Goal: Transaction & Acquisition: Purchase product/service

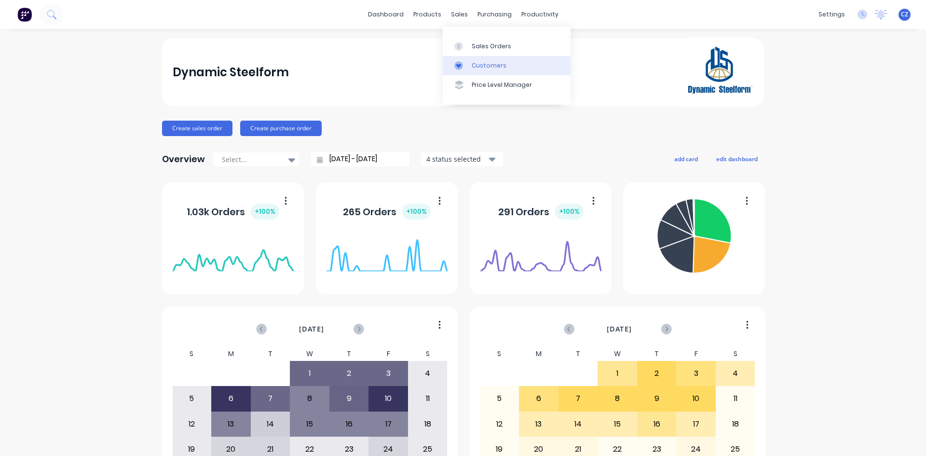
drag, startPoint x: 469, startPoint y: 63, endPoint x: 461, endPoint y: 64, distance: 8.2
click at [469, 63] on link "Customers" at bounding box center [507, 65] width 128 height 19
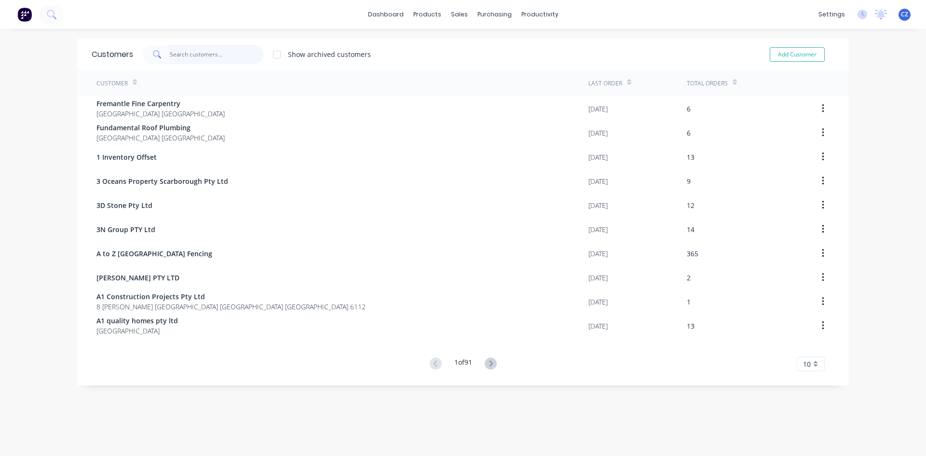
click at [209, 51] on input "text" at bounding box center [217, 54] width 94 height 19
drag, startPoint x: 472, startPoint y: 65, endPoint x: 453, endPoint y: 64, distance: 18.8
click at [472, 65] on div "Customers" at bounding box center [489, 65] width 35 height 9
click at [206, 57] on input "text" at bounding box center [217, 54] width 94 height 19
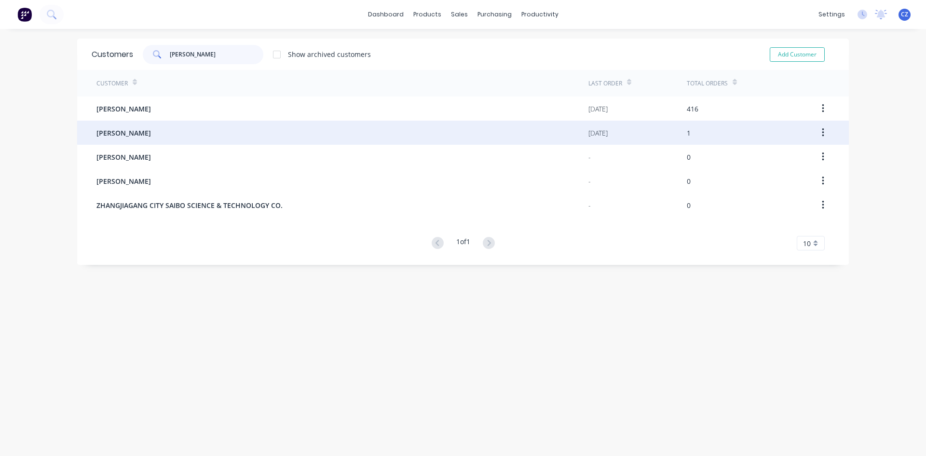
type input "[PERSON_NAME]"
drag, startPoint x: 166, startPoint y: 128, endPoint x: 166, endPoint y: 123, distance: 4.8
click at [166, 123] on div "[PERSON_NAME]" at bounding box center [342, 133] width 492 height 24
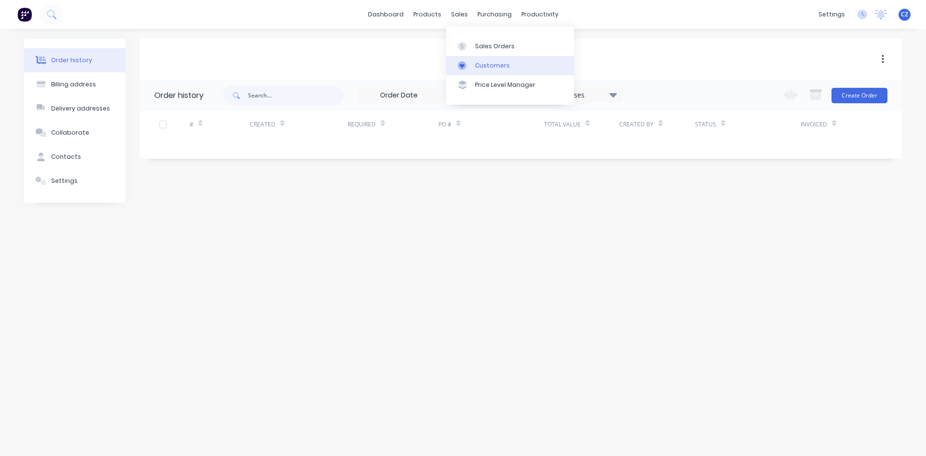
click at [480, 64] on div "Customers" at bounding box center [492, 65] width 35 height 9
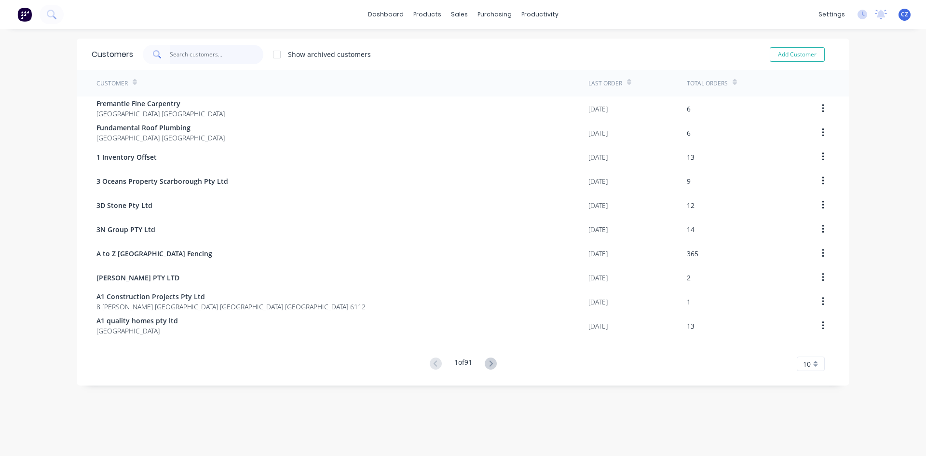
click at [236, 51] on input "text" at bounding box center [217, 54] width 94 height 19
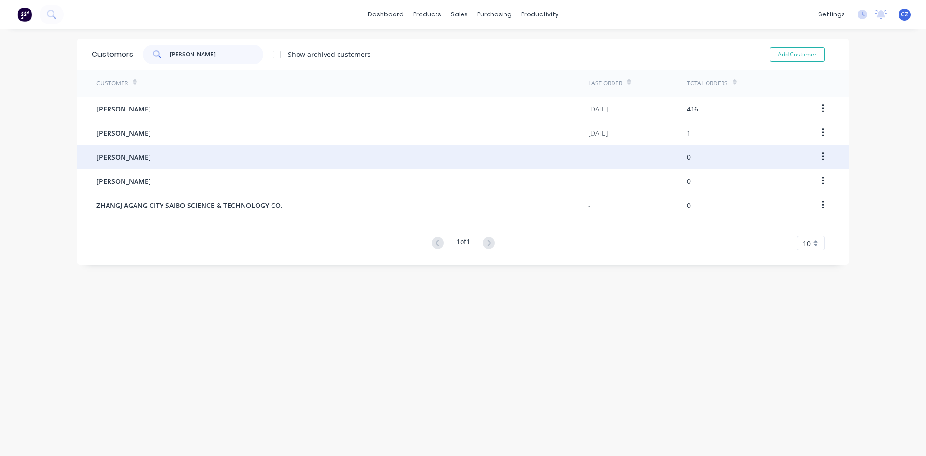
type input "[PERSON_NAME]"
click at [822, 159] on button "button" at bounding box center [823, 156] width 23 height 17
click at [804, 189] on div "Archive" at bounding box center [789, 182] width 74 height 14
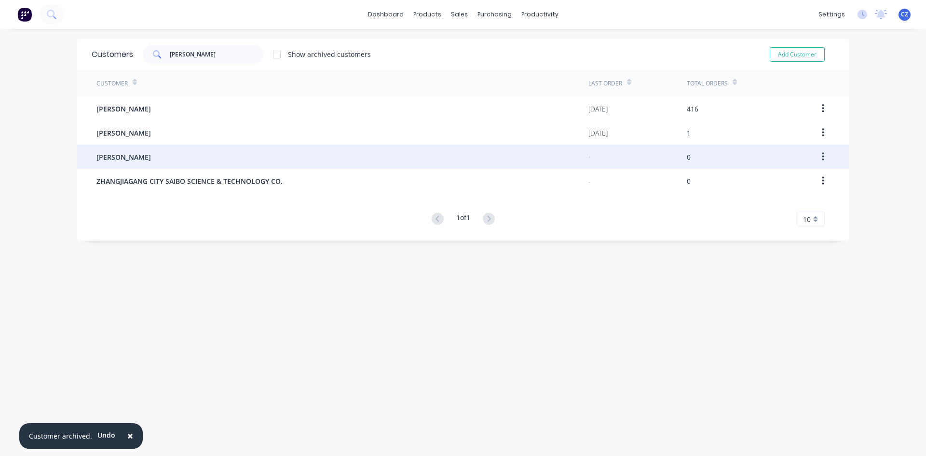
click at [819, 162] on button "button" at bounding box center [823, 156] width 23 height 17
click at [789, 185] on div "Archive" at bounding box center [789, 182] width 74 height 14
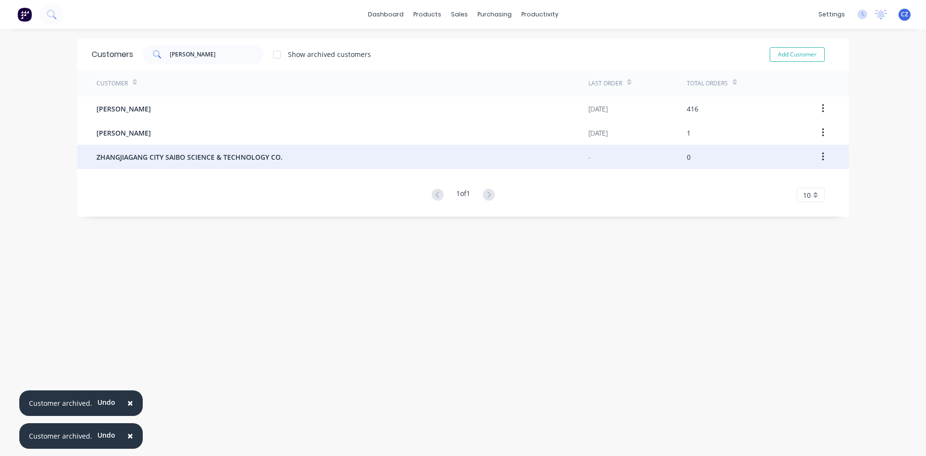
click at [822, 159] on icon "button" at bounding box center [823, 156] width 2 height 11
click at [778, 181] on div "Archive" at bounding box center [789, 182] width 74 height 14
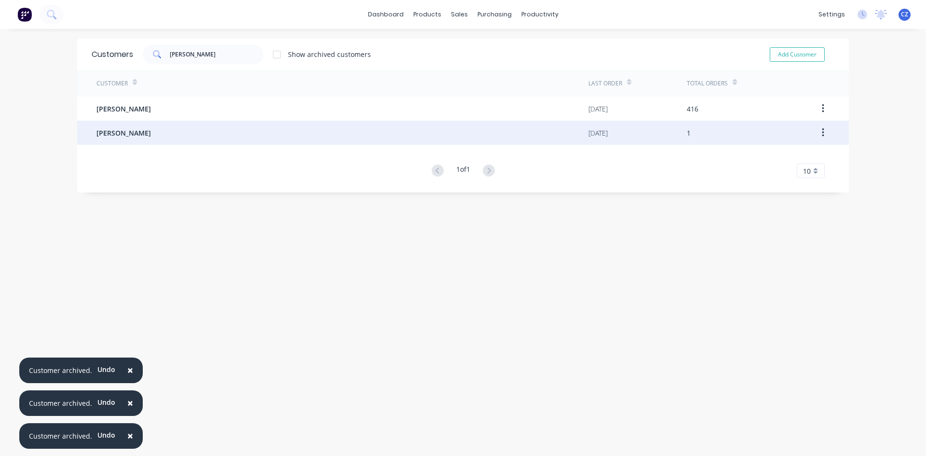
click at [825, 132] on button "button" at bounding box center [823, 132] width 23 height 17
click at [779, 159] on div "Archive" at bounding box center [789, 158] width 74 height 14
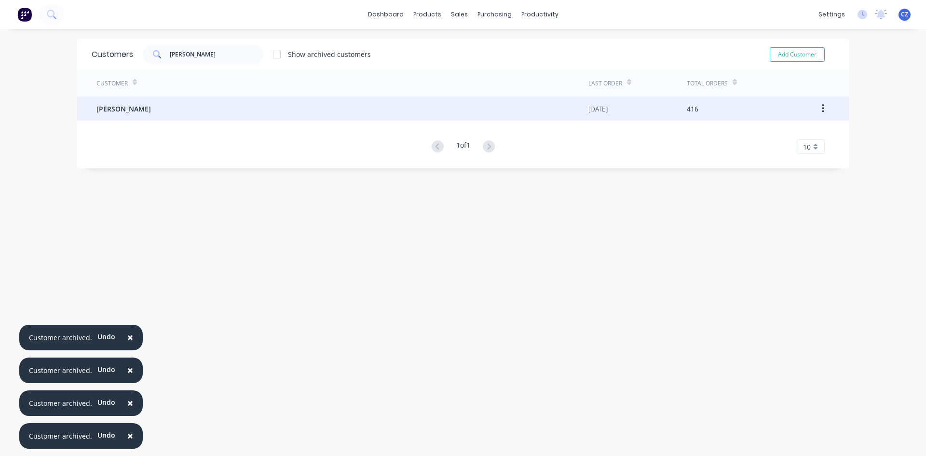
click at [484, 105] on div "[PERSON_NAME]" at bounding box center [342, 108] width 492 height 24
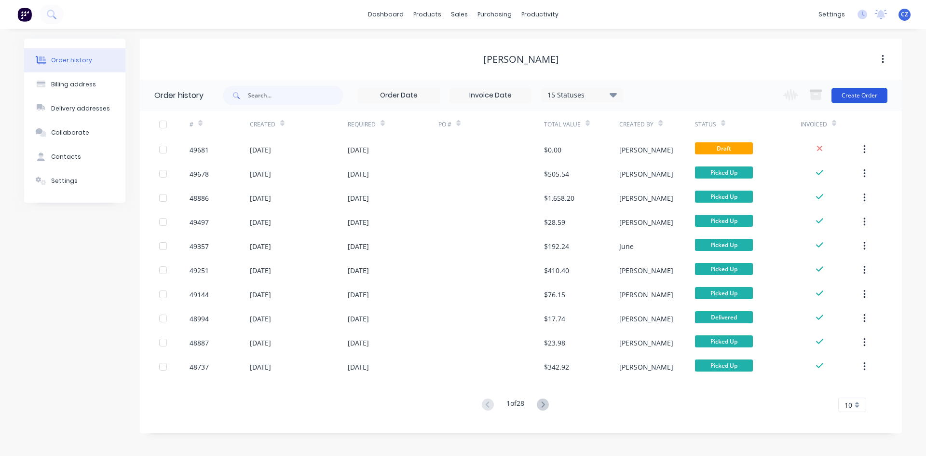
click at [845, 93] on button "Create Order" at bounding box center [860, 95] width 56 height 15
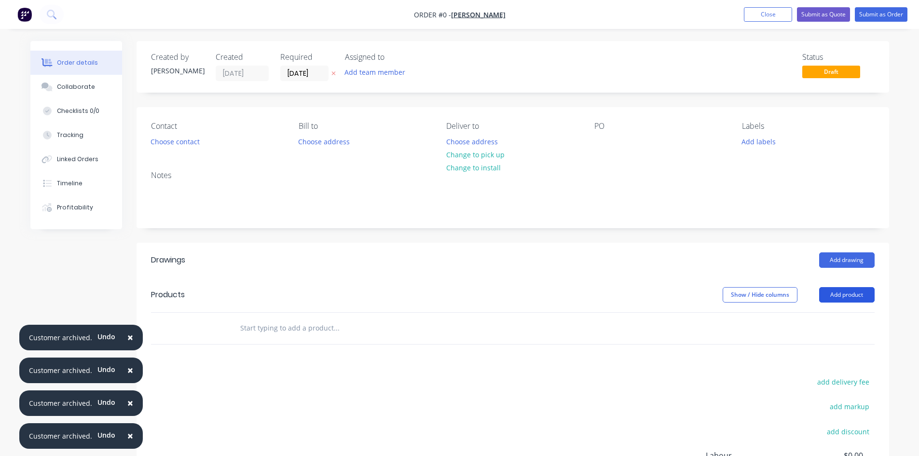
click at [849, 290] on button "Add product" at bounding box center [846, 294] width 55 height 15
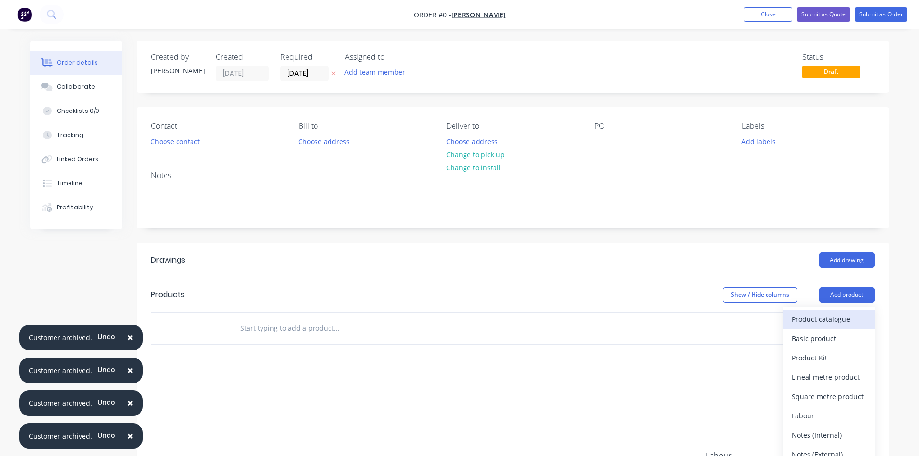
click at [835, 323] on div "Product catalogue" at bounding box center [829, 319] width 74 height 14
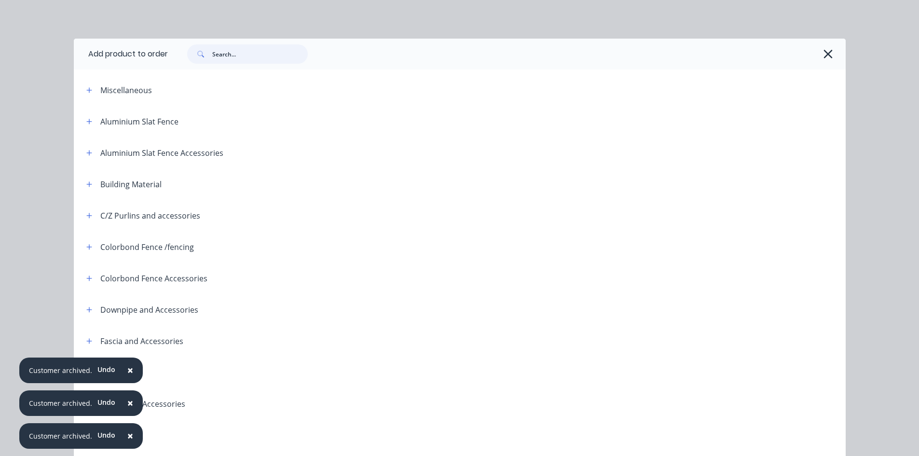
click at [260, 58] on input "text" at bounding box center [260, 53] width 96 height 19
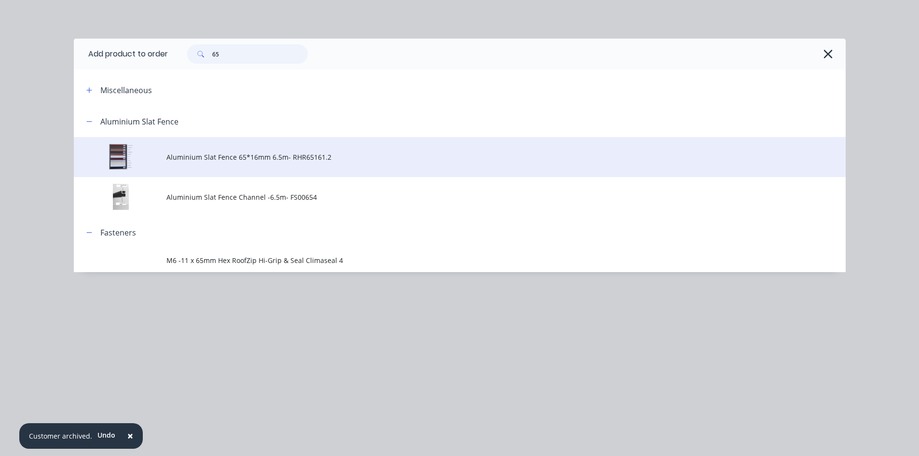
type input "65"
click at [222, 155] on span "Aluminium Slat Fence 65*16mm 6.5m- RHR65161.2" at bounding box center [437, 157] width 543 height 10
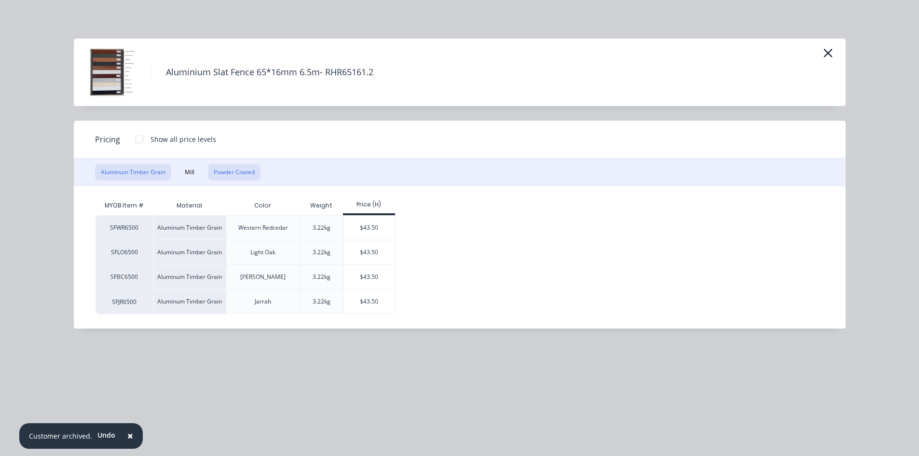
click at [247, 172] on button "Powder Coated" at bounding box center [234, 172] width 53 height 16
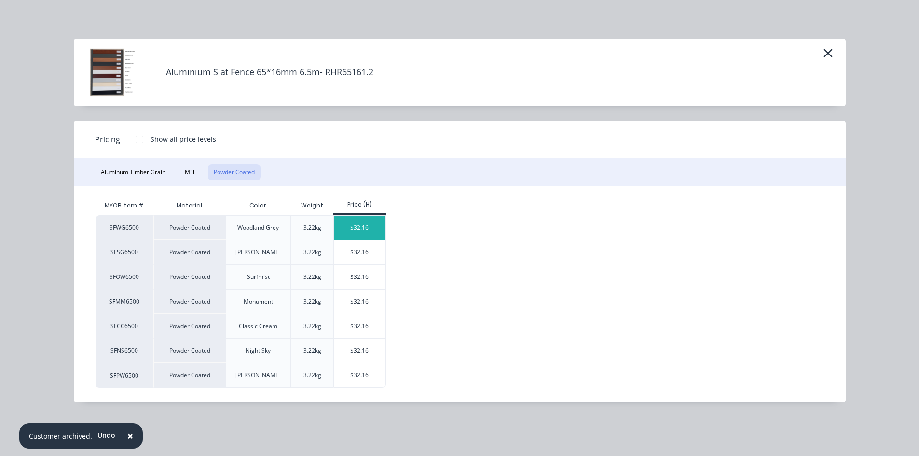
scroll to position [96, 0]
click at [359, 257] on div "$32.16" at bounding box center [360, 252] width 52 height 24
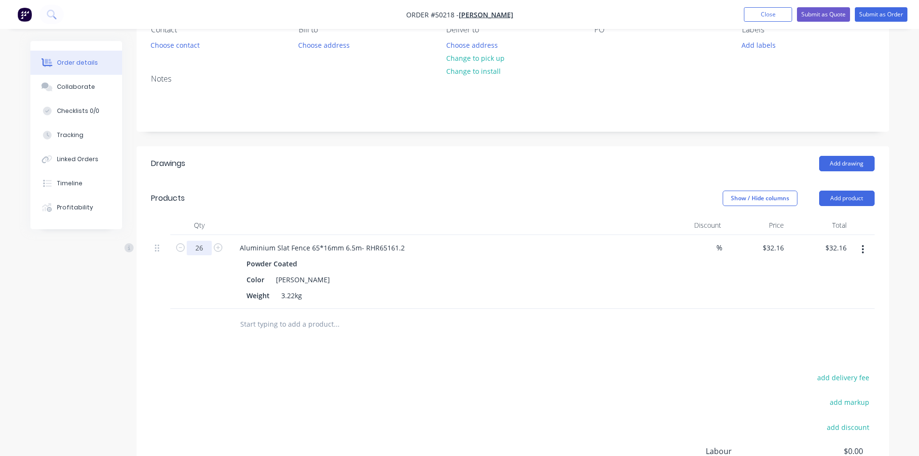
type input "26"
type input "$836.16"
click at [328, 164] on div "Add drawing" at bounding box center [589, 163] width 570 height 15
click at [838, 204] on button "Add product" at bounding box center [846, 198] width 55 height 15
click at [847, 223] on div "Product catalogue" at bounding box center [829, 223] width 74 height 14
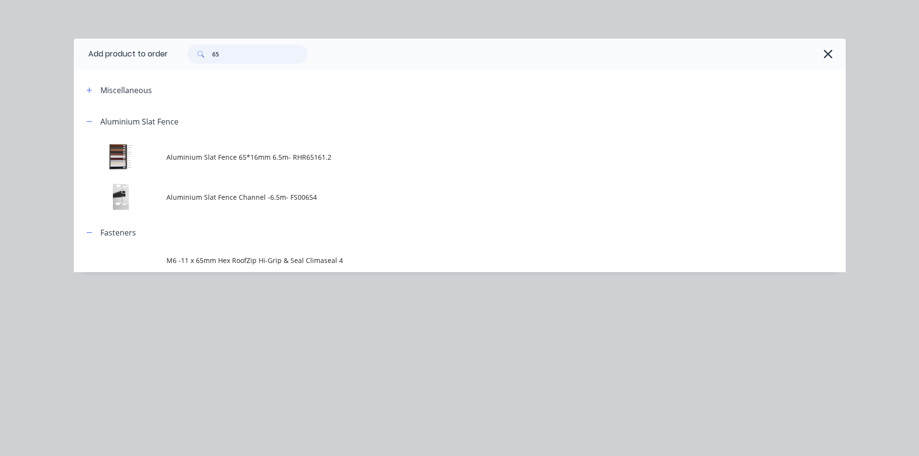
click at [241, 57] on input "65" at bounding box center [260, 53] width 96 height 19
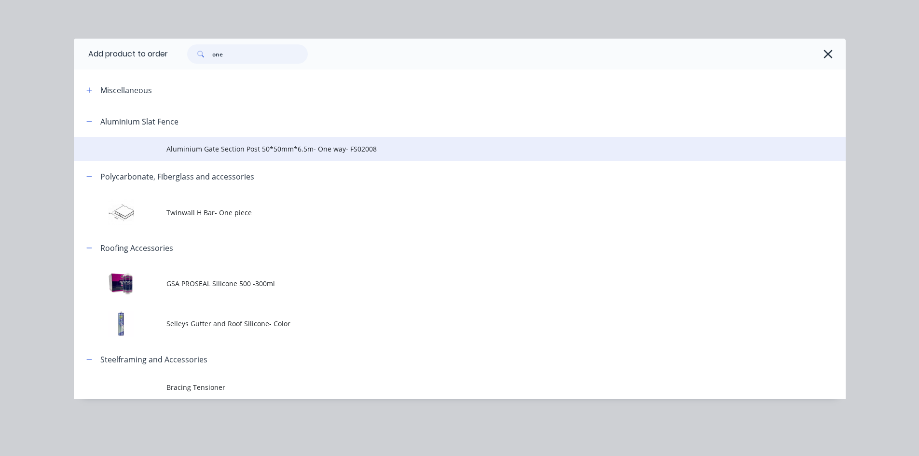
type input "one"
click at [242, 146] on span "Aluminium Gate Section Post 50*50mm*6.5m- One way- FS02008" at bounding box center [437, 149] width 543 height 10
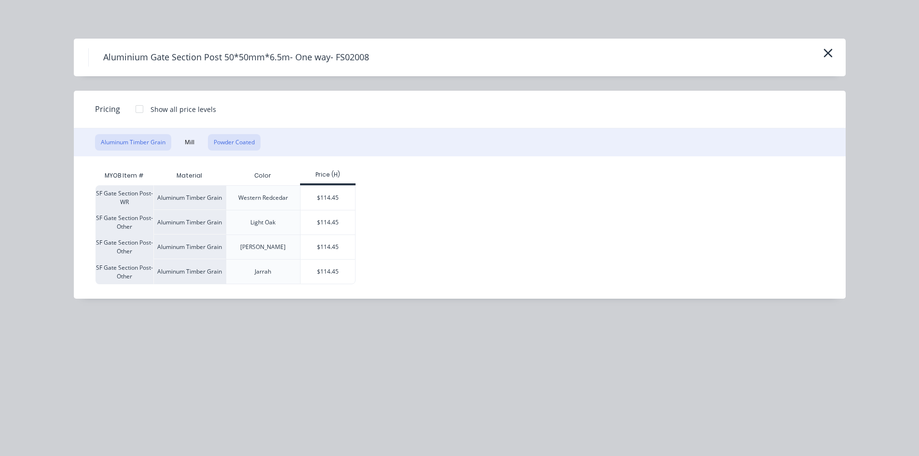
click at [237, 144] on button "Powder Coated" at bounding box center [234, 142] width 53 height 16
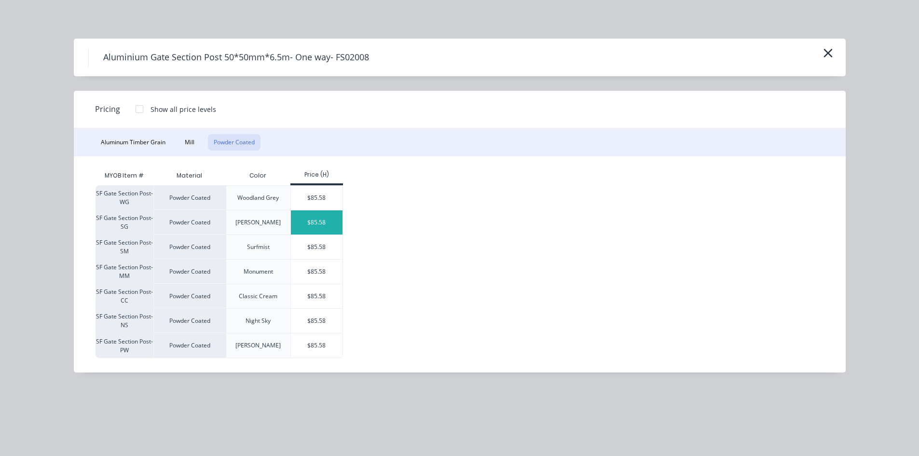
click at [325, 228] on div "$85.58" at bounding box center [317, 222] width 52 height 24
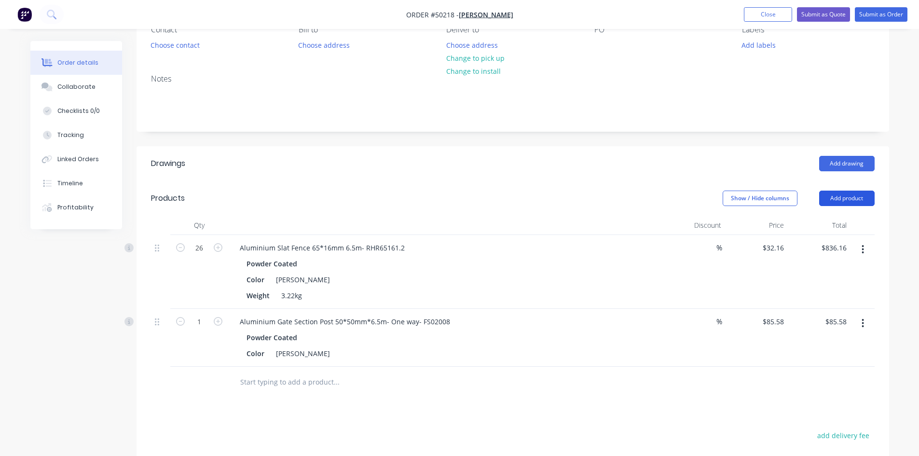
click at [828, 197] on button "Add product" at bounding box center [846, 198] width 55 height 15
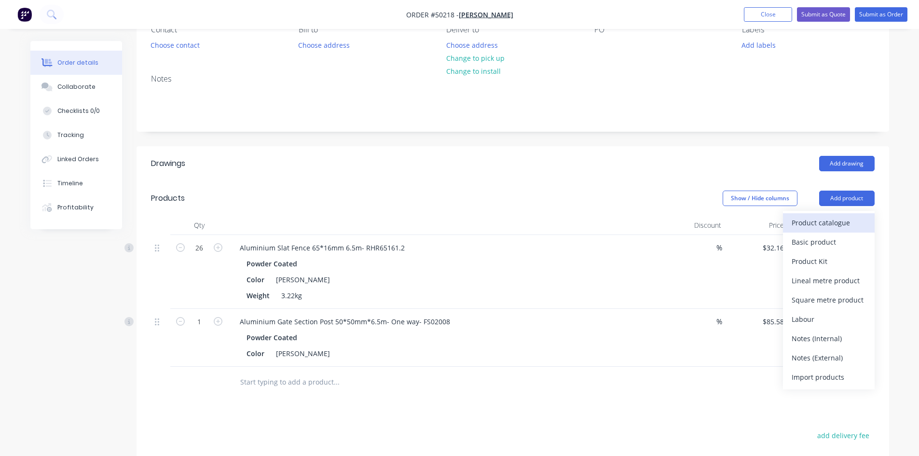
click at [831, 216] on div "Product catalogue" at bounding box center [829, 223] width 74 height 14
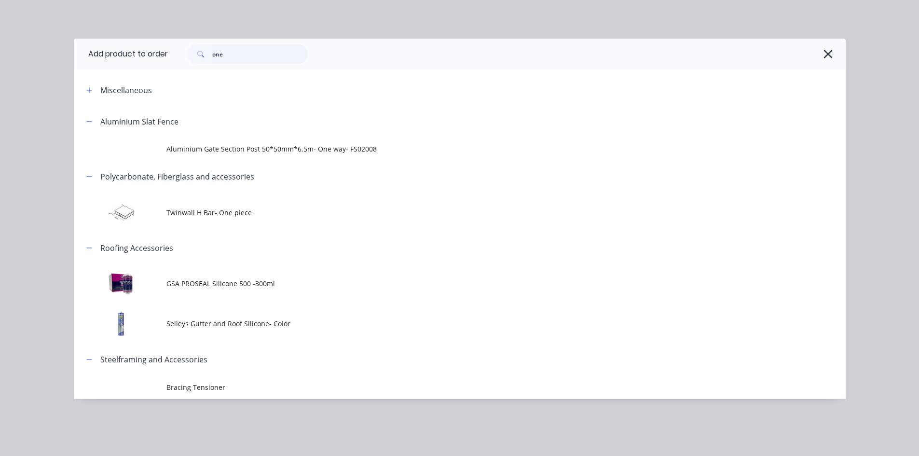
click at [257, 50] on input "one" at bounding box center [260, 53] width 96 height 19
type input "chan"
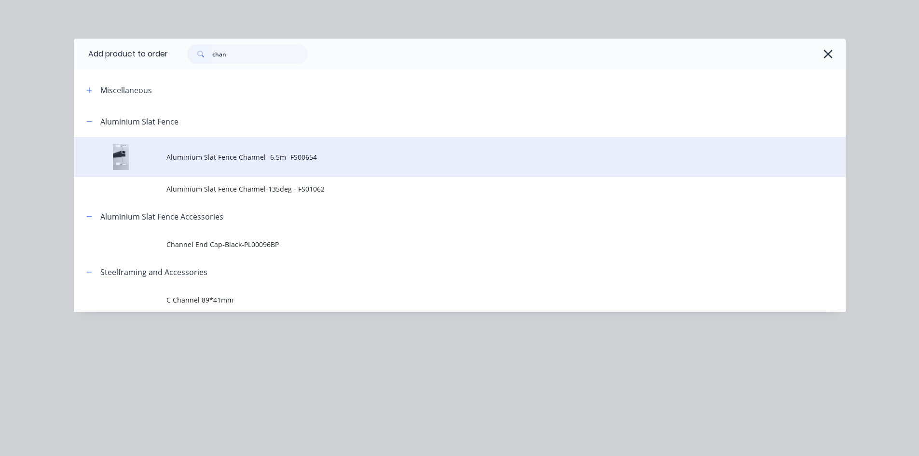
click at [273, 159] on span "Aluminium Slat Fence Channel -6.5m- FS00654" at bounding box center [437, 157] width 543 height 10
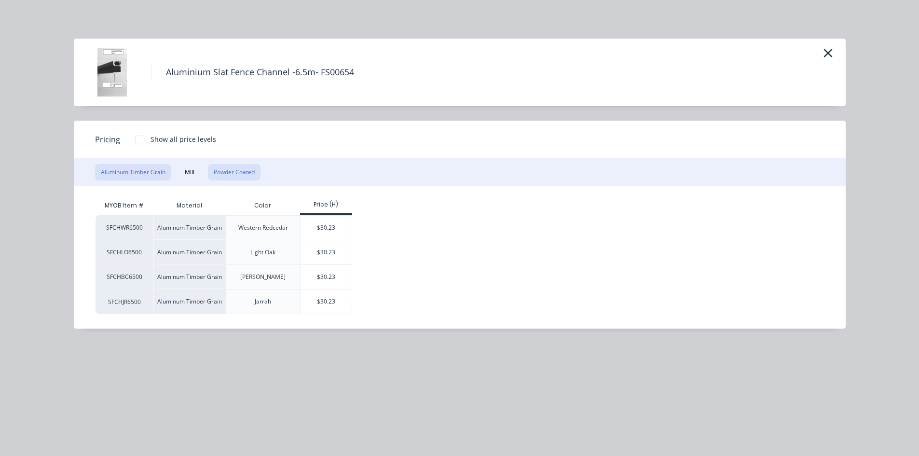
click at [240, 171] on button "Powder Coated" at bounding box center [234, 172] width 53 height 16
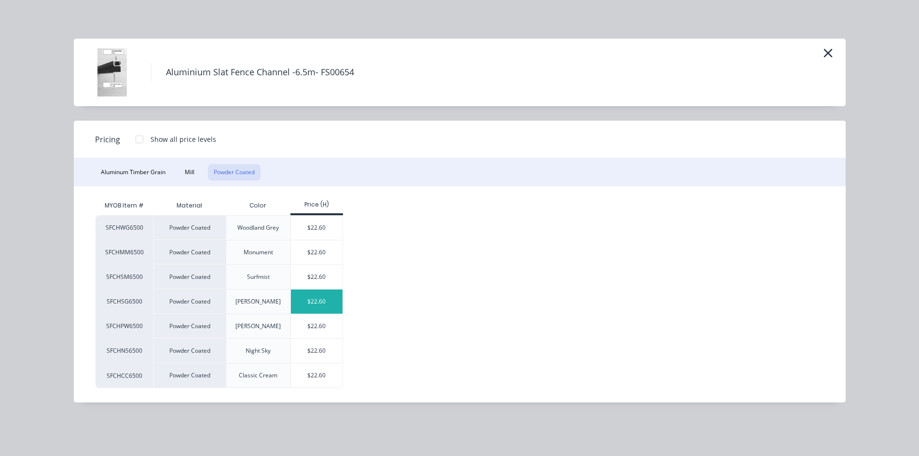
click at [307, 292] on div "$22.60" at bounding box center [317, 301] width 52 height 24
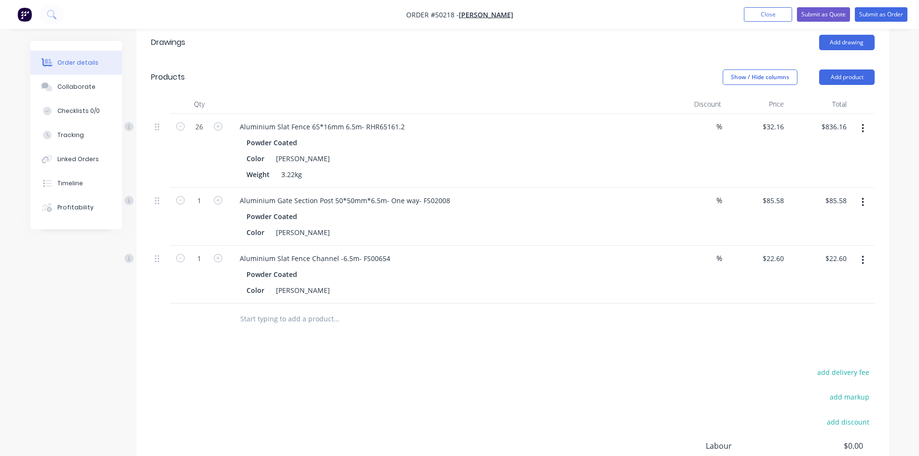
scroll to position [241, 0]
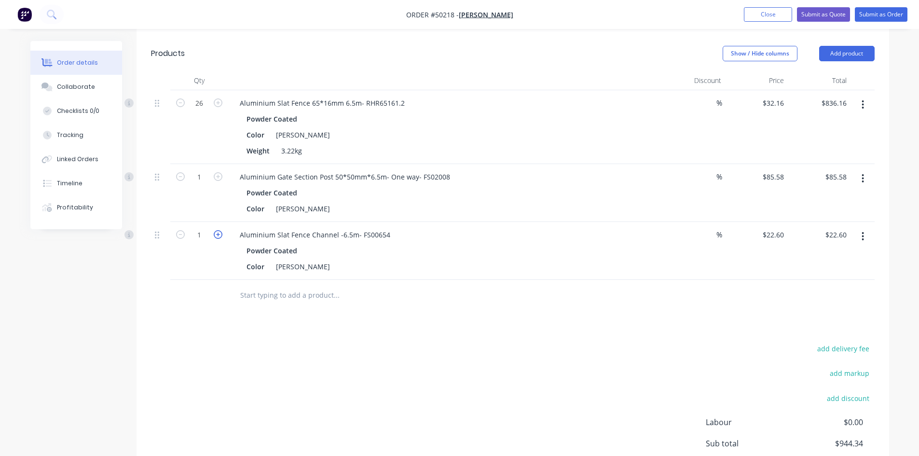
click at [218, 234] on icon "button" at bounding box center [218, 234] width 9 height 9
type input "2"
type input "$45.20"
click at [218, 234] on icon "button" at bounding box center [218, 234] width 9 height 9
type input "3"
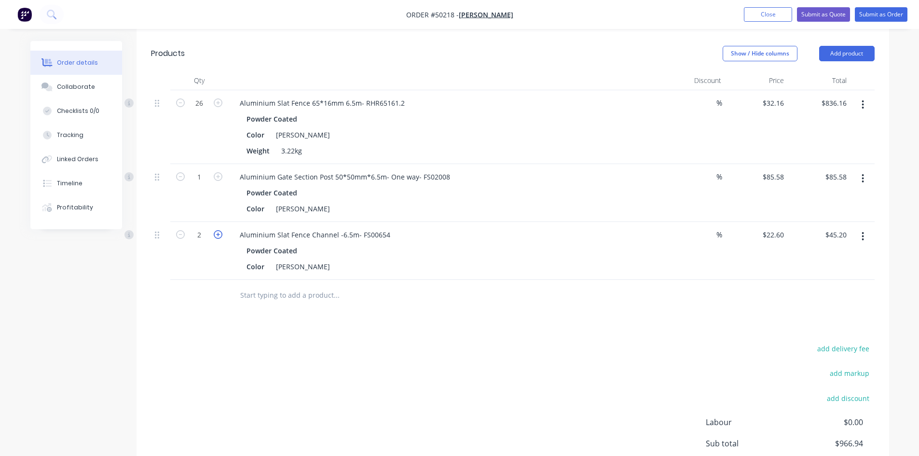
type input "$67.80"
click at [218, 234] on icon "button" at bounding box center [218, 234] width 9 height 9
type input "4"
type input "$90.40"
click at [521, 298] on div at bounding box center [402, 295] width 340 height 19
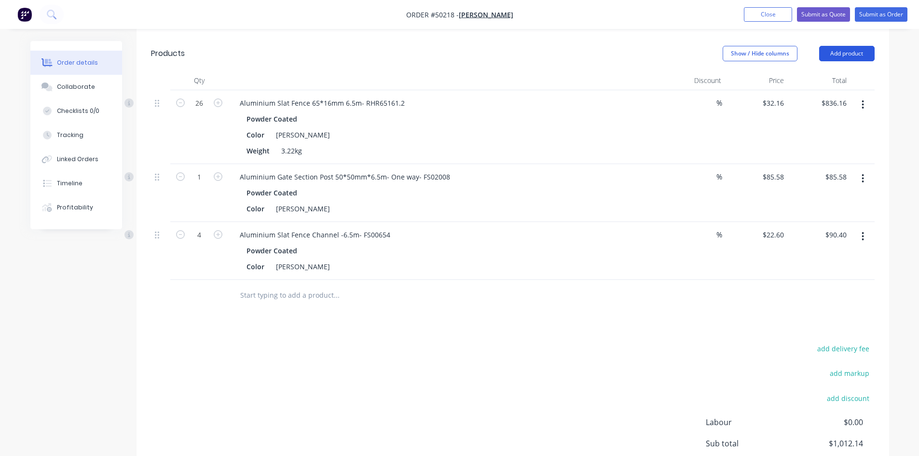
click at [847, 58] on button "Add product" at bounding box center [846, 53] width 55 height 15
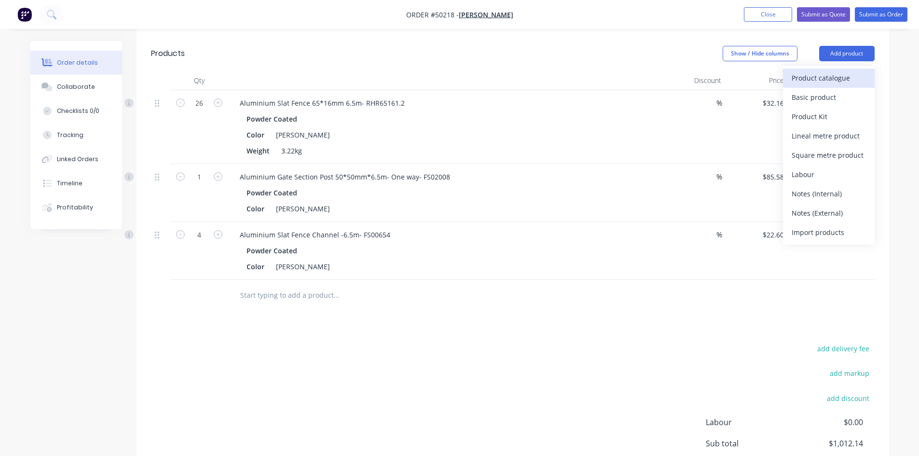
click at [836, 82] on div "Product catalogue" at bounding box center [829, 78] width 74 height 14
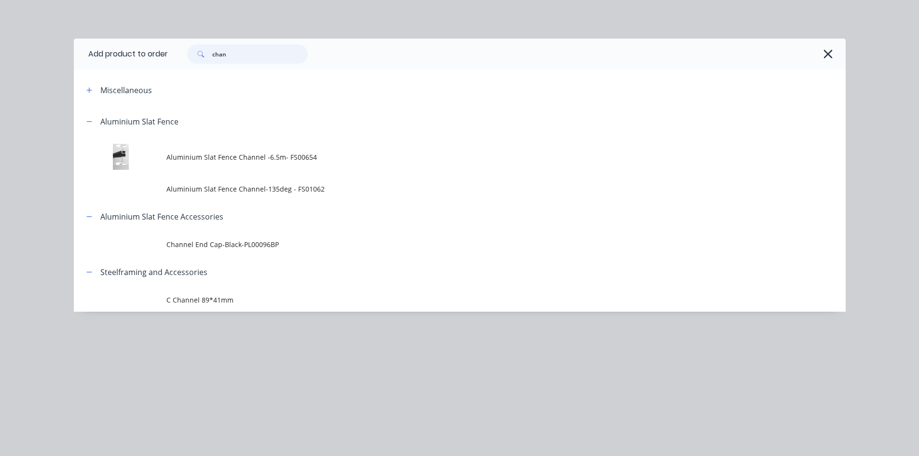
drag, startPoint x: 260, startPoint y: 58, endPoint x: 167, endPoint y: 47, distance: 93.8
click at [174, 62] on div "chan" at bounding box center [502, 53] width 668 height 19
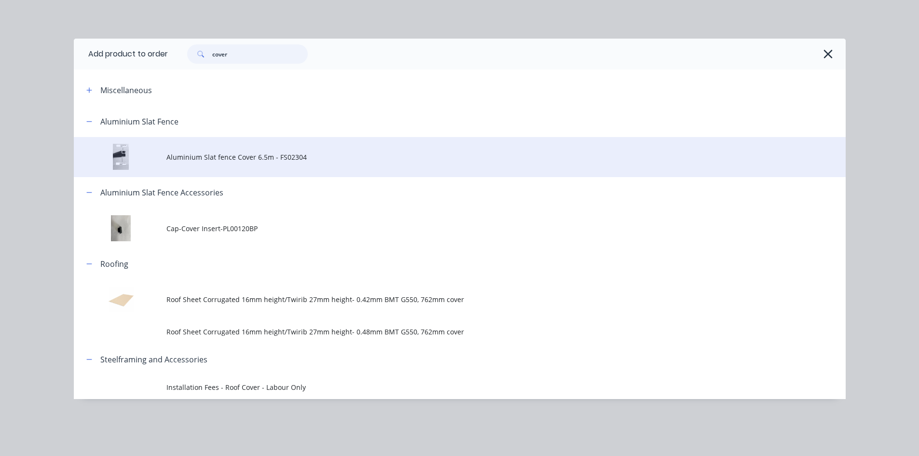
type input "cover"
click at [254, 165] on td "Aluminium Slat fence Cover 6.5m - FS02304" at bounding box center [505, 157] width 679 height 40
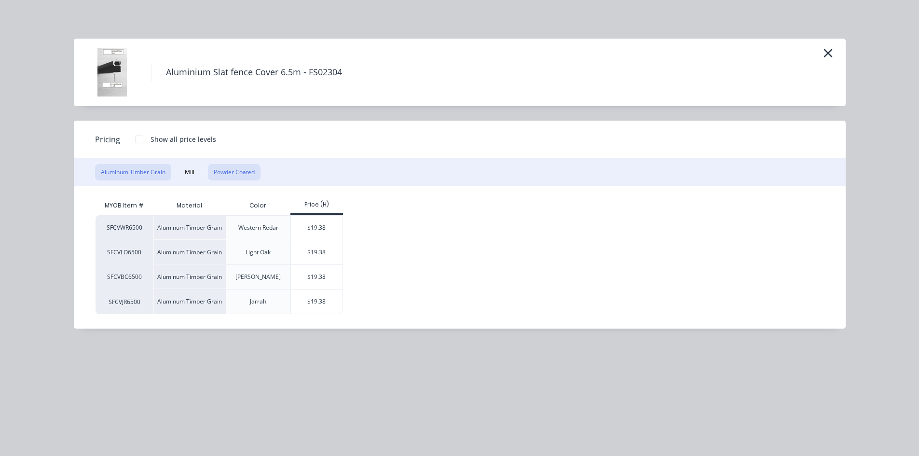
click at [227, 172] on button "Powder Coated" at bounding box center [234, 172] width 53 height 16
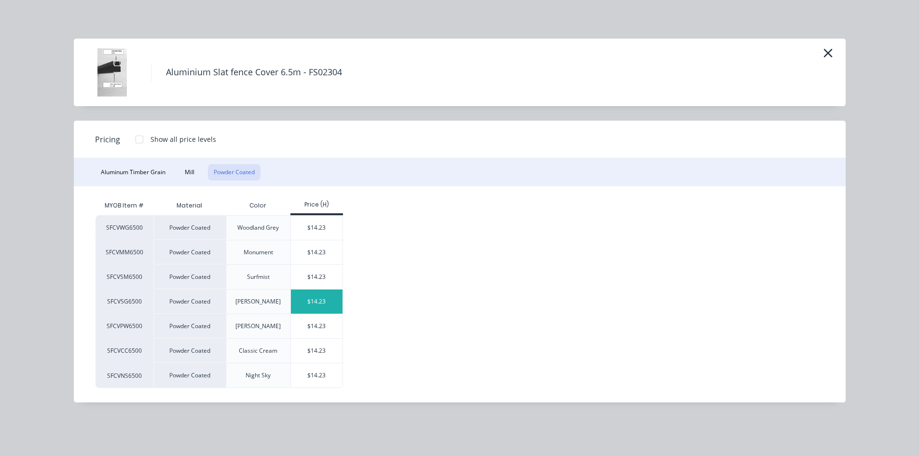
click at [314, 301] on div "$14.23" at bounding box center [317, 301] width 52 height 24
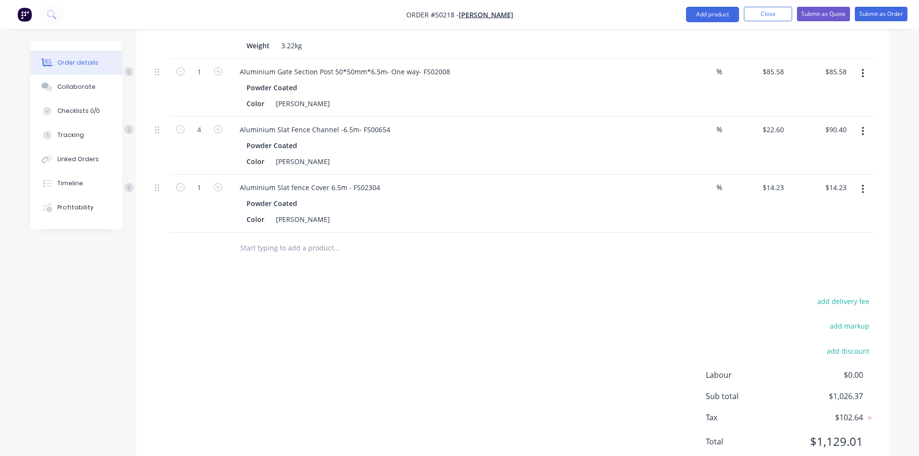
scroll to position [379, 0]
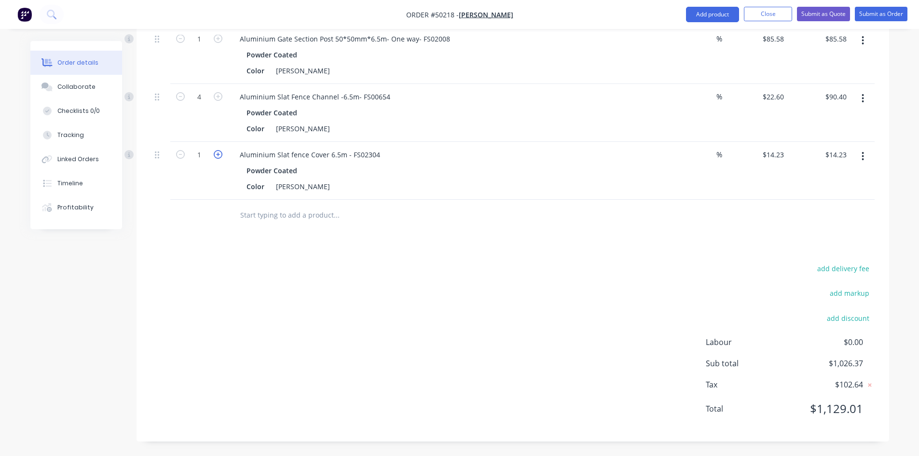
click at [218, 155] on icon "button" at bounding box center [218, 154] width 9 height 9
type input "2"
type input "$28.46"
click at [218, 155] on icon "button" at bounding box center [218, 154] width 9 height 9
type input "3"
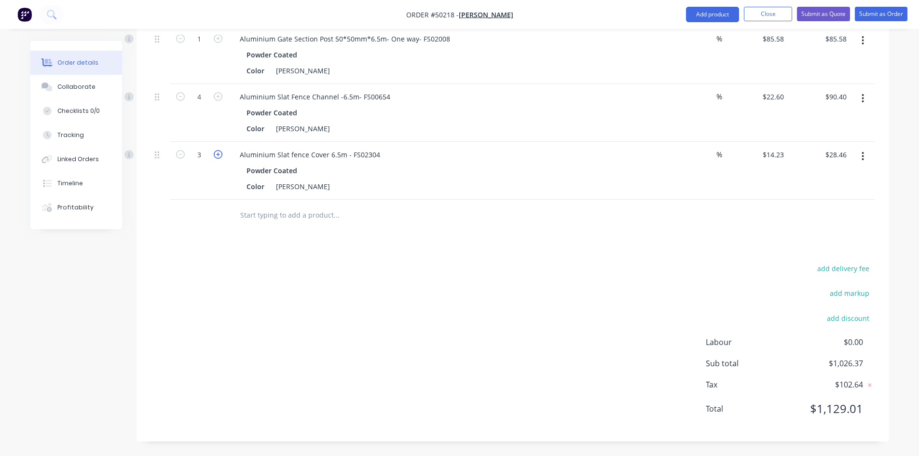
type input "$42.69"
click at [218, 155] on icon "button" at bounding box center [218, 154] width 9 height 9
type input "4"
type input "$56.92"
click at [218, 155] on icon "button" at bounding box center [218, 154] width 9 height 9
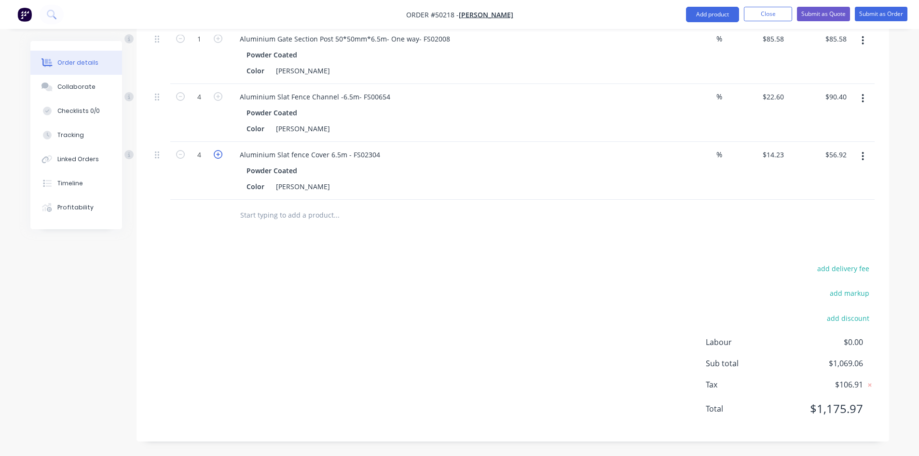
type input "5"
type input "$71.15"
drag, startPoint x: 350, startPoint y: 262, endPoint x: 470, endPoint y: 258, distance: 120.2
click at [358, 262] on div "add delivery fee add markup add discount Labour $0.00 Sub total $1,083.29 Tax $…" at bounding box center [513, 344] width 724 height 165
click at [470, 258] on div "Drawings Add drawing Products Show / Hide columns Add product Qty Discount Pric…" at bounding box center [513, 152] width 753 height 578
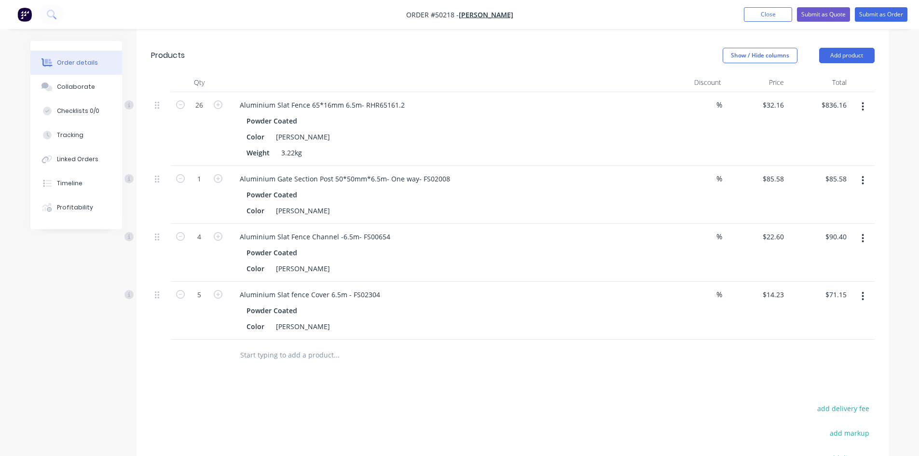
scroll to position [234, 0]
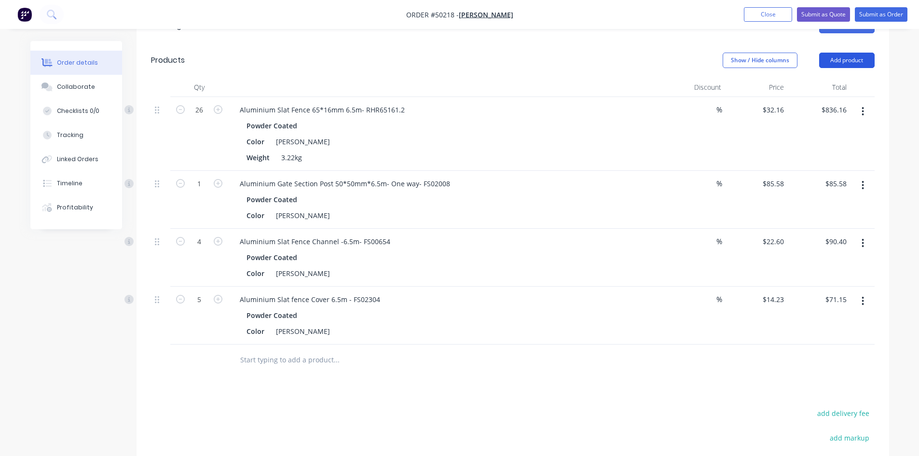
click at [855, 57] on button "Add product" at bounding box center [846, 60] width 55 height 15
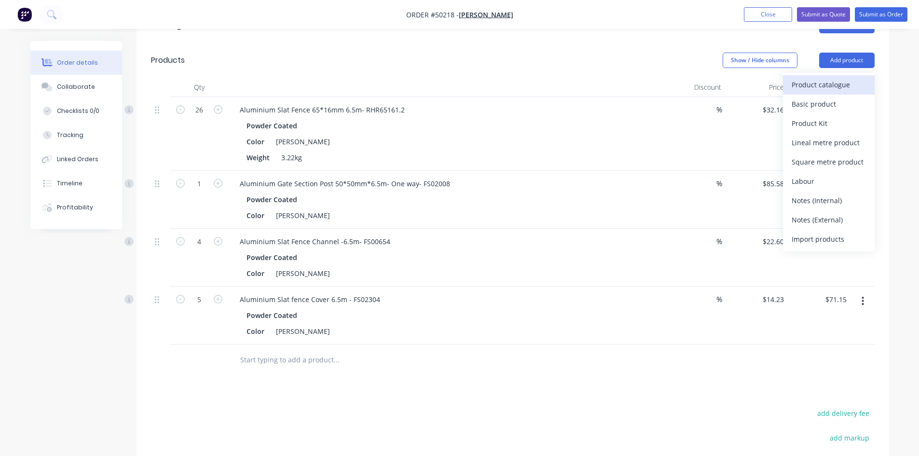
click at [849, 79] on div "Product catalogue" at bounding box center [829, 85] width 74 height 14
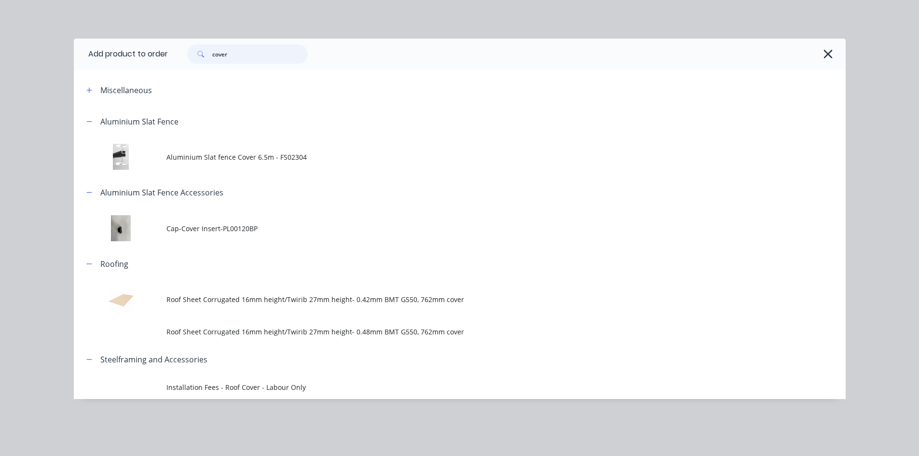
drag, startPoint x: 259, startPoint y: 49, endPoint x: 167, endPoint y: 57, distance: 91.5
click at [167, 57] on header "Add product to order cover" at bounding box center [460, 54] width 772 height 31
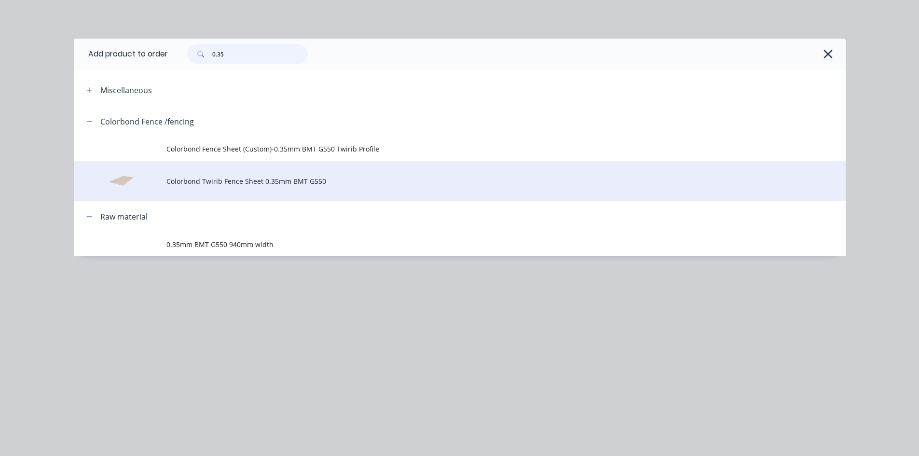
type input "0.35"
click at [300, 178] on span "Colorbond Twirib Fence Sheet 0.35mm BMT G550" at bounding box center [437, 181] width 543 height 10
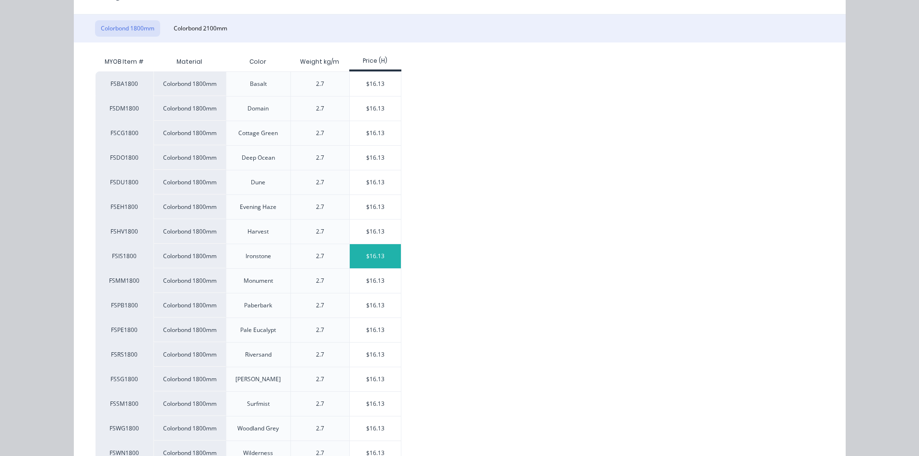
scroll to position [145, 0]
click at [383, 375] on div "$16.13" at bounding box center [376, 378] width 52 height 24
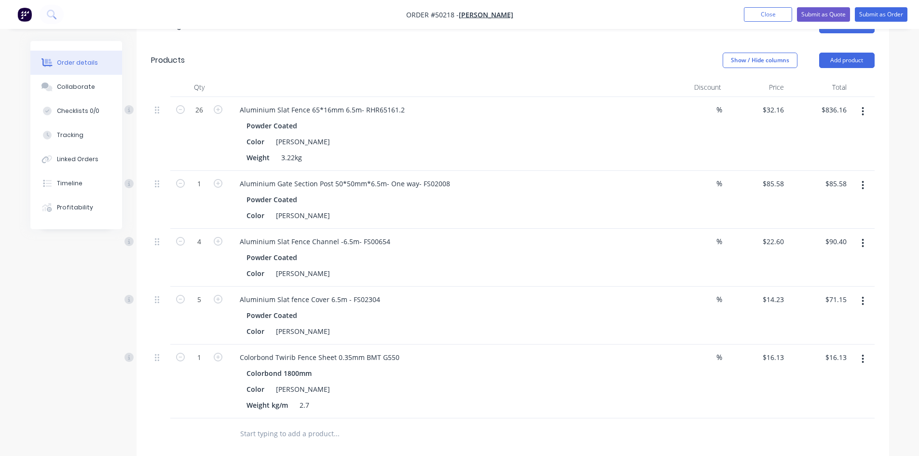
click at [217, 362] on form "1" at bounding box center [199, 356] width 50 height 14
click at [218, 358] on icon "button" at bounding box center [218, 357] width 9 height 9
type input "2"
type input "$32.26"
click at [218, 358] on icon "button" at bounding box center [218, 357] width 9 height 9
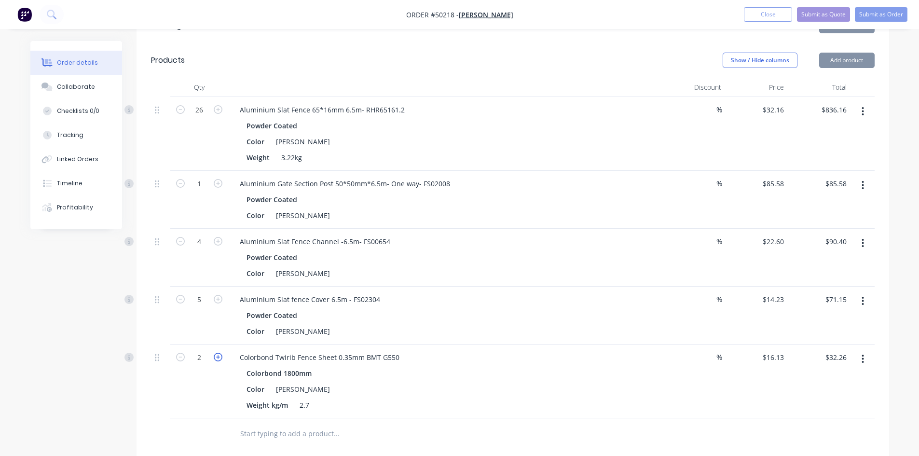
type input "3"
type input "$48.39"
click at [218, 358] on icon "button" at bounding box center [218, 357] width 9 height 9
type input "4"
type input "$64.52"
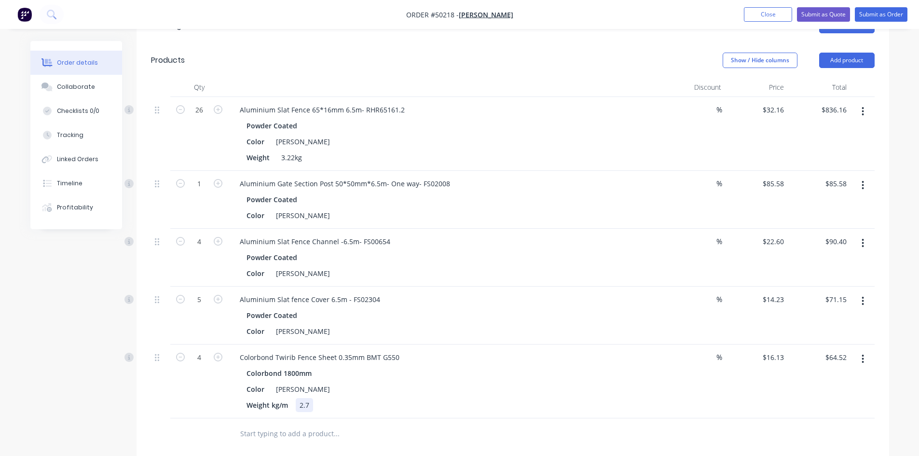
click at [540, 403] on div "Weight kg/m 2.7" at bounding box center [443, 405] width 401 height 14
click at [854, 64] on button "Add product" at bounding box center [846, 60] width 55 height 15
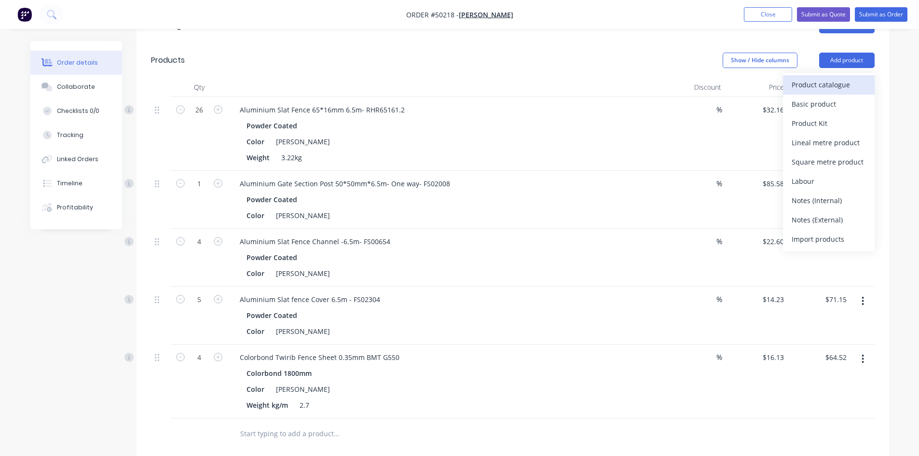
click at [847, 89] on div "Product catalogue" at bounding box center [829, 85] width 74 height 14
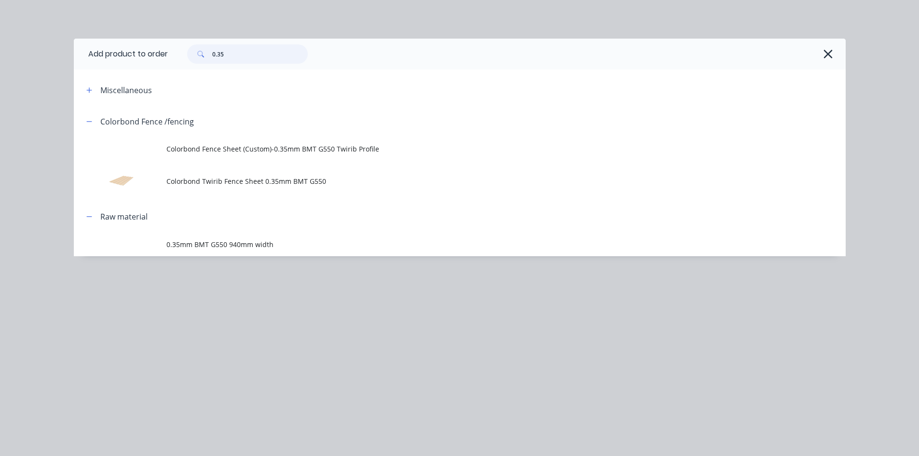
drag, startPoint x: 242, startPoint y: 48, endPoint x: 182, endPoint y: 58, distance: 60.1
click at [182, 58] on div "0.35" at bounding box center [243, 53] width 130 height 19
type input "0.8"
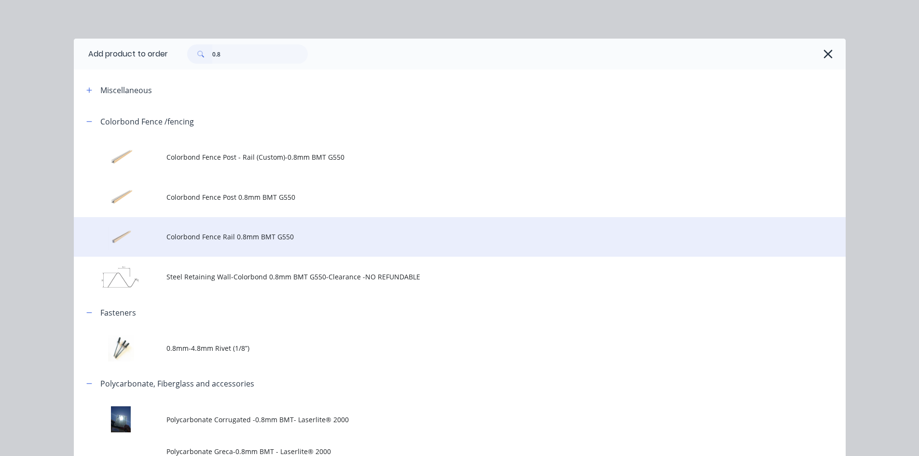
click at [247, 244] on td "Colorbond Fence Rail 0.8mm BMT G550" at bounding box center [505, 237] width 679 height 40
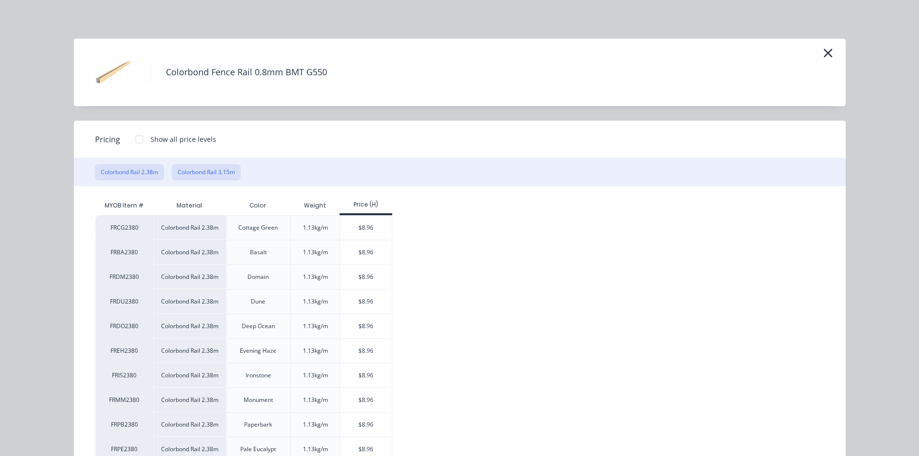
click at [221, 173] on button "Colorbond Rail 3.15m" at bounding box center [206, 172] width 69 height 16
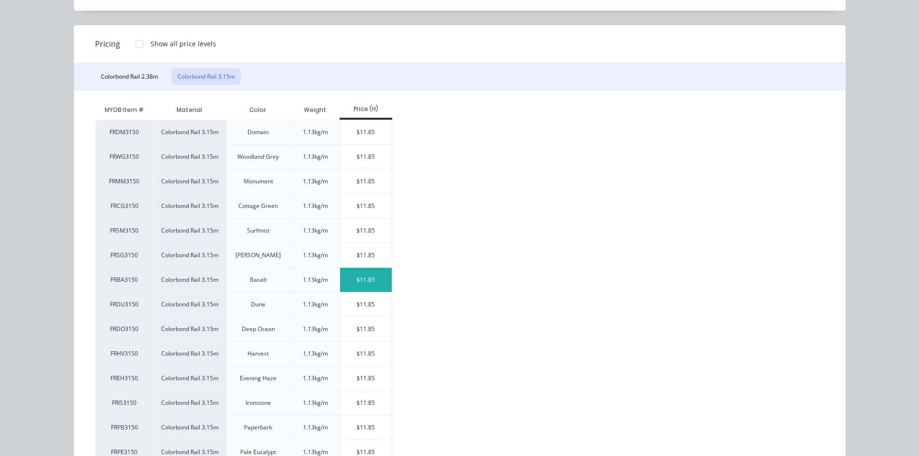
scroll to position [96, 0]
click at [358, 258] on div "$11.85" at bounding box center [366, 254] width 52 height 24
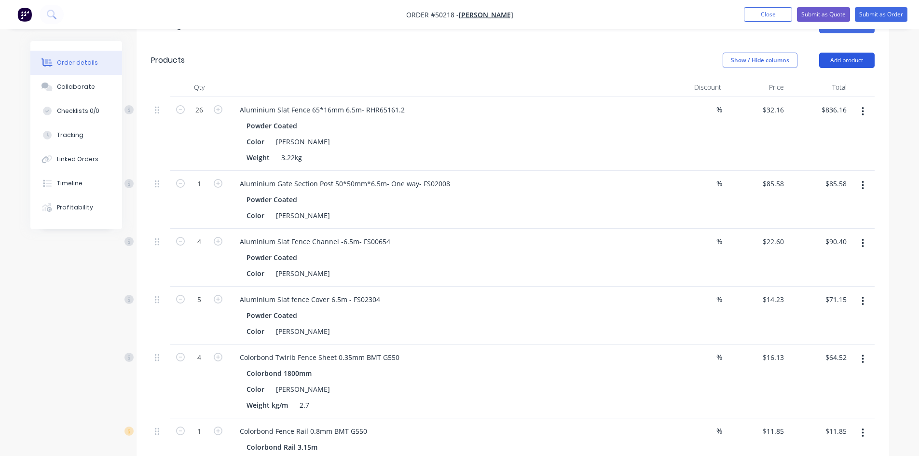
click at [844, 53] on button "Add product" at bounding box center [846, 60] width 55 height 15
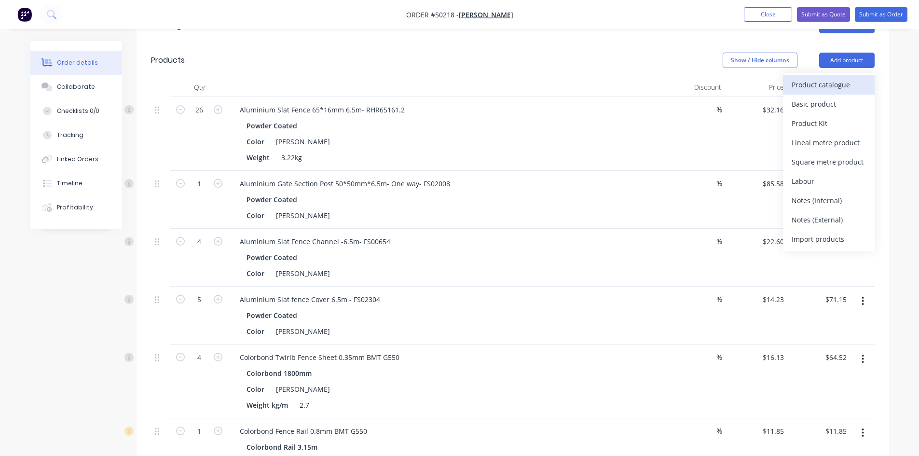
click at [844, 80] on div "Product catalogue" at bounding box center [829, 85] width 74 height 14
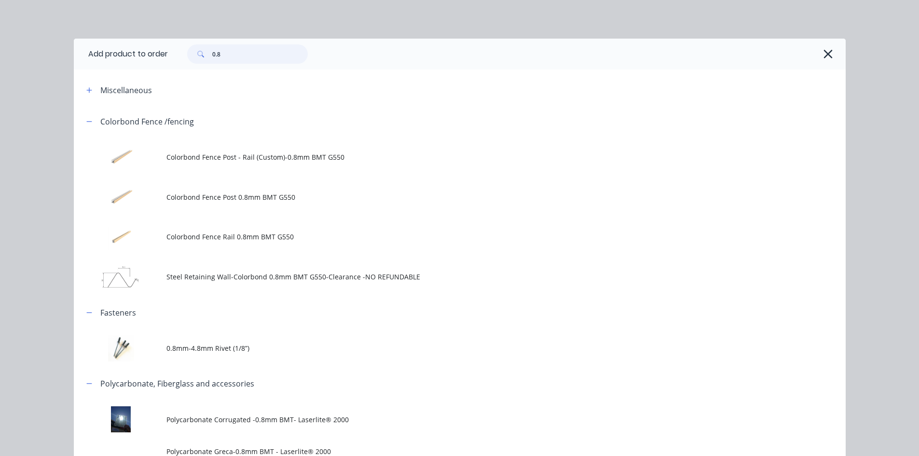
drag, startPoint x: 261, startPoint y: 60, endPoint x: 105, endPoint y: 61, distance: 156.8
click at [106, 61] on header "Add product to order 0.8" at bounding box center [460, 54] width 772 height 31
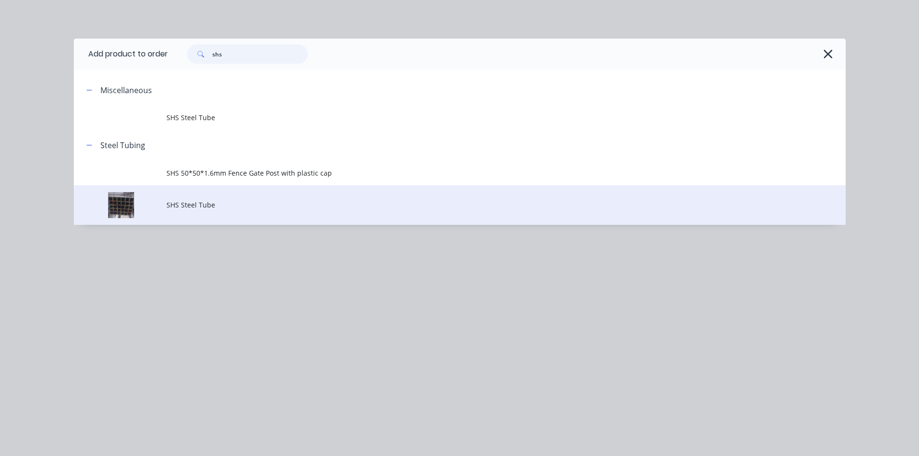
type input "shs"
click at [242, 202] on span "SHS Steel Tube" at bounding box center [437, 205] width 543 height 10
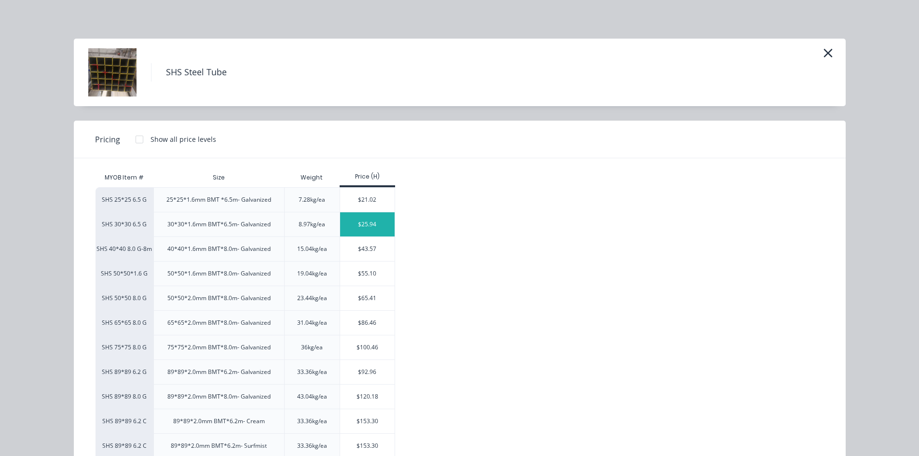
click at [357, 230] on div "$25.94" at bounding box center [367, 224] width 55 height 24
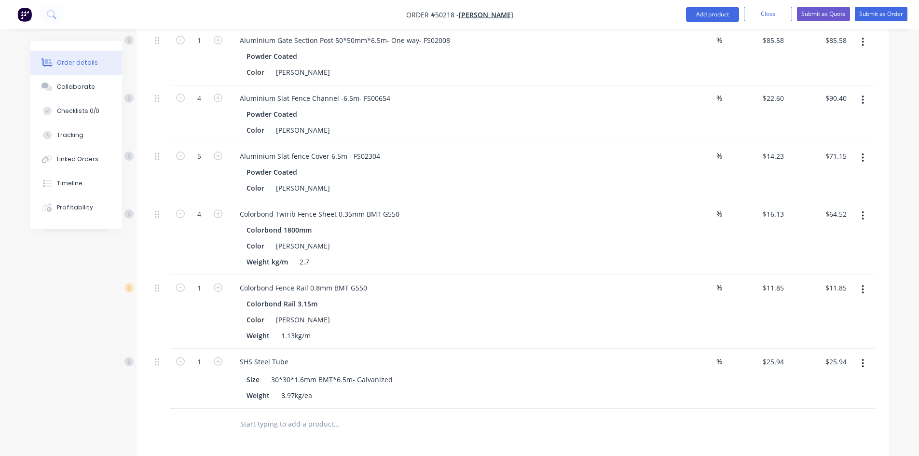
scroll to position [379, 0]
click at [292, 356] on div "SHS Steel Tube" at bounding box center [264, 360] width 64 height 14
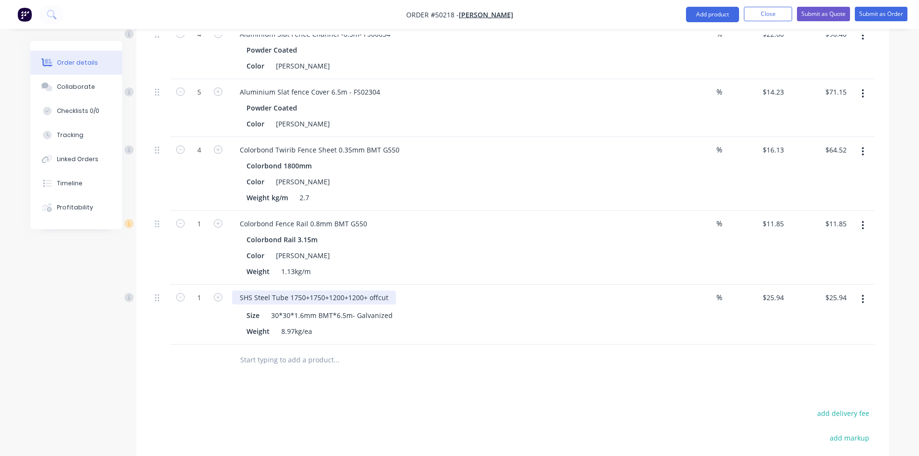
scroll to position [524, 0]
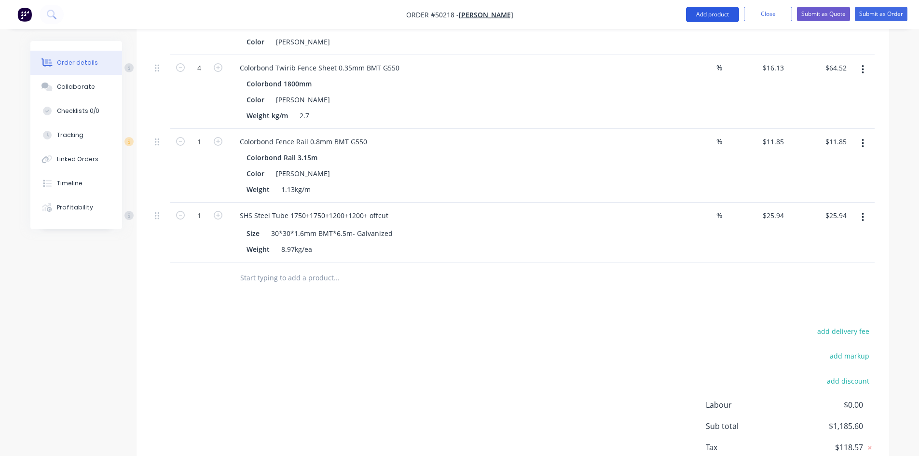
click at [714, 15] on button "Add product" at bounding box center [712, 14] width 53 height 15
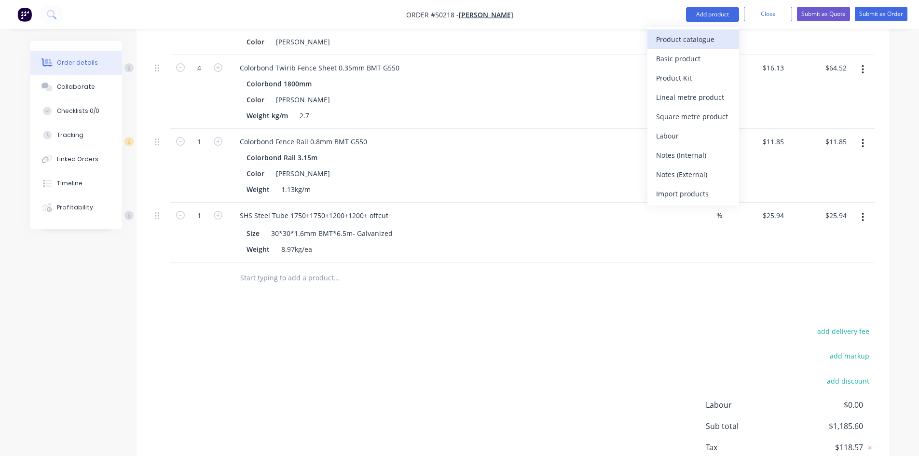
click at [712, 41] on div "Product catalogue" at bounding box center [693, 39] width 74 height 14
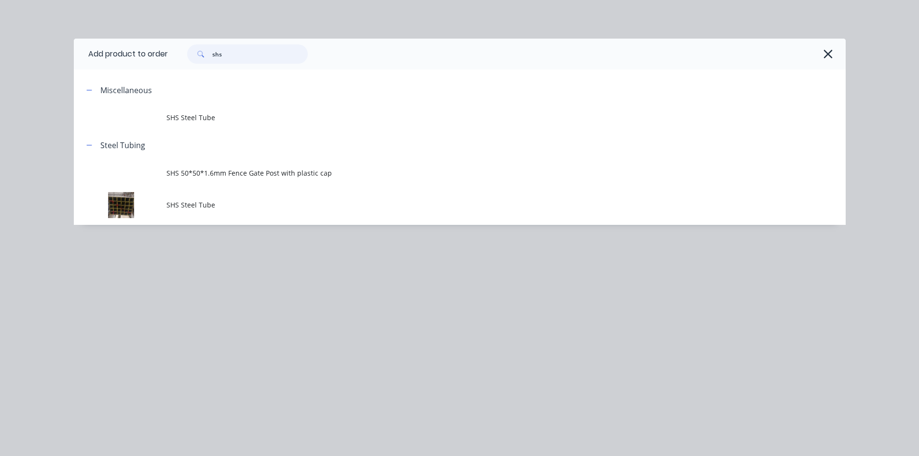
drag, startPoint x: 232, startPoint y: 58, endPoint x: 168, endPoint y: 56, distance: 63.7
click at [168, 57] on header "Add product to order shs" at bounding box center [460, 54] width 772 height 31
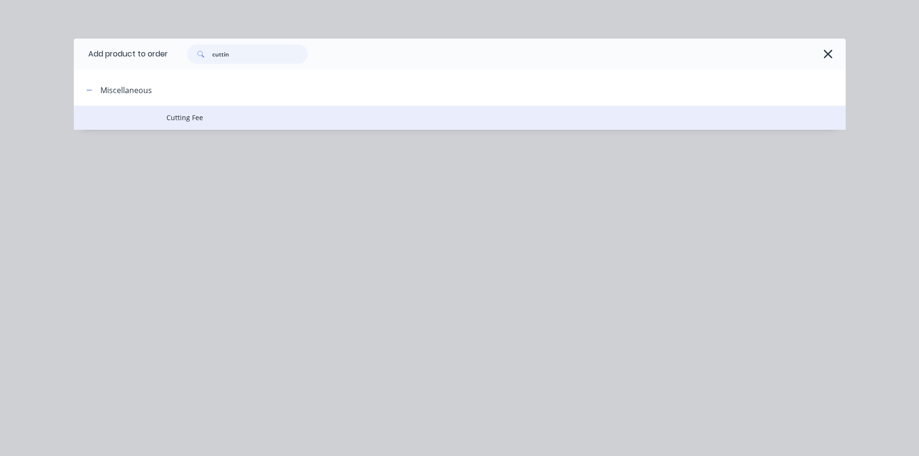
type input "cuttin"
click at [165, 110] on td at bounding box center [120, 118] width 93 height 24
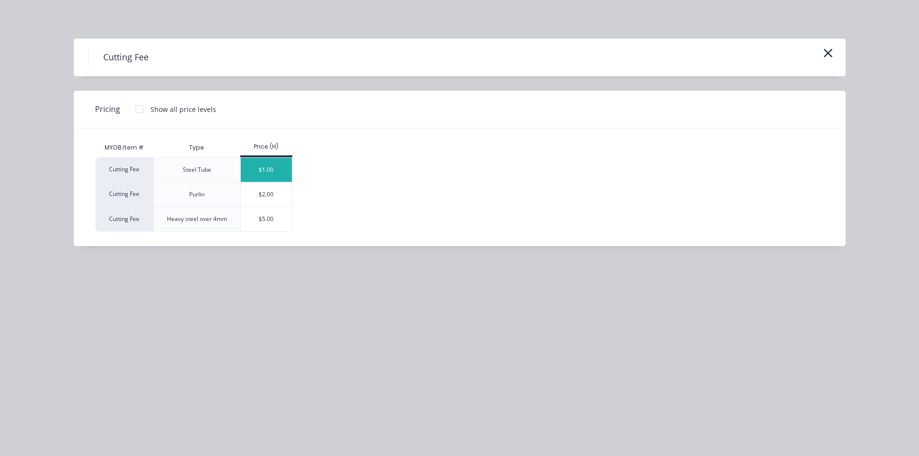
click at [283, 168] on div "$1.00" at bounding box center [267, 170] width 52 height 24
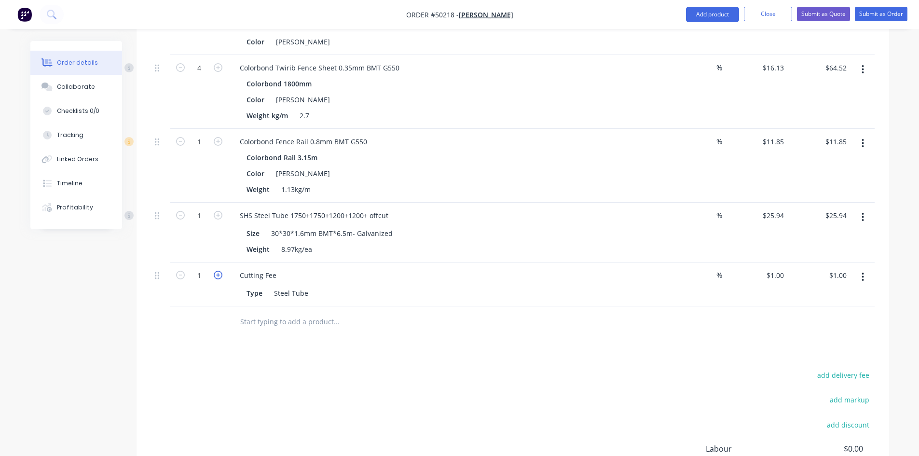
click at [221, 274] on icon "button" at bounding box center [218, 275] width 9 height 9
type input "2"
type input "$2.00"
click at [221, 274] on icon "button" at bounding box center [218, 275] width 9 height 9
type input "3"
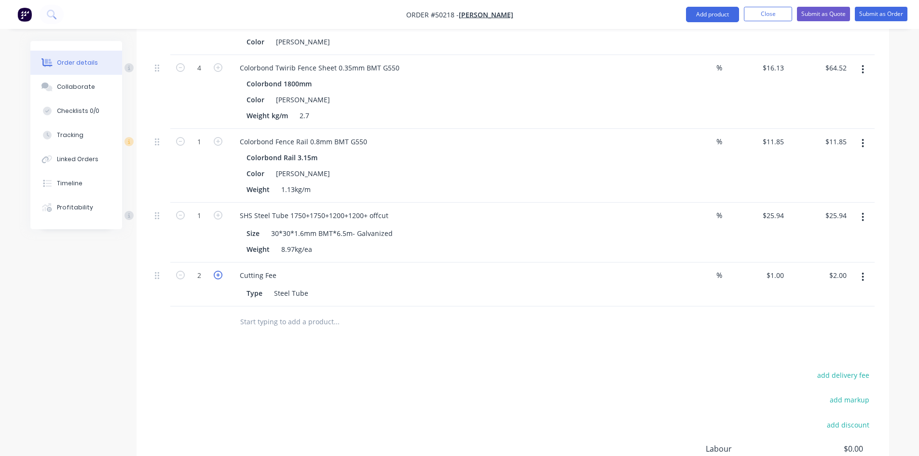
type input "$3.00"
click at [221, 274] on icon "button" at bounding box center [218, 275] width 9 height 9
type input "4"
type input "$4.00"
click at [473, 317] on div at bounding box center [376, 321] width 289 height 19
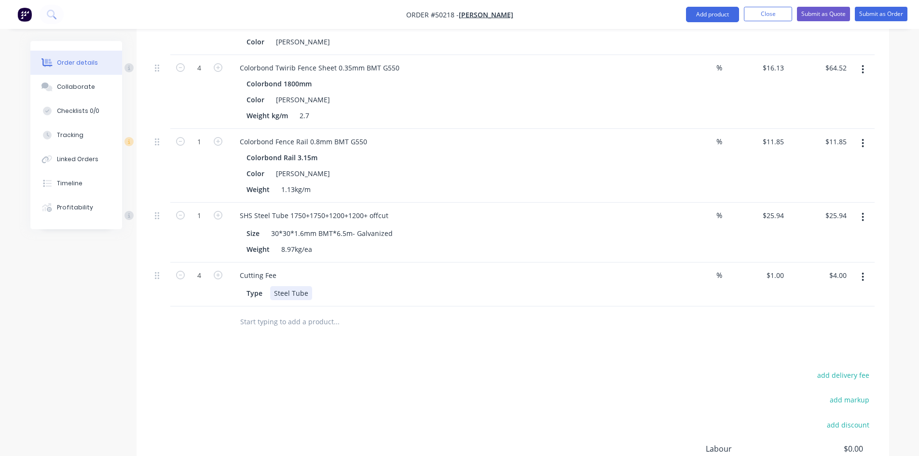
click at [571, 304] on div "Cutting Fee Type Steel Tube" at bounding box center [445, 284] width 434 height 44
click at [644, 300] on div "Cutting Fee Type Steel Tube" at bounding box center [445, 284] width 434 height 44
click at [692, 328] on div at bounding box center [513, 321] width 724 height 31
click at [440, 303] on div "Cutting Fee Type Steel Tube" at bounding box center [445, 284] width 434 height 44
click at [485, 305] on div "Cutting Fee Type Steel Tube" at bounding box center [445, 284] width 434 height 44
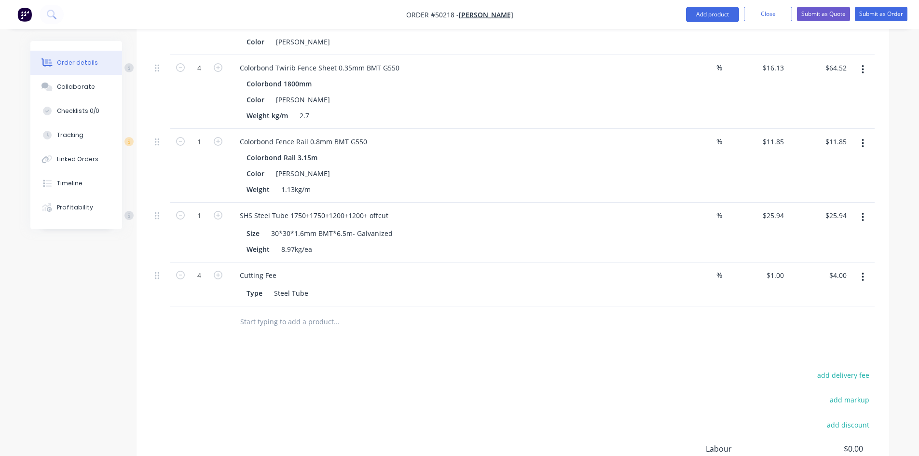
click at [550, 331] on div at bounding box center [401, 321] width 347 height 31
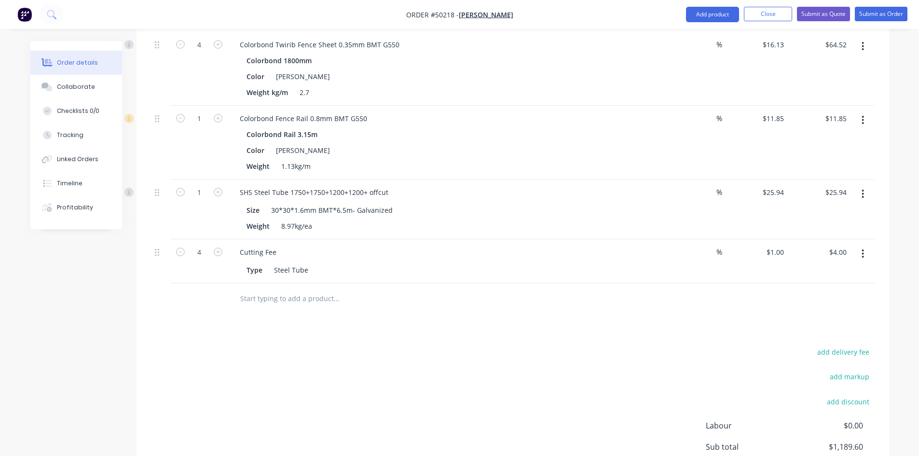
scroll to position [572, 0]
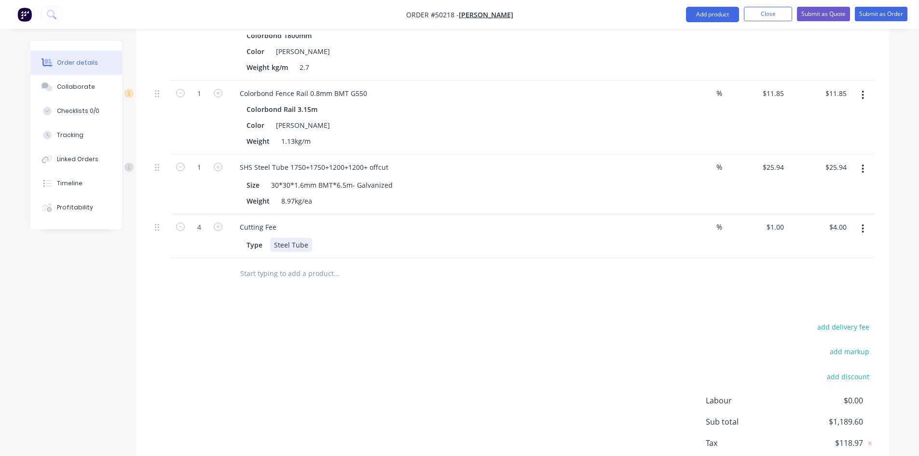
click at [473, 242] on div "Type Steel Tube" at bounding box center [443, 245] width 401 height 14
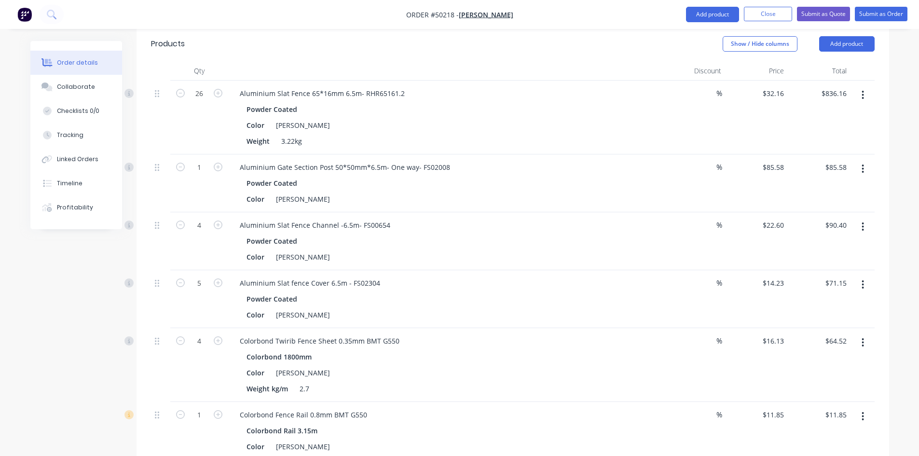
scroll to position [245, 0]
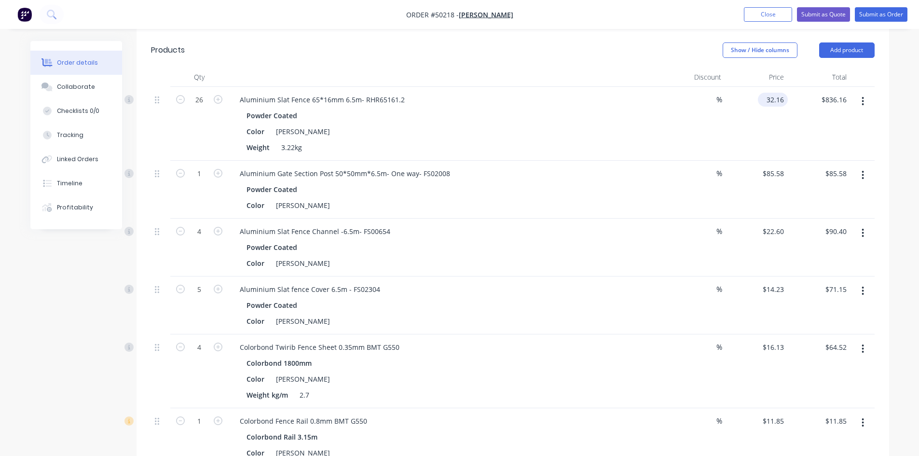
click at [781, 101] on input "32.16" at bounding box center [775, 100] width 26 height 14
type input "$32.00"
type input "$832.00"
click at [805, 136] on div "$832.00 $836.16" at bounding box center [819, 124] width 63 height 74
click at [805, 136] on div "$832.00 $832.00" at bounding box center [819, 124] width 63 height 74
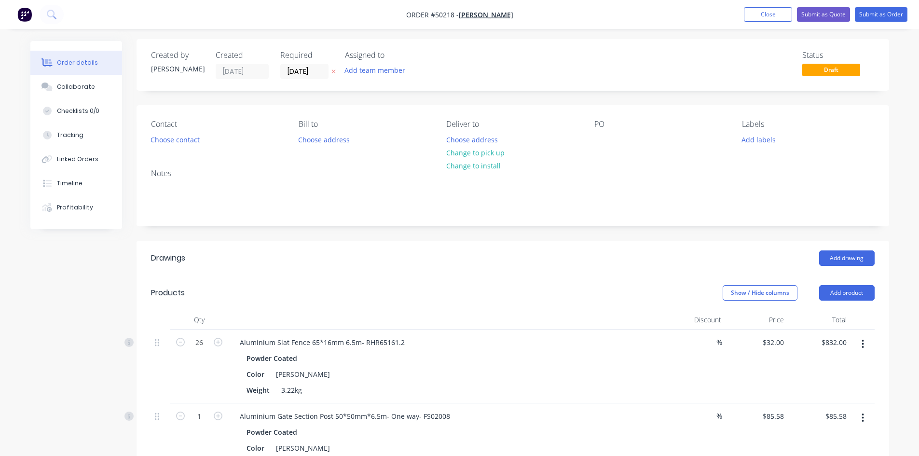
scroll to position [0, 0]
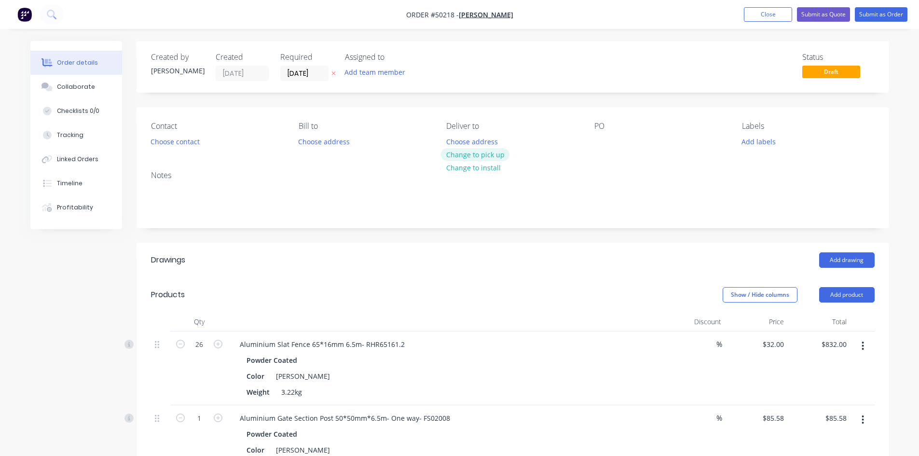
click at [495, 155] on button "Change to pick up" at bounding box center [475, 154] width 69 height 13
click at [193, 140] on button "Choose contact" at bounding box center [174, 141] width 59 height 13
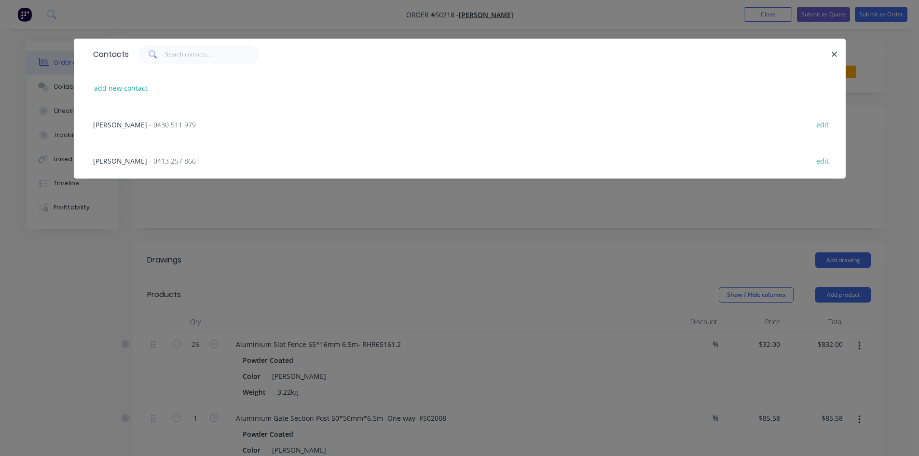
click at [151, 126] on span "- 0430 511 979" at bounding box center [172, 124] width 47 height 9
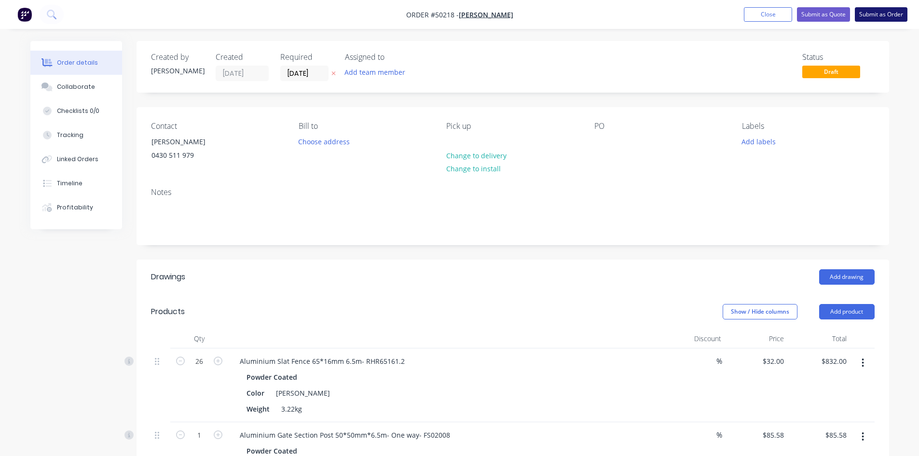
click at [892, 16] on button "Submit as Order" at bounding box center [881, 14] width 53 height 14
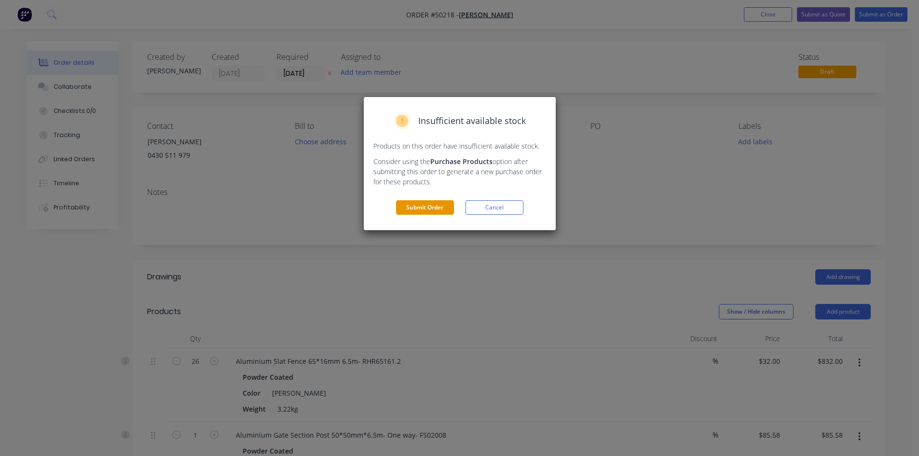
click at [408, 205] on button "Submit Order" at bounding box center [425, 207] width 58 height 14
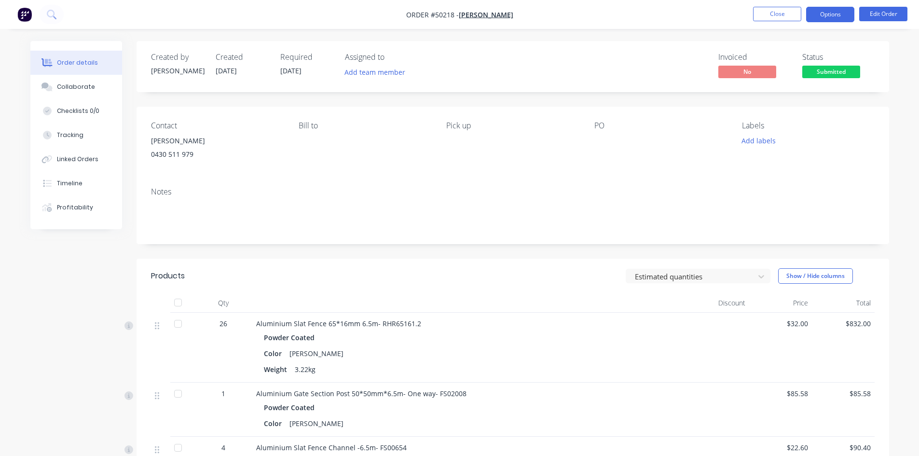
click at [837, 13] on button "Options" at bounding box center [830, 14] width 48 height 15
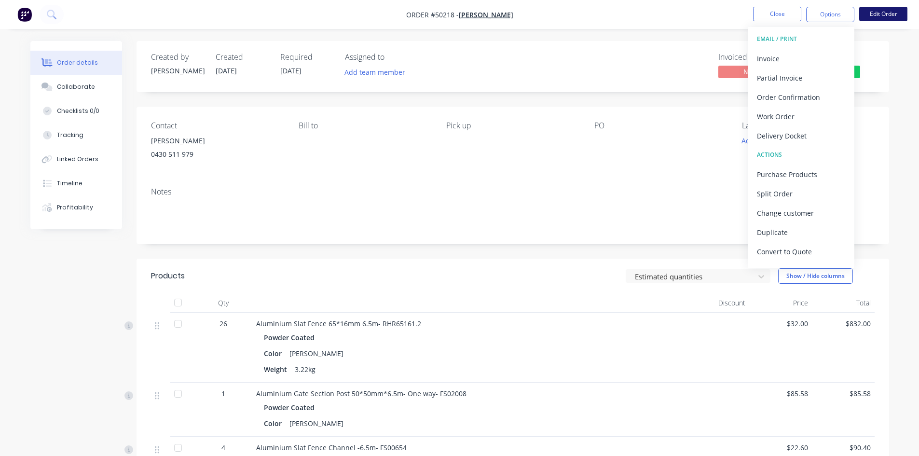
click at [883, 15] on button "Edit Order" at bounding box center [883, 14] width 48 height 14
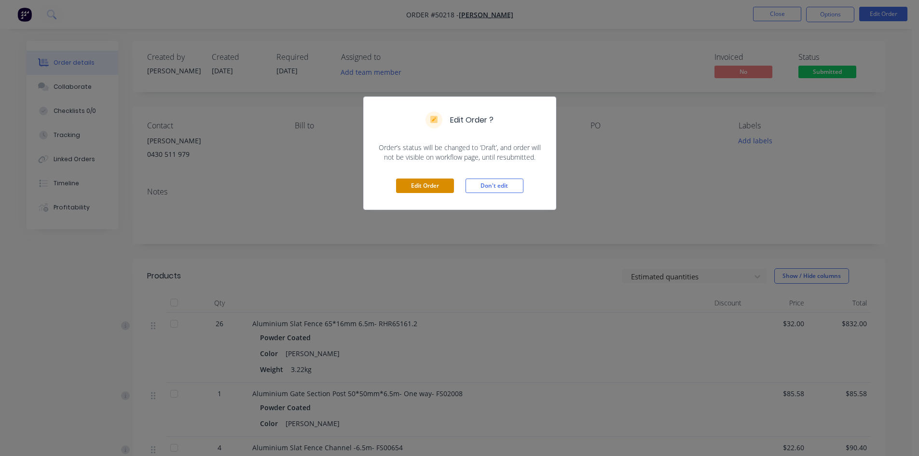
click at [438, 181] on button "Edit Order" at bounding box center [425, 185] width 58 height 14
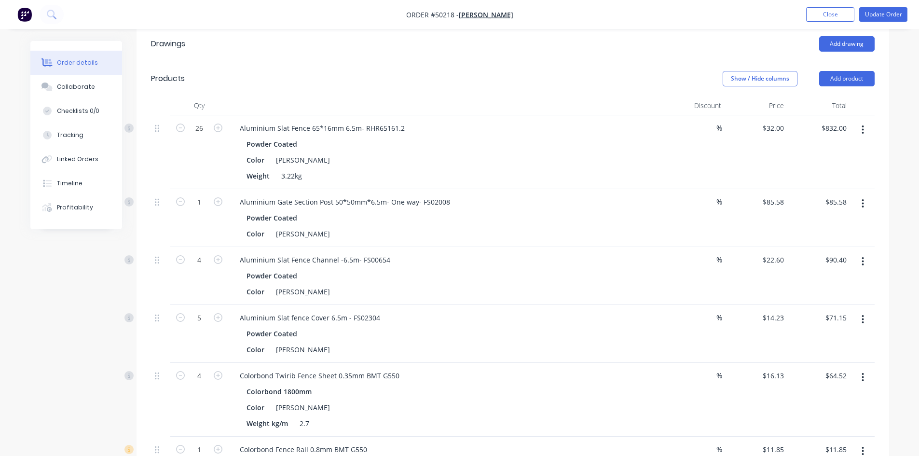
scroll to position [241, 0]
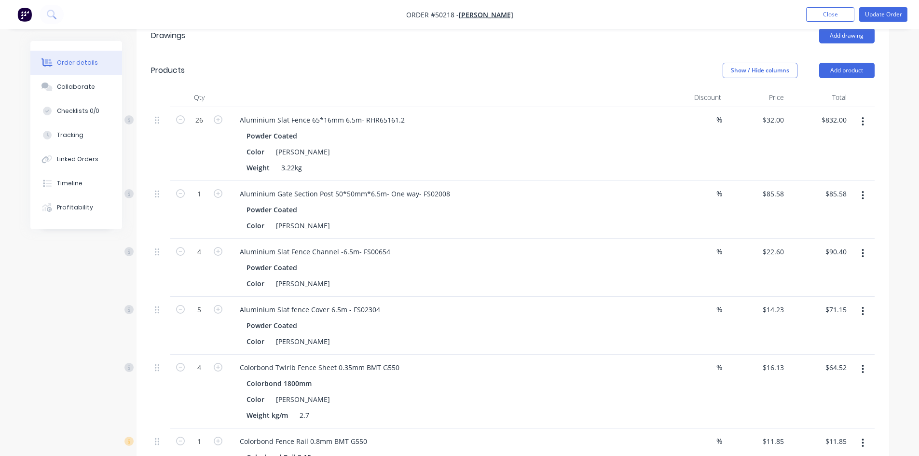
click at [866, 122] on button "button" at bounding box center [862, 121] width 23 height 17
click at [839, 169] on div "Duplicate" at bounding box center [829, 166] width 74 height 14
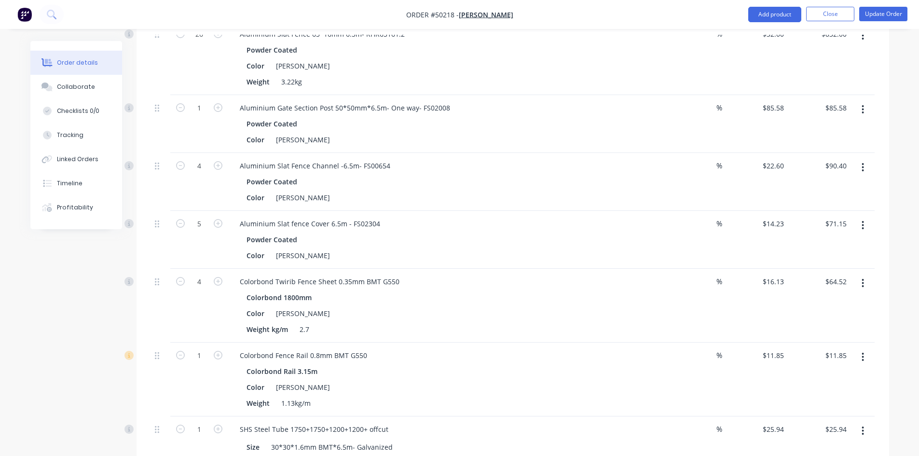
scroll to position [96, 0]
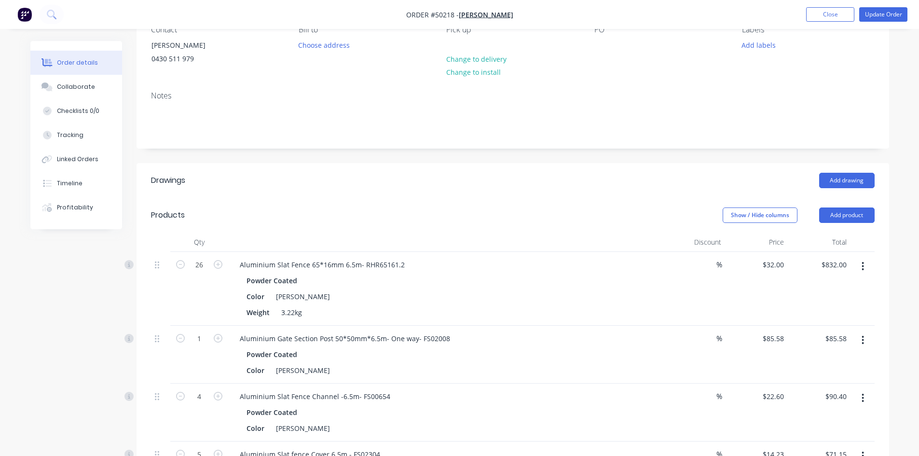
click at [860, 262] on button "button" at bounding box center [862, 266] width 23 height 17
click at [842, 307] on div "Duplicate" at bounding box center [829, 311] width 74 height 14
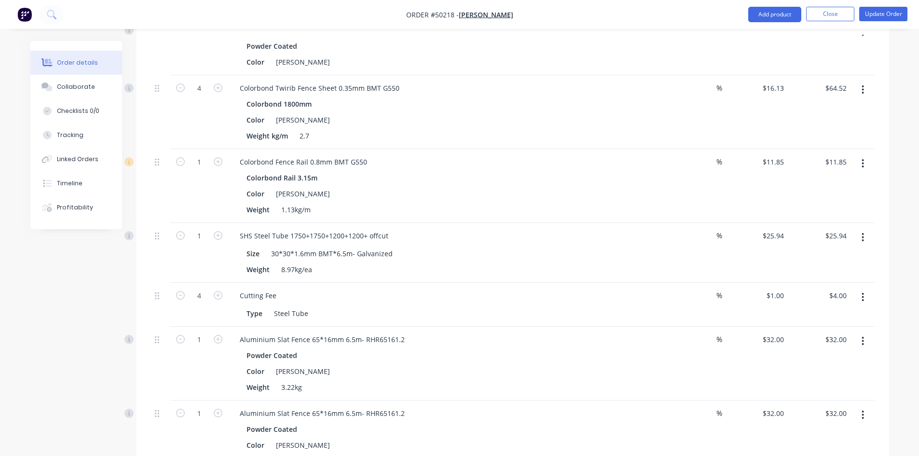
scroll to position [579, 0]
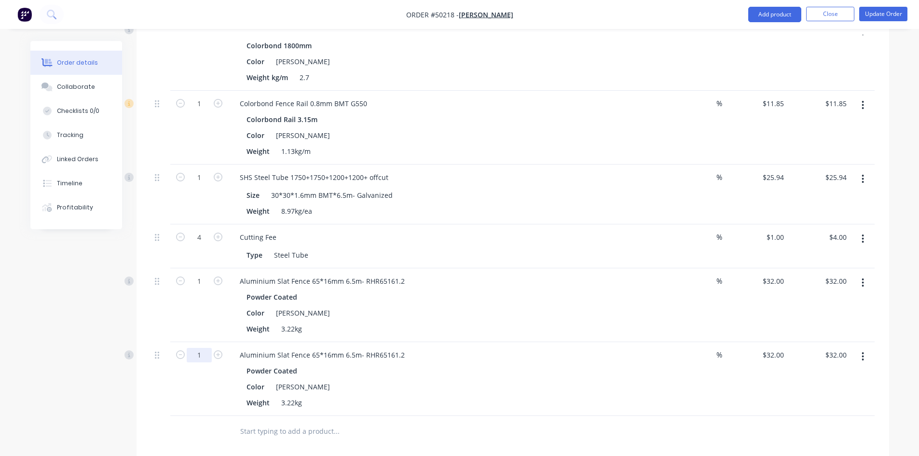
click at [202, 356] on input "1" at bounding box center [199, 355] width 25 height 14
type input "16"
type input "$512.00"
click at [610, 343] on div "Aluminium Slat Fence 65*16mm 6.5m- RHR65161.2 Powder Coated Color Shale Grey We…" at bounding box center [445, 379] width 434 height 74
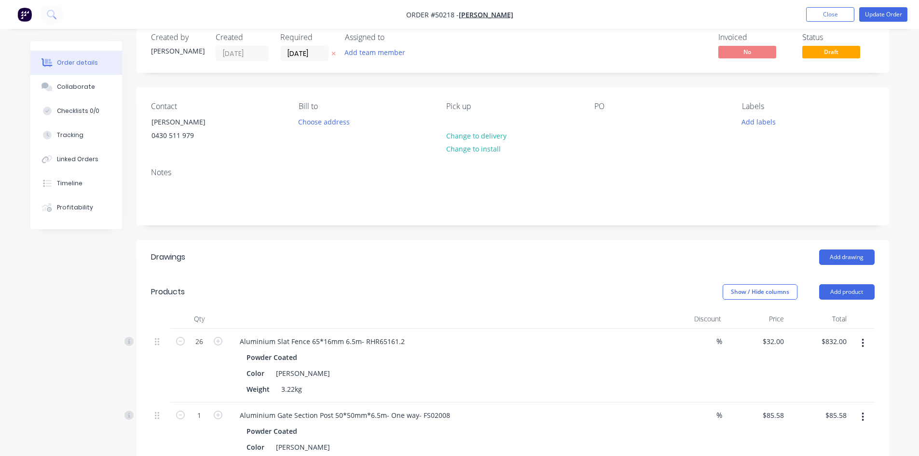
scroll to position [0, 0]
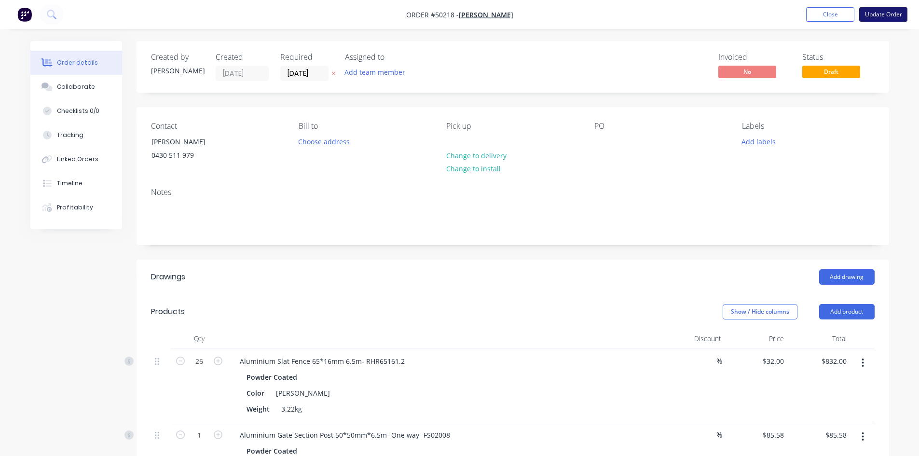
click at [876, 14] on button "Update Order" at bounding box center [883, 14] width 48 height 14
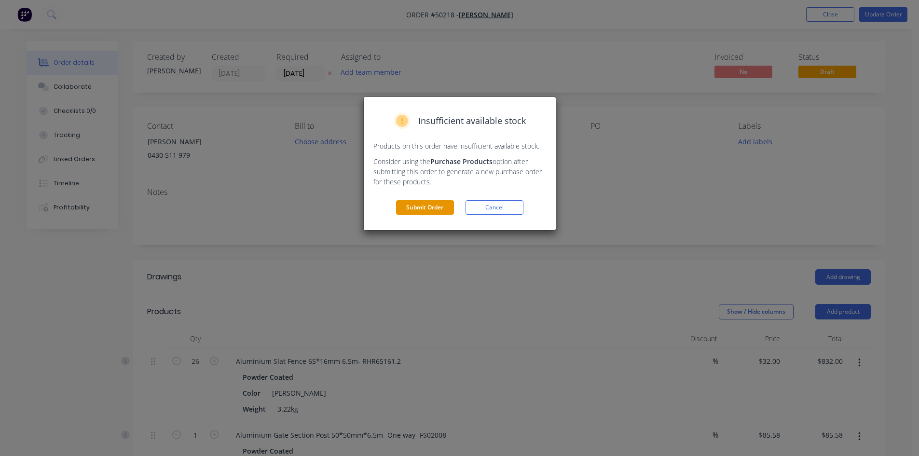
click at [409, 206] on button "Submit Order" at bounding box center [425, 207] width 58 height 14
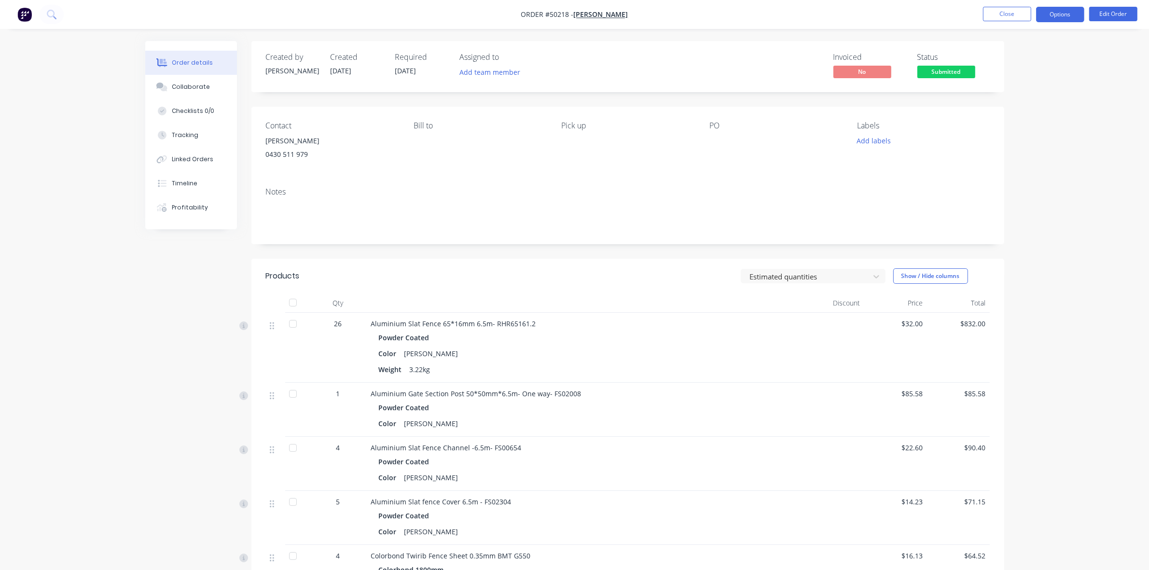
click at [1064, 10] on button "Options" at bounding box center [1060, 14] width 48 height 15
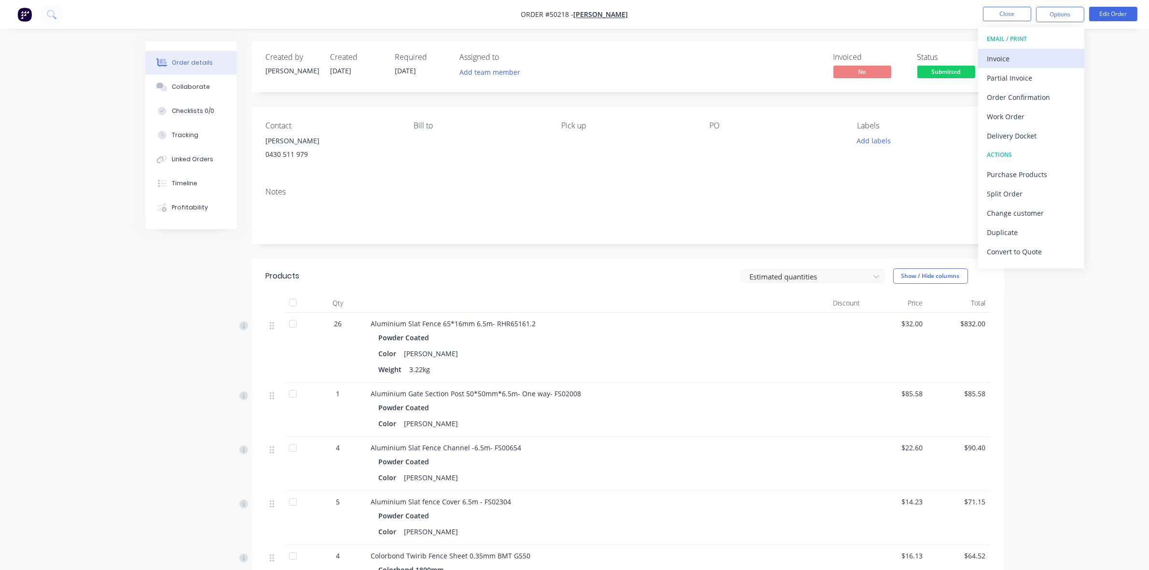
click at [1012, 58] on div "Invoice" at bounding box center [1030, 59] width 89 height 14
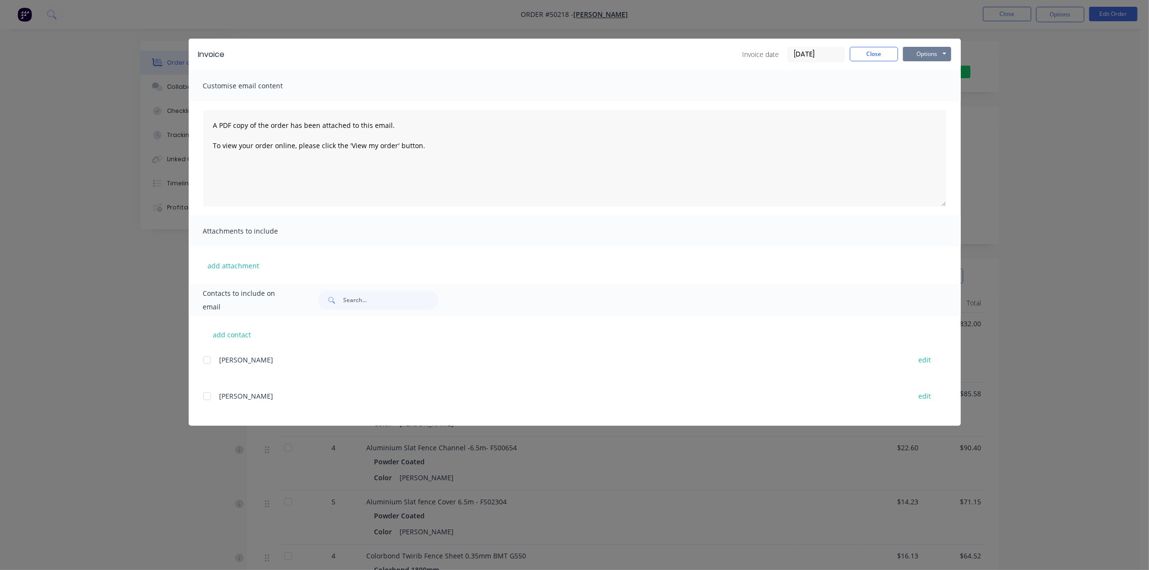
click at [911, 56] on button "Options" at bounding box center [927, 54] width 48 height 14
click at [924, 91] on button "Print" at bounding box center [934, 88] width 62 height 16
click at [861, 48] on button "Close" at bounding box center [873, 54] width 48 height 14
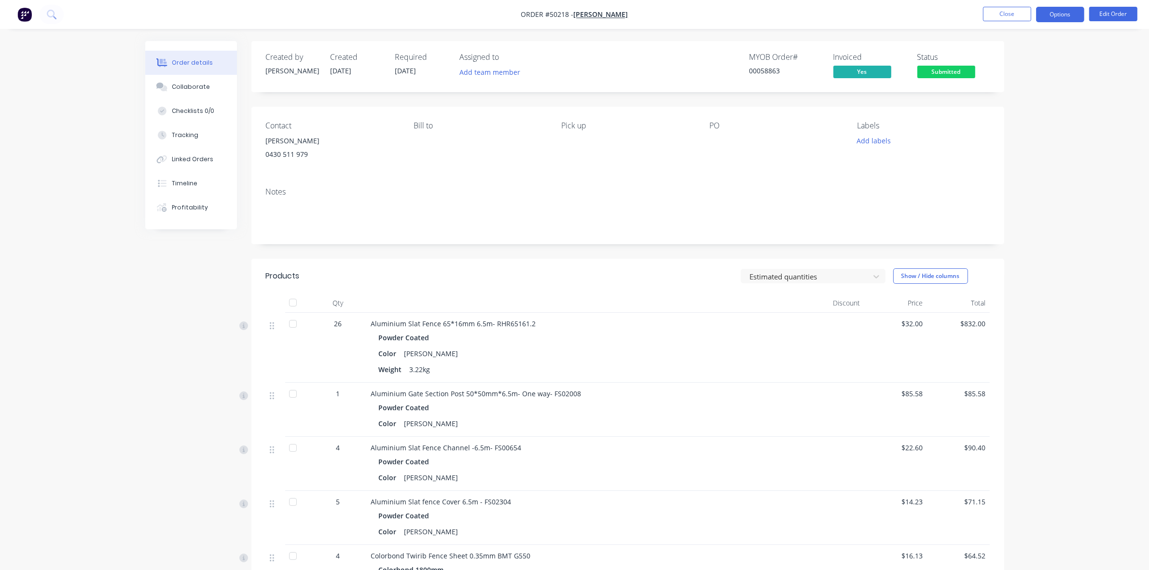
click at [1061, 17] on button "Options" at bounding box center [1060, 14] width 48 height 15
click at [1017, 139] on div "Delivery Docket" at bounding box center [1030, 136] width 89 height 14
click at [1019, 93] on div "Without pricing" at bounding box center [1030, 97] width 89 height 14
click at [1012, 134] on div "Delivery Docket" at bounding box center [1030, 136] width 89 height 14
click at [1014, 115] on div "Custom" at bounding box center [1030, 117] width 89 height 14
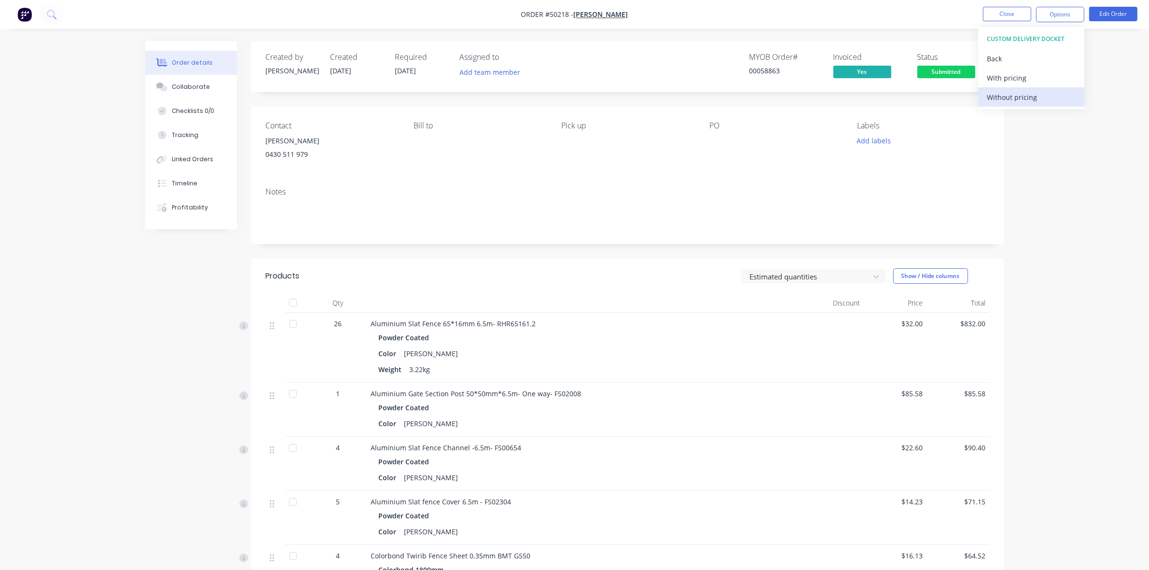
click at [1015, 97] on div "Without pricing" at bounding box center [1030, 97] width 89 height 14
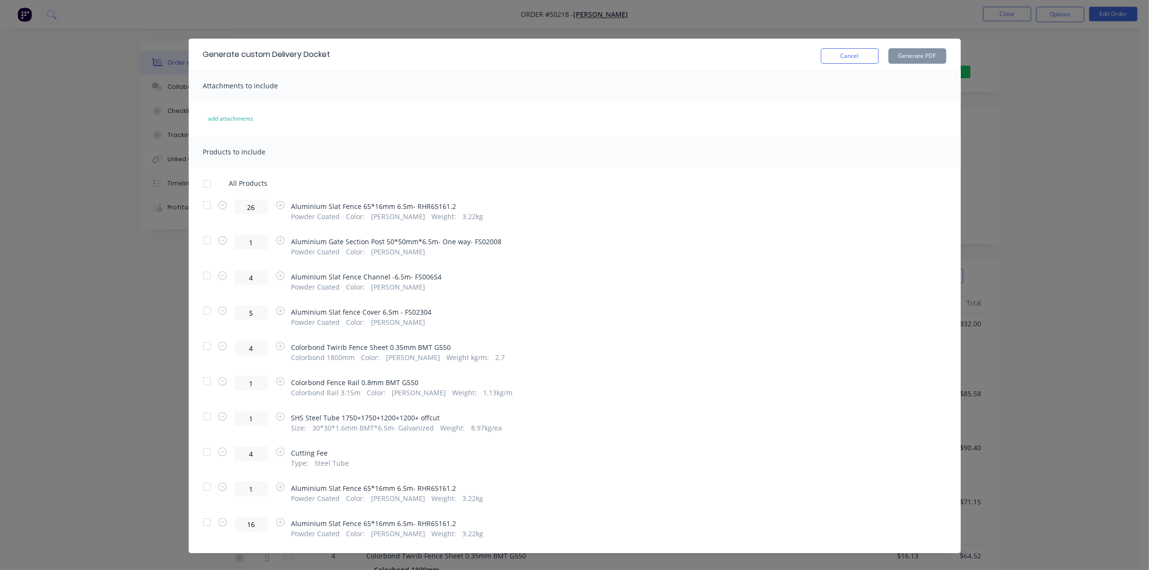
drag, startPoint x: 198, startPoint y: 187, endPoint x: 203, endPoint y: 212, distance: 25.9
click at [198, 186] on div at bounding box center [206, 183] width 19 height 19
drag, startPoint x: 192, startPoint y: 526, endPoint x: 200, endPoint y: 521, distance: 9.3
click at [197, 526] on div at bounding box center [206, 521] width 19 height 19
drag, startPoint x: 200, startPoint y: 521, endPoint x: 235, endPoint y: 510, distance: 36.5
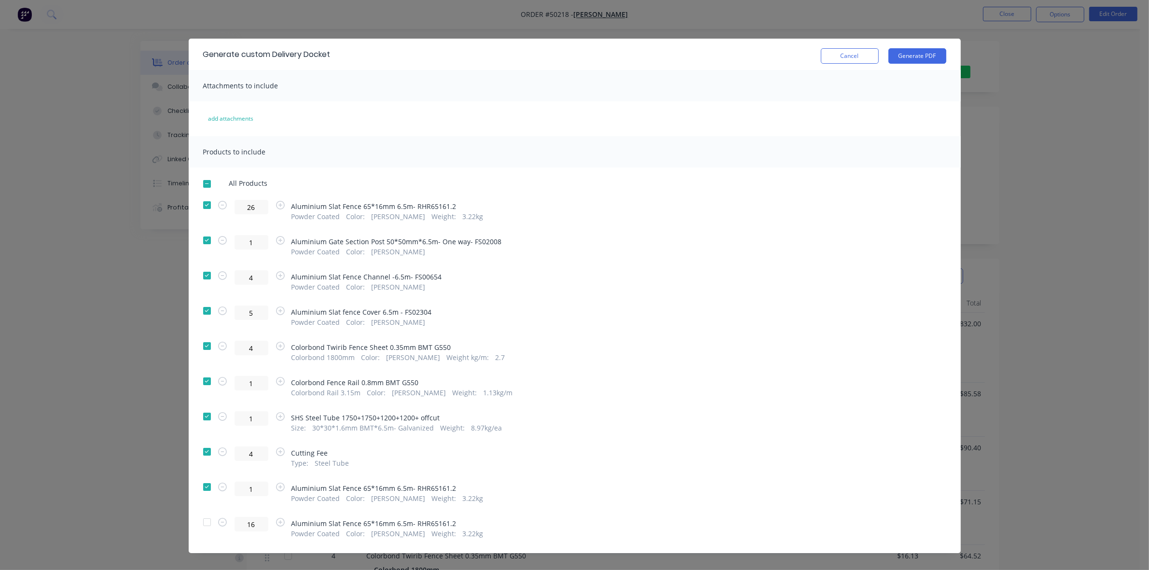
click at [201, 521] on div at bounding box center [206, 521] width 19 height 19
click at [197, 521] on div at bounding box center [206, 521] width 19 height 19
click at [932, 54] on button "Generate PDF" at bounding box center [917, 55] width 58 height 15
click at [823, 55] on button "Cancel" at bounding box center [850, 55] width 58 height 15
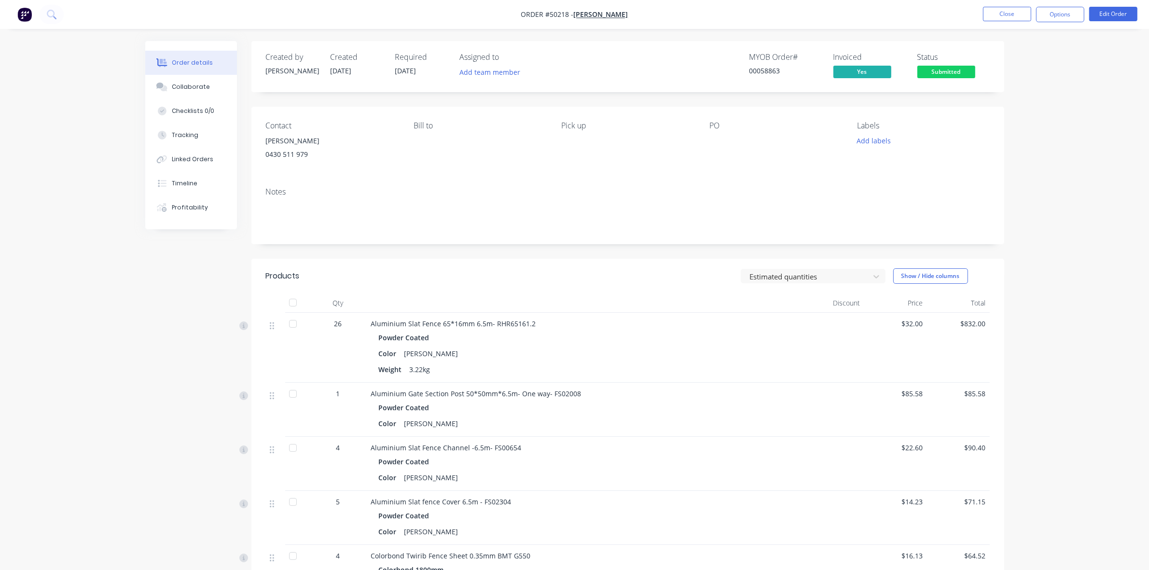
click at [293, 304] on div at bounding box center [292, 302] width 19 height 19
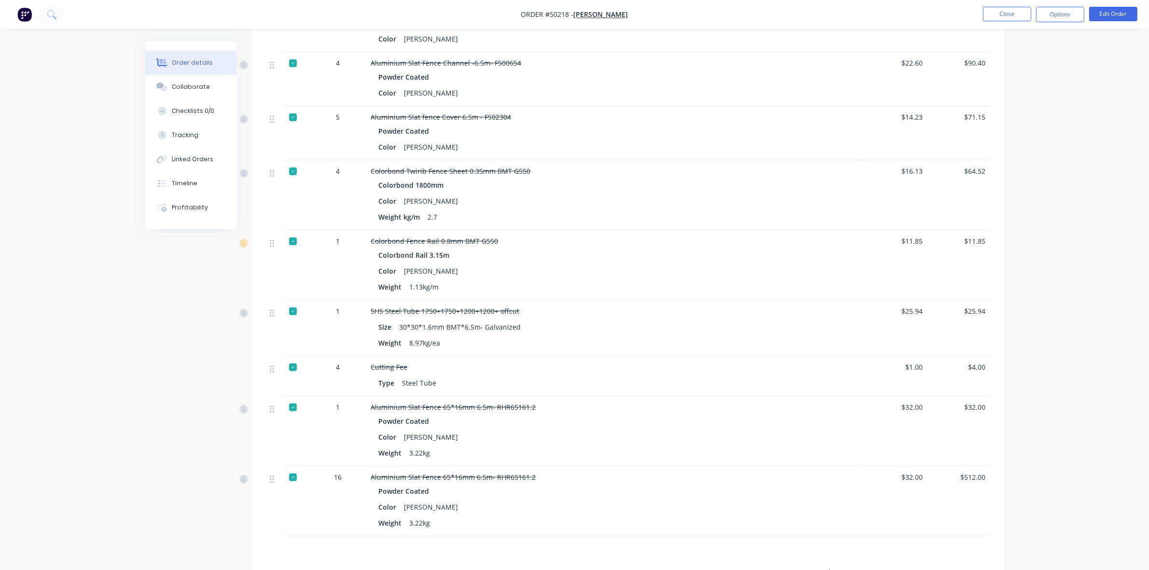
scroll to position [502, 0]
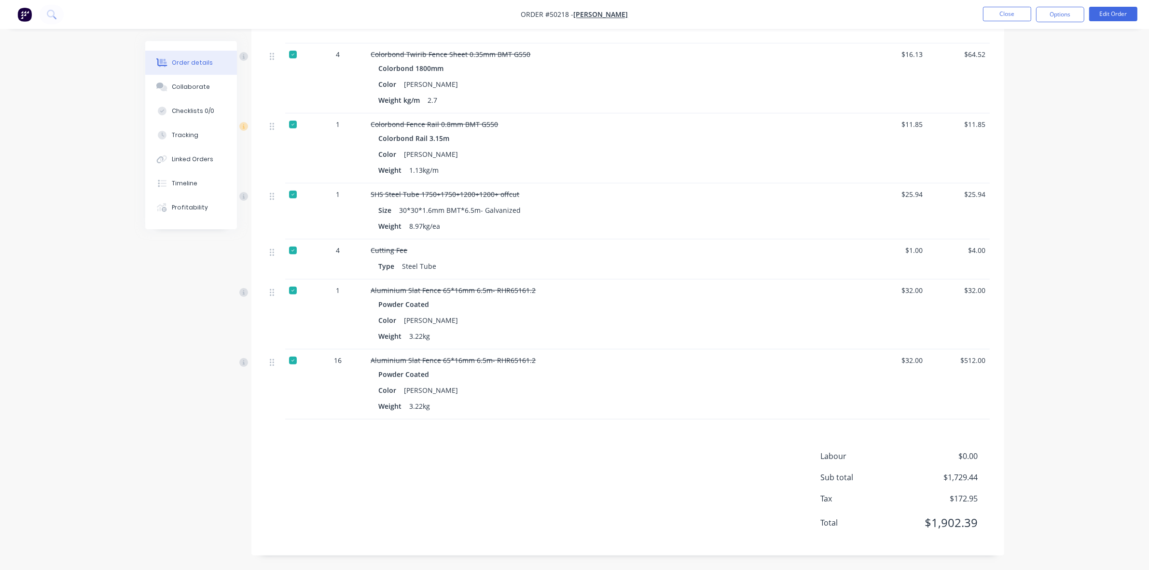
click at [290, 357] on div at bounding box center [292, 360] width 19 height 19
click at [279, 447] on div "Products Estimated quantities Show / Hide columns Qty Discount Price Total 26 A…" at bounding box center [627, 156] width 753 height 798
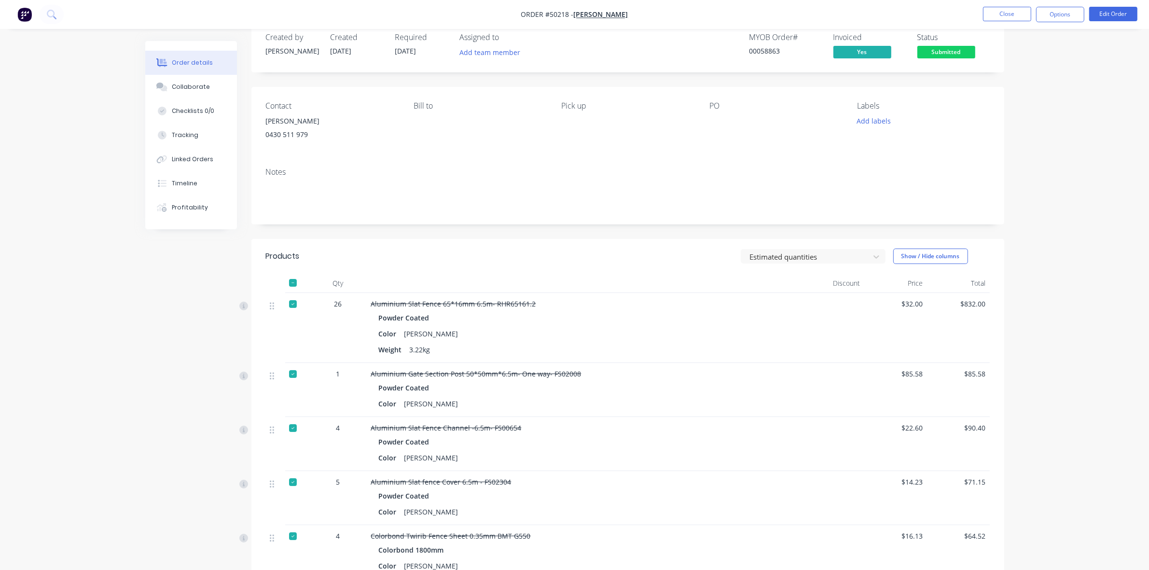
scroll to position [0, 0]
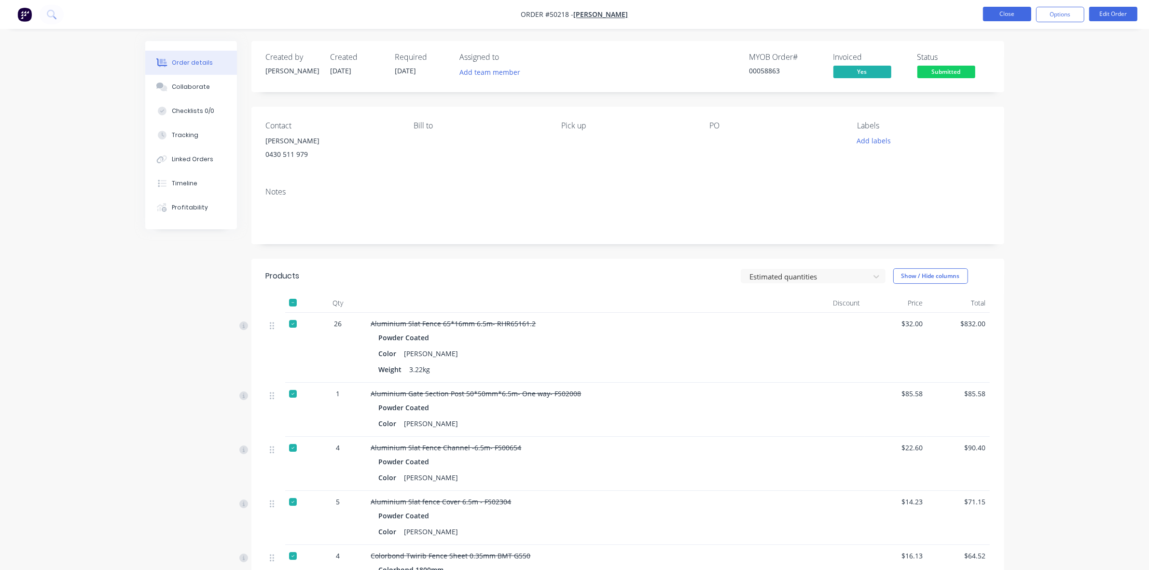
click at [1003, 17] on button "Close" at bounding box center [1007, 14] width 48 height 14
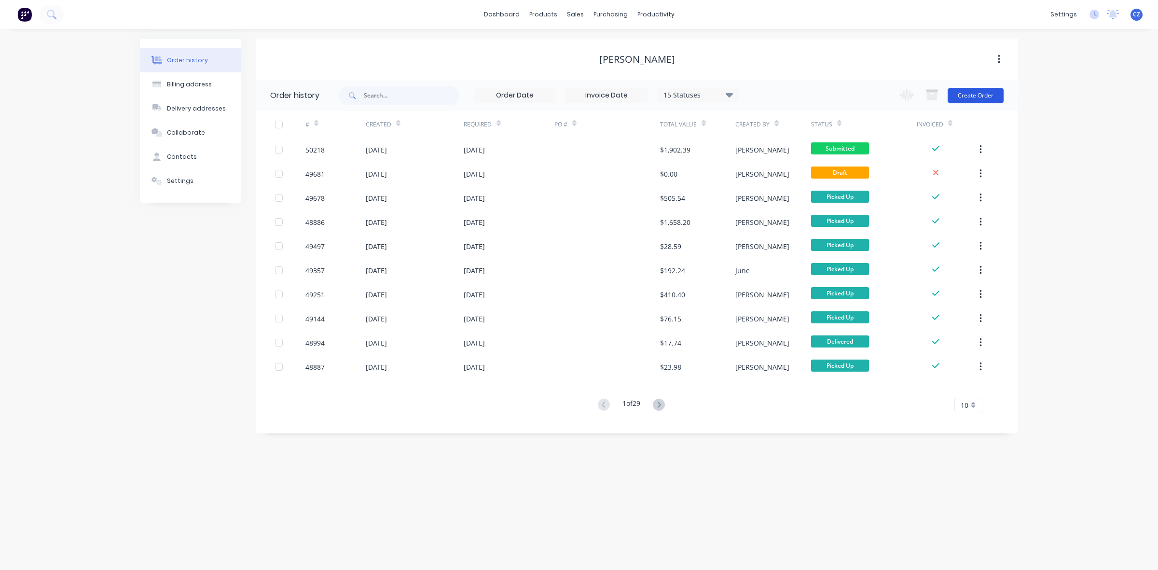
click at [969, 92] on button "Create Order" at bounding box center [975, 95] width 56 height 15
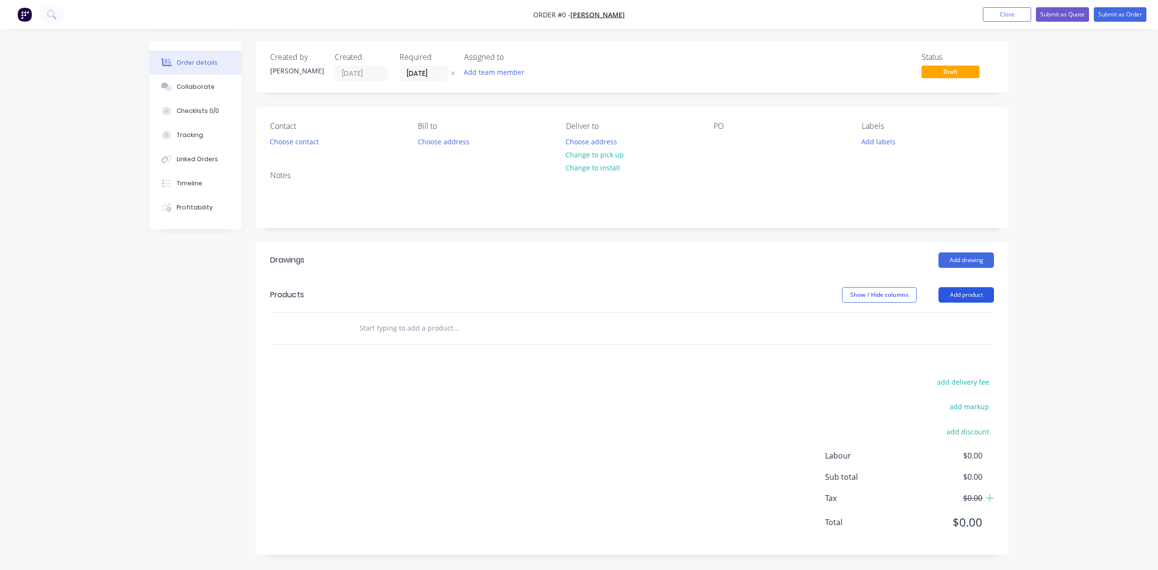
click at [956, 288] on button "Add product" at bounding box center [965, 294] width 55 height 15
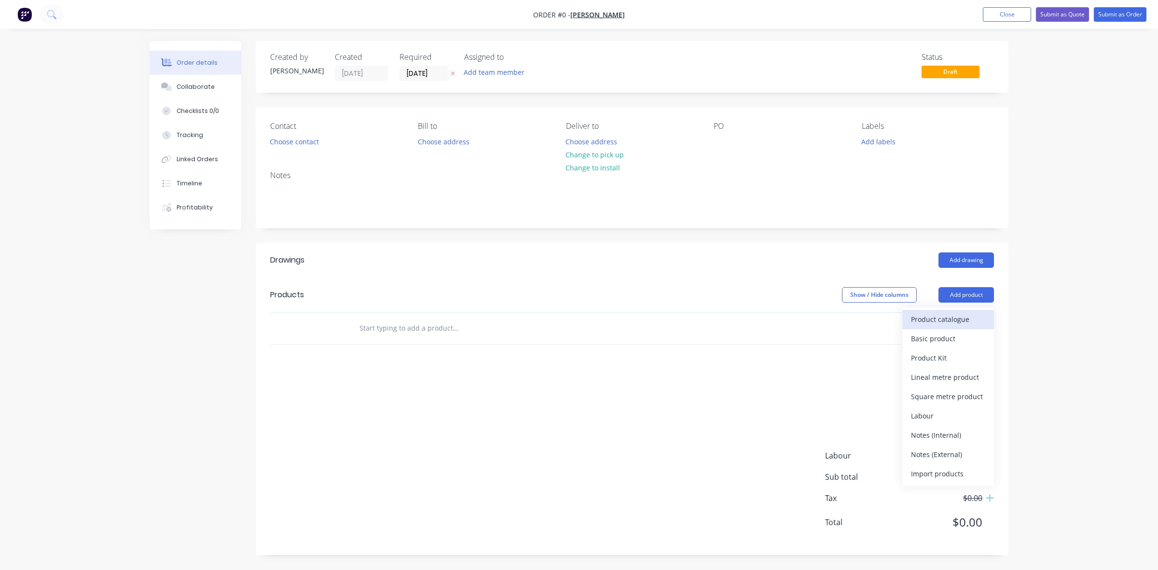
click at [954, 319] on div "Product catalogue" at bounding box center [948, 319] width 74 height 14
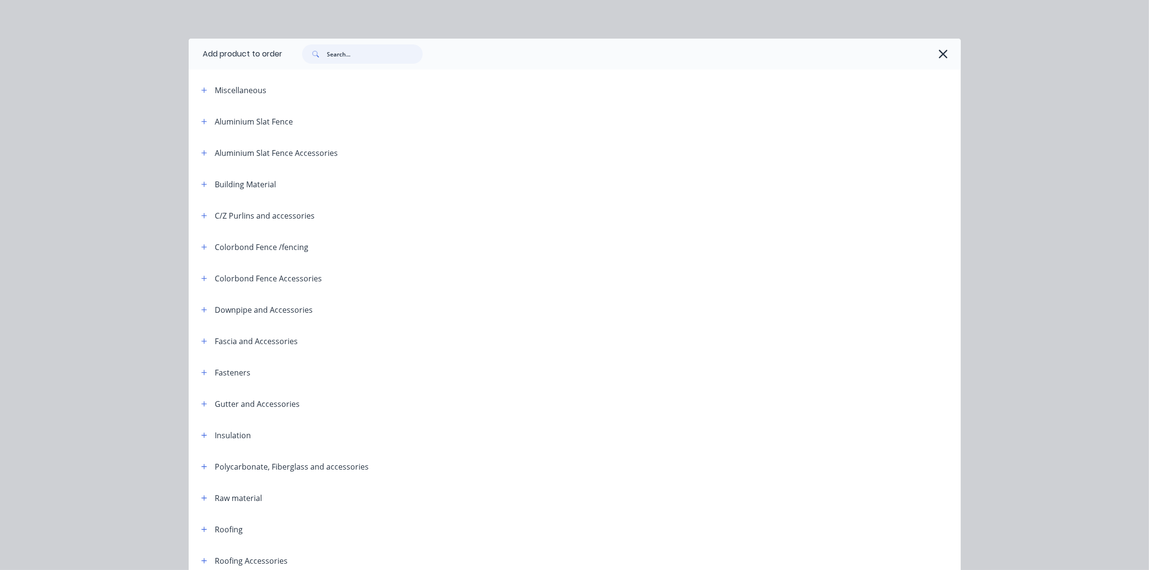
click at [373, 53] on input "text" at bounding box center [375, 53] width 96 height 19
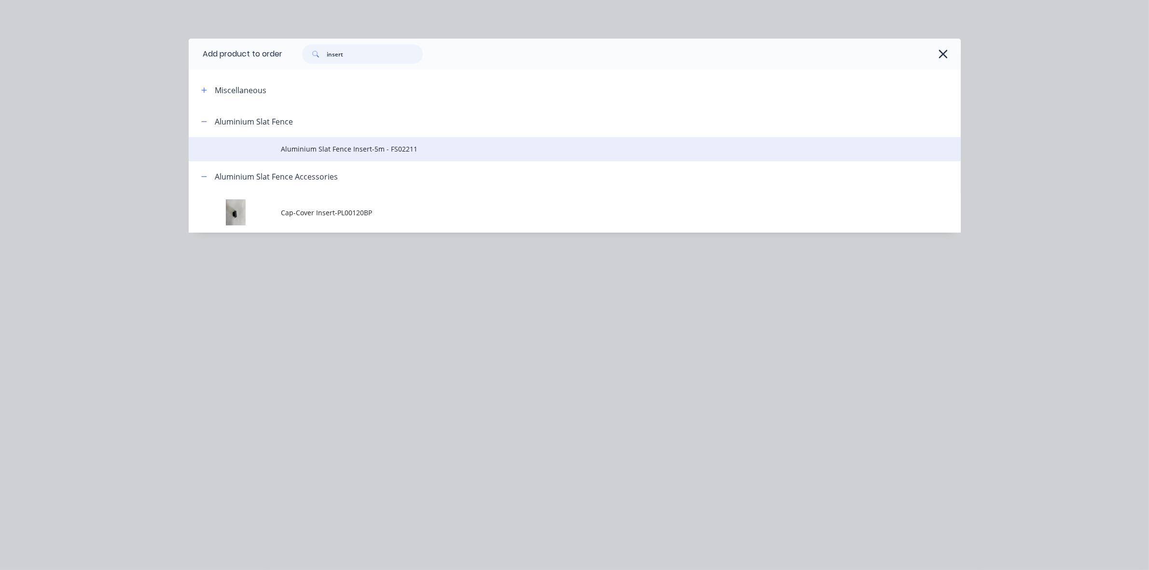
type input "insert"
click at [345, 150] on span "Aluminium Slat Fence Insert-5m - FS02211" at bounding box center [552, 149] width 543 height 10
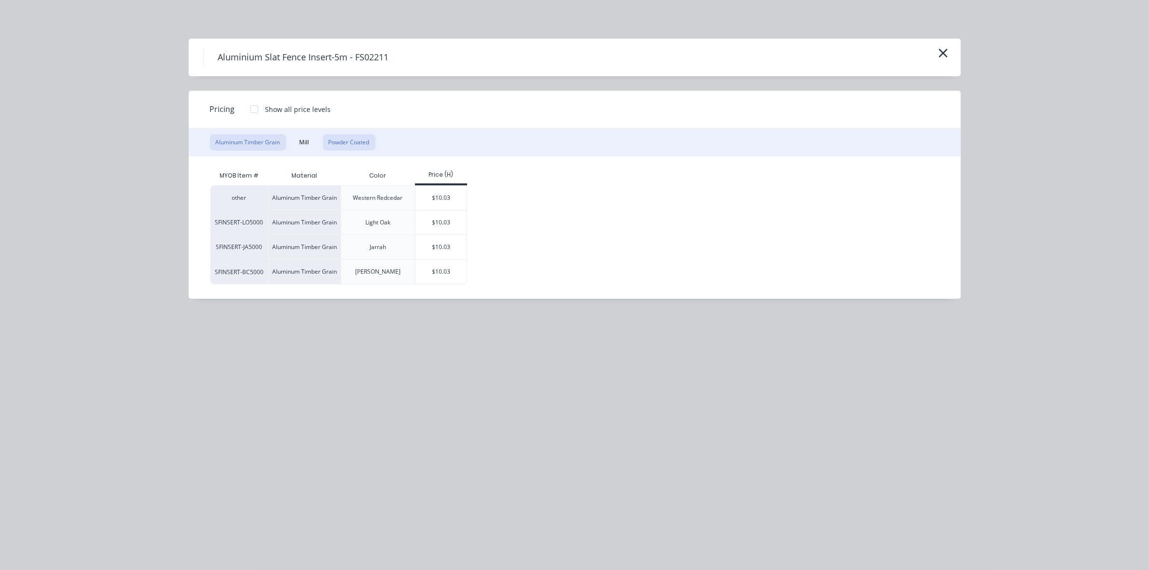
click at [329, 146] on button "Powder Coated" at bounding box center [349, 142] width 53 height 16
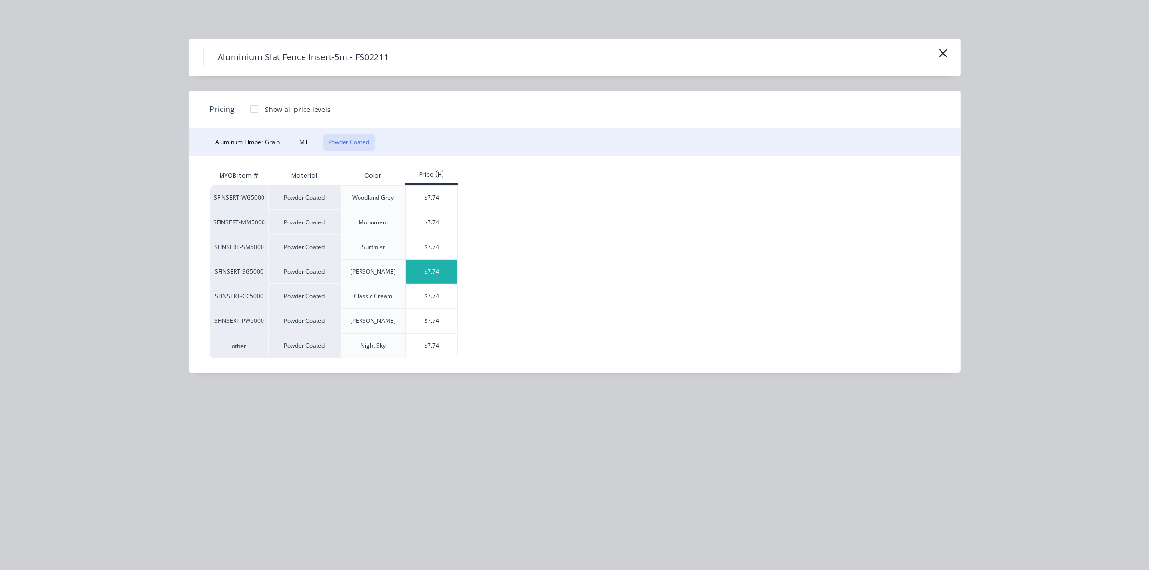
click at [447, 278] on div "$7.74" at bounding box center [432, 272] width 52 height 24
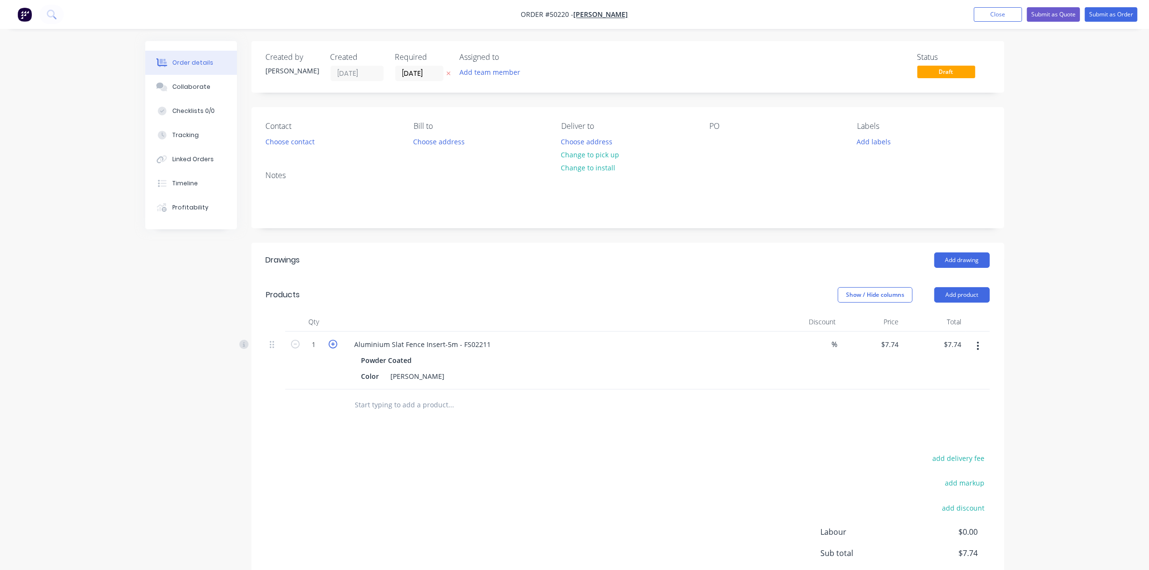
drag, startPoint x: 331, startPoint y: 343, endPoint x: 344, endPoint y: 330, distance: 17.4
click at [331, 342] on icon "button" at bounding box center [333, 344] width 9 height 9
type input "2"
type input "$15.48"
click at [399, 292] on div "Products" at bounding box center [343, 294] width 154 height 15
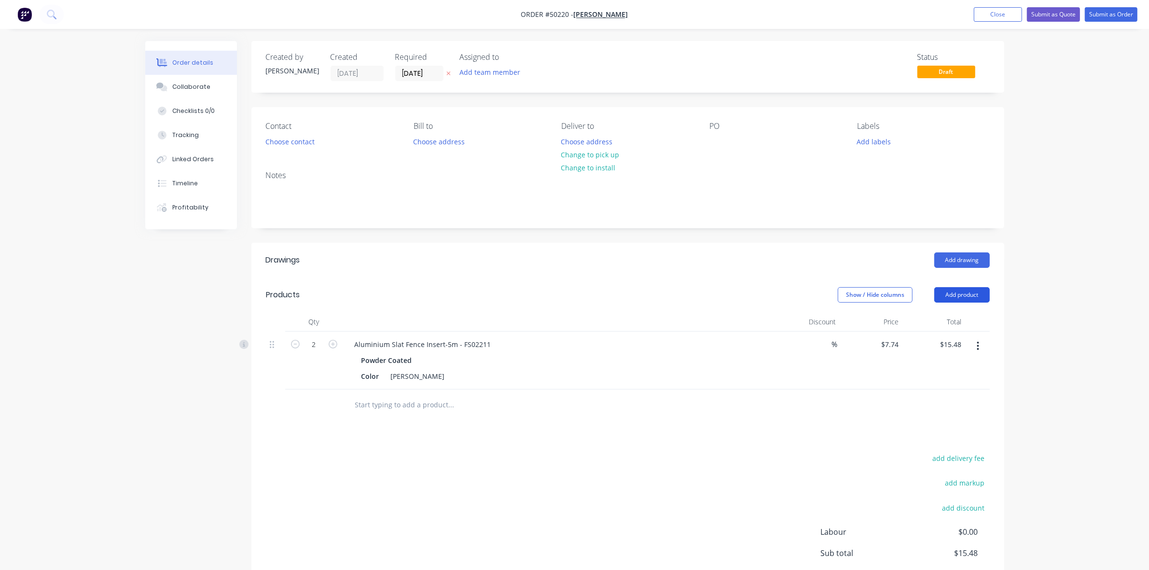
drag, startPoint x: 960, startPoint y: 292, endPoint x: 959, endPoint y: 300, distance: 8.0
click at [960, 292] on button "Add product" at bounding box center [961, 294] width 55 height 15
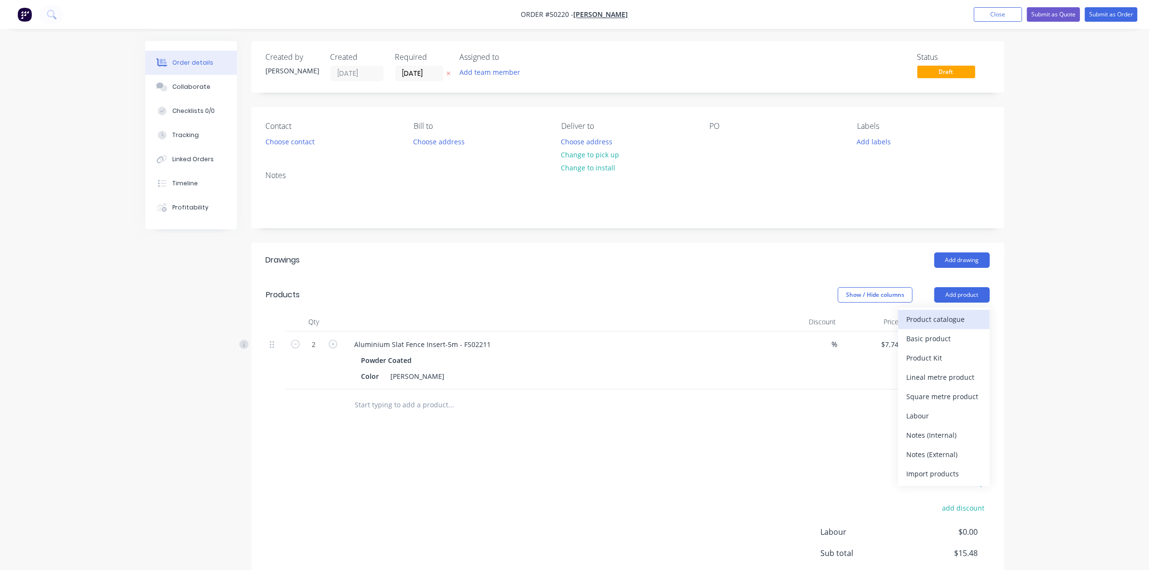
click at [956, 314] on div "Product catalogue" at bounding box center [943, 319] width 74 height 14
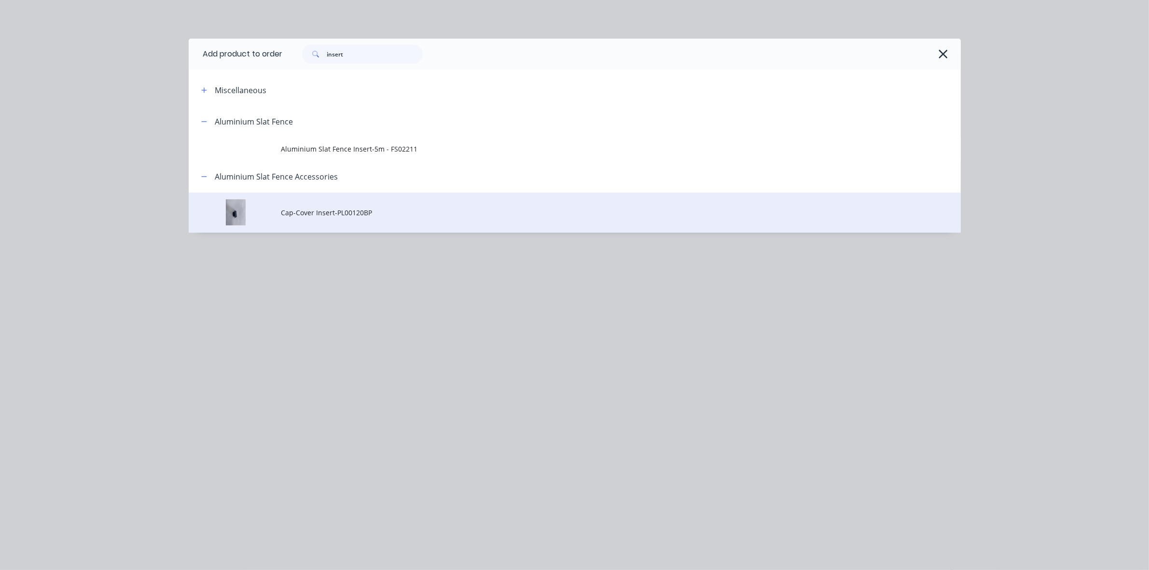
click at [377, 215] on span "Cap-Cover Insert-PL00120BP" at bounding box center [552, 212] width 543 height 10
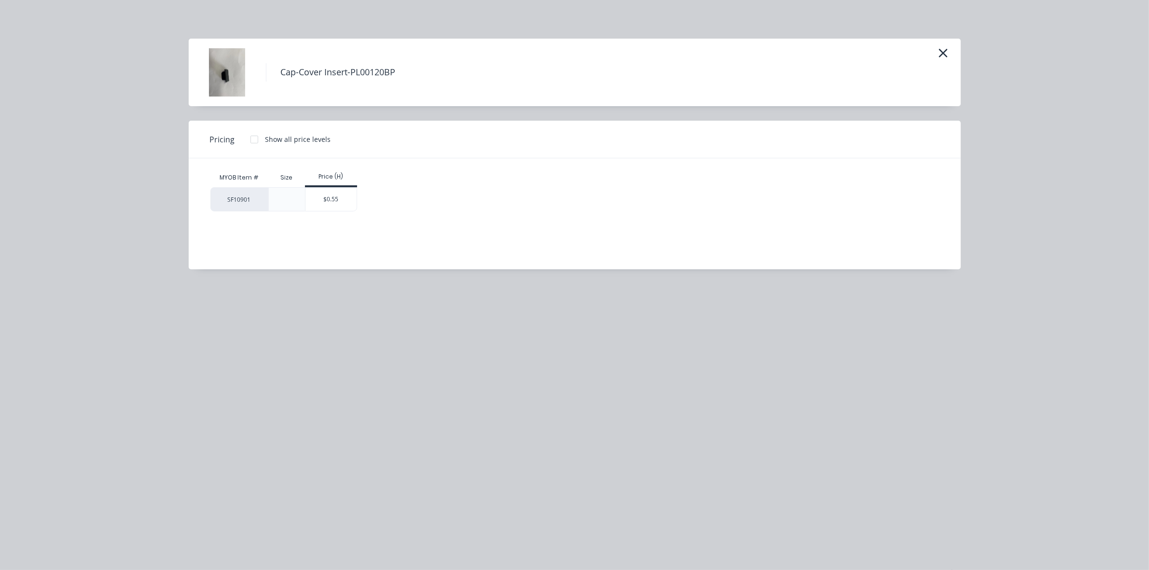
click at [951, 53] on div "Cap-Cover Insert-PL00120BP" at bounding box center [575, 73] width 772 height 68
click at [939, 56] on icon "button" at bounding box center [942, 53] width 9 height 9
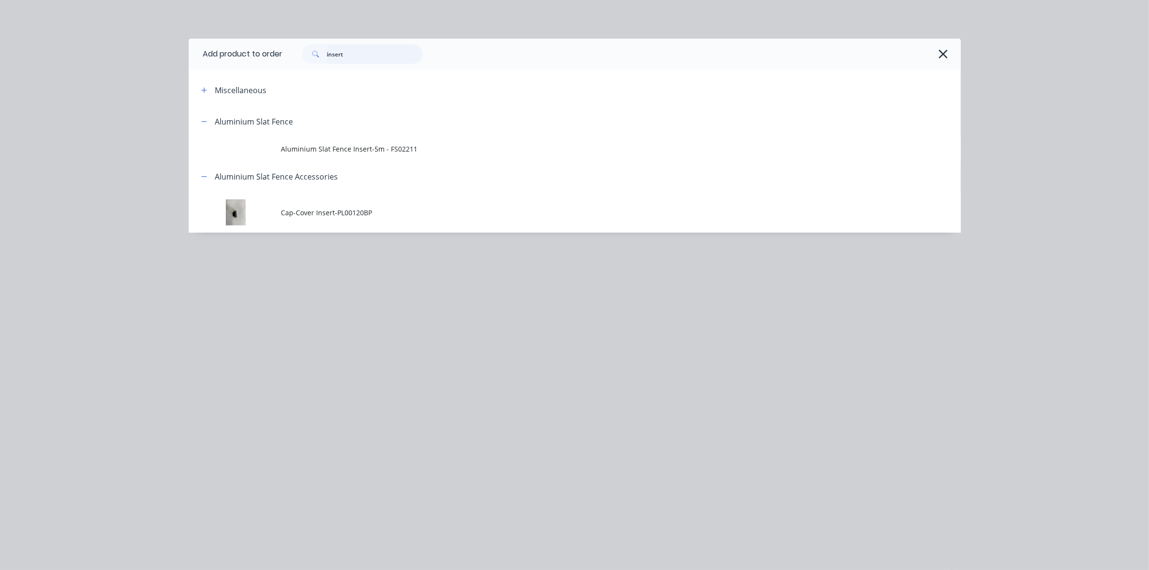
drag, startPoint x: 370, startPoint y: 53, endPoint x: 259, endPoint y: 54, distance: 111.0
click at [259, 54] on header "Add product to order insert" at bounding box center [575, 54] width 772 height 31
type input "cover"
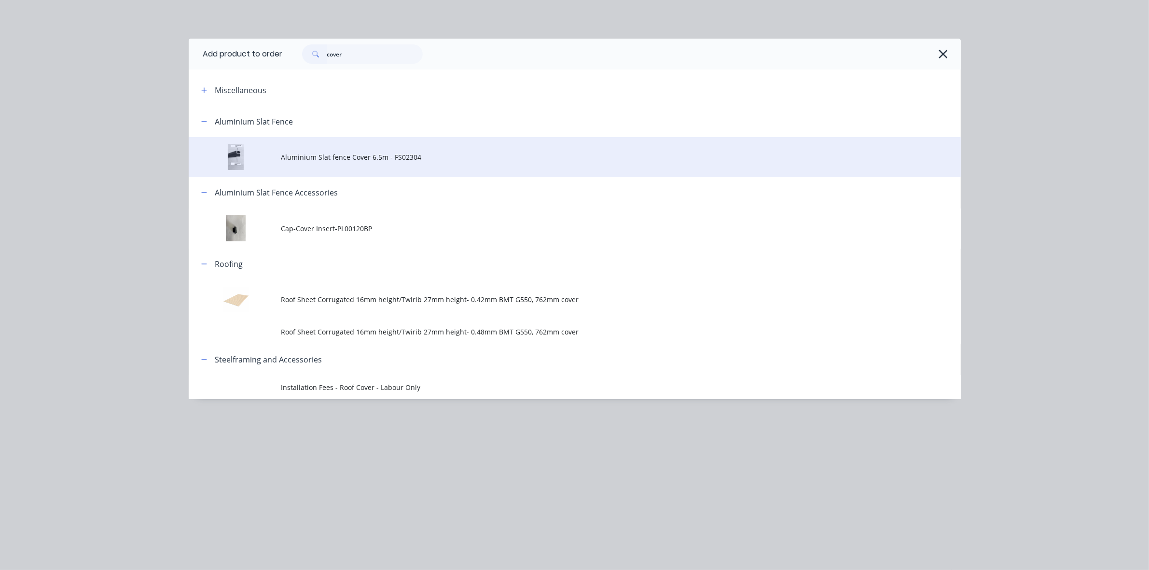
click at [335, 152] on span "Aluminium Slat fence Cover 6.5m - FS02304" at bounding box center [552, 157] width 543 height 10
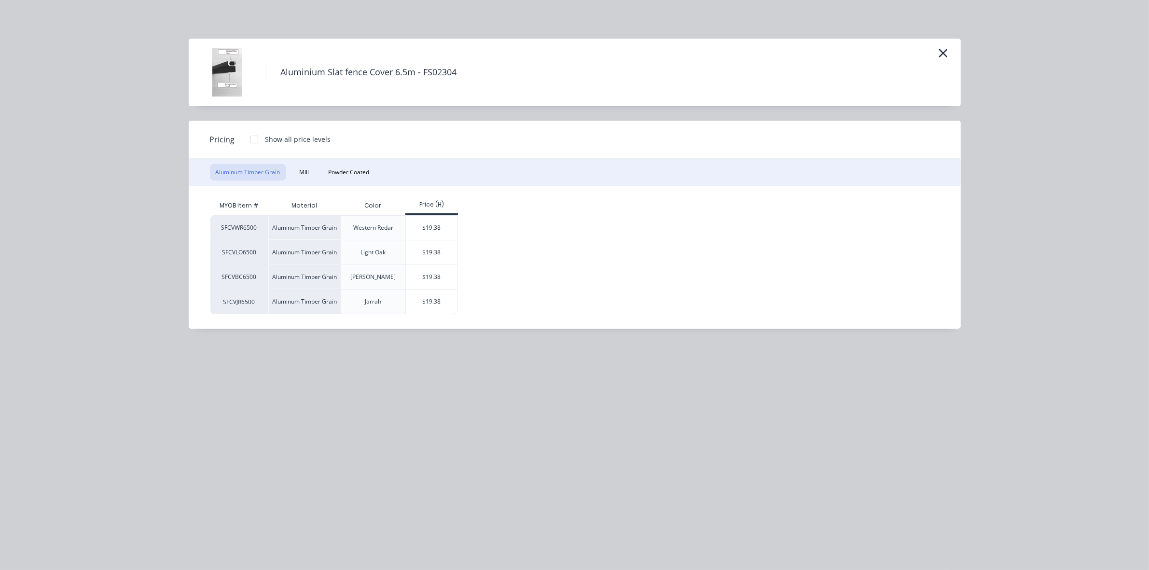
click at [333, 163] on div "Aluminum Timber Grain Mill Powder Coated" at bounding box center [575, 172] width 772 height 28
click at [340, 167] on button "Powder Coated" at bounding box center [349, 172] width 53 height 16
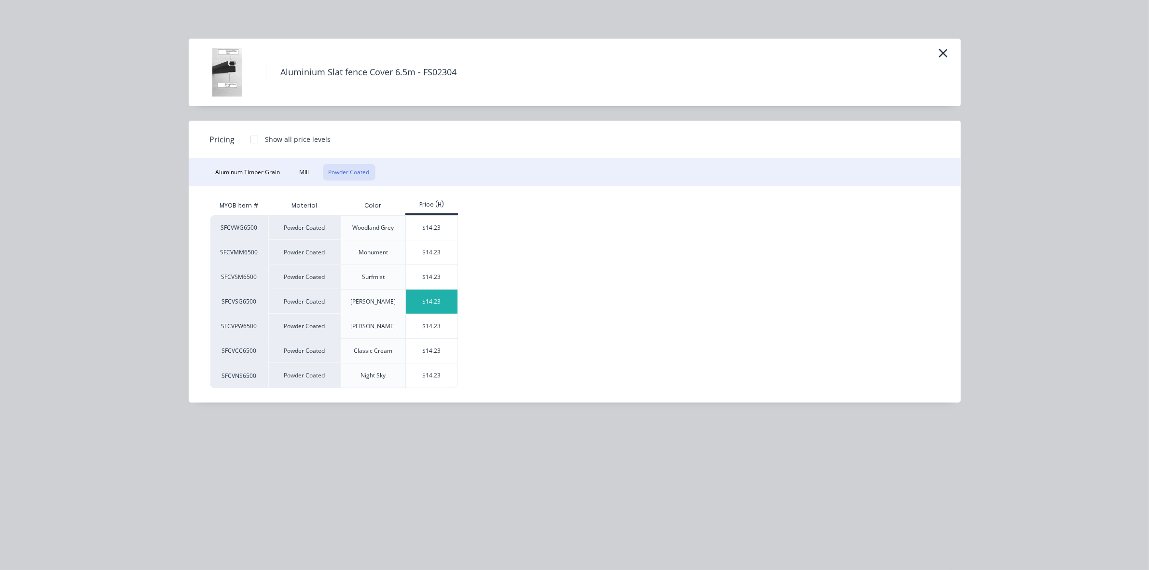
click at [445, 307] on div "$14.23" at bounding box center [432, 301] width 52 height 24
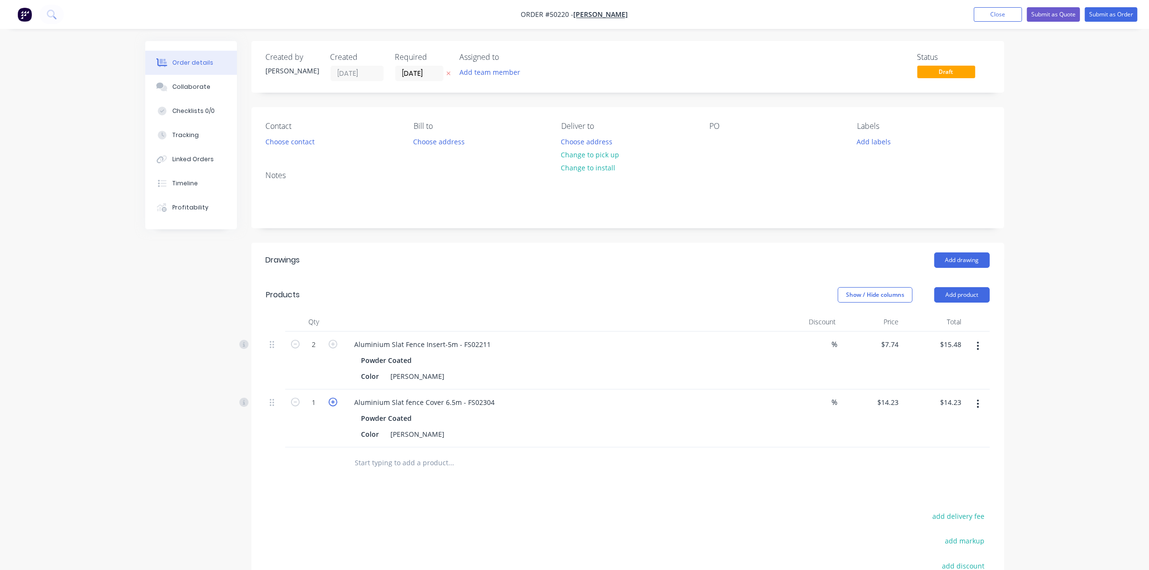
click at [333, 402] on icon "button" at bounding box center [333, 401] width 9 height 9
type input "2"
type input "$28.46"
drag, startPoint x: 507, startPoint y: 259, endPoint x: 749, endPoint y: 215, distance: 246.1
click at [512, 256] on div "Add drawing" at bounding box center [704, 259] width 570 height 15
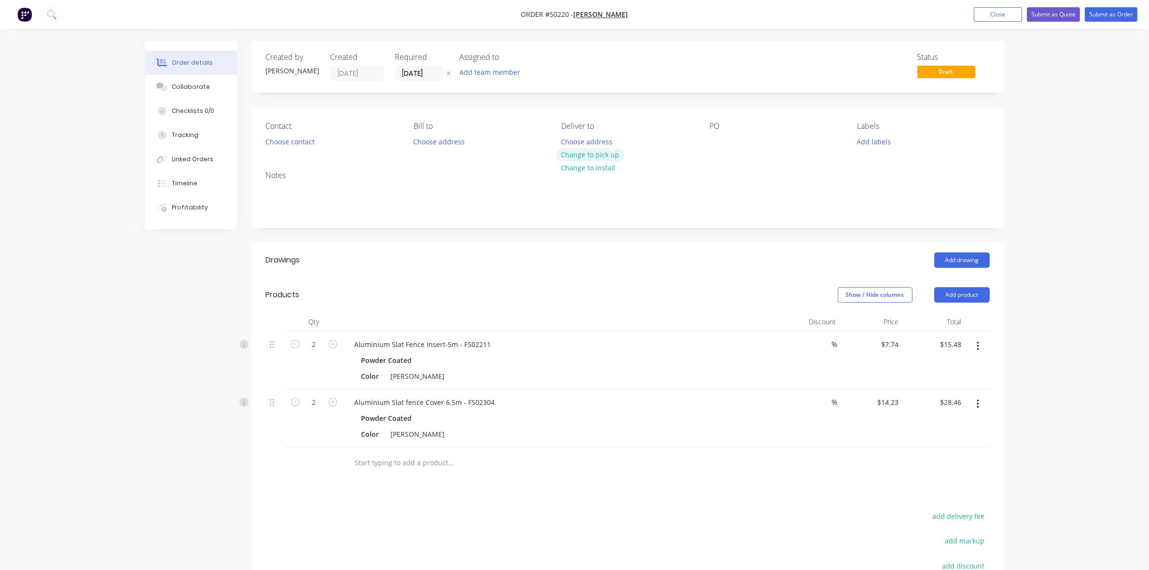
drag, startPoint x: 610, startPoint y: 158, endPoint x: 532, endPoint y: 157, distance: 78.6
click at [609, 157] on button "Change to pick up" at bounding box center [590, 154] width 69 height 13
click at [273, 148] on button "Choose contact" at bounding box center [289, 141] width 59 height 13
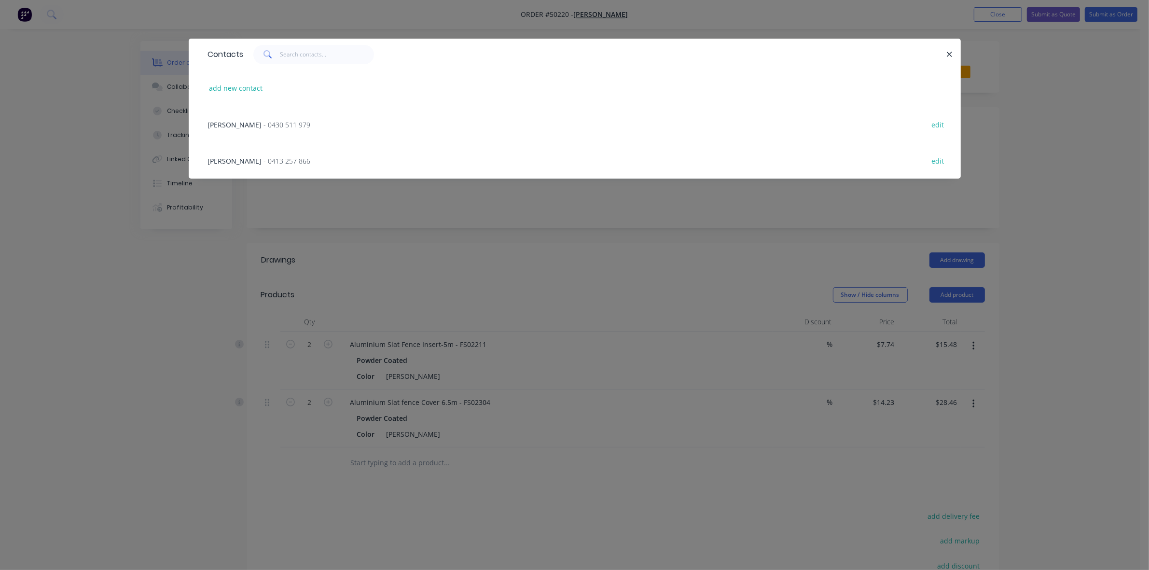
click at [273, 128] on span "- 0430 511 979" at bounding box center [287, 124] width 47 height 9
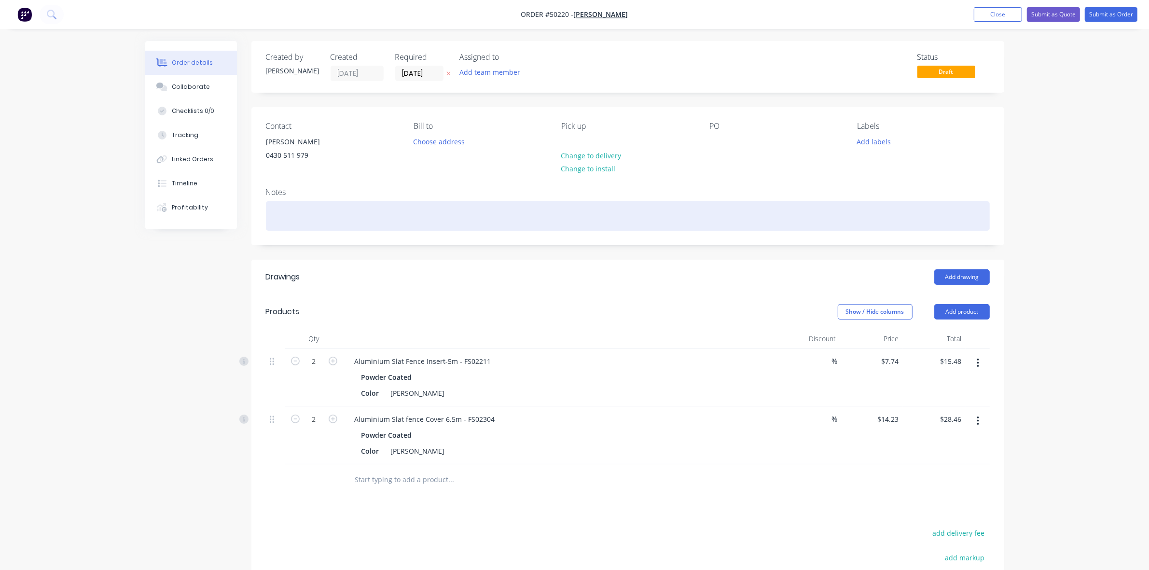
drag, startPoint x: 414, startPoint y: 208, endPoint x: 679, endPoint y: 412, distance: 334.7
click at [418, 208] on div at bounding box center [628, 215] width 724 height 29
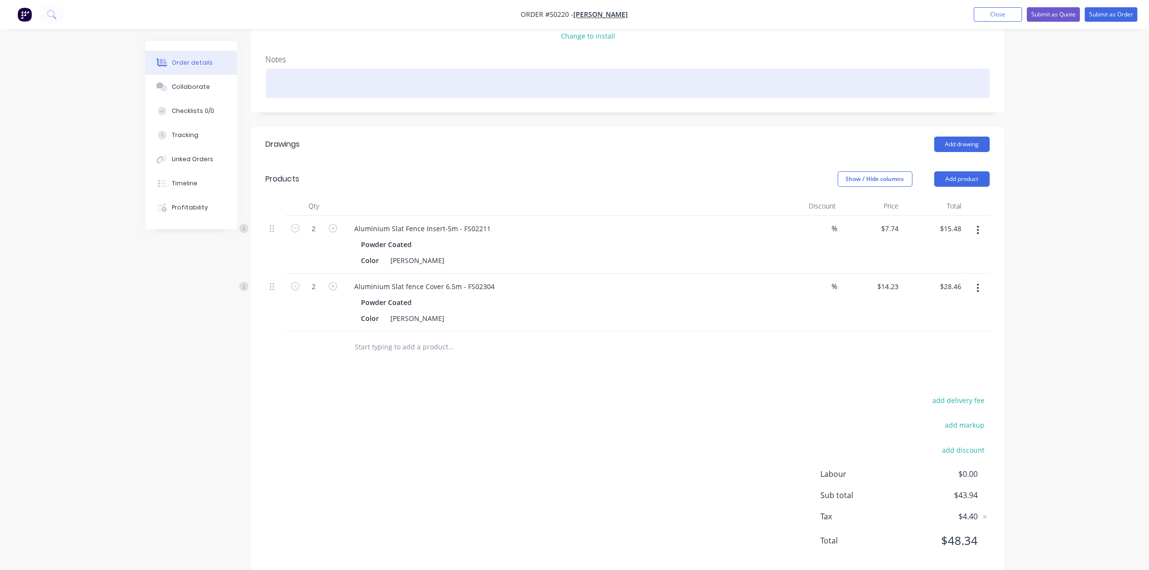
scroll to position [151, 0]
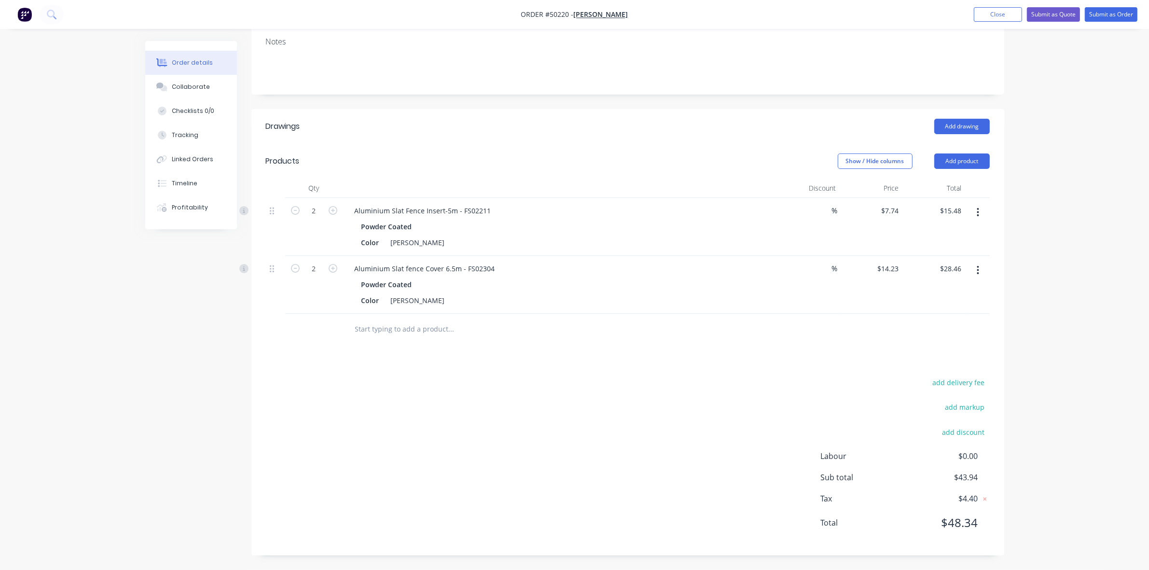
drag, startPoint x: 698, startPoint y: 459, endPoint x: 708, endPoint y: 457, distance: 10.3
click at [708, 457] on div "add delivery fee add markup add discount Labour $0.00 Sub total $43.94 Tax $4.4…" at bounding box center [628, 458] width 724 height 165
click at [600, 337] on div at bounding box center [491, 328] width 289 height 19
click at [963, 158] on button "Add product" at bounding box center [961, 160] width 55 height 15
click at [960, 181] on div "Product catalogue" at bounding box center [943, 185] width 74 height 14
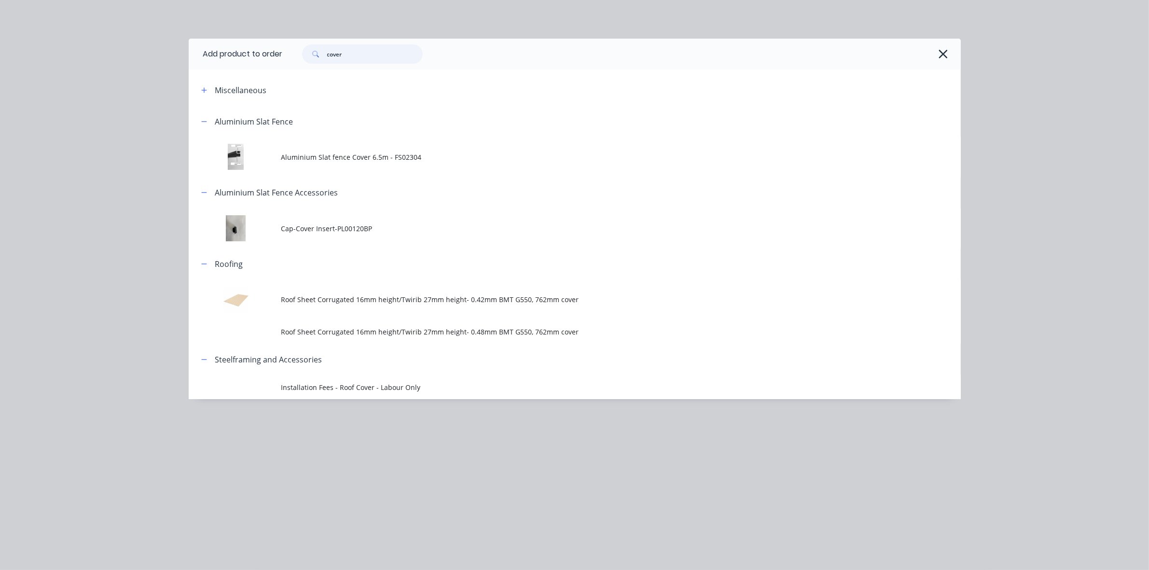
drag, startPoint x: 410, startPoint y: 49, endPoint x: 305, endPoint y: 52, distance: 104.7
click at [305, 52] on div "cover" at bounding box center [362, 53] width 121 height 19
type input "conc"
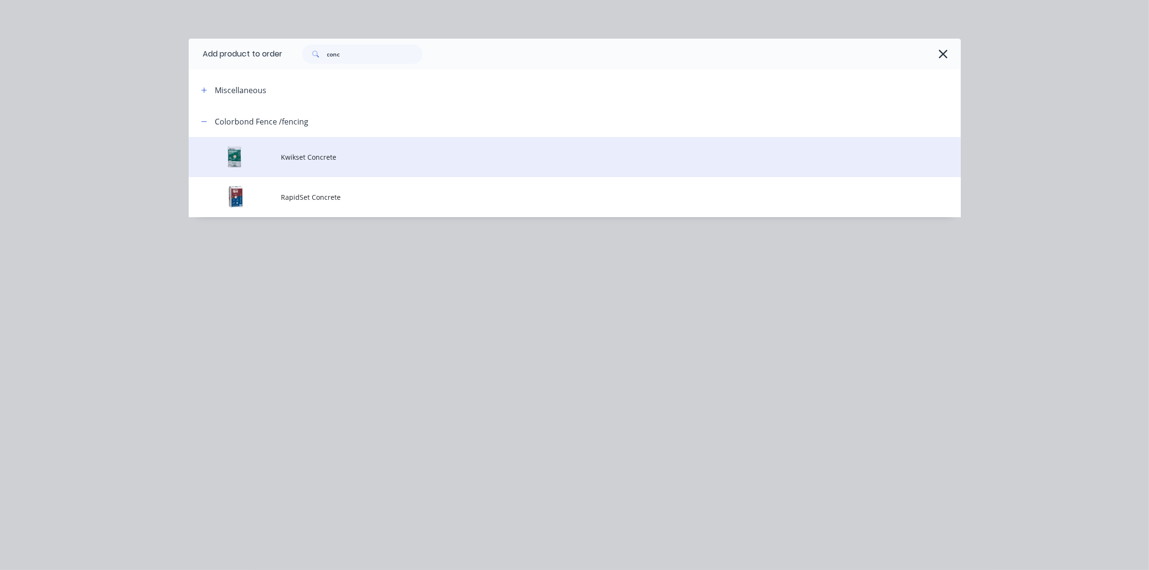
click at [336, 174] on td "Kwikset Concrete" at bounding box center [620, 157] width 679 height 40
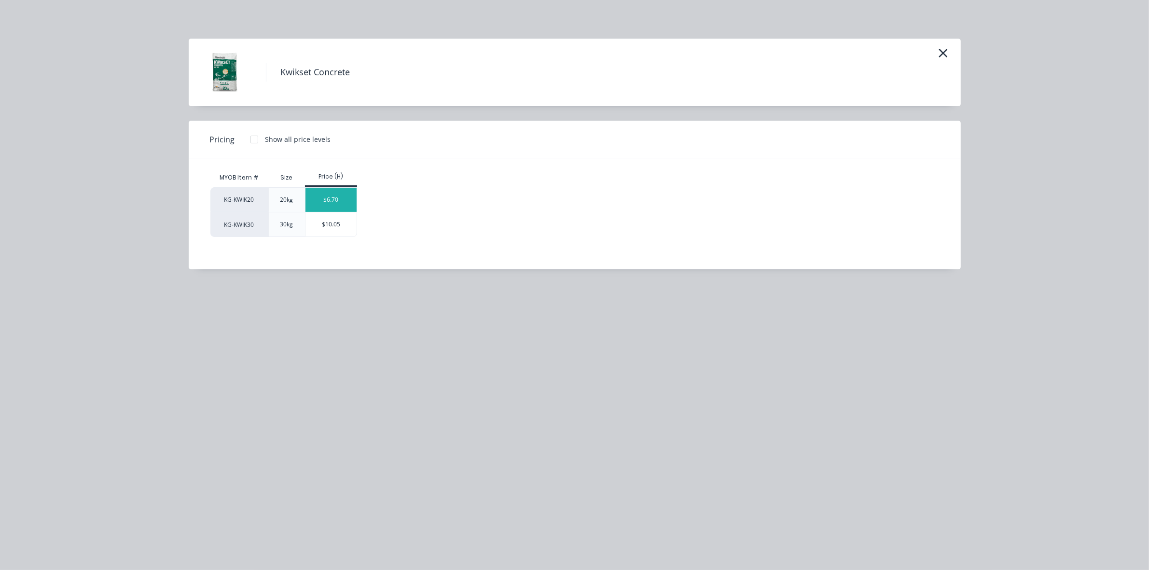
click at [343, 192] on div "$6.70" at bounding box center [331, 200] width 52 height 24
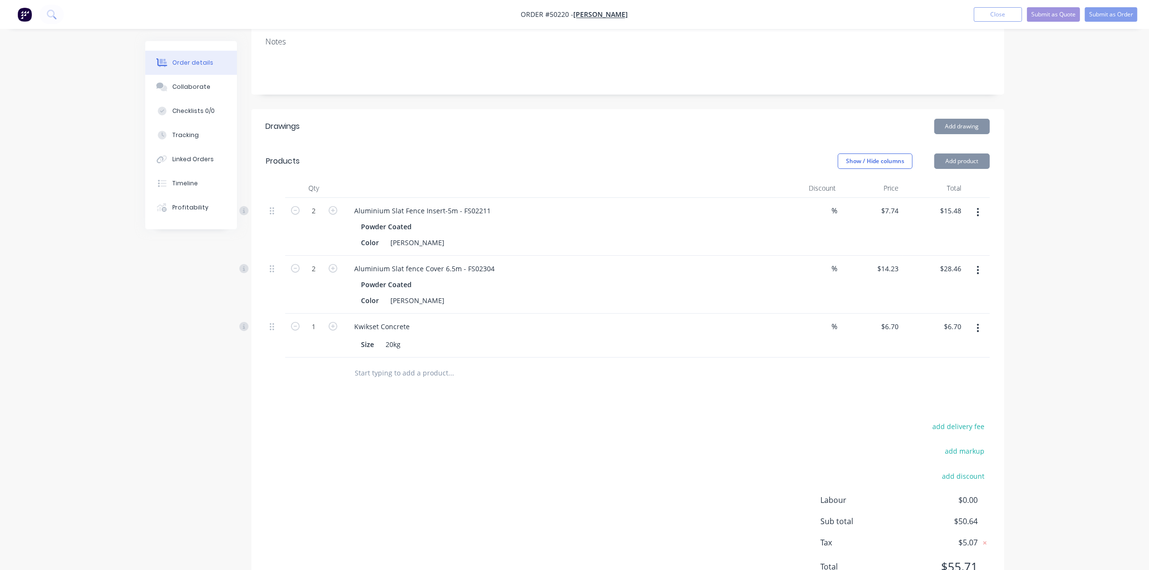
click at [638, 440] on div "add delivery fee add markup add discount Labour $0.00 Sub total $50.64 Tax $5.0…" at bounding box center [628, 502] width 724 height 165
click at [314, 325] on input "1" at bounding box center [313, 326] width 25 height 14
type input "8"
type input "$53.60"
click at [655, 371] on div at bounding box center [517, 372] width 340 height 19
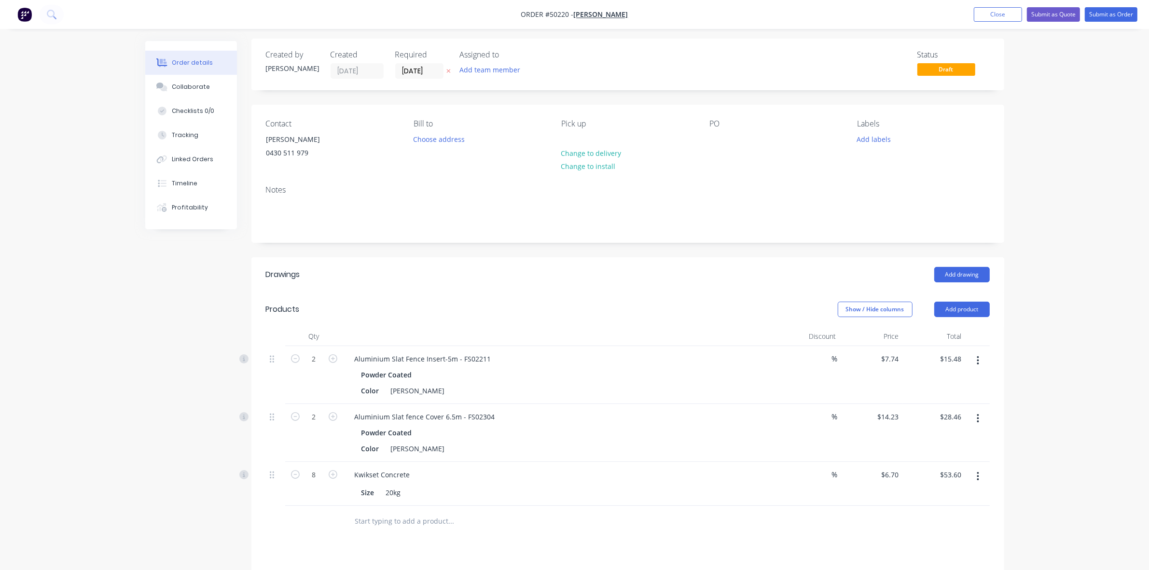
scroll to position [0, 0]
click at [1116, 20] on button "Submit as Order" at bounding box center [1110, 14] width 53 height 14
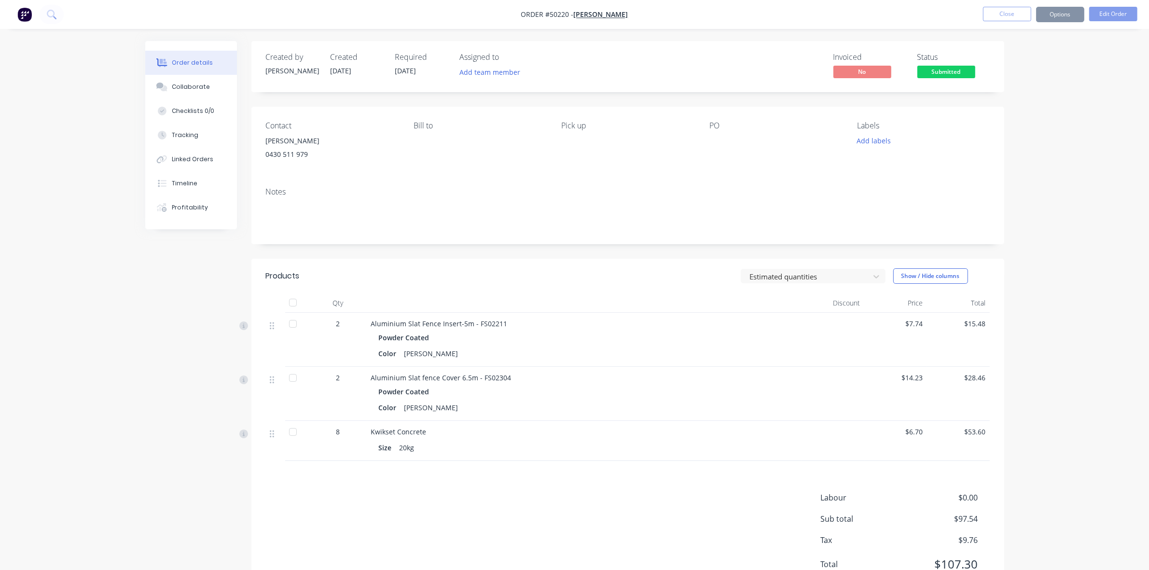
click at [1067, 19] on button "Options" at bounding box center [1060, 14] width 48 height 15
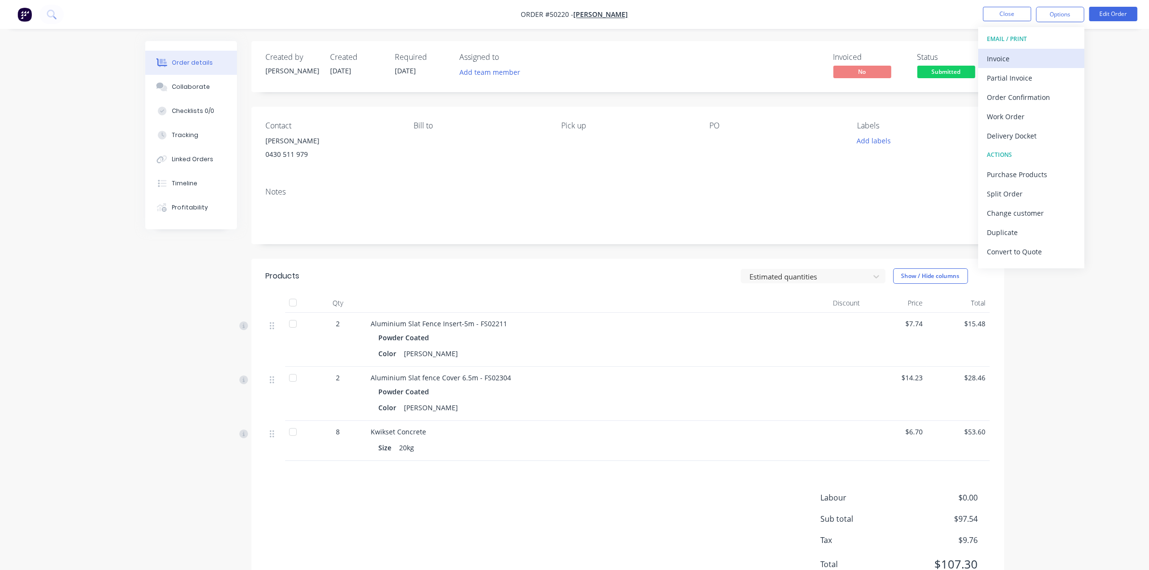
drag, startPoint x: 1026, startPoint y: 42, endPoint x: 1014, endPoint y: 54, distance: 16.4
click at [1023, 44] on div "EMAIL / PRINT" at bounding box center [1030, 39] width 89 height 13
click at [1014, 54] on div "Invoice" at bounding box center [1030, 59] width 89 height 14
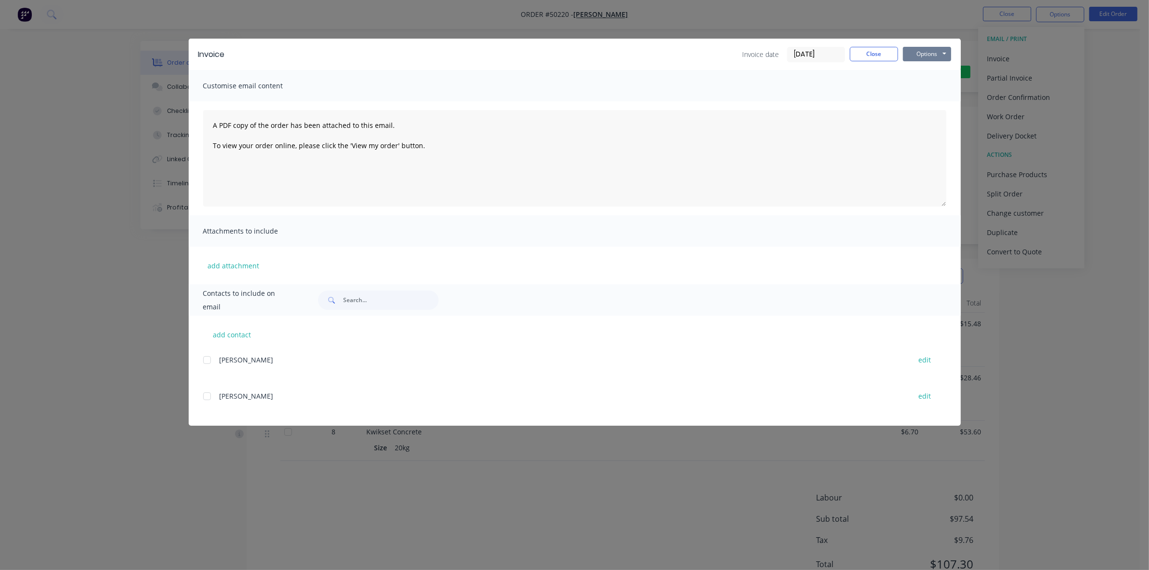
click at [925, 56] on button "Options" at bounding box center [927, 54] width 48 height 14
click at [922, 83] on button "Print" at bounding box center [934, 88] width 62 height 16
click at [871, 53] on button "Close" at bounding box center [873, 54] width 48 height 14
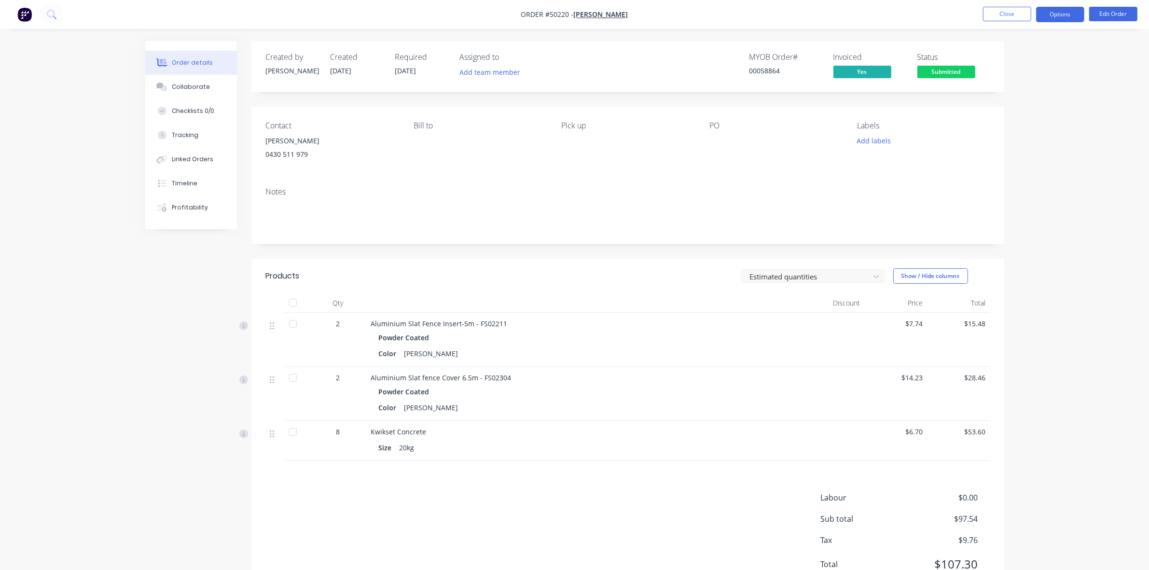
click at [1072, 10] on button "Options" at bounding box center [1060, 14] width 48 height 15
click at [1035, 142] on div "Delivery Docket" at bounding box center [1030, 136] width 89 height 14
click at [1038, 93] on div "Without pricing" at bounding box center [1030, 97] width 89 height 14
click at [939, 71] on span "Submitted" at bounding box center [946, 72] width 58 height 12
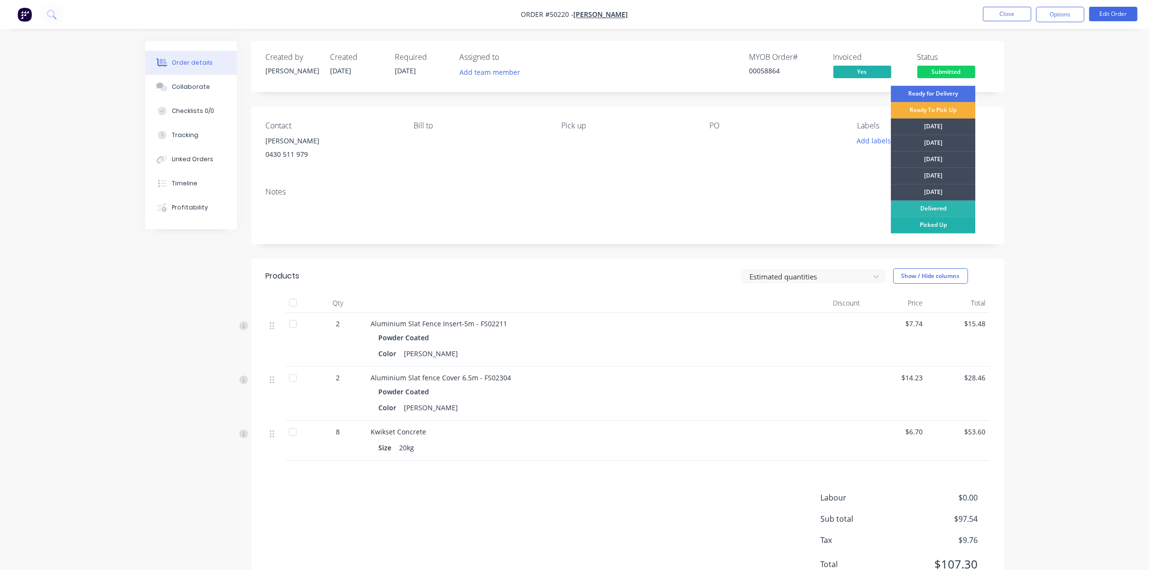
drag, startPoint x: 935, startPoint y: 222, endPoint x: 659, endPoint y: 221, distance: 275.9
click at [934, 222] on div "Picked Up" at bounding box center [933, 225] width 84 height 16
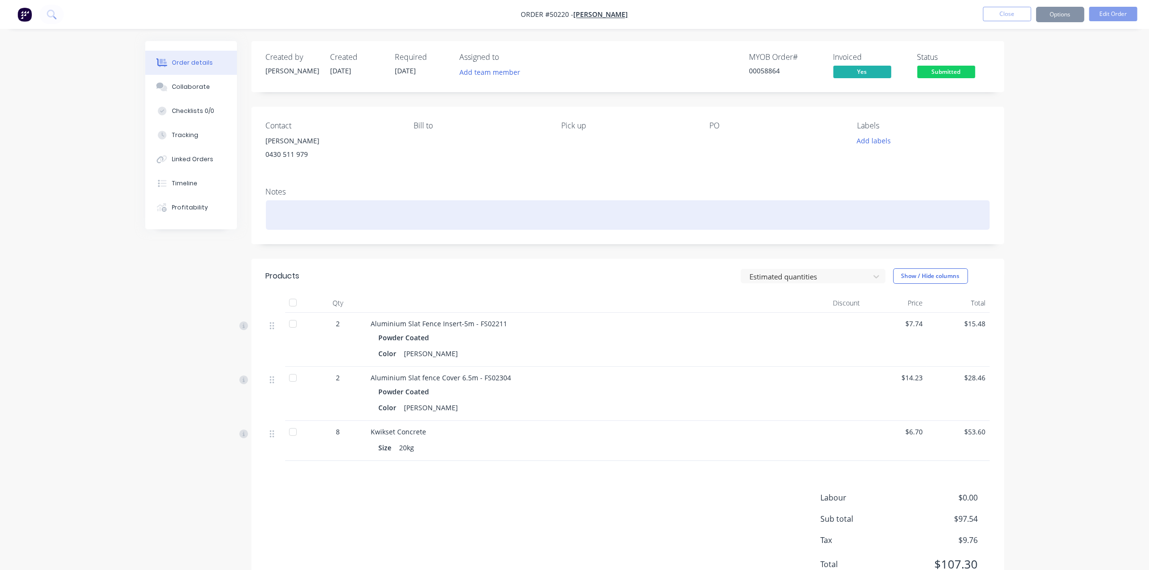
click at [659, 221] on div at bounding box center [628, 214] width 724 height 29
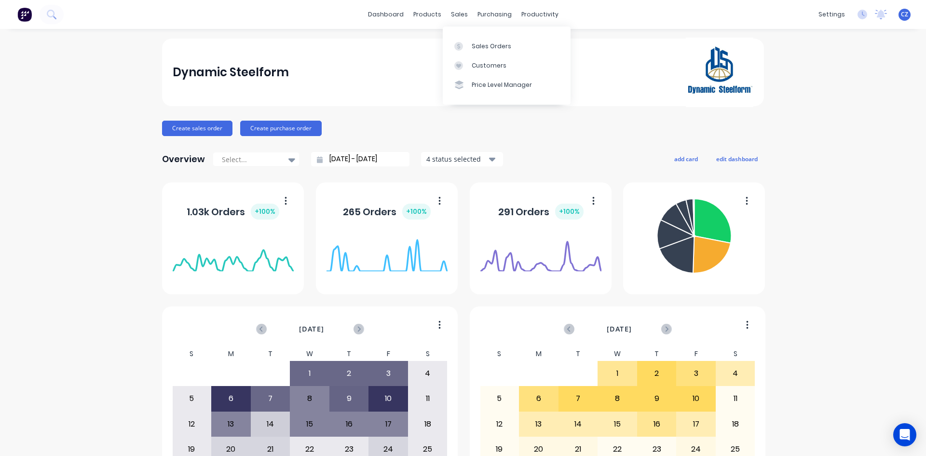
click at [379, 53] on div "Dynamic Steelform" at bounding box center [463, 72] width 581 height 69
click at [469, 67] on link "Customers" at bounding box center [507, 65] width 128 height 19
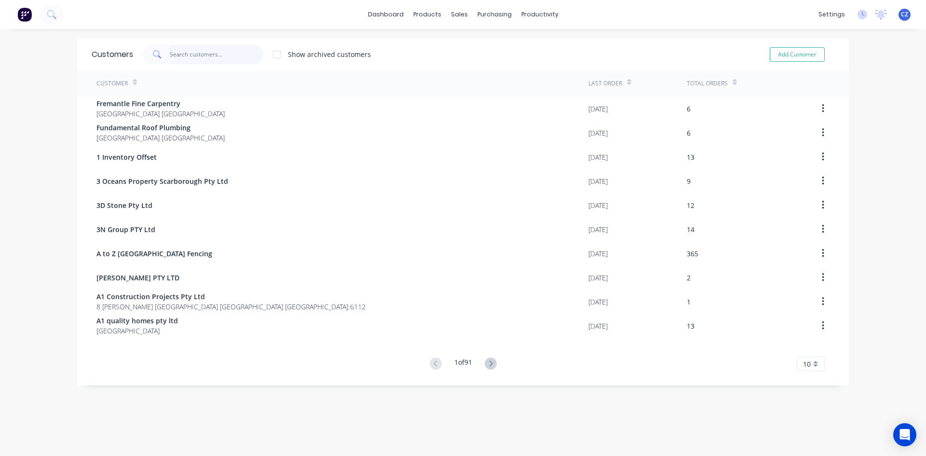
click at [200, 49] on input "text" at bounding box center [217, 54] width 94 height 19
click at [449, 51] on link "Product Catalogue" at bounding box center [472, 45] width 128 height 19
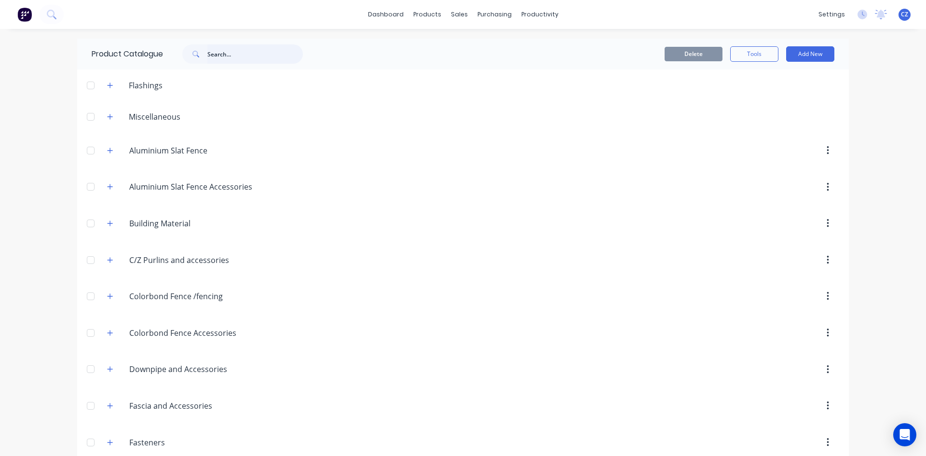
drag, startPoint x: 250, startPoint y: 61, endPoint x: 226, endPoint y: 75, distance: 28.3
click at [250, 61] on input "text" at bounding box center [255, 53] width 96 height 19
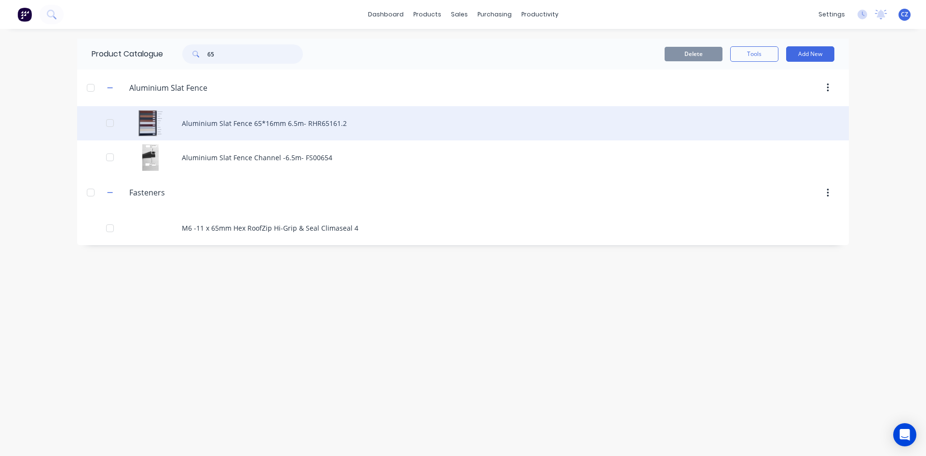
type input "65"
click at [275, 121] on div "Aluminium Slat Fence 65*16mm 6.5m- RHR65161.2" at bounding box center [463, 123] width 772 height 34
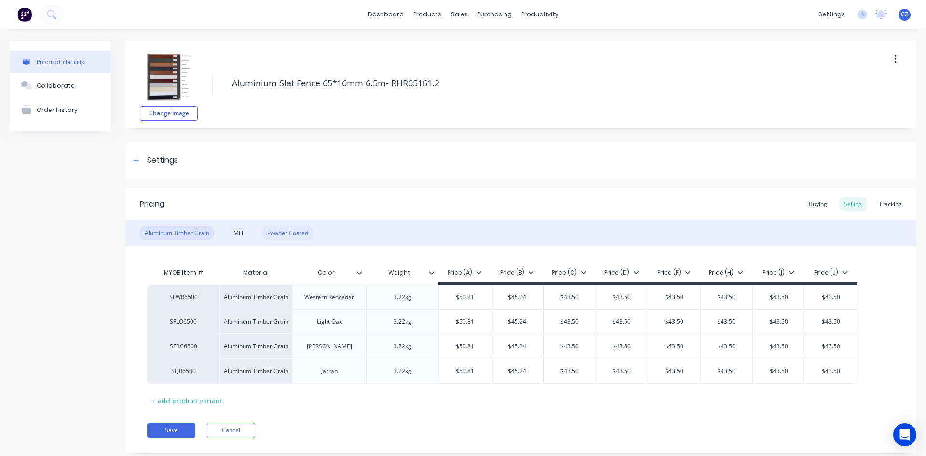
type textarea "x"
click at [306, 235] on div "Powder Coated" at bounding box center [287, 233] width 51 height 14
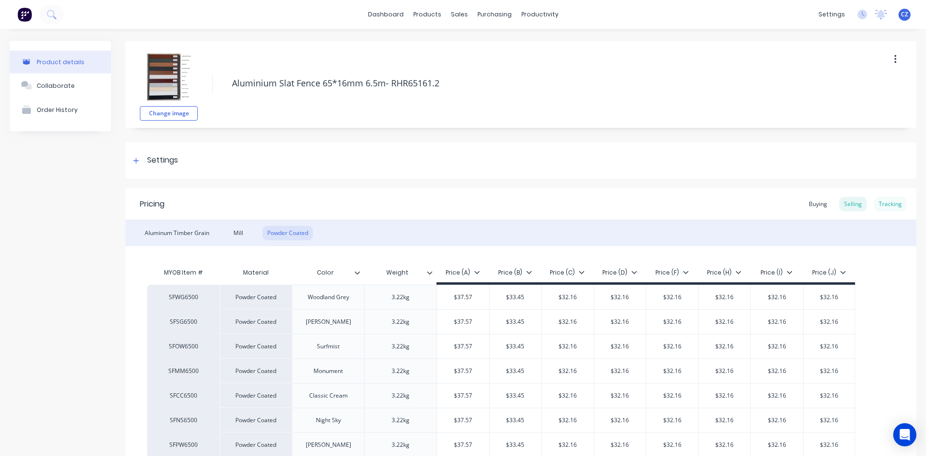
click at [893, 203] on div "Tracking" at bounding box center [890, 204] width 33 height 14
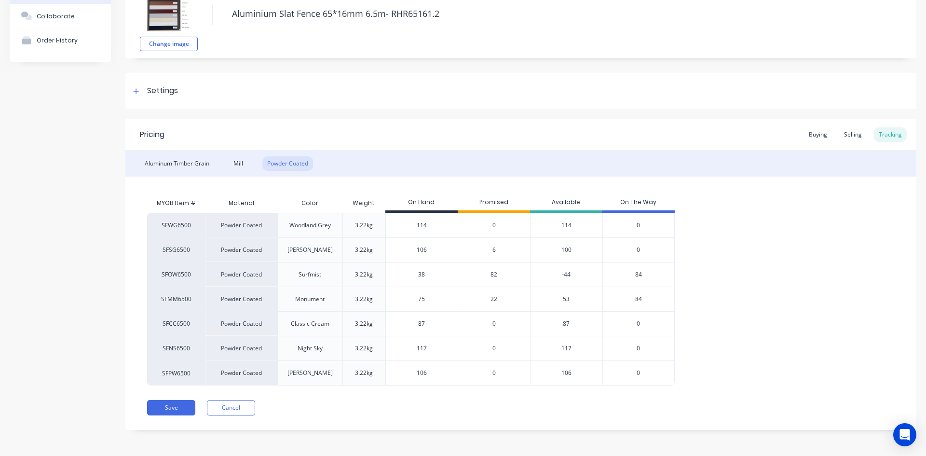
scroll to position [70, 0]
click at [638, 300] on span "84" at bounding box center [638, 298] width 7 height 9
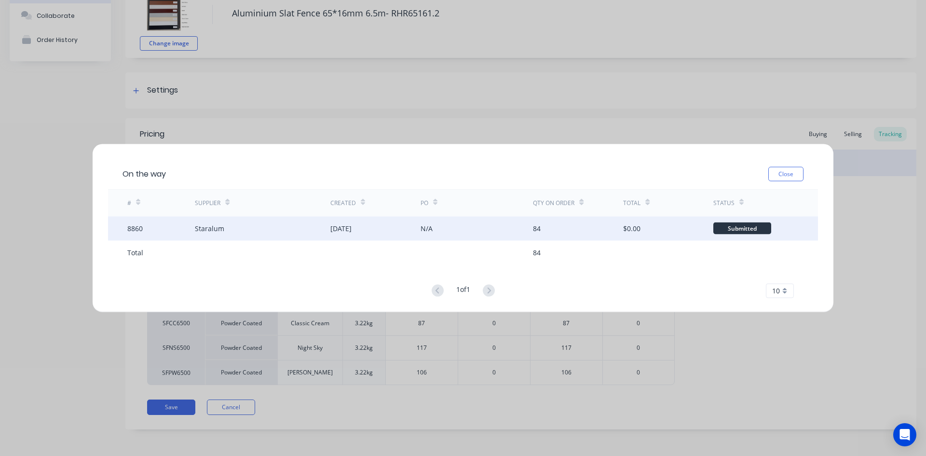
click at [351, 233] on div "08 Oct 2025" at bounding box center [340, 228] width 21 height 10
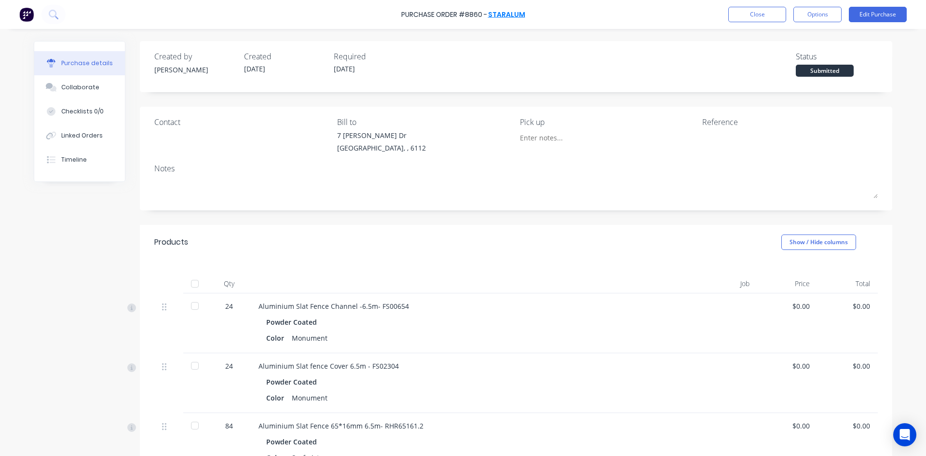
click at [499, 18] on link "Staralum" at bounding box center [506, 15] width 37 height 10
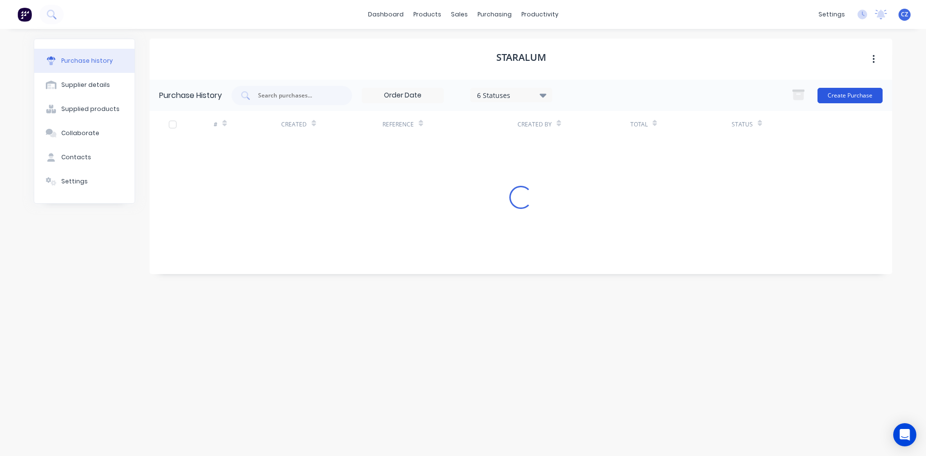
click at [856, 93] on button "Create Purchase" at bounding box center [850, 95] width 65 height 15
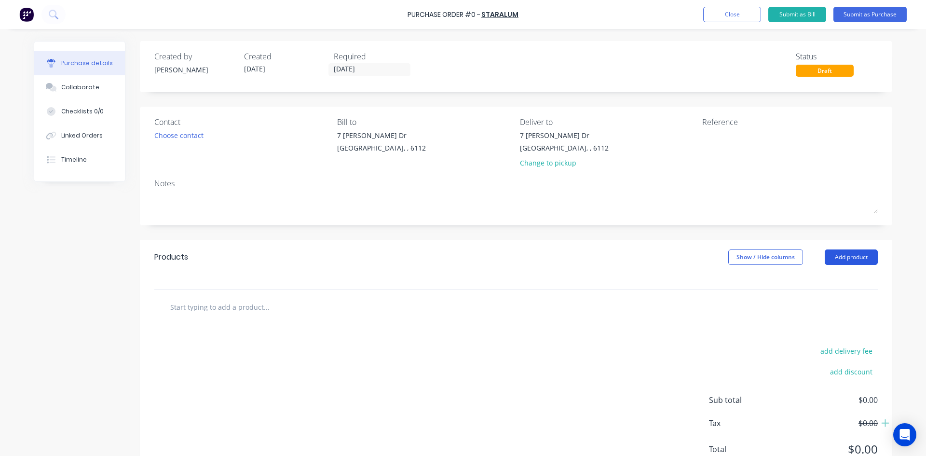
click at [857, 254] on button "Add product" at bounding box center [851, 256] width 53 height 15
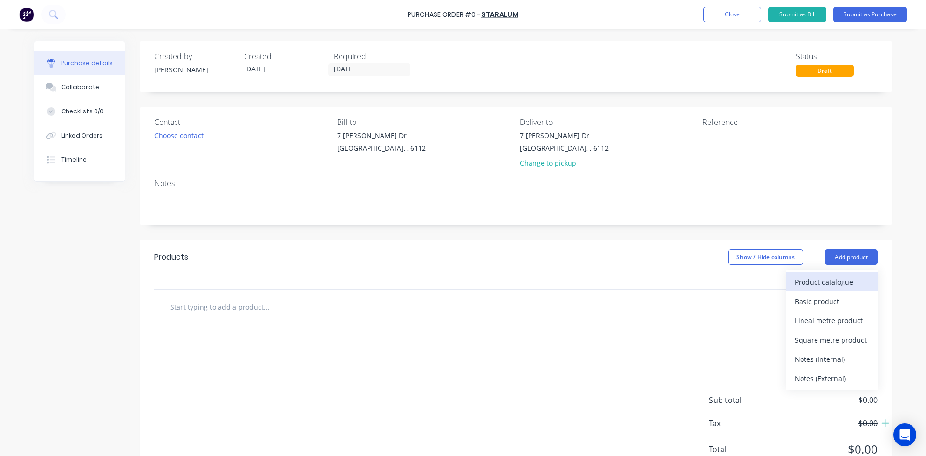
click at [844, 281] on div "Product catalogue" at bounding box center [832, 282] width 74 height 14
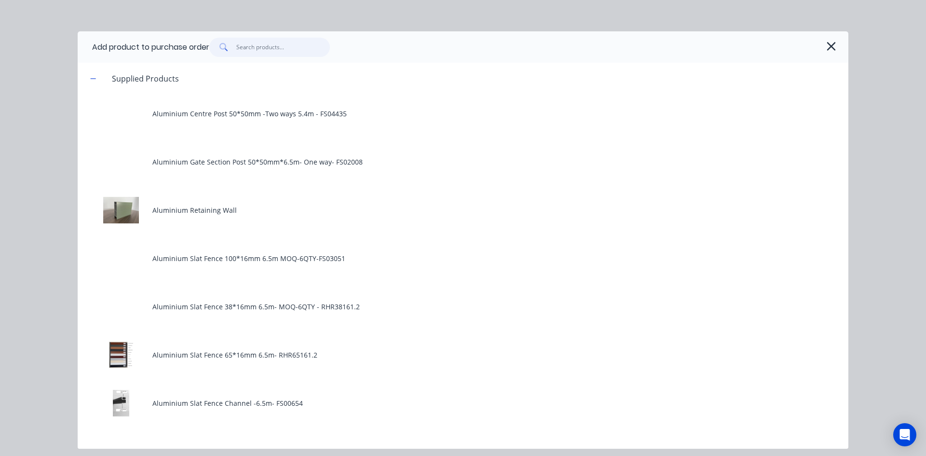
click at [282, 51] on input "text" at bounding box center [283, 47] width 94 height 19
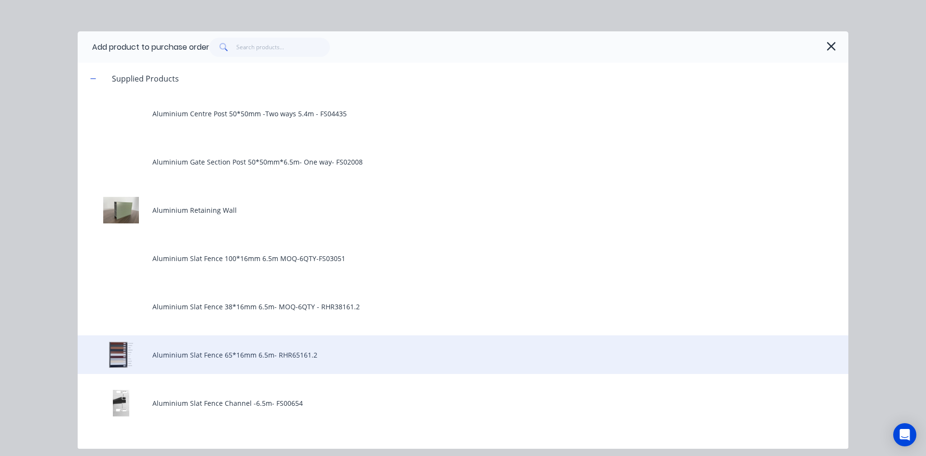
click at [281, 355] on div "Aluminium Slat Fence 65*16mm 6.5m- RHR65161.2" at bounding box center [463, 354] width 771 height 39
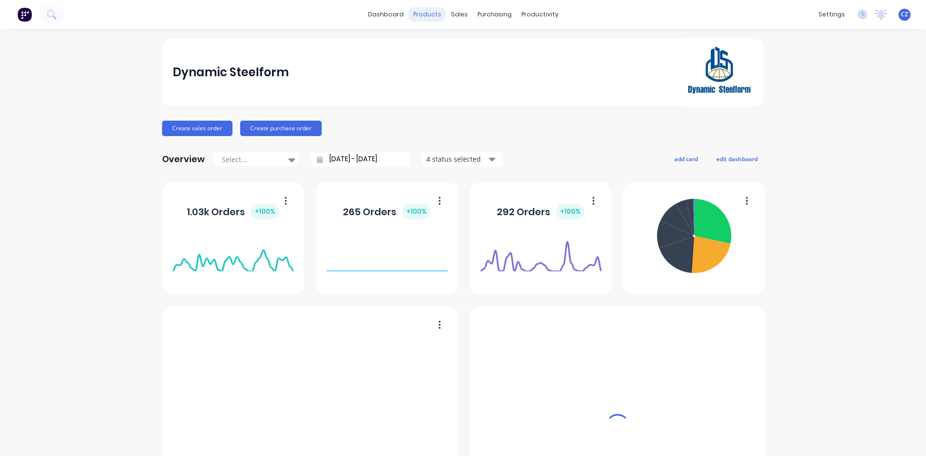
click at [428, 14] on div "products" at bounding box center [428, 14] width 38 height 14
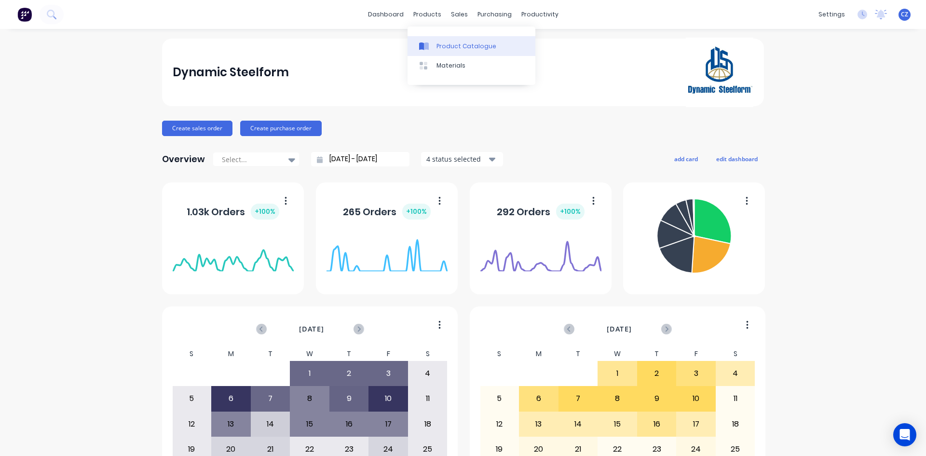
click at [446, 53] on link "Product Catalogue" at bounding box center [472, 45] width 128 height 19
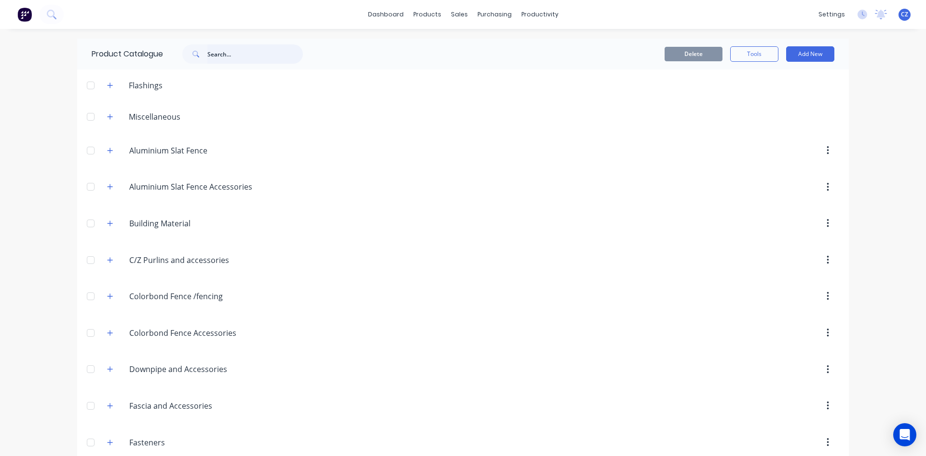
click at [246, 52] on input "text" at bounding box center [255, 53] width 96 height 19
type input "65"
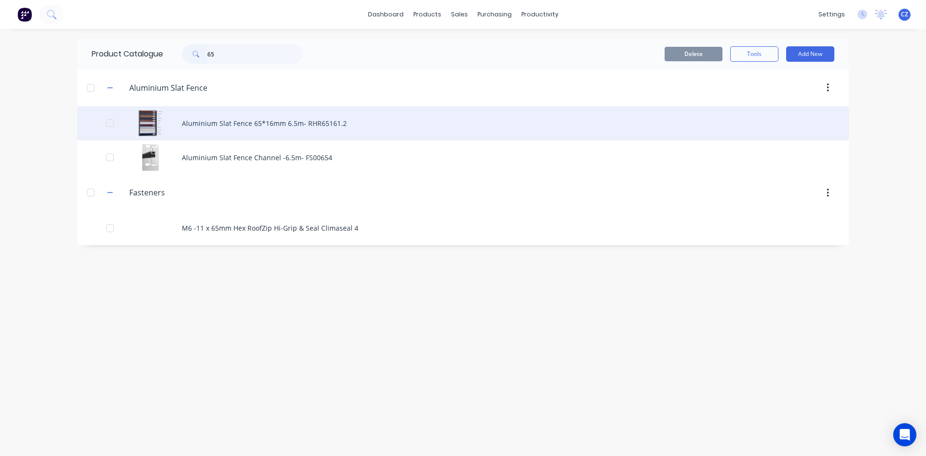
click at [253, 122] on div "Aluminium Slat Fence 65*16mm 6.5m- RHR65161.2" at bounding box center [463, 123] width 772 height 34
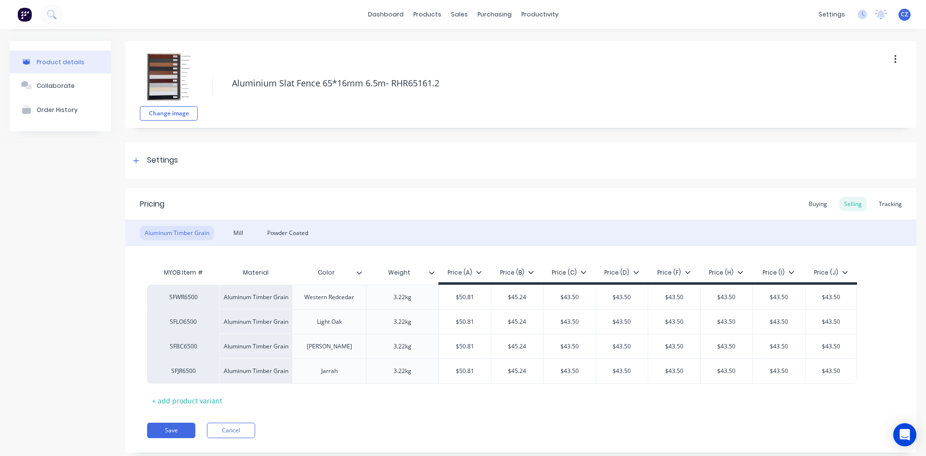
type textarea "x"
drag, startPoint x: 884, startPoint y: 203, endPoint x: 615, endPoint y: 227, distance: 270.7
click at [883, 203] on div "Tracking" at bounding box center [890, 204] width 33 height 14
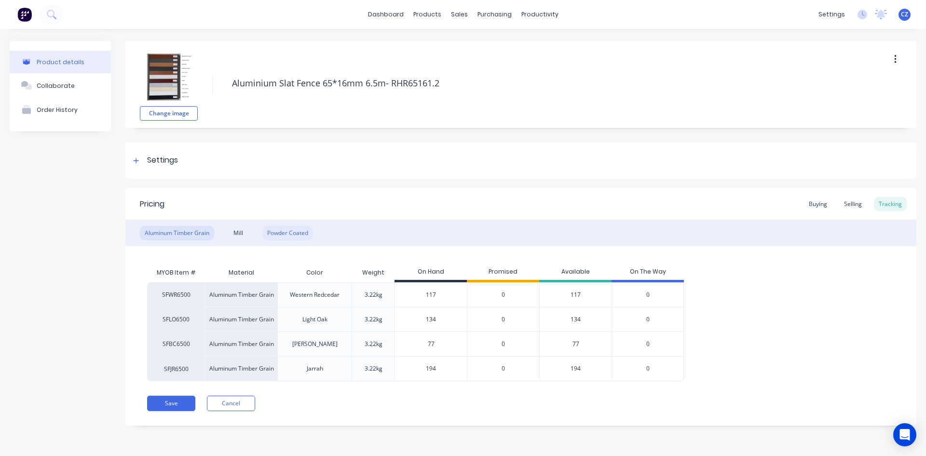
click at [294, 234] on div "Powder Coated" at bounding box center [287, 233] width 51 height 14
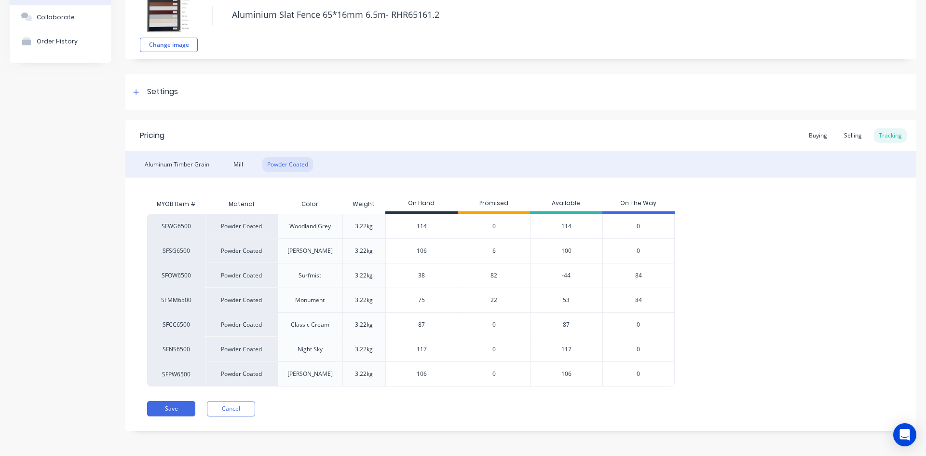
scroll to position [70, 0]
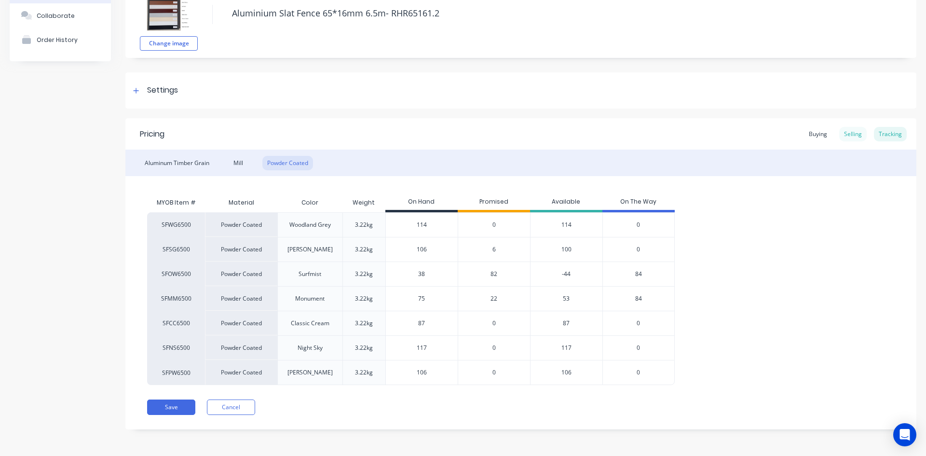
click at [852, 140] on div "Selling" at bounding box center [852, 134] width 27 height 14
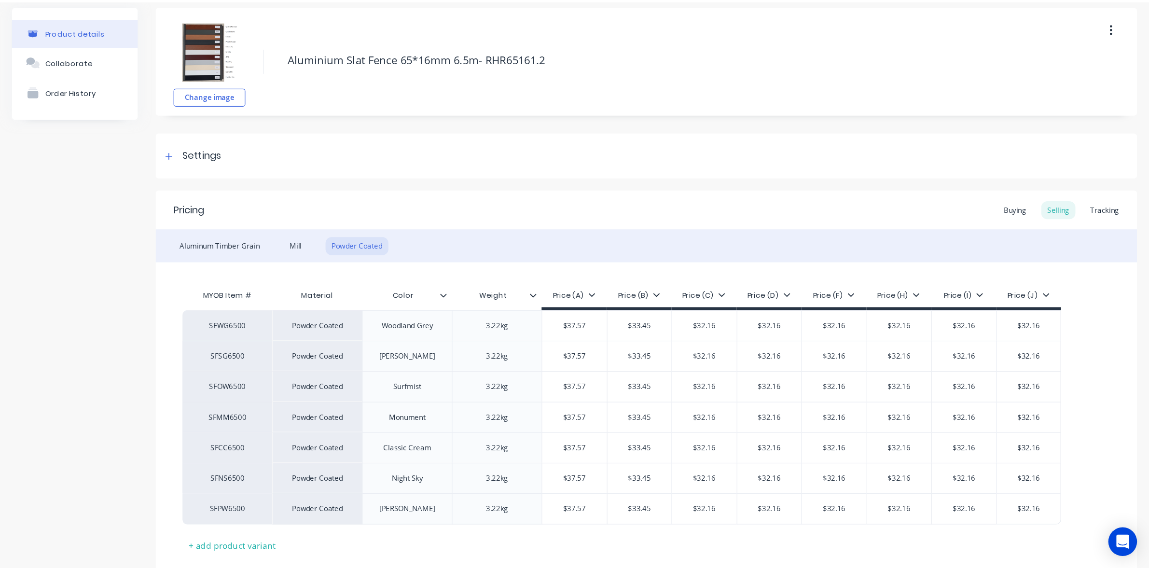
scroll to position [0, 0]
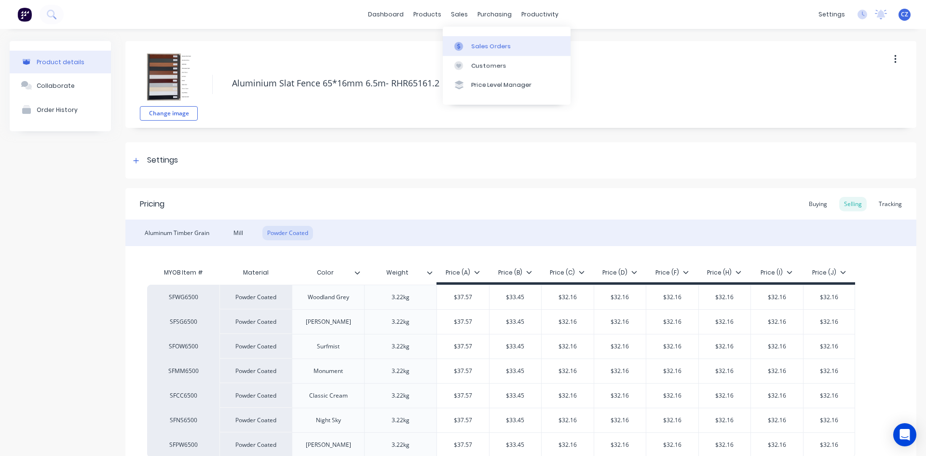
click at [483, 44] on div "Sales Orders" at bounding box center [492, 46] width 40 height 9
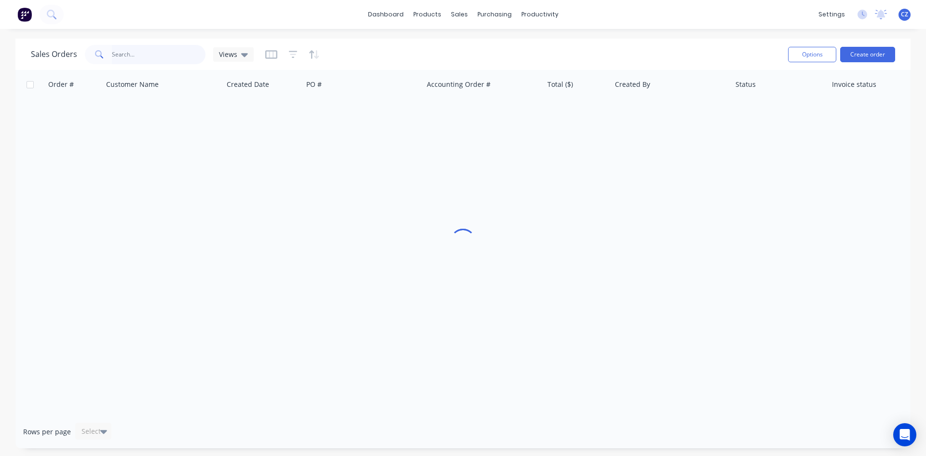
click at [136, 54] on input "text" at bounding box center [159, 54] width 94 height 19
paste input "50068"
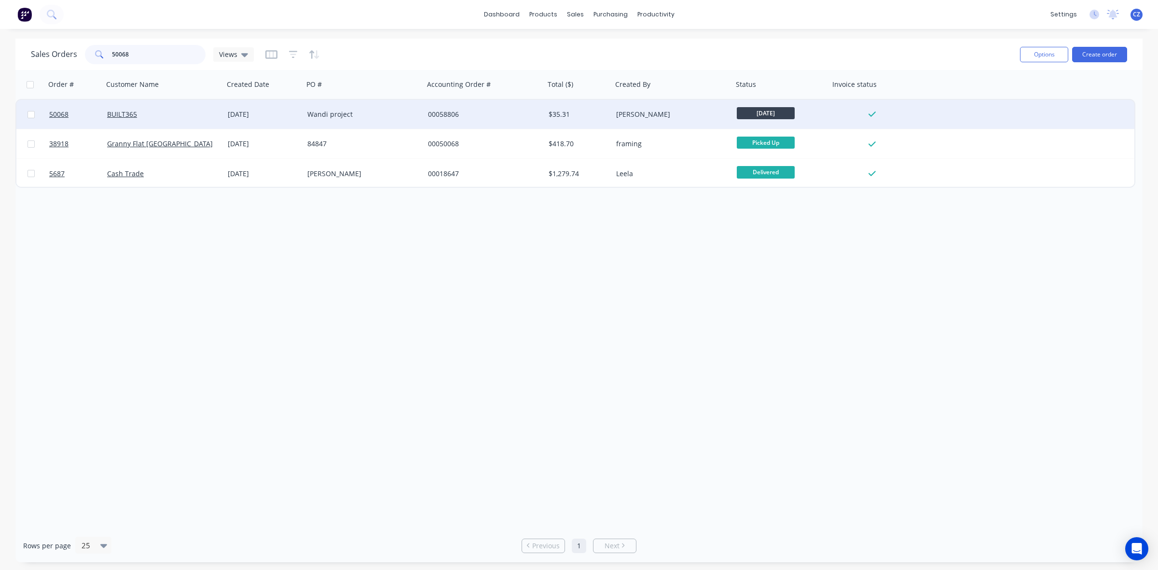
type input "50068"
click at [511, 114] on div "00058806" at bounding box center [481, 115] width 107 height 10
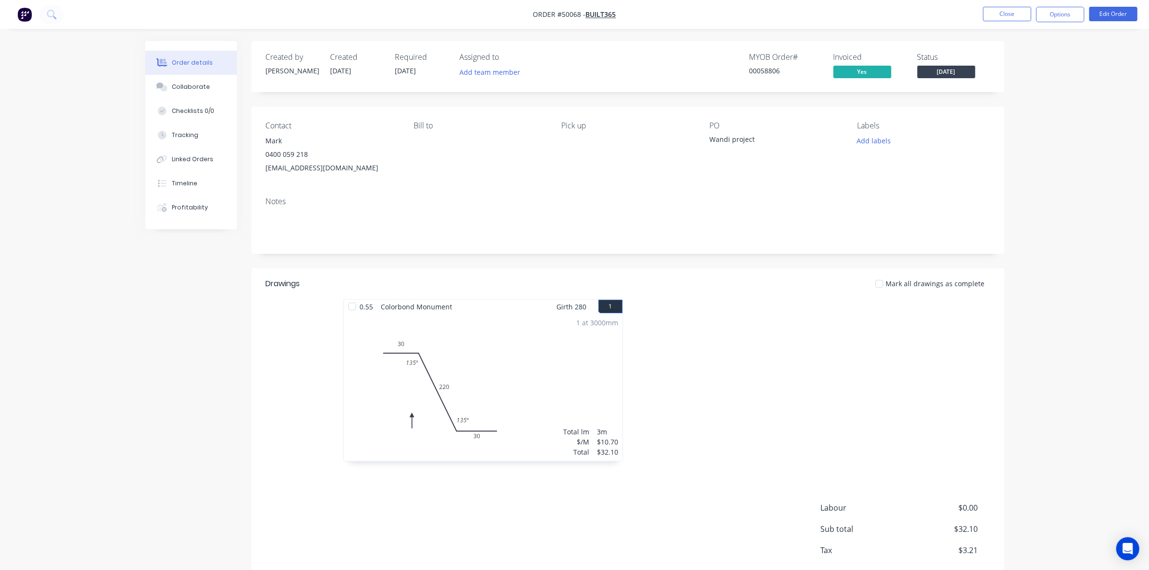
click at [716, 361] on div at bounding box center [772, 385] width 289 height 172
click at [811, 387] on div at bounding box center [772, 385] width 289 height 172
click at [796, 309] on div at bounding box center [772, 385] width 289 height 172
click at [813, 433] on div at bounding box center [772, 385] width 289 height 172
click at [781, 439] on div at bounding box center [772, 385] width 289 height 172
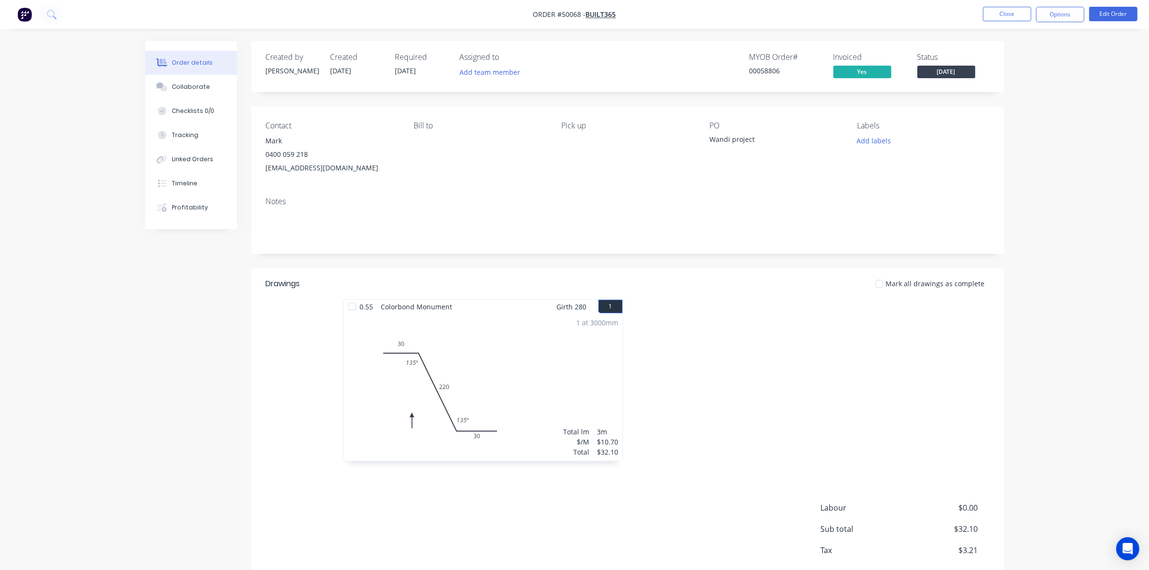
click at [851, 418] on div at bounding box center [772, 385] width 289 height 172
drag, startPoint x: 191, startPoint y: 172, endPoint x: 194, endPoint y: 189, distance: 17.6
click at [191, 172] on button "Timeline" at bounding box center [191, 183] width 92 height 24
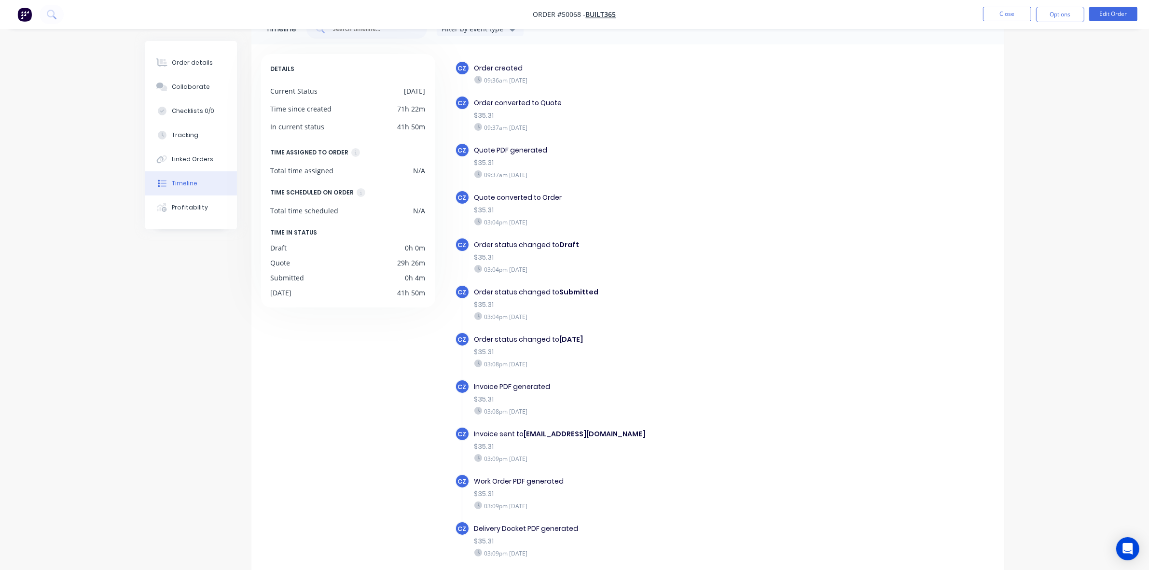
scroll to position [68, 0]
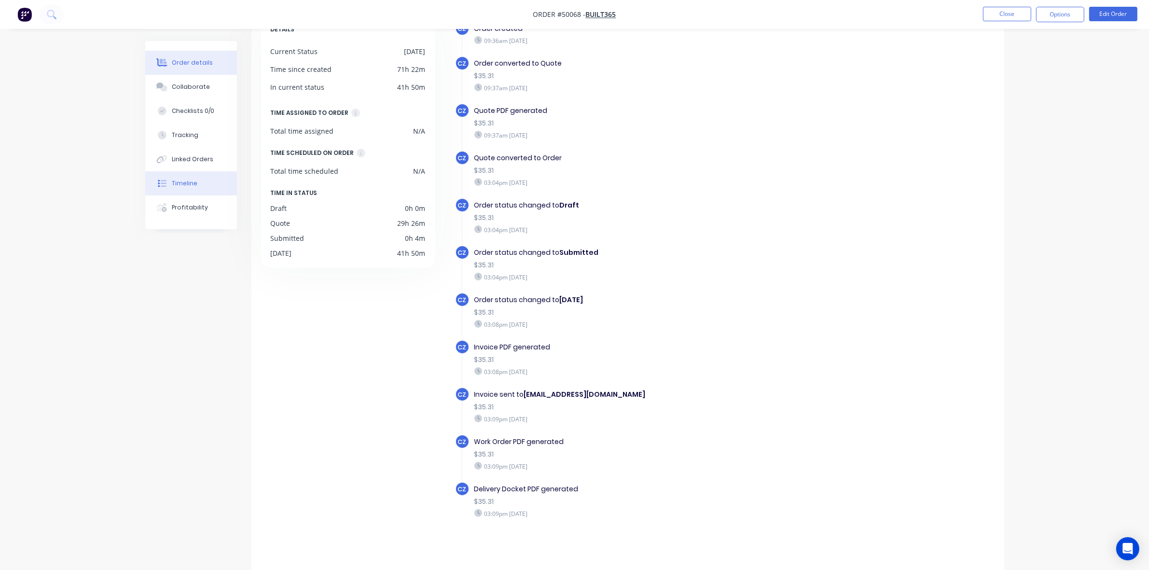
click at [190, 56] on button "Order details" at bounding box center [191, 63] width 92 height 24
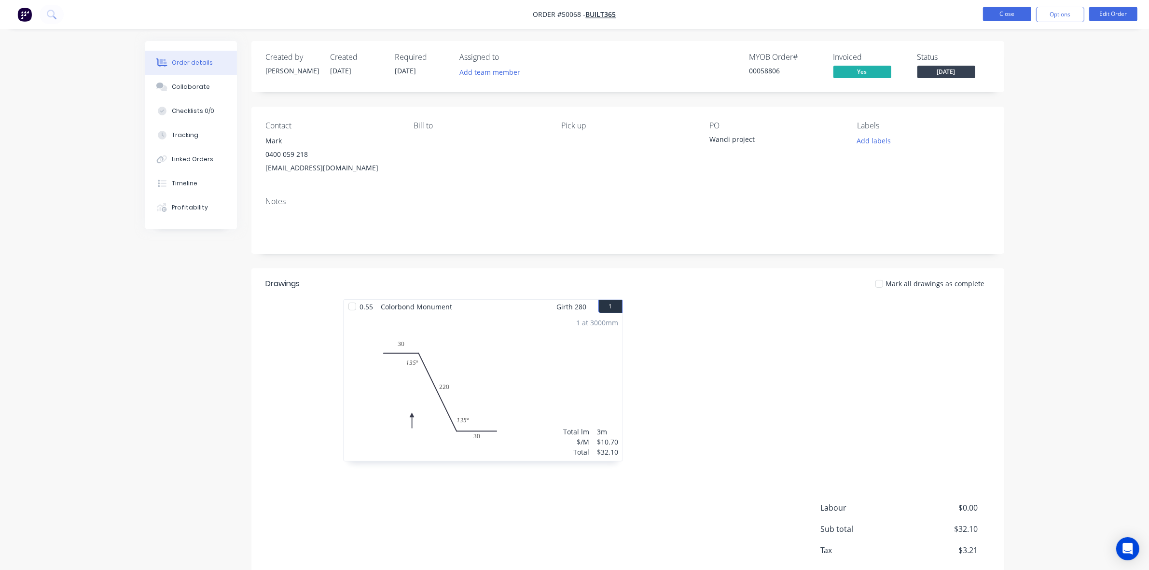
click at [926, 12] on button "Close" at bounding box center [1007, 14] width 48 height 14
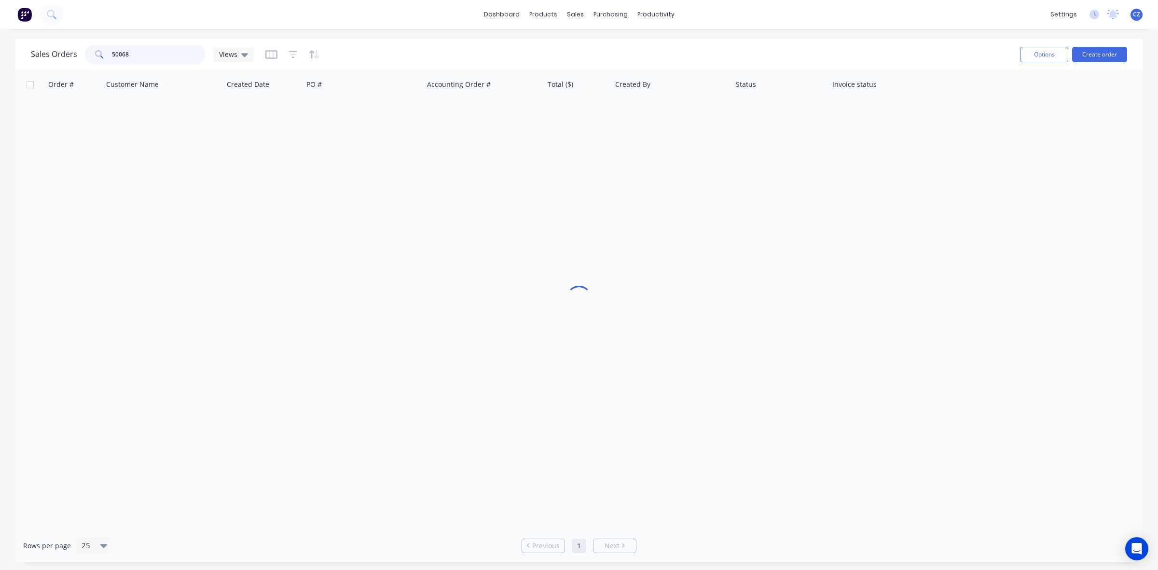
drag, startPoint x: 163, startPoint y: 47, endPoint x: 117, endPoint y: 55, distance: 45.9
click at [117, 55] on input "50068" at bounding box center [159, 54] width 94 height 19
click at [117, 53] on input "50878" at bounding box center [159, 54] width 94 height 19
click at [125, 52] on input "50878" at bounding box center [159, 54] width 94 height 19
click at [122, 52] on input "50878" at bounding box center [159, 54] width 94 height 19
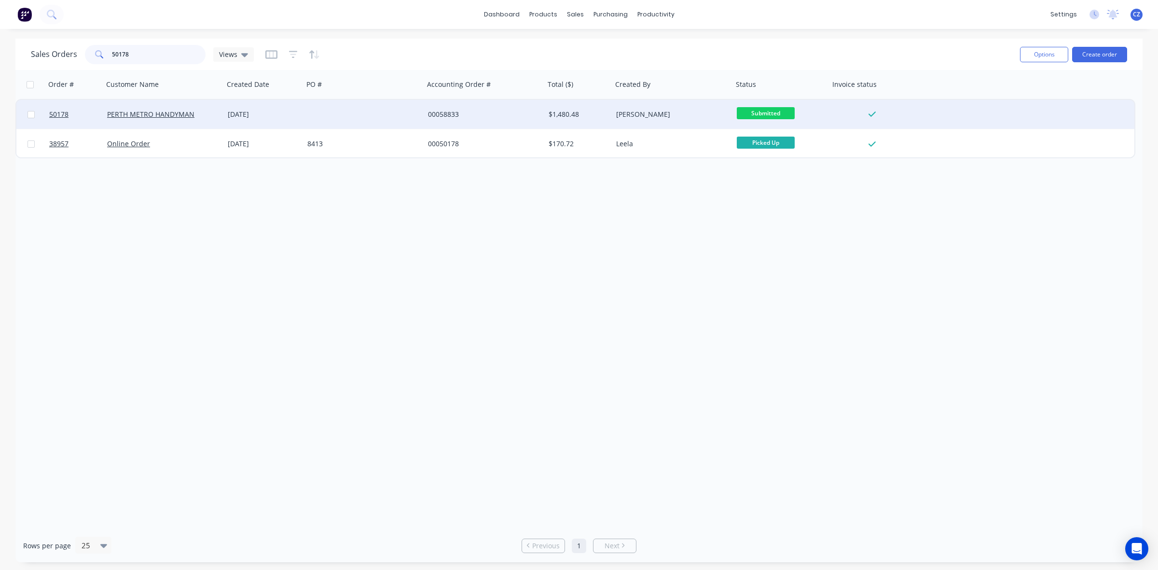
type input "50178"
click at [465, 109] on div "00058833" at bounding box center [484, 114] width 121 height 29
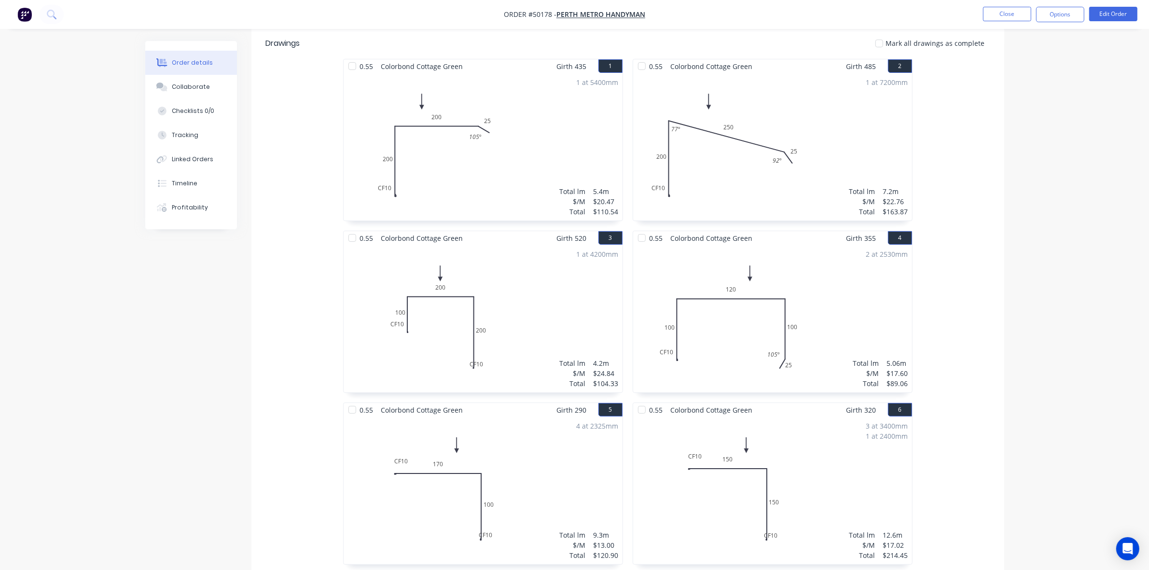
scroll to position [60, 0]
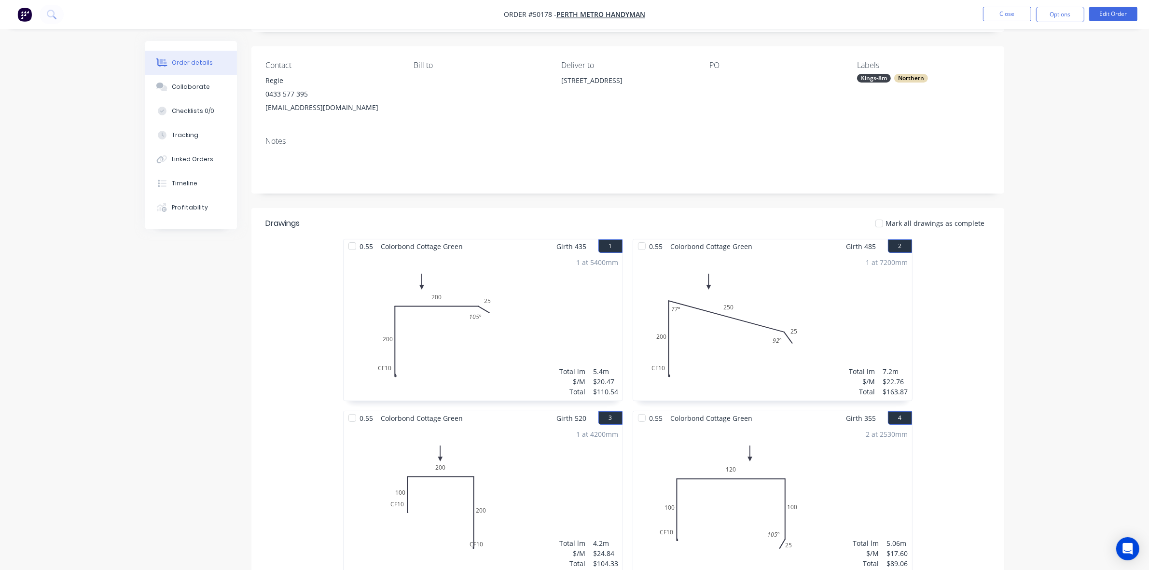
click at [549, 13] on span "Order #50178 -" at bounding box center [530, 14] width 53 height 9
copy span "50178"
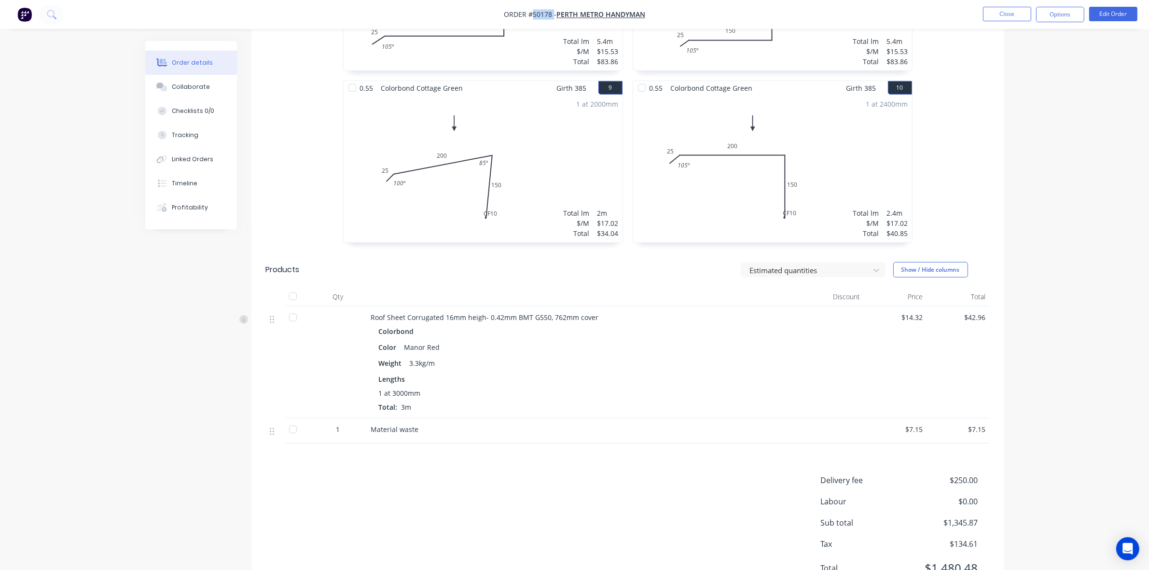
scroll to position [953, 0]
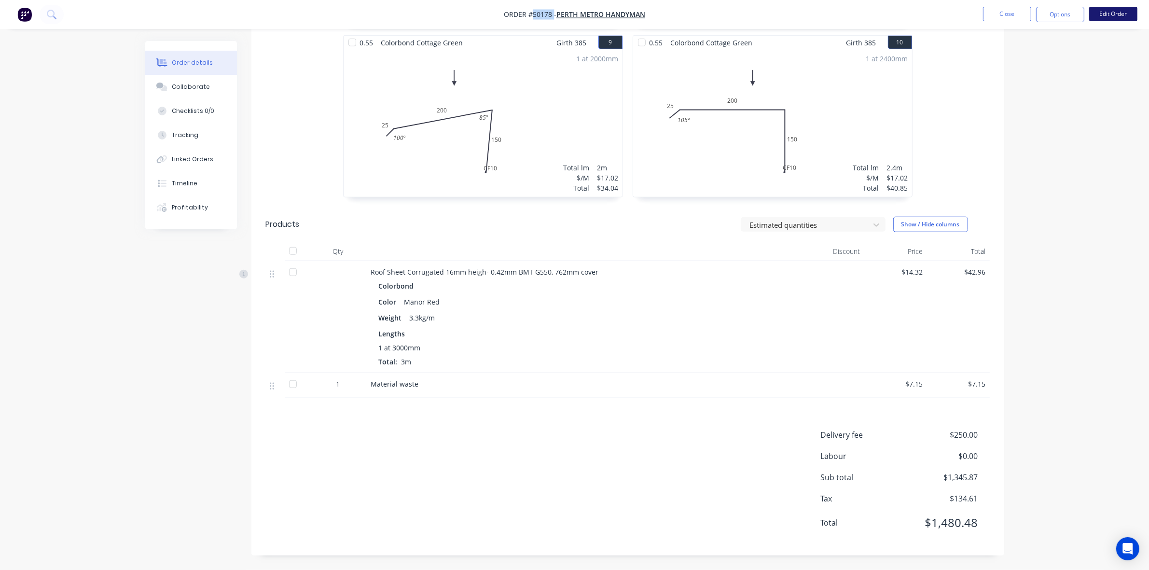
click at [926, 12] on button "Edit Order" at bounding box center [1113, 14] width 48 height 14
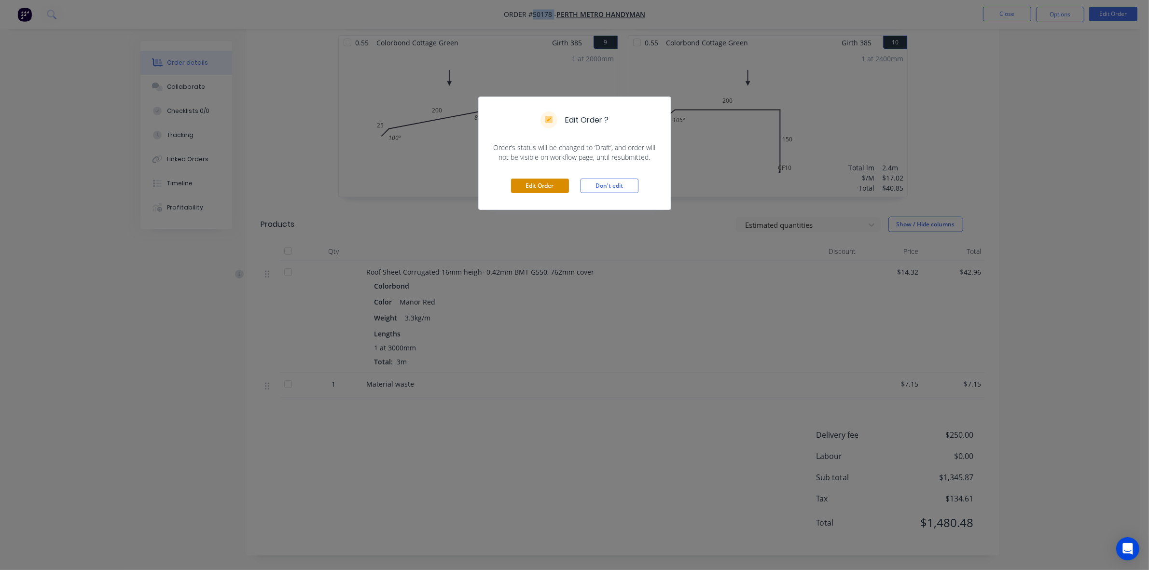
click at [547, 187] on button "Edit Order" at bounding box center [540, 185] width 58 height 14
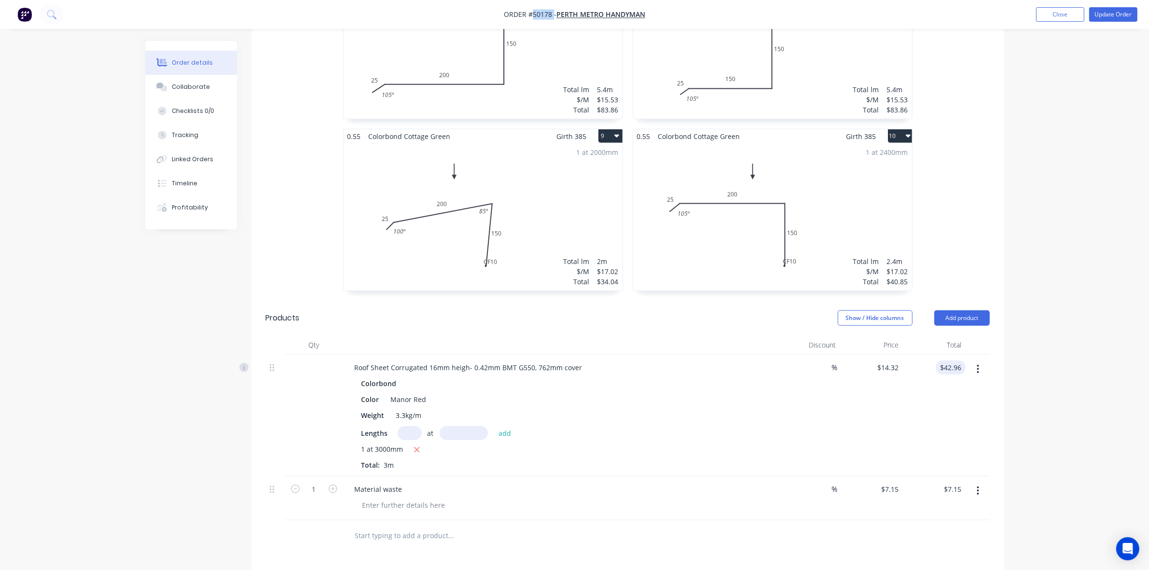
scroll to position [904, 0]
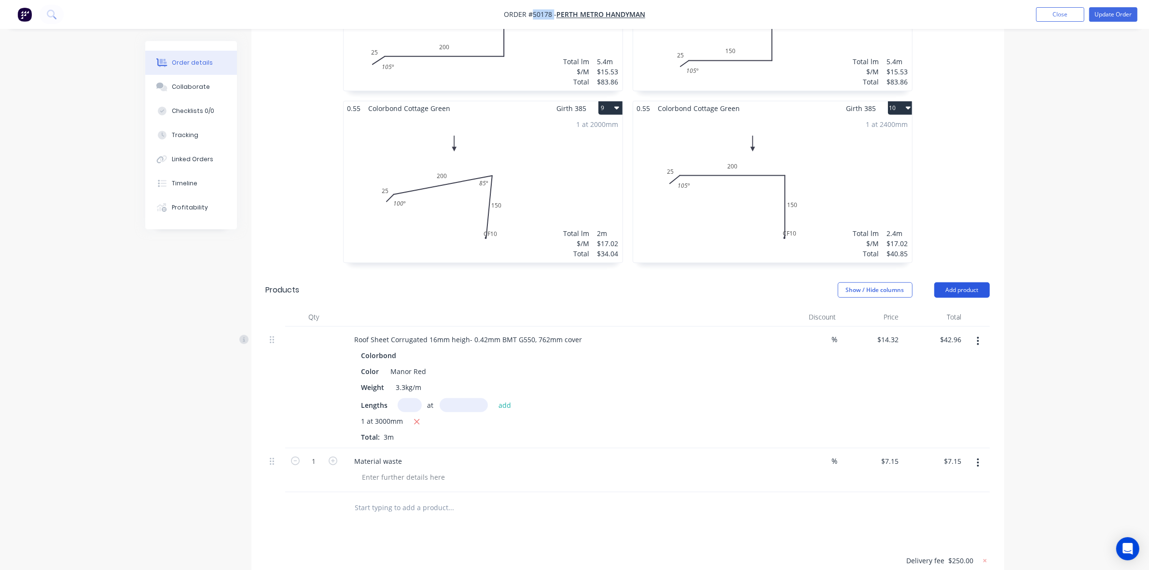
click at [926, 282] on button "Add product" at bounding box center [961, 289] width 55 height 15
click at [926, 307] on div "Product catalogue" at bounding box center [943, 314] width 74 height 14
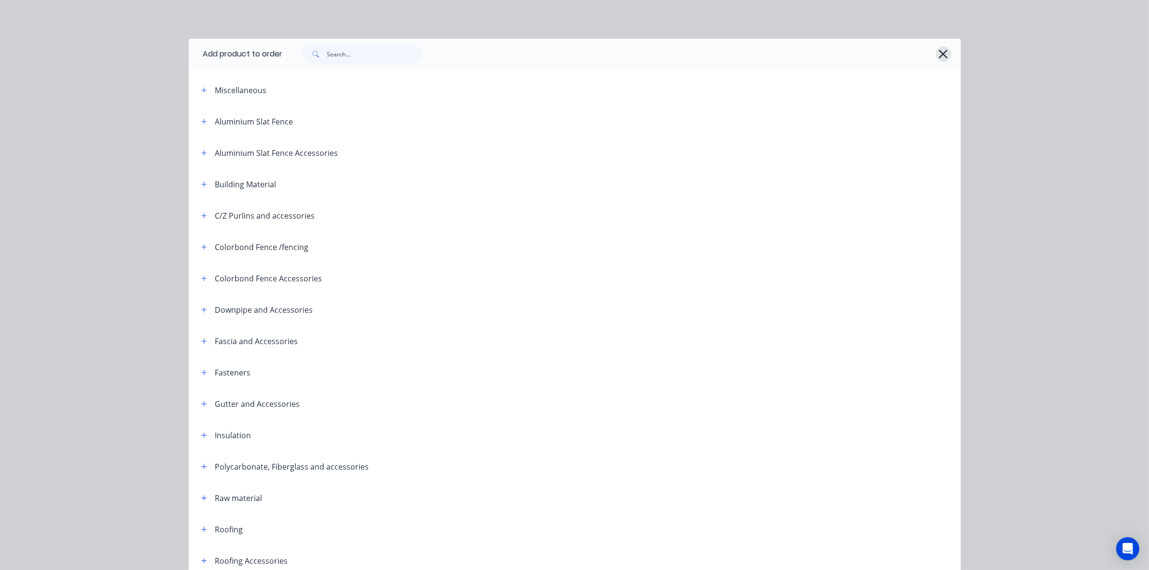
click at [926, 55] on icon "button" at bounding box center [943, 54] width 9 height 9
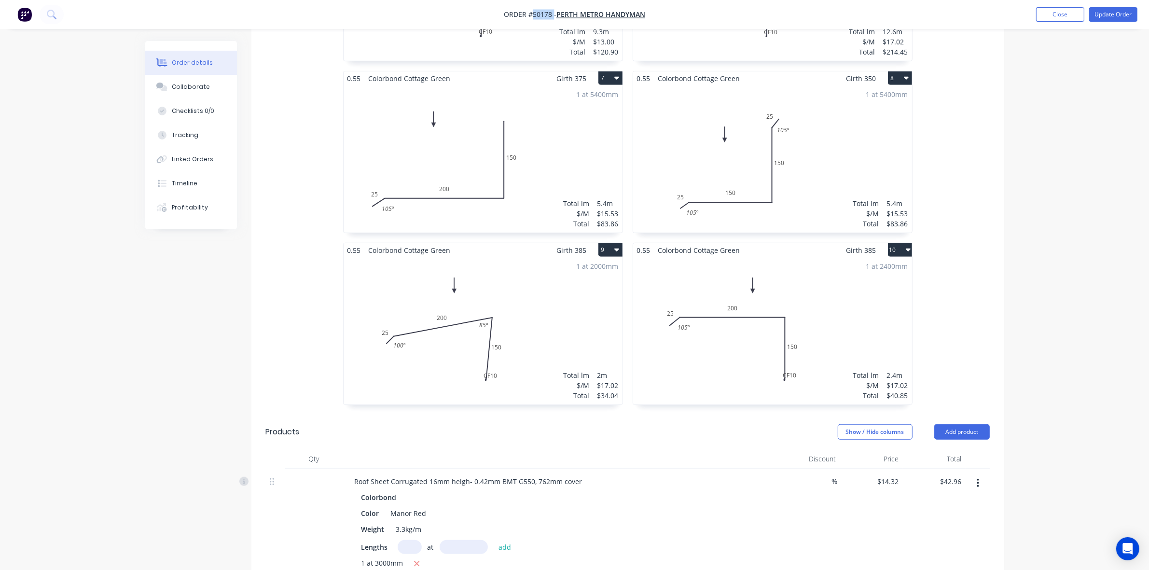
scroll to position [844, 0]
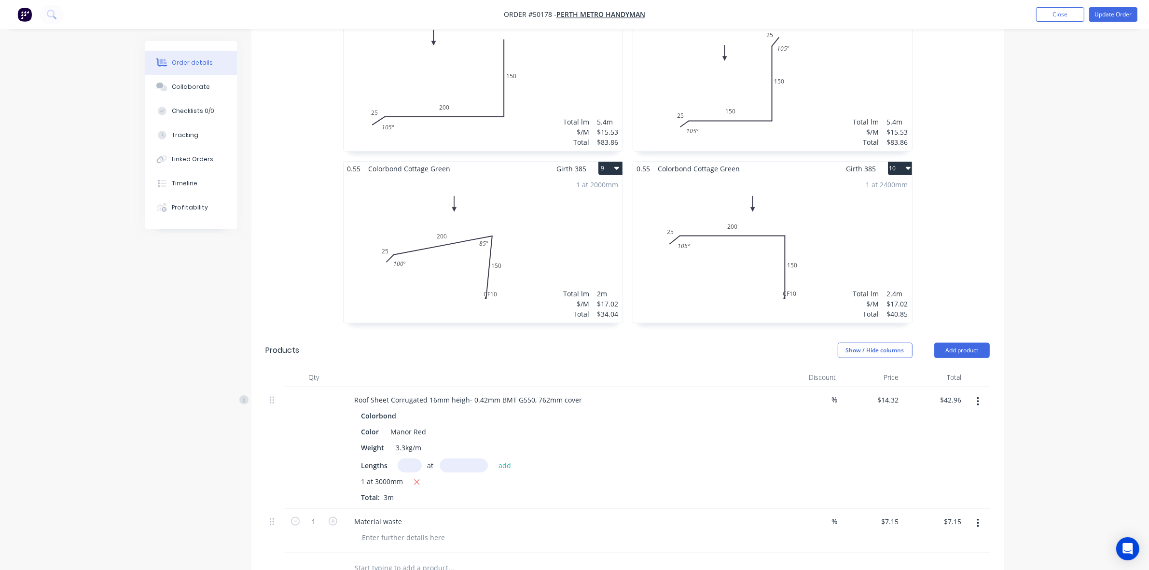
click at [926, 333] on header "Products Show / Hide columns Add product" at bounding box center [627, 350] width 753 height 35
click at [926, 343] on button "Add product" at bounding box center [961, 350] width 55 height 15
click at [926, 368] on div "Product catalogue" at bounding box center [943, 375] width 74 height 14
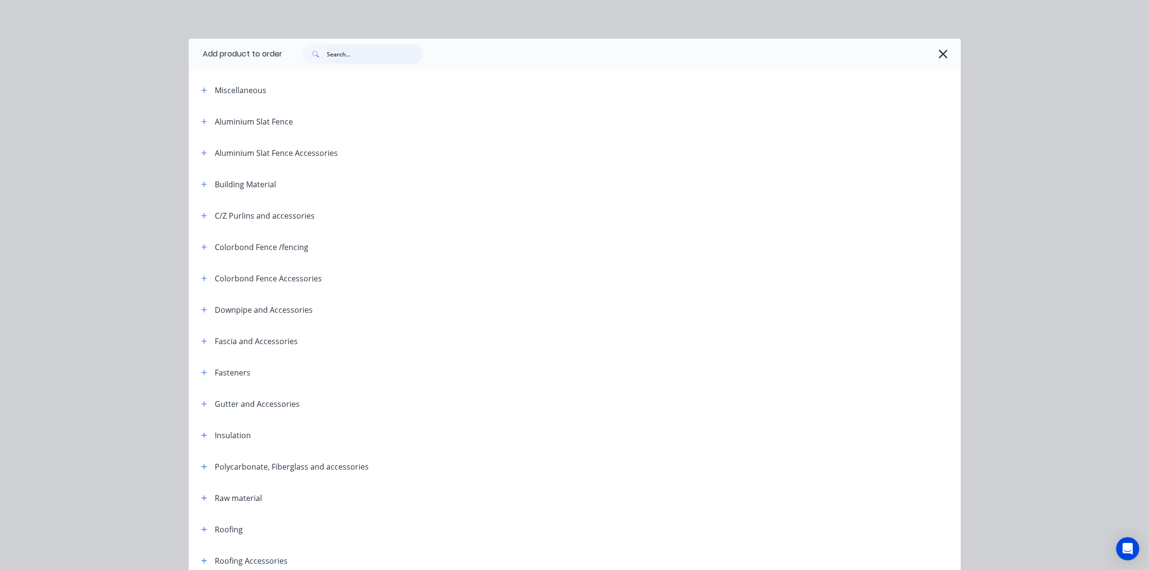
click at [372, 52] on input "text" at bounding box center [375, 53] width 96 height 19
type input "touch"
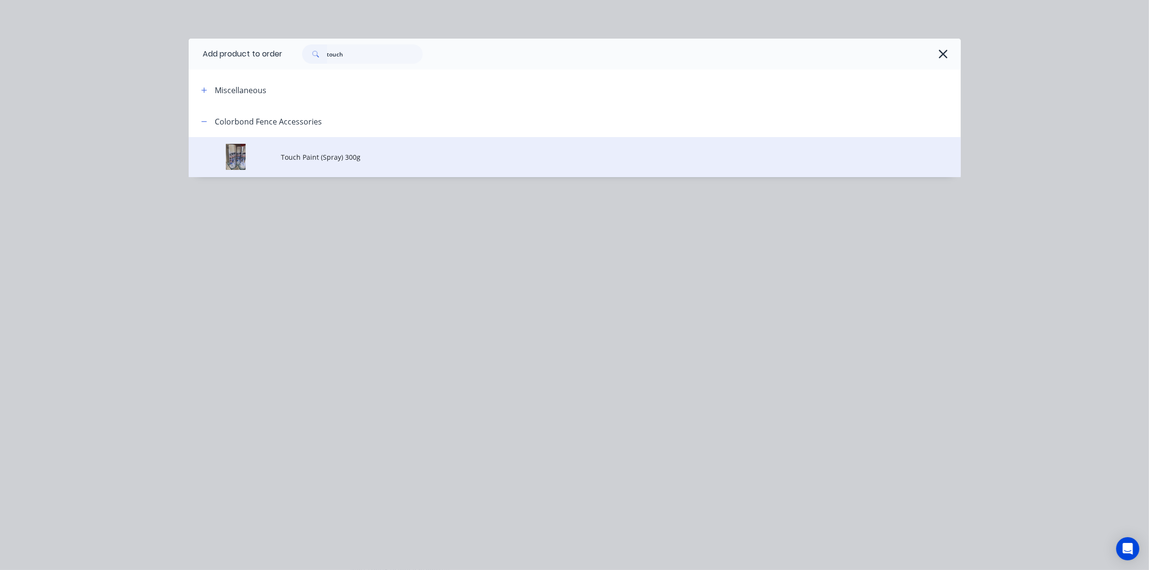
click at [355, 145] on td "Touch Paint (Spray) 300g" at bounding box center [620, 157] width 679 height 40
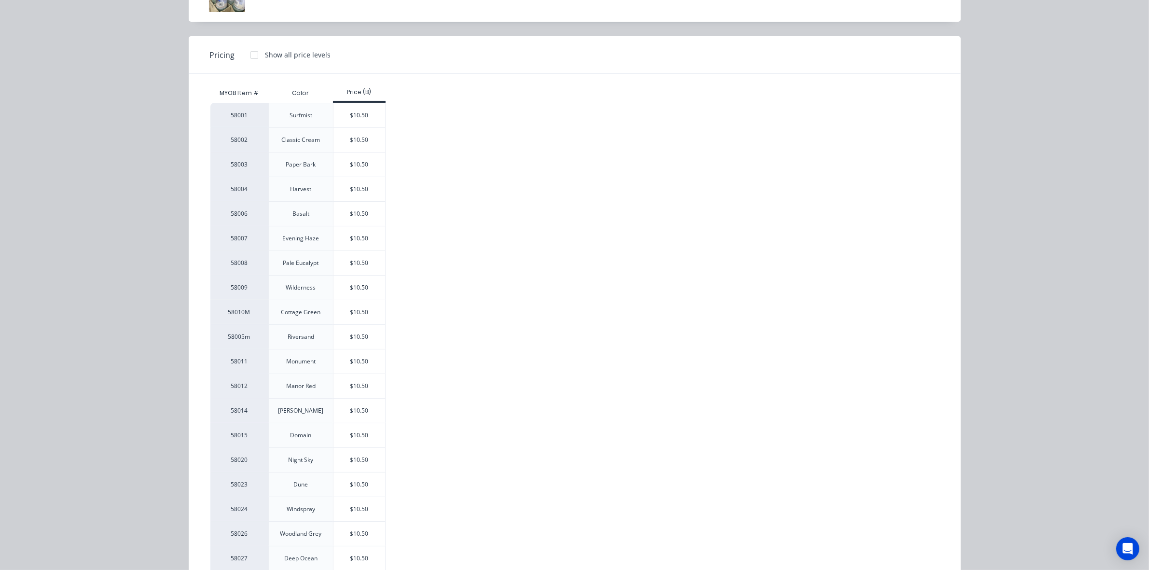
scroll to position [239, 0]
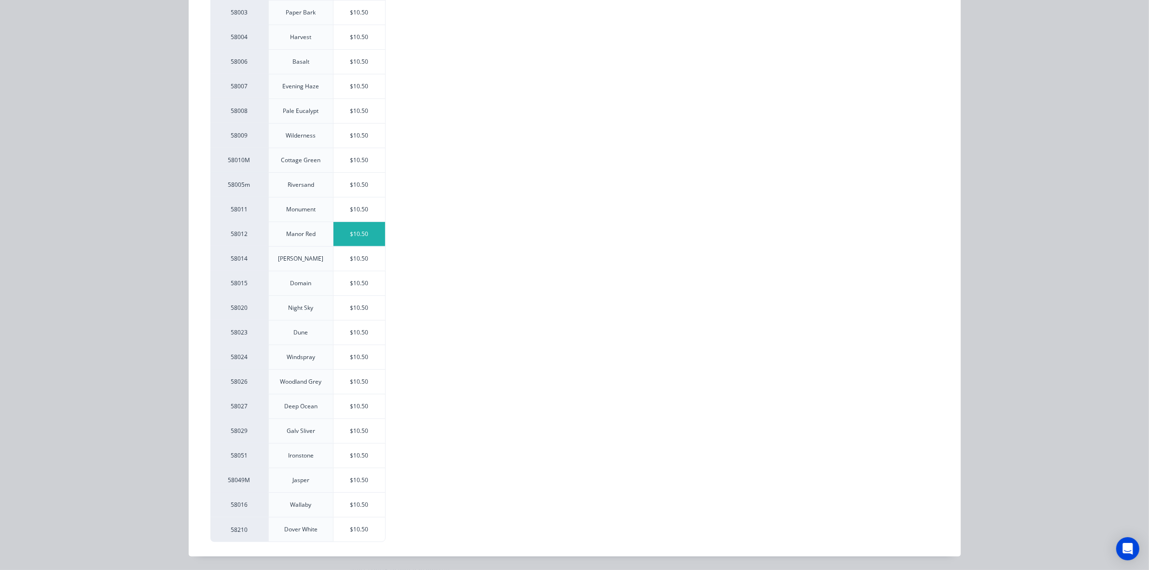
click at [363, 237] on div "$10.50" at bounding box center [359, 234] width 52 height 24
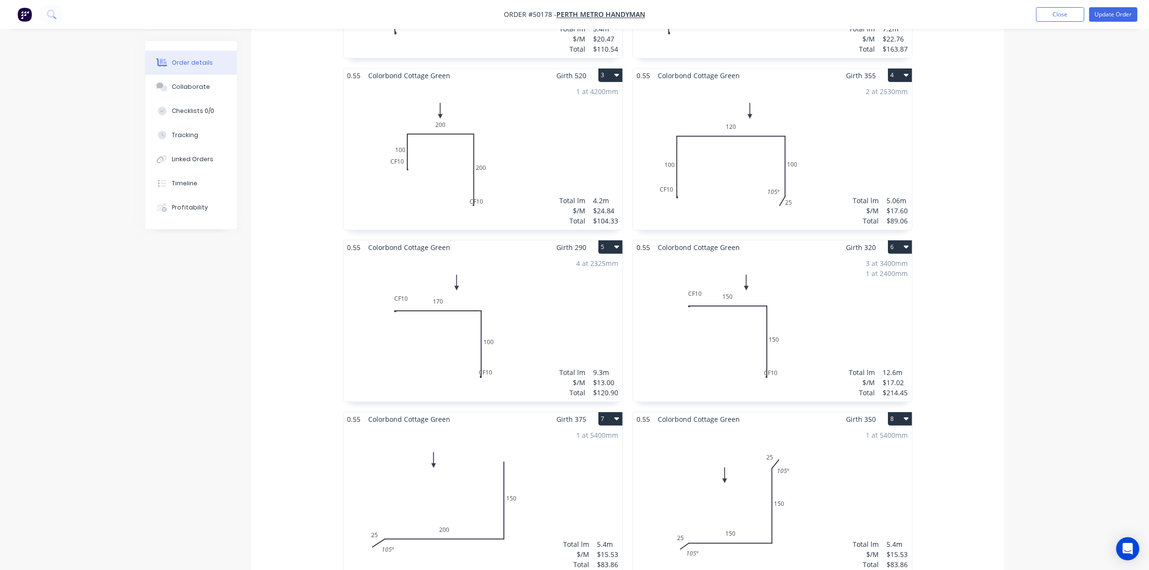
scroll to position [121, 0]
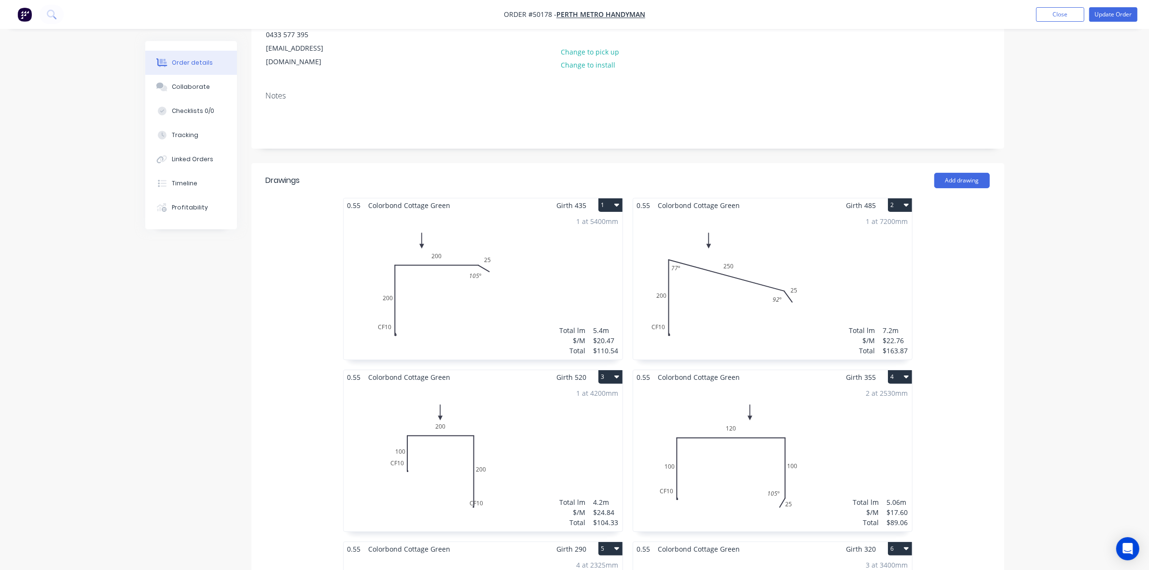
click at [576, 448] on div "1 at 4200mm Total lm $/M Total 4.2m $24.84 $104.33" at bounding box center [482, 457] width 279 height 147
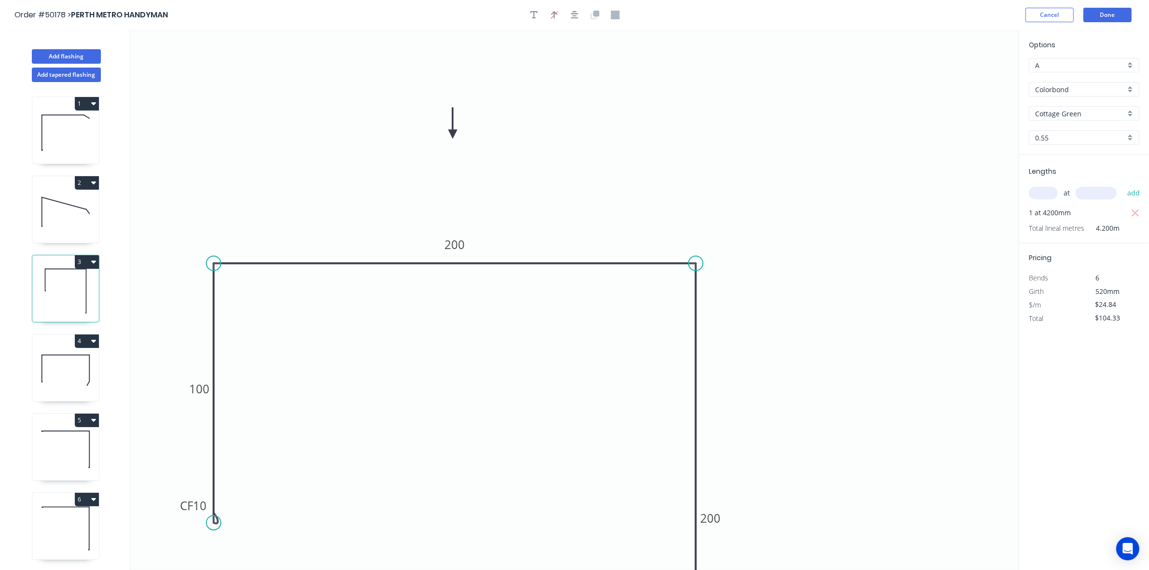
click at [926, 194] on input "text" at bounding box center [1042, 193] width 29 height 13
type input "1"
click at [926, 196] on input "text" at bounding box center [1095, 193] width 41 height 13
type input "6200"
click at [926, 185] on button "add" at bounding box center [1133, 193] width 23 height 16
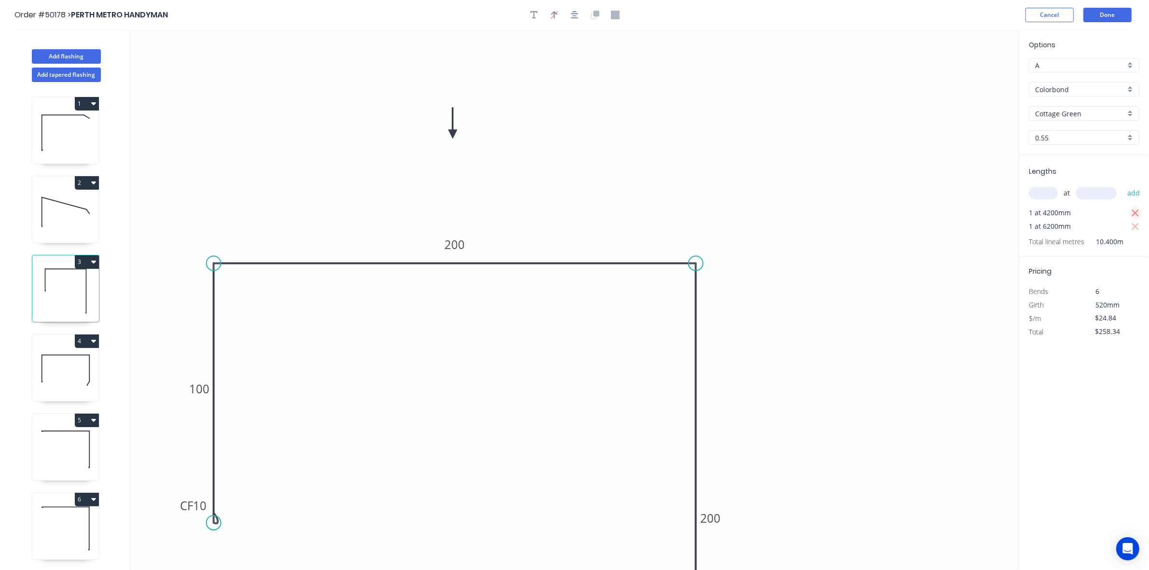
click at [926, 211] on icon "button" at bounding box center [1135, 213] width 9 height 12
type input "$154.01"
click at [926, 19] on button "Done" at bounding box center [1107, 15] width 48 height 14
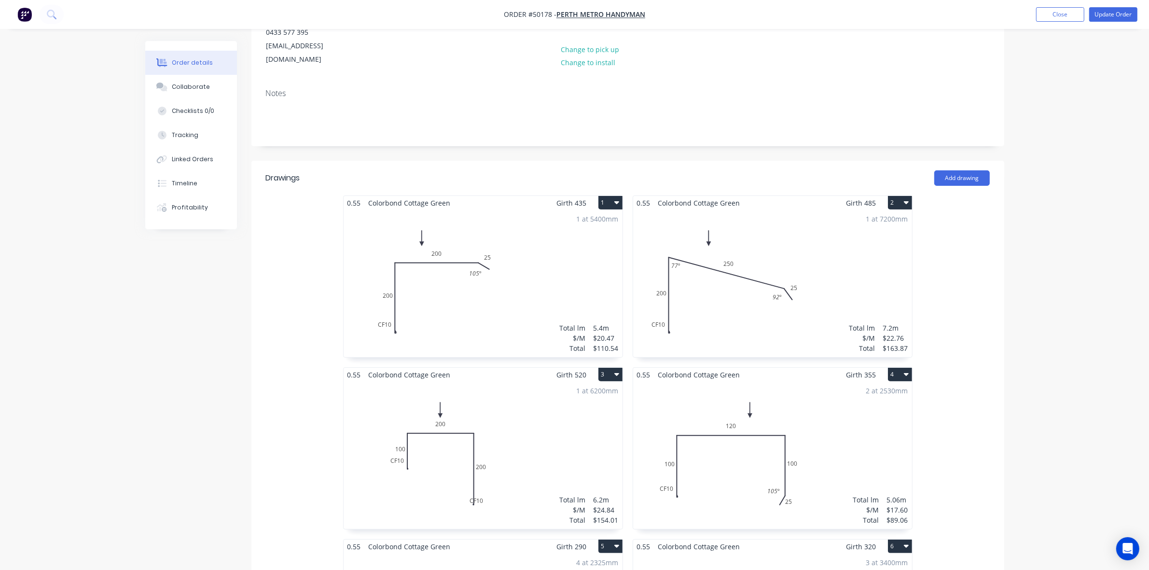
scroll to position [241, 0]
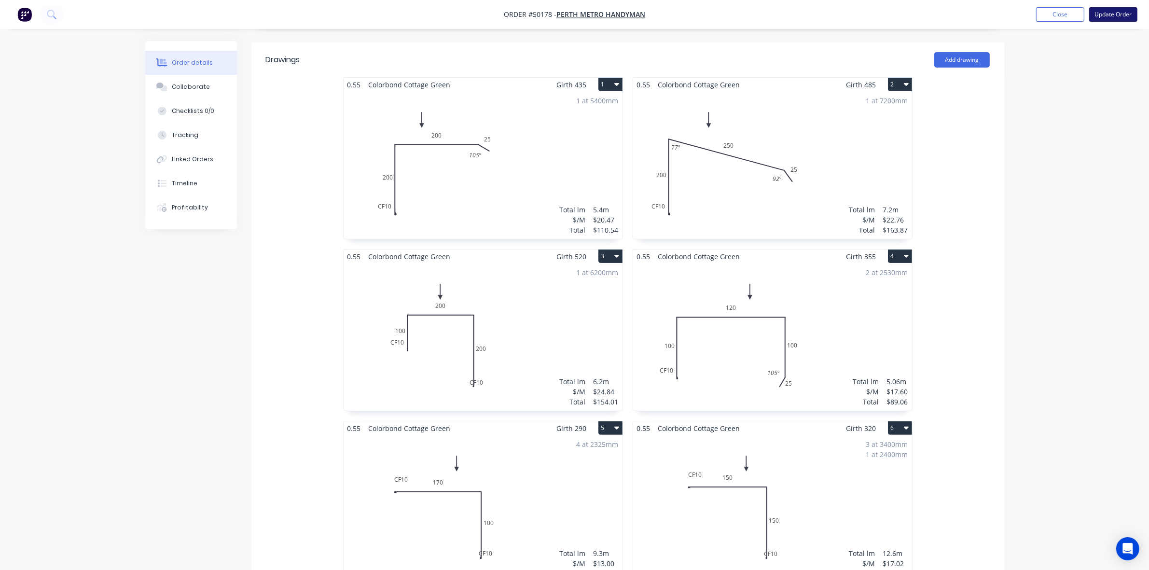
click at [926, 17] on button "Update Order" at bounding box center [1113, 14] width 48 height 14
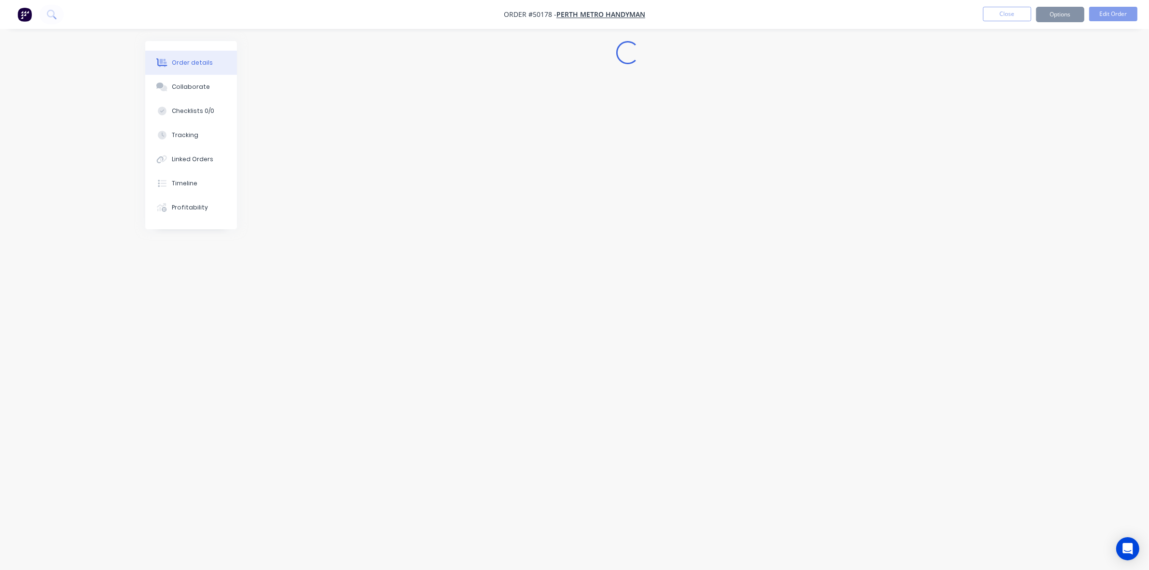
scroll to position [0, 0]
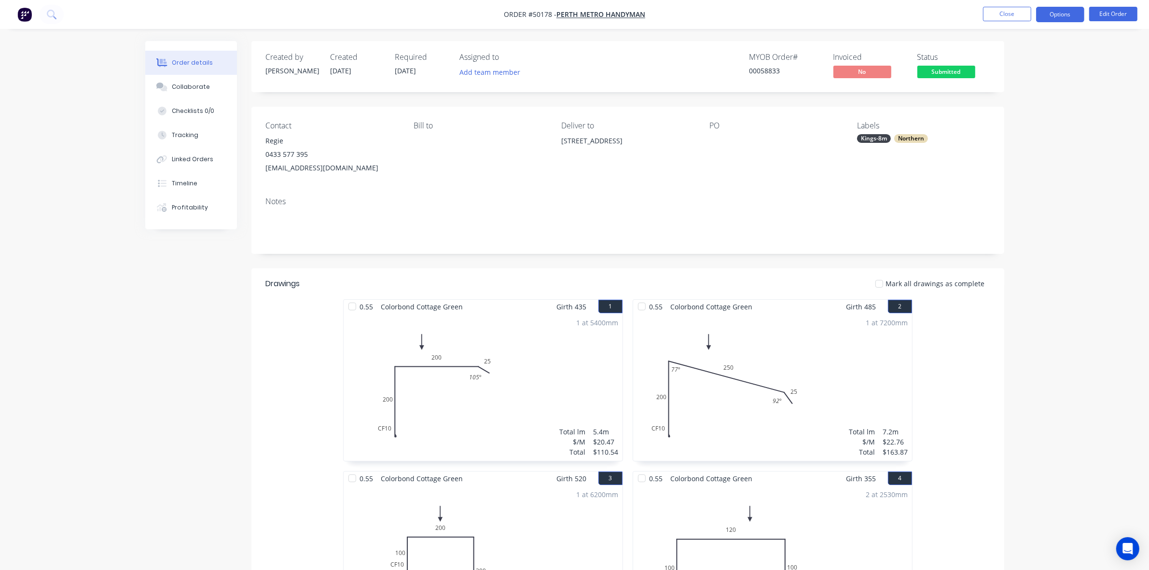
click at [926, 13] on button "Options" at bounding box center [1060, 14] width 48 height 15
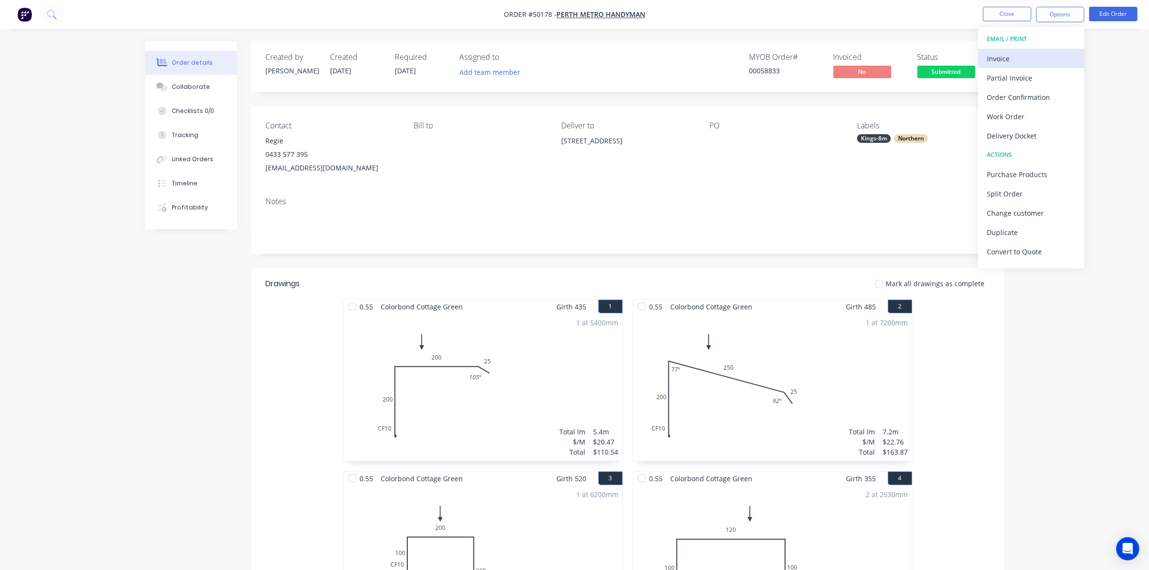
click at [926, 55] on div "Invoice" at bounding box center [1030, 59] width 89 height 14
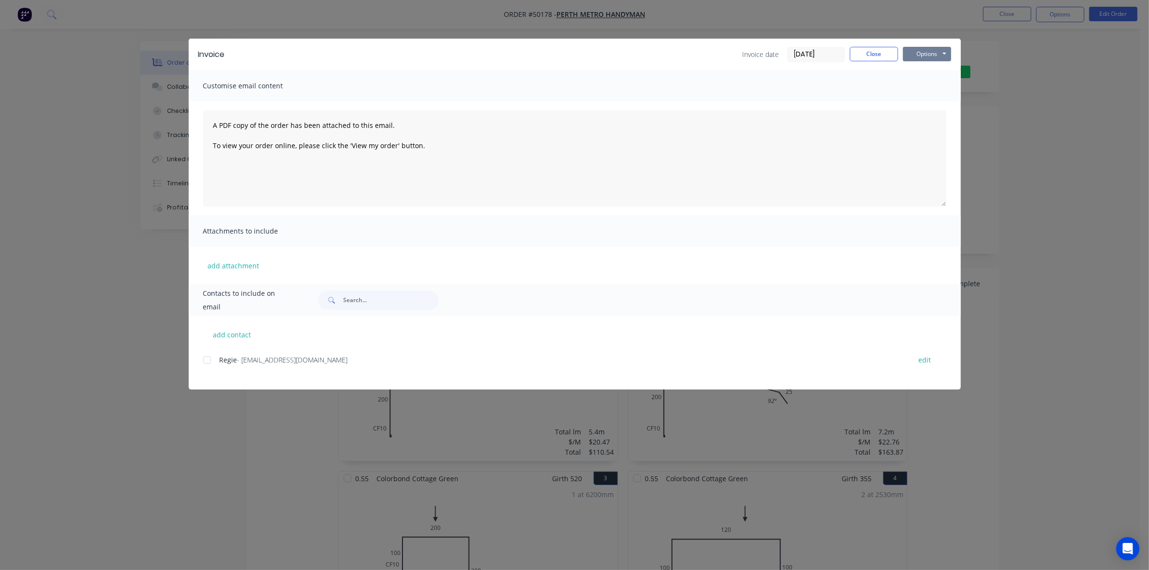
click at [922, 48] on button "Options" at bounding box center [927, 54] width 48 height 14
click at [926, 81] on button "Print" at bounding box center [934, 88] width 62 height 16
drag, startPoint x: 849, startPoint y: 56, endPoint x: 848, endPoint y: 48, distance: 7.8
click at [850, 56] on button "Close" at bounding box center [873, 54] width 48 height 14
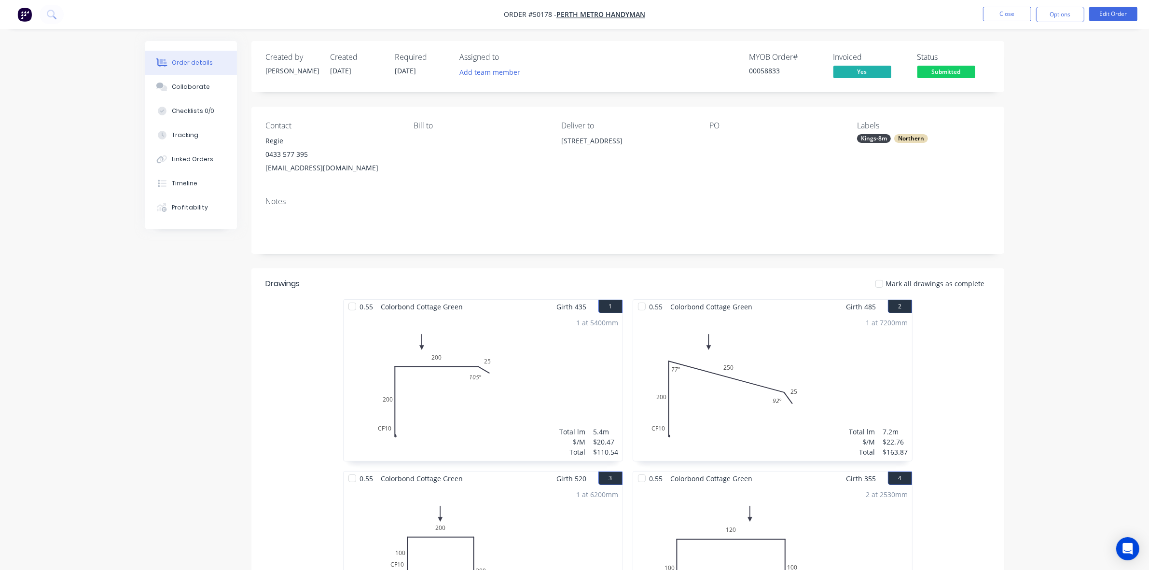
click at [926, 76] on span "Submitted" at bounding box center [946, 72] width 58 height 12
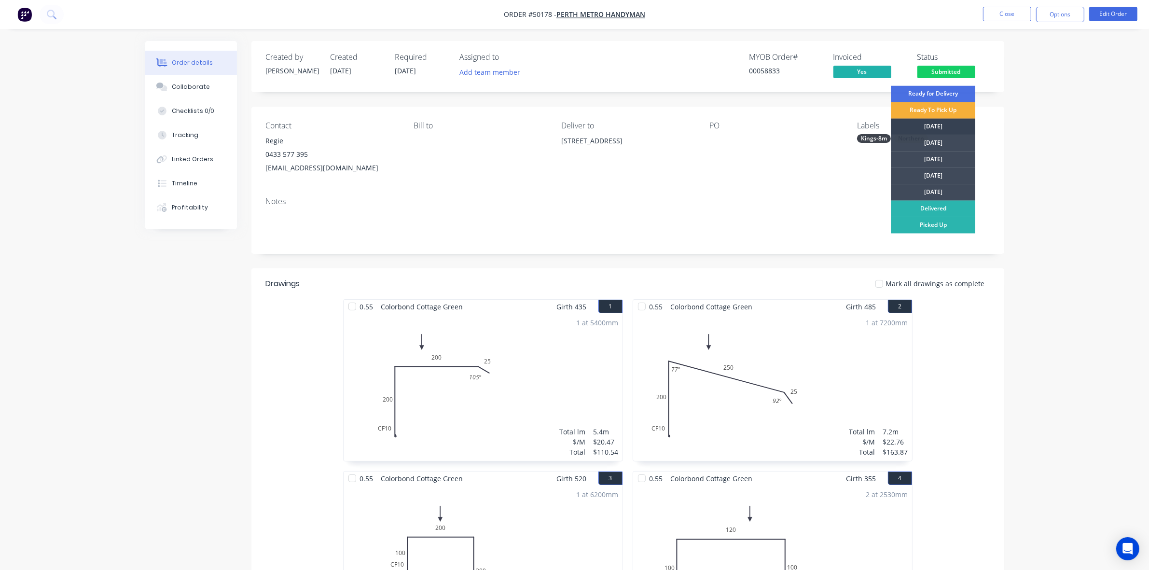
click at [926, 120] on div "[DATE]" at bounding box center [933, 127] width 84 height 16
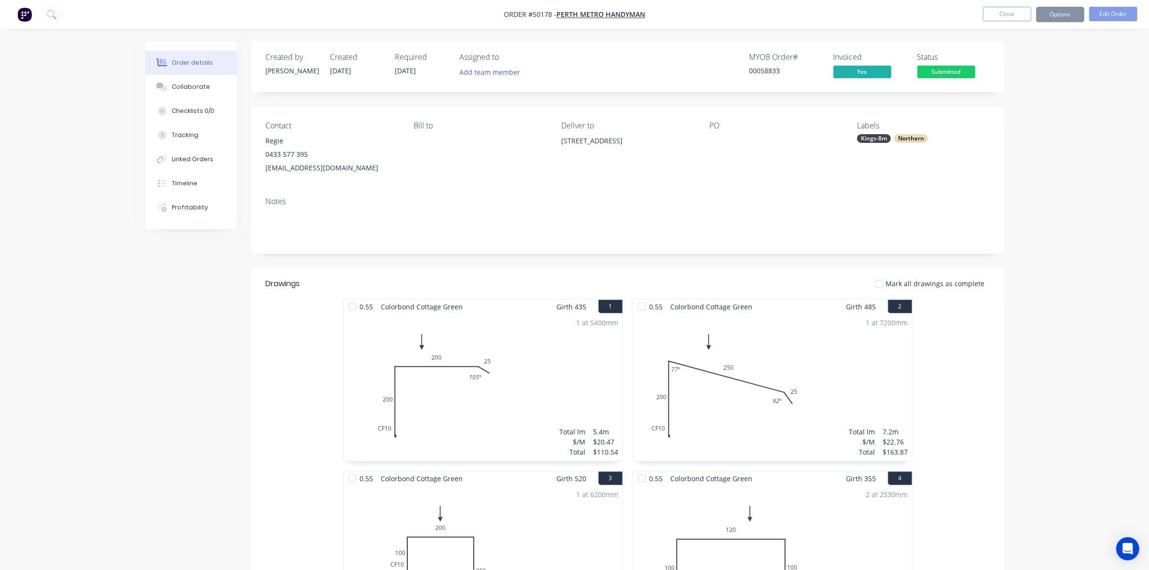
click at [764, 179] on div "Contact Regie 0433 577 395 reyroxas40@yahoo.com Bill to Deliver to 4 Riverdale …" at bounding box center [627, 148] width 753 height 82
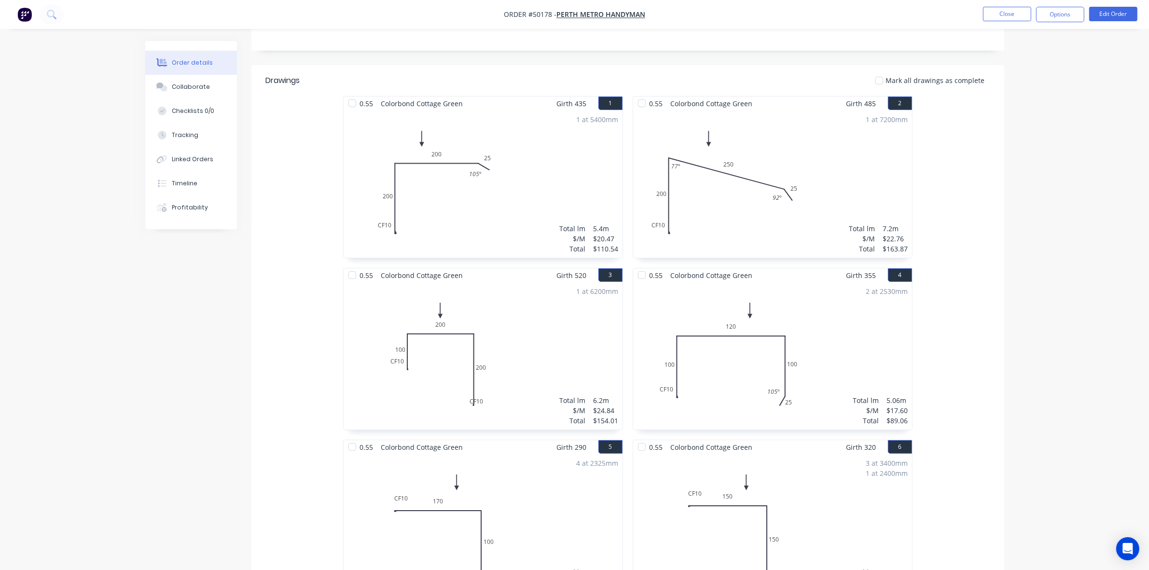
scroll to position [88, 0]
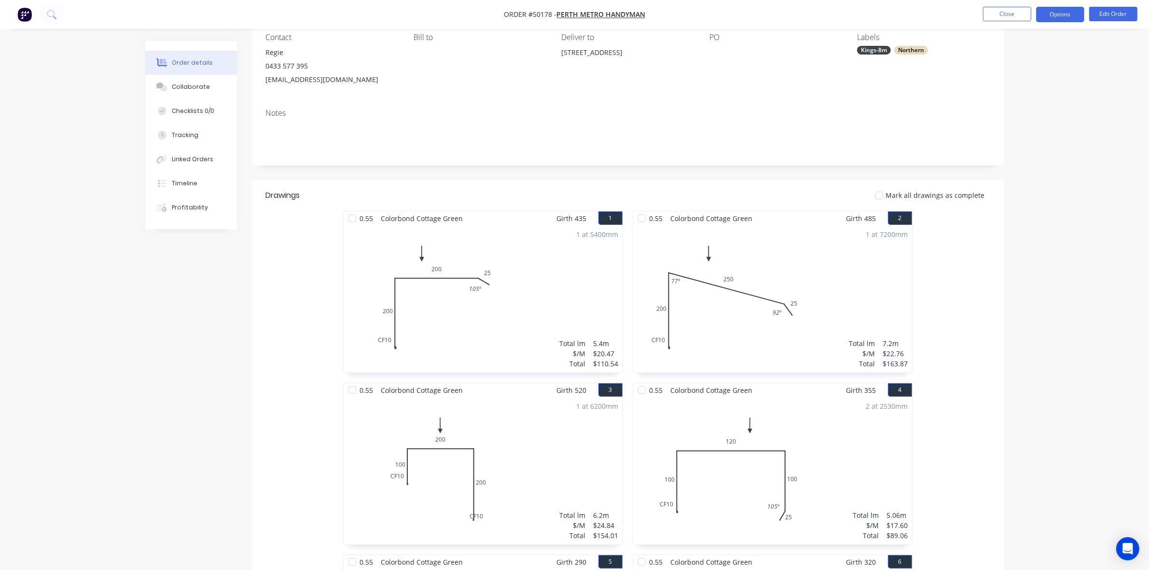
click at [926, 17] on button "Options" at bounding box center [1060, 14] width 48 height 15
click at [926, 134] on div "Delivery Docket" at bounding box center [1030, 136] width 89 height 14
click at [926, 58] on div "Back" at bounding box center [1030, 59] width 89 height 14
click at [926, 118] on div "Work Order" at bounding box center [1030, 117] width 89 height 14
click at [926, 119] on div "Custom" at bounding box center [1030, 117] width 89 height 14
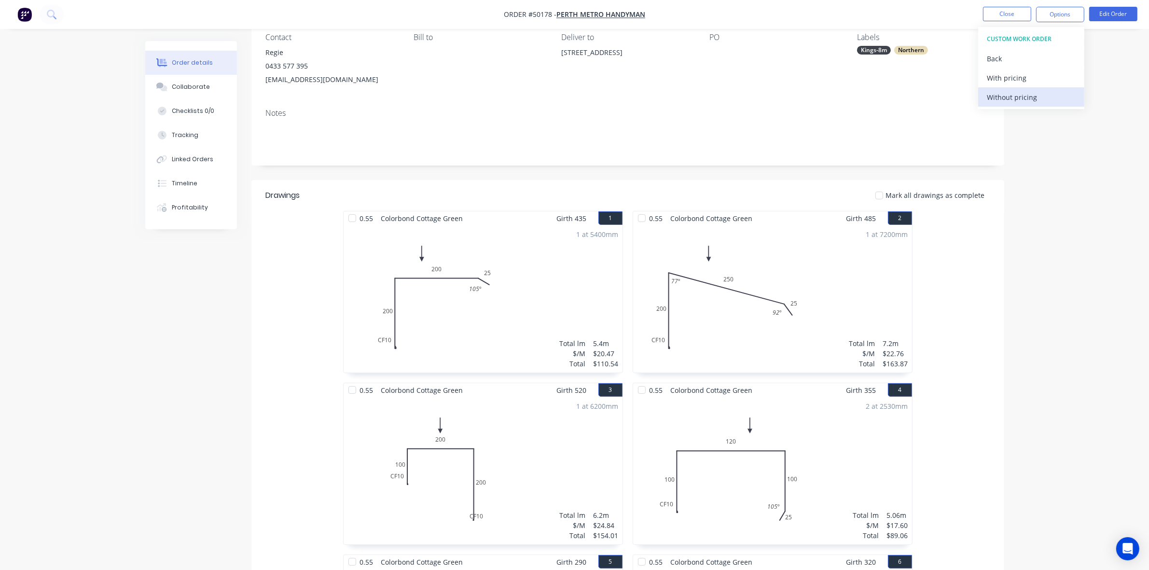
click at [926, 103] on div "Without pricing" at bounding box center [1030, 97] width 89 height 14
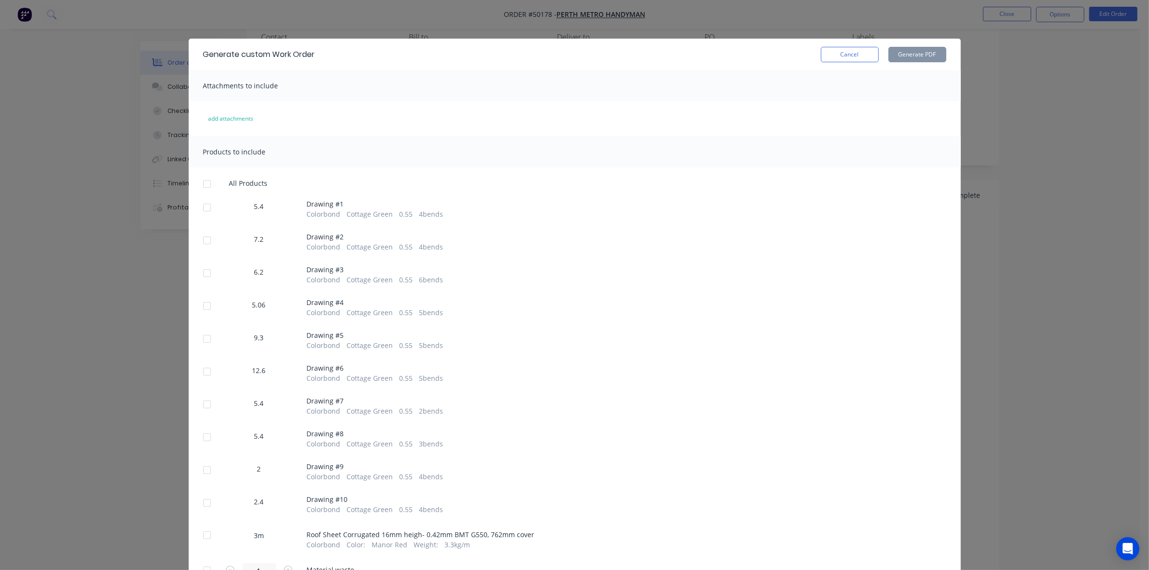
click at [202, 187] on div at bounding box center [206, 183] width 19 height 19
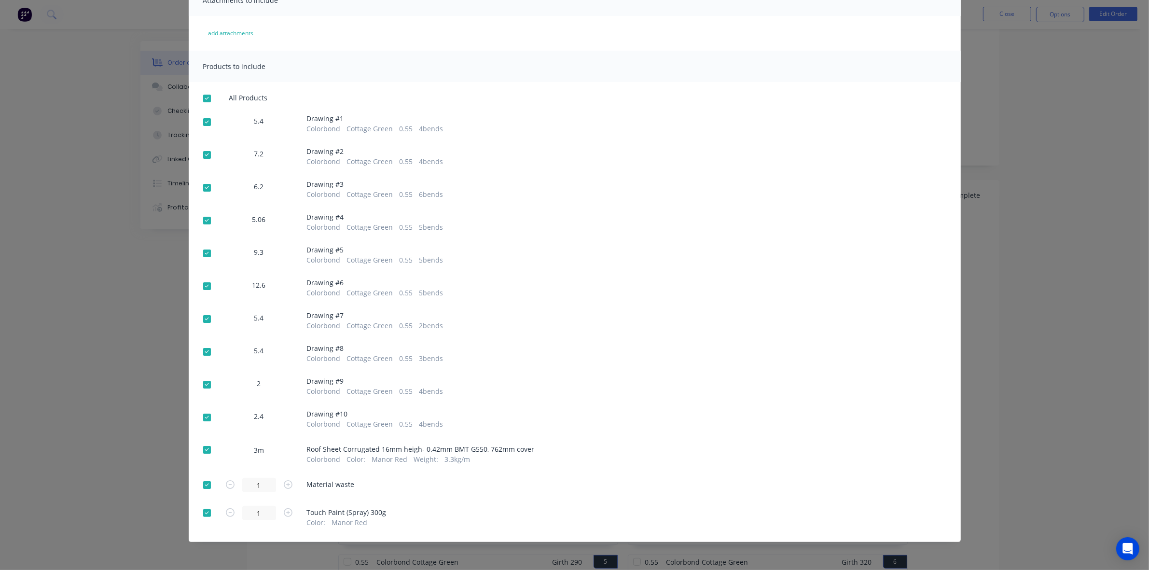
click at [206, 440] on div at bounding box center [206, 449] width 19 height 19
click at [203, 455] on div at bounding box center [206, 484] width 19 height 19
click at [202, 455] on div at bounding box center [206, 512] width 19 height 19
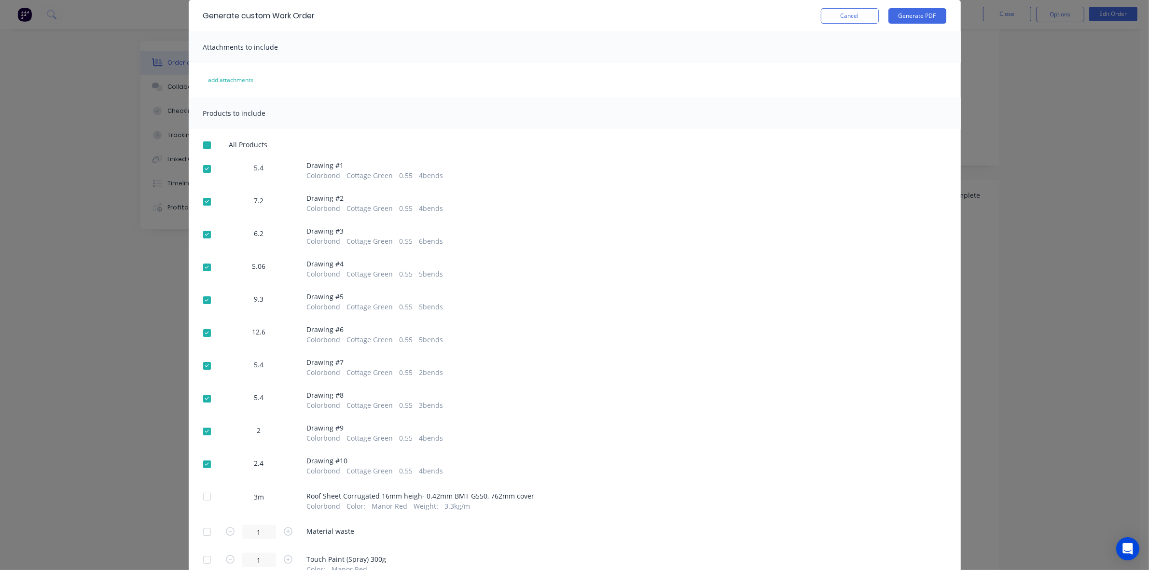
scroll to position [0, 0]
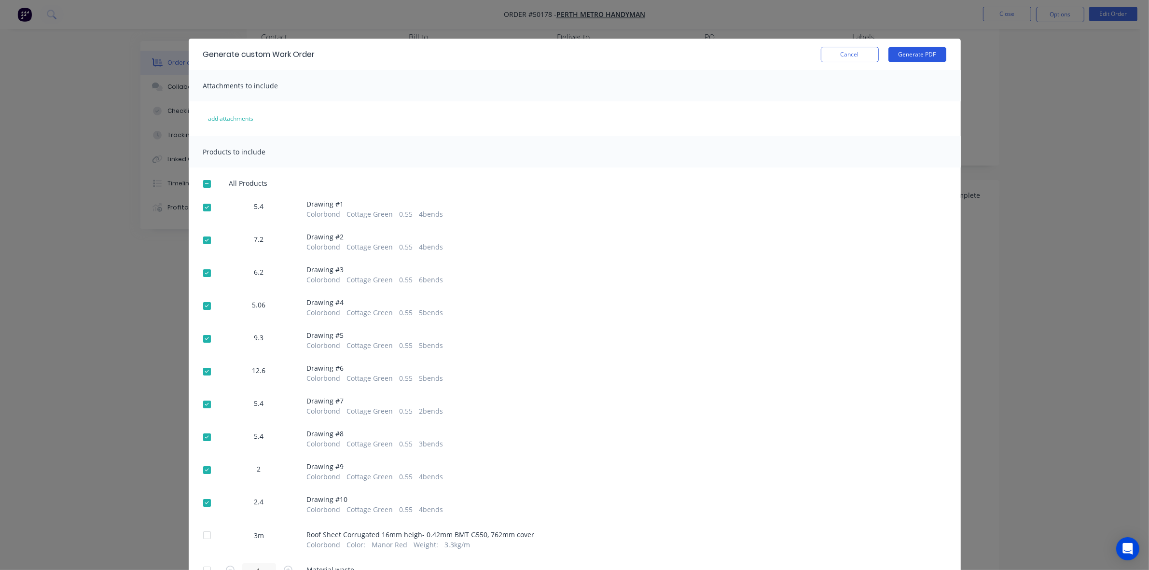
click at [905, 61] on button "Generate PDF" at bounding box center [917, 54] width 58 height 15
click at [849, 49] on button "Cancel" at bounding box center [850, 54] width 58 height 15
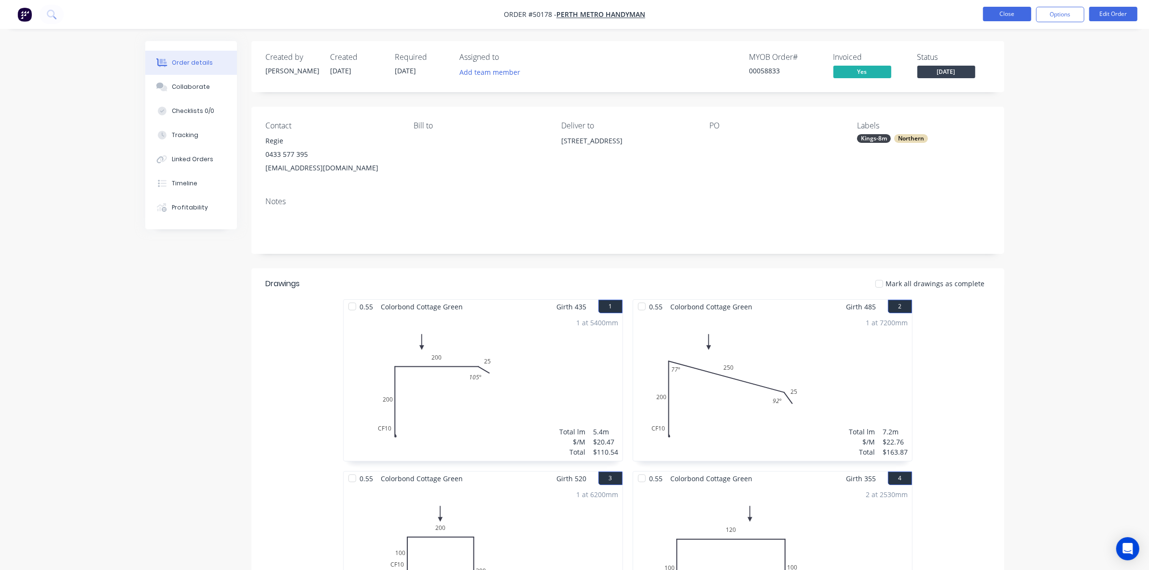
click at [926, 12] on button "Close" at bounding box center [1007, 14] width 48 height 14
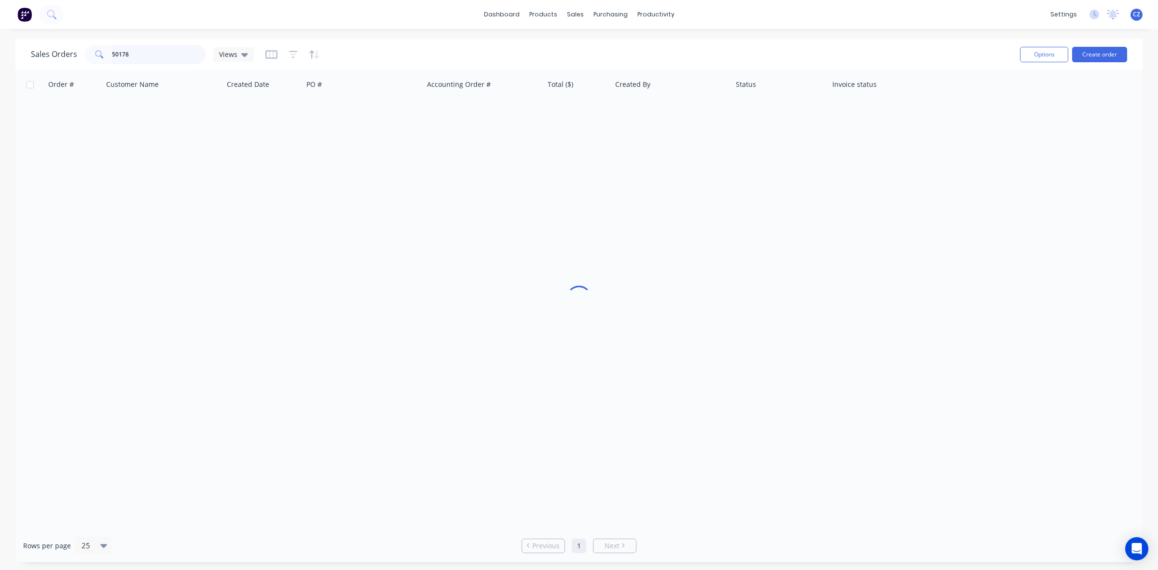
drag, startPoint x: 148, startPoint y: 52, endPoint x: 40, endPoint y: 44, distance: 108.4
click at [40, 44] on div "Sales Orders 50178 Views" at bounding box center [521, 54] width 981 height 24
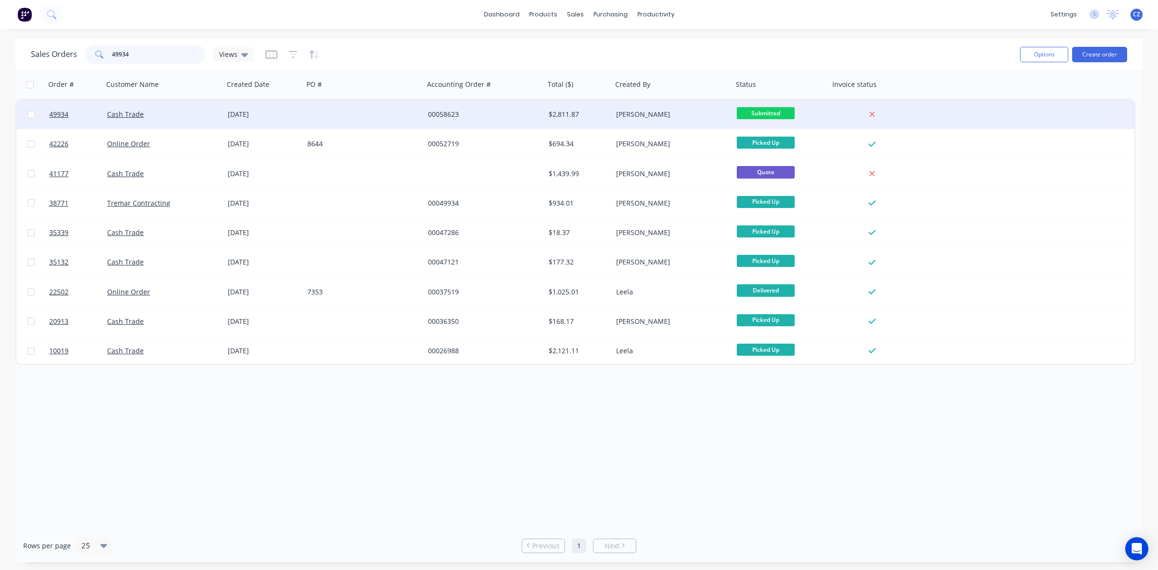
type input "49934"
click at [403, 105] on div at bounding box center [363, 114] width 121 height 29
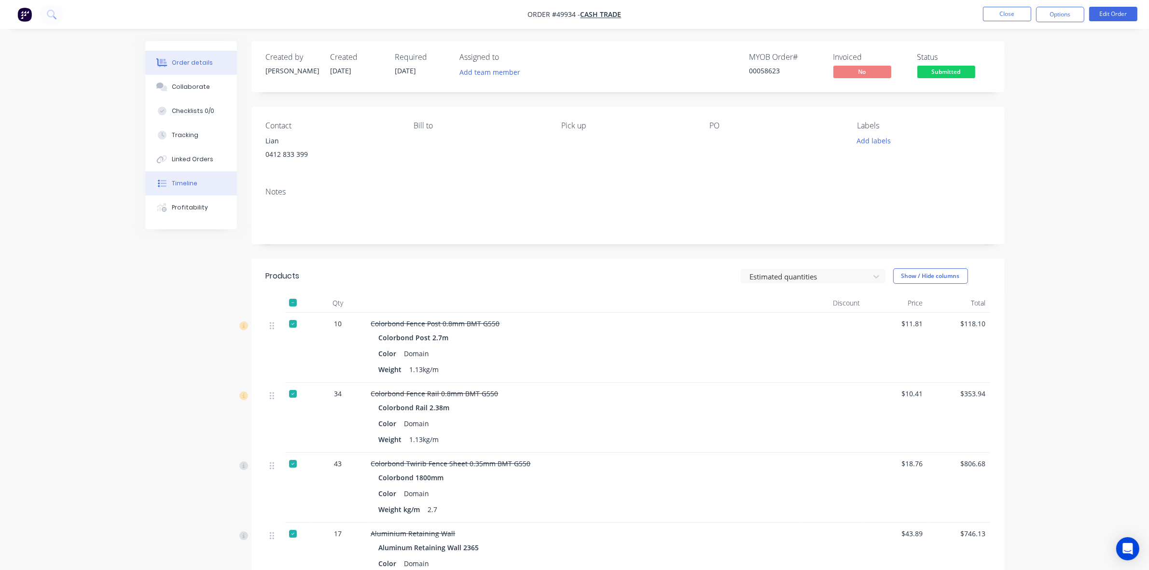
click at [183, 192] on button "Timeline" at bounding box center [191, 183] width 92 height 24
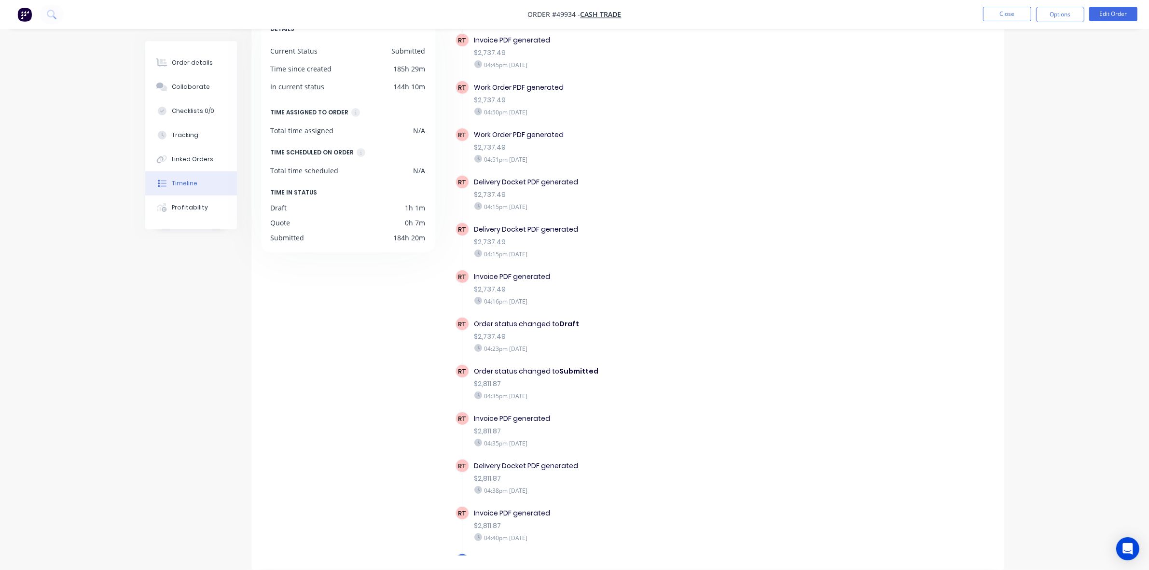
scroll to position [265, 0]
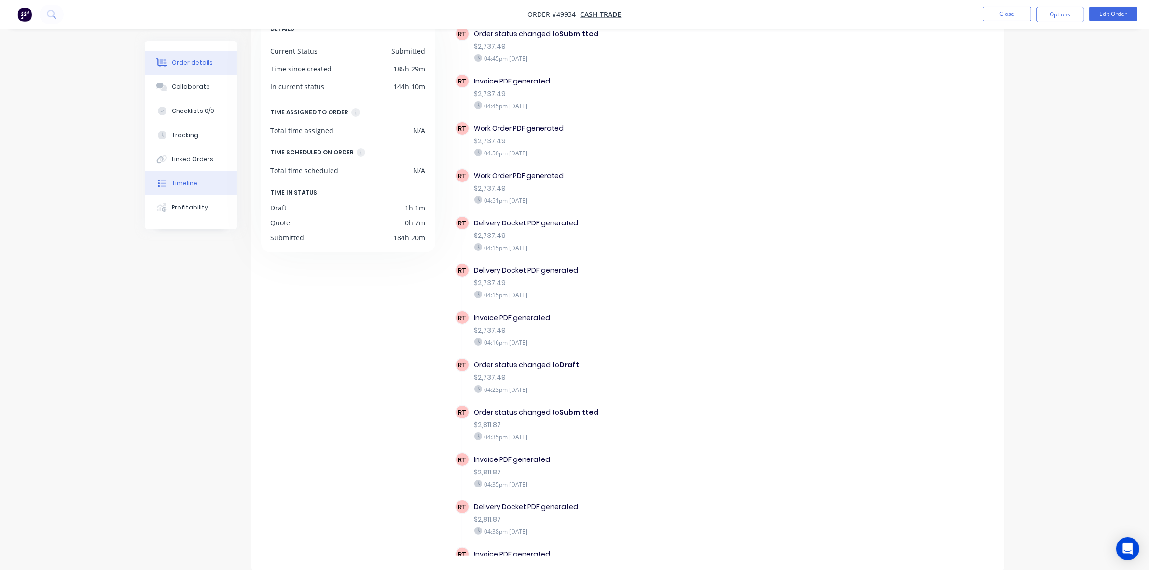
click at [178, 69] on button "Order details" at bounding box center [191, 63] width 92 height 24
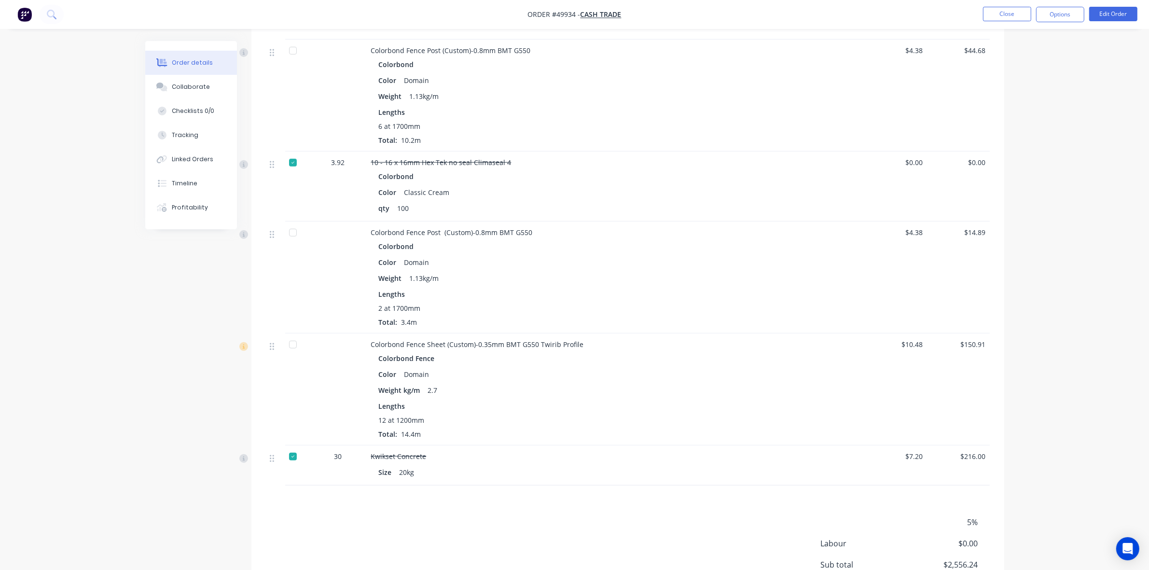
scroll to position [731, 0]
drag, startPoint x: 370, startPoint y: 128, endPoint x: 507, endPoint y: 125, distance: 136.5
click at [507, 125] on div "Colorbond Color Domain Weight 1.13kg/m Lengths 6 at 1700mm Total: 10.2m" at bounding box center [584, 101] width 426 height 88
click at [186, 162] on div "Linked Orders" at bounding box center [192, 159] width 41 height 9
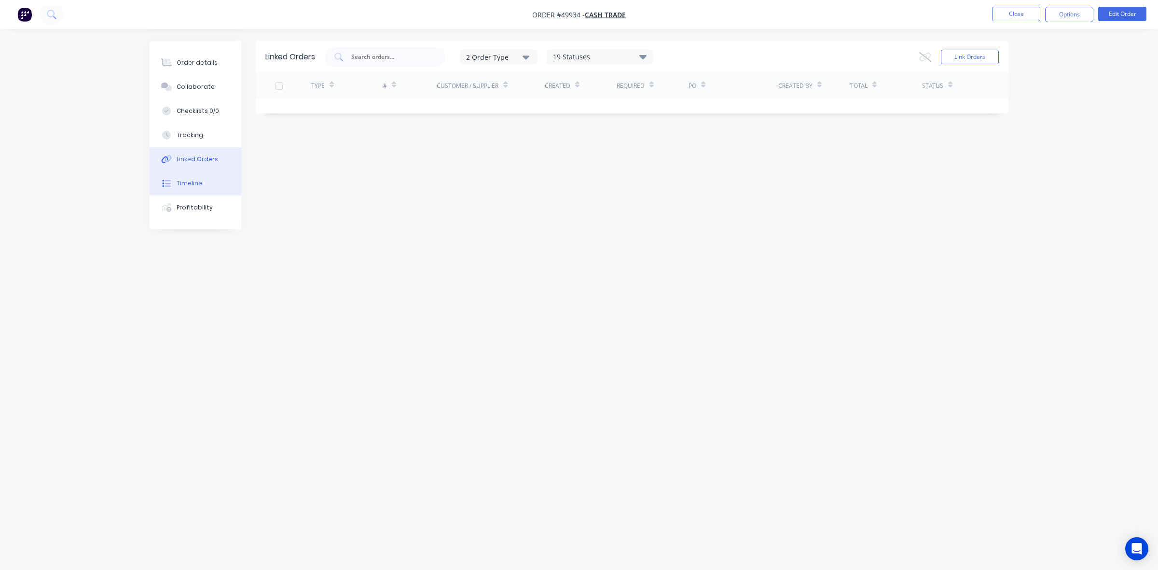
click at [197, 178] on button "Timeline" at bounding box center [196, 183] width 92 height 24
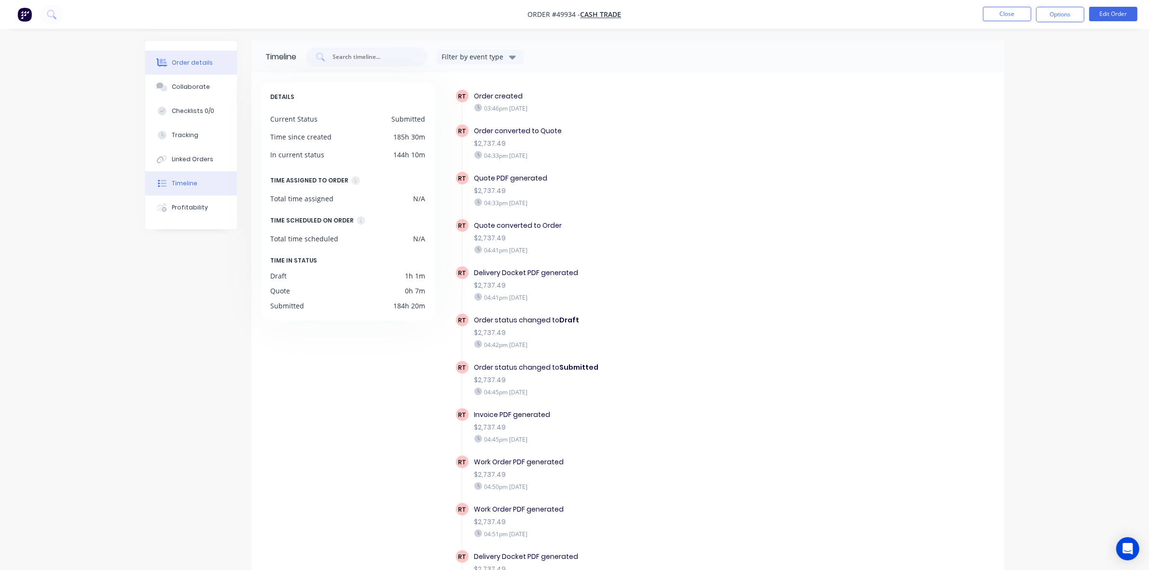
click at [191, 63] on div "Order details" at bounding box center [192, 62] width 41 height 9
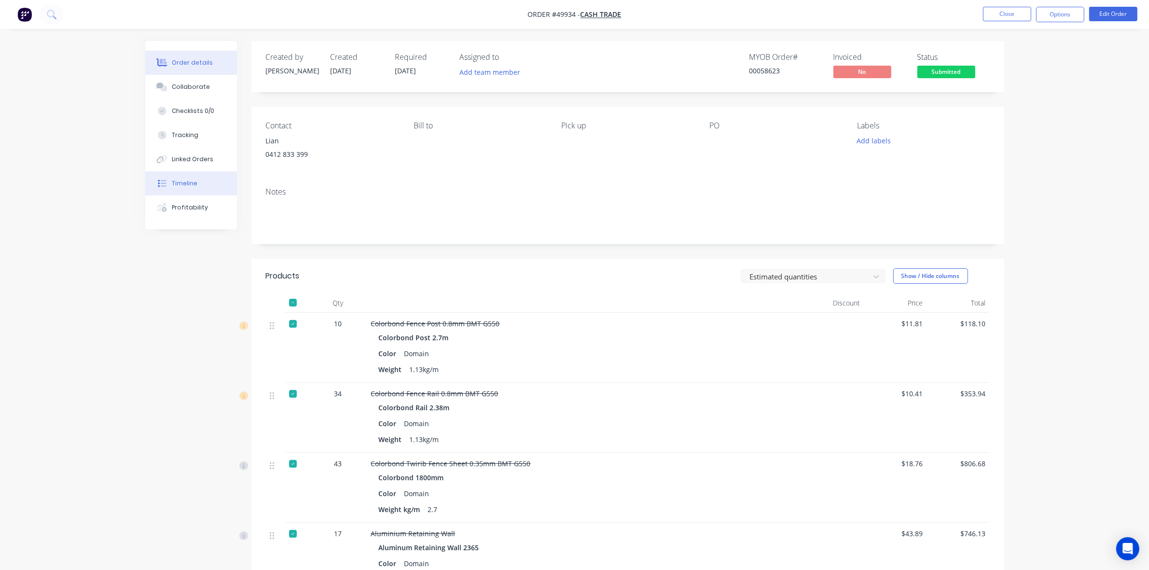
click at [203, 187] on button "Timeline" at bounding box center [191, 183] width 92 height 24
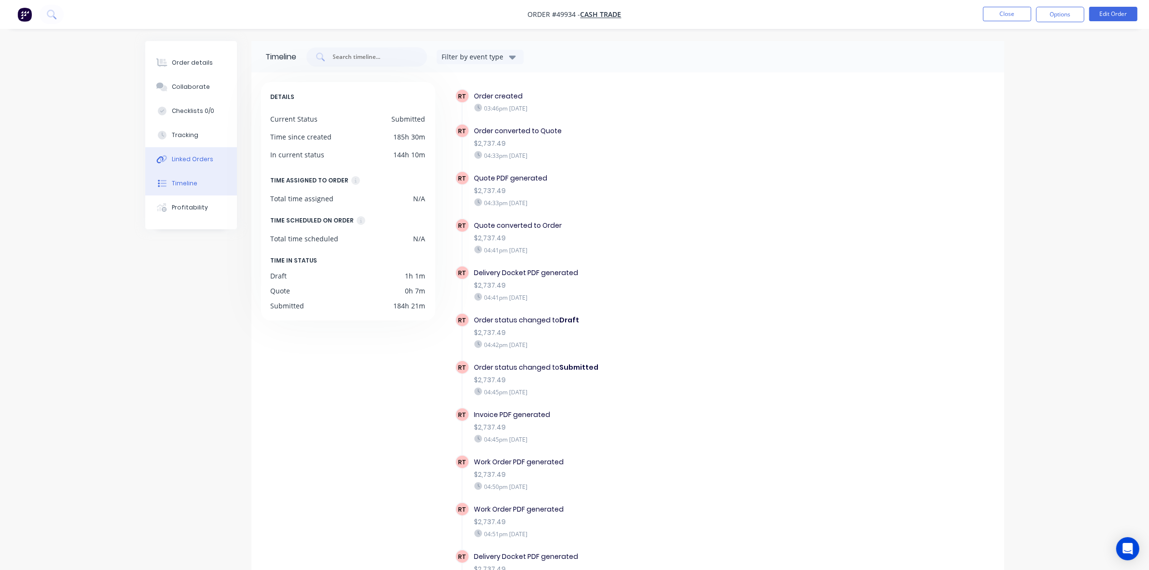
click at [204, 169] on button "Linked Orders" at bounding box center [191, 159] width 92 height 24
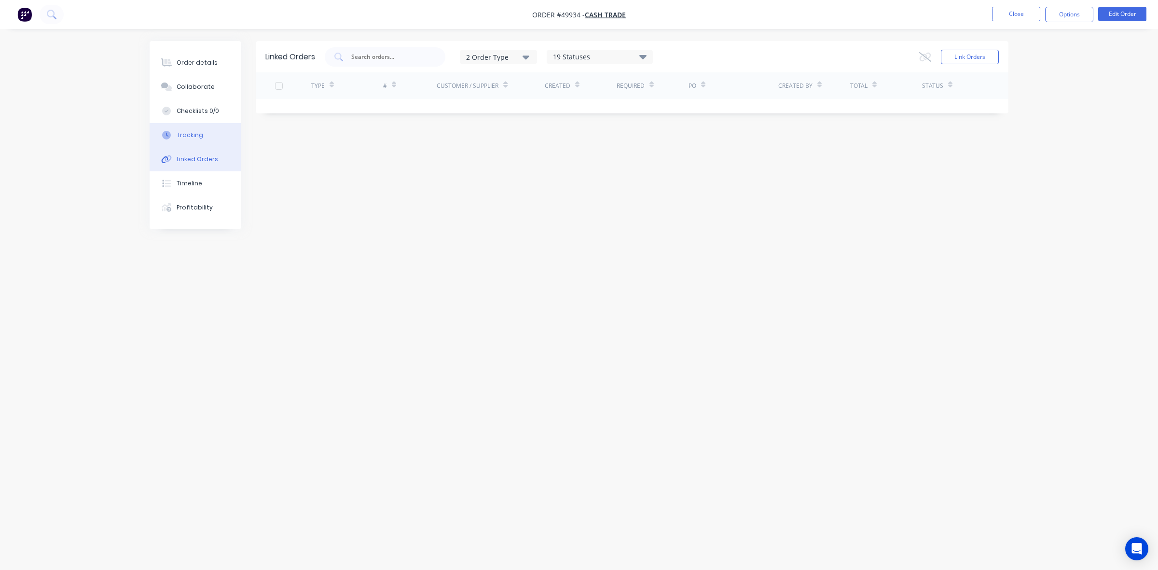
click at [198, 126] on button "Tracking" at bounding box center [196, 135] width 92 height 24
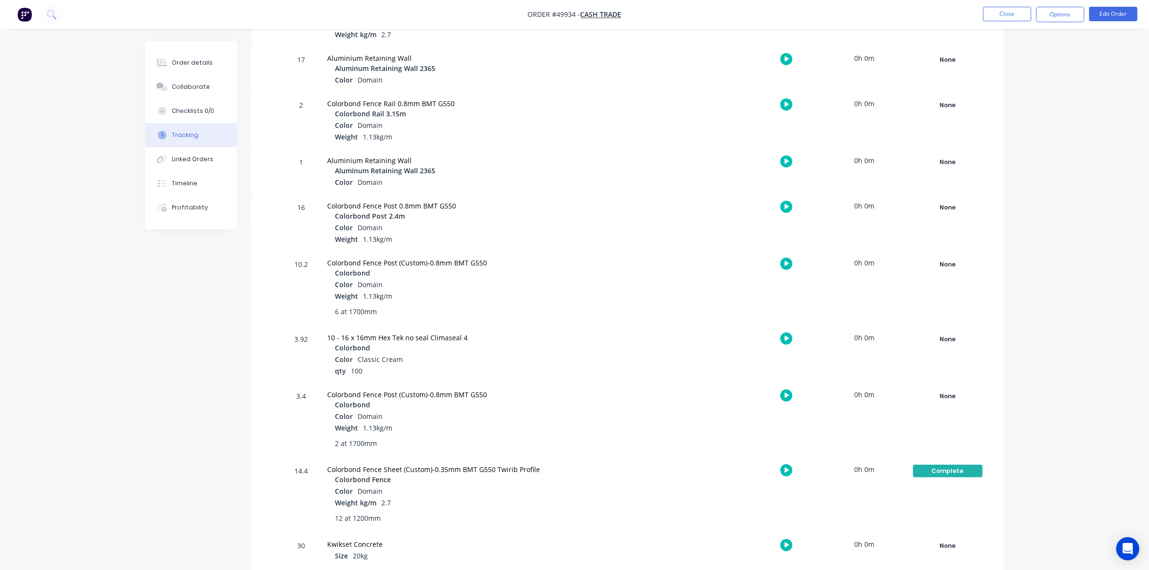
scroll to position [360, 0]
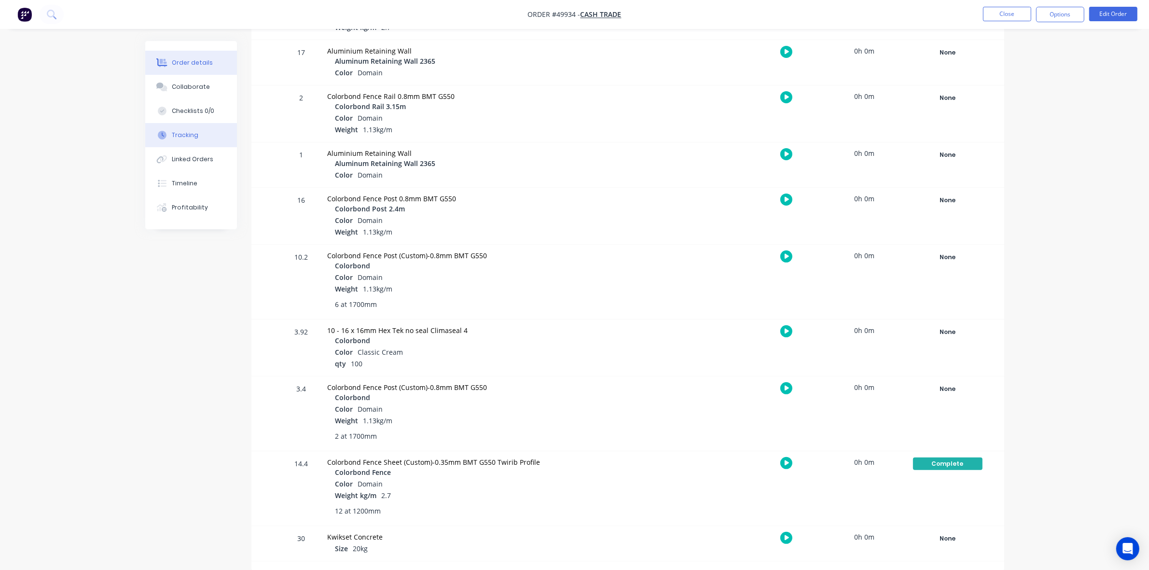
click at [203, 64] on div "Order details" at bounding box center [192, 62] width 41 height 9
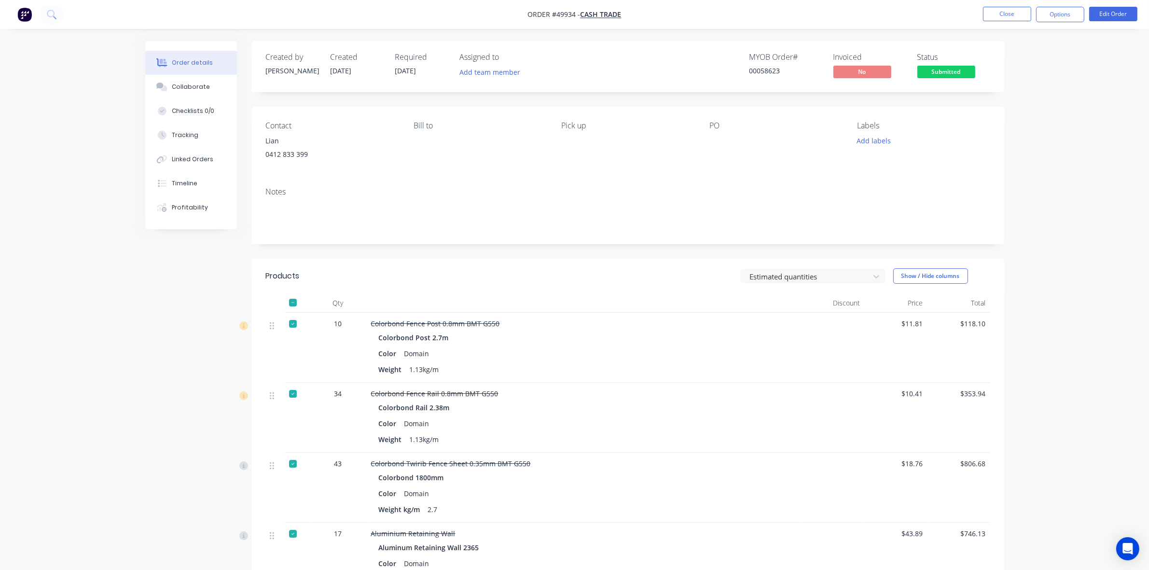
click at [534, 119] on div "Contact Lian 0412 833 399 Bill to Pick up PO Labels Add labels" at bounding box center [627, 143] width 753 height 73
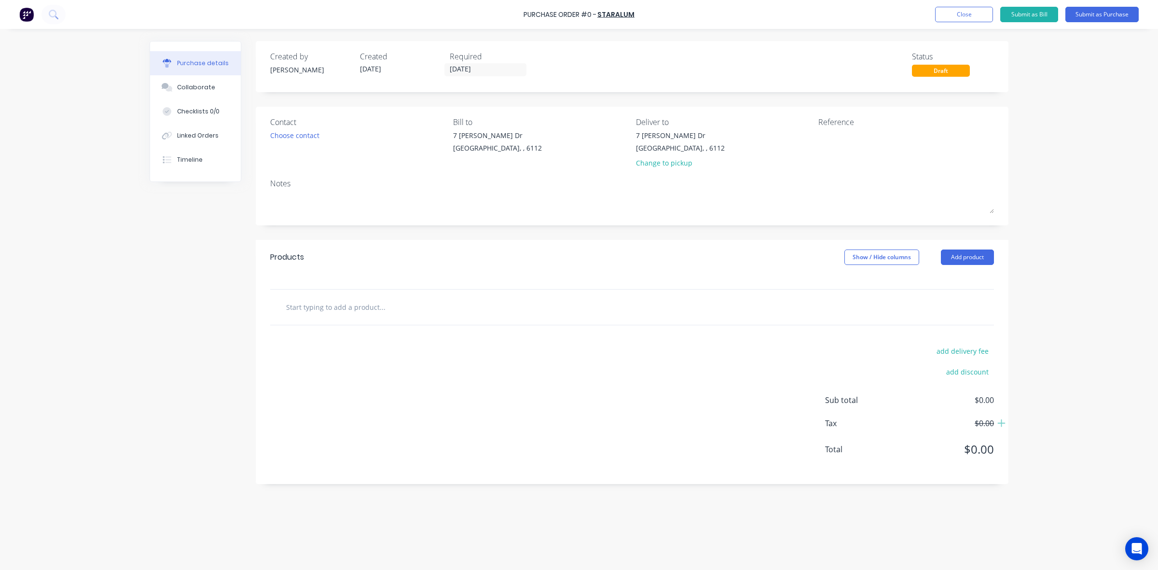
click at [955, 243] on div "Products Show / Hide columns Add product" at bounding box center [632, 257] width 753 height 35
click at [958, 251] on button "Add product" at bounding box center [967, 256] width 53 height 15
click at [954, 276] on div "Product catalogue" at bounding box center [948, 282] width 74 height 14
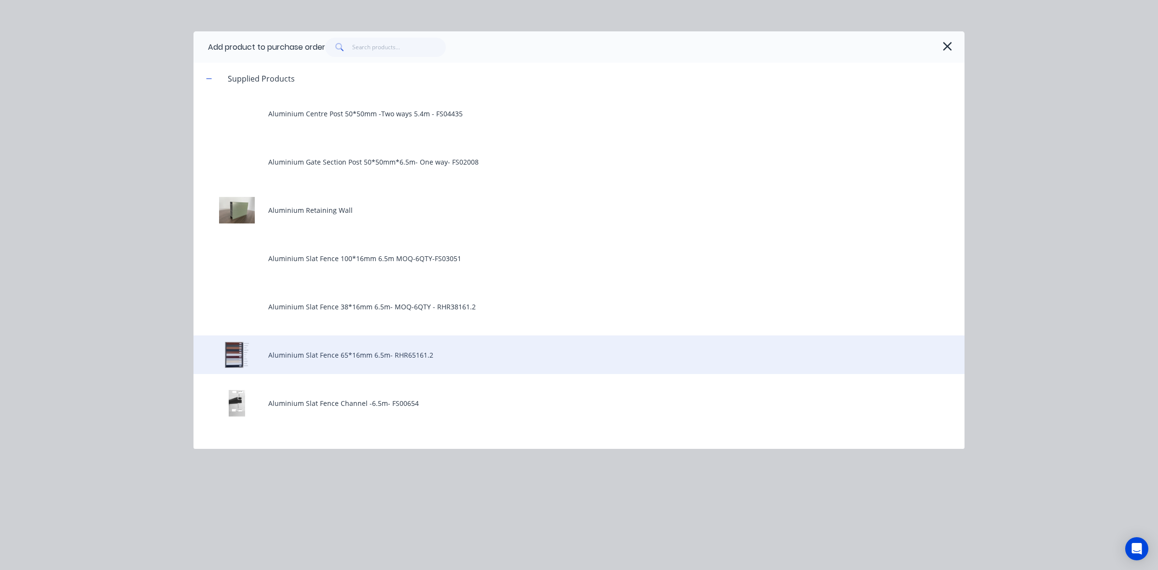
click at [281, 353] on div "Aluminium Slat Fence 65*16mm 6.5m- RHR65161.2" at bounding box center [578, 354] width 771 height 39
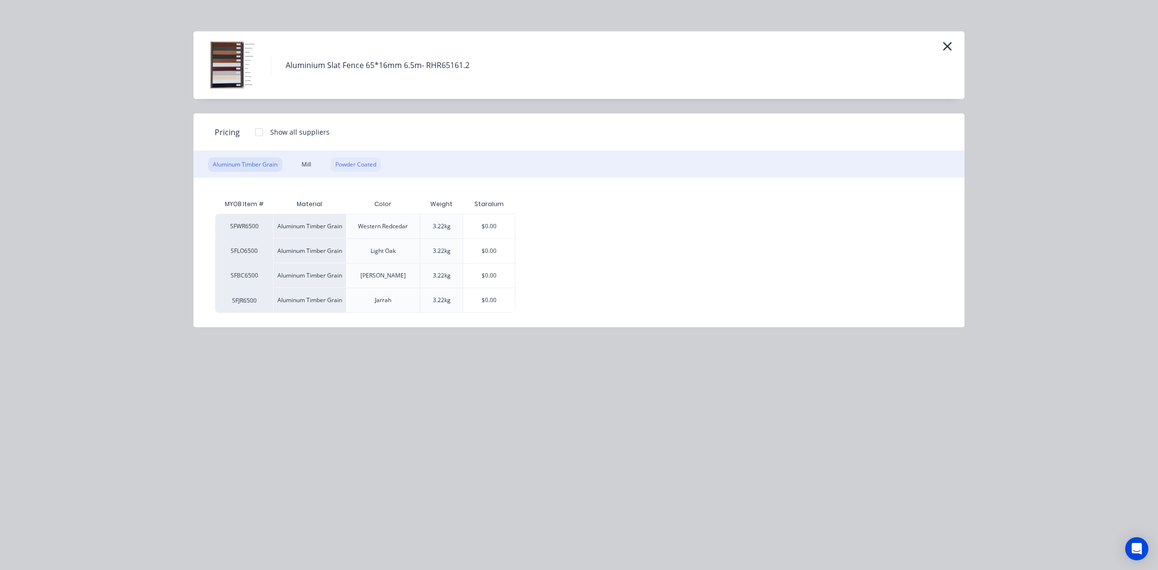
click at [356, 162] on div "Powder Coated" at bounding box center [355, 164] width 51 height 14
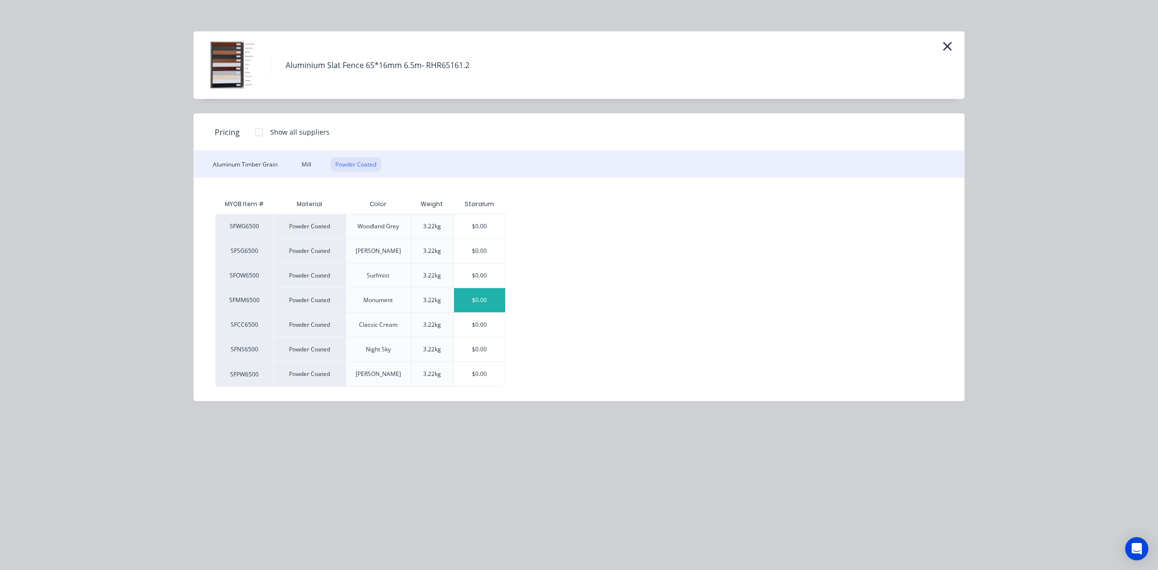
click at [466, 301] on div "$0.00" at bounding box center [480, 300] width 52 height 24
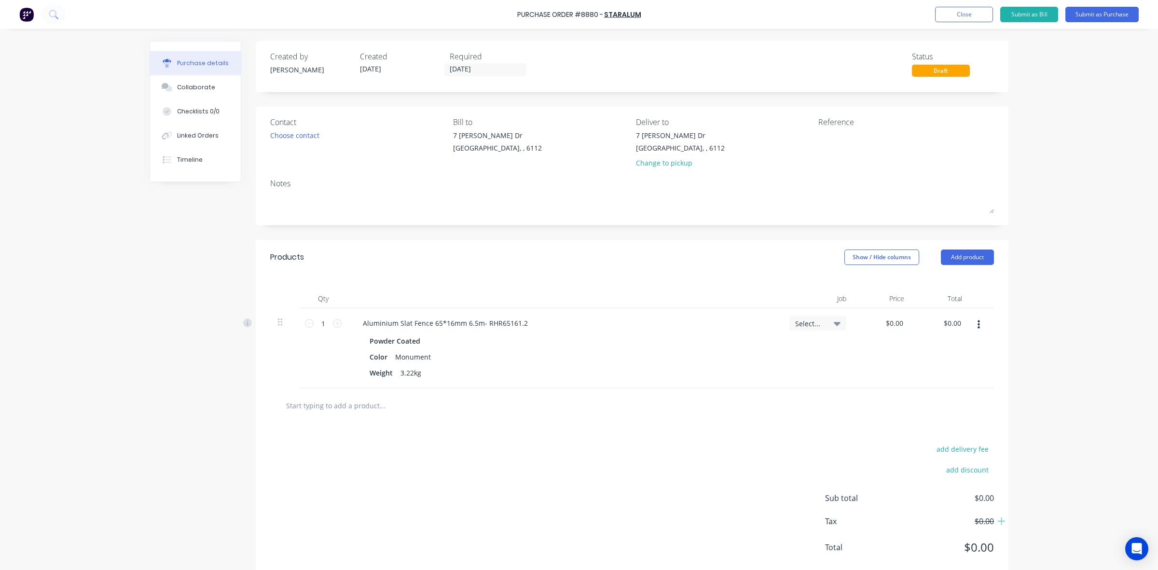
click at [692, 442] on div "add delivery fee add discount Sub total $0.00 Tax $0.00 Total $0.00" at bounding box center [632, 502] width 753 height 159
click at [978, 328] on button "button" at bounding box center [978, 324] width 23 height 17
click at [947, 354] on button "Edit" at bounding box center [949, 350] width 82 height 19
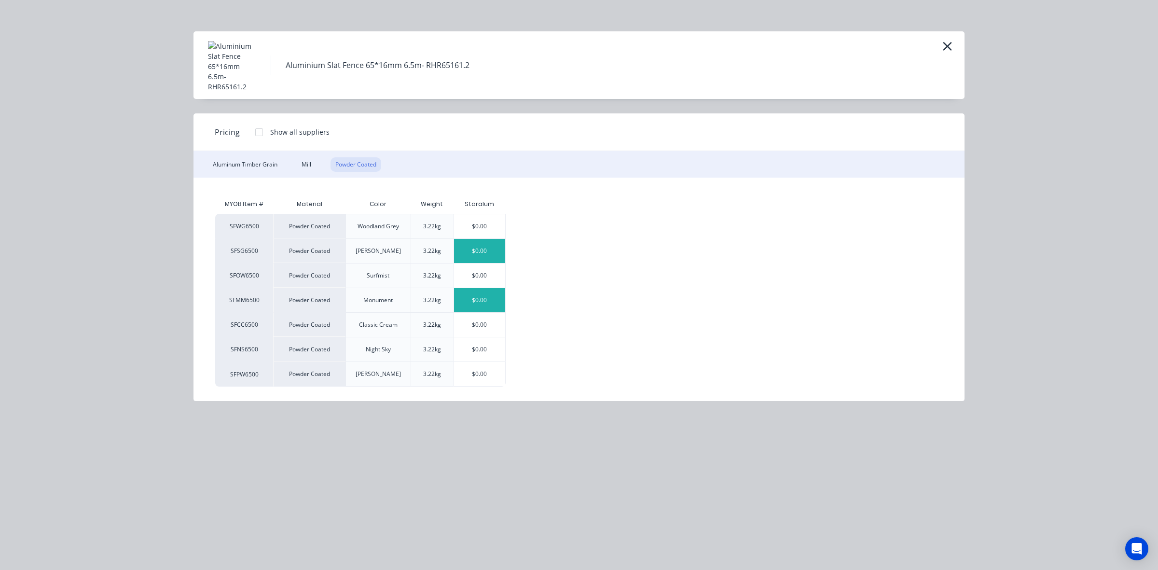
click at [481, 256] on div "$0.00" at bounding box center [480, 251] width 52 height 24
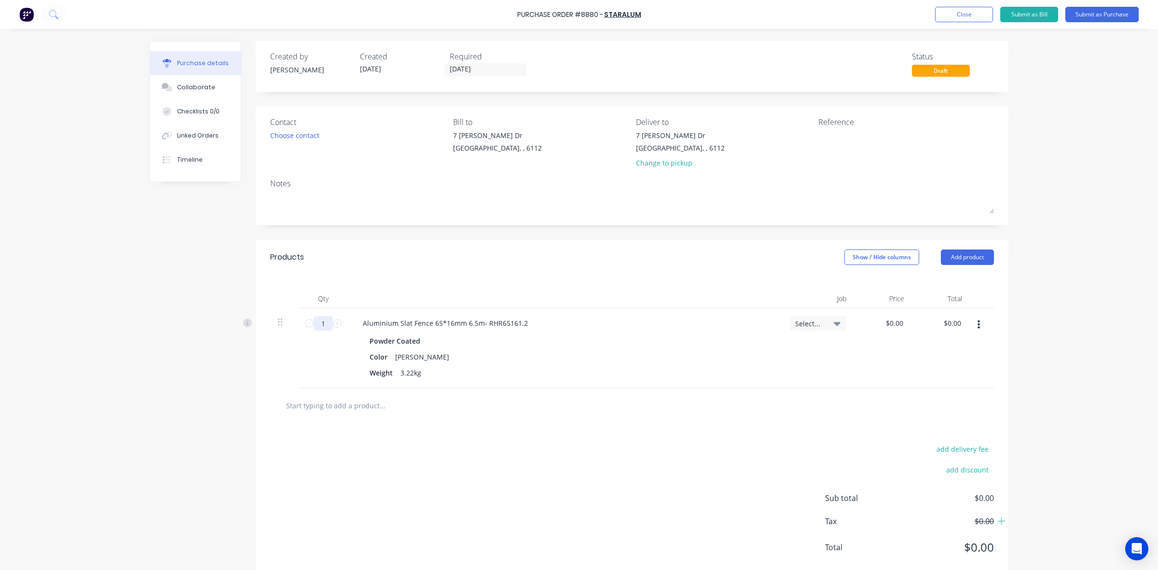
click at [325, 318] on input "1" at bounding box center [323, 323] width 19 height 14
type input "84"
click at [476, 297] on div at bounding box center [564, 298] width 434 height 19
click at [658, 165] on div "Change to pickup" at bounding box center [680, 163] width 89 height 10
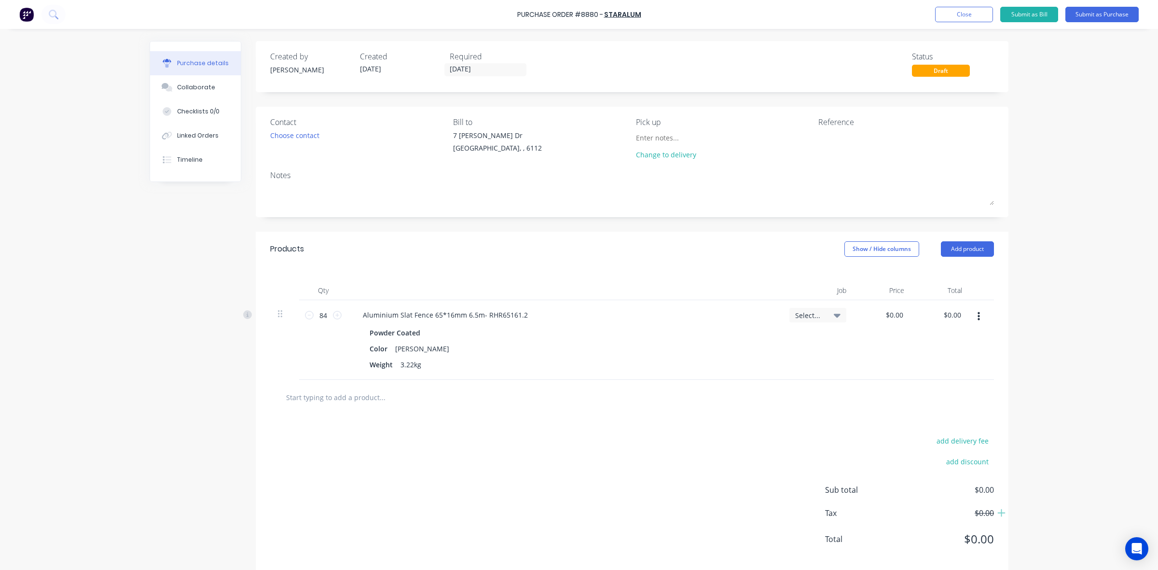
click at [1117, 23] on div "Purchase Order #8880 - Staralum Add product Close Submit as Bill Submit as Purc…" at bounding box center [579, 14] width 1158 height 29
click at [1116, 15] on button "Submit as Purchase" at bounding box center [1101, 14] width 73 height 15
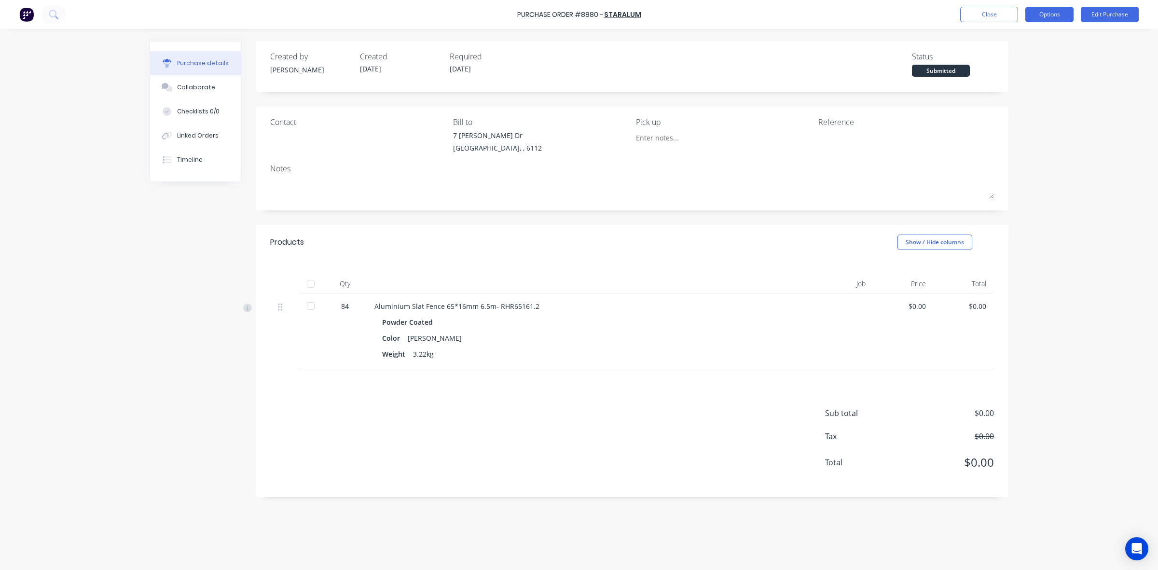
click at [1064, 12] on button "Options" at bounding box center [1049, 14] width 48 height 15
click at [1023, 46] on div "Print / Email" at bounding box center [1027, 39] width 74 height 14
click at [1005, 66] on button "With pricing" at bounding box center [1028, 58] width 92 height 19
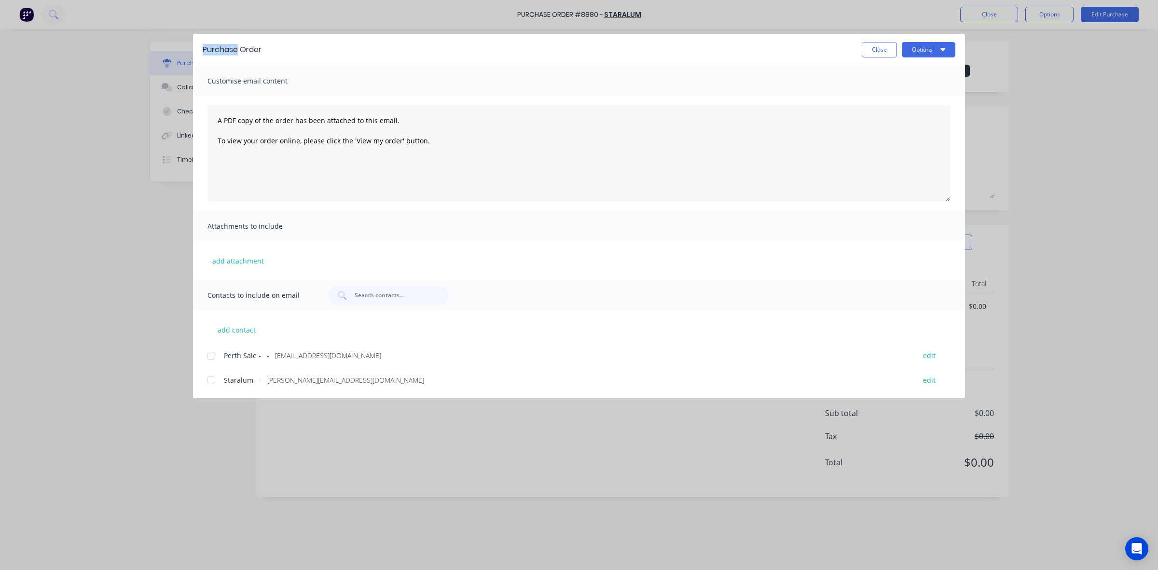
click at [1006, 66] on div "Purchase Order Close Options Customise email content A PDF copy of the order ha…" at bounding box center [579, 285] width 1158 height 570
click at [891, 47] on button "Close" at bounding box center [879, 49] width 35 height 15
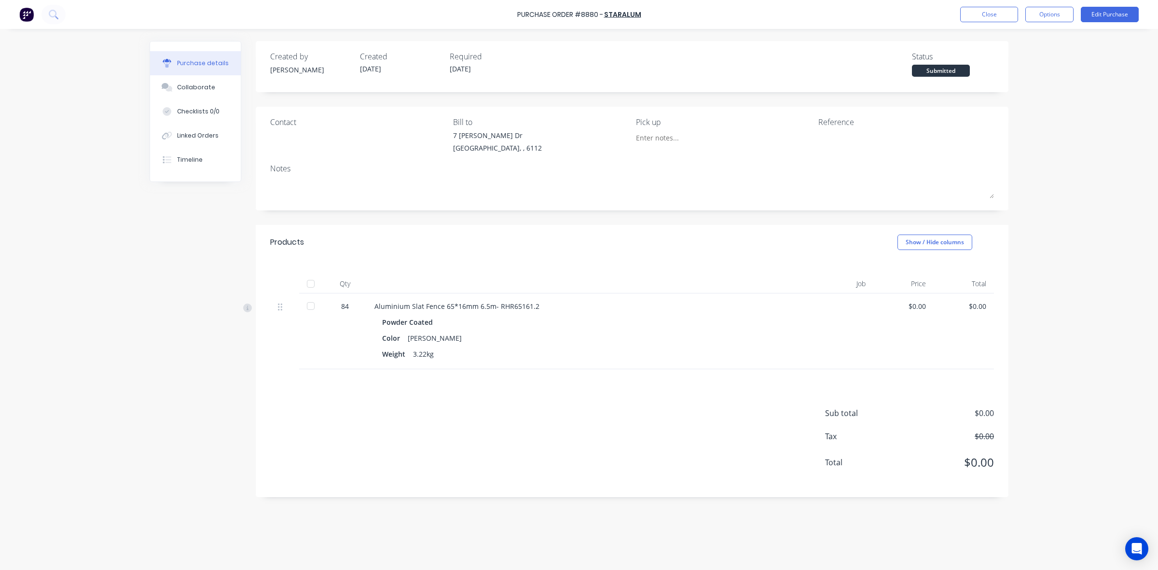
drag, startPoint x: 1036, startPoint y: 17, endPoint x: 1033, endPoint y: 25, distance: 8.1
click at [1036, 17] on button "Options" at bounding box center [1049, 14] width 48 height 15
click at [1028, 34] on div "Print / Email" at bounding box center [1027, 39] width 74 height 14
click at [1018, 76] on div "Without pricing" at bounding box center [1027, 78] width 74 height 14
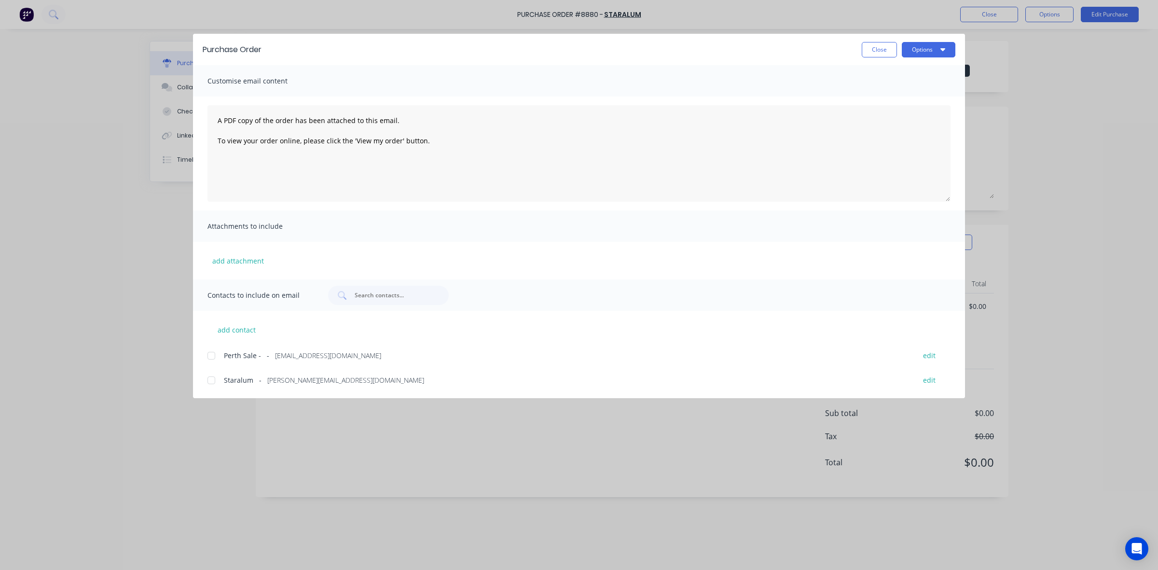
click at [207, 382] on div at bounding box center [211, 379] width 19 height 19
drag, startPoint x: 914, startPoint y: 46, endPoint x: 913, endPoint y: 54, distance: 8.3
click at [915, 46] on button "Options" at bounding box center [929, 49] width 54 height 15
click at [900, 116] on div "Email" at bounding box center [909, 113] width 74 height 14
click at [876, 47] on button "Close" at bounding box center [879, 49] width 35 height 15
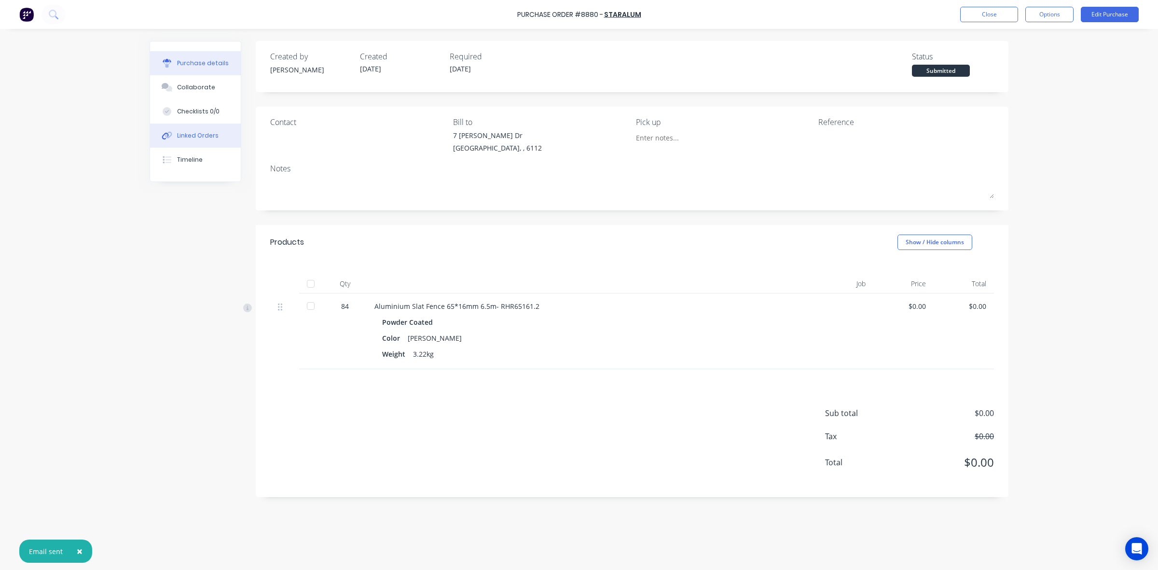
click at [195, 142] on button "Linked Orders" at bounding box center [195, 135] width 91 height 24
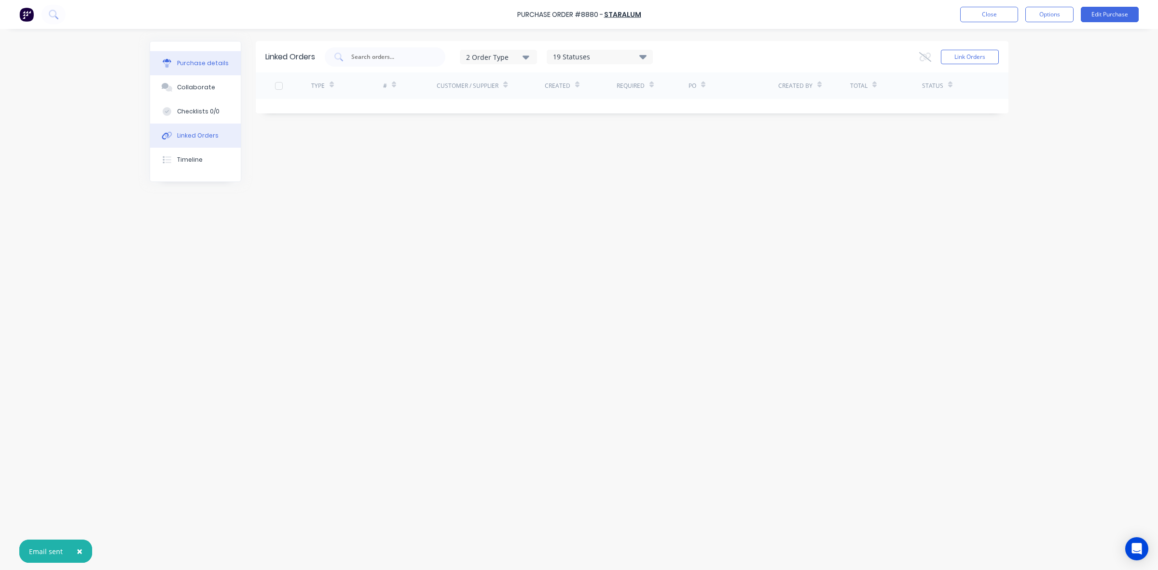
click at [219, 66] on div "Purchase details" at bounding box center [203, 63] width 52 height 9
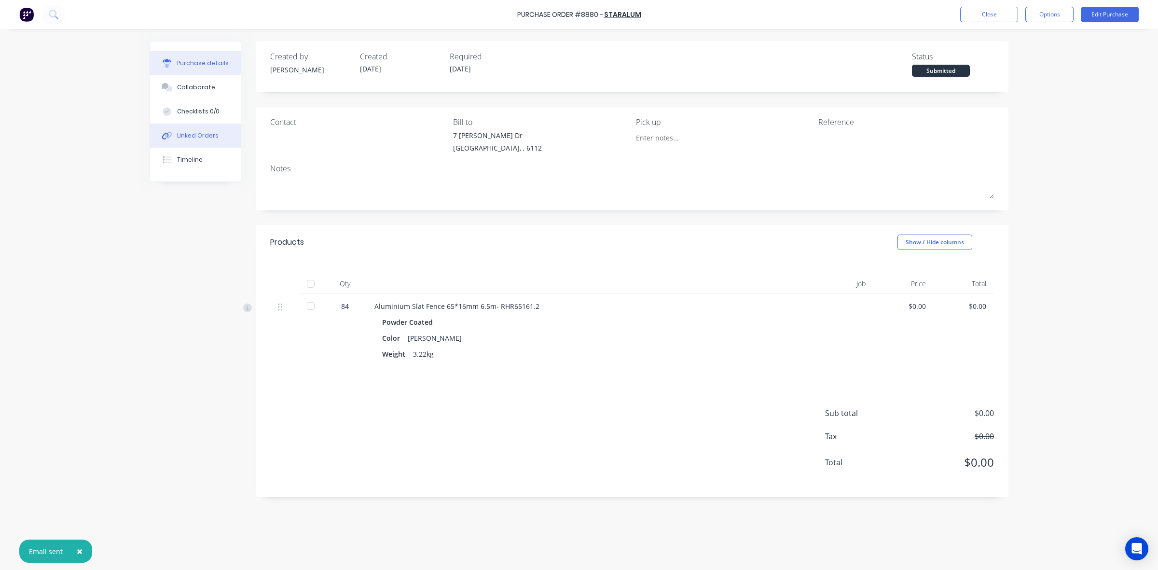
click at [216, 141] on button "Linked Orders" at bounding box center [195, 135] width 91 height 24
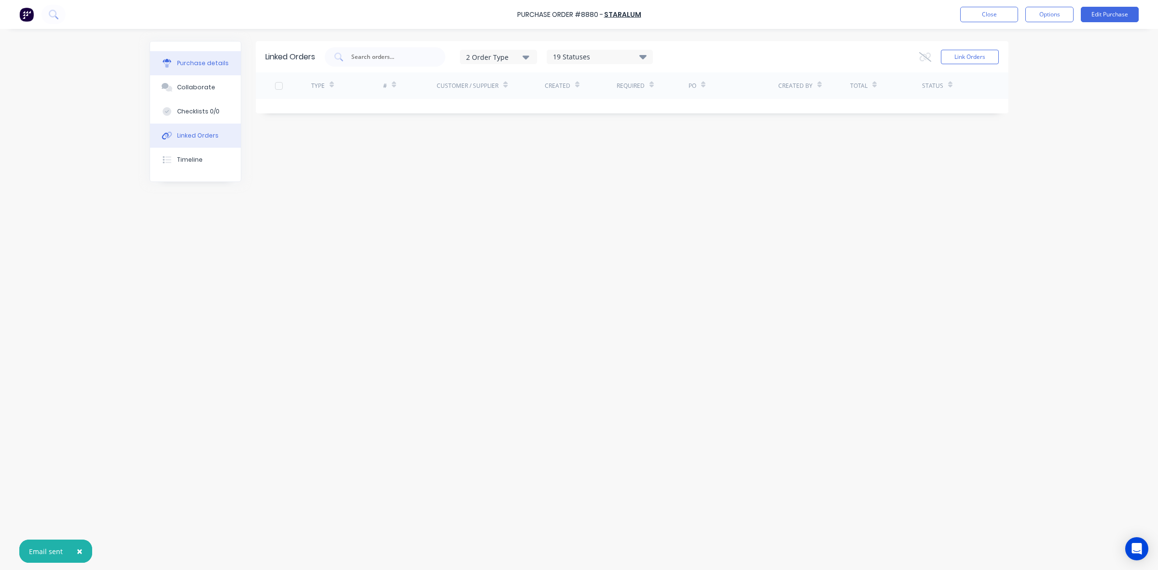
click at [196, 63] on div "Purchase details" at bounding box center [203, 63] width 52 height 9
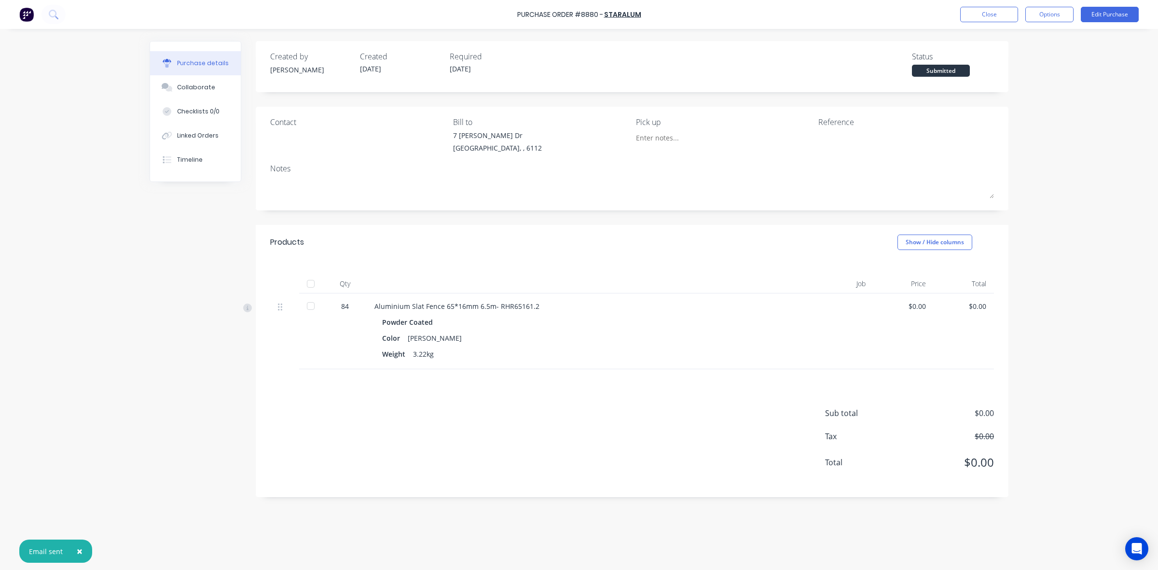
click at [199, 69] on button "Purchase details" at bounding box center [195, 63] width 91 height 24
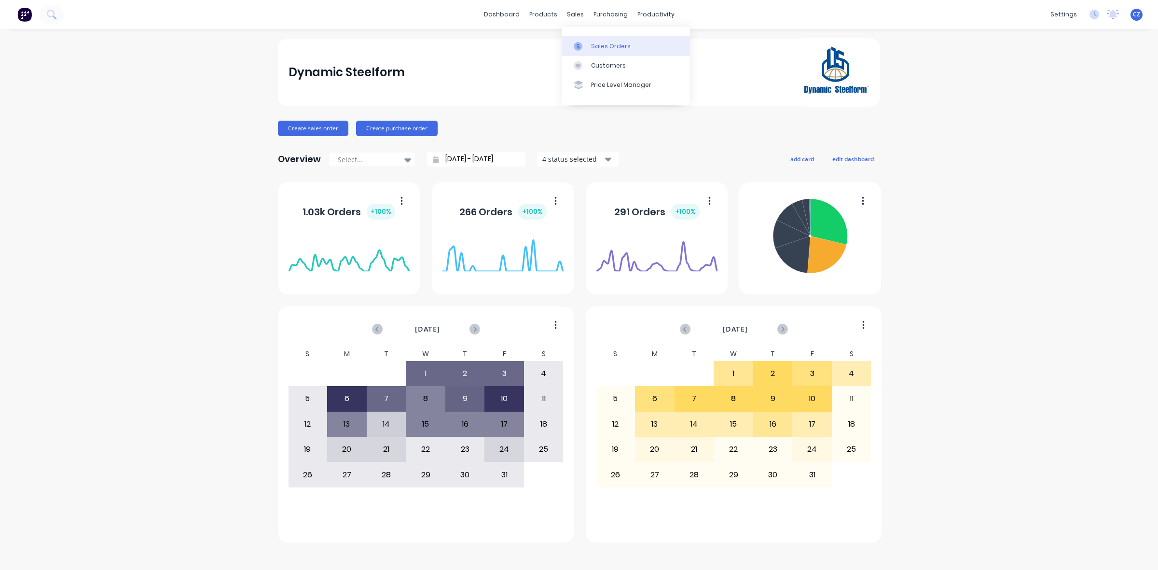
drag, startPoint x: 0, startPoint y: 0, endPoint x: 579, endPoint y: 52, distance: 581.2
click at [579, 52] on link "Sales Orders" at bounding box center [626, 45] width 128 height 19
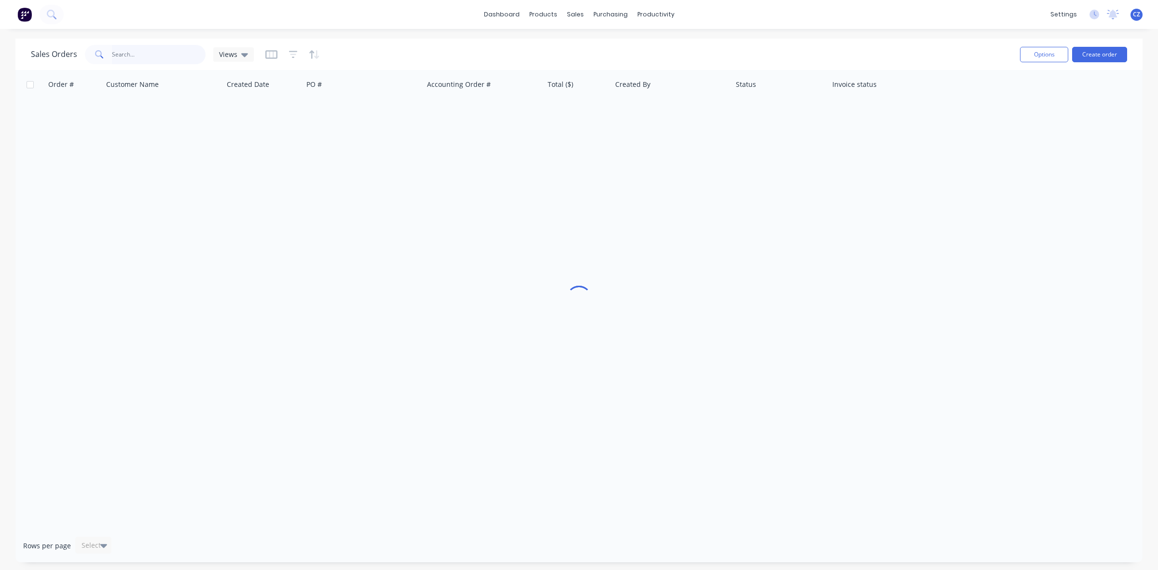
click at [113, 45] on input "text" at bounding box center [159, 54] width 94 height 19
click at [122, 49] on input "text" at bounding box center [159, 54] width 94 height 19
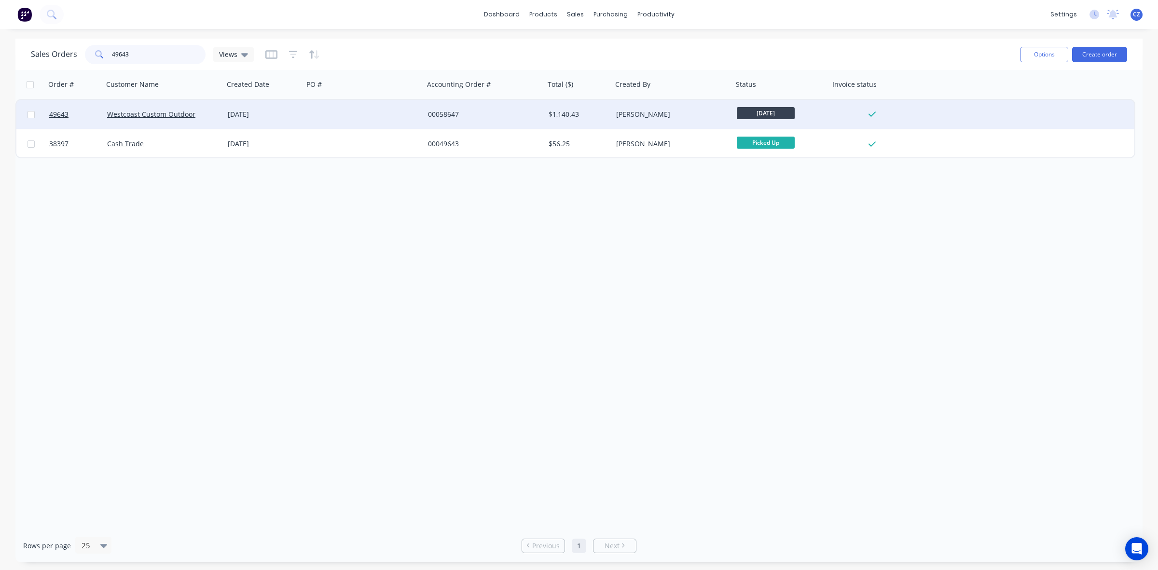
type input "49643"
click at [558, 117] on div "$1,140.43" at bounding box center [576, 115] width 57 height 10
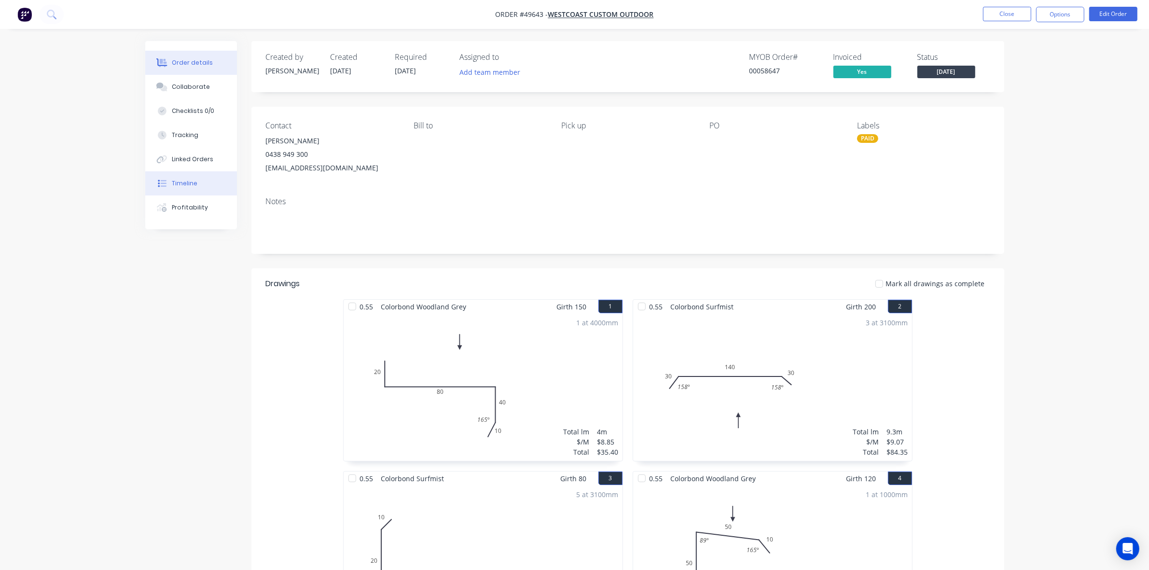
click at [203, 175] on button "Timeline" at bounding box center [191, 183] width 92 height 24
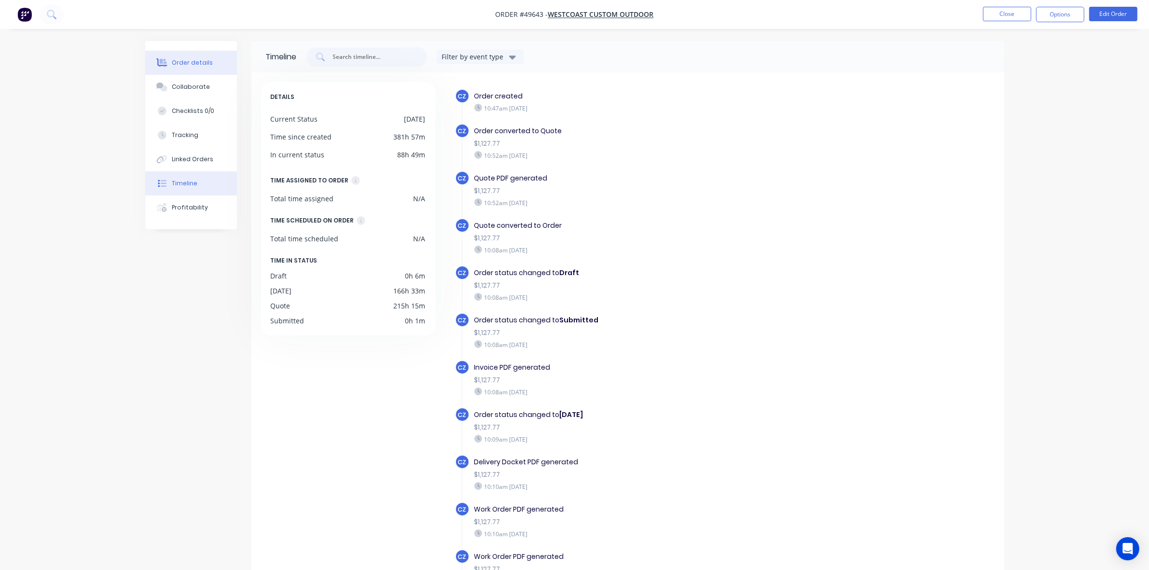
click at [200, 64] on div "Order details" at bounding box center [192, 62] width 41 height 9
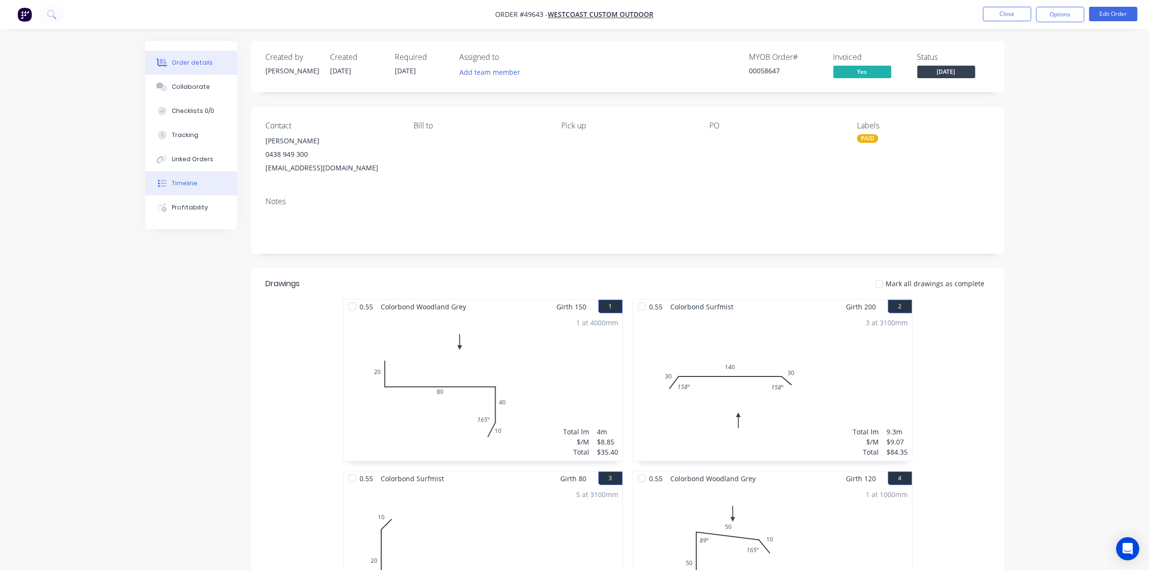
click at [182, 190] on button "Timeline" at bounding box center [191, 183] width 92 height 24
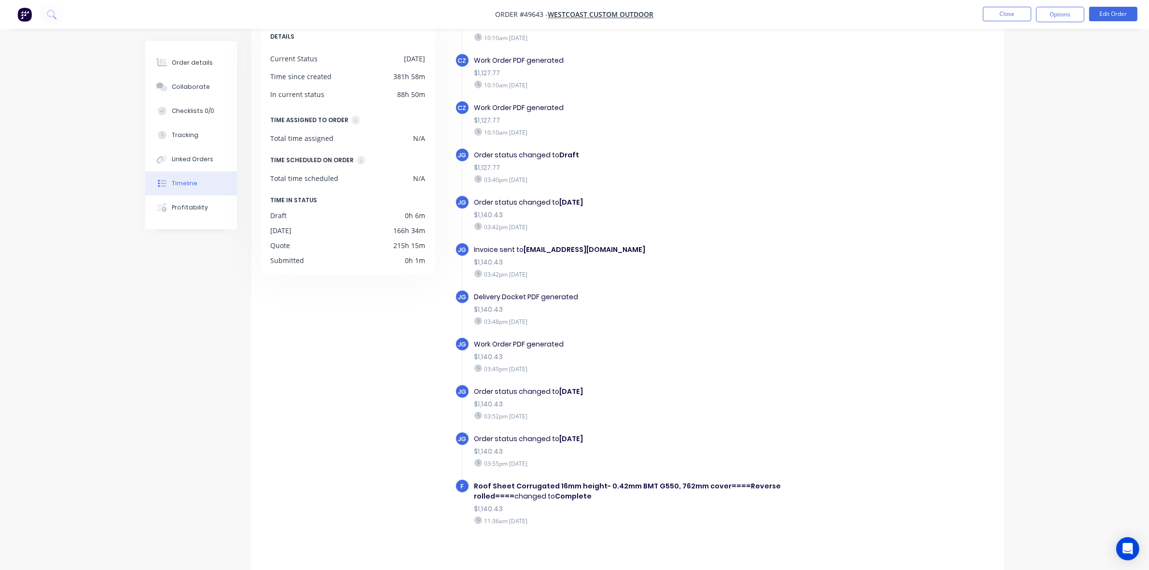
scroll to position [68, 0]
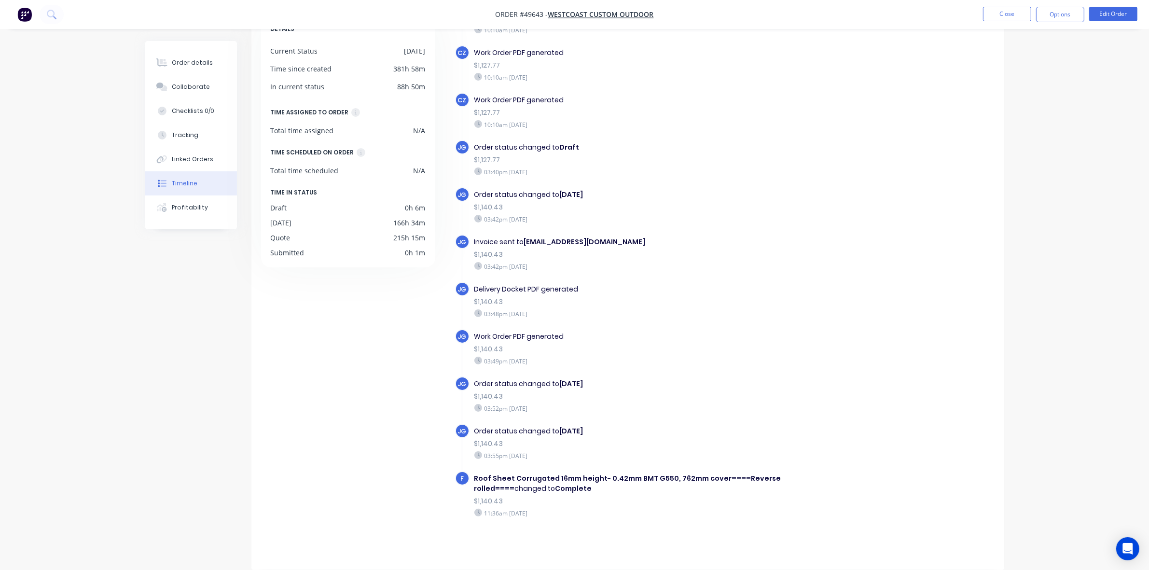
click at [321, 415] on div "DETAILS Current Status [DATE] Time since created 381h 58m In current status 88h…" at bounding box center [352, 284] width 183 height 541
click at [199, 63] on div "Order details" at bounding box center [192, 62] width 41 height 9
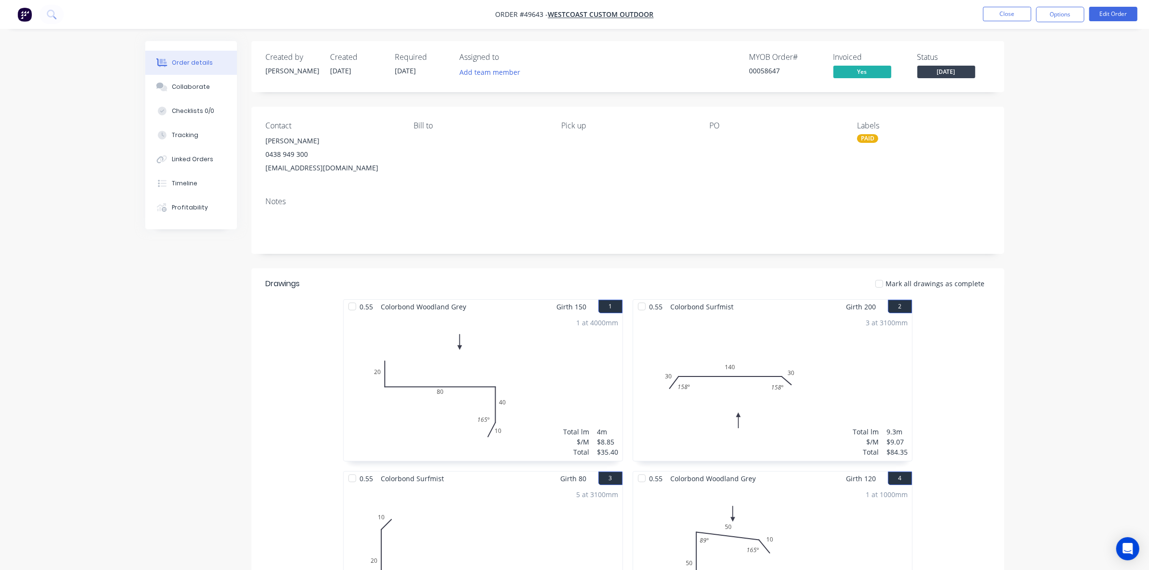
click at [532, 15] on span "Order #49643 -" at bounding box center [521, 14] width 53 height 9
copy span "49643"
click at [332, 336] on div "0.55 Colorbond Woodland Grey Girth 150 1 0 20 80 40 10 165 º 0 20 80 40 10 165 …" at bounding box center [627, 556] width 753 height 515
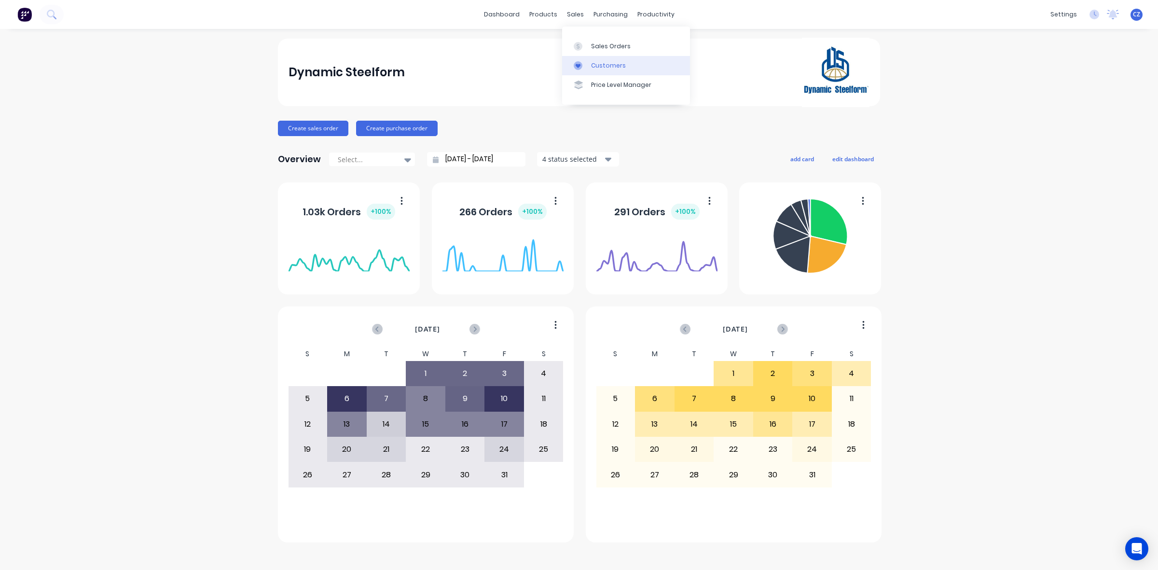
click at [589, 68] on link "Customers" at bounding box center [626, 65] width 128 height 19
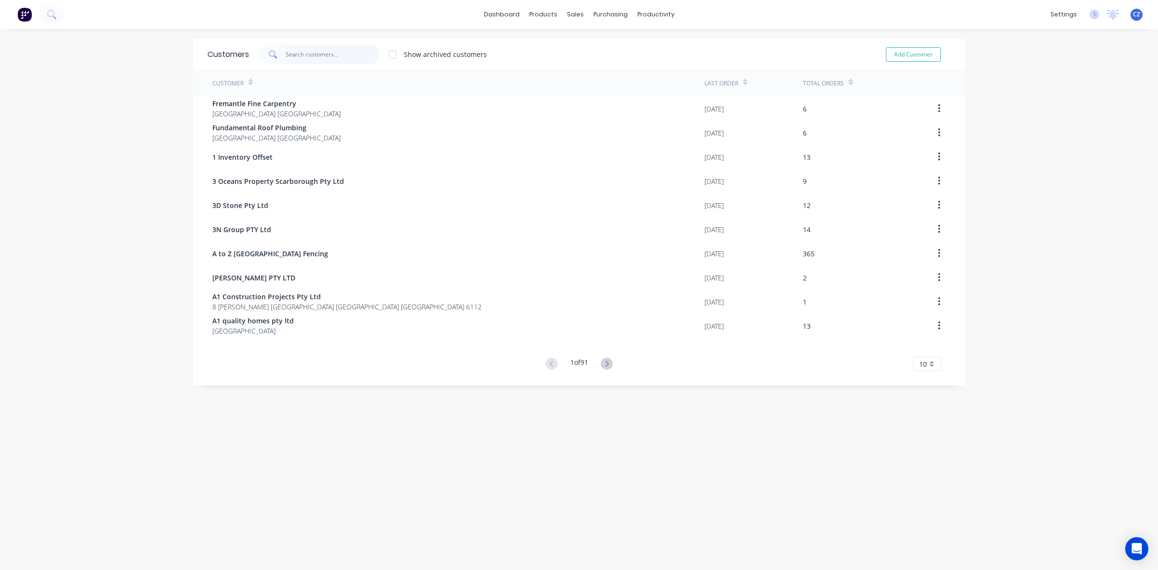
click at [317, 52] on input "text" at bounding box center [333, 54] width 94 height 19
click at [110, 254] on div "dashboard products sales purchasing productivity dashboard products Product Cat…" at bounding box center [579, 285] width 1158 height 570
click at [584, 50] on link "Sales Orders" at bounding box center [622, 45] width 128 height 19
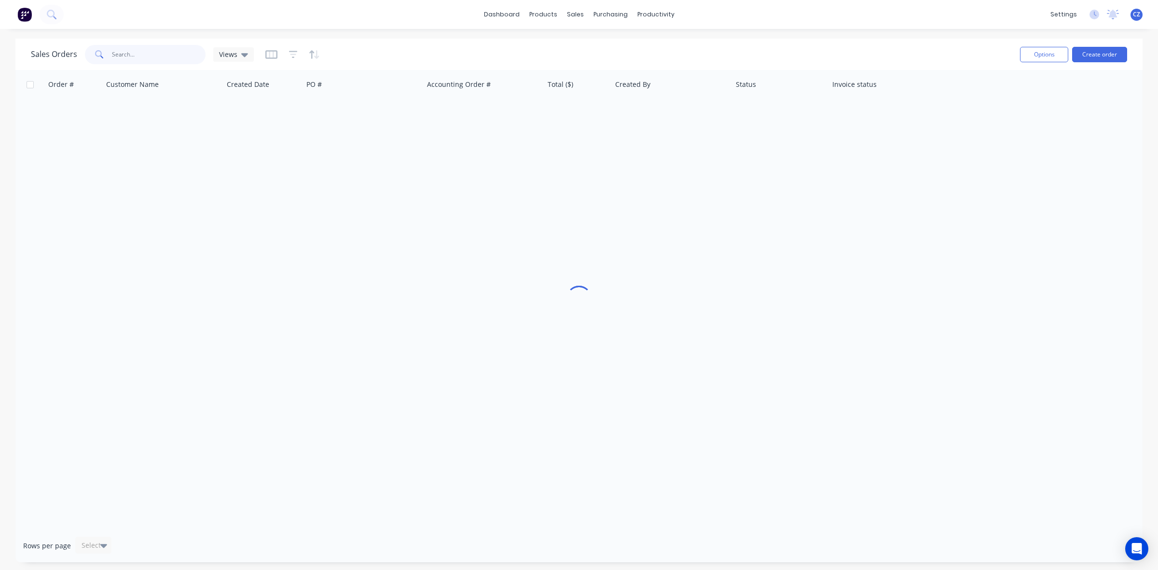
click at [143, 55] on input "text" at bounding box center [159, 54] width 94 height 19
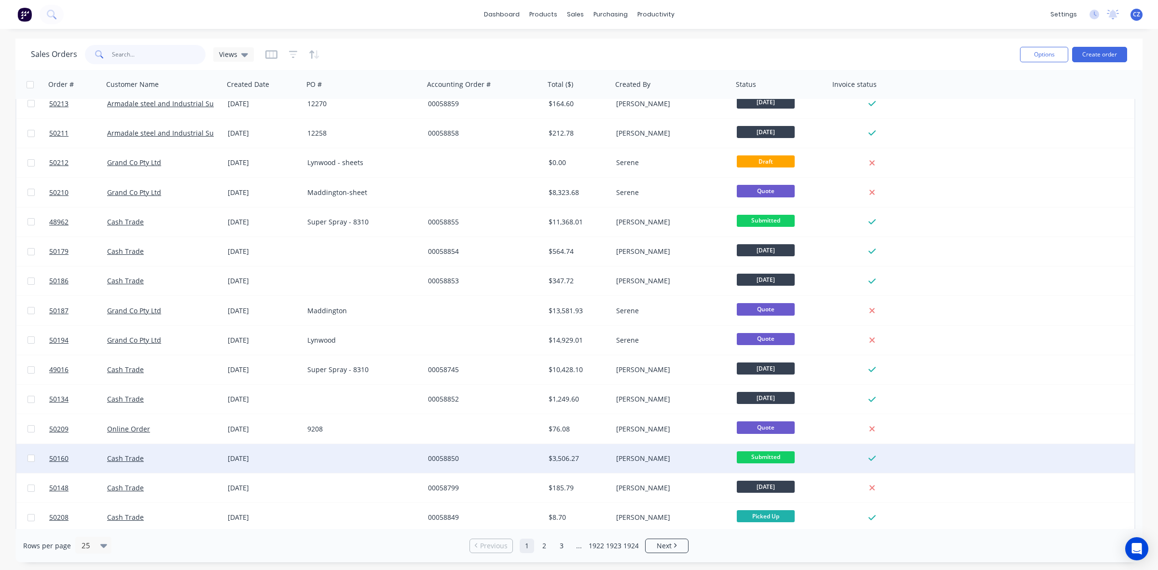
scroll to position [309, 0]
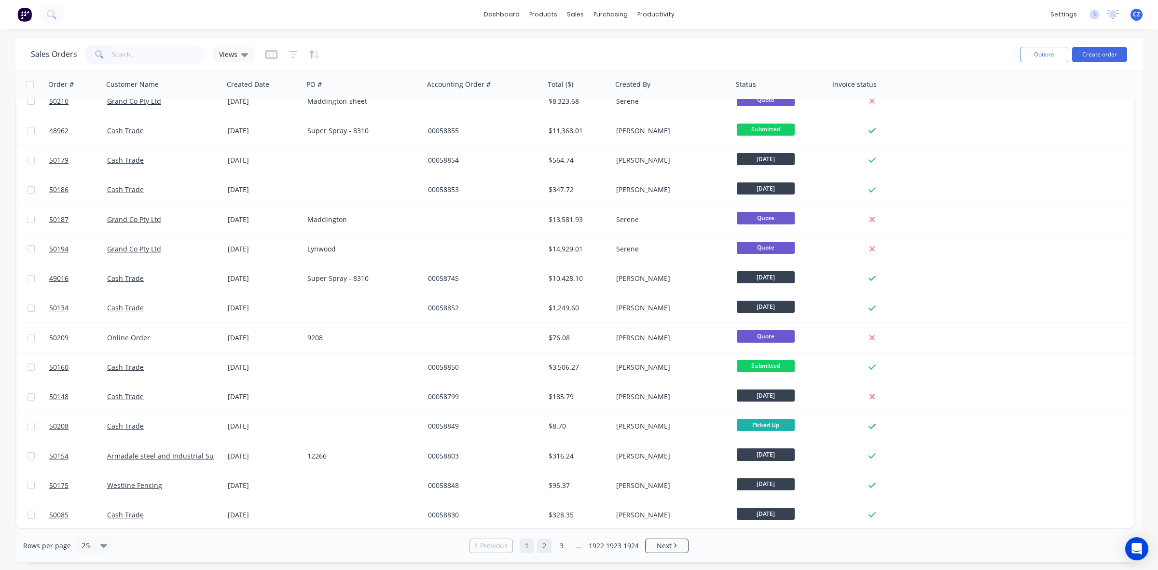
click at [540, 550] on link "2" at bounding box center [544, 545] width 14 height 14
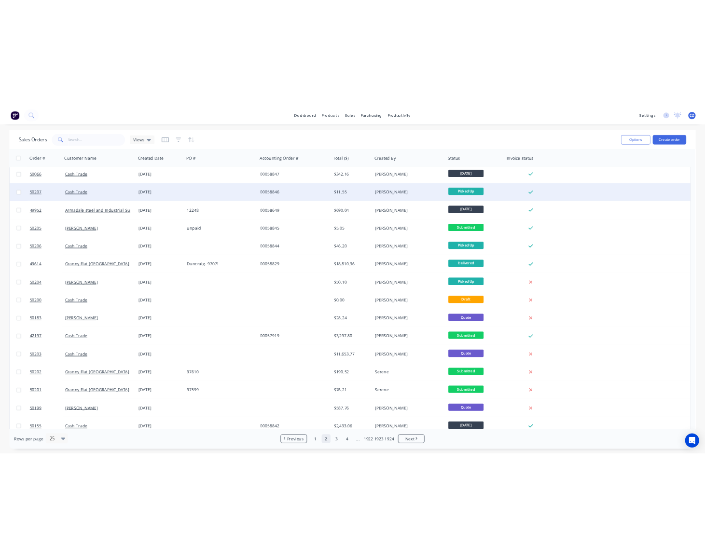
scroll to position [0, 0]
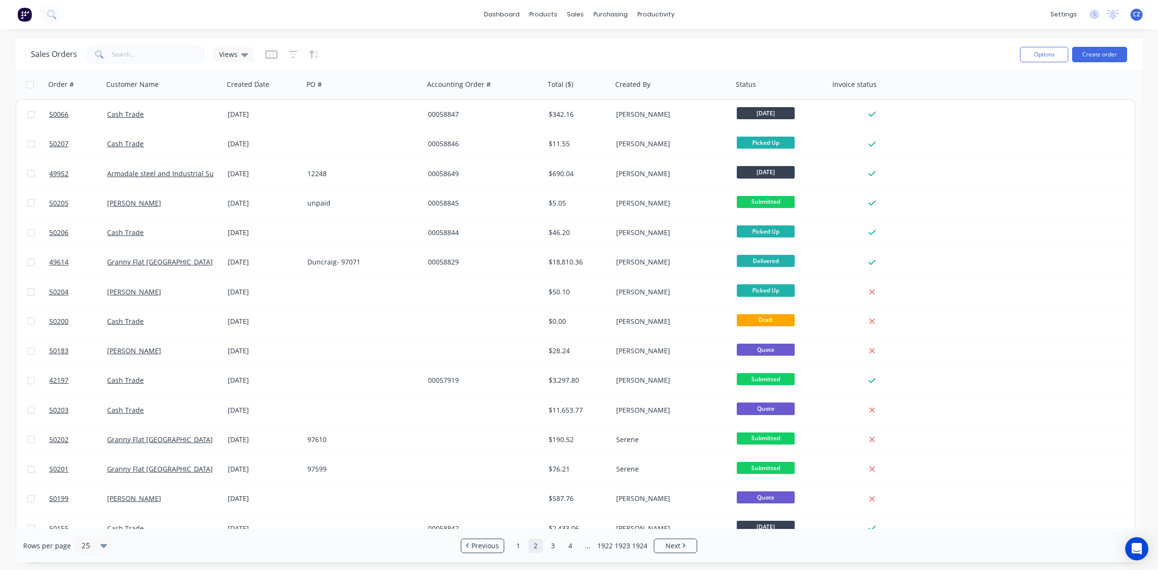
click at [166, 64] on div "Sales Orders Views" at bounding box center [521, 54] width 981 height 24
click at [162, 59] on input "text" at bounding box center [159, 54] width 94 height 19
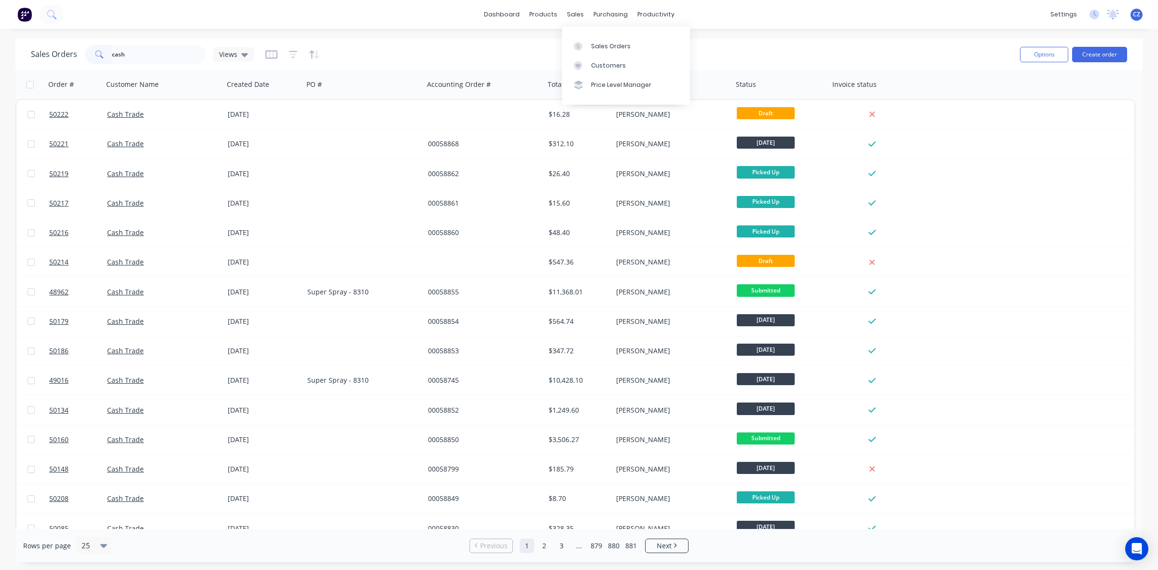
drag, startPoint x: 585, startPoint y: 43, endPoint x: 493, endPoint y: 56, distance: 93.5
click at [585, 43] on div at bounding box center [581, 46] width 14 height 9
drag, startPoint x: 155, startPoint y: 54, endPoint x: 0, endPoint y: 40, distance: 156.0
click at [0, 42] on div "Sales Orders cash Views Options Create order Order # Customer Name Created Date…" at bounding box center [579, 300] width 1158 height 523
type input "apex"
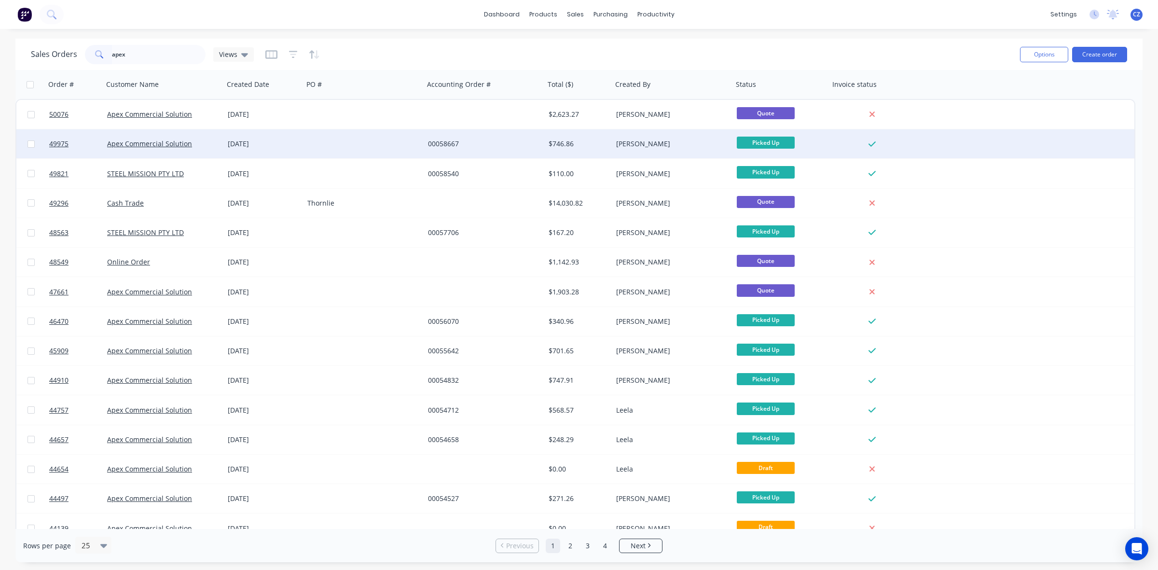
click at [512, 148] on div "00058667" at bounding box center [481, 144] width 107 height 10
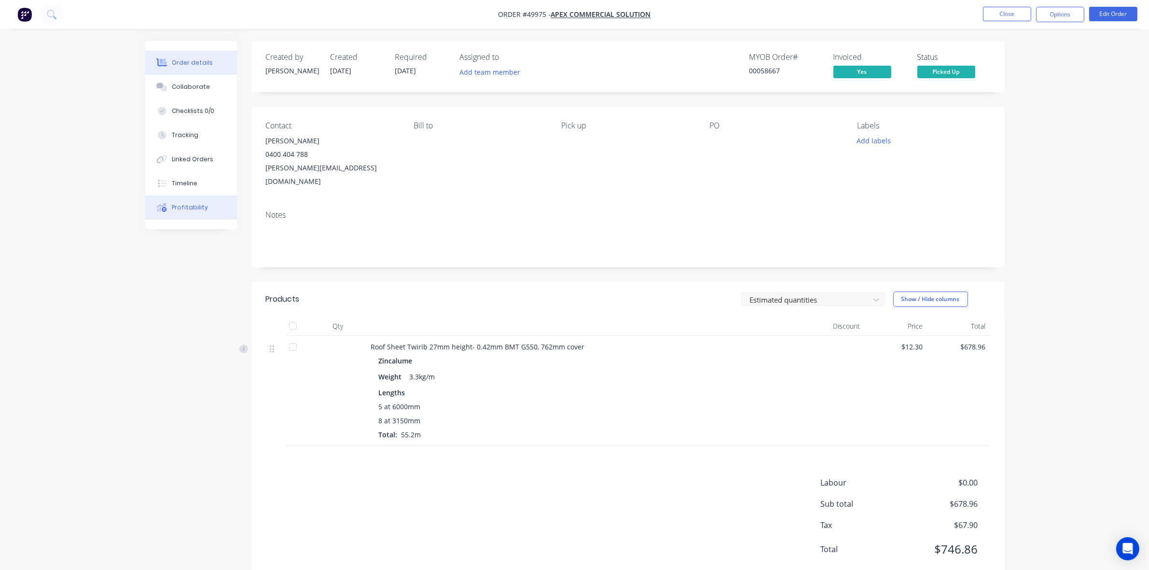
click at [192, 208] on div "Profitability" at bounding box center [190, 207] width 36 height 9
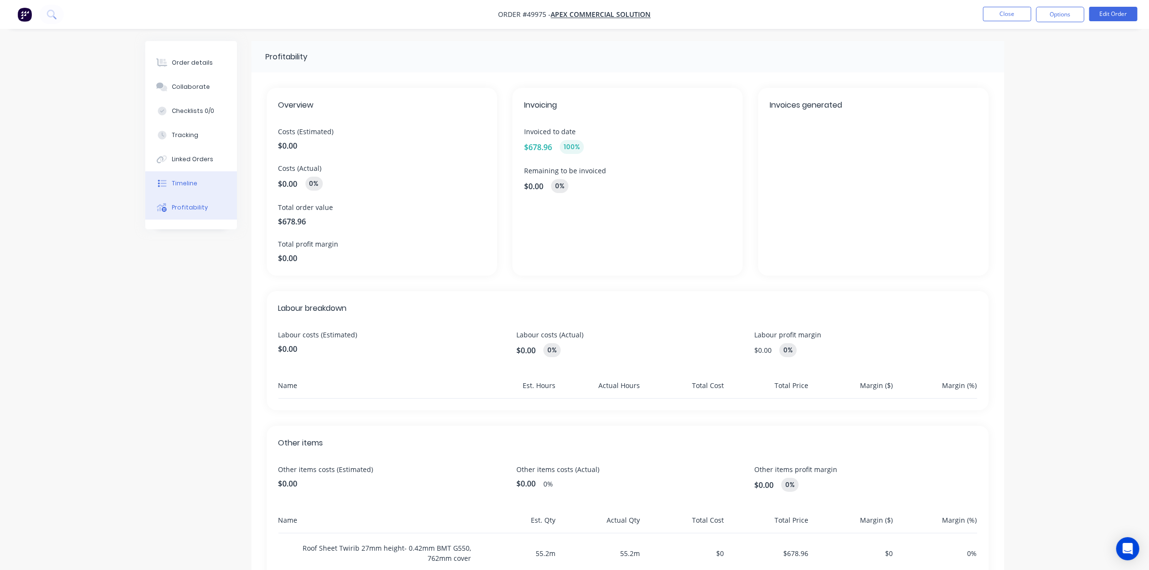
click at [193, 183] on div "Timeline" at bounding box center [185, 183] width 26 height 9
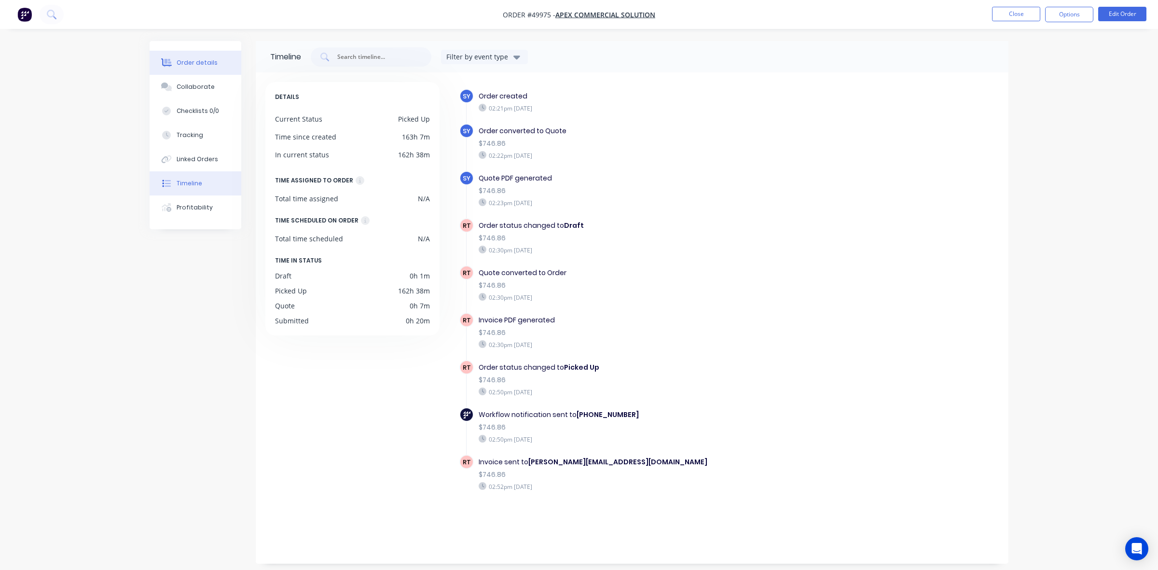
click at [201, 58] on div "Order details" at bounding box center [197, 62] width 41 height 9
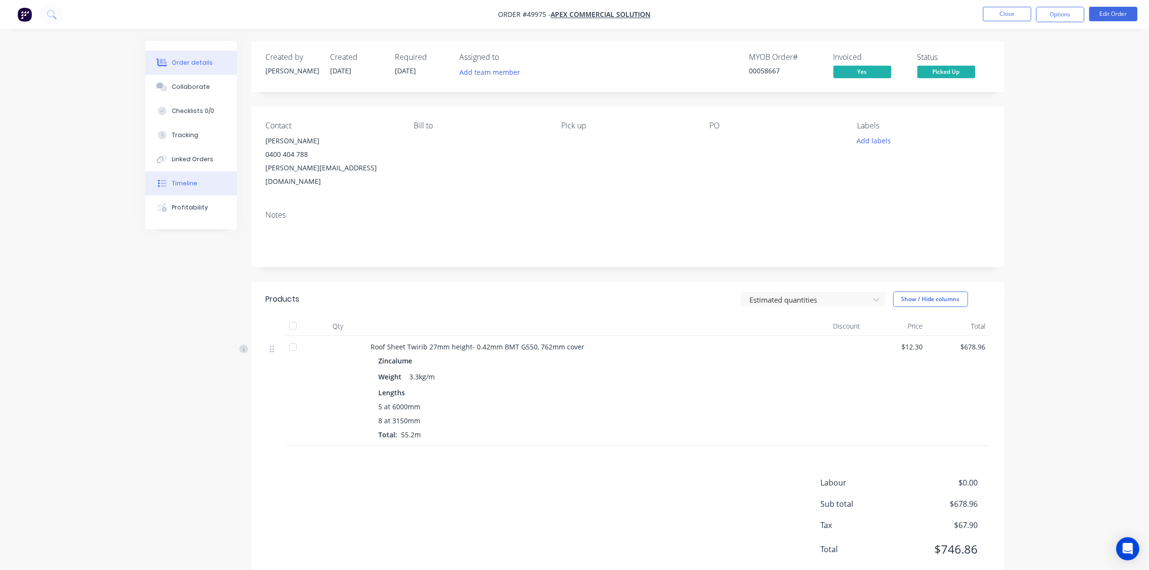
click at [199, 184] on button "Timeline" at bounding box center [191, 183] width 92 height 24
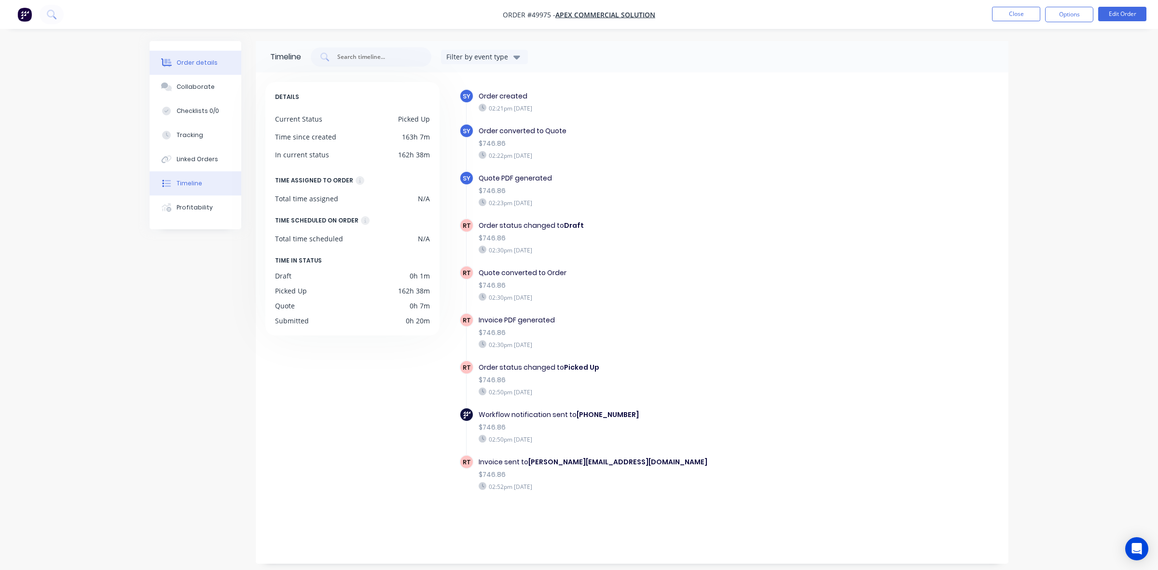
click at [184, 73] on button "Order details" at bounding box center [196, 63] width 92 height 24
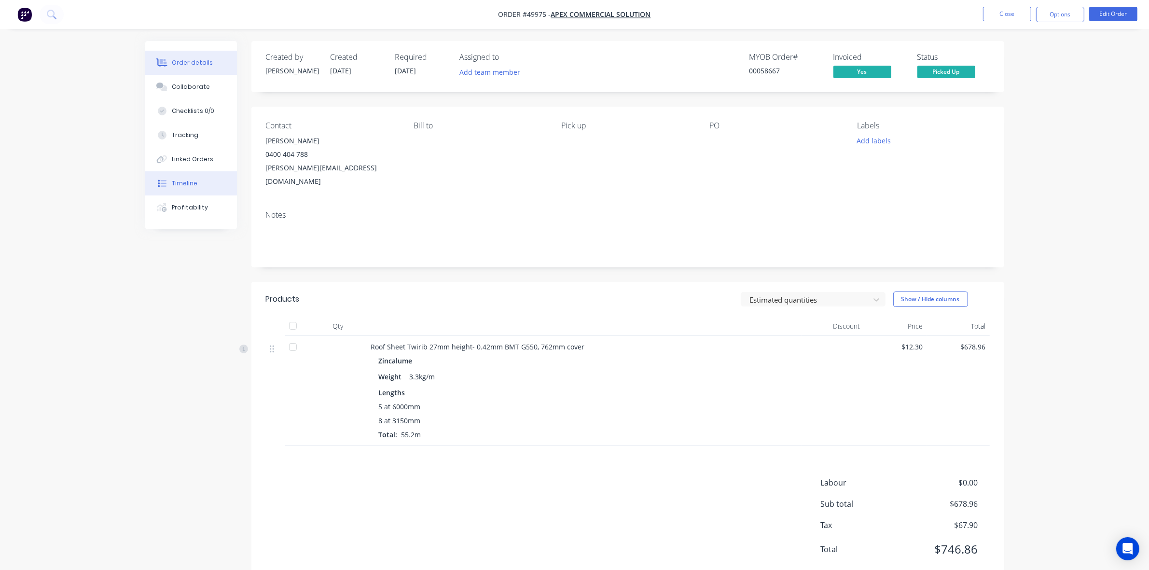
click at [215, 175] on button "Timeline" at bounding box center [191, 183] width 92 height 24
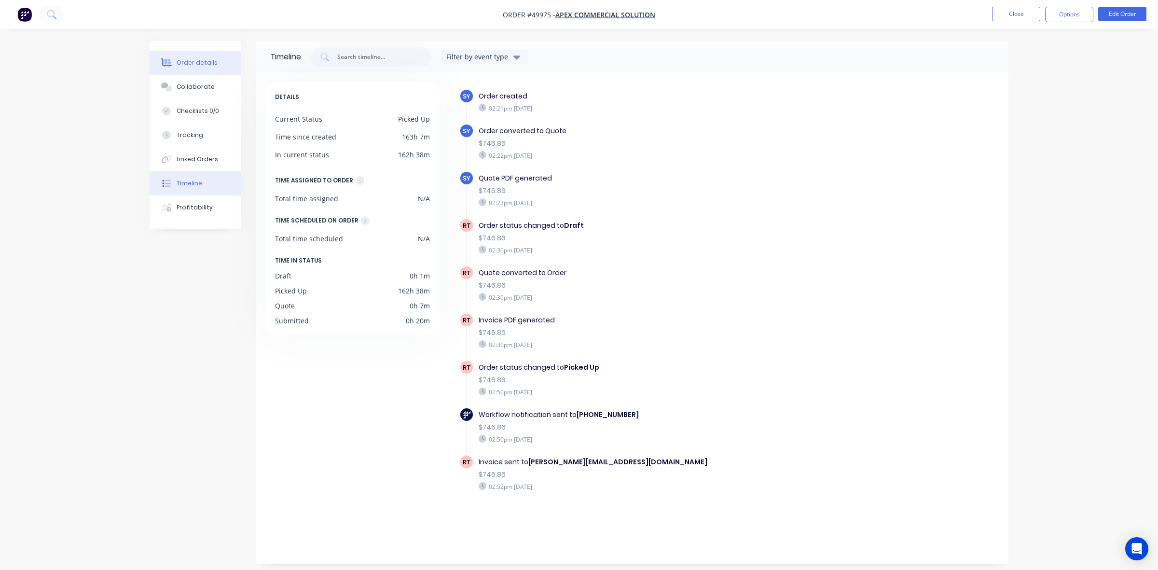
click at [199, 64] on div "Order details" at bounding box center [197, 62] width 41 height 9
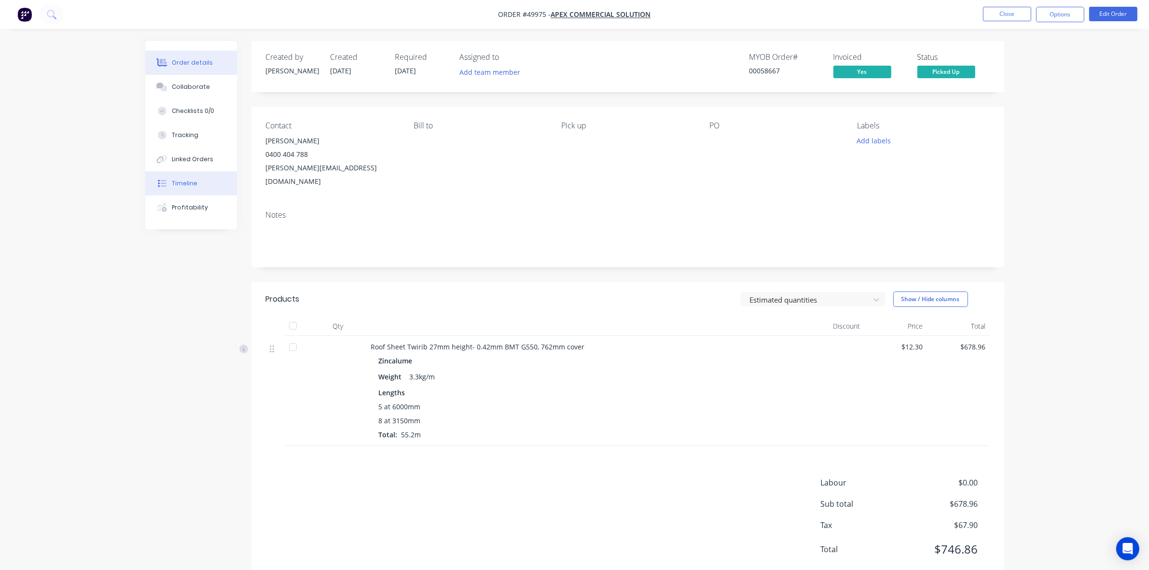
click at [192, 185] on div "Timeline" at bounding box center [185, 183] width 26 height 9
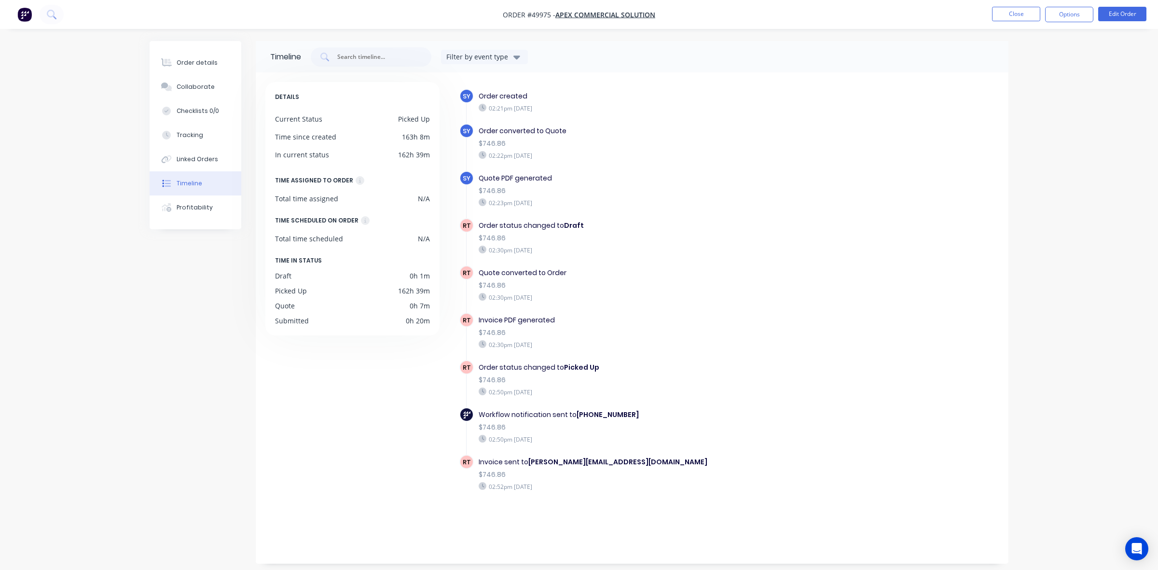
click at [803, 335] on div "$746.86" at bounding box center [646, 333] width 334 height 10
click at [196, 66] on div "Order details" at bounding box center [197, 62] width 41 height 9
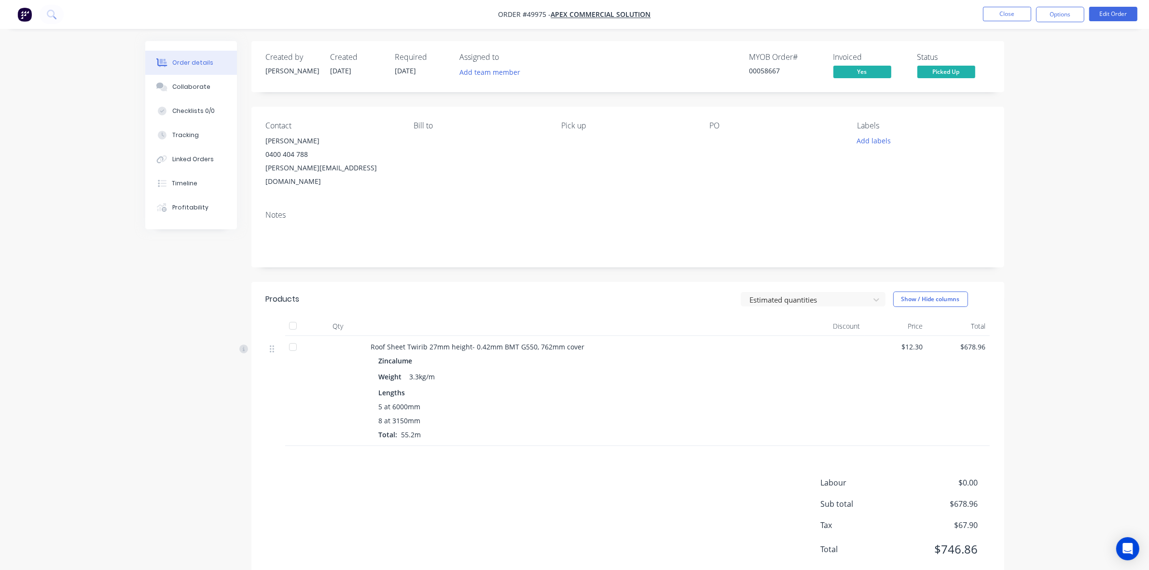
click at [690, 252] on div "Notes" at bounding box center [627, 235] width 753 height 65
click at [966, 70] on span "Picked Up" at bounding box center [946, 72] width 58 height 12
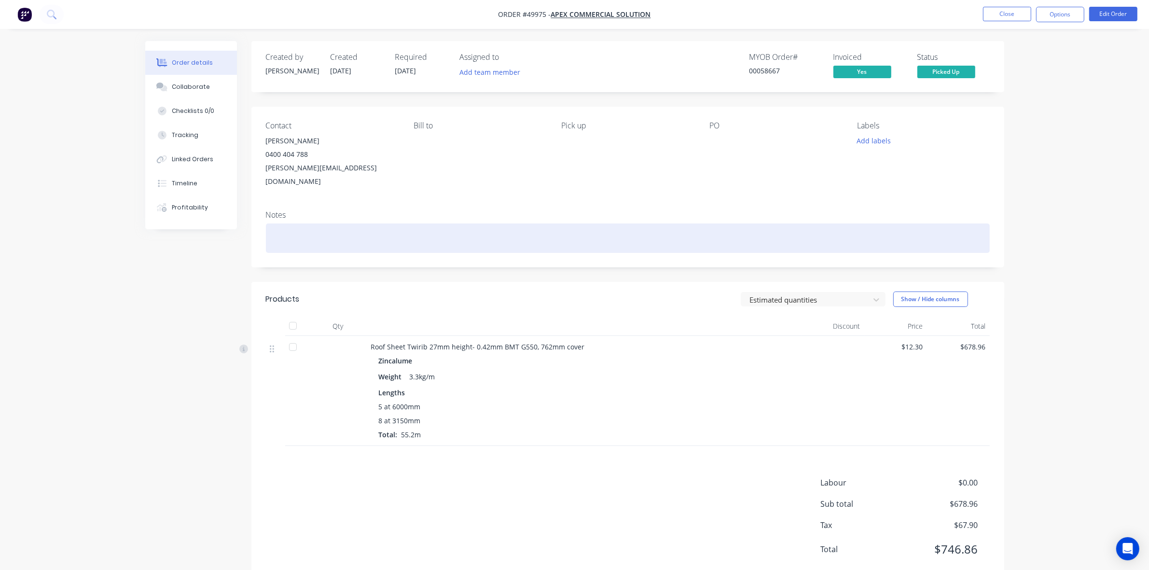
click at [733, 235] on div at bounding box center [628, 237] width 724 height 29
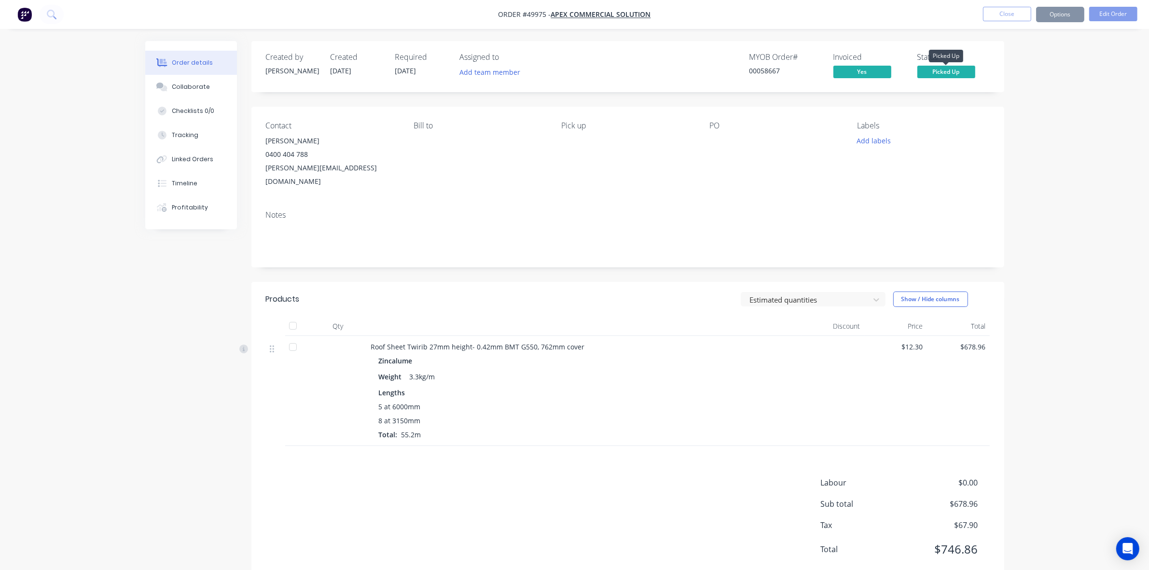
click at [954, 70] on span "Picked Up" at bounding box center [946, 72] width 58 height 12
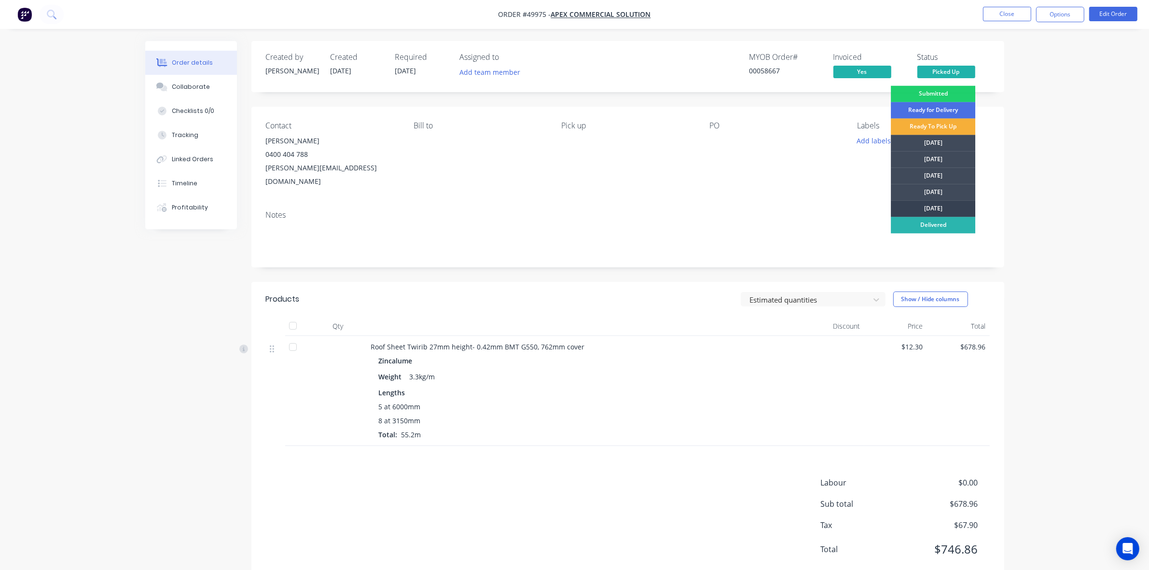
click at [948, 204] on div "Friday" at bounding box center [933, 209] width 84 height 16
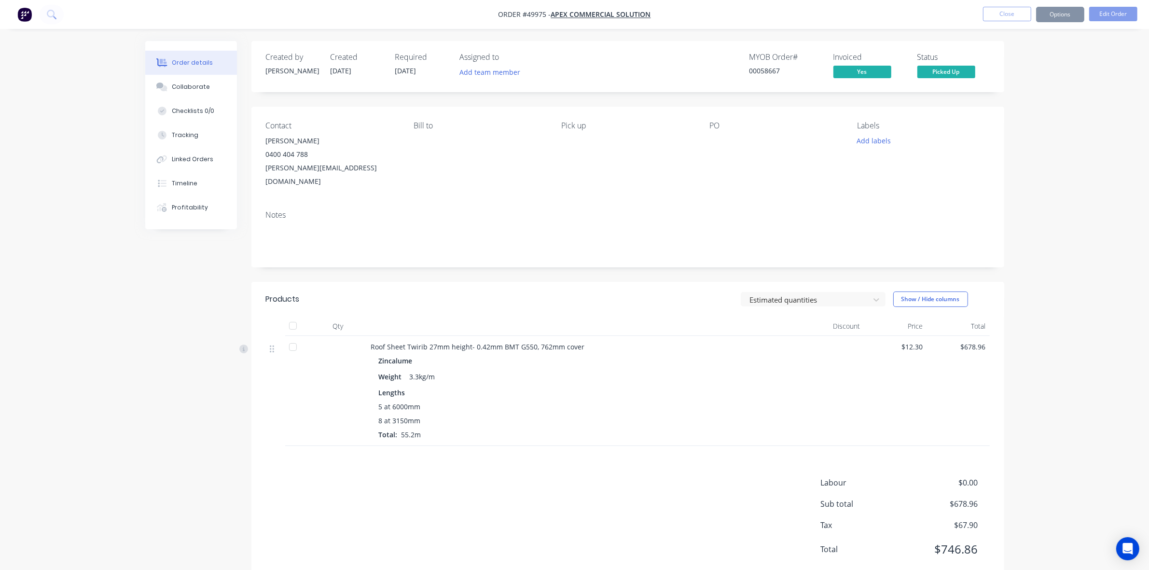
click at [1059, 195] on div "Order details Collaborate Checklists 0/0 Tracking Linked Orders Timeline Profit…" at bounding box center [574, 298] width 1149 height 596
click at [1064, 18] on button "Options" at bounding box center [1060, 14] width 48 height 15
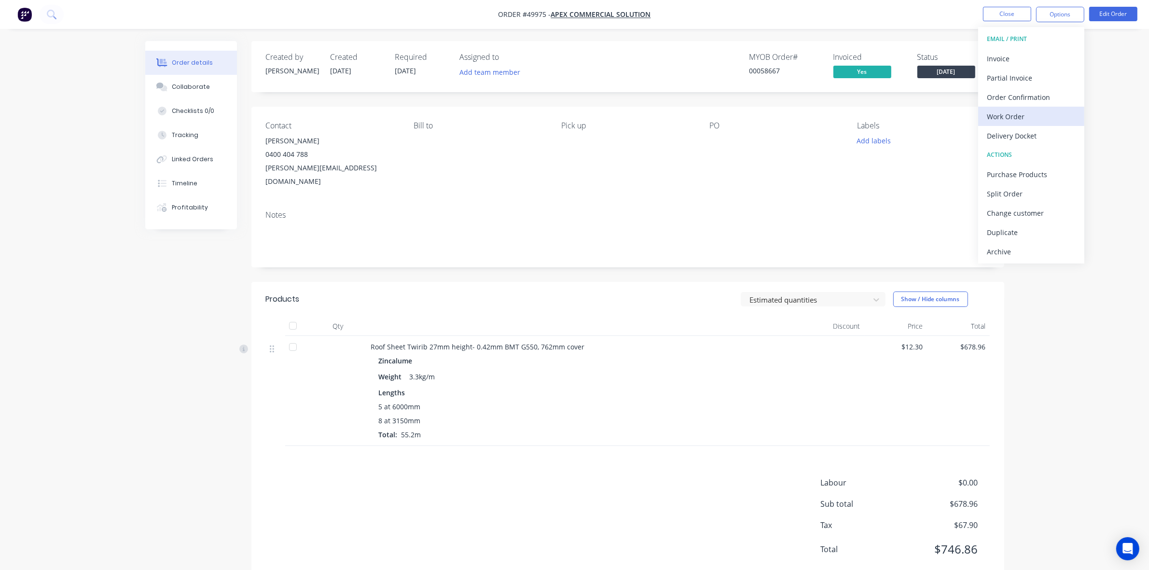
click at [1026, 117] on div "Work Order" at bounding box center [1030, 117] width 89 height 14
click at [1022, 93] on div "Without pricing" at bounding box center [1030, 97] width 89 height 14
click at [425, 282] on header "Products Estimated quantities Show / Hide columns" at bounding box center [627, 299] width 753 height 35
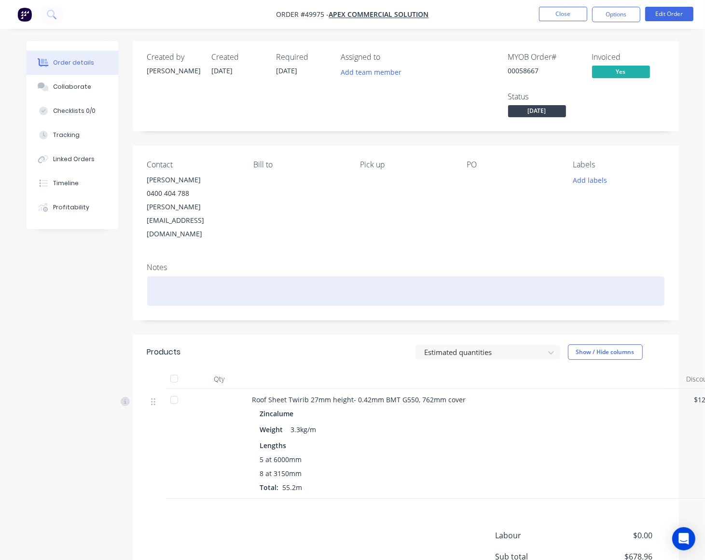
click at [213, 276] on div at bounding box center [405, 290] width 517 height 29
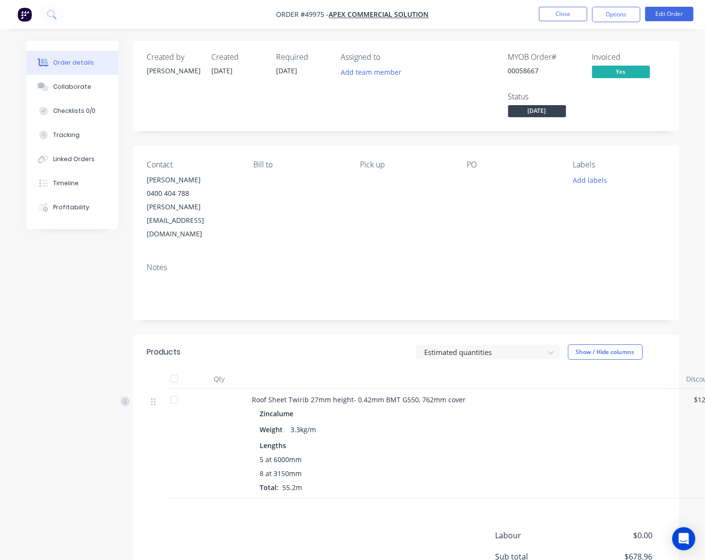
click at [126, 443] on div "Created by Sue Created 03/10/25 Required 10/10/25 Assigned to Add team member M…" at bounding box center [353, 345] width 652 height 608
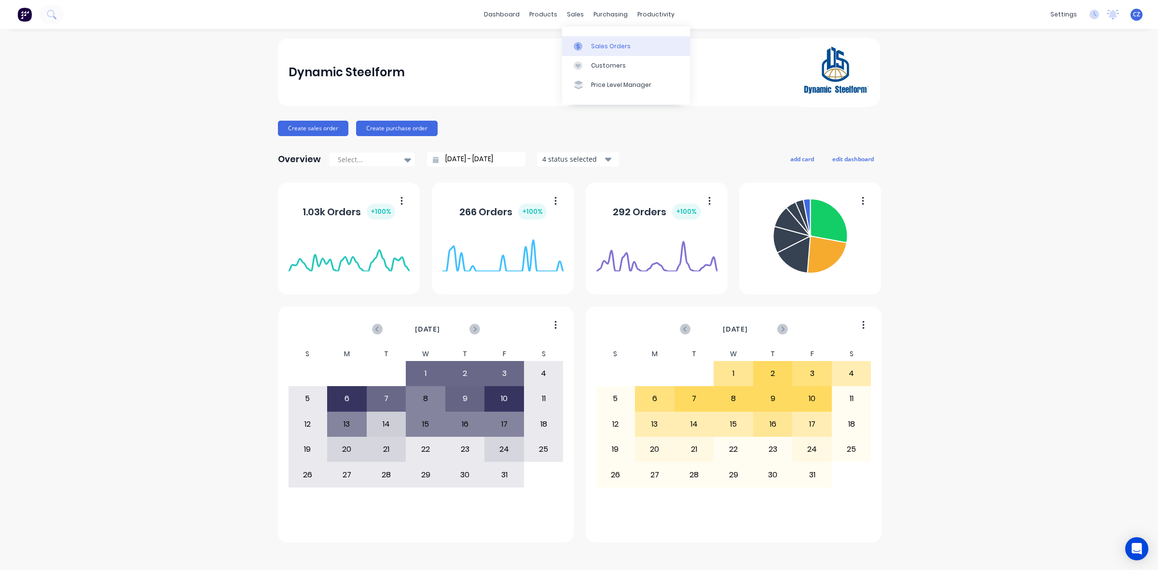
click at [582, 54] on link "Sales Orders" at bounding box center [626, 45] width 128 height 19
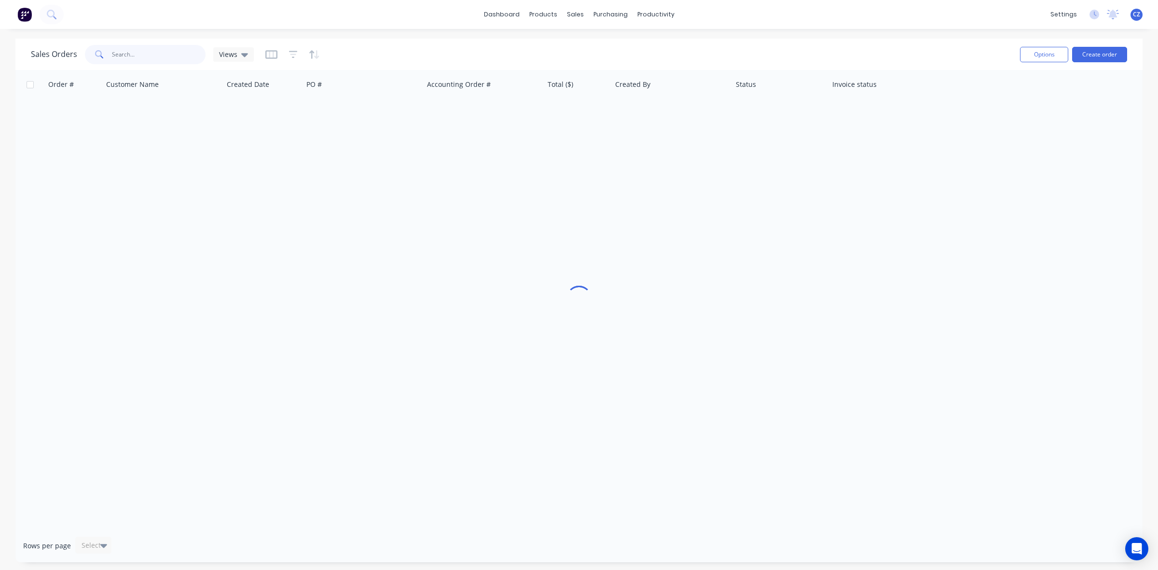
click at [180, 50] on input "text" at bounding box center [159, 54] width 94 height 19
click at [121, 51] on input "4118350090" at bounding box center [159, 54] width 94 height 19
type input "4"
drag, startPoint x: 116, startPoint y: 52, endPoint x: 96, endPoint y: 54, distance: 19.4
click at [96, 54] on div "0411835090" at bounding box center [145, 54] width 121 height 19
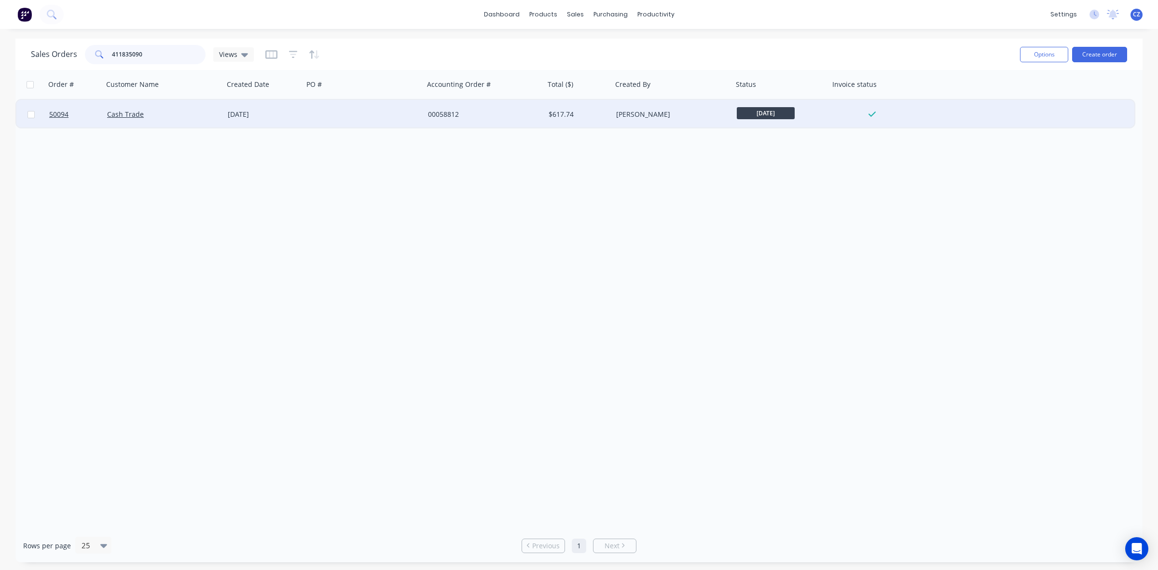
type input "411835090"
click at [338, 103] on div at bounding box center [363, 114] width 121 height 29
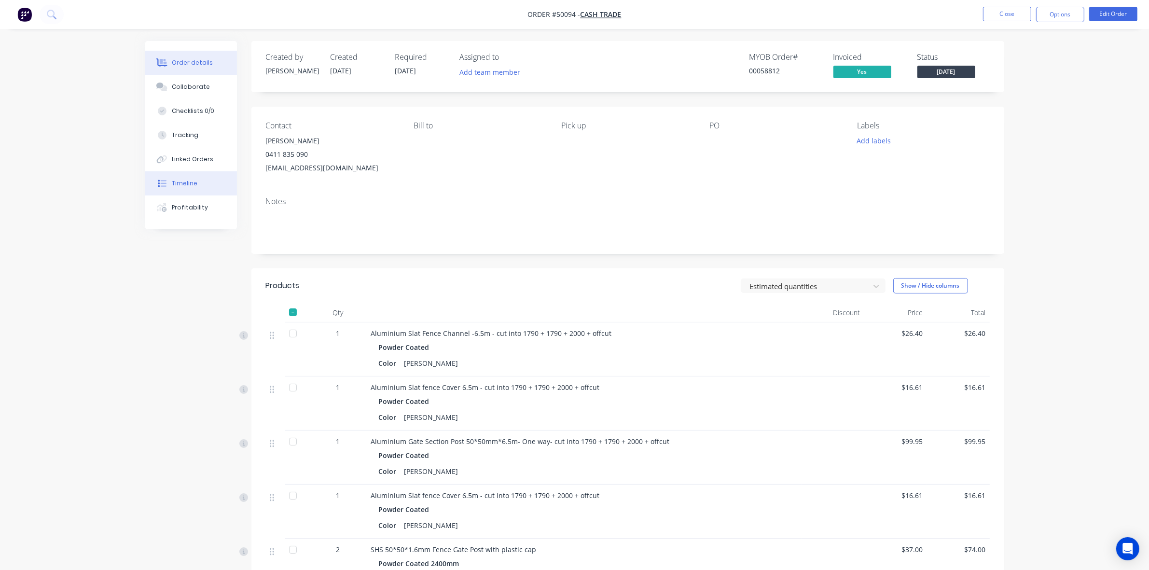
click at [213, 188] on button "Timeline" at bounding box center [191, 183] width 92 height 24
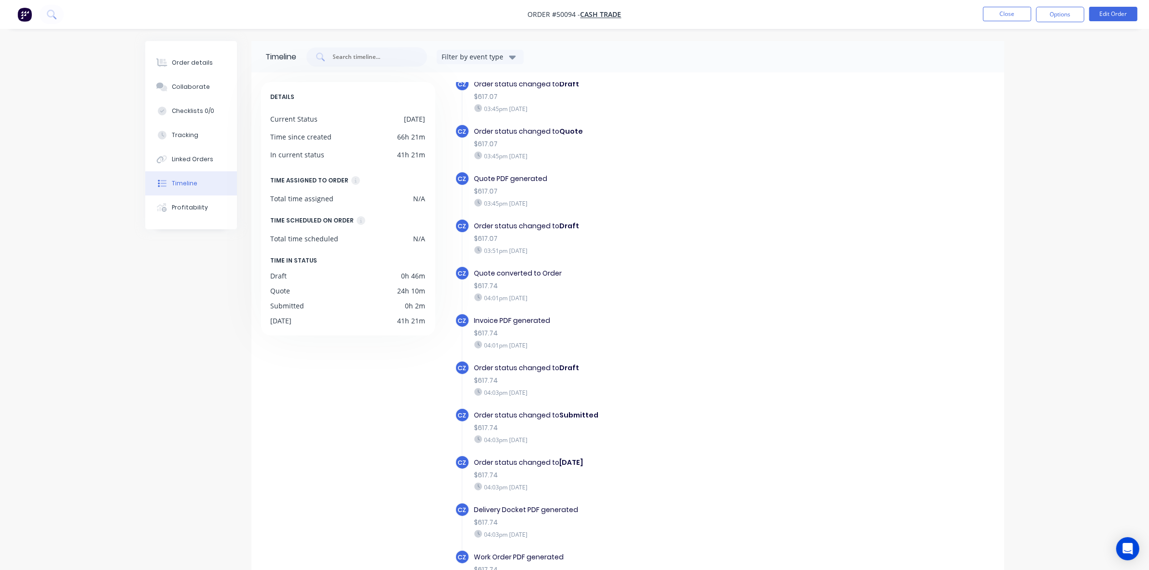
scroll to position [68, 0]
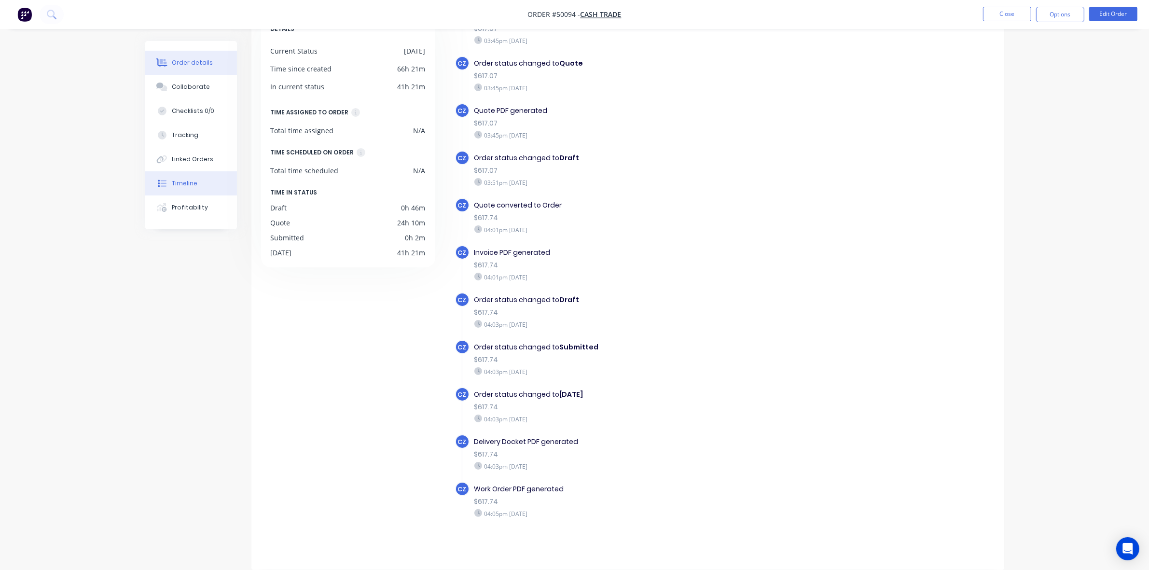
click at [182, 68] on button "Order details" at bounding box center [191, 63] width 92 height 24
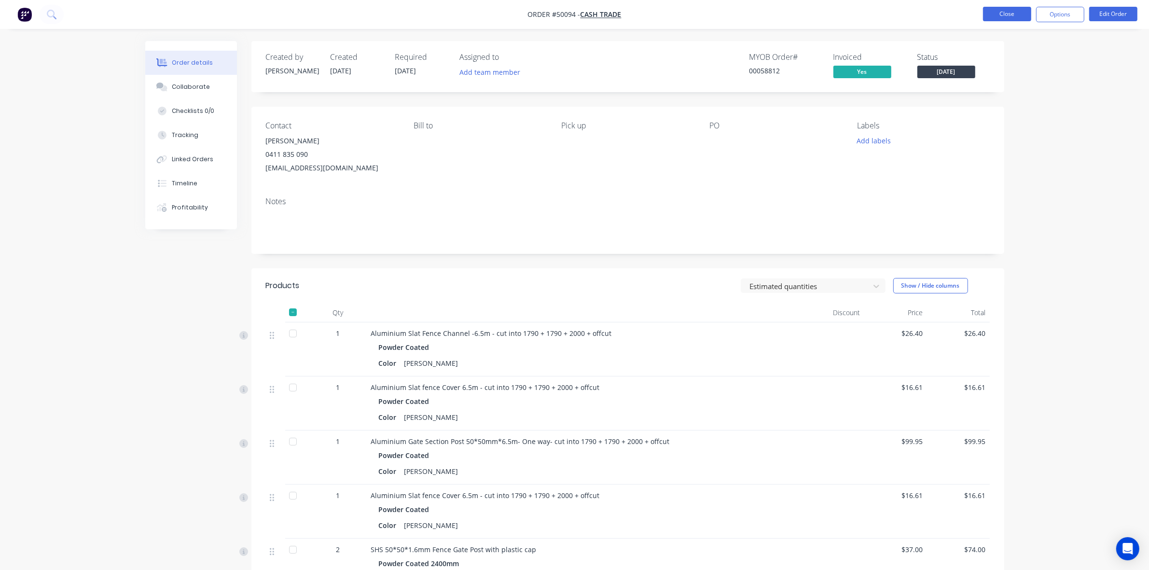
click at [1001, 18] on button "Close" at bounding box center [1007, 14] width 48 height 14
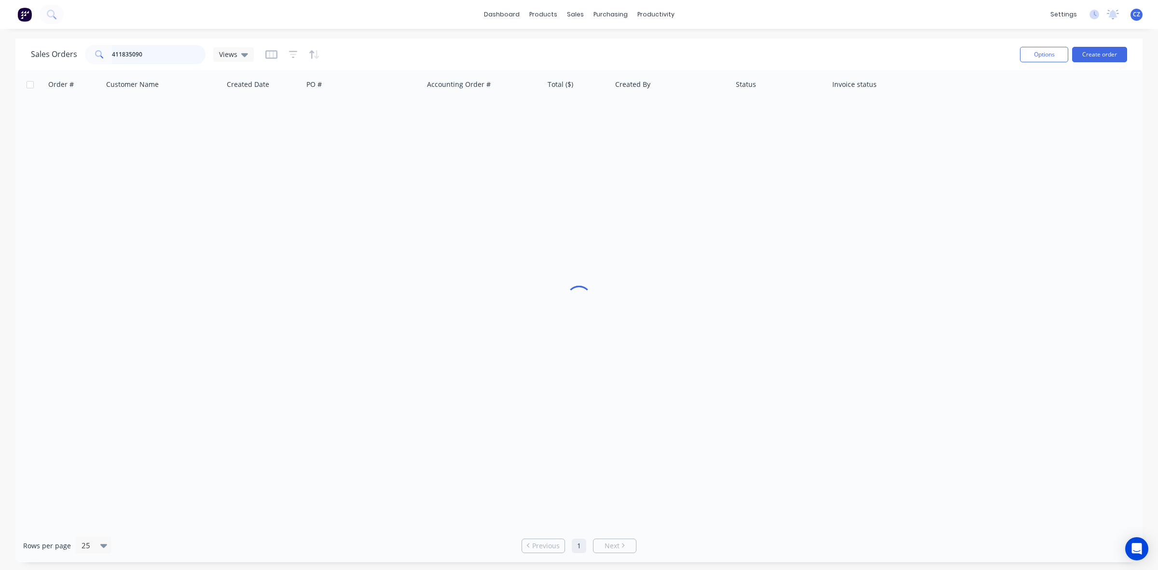
drag, startPoint x: 174, startPoint y: 52, endPoint x: 21, endPoint y: 32, distance: 154.7
click at [21, 32] on div "dashboard products sales purchasing productivity dashboard products Product Cat…" at bounding box center [579, 285] width 1158 height 570
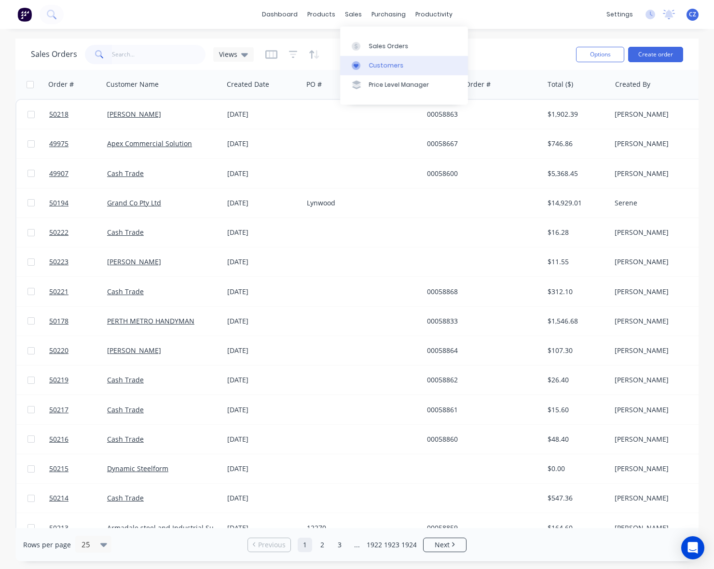
click at [362, 70] on link "Customers" at bounding box center [404, 65] width 128 height 19
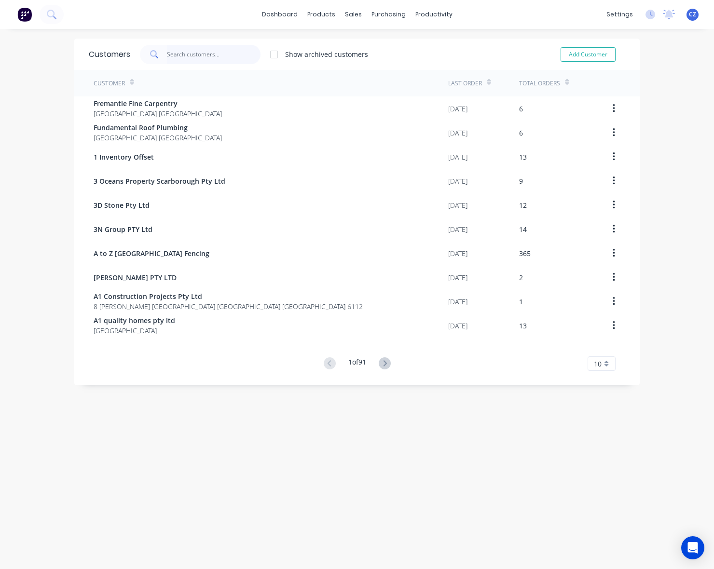
click at [193, 54] on input "text" at bounding box center [214, 54] width 94 height 19
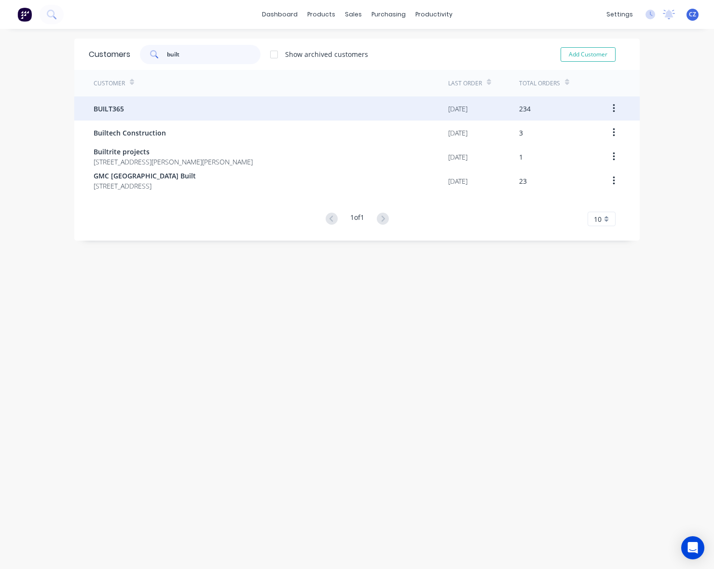
type input "built"
click at [191, 110] on div "BUILT365" at bounding box center [271, 108] width 355 height 24
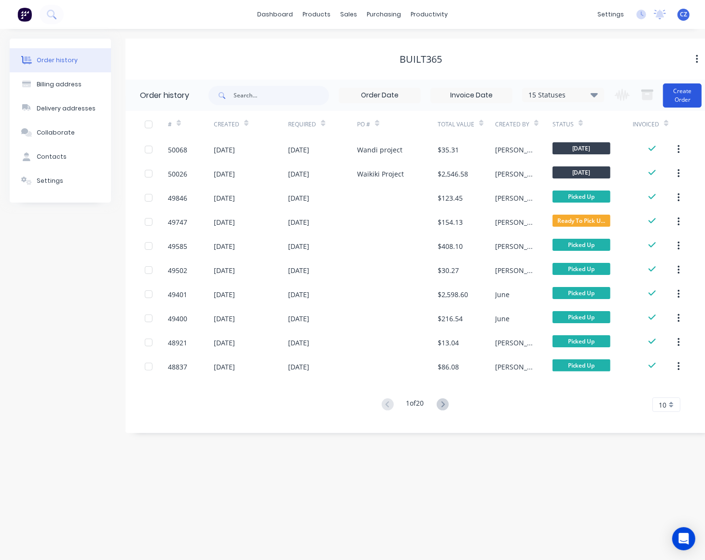
click at [676, 96] on button "Create Order" at bounding box center [682, 95] width 39 height 24
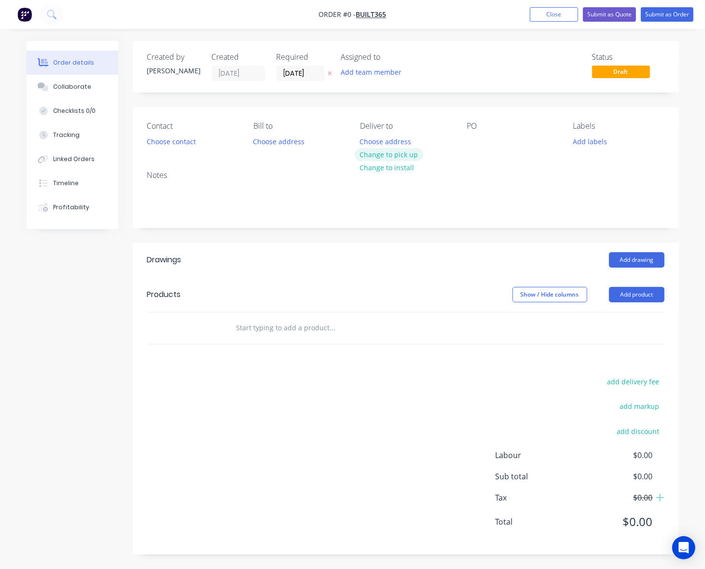
click at [401, 153] on button "Change to pick up" at bounding box center [389, 154] width 69 height 13
click at [177, 135] on button "Choose contact" at bounding box center [170, 141] width 59 height 13
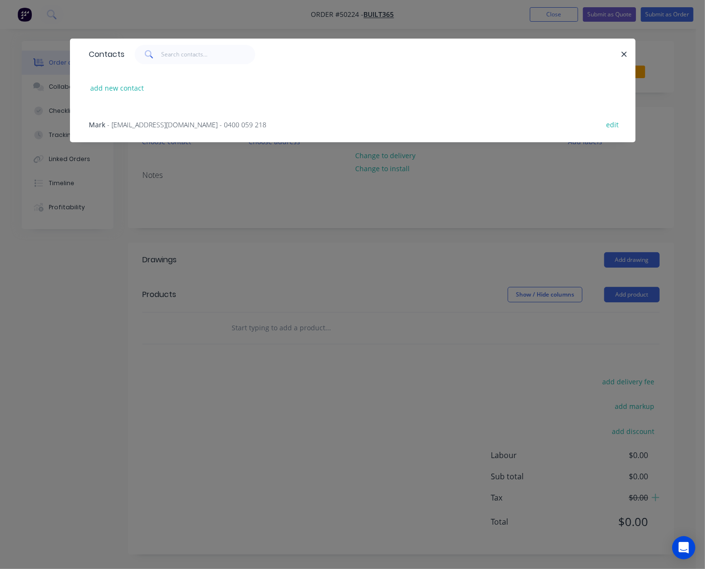
click at [113, 126] on span "- built365@icloud.com - 0400 059 218" at bounding box center [187, 124] width 159 height 9
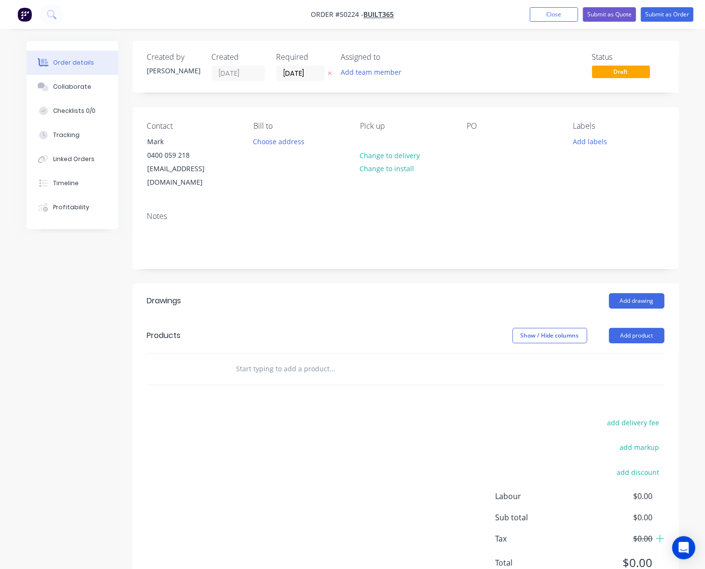
click at [471, 337] on header "Products Show / Hide columns Add product" at bounding box center [406, 335] width 546 height 35
click at [630, 328] on button "Add product" at bounding box center [636, 335] width 55 height 15
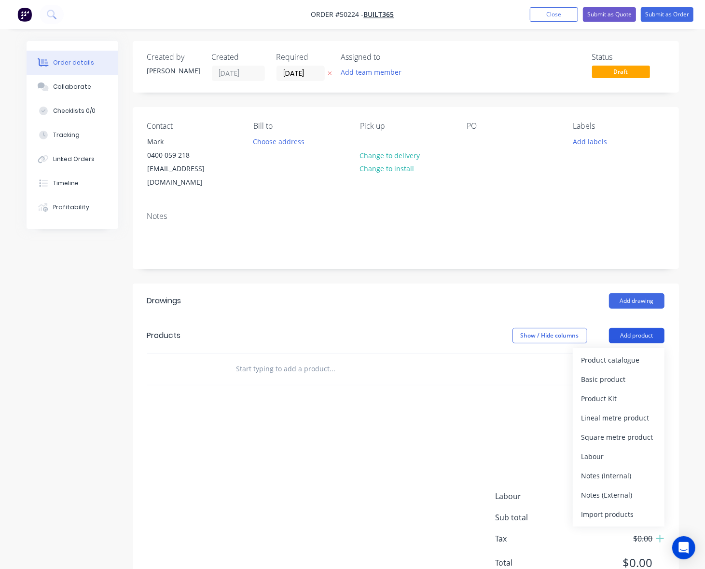
click at [625, 353] on div "Product catalogue" at bounding box center [618, 360] width 74 height 14
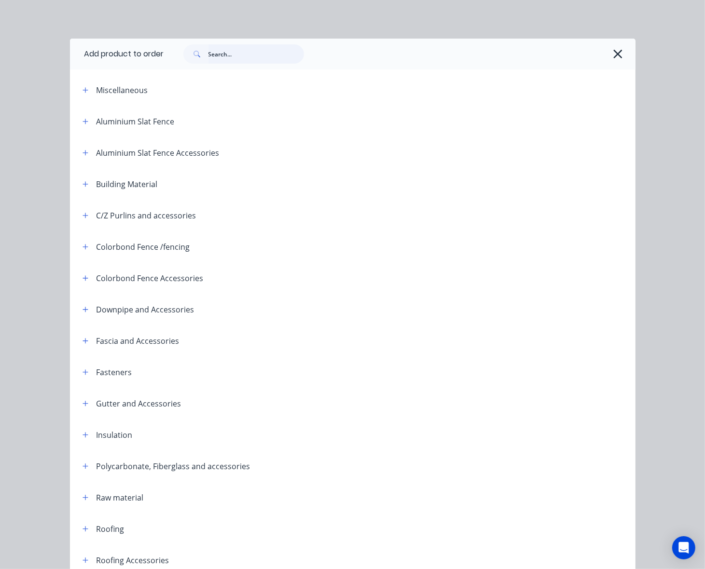
click at [252, 48] on input "text" at bounding box center [256, 53] width 96 height 19
type input "sheet"
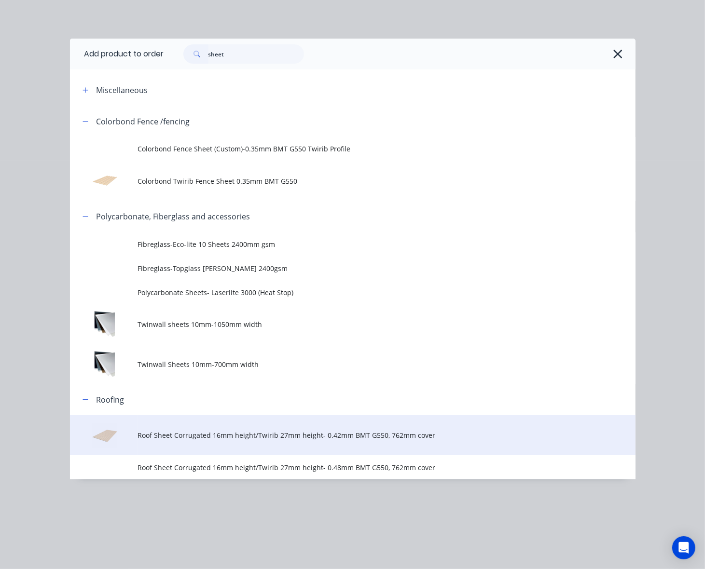
click at [289, 440] on td "Roof Sheet Corrugated 16mm height/Twirib 27mm height- 0.42mm BMT G550, 762mm co…" at bounding box center [385, 435] width 497 height 40
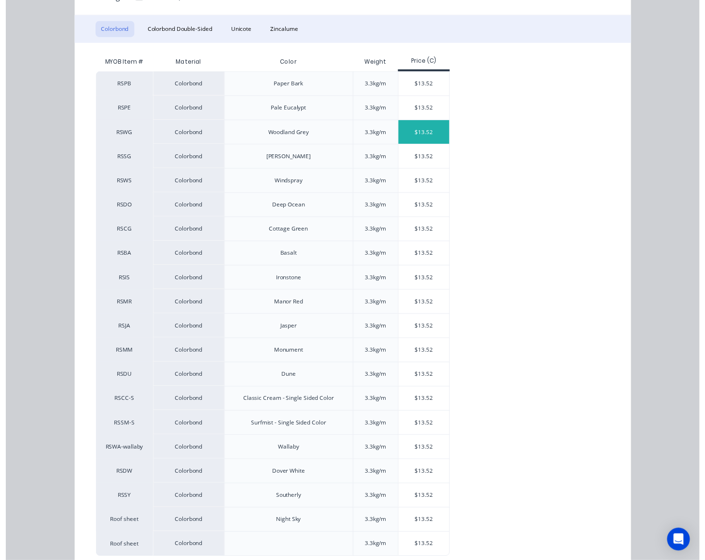
scroll to position [168, 0]
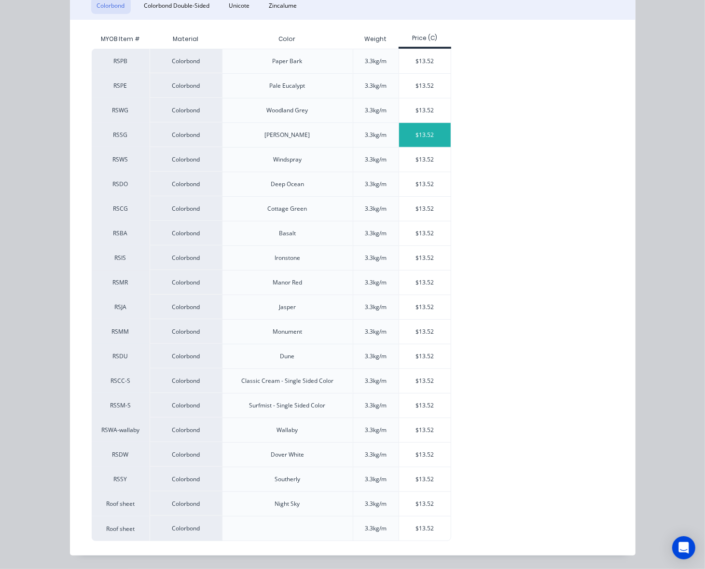
click at [427, 133] on div "$13.52" at bounding box center [425, 135] width 52 height 24
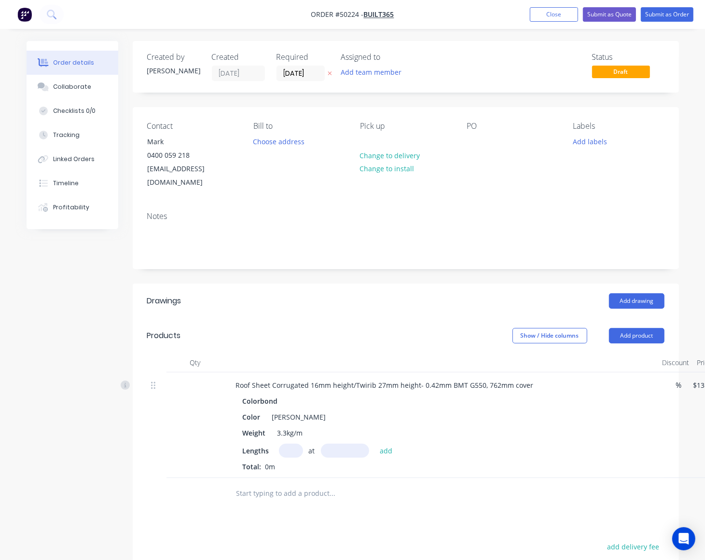
click at [298, 444] on input "text" at bounding box center [291, 451] width 24 height 14
type input "4"
type input "2150"
click at [375, 444] on button "add" at bounding box center [386, 450] width 23 height 13
type input "$116.27"
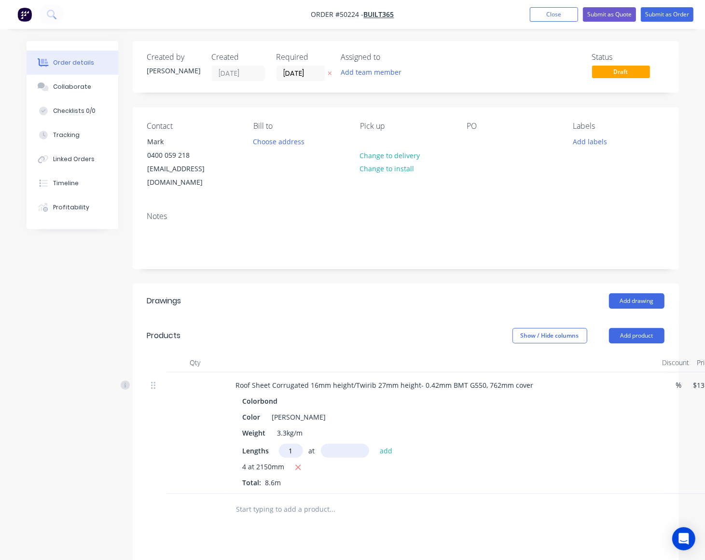
type input "1"
type input "4750"
click at [375, 444] on button "add" at bounding box center [386, 450] width 23 height 13
type input "$180.49"
click at [361, 516] on input "text" at bounding box center [332, 525] width 193 height 19
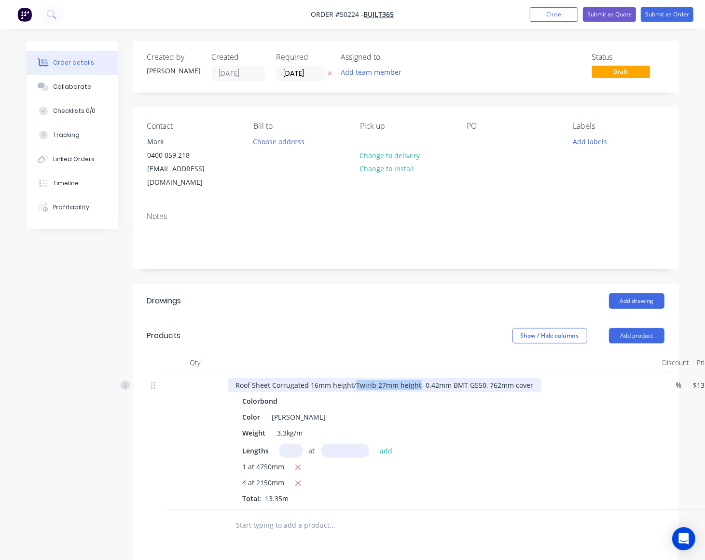
drag, startPoint x: 355, startPoint y: 372, endPoint x: 416, endPoint y: 374, distance: 61.3
click at [416, 378] on div "Roof Sheet Corrugated 16mm height/Twirib 27mm height- 0.42mm BMT G550, 762mm co…" at bounding box center [384, 385] width 313 height 14
click at [490, 444] on div "Lengths at add" at bounding box center [441, 451] width 397 height 14
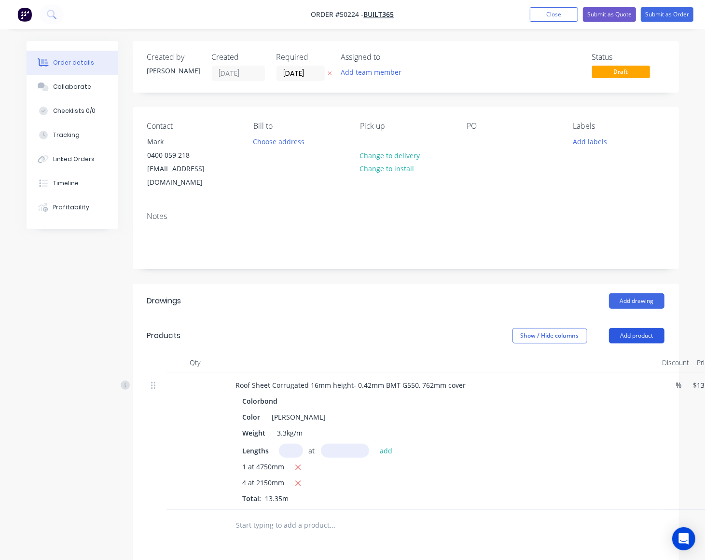
click at [630, 328] on button "Add product" at bounding box center [636, 335] width 55 height 15
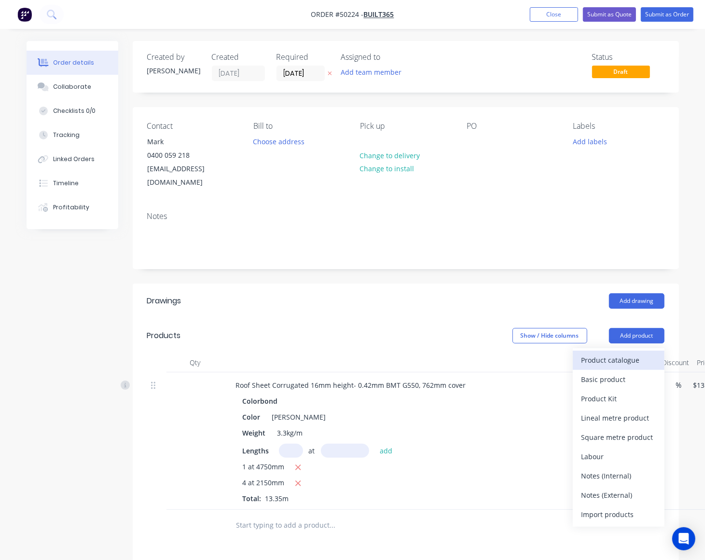
click at [630, 353] on div "Product catalogue" at bounding box center [618, 360] width 74 height 14
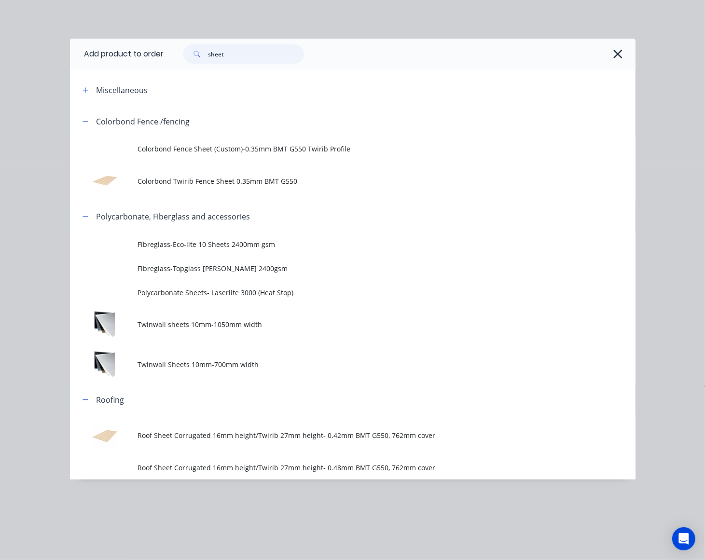
drag, startPoint x: 244, startPoint y: 63, endPoint x: 191, endPoint y: 51, distance: 53.9
click at [191, 51] on div "sheet" at bounding box center [243, 53] width 121 height 19
drag, startPoint x: 253, startPoint y: 64, endPoint x: 157, endPoint y: 55, distance: 96.5
click at [157, 55] on header "Add product to order sheet" at bounding box center [352, 54] width 565 height 31
click at [233, 52] on input "sheet" at bounding box center [256, 53] width 96 height 19
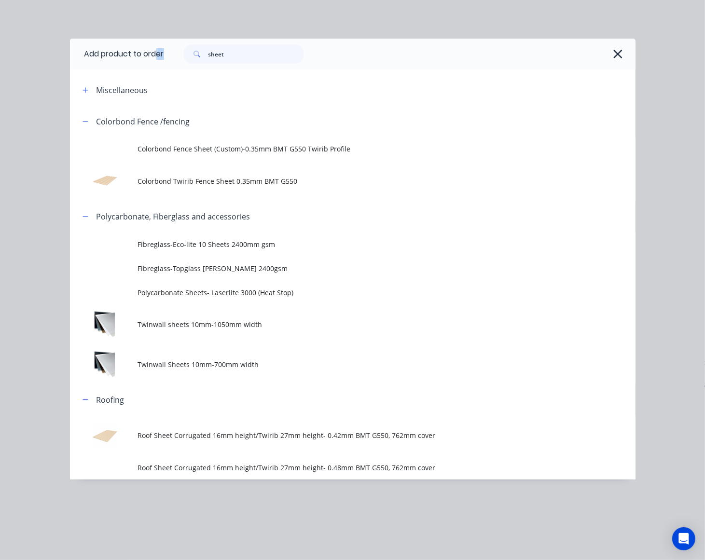
click at [239, 54] on input "sheet" at bounding box center [256, 53] width 96 height 19
drag, startPoint x: 275, startPoint y: 61, endPoint x: 192, endPoint y: 55, distance: 83.6
click at [192, 55] on div "sheet" at bounding box center [243, 53] width 121 height 19
type input "poly"
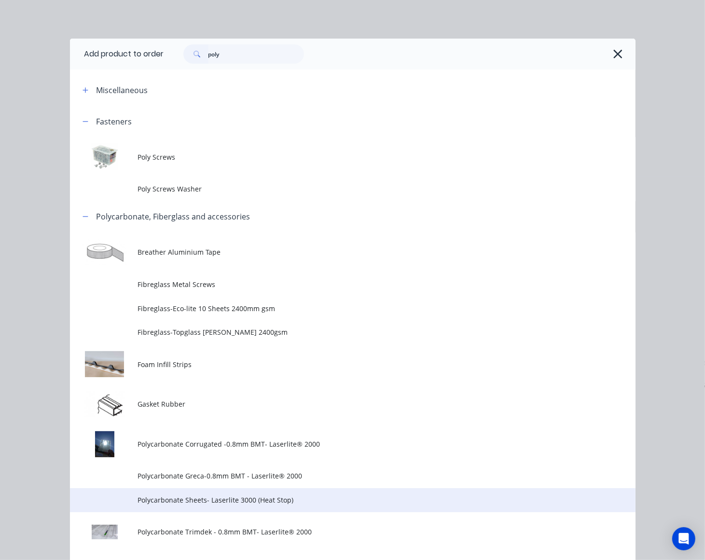
click at [213, 511] on td "Polycarbonate Sheets- Laserlite 3000 (Heat Stop)" at bounding box center [385, 500] width 497 height 24
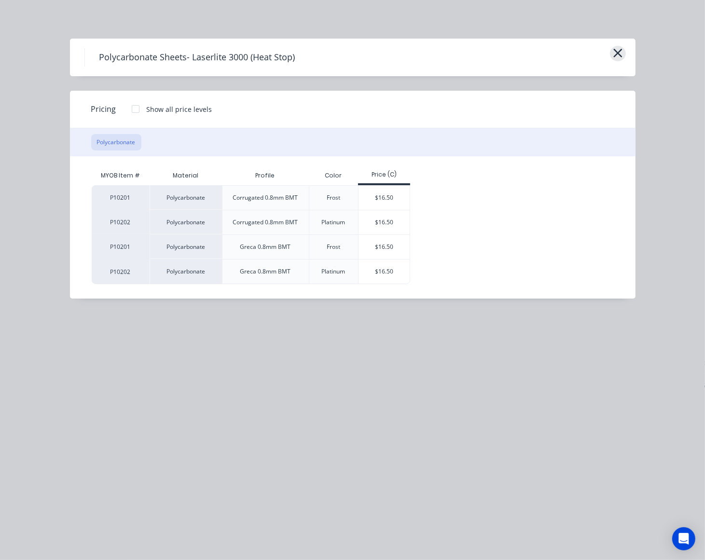
click at [617, 57] on icon "button" at bounding box center [618, 53] width 10 height 14
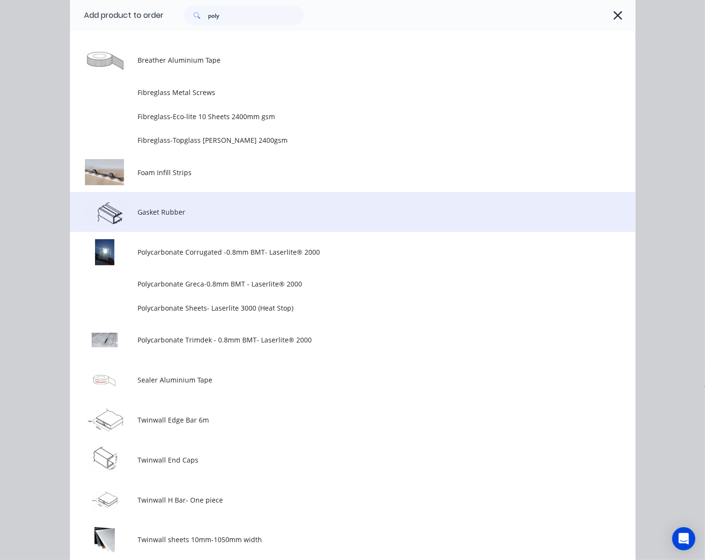
scroll to position [140, 0]
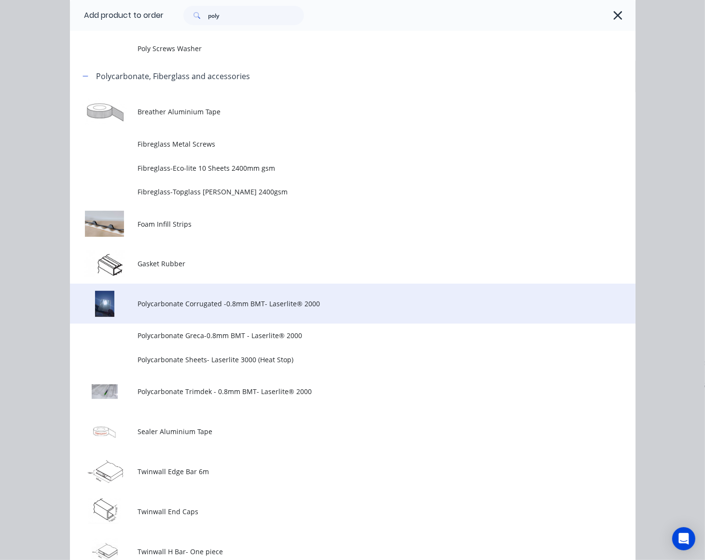
click at [202, 299] on span "Polycarbonate Corrugated -0.8mm BMT- Laserlite® 2000" at bounding box center [336, 304] width 398 height 10
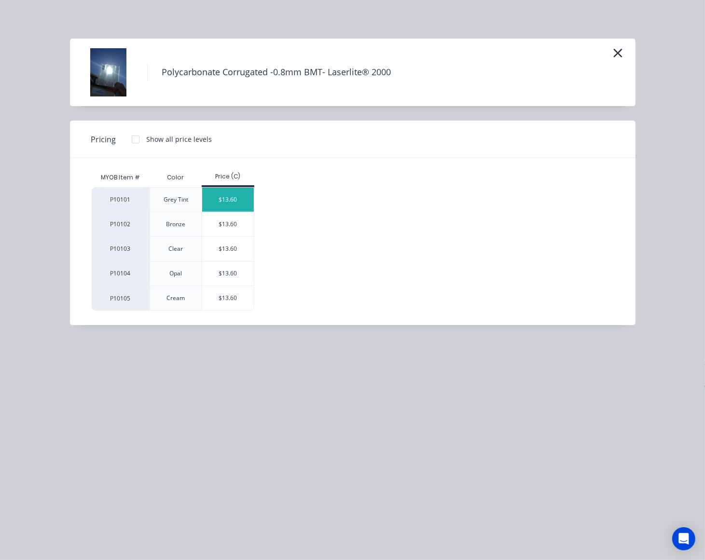
click at [239, 196] on div "$13.60" at bounding box center [228, 200] width 52 height 24
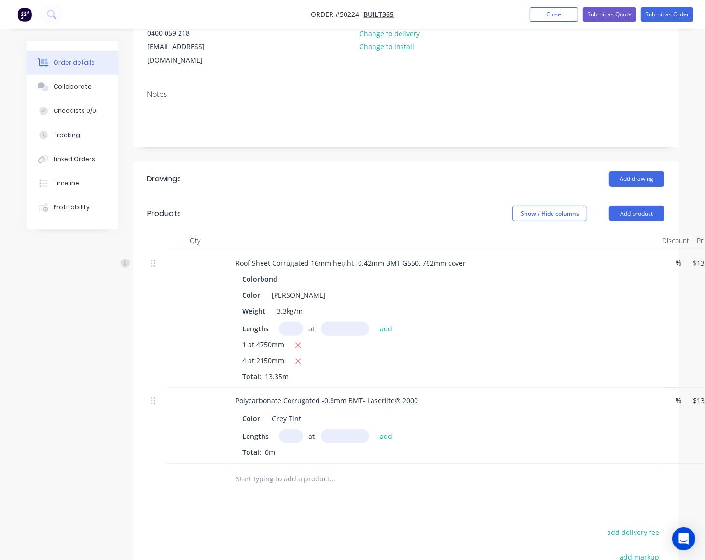
scroll to position [241, 0]
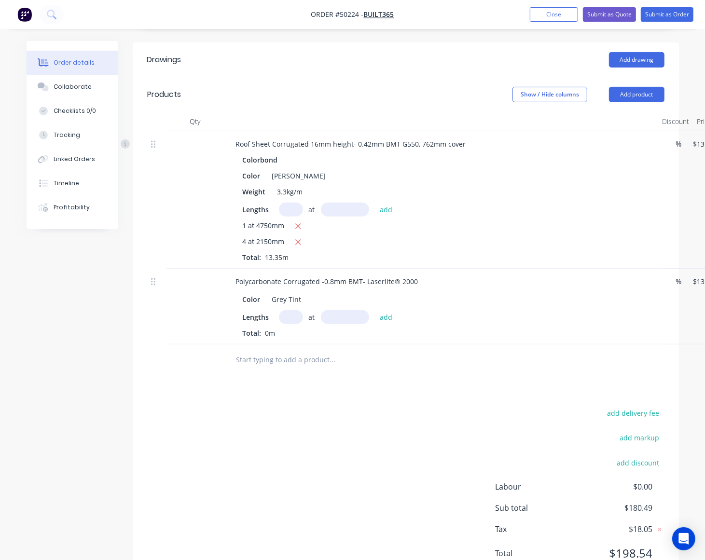
click at [285, 310] on input "text" at bounding box center [291, 317] width 24 height 14
type input "3"
type input "1"
type input "2150"
click at [375, 310] on button "add" at bounding box center [386, 316] width 23 height 13
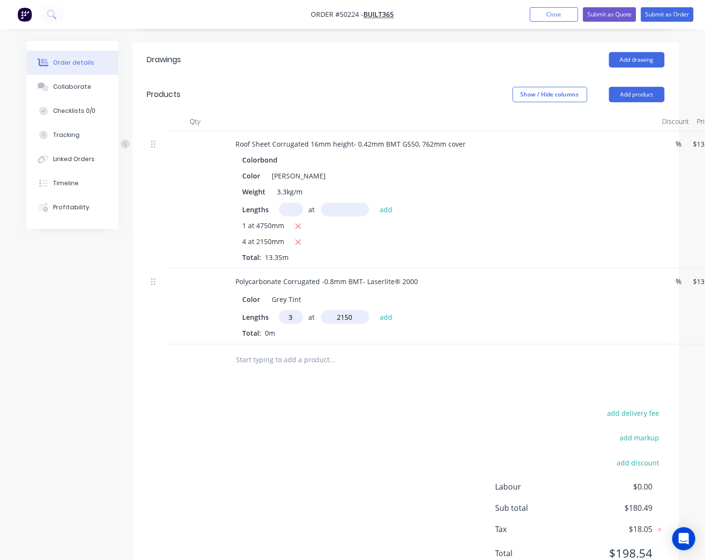
type input "$87.72"
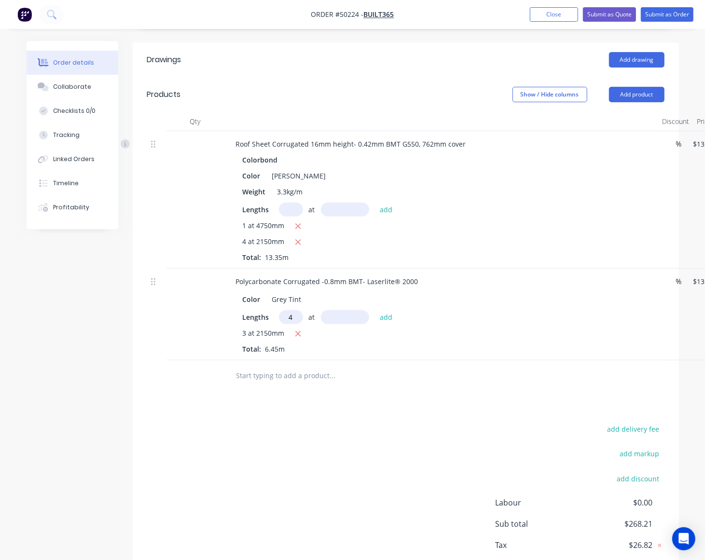
type input "4"
type input "4750"
click at [375, 310] on button "add" at bounding box center [386, 316] width 23 height 13
type input "$346.12"
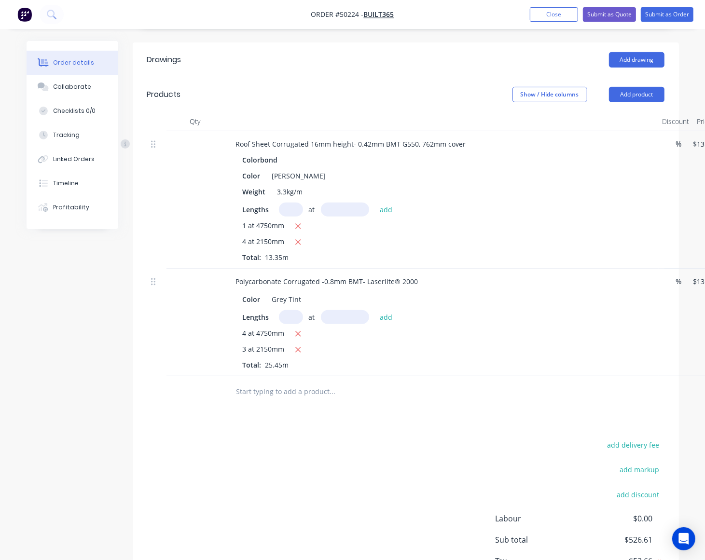
click at [472, 361] on div "Polycarbonate Corrugated -0.8mm BMT- Laserlite® 2000 Color Grey Tint Lengths at…" at bounding box center [441, 323] width 434 height 108
click at [628, 87] on button "Add product" at bounding box center [636, 94] width 55 height 15
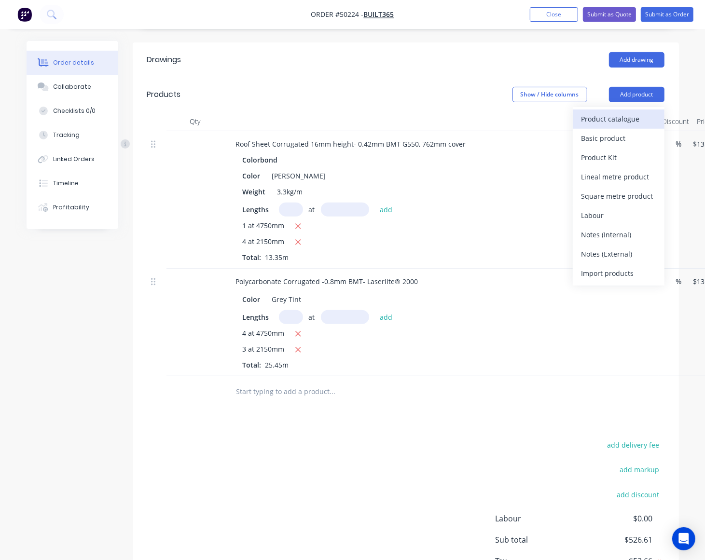
click at [637, 112] on div "Product catalogue" at bounding box center [618, 119] width 74 height 14
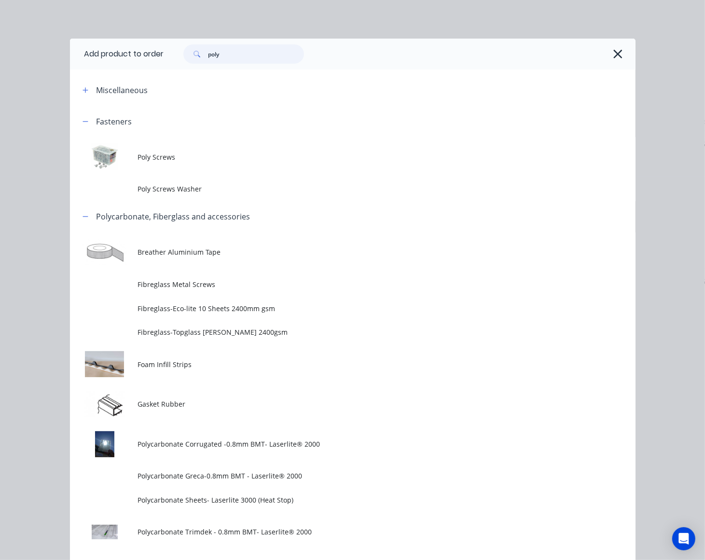
drag, startPoint x: 283, startPoint y: 50, endPoint x: 208, endPoint y: 51, distance: 74.3
click at [208, 51] on input "poly" at bounding box center [256, 53] width 96 height 19
click at [273, 51] on input "poly" at bounding box center [256, 53] width 96 height 19
drag, startPoint x: 251, startPoint y: 52, endPoint x: 172, endPoint y: 51, distance: 79.1
click at [174, 51] on div "poly" at bounding box center [239, 53] width 130 height 19
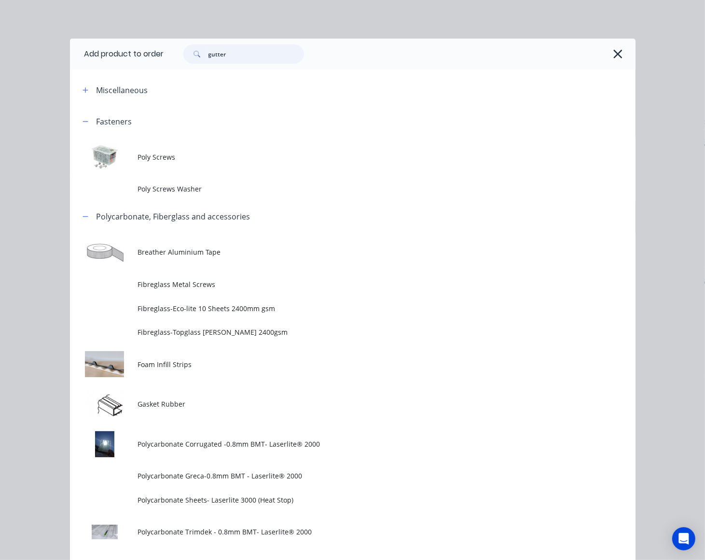
type input "gutter"
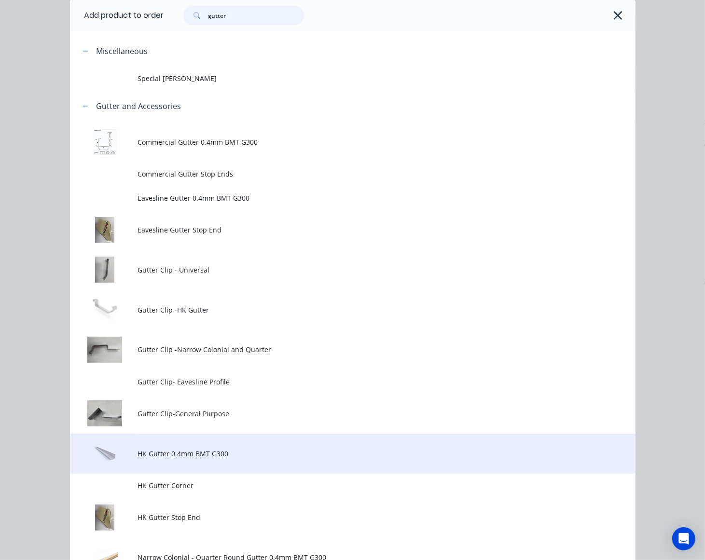
scroll to position [181, 0]
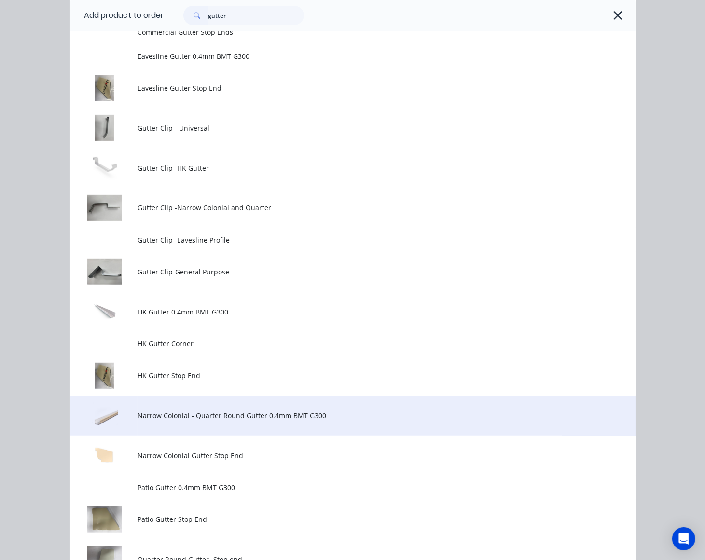
click at [239, 420] on span "Narrow Colonial - Quarter Round Gutter 0.4mm BMT G300" at bounding box center [336, 416] width 398 height 10
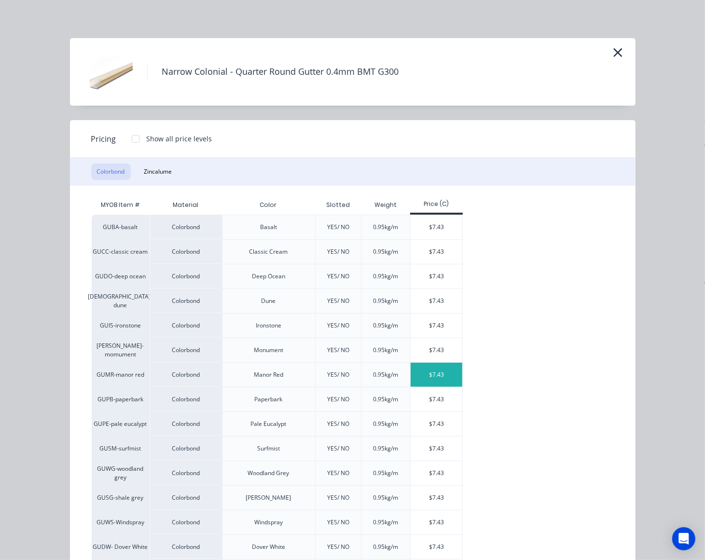
scroll to position [0, 0]
click at [437, 350] on div "$7.43" at bounding box center [437, 351] width 52 height 24
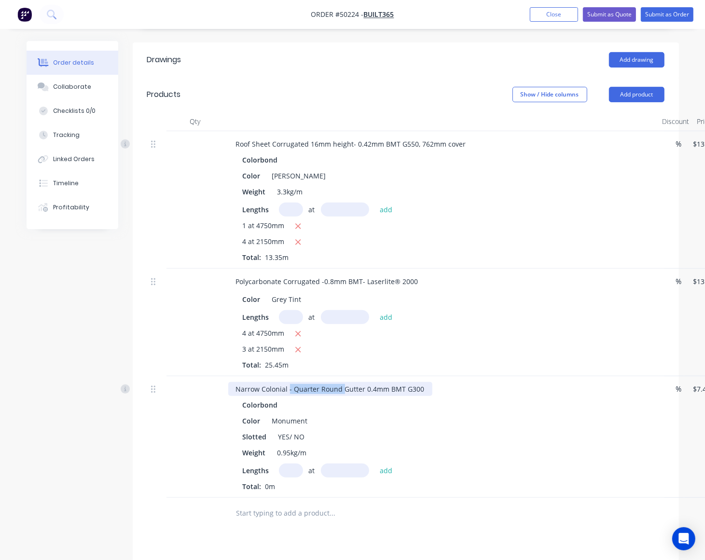
drag, startPoint x: 288, startPoint y: 375, endPoint x: 341, endPoint y: 375, distance: 52.6
click at [341, 382] on div "Narrow Colonial - Quarter Round Gutter 0.4mm BMT G300" at bounding box center [330, 389] width 204 height 14
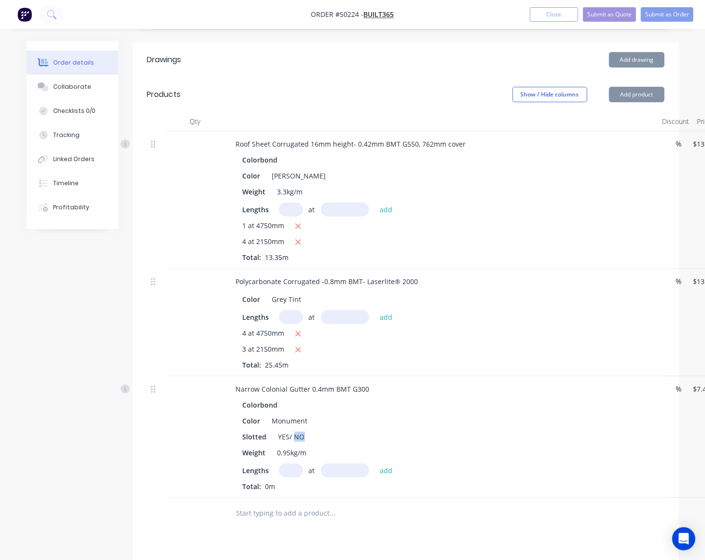
drag, startPoint x: 293, startPoint y: 425, endPoint x: 336, endPoint y: 421, distance: 43.2
click at [336, 430] on div "Slotted YES/ NO" at bounding box center [439, 437] width 401 height 14
click at [337, 430] on div "Slotted YES/ NO" at bounding box center [439, 437] width 401 height 14
drag, startPoint x: 290, startPoint y: 421, endPoint x: 328, endPoint y: 423, distance: 38.1
click at [328, 430] on div "Slotted YES/ NO" at bounding box center [439, 437] width 401 height 14
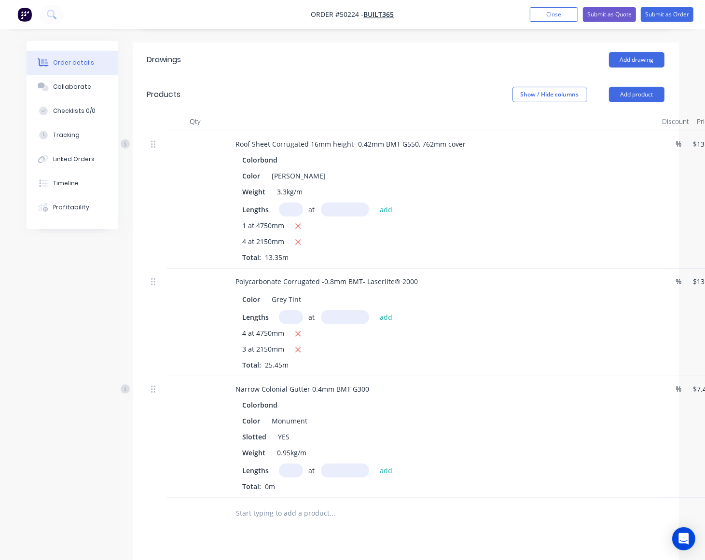
click at [293, 464] on input "text" at bounding box center [291, 471] width 24 height 14
type input "2"
click at [355, 464] on input "text" at bounding box center [345, 471] width 48 height 14
type input "5000"
click at [375, 464] on button "add" at bounding box center [386, 470] width 23 height 13
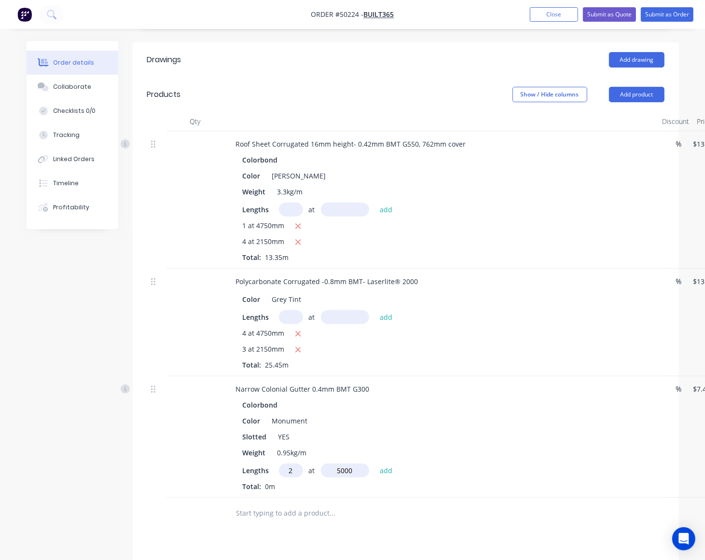
type input "$74.30"
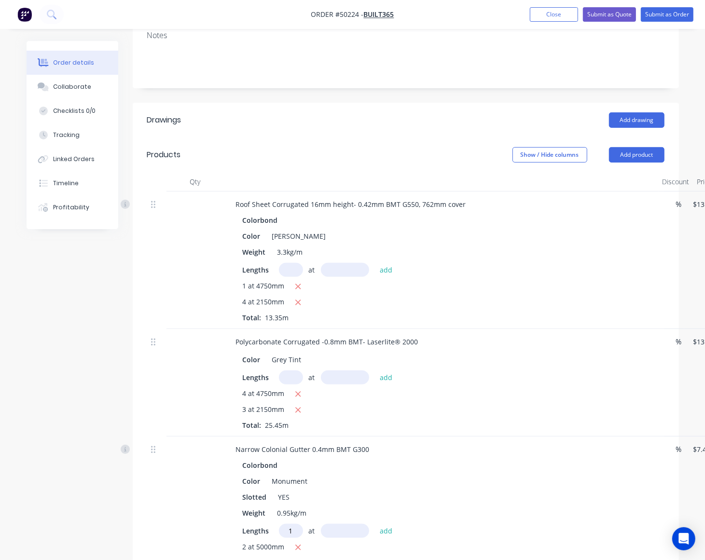
scroll to position [301, 0]
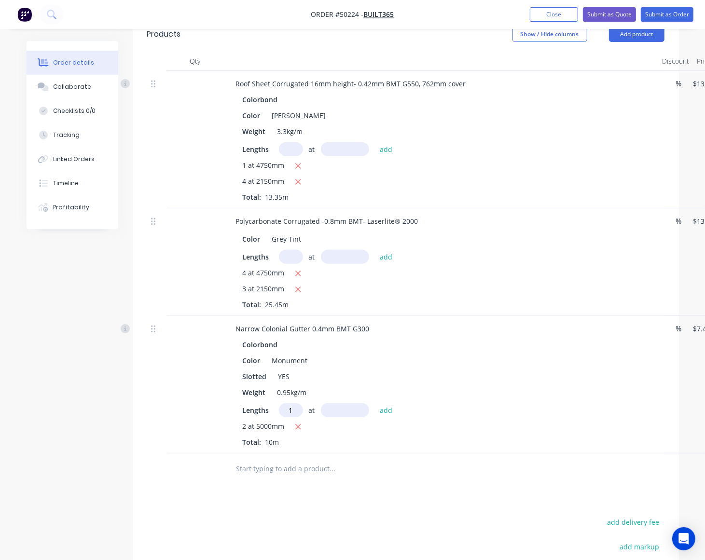
type input "1"
click at [340, 403] on input "text" at bounding box center [345, 410] width 48 height 14
type input "5500"
click at [375, 403] on button "add" at bounding box center [386, 409] width 23 height 13
type input "$115.17"
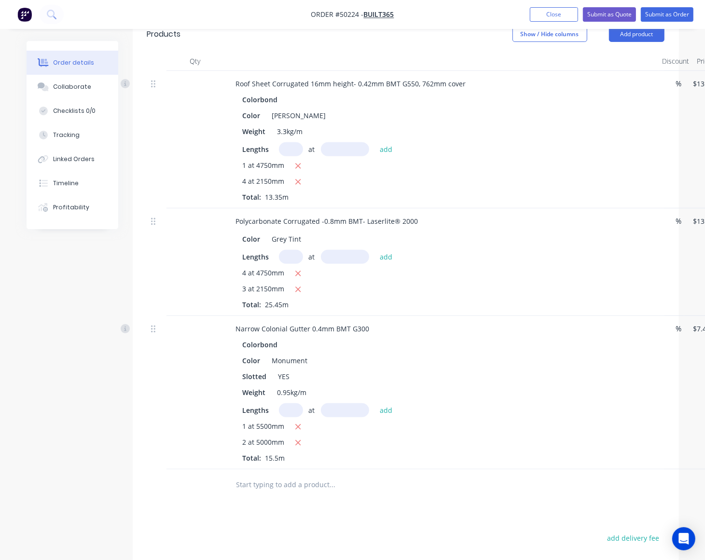
click at [386, 442] on div "1 at 5500mm 2 at 5000mm Total: 15.5m" at bounding box center [441, 442] width 397 height 42
click at [288, 403] on input "text" at bounding box center [291, 410] width 24 height 14
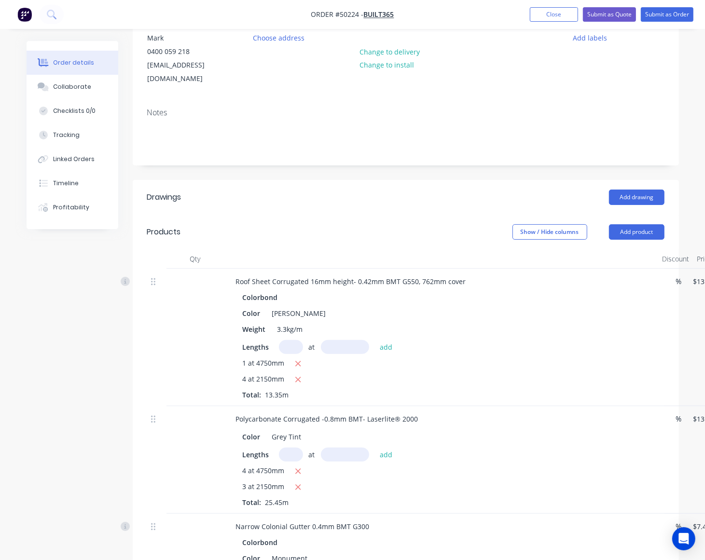
scroll to position [60, 0]
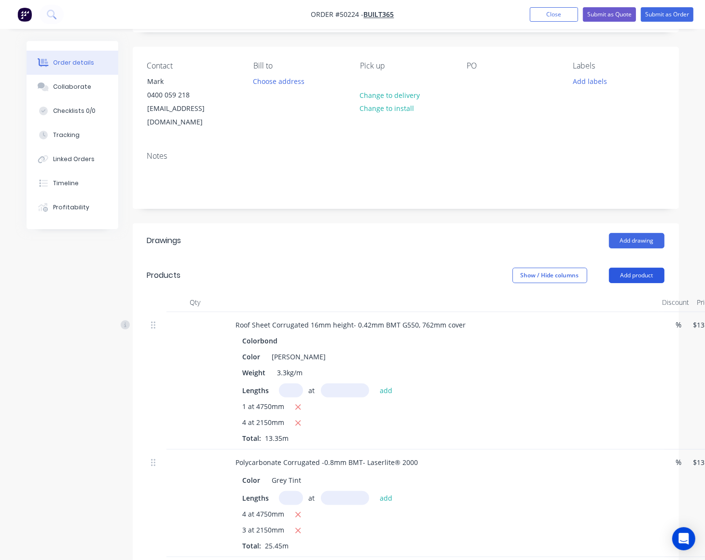
click at [642, 268] on button "Add product" at bounding box center [636, 275] width 55 height 15
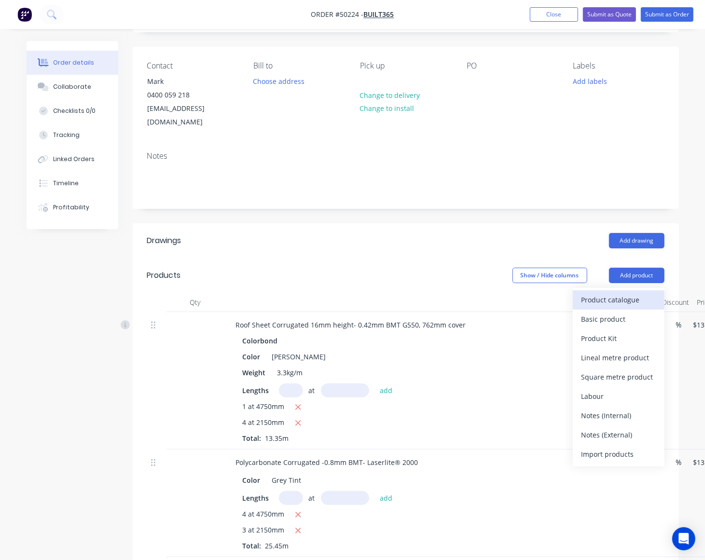
click at [635, 293] on div "Product catalogue" at bounding box center [618, 300] width 74 height 14
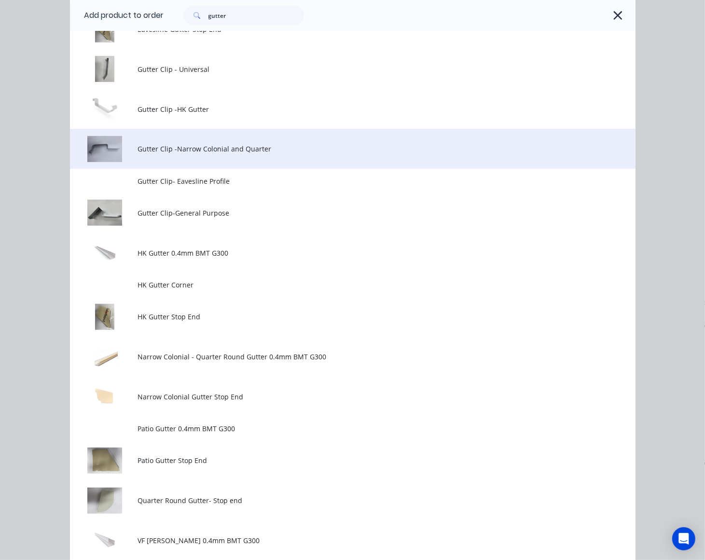
scroll to position [241, 0]
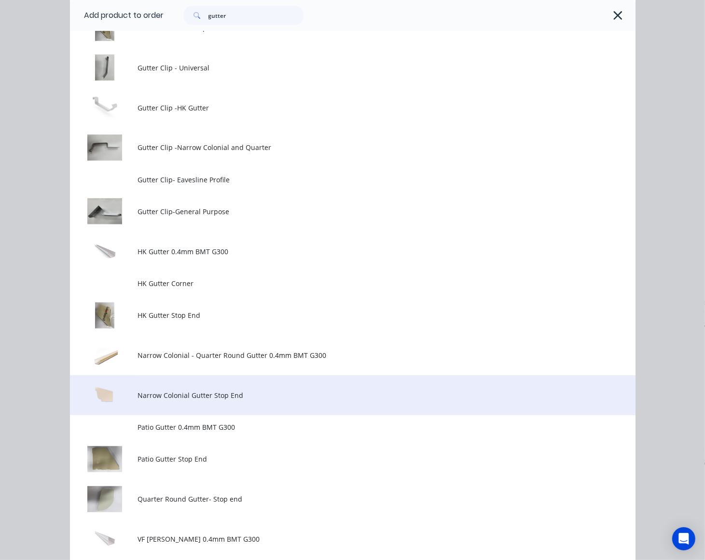
click at [196, 404] on td "Narrow Colonial Gutter Stop End" at bounding box center [385, 395] width 497 height 40
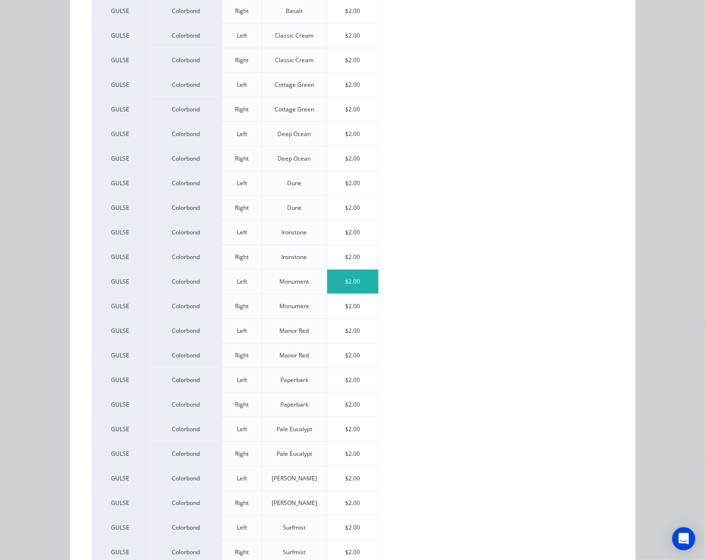
click at [363, 283] on div "$2.00" at bounding box center [353, 282] width 52 height 24
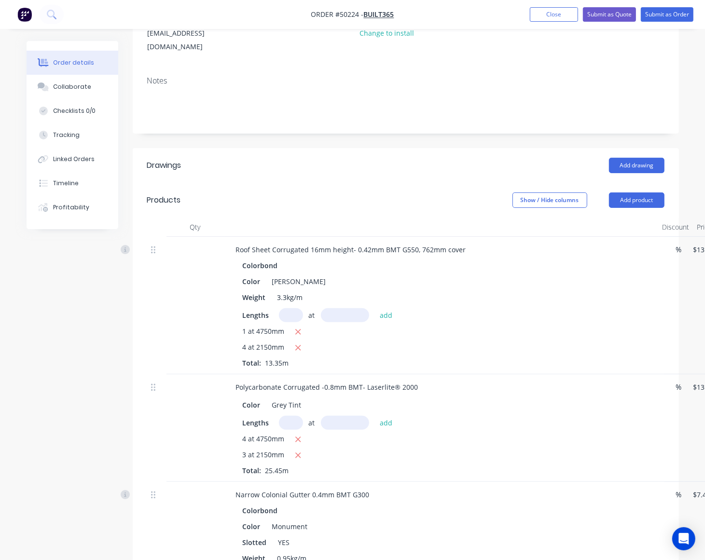
scroll to position [121, 0]
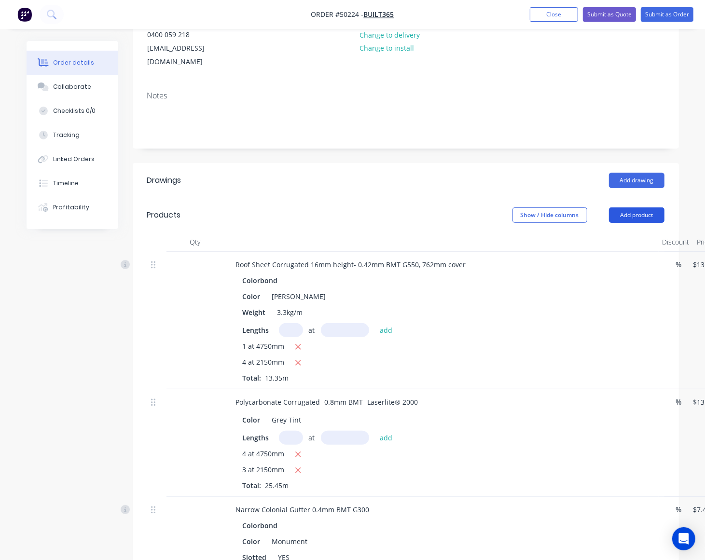
click at [645, 207] on button "Add product" at bounding box center [636, 214] width 55 height 15
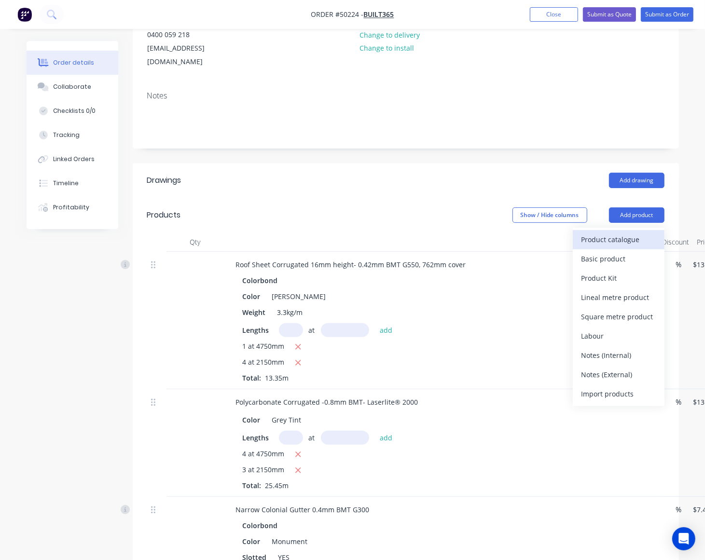
click at [625, 233] on div "Product catalogue" at bounding box center [618, 240] width 74 height 14
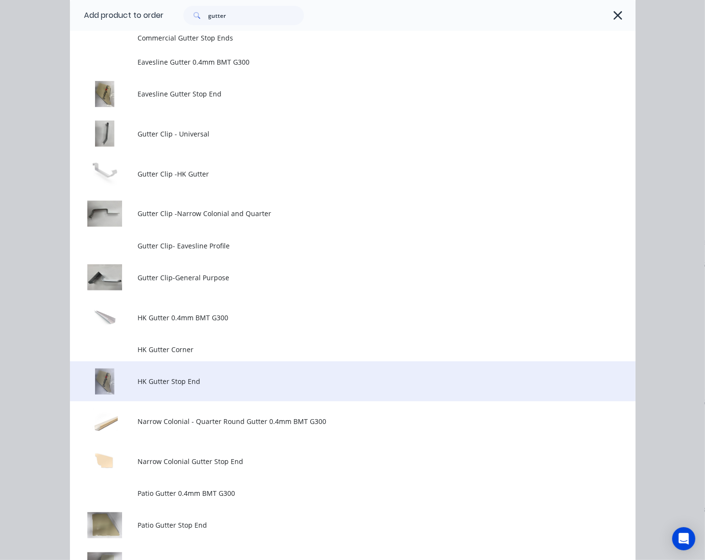
scroll to position [181, 0]
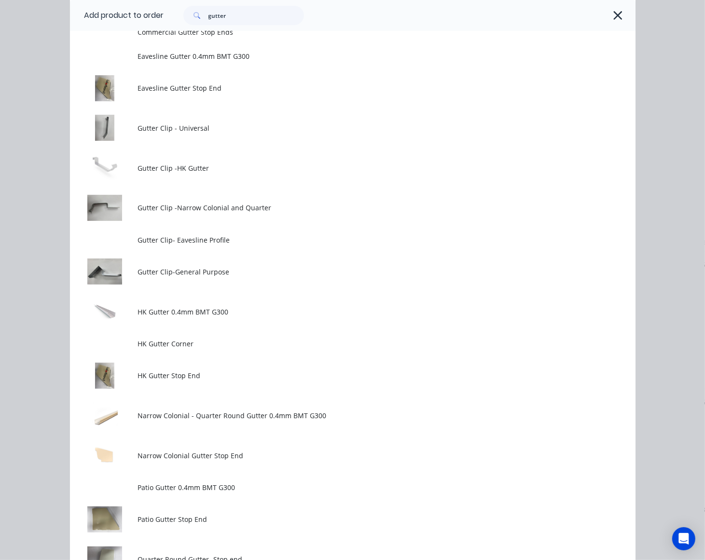
click at [199, 460] on span "Narrow Colonial Gutter Stop End" at bounding box center [336, 456] width 398 height 10
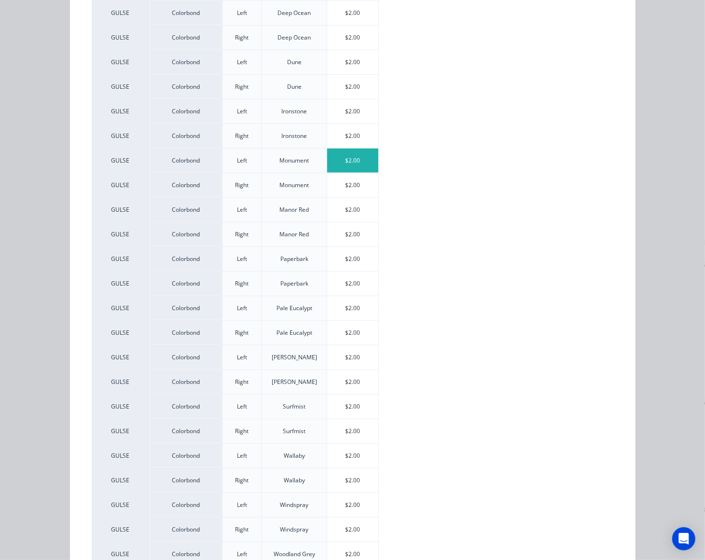
scroll to position [345, 0]
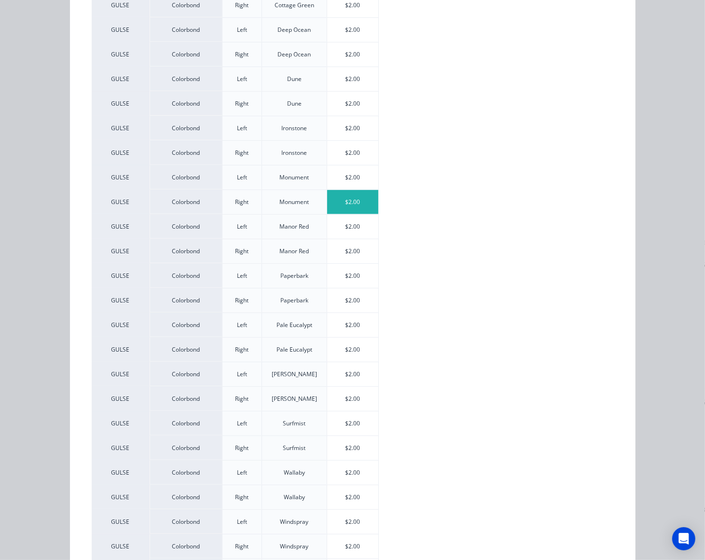
click at [350, 203] on div "$2.00" at bounding box center [353, 202] width 52 height 24
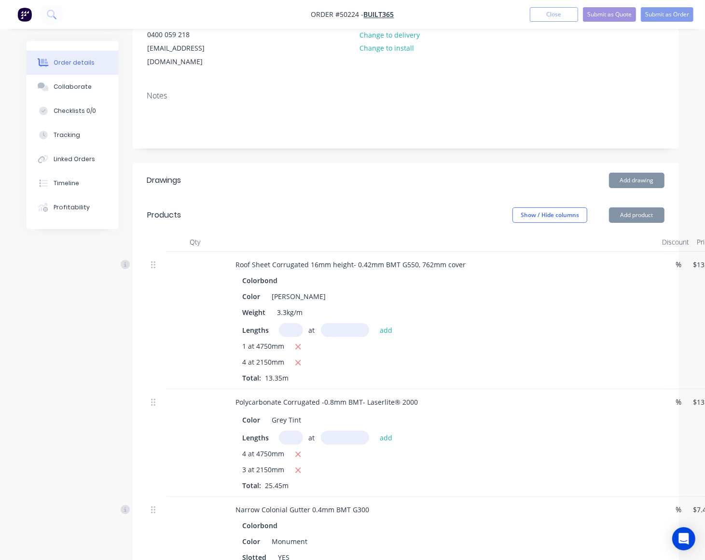
type input "$2.00"
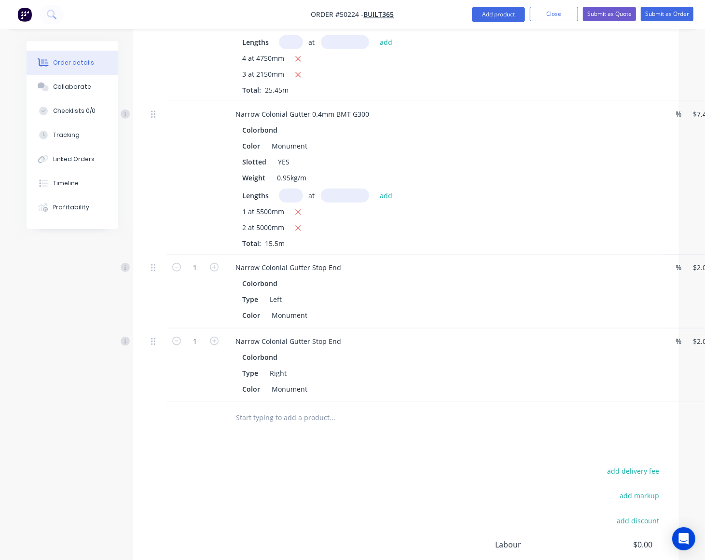
scroll to position [602, 0]
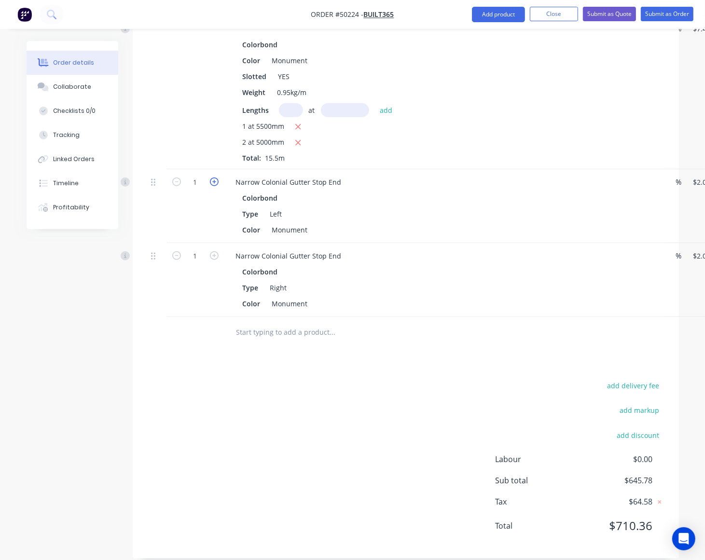
click at [210, 178] on icon "button" at bounding box center [214, 182] width 9 height 9
type input "2"
type input "$4.00"
click at [152, 222] on div at bounding box center [156, 206] width 19 height 74
click at [212, 251] on icon "button" at bounding box center [214, 255] width 9 height 9
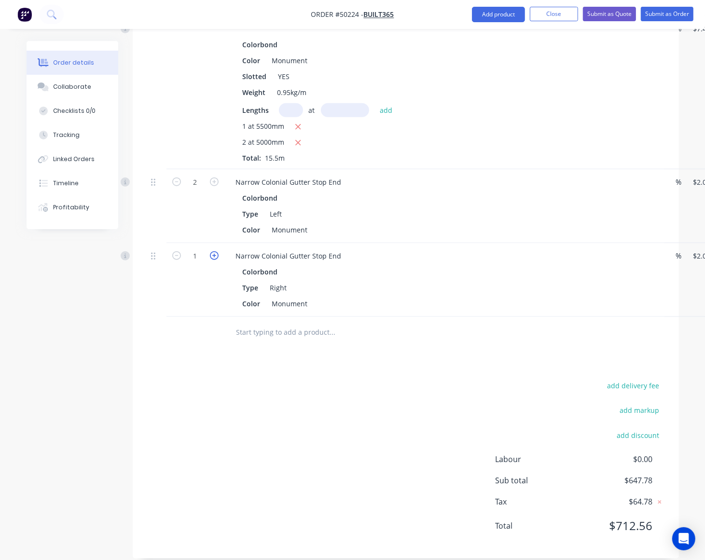
type input "2"
type input "$4.00"
click at [141, 379] on div "add delivery fee add markup add discount Labour $0.00 Sub total $649.78 Tax $64…" at bounding box center [406, 461] width 546 height 165
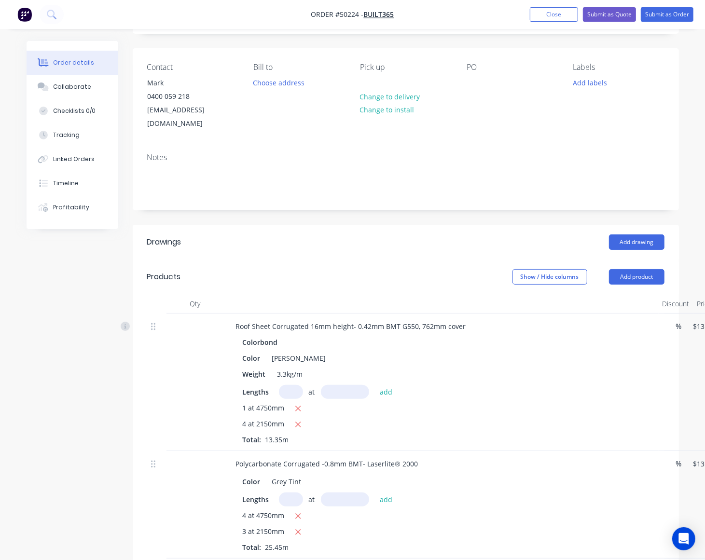
scroll to position [0, 0]
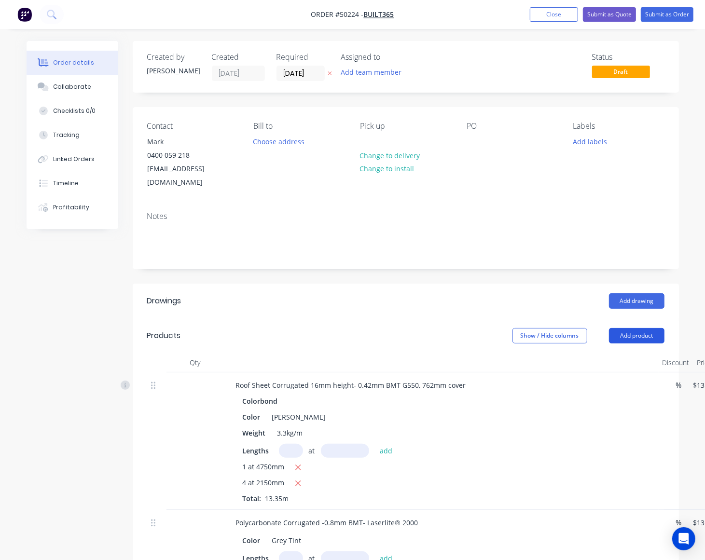
click at [622, 328] on button "Add product" at bounding box center [636, 335] width 55 height 15
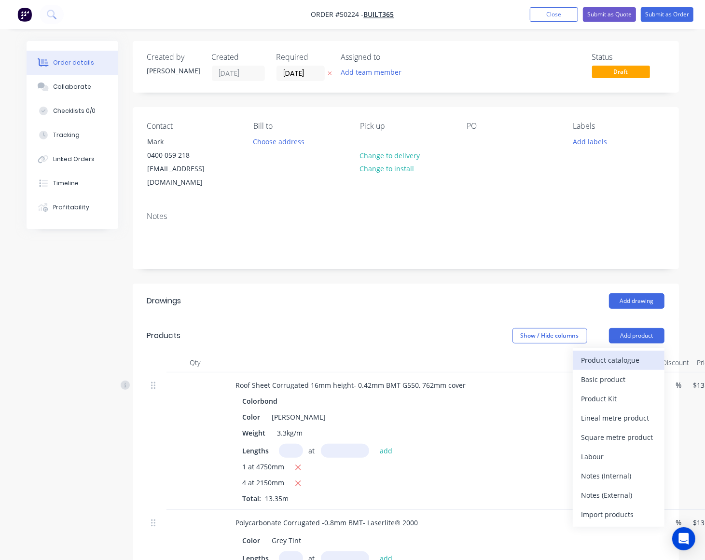
click at [620, 353] on div "Product catalogue" at bounding box center [618, 360] width 74 height 14
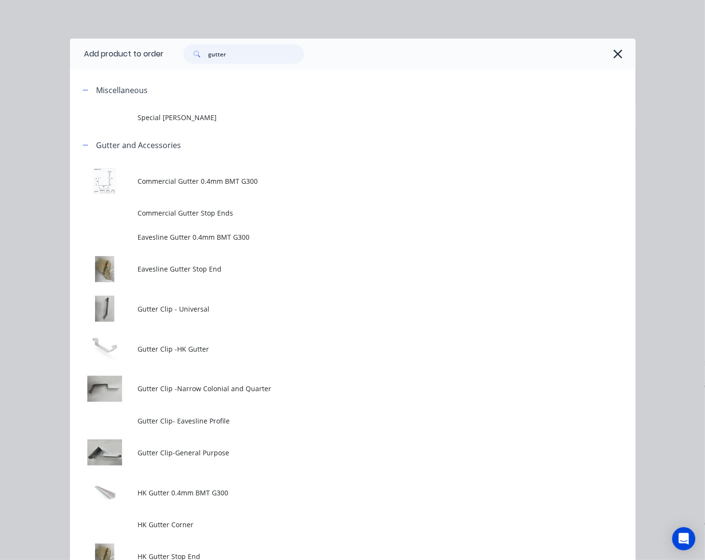
drag, startPoint x: 240, startPoint y: 52, endPoint x: 121, endPoint y: 56, distance: 118.7
click at [121, 56] on header "Add product to order gutter" at bounding box center [352, 54] width 565 height 31
type input "down"
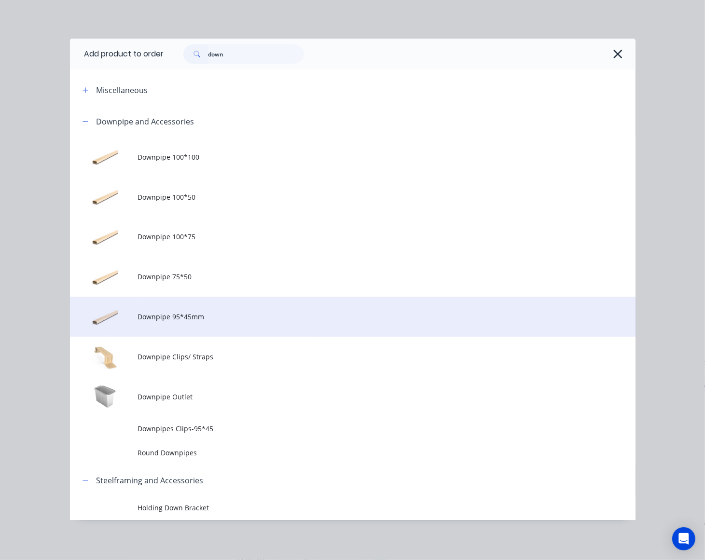
click at [194, 306] on td "Downpipe 95*45mm" at bounding box center [385, 317] width 497 height 40
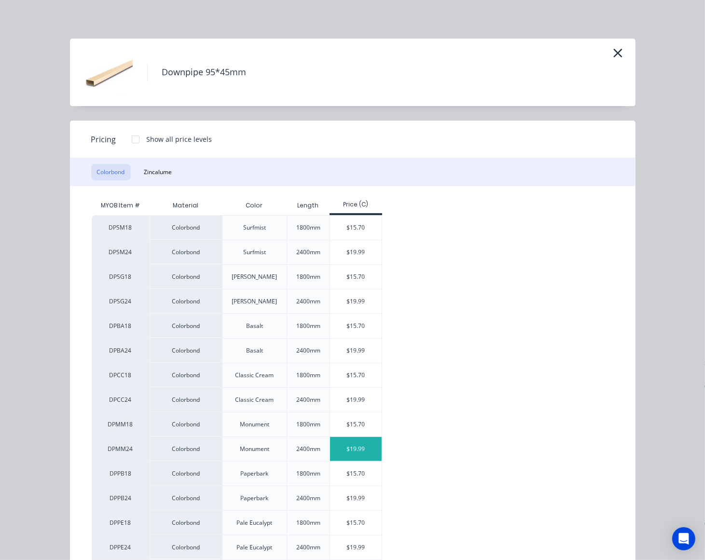
click at [359, 450] on div "$19.99" at bounding box center [356, 449] width 52 height 24
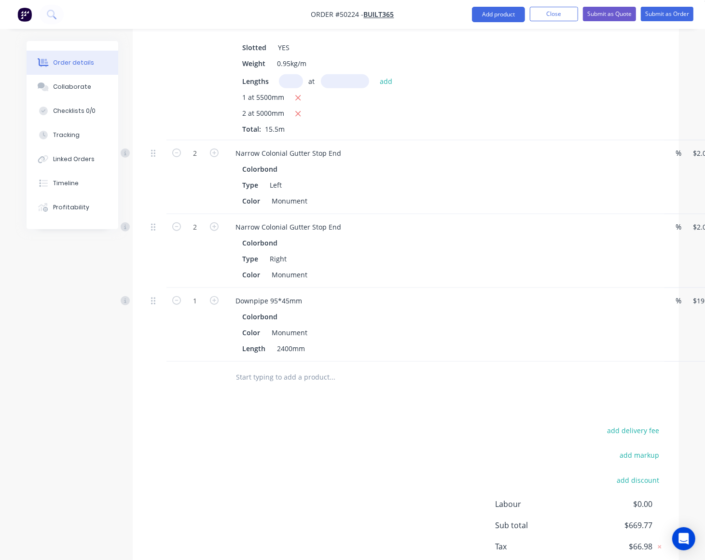
scroll to position [615, 0]
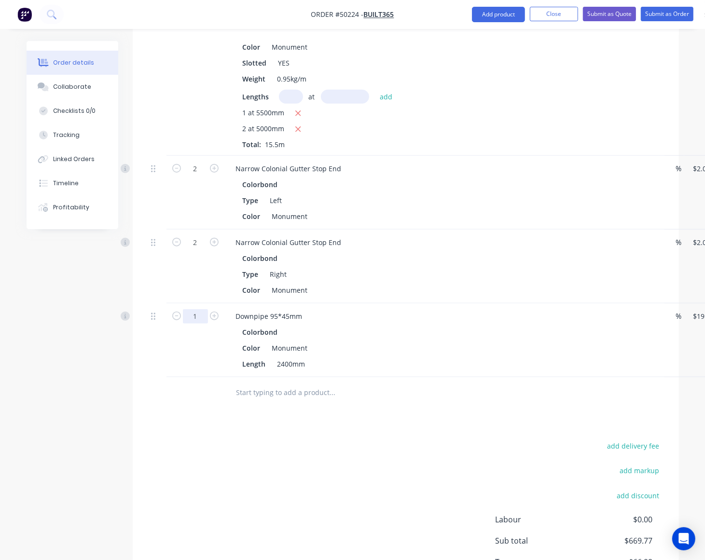
click at [201, 309] on input "1" at bounding box center [195, 316] width 25 height 14
type input "2"
type input "$39.98"
click at [522, 461] on div "add delivery fee add markup add discount Labour $0.00 Sub total $669.77 Tax $66…" at bounding box center [405, 521] width 517 height 165
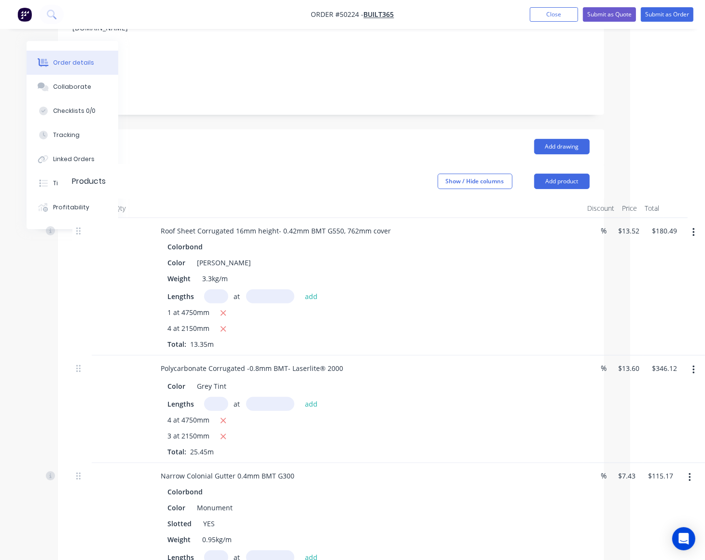
scroll to position [0, 75]
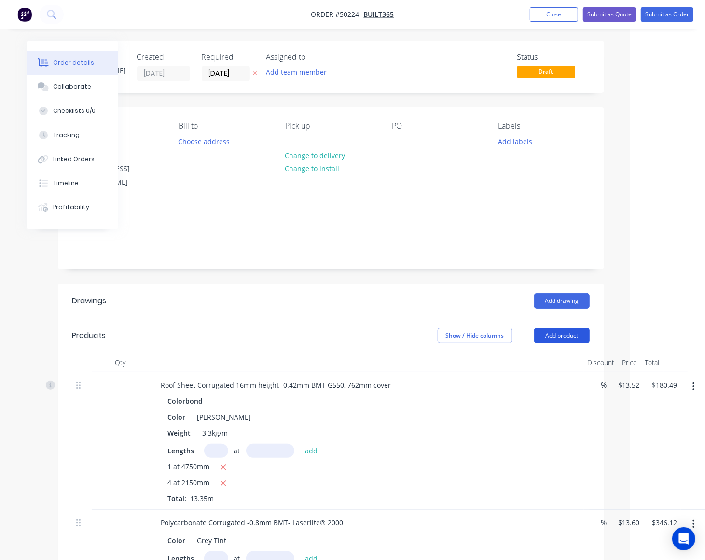
click at [571, 328] on button "Add product" at bounding box center [561, 335] width 55 height 15
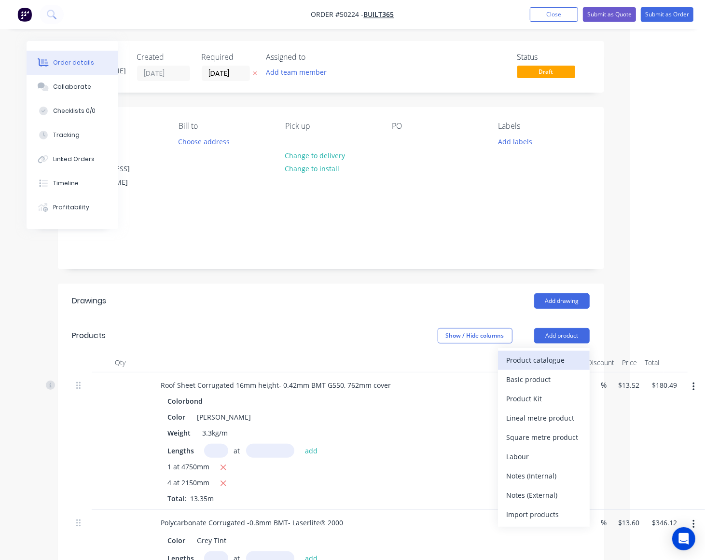
click at [548, 353] on div "Product catalogue" at bounding box center [544, 360] width 74 height 14
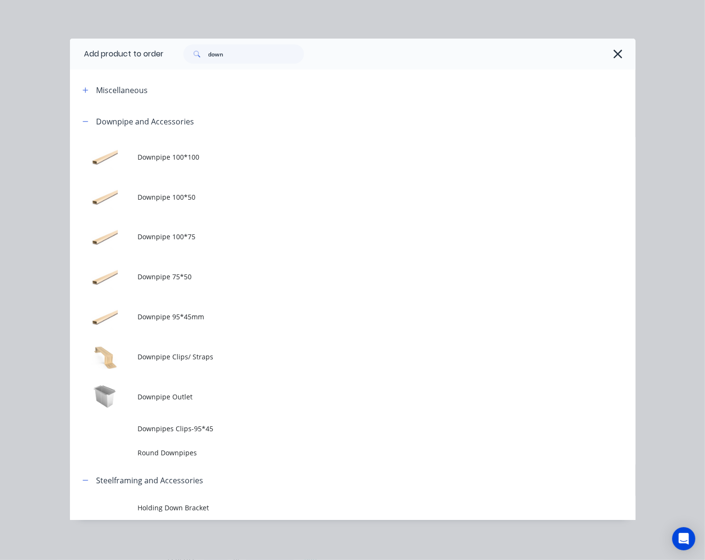
scroll to position [0, 70]
drag, startPoint x: 260, startPoint y: 50, endPoint x: 157, endPoint y: 58, distance: 104.0
click at [157, 58] on header "Add product to order down" at bounding box center [352, 54] width 565 height 31
type input "gutter"
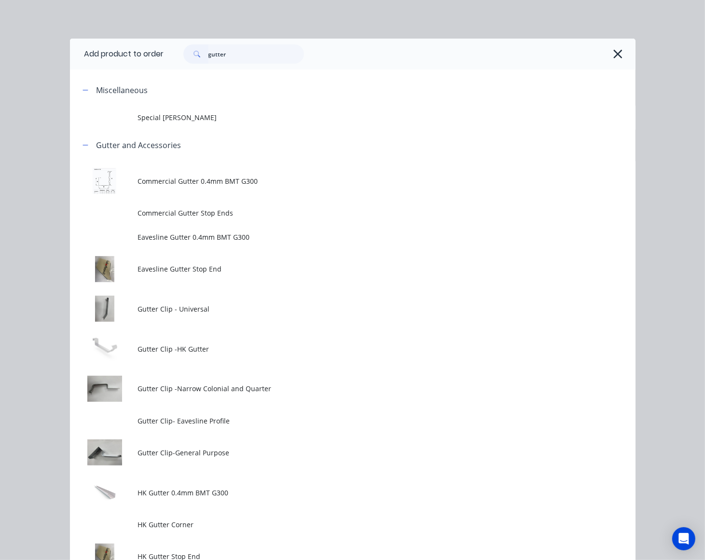
click at [621, 50] on div "gutter" at bounding box center [399, 54] width 471 height 31
click at [613, 52] on icon "button" at bounding box center [618, 54] width 10 height 14
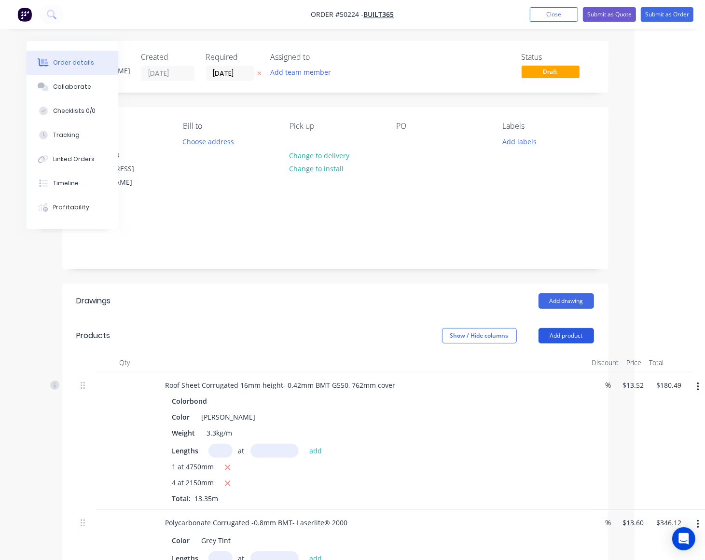
click at [563, 328] on button "Add product" at bounding box center [565, 335] width 55 height 15
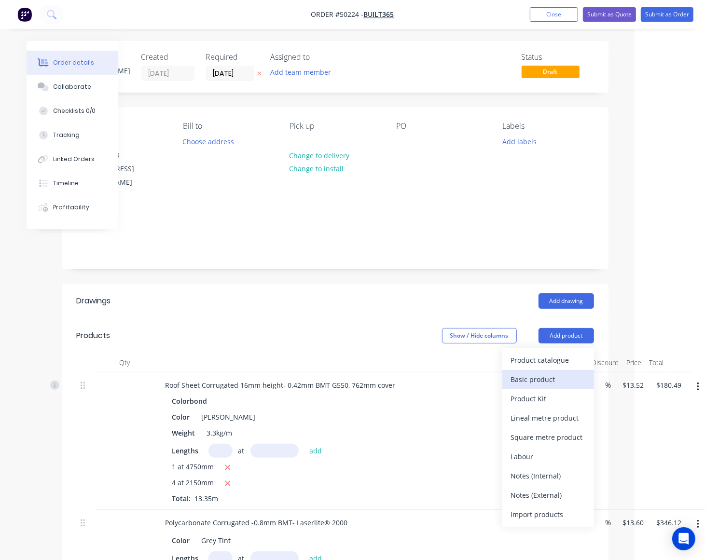
click at [560, 372] on div "Basic product" at bounding box center [548, 379] width 74 height 14
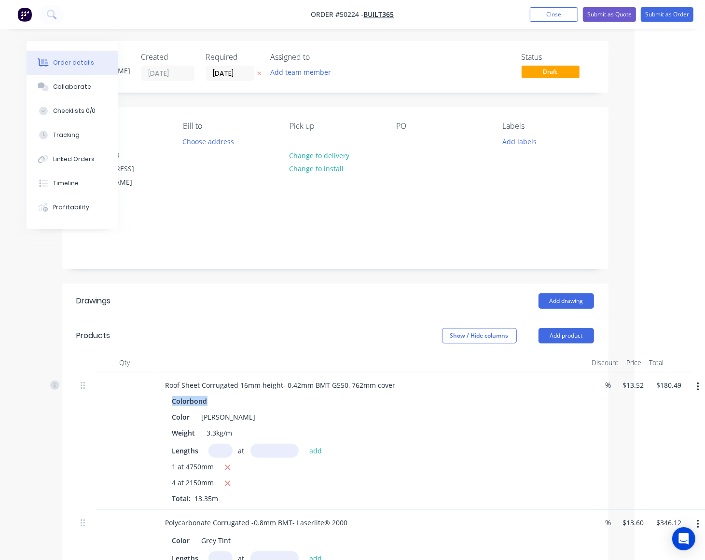
click at [560, 372] on div "Roof Sheet Corrugated 16mm height- 0.42mm BMT G550, 762mm cover Colorbond Color…" at bounding box center [371, 440] width 434 height 137
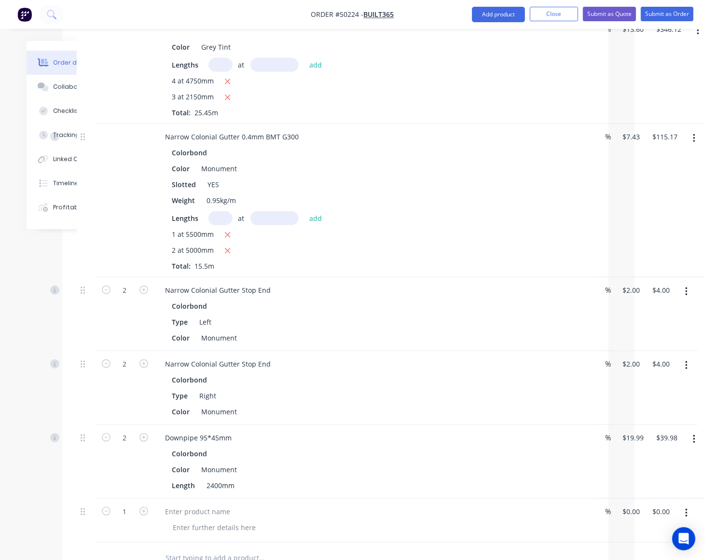
scroll to position [719, 70]
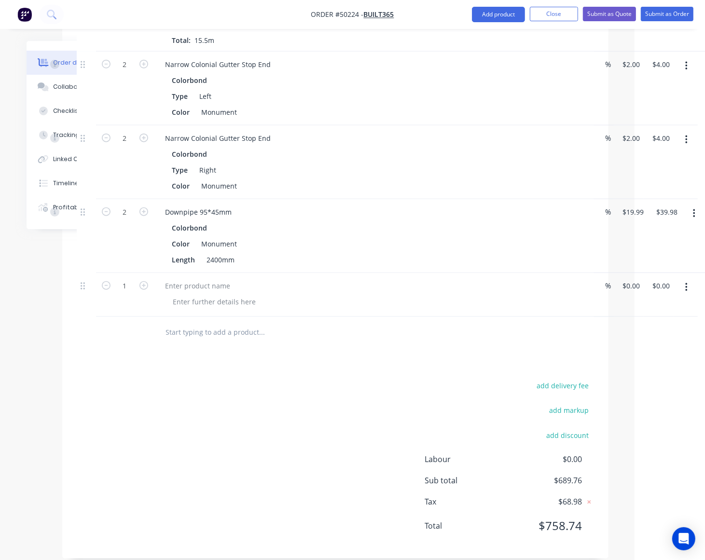
click at [689, 279] on button "button" at bounding box center [686, 287] width 23 height 17
click at [661, 364] on div "Delete" at bounding box center [652, 371] width 74 height 14
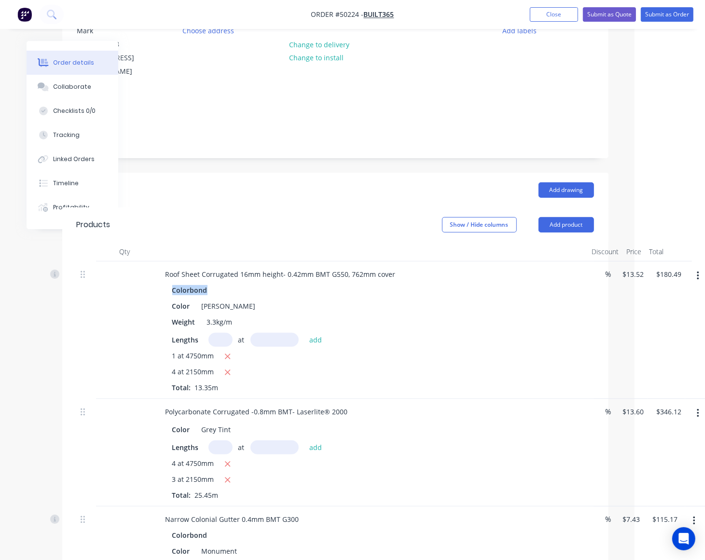
scroll to position [0, 70]
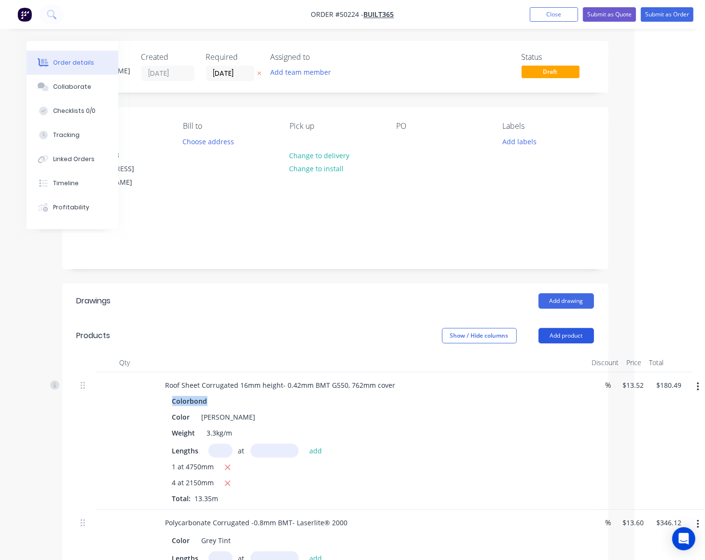
click at [563, 328] on button "Add product" at bounding box center [565, 335] width 55 height 15
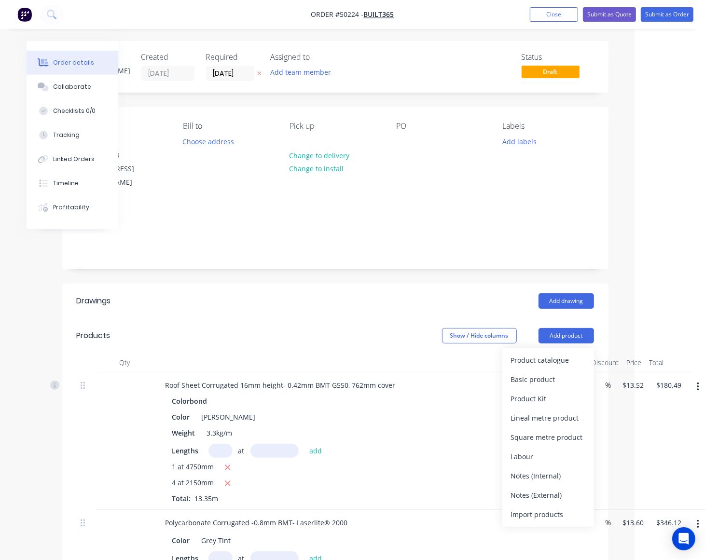
click at [555, 348] on div "Product catalogue Basic product Product Kit Lineal metre product Square metre p…" at bounding box center [548, 437] width 92 height 178
click at [554, 353] on div "Product catalogue" at bounding box center [548, 360] width 74 height 14
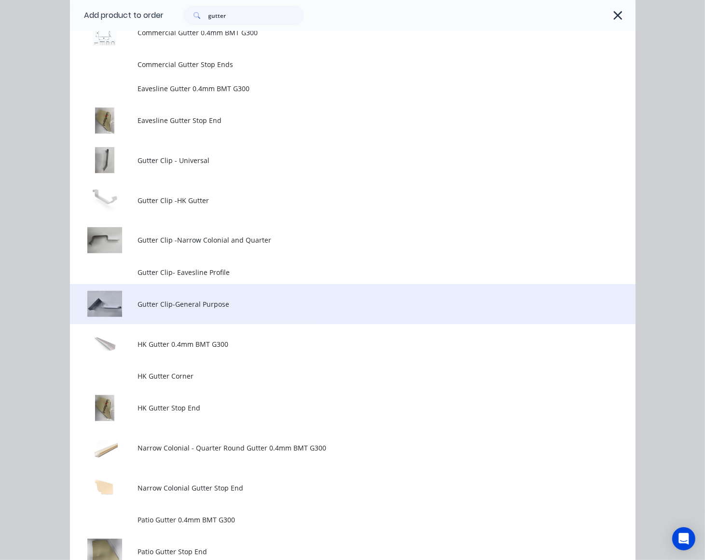
scroll to position [181, 0]
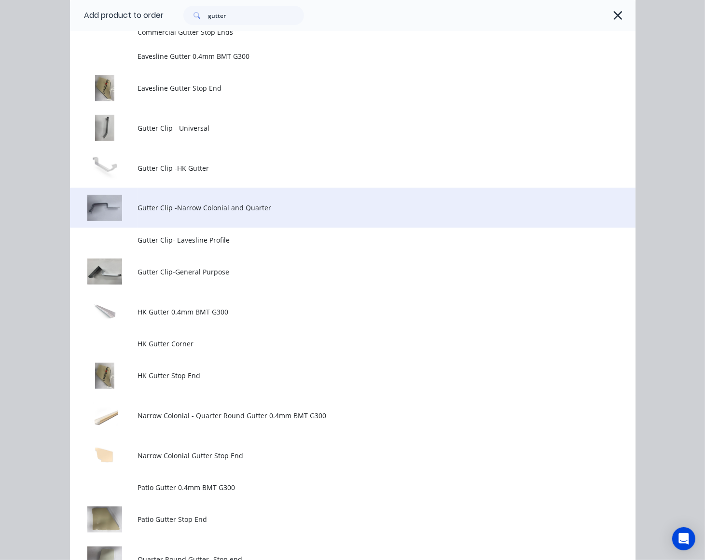
click at [237, 207] on span "Gutter Clip -Narrow Colonial and Quarter" at bounding box center [336, 208] width 398 height 10
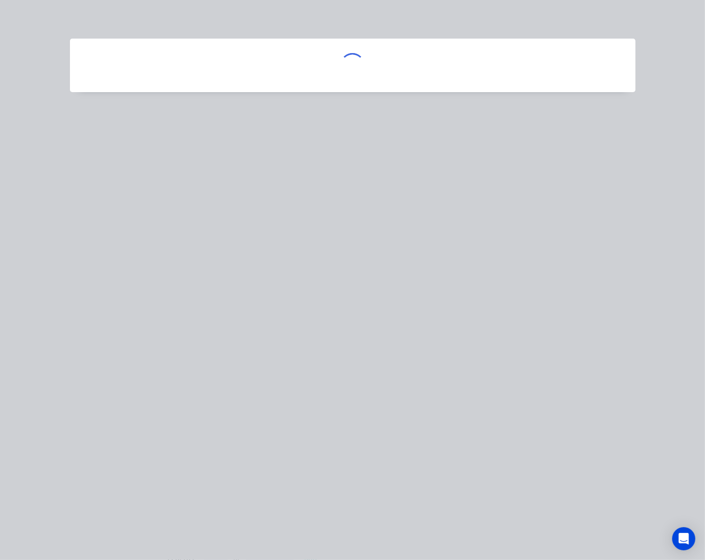
scroll to position [0, 0]
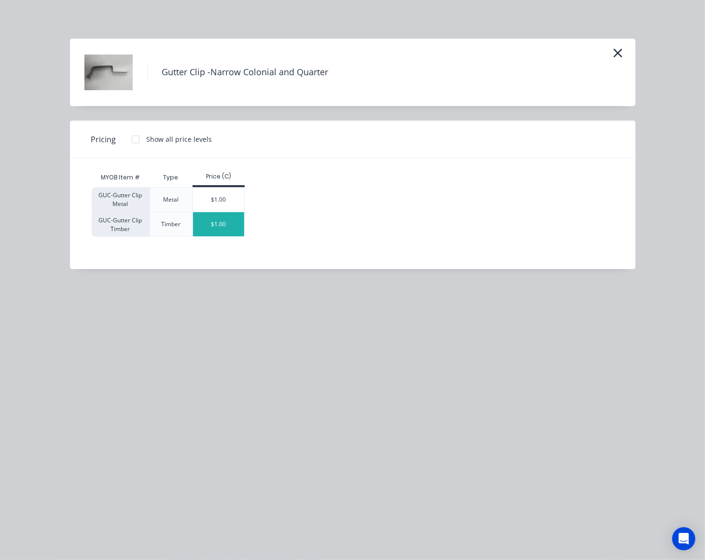
click at [217, 218] on div "$1.00" at bounding box center [219, 224] width 52 height 24
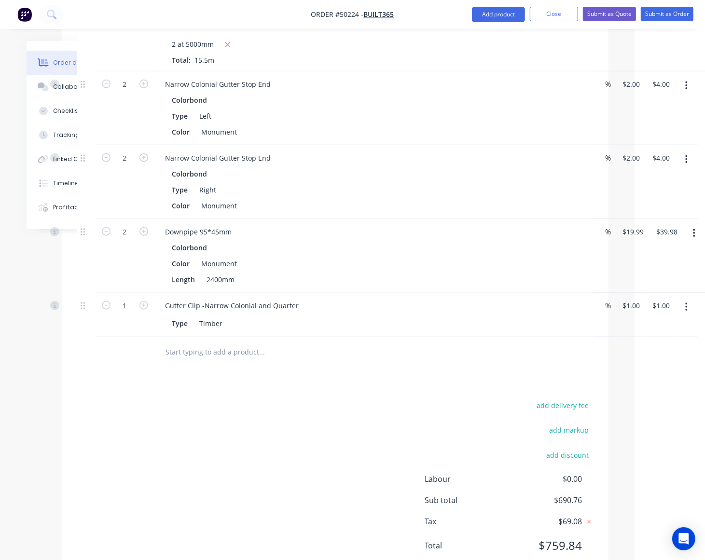
scroll to position [719, 70]
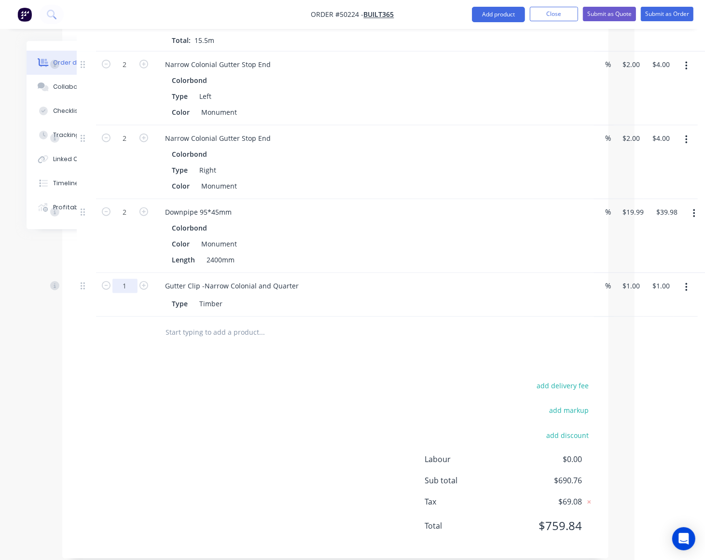
click at [124, 279] on input "1" at bounding box center [124, 286] width 25 height 14
type input "28"
type input "$28.00"
click at [411, 328] on div at bounding box center [302, 332] width 289 height 19
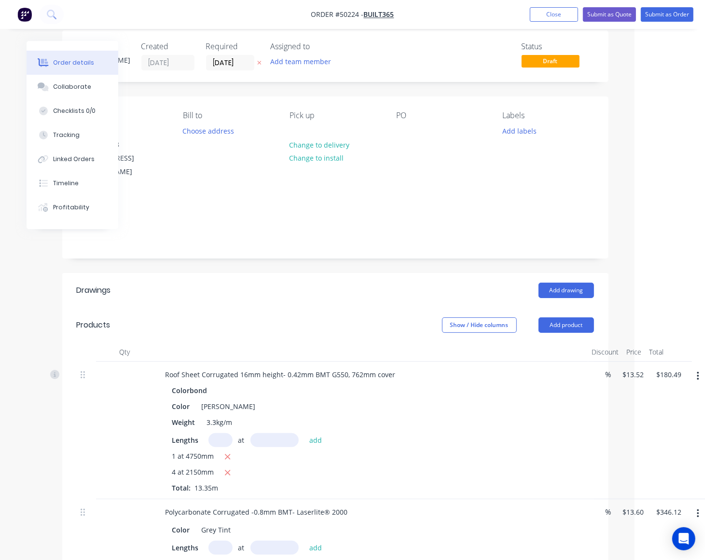
scroll to position [0, 70]
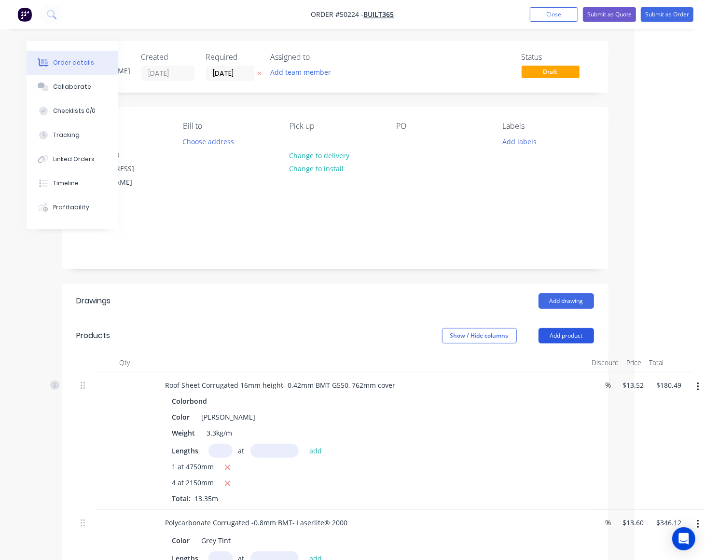
click at [555, 328] on button "Add product" at bounding box center [565, 335] width 55 height 15
click at [552, 335] on header "Products Show / Hide columns Add product" at bounding box center [335, 335] width 546 height 35
click at [549, 328] on button "Add product" at bounding box center [565, 335] width 55 height 15
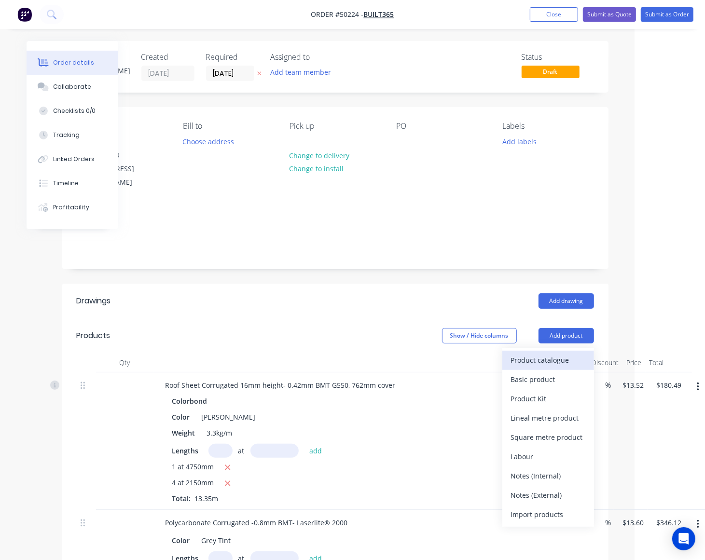
click at [539, 353] on div "Product catalogue" at bounding box center [548, 360] width 74 height 14
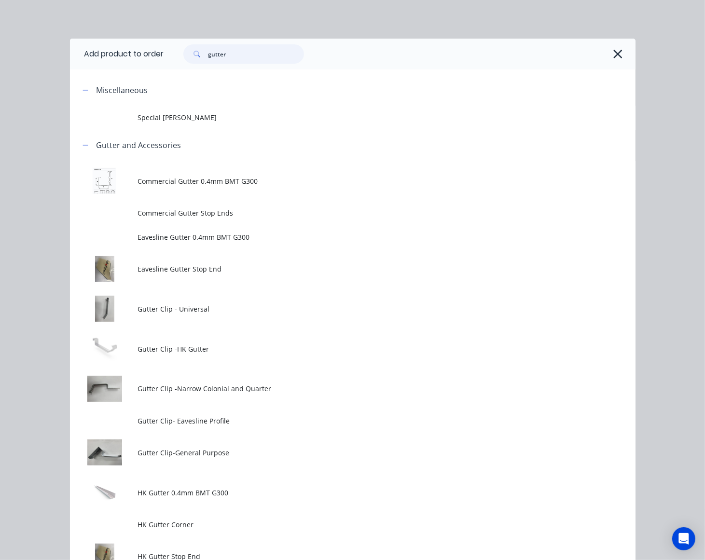
drag, startPoint x: 249, startPoint y: 55, endPoint x: 165, endPoint y: 59, distance: 83.5
click at [174, 59] on div "gutter" at bounding box center [239, 53] width 130 height 19
drag, startPoint x: 256, startPoint y: 47, endPoint x: 191, endPoint y: 59, distance: 65.7
click at [191, 59] on div "20" at bounding box center [243, 53] width 121 height 19
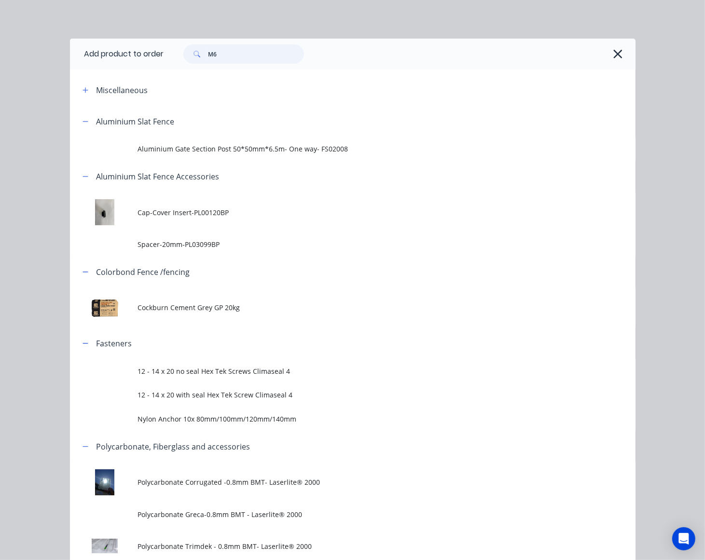
type input "M6"
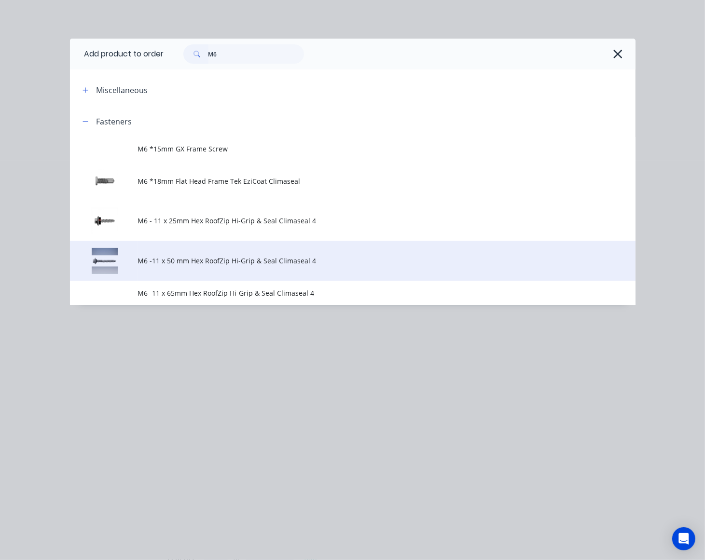
click at [211, 255] on td "M6 -11 x 50 mm Hex RoofZip Hi-Grip & Seal Climaseal 4" at bounding box center [385, 261] width 497 height 40
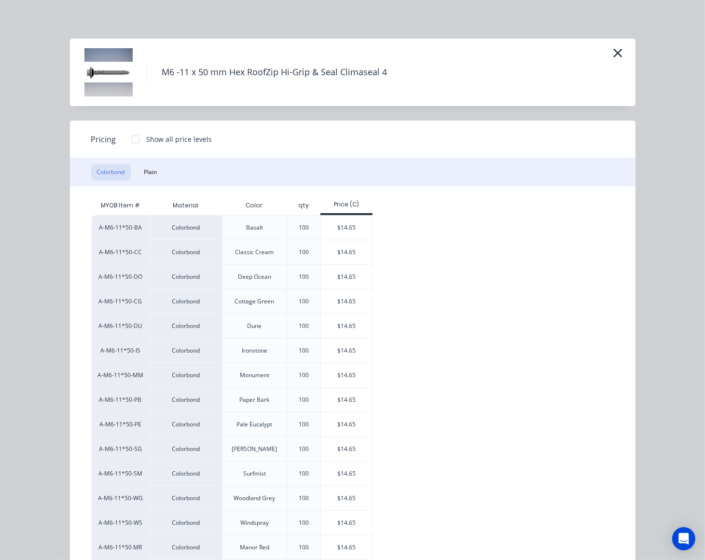
scroll to position [177, 0]
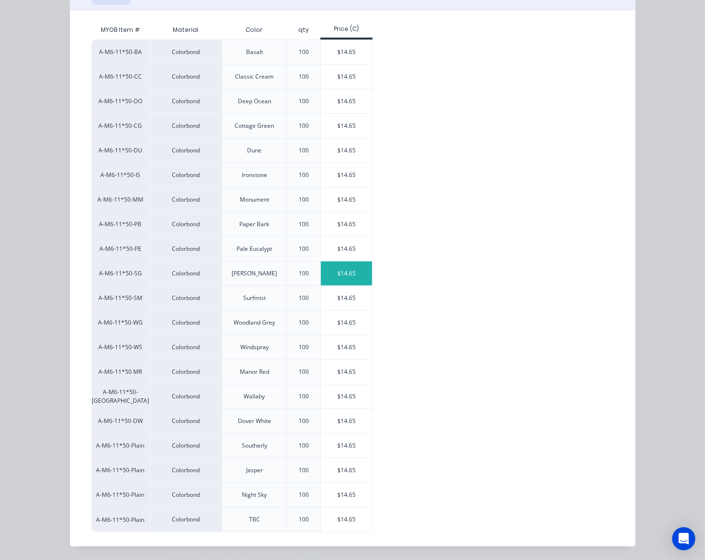
click at [343, 267] on div "$14.65" at bounding box center [347, 273] width 52 height 24
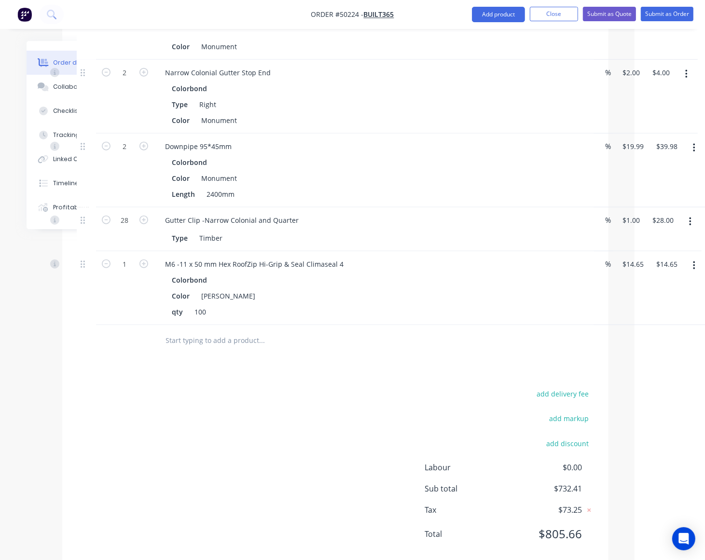
scroll to position [794, 70]
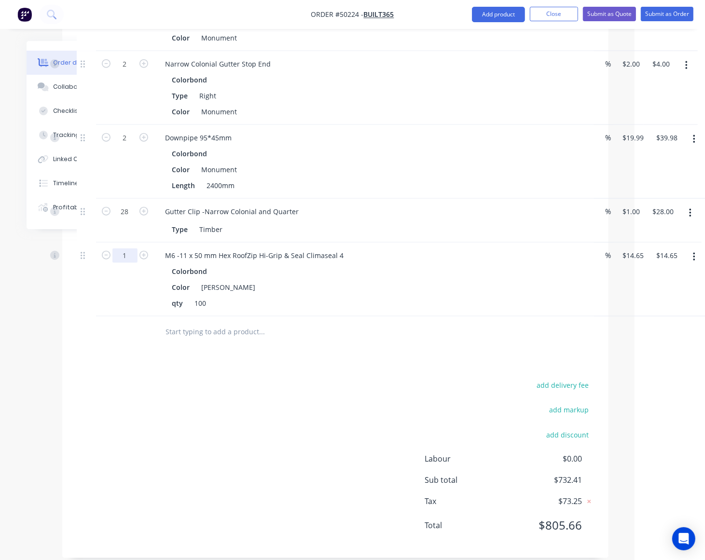
click at [129, 248] on input "1" at bounding box center [124, 255] width 25 height 14
type input "2"
type input "$29.30"
click at [481, 355] on div "Drawings Add drawing Products Show / Hide columns Add product Qty Discount Pric…" at bounding box center [335, 24] width 546 height 1068
click at [353, 442] on div "add delivery fee add markup add discount Labour $0.00 Sub total $747.06 Tax $74…" at bounding box center [335, 461] width 517 height 165
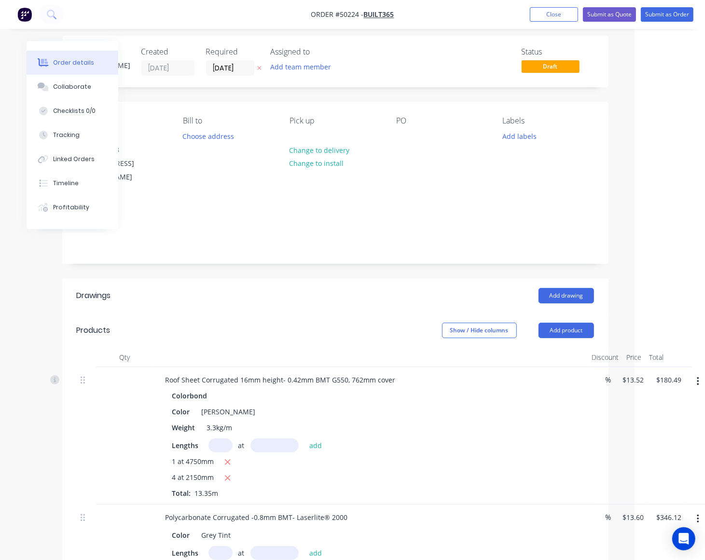
scroll to position [0, 70]
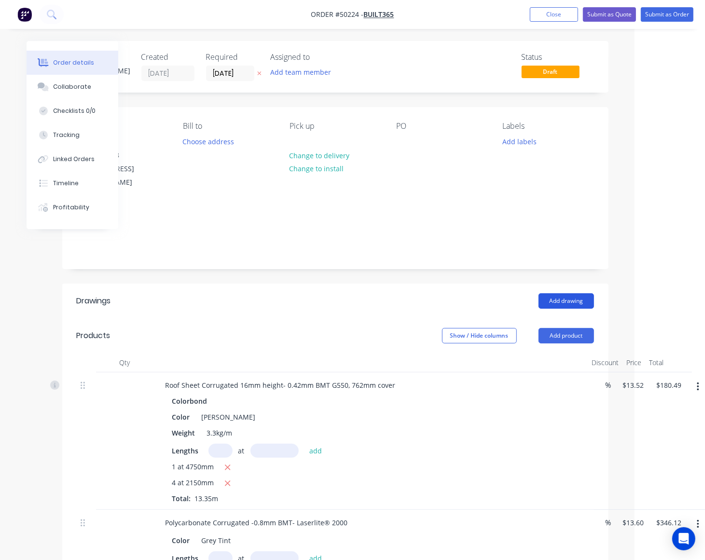
click at [563, 293] on button "Add drawing" at bounding box center [565, 300] width 55 height 15
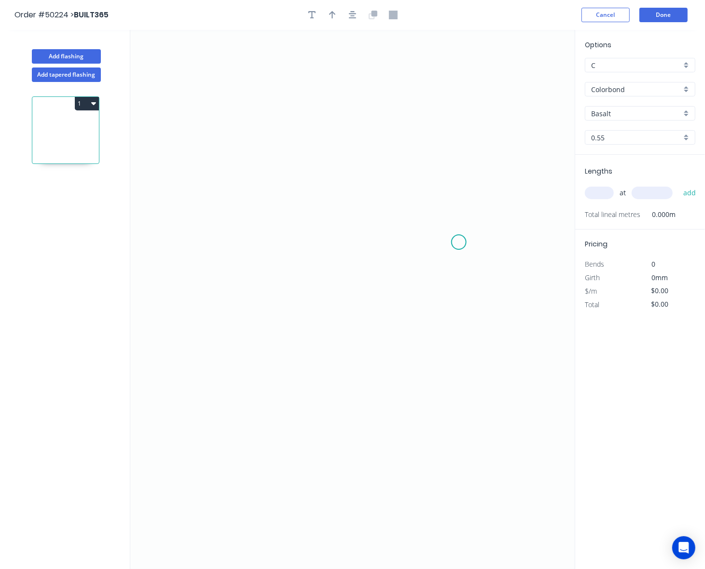
click at [460, 242] on icon "0" at bounding box center [352, 299] width 444 height 539
click at [448, 216] on icon "0" at bounding box center [352, 299] width 444 height 539
click at [290, 157] on icon at bounding box center [368, 185] width 157 height 59
click at [283, 293] on icon "0 ? ? ? º" at bounding box center [352, 299] width 444 height 539
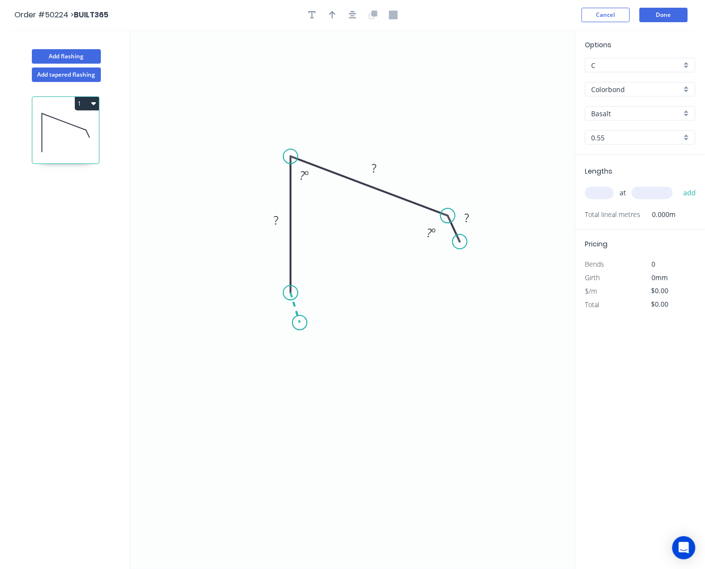
click at [300, 323] on icon "0 ? ? ? ? º ? º" at bounding box center [352, 299] width 444 height 539
click at [288, 317] on circle at bounding box center [290, 316] width 14 height 14
click at [310, 339] on circle at bounding box center [309, 336] width 14 height 14
drag, startPoint x: 293, startPoint y: 170, endPoint x: 302, endPoint y: 165, distance: 10.6
click at [303, 182] on icon "0 ? ? ? ? ? º ? º" at bounding box center [352, 299] width 444 height 539
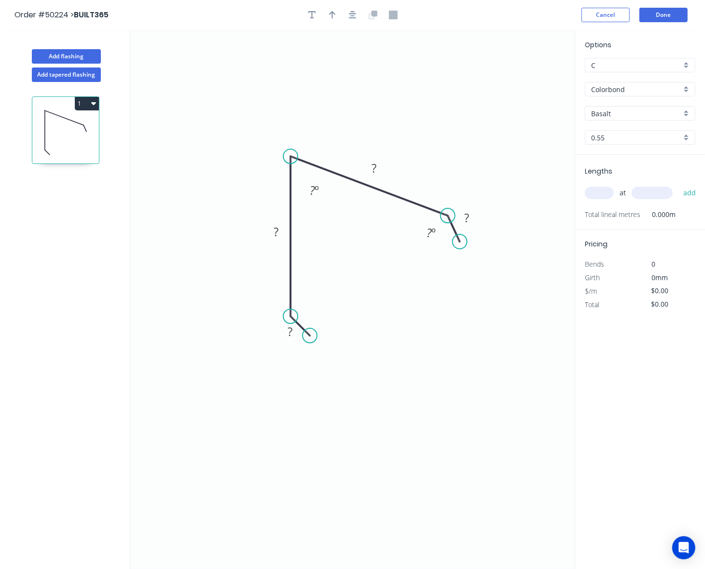
click at [302, 165] on icon "0 ? ? ? ? ? º ? º" at bounding box center [352, 299] width 444 height 539
click at [296, 197] on circle at bounding box center [290, 196] width 14 height 14
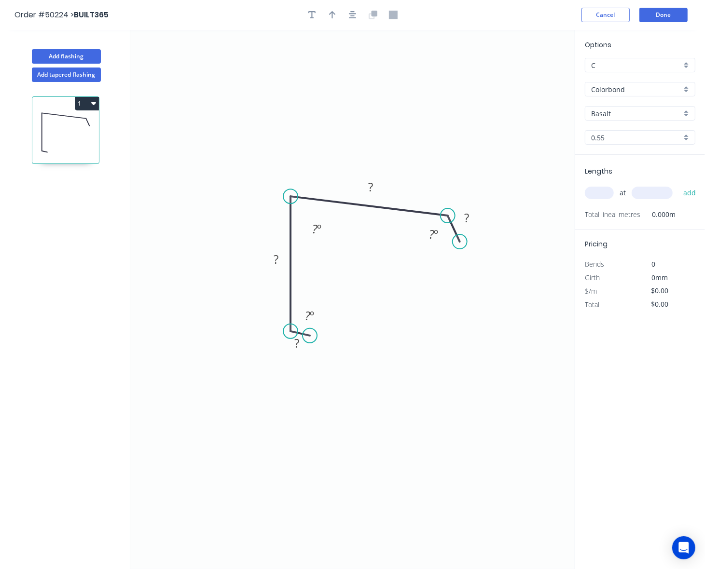
drag, startPoint x: 292, startPoint y: 321, endPoint x: 292, endPoint y: 332, distance: 10.6
click at [292, 332] on circle at bounding box center [290, 331] width 14 height 14
drag, startPoint x: 309, startPoint y: 348, endPoint x: 307, endPoint y: 353, distance: 5.0
click at [307, 353] on circle at bounding box center [307, 352] width 14 height 14
click at [465, 242] on circle at bounding box center [464, 241] width 14 height 14
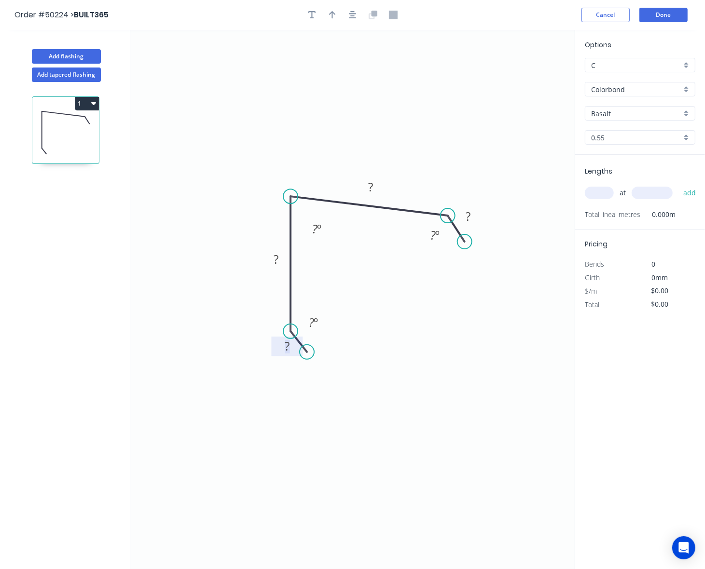
click at [292, 343] on rect at bounding box center [287, 347] width 19 height 14
click at [406, 351] on icon "0 10 100 100 10 165 º 85 º 165 º" at bounding box center [352, 299] width 444 height 539
type input "$10.16"
click at [589, 188] on input "text" at bounding box center [599, 193] width 29 height 13
type input "1"
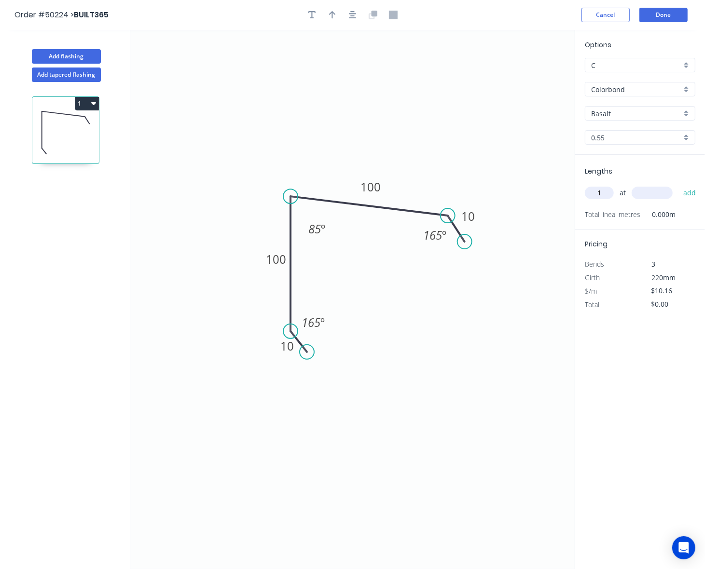
type input "3"
type input "2400"
click at [678, 185] on button "add" at bounding box center [689, 193] width 23 height 16
type input "$24.38"
click at [614, 112] on input "Basalt" at bounding box center [636, 114] width 90 height 10
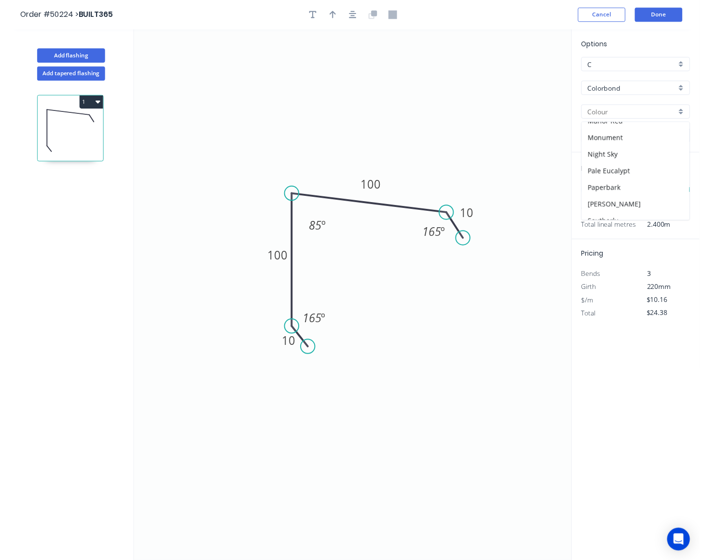
scroll to position [181, 0]
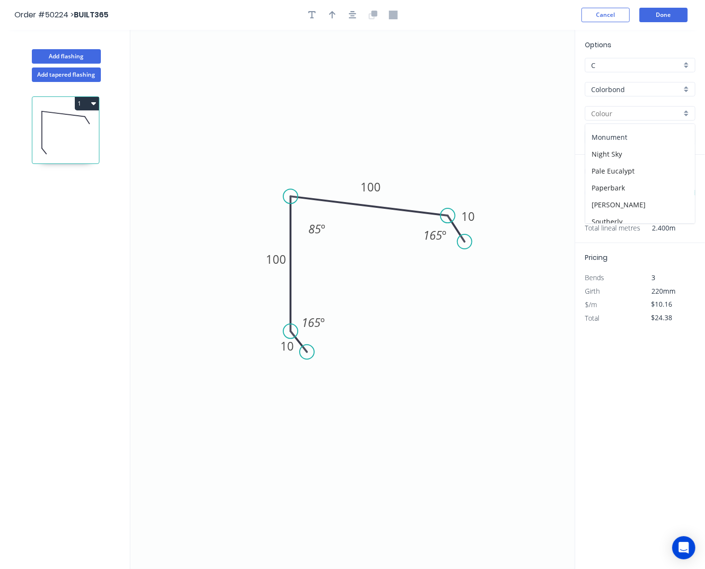
click at [623, 141] on div "Monument" at bounding box center [640, 137] width 110 height 17
type input "Monument"
click at [335, 15] on icon "button" at bounding box center [332, 15] width 7 height 9
drag, startPoint x: 529, startPoint y: 78, endPoint x: 457, endPoint y: 86, distance: 72.3
click at [457, 86] on icon "0 10 100 100 10 165 º 85 º 165 º" at bounding box center [352, 299] width 444 height 539
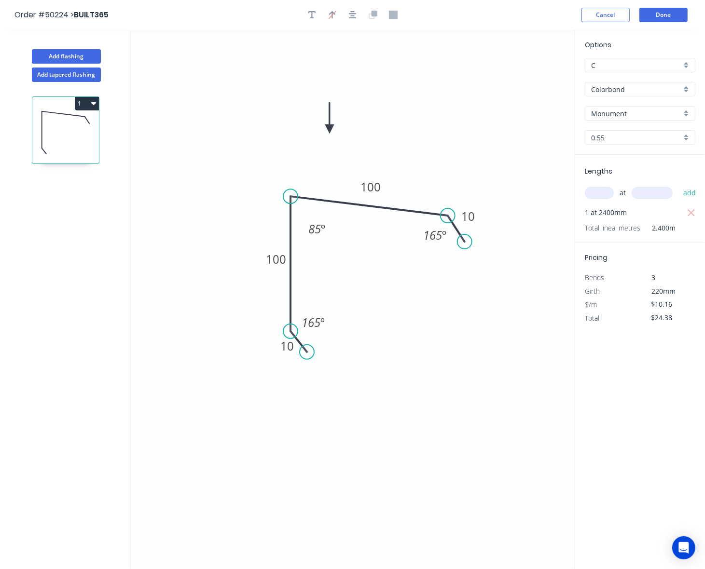
drag, startPoint x: 526, startPoint y: 76, endPoint x: 445, endPoint y: 73, distance: 81.1
click at [330, 130] on icon at bounding box center [329, 117] width 9 height 31
click at [662, 13] on button "Done" at bounding box center [663, 15] width 48 height 14
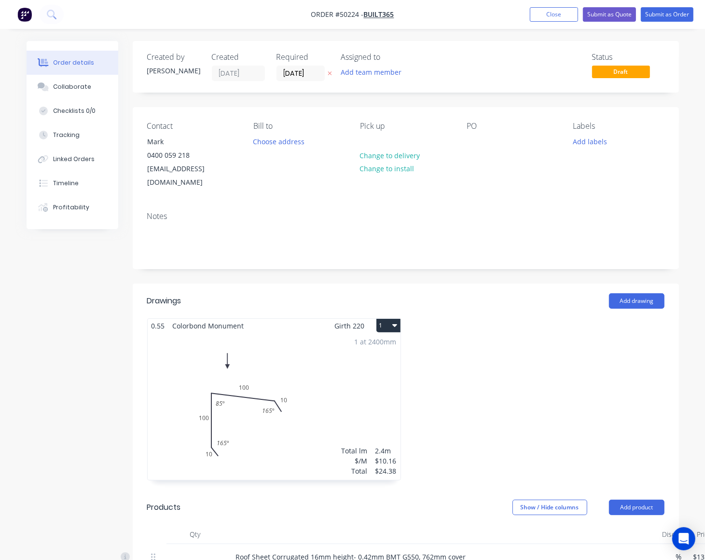
click at [498, 339] on div at bounding box center [537, 404] width 263 height 172
click at [620, 18] on button "Submit as Quote" at bounding box center [609, 14] width 53 height 14
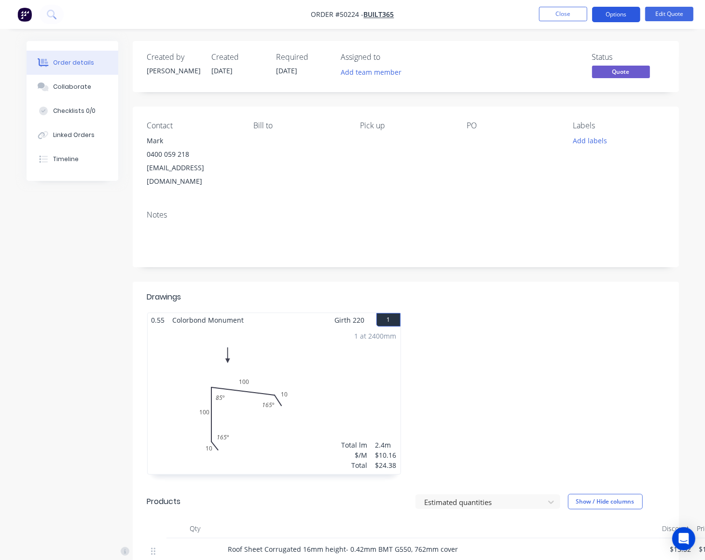
click at [607, 11] on button "Options" at bounding box center [616, 14] width 48 height 15
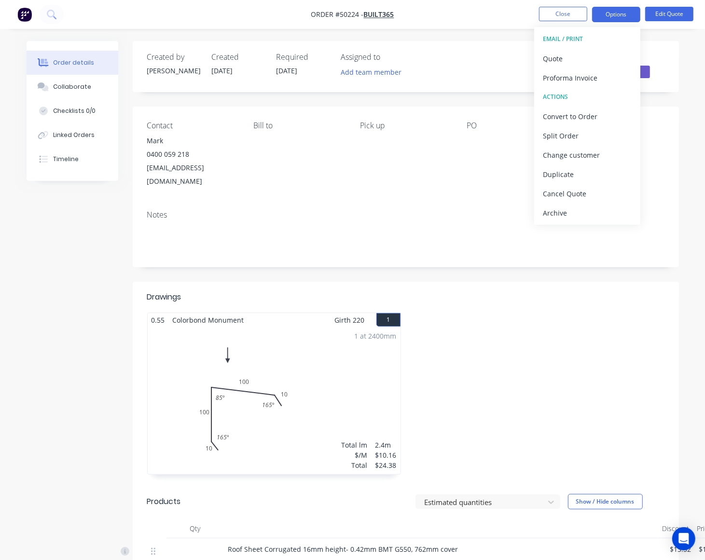
click at [599, 44] on div "EMAIL / PRINT" at bounding box center [587, 39] width 89 height 13
click at [597, 52] on div "Quote" at bounding box center [587, 59] width 89 height 14
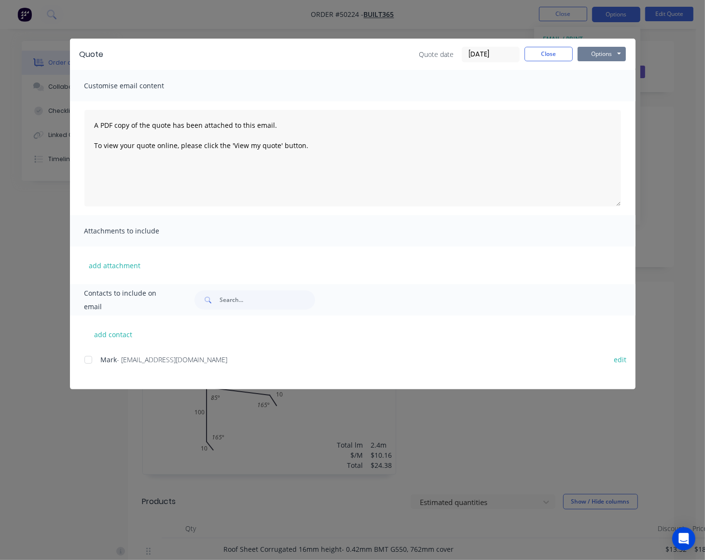
click at [610, 54] on button "Options" at bounding box center [601, 54] width 48 height 14
click at [611, 75] on button "Preview" at bounding box center [608, 72] width 62 height 16
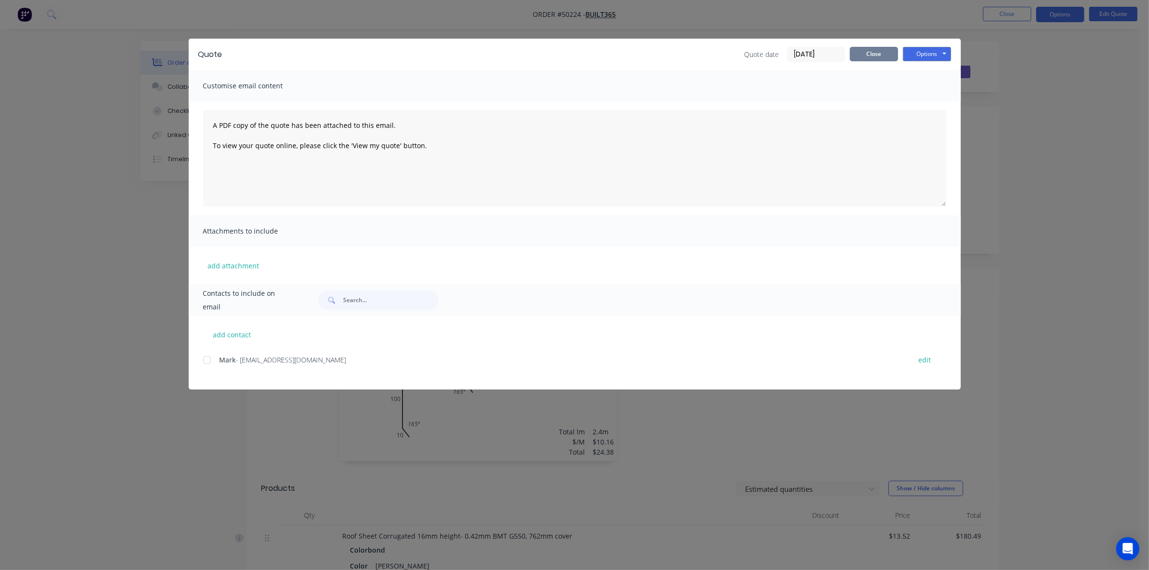
click at [894, 52] on button "Close" at bounding box center [873, 54] width 48 height 14
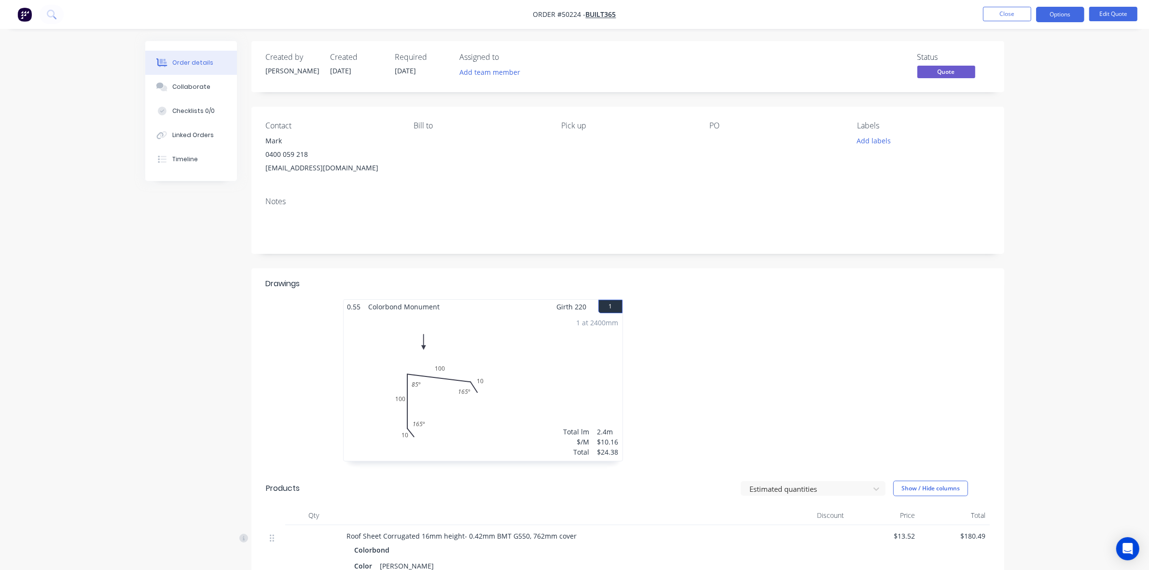
click at [1018, 17] on button "Close" at bounding box center [1007, 14] width 48 height 14
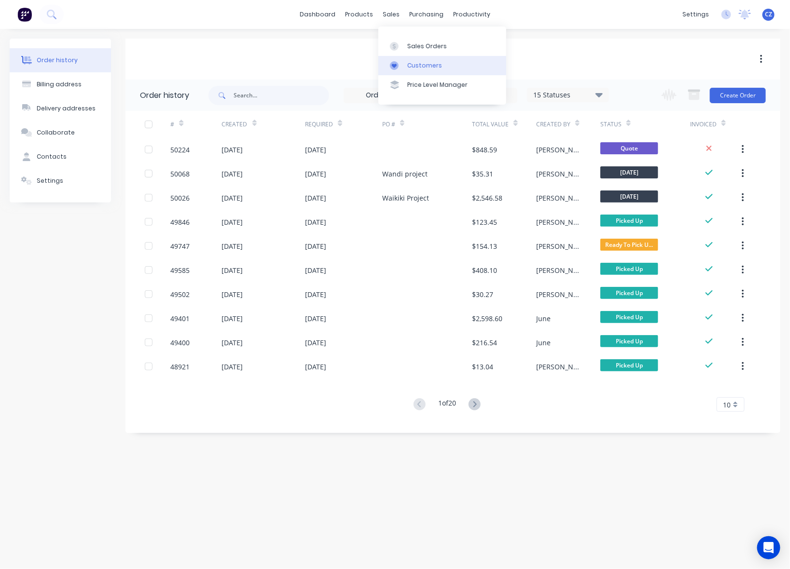
click at [406, 61] on link "Customers" at bounding box center [442, 65] width 128 height 19
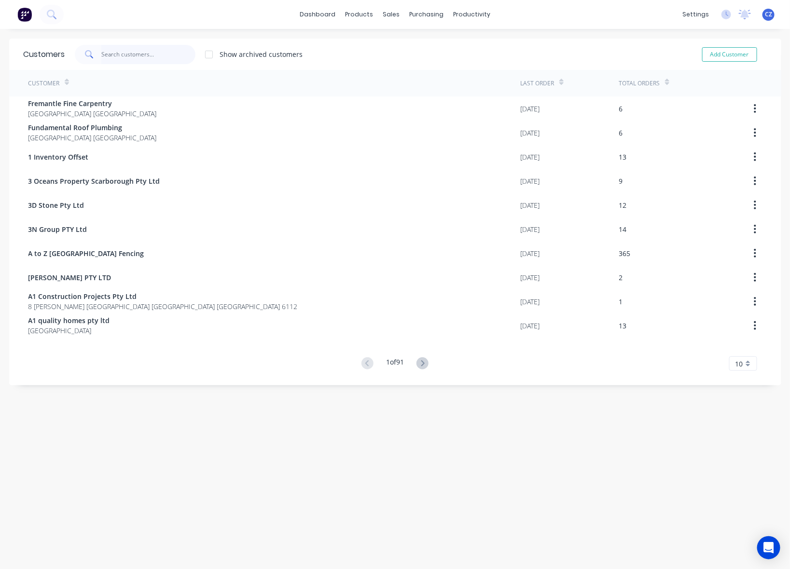
click at [133, 52] on input "text" at bounding box center [148, 54] width 94 height 19
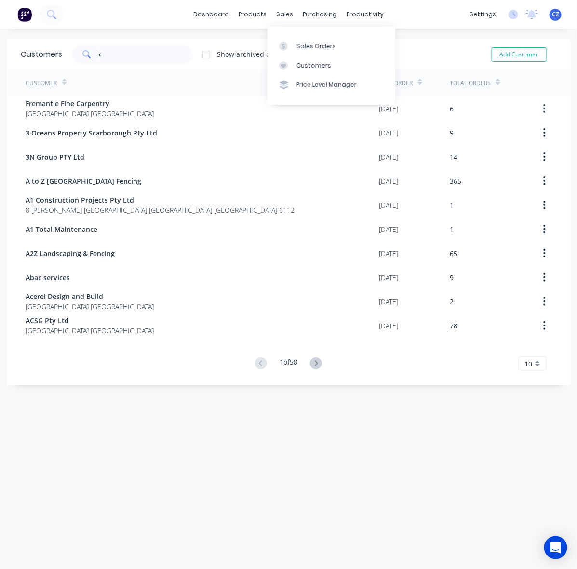
click at [285, 66] on icon at bounding box center [283, 66] width 5 height 4
drag, startPoint x: 113, startPoint y: 55, endPoint x: 1, endPoint y: 64, distance: 112.3
click at [7, 64] on div "Customers c Show archived customers Add Customer" at bounding box center [289, 54] width 564 height 31
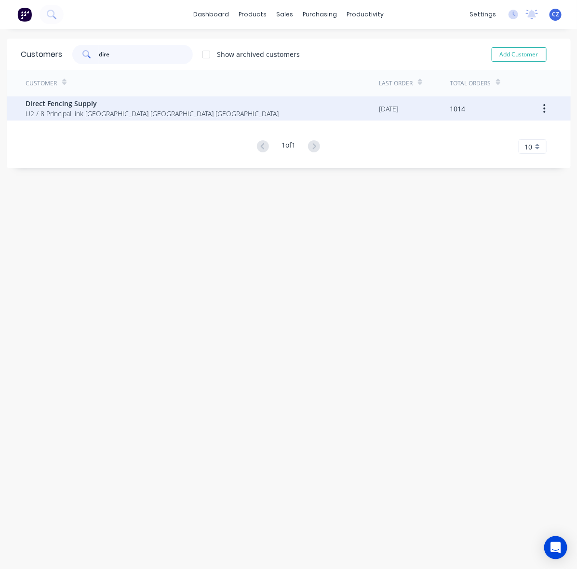
type input "dire"
click at [78, 114] on span "U2 / 8 Principal link Malaga Western Australia Australia" at bounding box center [152, 114] width 253 height 10
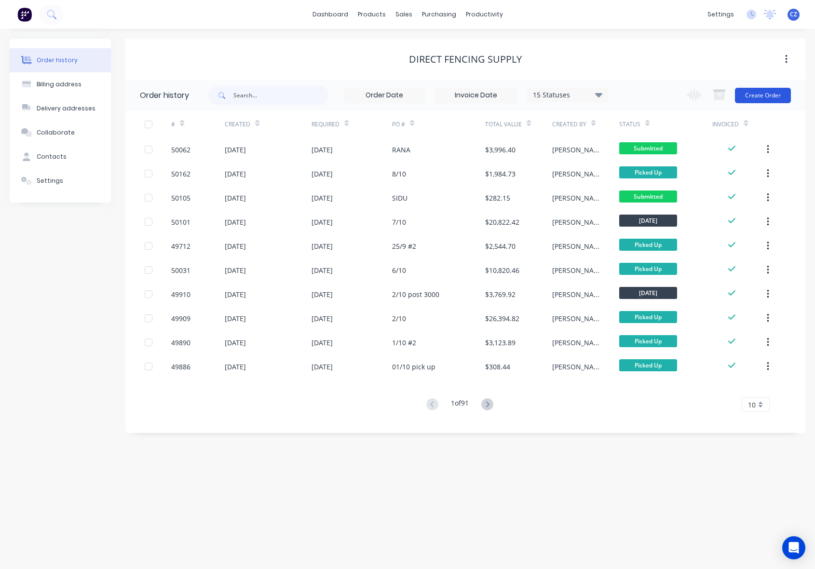
click at [766, 95] on button "Create Order" at bounding box center [763, 95] width 56 height 15
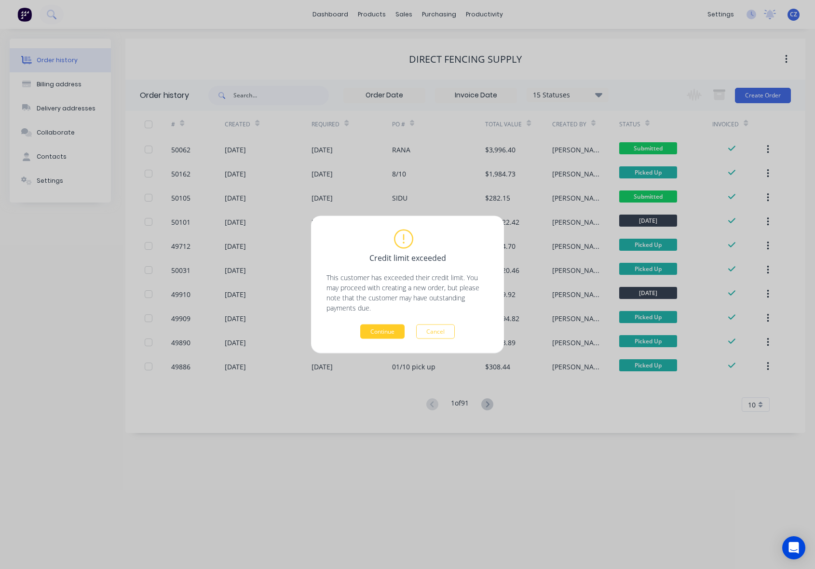
click at [378, 332] on button "Continue" at bounding box center [382, 332] width 44 height 14
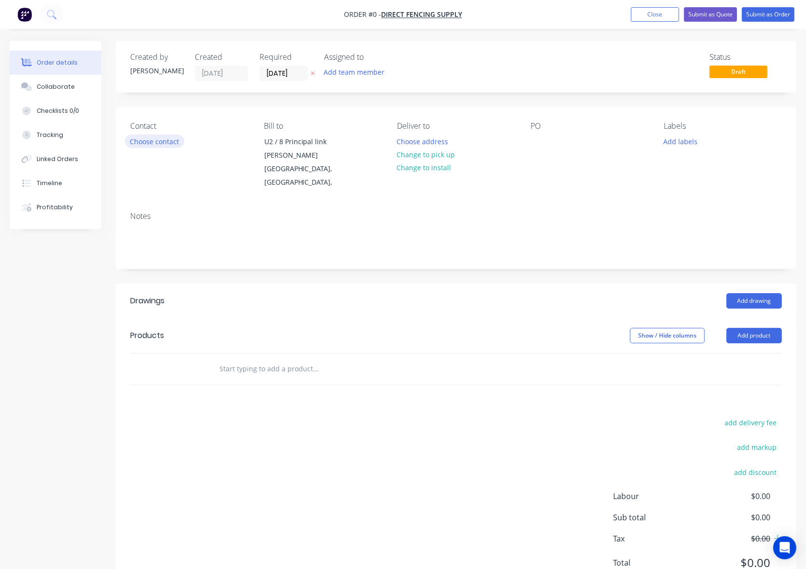
click at [150, 139] on button "Choose contact" at bounding box center [154, 141] width 59 height 13
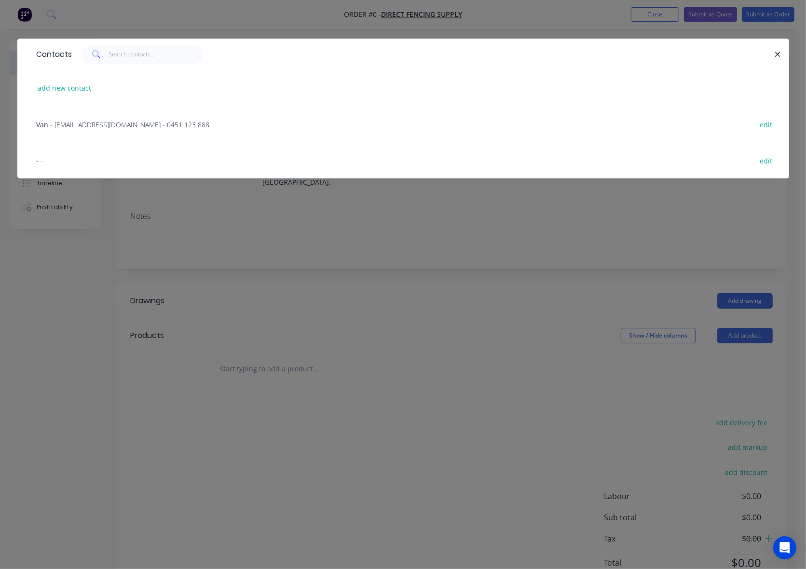
click at [96, 124] on span "- sales@directfencingsupply.com.au - 0451 123 888" at bounding box center [130, 124] width 159 height 9
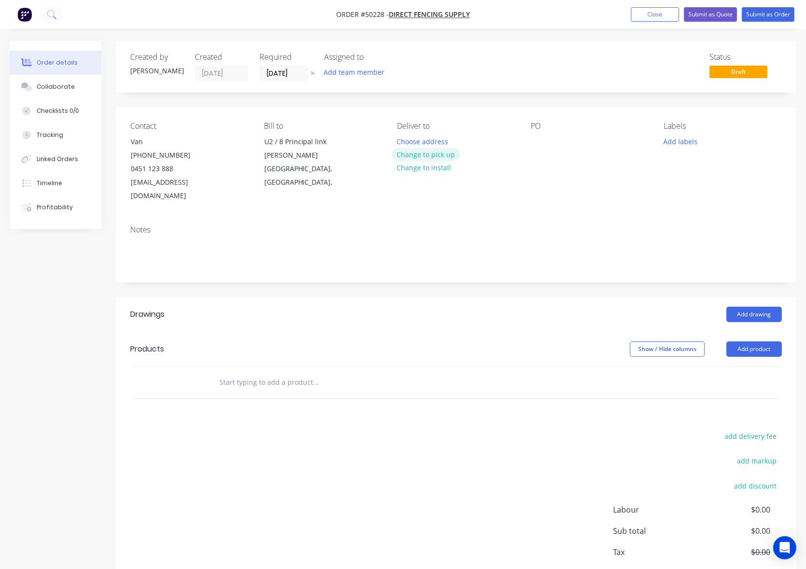
click at [433, 152] on button "Change to pick up" at bounding box center [426, 154] width 69 height 13
click at [496, 307] on div "Add drawing" at bounding box center [525, 314] width 513 height 15
click at [751, 342] on button "Add product" at bounding box center [753, 349] width 55 height 15
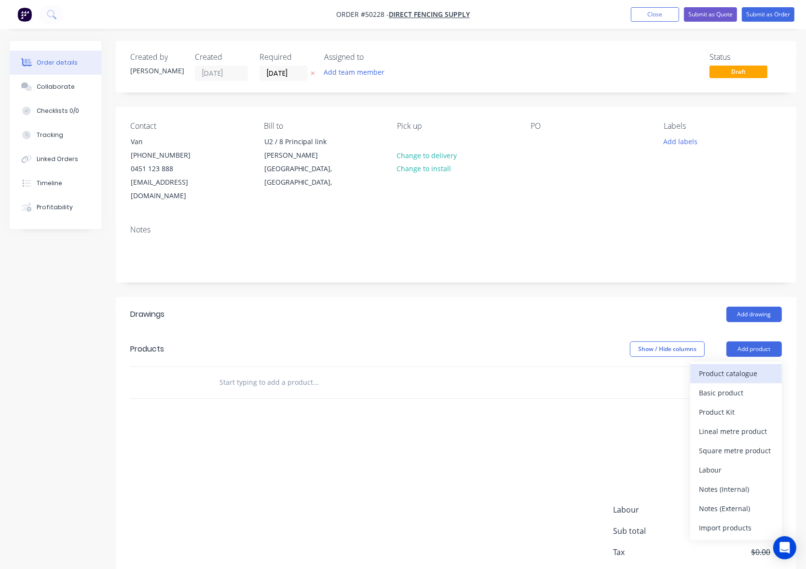
click at [740, 367] on div "Product catalogue" at bounding box center [736, 374] width 74 height 14
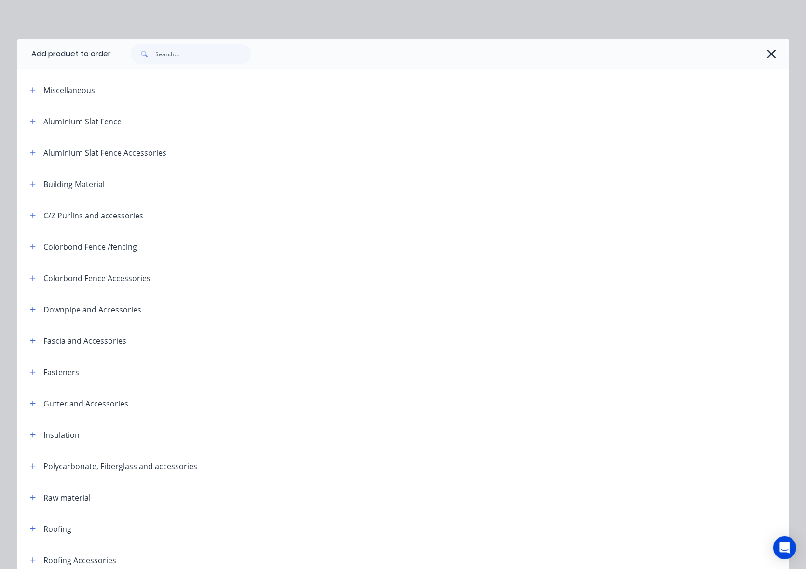
drag, startPoint x: 158, startPoint y: 41, endPoint x: 196, endPoint y: 52, distance: 40.2
click at [181, 49] on div "Add product to order Miscellaneous Aluminium Slat Fence Aluminium Slat Fence Ac…" at bounding box center [403, 284] width 806 height 569
click at [196, 52] on input "text" at bounding box center [204, 53] width 96 height 19
type input "sheet"
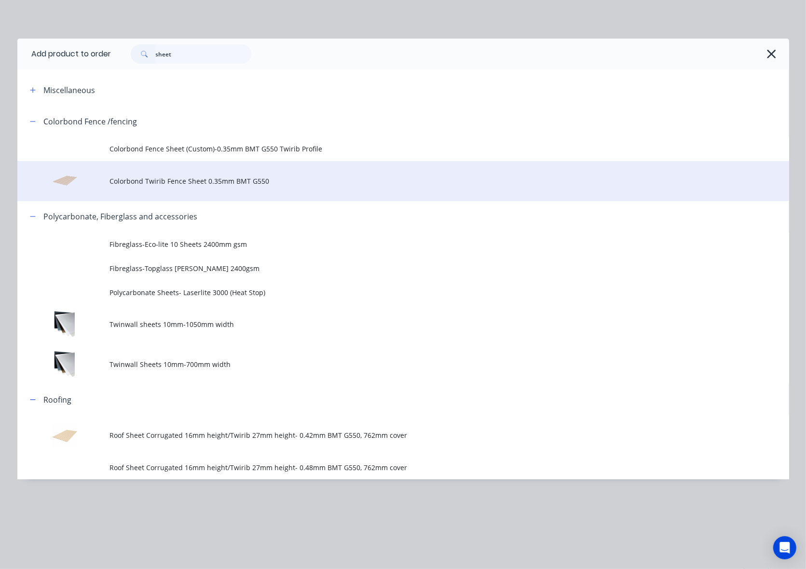
click at [286, 198] on td "Colorbond Twirib Fence Sheet 0.35mm BMT G550" at bounding box center [449, 181] width 679 height 40
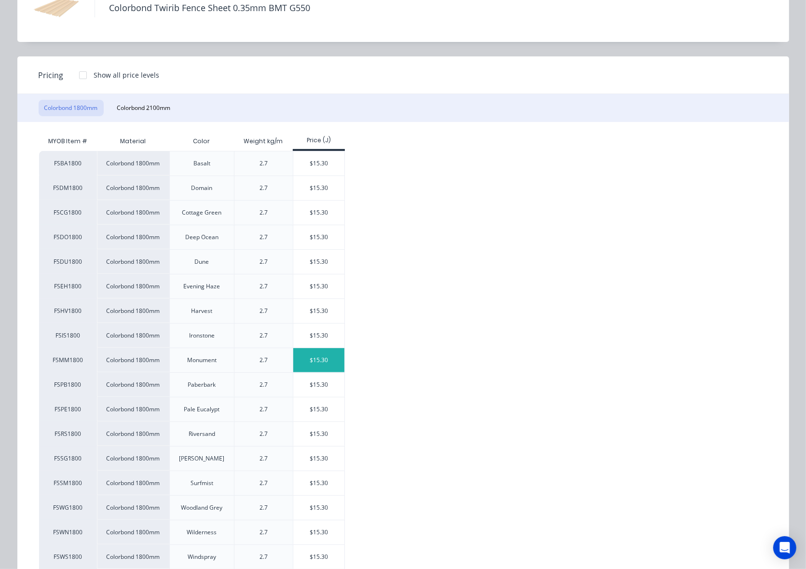
scroll to position [143, 0]
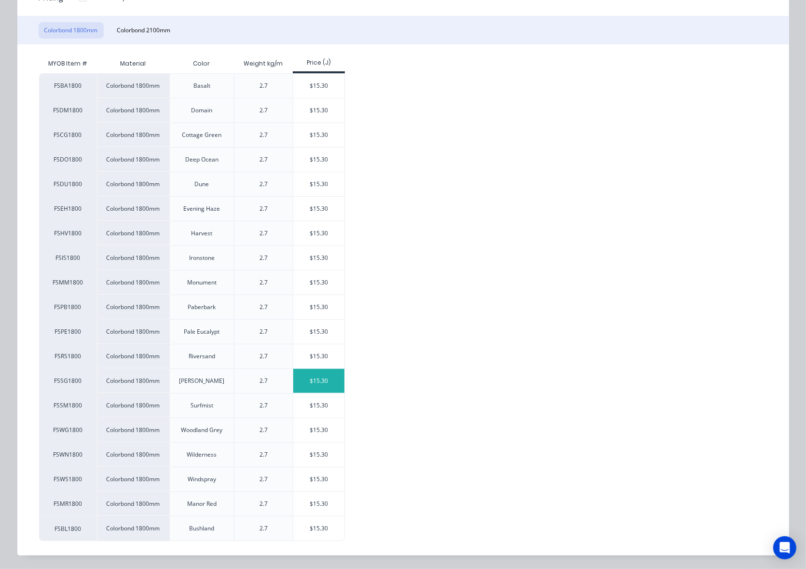
click at [316, 384] on div "$15.30" at bounding box center [319, 381] width 52 height 24
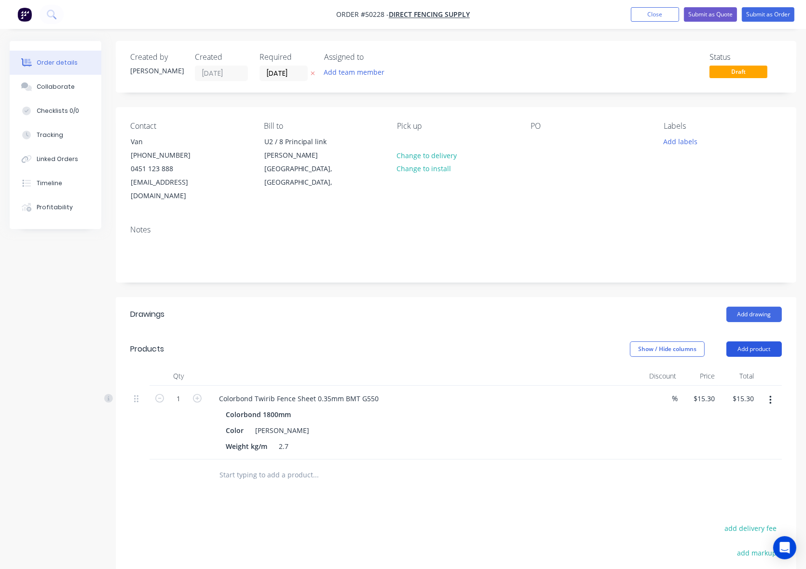
click at [770, 342] on button "Add product" at bounding box center [753, 349] width 55 height 15
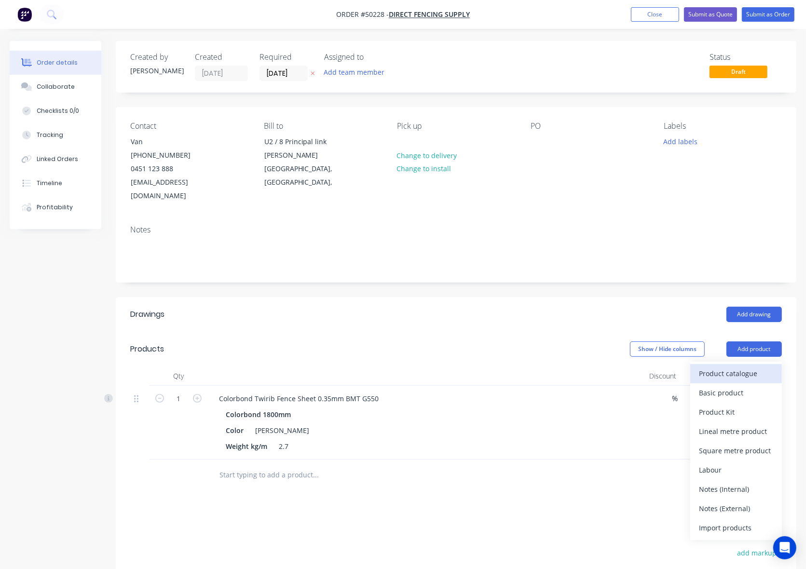
click at [757, 367] on div "Product catalogue" at bounding box center [736, 374] width 74 height 14
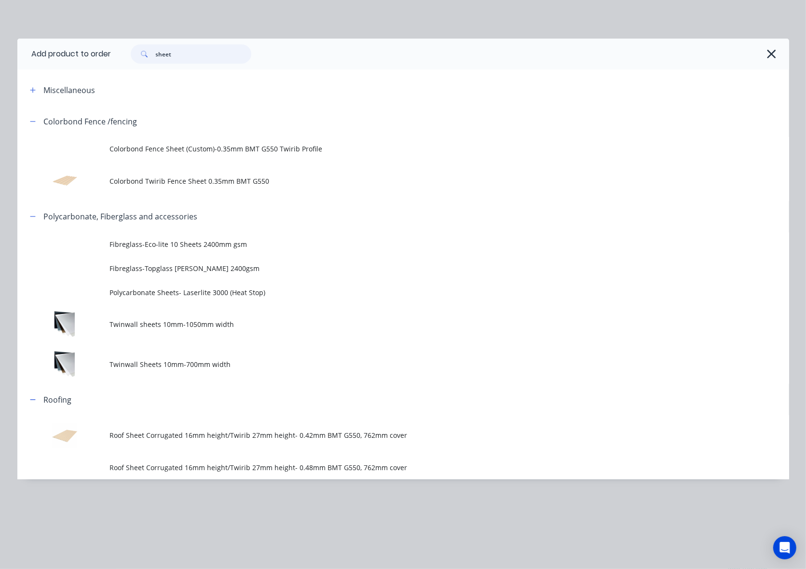
drag, startPoint x: 224, startPoint y: 61, endPoint x: 140, endPoint y: 65, distance: 84.0
click at [140, 65] on div "sheet" at bounding box center [450, 54] width 678 height 31
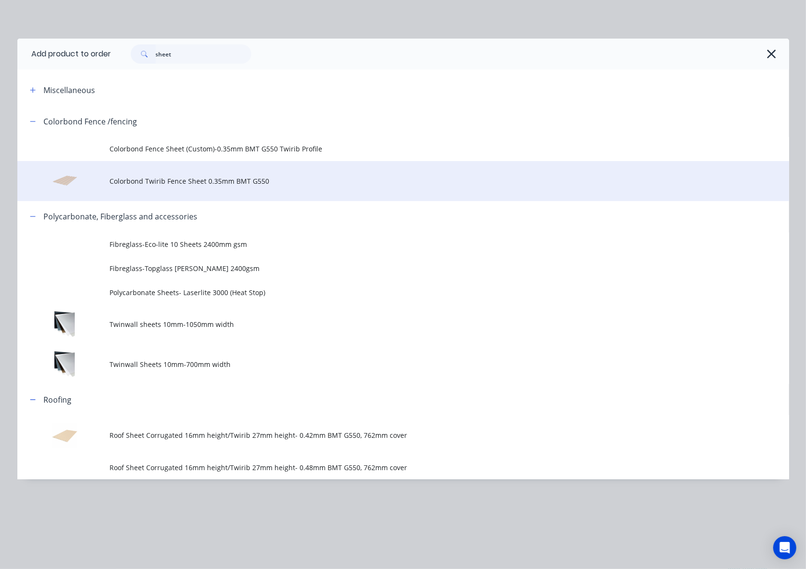
click at [225, 191] on td "Colorbond Twirib Fence Sheet 0.35mm BMT G550" at bounding box center [449, 181] width 679 height 40
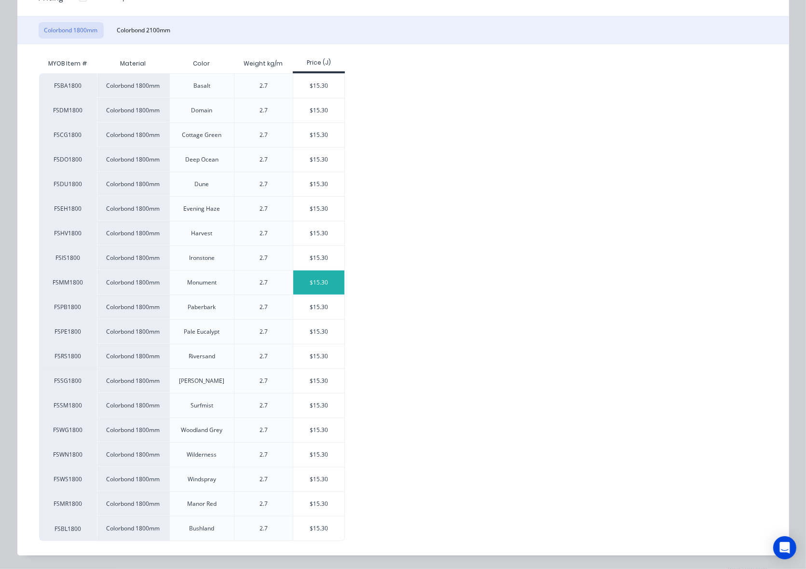
scroll to position [143, 0]
click at [314, 235] on div "$15.30" at bounding box center [319, 233] width 52 height 24
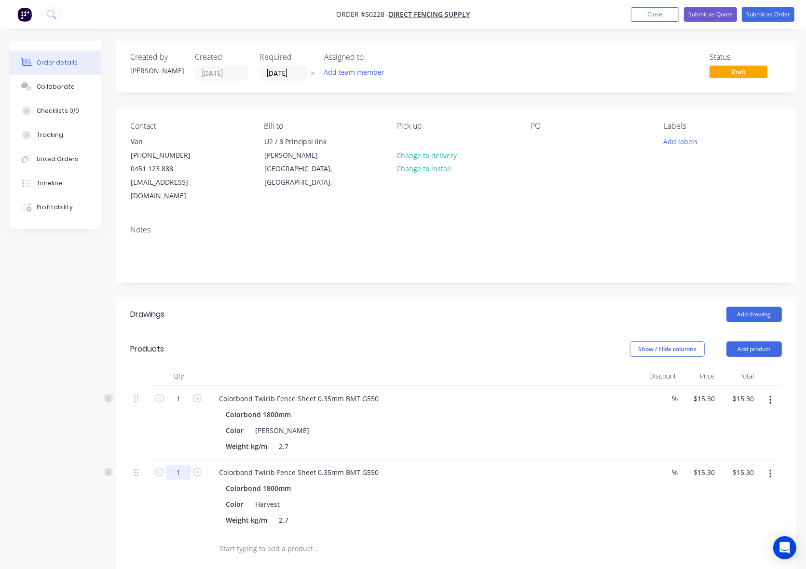
click at [176, 466] on input "1" at bounding box center [178, 473] width 25 height 14
type input "150"
type input "$2,295.00"
click at [676, 460] on div "%" at bounding box center [661, 497] width 39 height 74
click at [182, 392] on input "1" at bounding box center [178, 399] width 25 height 14
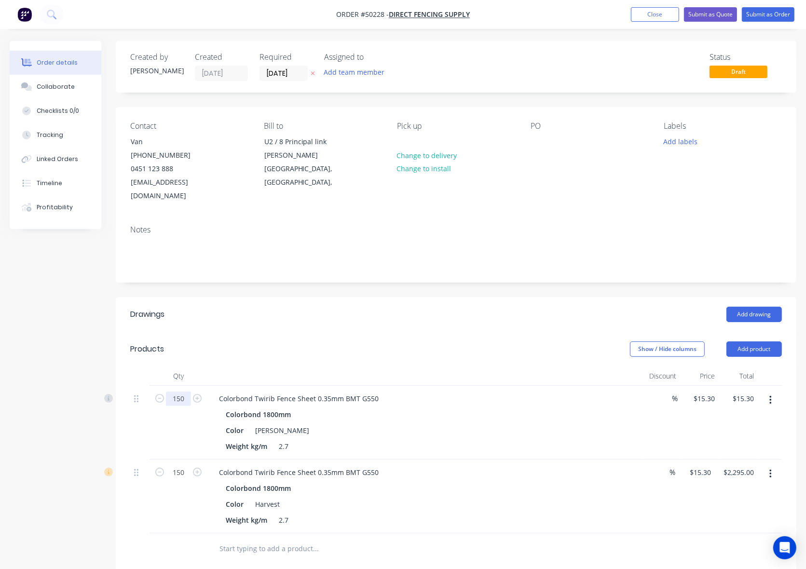
type input "150"
type input "$2,295.00"
click at [498, 264] on div "Notes" at bounding box center [456, 250] width 681 height 65
click at [748, 342] on button "Add product" at bounding box center [753, 349] width 55 height 15
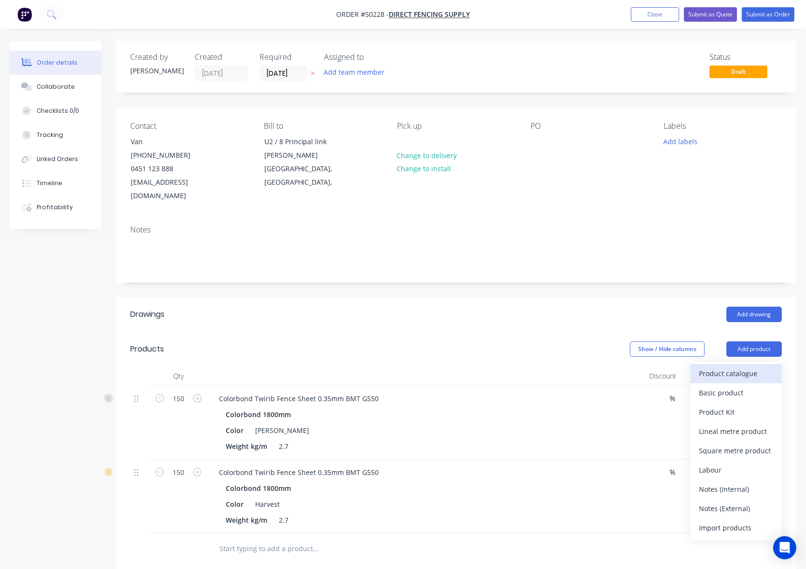
click at [740, 367] on div "Product catalogue" at bounding box center [736, 374] width 74 height 14
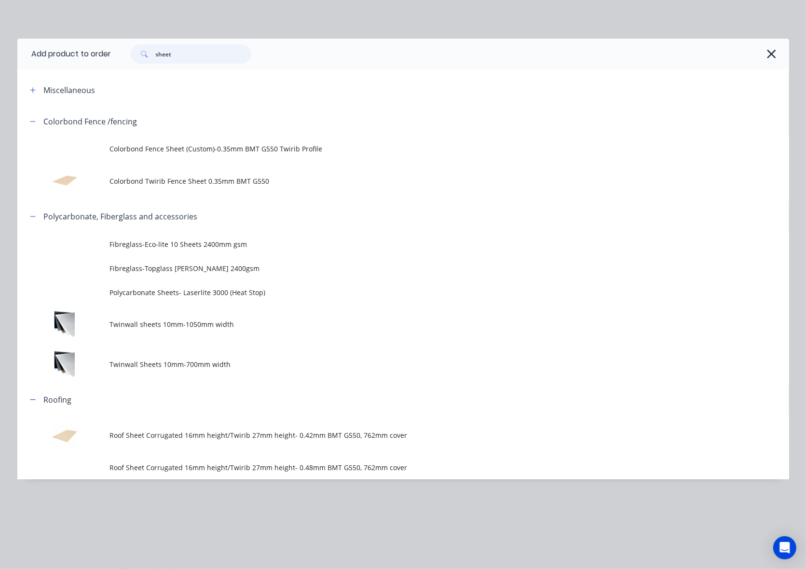
drag, startPoint x: 203, startPoint y: 49, endPoint x: 123, endPoint y: 64, distance: 80.9
click at [123, 64] on div "sheet" at bounding box center [450, 54] width 678 height 31
type input "rail"
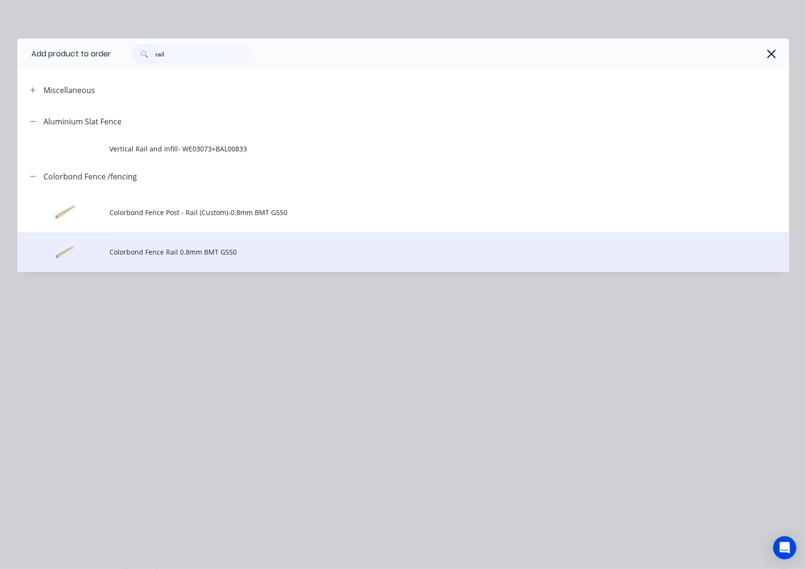
click at [160, 256] on span "Colorbond Fence Rail 0.8mm BMT G550" at bounding box center [381, 252] width 543 height 10
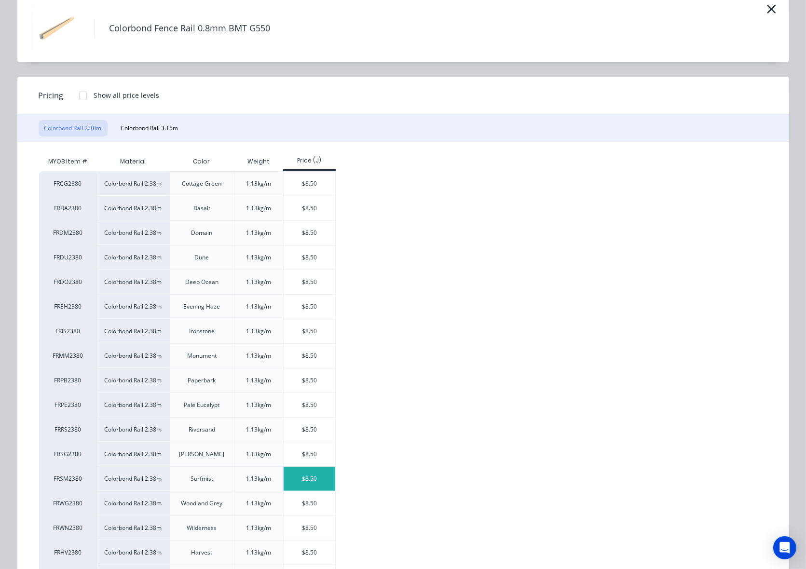
scroll to position [121, 0]
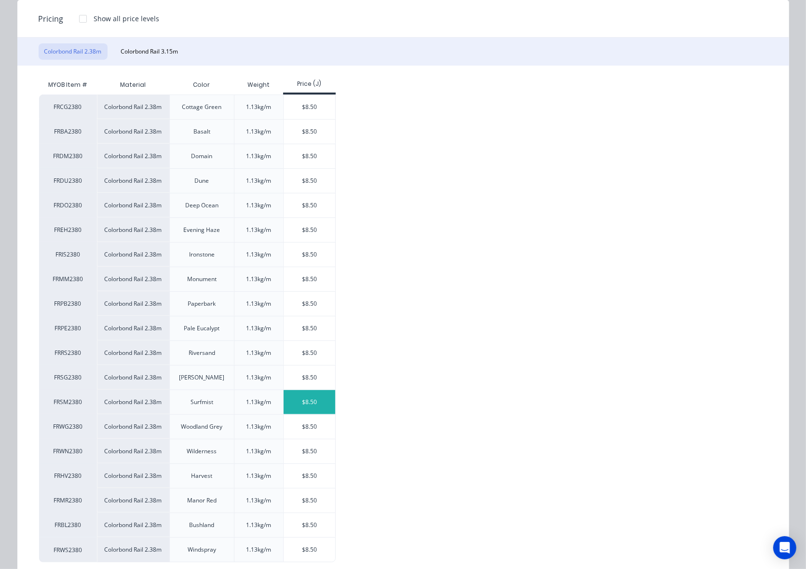
click at [301, 394] on div "$8.50" at bounding box center [310, 402] width 52 height 24
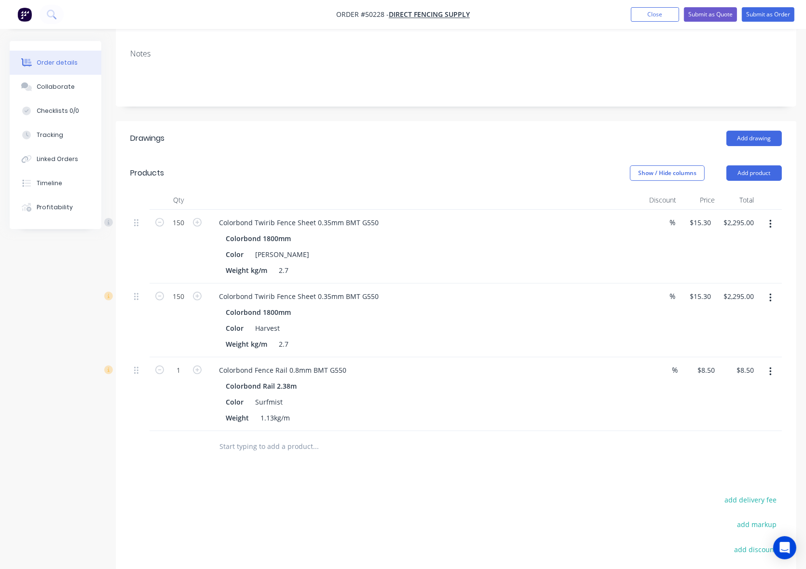
scroll to position [181, 0]
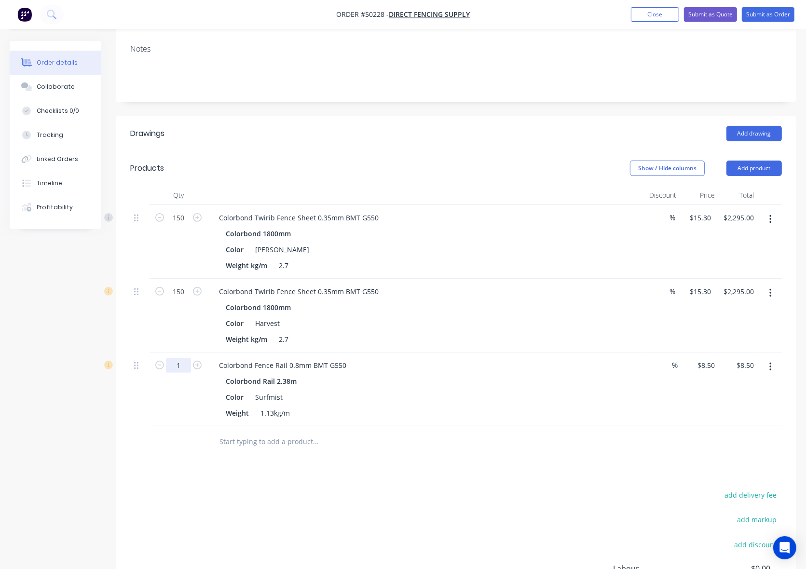
click at [185, 358] on input "1" at bounding box center [178, 365] width 25 height 14
type input "48"
type input "$408.00"
click at [543, 391] on div "Color Surfmist" at bounding box center [422, 397] width 401 height 14
click at [748, 161] on button "Add product" at bounding box center [753, 168] width 55 height 15
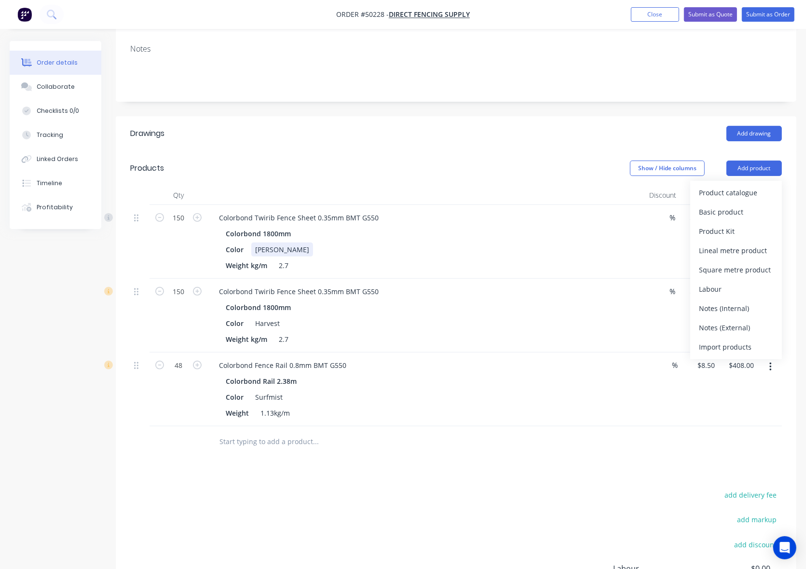
click at [578, 243] on div "Color Shale Grey" at bounding box center [422, 250] width 401 height 14
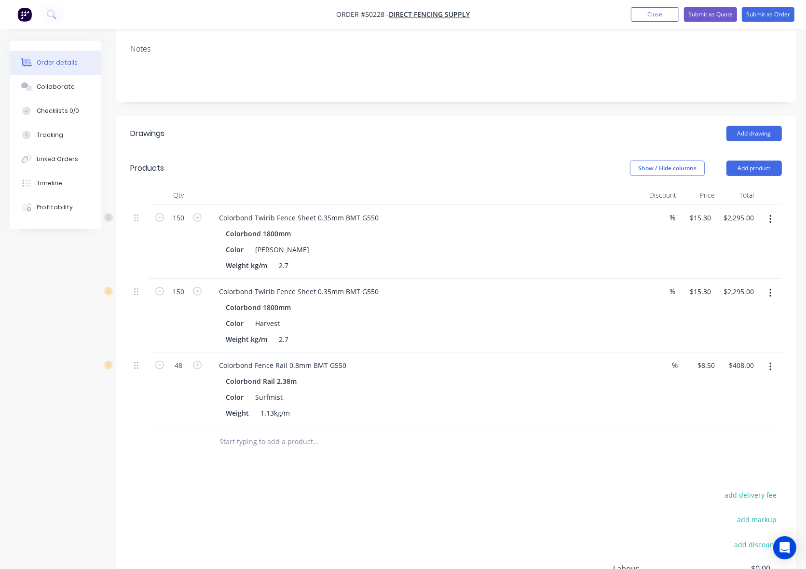
click at [773, 285] on button "button" at bounding box center [770, 293] width 23 height 17
click at [751, 328] on button "Duplicate" at bounding box center [736, 337] width 92 height 19
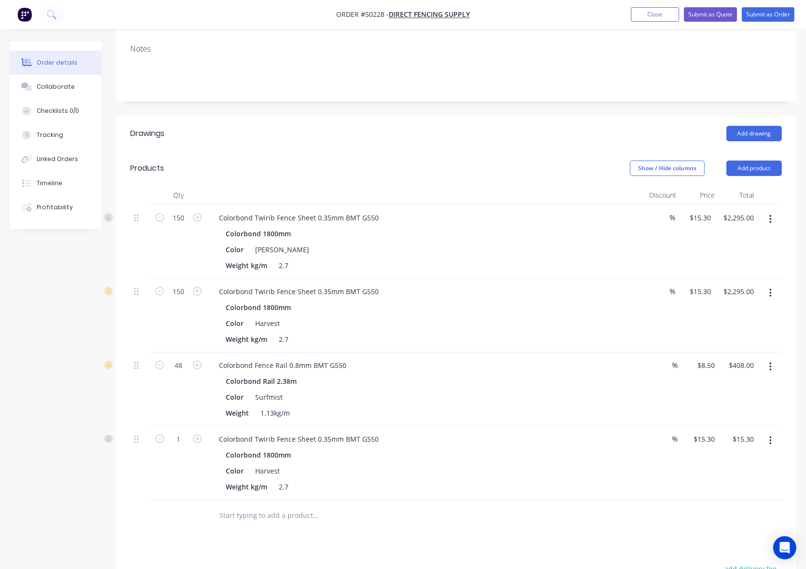
click at [776, 432] on button "button" at bounding box center [770, 440] width 23 height 17
click at [749, 459] on div "Edit" at bounding box center [736, 466] width 74 height 14
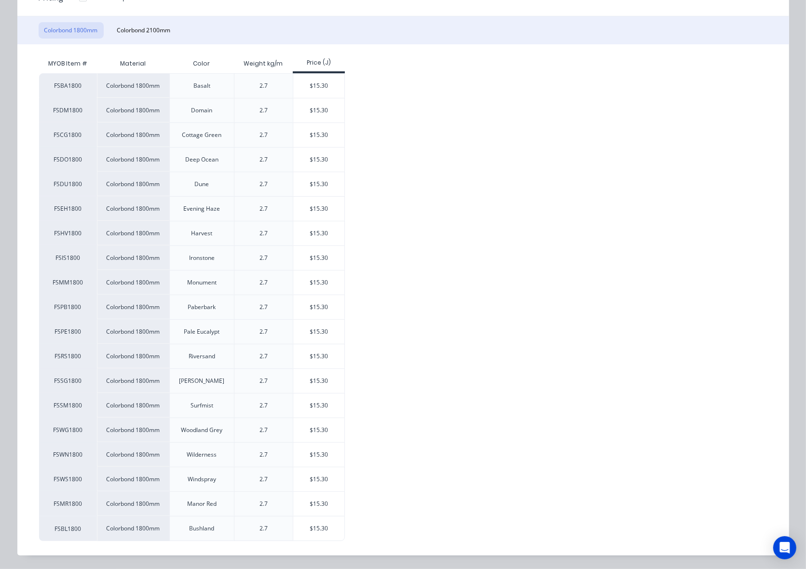
scroll to position [143, 0]
click at [327, 257] on div "$15.30" at bounding box center [319, 258] width 52 height 24
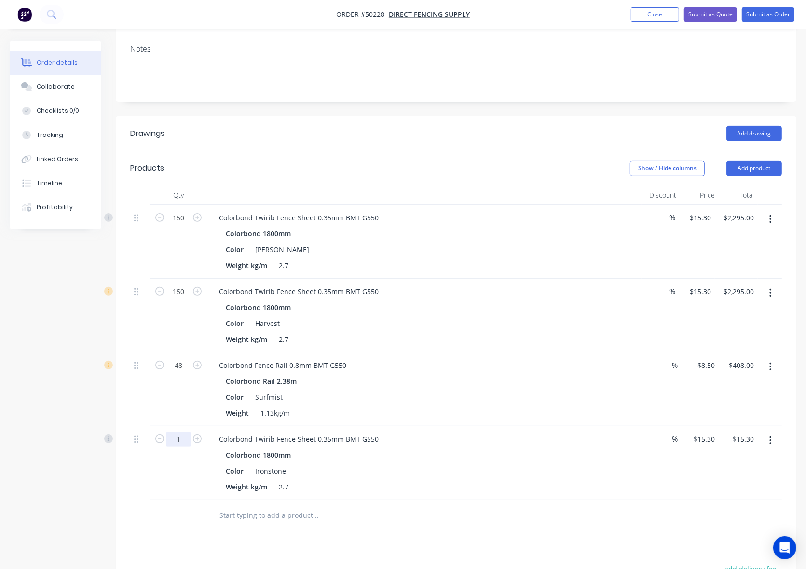
click at [180, 432] on input "1" at bounding box center [178, 439] width 25 height 14
type input "150"
type input "$2,295.00"
click at [362, 448] on div "Colorbond 1800mm" at bounding box center [424, 455] width 397 height 14
click at [762, 161] on button "Add product" at bounding box center [753, 168] width 55 height 15
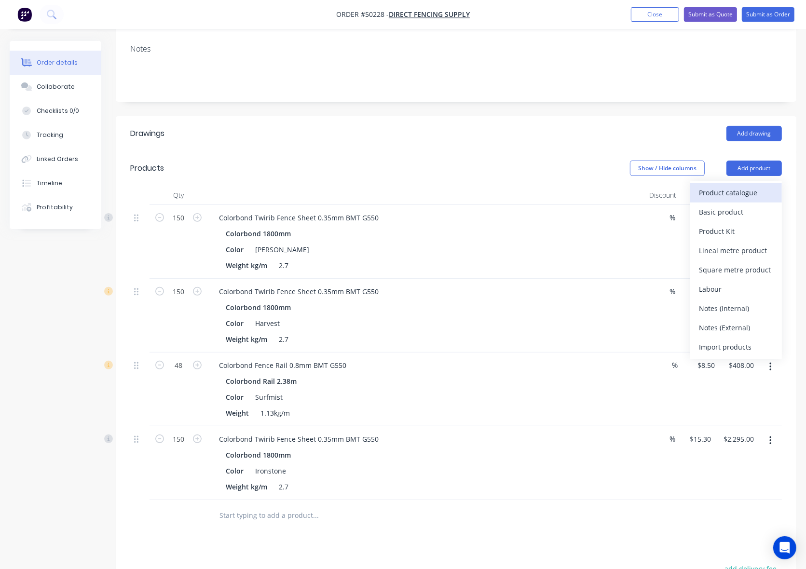
click at [731, 186] on div "Product catalogue" at bounding box center [736, 193] width 74 height 14
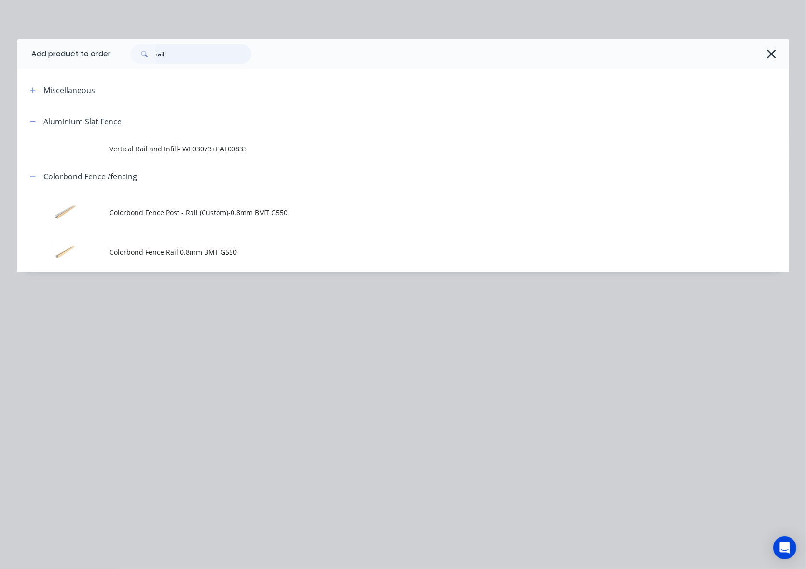
drag, startPoint x: 187, startPoint y: 52, endPoint x: 117, endPoint y: 56, distance: 70.6
click at [117, 56] on div "rail" at bounding box center [445, 53] width 668 height 19
type input "post"
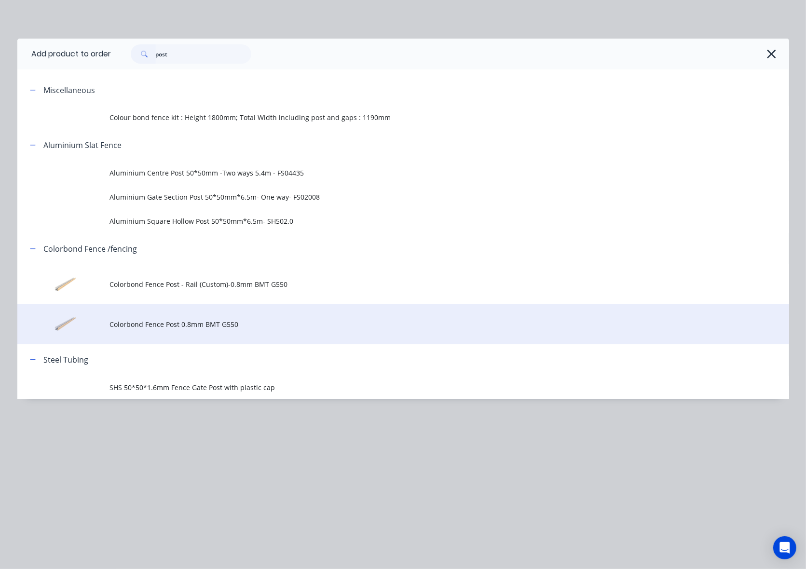
click at [195, 333] on td "Colorbond Fence Post 0.8mm BMT G550" at bounding box center [449, 324] width 679 height 40
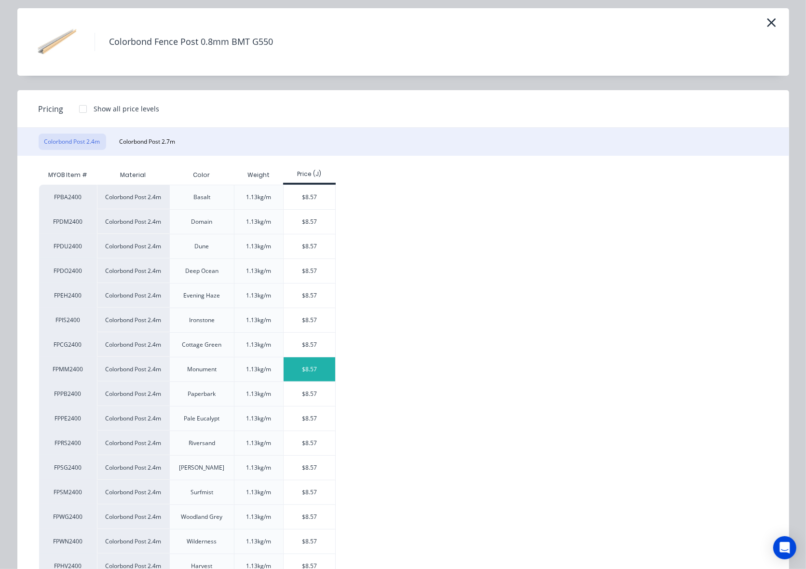
scroll to position [60, 0]
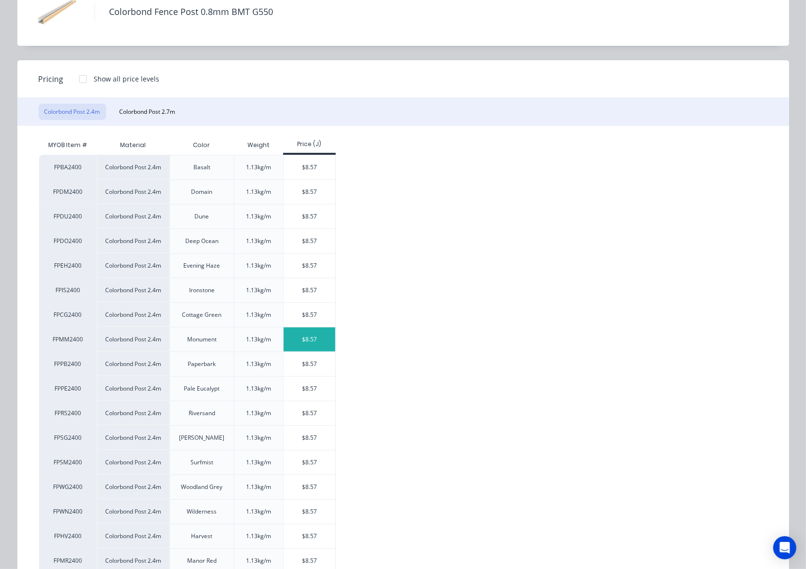
click at [308, 340] on div "$8.57" at bounding box center [310, 340] width 52 height 24
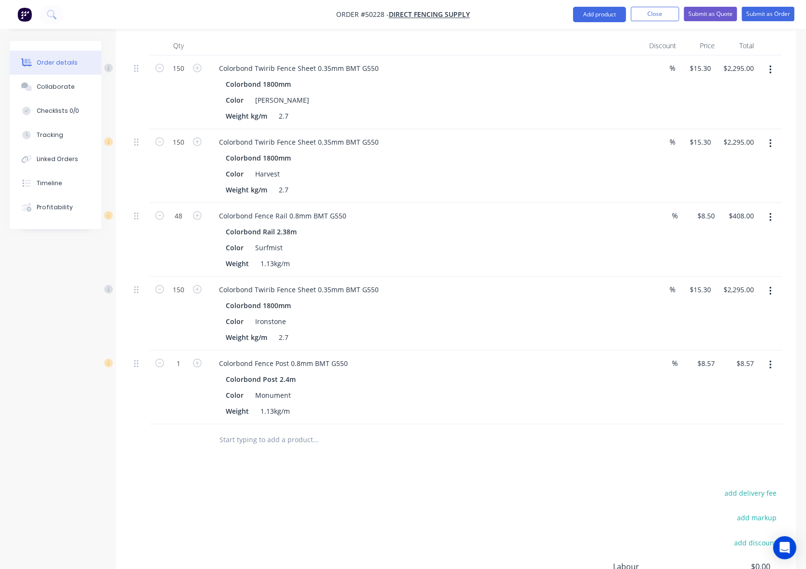
scroll to position [362, 0]
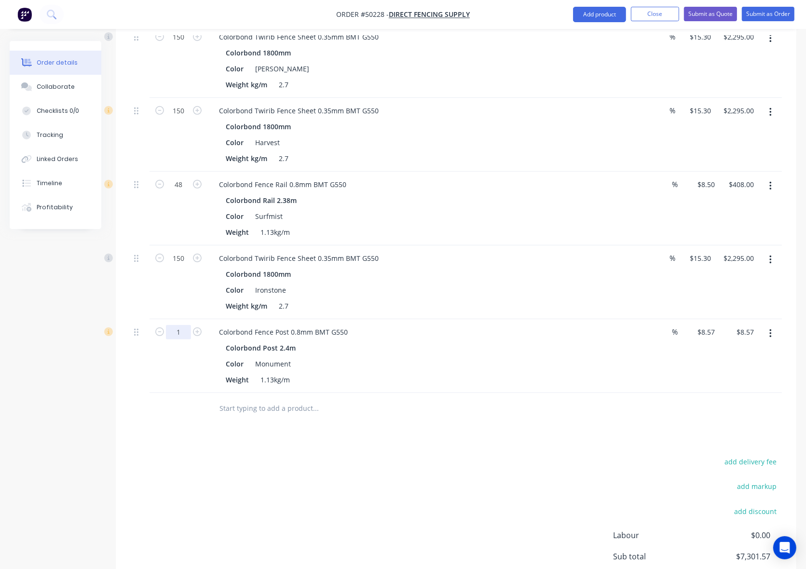
click at [184, 325] on input "1" at bounding box center [178, 332] width 25 height 14
type input "48"
type input "$411.36"
click at [557, 341] on div "Colorbond Post 2.4m" at bounding box center [424, 348] width 397 height 14
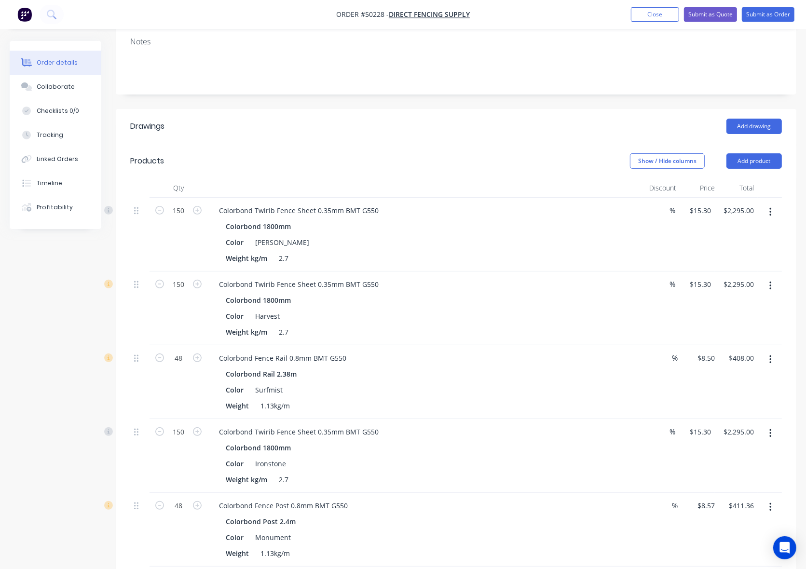
scroll to position [181, 0]
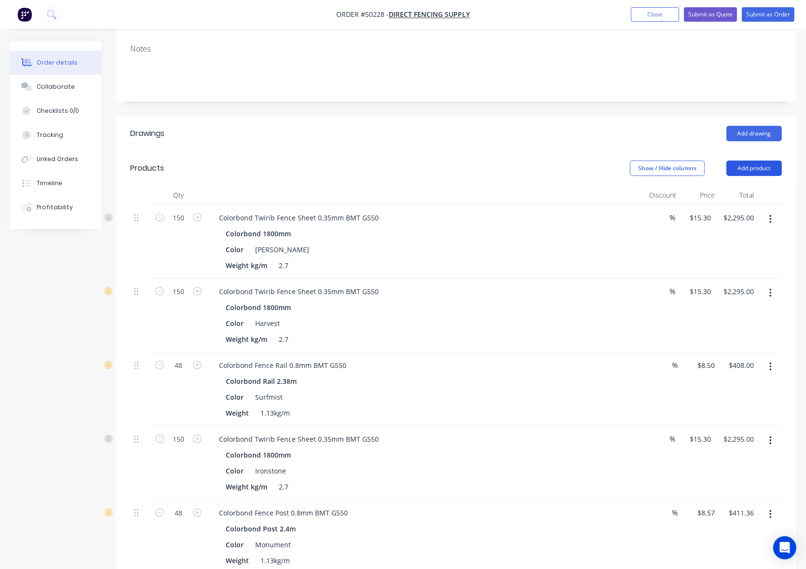
click at [760, 161] on button "Add product" at bounding box center [753, 168] width 55 height 15
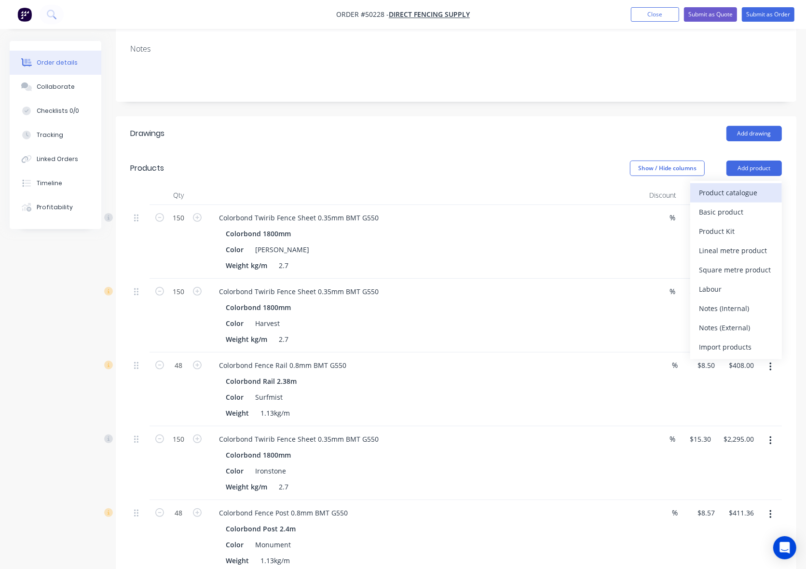
click at [744, 186] on div "Product catalogue" at bounding box center [736, 193] width 74 height 14
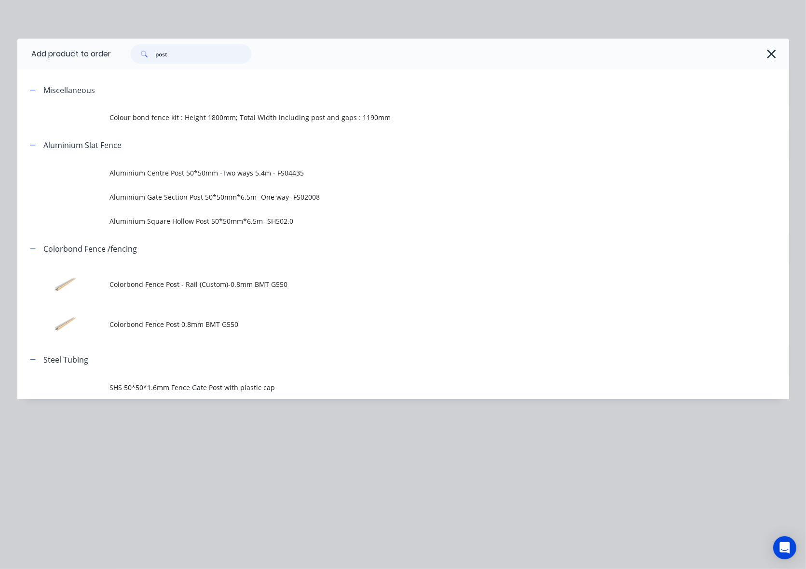
drag, startPoint x: 199, startPoint y: 44, endPoint x: 116, endPoint y: 60, distance: 84.1
click at [116, 60] on div "post" at bounding box center [445, 53] width 668 height 19
type input "rail"
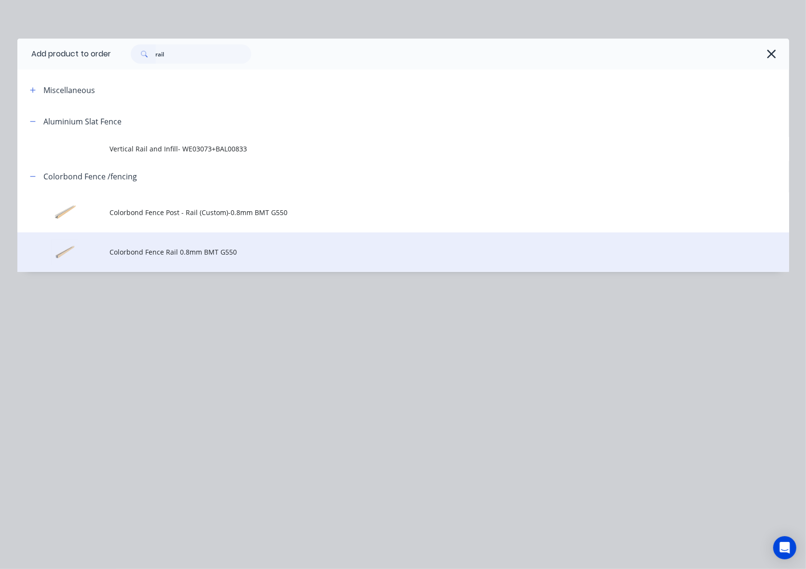
click at [148, 254] on span "Colorbond Fence Rail 0.8mm BMT G550" at bounding box center [381, 252] width 543 height 10
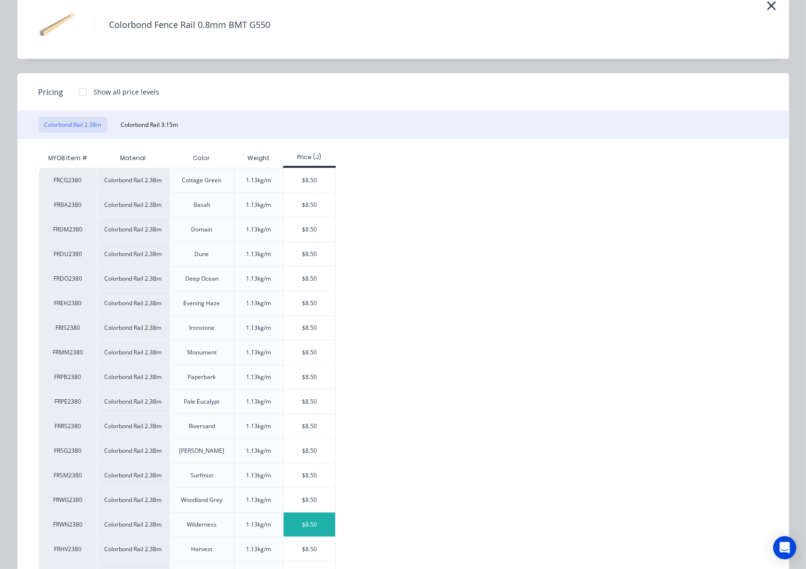
scroll to position [143, 0]
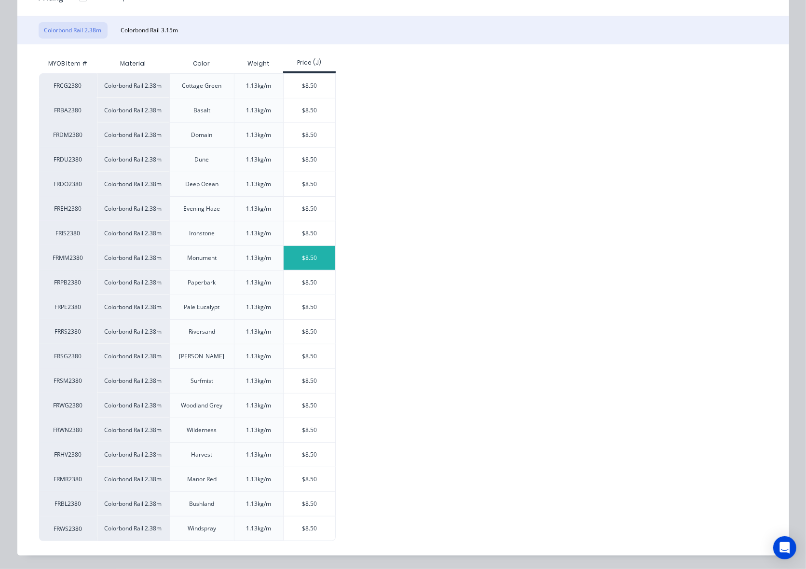
click at [304, 256] on div "$8.50" at bounding box center [310, 258] width 52 height 24
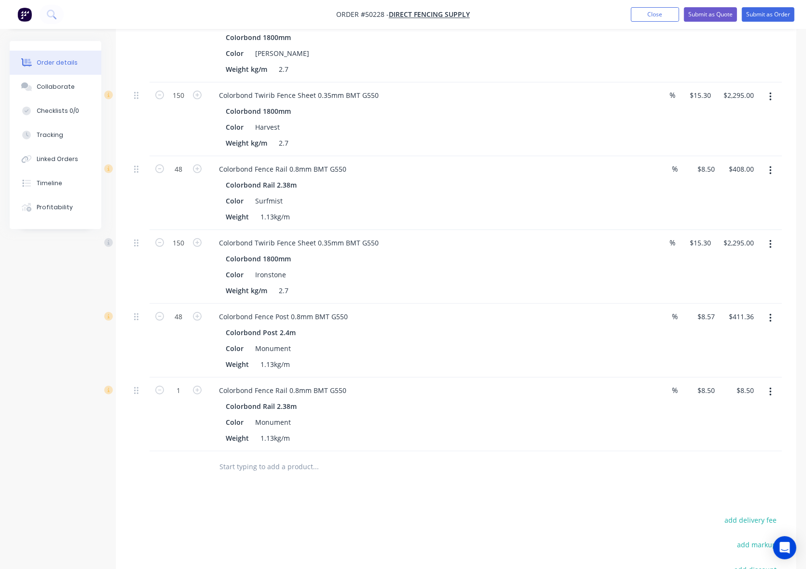
scroll to position [503, 0]
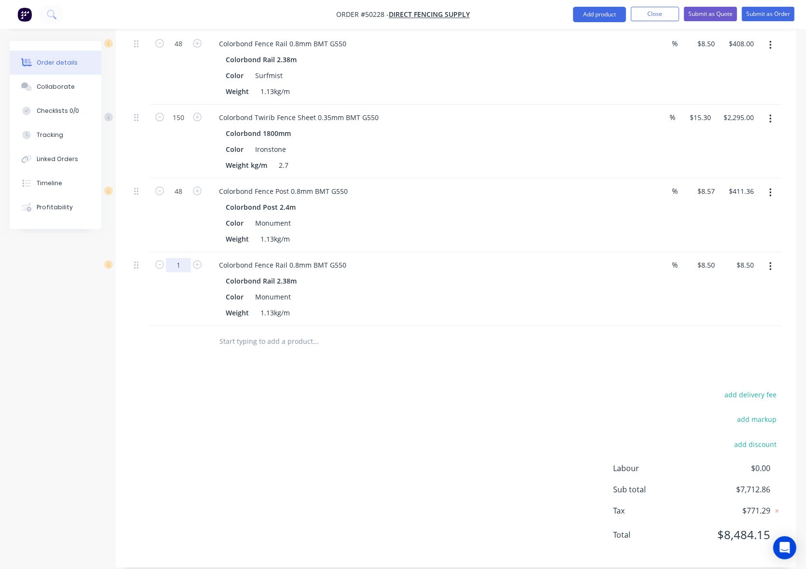
click at [181, 258] on input "1" at bounding box center [178, 265] width 25 height 14
type input "80"
type input "$680.00"
click at [603, 370] on div "Drawings Add drawing Products Show / Hide columns Add product Qty Discount Pric…" at bounding box center [456, 180] width 681 height 773
click at [771, 188] on icon "button" at bounding box center [770, 193] width 2 height 11
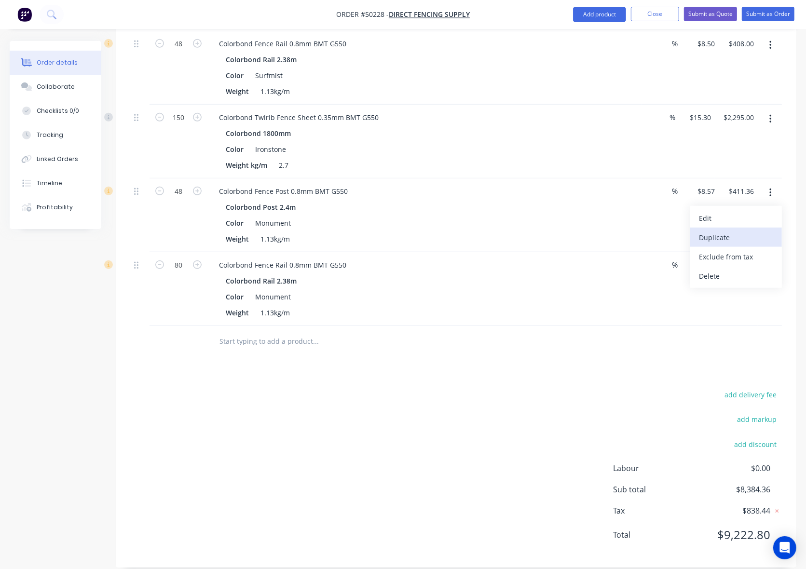
click at [741, 231] on div "Duplicate" at bounding box center [736, 238] width 74 height 14
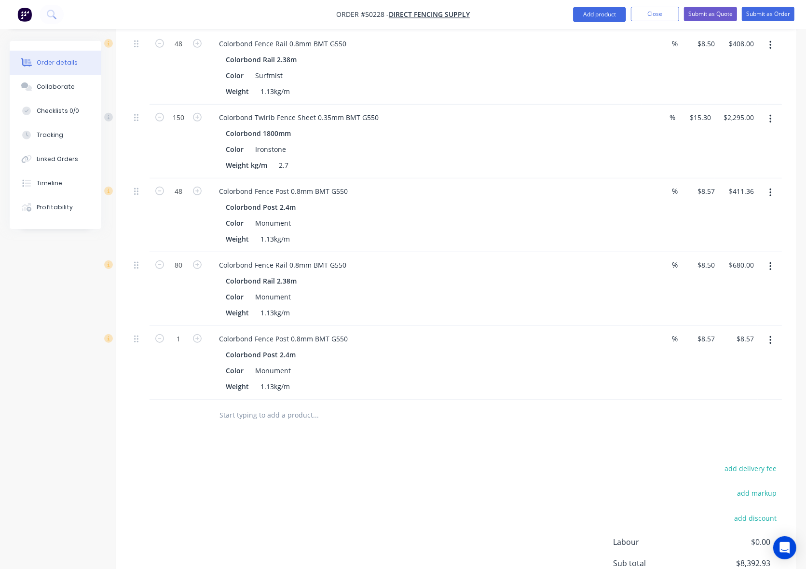
click at [773, 332] on button "button" at bounding box center [770, 340] width 23 height 17
click at [740, 359] on div "Edit" at bounding box center [736, 366] width 74 height 14
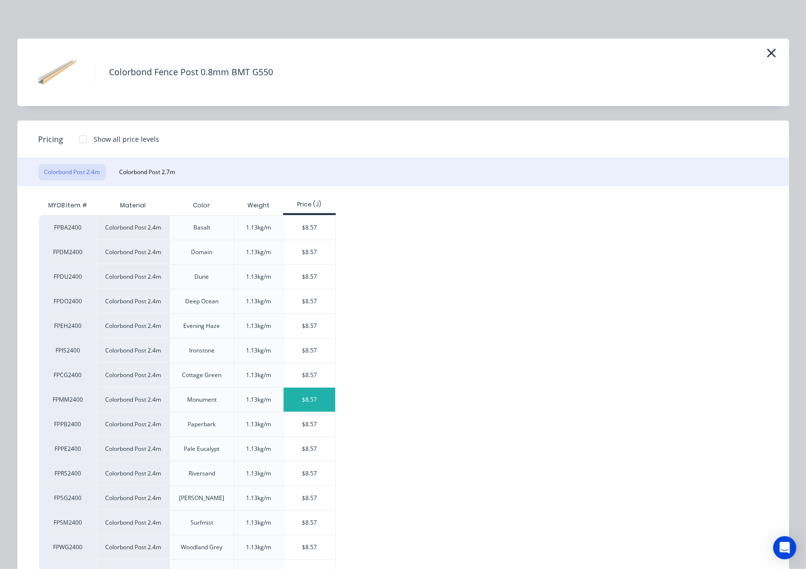
click at [305, 407] on div "$8.57" at bounding box center [310, 400] width 52 height 24
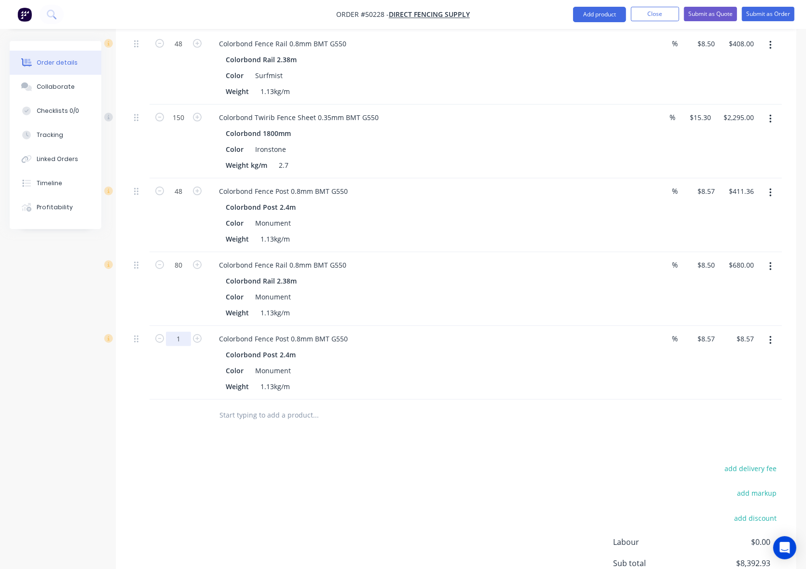
click at [180, 332] on input "1" at bounding box center [178, 339] width 25 height 14
type input "80"
type input "$685.60"
click at [476, 380] on div "Weight 1.13kg/m" at bounding box center [422, 387] width 401 height 14
click at [769, 261] on icon "button" at bounding box center [770, 266] width 2 height 11
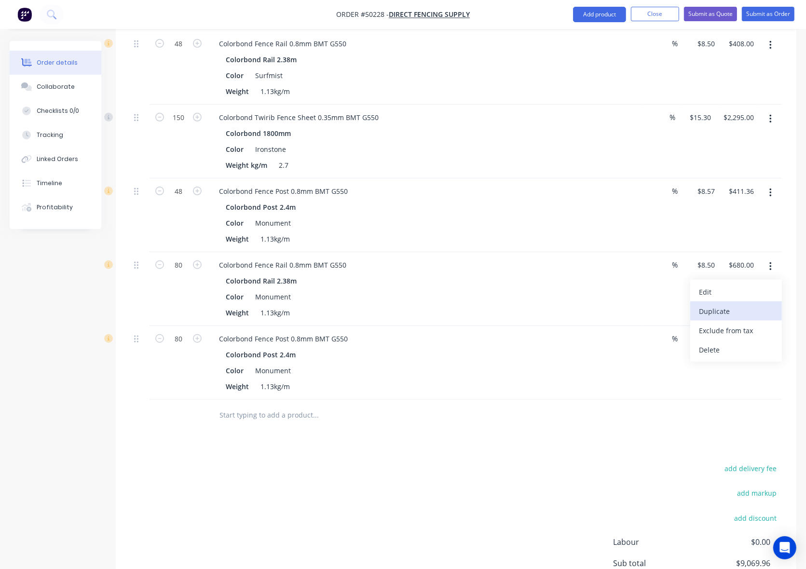
click at [734, 304] on div "Duplicate" at bounding box center [736, 311] width 74 height 14
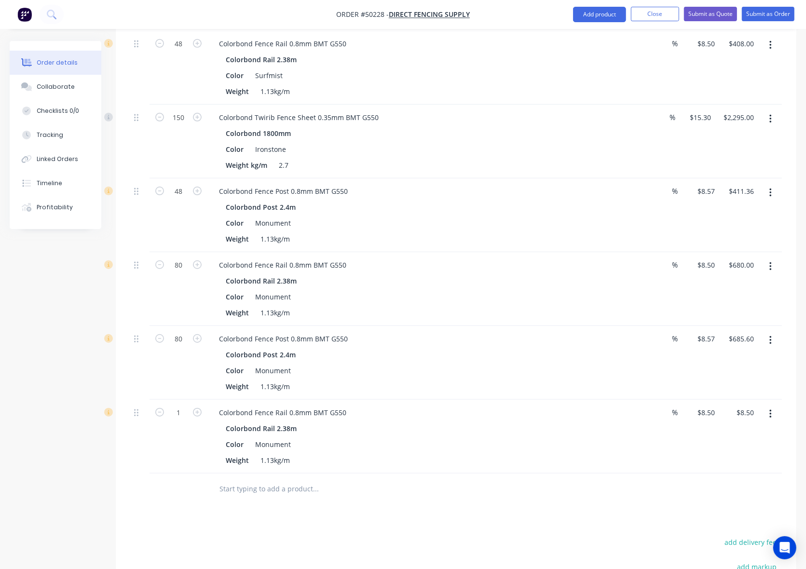
click at [767, 406] on button "button" at bounding box center [770, 414] width 23 height 17
click at [730, 433] on div "Edit" at bounding box center [736, 440] width 74 height 14
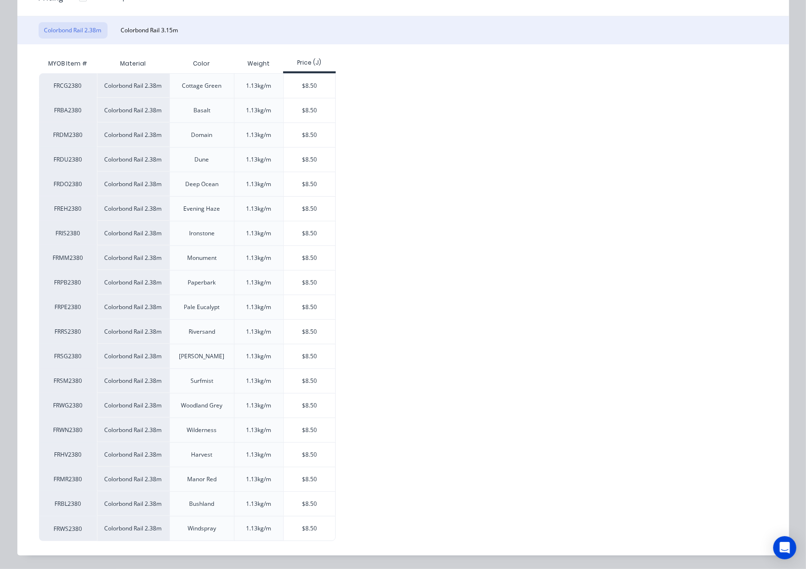
scroll to position [143, 0]
click at [285, 258] on div "$8.50" at bounding box center [310, 258] width 52 height 24
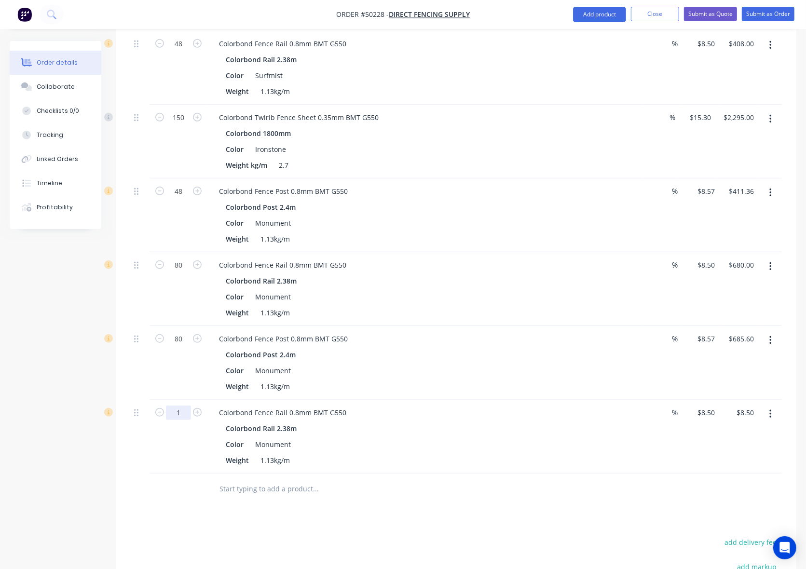
click at [179, 406] on input "1" at bounding box center [178, 413] width 25 height 14
type input "16"
type input "$136.00"
click at [628, 515] on div "Drawings Add drawing Products Show / Hide columns Add product Qty Discount Pric…" at bounding box center [456, 254] width 681 height 921
click at [773, 110] on button "button" at bounding box center [770, 118] width 23 height 17
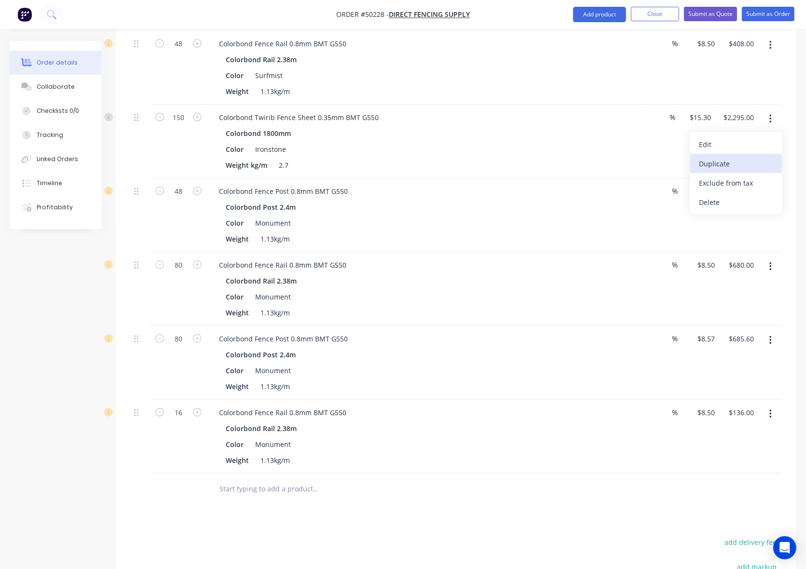
click at [738, 157] on div "Duplicate" at bounding box center [736, 164] width 74 height 14
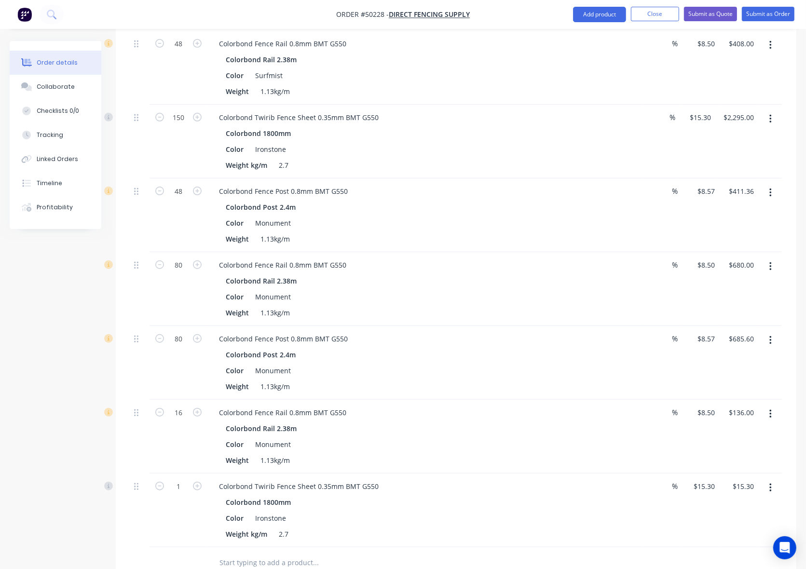
click at [772, 480] on button "button" at bounding box center [770, 488] width 23 height 17
click at [732, 507] on div "Edit" at bounding box center [736, 514] width 74 height 14
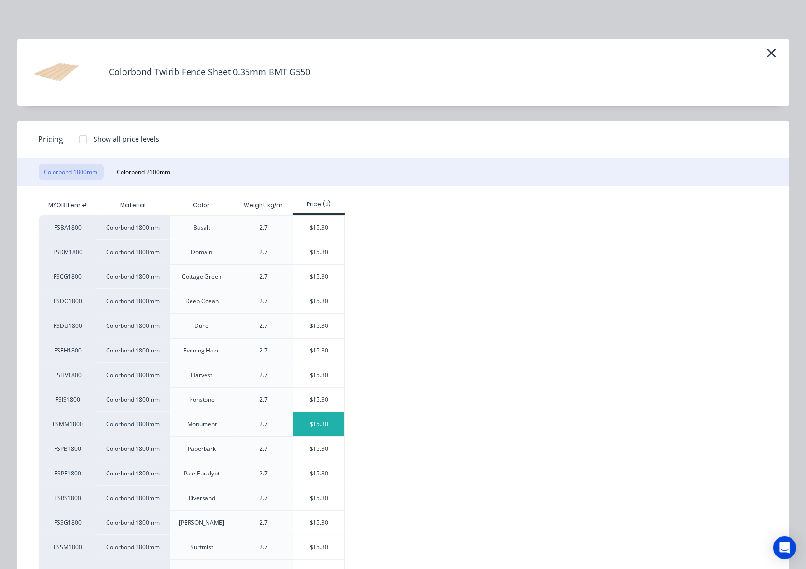
click at [318, 427] on div "$15.30" at bounding box center [319, 424] width 52 height 24
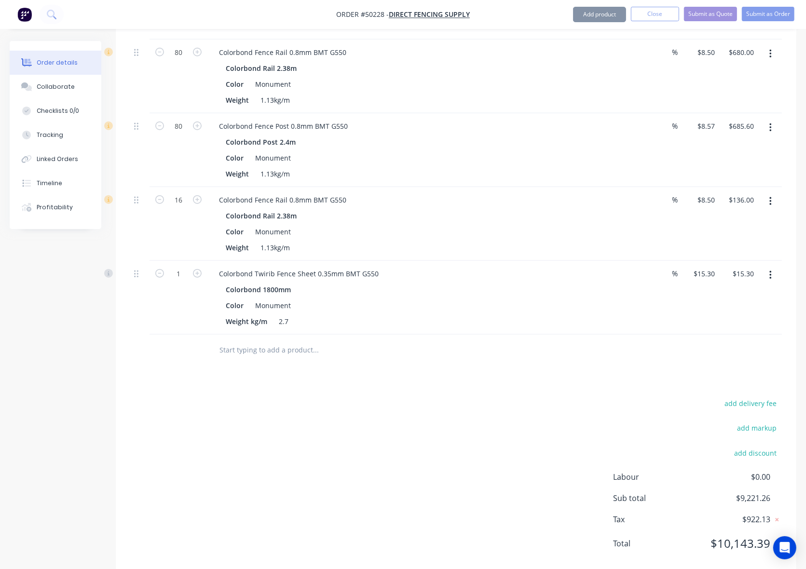
scroll to position [725, 0]
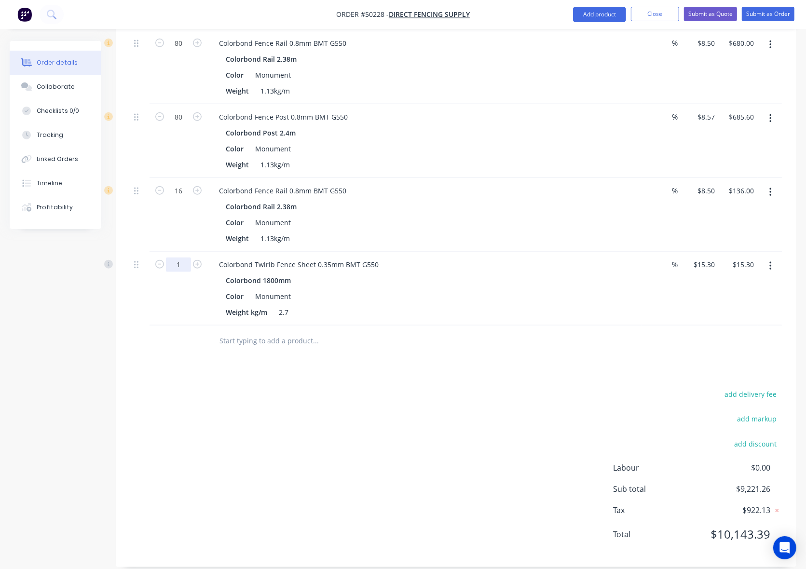
click at [183, 258] on input "1" at bounding box center [178, 265] width 25 height 14
type input "300"
type input "$4,590.00"
click at [463, 305] on div "Weight kg/m 2.7" at bounding box center [422, 312] width 401 height 14
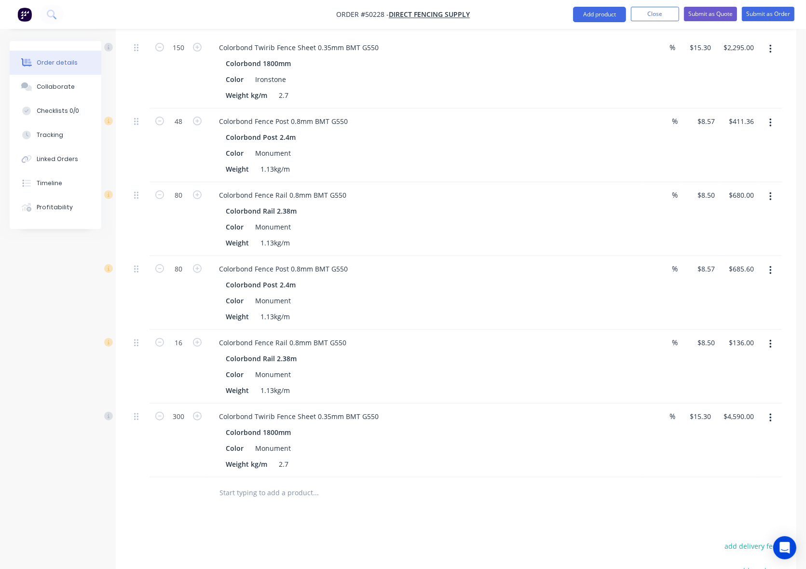
scroll to position [544, 0]
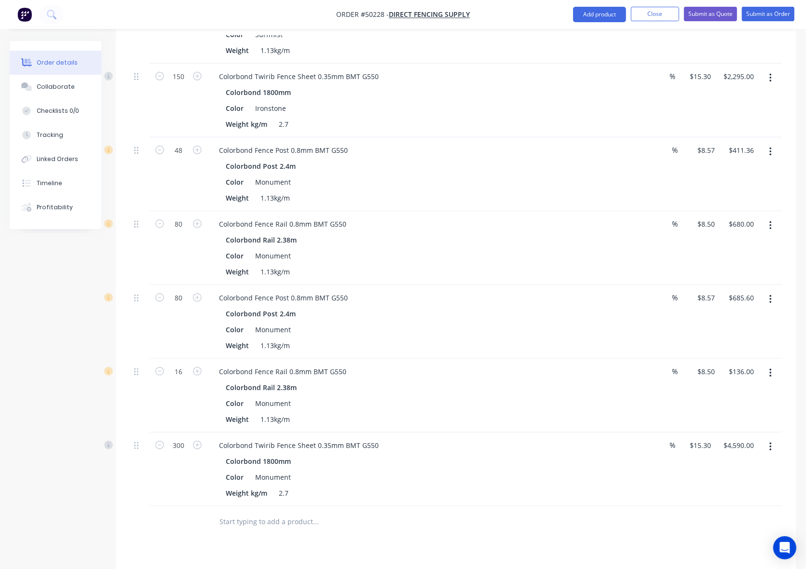
click at [771, 294] on icon "button" at bounding box center [770, 299] width 2 height 11
click at [756, 315] on button "Edit" at bounding box center [736, 324] width 92 height 19
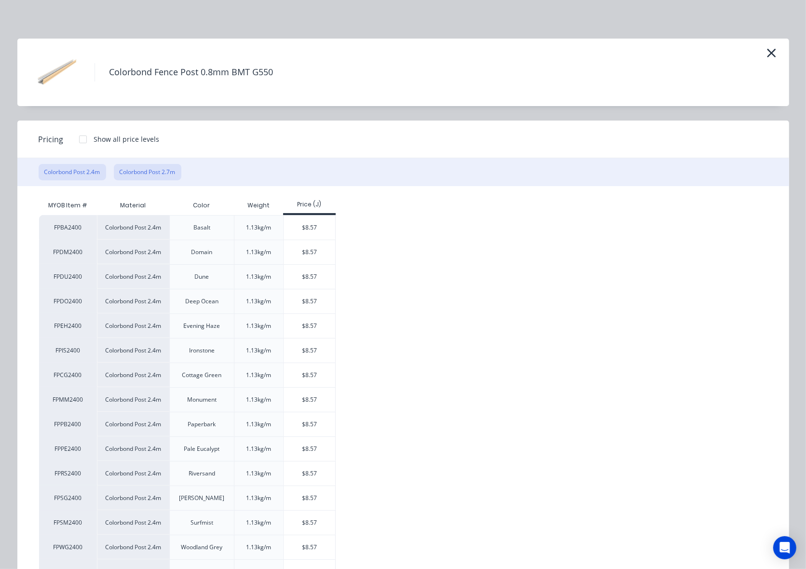
click at [159, 178] on button "Colorbond Post 2.7m" at bounding box center [148, 172] width 68 height 16
click at [302, 427] on div "$9.64" at bounding box center [310, 424] width 52 height 24
type input "$9.64"
type input "$771.20"
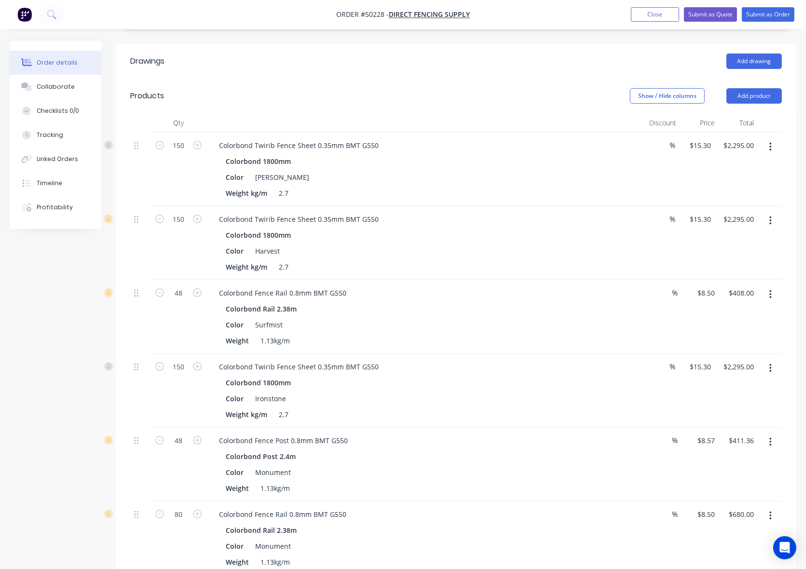
scroll to position [242, 0]
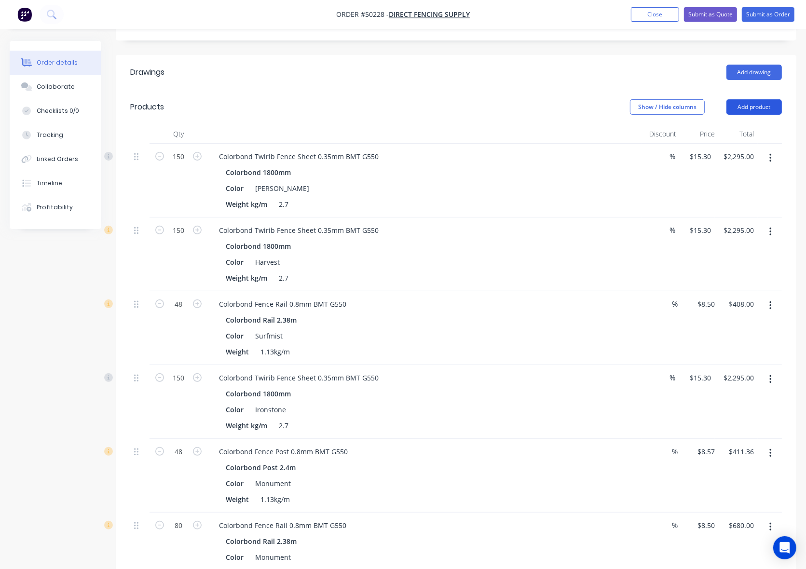
click at [743, 99] on button "Add product" at bounding box center [753, 106] width 55 height 15
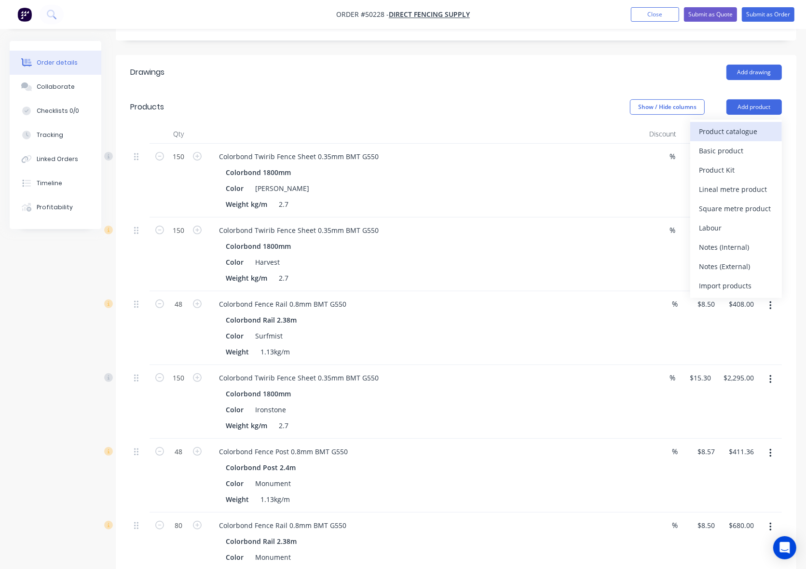
click at [730, 125] on div "Product catalogue" at bounding box center [736, 131] width 74 height 14
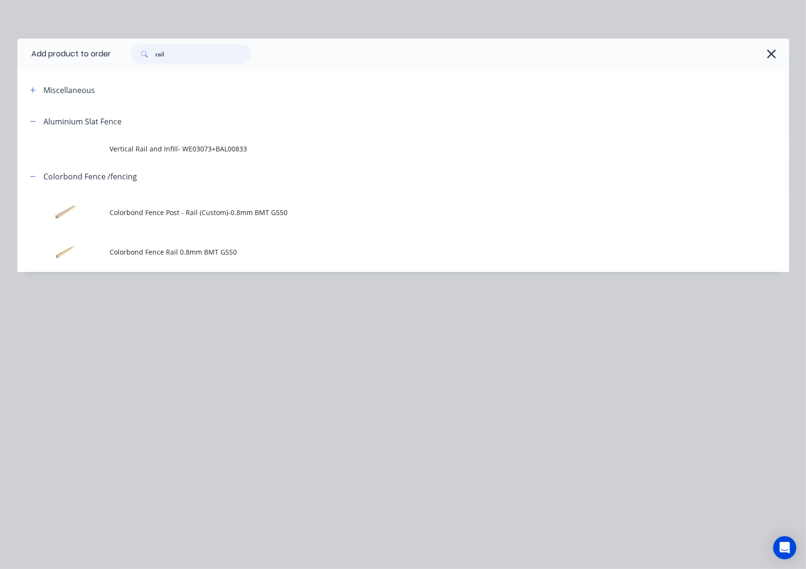
drag, startPoint x: 177, startPoint y: 49, endPoint x: 94, endPoint y: 49, distance: 83.0
click at [94, 49] on header "Add product to order rail" at bounding box center [403, 54] width 772 height 31
type input "post"
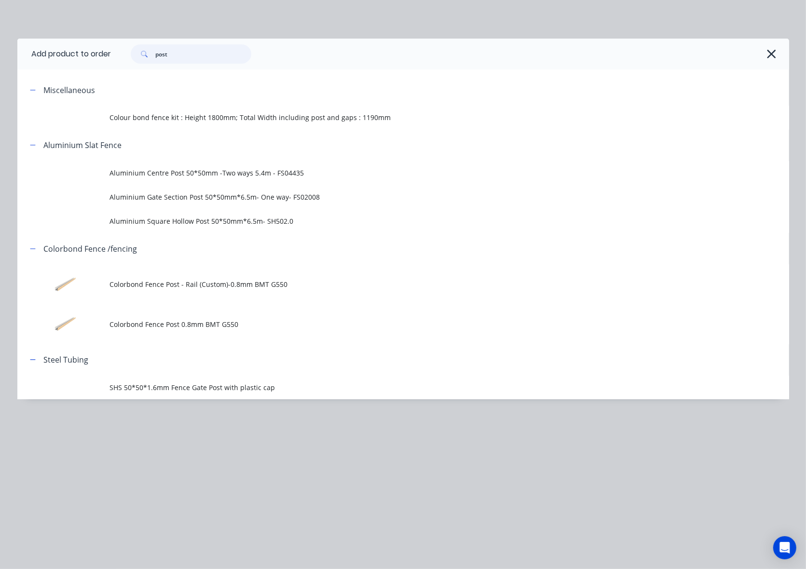
drag, startPoint x: 199, startPoint y: 58, endPoint x: 142, endPoint y: 59, distance: 56.4
click at [143, 59] on div "post" at bounding box center [191, 53] width 121 height 19
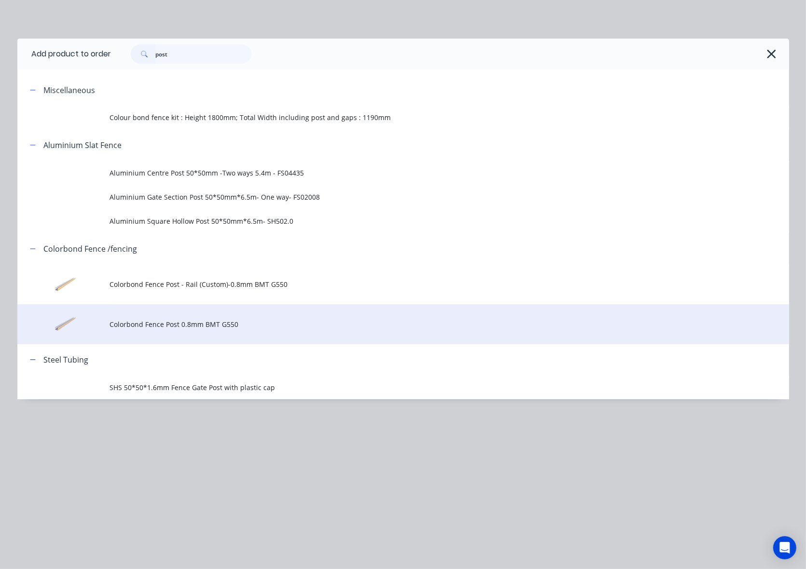
click at [286, 325] on span "Colorbond Fence Post 0.8mm BMT G550" at bounding box center [381, 324] width 543 height 10
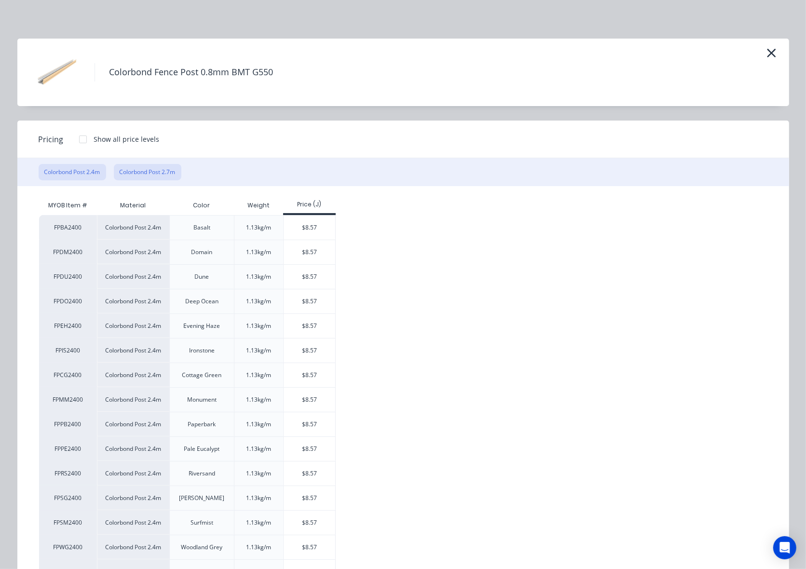
click at [138, 169] on button "Colorbond Post 2.7m" at bounding box center [148, 172] width 68 height 16
click at [310, 275] on div "$9.64" at bounding box center [310, 277] width 52 height 24
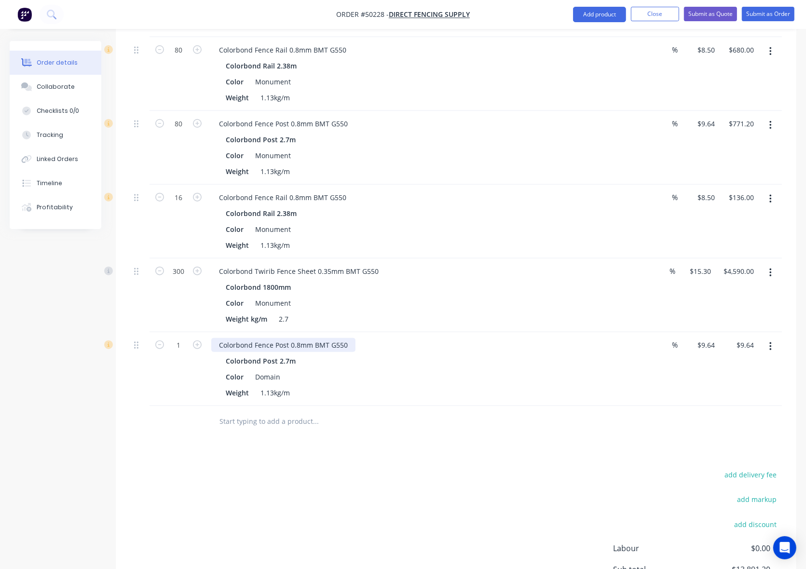
scroll to position [798, 0]
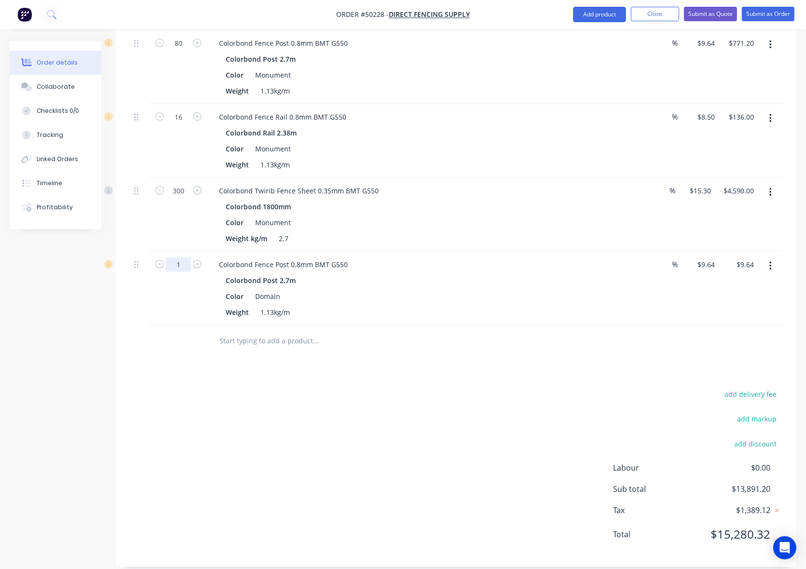
click at [181, 258] on input "1" at bounding box center [178, 265] width 25 height 14
type input "80"
type input "$771.20"
click at [526, 354] on div "Drawings Add drawing Products Show / Hide columns Add product Qty Discount Pric…" at bounding box center [456, 33] width 681 height 1069
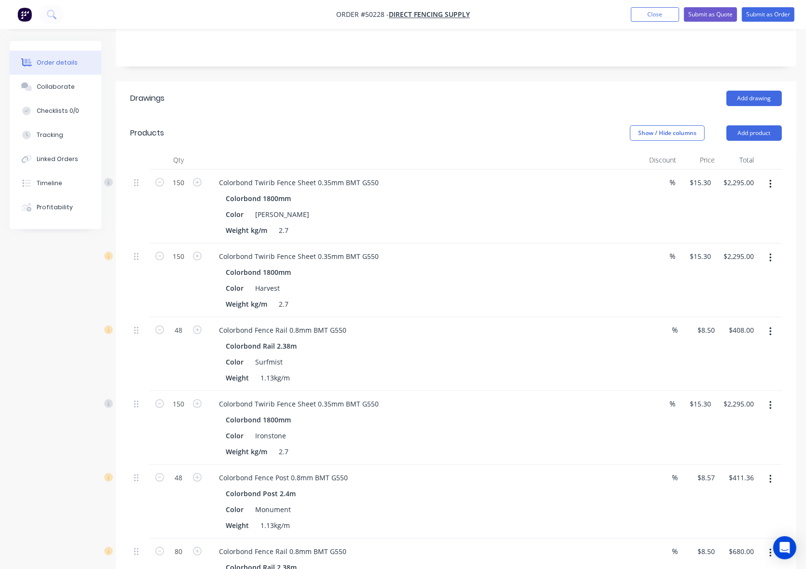
scroll to position [135, 0]
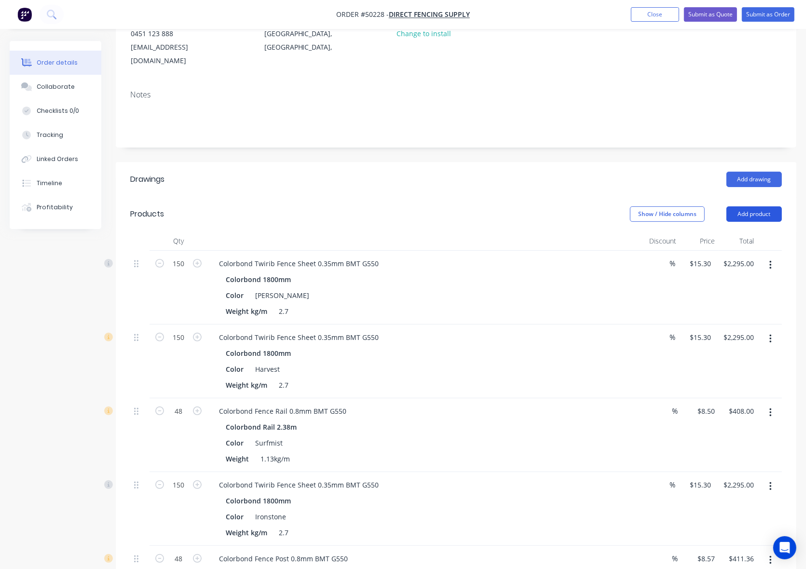
click at [763, 206] on button "Add product" at bounding box center [753, 213] width 55 height 15
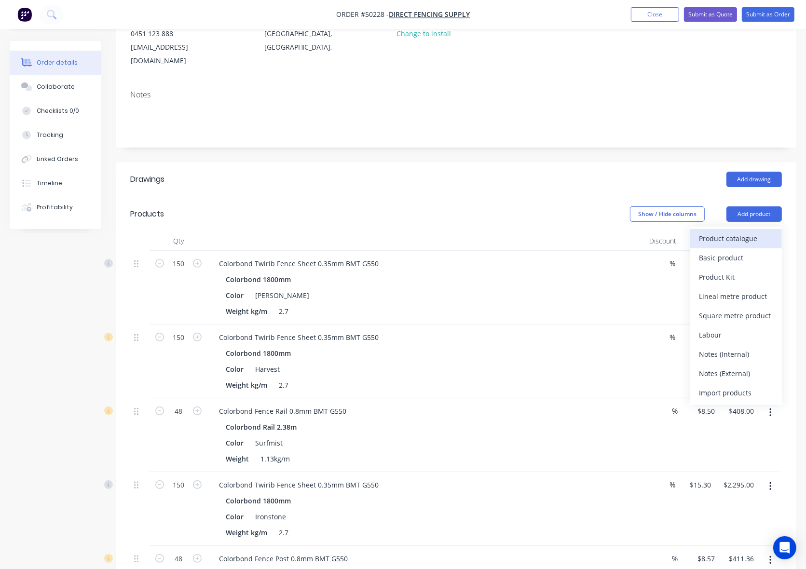
click at [741, 232] on div "Product catalogue" at bounding box center [736, 239] width 74 height 14
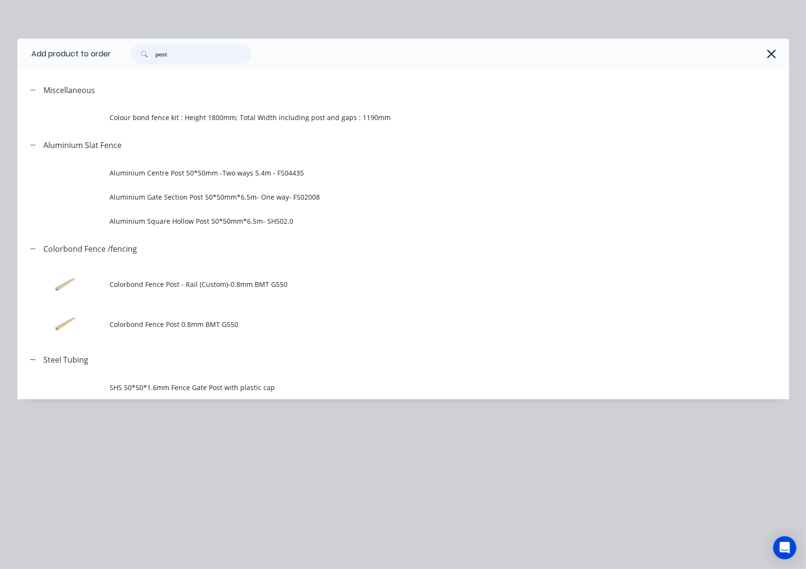
drag, startPoint x: 201, startPoint y: 59, endPoint x: 76, endPoint y: 53, distance: 125.1
click at [76, 55] on header "Add product to order post" at bounding box center [403, 54] width 772 height 31
type input "rail"
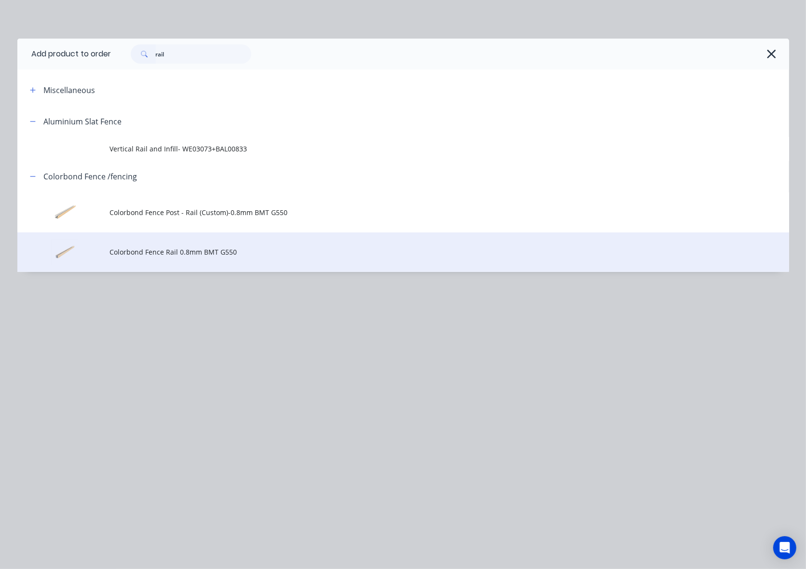
click at [200, 259] on td "Colorbond Fence Rail 0.8mm BMT G550" at bounding box center [449, 253] width 679 height 40
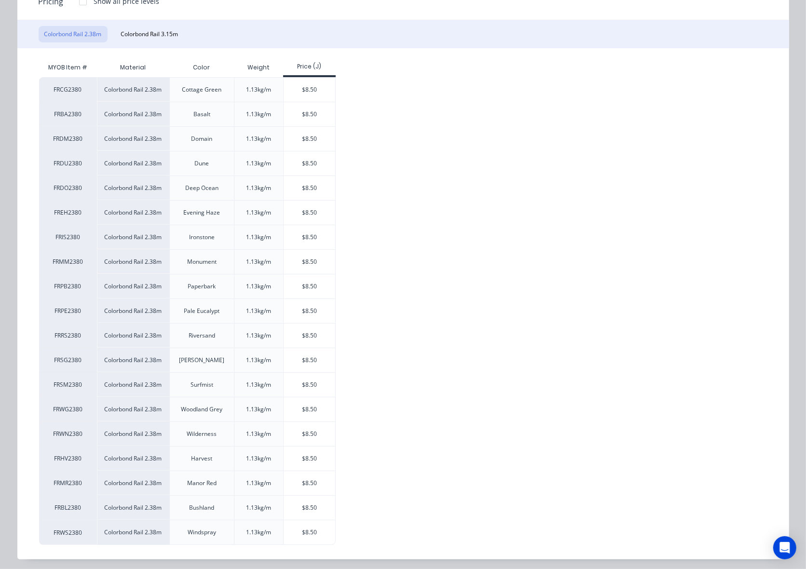
scroll to position [143, 0]
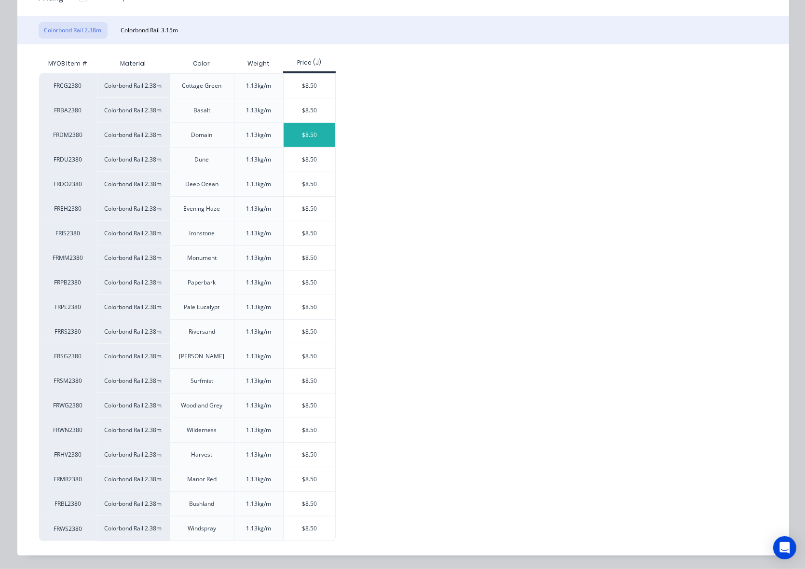
click at [296, 133] on div "$8.50" at bounding box center [310, 135] width 52 height 24
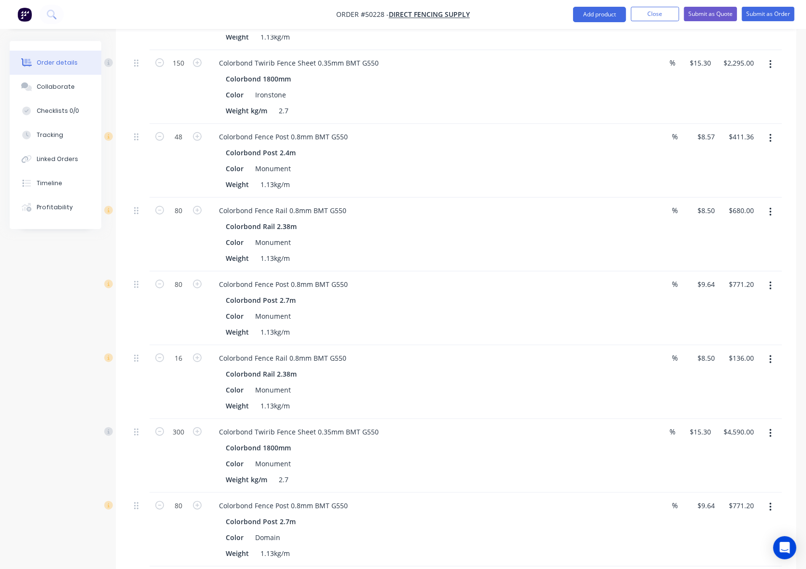
scroll to position [678, 0]
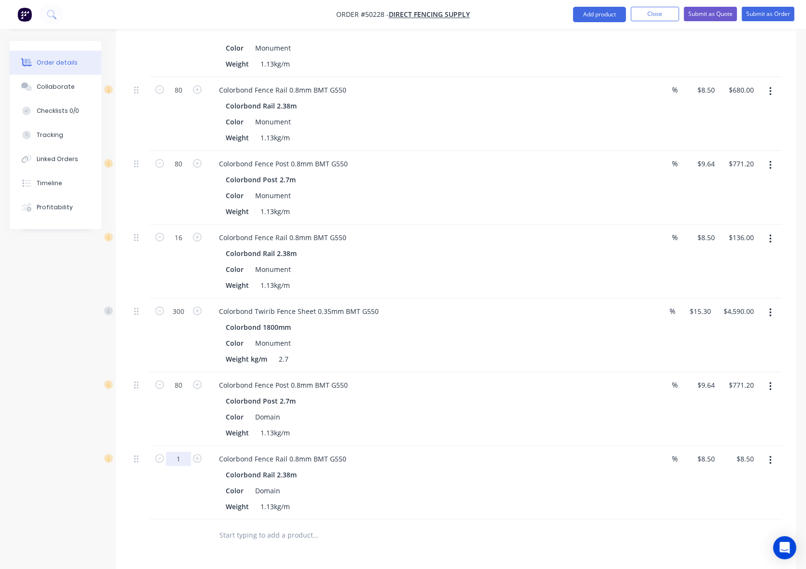
click at [189, 452] on input "1" at bounding box center [178, 459] width 25 height 14
type input "96"
type input "$816.00"
click at [479, 452] on div "Colorbond Fence Rail 0.8mm BMT G550" at bounding box center [424, 459] width 426 height 14
click at [775, 452] on button "button" at bounding box center [770, 460] width 23 height 17
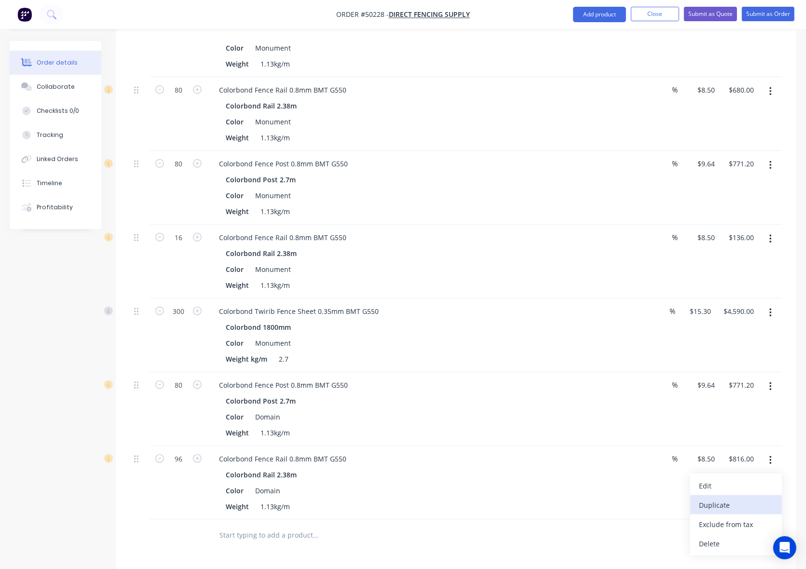
click at [748, 498] on div "Duplicate" at bounding box center [736, 505] width 74 height 14
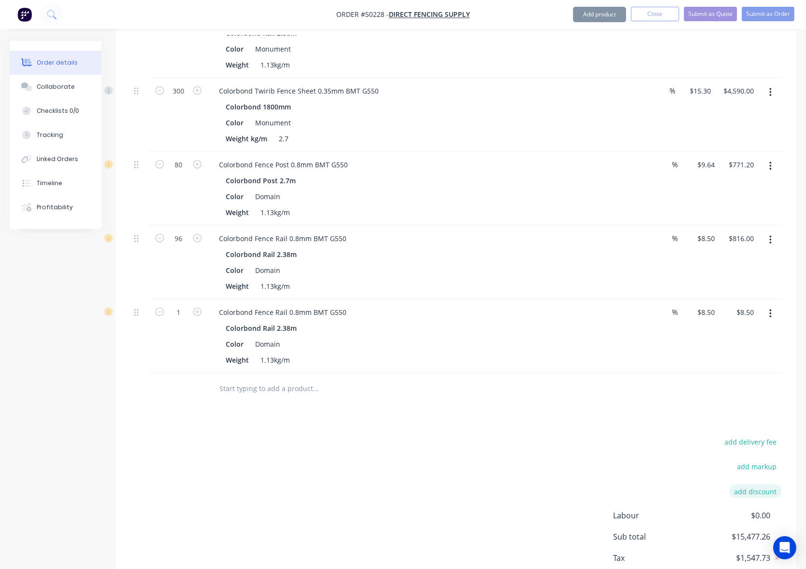
scroll to position [946, 0]
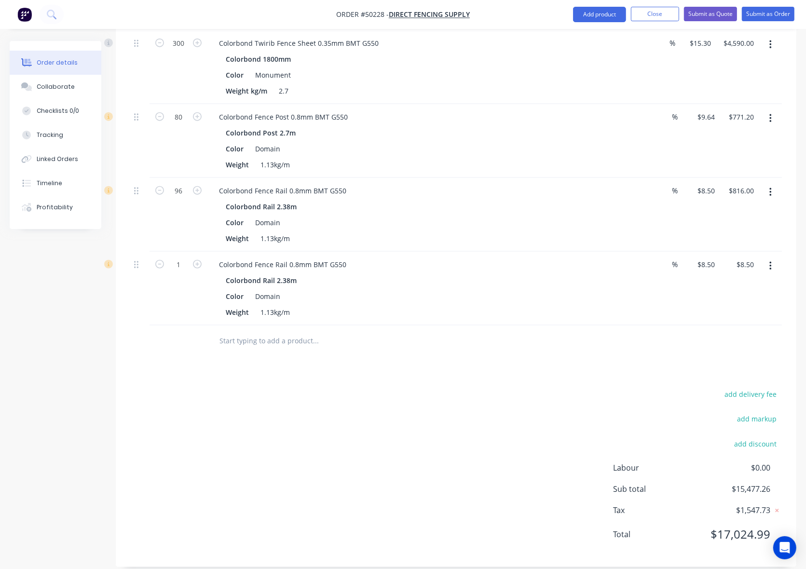
click at [770, 261] on icon "button" at bounding box center [770, 266] width 2 height 11
click at [756, 285] on div "Edit" at bounding box center [736, 292] width 74 height 14
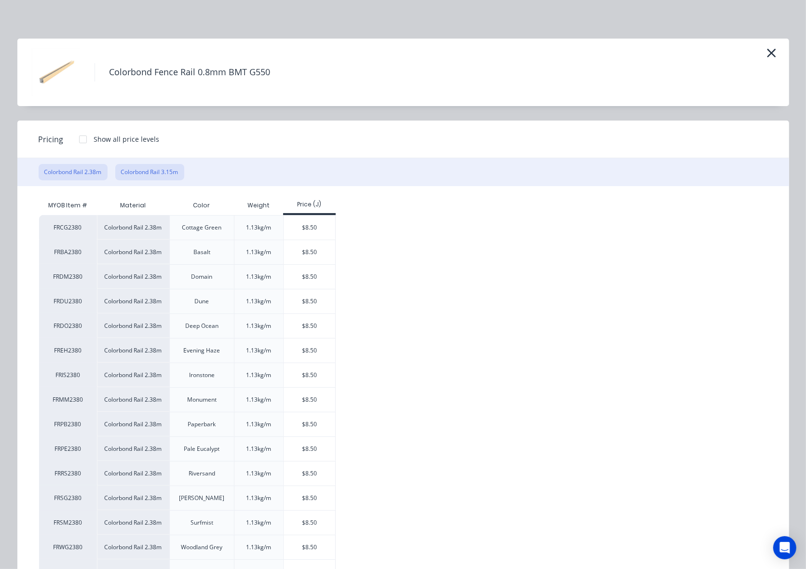
click at [171, 169] on button "Colorbond Rail 3.15m" at bounding box center [149, 172] width 69 height 16
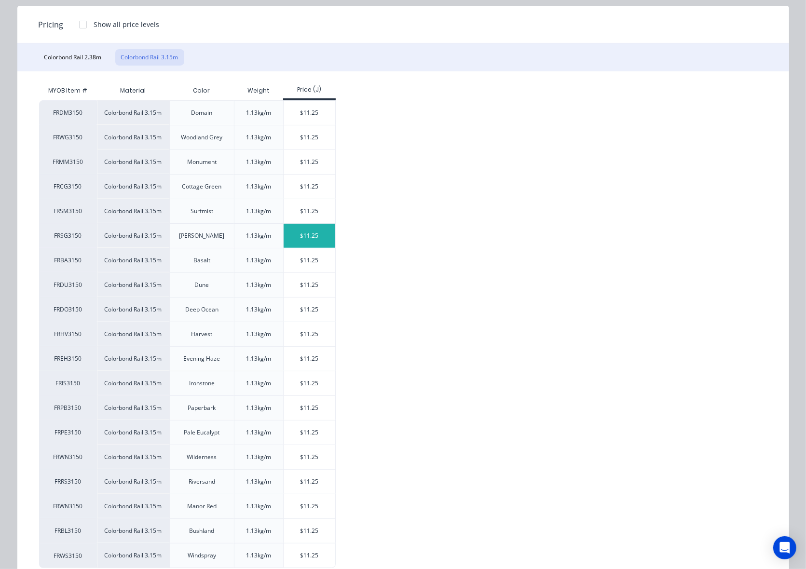
scroll to position [121, 0]
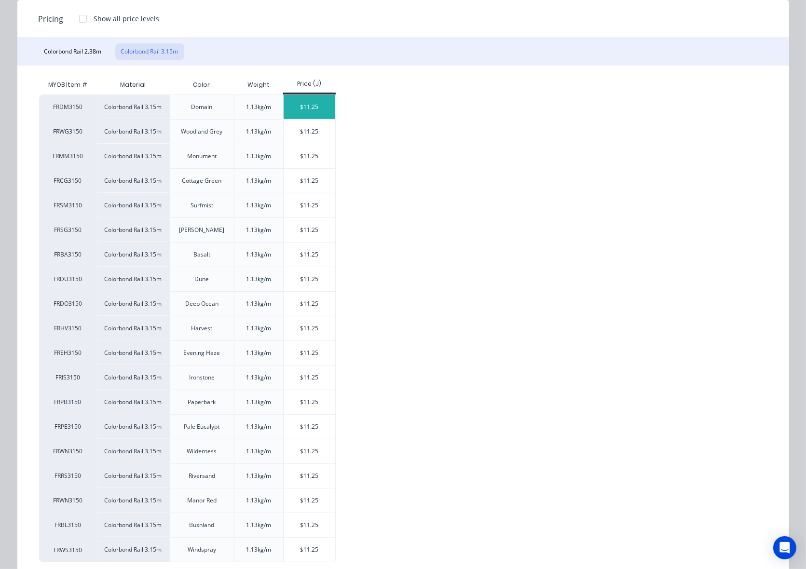
click at [298, 109] on div "$11.25" at bounding box center [310, 107] width 52 height 24
type input "$11.25"
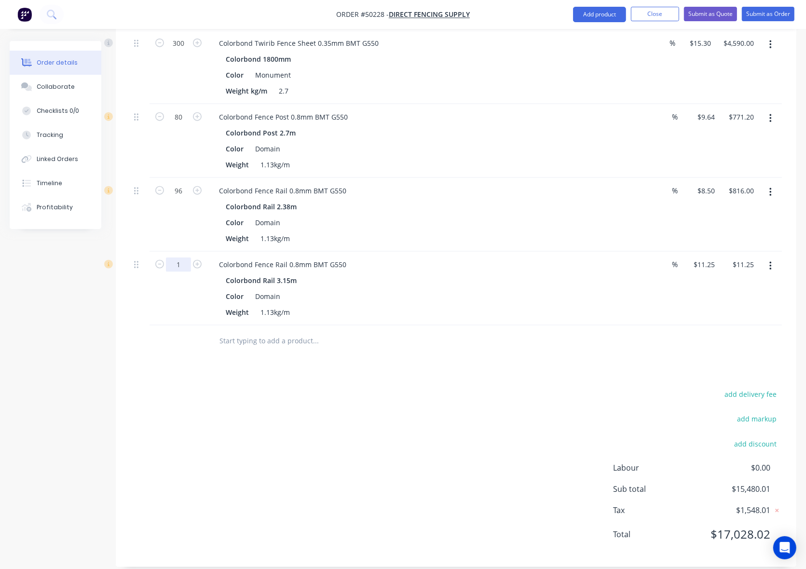
click at [173, 258] on input "1" at bounding box center [178, 265] width 25 height 14
type input "16"
type input "$180.00"
drag, startPoint x: 561, startPoint y: 325, endPoint x: 601, endPoint y: 310, distance: 42.7
click at [561, 326] on div at bounding box center [456, 341] width 652 height 31
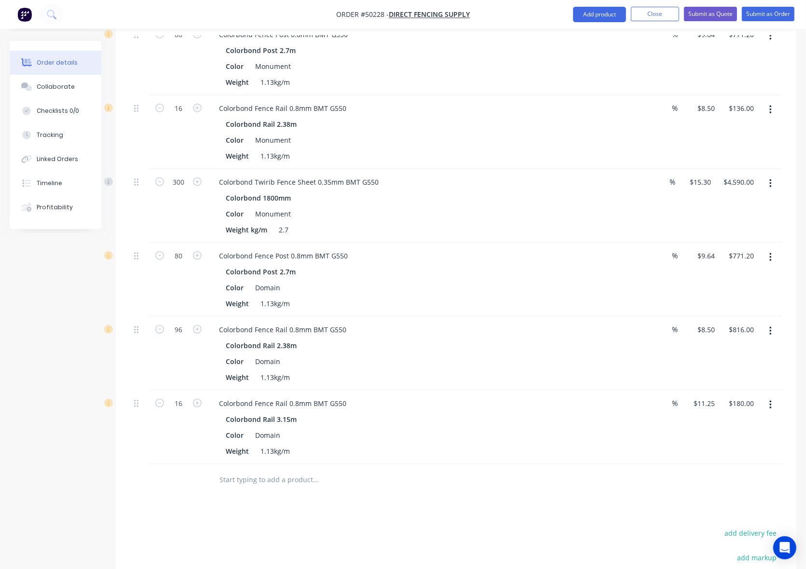
scroll to position [765, 0]
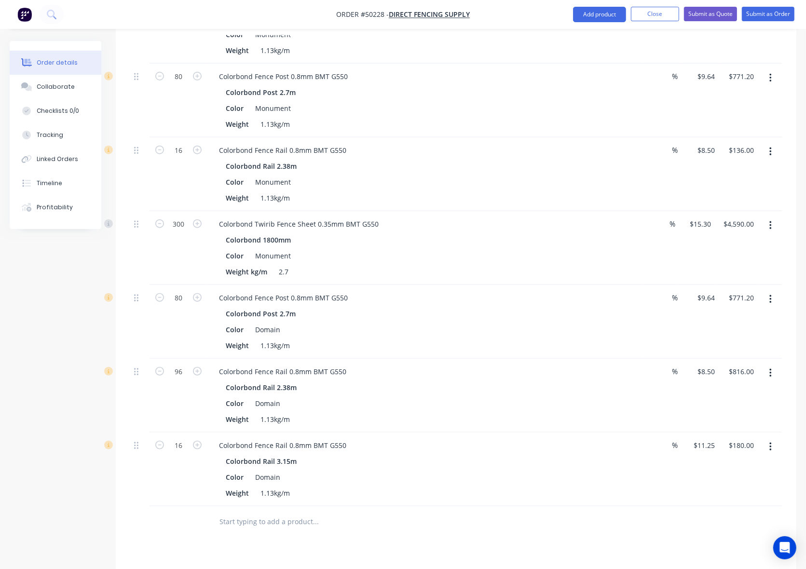
click at [776, 217] on button "button" at bounding box center [770, 225] width 23 height 17
click at [742, 263] on div "Duplicate" at bounding box center [736, 270] width 74 height 14
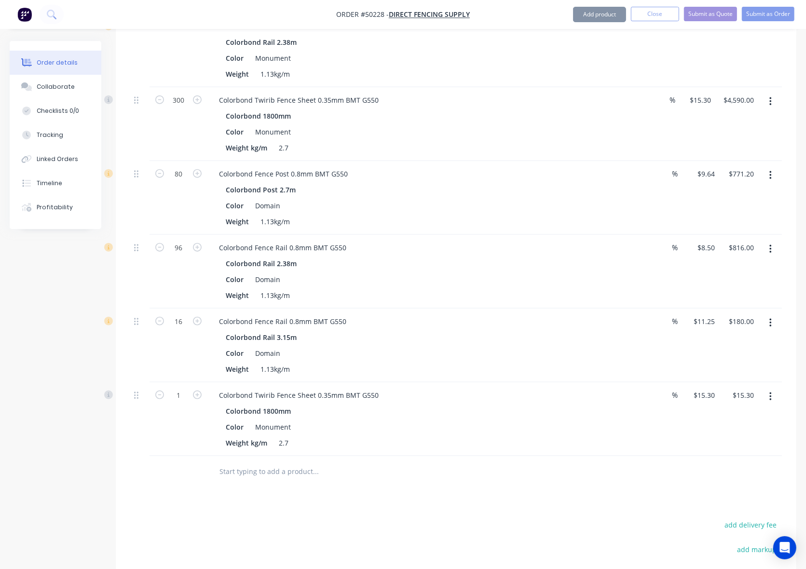
scroll to position [1006, 0]
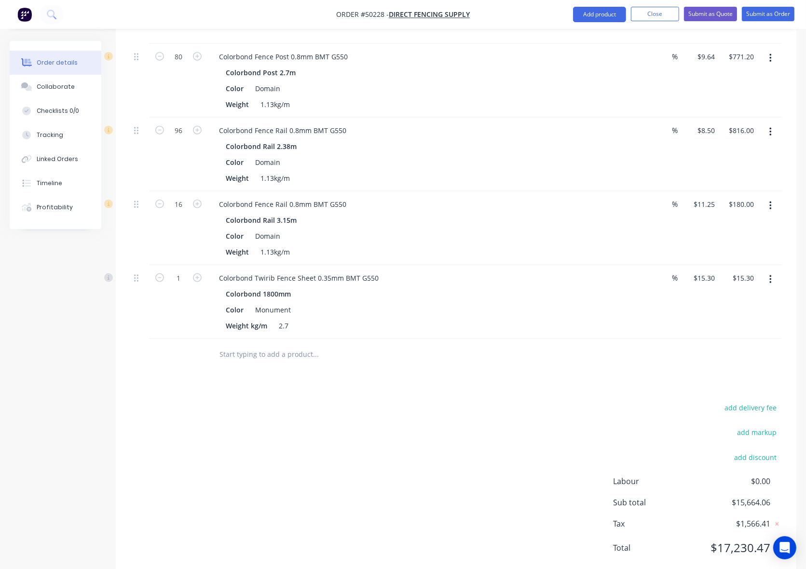
click at [768, 274] on button "button" at bounding box center [770, 279] width 23 height 17
click at [767, 298] on div "Edit" at bounding box center [736, 305] width 74 height 14
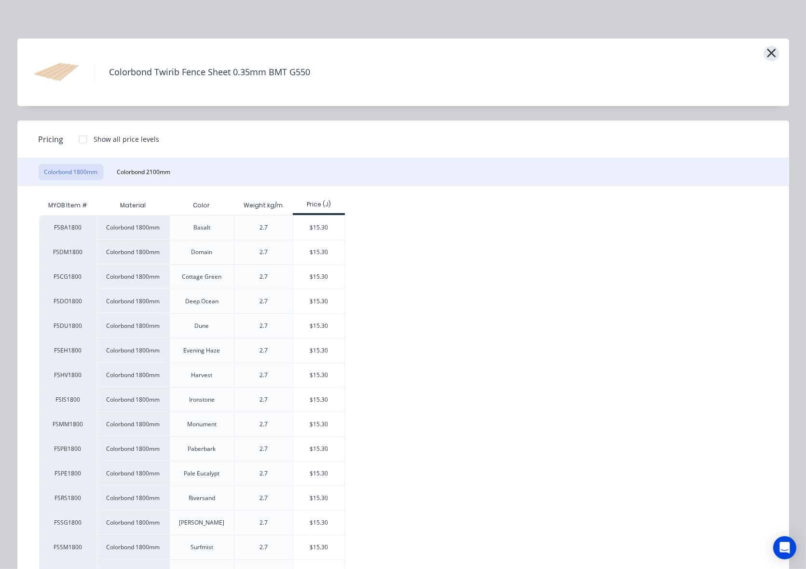
click at [772, 51] on icon "button" at bounding box center [772, 53] width 10 height 14
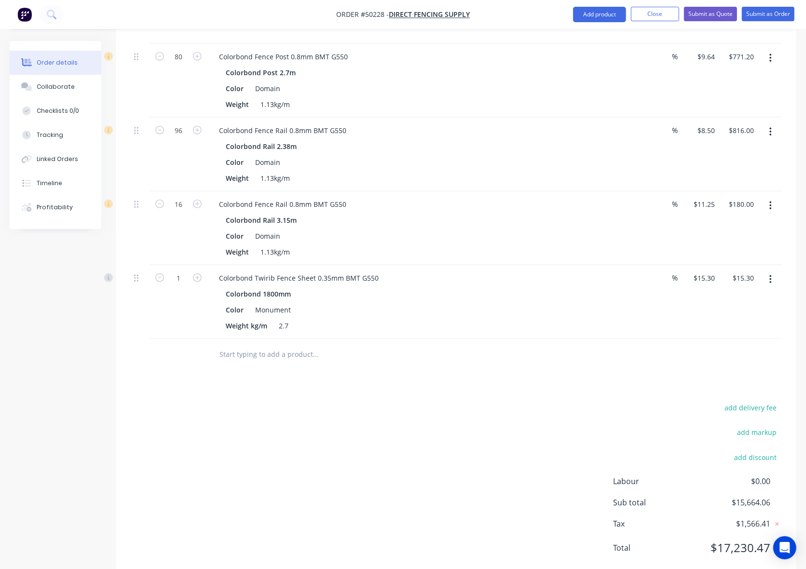
click at [775, 271] on button "button" at bounding box center [770, 279] width 23 height 17
click at [760, 356] on div "Delete" at bounding box center [736, 363] width 74 height 14
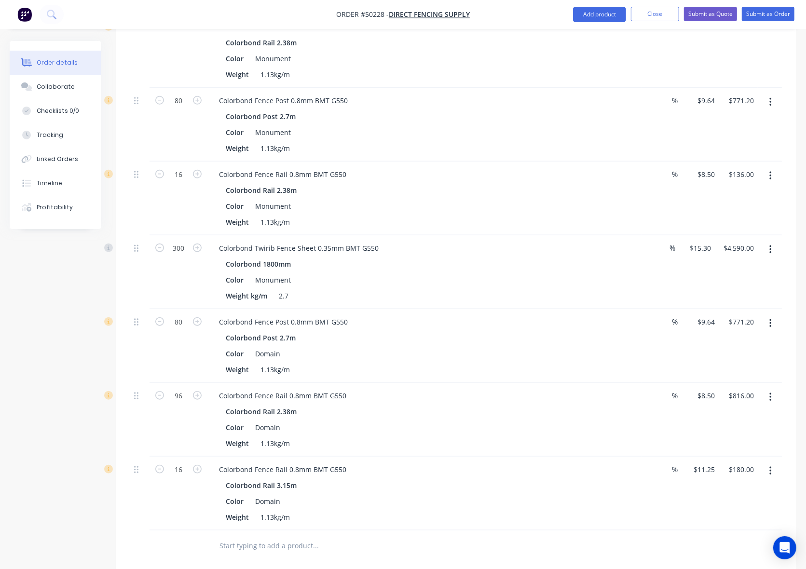
scroll to position [705, 0]
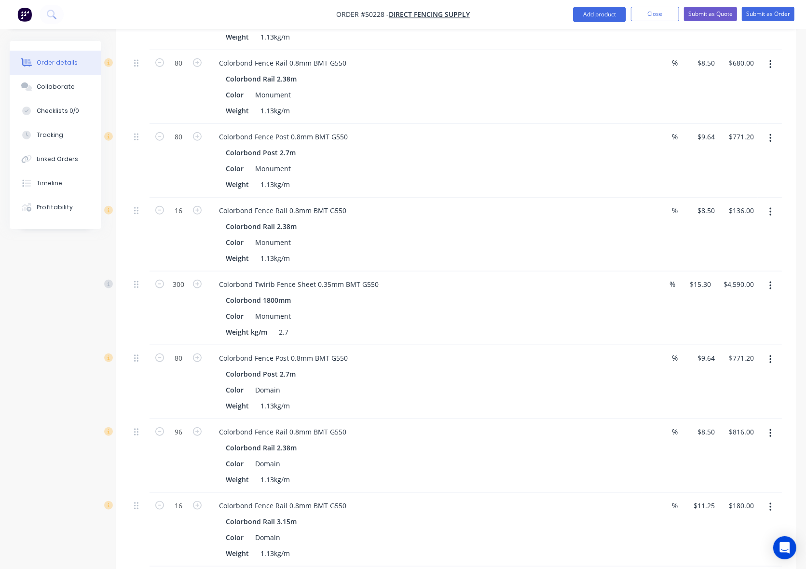
click at [771, 282] on icon "button" at bounding box center [770, 286] width 2 height 9
click at [755, 324] on div "Duplicate" at bounding box center [736, 331] width 74 height 14
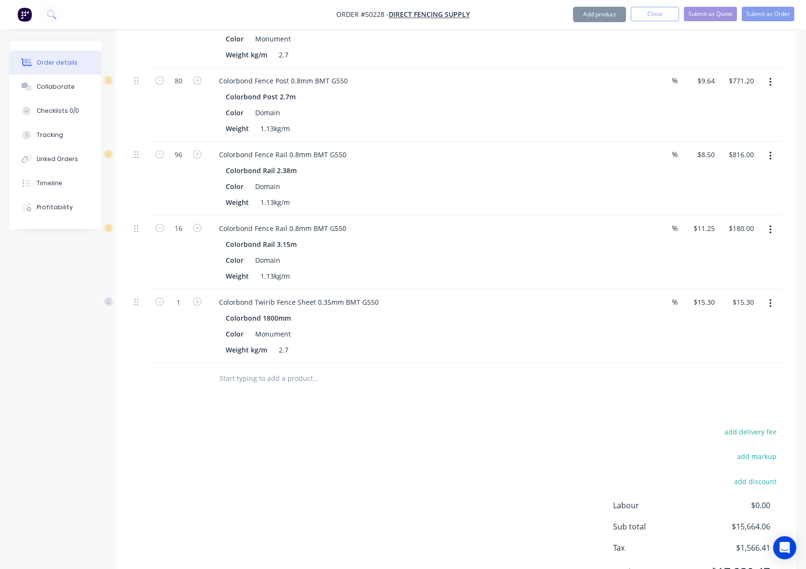
scroll to position [1019, 0]
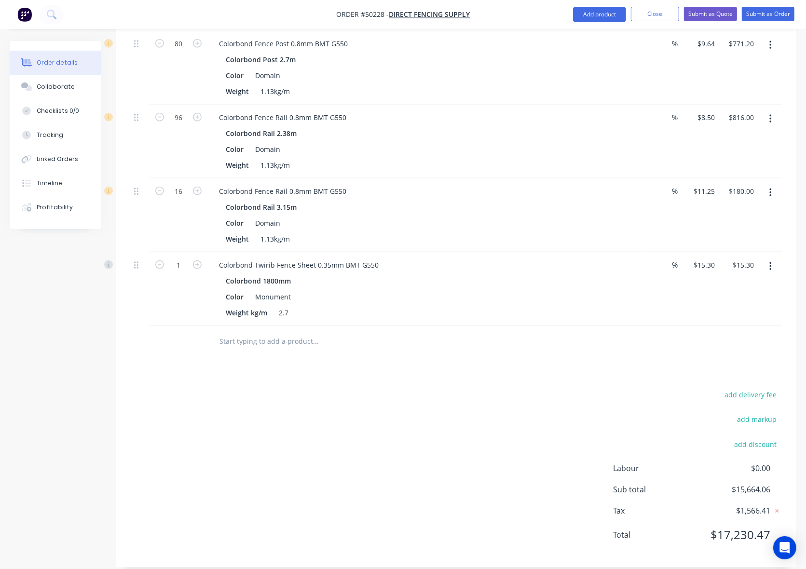
click at [771, 261] on icon "button" at bounding box center [770, 266] width 2 height 11
click at [745, 285] on div "Edit" at bounding box center [736, 292] width 74 height 14
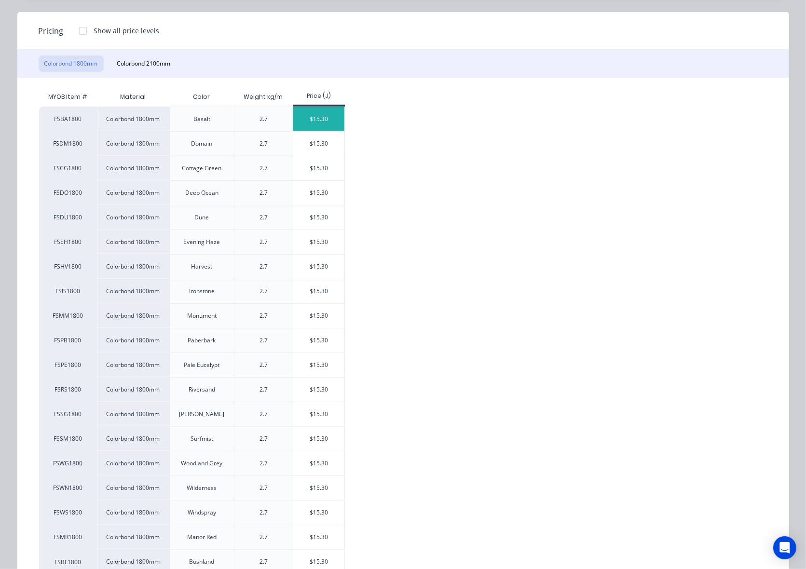
scroll to position [121, 0]
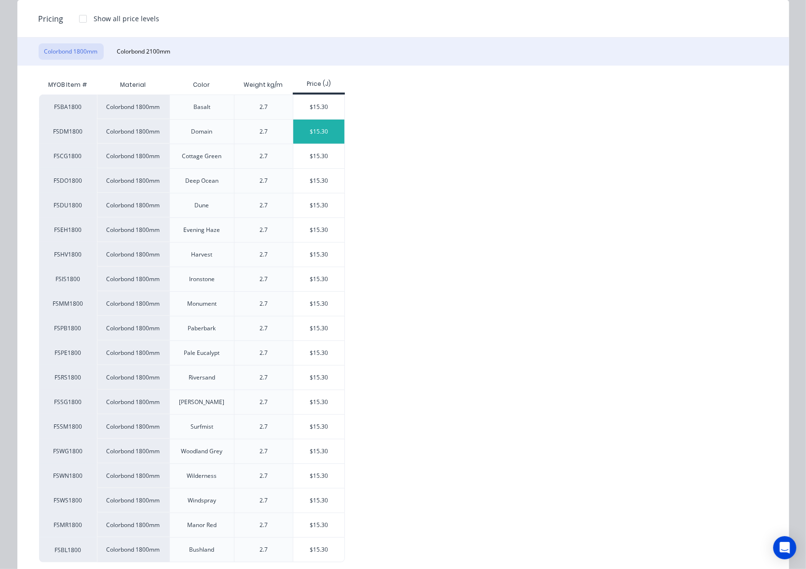
click at [305, 124] on div "$15.30" at bounding box center [319, 132] width 52 height 24
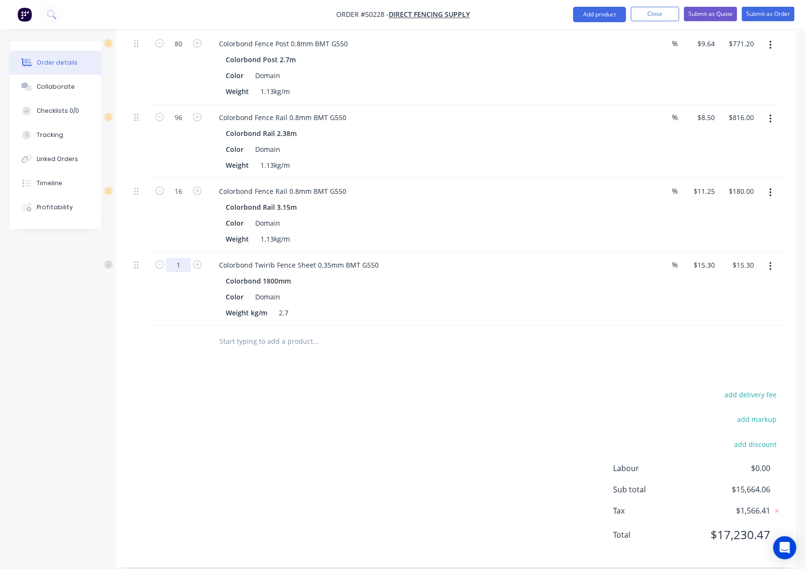
click at [181, 258] on input "1" at bounding box center [178, 265] width 25 height 14
type input "300"
type input "$4,590.00"
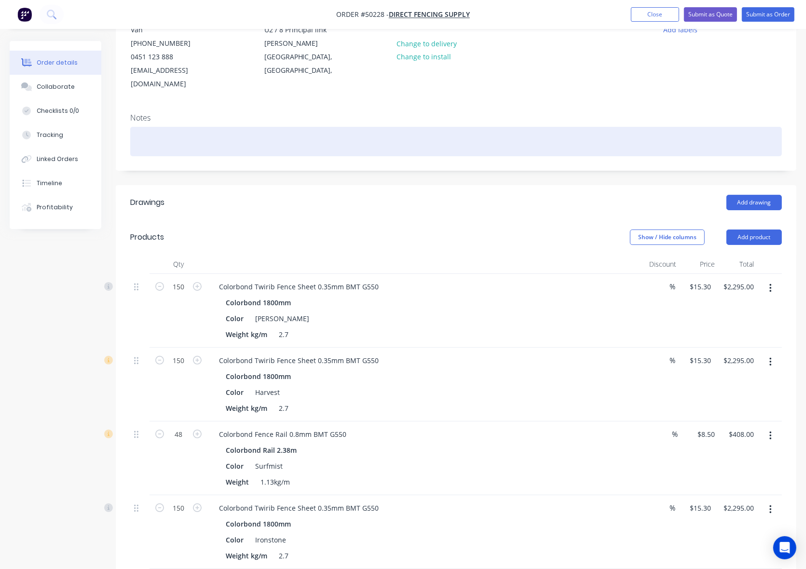
scroll to position [55, 0]
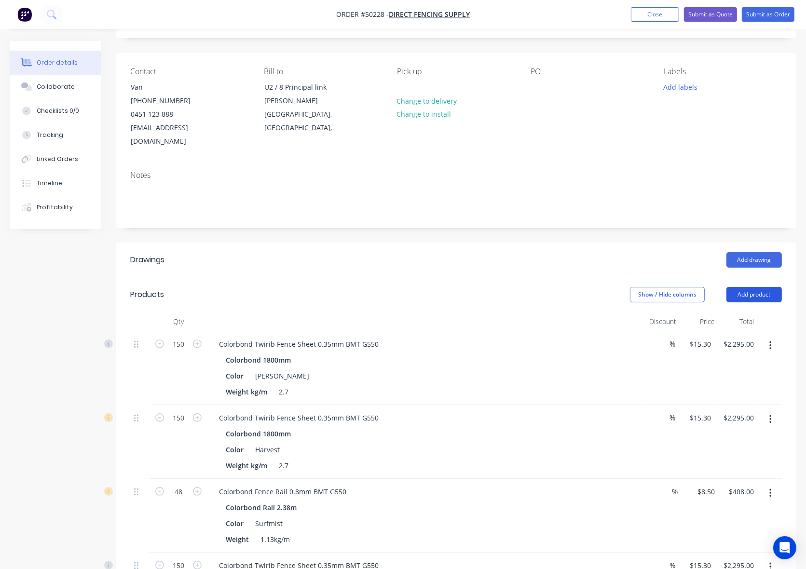
click at [773, 287] on button "Add product" at bounding box center [753, 294] width 55 height 15
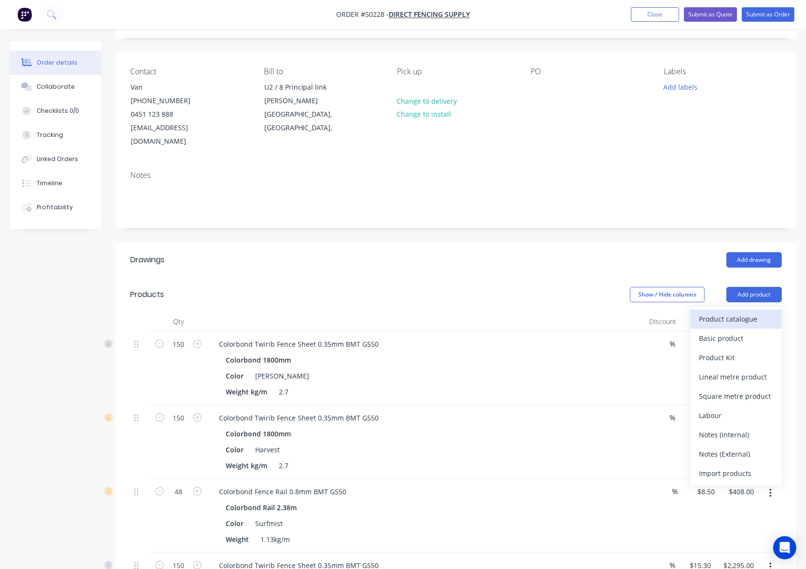
click at [751, 312] on div "Product catalogue" at bounding box center [736, 319] width 74 height 14
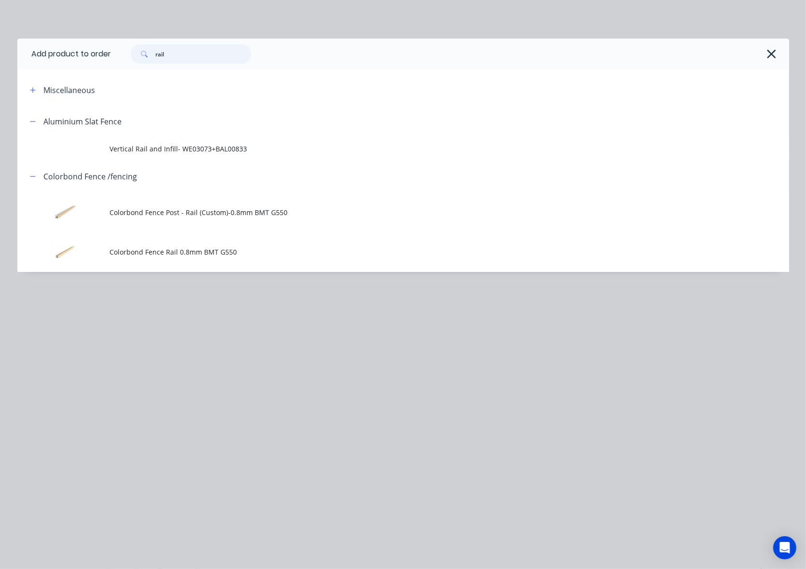
drag, startPoint x: 205, startPoint y: 60, endPoint x: 116, endPoint y: 59, distance: 88.8
click at [116, 59] on div "rail" at bounding box center [445, 53] width 668 height 19
type input "wall"
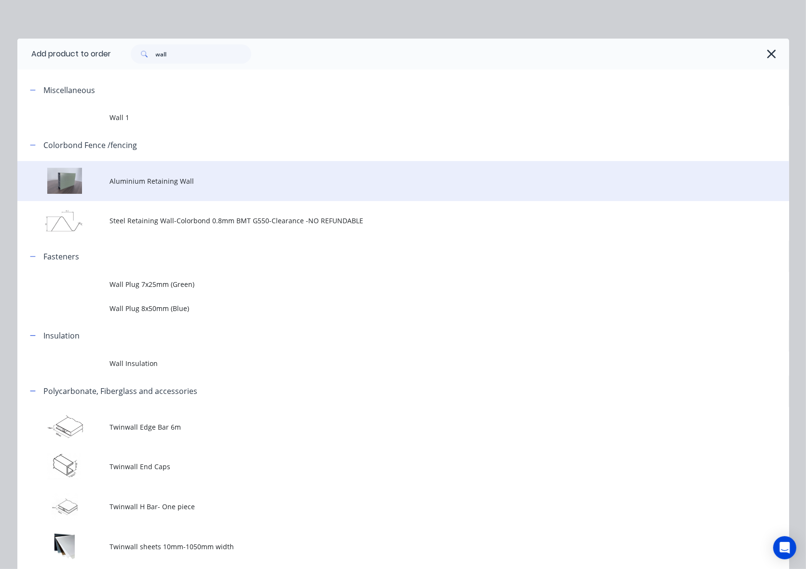
click at [203, 175] on td "Aluminium Retaining Wall" at bounding box center [449, 181] width 679 height 40
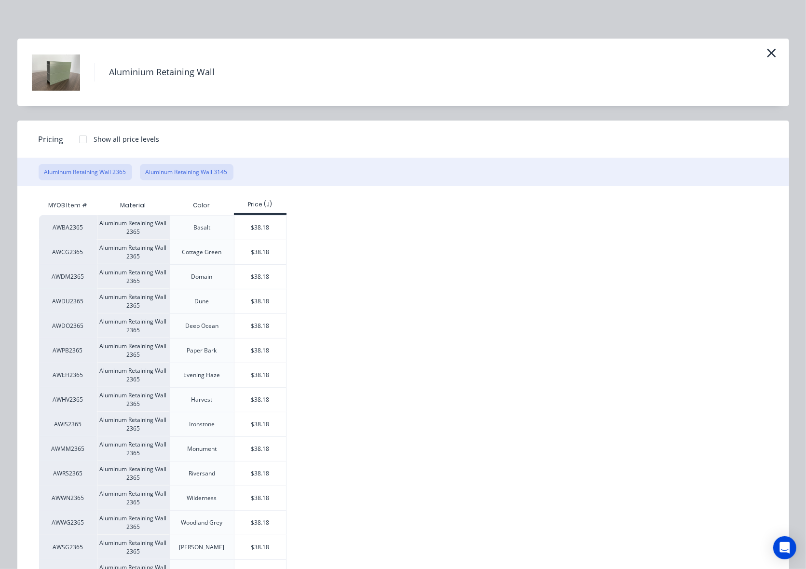
click at [189, 171] on button "Aluminum Retaining Wall 3145" at bounding box center [187, 172] width 94 height 16
click at [266, 285] on div "$50.78" at bounding box center [260, 277] width 52 height 24
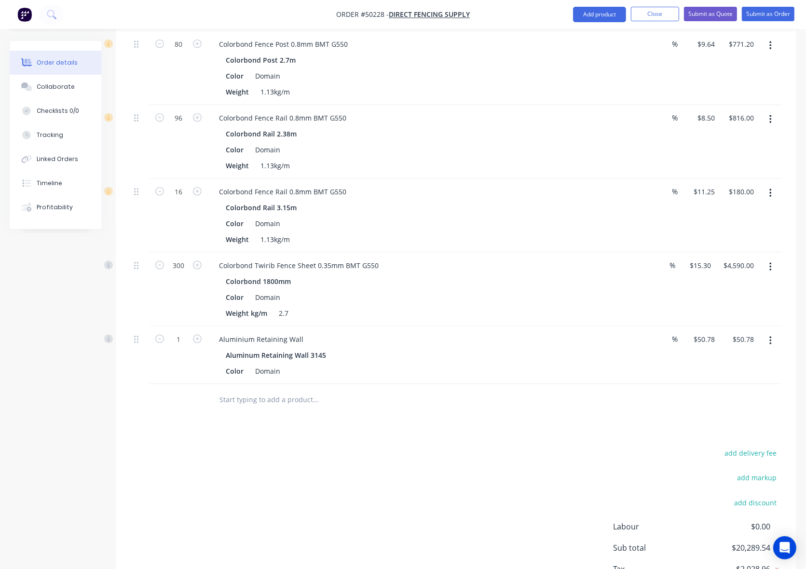
scroll to position [1078, 0]
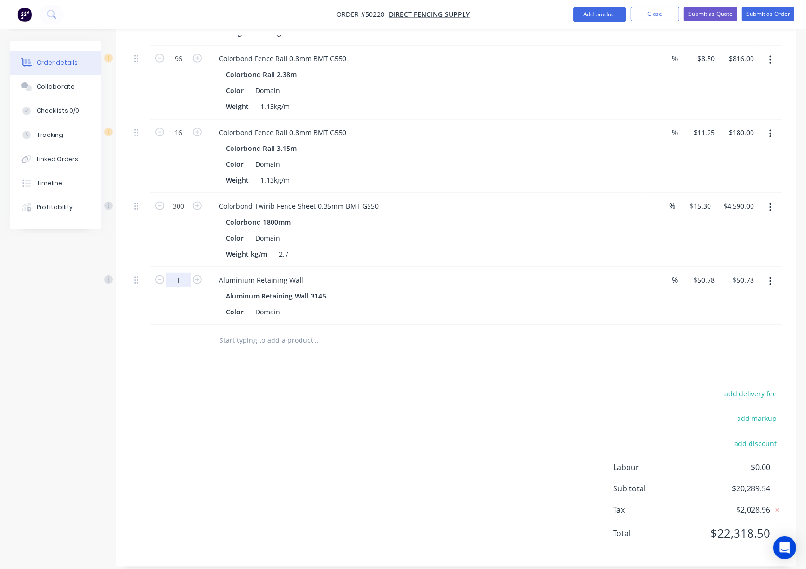
click at [187, 273] on input "1" at bounding box center [178, 280] width 25 height 14
type input "6"
type input "$304.68"
click at [777, 273] on button "button" at bounding box center [770, 281] width 23 height 17
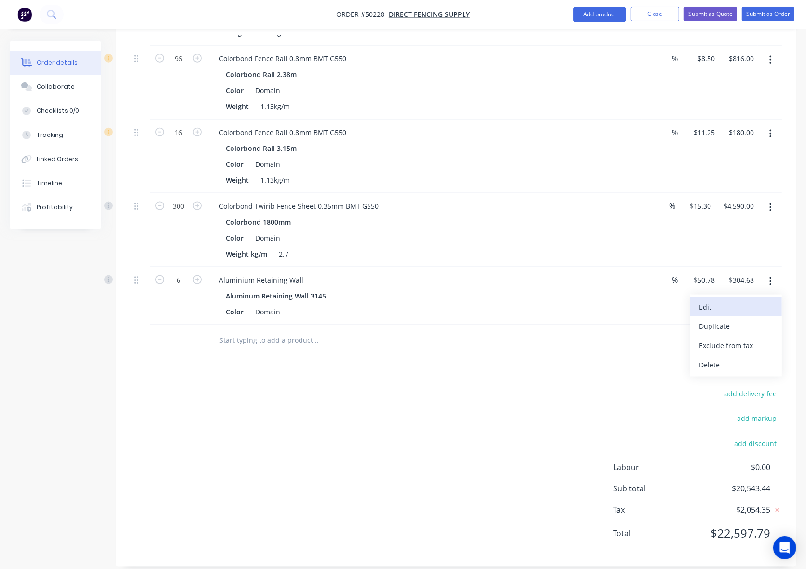
click at [751, 300] on div "Edit" at bounding box center [736, 307] width 74 height 14
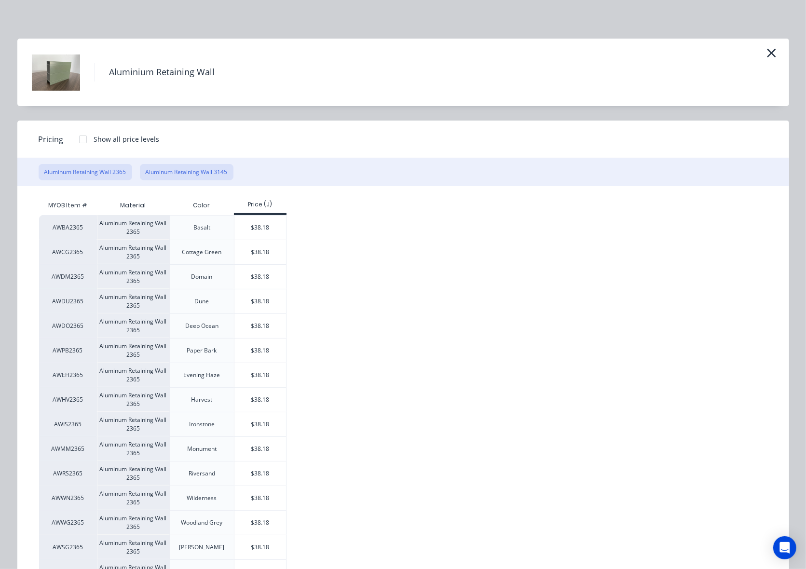
click at [185, 168] on button "Aluminum Retaining Wall 3145" at bounding box center [187, 172] width 94 height 16
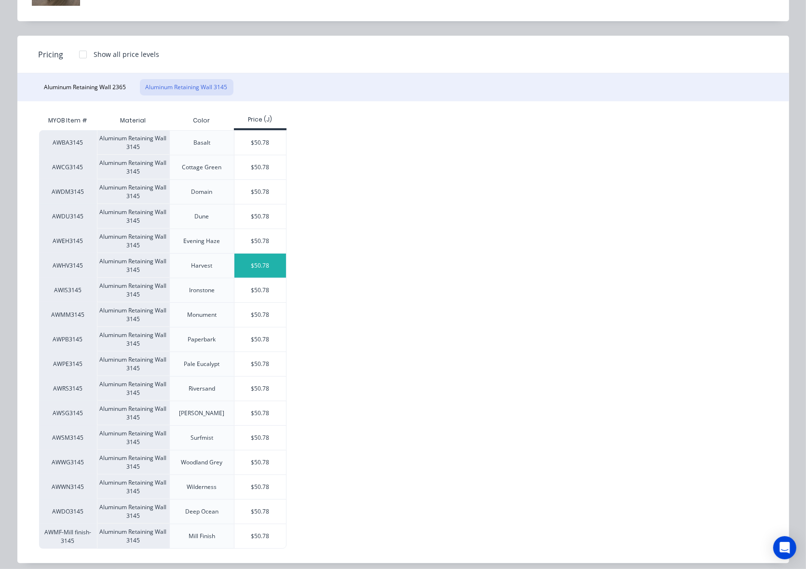
scroll to position [94, 0]
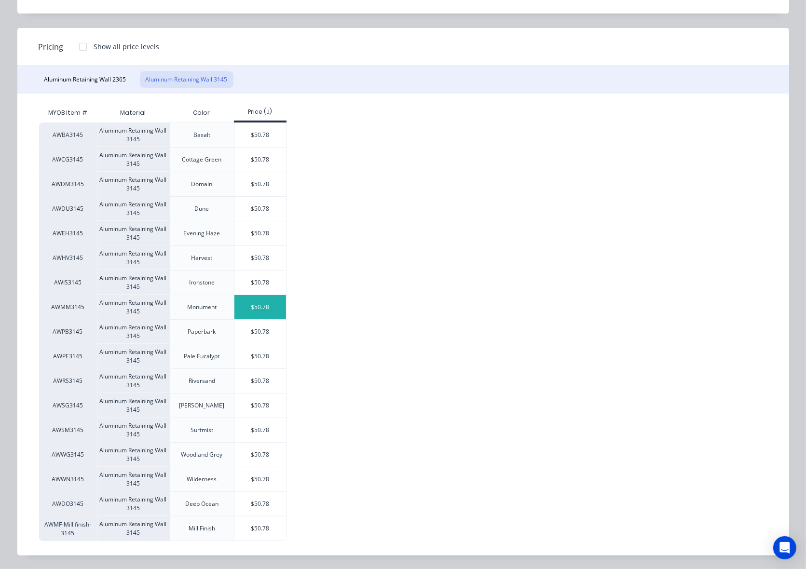
click at [259, 309] on div "$50.78" at bounding box center [260, 307] width 52 height 24
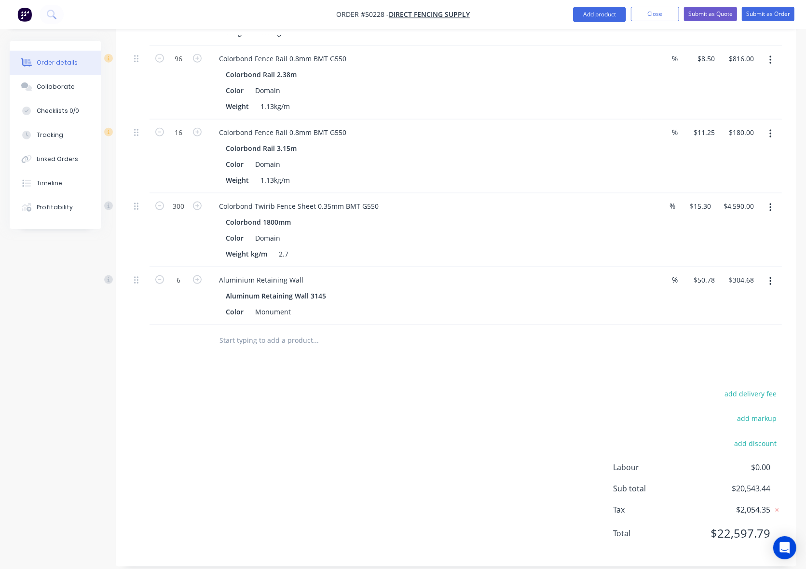
click at [416, 420] on div "add delivery fee add markup add discount Labour $0.00 Sub total $20,543.44 Tax …" at bounding box center [456, 469] width 652 height 165
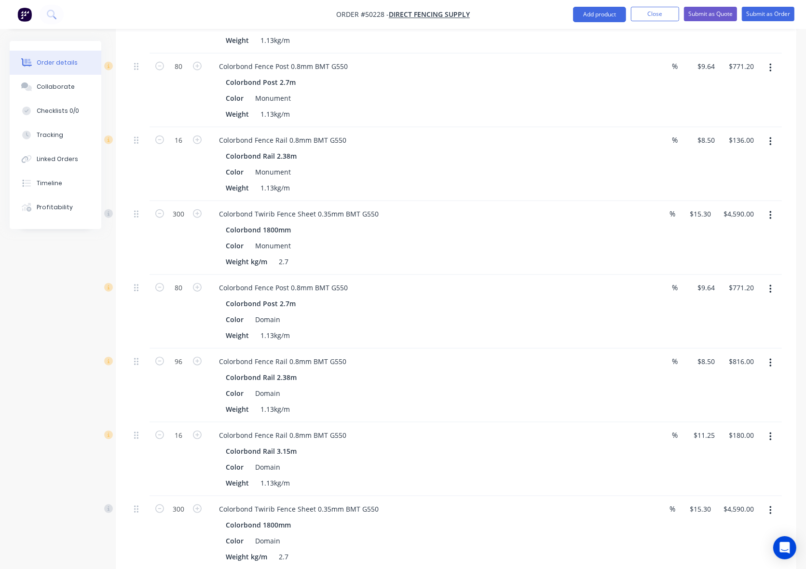
scroll to position [784, 0]
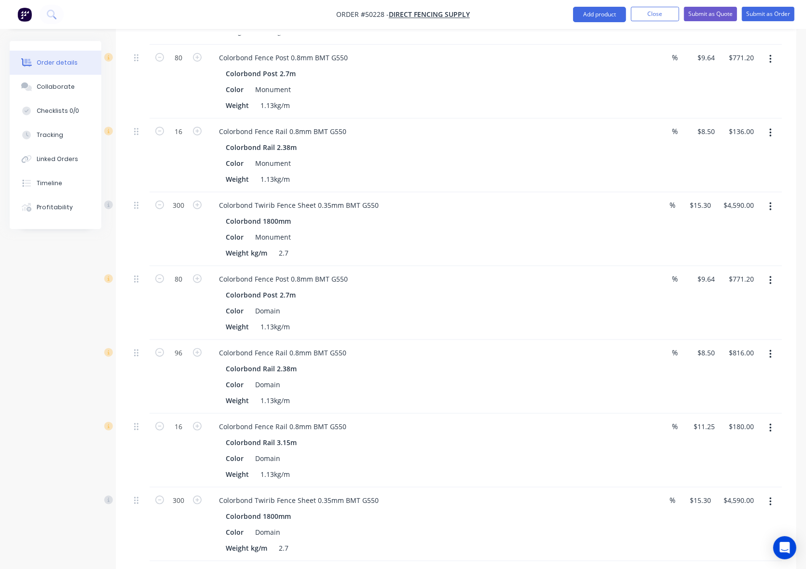
click at [771, 124] on button "button" at bounding box center [770, 132] width 23 height 17
click at [739, 151] on div "Edit" at bounding box center [736, 158] width 74 height 14
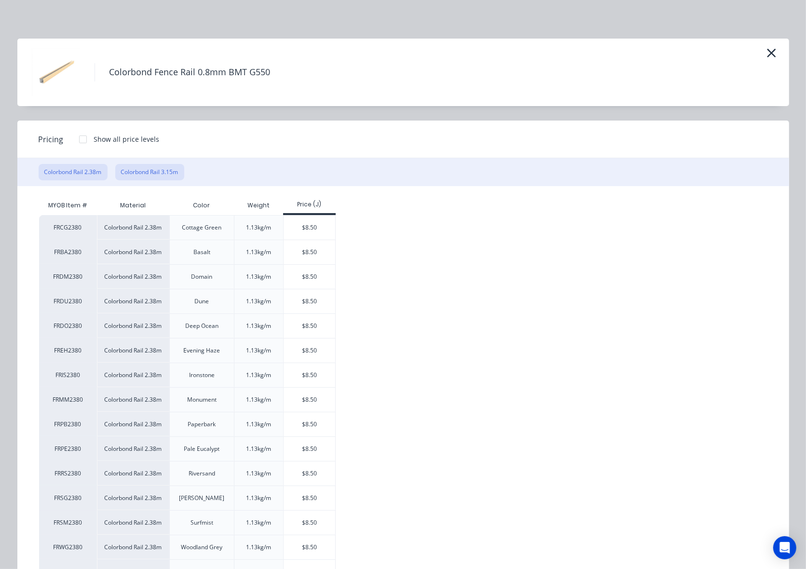
click at [152, 174] on button "Colorbond Rail 3.15m" at bounding box center [149, 172] width 69 height 16
click at [310, 278] on div "$11.25" at bounding box center [310, 277] width 52 height 24
type input "$11.25"
type input "$180.00"
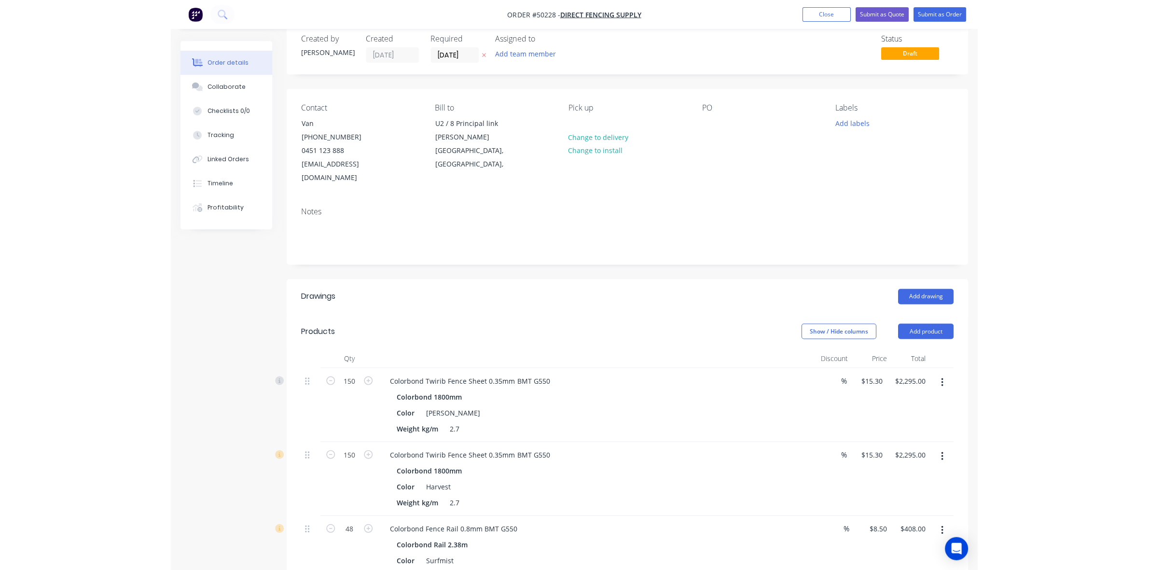
scroll to position [0, 0]
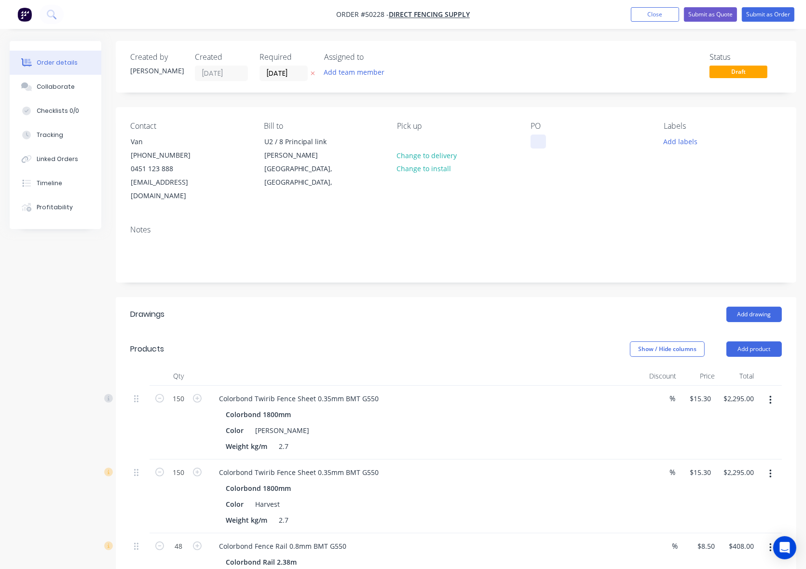
click at [542, 148] on div at bounding box center [538, 142] width 15 height 14
paste div
click at [618, 317] on header "Drawings Add drawing" at bounding box center [456, 314] width 681 height 35
click at [762, 11] on button "Submit as Order" at bounding box center [768, 14] width 53 height 14
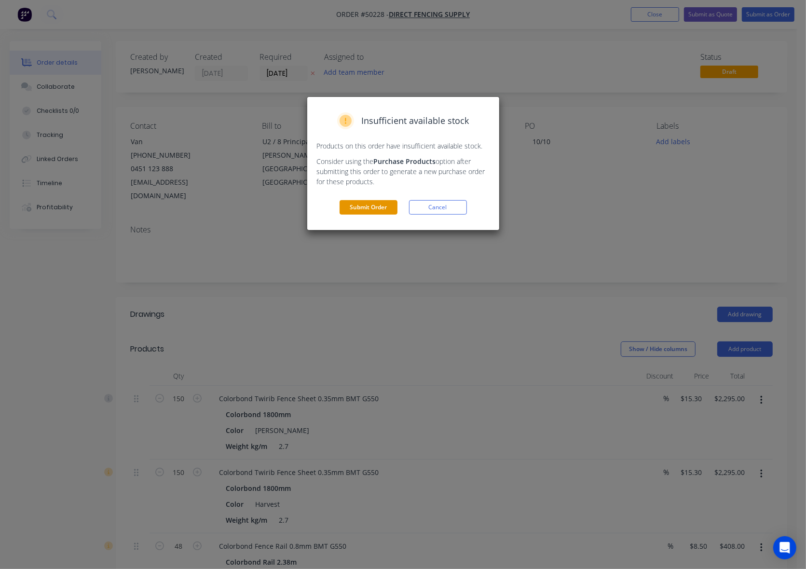
click at [358, 213] on button "Submit Order" at bounding box center [369, 207] width 58 height 14
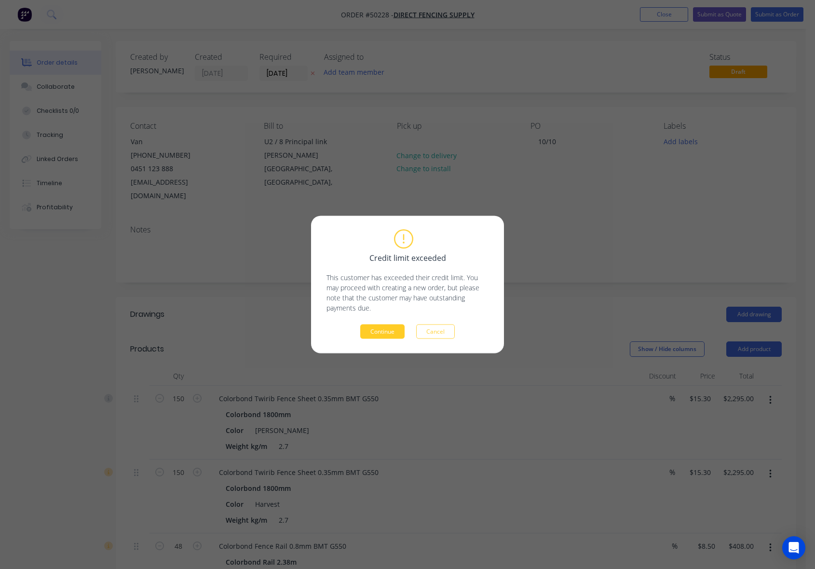
click at [370, 331] on button "Continue" at bounding box center [382, 332] width 44 height 14
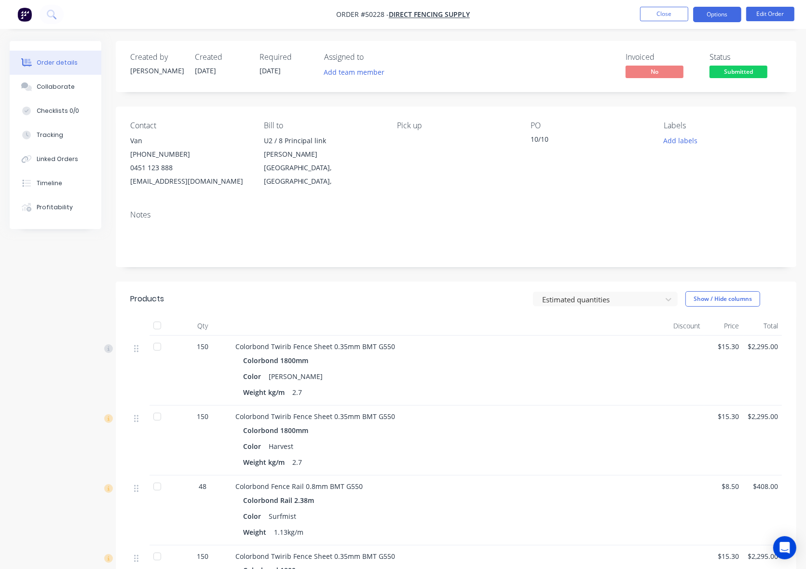
click at [717, 17] on button "Options" at bounding box center [717, 14] width 48 height 15
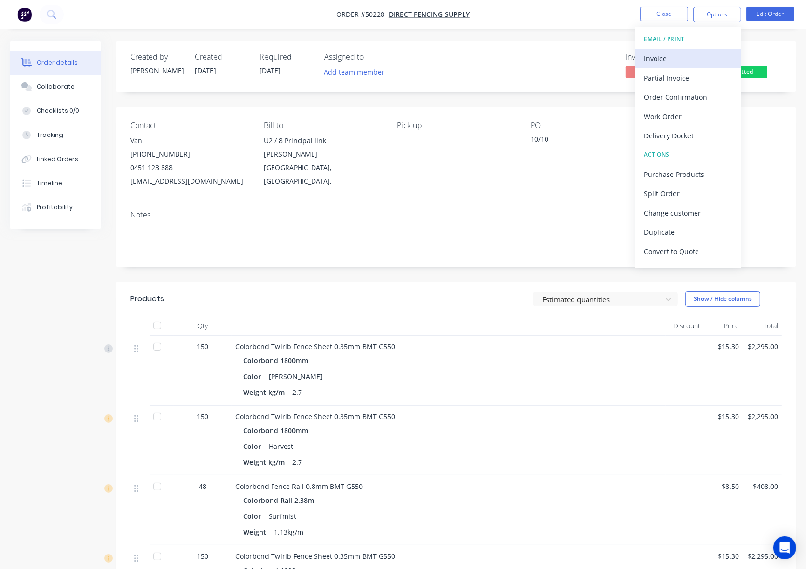
click at [673, 56] on div "Invoice" at bounding box center [688, 59] width 89 height 14
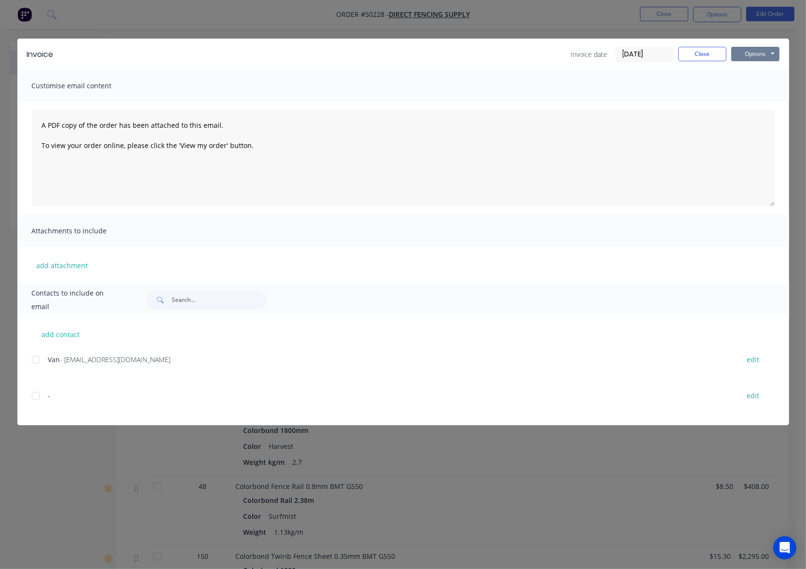
click at [756, 50] on button "Options" at bounding box center [755, 54] width 48 height 14
click at [698, 51] on button "Close" at bounding box center [702, 54] width 48 height 14
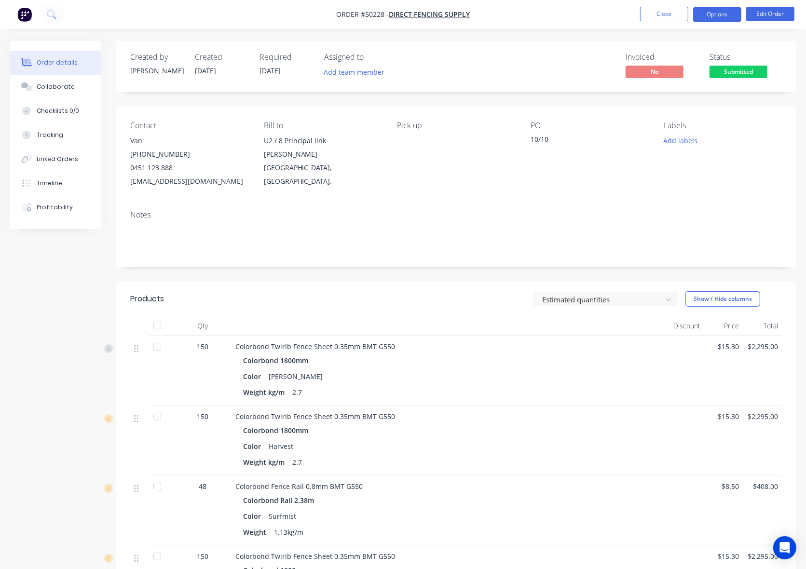
click at [725, 17] on button "Options" at bounding box center [717, 14] width 48 height 15
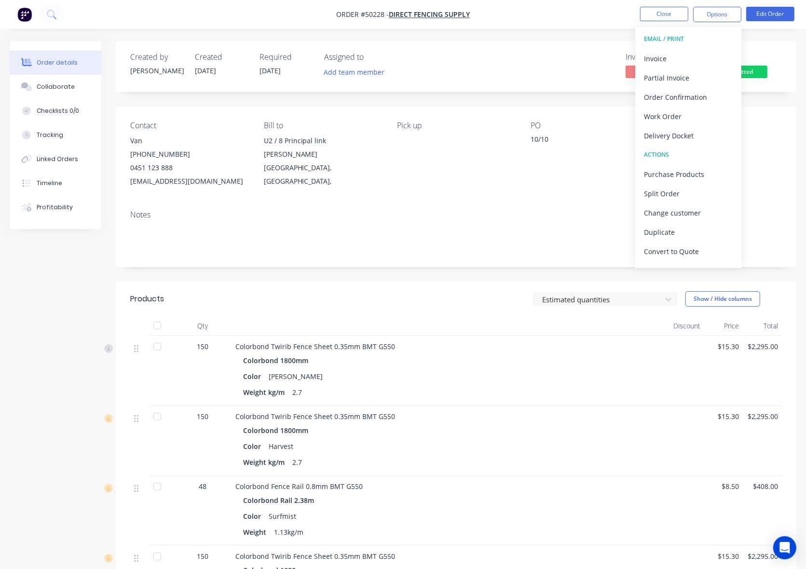
click at [439, 263] on div "Notes" at bounding box center [456, 235] width 681 height 65
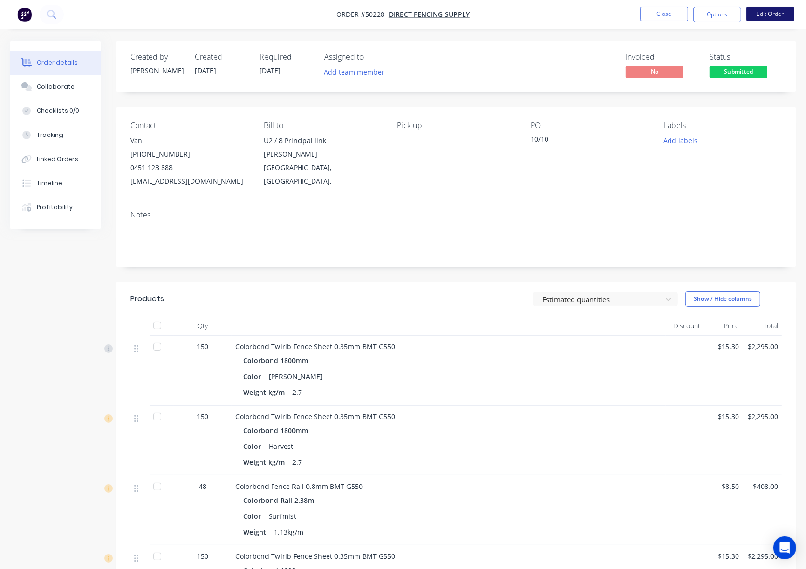
click at [785, 14] on button "Edit Order" at bounding box center [770, 14] width 48 height 14
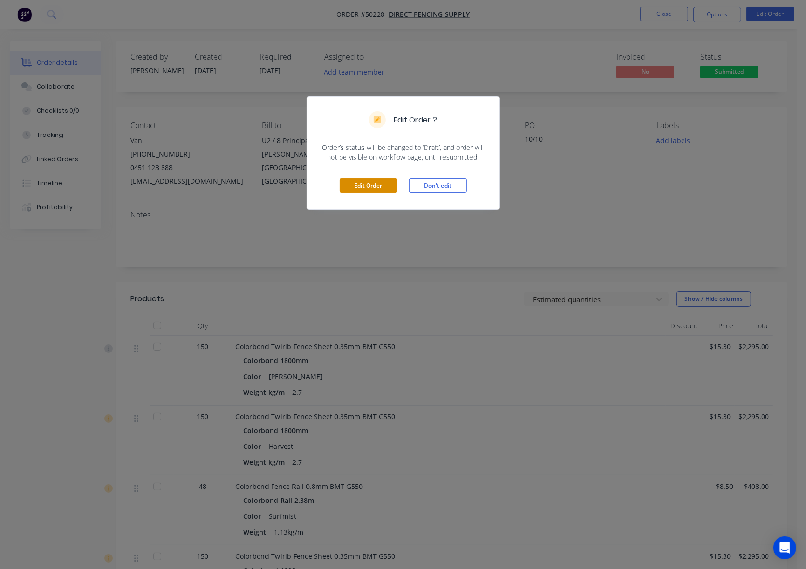
click at [355, 189] on button "Edit Order" at bounding box center [369, 185] width 58 height 14
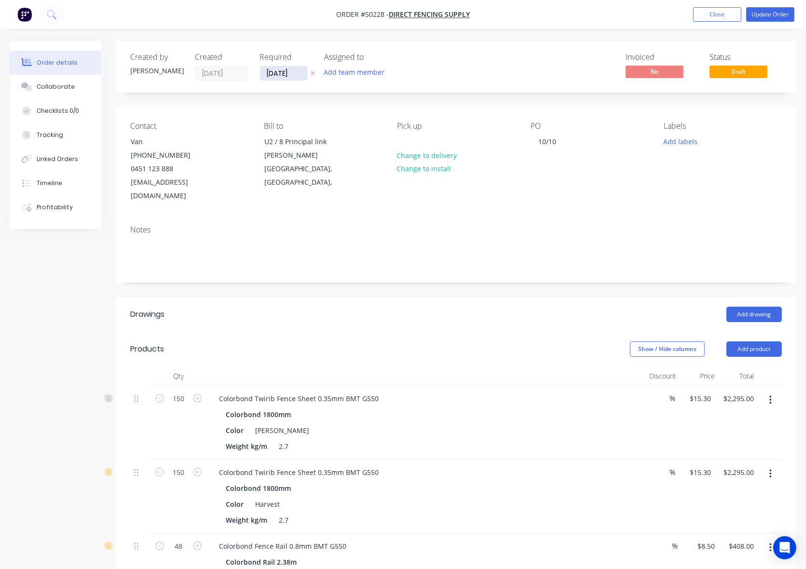
click at [281, 70] on input "10/10/25" at bounding box center [283, 73] width 47 height 14
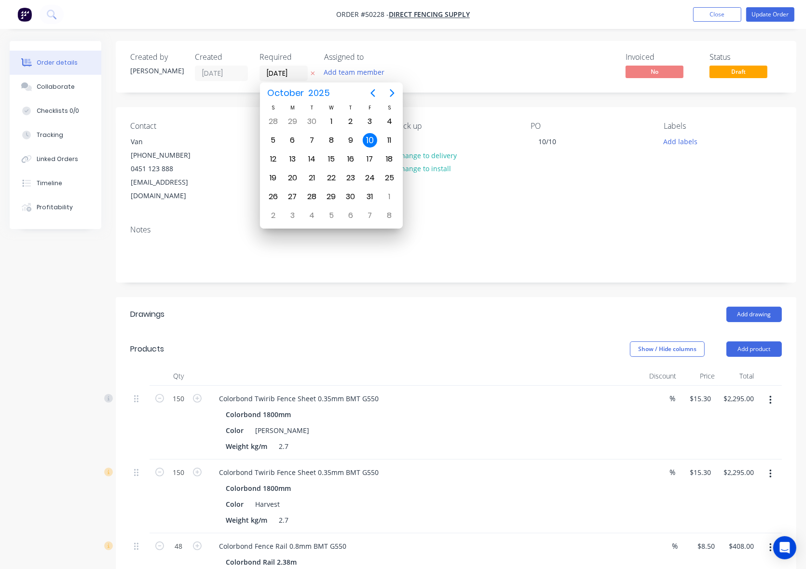
click at [755, 25] on nav "Order #50228 - Direct Fencing Supply Add product Close Update Order" at bounding box center [403, 14] width 806 height 29
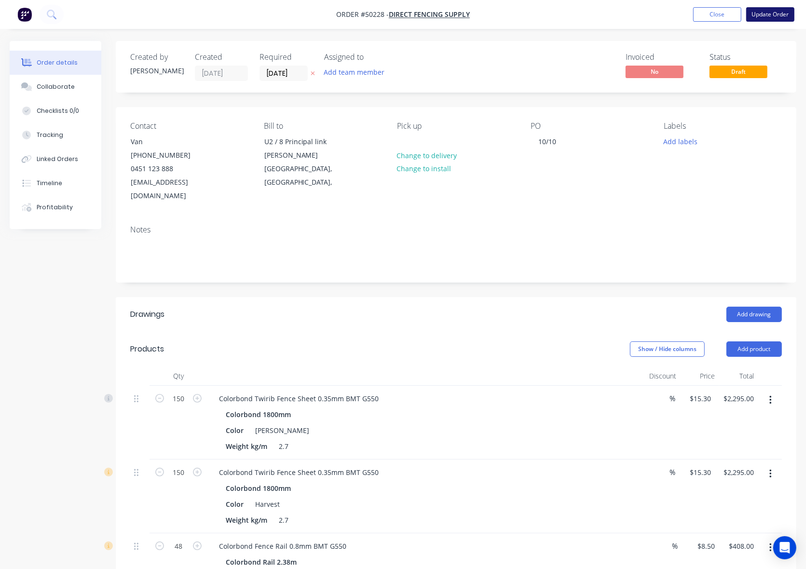
click at [762, 15] on button "Update Order" at bounding box center [770, 14] width 48 height 14
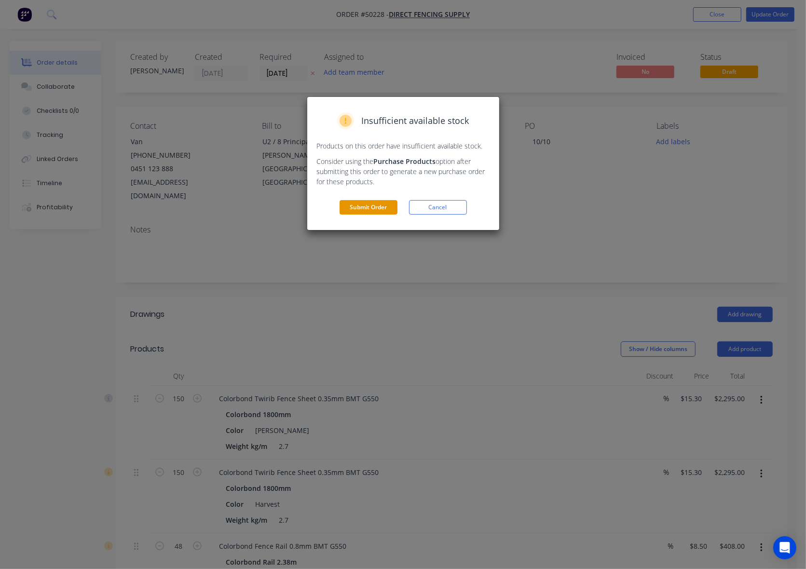
click at [367, 209] on button "Submit Order" at bounding box center [369, 207] width 58 height 14
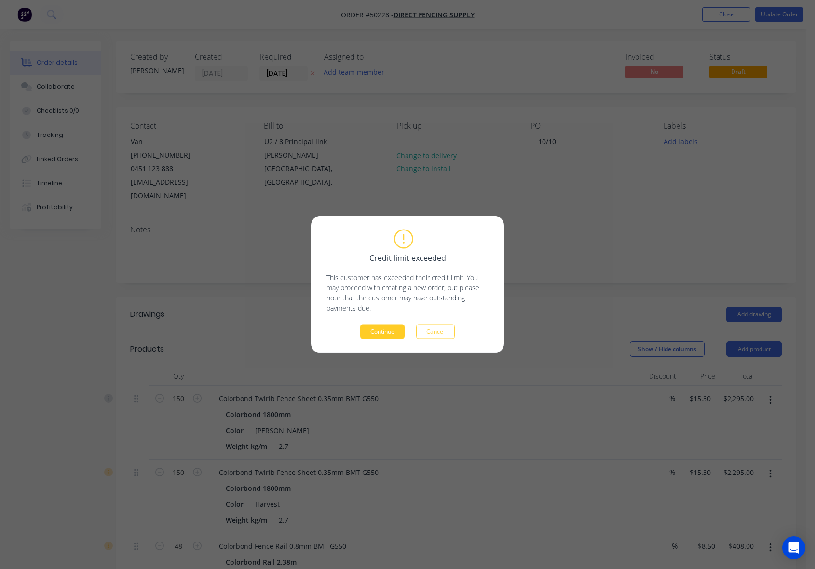
click at [378, 333] on button "Continue" at bounding box center [382, 332] width 44 height 14
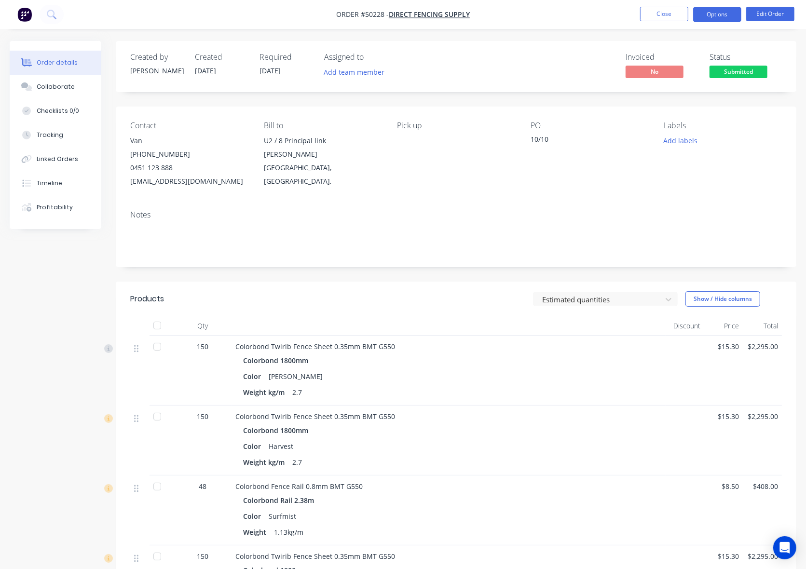
click at [725, 18] on button "Options" at bounding box center [717, 14] width 48 height 15
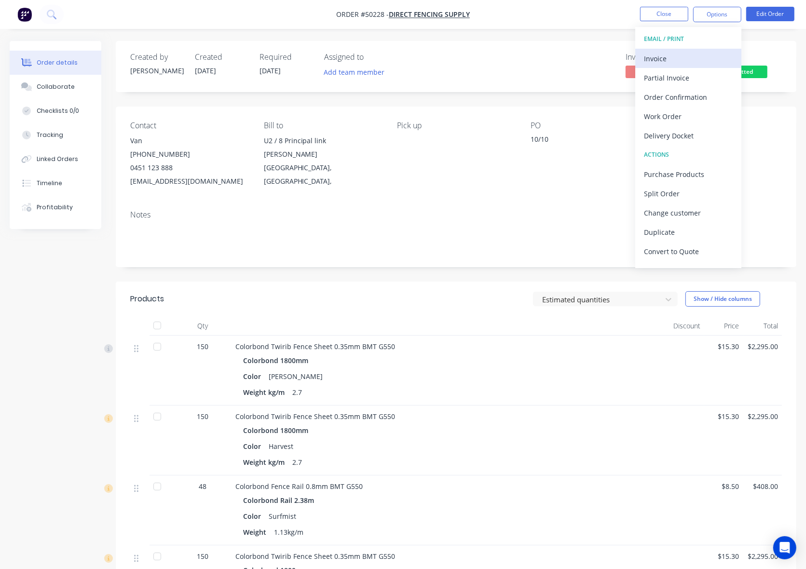
click at [668, 58] on div "Invoice" at bounding box center [688, 59] width 89 height 14
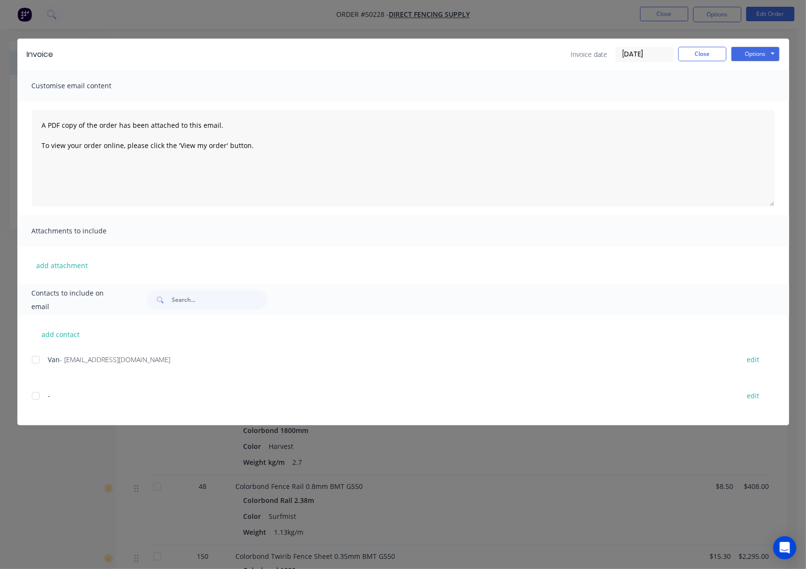
click at [37, 360] on div at bounding box center [35, 359] width 19 height 19
click at [770, 50] on button "Options" at bounding box center [755, 54] width 48 height 14
click at [753, 105] on button "Email" at bounding box center [762, 104] width 62 height 16
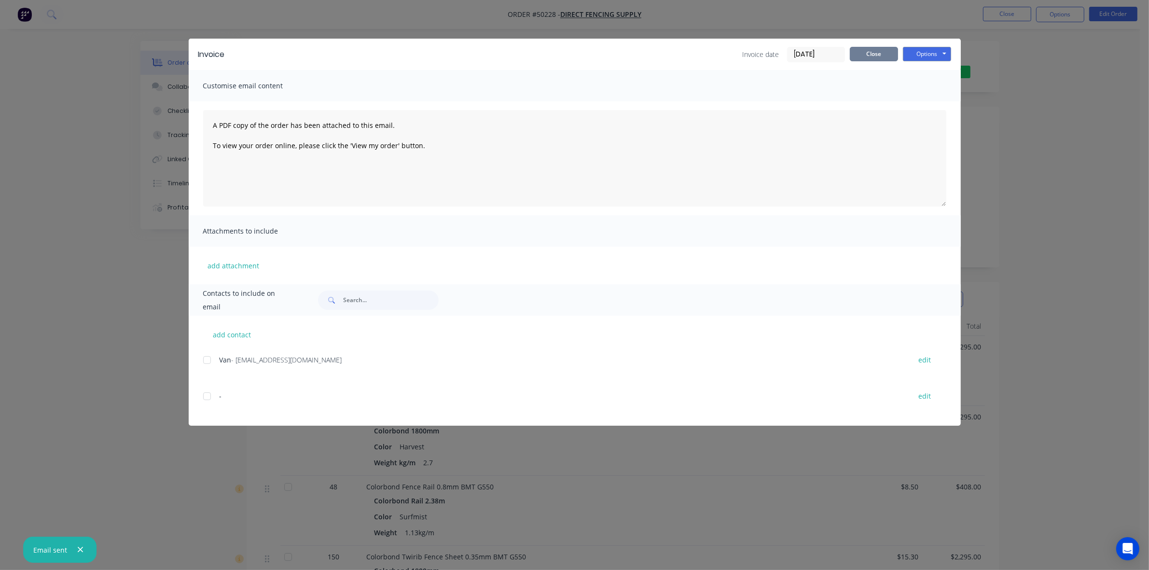
click at [872, 54] on button "Close" at bounding box center [873, 54] width 48 height 14
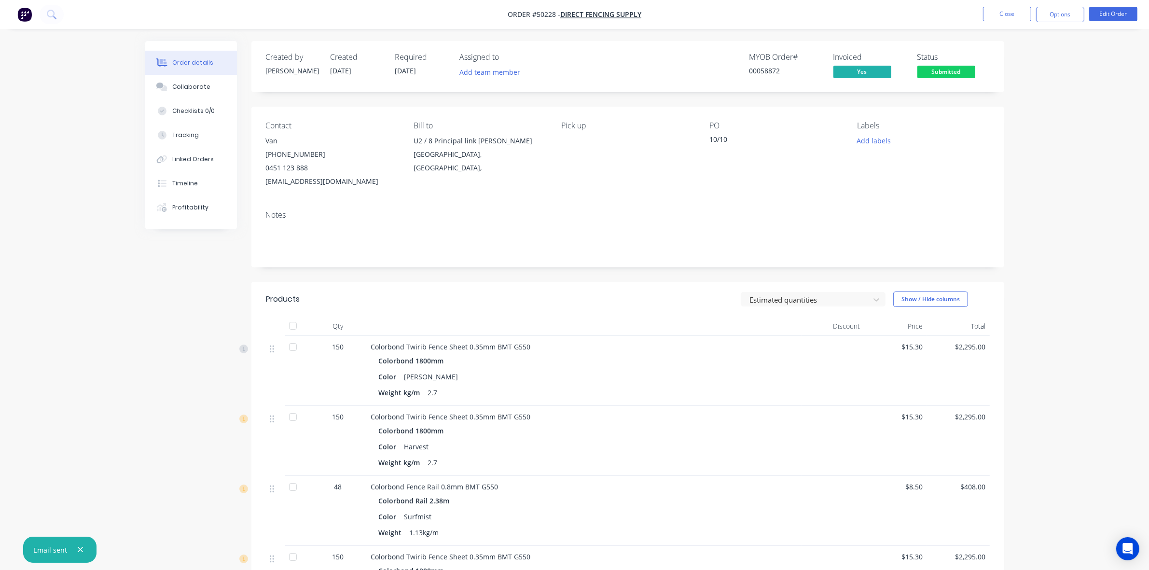
click at [985, 90] on div "Created by Cathy Created 10/10/25 Required 10/10/25 Assigned to Add team member…" at bounding box center [627, 66] width 753 height 51
click at [965, 68] on span "Submitted" at bounding box center [946, 72] width 58 height 12
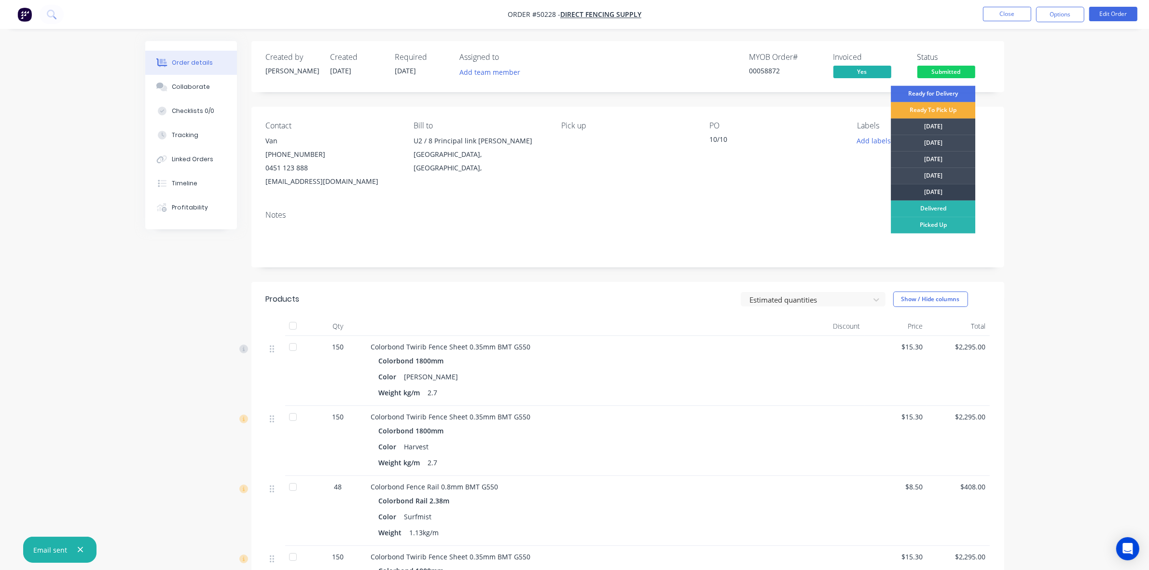
click at [938, 191] on div "Friday" at bounding box center [933, 192] width 84 height 16
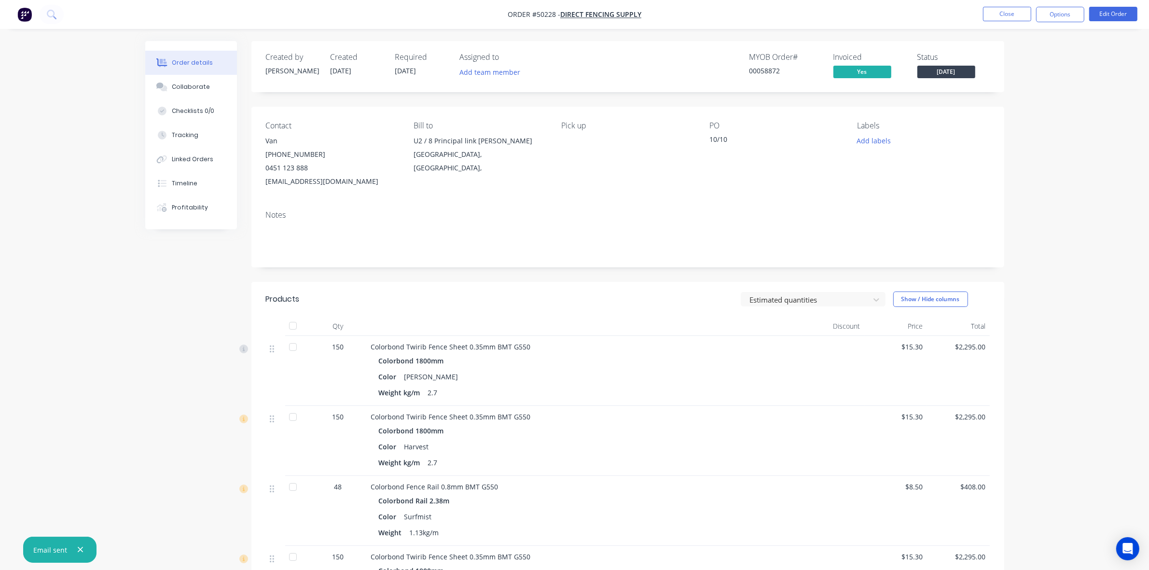
drag, startPoint x: 1021, startPoint y: 122, endPoint x: 1045, endPoint y: 38, distance: 87.9
click at [1055, 10] on button "Options" at bounding box center [1060, 14] width 48 height 15
click at [1031, 131] on div "Delivery Docket" at bounding box center [1030, 136] width 89 height 14
click at [1021, 95] on div "Without pricing" at bounding box center [1030, 97] width 89 height 14
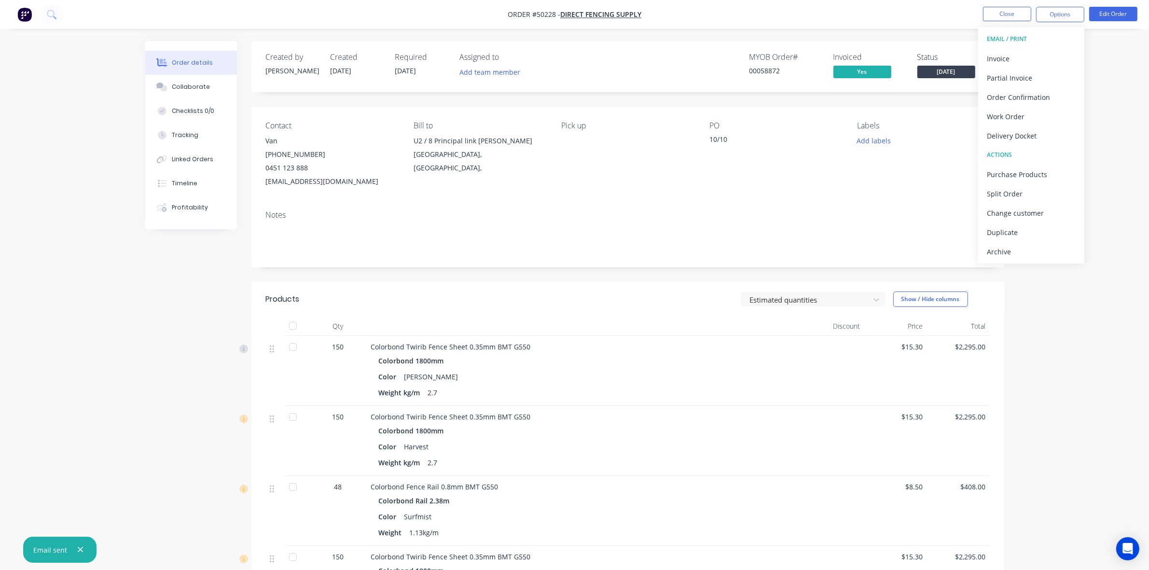
click at [529, 329] on div at bounding box center [584, 325] width 434 height 19
click at [1009, 13] on button "Close" at bounding box center [1007, 14] width 48 height 14
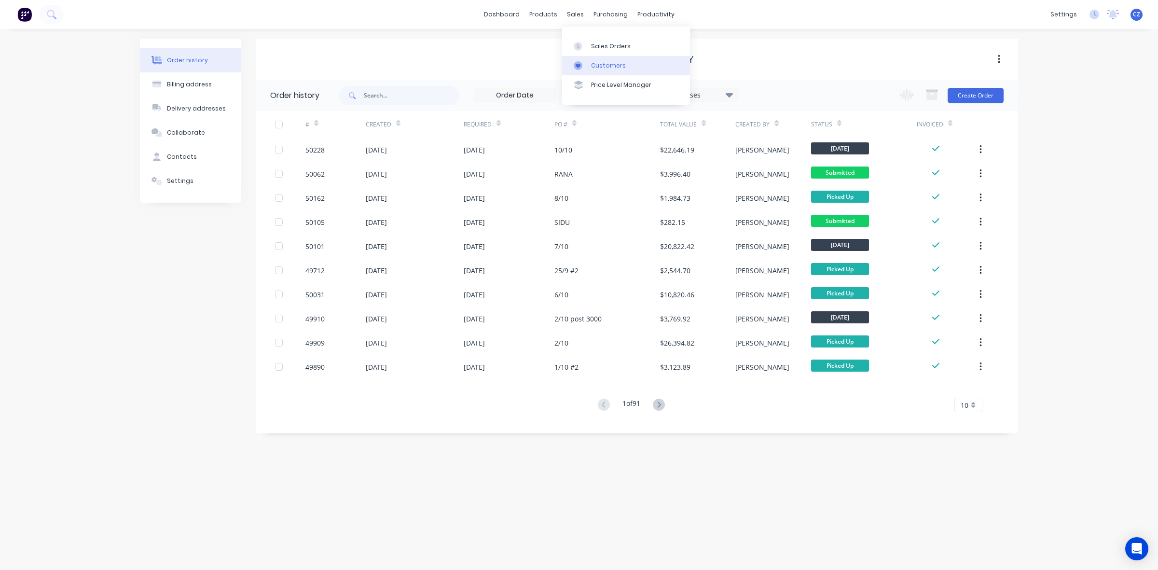
click at [583, 68] on div at bounding box center [581, 65] width 14 height 9
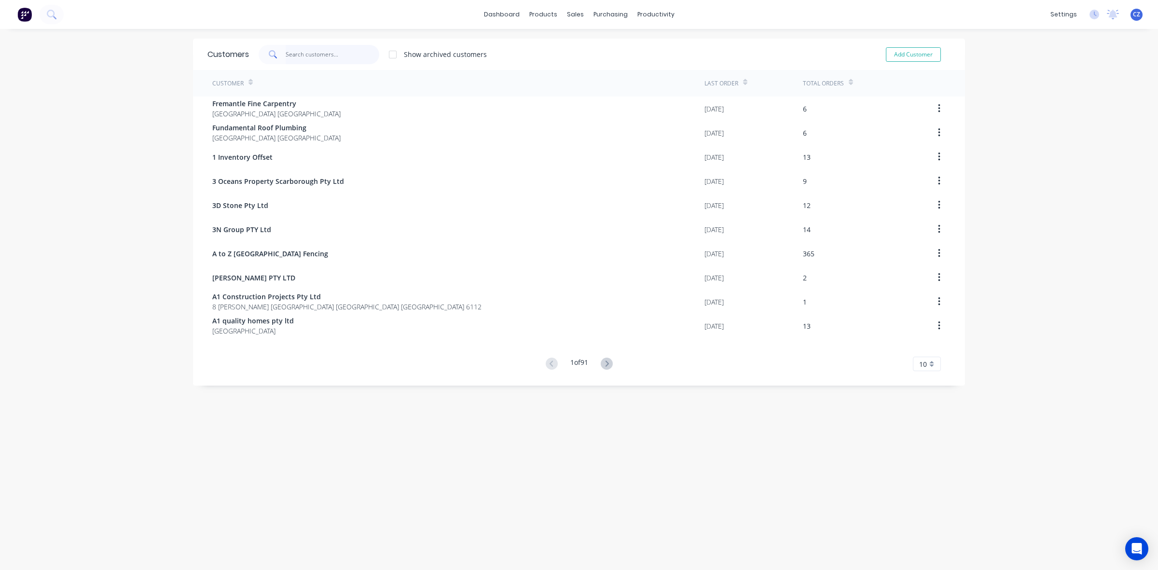
click at [339, 50] on input "text" at bounding box center [333, 54] width 94 height 19
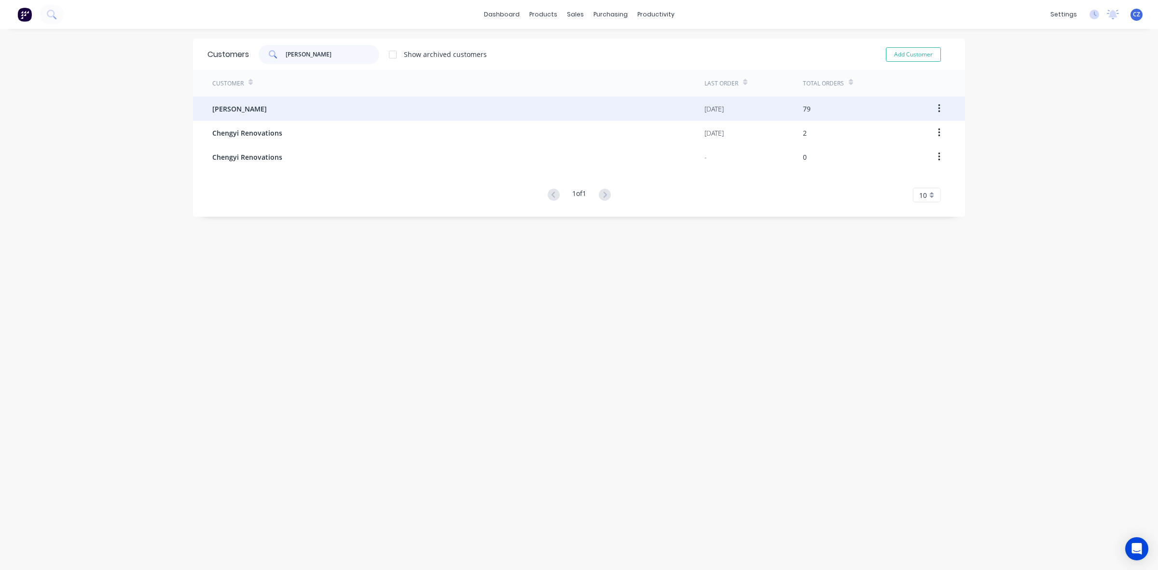
type input "cheng"
click at [336, 105] on div "Chenghai Lin" at bounding box center [458, 108] width 492 height 24
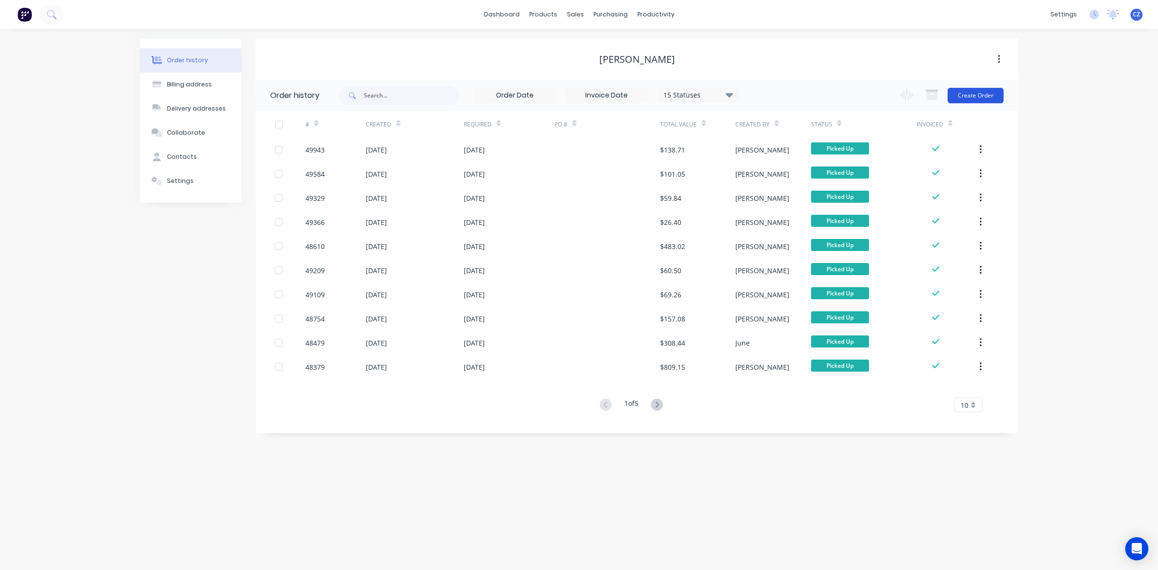
click at [966, 94] on button "Create Order" at bounding box center [975, 95] width 56 height 15
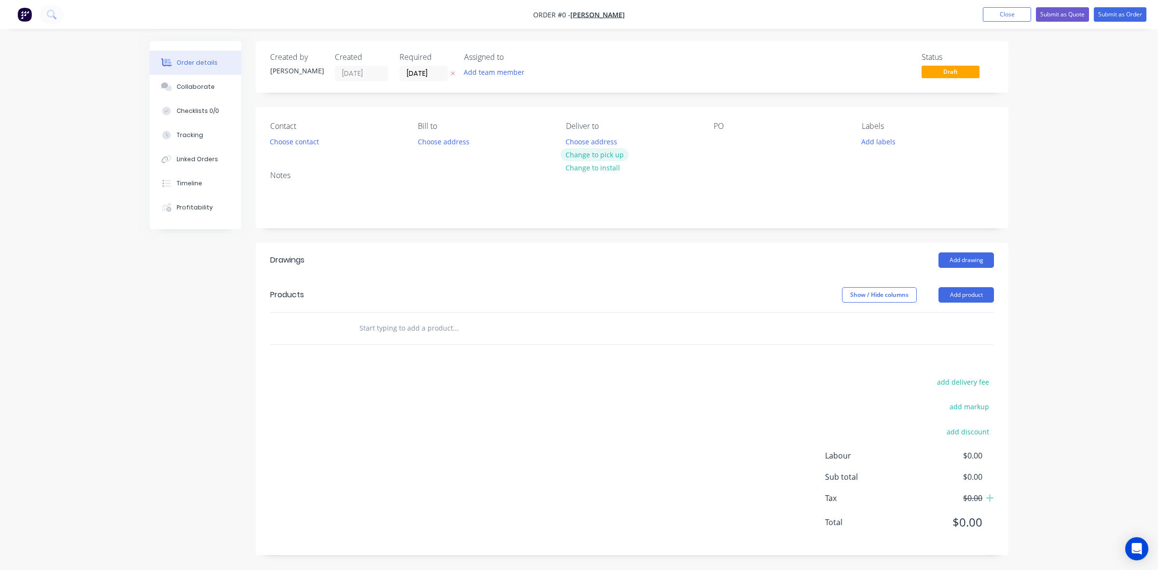
click at [598, 157] on button "Change to pick up" at bounding box center [595, 154] width 69 height 13
click at [309, 143] on button "Choose contact" at bounding box center [294, 141] width 59 height 13
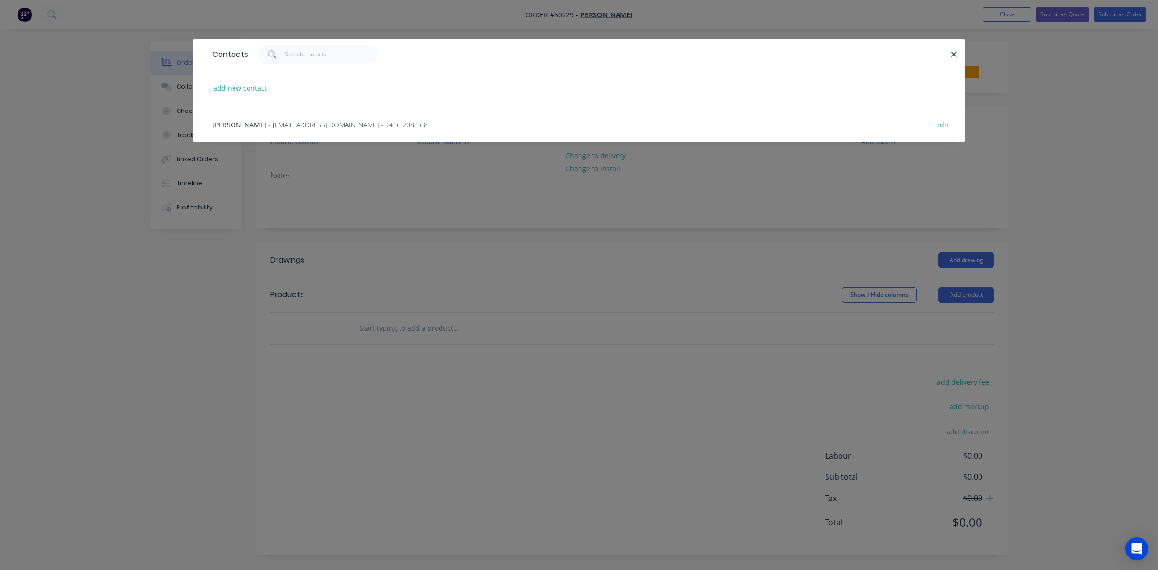
click at [268, 123] on span "- oceanlin8168@gmail.com - 0416 208 168" at bounding box center [347, 124] width 159 height 9
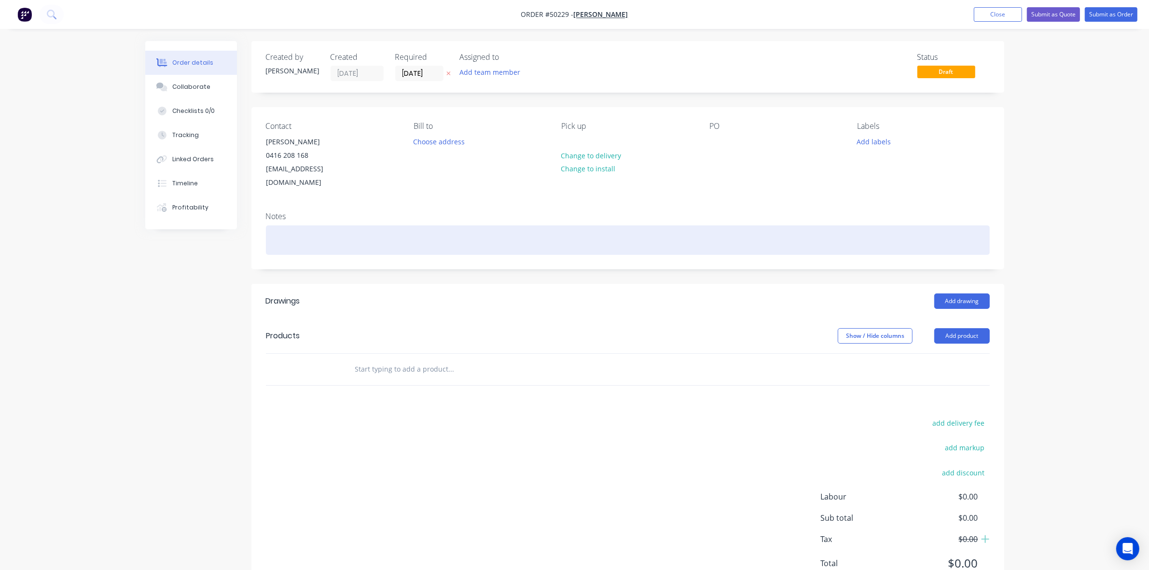
click at [516, 225] on div at bounding box center [628, 239] width 724 height 29
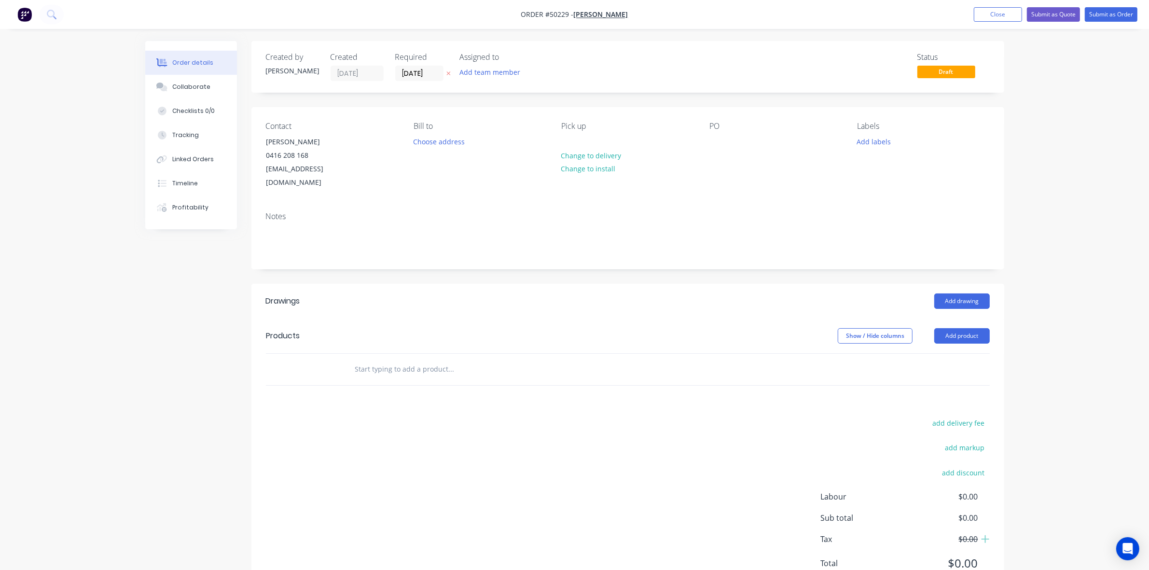
click at [764, 266] on div "Created by Cathy Created 10/10/25 Required 10/10/25 Assigned to Add team member…" at bounding box center [627, 318] width 753 height 555
click at [939, 328] on button "Add product" at bounding box center [961, 335] width 55 height 15
click at [946, 353] on div "Product catalogue" at bounding box center [943, 360] width 74 height 14
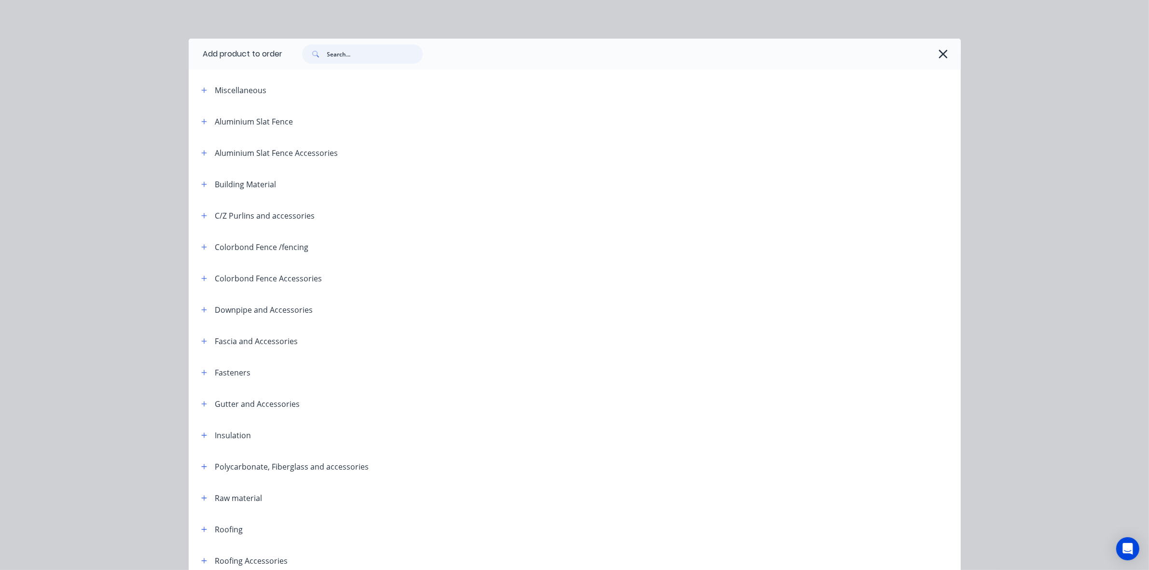
click at [382, 47] on input "text" at bounding box center [375, 53] width 96 height 19
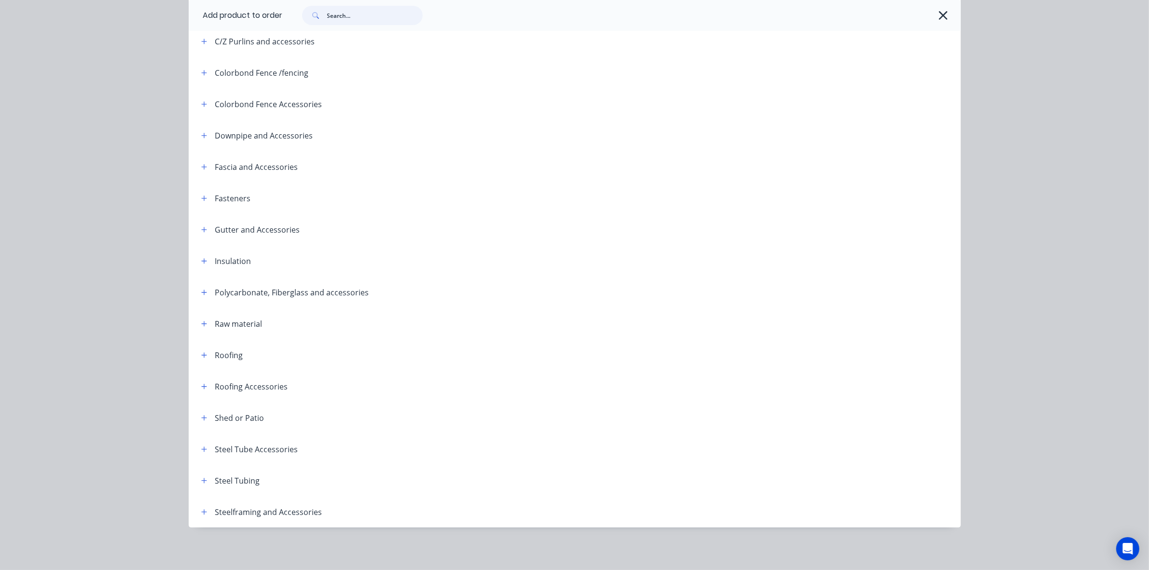
scroll to position [41, 0]
type input "sheet"
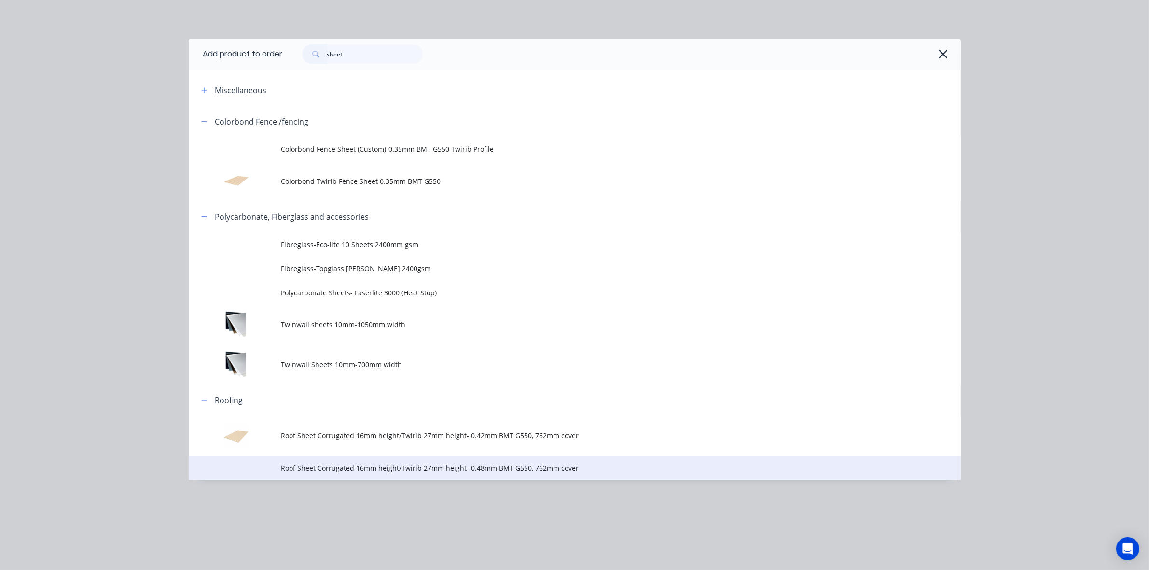
click at [509, 470] on span "Roof Sheet Corrugated 16mm height/Twirib 27mm height- 0.48mm BMT G550, 762mm co…" at bounding box center [552, 468] width 543 height 10
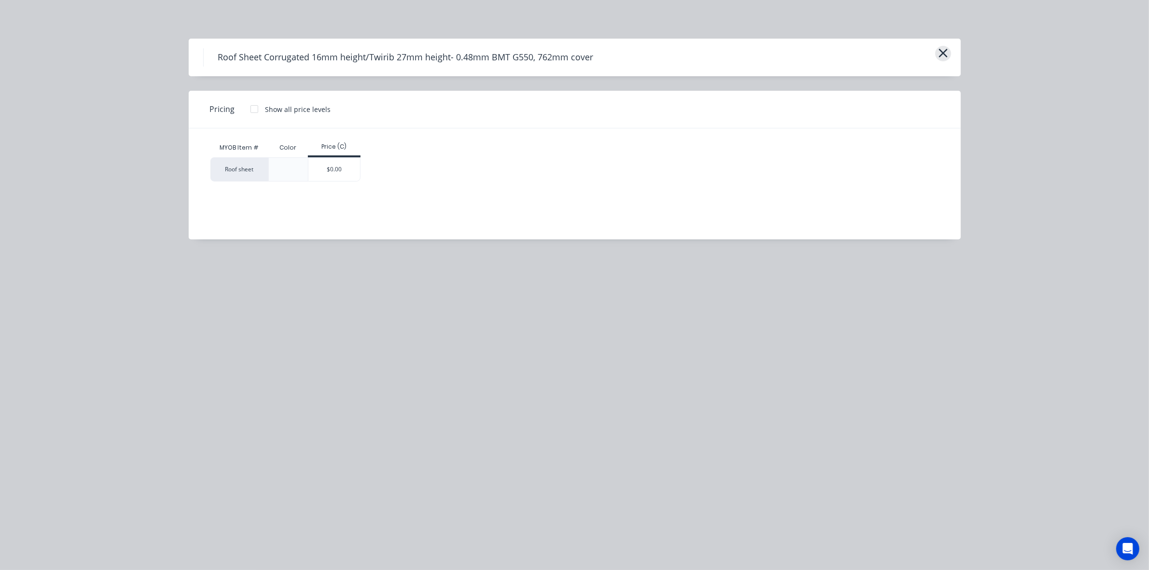
click at [946, 52] on icon "button" at bounding box center [943, 53] width 10 height 14
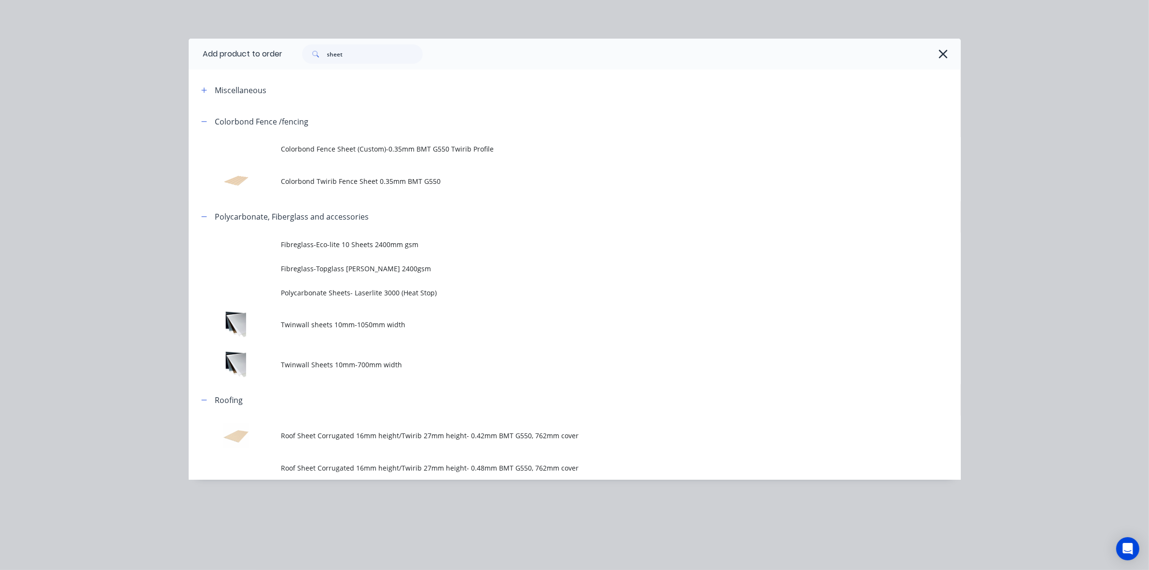
click at [545, 438] on span "Roof Sheet Corrugated 16mm height/Twirib 27mm height- 0.42mm BMT G550, 762mm co…" at bounding box center [552, 435] width 543 height 10
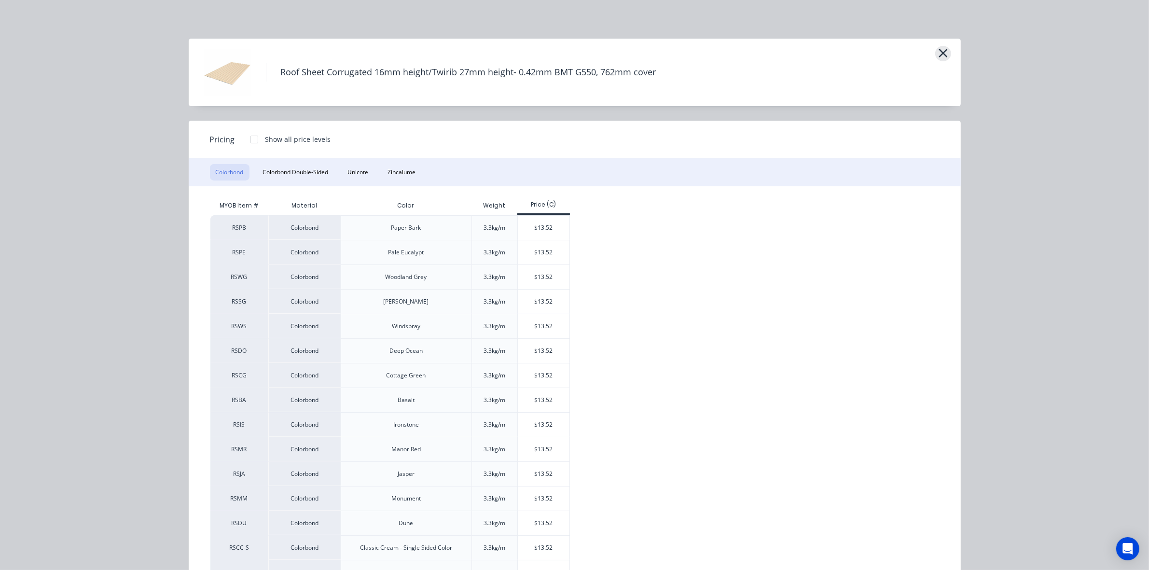
click at [938, 56] on icon "button" at bounding box center [943, 53] width 10 height 14
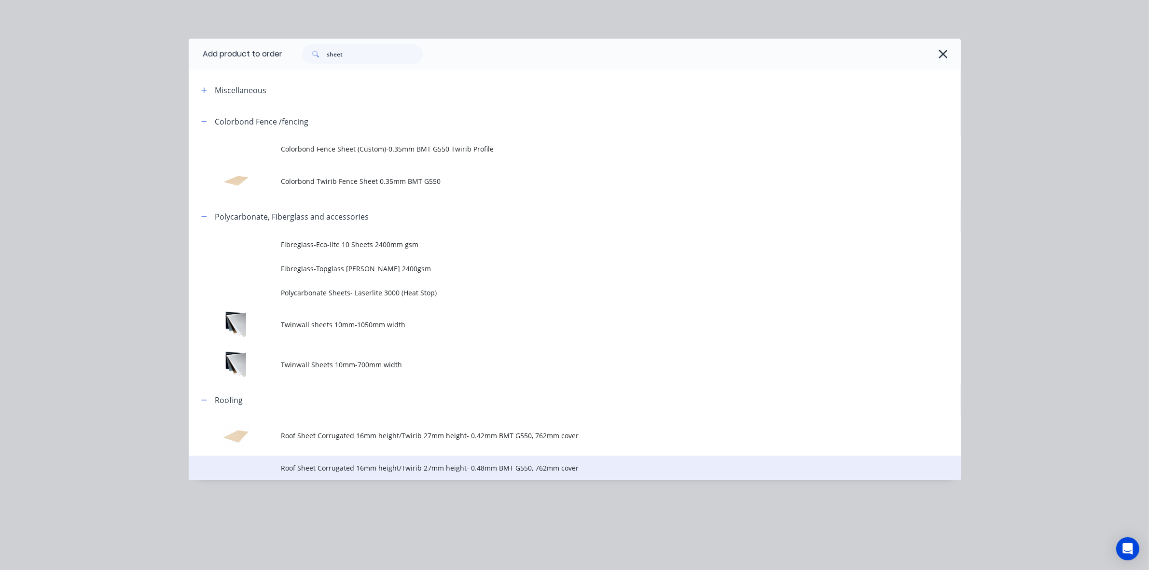
click at [602, 465] on span "Roof Sheet Corrugated 16mm height/Twirib 27mm height- 0.48mm BMT G550, 762mm co…" at bounding box center [552, 468] width 543 height 10
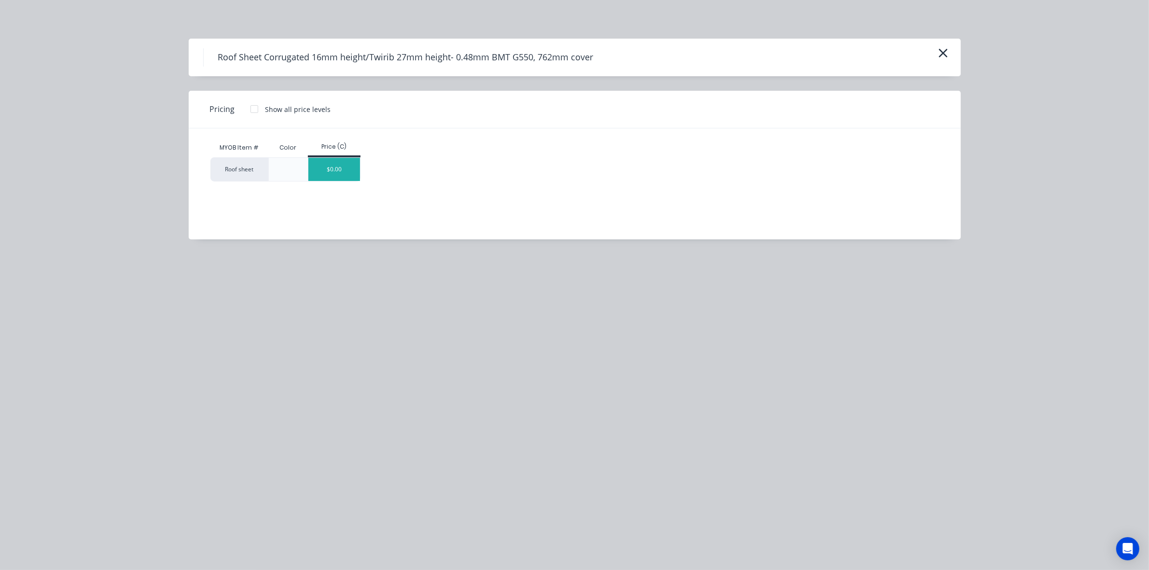
click at [341, 164] on div "$0.00" at bounding box center [334, 169] width 52 height 23
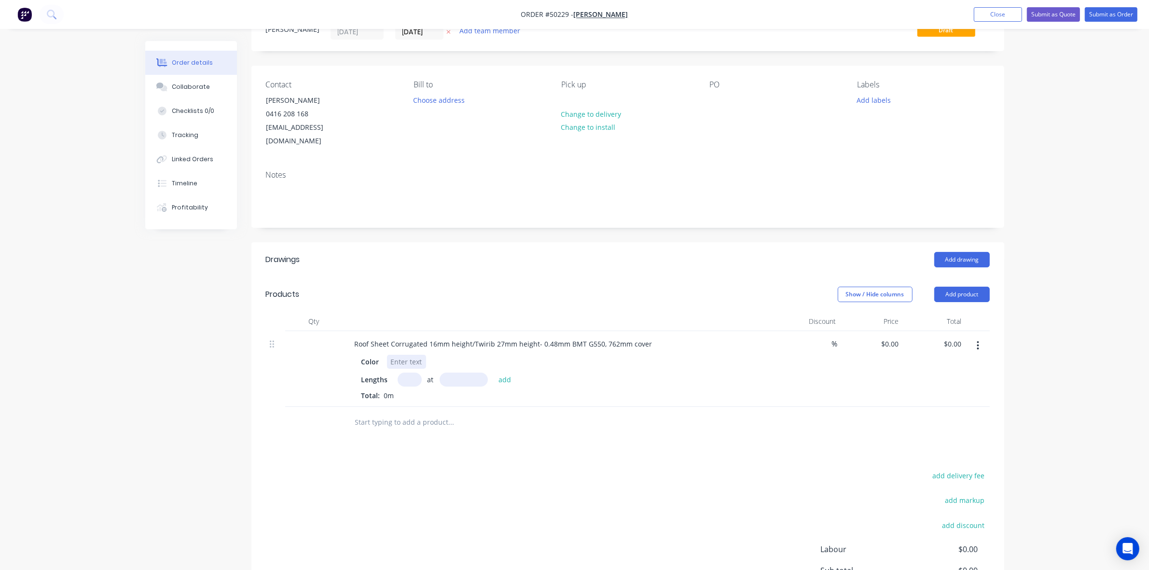
click at [404, 355] on div at bounding box center [406, 362] width 39 height 14
click at [589, 372] on div "Lengths at add" at bounding box center [559, 379] width 397 height 14
drag, startPoint x: 472, startPoint y: 329, endPoint x: 391, endPoint y: 332, distance: 80.6
click at [391, 337] on div "Roof Sheet Corrugated 16mm height/Twirib 27mm height- 0.48mm BMT G550, 762mm co…" at bounding box center [503, 344] width 313 height 14
click at [450, 287] on div "Show / Hide columns Add product" at bounding box center [704, 294] width 570 height 15
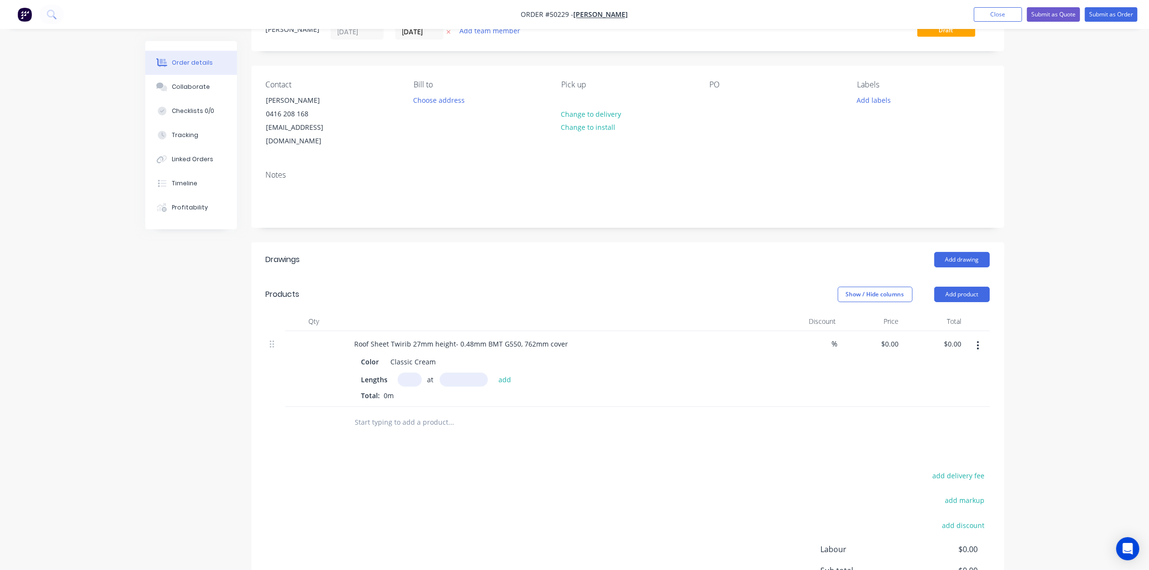
click at [406, 372] on input "text" at bounding box center [409, 379] width 24 height 14
click at [471, 372] on input "text" at bounding box center [463, 379] width 48 height 14
type input "950"
click at [493, 372] on button "add" at bounding box center [504, 378] width 23 height 13
click at [470, 372] on input "text" at bounding box center [463, 379] width 48 height 14
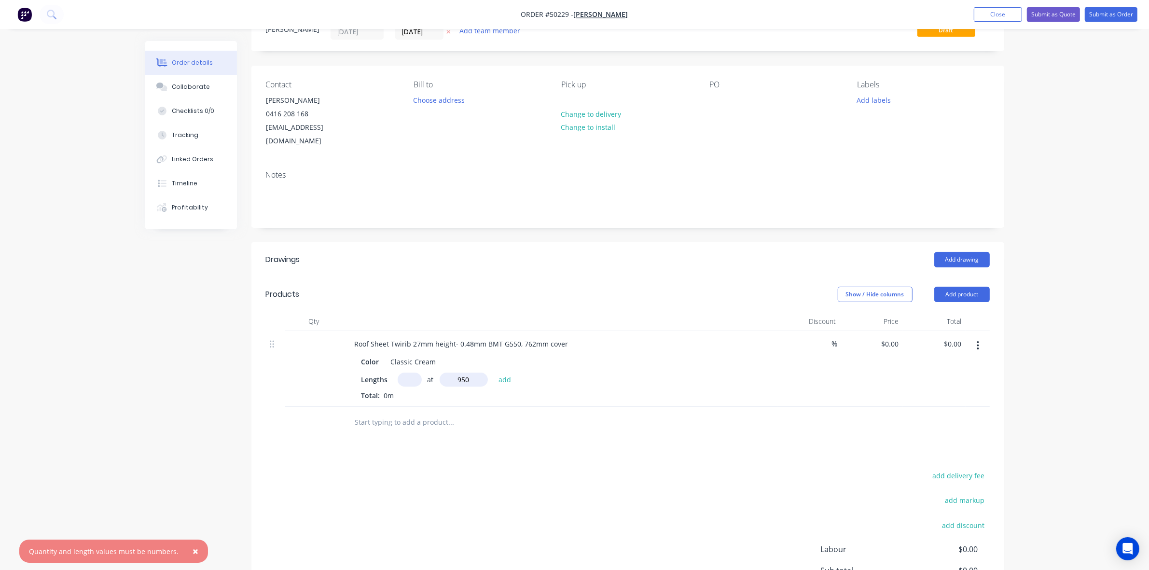
click at [977, 341] on icon "button" at bounding box center [978, 345] width 2 height 9
type input "950mm"
click at [959, 364] on div "Edit" at bounding box center [943, 371] width 74 height 14
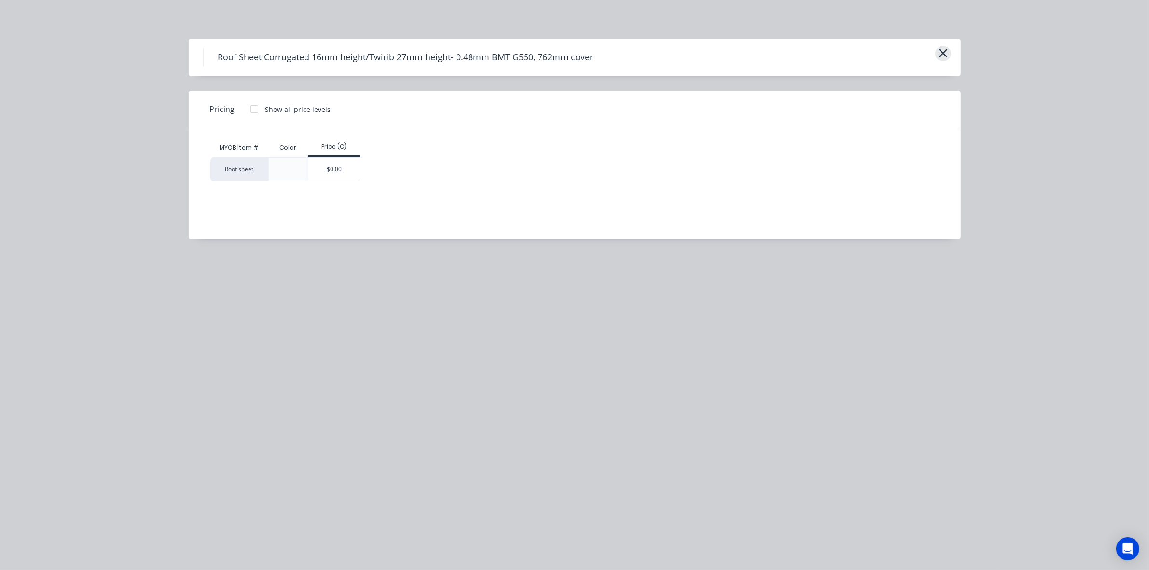
click at [941, 46] on icon "button" at bounding box center [943, 53] width 10 height 14
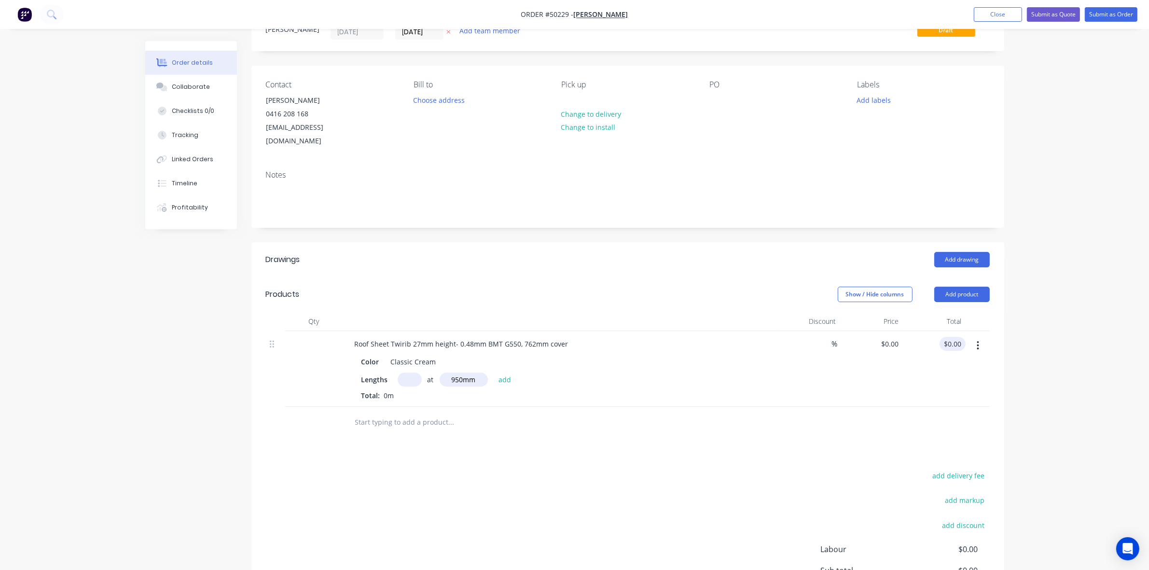
drag, startPoint x: 640, startPoint y: 307, endPoint x: 954, endPoint y: 329, distance: 314.8
click at [643, 312] on div at bounding box center [560, 321] width 434 height 19
drag, startPoint x: 480, startPoint y: 336, endPoint x: 488, endPoint y: 335, distance: 7.3
click at [481, 337] on div "Roof Sheet Twirib 27mm height- 0.48mm BMT G550, 762mm cover" at bounding box center [461, 344] width 229 height 14
click at [415, 372] on input "text" at bounding box center [409, 379] width 24 height 14
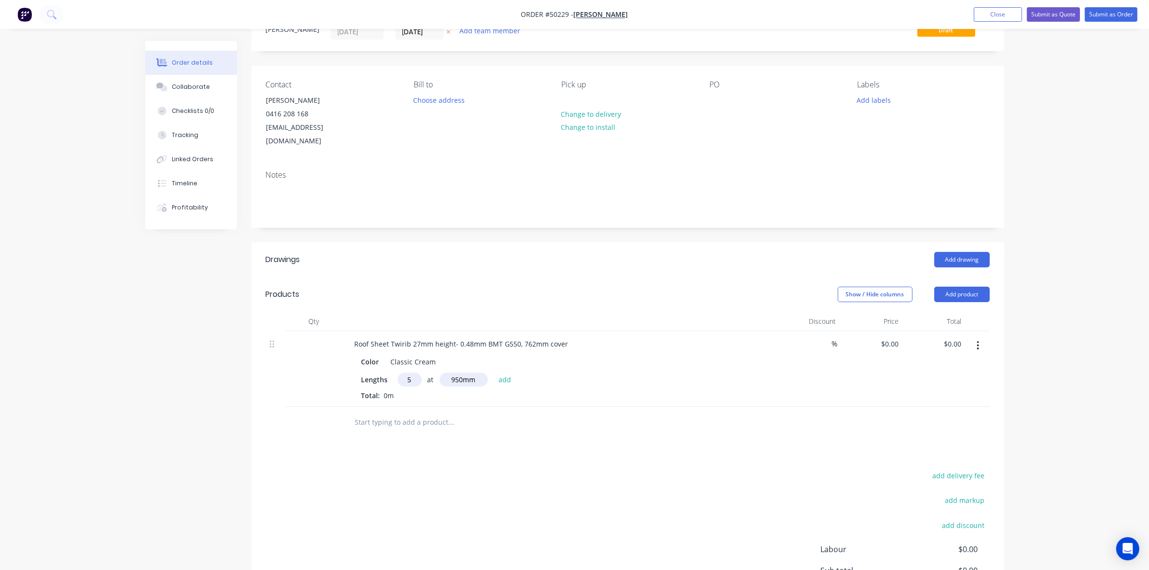
type input "5"
click at [493, 372] on button "add" at bounding box center [504, 378] width 23 height 13
type input "4"
type input "1550"
click at [493, 372] on button "add" at bounding box center [504, 378] width 23 height 13
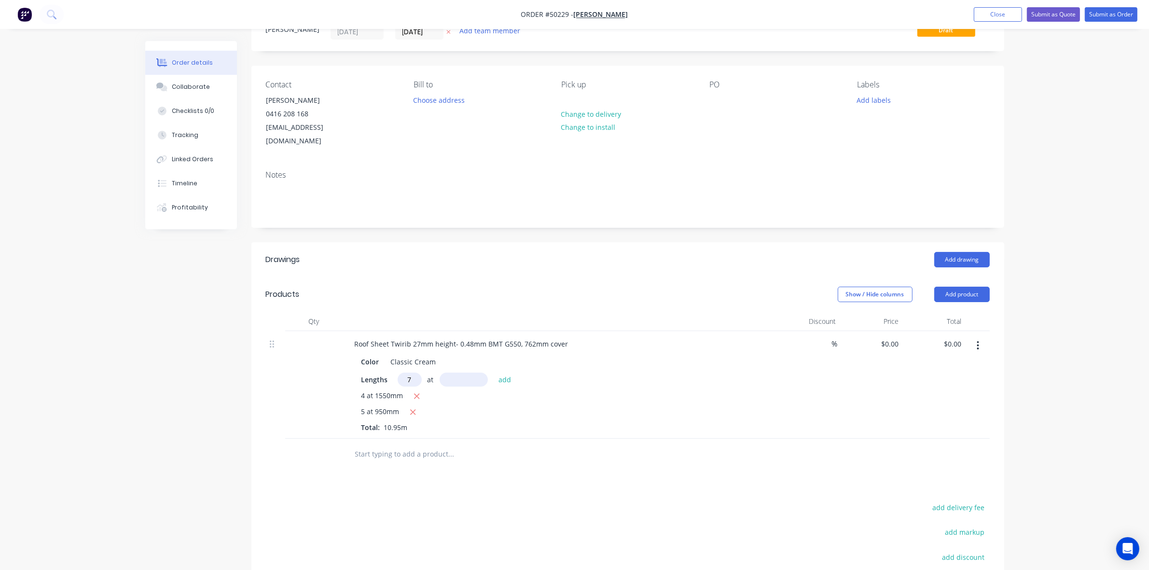
type input "7"
type input "4070"
click at [493, 372] on button "add" at bounding box center [504, 378] width 23 height 13
type input "5"
type input "2760"
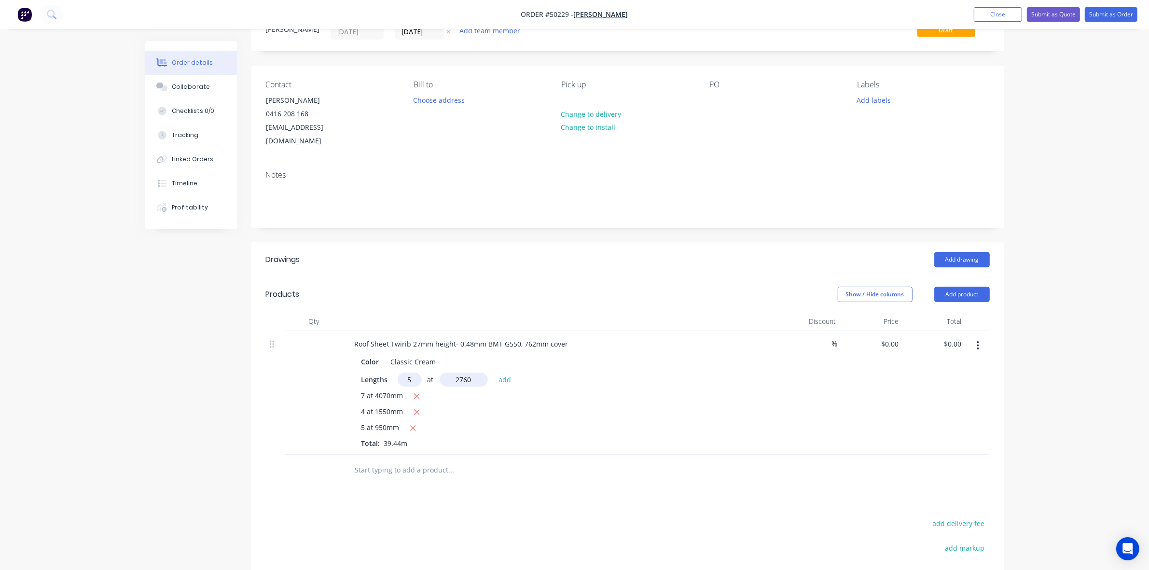
click at [493, 372] on button "add" at bounding box center [504, 378] width 23 height 13
type input "6"
type input "1250"
click at [493, 372] on button "add" at bounding box center [504, 378] width 23 height 13
type input "5"
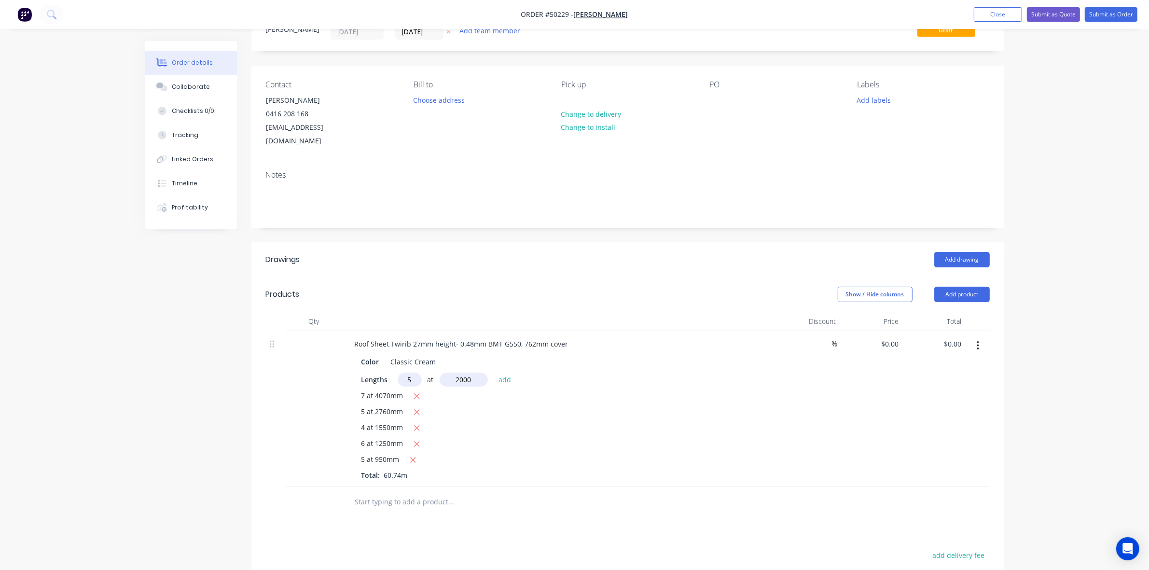
type input "2000"
click at [493, 372] on button "add" at bounding box center [504, 378] width 23 height 13
type input "9"
type input "3340"
click at [493, 372] on button "add" at bounding box center [504, 378] width 23 height 13
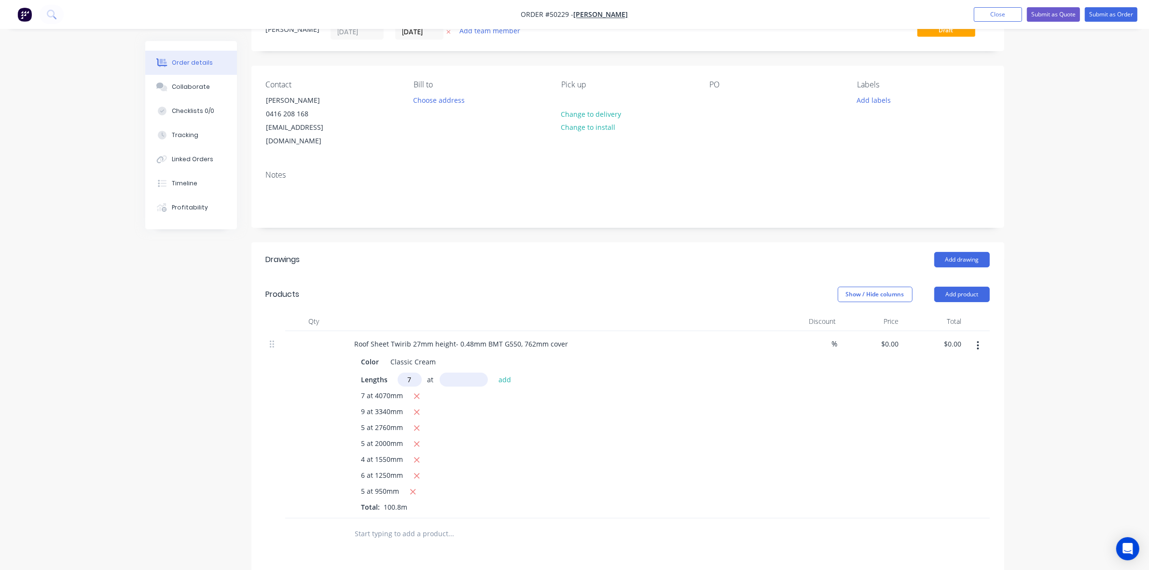
type input "7"
type input "4110"
click at [493, 372] on button "add" at bounding box center [504, 378] width 23 height 13
click at [640, 312] on div at bounding box center [560, 321] width 434 height 19
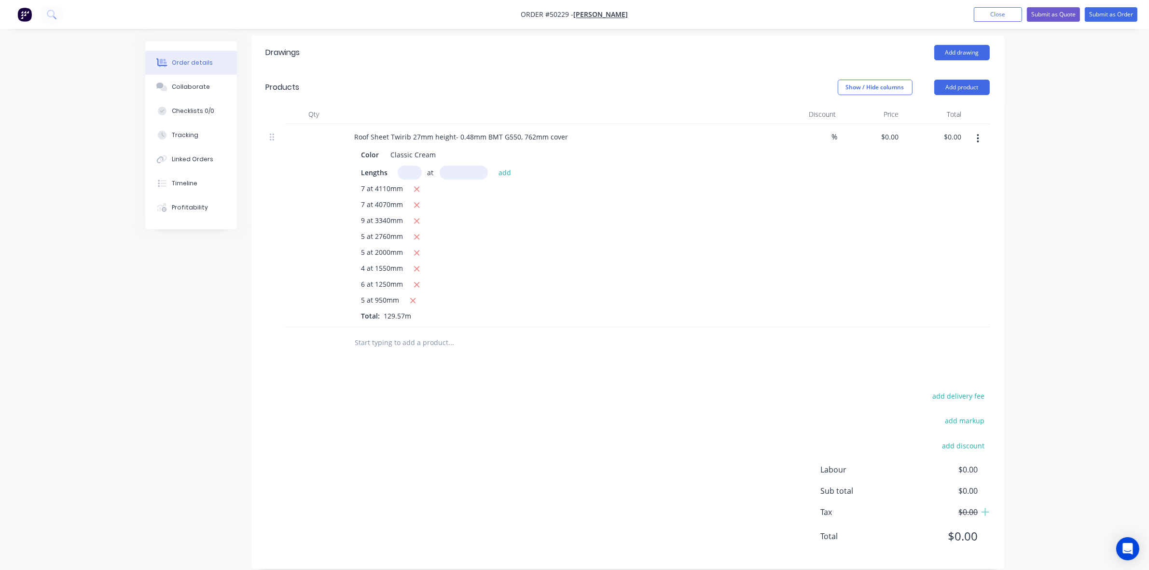
scroll to position [249, 0]
click at [957, 79] on button "Add product" at bounding box center [961, 86] width 55 height 15
drag, startPoint x: 955, startPoint y: 85, endPoint x: 954, endPoint y: 100, distance: 15.5
click at [954, 101] on div "Products Show / Hide columns Add product Qty Discount Price Total Roof Sheet Tw…" at bounding box center [627, 213] width 753 height 288
click at [951, 79] on button "Add product" at bounding box center [961, 86] width 55 height 15
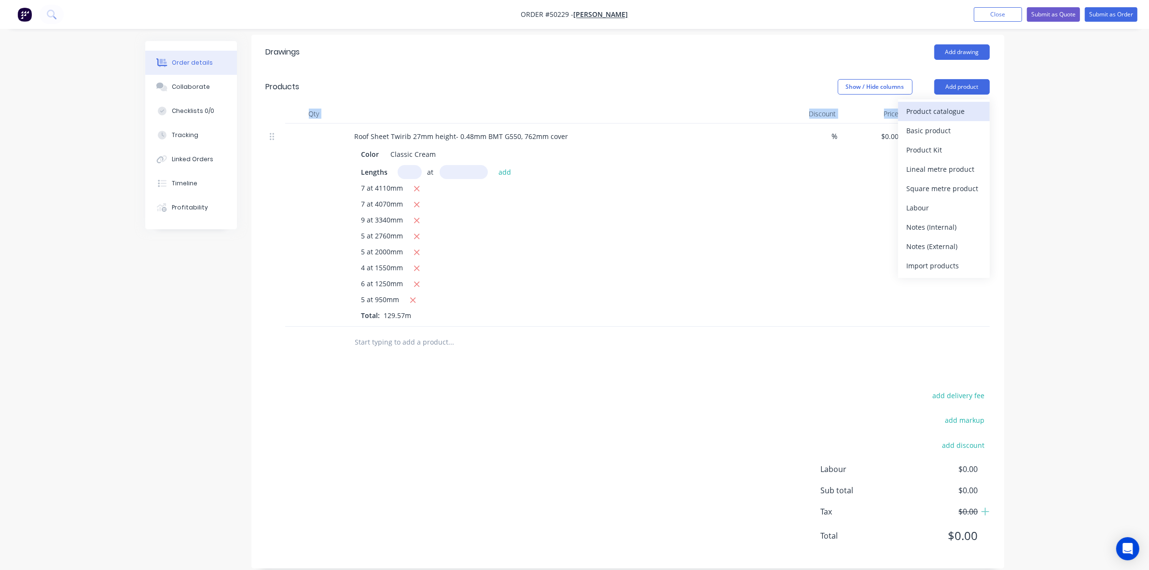
click at [946, 104] on div "Product catalogue" at bounding box center [943, 111] width 74 height 14
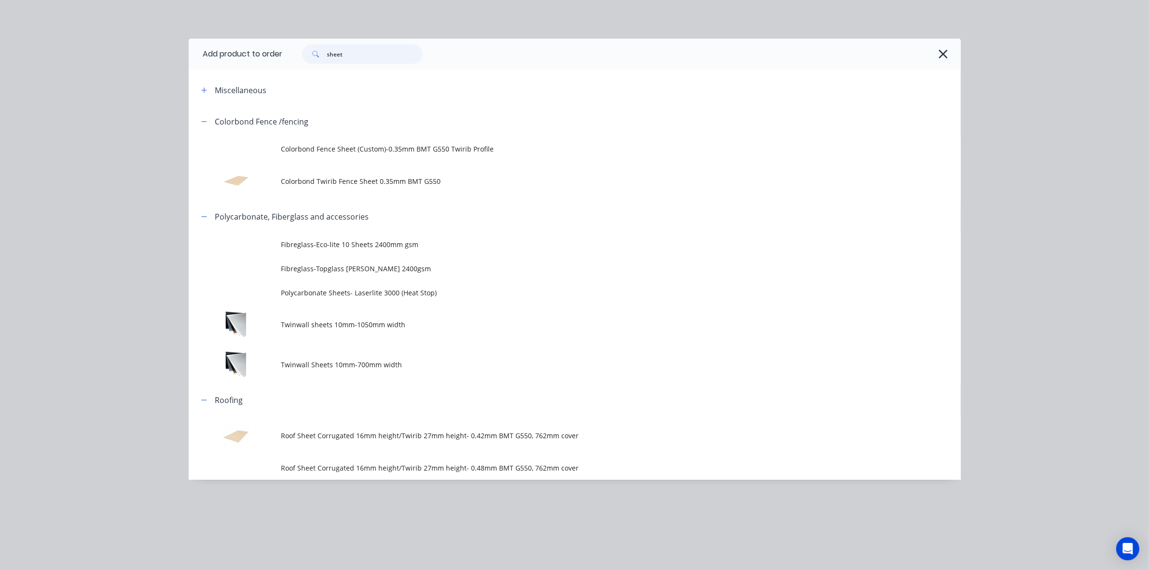
drag, startPoint x: 383, startPoint y: 48, endPoint x: 244, endPoint y: 35, distance: 139.5
click at [246, 37] on div "Add product to order sheet Miscellaneous Colorbond Fence /fencing Colorbond Fen…" at bounding box center [574, 285] width 1149 height 570
type input "gutter"
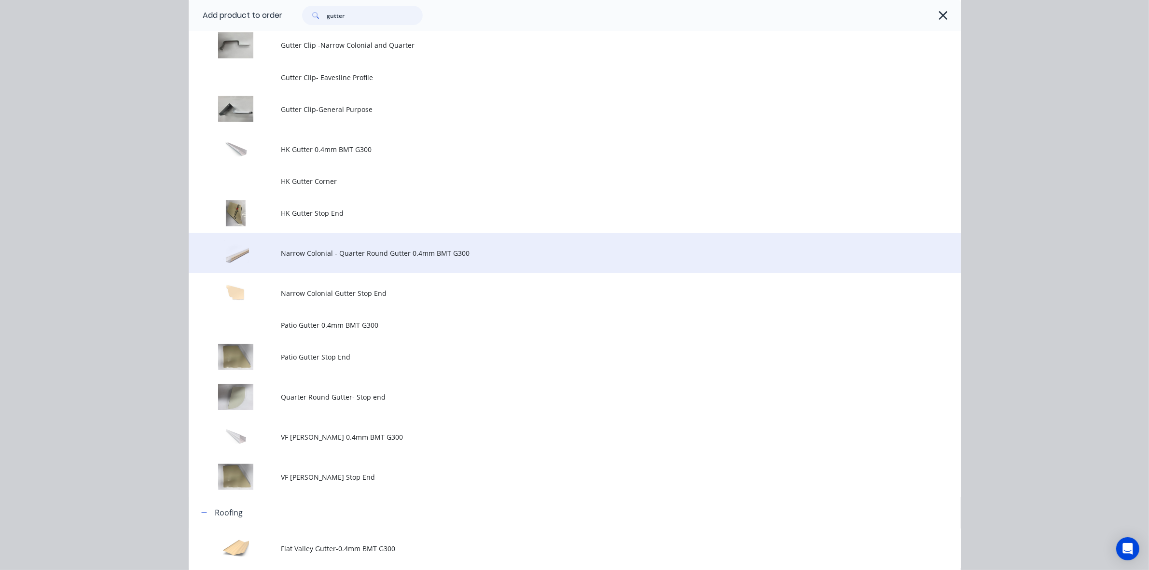
scroll to position [362, 0]
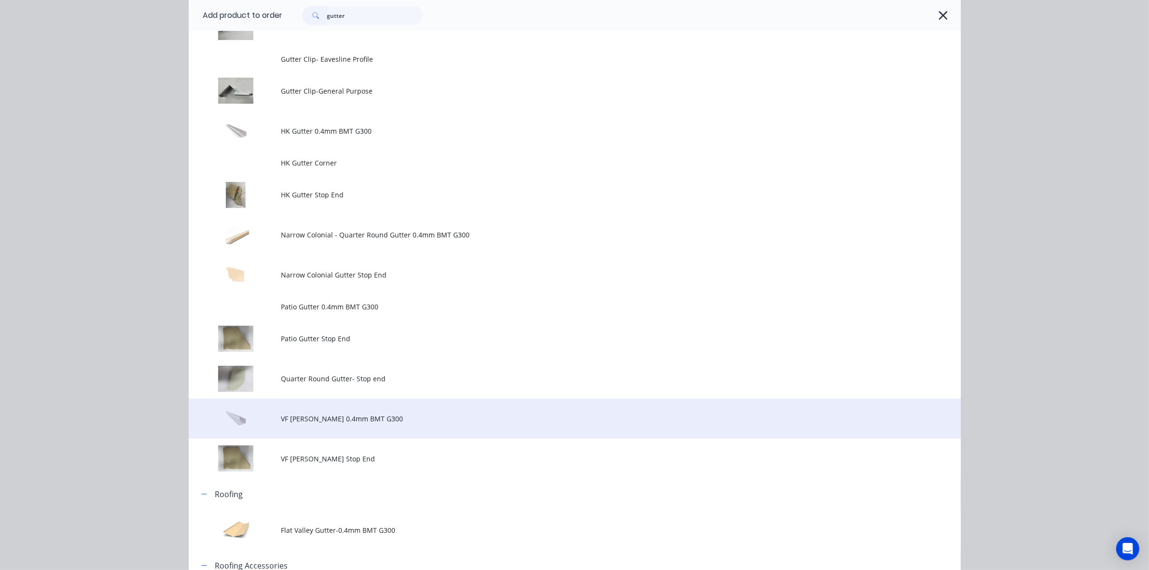
click at [363, 425] on td "VF Patio Gutter 0.4mm BMT G300" at bounding box center [620, 418] width 679 height 40
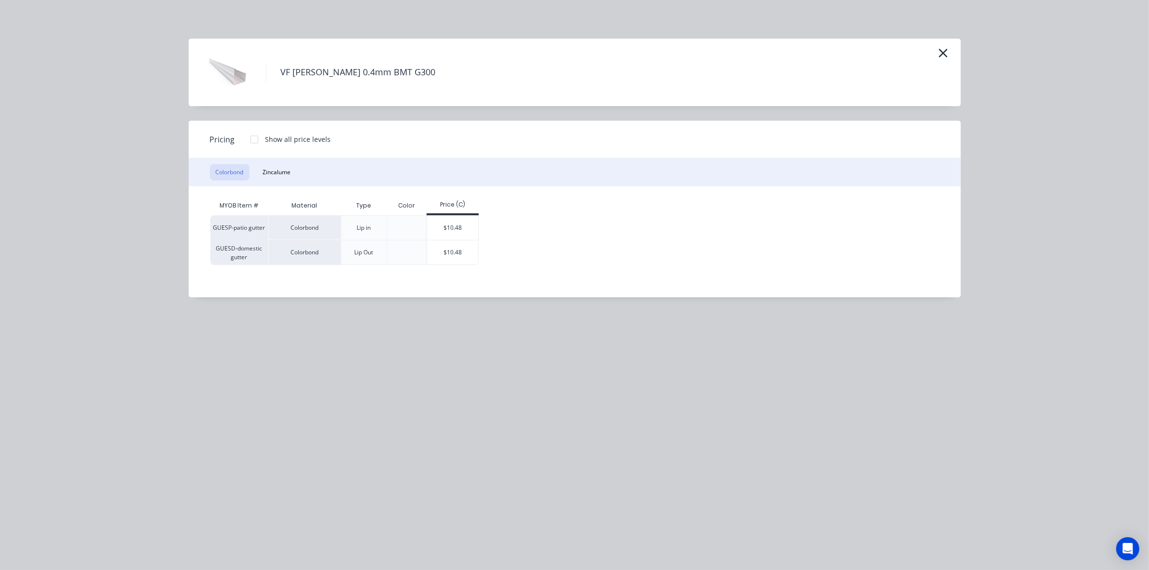
click at [462, 247] on div "$10.48" at bounding box center [453, 252] width 52 height 24
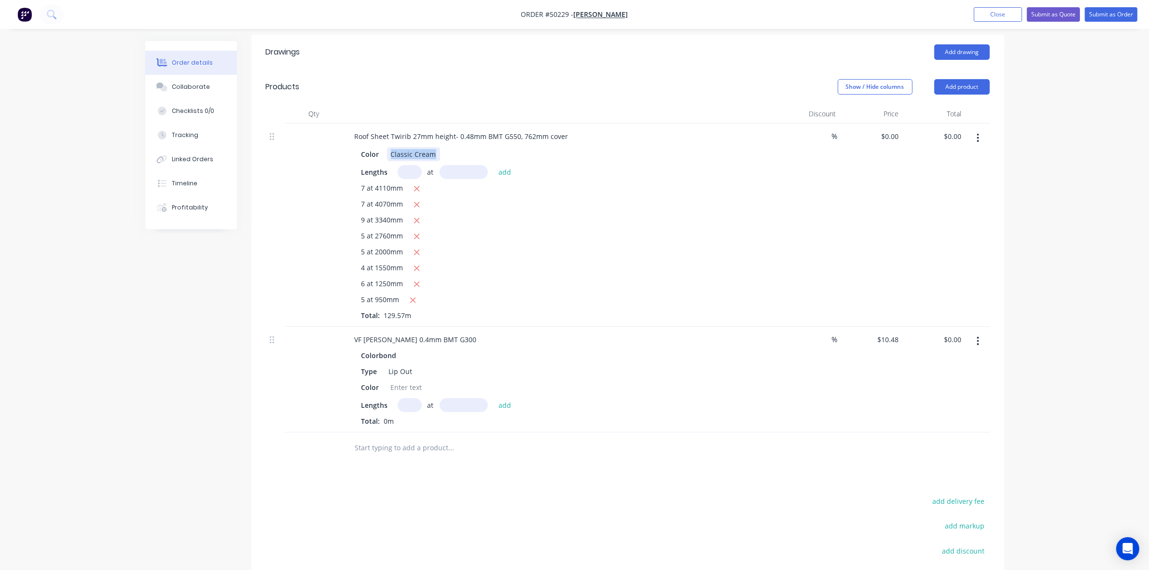
drag, startPoint x: 386, startPoint y: 140, endPoint x: 453, endPoint y: 140, distance: 67.1
click at [453, 147] on div "Color Classic Cream" at bounding box center [557, 154] width 401 height 14
copy div "Classic Cream"
click at [413, 382] on div "Colorbond Type Lip Out Color Lengths at add Total: 0m" at bounding box center [560, 387] width 426 height 78
click at [413, 380] on div at bounding box center [406, 387] width 39 height 14
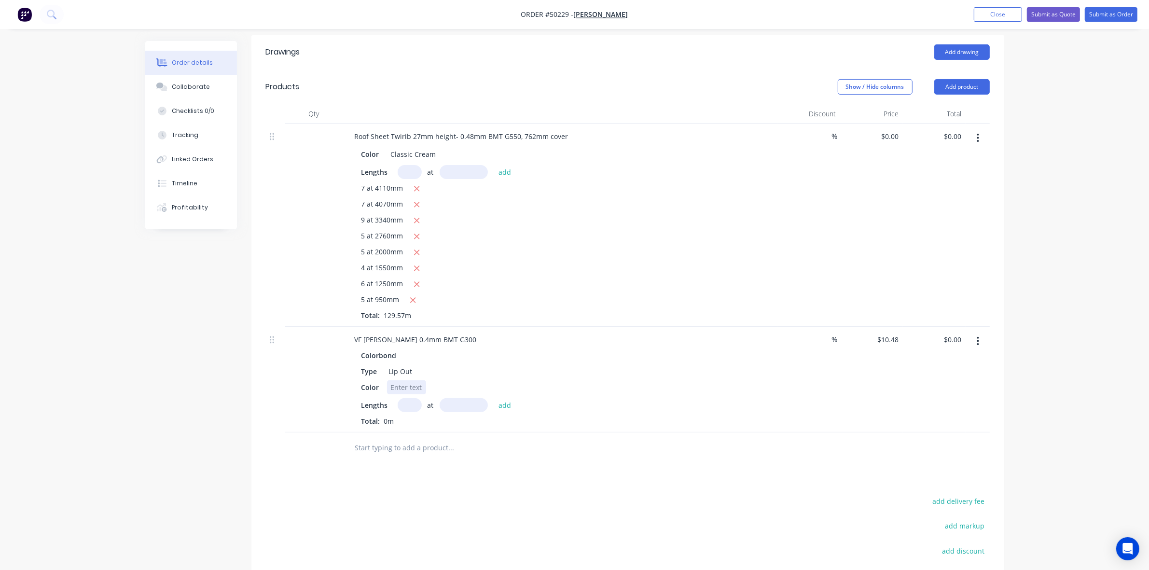
paste div
click at [415, 398] on input "text" at bounding box center [409, 405] width 24 height 14
type input "2"
type input "4500"
click at [493, 398] on button "add" at bounding box center [504, 404] width 23 height 13
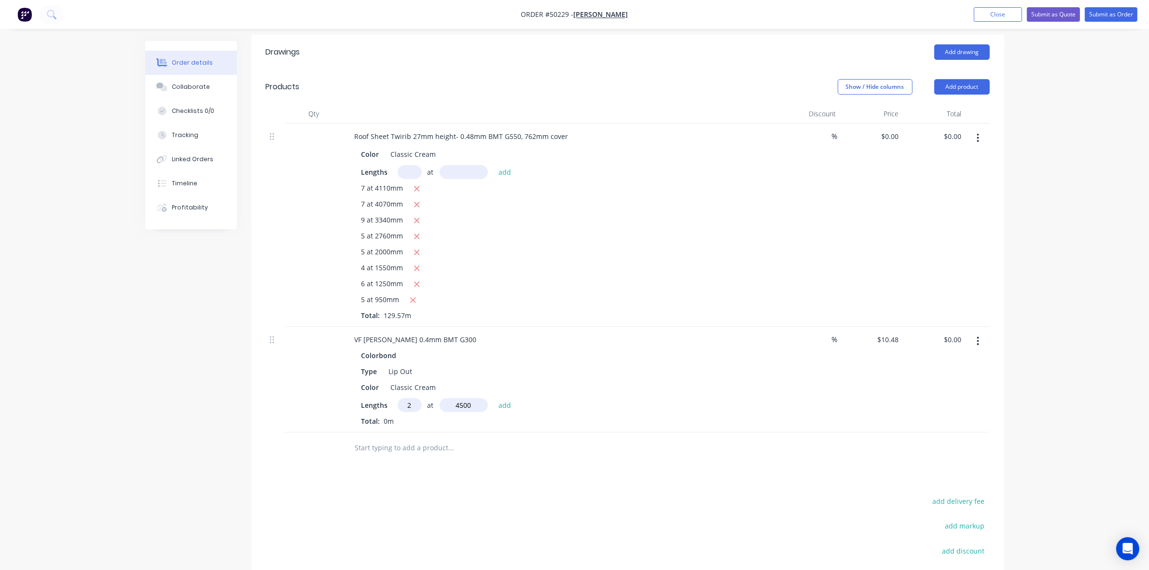
type input "$94.32"
type input "4"
type input "5200"
click at [493, 398] on button "add" at bounding box center [504, 404] width 23 height 13
type input "$312.30"
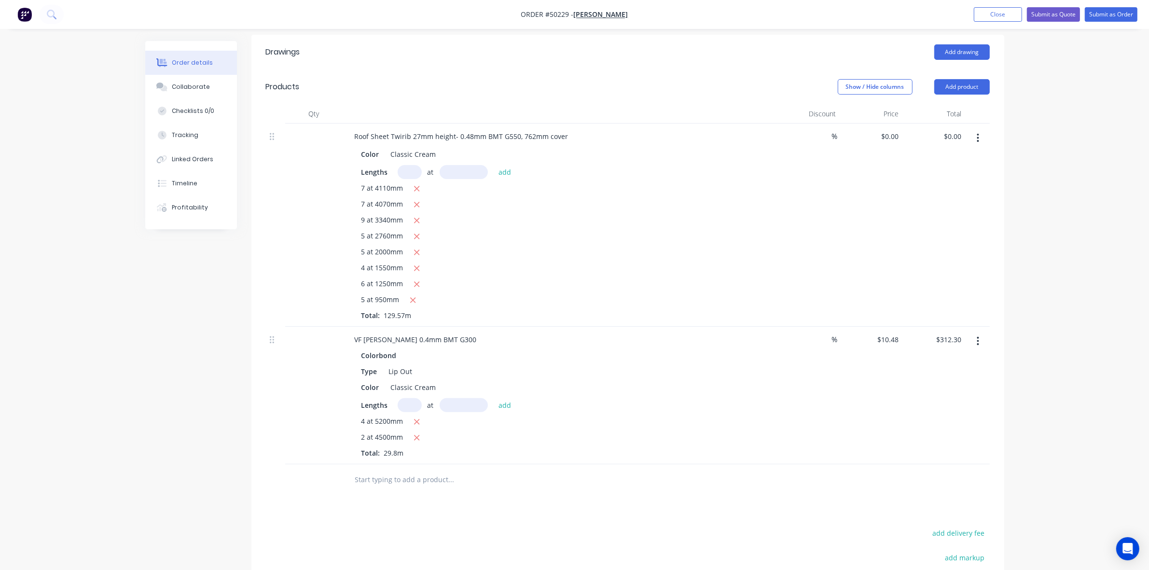
click at [685, 313] on div "Roof Sheet Twirib 27mm height- 0.48mm BMT G550, 762mm cover Color Classic Cream…" at bounding box center [560, 224] width 434 height 203
click at [461, 332] on div "VF Patio Gutter 0.4mm BMT G300" at bounding box center [415, 339] width 137 height 14
click at [569, 333] on div "VF Patio Gutter 0.4mm BMT G300- Slotted" at bounding box center [560, 339] width 426 height 14
click at [691, 364] on div "Type Lip Out" at bounding box center [557, 371] width 401 height 14
click at [953, 79] on button "Add product" at bounding box center [961, 86] width 55 height 15
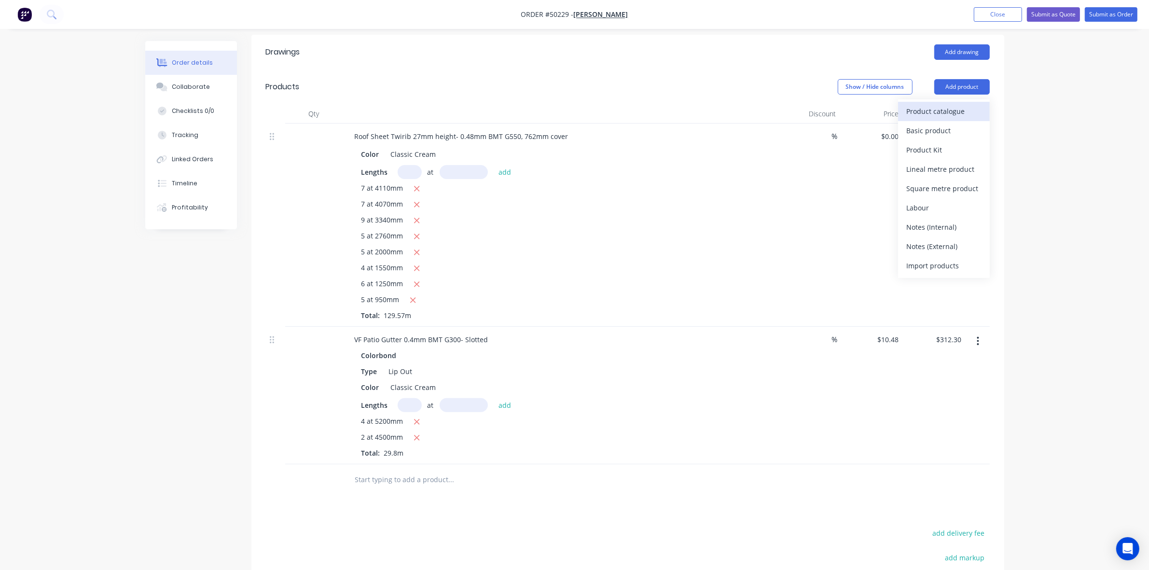
click at [958, 104] on div "Product catalogue" at bounding box center [943, 111] width 74 height 14
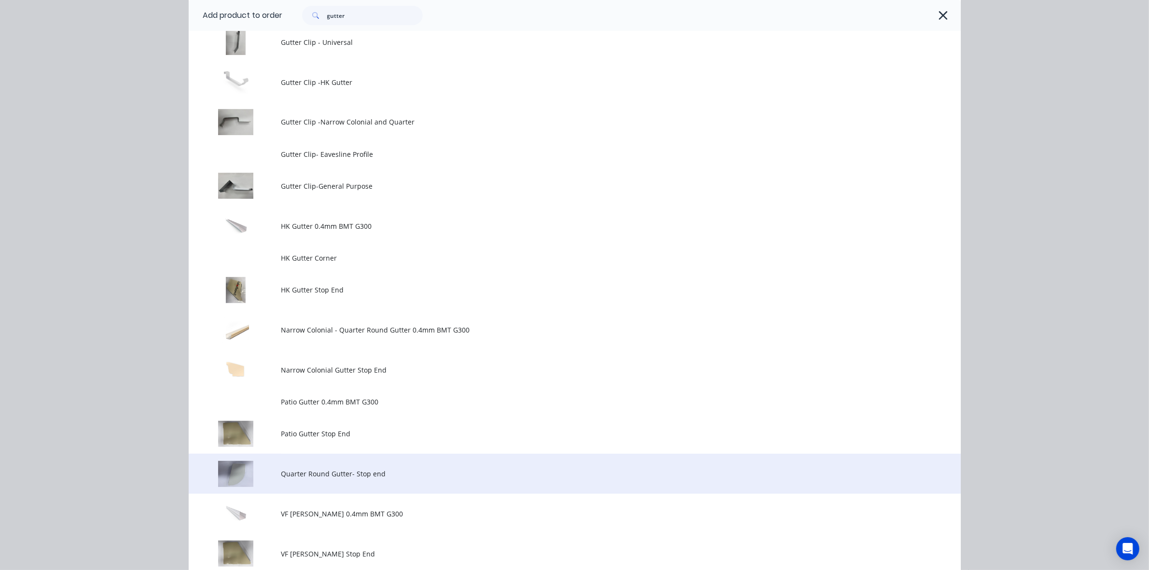
scroll to position [238, 0]
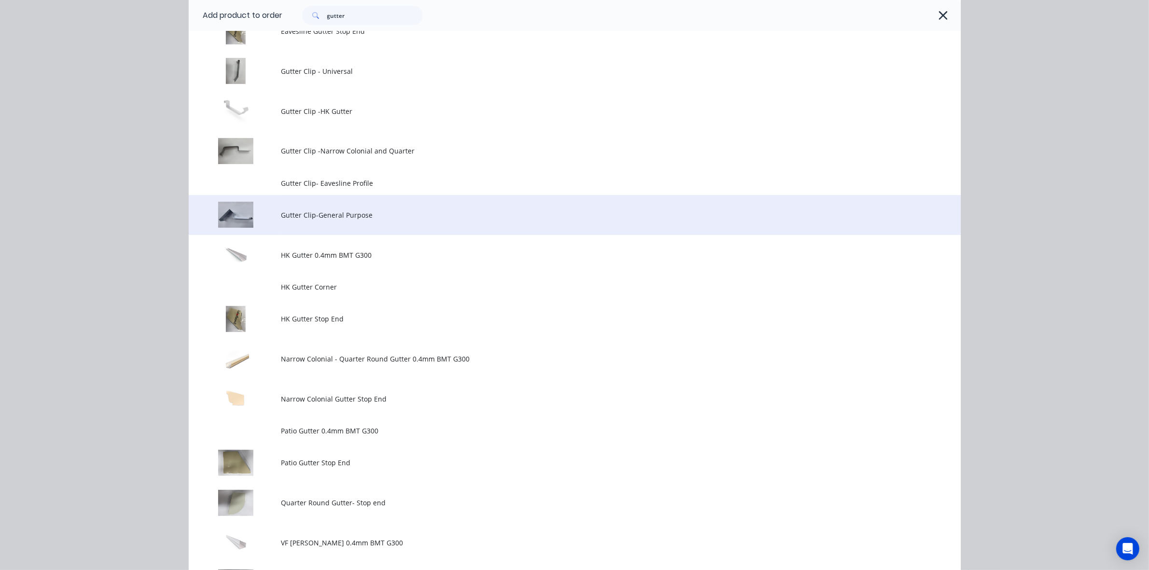
click at [317, 218] on span "Gutter Clip-General Purpose" at bounding box center [552, 215] width 543 height 10
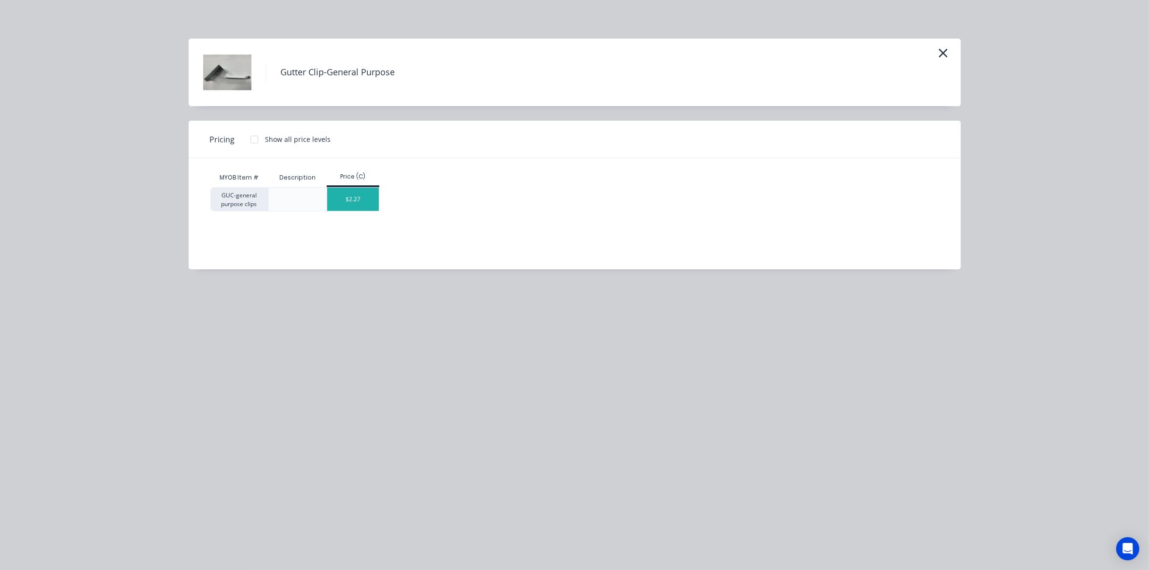
click at [354, 202] on div "$2.27" at bounding box center [353, 199] width 52 height 23
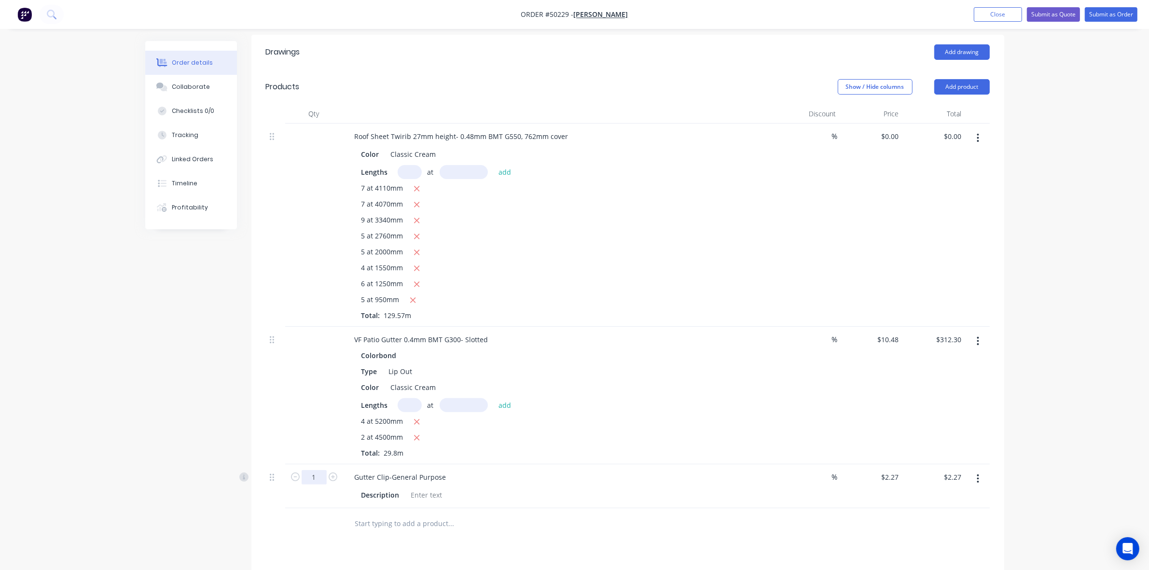
click at [321, 470] on input "1" at bounding box center [313, 477] width 25 height 14
click at [606, 517] on div at bounding box center [491, 523] width 289 height 19
click at [977, 474] on icon "button" at bounding box center [978, 478] width 2 height 9
click at [905, 552] on button "Delete" at bounding box center [944, 561] width 92 height 19
click at [973, 69] on header "Products Show / Hide columns Add product" at bounding box center [627, 86] width 753 height 35
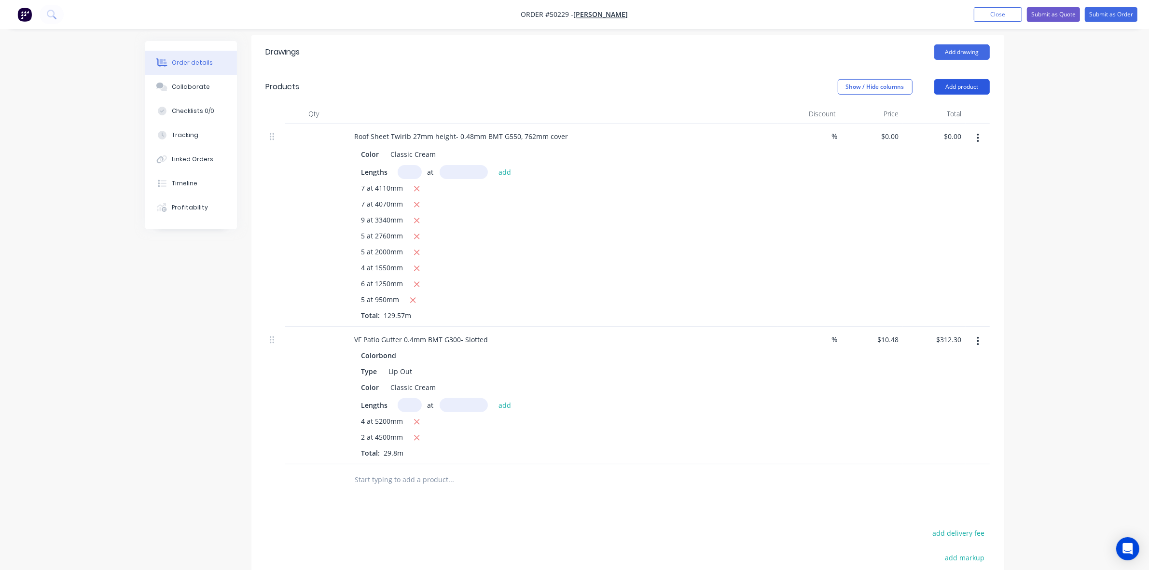
click at [973, 79] on button "Add product" at bounding box center [961, 86] width 55 height 15
click at [965, 104] on div "Product catalogue" at bounding box center [943, 111] width 74 height 14
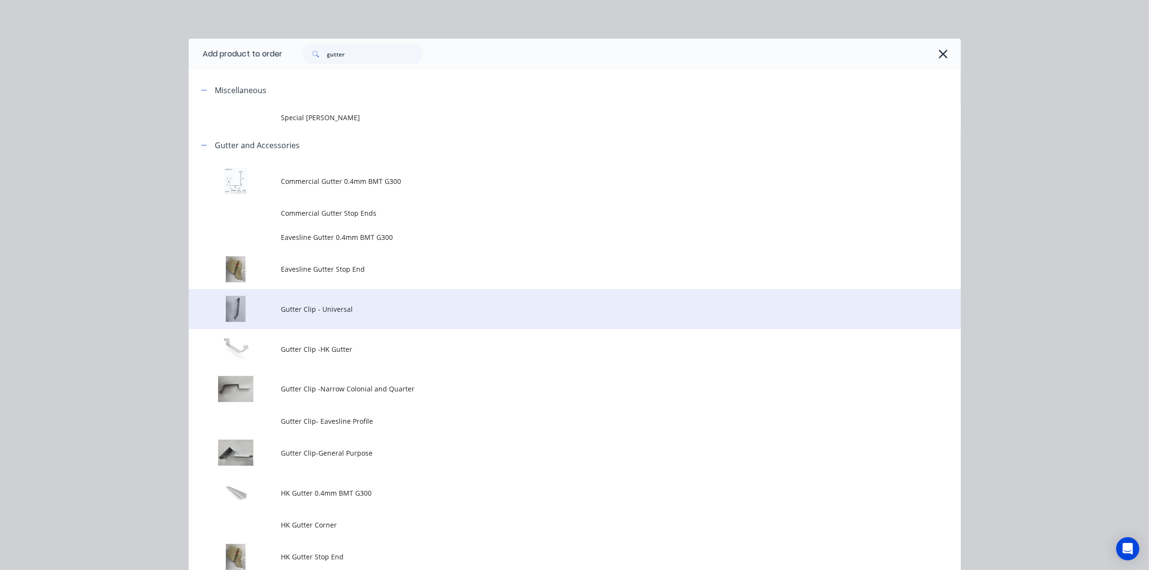
click at [341, 305] on span "Gutter Clip - Universal" at bounding box center [552, 309] width 543 height 10
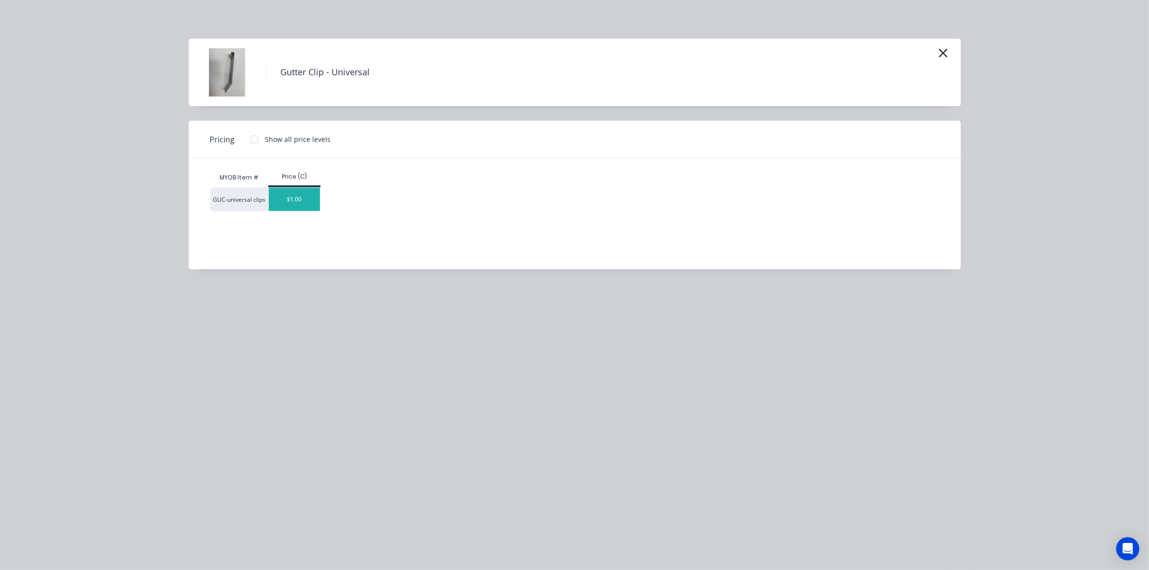
click at [279, 205] on div "$1.00" at bounding box center [295, 199] width 52 height 23
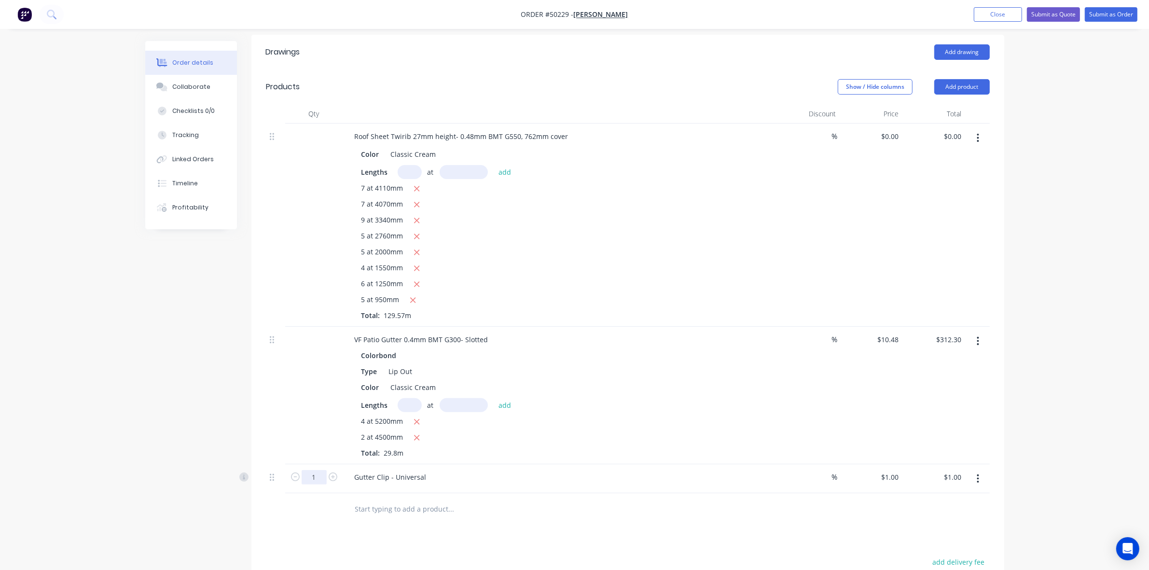
click at [321, 470] on input "1" at bounding box center [313, 477] width 25 height 14
type input "30"
type input "$30.00"
click at [605, 398] on div "Lengths at add" at bounding box center [559, 405] width 397 height 14
click at [975, 69] on header "Products Show / Hide columns Add product" at bounding box center [627, 86] width 753 height 35
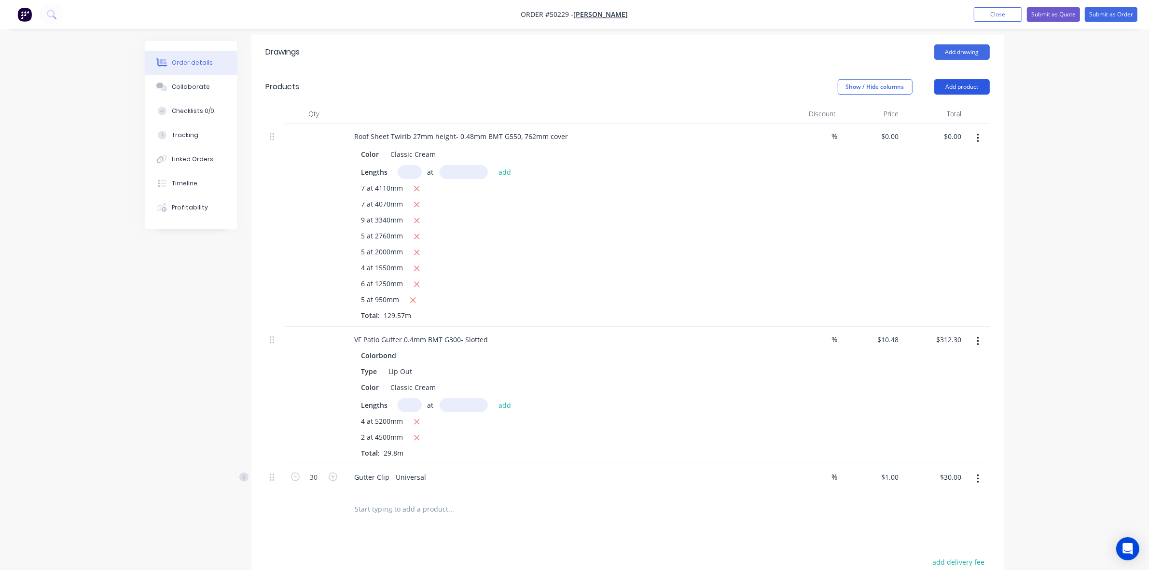
click at [971, 79] on button "Add product" at bounding box center [961, 86] width 55 height 15
click at [948, 104] on div "Product catalogue" at bounding box center [943, 111] width 74 height 14
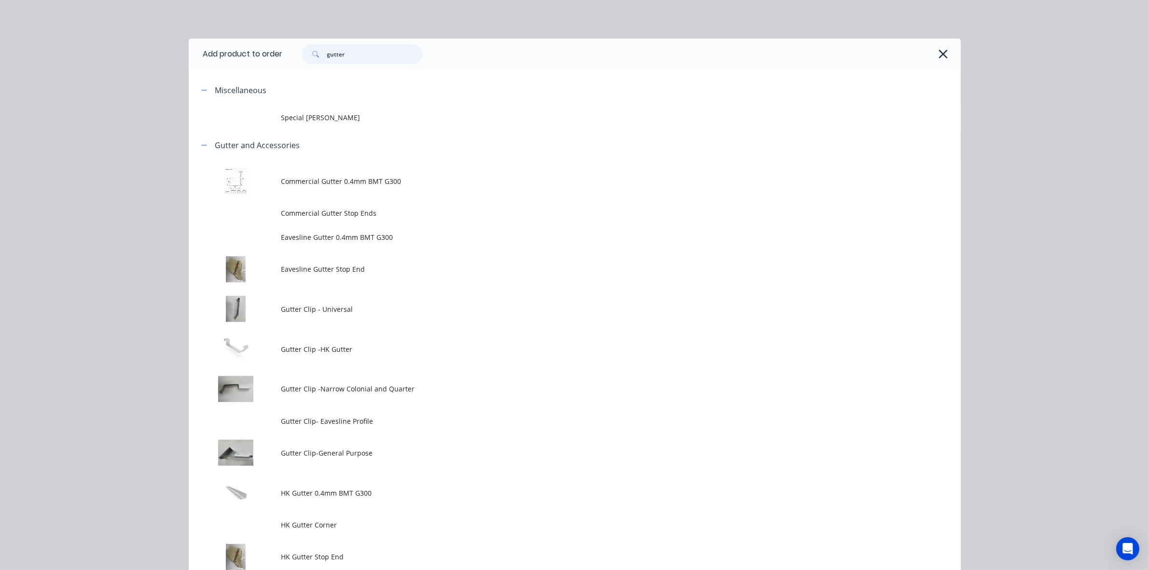
drag, startPoint x: 350, startPoint y: 54, endPoint x: 302, endPoint y: 63, distance: 48.2
click at [302, 63] on div "gutter" at bounding box center [362, 53] width 121 height 19
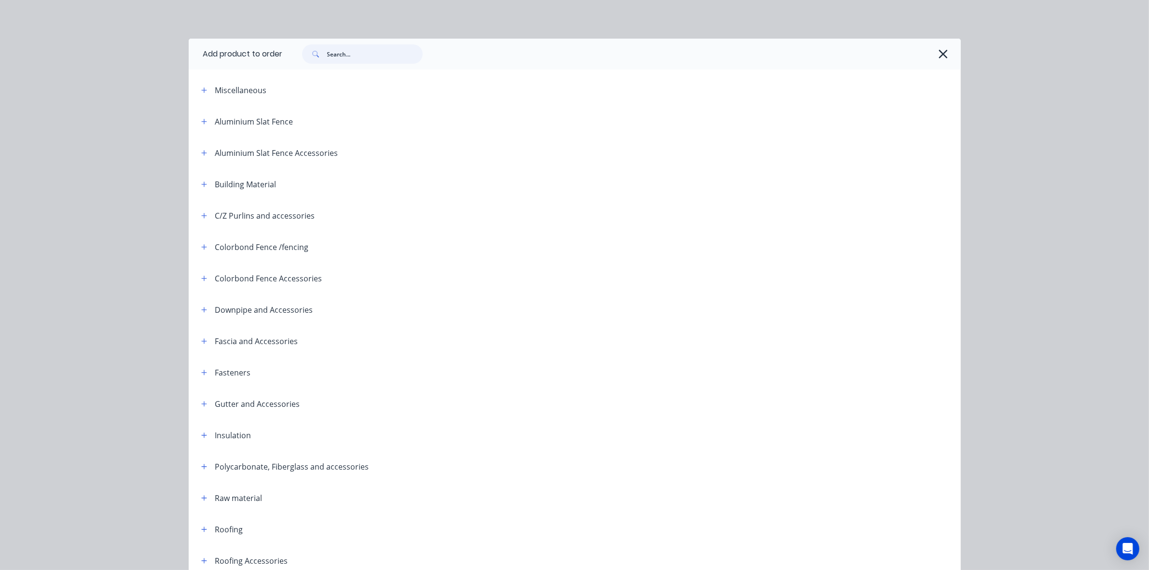
scroll to position [174, 0]
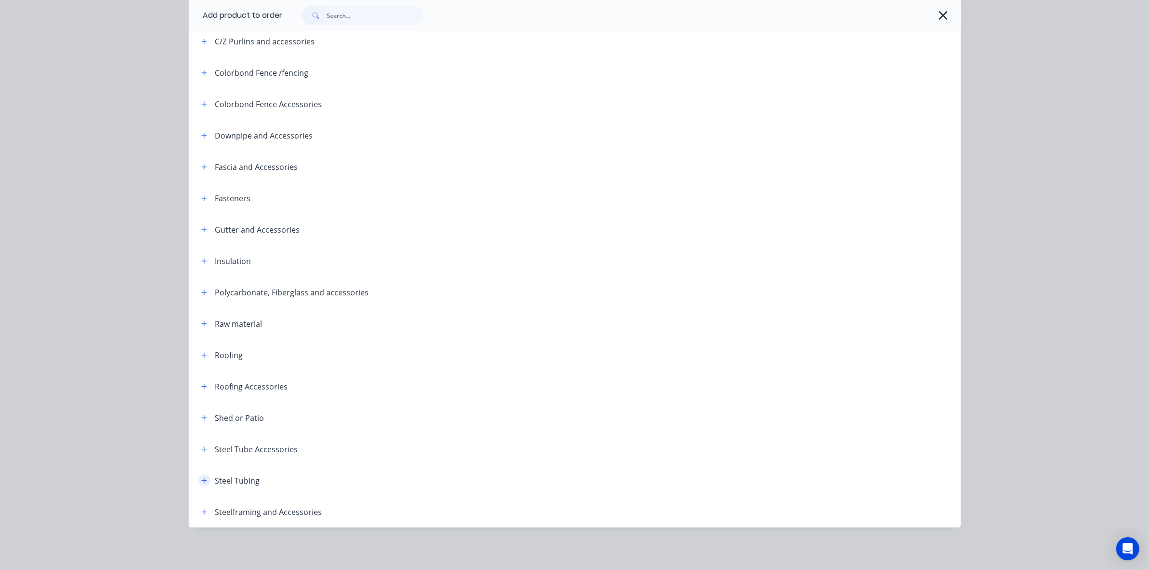
click at [201, 481] on icon "button" at bounding box center [204, 480] width 6 height 7
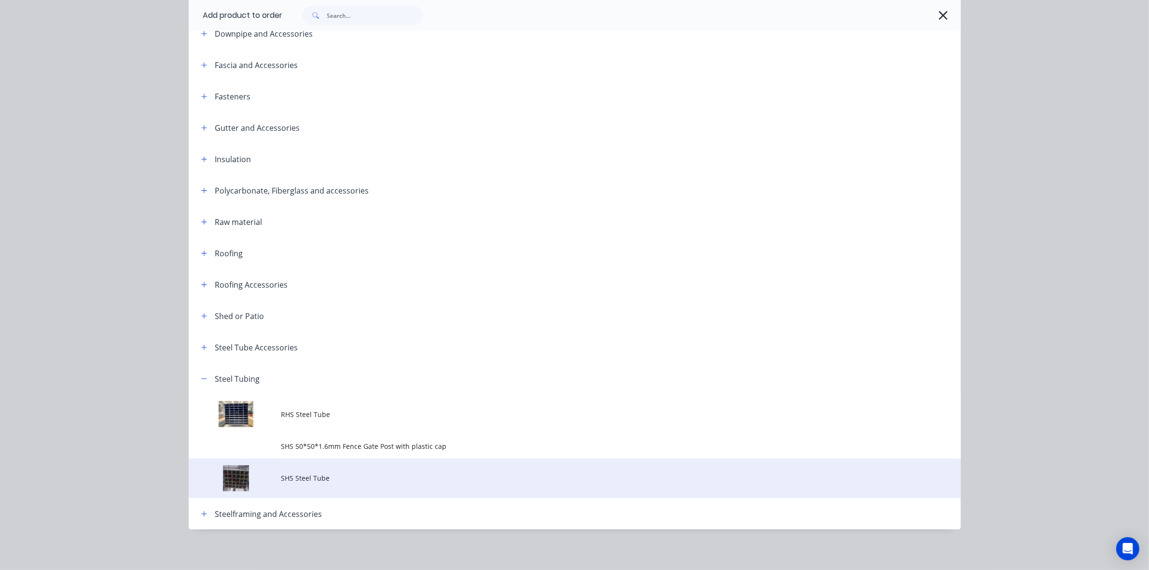
scroll to position [278, 0]
click at [348, 475] on span "SHS Steel Tube" at bounding box center [552, 476] width 543 height 10
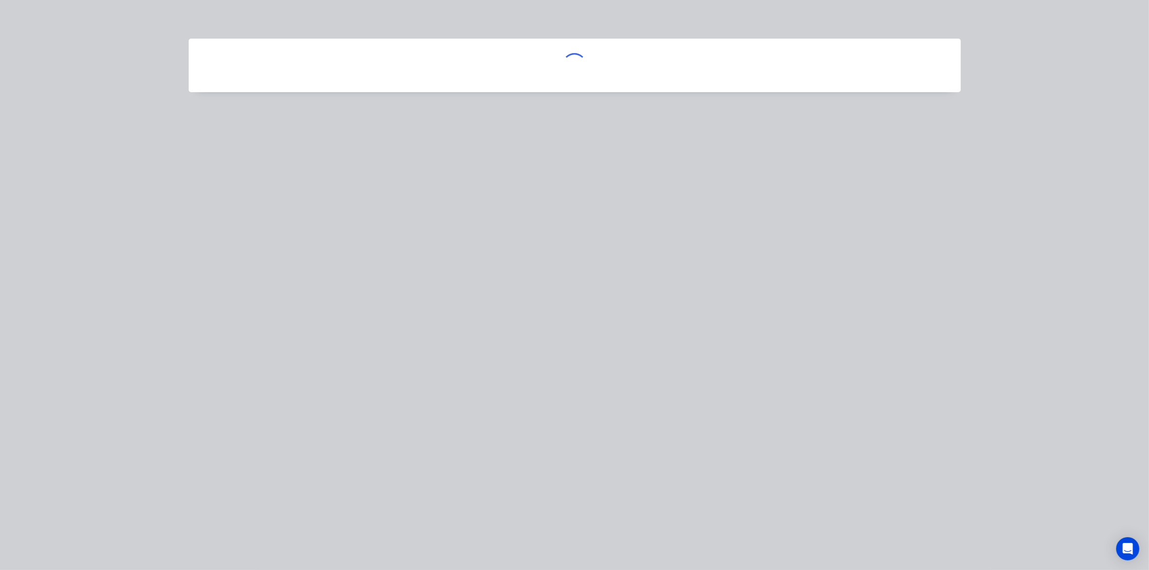
scroll to position [0, 0]
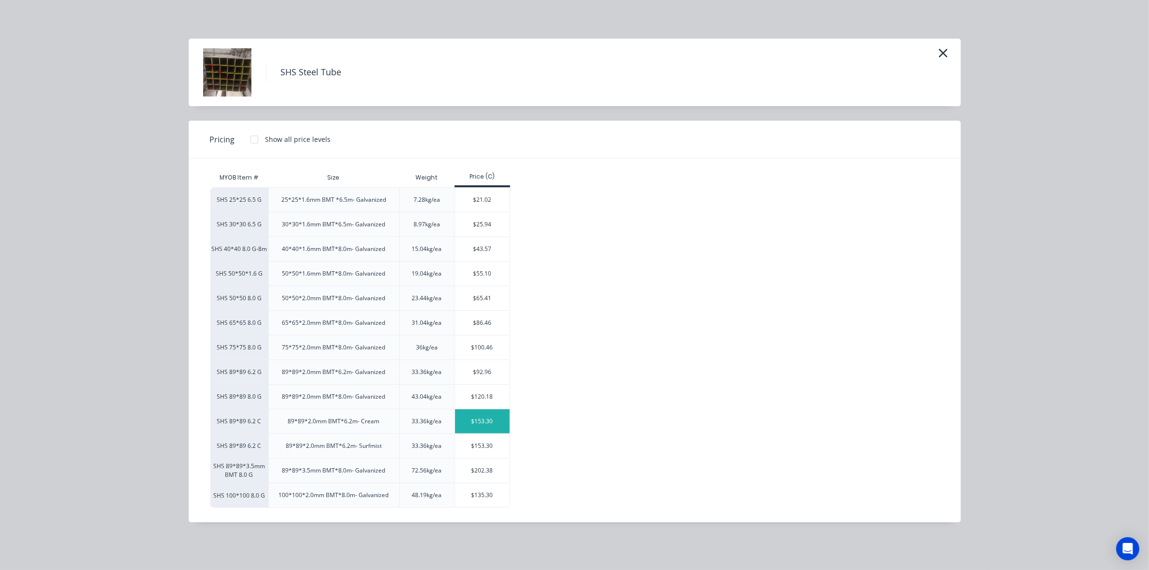
click at [481, 425] on div "$153.30" at bounding box center [482, 421] width 55 height 24
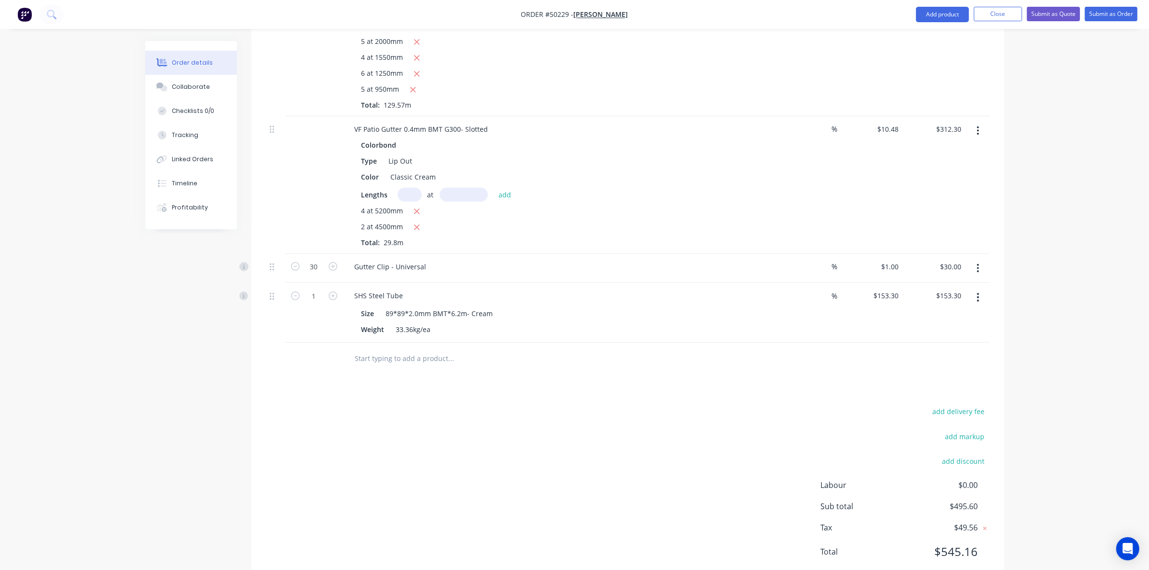
scroll to position [476, 0]
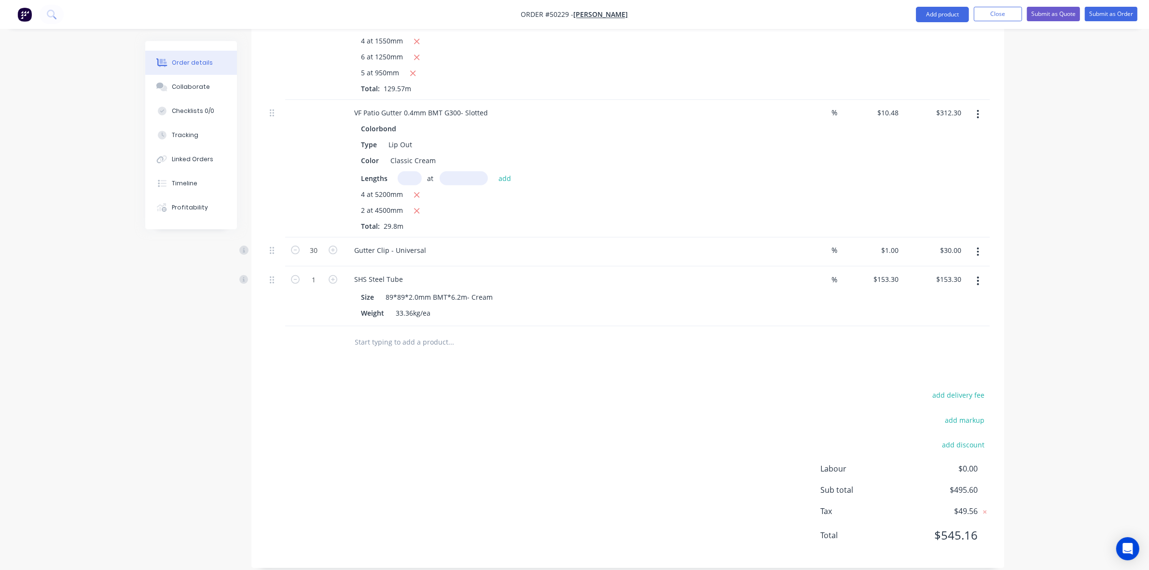
click at [970, 274] on button "button" at bounding box center [977, 280] width 23 height 17
click at [939, 355] on button "Delete" at bounding box center [944, 364] width 92 height 19
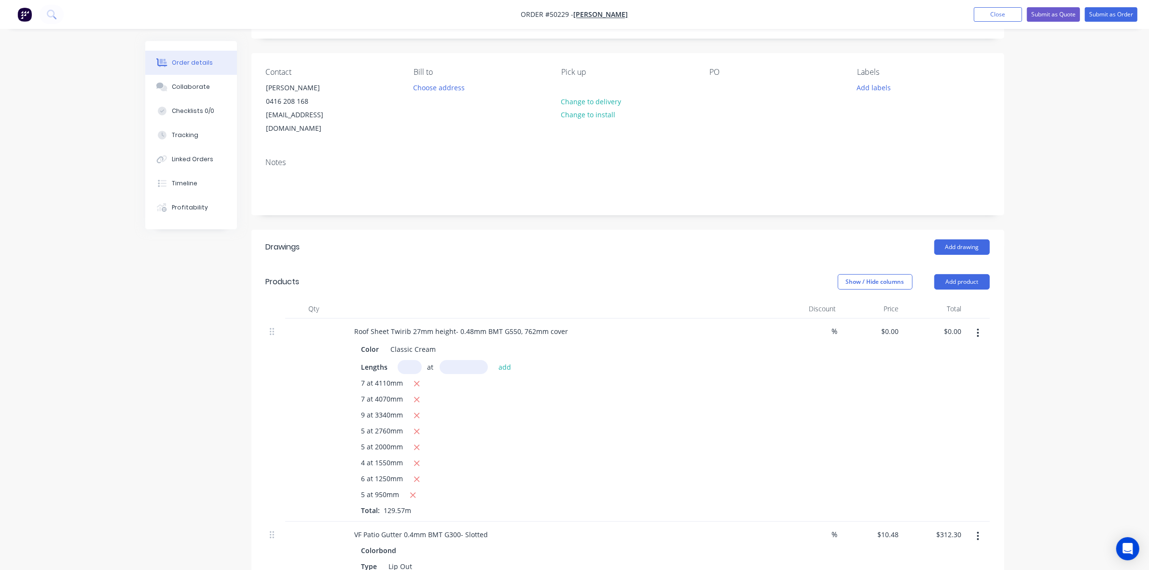
scroll to position [0, 0]
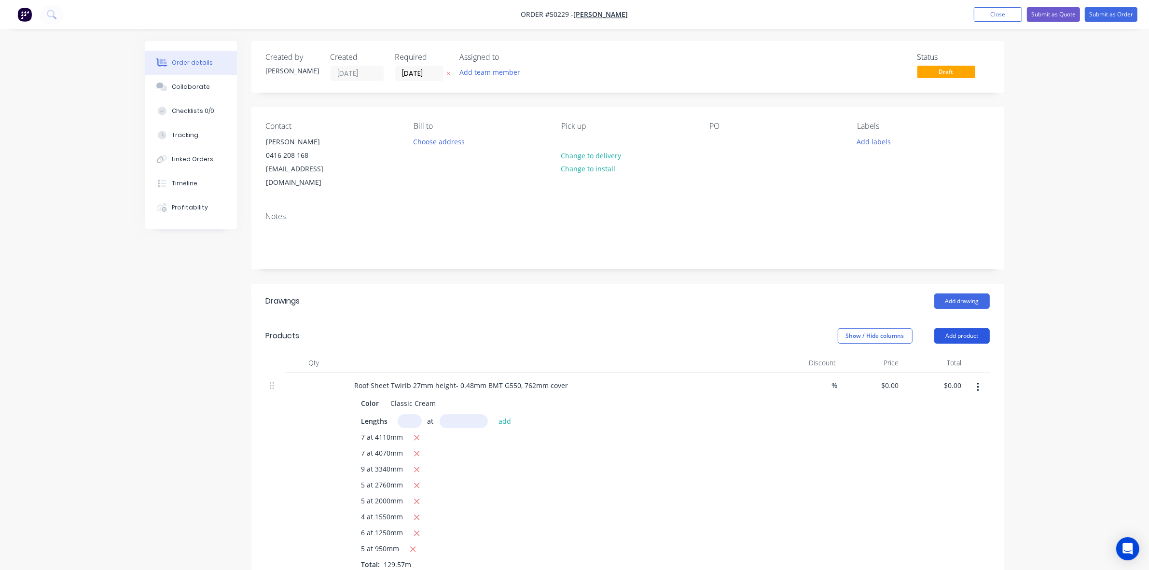
click at [949, 328] on button "Add product" at bounding box center [961, 335] width 55 height 15
click at [935, 353] on div "Product catalogue" at bounding box center [943, 360] width 74 height 14
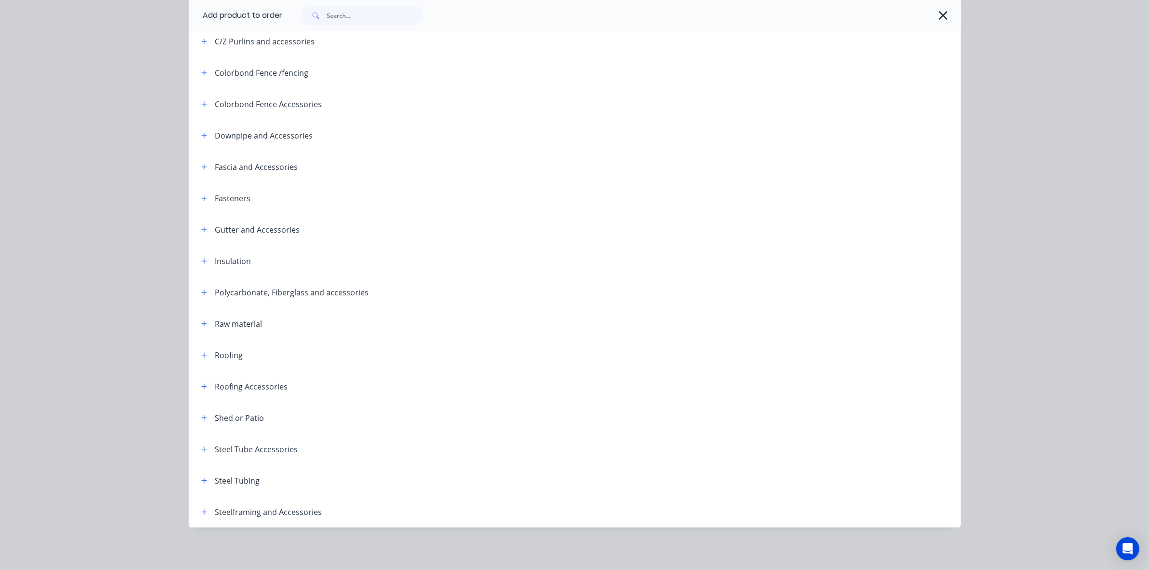
scroll to position [60, 0]
drag, startPoint x: 195, startPoint y: 483, endPoint x: 301, endPoint y: 471, distance: 105.9
click at [198, 483] on button "button" at bounding box center [204, 480] width 12 height 12
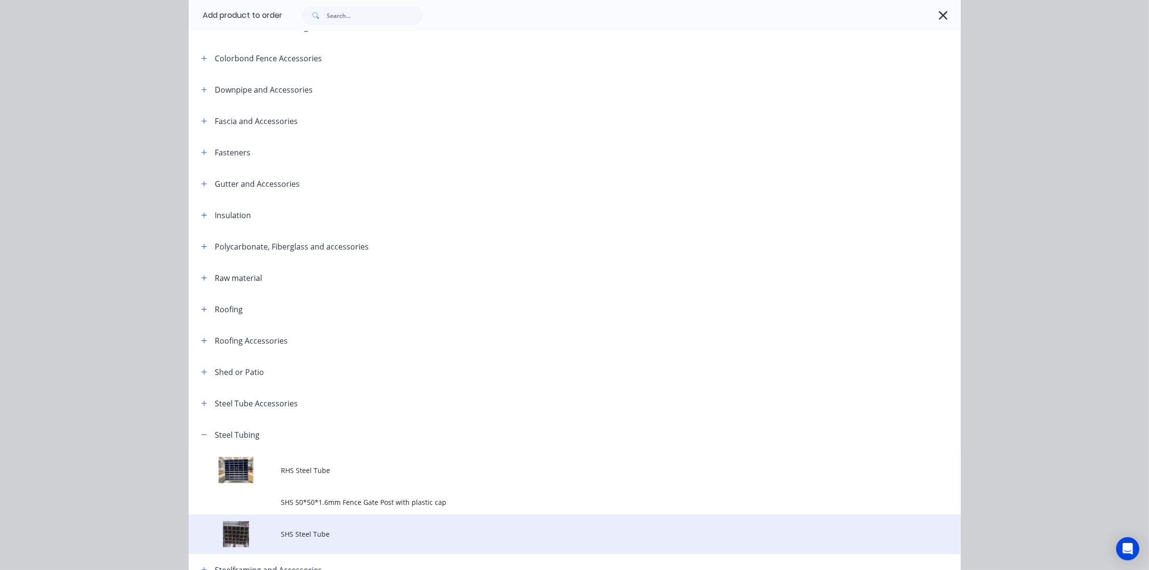
scroll to position [278, 0]
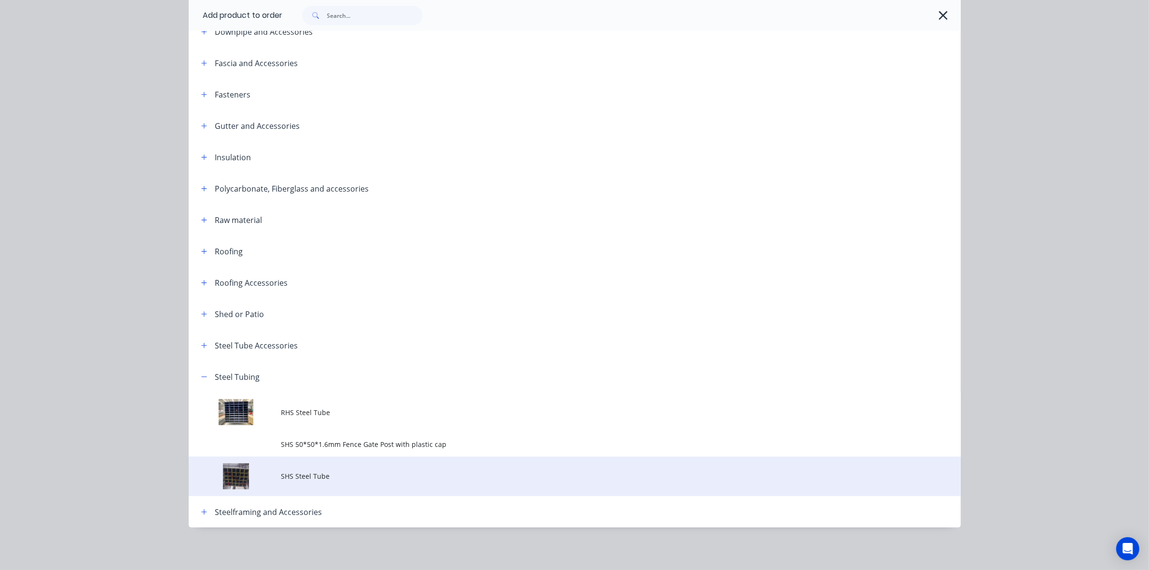
click at [323, 482] on td "SHS Steel Tube" at bounding box center [620, 476] width 679 height 40
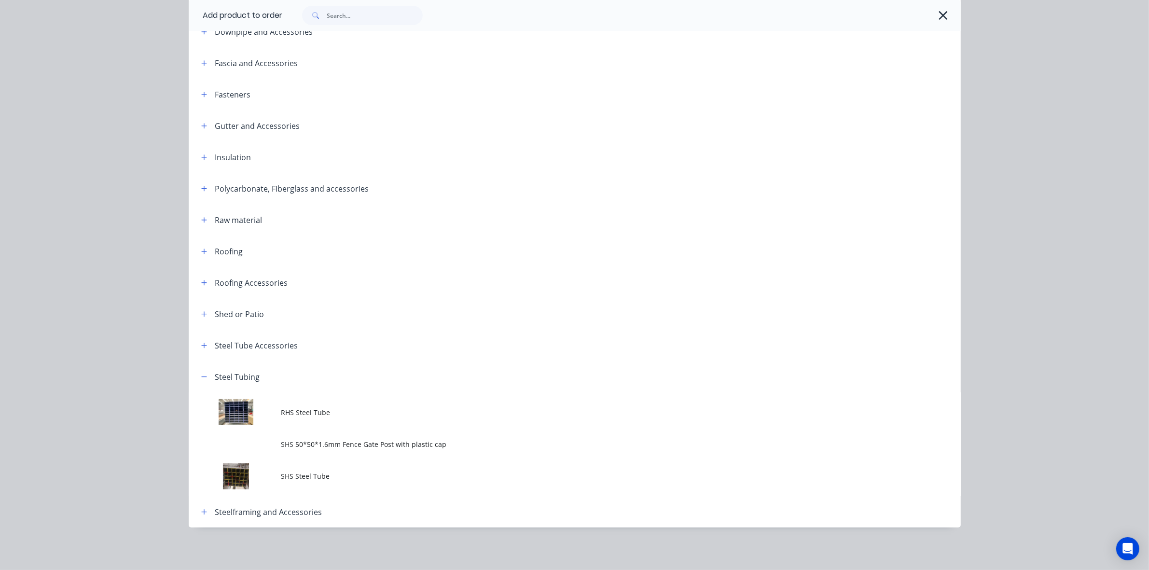
scroll to position [0, 0]
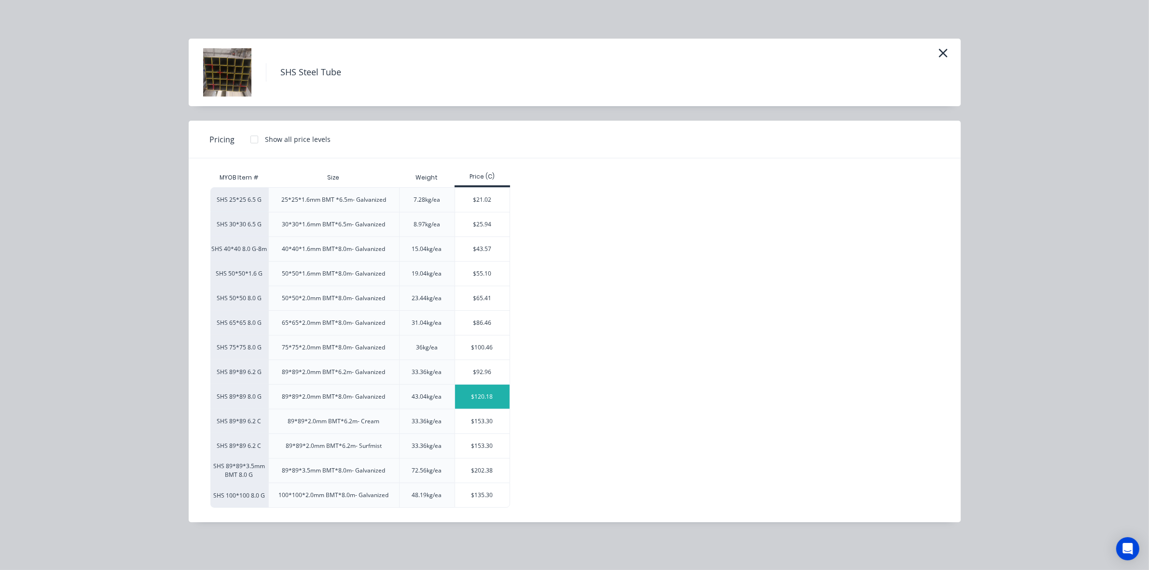
click at [483, 395] on div "$120.18" at bounding box center [482, 396] width 55 height 24
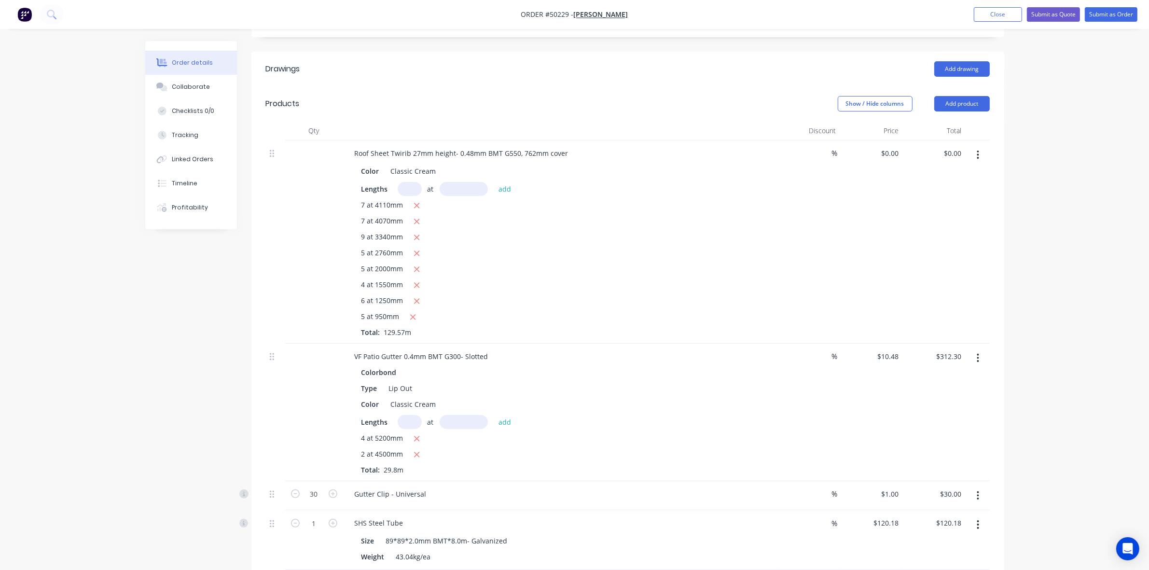
scroll to position [476, 0]
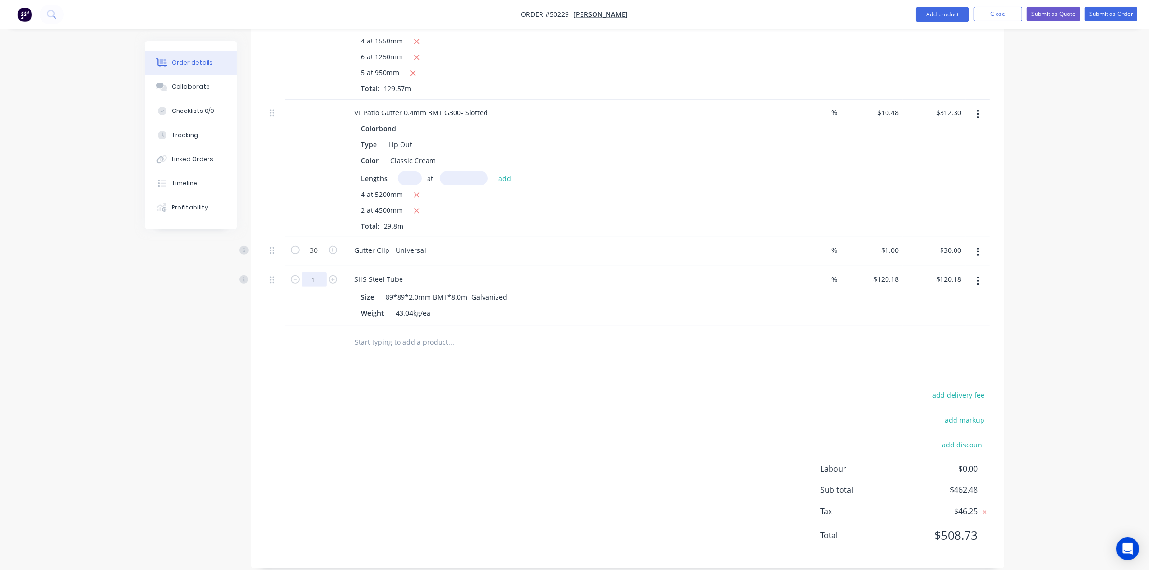
click at [314, 272] on input "1" at bounding box center [313, 279] width 25 height 14
type input "5"
type input "$600.90"
click at [720, 351] on div "Drawings Add drawing Products Show / Hide columns Add product Qty Discount Pric…" at bounding box center [627, 188] width 753 height 760
click at [982, 272] on button "button" at bounding box center [977, 280] width 23 height 17
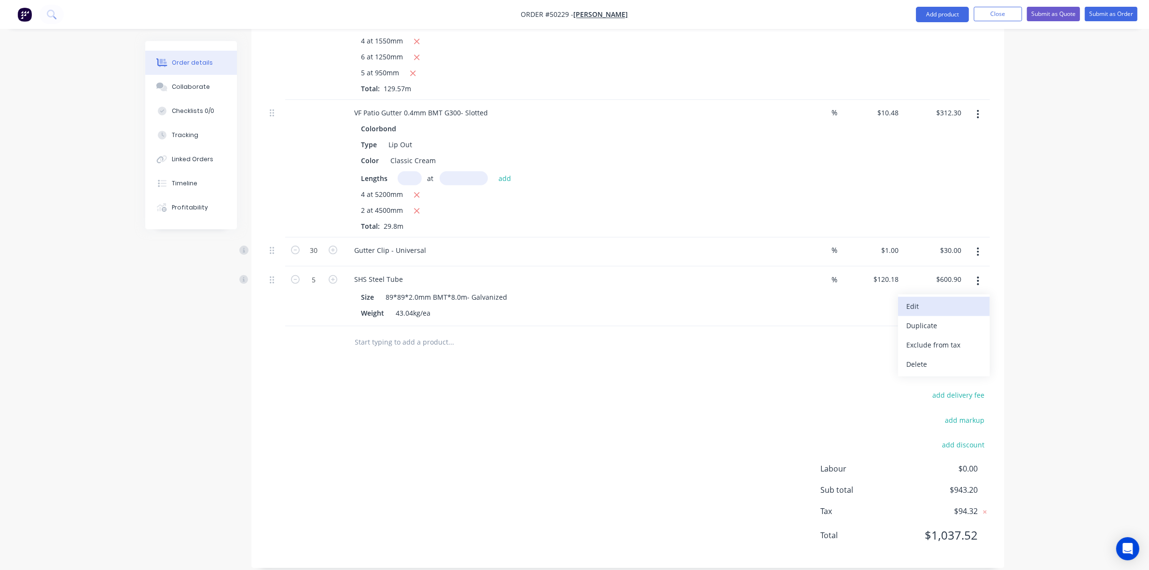
click at [937, 299] on div "Edit" at bounding box center [943, 306] width 74 height 14
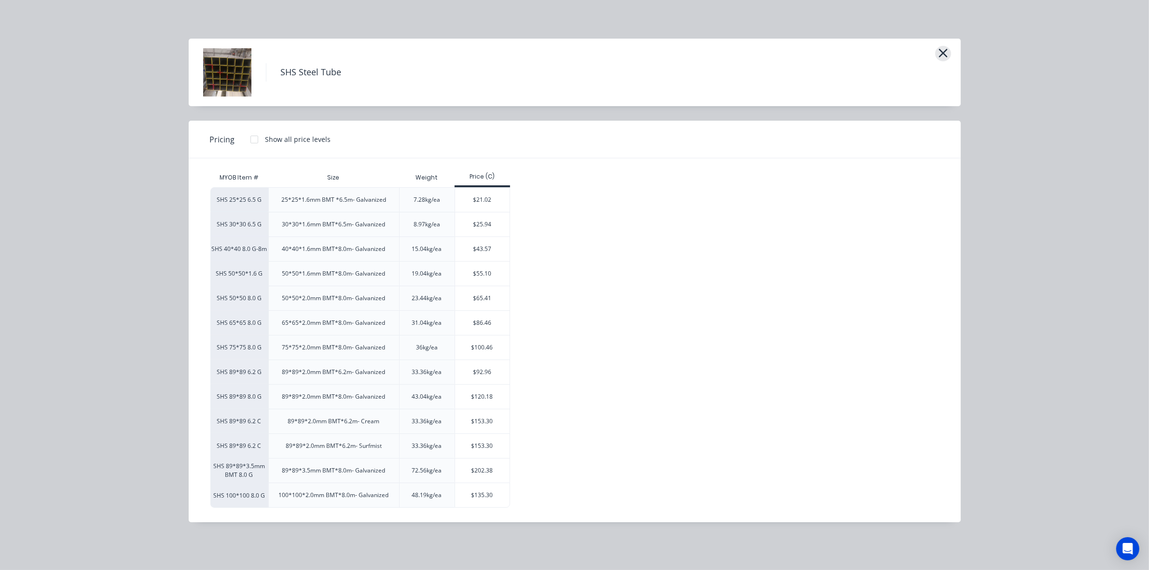
click at [948, 47] on button "button" at bounding box center [943, 53] width 16 height 15
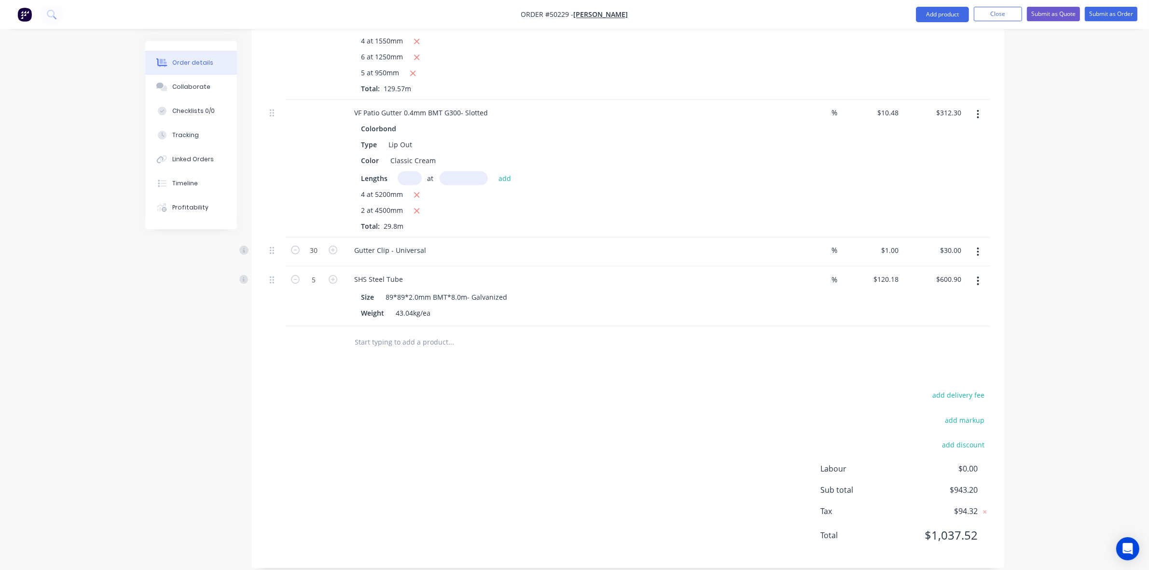
click at [667, 388] on div "add delivery fee add markup add discount Labour $0.00 Sub total $943.20 Tax $94…" at bounding box center [628, 470] width 724 height 165
click at [973, 272] on button "button" at bounding box center [977, 280] width 23 height 17
drag, startPoint x: 941, startPoint y: 357, endPoint x: 959, endPoint y: 344, distance: 22.4
click at [953, 357] on div "Delete" at bounding box center [943, 364] width 74 height 14
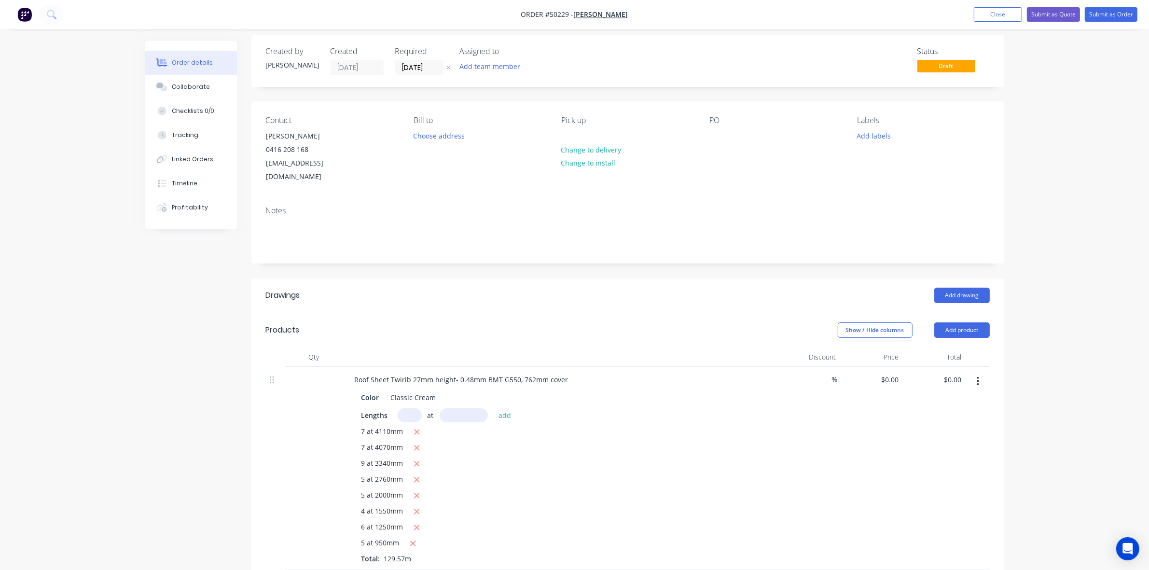
scroll to position [0, 0]
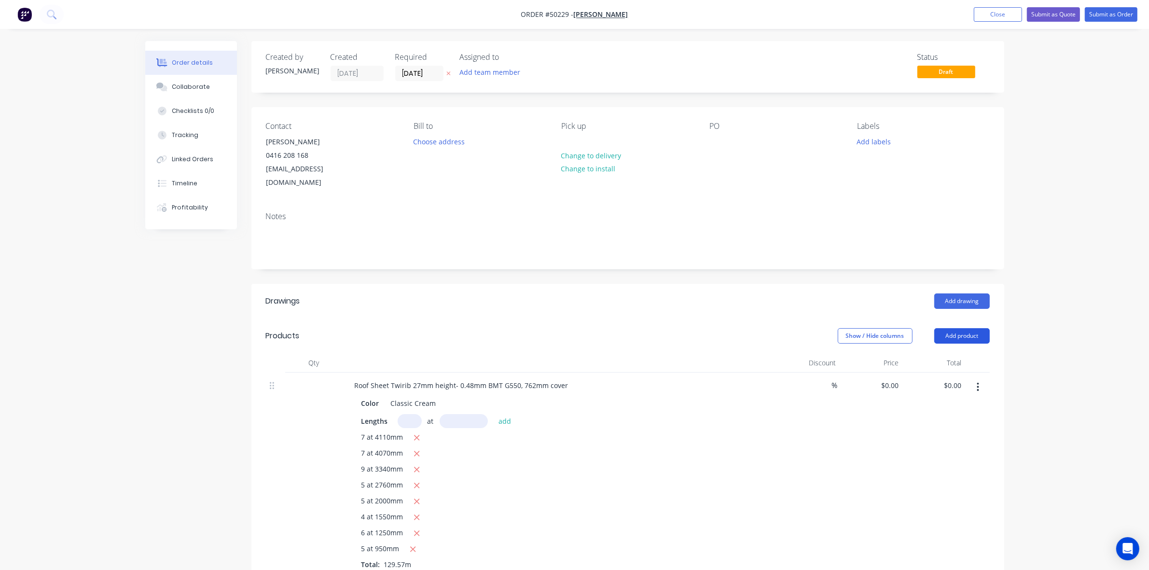
click at [960, 328] on button "Add product" at bounding box center [961, 335] width 55 height 15
click at [944, 353] on div "Product catalogue" at bounding box center [943, 360] width 74 height 14
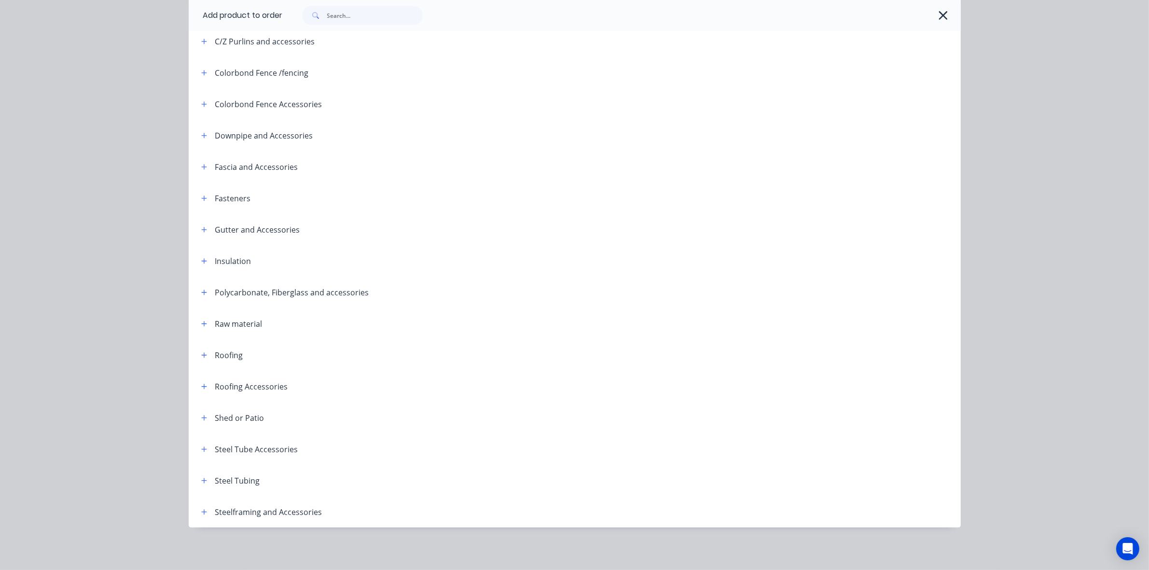
scroll to position [241, 0]
click at [198, 483] on button "button" at bounding box center [204, 480] width 12 height 12
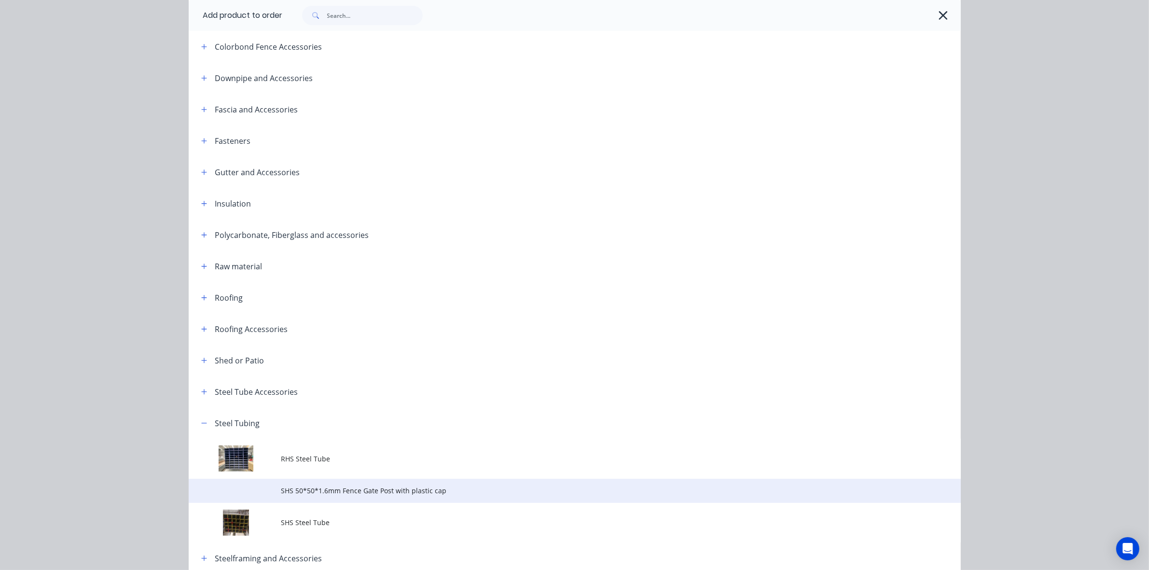
scroll to position [278, 0]
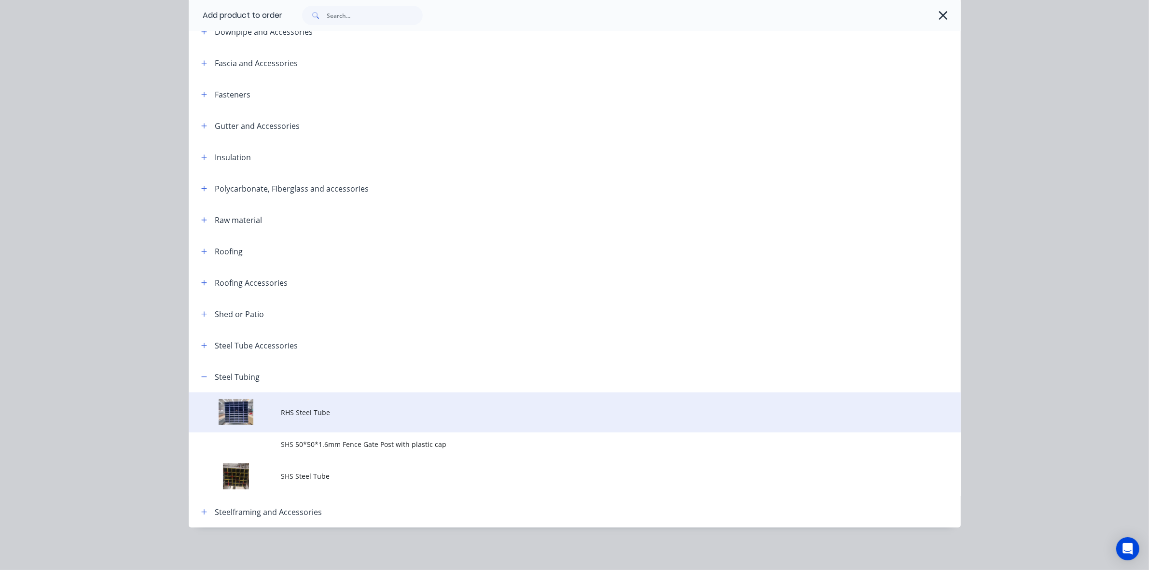
click at [360, 405] on td "RHS Steel Tube" at bounding box center [620, 412] width 679 height 40
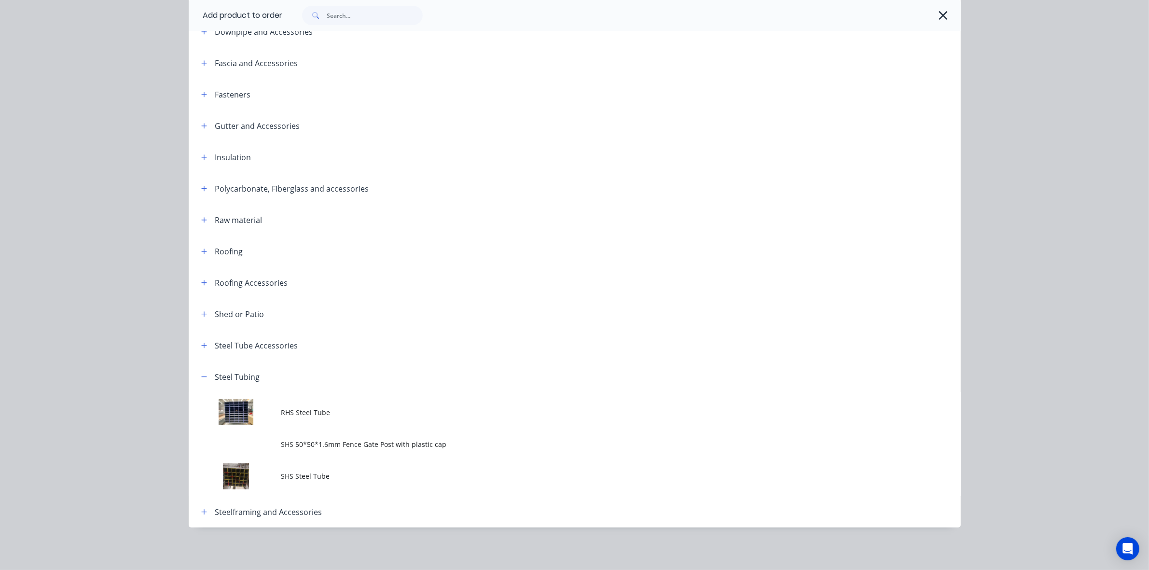
scroll to position [0, 0]
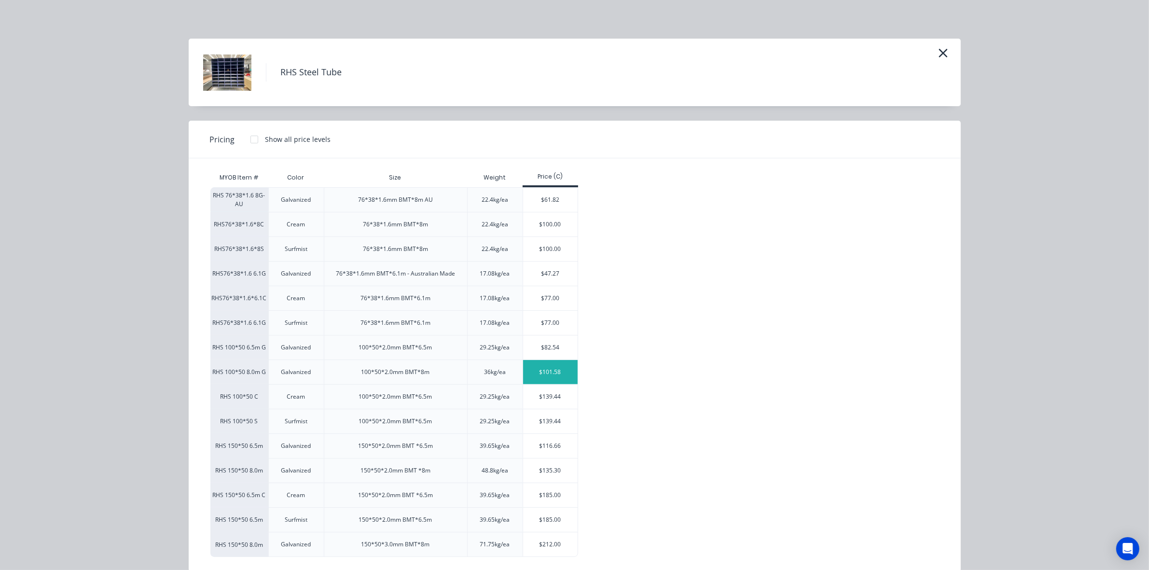
click at [556, 373] on div "$101.58" at bounding box center [550, 372] width 55 height 24
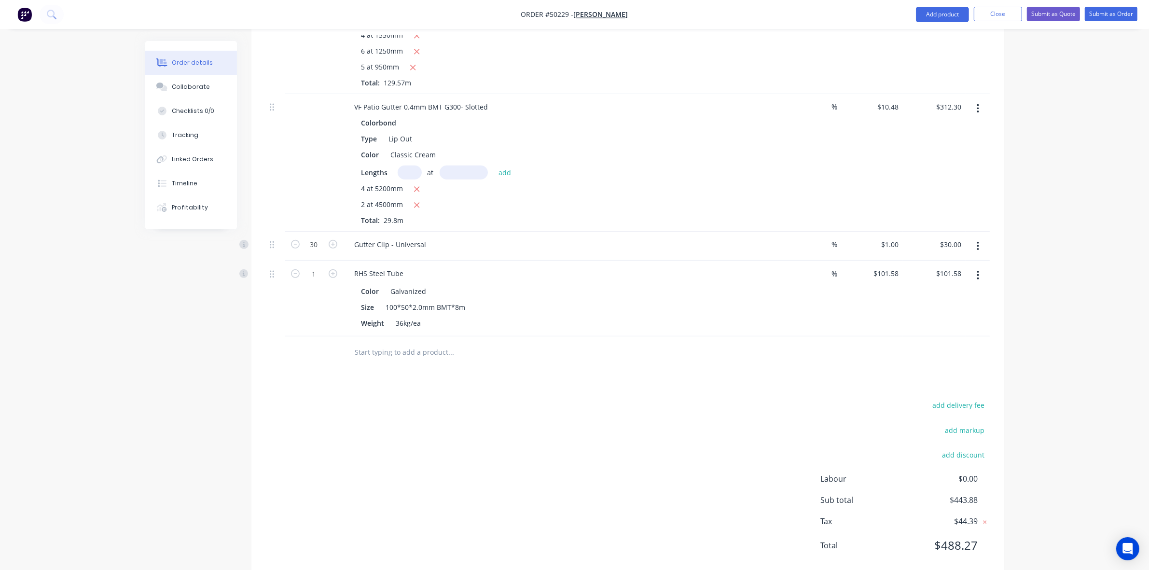
scroll to position [482, 0]
click at [315, 265] on input "1" at bounding box center [313, 272] width 25 height 14
type input "5"
type input "$507.90"
click at [525, 283] on div "Color Galvanized" at bounding box center [557, 290] width 401 height 14
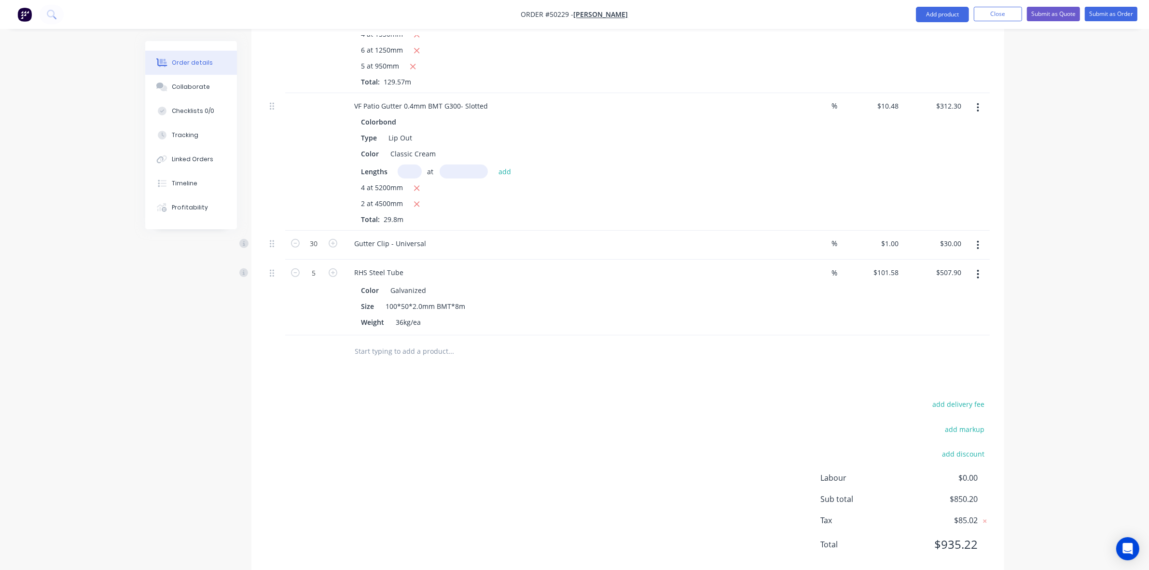
click at [977, 269] on icon "button" at bounding box center [977, 274] width 2 height 11
click at [968, 312] on div "Duplicate" at bounding box center [943, 319] width 74 height 14
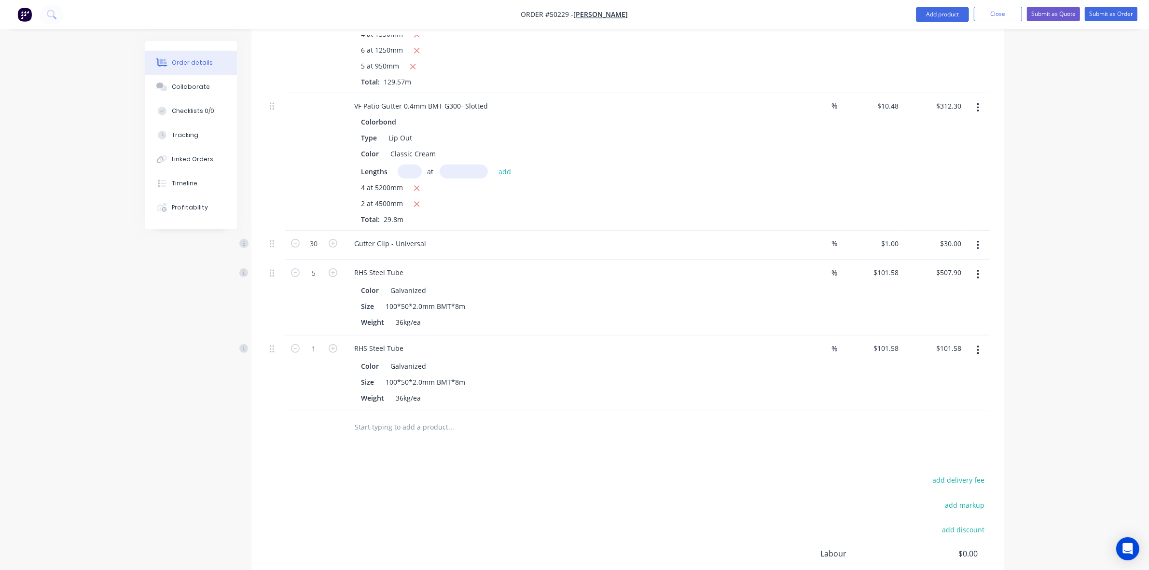
click at [973, 341] on button "button" at bounding box center [977, 349] width 23 height 17
click at [971, 368] on div "Edit" at bounding box center [943, 375] width 74 height 14
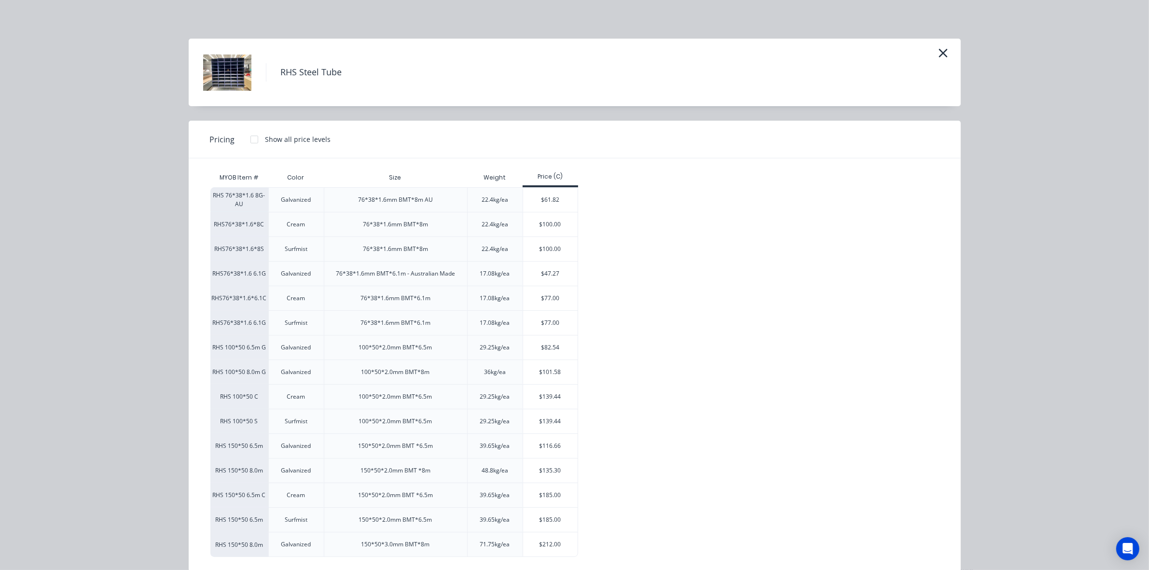
click at [925, 57] on div "RHS Steel Tube" at bounding box center [574, 72] width 743 height 48
drag, startPoint x: 941, startPoint y: 53, endPoint x: 977, endPoint y: 202, distance: 152.8
click at [941, 53] on icon "button" at bounding box center [943, 53] width 10 height 14
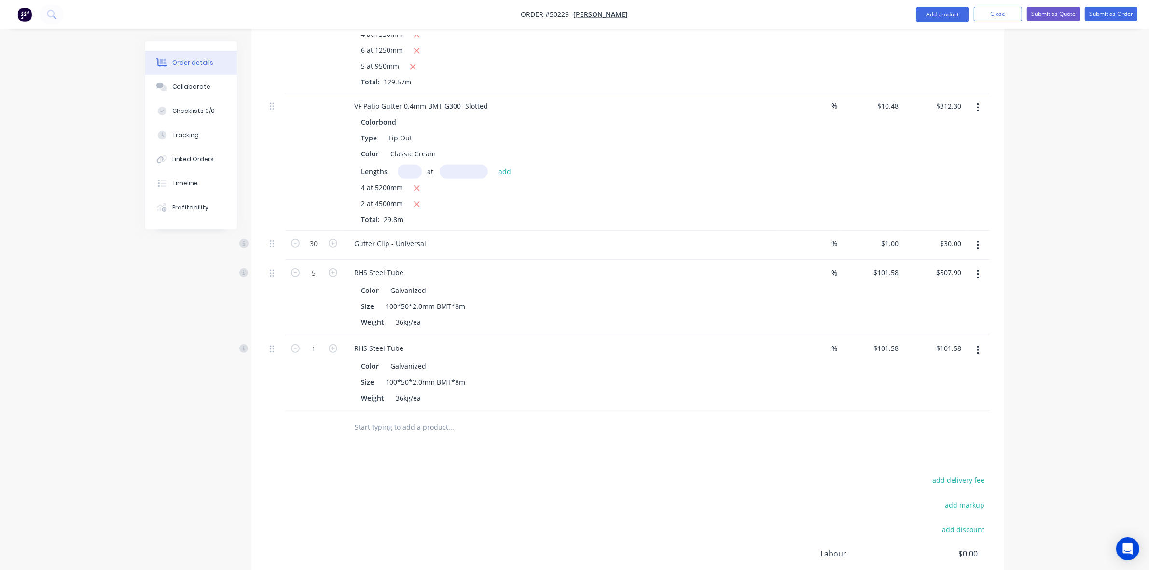
drag, startPoint x: 977, startPoint y: 337, endPoint x: 970, endPoint y: 344, distance: 10.2
click at [978, 345] on icon "button" at bounding box center [978, 349] width 2 height 9
drag, startPoint x: 922, startPoint y: 423, endPoint x: 861, endPoint y: 402, distance: 64.4
click at [920, 426] on div "Delete" at bounding box center [943, 433] width 74 height 14
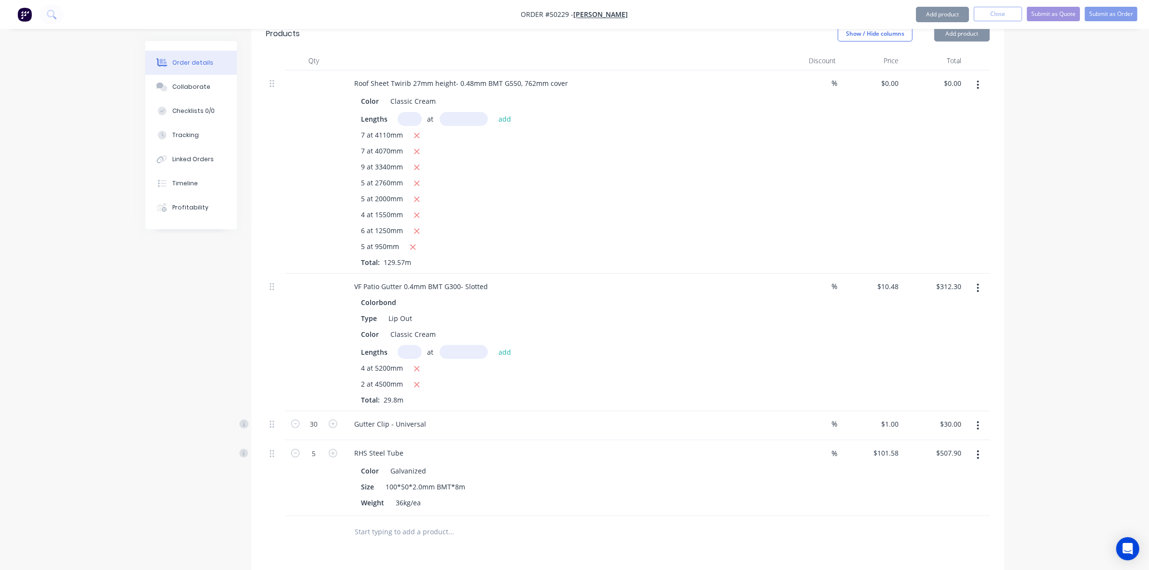
scroll to position [121, 0]
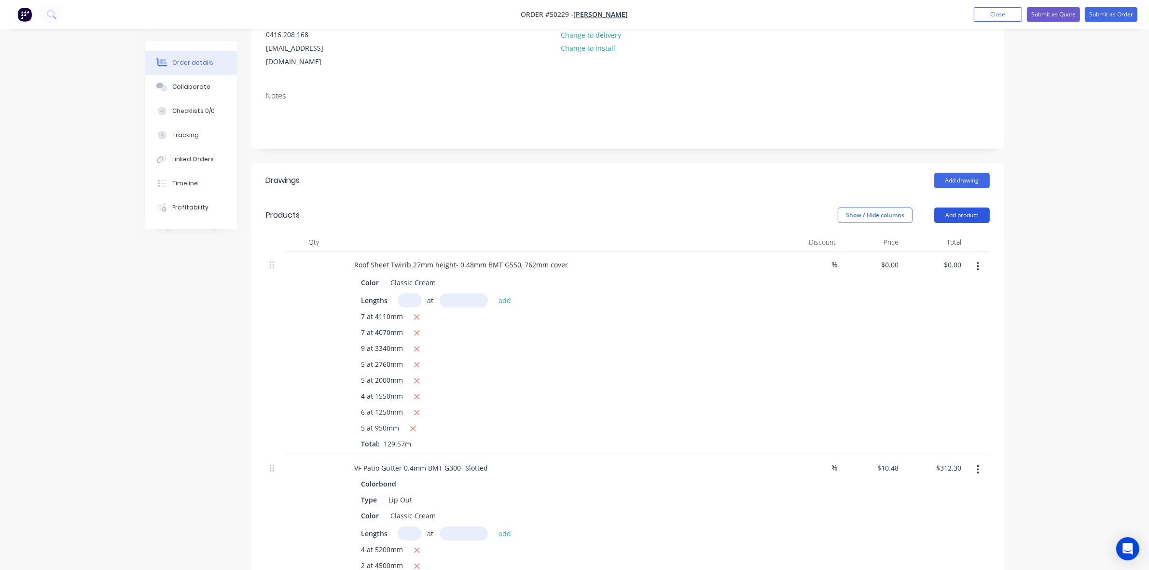
drag, startPoint x: 926, startPoint y: 206, endPoint x: 942, endPoint y: 206, distance: 15.4
click at [928, 207] on div "Show / Hide columns" at bounding box center [885, 214] width 96 height 15
click at [964, 207] on button "Add product" at bounding box center [961, 214] width 55 height 15
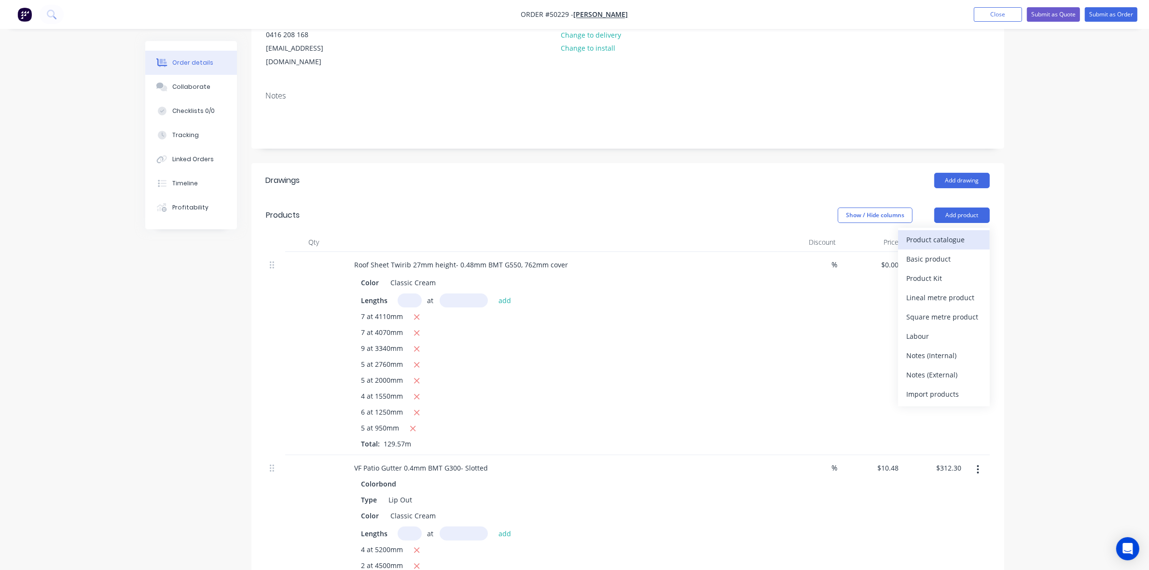
click at [958, 233] on div "Product catalogue" at bounding box center [943, 240] width 74 height 14
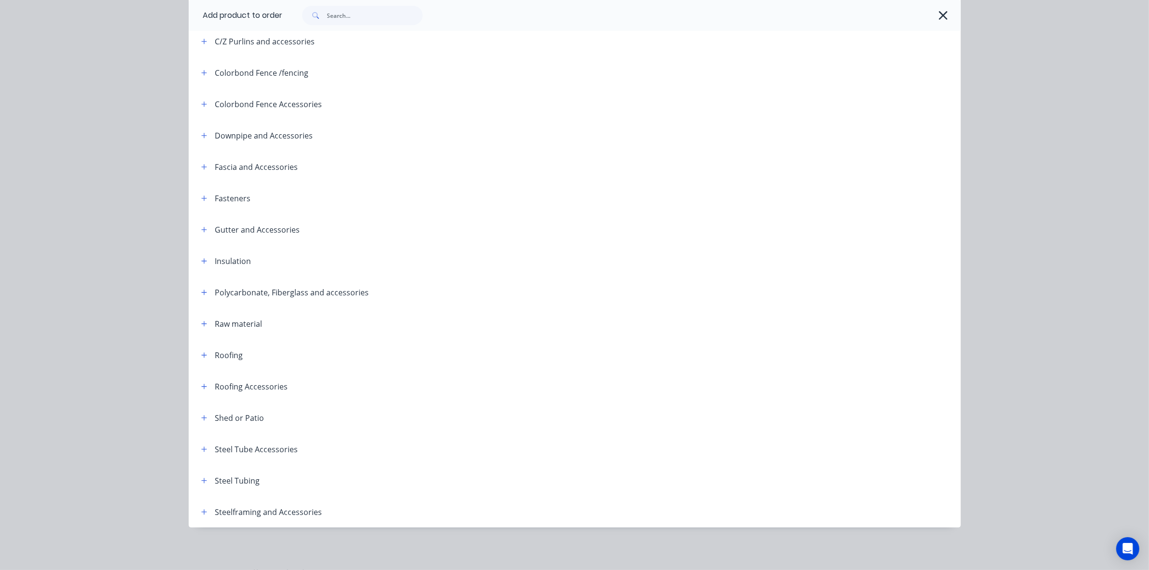
scroll to position [301, 0]
click at [201, 483] on button "button" at bounding box center [204, 480] width 12 height 12
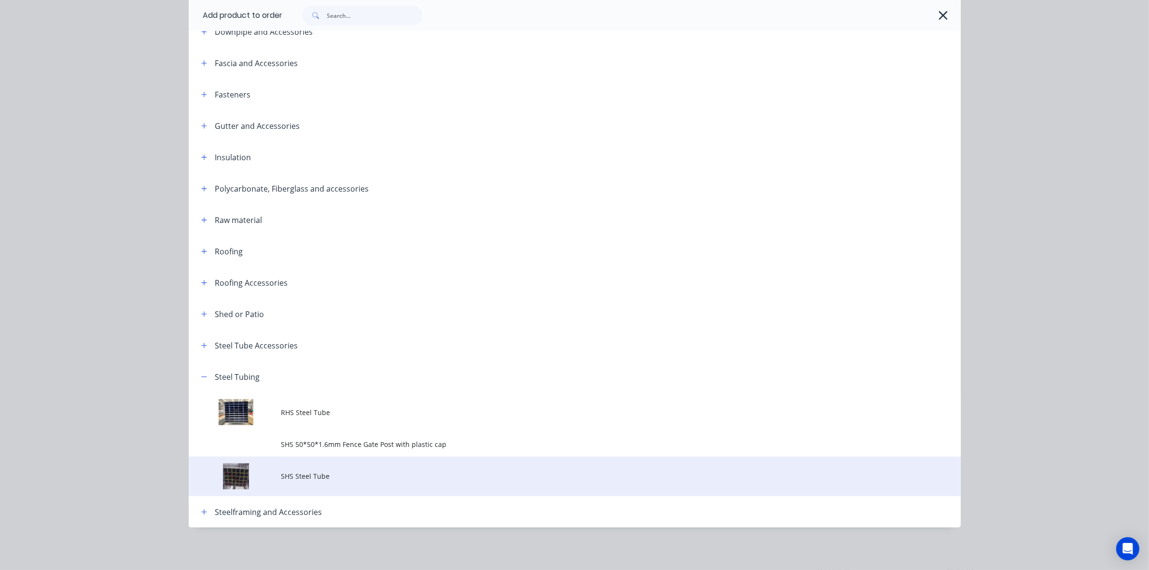
scroll to position [506, 0]
click at [329, 476] on span "SHS Steel Tube" at bounding box center [552, 476] width 543 height 10
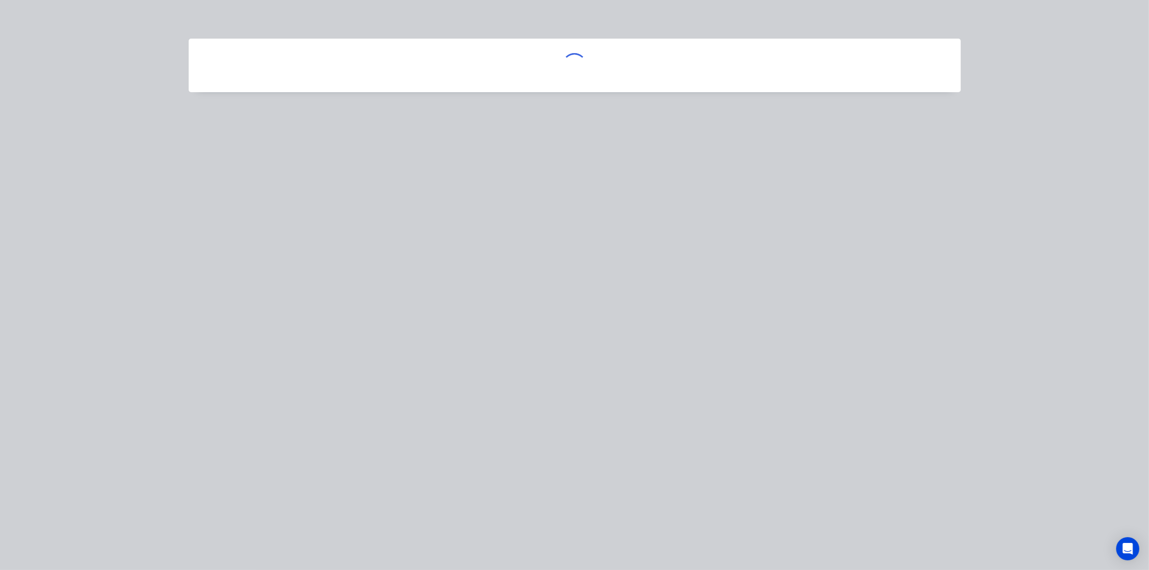
scroll to position [0, 0]
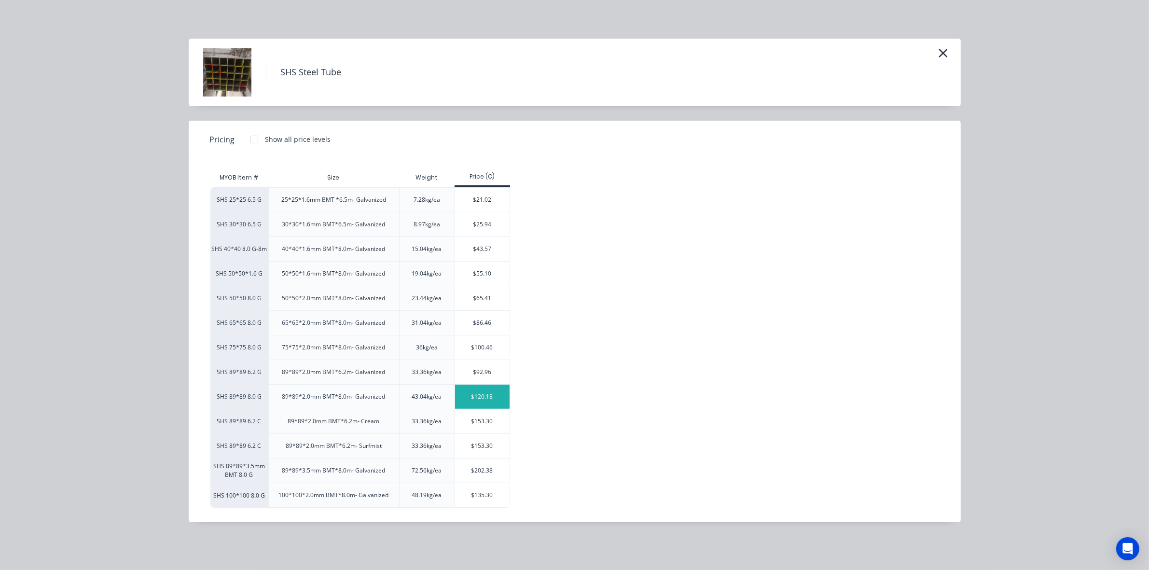
click at [466, 387] on div "$120.18" at bounding box center [482, 396] width 55 height 24
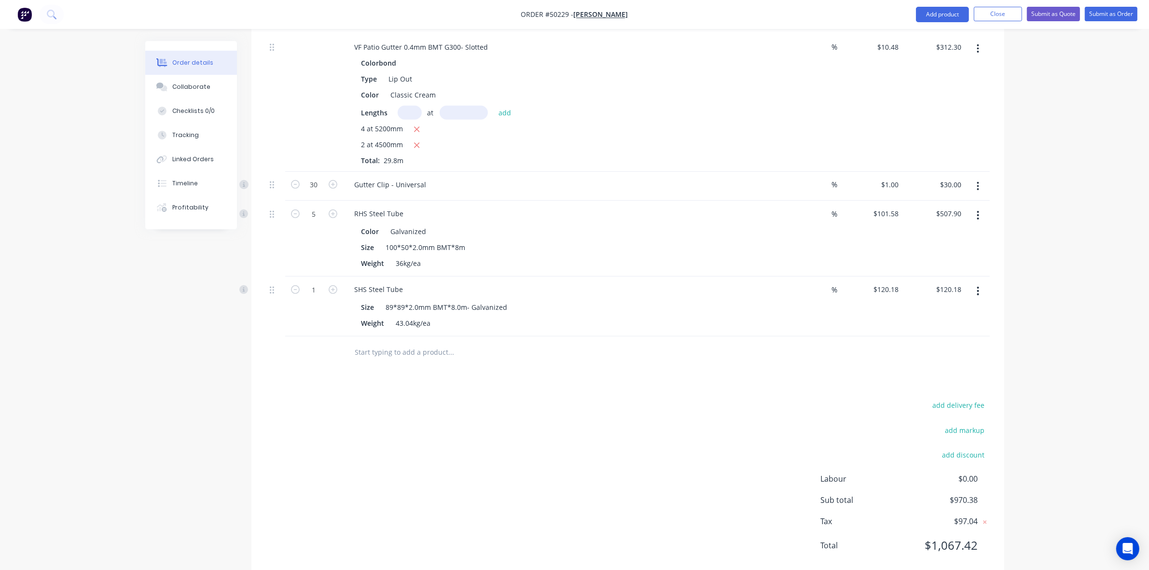
scroll to position [551, 0]
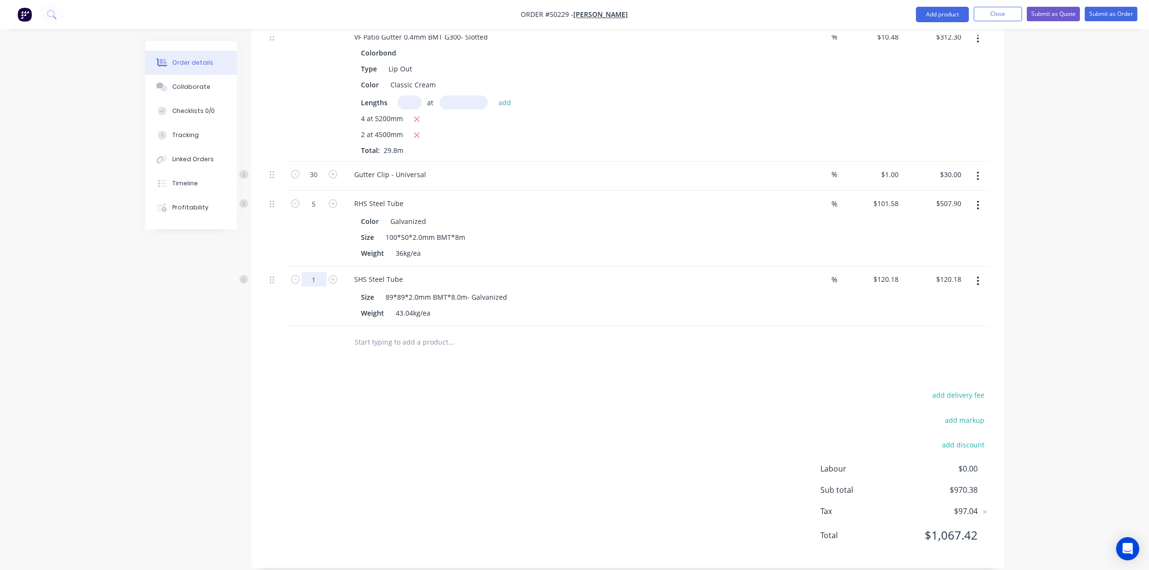
click at [315, 272] on input "1" at bounding box center [313, 279] width 25 height 14
type input "5"
type input "$600.90"
click at [719, 331] on div at bounding box center [628, 341] width 724 height 31
click at [406, 196] on div "RHS Steel Tube" at bounding box center [379, 203] width 65 height 14
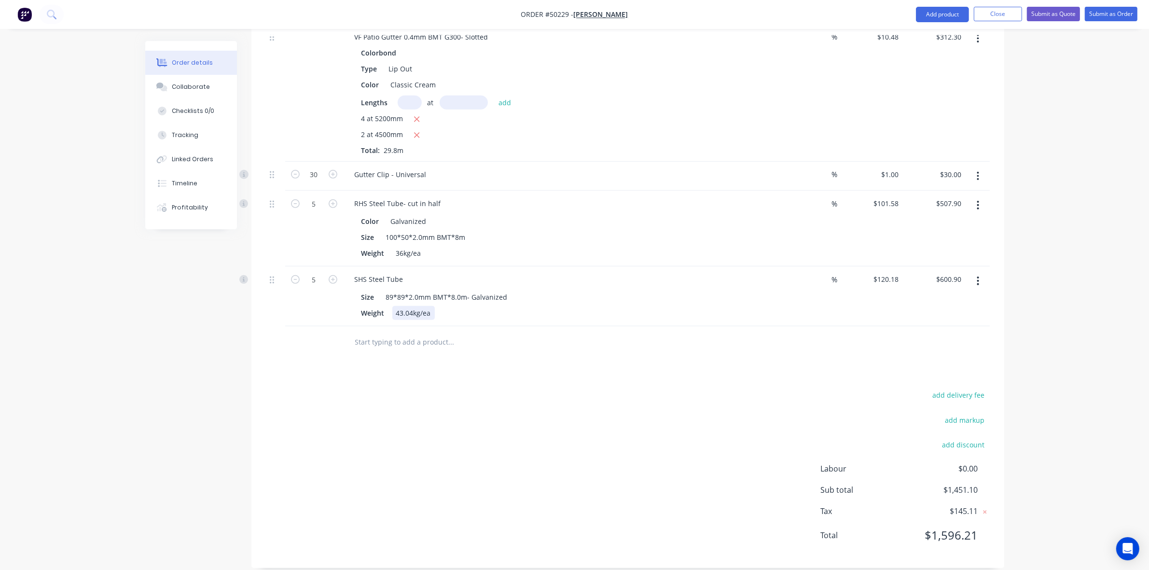
click at [587, 306] on div "Weight 43.04kg/ea" at bounding box center [557, 313] width 401 height 14
drag, startPoint x: 404, startPoint y: 187, endPoint x: 469, endPoint y: 191, distance: 65.7
click at [469, 196] on div "RHS Steel Tube- cut in half" at bounding box center [560, 203] width 426 height 14
copy div "cut in half"
click at [403, 272] on div "SHS Steel Tube" at bounding box center [379, 279] width 64 height 14
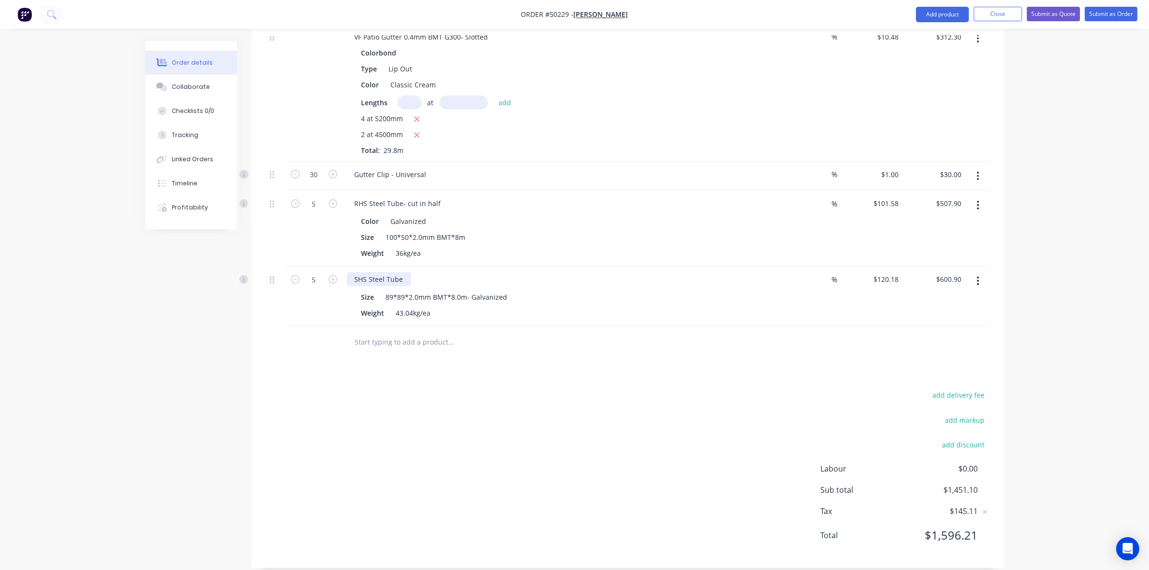
click at [408, 272] on div "SHS Steel Tube" at bounding box center [379, 279] width 64 height 14
drag, startPoint x: 565, startPoint y: 456, endPoint x: 546, endPoint y: 440, distance: 25.0
click at [564, 455] on div "add delivery fee add markup add discount Labour $0.00 Sub total $1,451.10 Tax $…" at bounding box center [628, 470] width 724 height 165
click at [318, 370] on div "Drawings Add drawing Products Show / Hide columns Add product Qty Discount Pric…" at bounding box center [627, 150] width 753 height 836
click at [314, 196] on input "5" at bounding box center [313, 203] width 25 height 14
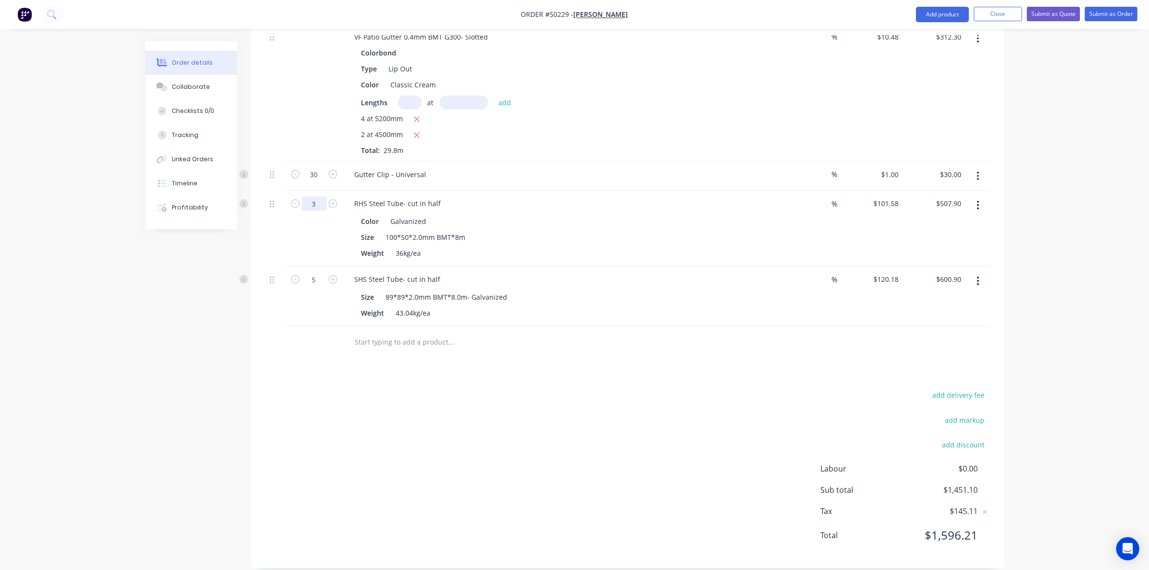
type input "3"
type input "$304.74"
click at [786, 282] on div "%" at bounding box center [808, 296] width 63 height 60
click at [295, 199] on icon "button" at bounding box center [295, 203] width 9 height 9
type input "2"
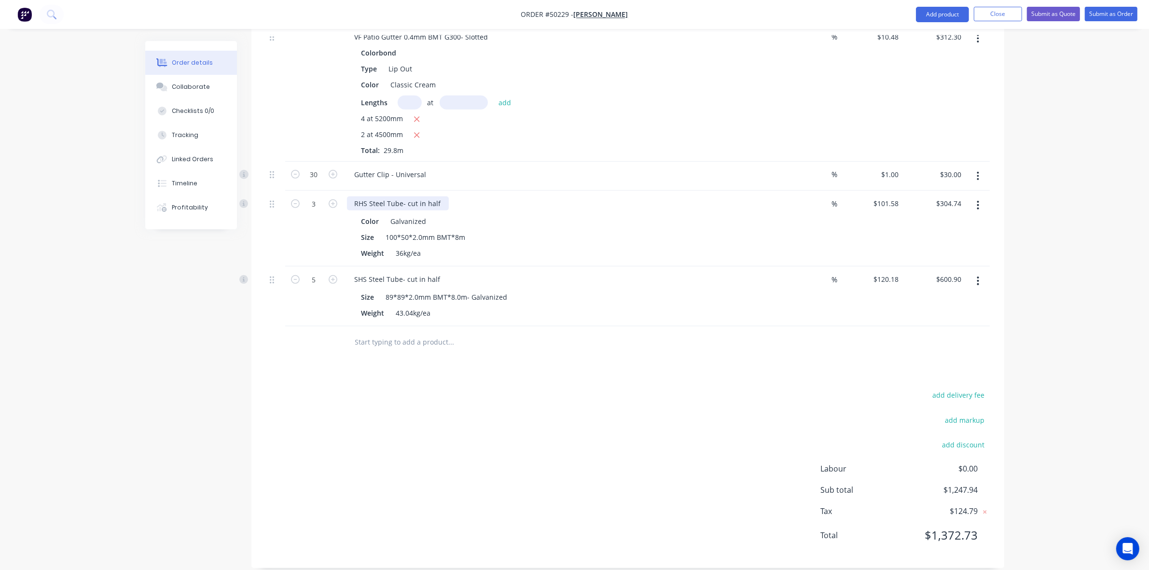
type input "$203.16"
drag, startPoint x: 405, startPoint y: 190, endPoint x: 543, endPoint y: 199, distance: 138.3
click at [541, 198] on div "RHS Steel Tube- cut in half Color Galvanized Size 100*50*2.0mm BMT*8m Weight 36…" at bounding box center [560, 229] width 434 height 76
click at [724, 273] on div "SHS Steel Tube- cut in half" at bounding box center [560, 279] width 426 height 14
drag, startPoint x: 980, startPoint y: 191, endPoint x: 971, endPoint y: 205, distance: 16.7
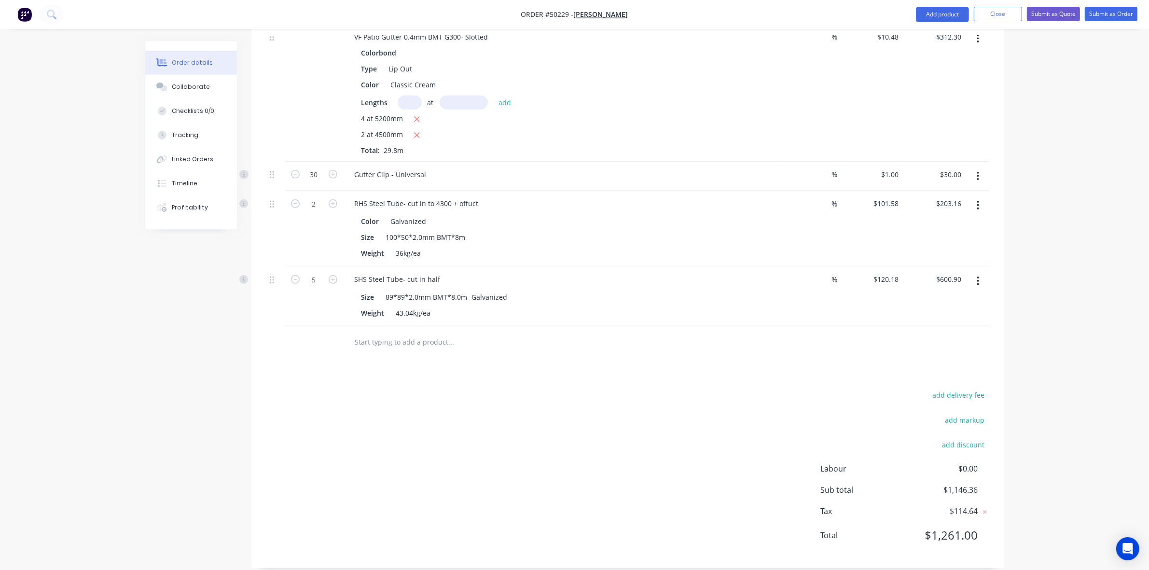
click at [980, 196] on button "button" at bounding box center [977, 204] width 23 height 17
click at [953, 243] on div "Duplicate" at bounding box center [943, 250] width 74 height 14
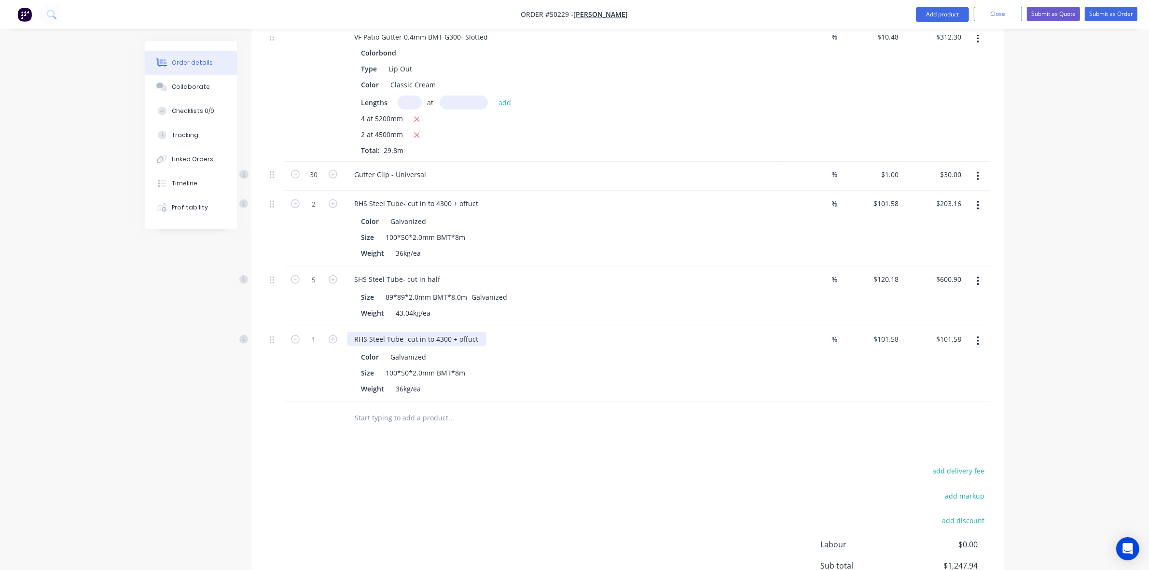
click at [440, 332] on div "RHS Steel Tube- cut in to 4300 + offuct" at bounding box center [416, 339] width 139 height 14
click at [556, 408] on div at bounding box center [491, 417] width 289 height 19
click at [970, 332] on button "button" at bounding box center [977, 340] width 23 height 17
click at [974, 378] on div "Duplicate" at bounding box center [943, 385] width 74 height 14
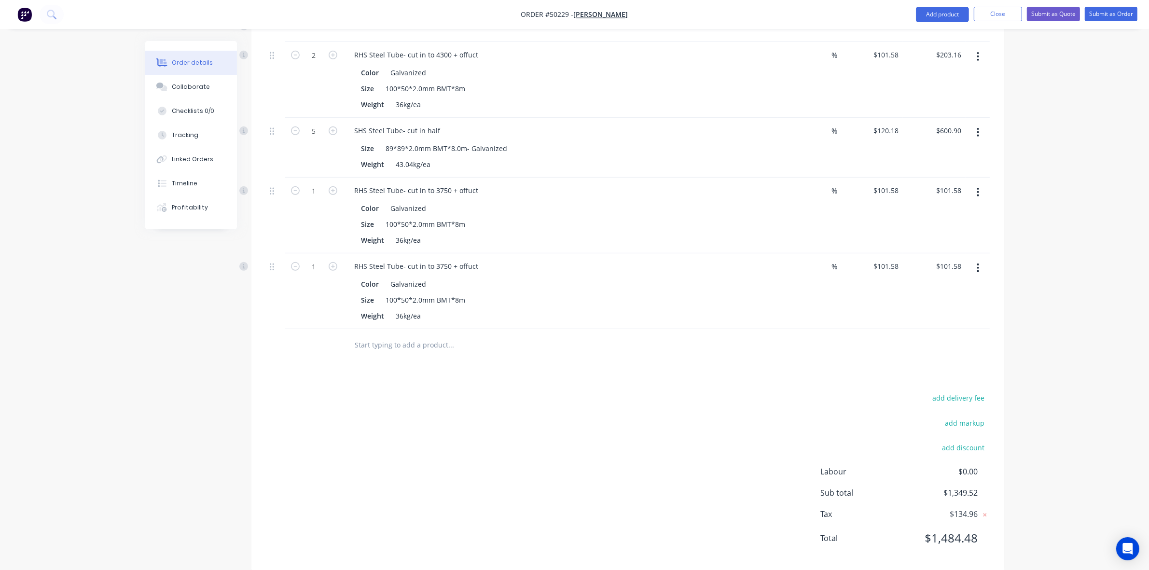
scroll to position [703, 0]
click at [982, 259] on button "button" at bounding box center [977, 264] width 23 height 17
drag, startPoint x: 956, startPoint y: 291, endPoint x: 956, endPoint y: 280, distance: 11.1
click at [956, 280] on div "Edit Duplicate Exclude from tax Delete" at bounding box center [944, 319] width 92 height 82
click at [956, 283] on div "Edit" at bounding box center [943, 290] width 74 height 14
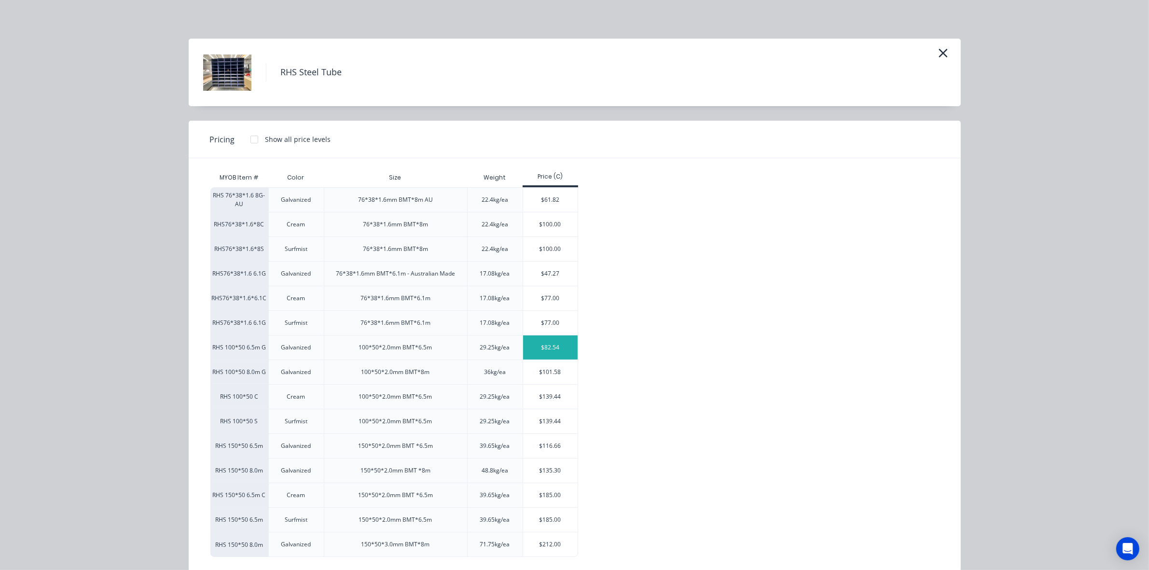
click at [546, 348] on div "$82.54" at bounding box center [550, 347] width 55 height 24
type input "$82.54"
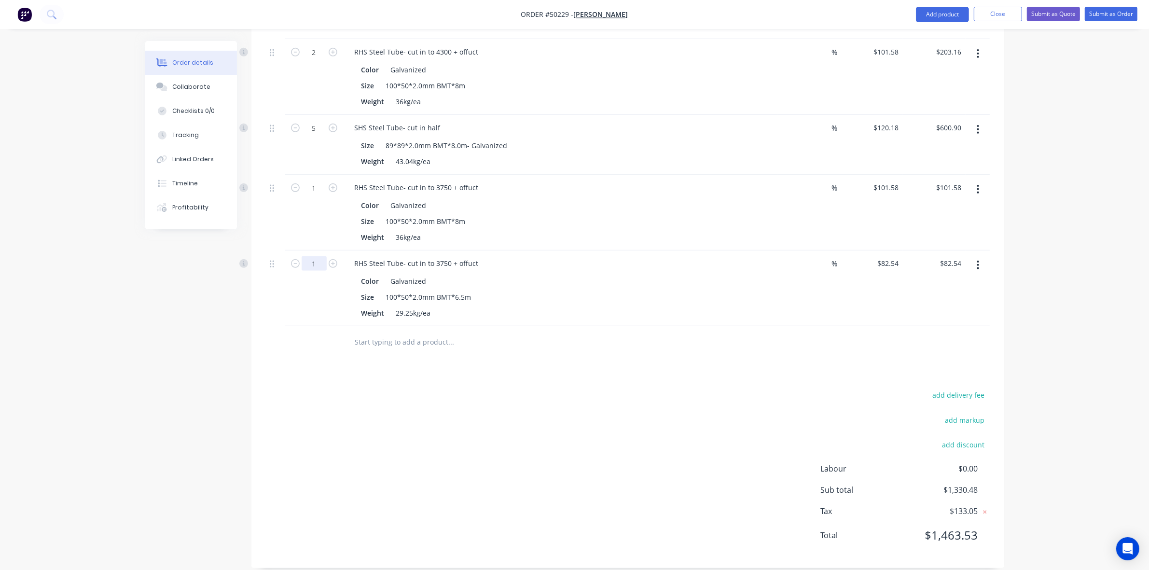
click at [316, 256] on input "1" at bounding box center [313, 263] width 25 height 14
type input "11"
type input "$907.94"
click at [493, 306] on div "Weight 29.25kg/ea" at bounding box center [557, 313] width 401 height 14
click at [541, 423] on div "add delivery fee add markup add discount Labour $0.00 Sub total $2,155.88 Tax $…" at bounding box center [628, 470] width 724 height 165
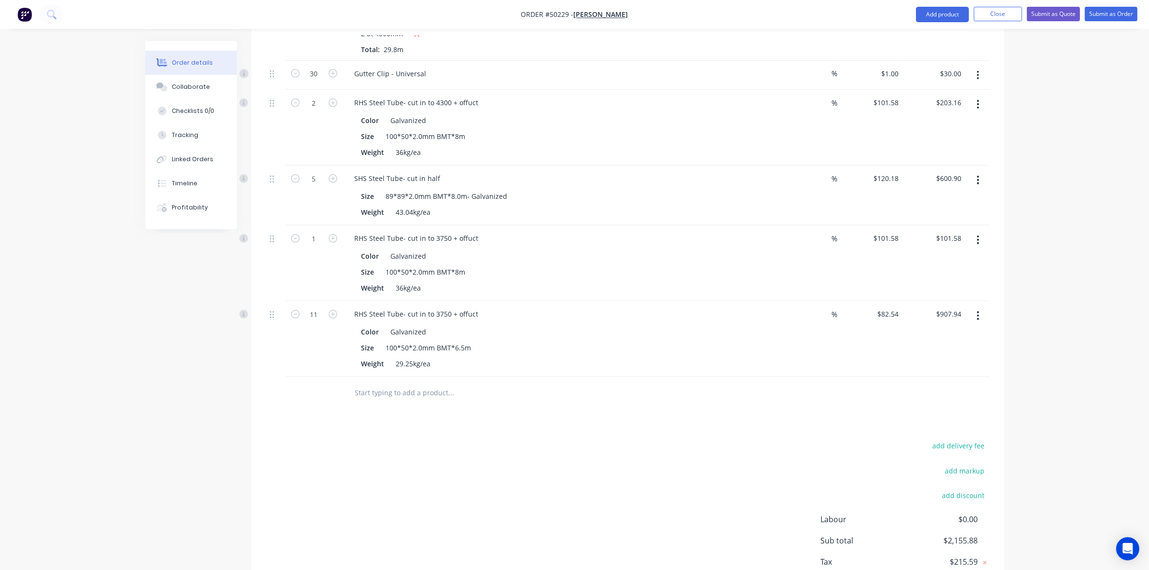
scroll to position [582, 0]
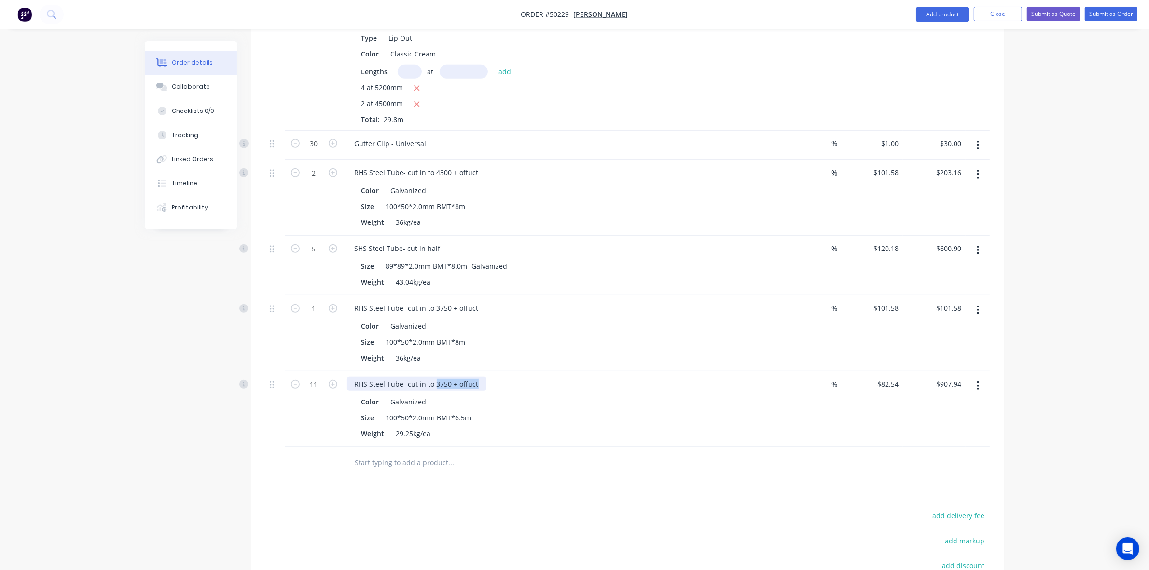
drag, startPoint x: 432, startPoint y: 368, endPoint x: 508, endPoint y: 370, distance: 75.8
click at [507, 377] on div "RHS Steel Tube- cut in to 3750 + offuct" at bounding box center [560, 384] width 426 height 14
click at [635, 426] on div "Weight 29.25kg/ea" at bounding box center [557, 433] width 401 height 14
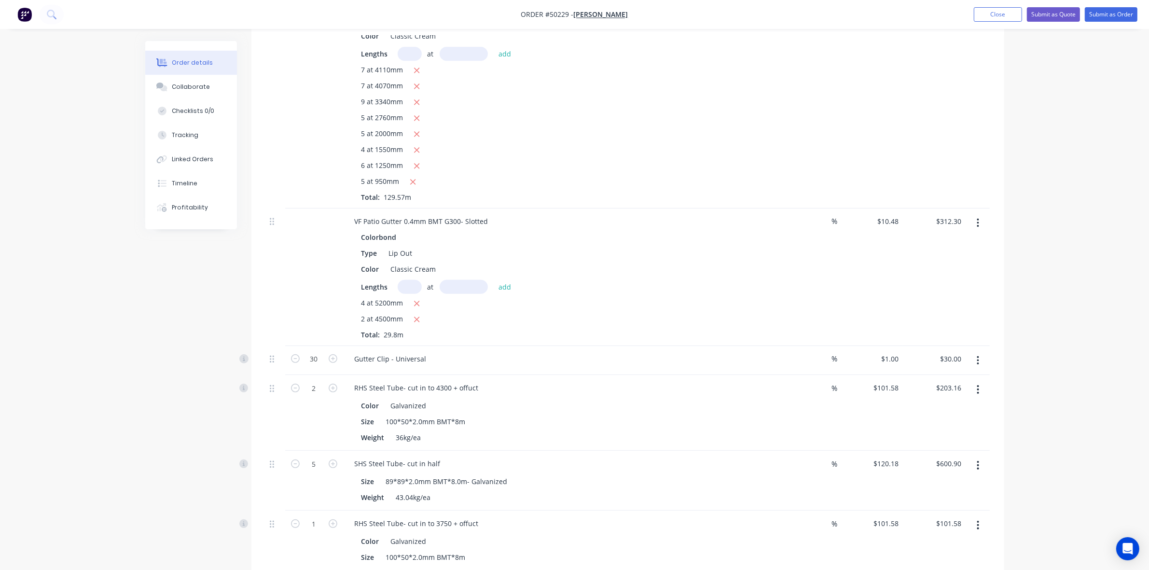
scroll to position [160, 0]
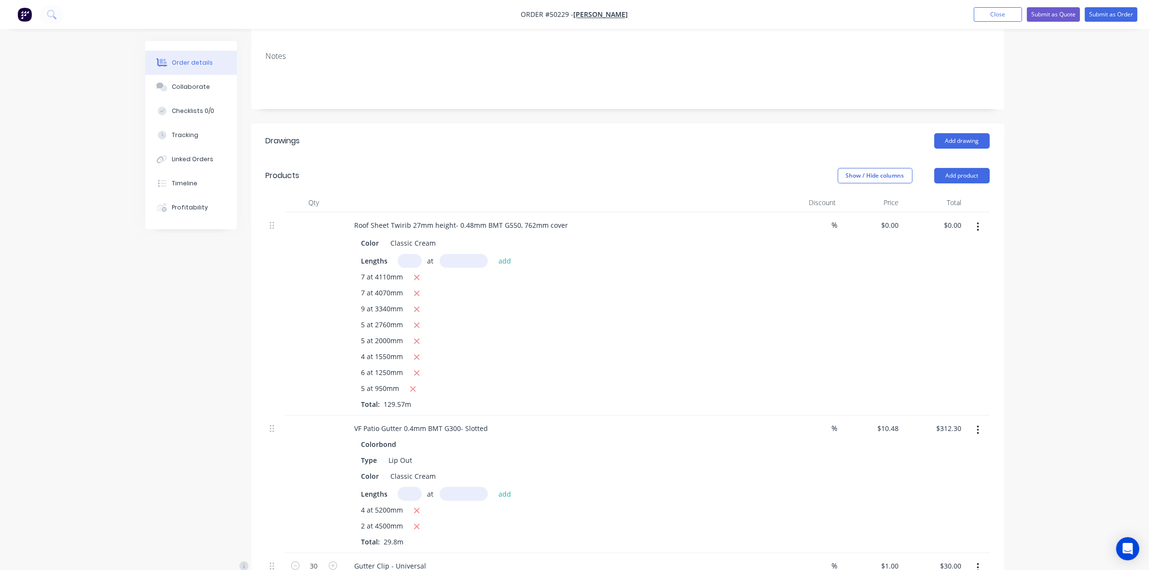
click at [957, 158] on header "Products Show / Hide columns Add product" at bounding box center [627, 175] width 753 height 35
click at [941, 168] on button "Add product" at bounding box center [961, 175] width 55 height 15
click at [927, 193] on div "Product catalogue" at bounding box center [943, 200] width 74 height 14
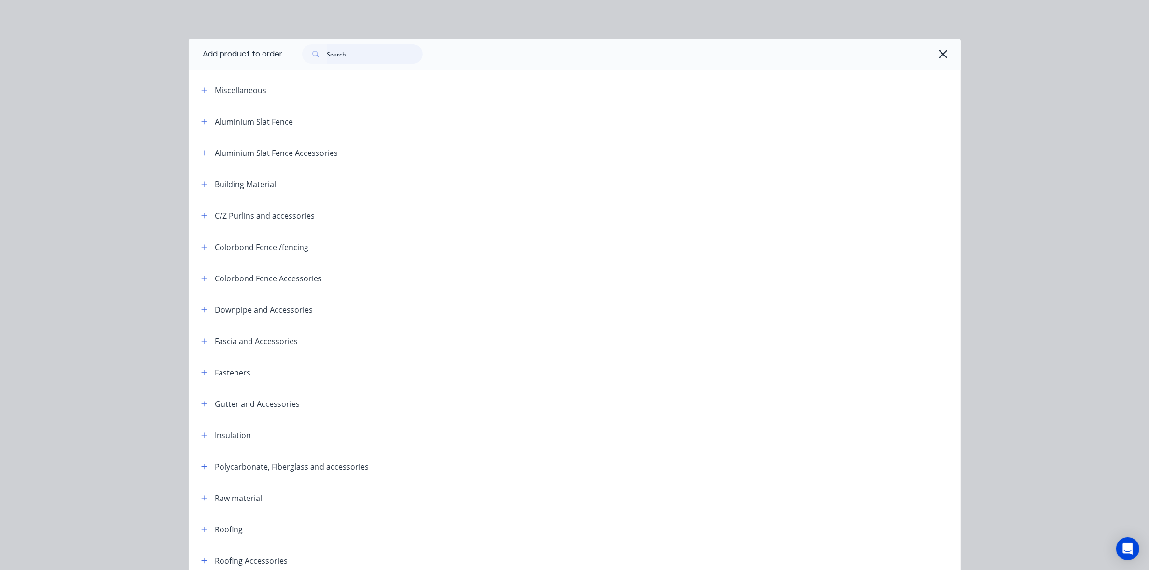
click at [348, 52] on input "text" at bounding box center [375, 53] width 96 height 19
type input "down"
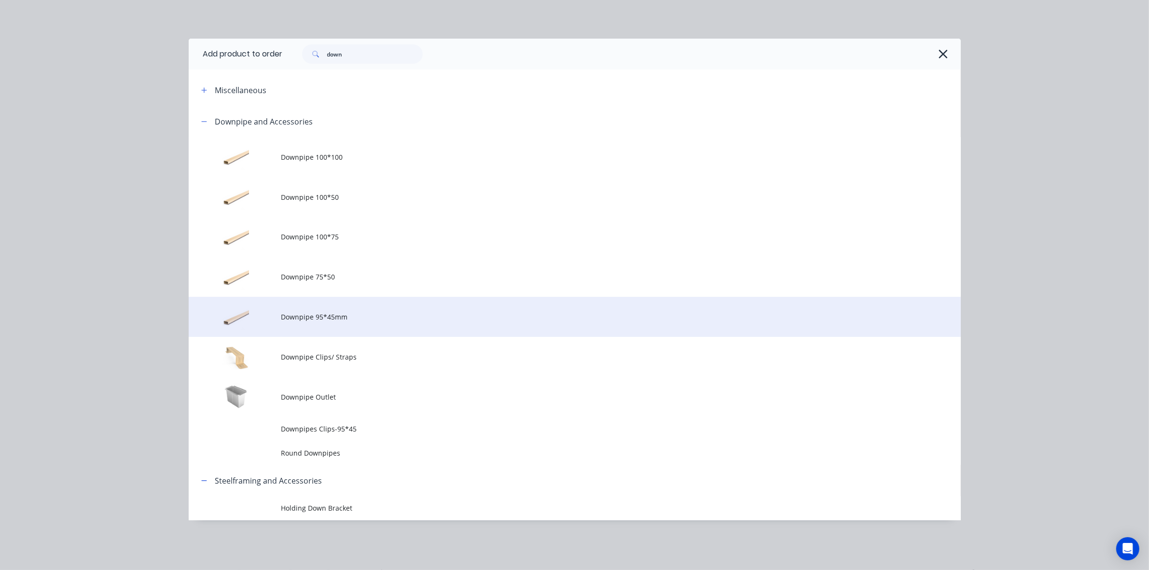
click at [358, 320] on span "Downpipe 95*45mm" at bounding box center [552, 317] width 543 height 10
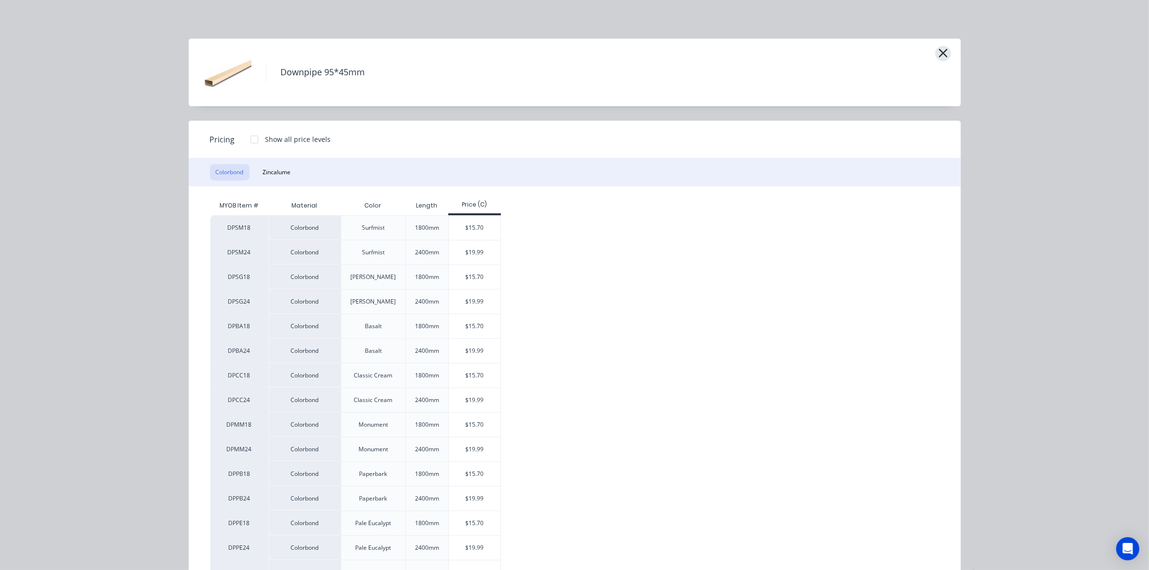
click at [938, 52] on icon "button" at bounding box center [942, 53] width 9 height 9
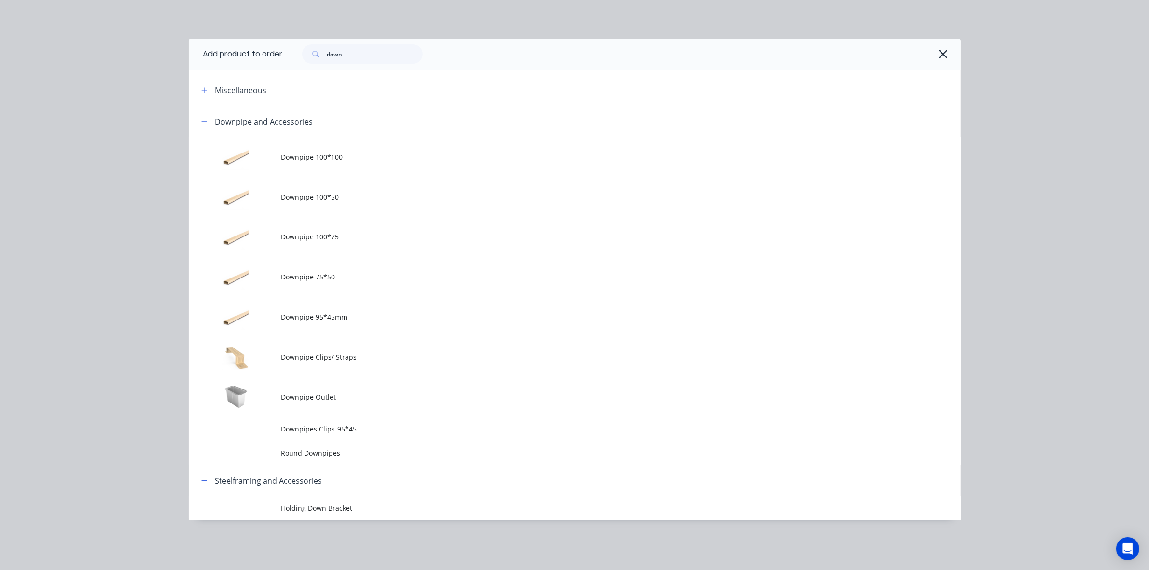
drag, startPoint x: 317, startPoint y: 314, endPoint x: 329, endPoint y: 297, distance: 20.5
click at [317, 314] on span "Downpipe 95*45mm" at bounding box center [552, 317] width 543 height 10
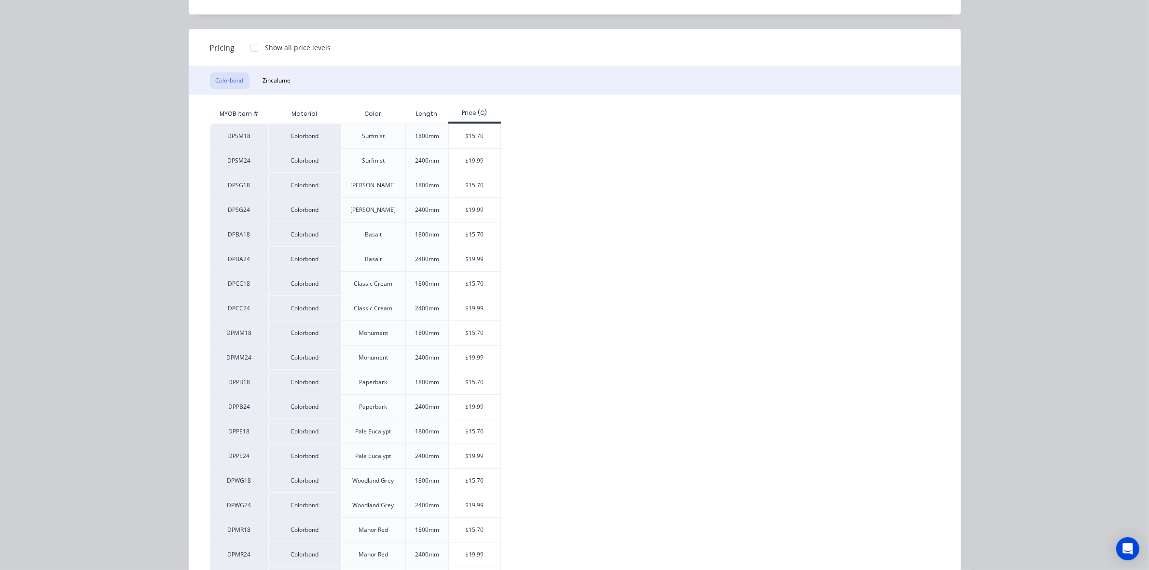
scroll to position [121, 0]
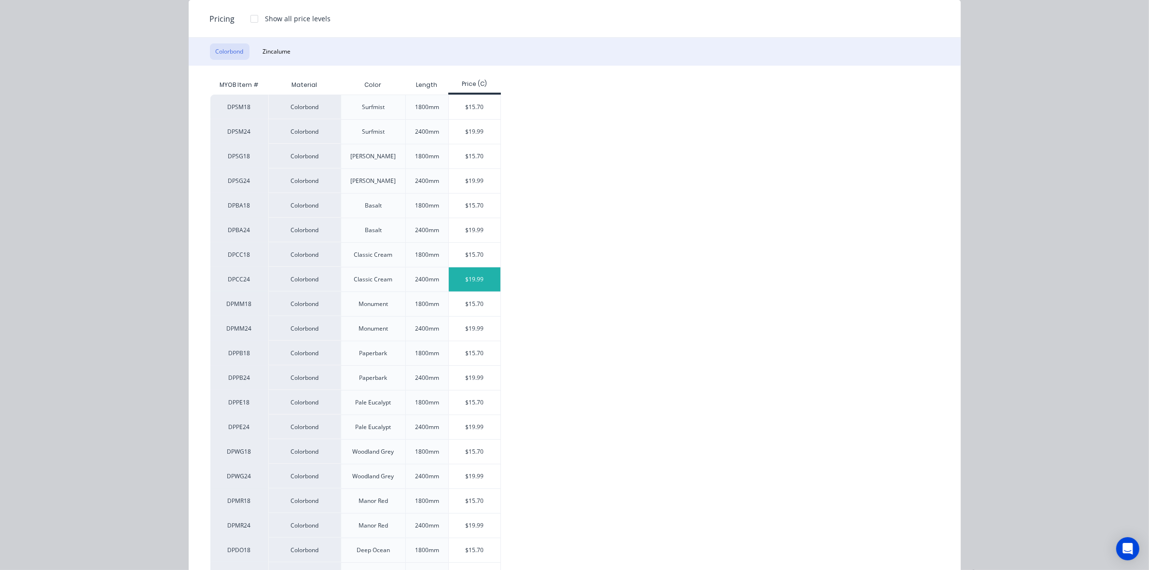
click at [473, 282] on div "$19.99" at bounding box center [475, 279] width 52 height 24
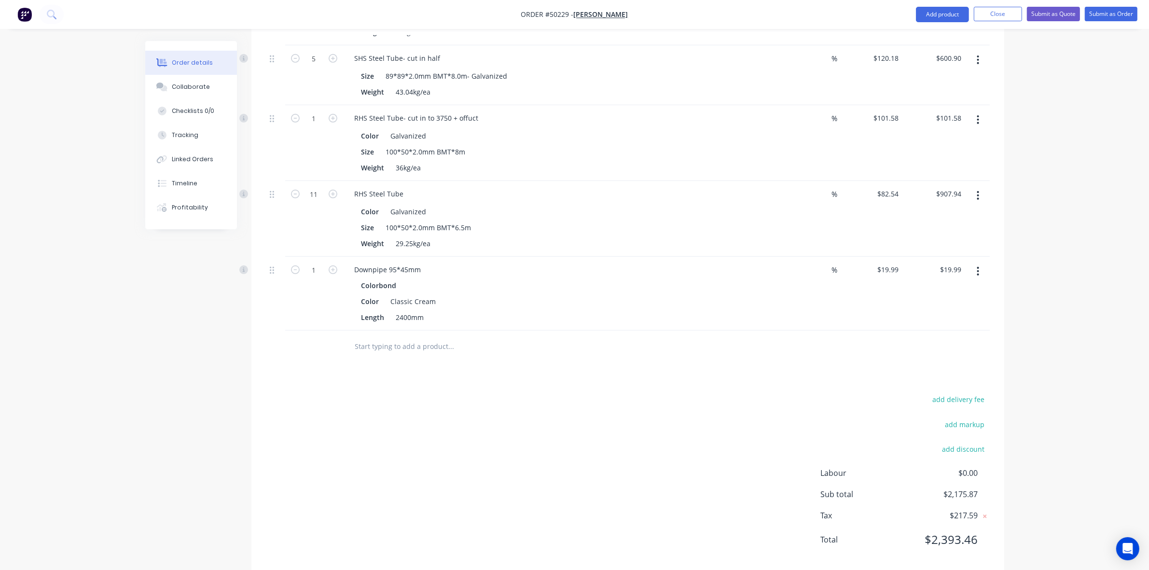
scroll to position [777, 0]
click at [315, 258] on input "1" at bounding box center [313, 265] width 25 height 14
type input "4"
type input "$79.96"
click at [722, 357] on div "Drawings Add drawing Products Show / Hide columns Add product Qty Discount Pric…" at bounding box center [627, 37] width 753 height 1061
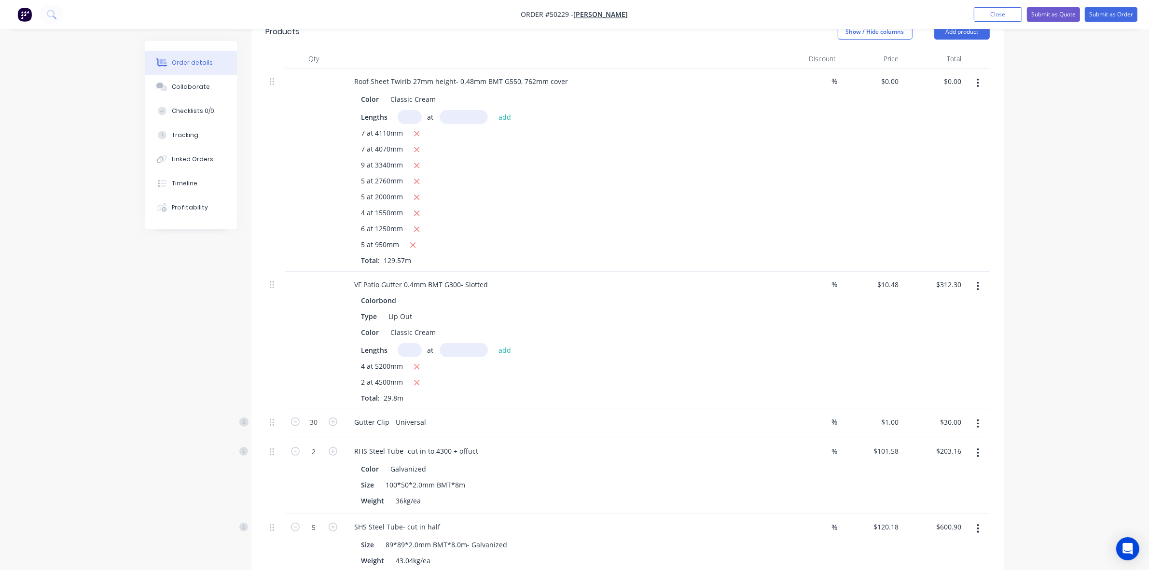
scroll to position [114, 0]
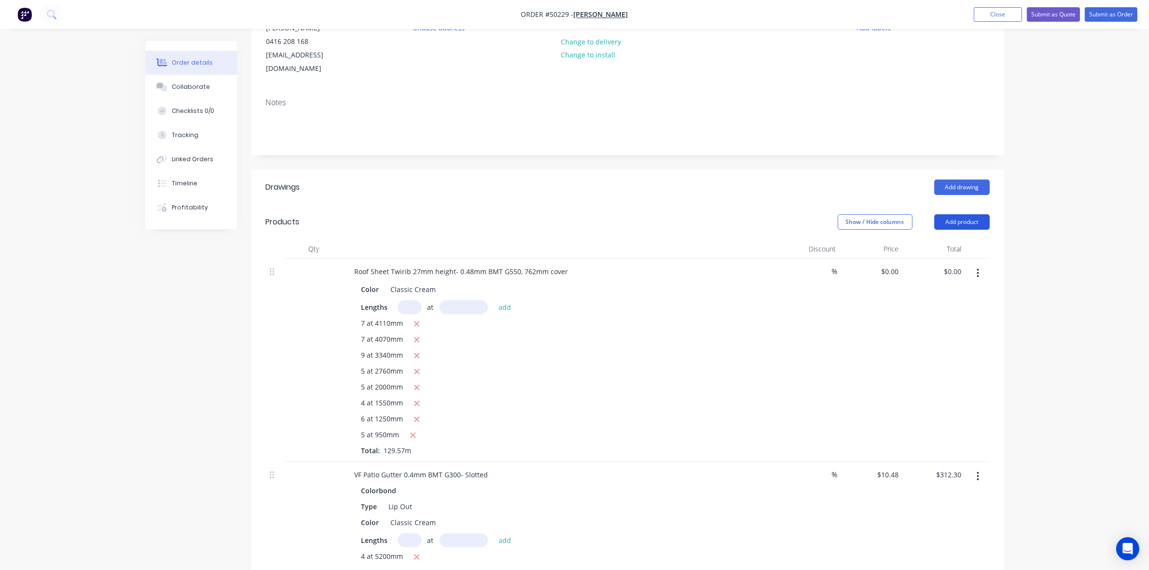
click at [945, 214] on button "Add product" at bounding box center [961, 221] width 55 height 15
click at [933, 239] on div "Product catalogue" at bounding box center [943, 246] width 74 height 14
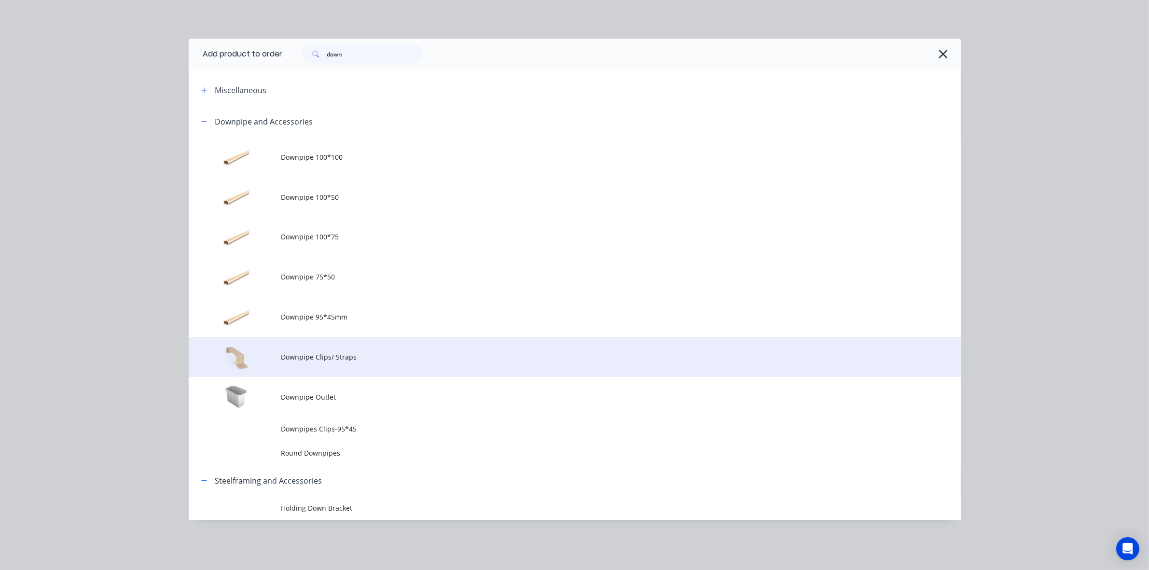
click at [390, 356] on span "Downpipe Clips/ Straps" at bounding box center [552, 357] width 543 height 10
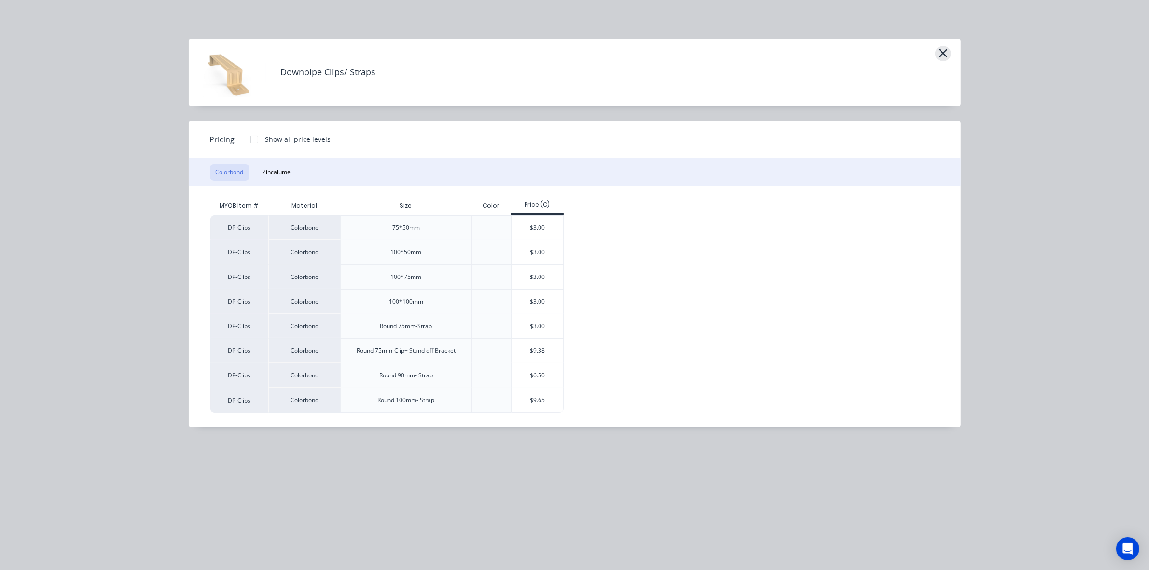
click at [942, 55] on icon "button" at bounding box center [943, 53] width 10 height 14
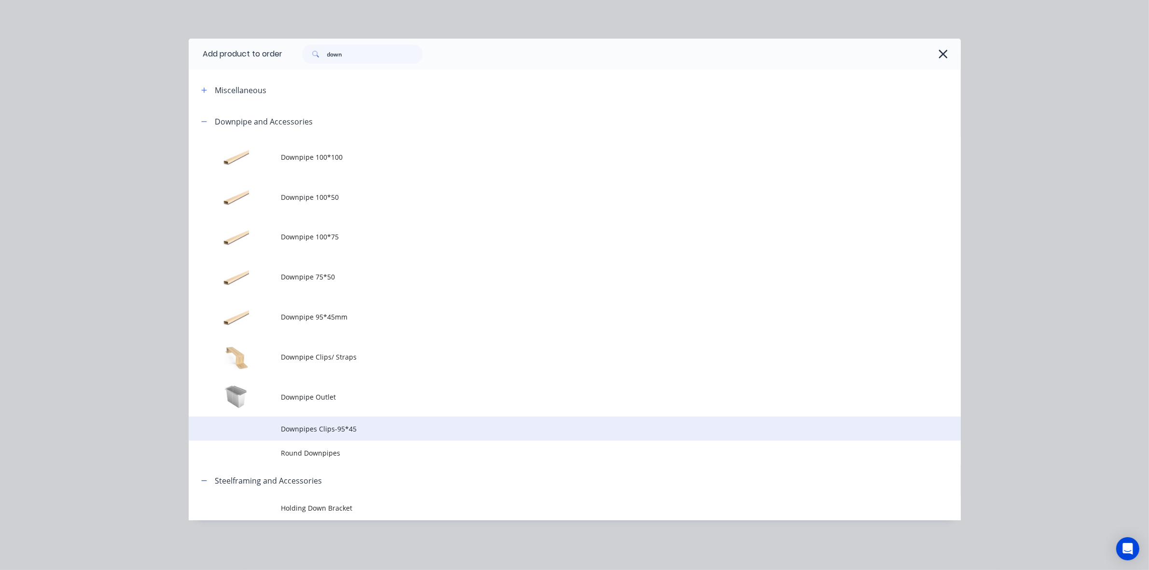
click at [353, 426] on span "Downpipes Clips-95*45" at bounding box center [552, 429] width 543 height 10
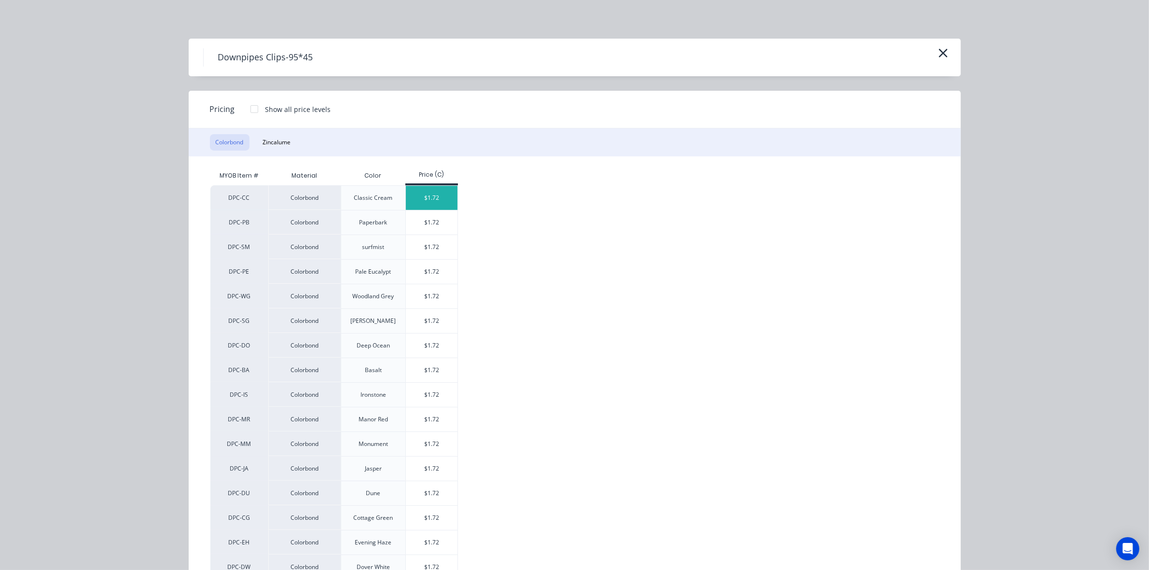
click at [415, 195] on div "$1.72" at bounding box center [432, 198] width 52 height 24
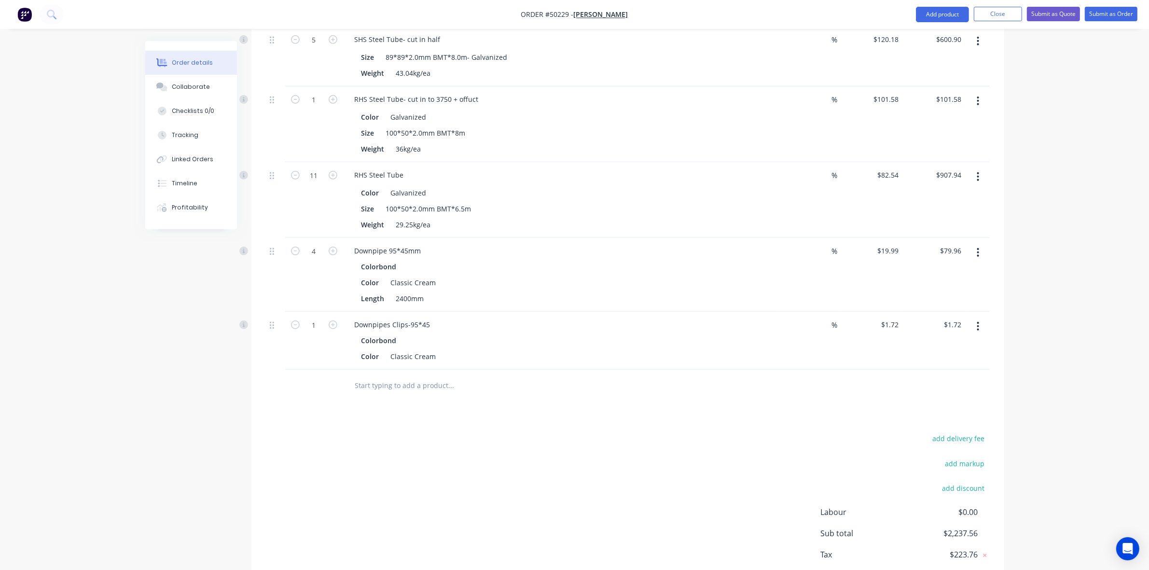
scroll to position [835, 0]
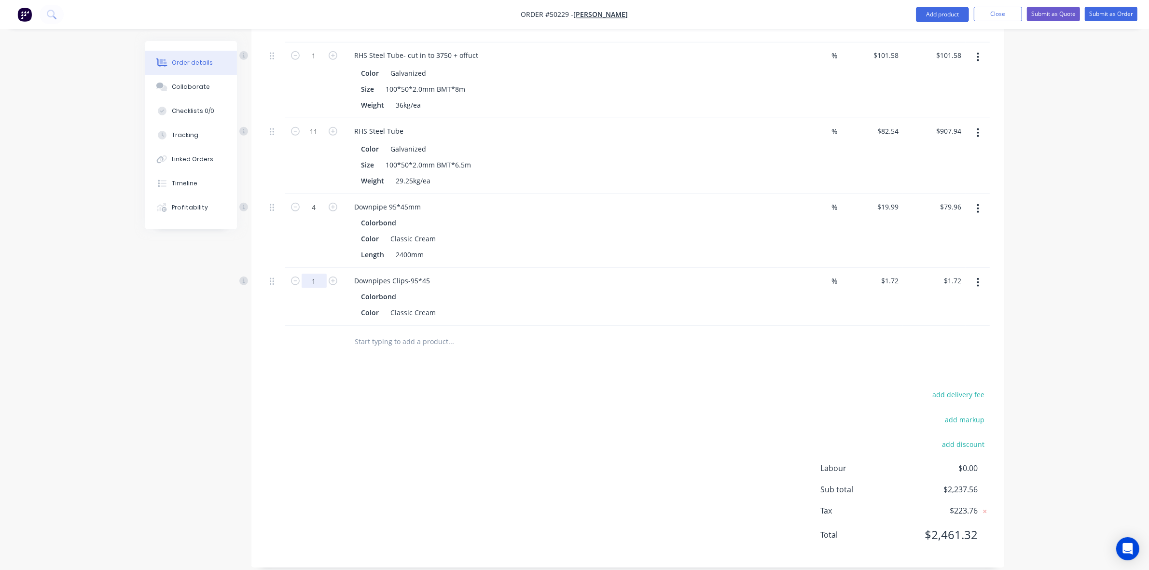
click at [315, 274] on input "1" at bounding box center [313, 281] width 25 height 14
type input "6"
type input "$10.32"
click at [569, 289] on div "Colorbond" at bounding box center [559, 296] width 397 height 14
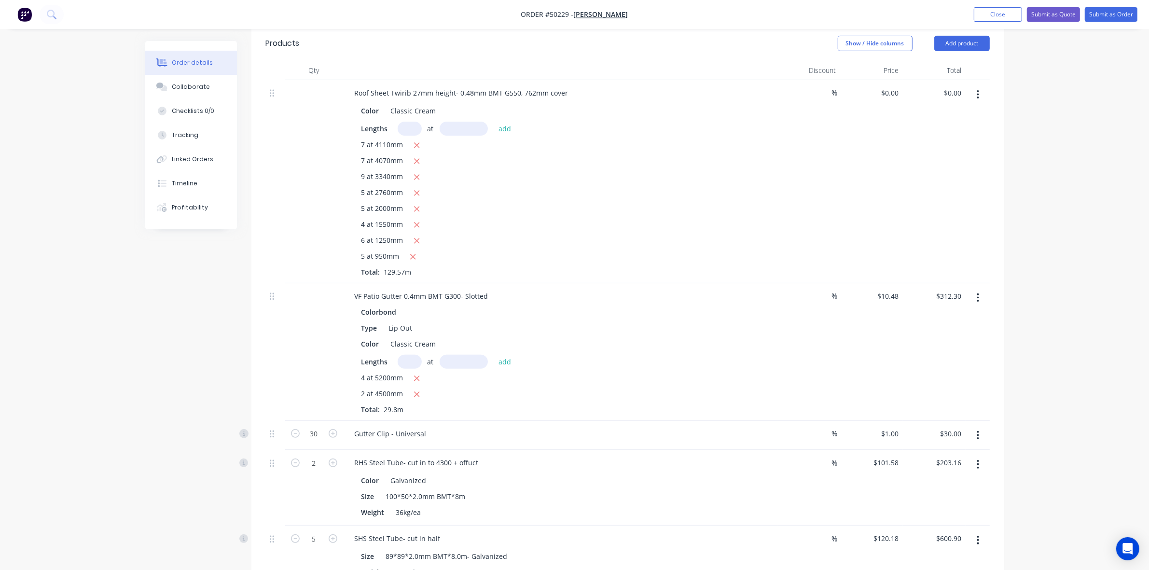
scroll to position [0, 0]
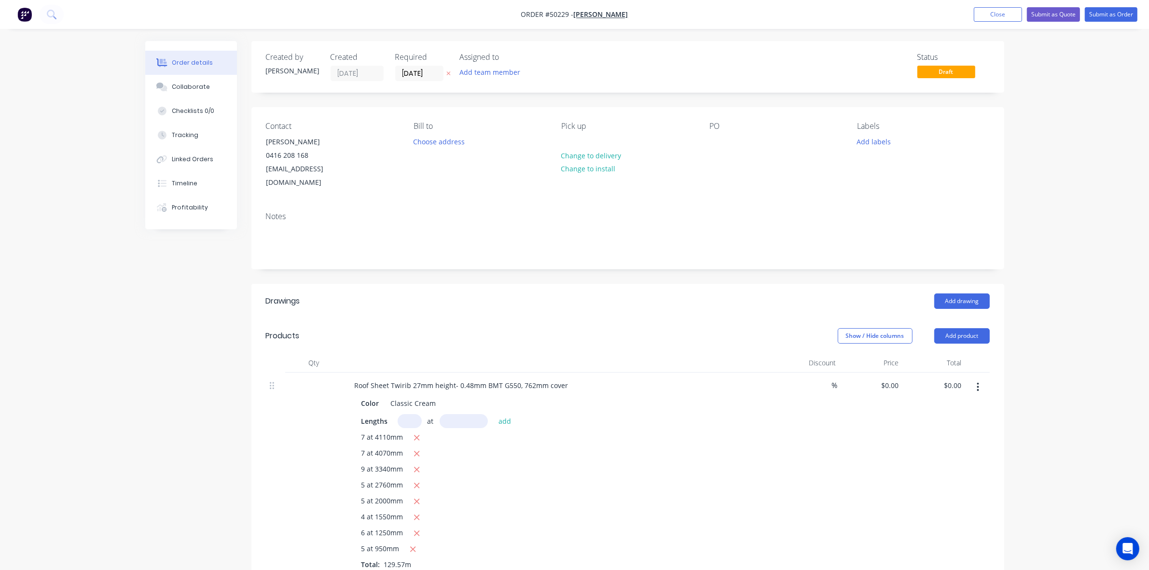
click at [951, 333] on header "Products Show / Hide columns Add product" at bounding box center [627, 335] width 753 height 35
click at [954, 328] on button "Add product" at bounding box center [961, 335] width 55 height 15
drag, startPoint x: 951, startPoint y: 333, endPoint x: 828, endPoint y: 318, distance: 123.4
click at [946, 348] on div "Product catalogue Basic product Product Kit Lineal metre product Square metre p…" at bounding box center [944, 437] width 92 height 178
click at [951, 353] on div "Product catalogue" at bounding box center [943, 360] width 74 height 14
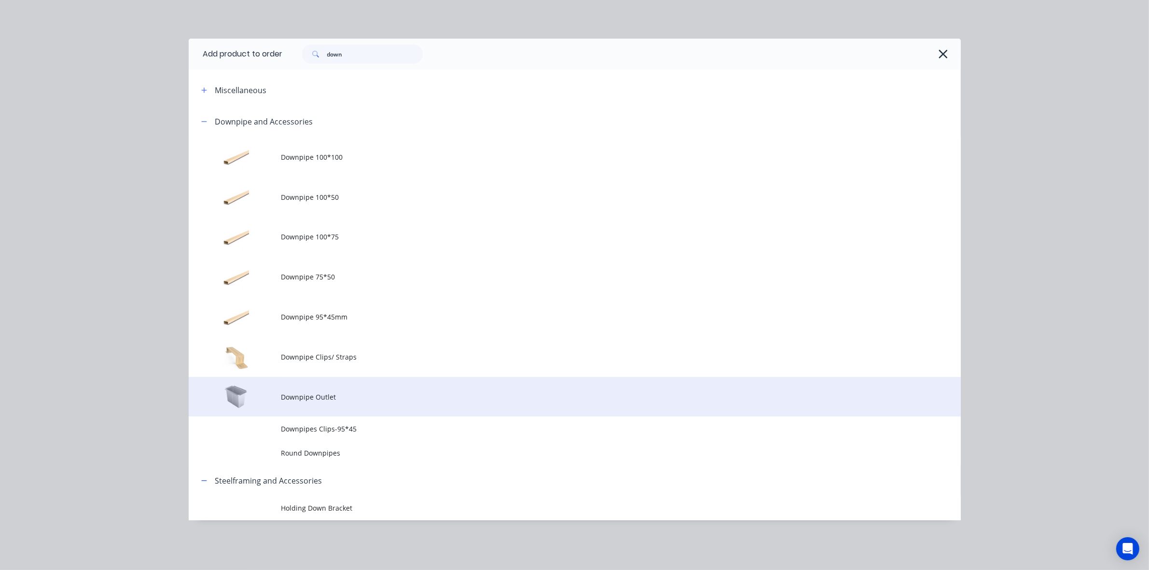
click at [302, 401] on span "Downpipe Outlet" at bounding box center [552, 397] width 543 height 10
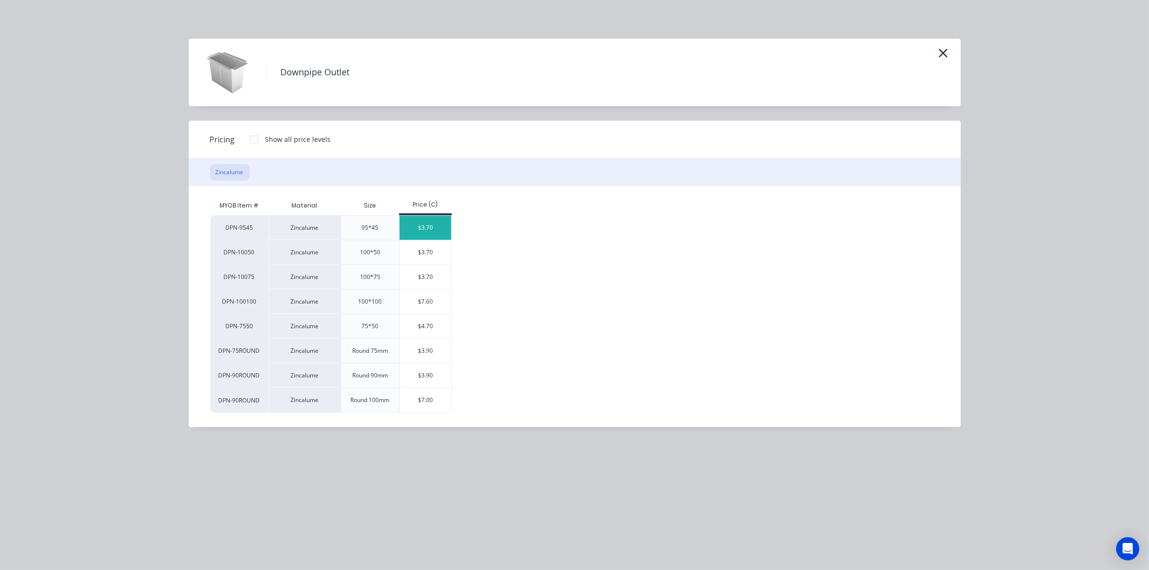
click at [425, 220] on div "$3.70" at bounding box center [425, 228] width 52 height 24
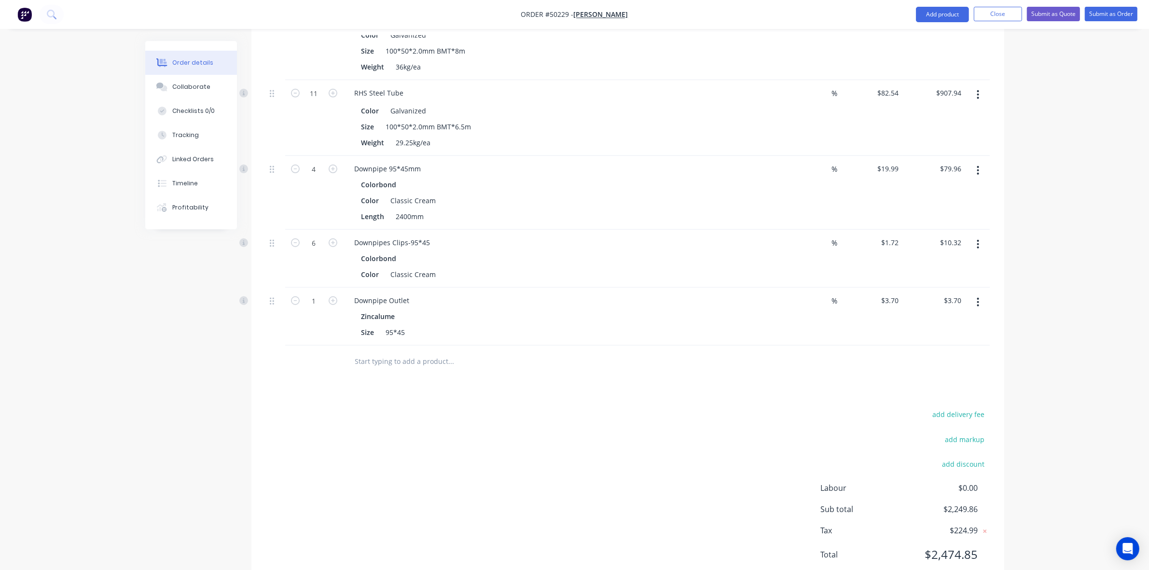
scroll to position [893, 0]
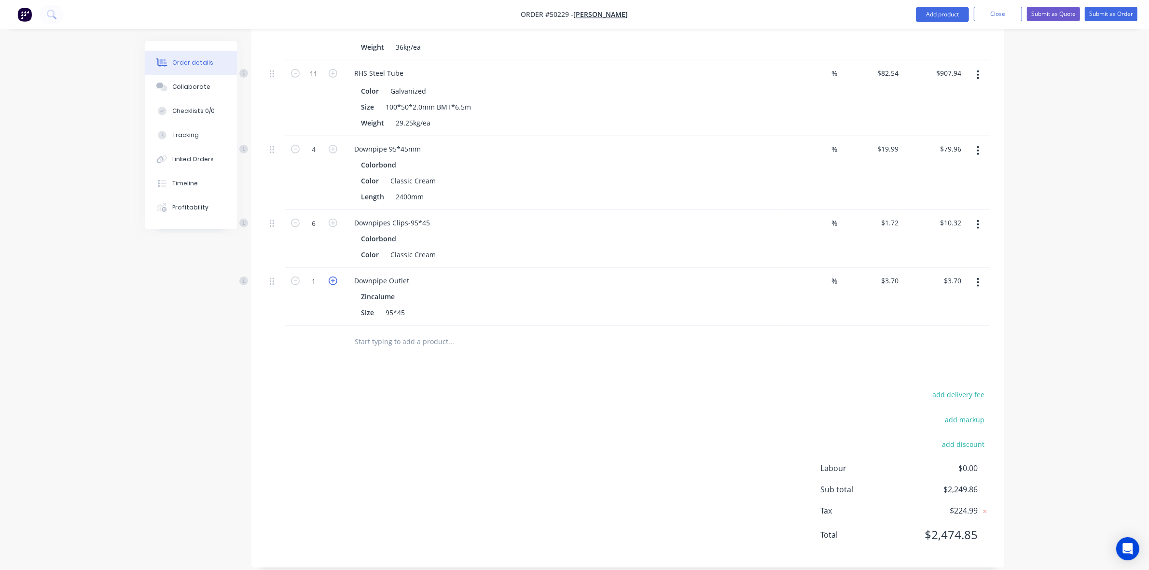
click at [335, 276] on icon "button" at bounding box center [333, 280] width 9 height 9
type input "2"
type input "$7.40"
click at [335, 276] on icon "button" at bounding box center [333, 280] width 9 height 9
type input "3"
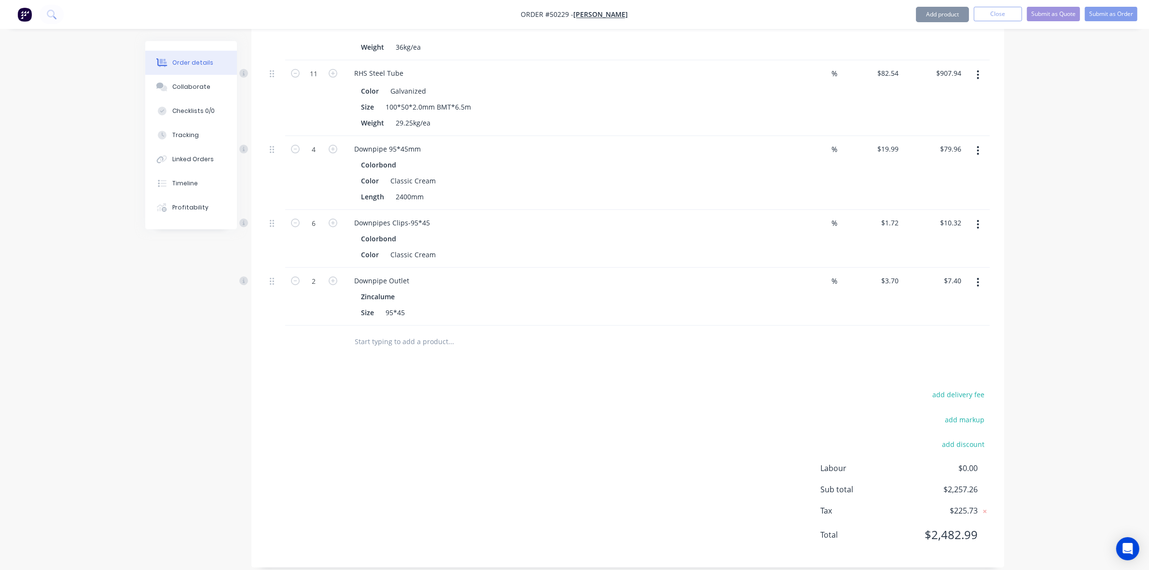
type input "$11.10"
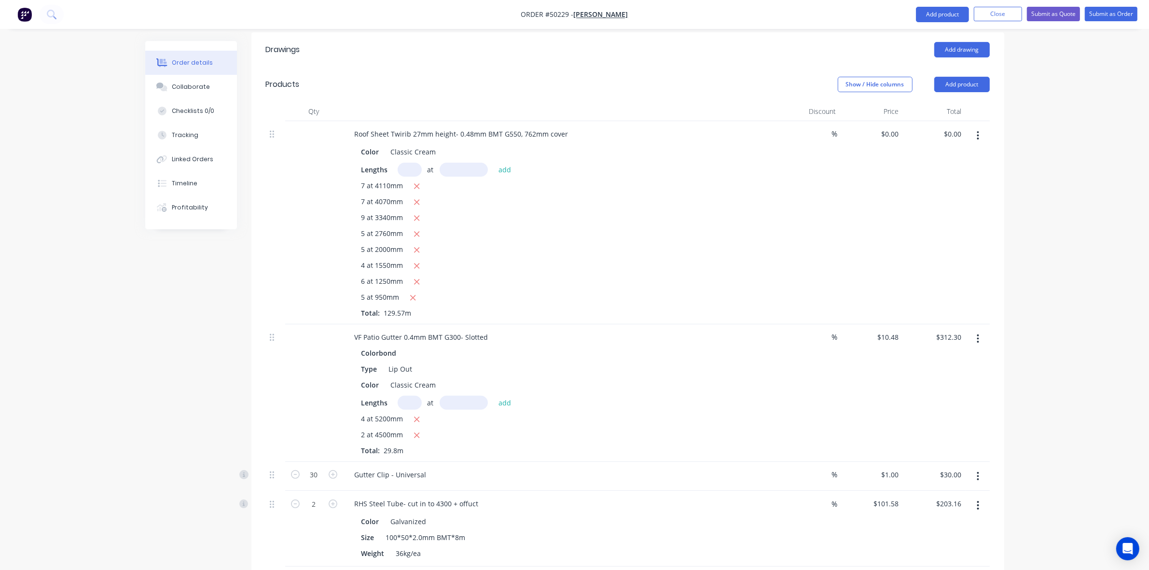
scroll to position [109, 0]
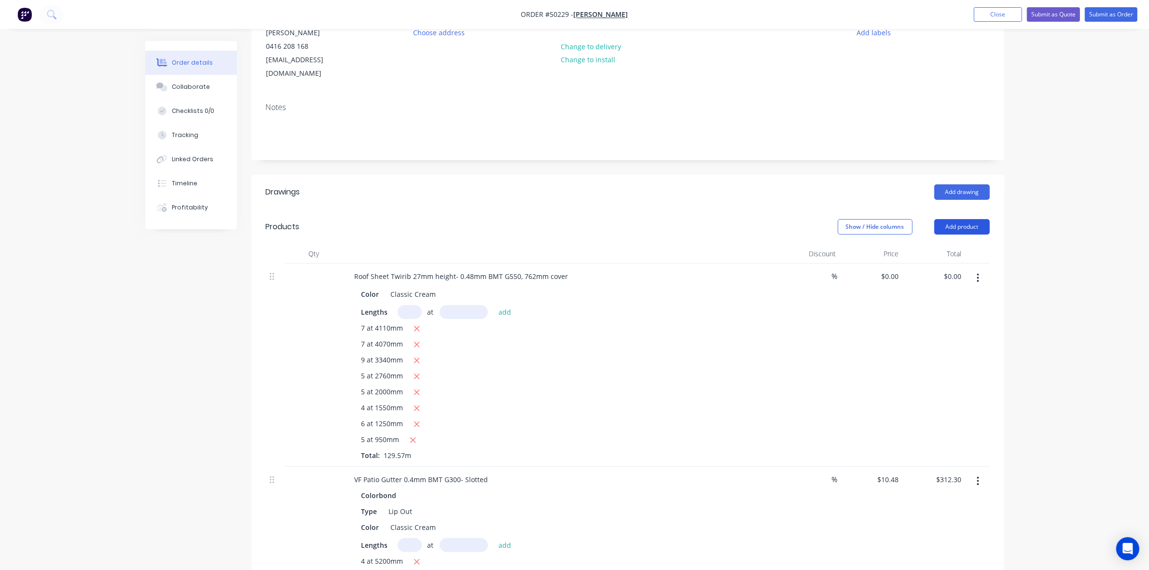
click at [935, 219] on button "Add product" at bounding box center [961, 226] width 55 height 15
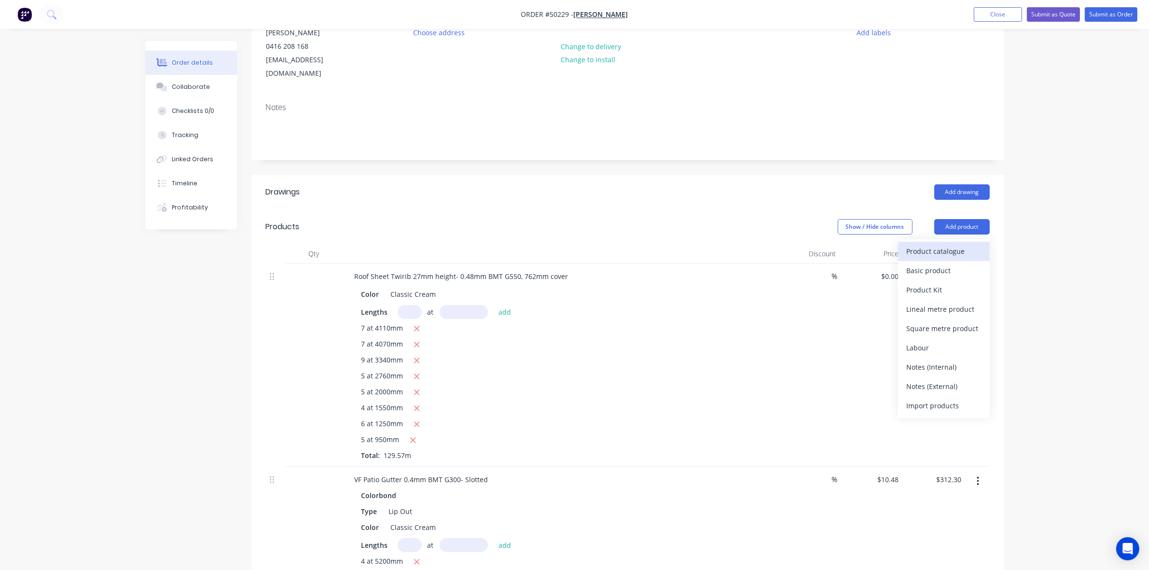
click at [929, 244] on div "Product catalogue" at bounding box center [943, 251] width 74 height 14
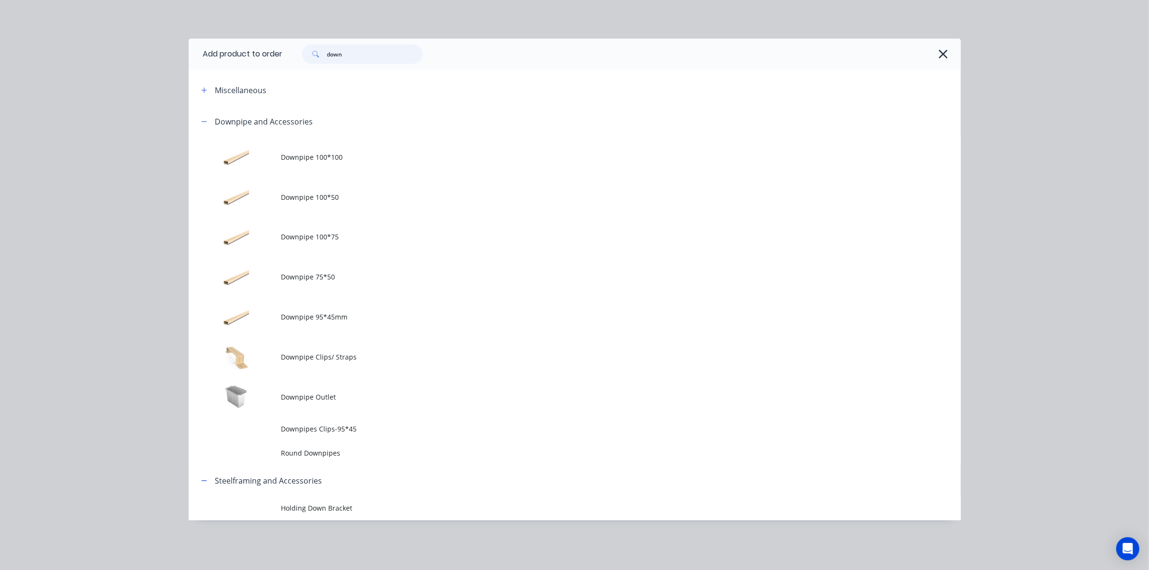
drag, startPoint x: 355, startPoint y: 58, endPoint x: 283, endPoint y: 59, distance: 71.9
click at [283, 59] on div "down" at bounding box center [617, 53] width 668 height 19
type input "con"
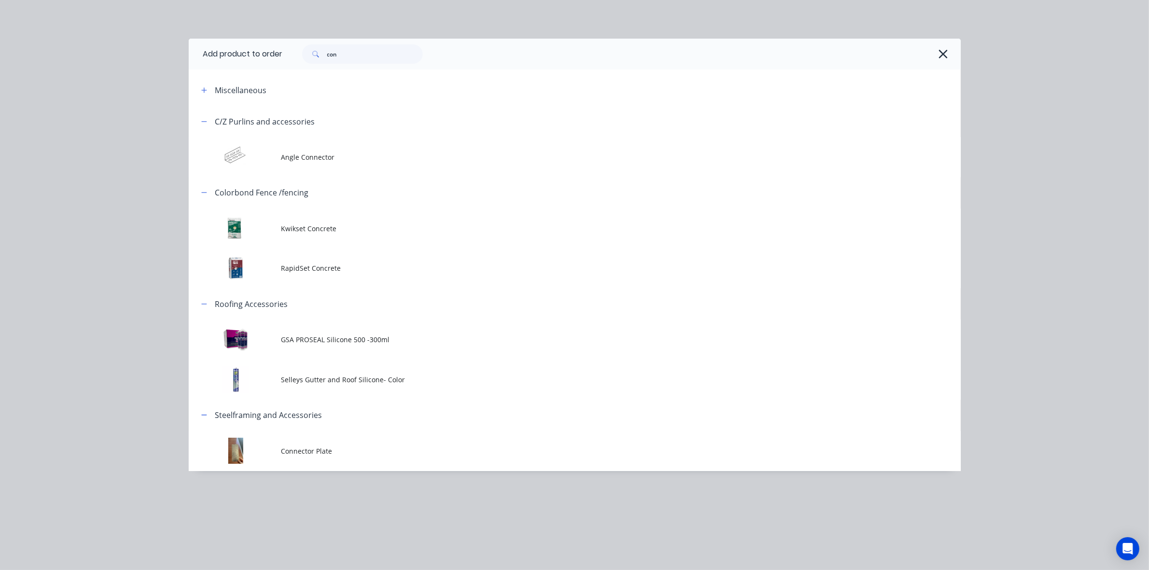
click at [307, 243] on td "Kwikset Concrete" at bounding box center [620, 228] width 679 height 40
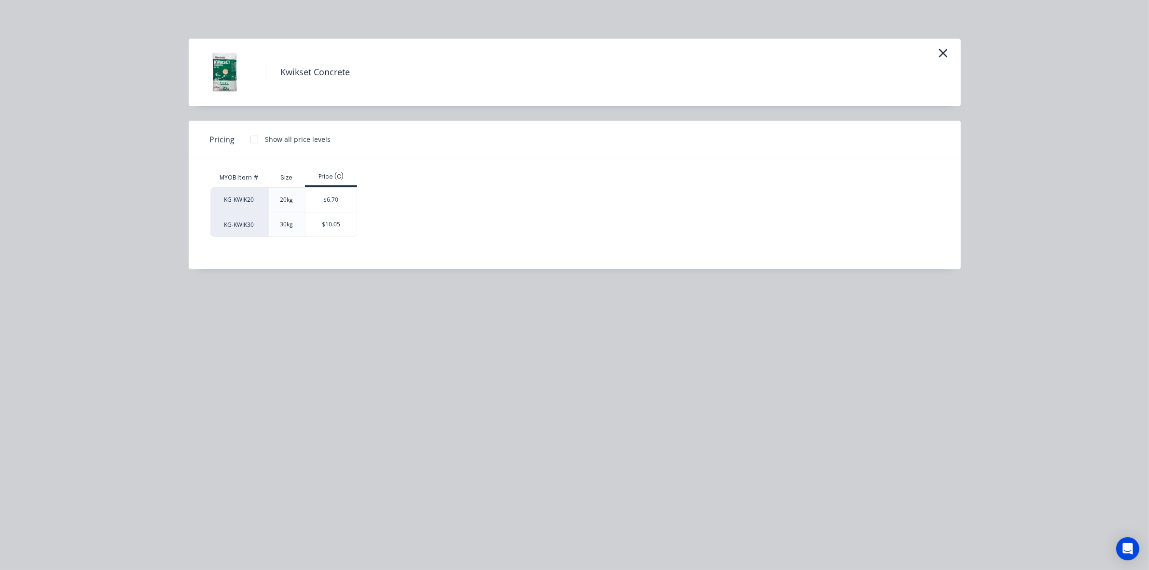
click at [302, 195] on div "20kg" at bounding box center [286, 199] width 37 height 25
click at [318, 203] on div "$6.70" at bounding box center [331, 200] width 52 height 24
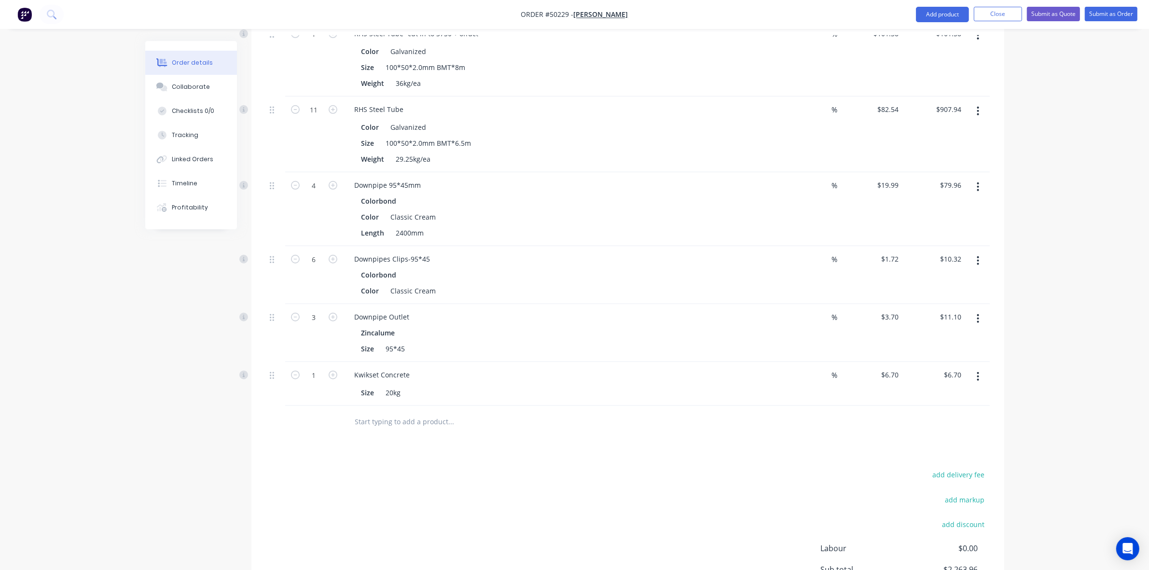
scroll to position [937, 0]
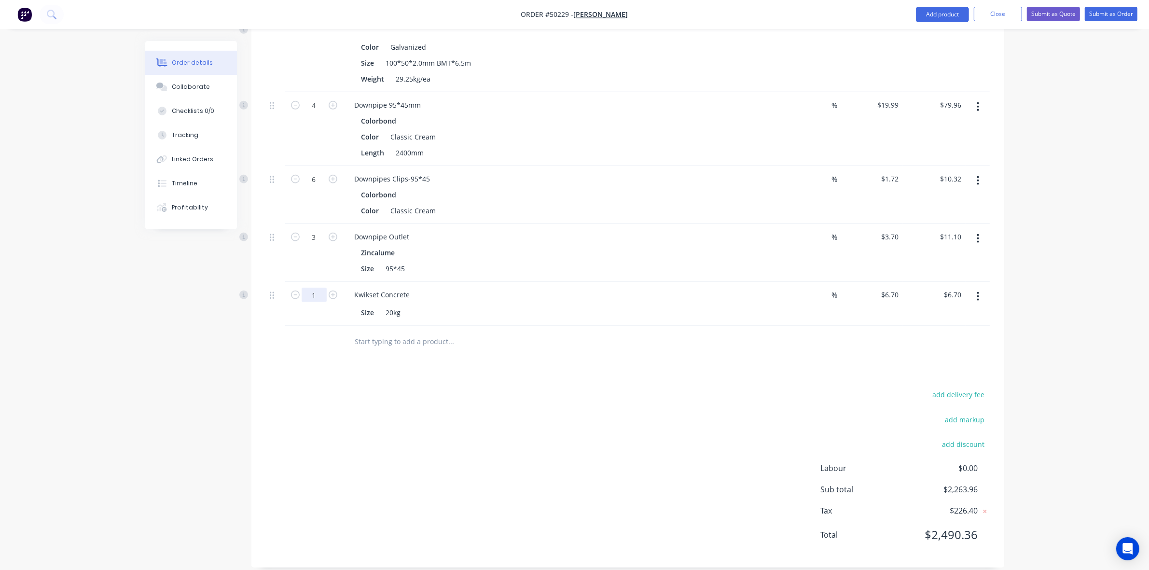
click at [325, 288] on input "1" at bounding box center [313, 295] width 25 height 14
type input "35"
type input "$234.50"
click at [743, 326] on div at bounding box center [628, 341] width 724 height 31
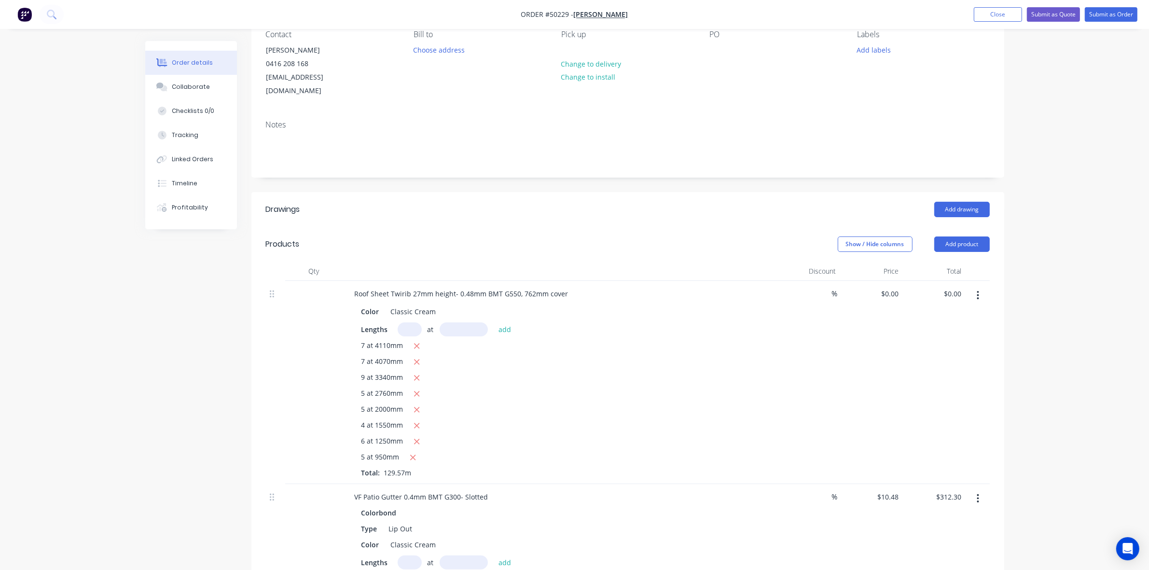
scroll to position [32, 0]
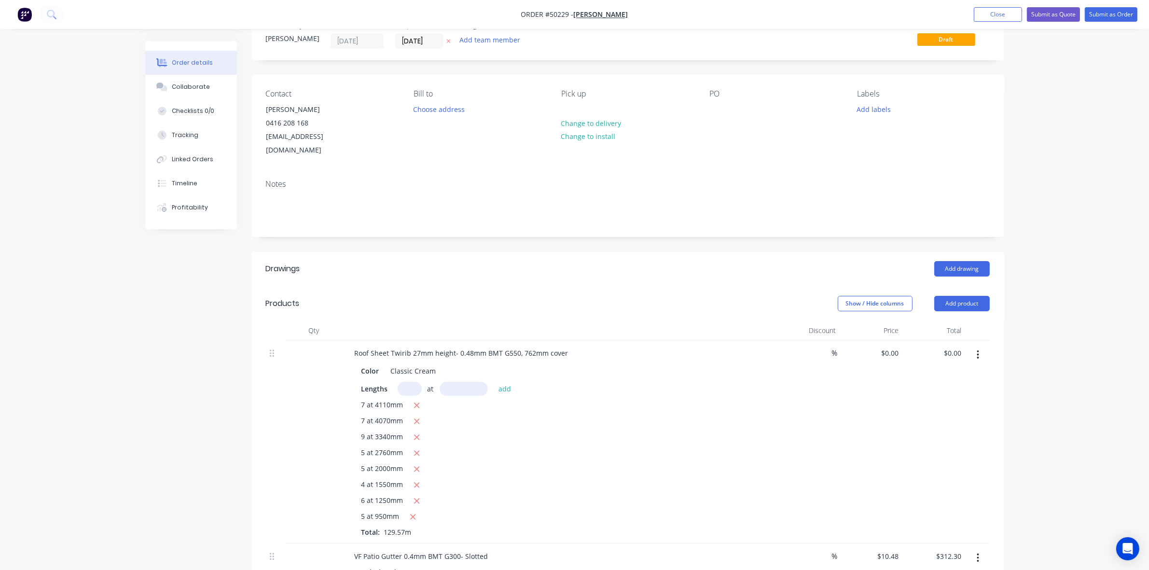
click at [971, 300] on header "Products Show / Hide columns Add product" at bounding box center [627, 303] width 753 height 35
click at [970, 297] on button "Add product" at bounding box center [961, 303] width 55 height 15
click at [954, 321] on div "Product catalogue" at bounding box center [943, 328] width 74 height 14
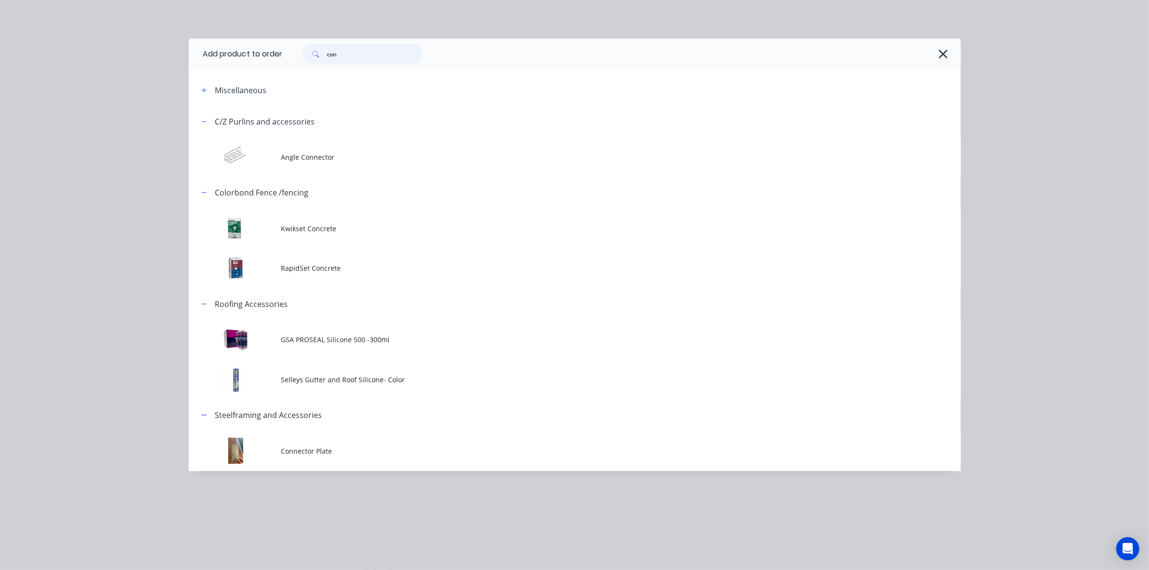
drag, startPoint x: 380, startPoint y: 56, endPoint x: 284, endPoint y: 45, distance: 96.7
click at [292, 48] on div "con" at bounding box center [617, 53] width 668 height 19
type input "M6"
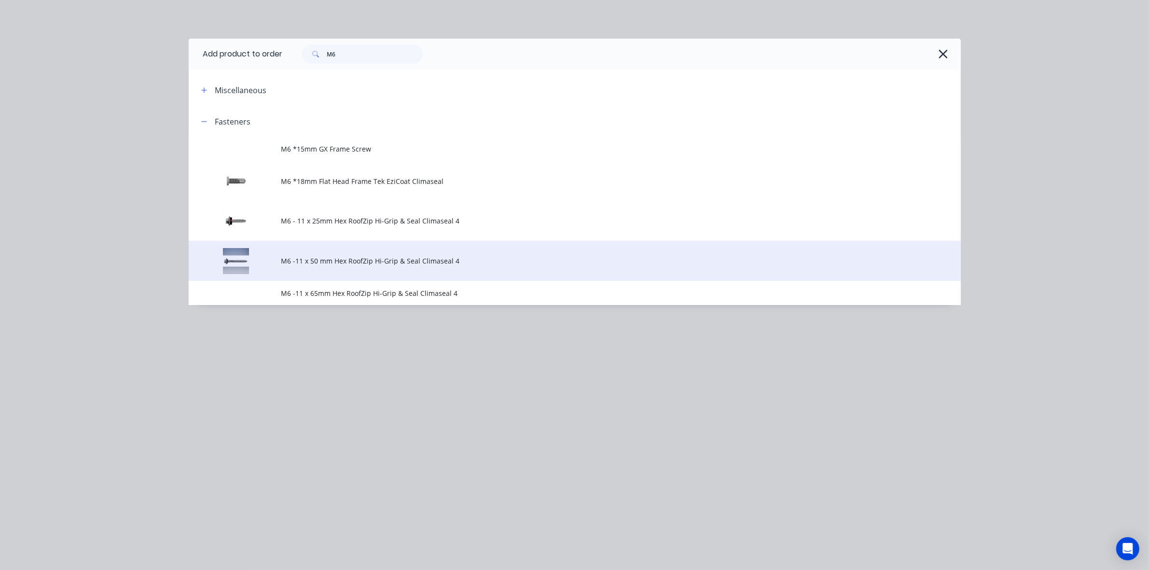
click at [347, 263] on span "M6 -11 x 50 mm Hex RoofZip Hi-Grip & Seal Climaseal 4" at bounding box center [552, 261] width 543 height 10
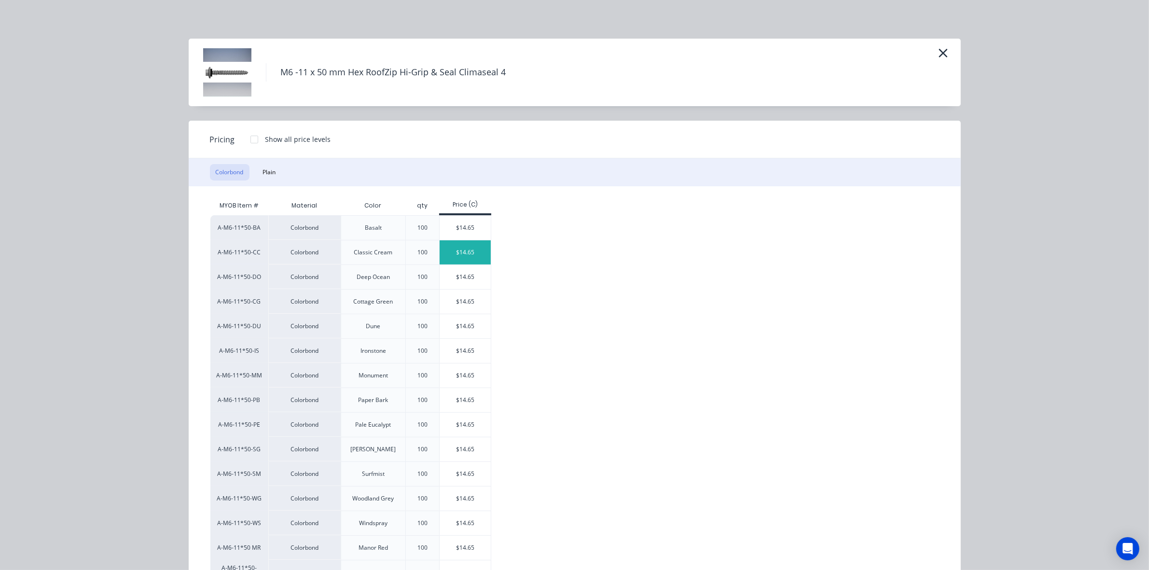
click at [443, 259] on div "$14.65" at bounding box center [465, 252] width 52 height 24
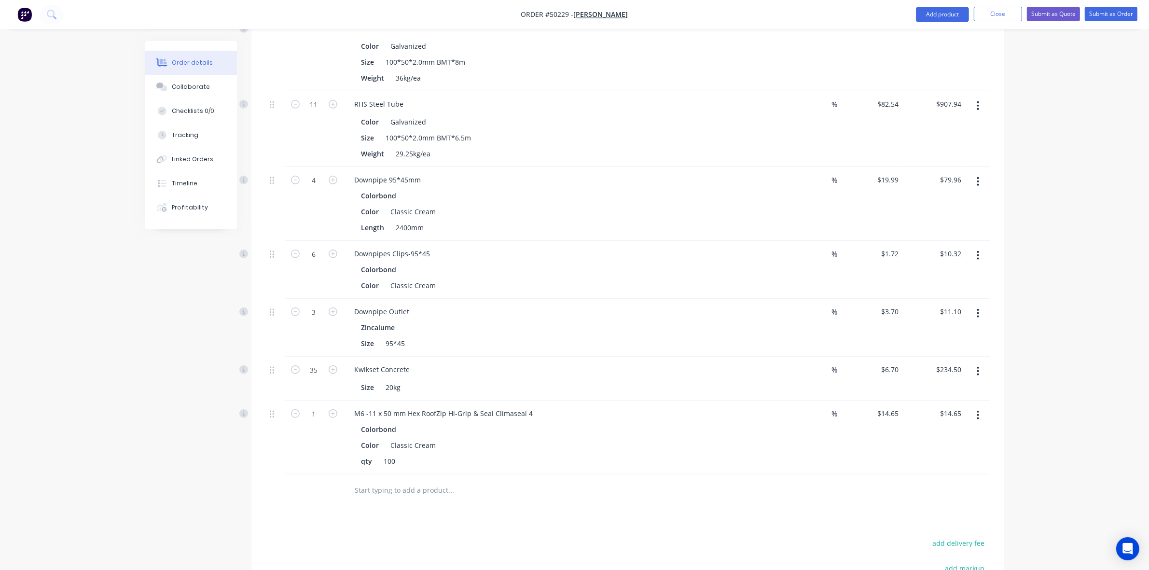
scroll to position [1011, 0]
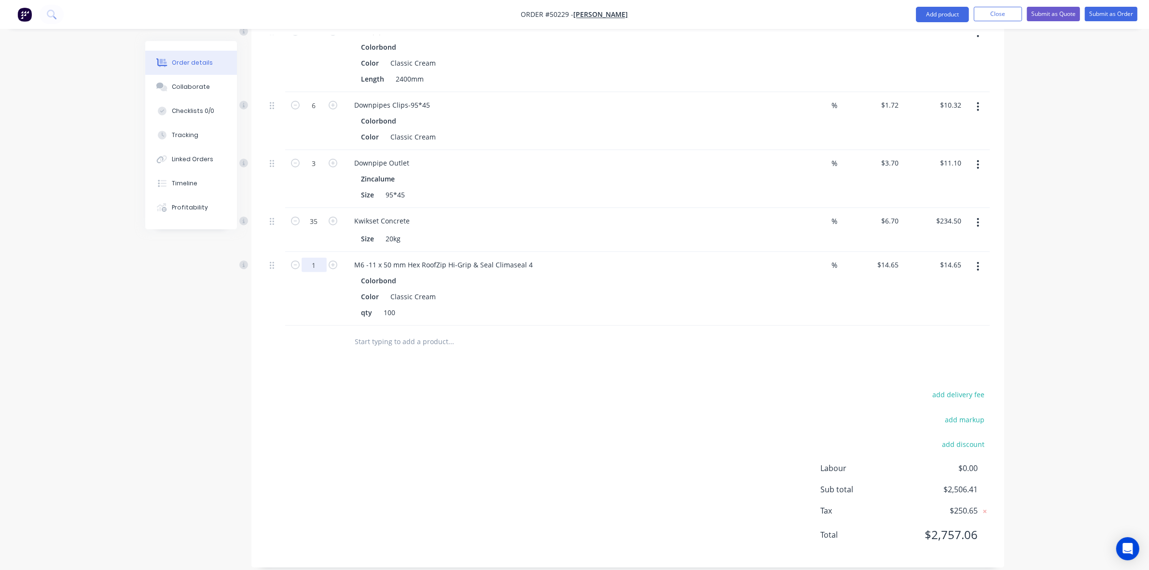
click at [312, 258] on input "1" at bounding box center [313, 265] width 25 height 14
type input "5"
type input "$73.25"
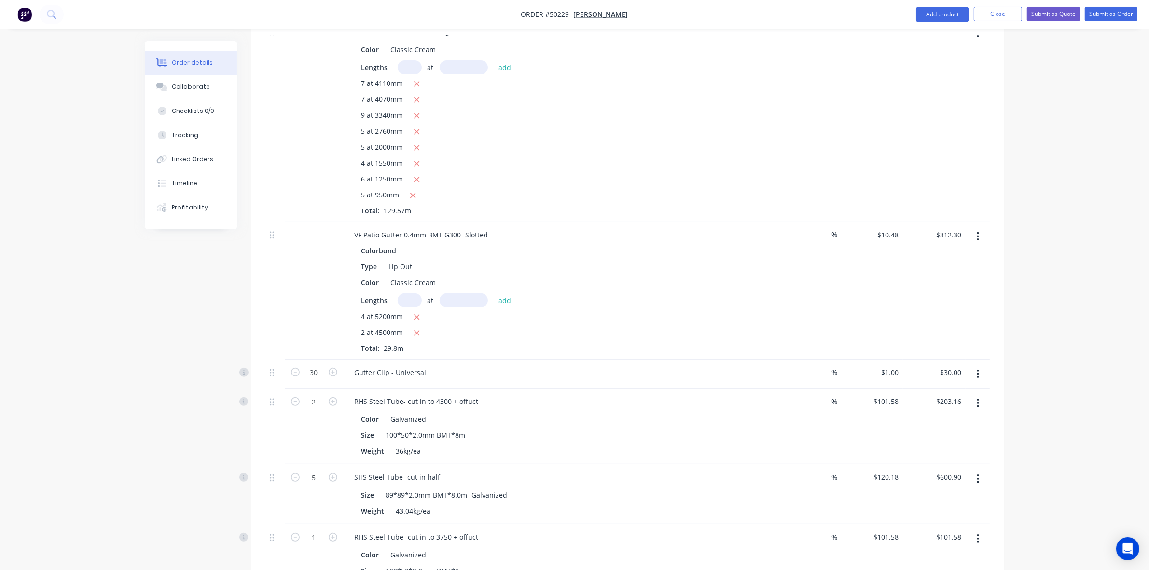
scroll to position [181, 0]
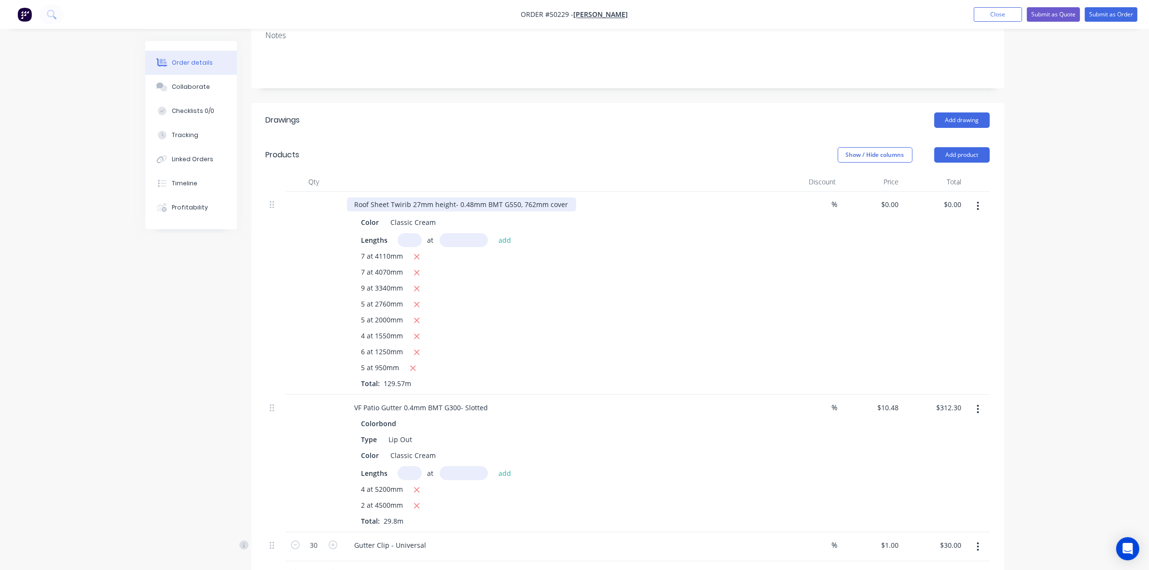
click at [570, 197] on div "Roof Sheet Twirib 27mm height- 0.48mm BMT G550, 762mm cover" at bounding box center [461, 204] width 229 height 14
click at [601, 283] on div "9 at 3340mm" at bounding box center [559, 289] width 397 height 12
drag, startPoint x: 575, startPoint y: 191, endPoint x: 619, endPoint y: 194, distance: 44.1
click at [619, 197] on div "Roof Sheet Twirib 27mm height- 0.48mm BMT G550, 762mm cover=== Double Sided=====" at bounding box center [499, 204] width 305 height 14
copy div "Double Sided"
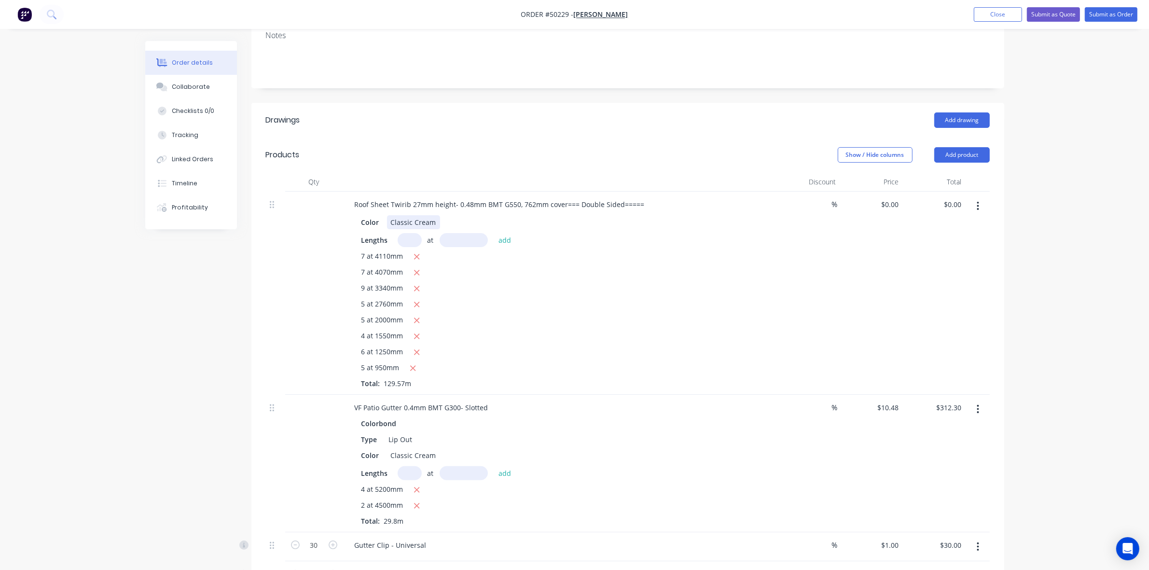
click at [388, 215] on div "Classic Cream" at bounding box center [413, 222] width 53 height 14
click at [382, 215] on div "Color" at bounding box center [370, 222] width 26 height 14
click at [391, 215] on div "Classic Cream" at bounding box center [413, 222] width 53 height 14
click at [581, 197] on div "Roof Sheet Twirib 27mm height- 0.48mm BMT G550, 762mm cover=== Double Sided=====" at bounding box center [499, 204] width 305 height 14
drag, startPoint x: 577, startPoint y: 191, endPoint x: 619, endPoint y: 189, distance: 41.5
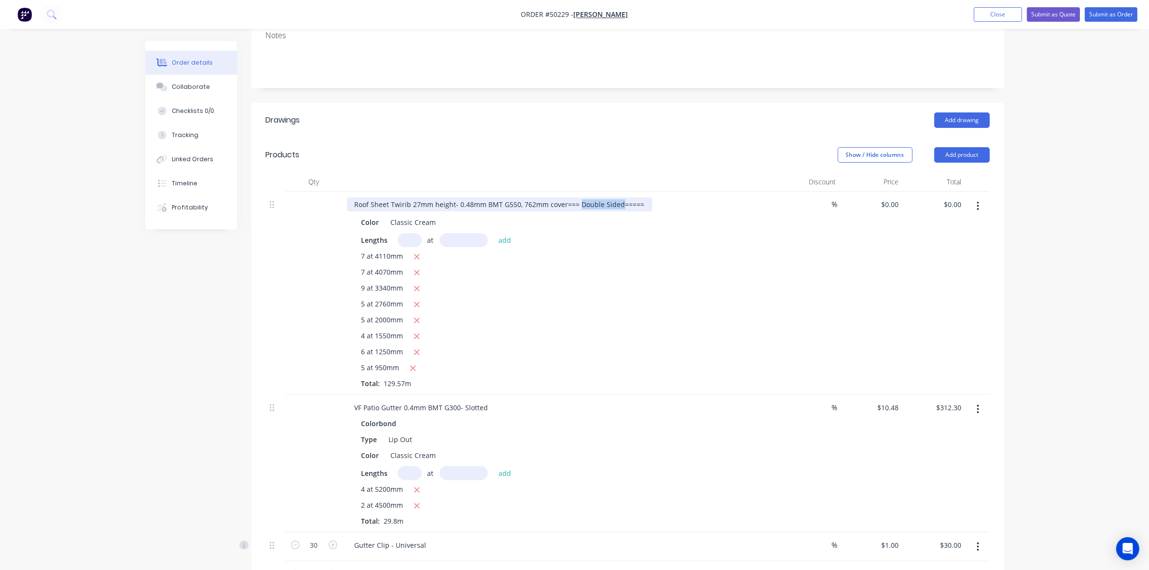
click at [619, 197] on div "Roof Sheet Twirib 27mm height- 0.48mm BMT G550, 762mm cover=== Double Sided=====" at bounding box center [499, 204] width 305 height 14
copy div "Double Sided"
click at [389, 215] on div "Classic Cream" at bounding box center [413, 222] width 53 height 14
click at [388, 215] on div "Classic Cream" at bounding box center [413, 222] width 53 height 14
click at [527, 283] on div "9 at 3340mm" at bounding box center [559, 289] width 397 height 12
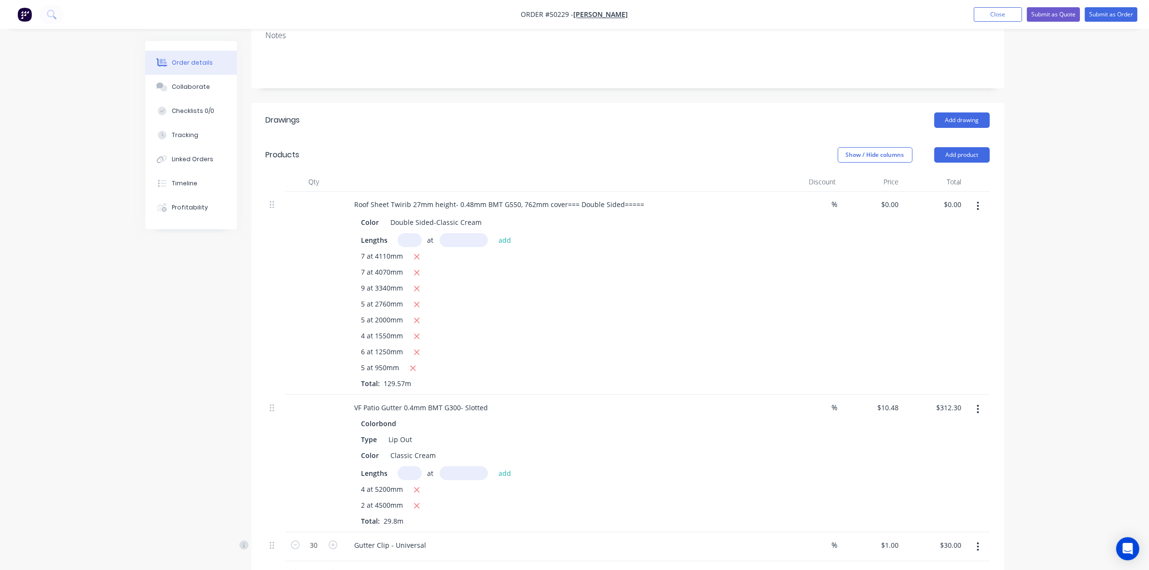
click at [958, 150] on header "Products Show / Hide columns Add product" at bounding box center [627, 154] width 753 height 35
click at [958, 147] on button "Add product" at bounding box center [961, 154] width 55 height 15
click at [945, 172] on div "Product catalogue" at bounding box center [943, 179] width 74 height 14
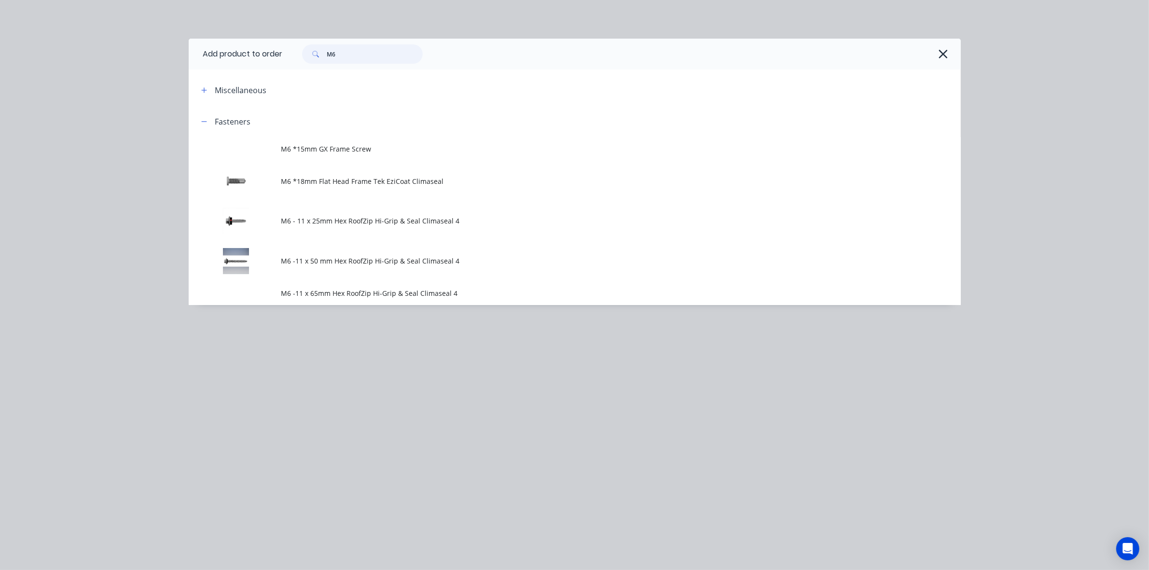
drag, startPoint x: 372, startPoint y: 63, endPoint x: 327, endPoint y: 61, distance: 45.4
click at [329, 62] on input "M6" at bounding box center [375, 53] width 96 height 19
type input "inter"
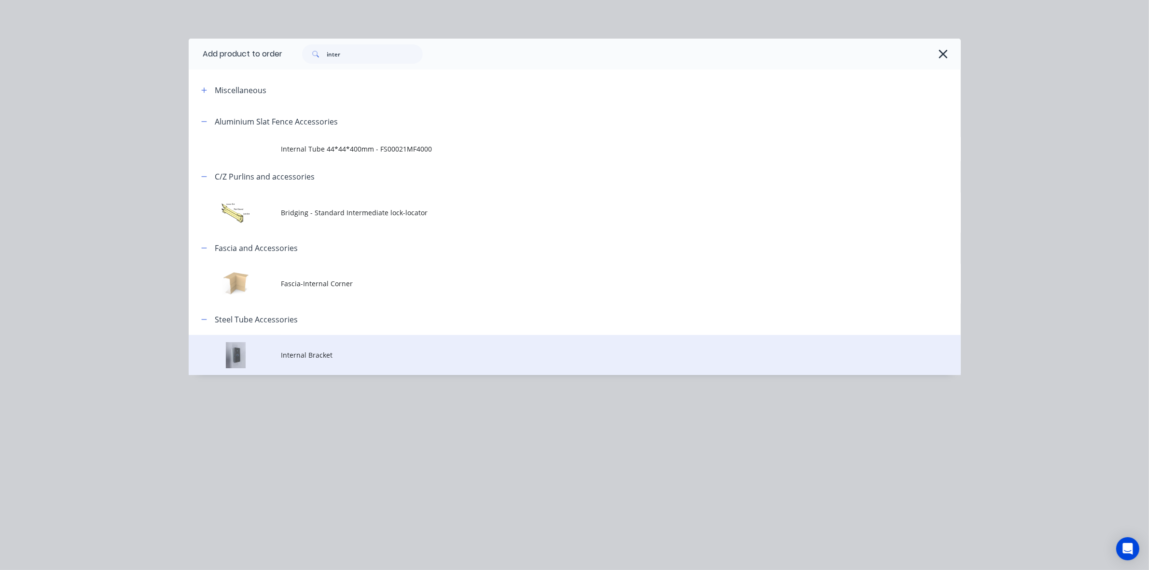
click at [321, 374] on td "Internal Bracket" at bounding box center [620, 355] width 679 height 40
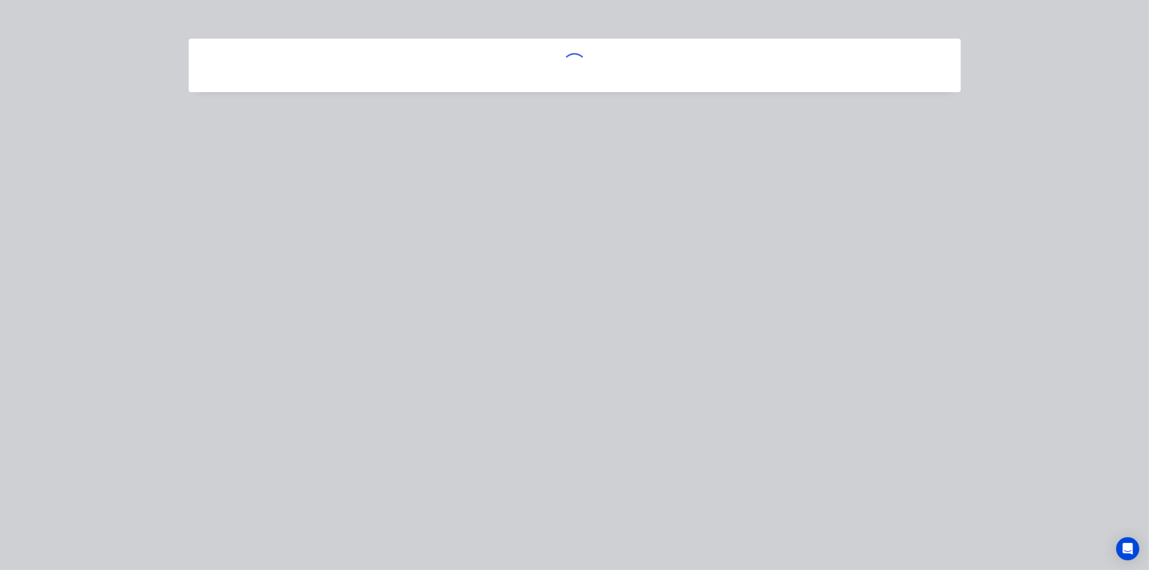
click at [325, 361] on div at bounding box center [574, 285] width 1149 height 570
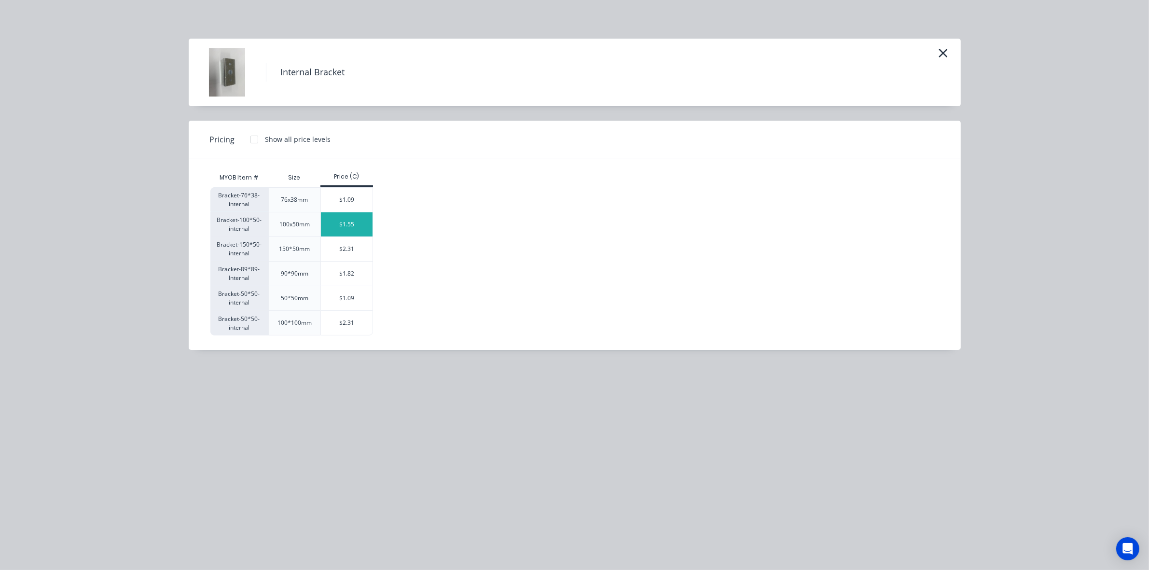
click at [345, 222] on div "$1.55" at bounding box center [347, 224] width 52 height 24
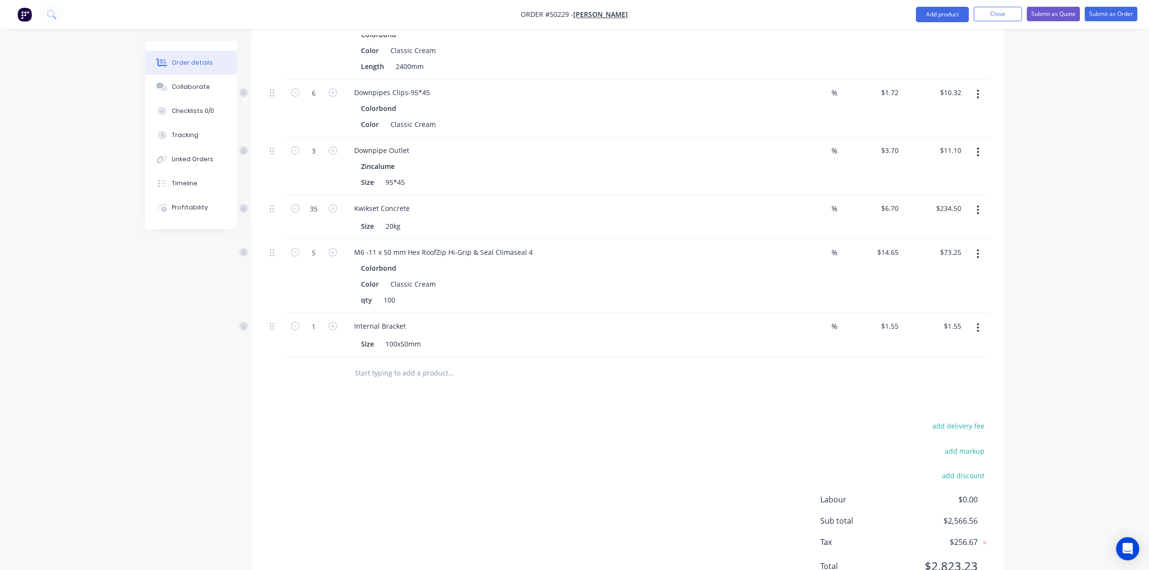
scroll to position [1025, 0]
click at [322, 317] on input "1" at bounding box center [313, 324] width 25 height 14
type input "50"
type input "$77.50"
click at [631, 370] on div at bounding box center [516, 370] width 347 height 31
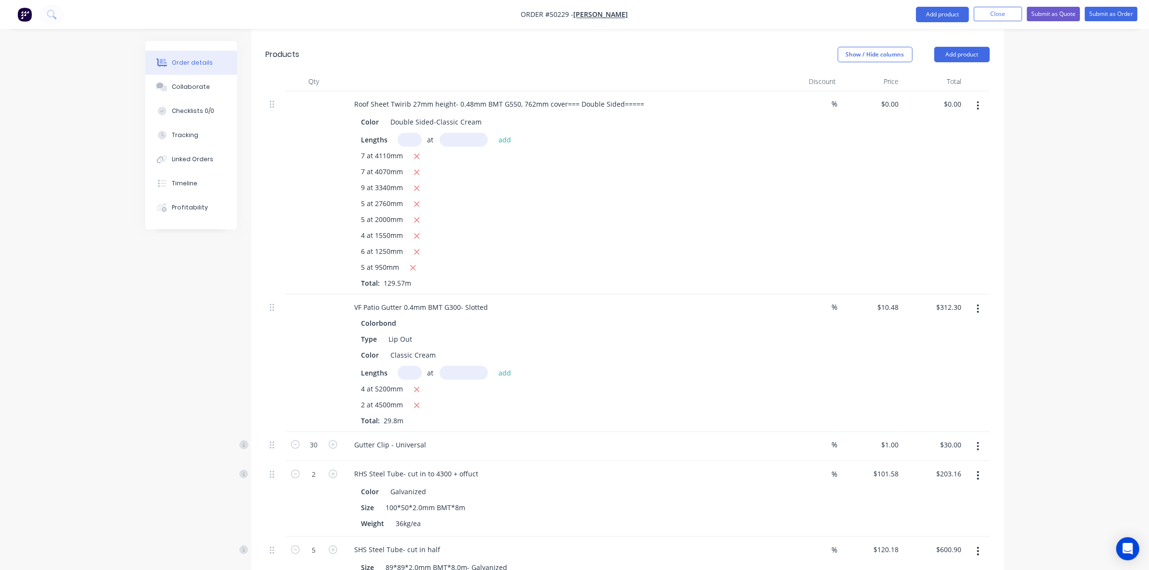
scroll to position [422, 0]
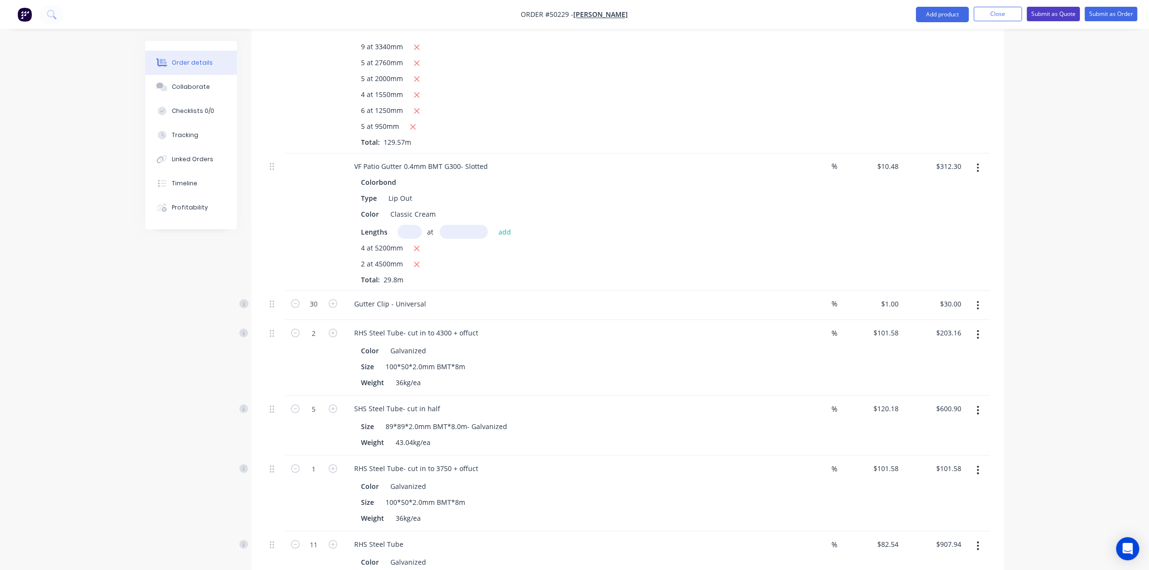
click at [1057, 20] on button "Submit as Quote" at bounding box center [1053, 14] width 53 height 14
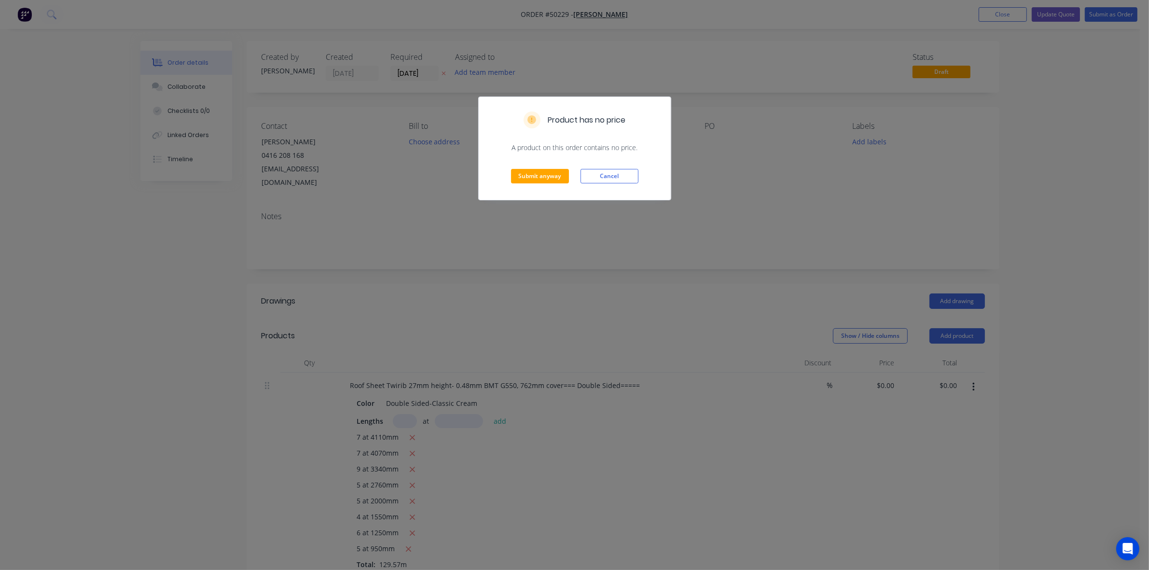
click at [555, 165] on div "Submit anyway Cancel" at bounding box center [575, 175] width 192 height 47
click at [553, 175] on button "Submit anyway" at bounding box center [540, 176] width 58 height 14
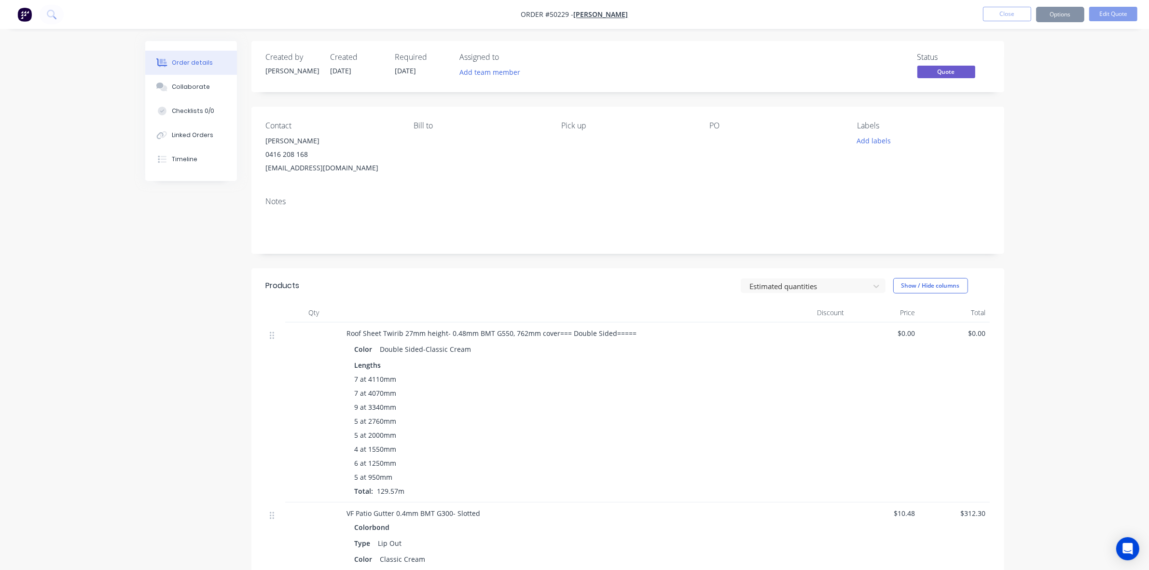
click at [1060, 15] on button "Options" at bounding box center [1060, 14] width 48 height 15
click at [1032, 59] on div "Quote" at bounding box center [1030, 59] width 89 height 14
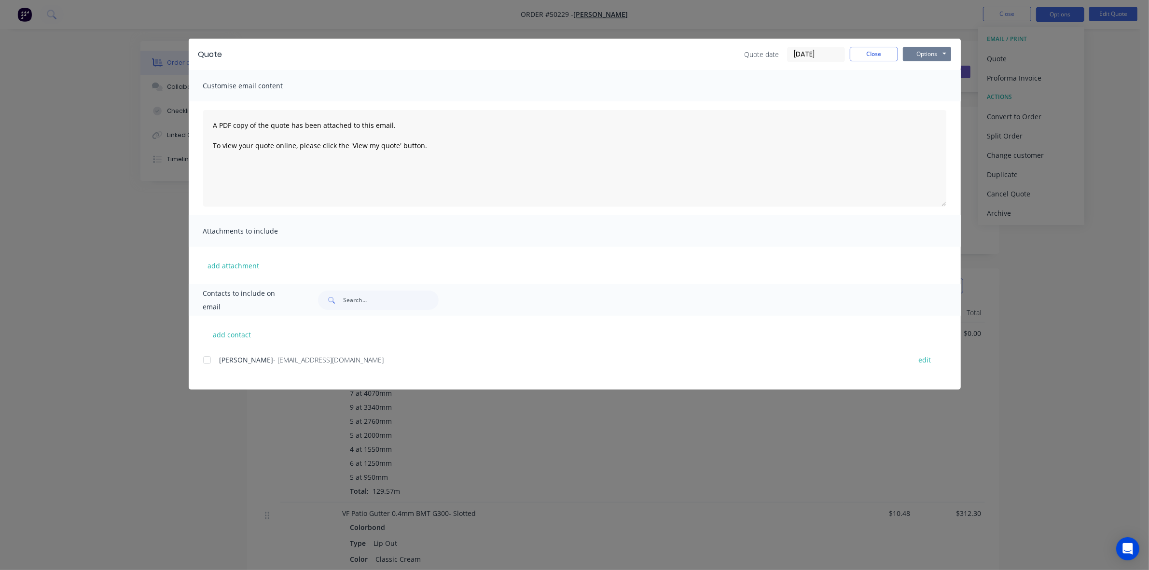
click at [940, 53] on button "Options" at bounding box center [927, 54] width 48 height 14
click at [941, 85] on button "Print" at bounding box center [934, 88] width 62 height 16
click at [868, 51] on button "Close" at bounding box center [873, 54] width 48 height 14
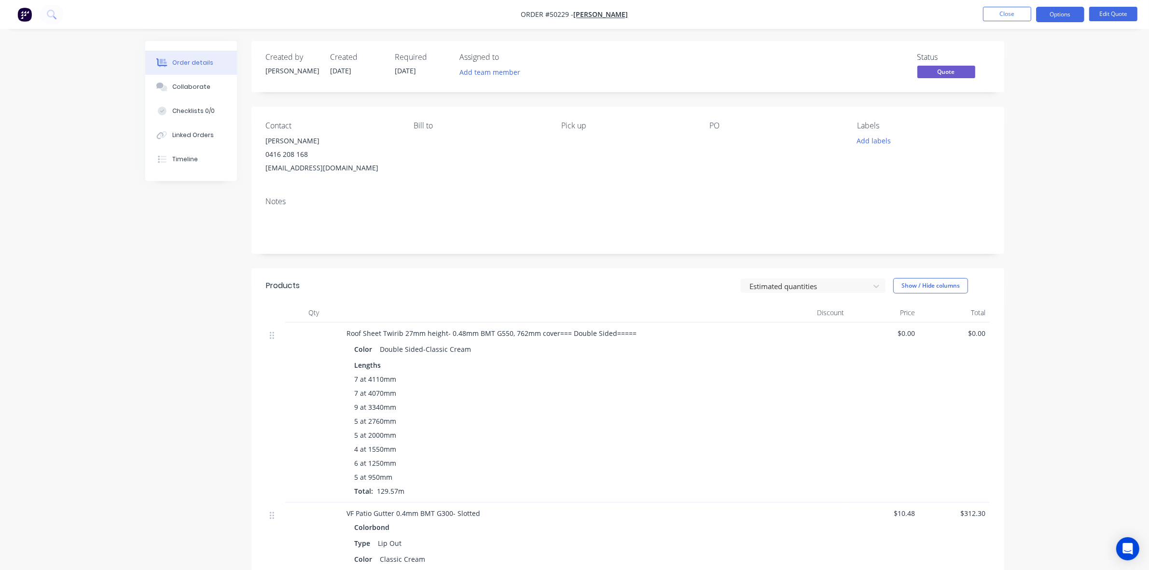
drag, startPoint x: 867, startPoint y: 414, endPoint x: 863, endPoint y: 411, distance: 5.1
click at [867, 414] on div "$0.00" at bounding box center [883, 412] width 71 height 180
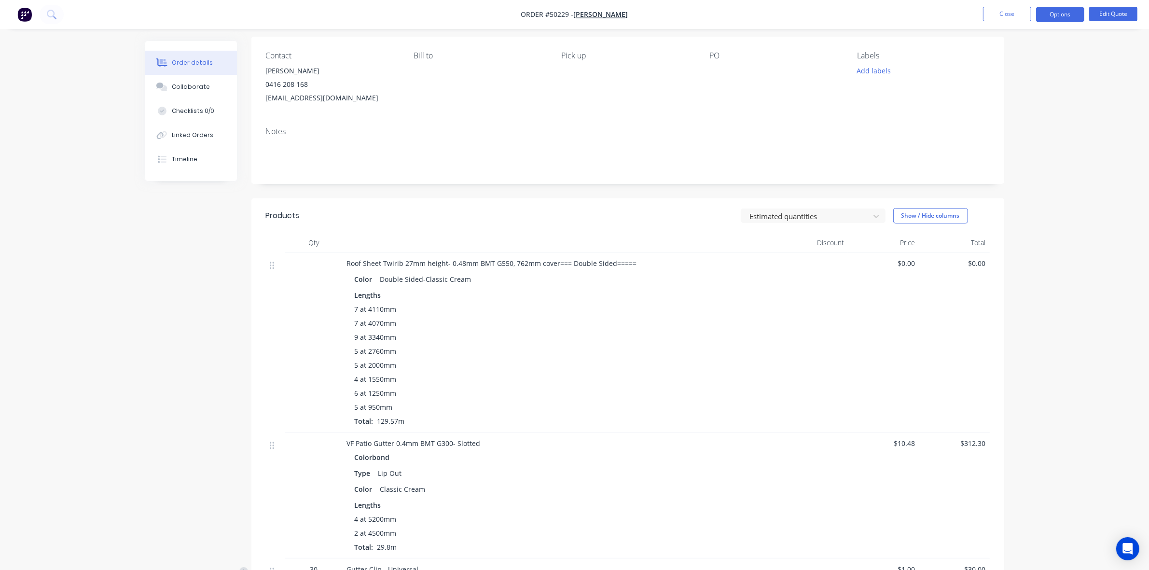
scroll to position [241, 0]
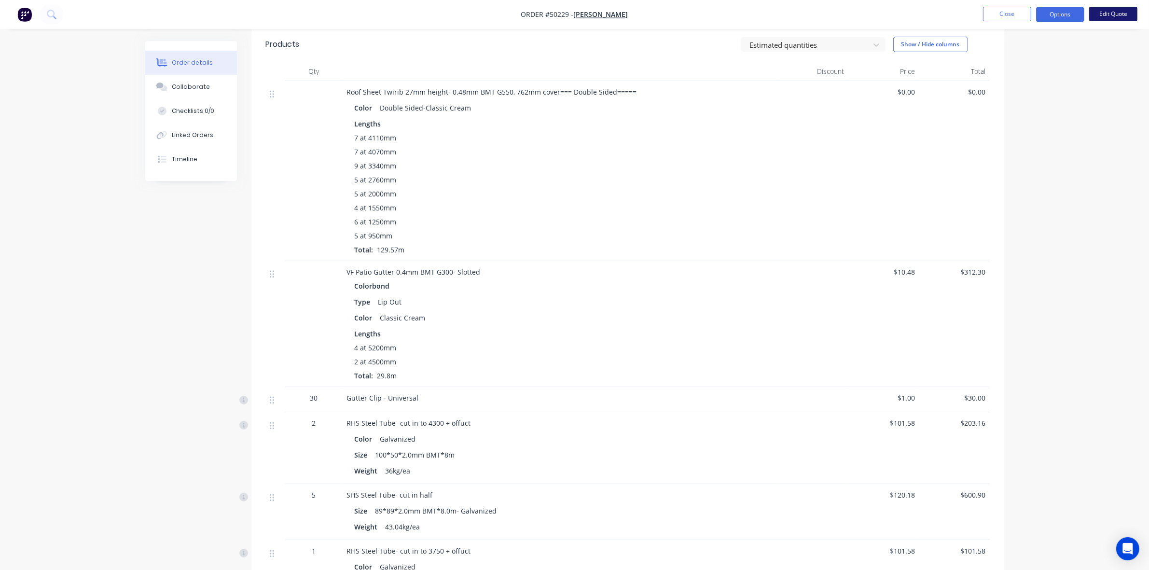
click at [1113, 12] on button "Edit Quote" at bounding box center [1113, 14] width 48 height 14
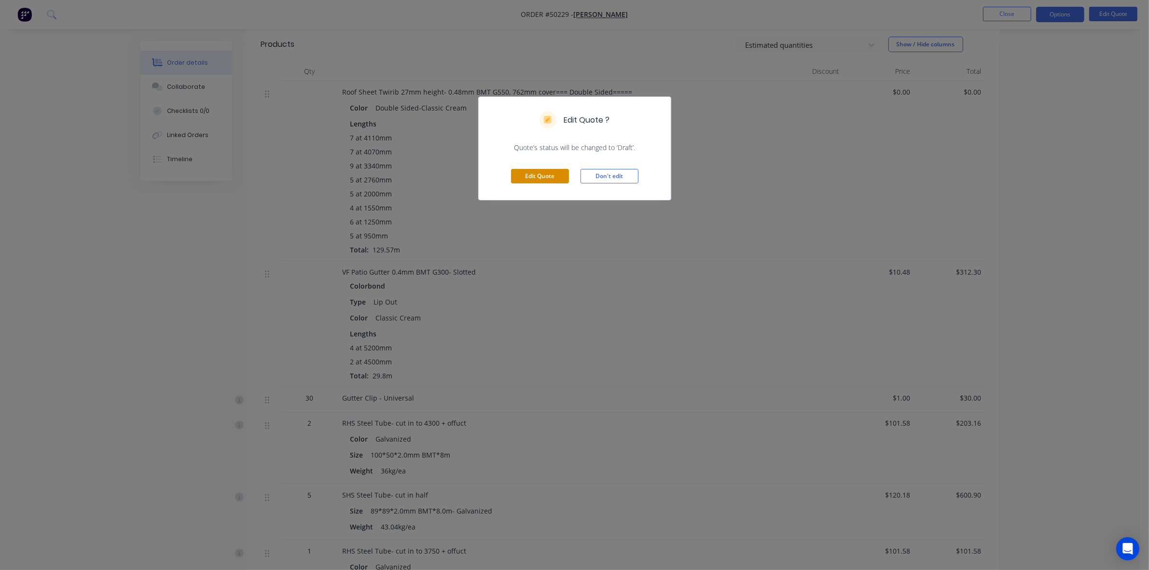
click at [532, 172] on button "Edit Quote" at bounding box center [540, 176] width 58 height 14
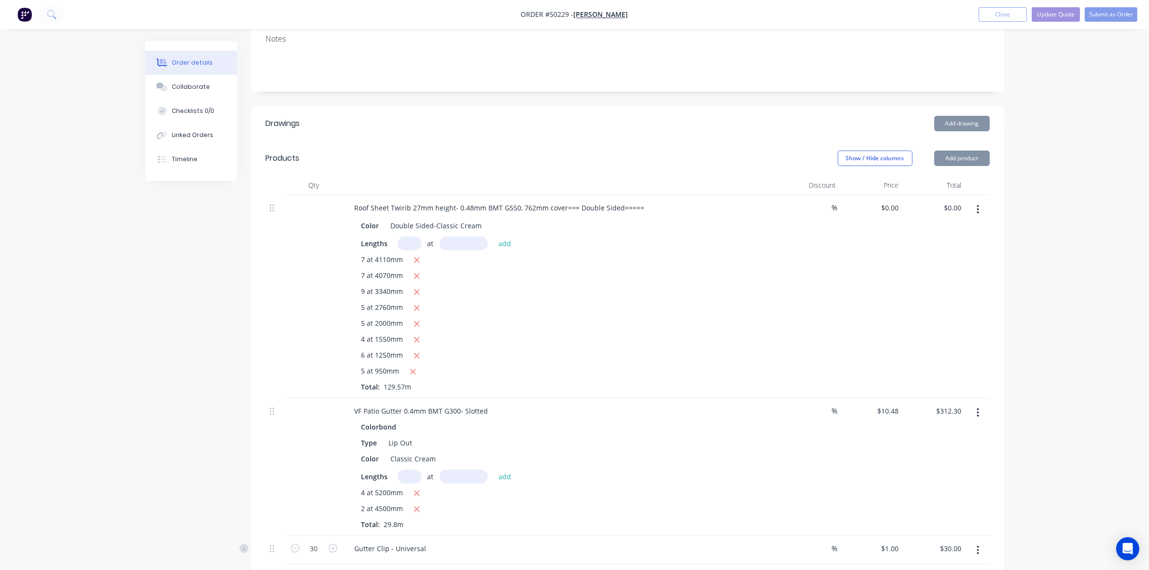
scroll to position [301, 0]
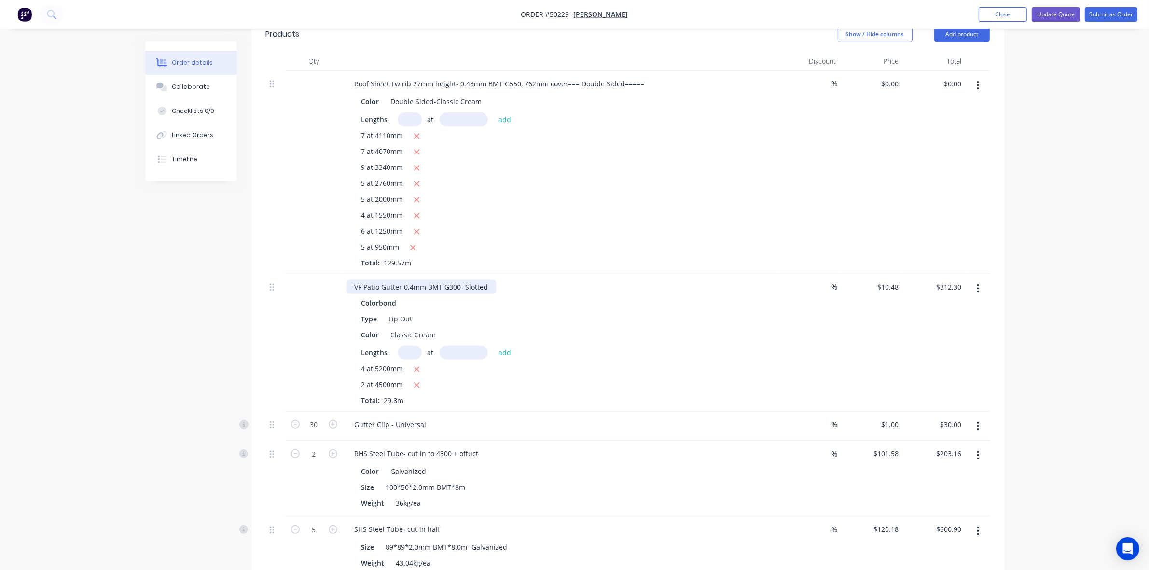
click at [464, 280] on div "VF Patio Gutter 0.4mm BMT G300- Slotted" at bounding box center [421, 287] width 149 height 14
click at [490, 280] on div "VF Patio Gutter 0.4mm BMT G300 (Slotted" at bounding box center [421, 287] width 149 height 14
click at [694, 446] on div "RHS Steel Tube- cut in to 4300 + offuct" at bounding box center [560, 453] width 426 height 14
click at [673, 397] on div "VF Patio Gutter 0.4mm BMT G300 (Slotted) Colorbond Type Lip Out Color Classic C…" at bounding box center [560, 342] width 434 height 137
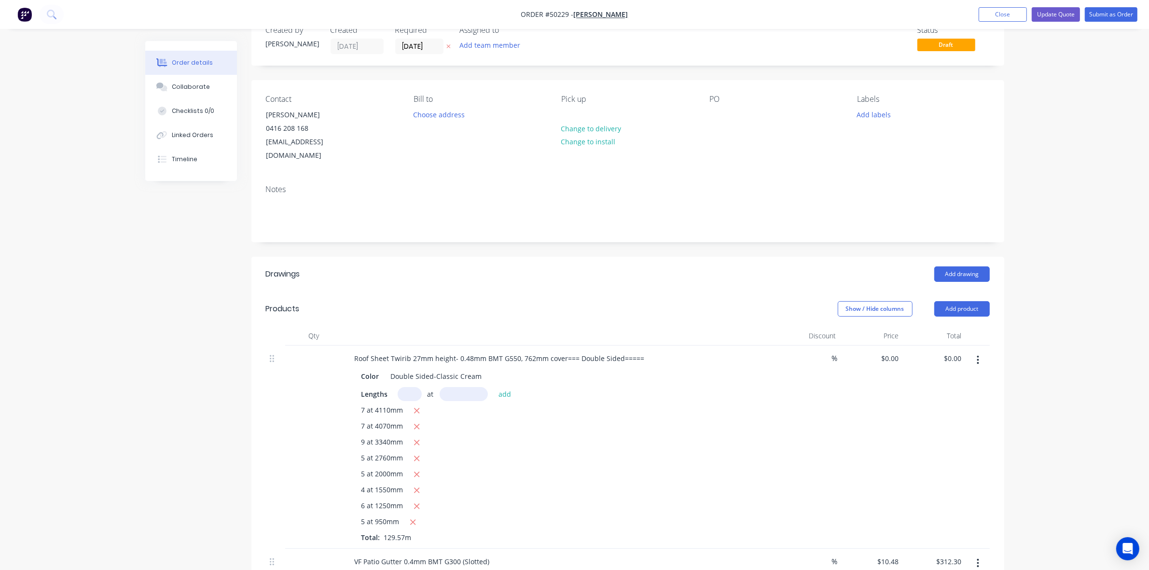
scroll to position [0, 0]
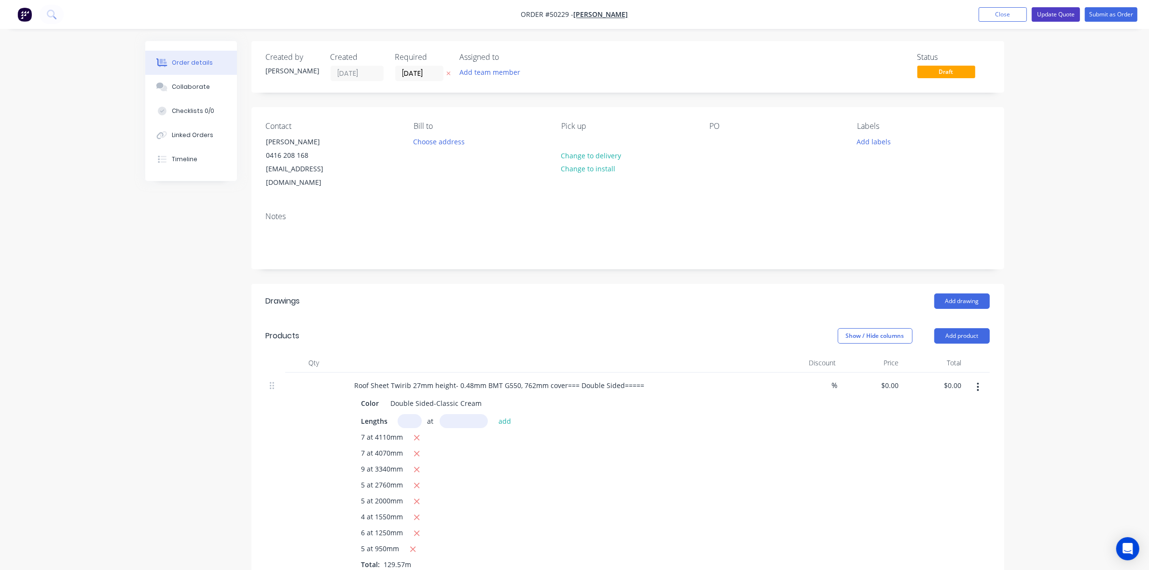
click at [1047, 10] on button "Update Quote" at bounding box center [1055, 14] width 48 height 14
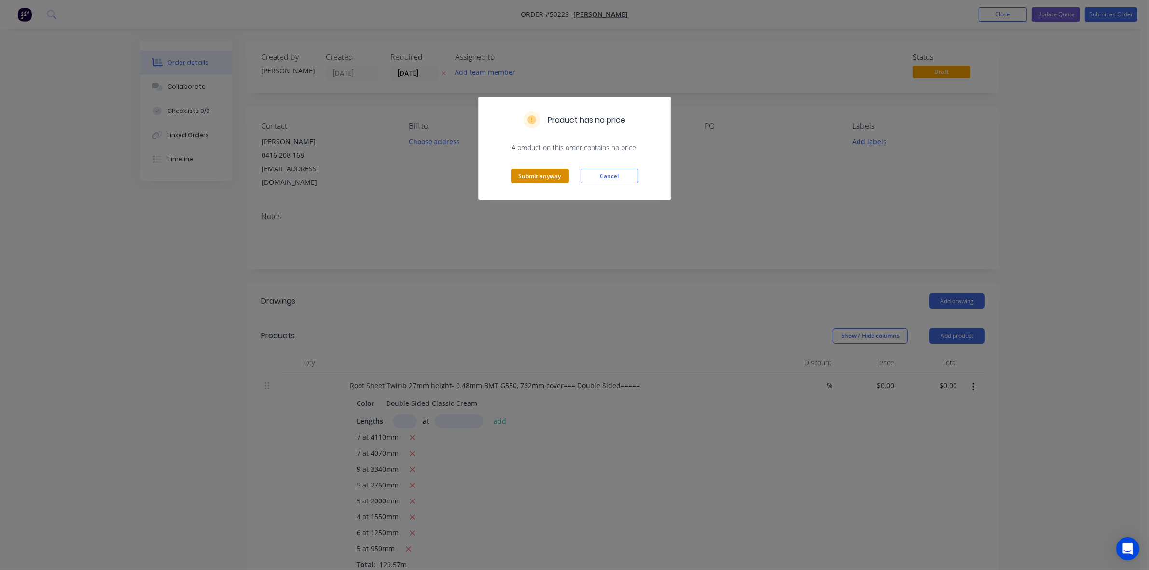
click at [543, 169] on button "Submit anyway" at bounding box center [540, 176] width 58 height 14
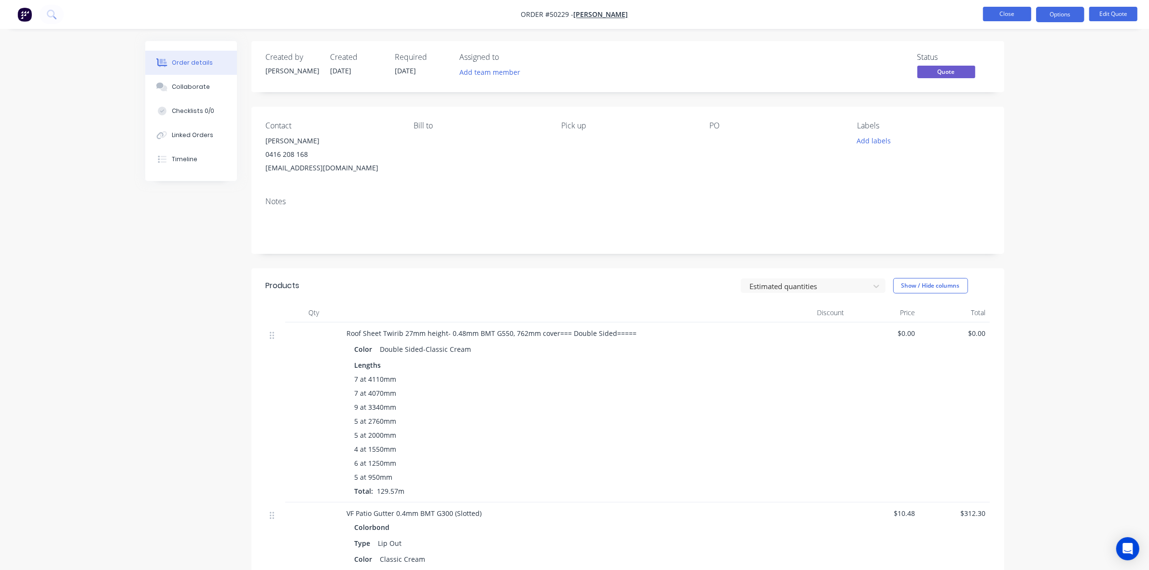
click at [999, 14] on button "Close" at bounding box center [1007, 14] width 48 height 14
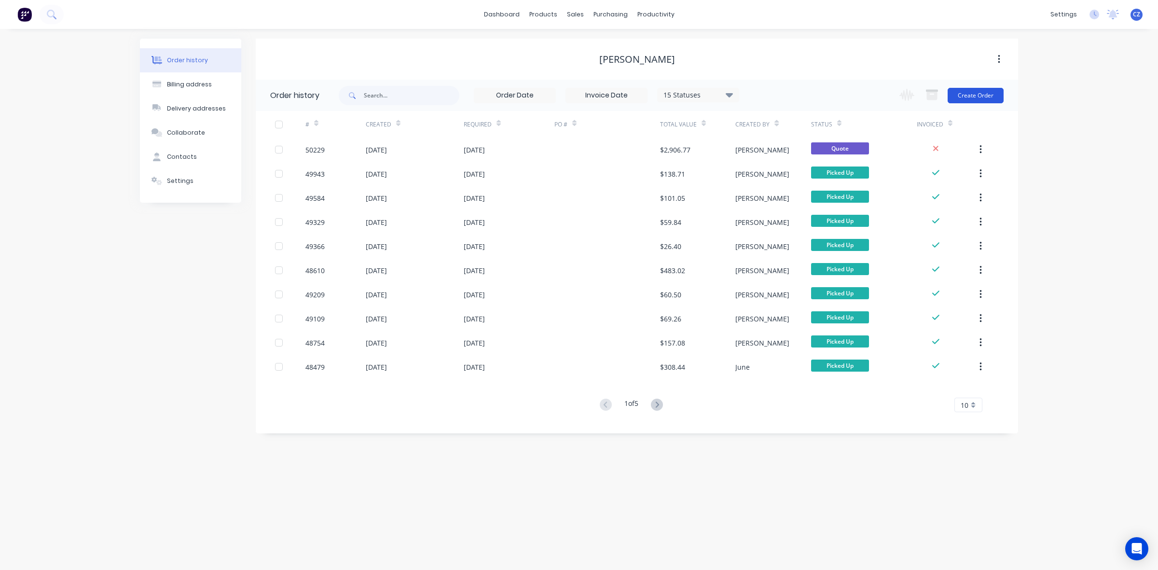
click at [984, 95] on button "Create Order" at bounding box center [975, 95] width 56 height 15
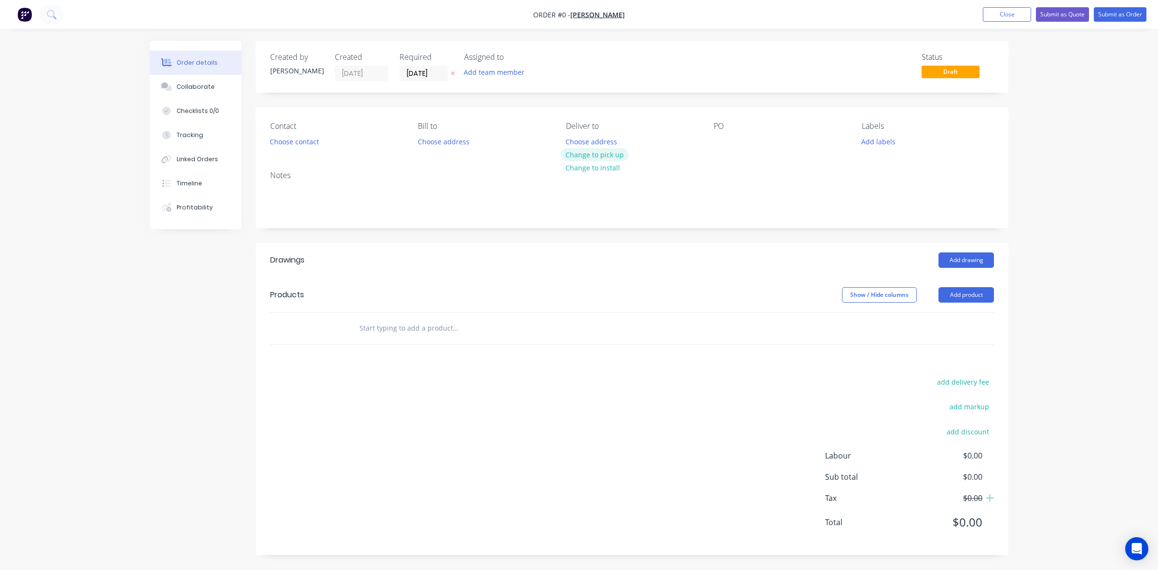
click at [589, 153] on button "Change to pick up" at bounding box center [595, 154] width 69 height 13
click at [978, 291] on button "Add product" at bounding box center [965, 294] width 55 height 15
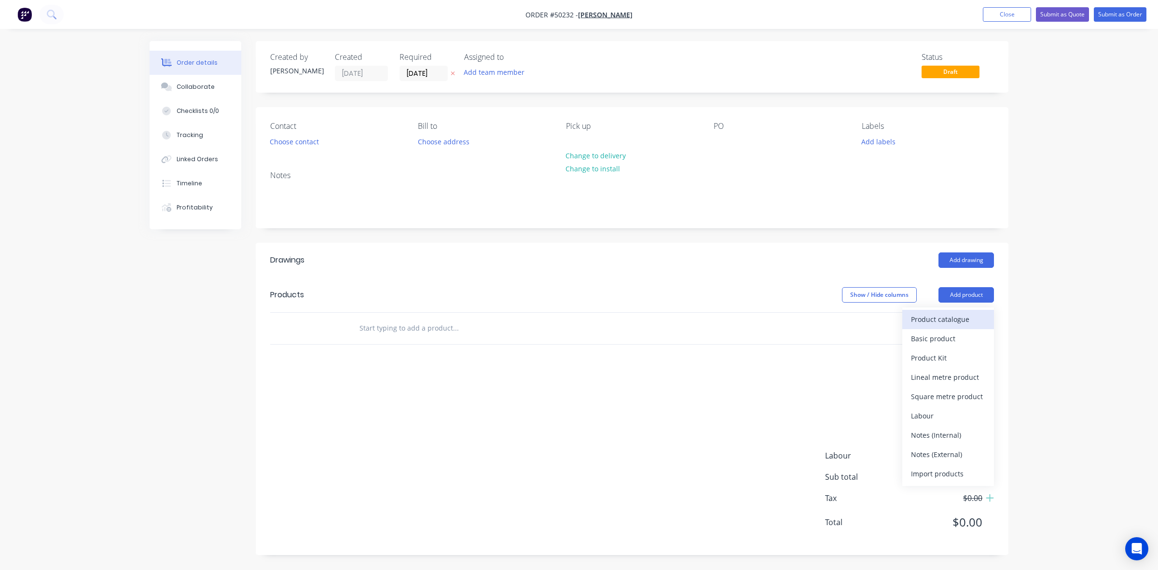
click at [959, 316] on div "Product catalogue" at bounding box center [948, 319] width 74 height 14
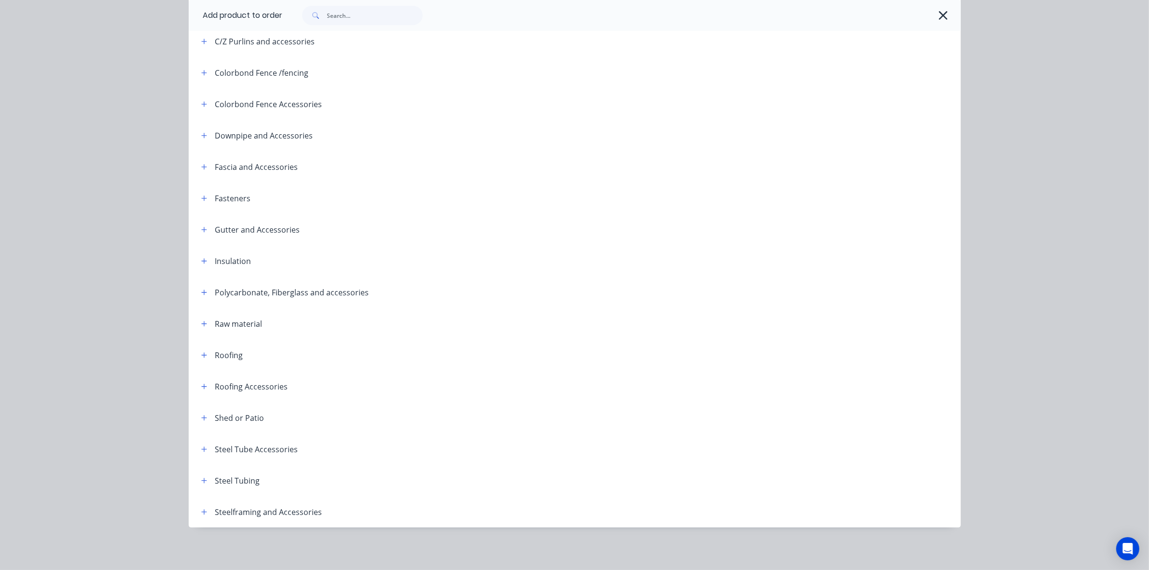
scroll to position [14, 0]
click at [201, 480] on icon "button" at bounding box center [204, 480] width 6 height 7
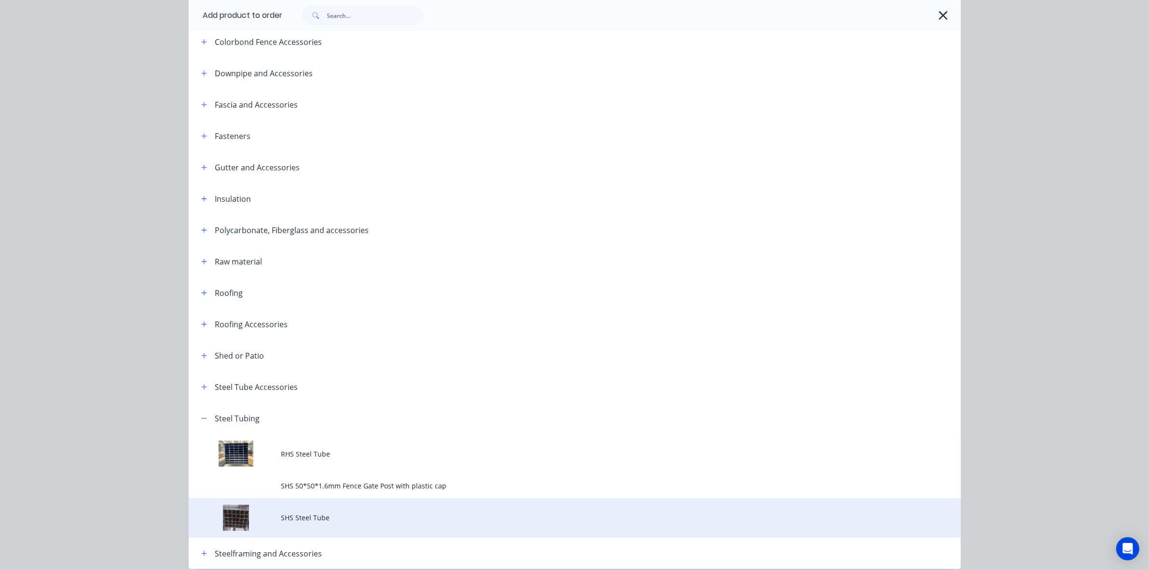
scroll to position [278, 0]
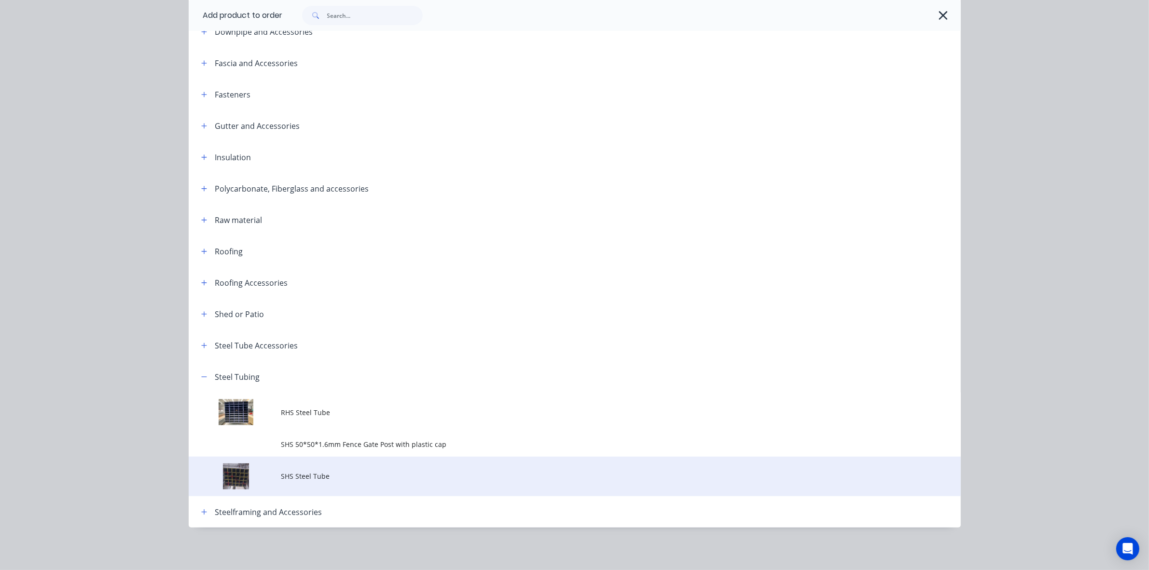
click at [314, 482] on td "SHS Steel Tube" at bounding box center [620, 476] width 679 height 40
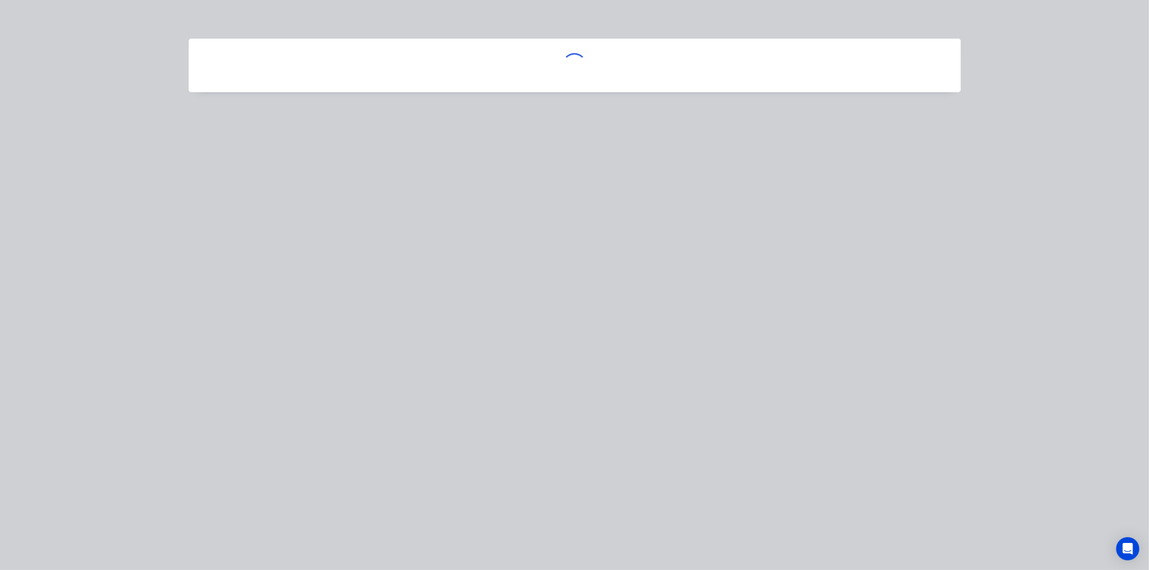
scroll to position [0, 0]
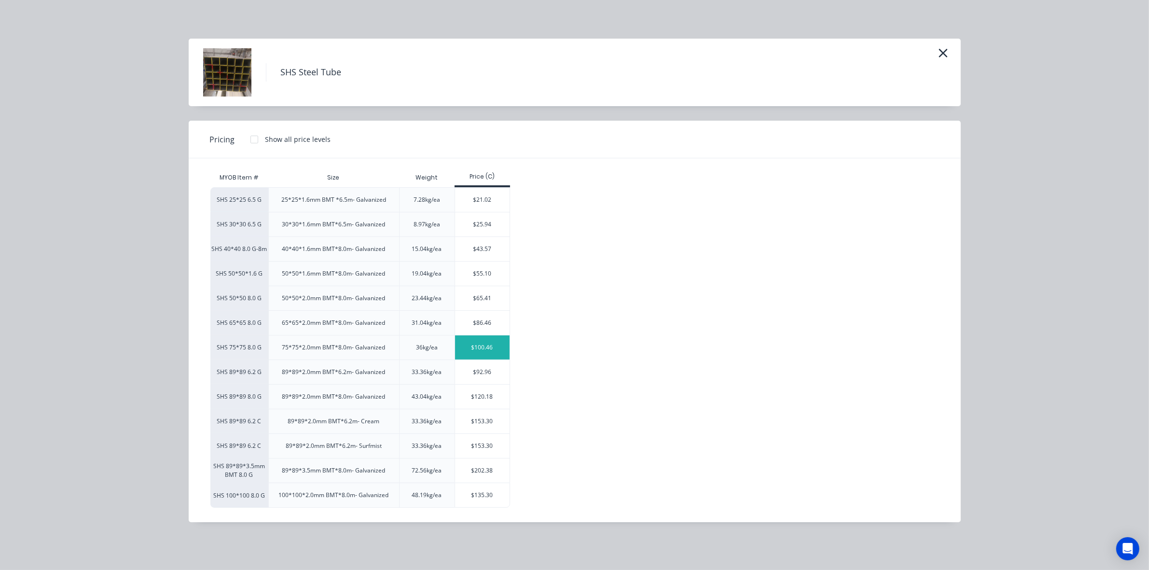
click at [488, 346] on div "$100.46" at bounding box center [482, 347] width 55 height 24
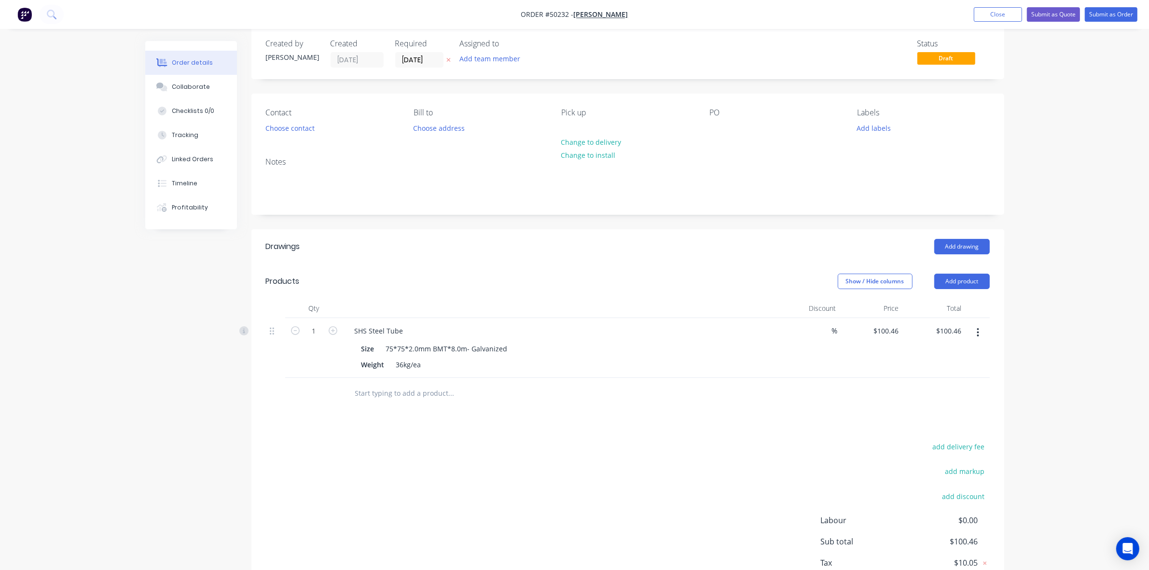
click at [517, 288] on div "Show / Hide columns Add product" at bounding box center [704, 281] width 570 height 15
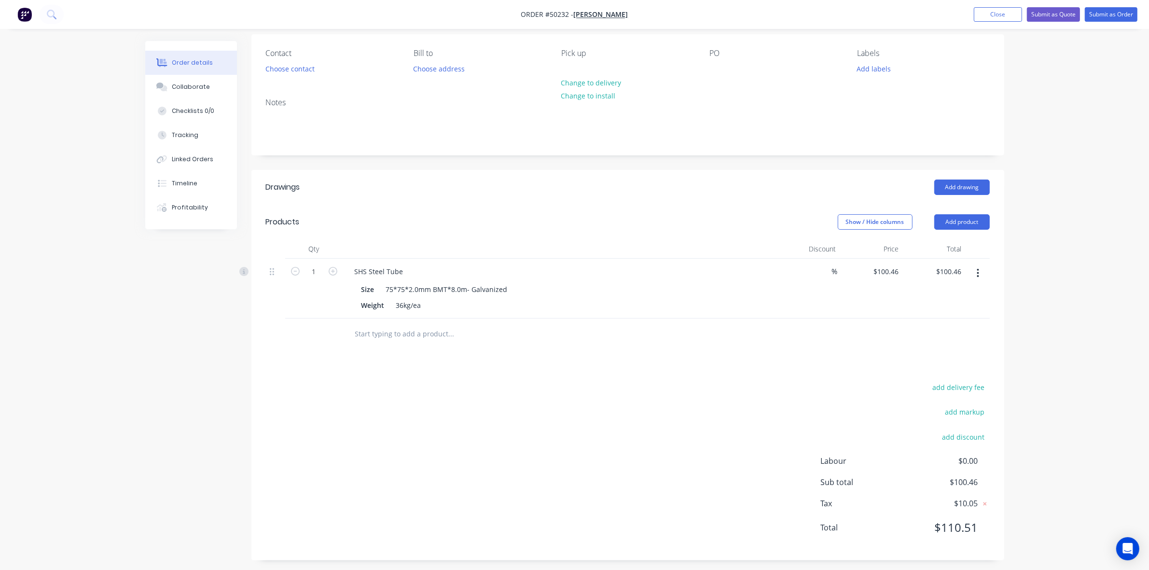
scroll to position [78, 0]
click at [602, 450] on div "add delivery fee add markup add discount Labour $0.00 Sub total $100.46 Tax $10…" at bounding box center [628, 458] width 724 height 165
click at [404, 268] on div "SHS Steel Tube" at bounding box center [379, 267] width 64 height 14
click at [537, 416] on div "add delivery fee add markup add discount Labour $0.00 Sub total $100.46 Tax $10…" at bounding box center [628, 458] width 724 height 165
drag, startPoint x: 963, startPoint y: 214, endPoint x: 958, endPoint y: 224, distance: 12.1
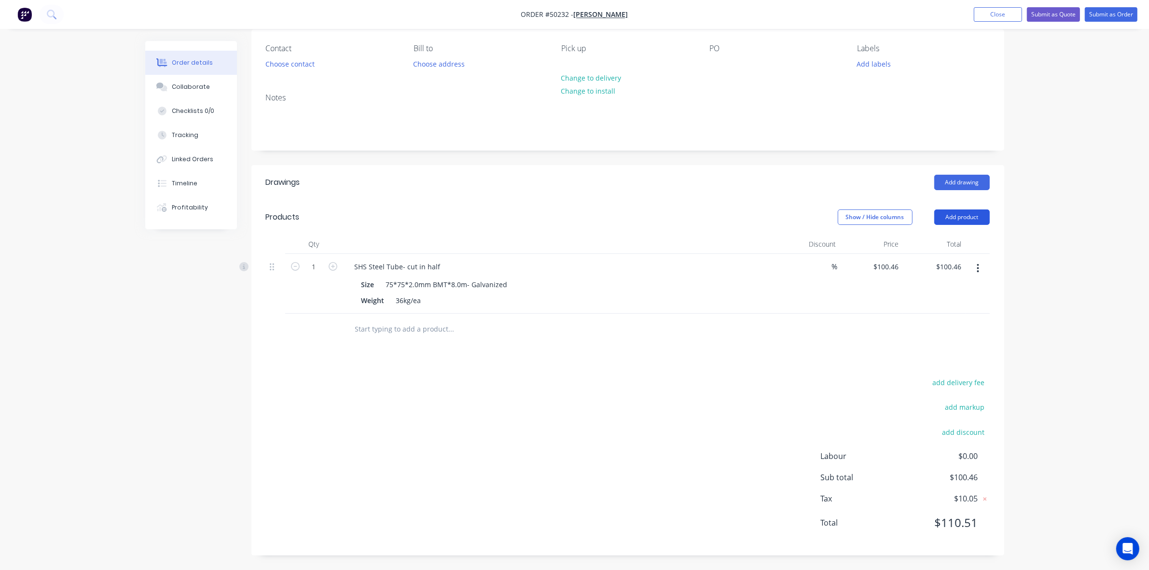
click at [963, 215] on button "Add product" at bounding box center [961, 216] width 55 height 15
click at [947, 237] on div "Product catalogue" at bounding box center [943, 241] width 74 height 14
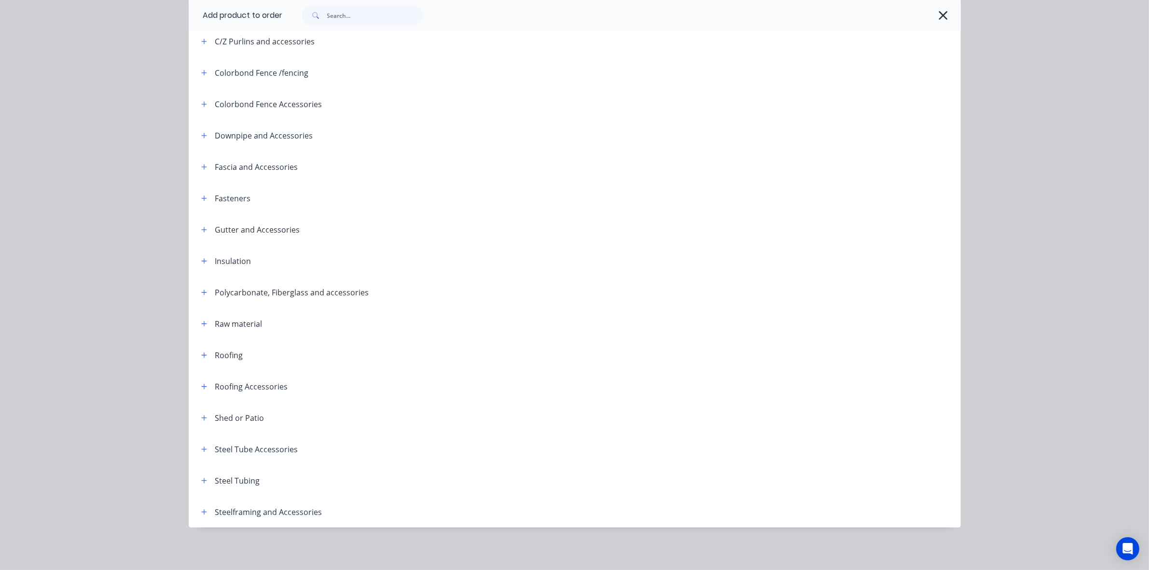
scroll to position [92, 0]
click at [203, 476] on span at bounding box center [204, 480] width 12 height 12
click at [203, 478] on button "button" at bounding box center [204, 480] width 12 height 12
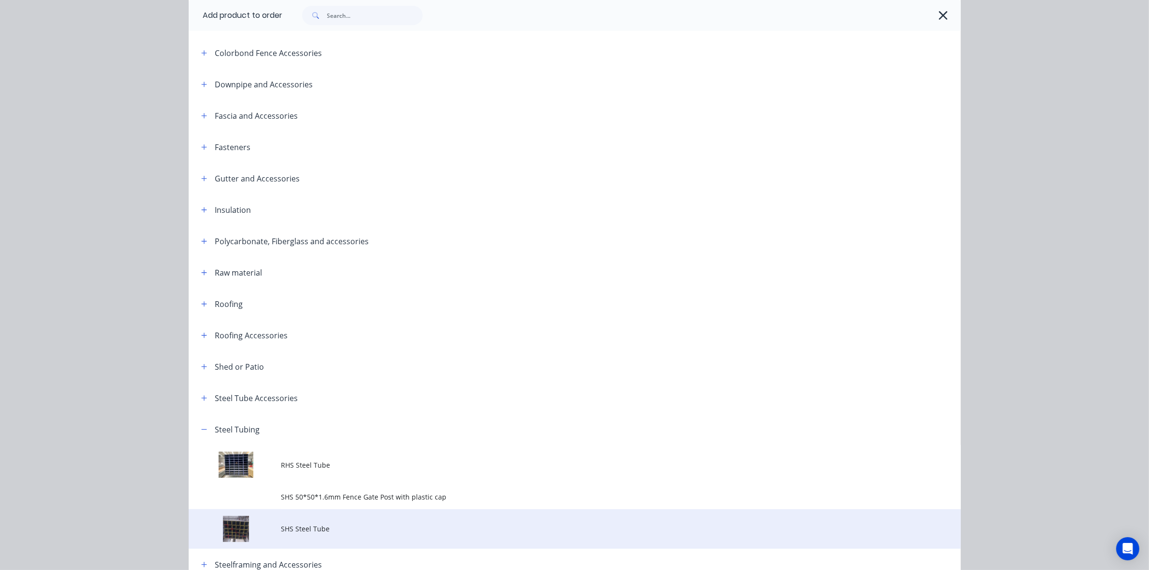
scroll to position [278, 0]
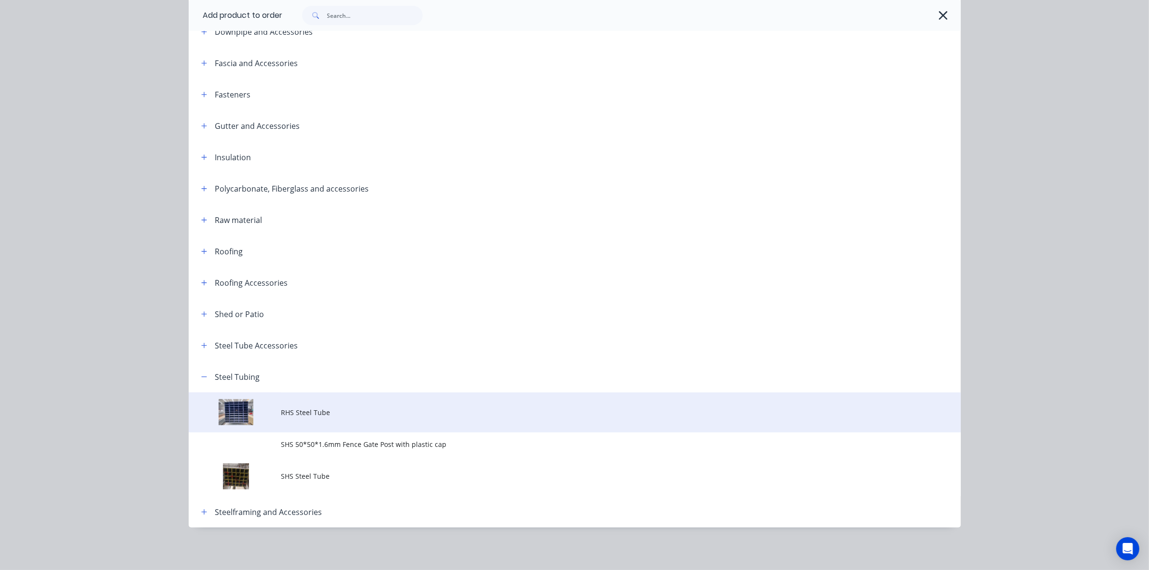
click at [336, 418] on td "RHS Steel Tube" at bounding box center [620, 412] width 679 height 40
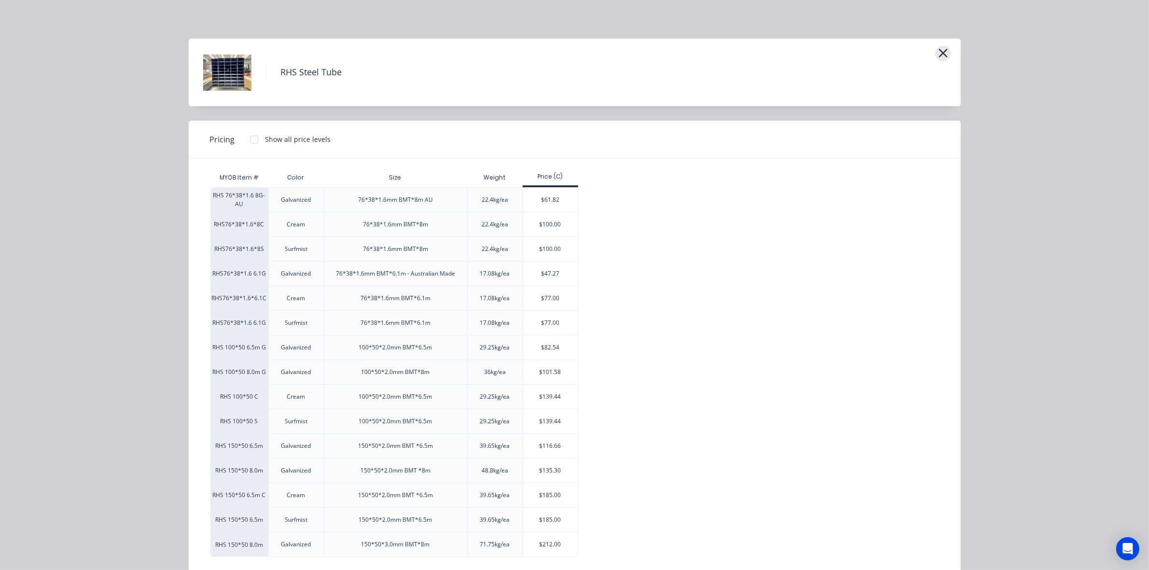
click at [935, 51] on button "button" at bounding box center [943, 53] width 16 height 15
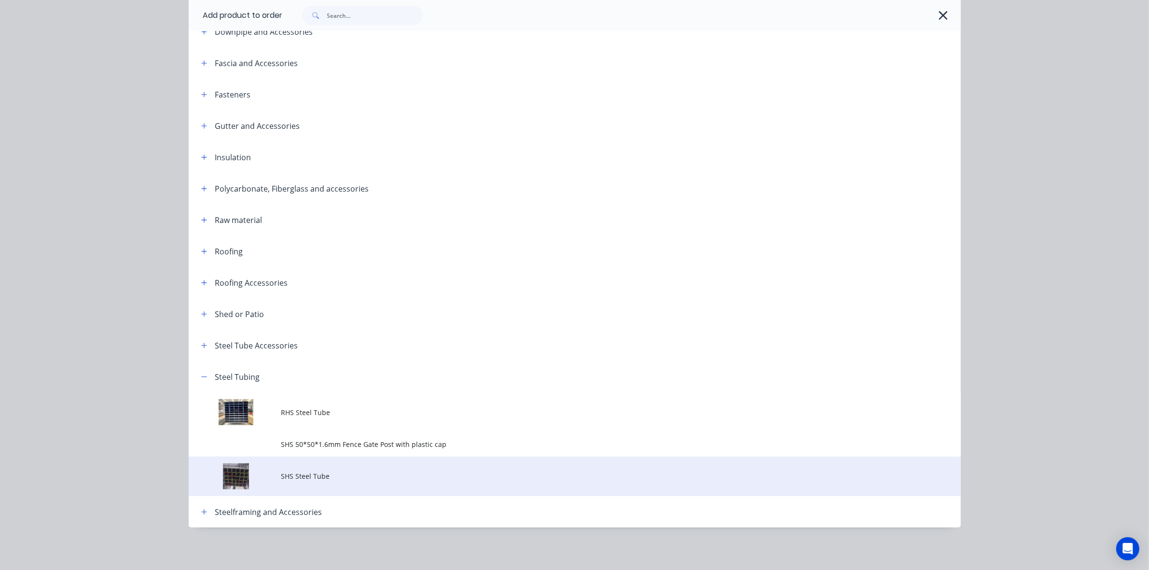
click at [348, 488] on td "SHS Steel Tube" at bounding box center [620, 476] width 679 height 40
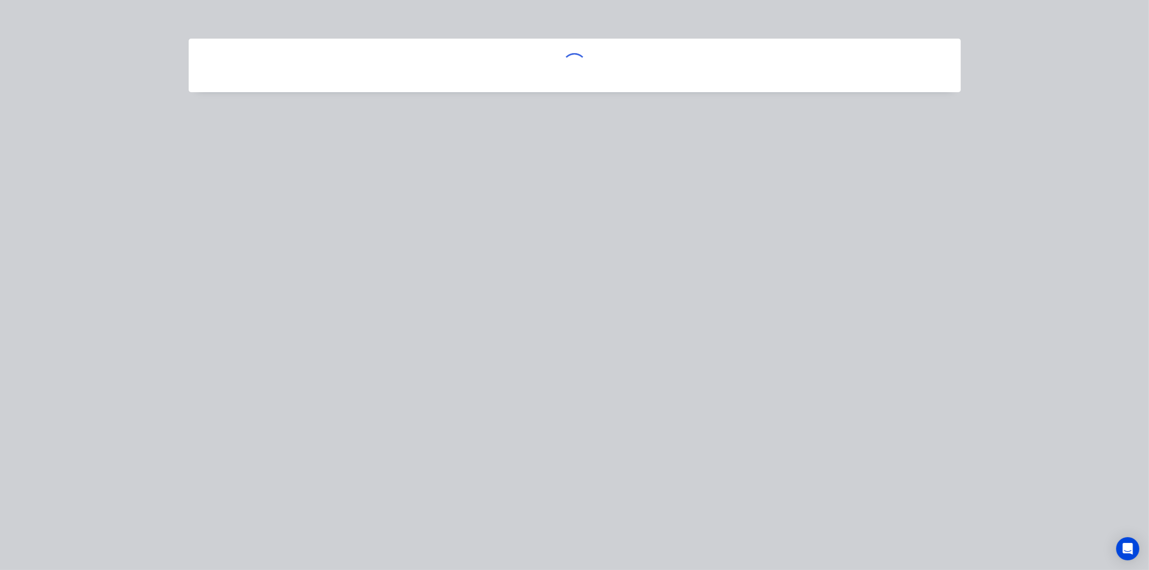
scroll to position [0, 0]
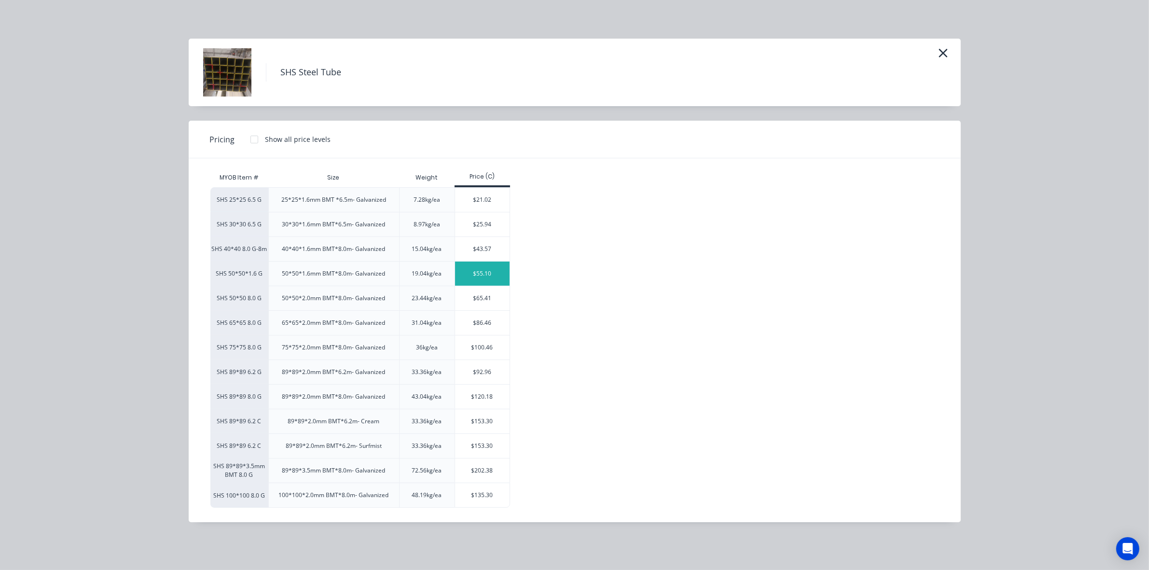
click at [484, 283] on div "$55.10" at bounding box center [482, 273] width 55 height 24
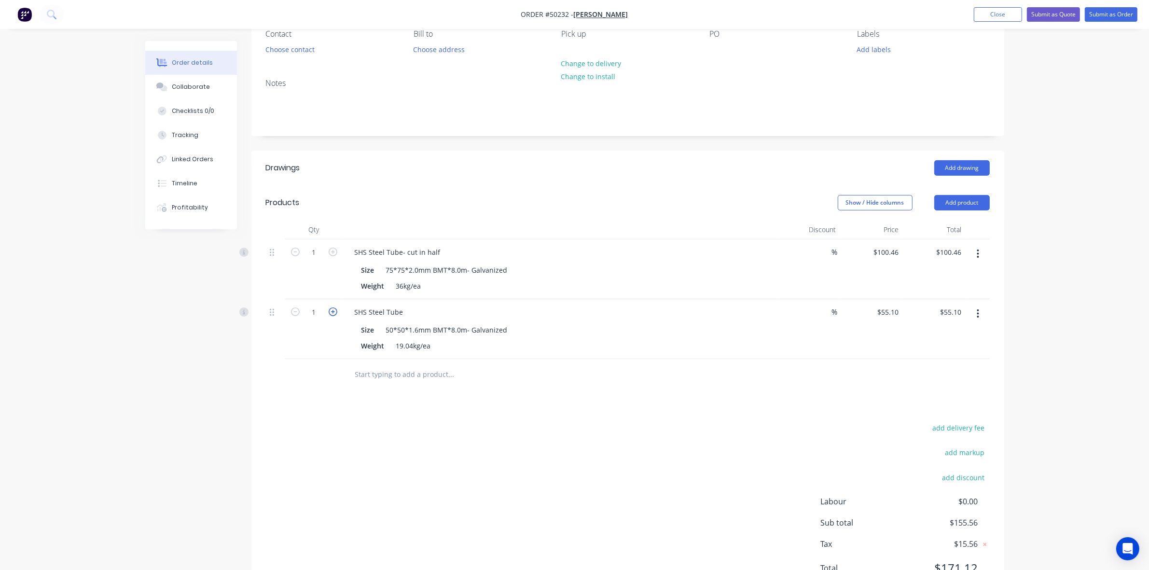
click at [333, 315] on icon "button" at bounding box center [333, 311] width 9 height 9
type input "2"
type input "$110.20"
click at [356, 409] on div "Drawings Add drawing Products Show / Hide columns Add product Qty Discount Pric…" at bounding box center [627, 376] width 753 height 450
click at [406, 315] on div "SHS Steel Tube" at bounding box center [379, 312] width 64 height 14
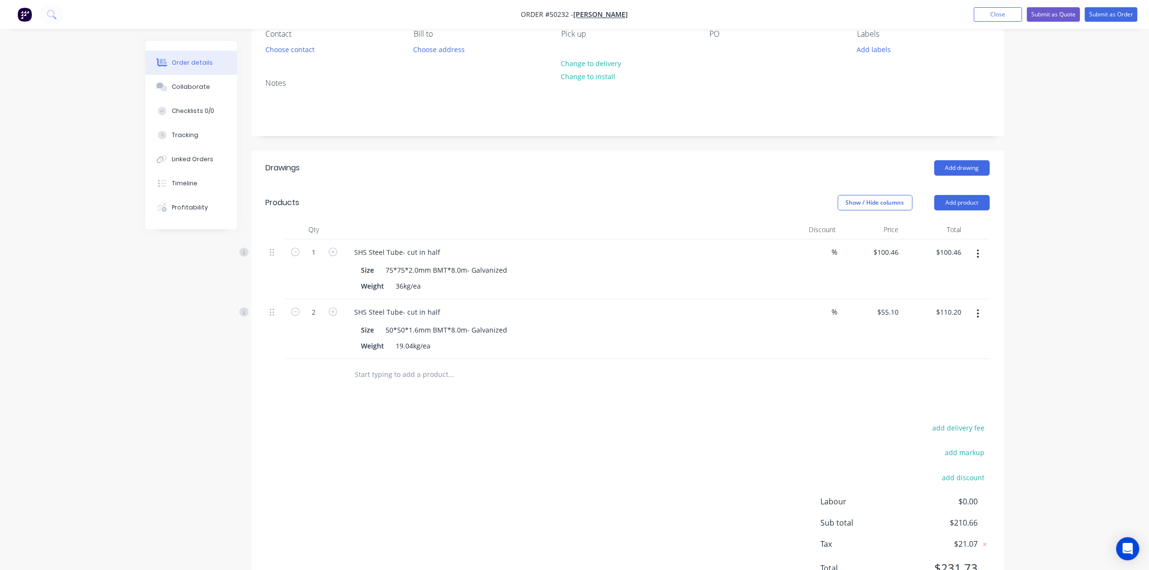
click at [615, 150] on div "Created by Cathy Created 10/10/25 Required 10/10/25 Assigned to Add team member…" at bounding box center [627, 275] width 753 height 652
click at [958, 206] on button "Add product" at bounding box center [961, 202] width 55 height 15
click at [955, 223] on div "Product catalogue" at bounding box center [943, 227] width 74 height 14
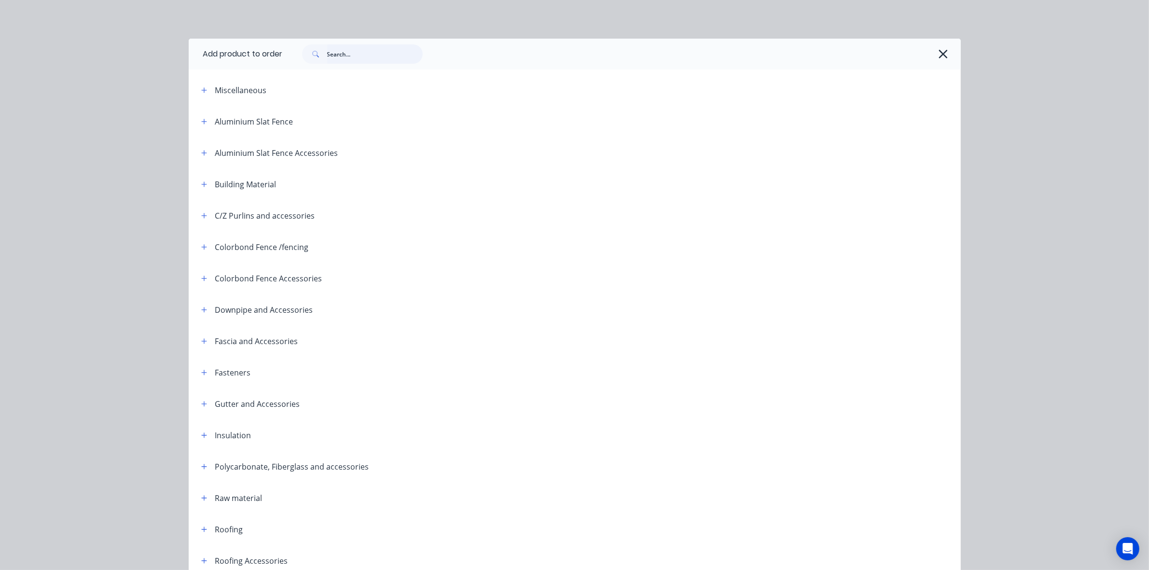
click at [362, 54] on input "text" at bounding box center [375, 53] width 96 height 19
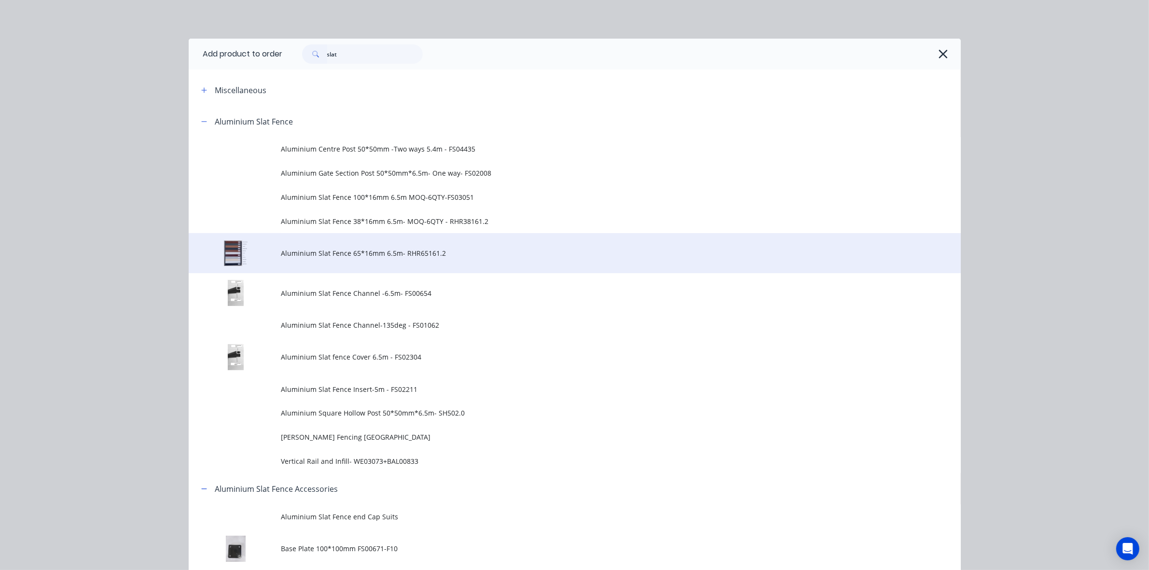
drag, startPoint x: 288, startPoint y: 256, endPoint x: 293, endPoint y: 252, distance: 6.6
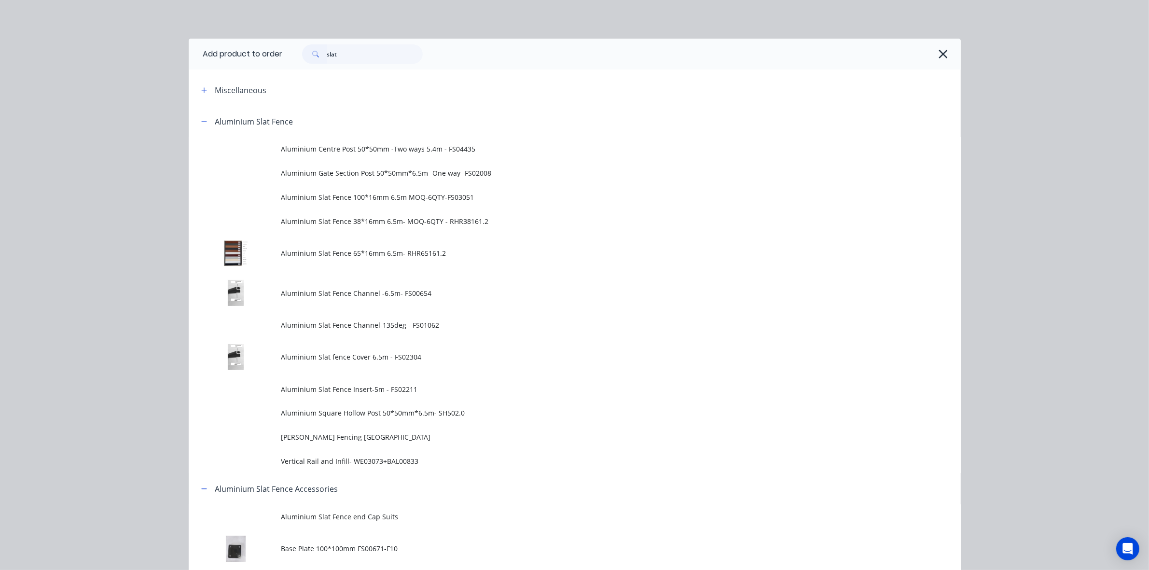
click at [288, 256] on span "Aluminium Slat Fence 65*16mm 6.5m- RHR65161.2" at bounding box center [552, 253] width 543 height 10
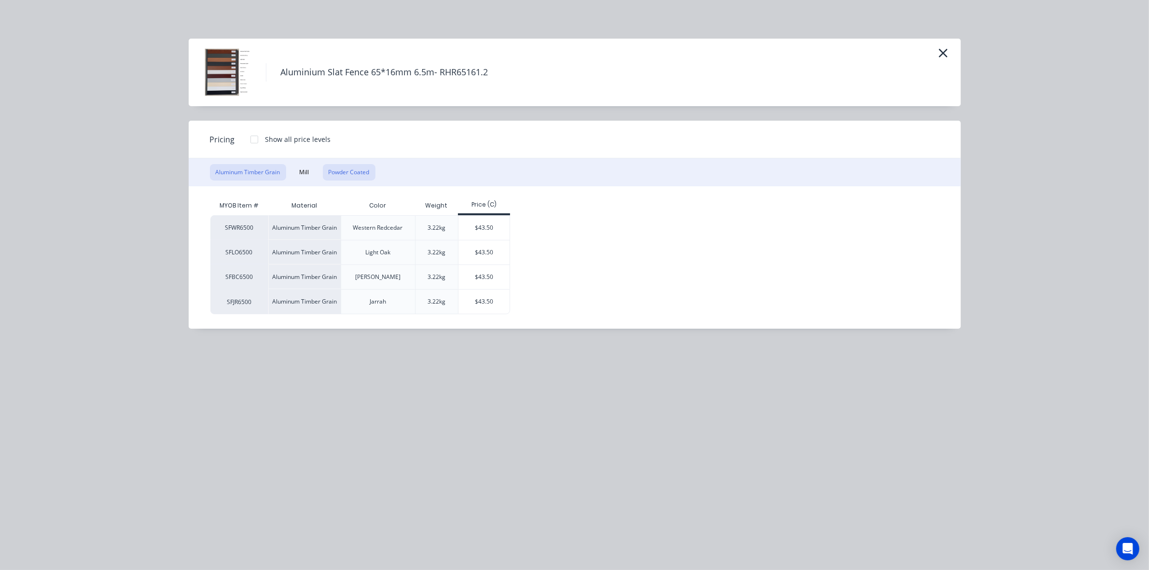
click at [343, 174] on button "Powder Coated" at bounding box center [349, 172] width 53 height 16
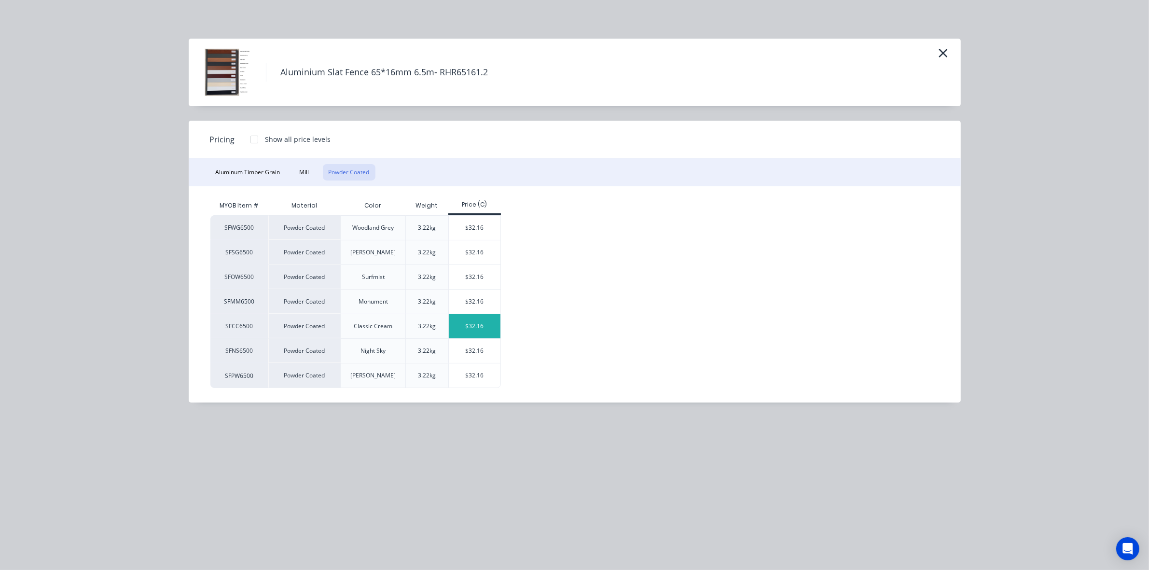
click at [473, 332] on div "$32.16" at bounding box center [475, 326] width 52 height 24
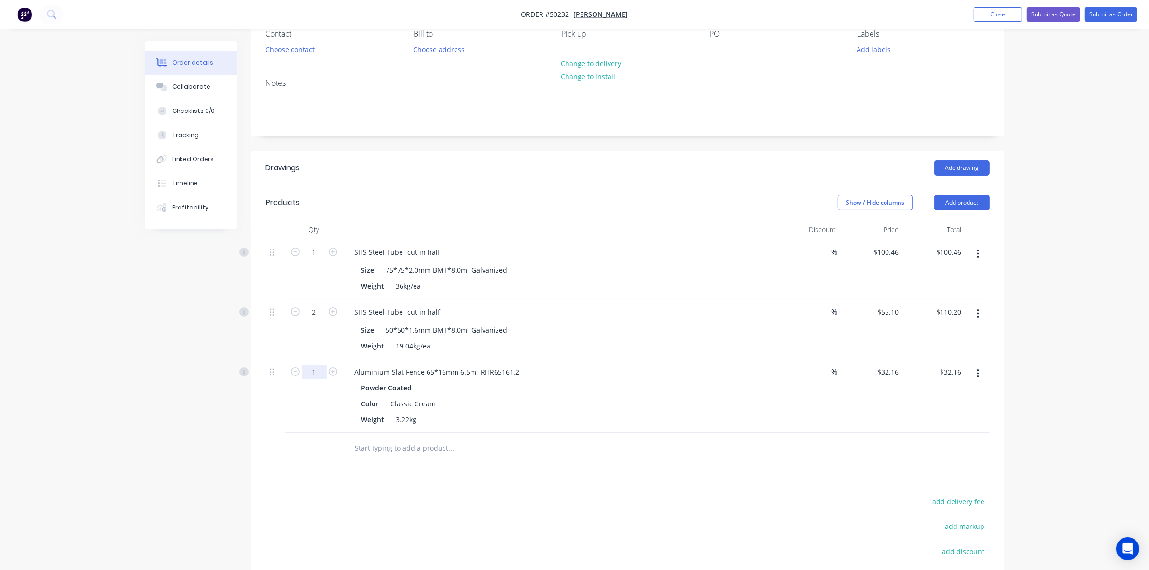
click at [324, 365] on input "1" at bounding box center [313, 372] width 25 height 14
click at [743, 435] on div at bounding box center [628, 448] width 724 height 31
click at [755, 447] on div at bounding box center [628, 448] width 724 height 31
click at [969, 200] on button "Add product" at bounding box center [961, 202] width 55 height 15
drag, startPoint x: 959, startPoint y: 214, endPoint x: 946, endPoint y: 230, distance: 20.0
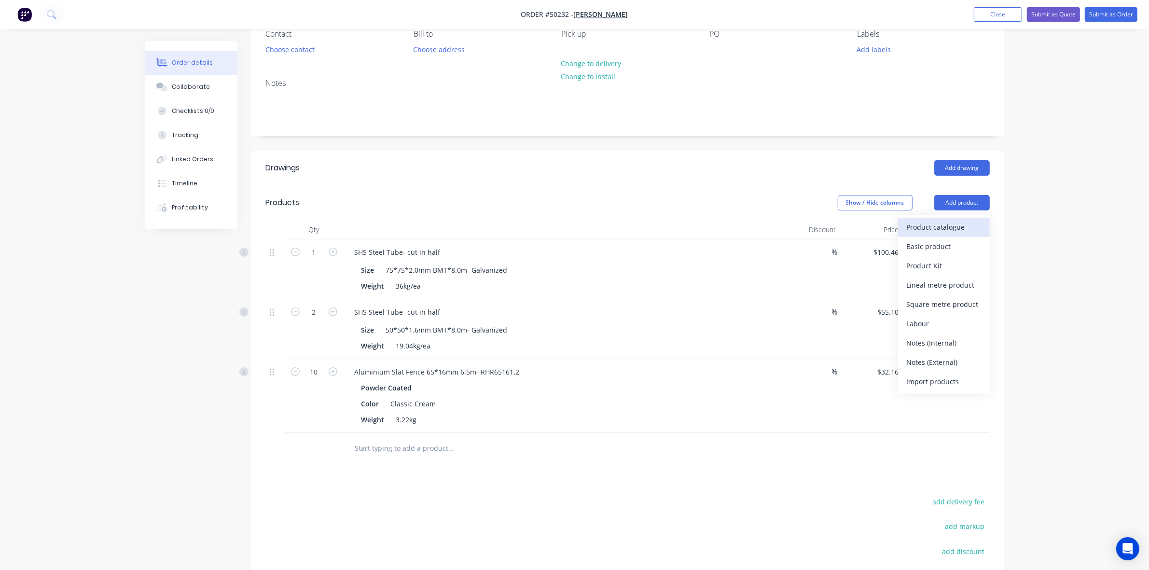
click at [946, 230] on div "Product catalogue" at bounding box center [943, 227] width 74 height 14
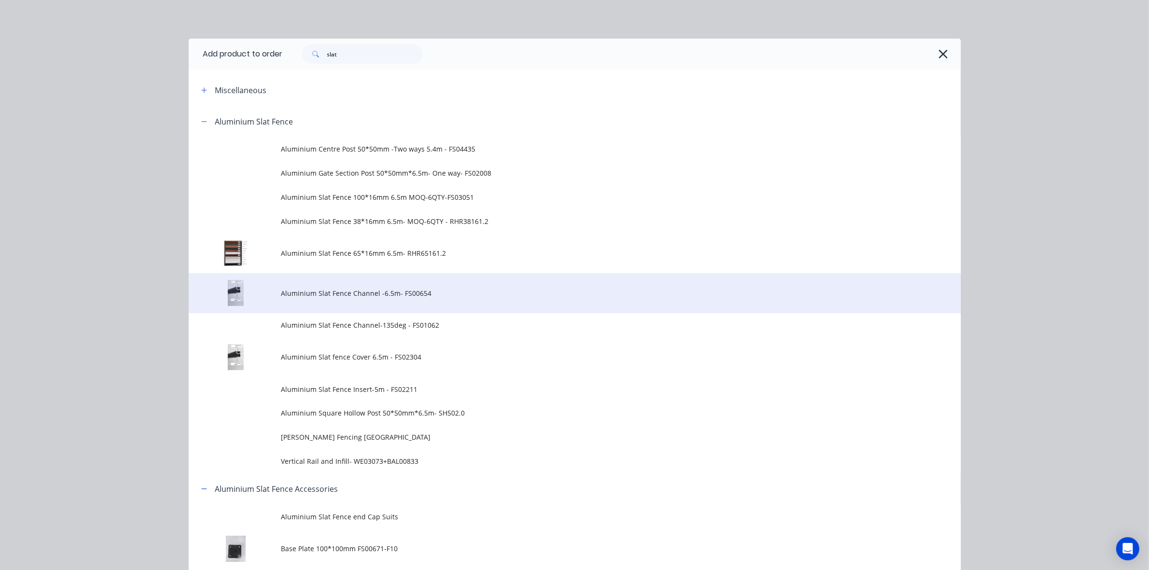
click at [398, 284] on td "Aluminium Slat Fence Channel -6.5m- FS00654" at bounding box center [620, 293] width 679 height 40
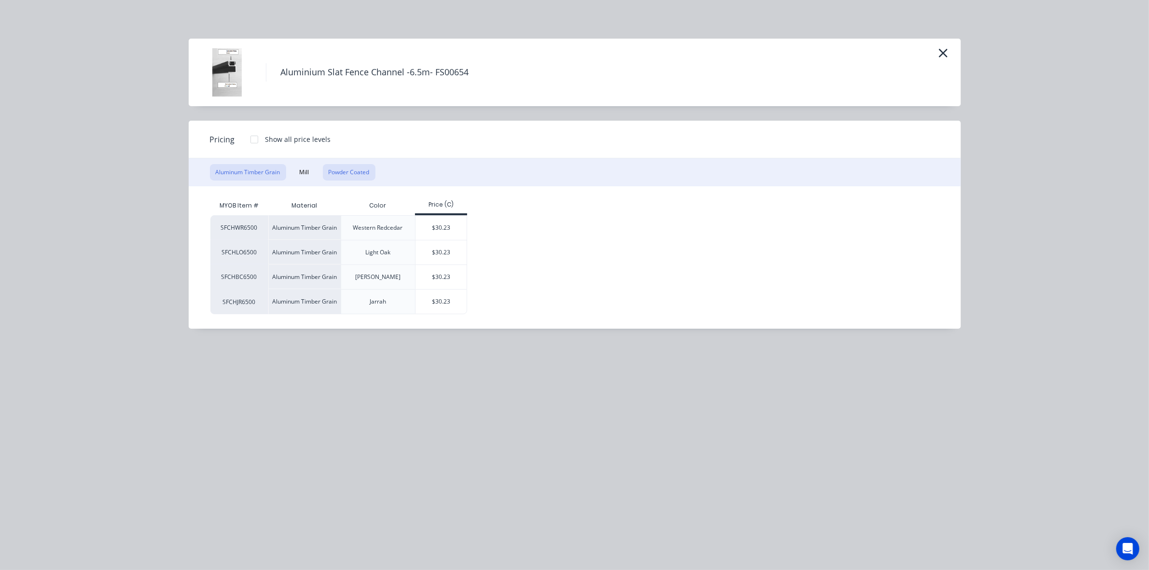
click at [353, 177] on button "Powder Coated" at bounding box center [349, 172] width 53 height 16
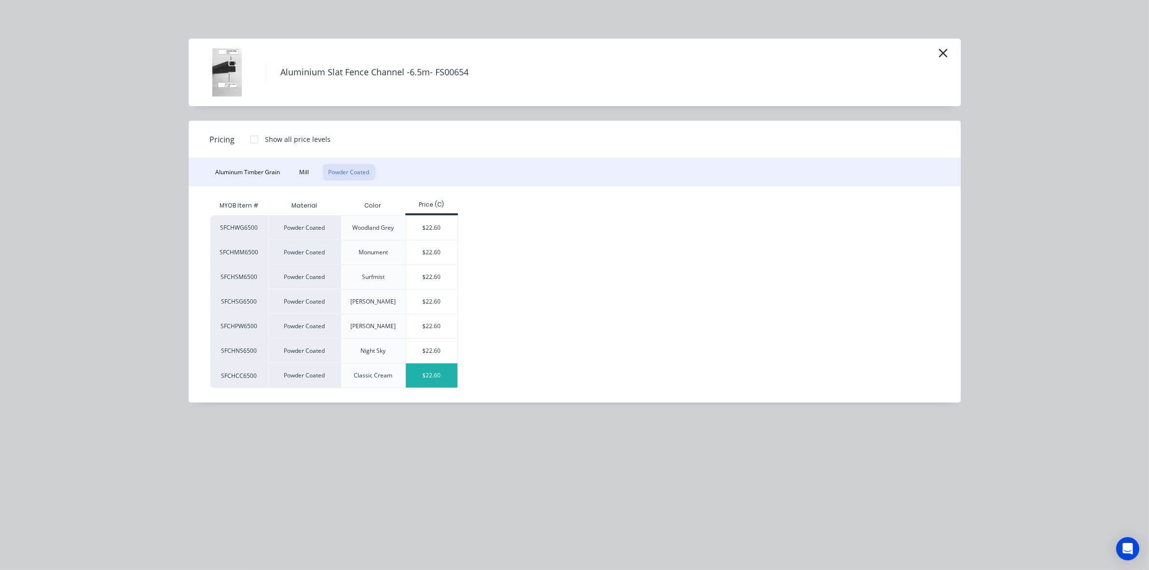
click at [430, 368] on div "$22.60" at bounding box center [432, 375] width 52 height 24
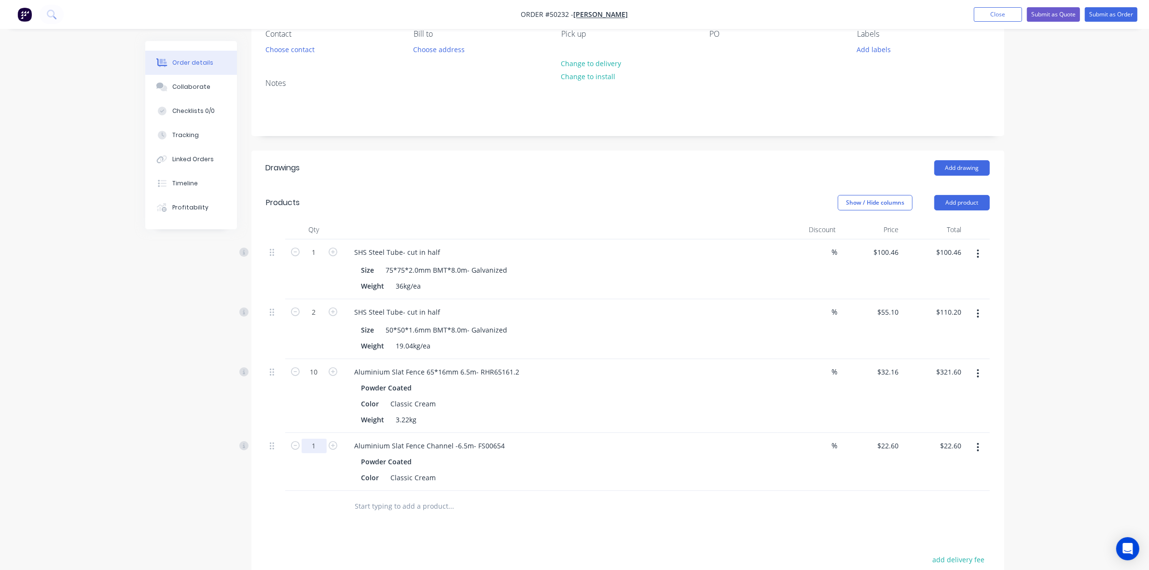
click at [324, 452] on input "1" at bounding box center [313, 445] width 25 height 14
click at [673, 447] on div "Aluminium Slat Fence Channel -6.5m- FS00654" at bounding box center [560, 445] width 426 height 14
click at [954, 204] on button "Add product" at bounding box center [961, 202] width 55 height 15
click at [955, 223] on div "Product catalogue" at bounding box center [943, 227] width 74 height 14
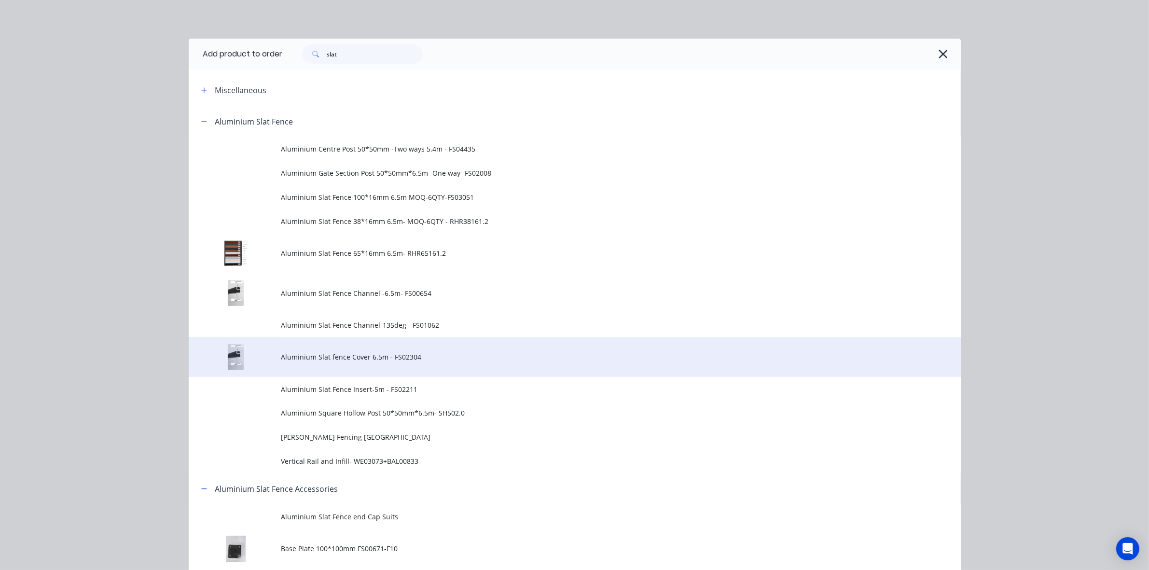
click at [404, 367] on td "Aluminium Slat fence Cover 6.5m - FS02304" at bounding box center [620, 357] width 679 height 40
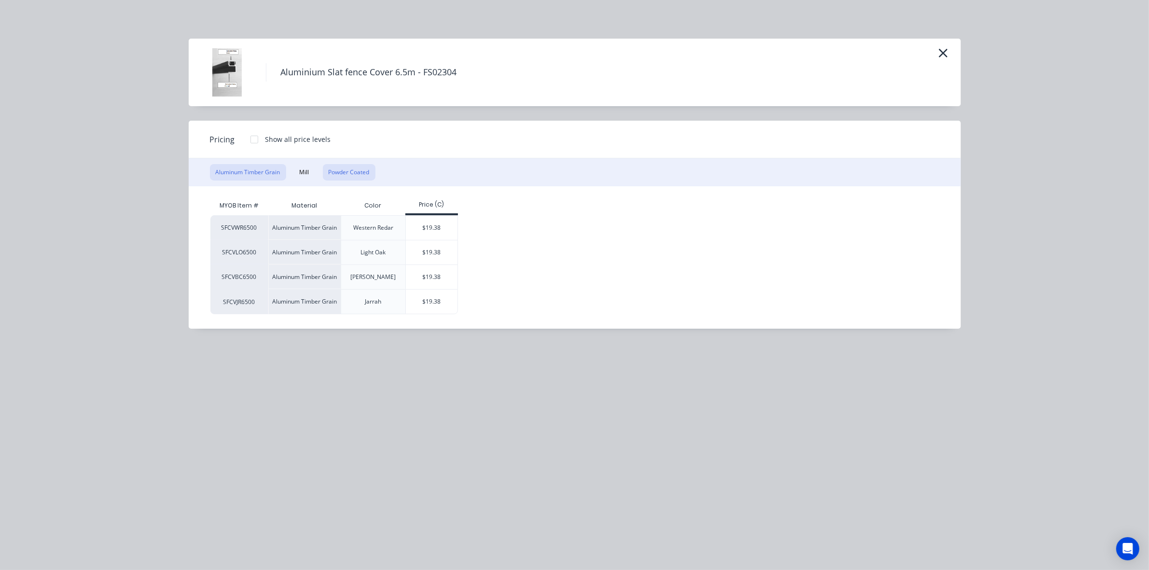
click at [350, 175] on button "Powder Coated" at bounding box center [349, 172] width 53 height 16
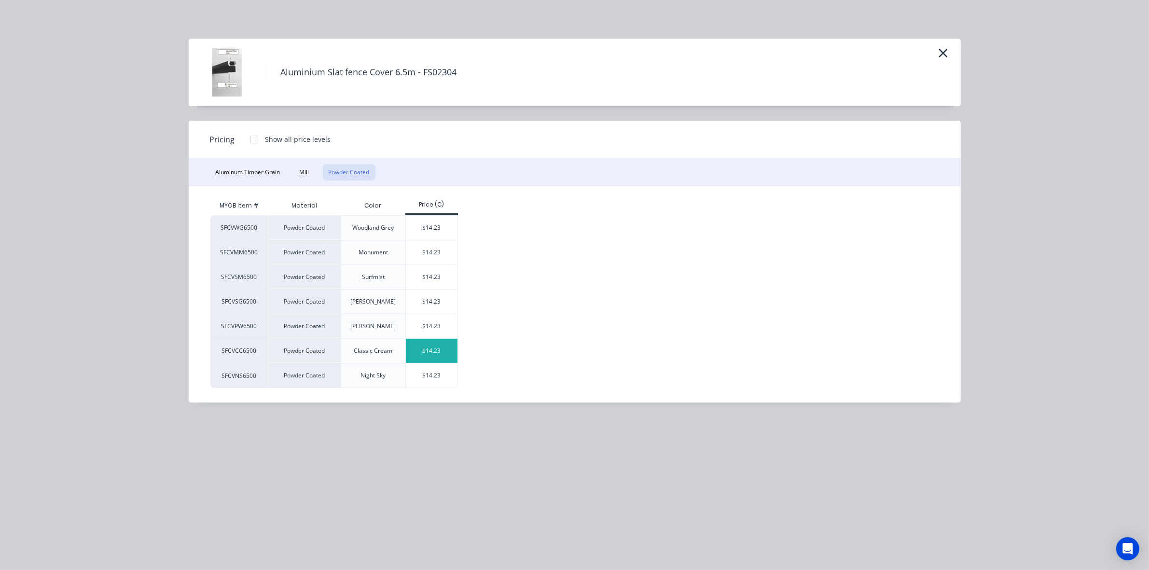
click at [424, 346] on div "$14.23" at bounding box center [432, 351] width 52 height 24
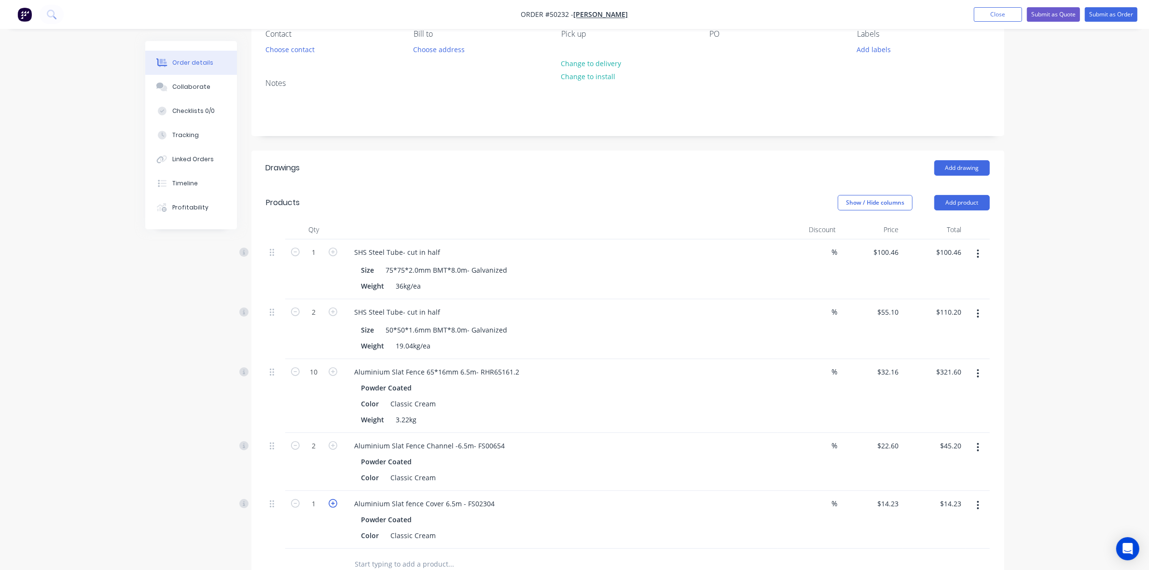
click at [336, 503] on icon "button" at bounding box center [333, 503] width 9 height 9
click at [592, 450] on div "Aluminium Slat Fence Channel -6.5m- FS00654" at bounding box center [560, 445] width 426 height 14
click at [958, 201] on button "Add product" at bounding box center [961, 202] width 55 height 15
click at [569, 175] on div "Add drawing" at bounding box center [704, 167] width 570 height 15
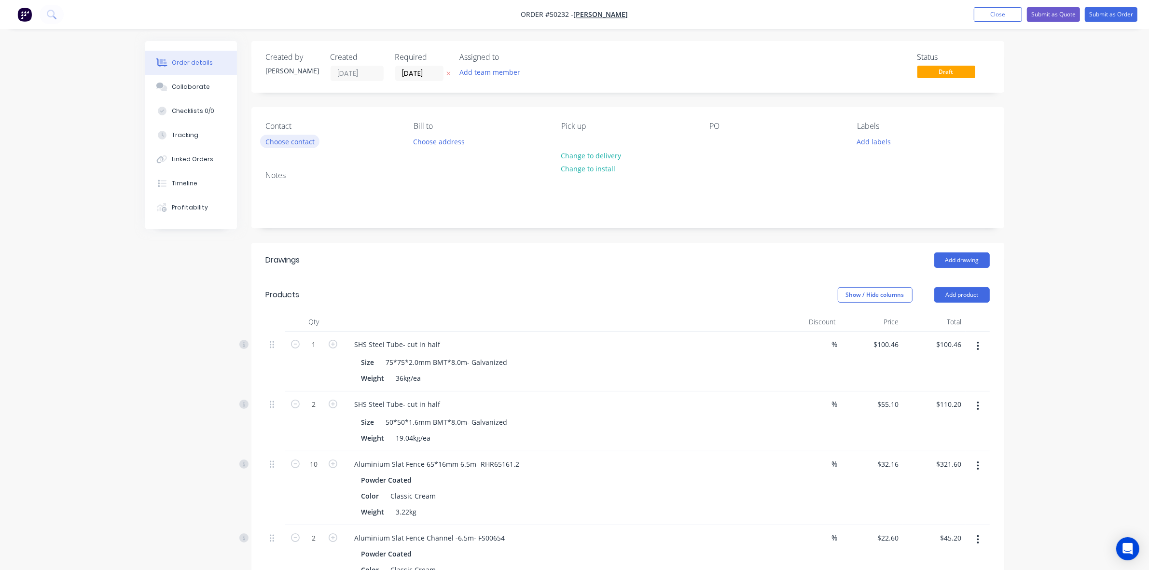
click at [309, 139] on button "Choose contact" at bounding box center [289, 141] width 59 height 13
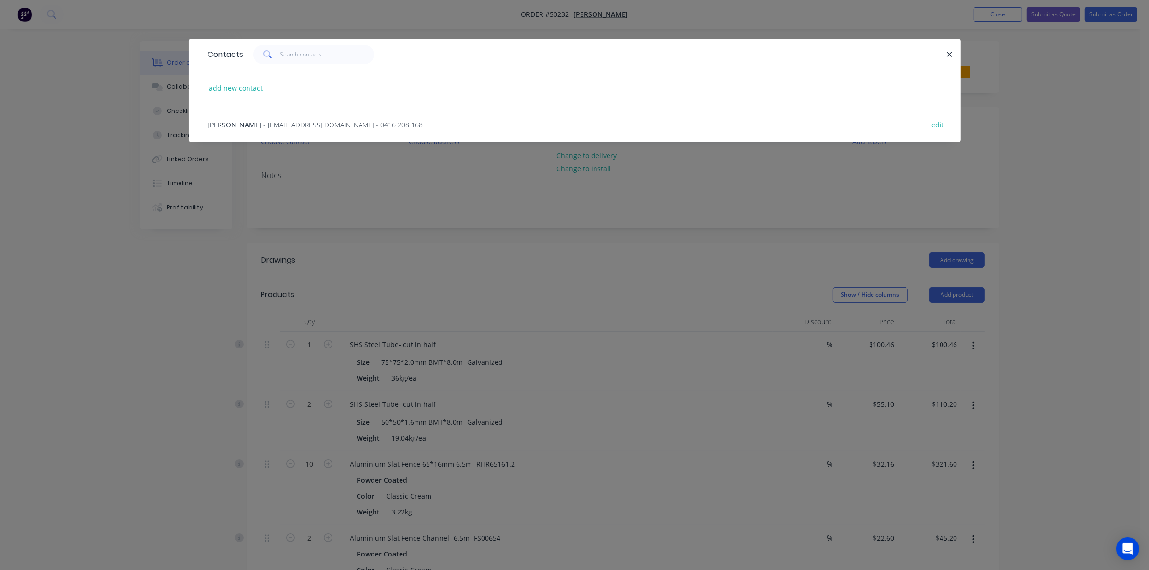
click at [267, 126] on span "- oceanlin8168@gmail.com - 0416 208 168" at bounding box center [343, 124] width 159 height 9
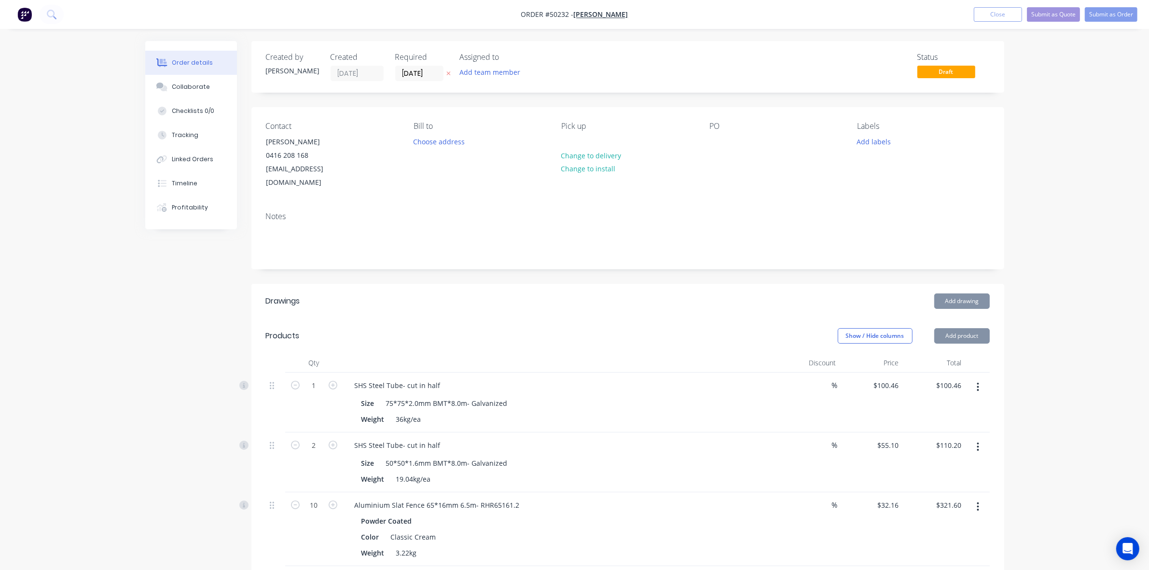
drag, startPoint x: 601, startPoint y: 315, endPoint x: 674, endPoint y: 272, distance: 84.6
click at [602, 318] on header "Products Show / Hide columns Add product" at bounding box center [627, 335] width 753 height 35
click at [1055, 20] on button "Submit as Quote" at bounding box center [1053, 14] width 53 height 14
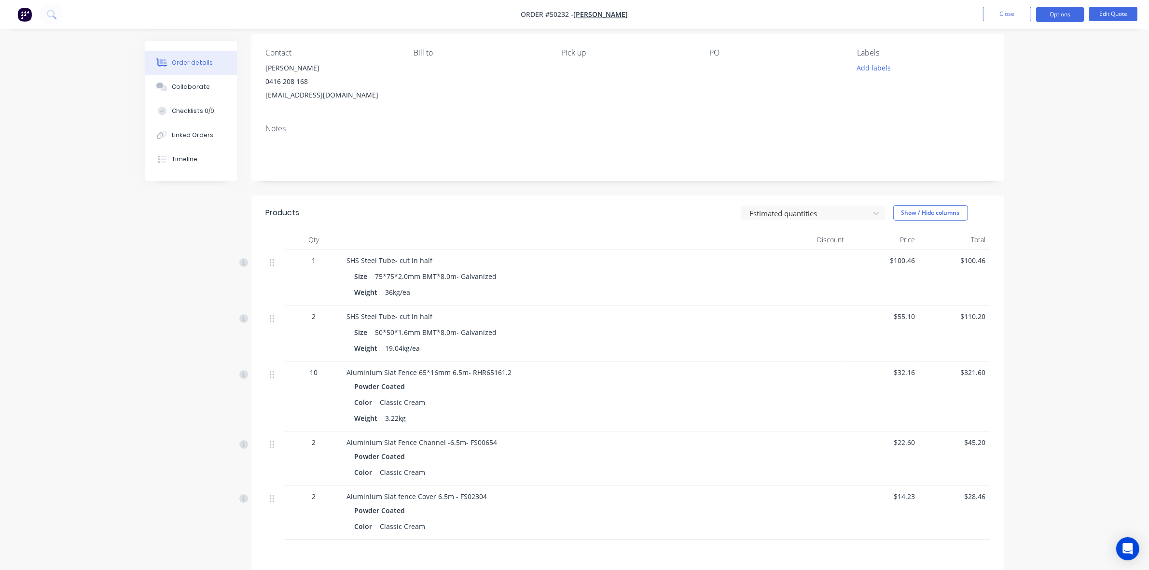
scroll to position [193, 0]
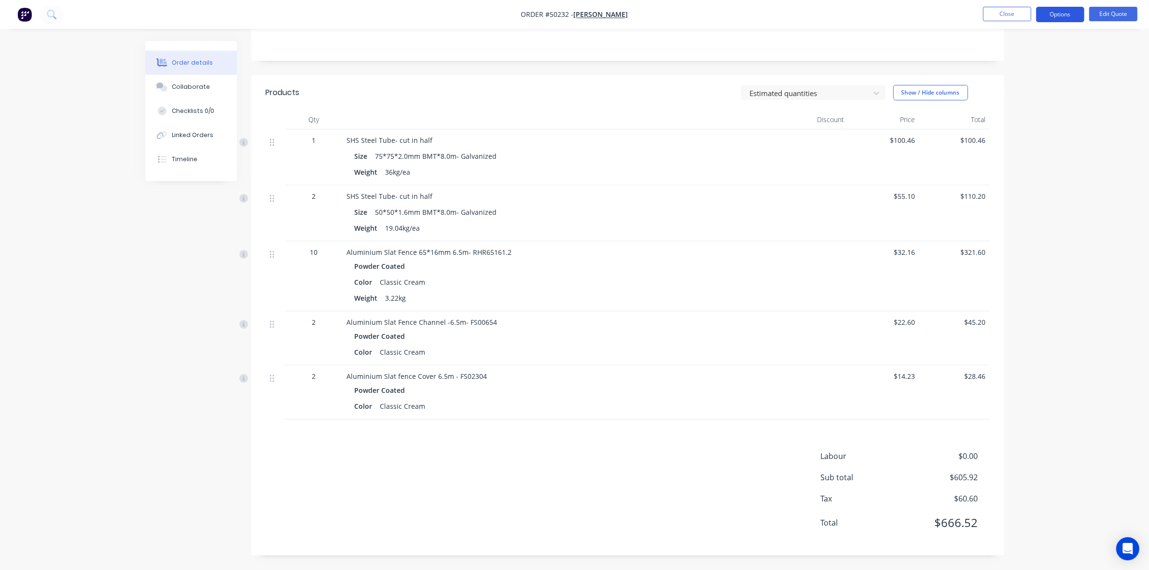
click at [1071, 10] on button "Options" at bounding box center [1060, 14] width 48 height 15
click at [1036, 59] on div "Quote" at bounding box center [1030, 59] width 89 height 14
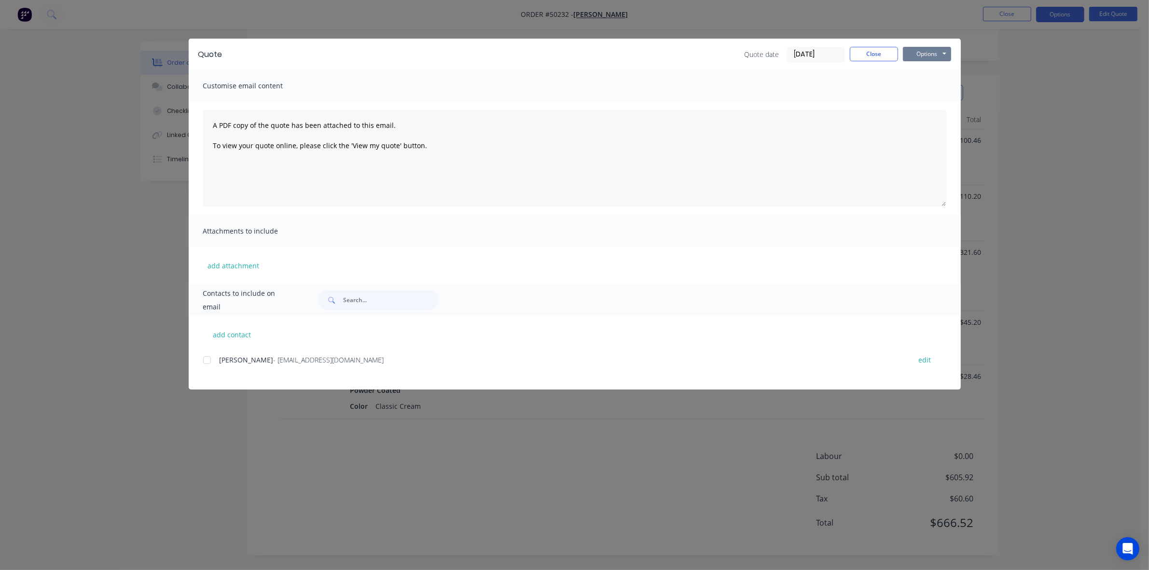
click at [945, 47] on button "Options" at bounding box center [927, 54] width 48 height 14
click at [930, 87] on button "Print" at bounding box center [934, 88] width 62 height 16
click at [871, 59] on button "Close" at bounding box center [873, 54] width 48 height 14
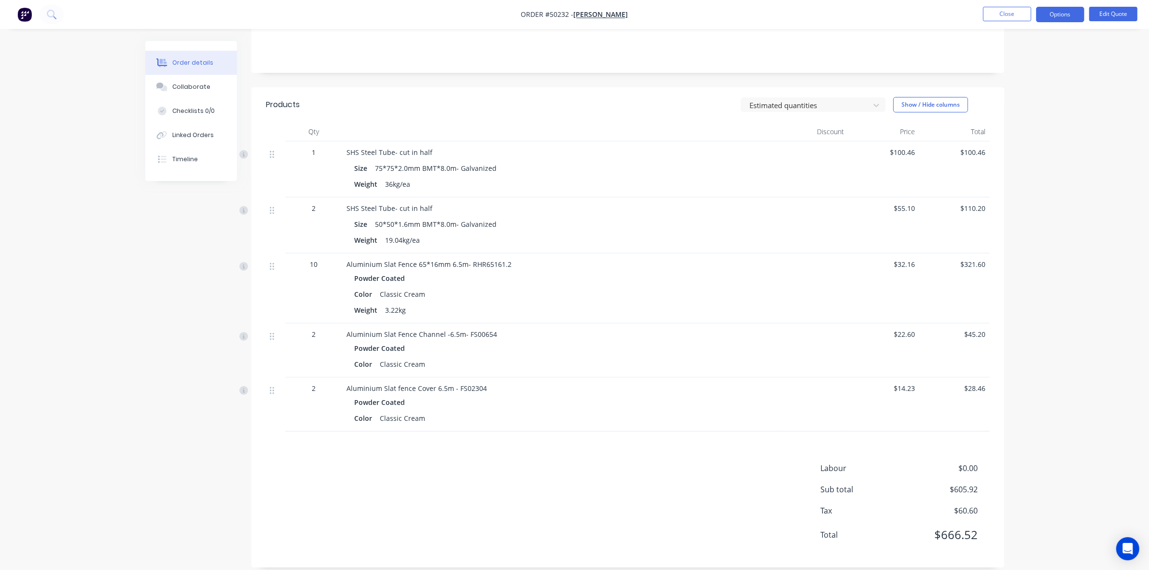
scroll to position [0, 0]
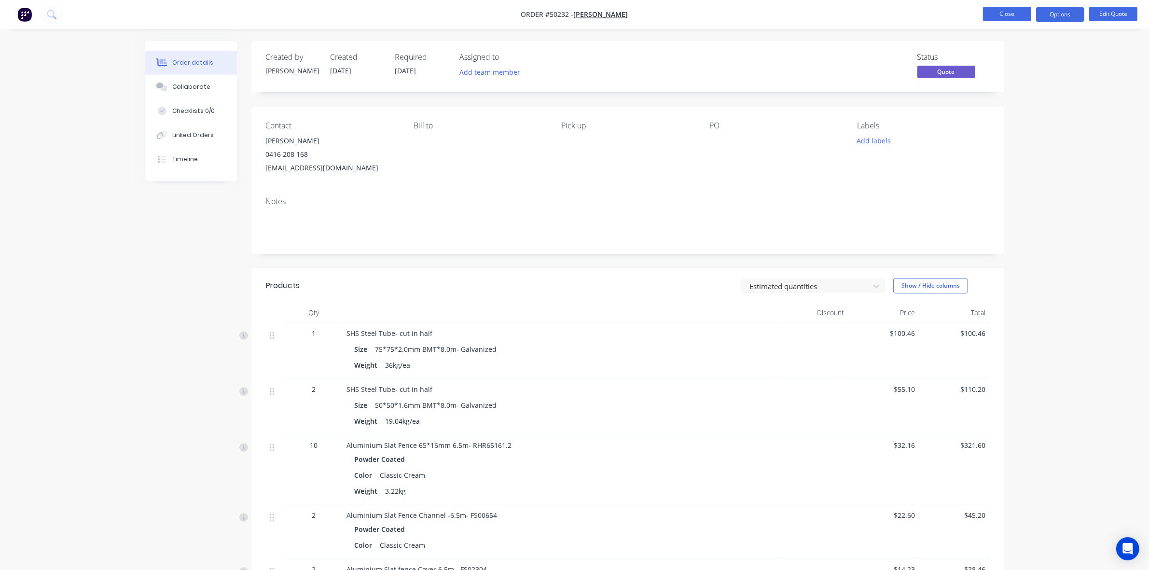
click at [998, 14] on button "Close" at bounding box center [1007, 14] width 48 height 14
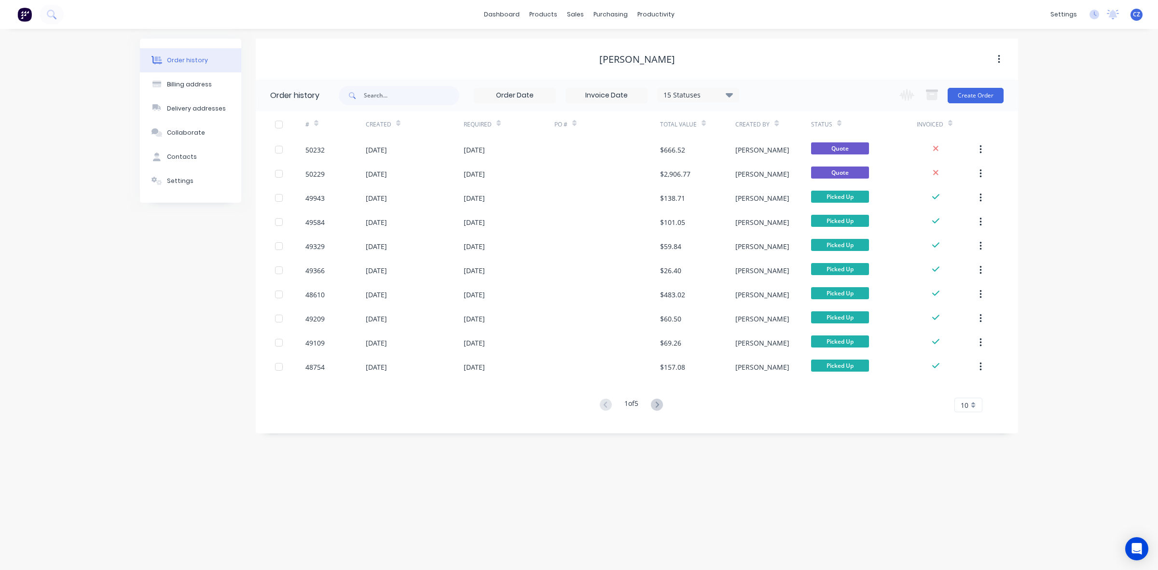
click at [993, 86] on div "Change order status Submitted Ready for Delivery Ready To Pick Up Monday Tuesda…" at bounding box center [948, 95] width 110 height 31
click at [966, 104] on div "Change order status Submitted Ready for Delivery Ready To Pick Up Monday Tuesda…" at bounding box center [948, 95] width 110 height 31
click at [980, 96] on button "Create Order" at bounding box center [975, 95] width 56 height 15
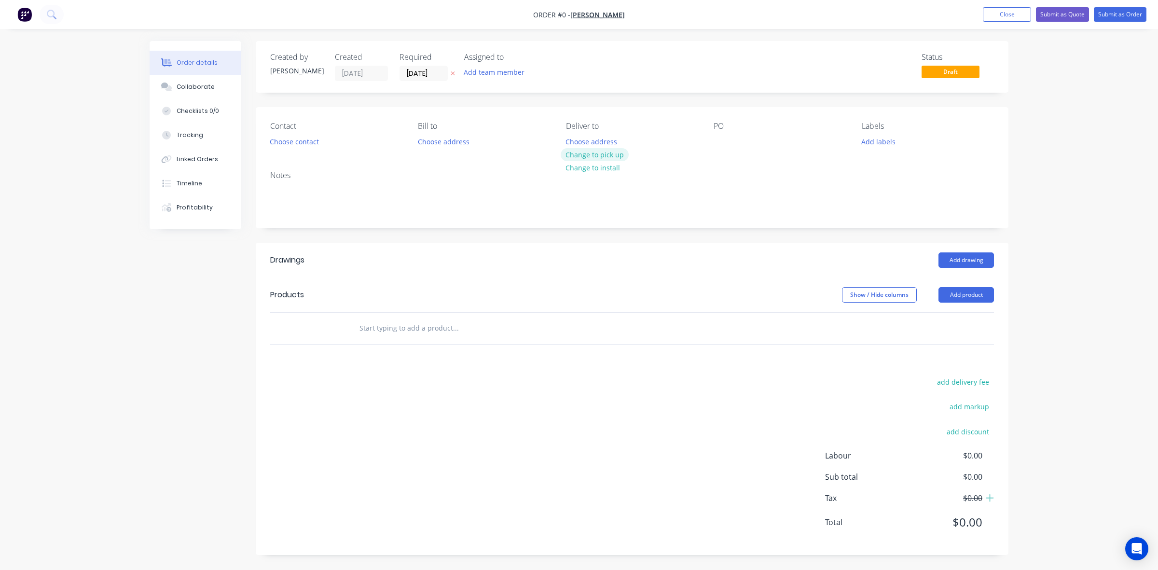
click at [596, 152] on button "Change to pick up" at bounding box center [595, 154] width 69 height 13
drag, startPoint x: 323, startPoint y: 141, endPoint x: 310, endPoint y: 142, distance: 13.5
click at [305, 143] on button "Choose contact" at bounding box center [294, 141] width 59 height 13
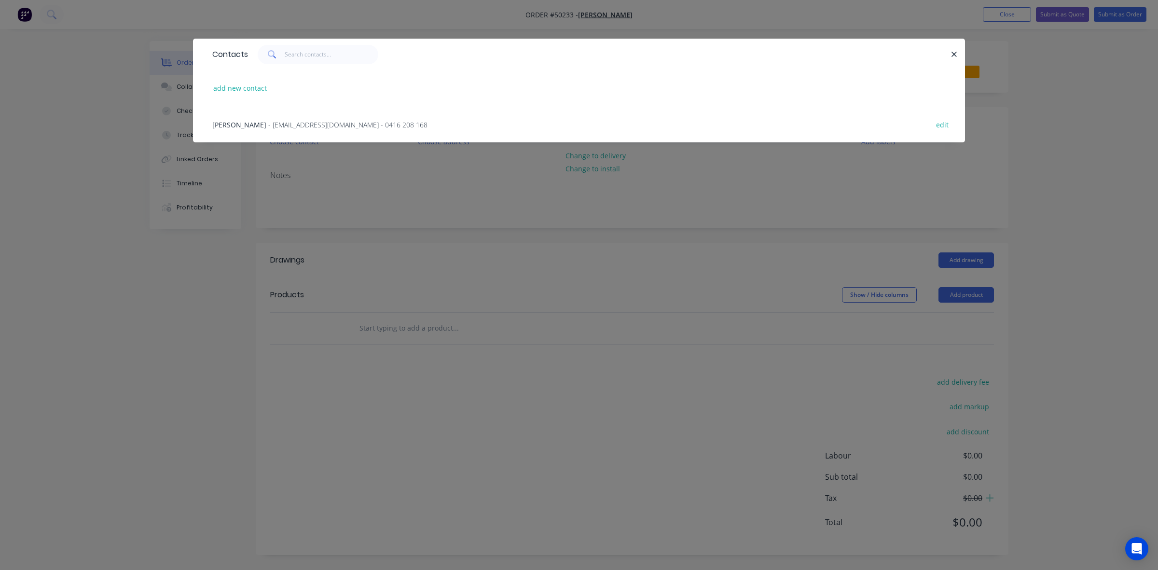
click at [269, 134] on div "Chenghai Lin - oceanlin8168@gmail.com - 0416 208 168 edit" at bounding box center [578, 124] width 743 height 36
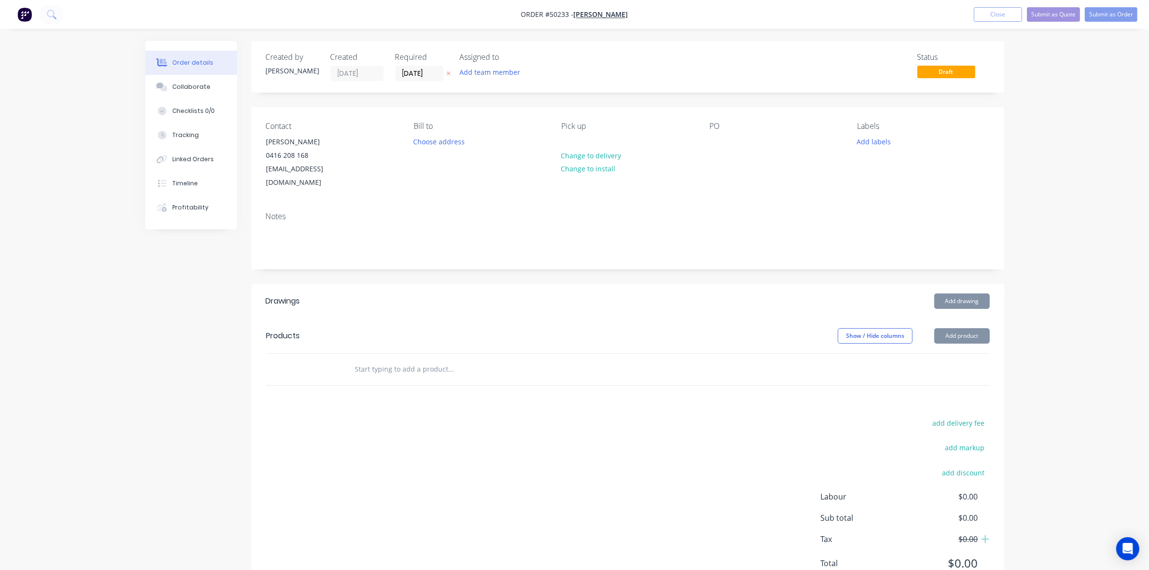
click at [471, 273] on div "Created by Cathy Created 10/10/25 Required 10/10/25 Assigned to Add team member…" at bounding box center [627, 318] width 753 height 555
click at [979, 328] on button "Add product" at bounding box center [961, 335] width 55 height 15
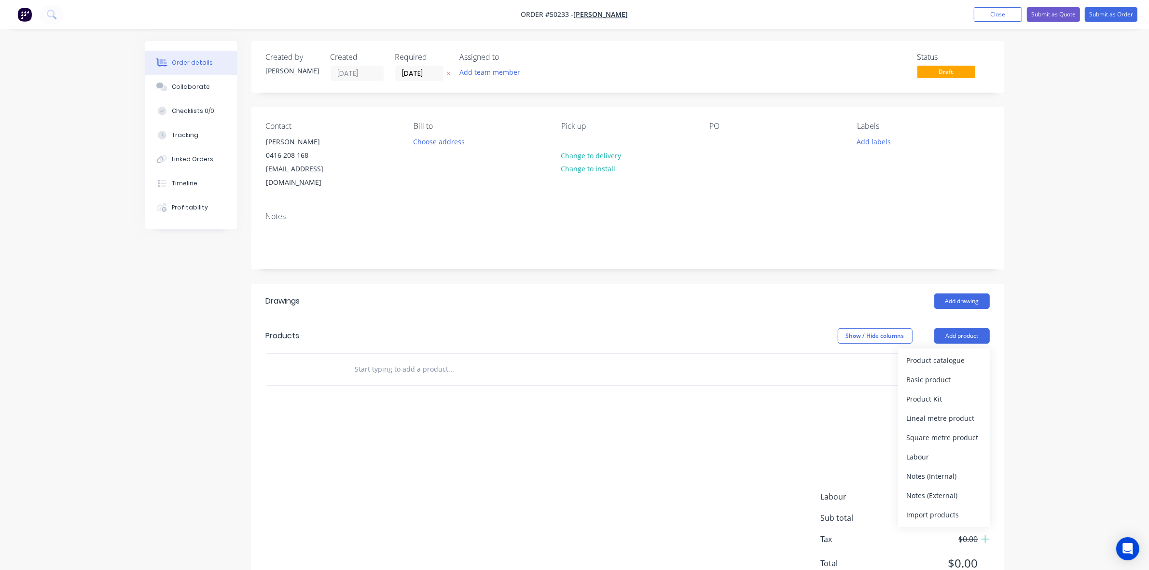
click at [963, 353] on div "Product catalogue" at bounding box center [943, 360] width 74 height 14
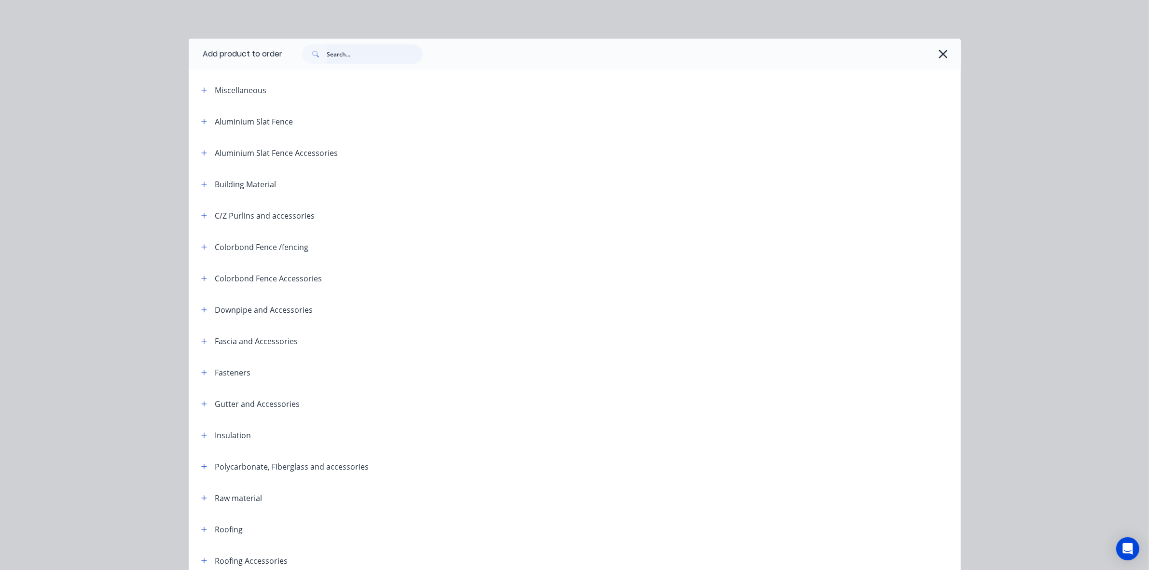
click at [359, 56] on input "text" at bounding box center [375, 53] width 96 height 19
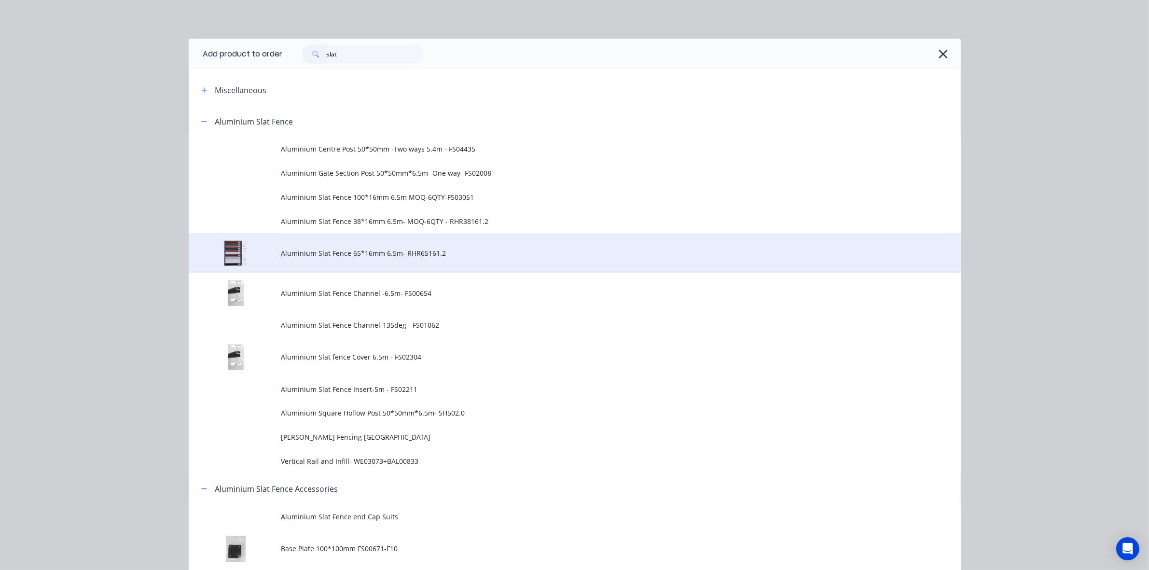
click at [356, 254] on span "Aluminium Slat Fence 65*16mm 6.5m- RHR65161.2" at bounding box center [552, 253] width 543 height 10
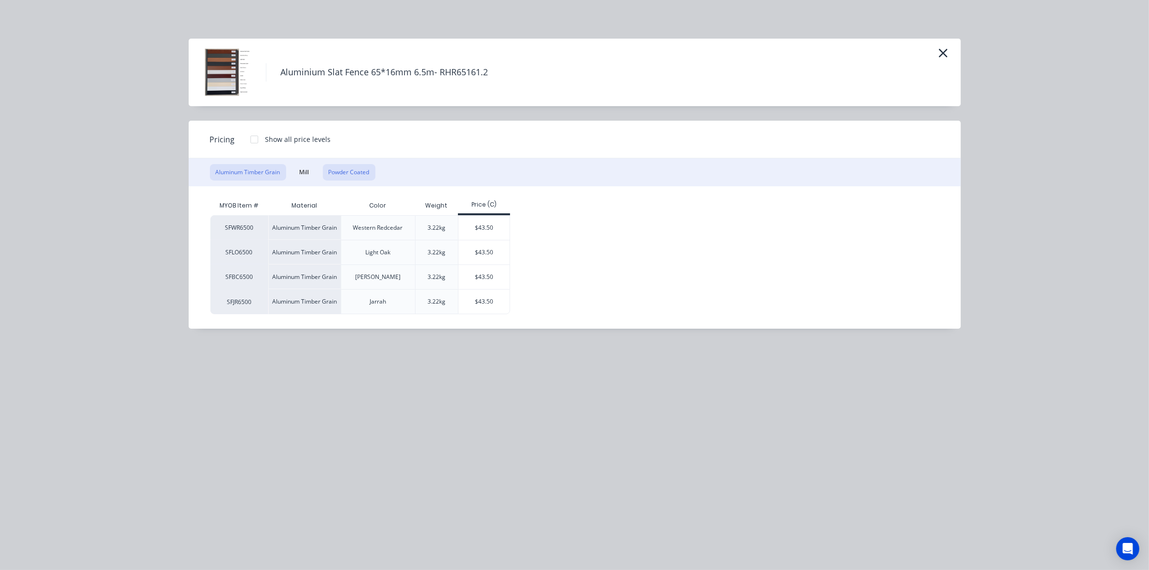
click at [360, 177] on button "Powder Coated" at bounding box center [349, 172] width 53 height 16
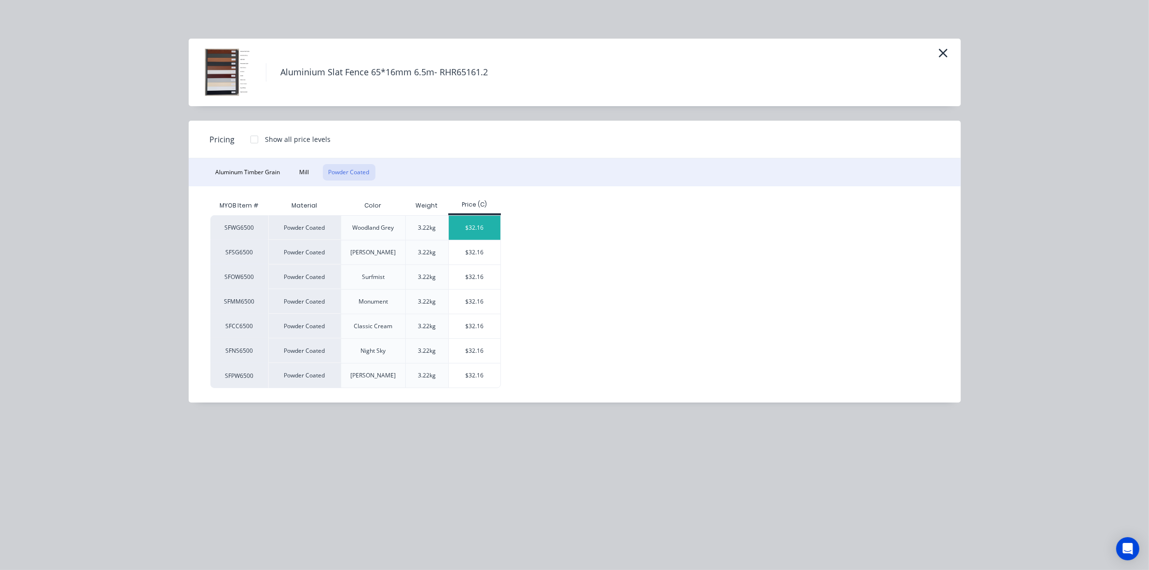
click at [476, 228] on div "$32.16" at bounding box center [475, 228] width 52 height 24
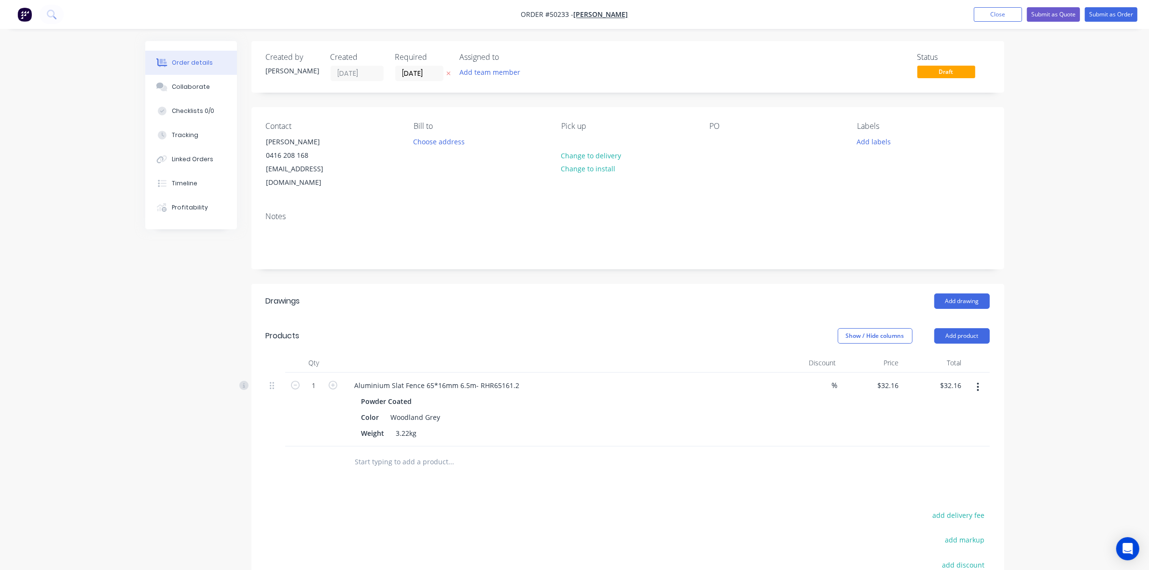
click at [975, 378] on button "button" at bounding box center [977, 386] width 23 height 17
click at [962, 405] on div "Edit" at bounding box center [943, 412] width 74 height 14
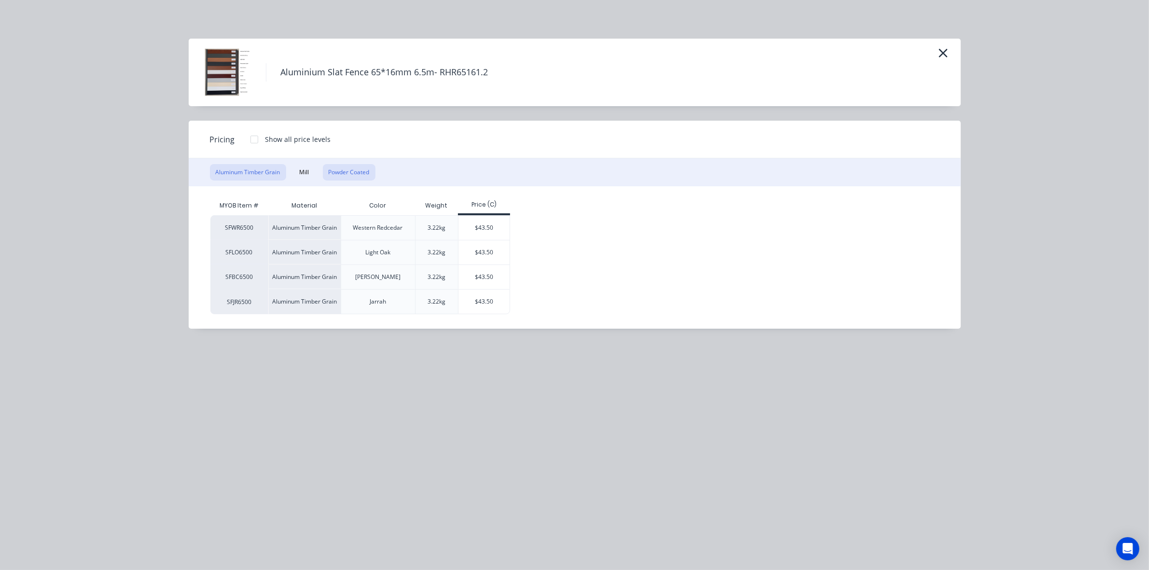
click at [325, 175] on button "Powder Coated" at bounding box center [349, 172] width 53 height 16
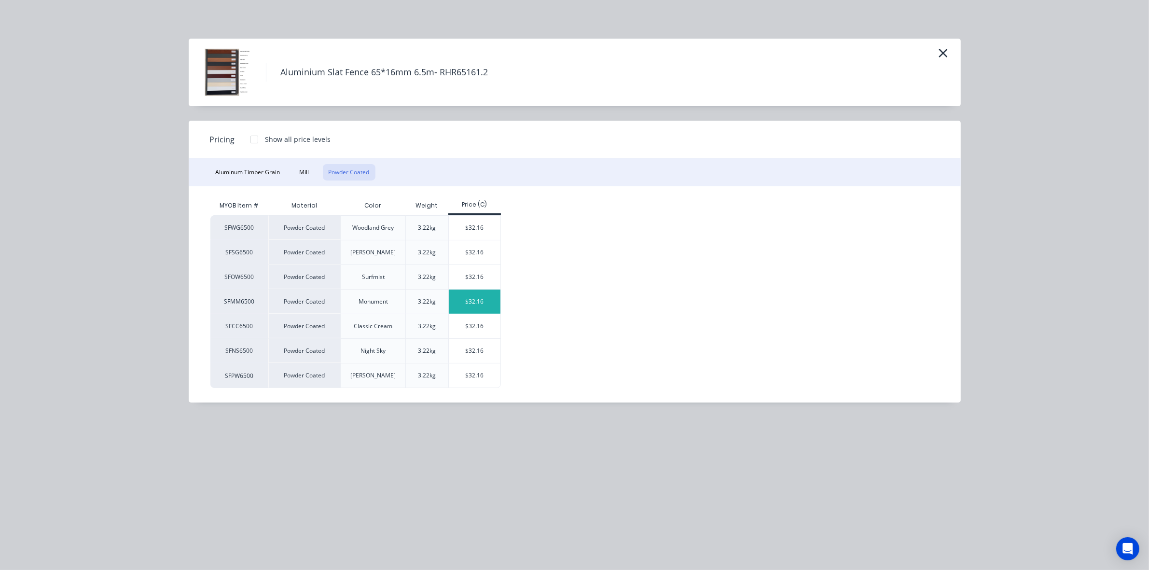
click at [479, 292] on div "$32.16" at bounding box center [475, 301] width 52 height 24
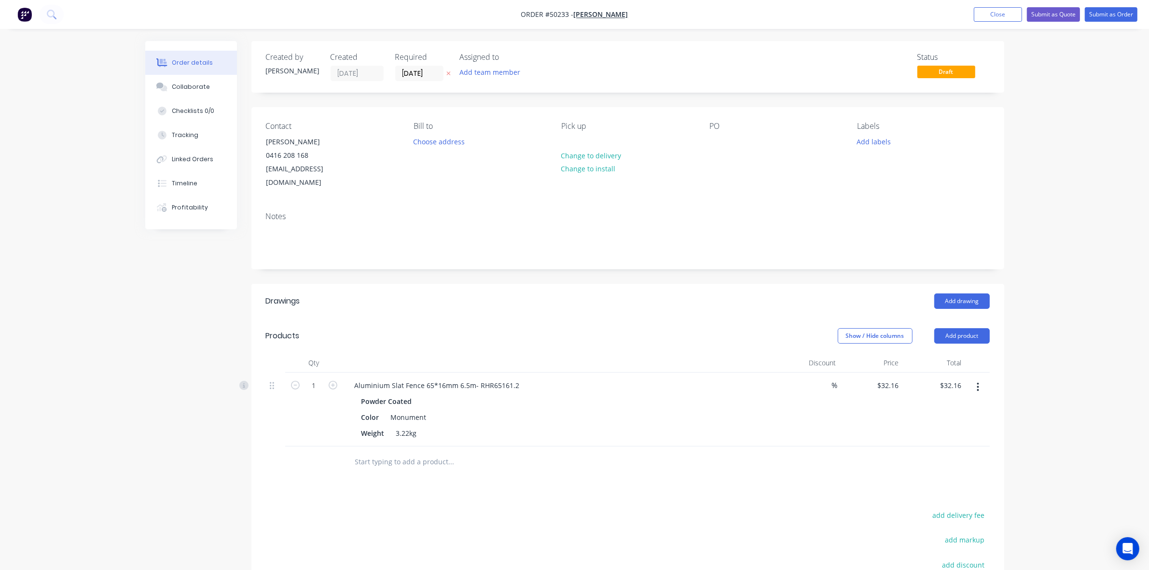
click at [975, 378] on button "button" at bounding box center [977, 386] width 23 height 17
click at [914, 460] on button "Delete" at bounding box center [944, 469] width 92 height 19
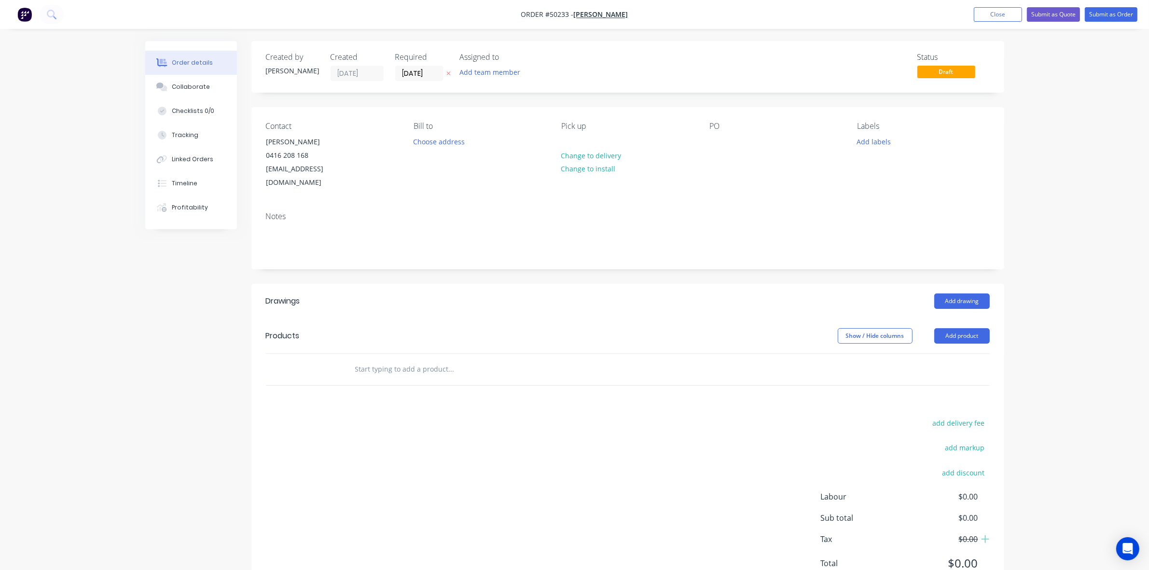
click at [814, 358] on div at bounding box center [628, 369] width 724 height 31
click at [991, 14] on button "Close" at bounding box center [997, 14] width 48 height 14
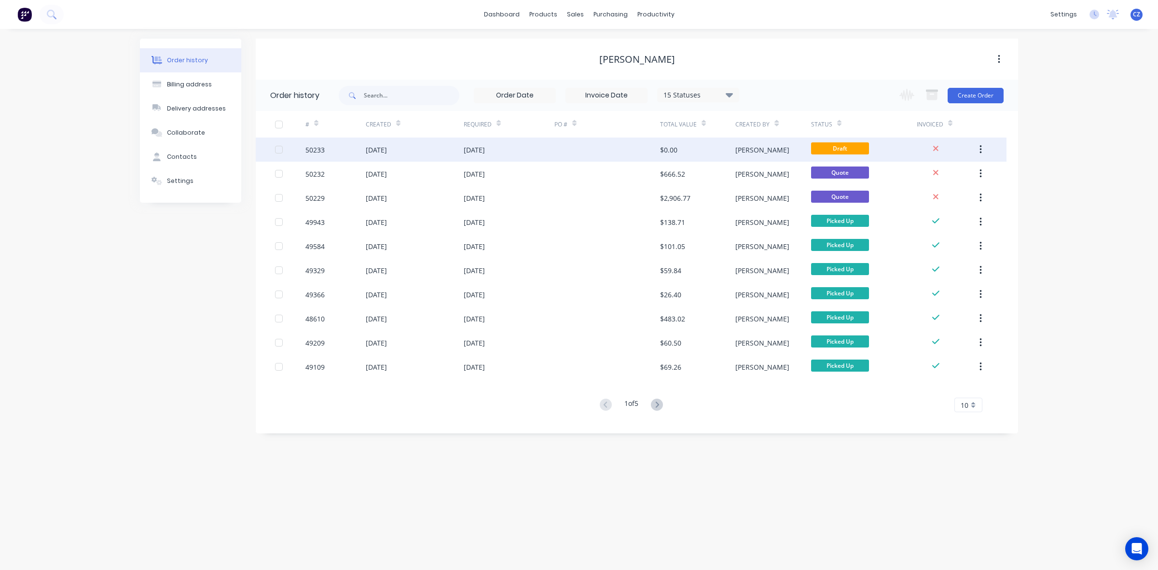
click at [983, 146] on button "button" at bounding box center [980, 149] width 23 height 17
drag, startPoint x: 944, startPoint y: 179, endPoint x: 856, endPoint y: 114, distance: 108.9
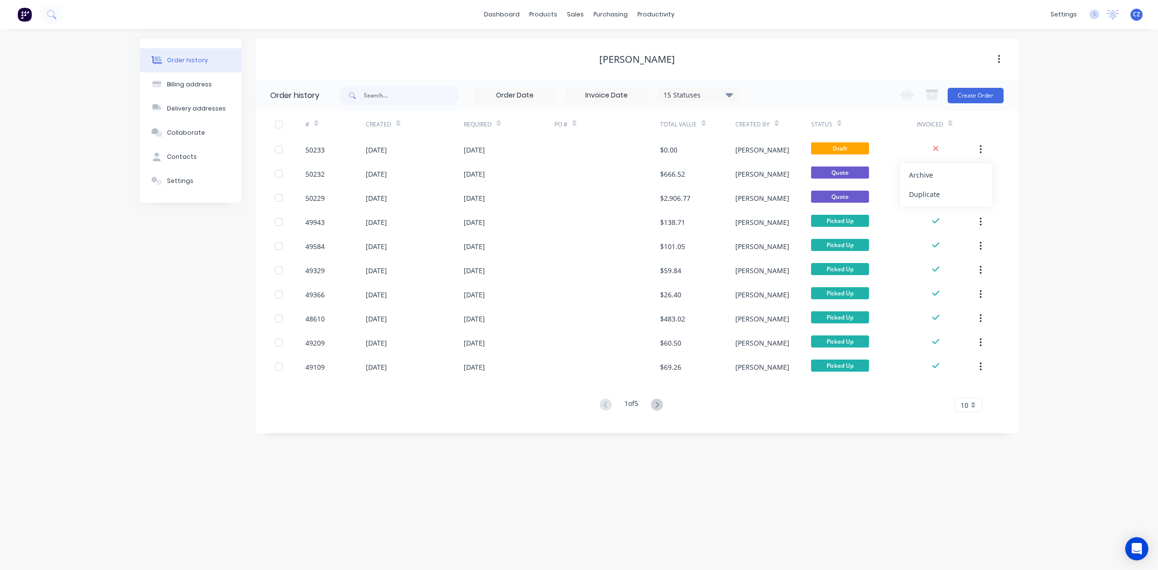
click at [944, 178] on div "Archive" at bounding box center [946, 175] width 74 height 14
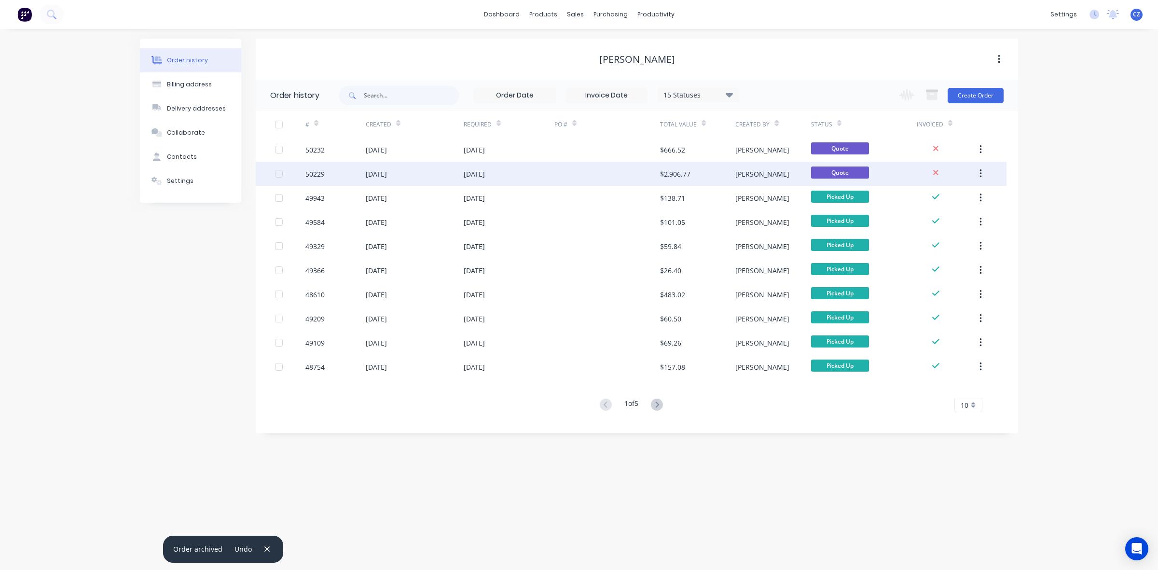
click at [645, 167] on div at bounding box center [607, 174] width 106 height 24
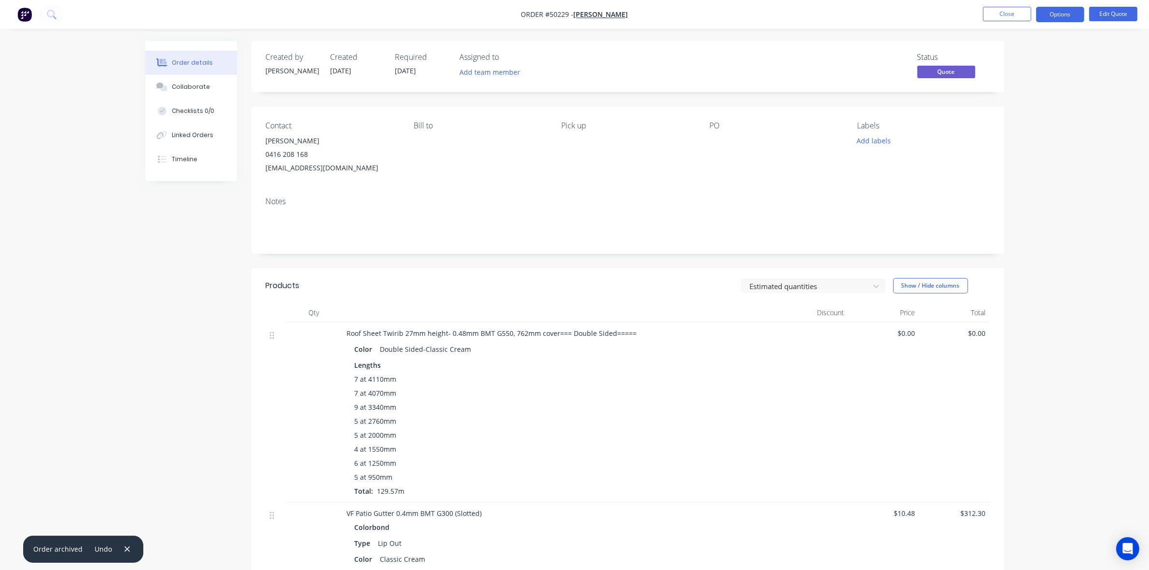
click at [747, 403] on div "9 at 3340mm" at bounding box center [560, 407] width 411 height 10
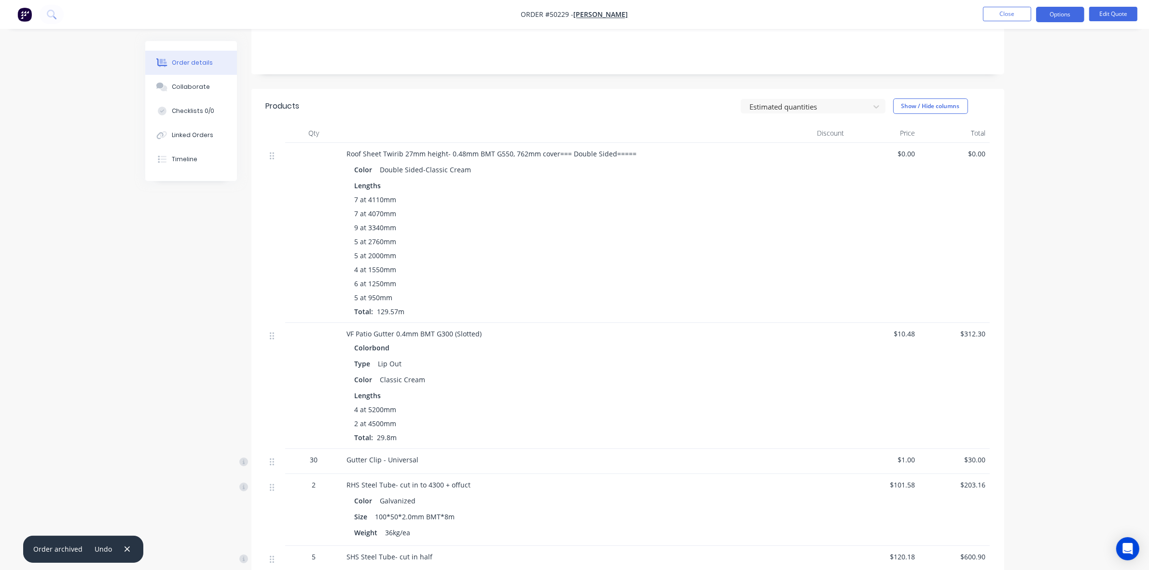
scroll to position [181, 0]
click at [689, 304] on div "7 at 4110mm 7 at 4070mm 9 at 3340mm 5 at 2760mm 5 at 2000mm 4 at 1550mm 6 at 12…" at bounding box center [560, 254] width 411 height 122
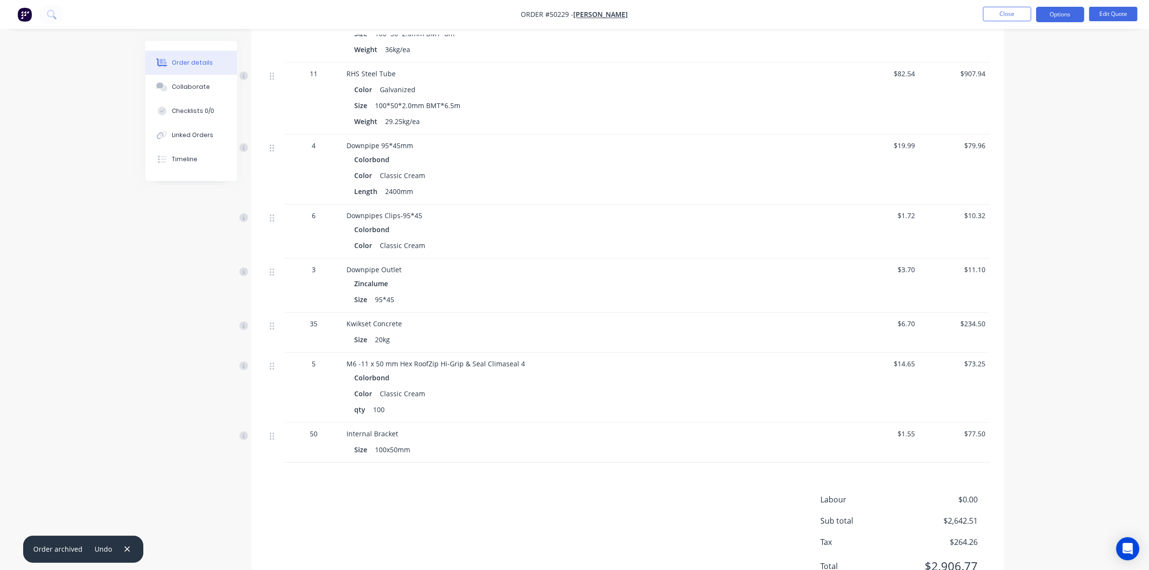
scroll to position [835, 0]
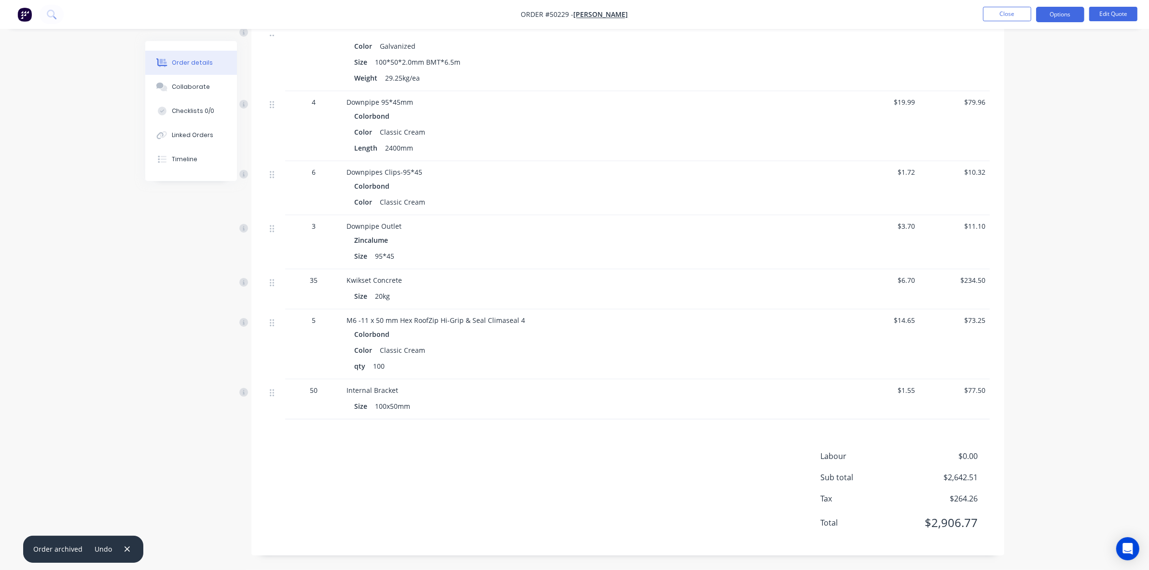
click at [533, 216] on div "Downpipe Outlet Zincalume Size 95*45" at bounding box center [560, 242] width 434 height 54
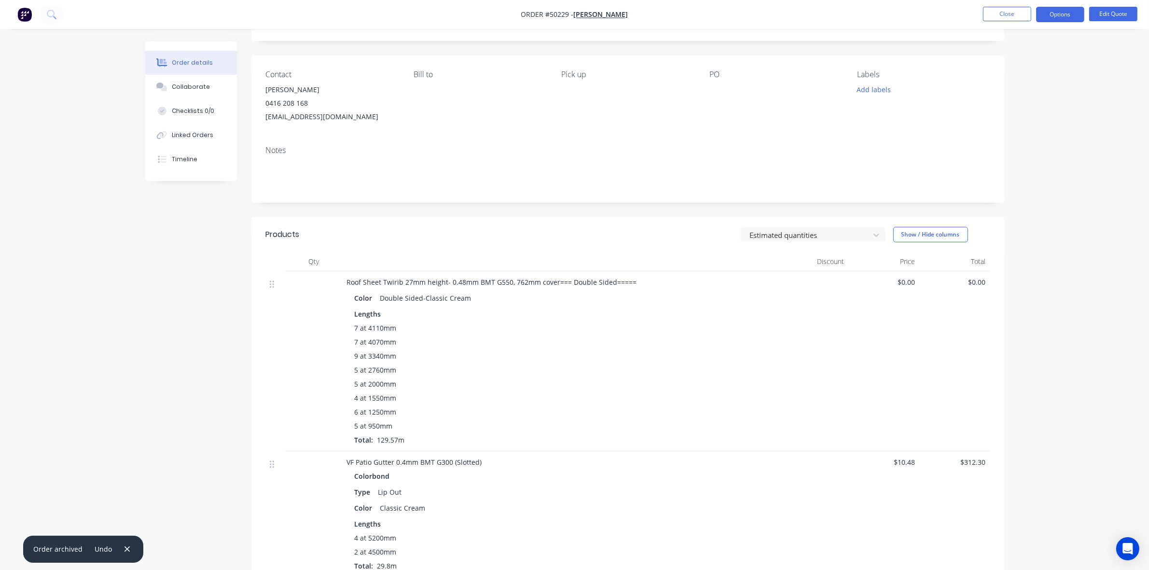
scroll to position [0, 0]
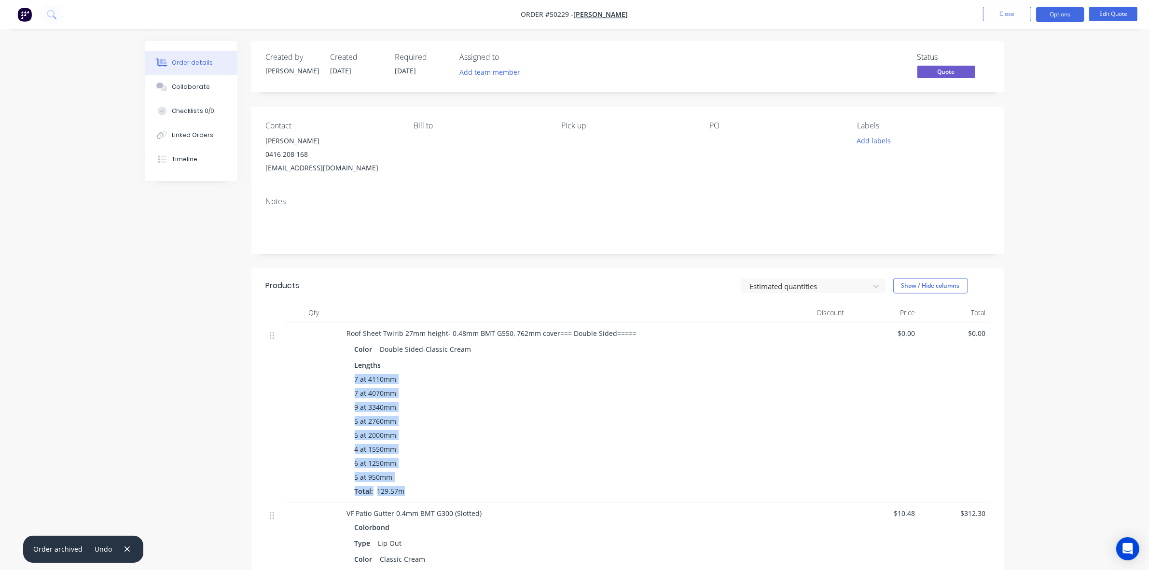
click at [667, 392] on div "7 at 4070mm" at bounding box center [560, 393] width 411 height 10
click at [1127, 9] on button "Edit Quote" at bounding box center [1113, 14] width 48 height 14
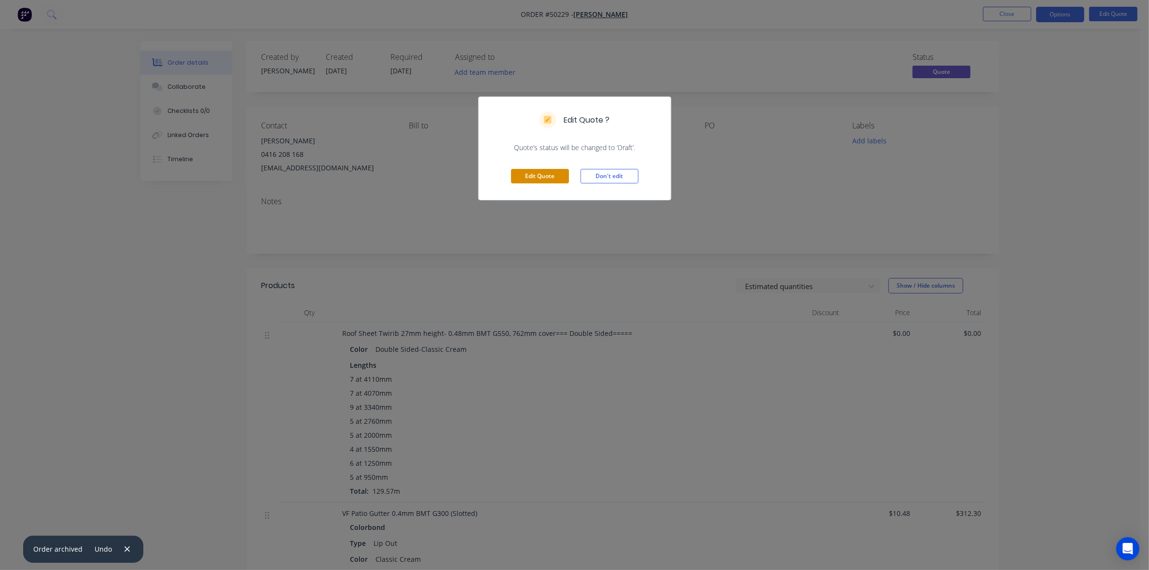
click at [530, 176] on button "Edit Quote" at bounding box center [540, 176] width 58 height 14
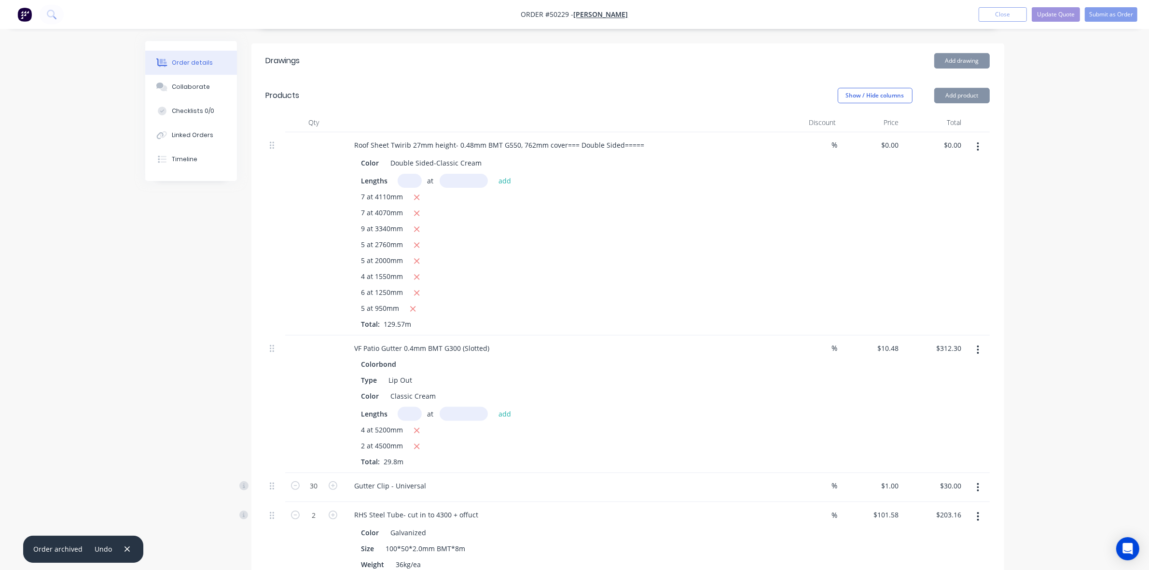
scroll to position [241, 0]
drag, startPoint x: 958, startPoint y: 85, endPoint x: 953, endPoint y: 91, distance: 6.9
click at [958, 87] on button "Add product" at bounding box center [961, 94] width 55 height 15
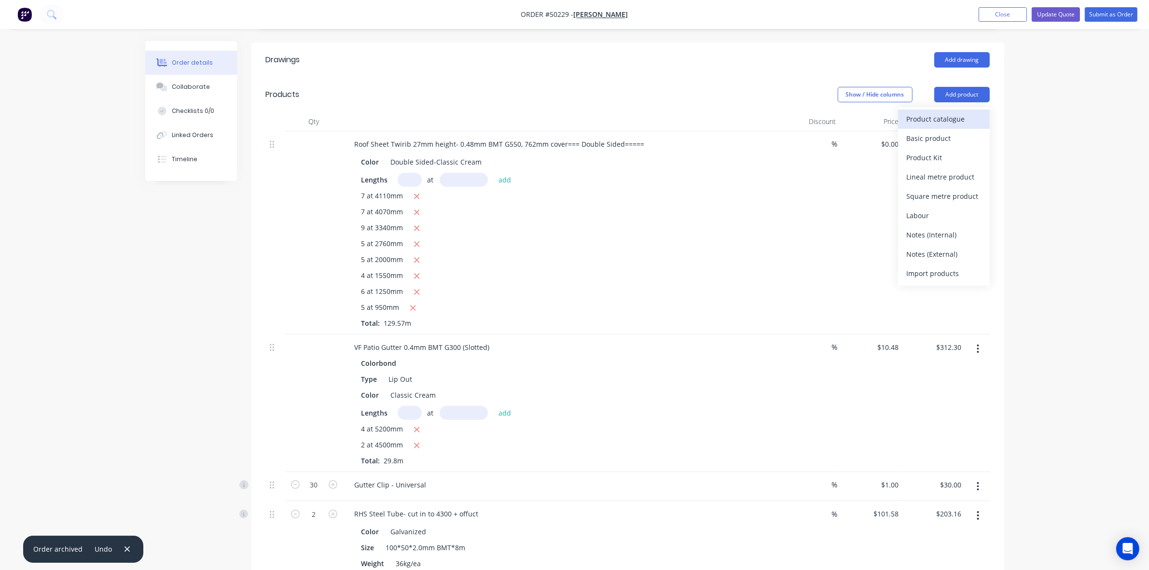
click at [939, 112] on div "Product catalogue" at bounding box center [943, 119] width 74 height 14
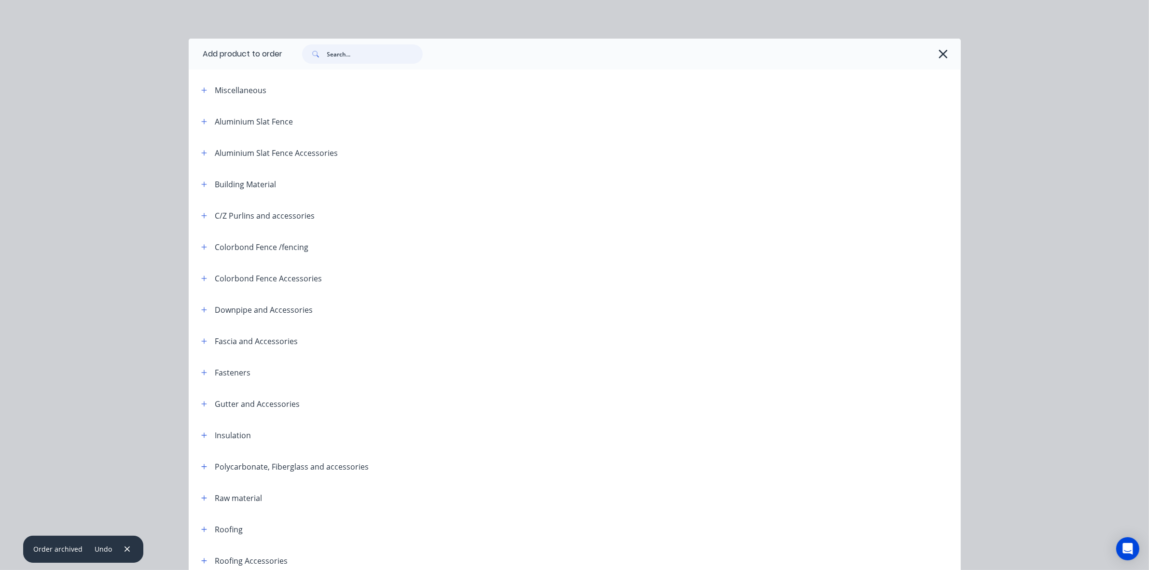
click at [362, 49] on input "text" at bounding box center [375, 53] width 96 height 19
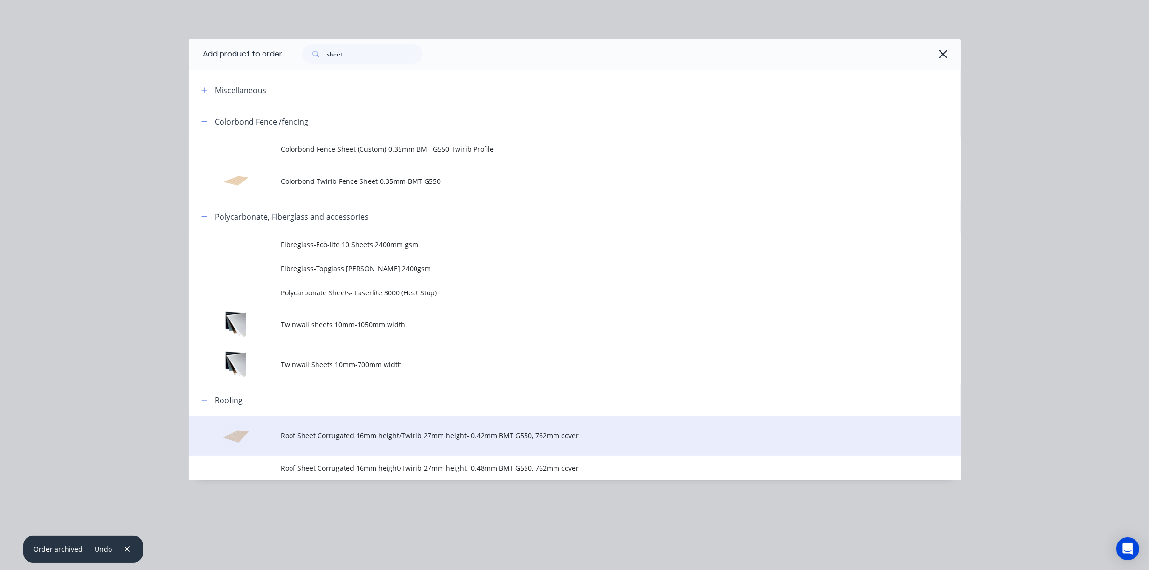
click at [394, 444] on td "Roof Sheet Corrugated 16mm height/Twirib 27mm height- 0.42mm BMT G550, 762mm co…" at bounding box center [620, 435] width 679 height 40
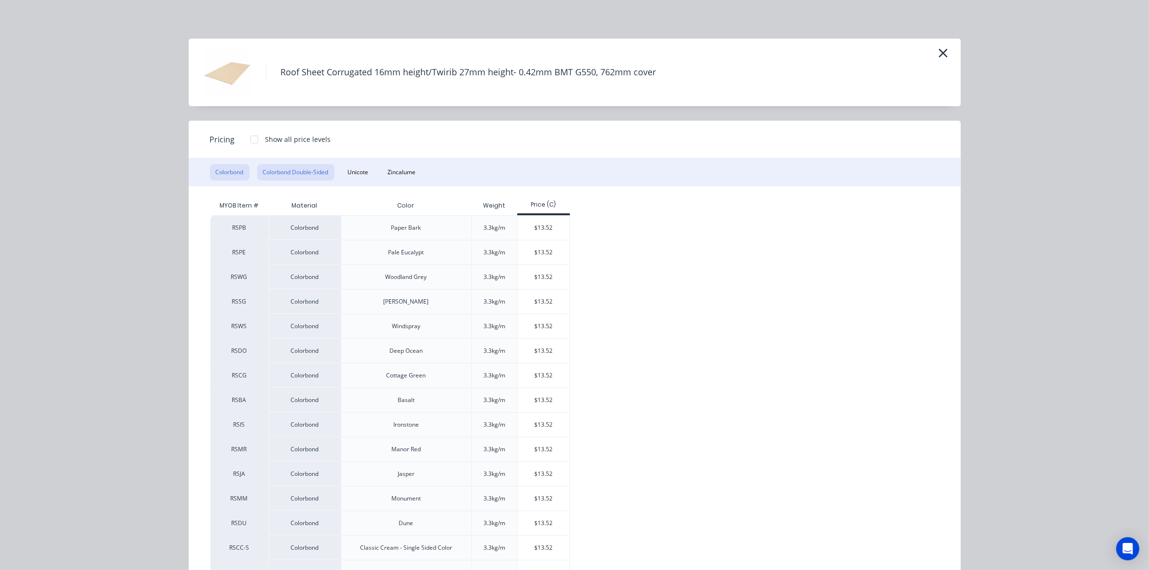
click at [318, 169] on button "Colorbond Double-Sided" at bounding box center [295, 172] width 77 height 16
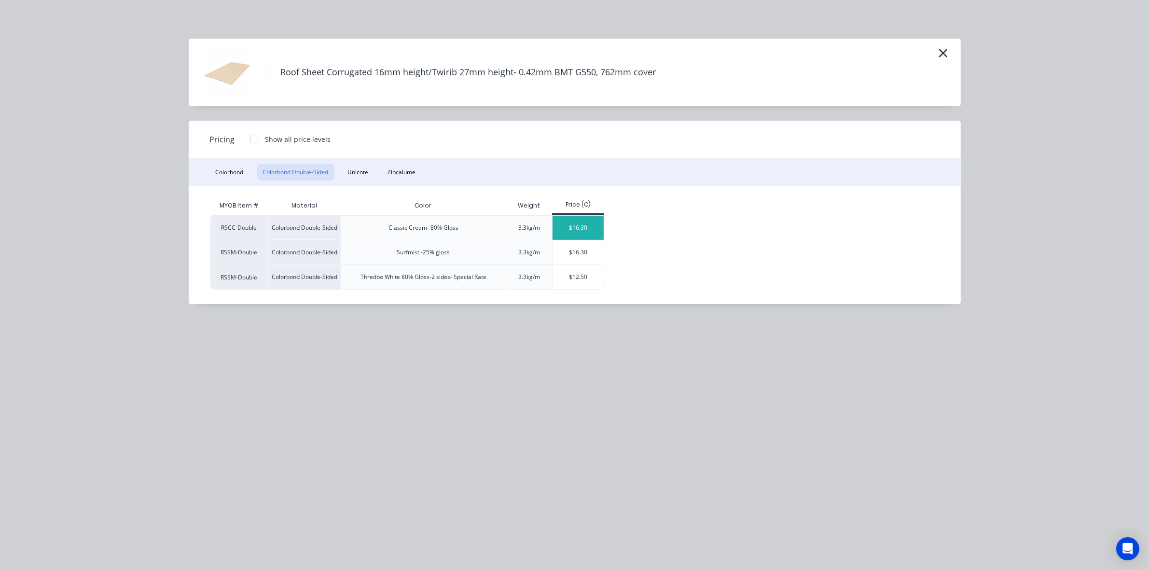
click at [576, 222] on div "$16.30" at bounding box center [578, 228] width 52 height 24
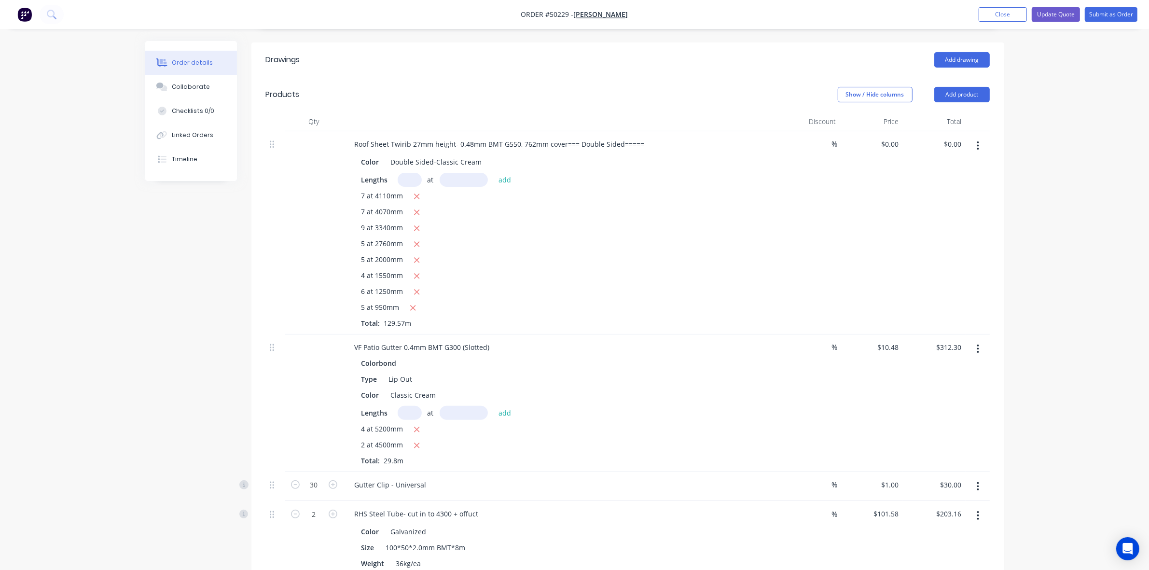
click at [978, 141] on icon "button" at bounding box center [978, 145] width 2 height 9
click at [918, 222] on div "Delete" at bounding box center [943, 229] width 74 height 14
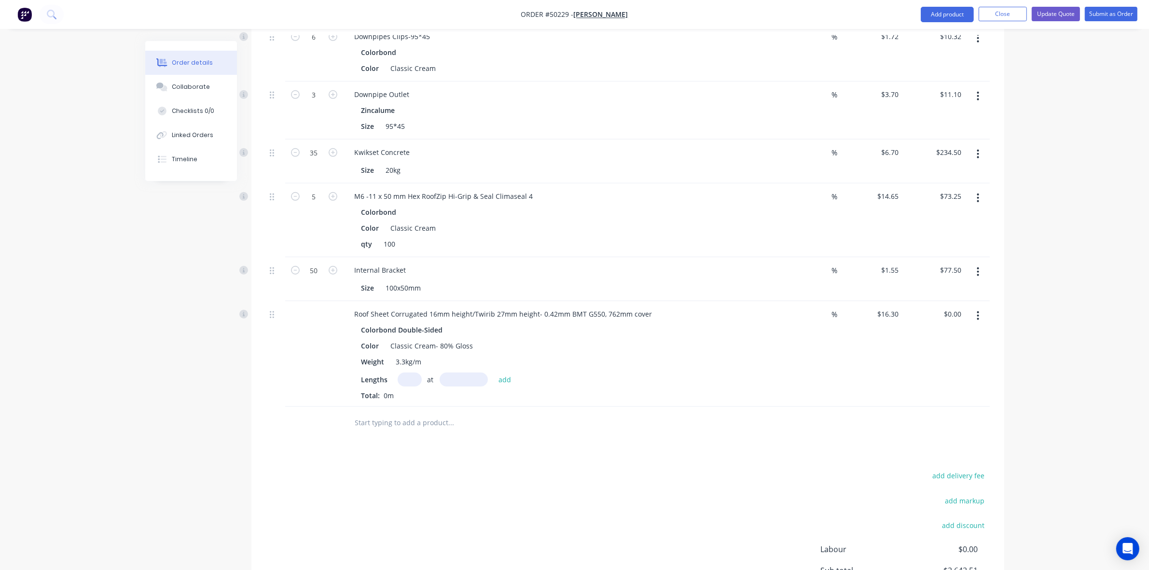
scroll to position [957, 0]
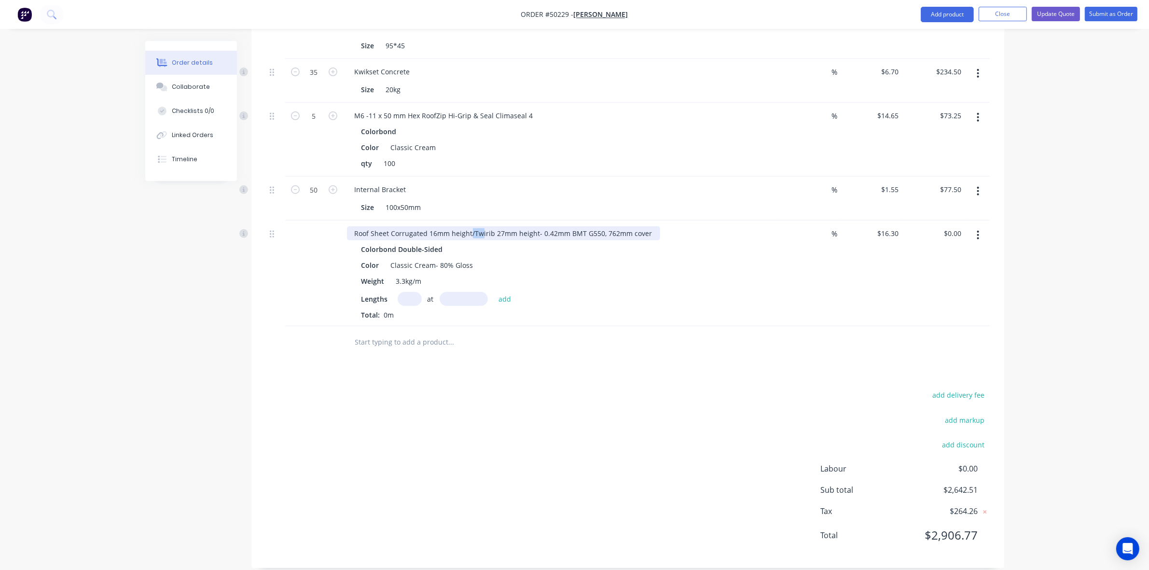
drag, startPoint x: 470, startPoint y: 219, endPoint x: 481, endPoint y: 219, distance: 10.6
click at [481, 226] on div "Roof Sheet Corrugated 16mm height/Twirib 27mm height- 0.42mm BMT G550, 762mm co…" at bounding box center [503, 233] width 313 height 14
drag, startPoint x: 389, startPoint y: 220, endPoint x: 474, endPoint y: 215, distance: 85.1
click at [474, 226] on div "Roof Sheet Corrugated 16mm height/Twirib 27mm height- 0.42mm BMT G550, 762mm co…" at bounding box center [503, 233] width 313 height 14
click at [410, 292] on input "text" at bounding box center [409, 299] width 24 height 14
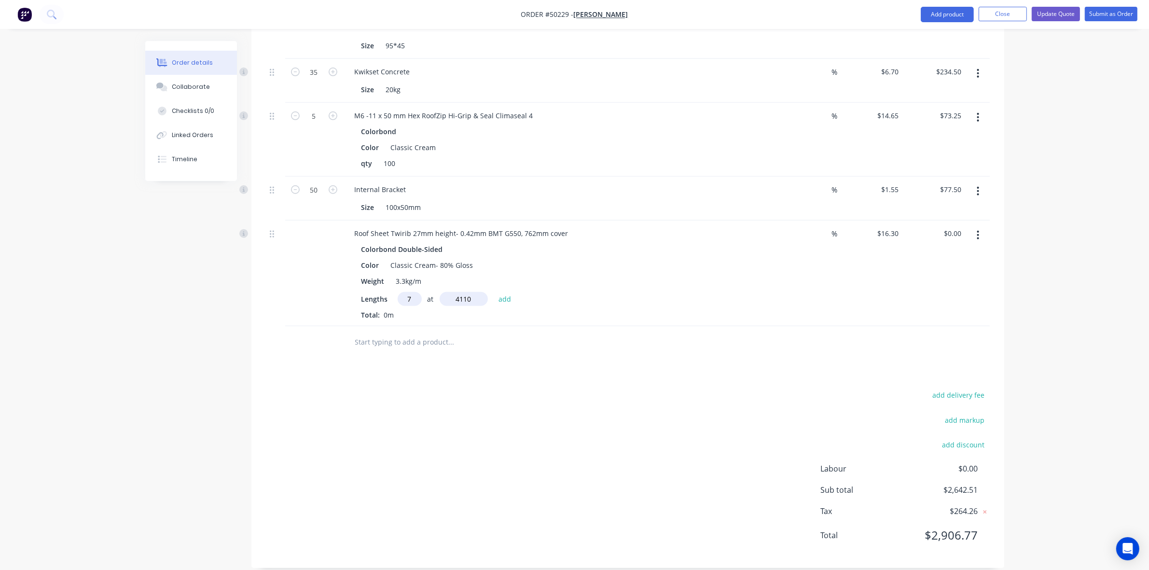
click at [493, 292] on button "add" at bounding box center [504, 298] width 23 height 13
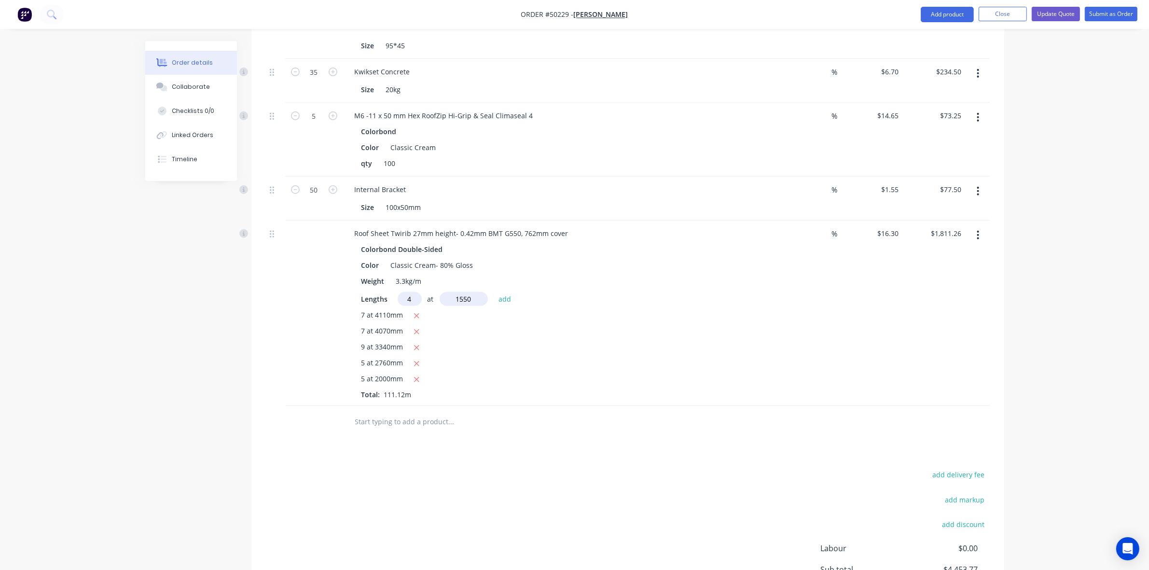
click at [493, 292] on button "add" at bounding box center [504, 298] width 23 height 13
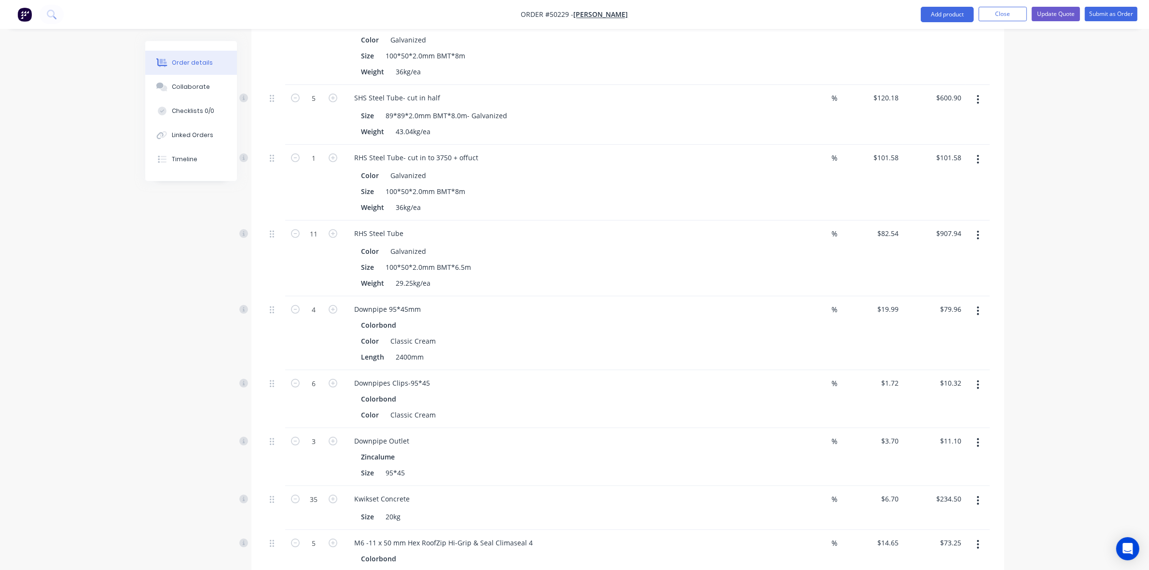
scroll to position [414, 0]
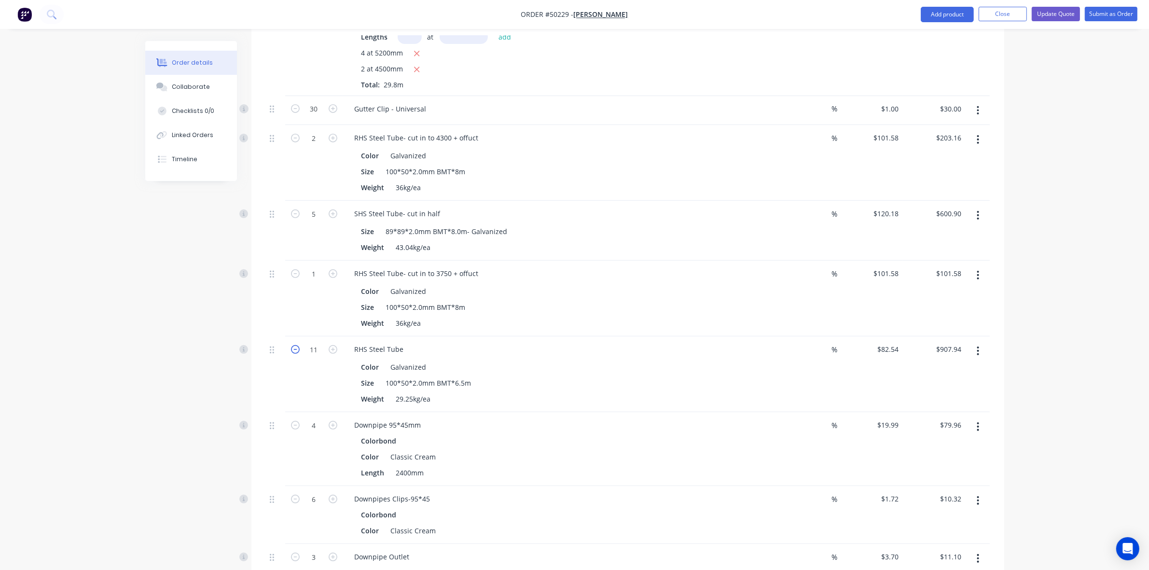
click at [298, 345] on icon "button" at bounding box center [295, 349] width 9 height 9
click at [304, 360] on div "10" at bounding box center [314, 374] width 58 height 76
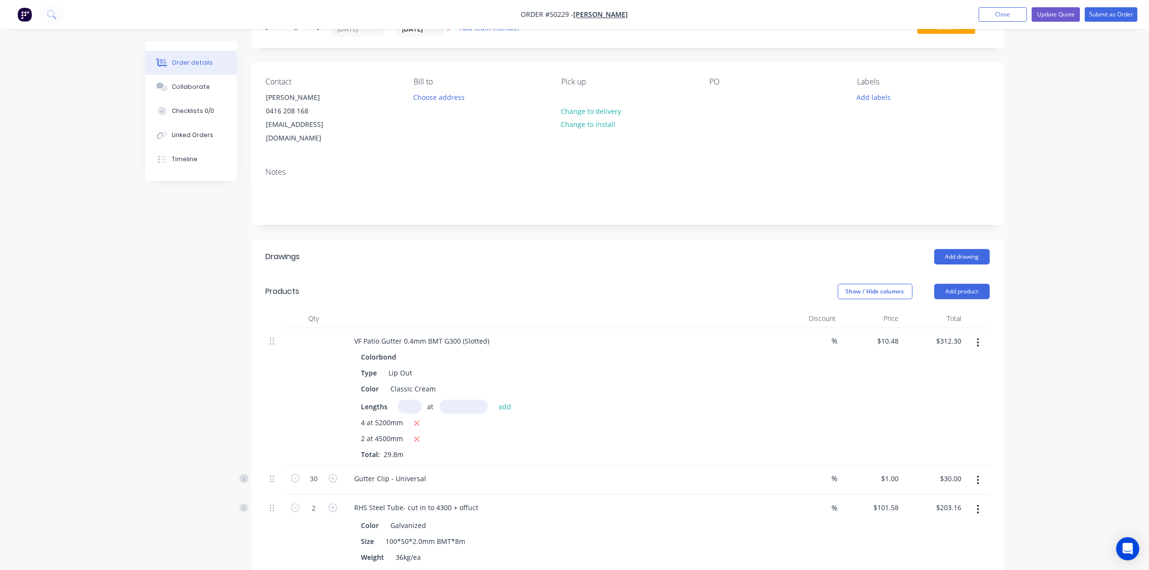
scroll to position [0, 0]
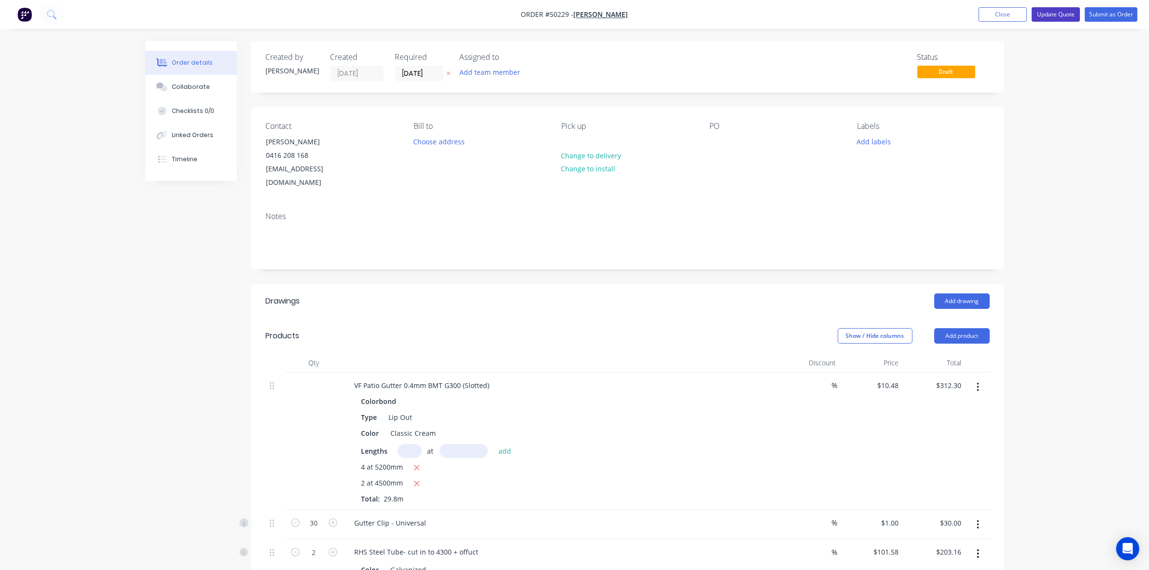
click at [1044, 17] on button "Update Quote" at bounding box center [1055, 14] width 48 height 14
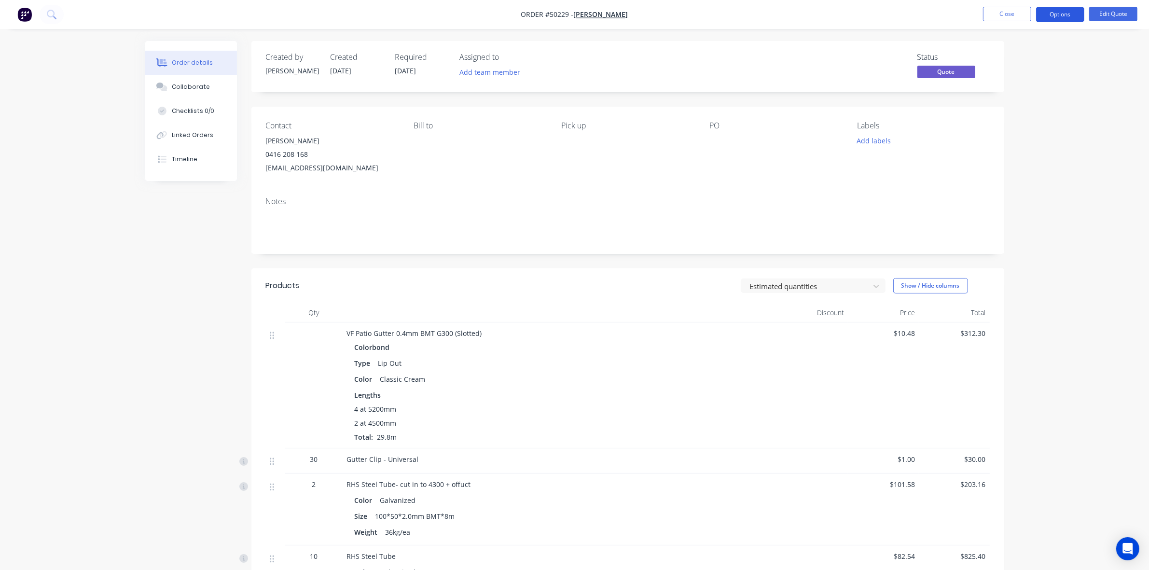
click at [1064, 14] on button "Options" at bounding box center [1060, 14] width 48 height 15
click at [1041, 61] on div "Quote" at bounding box center [1030, 59] width 89 height 14
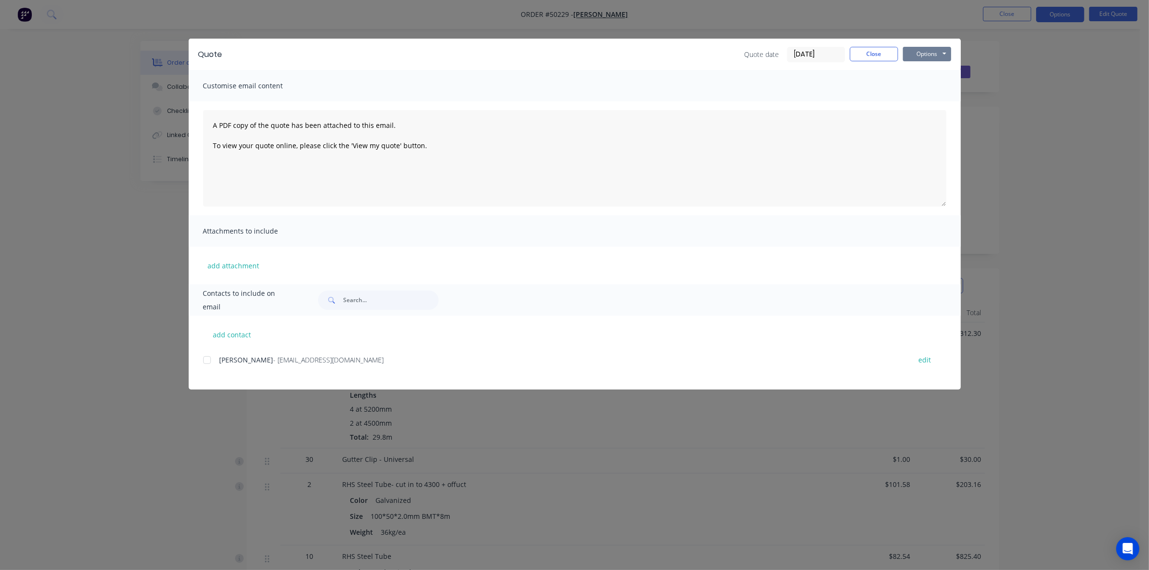
click at [936, 51] on button "Options" at bounding box center [927, 54] width 48 height 14
click at [932, 83] on button "Print" at bounding box center [934, 88] width 62 height 16
drag, startPoint x: 866, startPoint y: 61, endPoint x: 870, endPoint y: 56, distance: 6.3
click at [866, 61] on div "Quote date 10/10/25 Close Options Preview Print Email" at bounding box center [847, 54] width 206 height 15
click at [870, 56] on button "Close" at bounding box center [873, 54] width 48 height 14
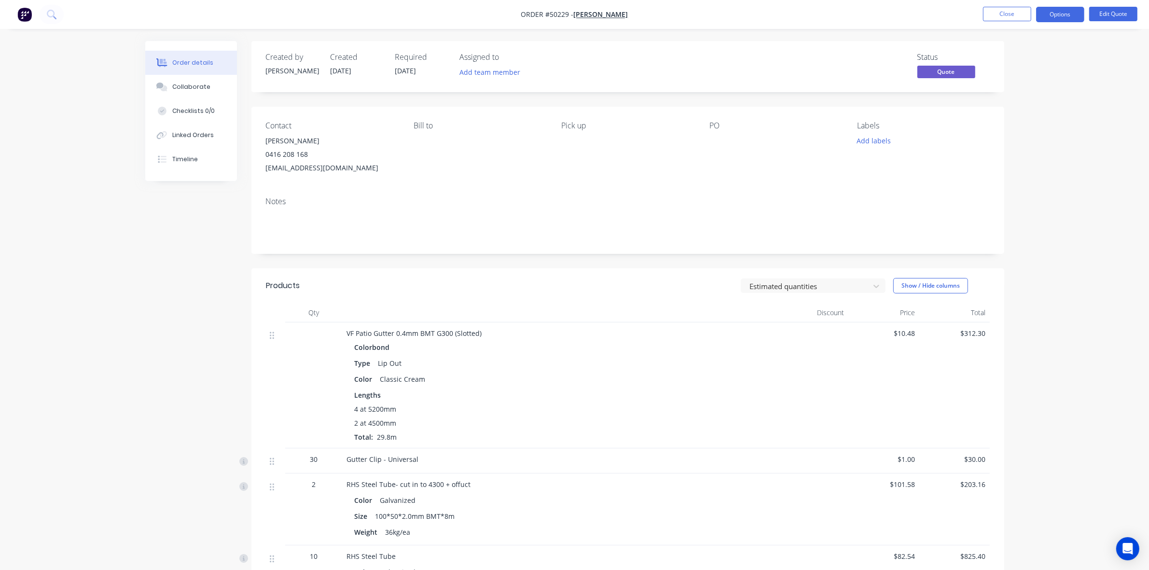
click at [712, 323] on div "VF Patio Gutter 0.4mm BMT G300 (Slotted) Colorbond Type Lip Out Color Classic C…" at bounding box center [560, 385] width 434 height 126
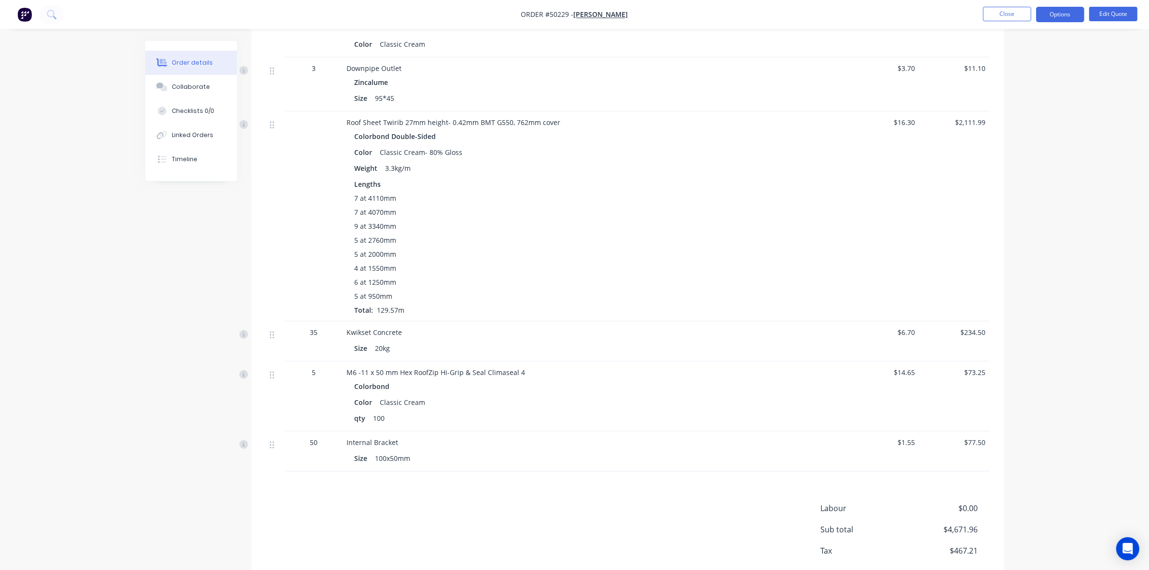
scroll to position [784, 0]
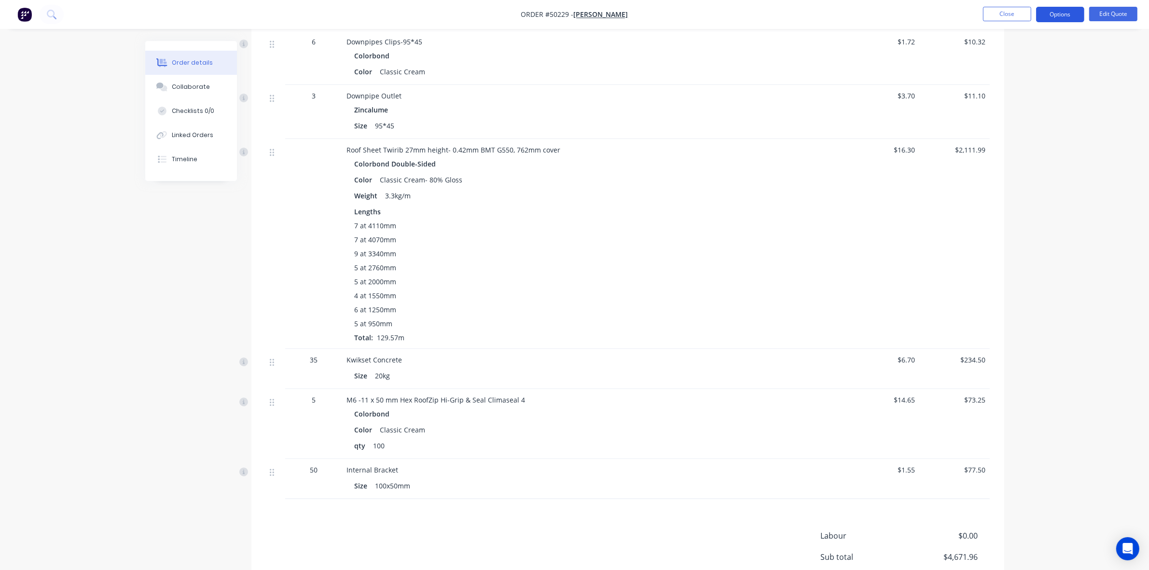
click at [1069, 11] on button "Options" at bounding box center [1060, 14] width 48 height 15
click at [1032, 126] on button "Split Order" at bounding box center [1031, 135] width 106 height 19
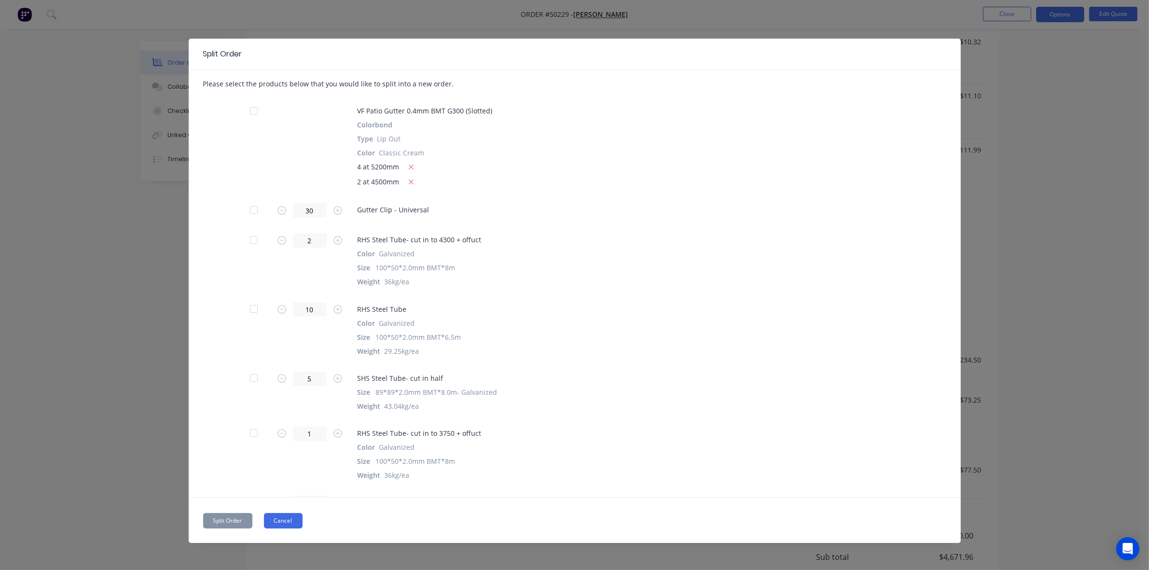
drag, startPoint x: 280, startPoint y: 527, endPoint x: 306, endPoint y: 514, distance: 29.8
click at [280, 527] on button "Cancel" at bounding box center [283, 520] width 39 height 15
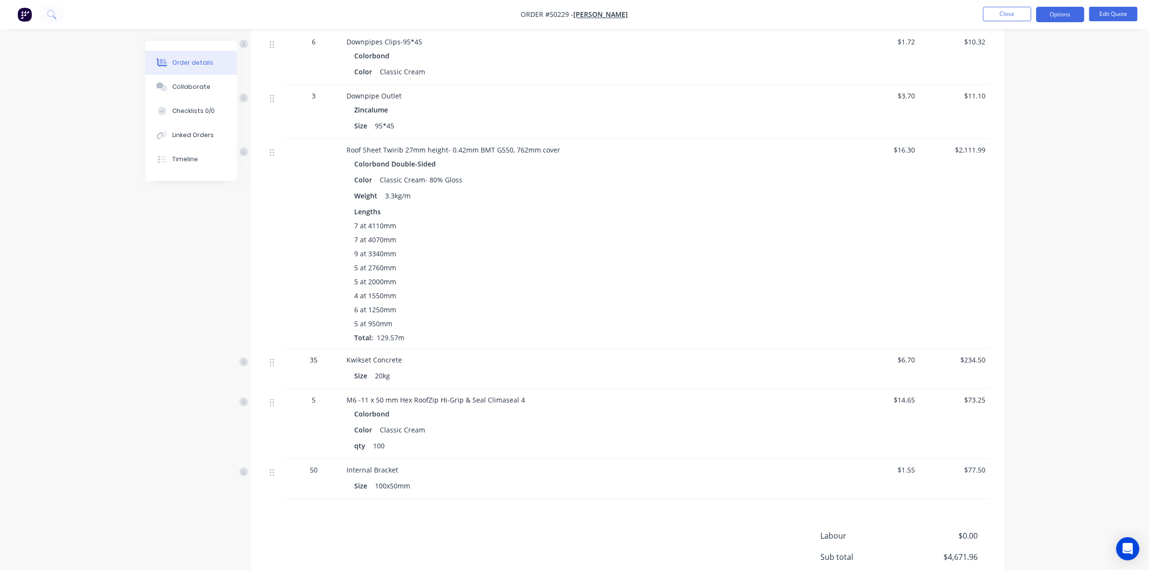
drag, startPoint x: 1056, startPoint y: 3, endPoint x: 1052, endPoint y: 29, distance: 25.9
click at [1056, 3] on nav "Order #50229 - Chenghai Lin Close Options Edit Quote" at bounding box center [574, 14] width 1149 height 29
click at [1053, 22] on nav "Order #50229 - Chenghai Lin Close Options Edit Quote" at bounding box center [574, 14] width 1149 height 29
click at [1055, 15] on button "Options" at bounding box center [1060, 14] width 48 height 15
click at [1026, 115] on div "Convert to Order" at bounding box center [1030, 117] width 89 height 14
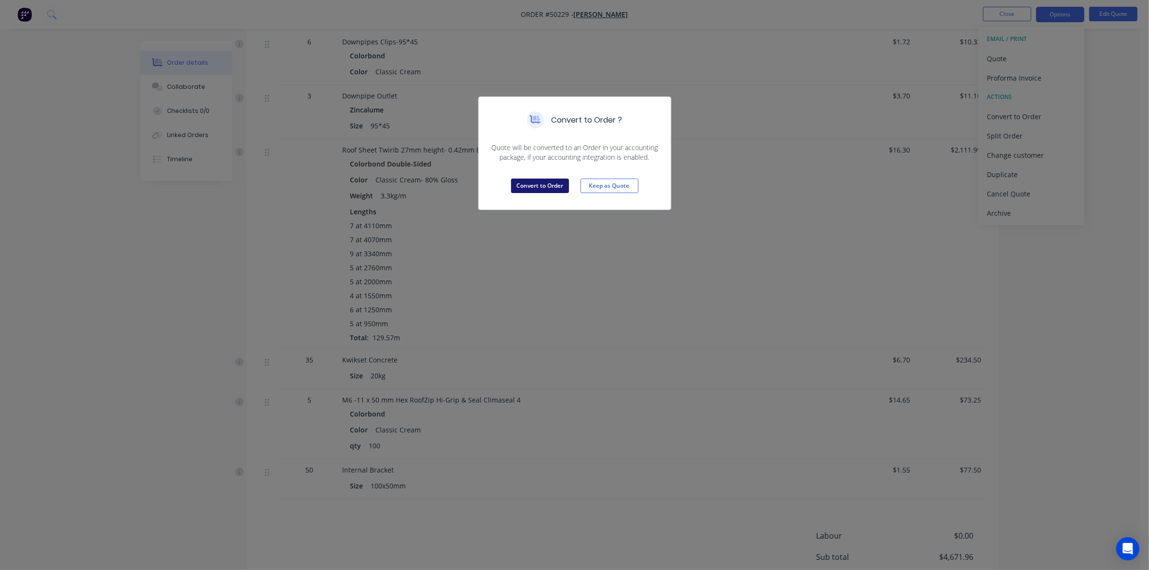
click at [550, 184] on button "Convert to Order" at bounding box center [540, 185] width 58 height 14
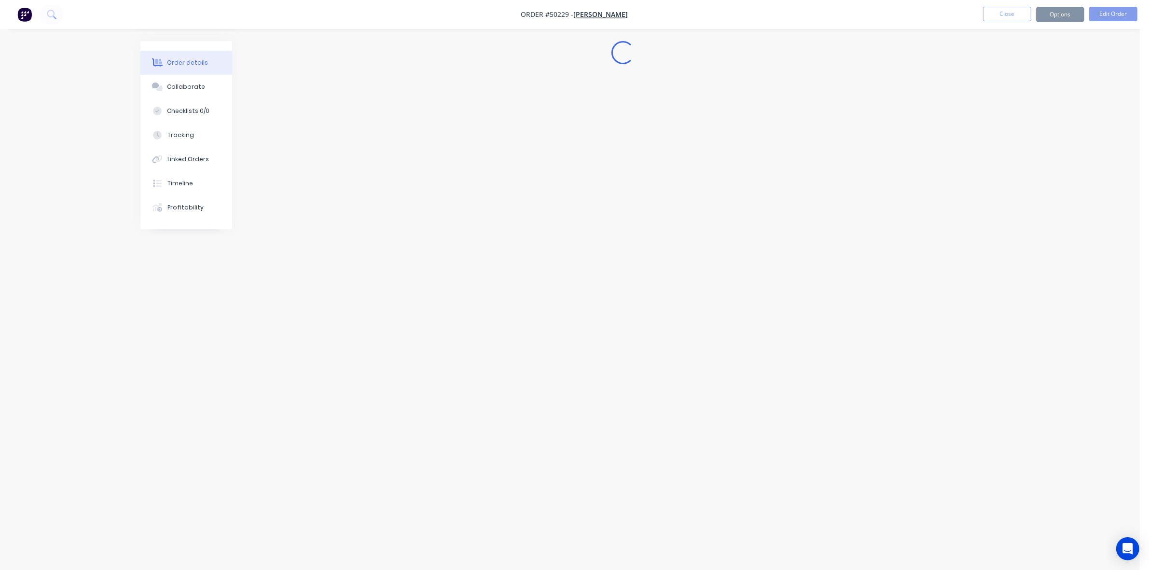
scroll to position [0, 0]
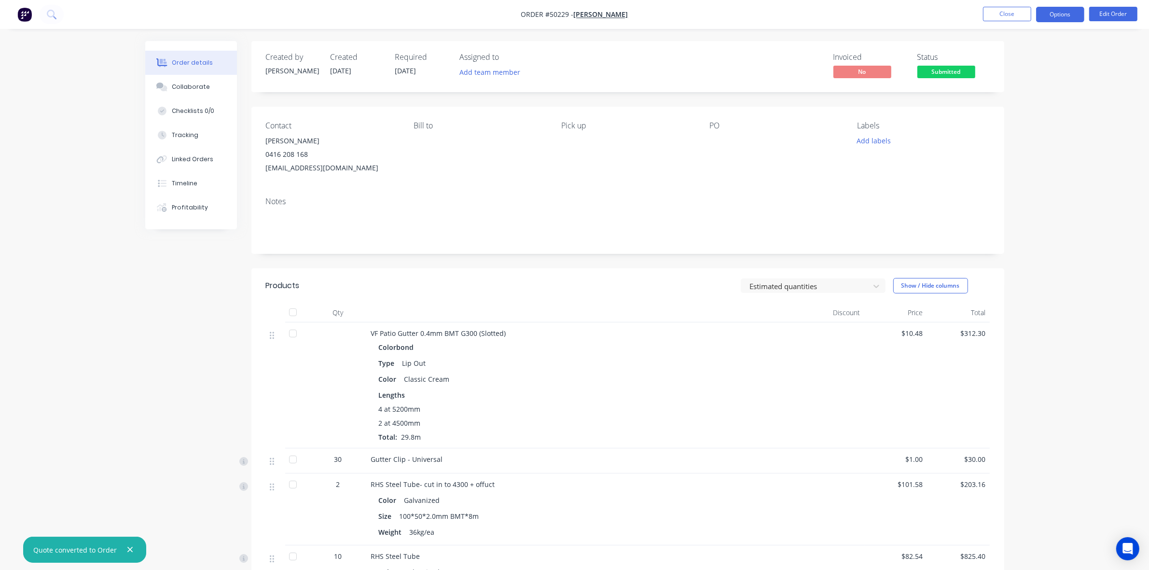
click at [1066, 15] on button "Options" at bounding box center [1060, 14] width 48 height 15
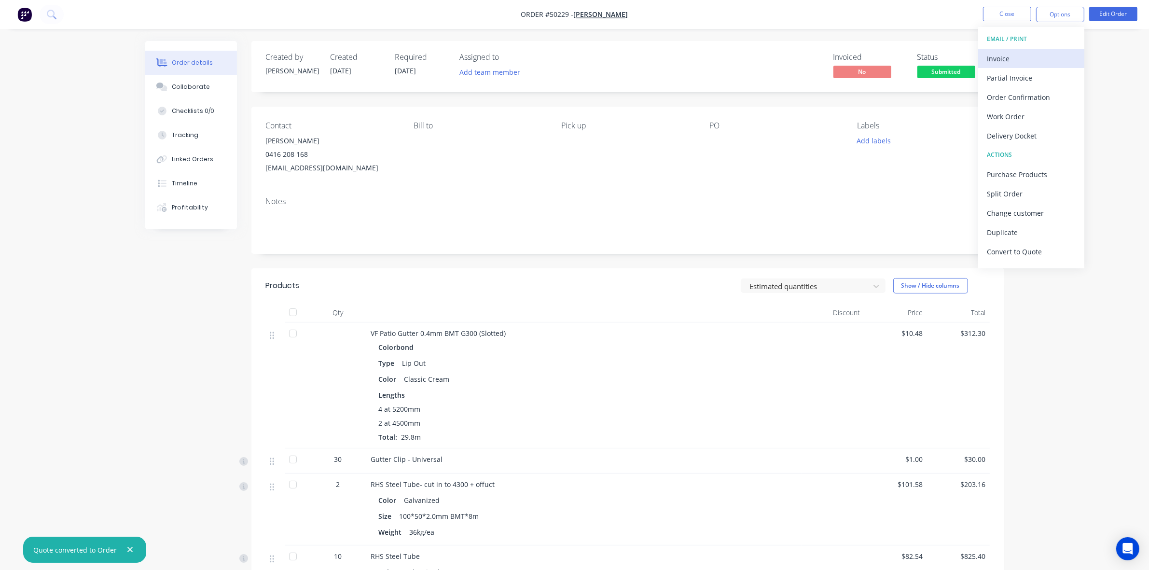
click at [1024, 54] on div "Invoice" at bounding box center [1030, 59] width 89 height 14
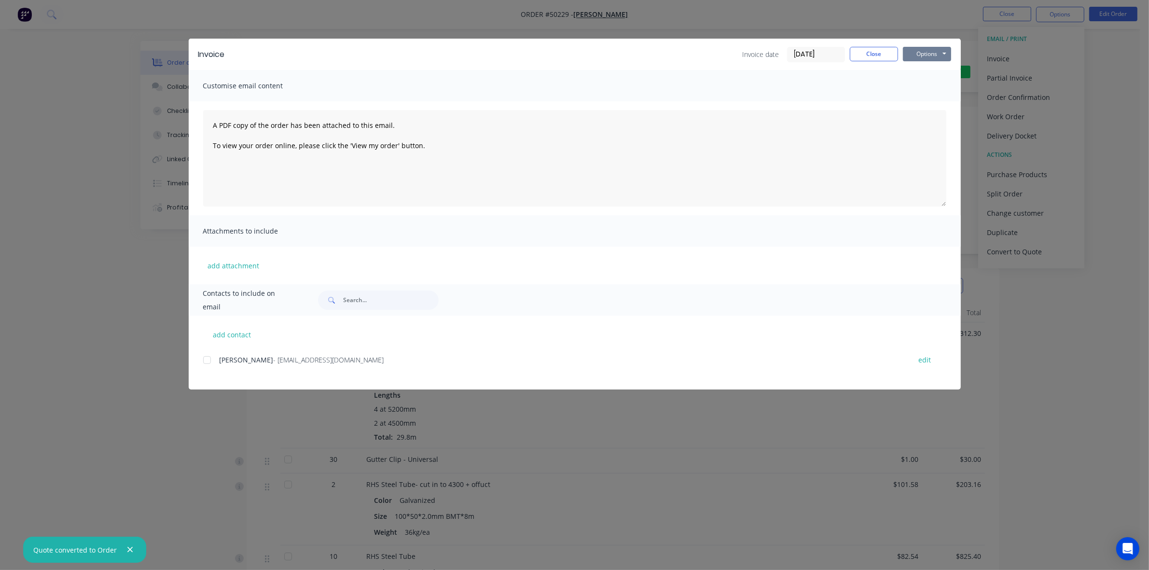
click at [929, 48] on button "Options" at bounding box center [927, 54] width 48 height 14
click at [920, 86] on button "Print" at bounding box center [934, 88] width 62 height 16
click at [876, 48] on button "Close" at bounding box center [873, 54] width 48 height 14
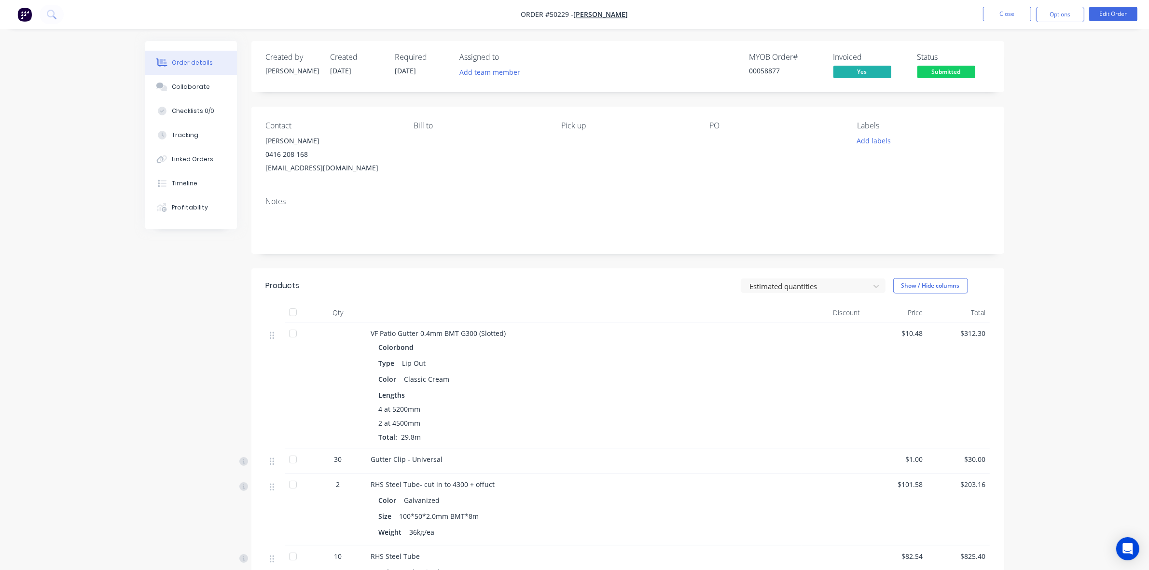
drag, startPoint x: 720, startPoint y: 355, endPoint x: 919, endPoint y: 148, distance: 287.3
click at [724, 350] on div "Colorbond Type Lip Out Color Classic Cream Lengths 4 at 5200mm 2 at 4500mm Tota…" at bounding box center [584, 391] width 426 height 102
click at [1110, 13] on button "Edit Order" at bounding box center [1113, 14] width 48 height 14
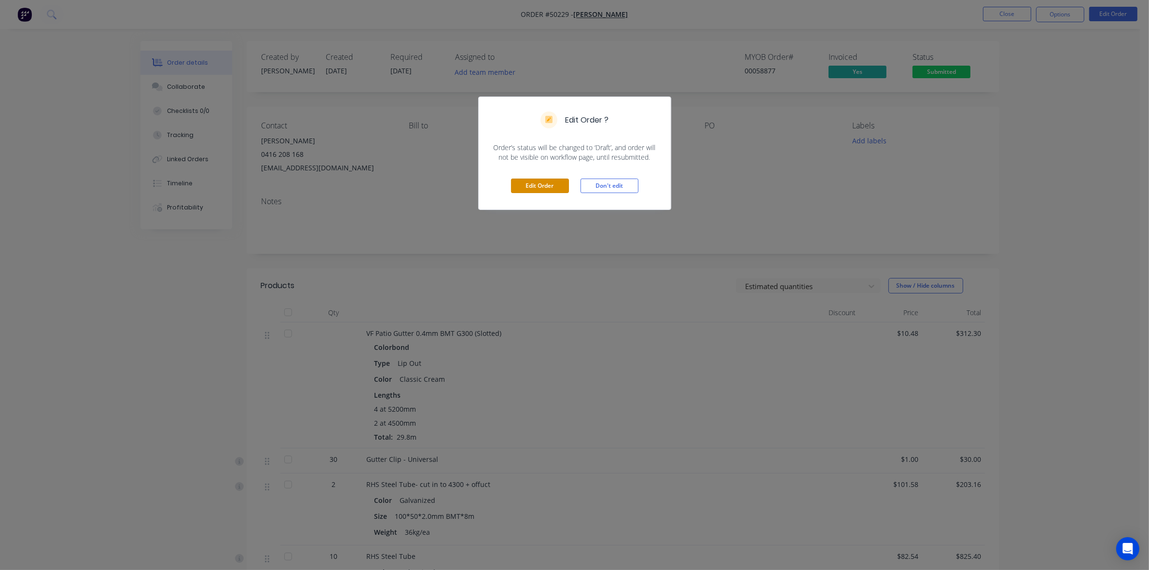
drag, startPoint x: 525, startPoint y: 181, endPoint x: 475, endPoint y: 140, distance: 64.4
click at [525, 181] on button "Edit Order" at bounding box center [540, 185] width 58 height 14
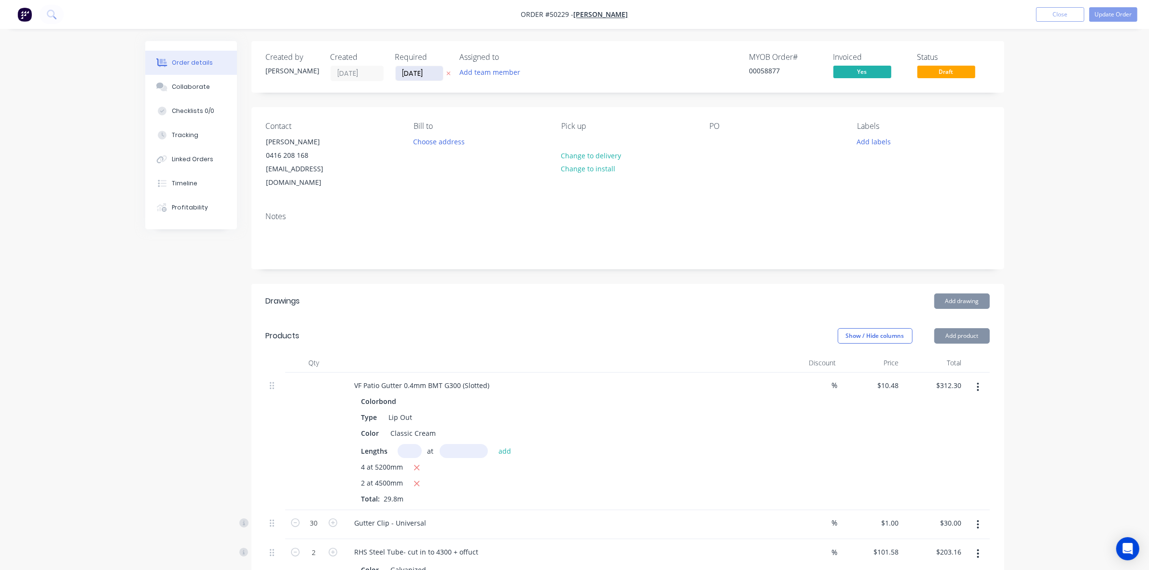
click at [412, 74] on input "10/10/25" at bounding box center [419, 73] width 47 height 14
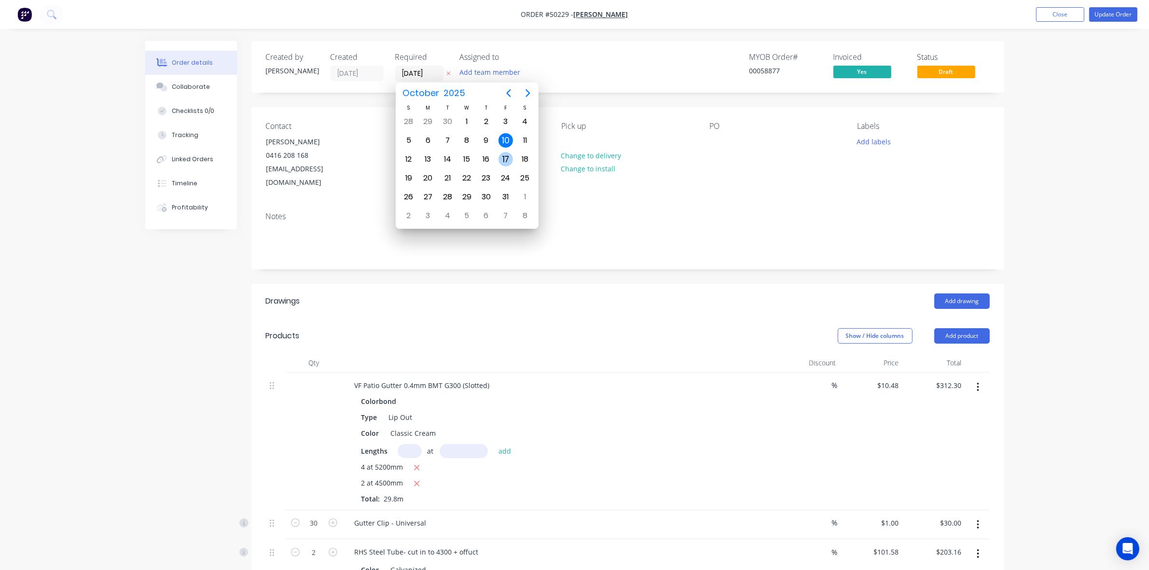
click at [507, 161] on div "17" at bounding box center [505, 159] width 14 height 14
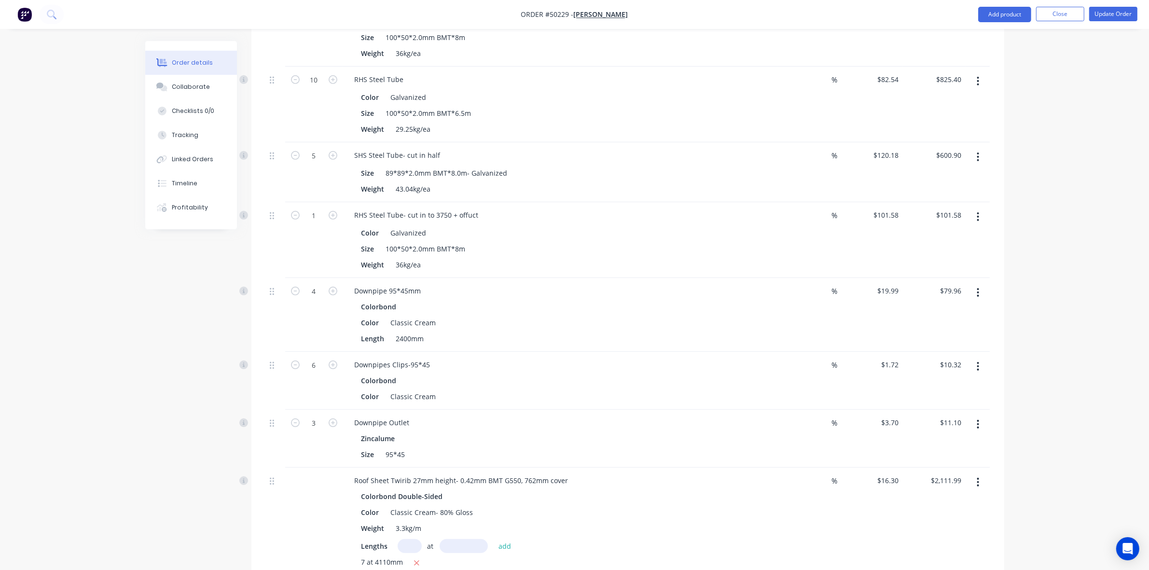
scroll to position [784, 0]
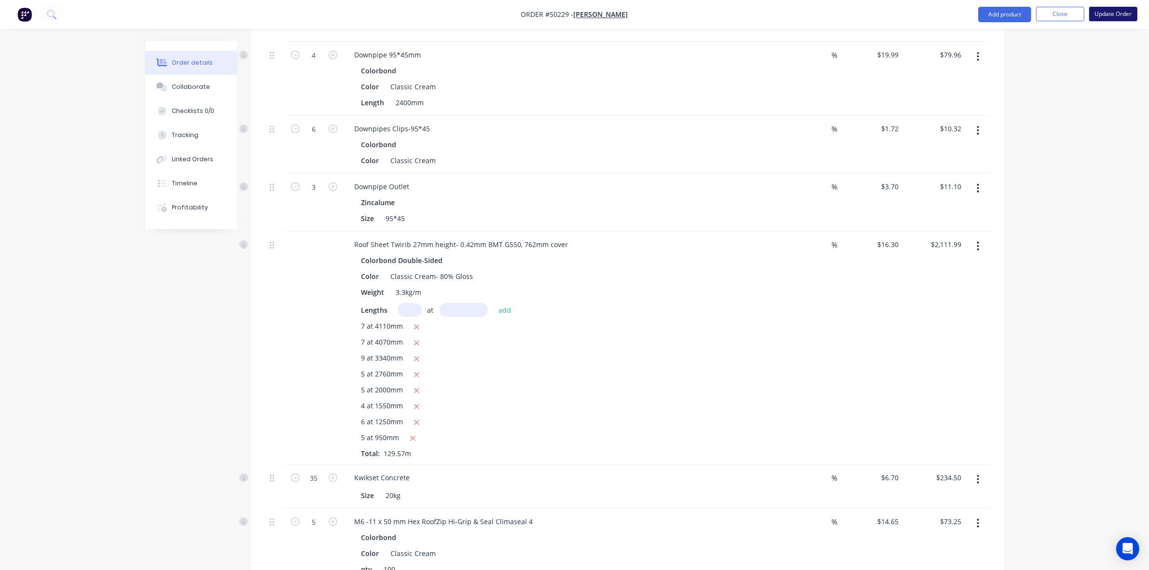
click at [1108, 8] on button "Update Order" at bounding box center [1113, 14] width 48 height 14
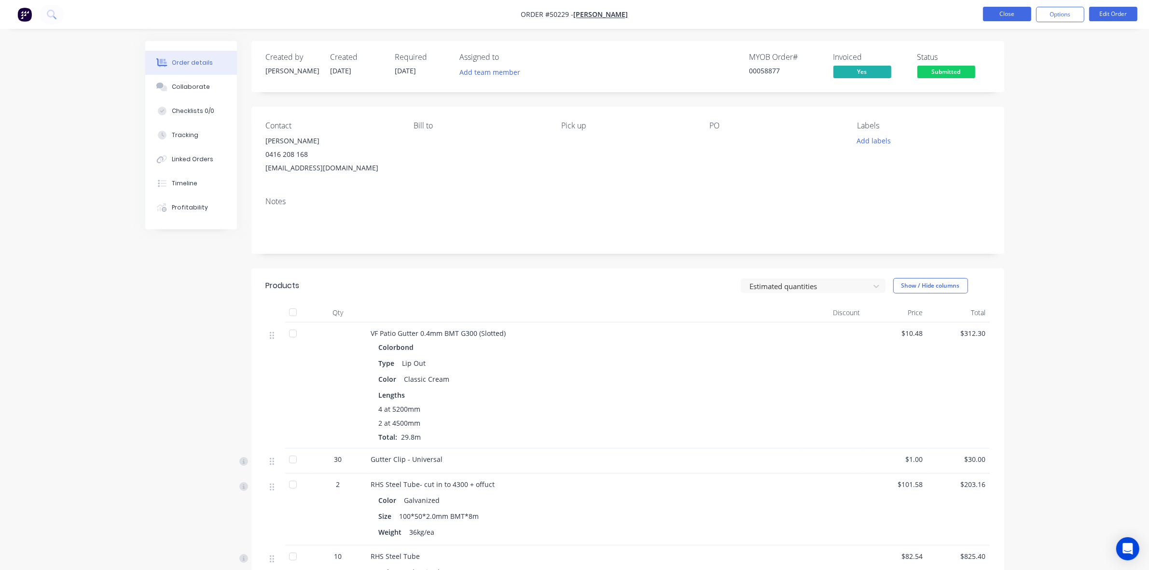
click at [1012, 12] on button "Close" at bounding box center [1007, 14] width 48 height 14
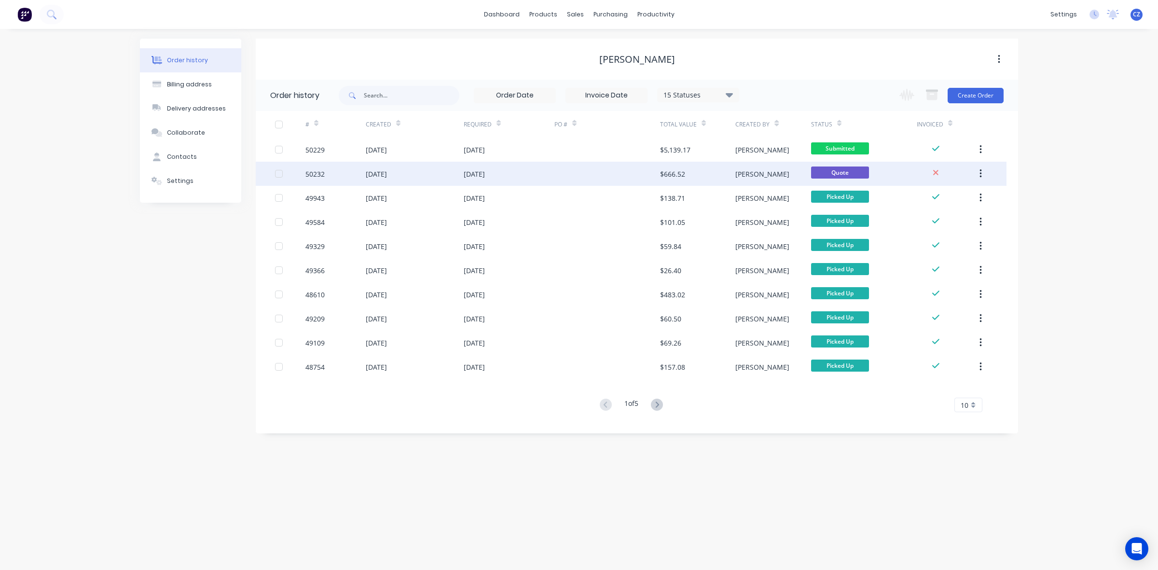
click at [666, 164] on div "$666.52" at bounding box center [697, 174] width 75 height 24
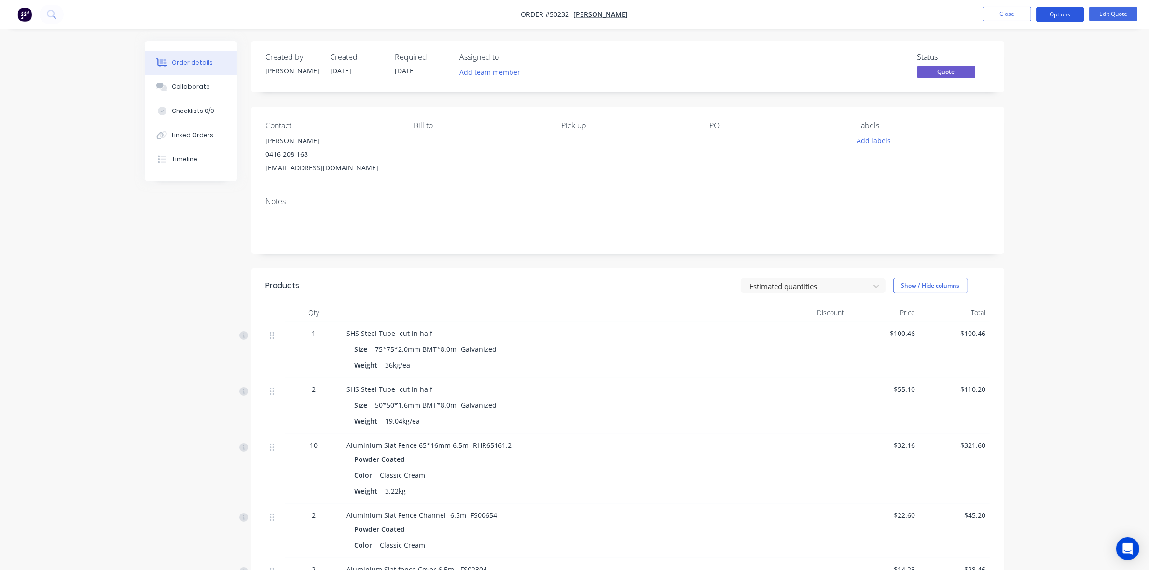
click at [1064, 14] on button "Options" at bounding box center [1060, 14] width 48 height 15
click at [1034, 117] on div "Convert to Order" at bounding box center [1030, 117] width 89 height 14
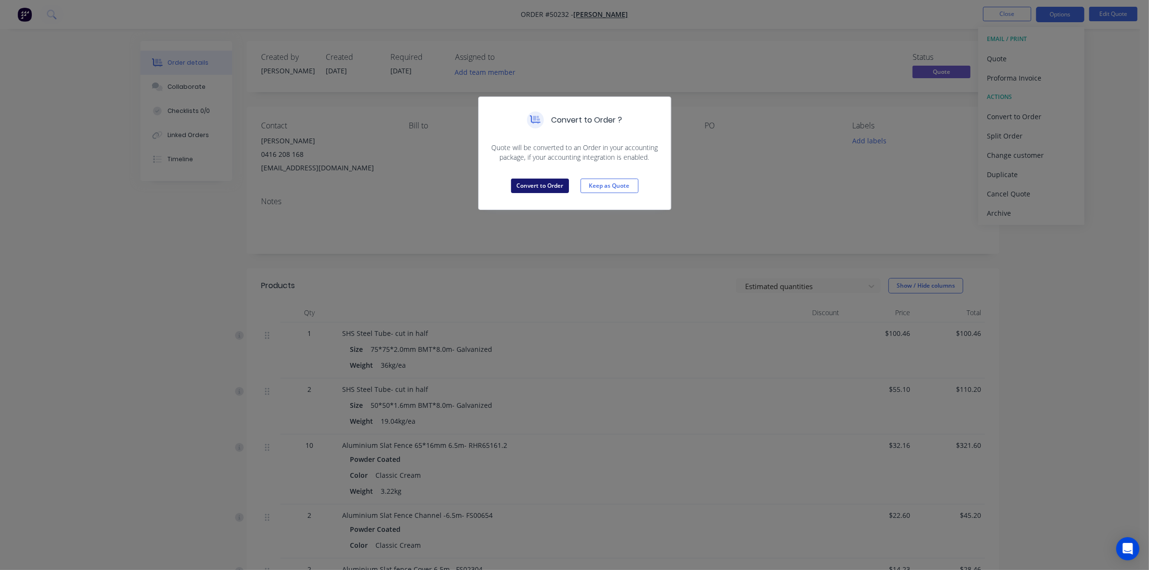
click at [553, 182] on button "Convert to Order" at bounding box center [540, 185] width 58 height 14
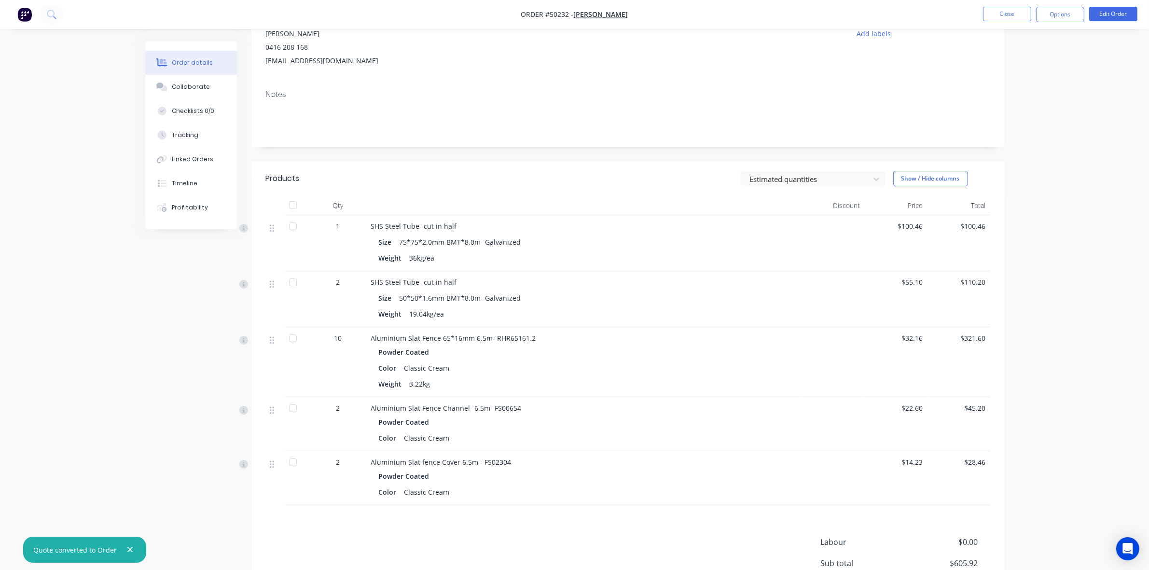
scroll to position [193, 0]
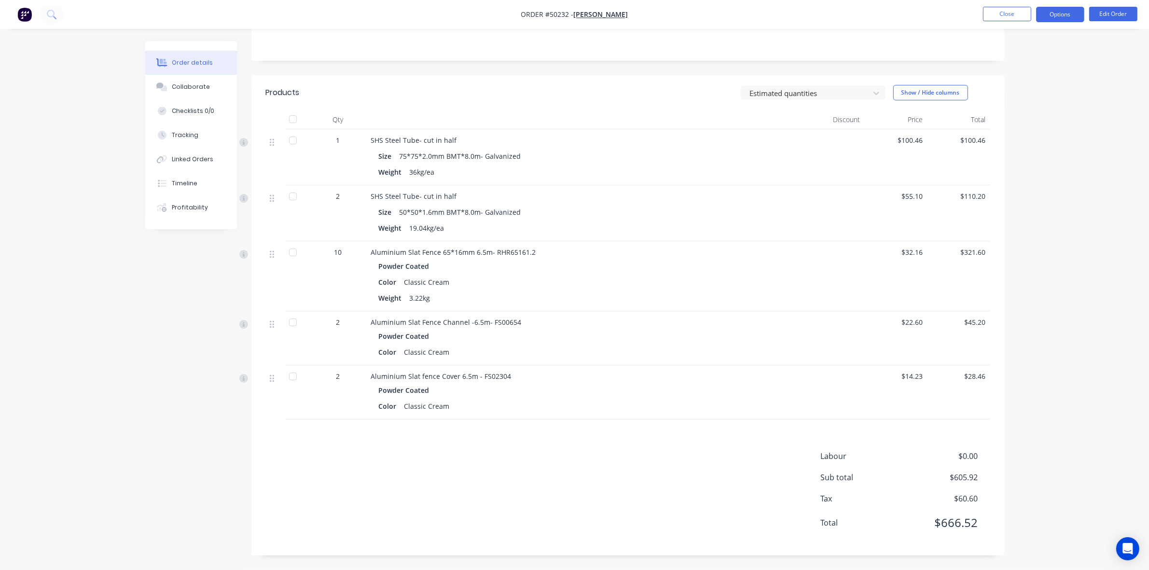
click at [1072, 17] on button "Options" at bounding box center [1060, 14] width 48 height 15
click at [1024, 64] on div "Invoice" at bounding box center [1030, 59] width 89 height 14
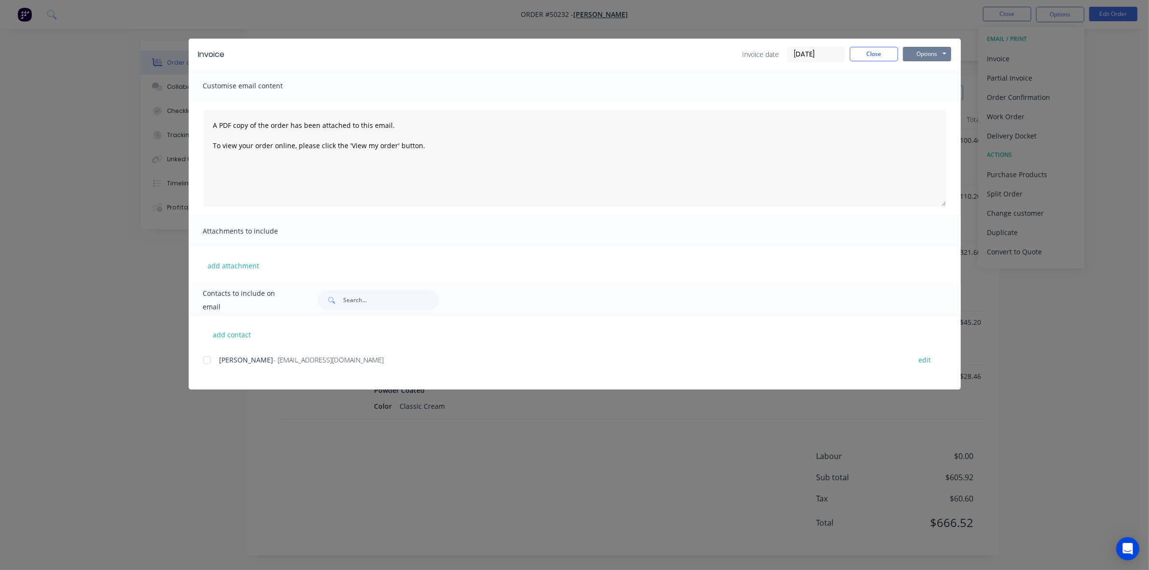
click at [922, 58] on button "Options" at bounding box center [927, 54] width 48 height 14
click at [928, 87] on button "Print" at bounding box center [934, 88] width 62 height 16
drag, startPoint x: 864, startPoint y: 60, endPoint x: 869, endPoint y: 53, distance: 9.0
click at [866, 57] on button "Close" at bounding box center [873, 54] width 48 height 14
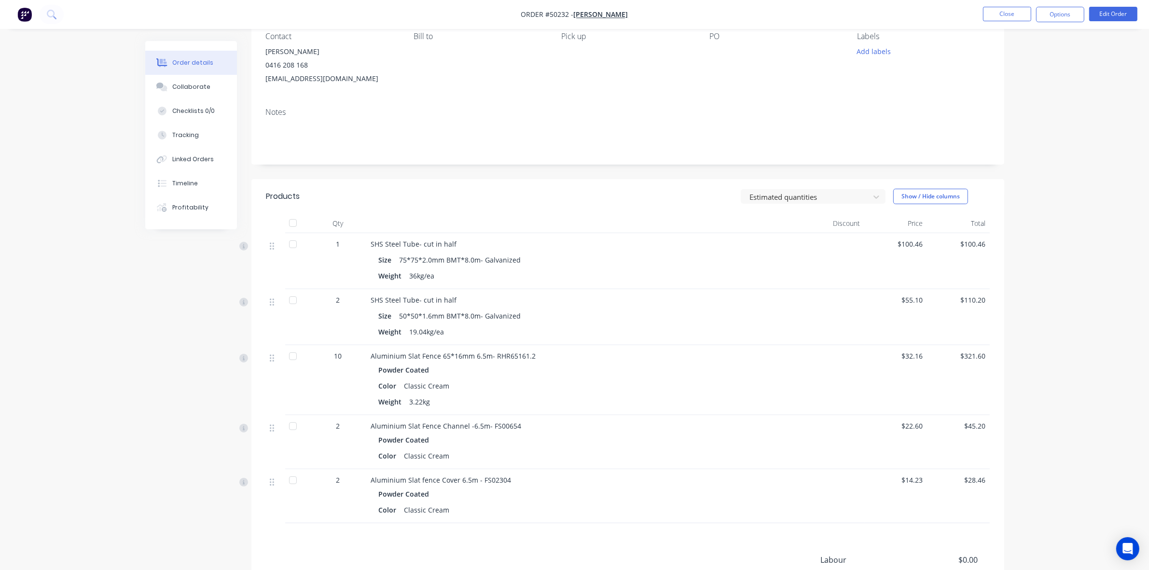
scroll to position [0, 0]
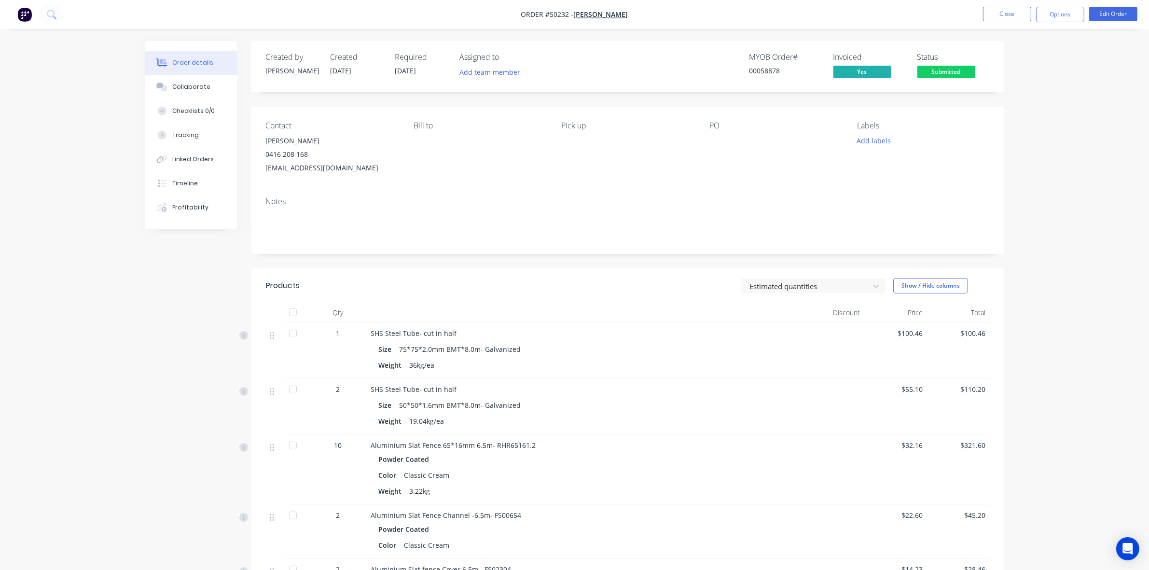
click at [775, 371] on div "Weight 36kg/ea" at bounding box center [584, 365] width 411 height 14
click at [961, 69] on span "Submitted" at bounding box center [946, 72] width 58 height 12
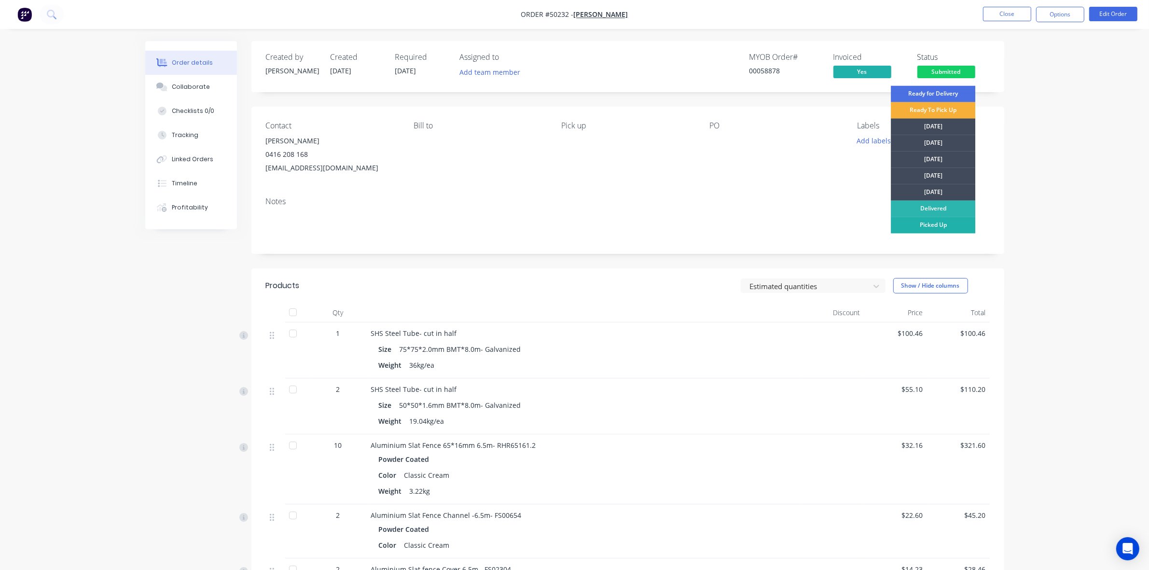
click at [932, 222] on div "Picked Up" at bounding box center [933, 225] width 84 height 16
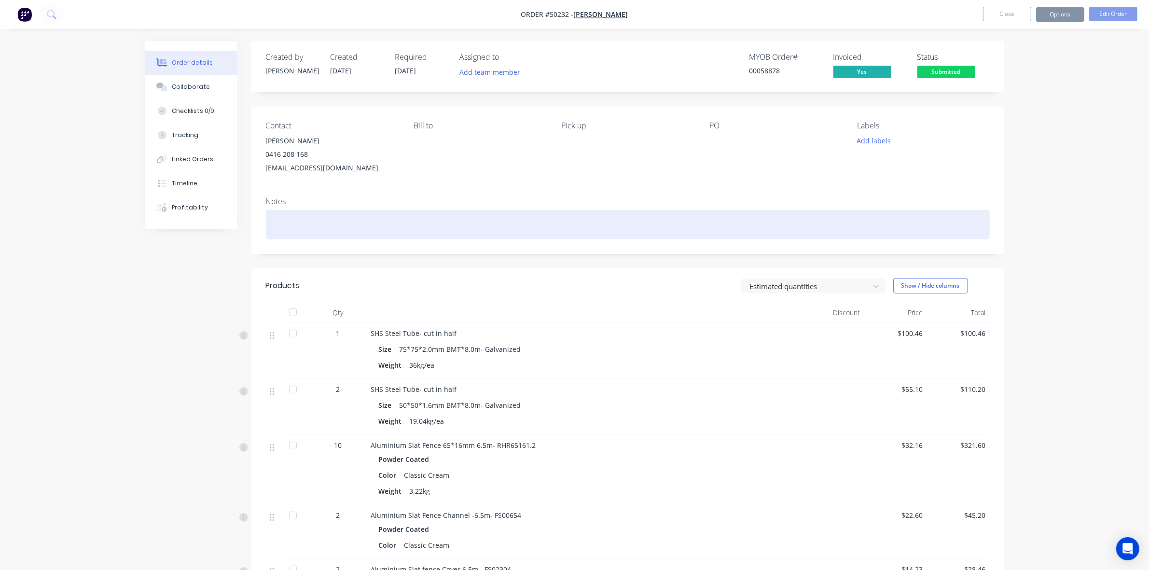
click at [768, 227] on div at bounding box center [628, 224] width 724 height 29
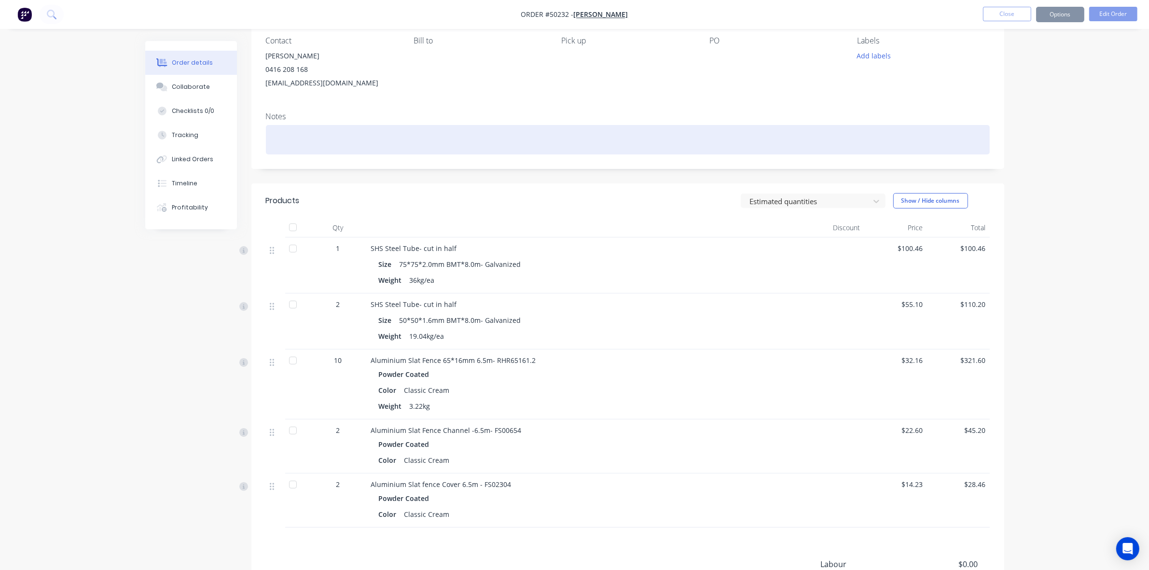
scroll to position [193, 0]
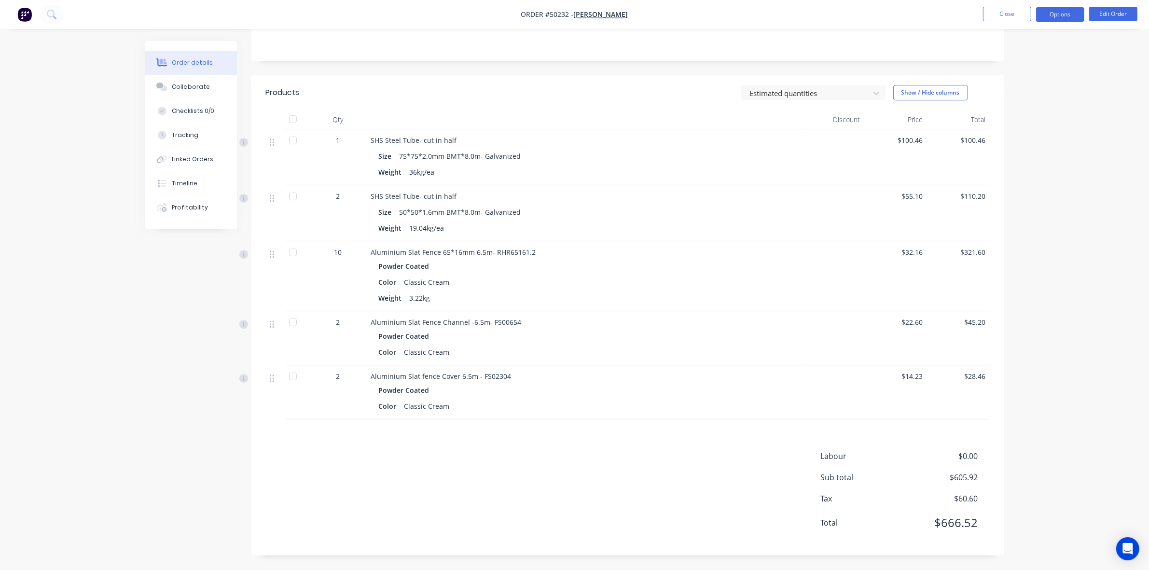
click at [1069, 15] on button "Options" at bounding box center [1060, 14] width 48 height 15
click at [1031, 138] on div "Delivery Docket" at bounding box center [1030, 136] width 89 height 14
click at [1031, 102] on div "Without pricing" at bounding box center [1030, 97] width 89 height 14
click at [794, 81] on header "Products Estimated quantities Show / Hide columns" at bounding box center [627, 92] width 753 height 35
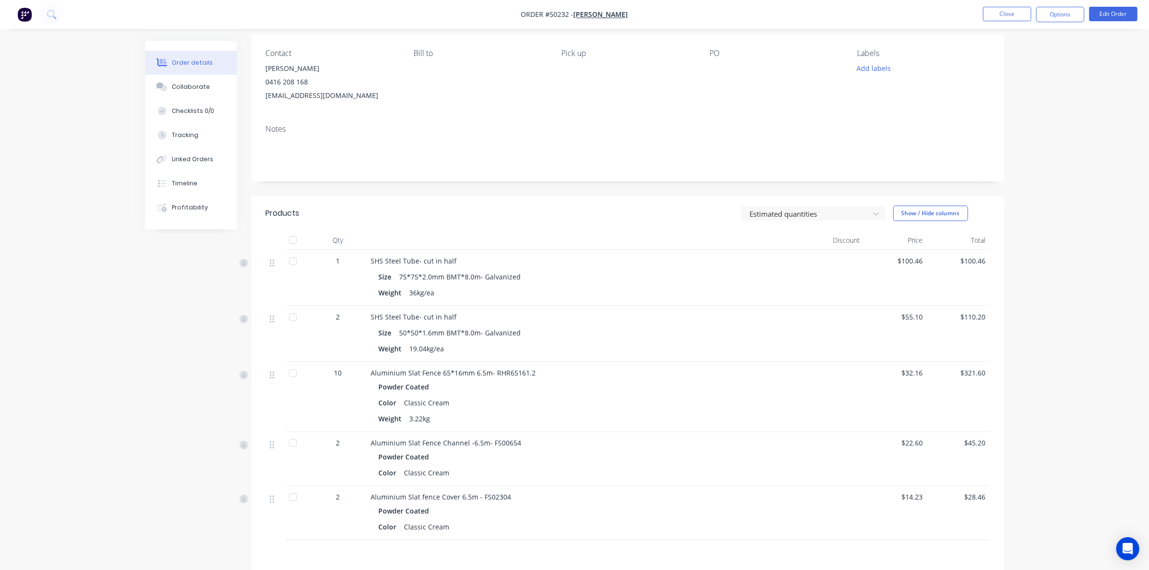
scroll to position [0, 0]
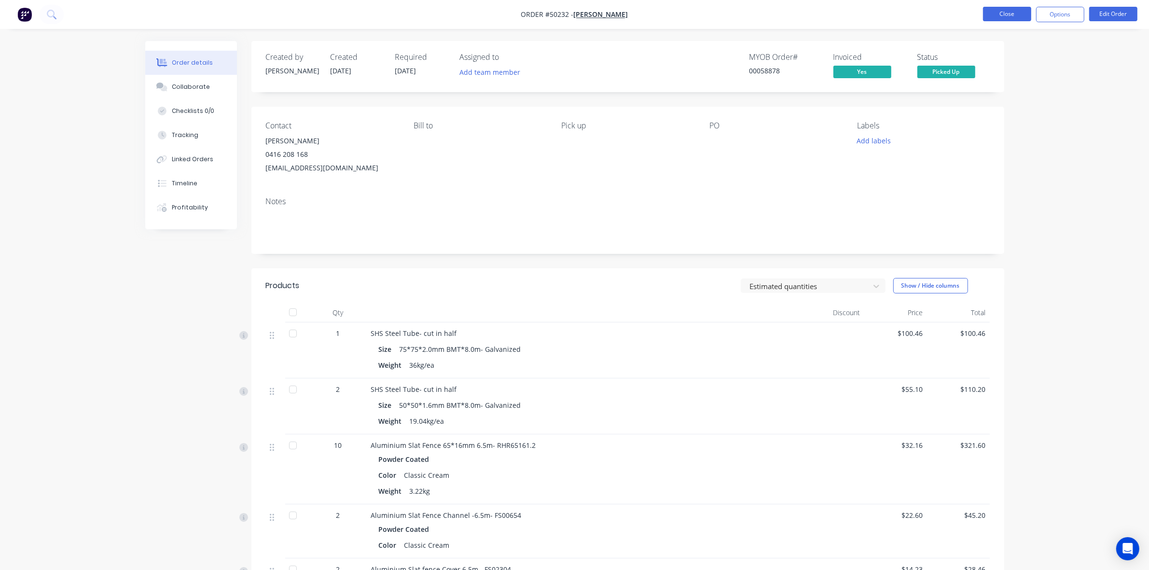
click at [1011, 14] on button "Close" at bounding box center [1007, 14] width 48 height 14
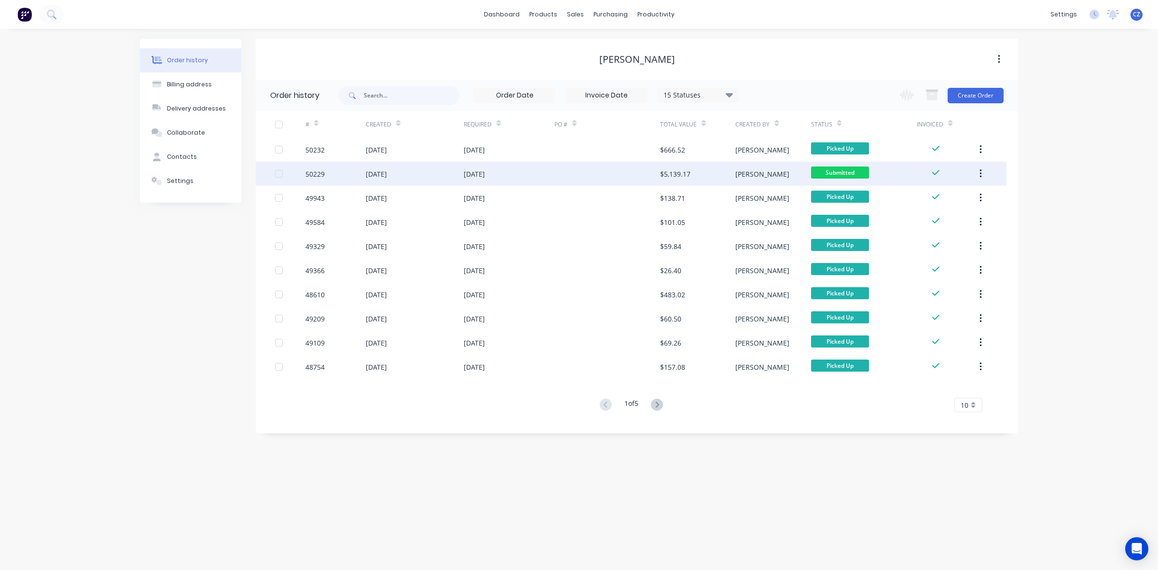
click at [623, 172] on div at bounding box center [607, 174] width 106 height 24
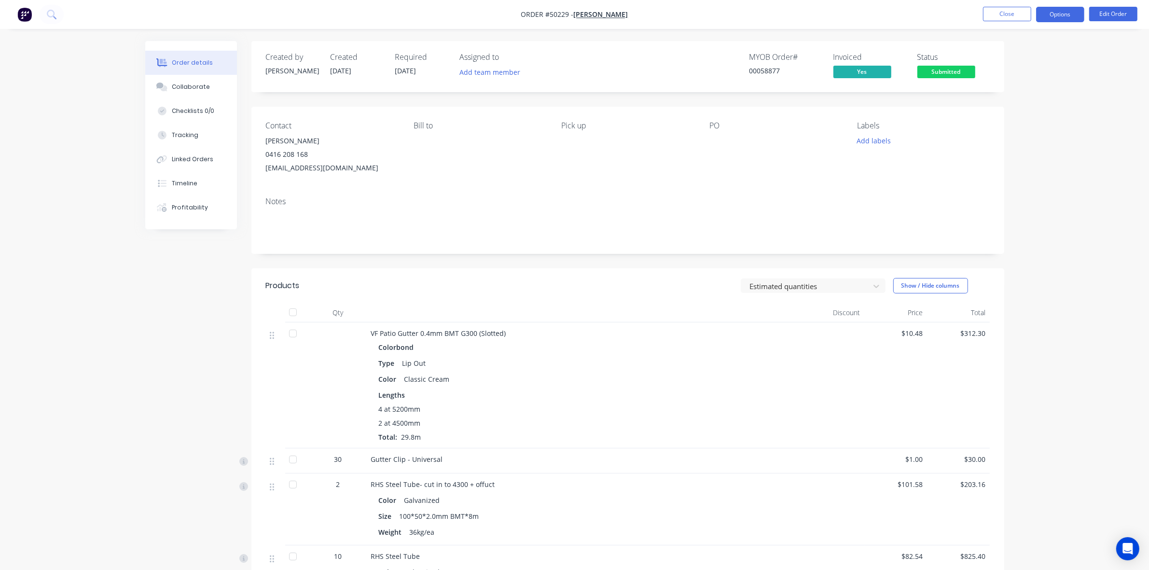
click at [1070, 14] on button "Options" at bounding box center [1060, 14] width 48 height 15
drag, startPoint x: 1019, startPoint y: 137, endPoint x: 1016, endPoint y: 131, distance: 7.3
click at [1018, 136] on div "Delivery Docket" at bounding box center [1030, 136] width 89 height 14
click at [768, 158] on div "PO" at bounding box center [775, 148] width 132 height 54
click at [1048, 22] on nav "Order #50229 - Chenghai Lin Close Options Edit Order" at bounding box center [574, 14] width 1149 height 29
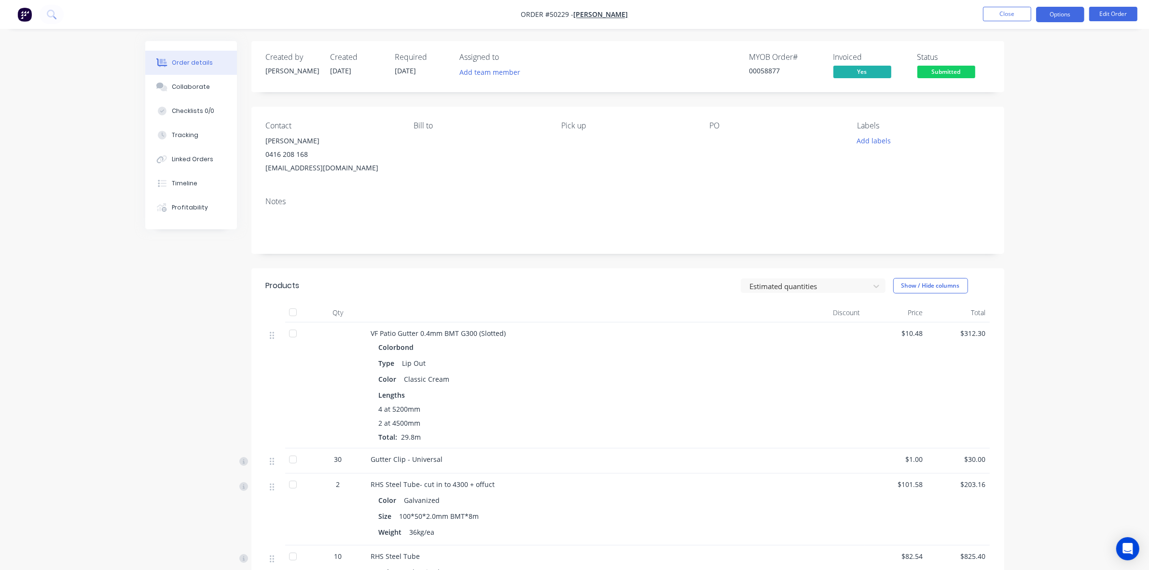
click at [1050, 18] on button "Options" at bounding box center [1060, 14] width 48 height 15
click at [1006, 50] on button "Back" at bounding box center [1031, 58] width 106 height 19
click at [1002, 140] on div "Delivery Docket" at bounding box center [1030, 136] width 89 height 14
drag, startPoint x: 1001, startPoint y: 128, endPoint x: 1001, endPoint y: 119, distance: 9.7
click at [1001, 124] on div "Contact Chenghai Lin 0416 208 168 oceanlin8168@gmail.com Bill to Pick up PO Lab…" at bounding box center [627, 148] width 753 height 82
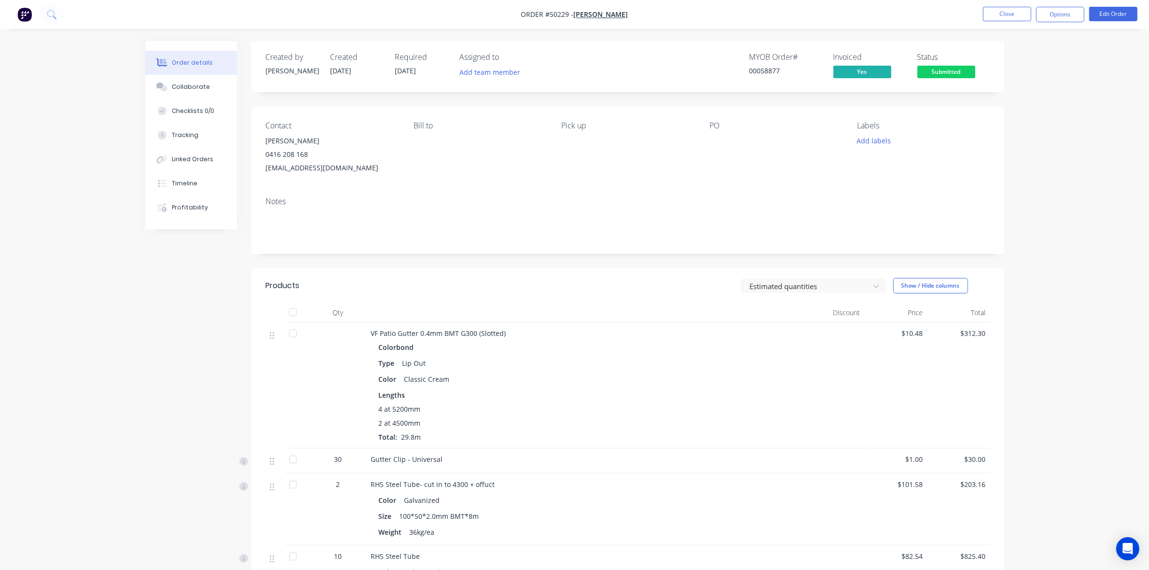
click at [1059, 22] on nav "Order #50229 - Chenghai Lin Close Options Edit Order" at bounding box center [574, 14] width 1149 height 29
click at [1055, 17] on button "Options" at bounding box center [1060, 14] width 48 height 15
click at [1004, 55] on div "Back" at bounding box center [1030, 59] width 89 height 14
click at [738, 251] on div "Notes" at bounding box center [627, 221] width 753 height 65
click at [1026, 11] on button "Close" at bounding box center [1007, 14] width 48 height 14
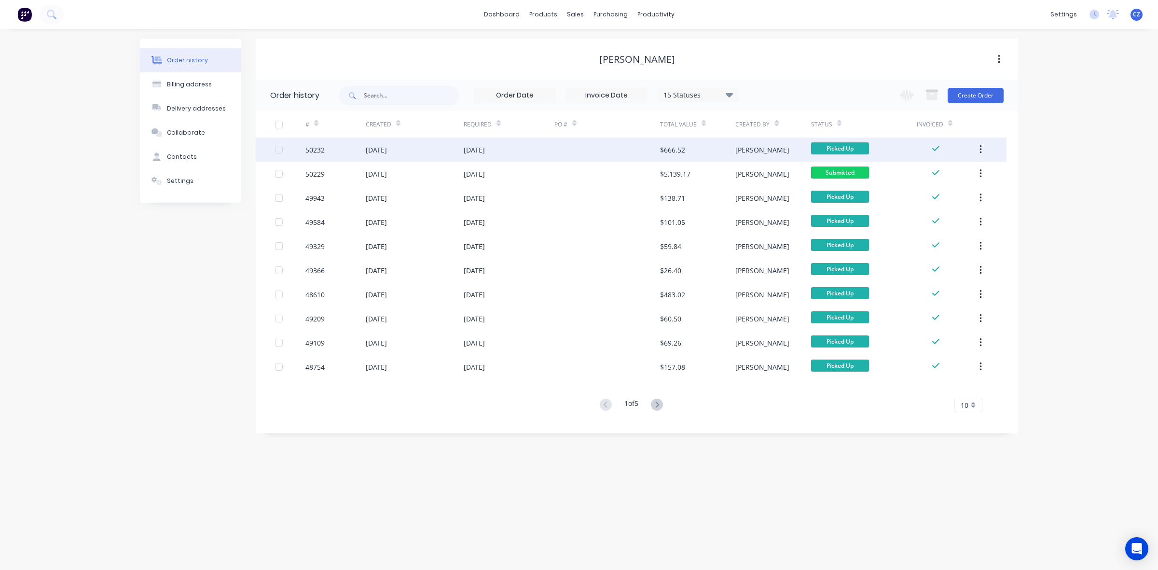
click at [644, 150] on div at bounding box center [607, 149] width 106 height 24
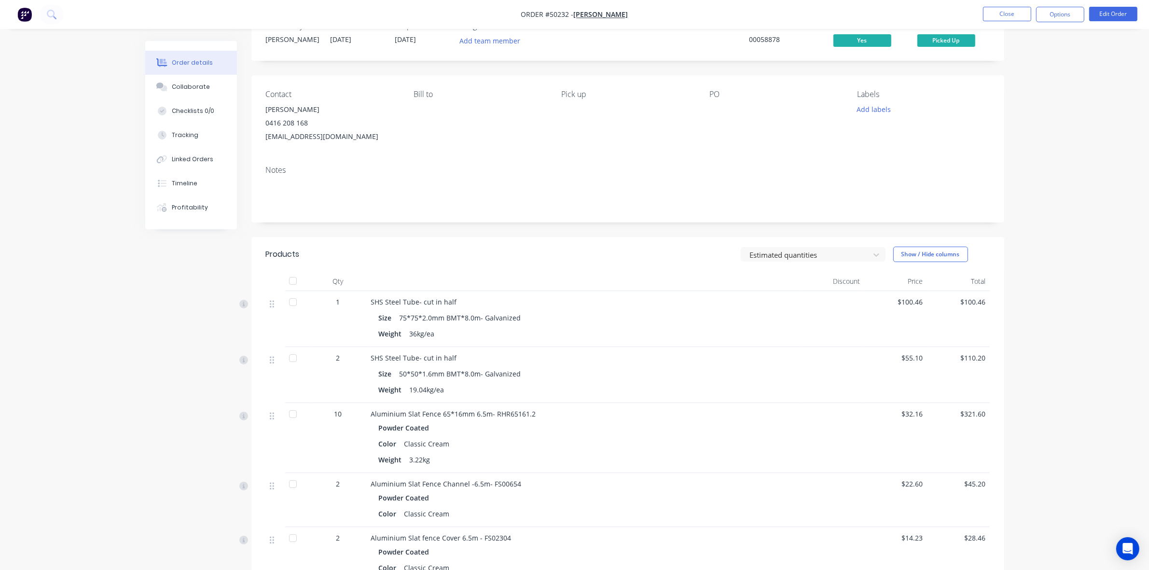
scroll to position [60, 0]
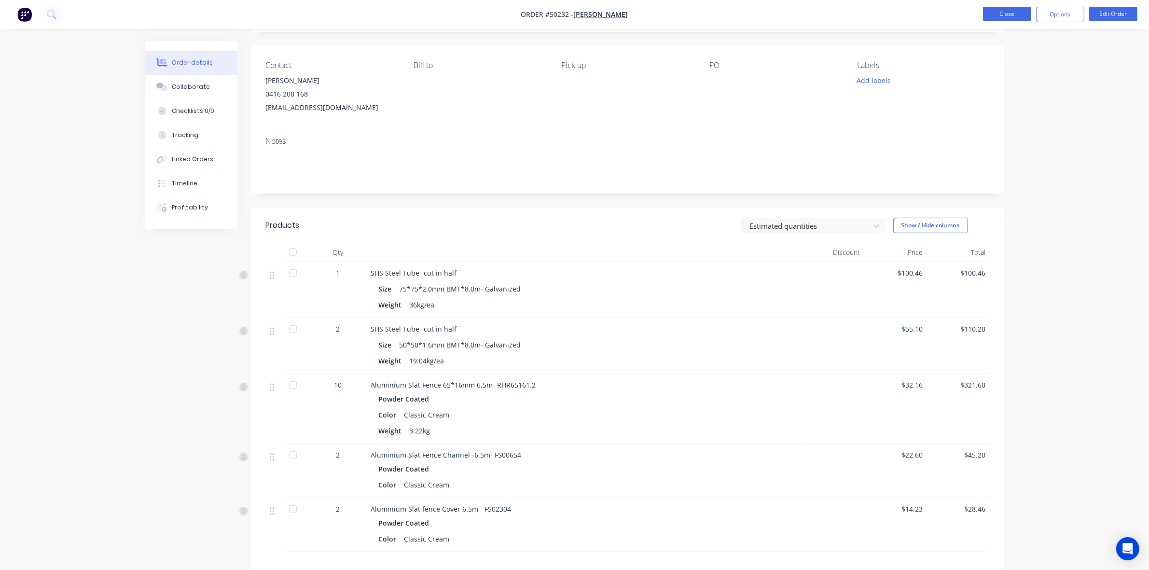
click at [1011, 13] on button "Close" at bounding box center [1007, 14] width 48 height 14
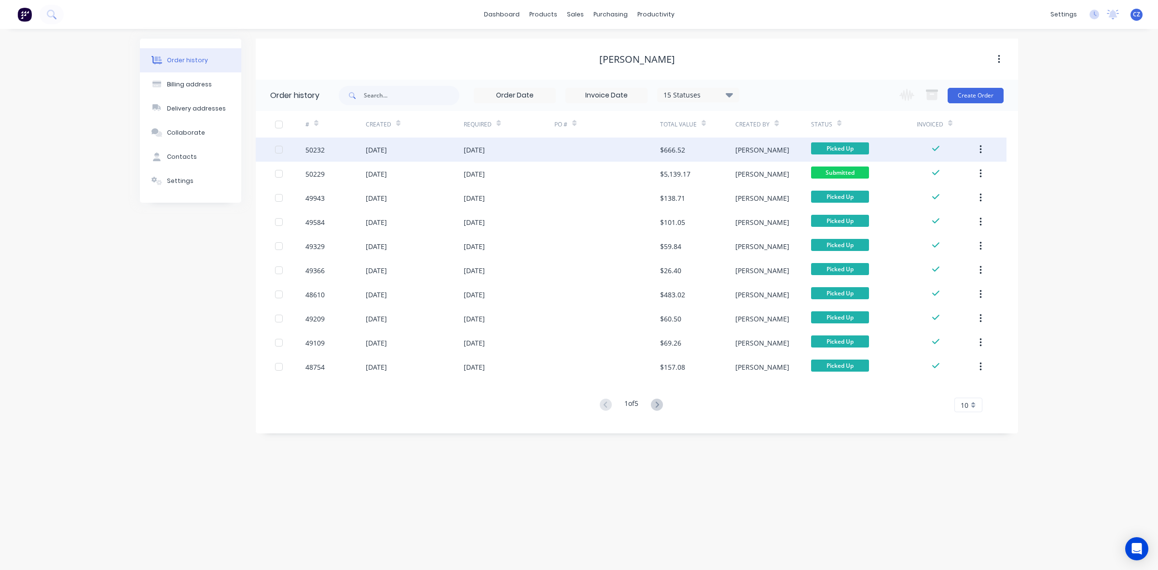
click at [655, 150] on div at bounding box center [607, 149] width 106 height 24
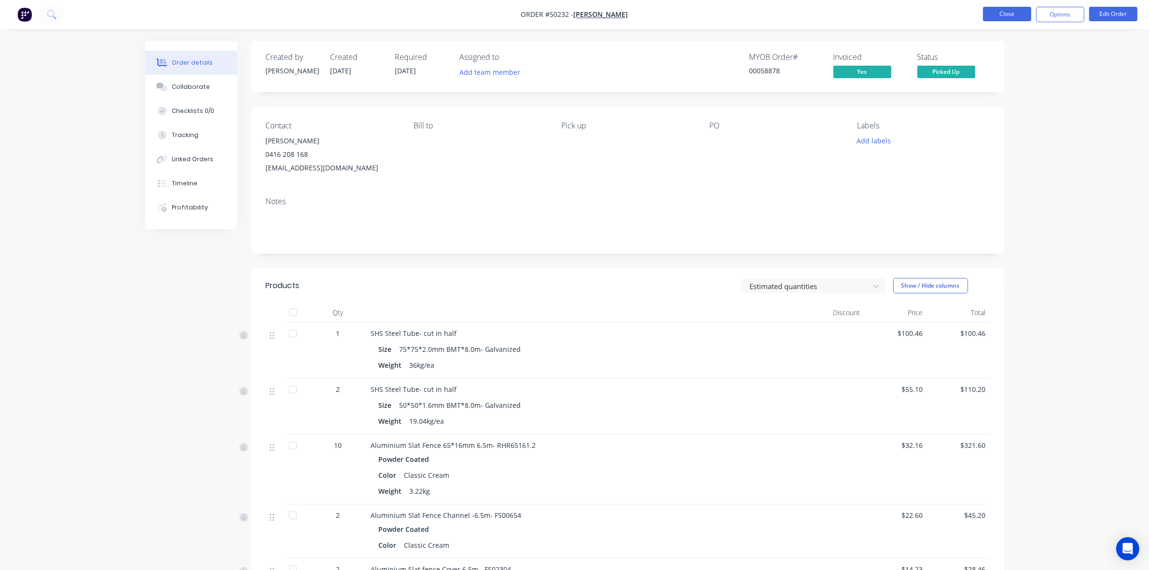
click at [1016, 13] on button "Close" at bounding box center [1007, 14] width 48 height 14
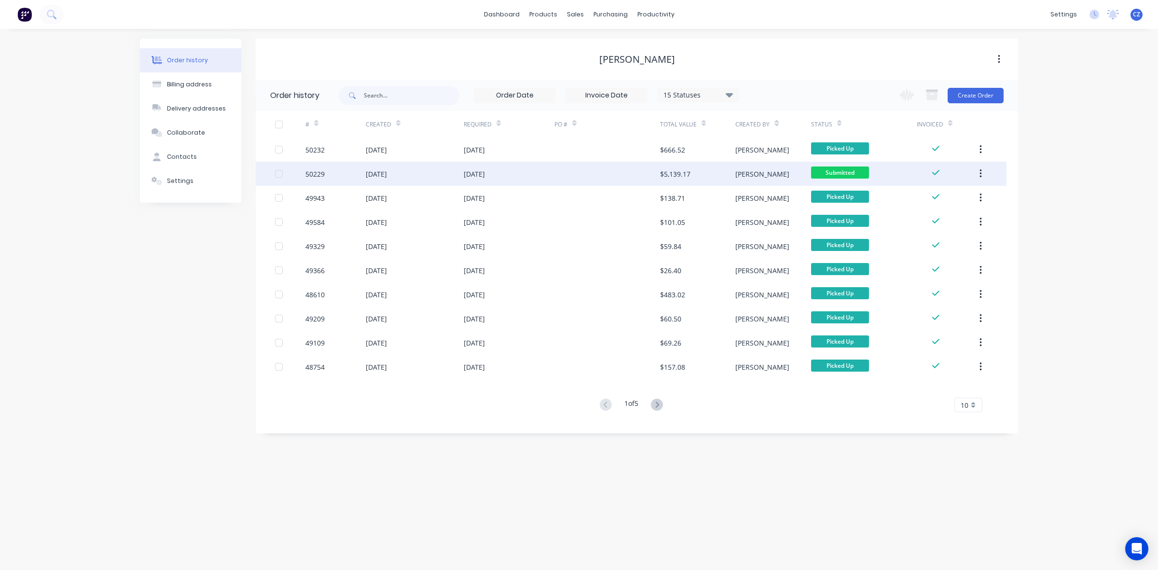
click at [631, 167] on div at bounding box center [607, 174] width 106 height 24
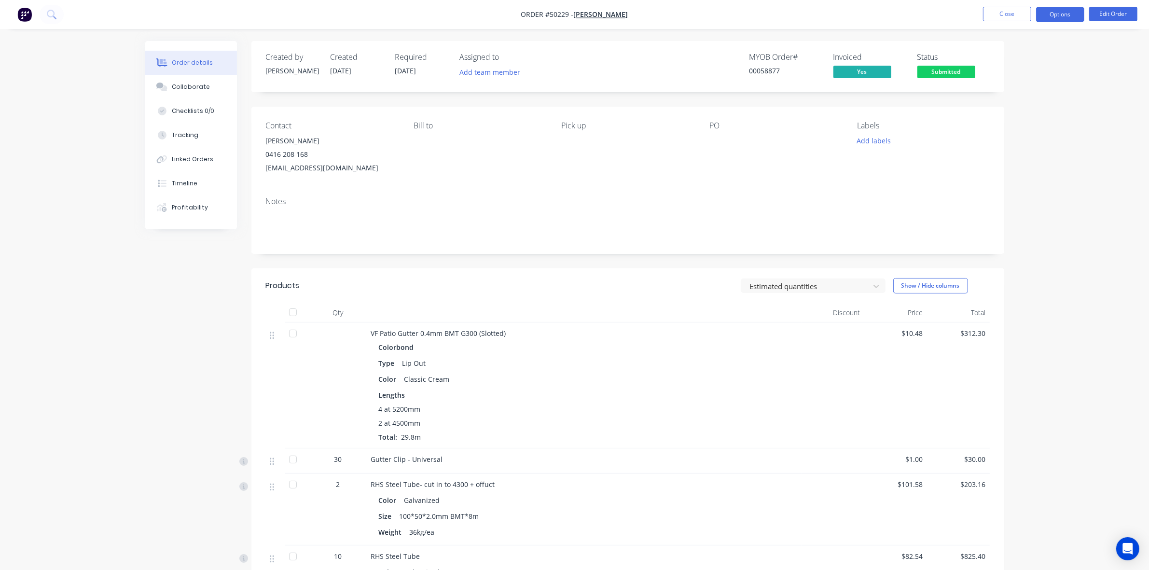
click at [1074, 8] on button "Options" at bounding box center [1060, 14] width 48 height 15
click at [1014, 133] on div "Delivery Docket" at bounding box center [1030, 136] width 89 height 14
click at [1008, 119] on div "Custom" at bounding box center [1030, 117] width 89 height 14
click at [1023, 90] on div "Without pricing" at bounding box center [1030, 97] width 89 height 14
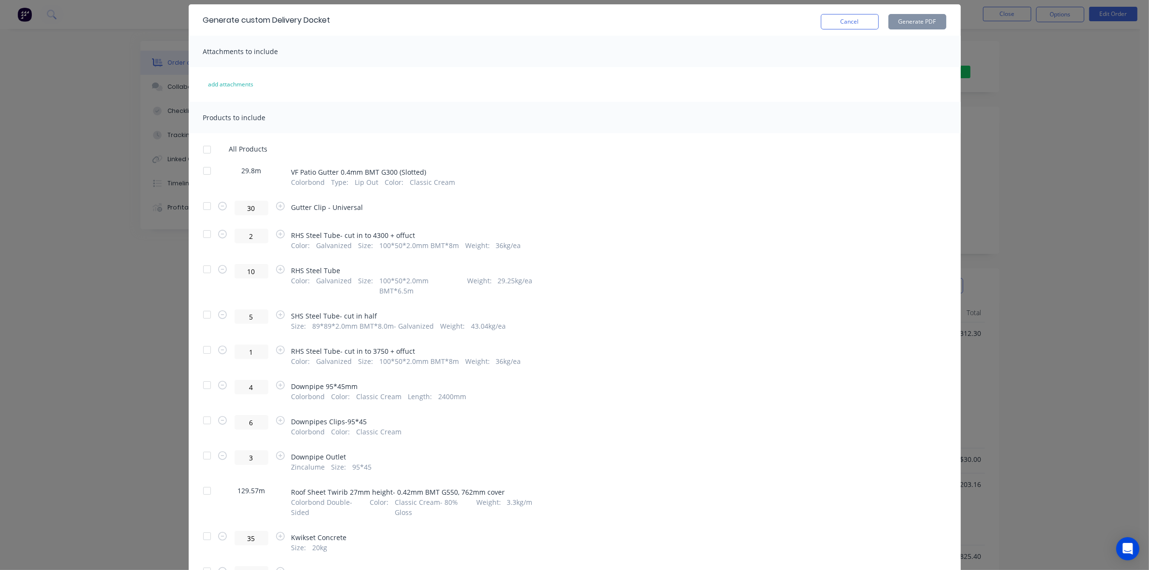
scroll to position [119, 0]
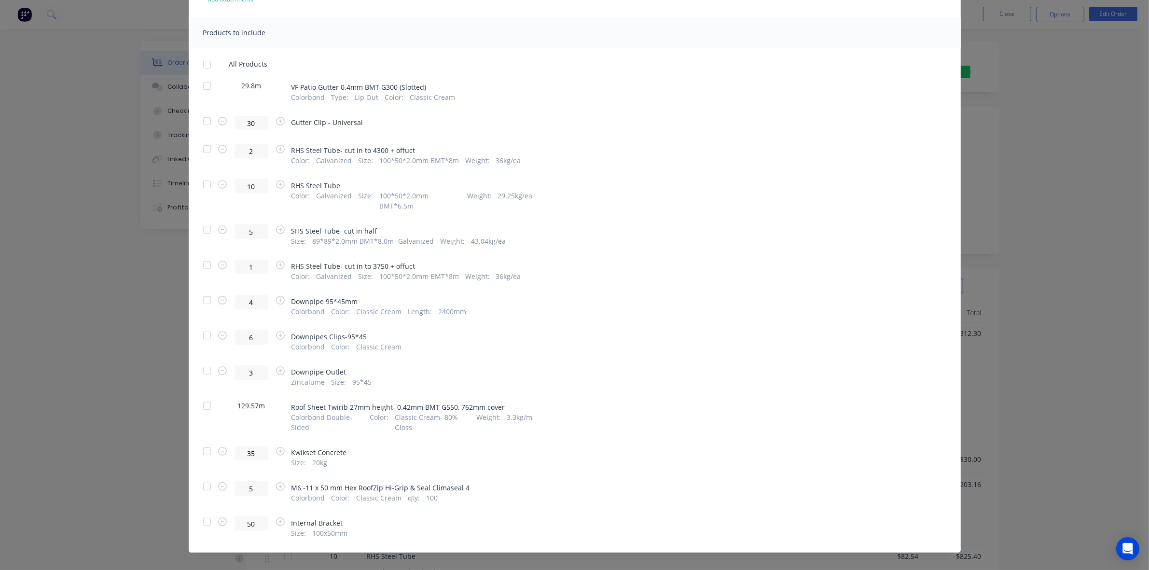
click at [207, 153] on div at bounding box center [206, 148] width 19 height 19
click at [206, 182] on div at bounding box center [206, 184] width 19 height 19
click at [201, 222] on div at bounding box center [206, 229] width 19 height 19
click at [203, 258] on div at bounding box center [206, 264] width 19 height 19
click at [203, 512] on div at bounding box center [206, 521] width 19 height 19
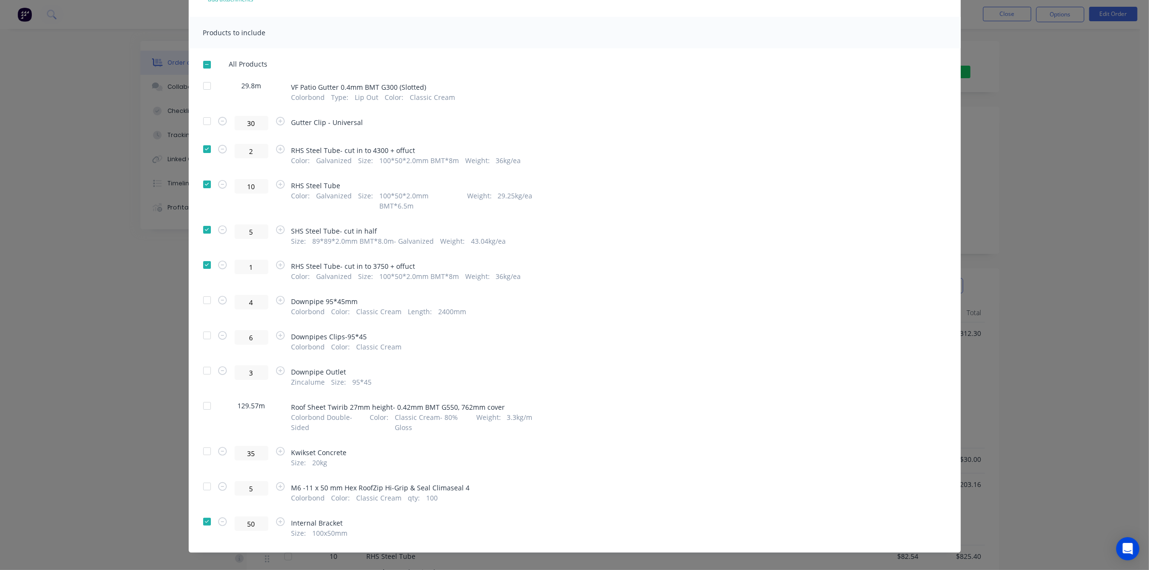
click at [203, 512] on div at bounding box center [206, 521] width 19 height 19
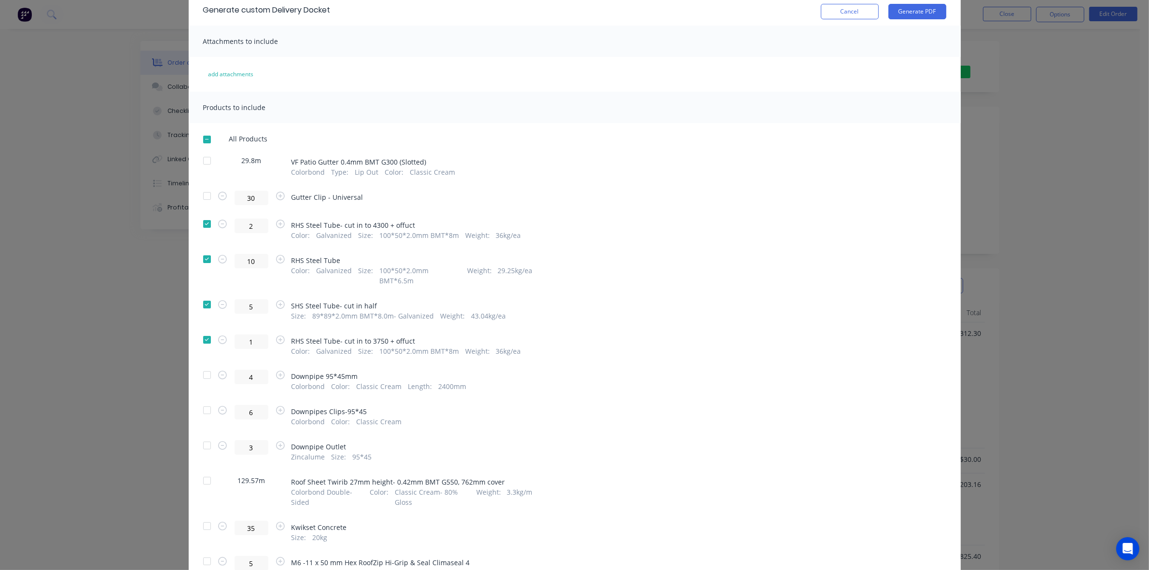
scroll to position [0, 0]
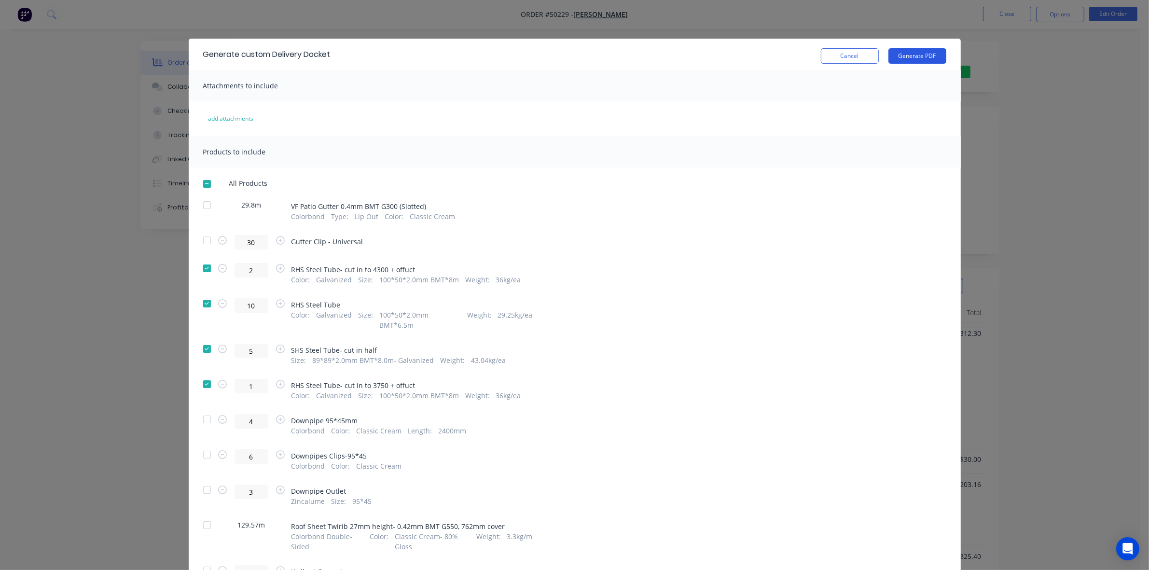
click at [929, 53] on button "Generate PDF" at bounding box center [917, 55] width 58 height 15
click at [862, 61] on button "Cancel" at bounding box center [850, 55] width 58 height 15
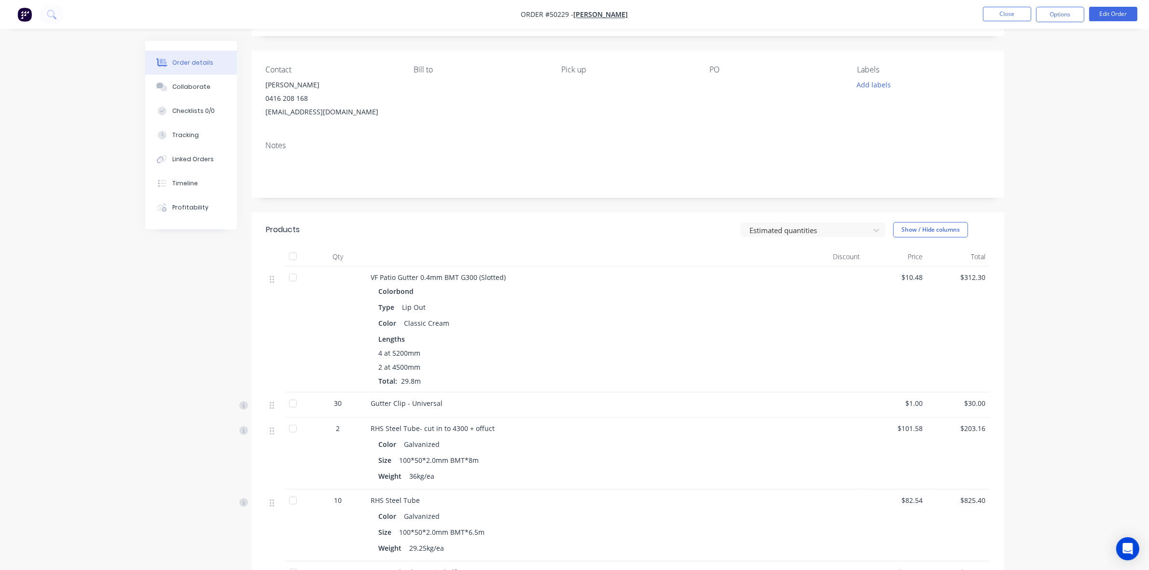
scroll to position [241, 0]
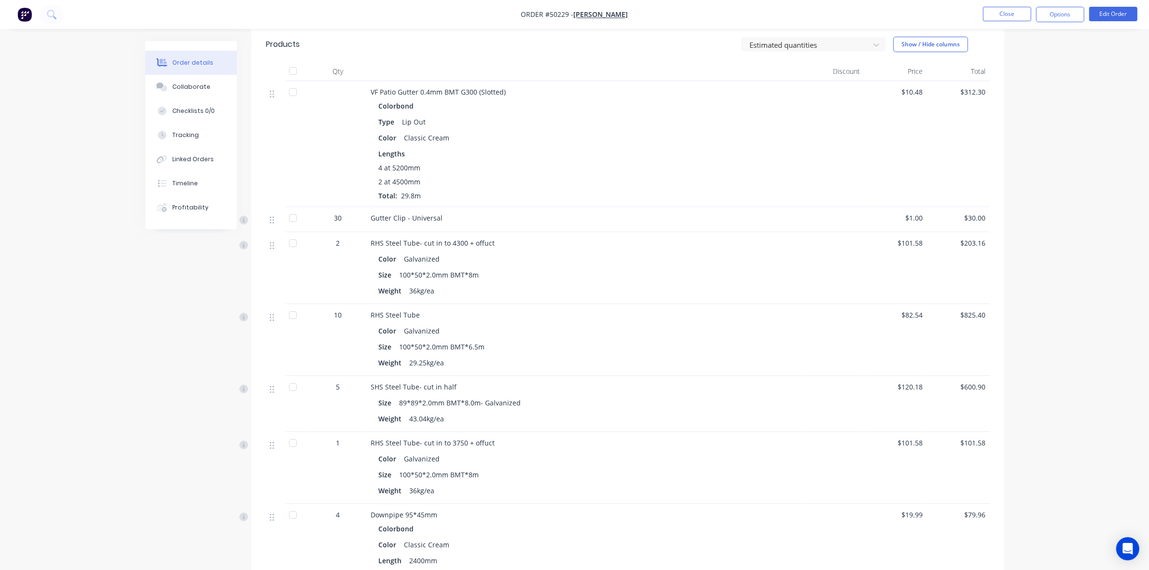
click at [295, 248] on div at bounding box center [292, 242] width 19 height 19
click at [293, 314] on div at bounding box center [292, 314] width 19 height 19
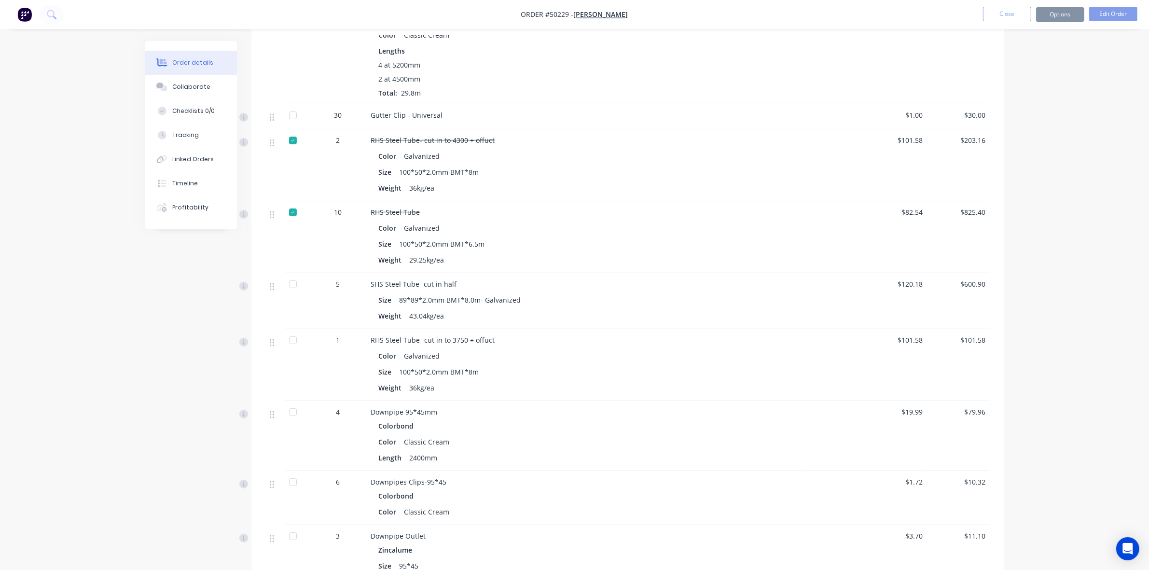
scroll to position [362, 0]
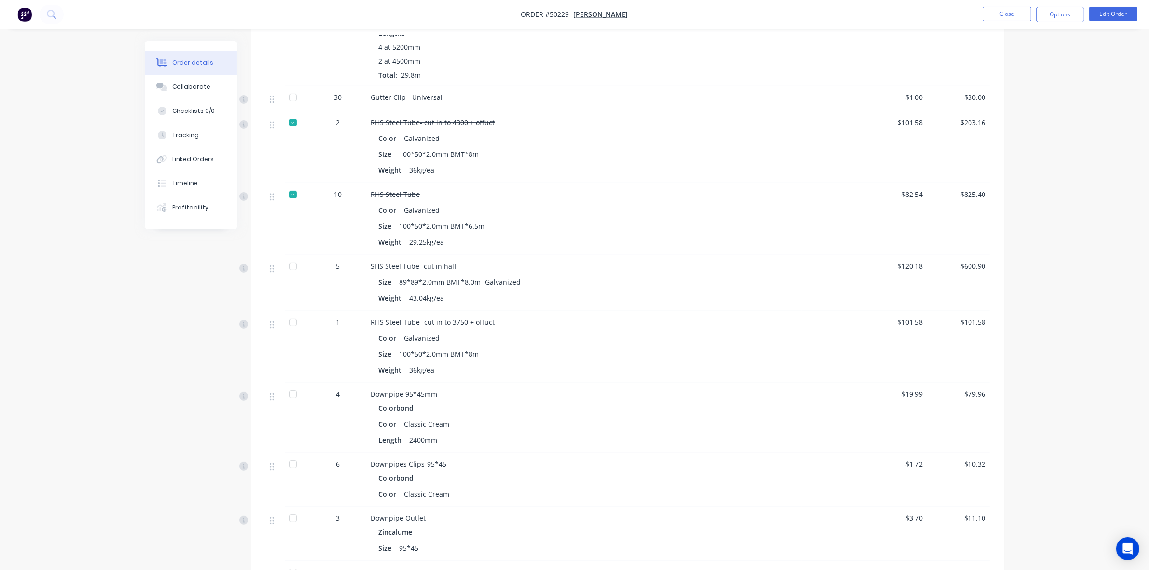
click at [293, 264] on div at bounding box center [292, 266] width 19 height 19
click at [293, 320] on div at bounding box center [292, 322] width 19 height 19
click at [281, 379] on div at bounding box center [275, 347] width 19 height 72
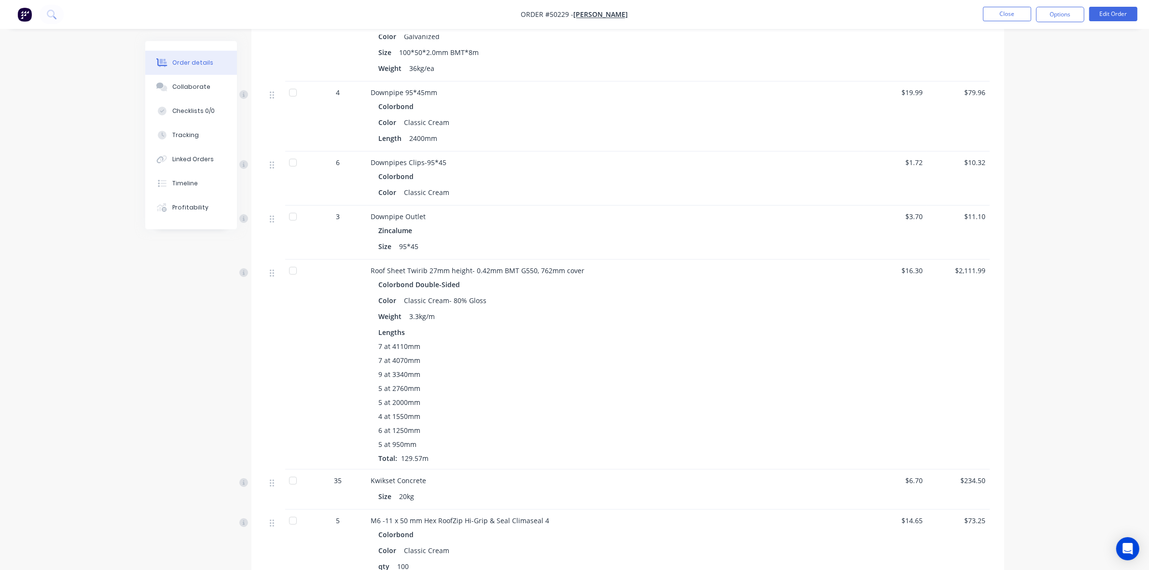
drag, startPoint x: 683, startPoint y: 384, endPoint x: 683, endPoint y: 394, distance: 9.7
click at [683, 386] on div "5 at 2760mm" at bounding box center [584, 388] width 411 height 10
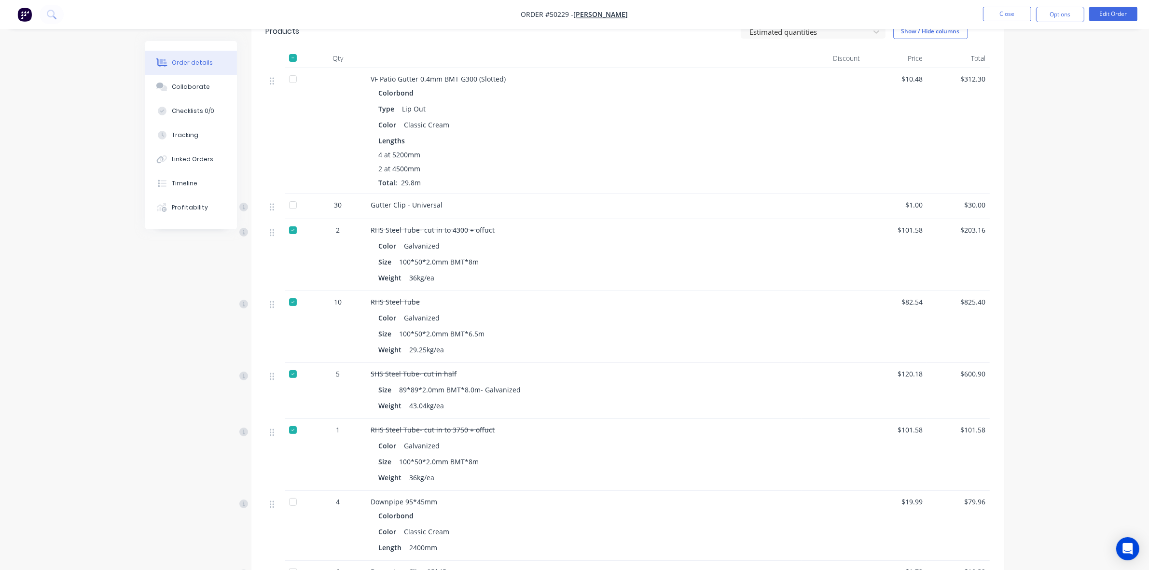
scroll to position [81, 0]
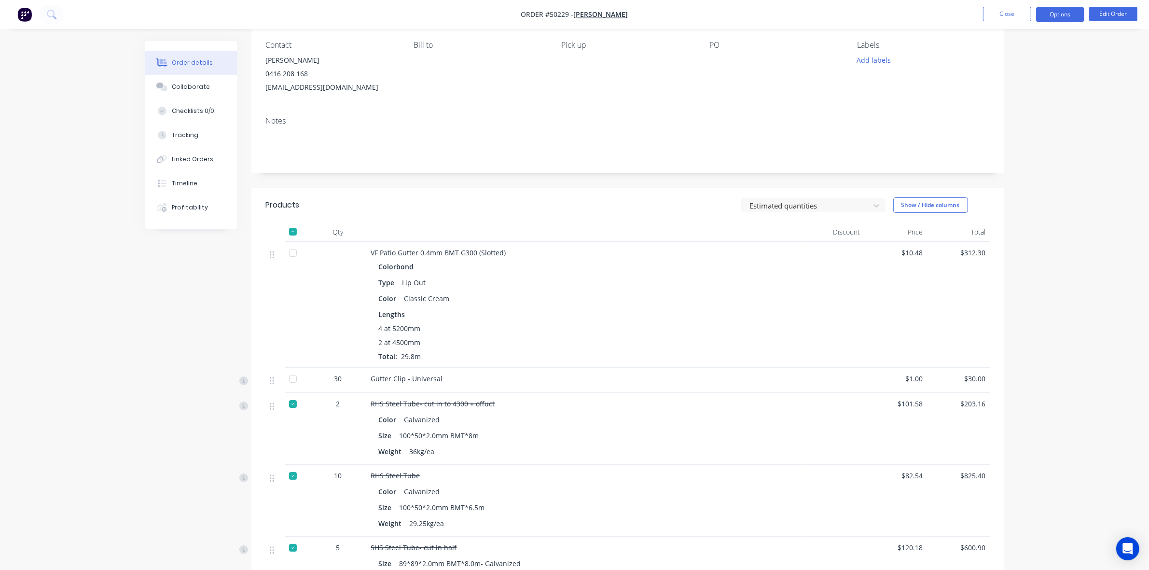
click at [1055, 16] on button "Options" at bounding box center [1060, 14] width 48 height 15
click at [1037, 131] on div "Delivery Docket" at bounding box center [1030, 136] width 89 height 14
click at [1031, 116] on div "Custom" at bounding box center [1030, 117] width 89 height 14
click at [1028, 99] on div "Without pricing" at bounding box center [1030, 97] width 89 height 14
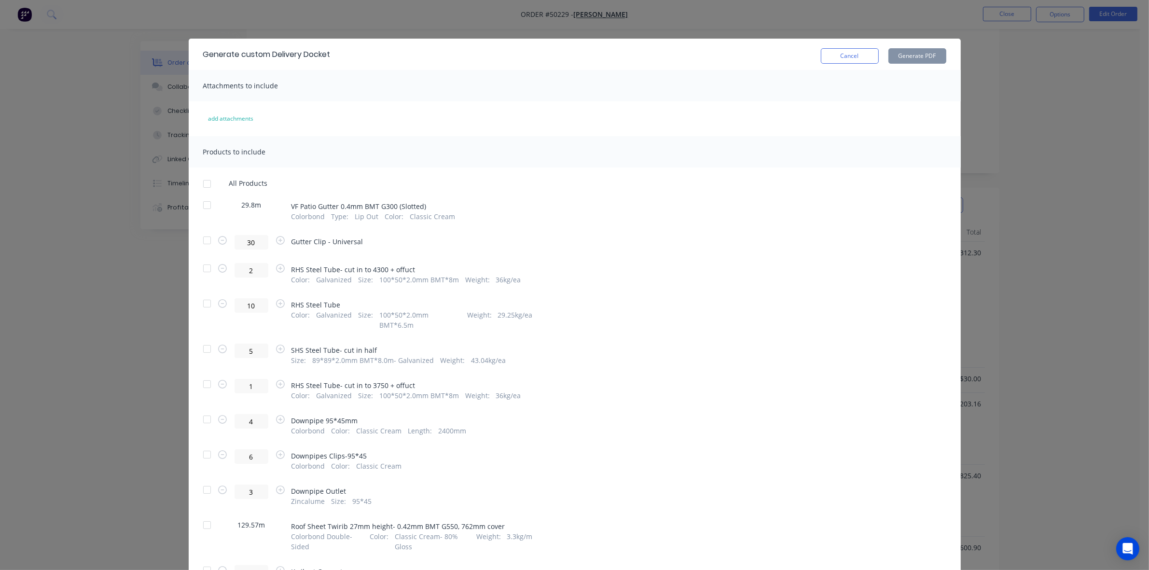
click at [204, 184] on div at bounding box center [206, 183] width 19 height 19
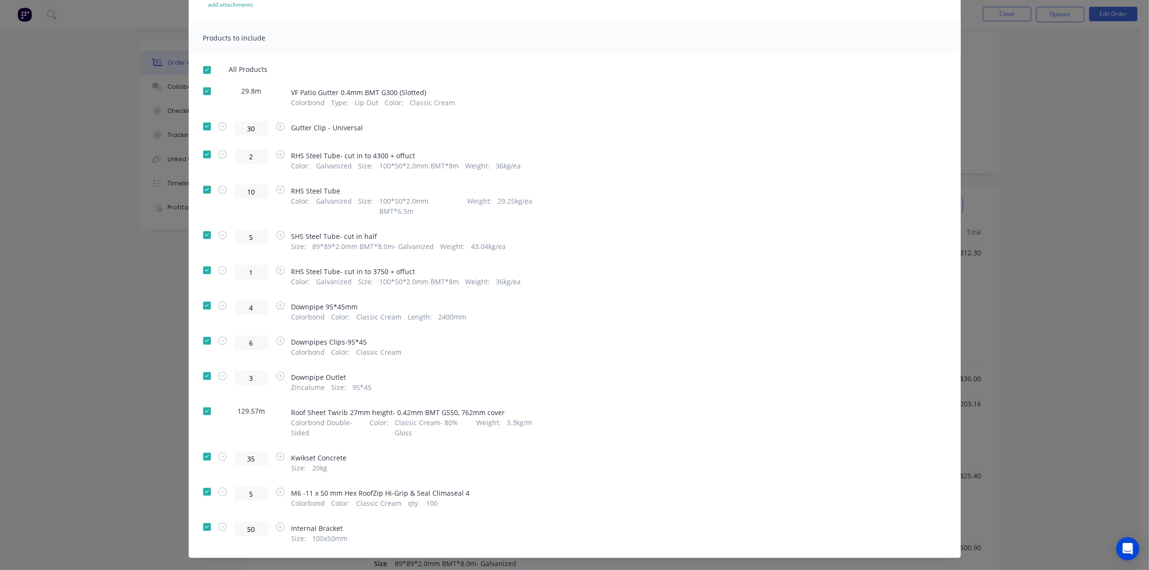
scroll to position [119, 0]
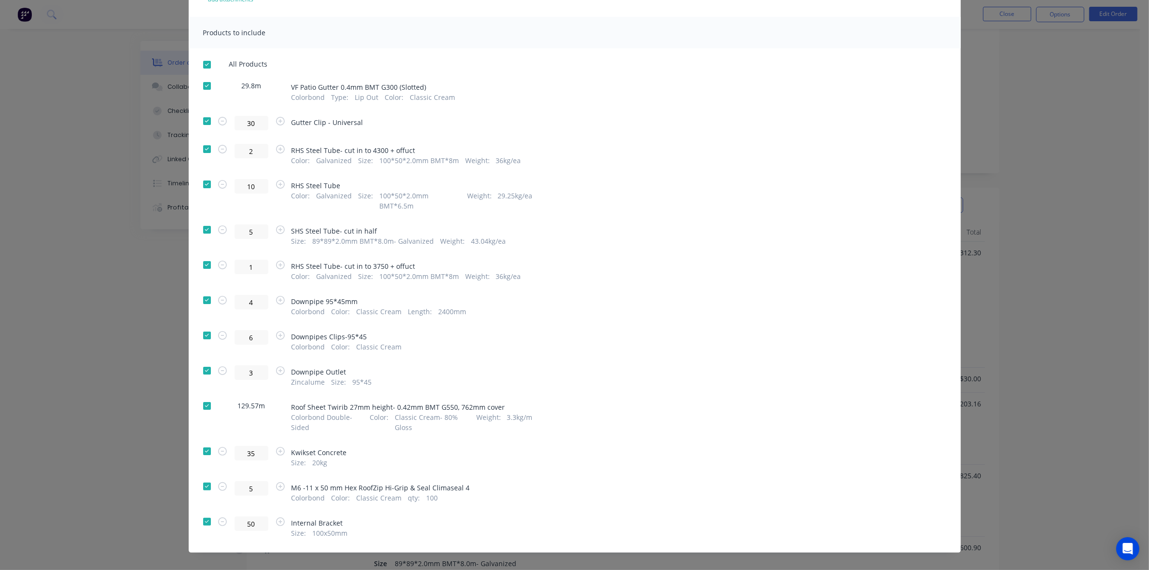
click at [203, 147] on div at bounding box center [206, 148] width 19 height 19
click at [204, 184] on div at bounding box center [206, 184] width 19 height 19
click at [198, 220] on div at bounding box center [206, 229] width 19 height 19
click at [206, 255] on div at bounding box center [206, 264] width 19 height 19
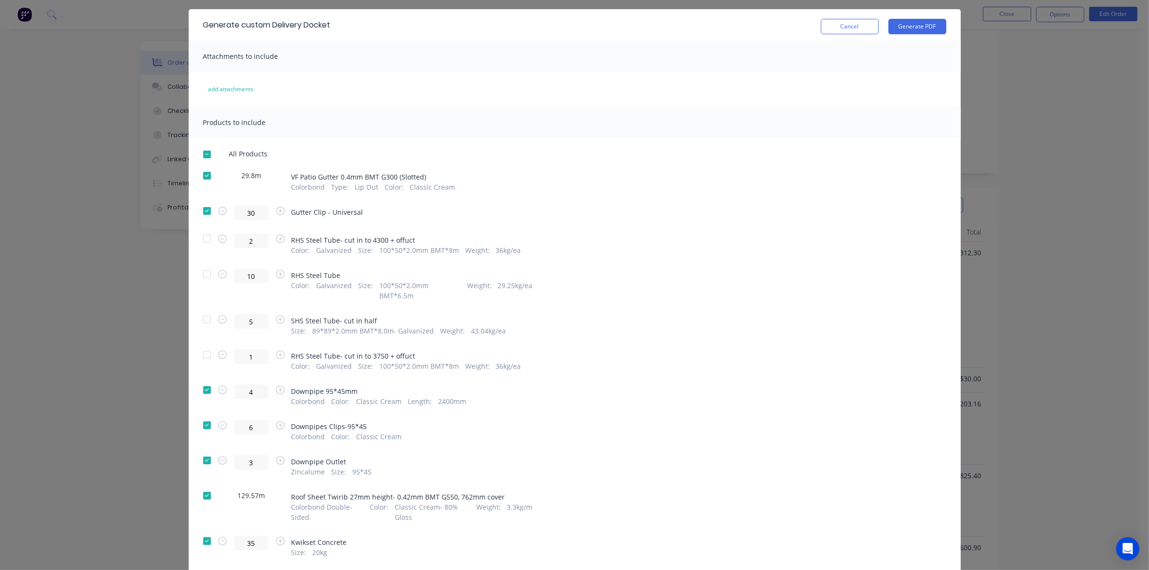
scroll to position [0, 0]
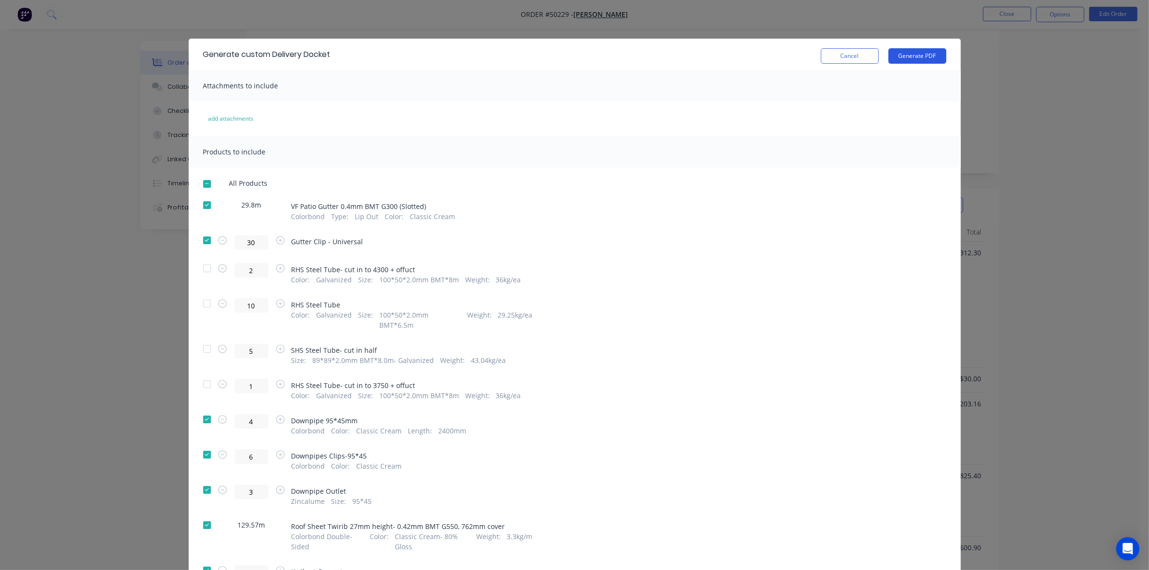
click at [932, 57] on button "Generate PDF" at bounding box center [917, 55] width 58 height 15
click at [852, 52] on button "Cancel" at bounding box center [850, 55] width 58 height 15
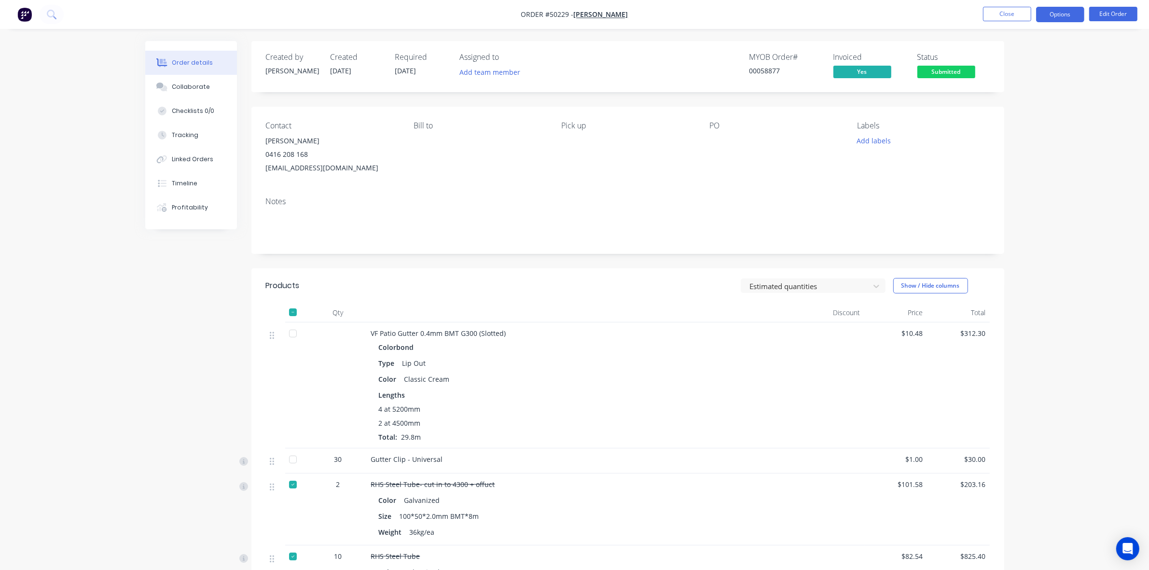
click at [1059, 18] on button "Options" at bounding box center [1060, 14] width 48 height 15
click at [717, 346] on div "Colorbond" at bounding box center [584, 347] width 411 height 14
click at [1123, 13] on button "Edit Order" at bounding box center [1113, 14] width 48 height 14
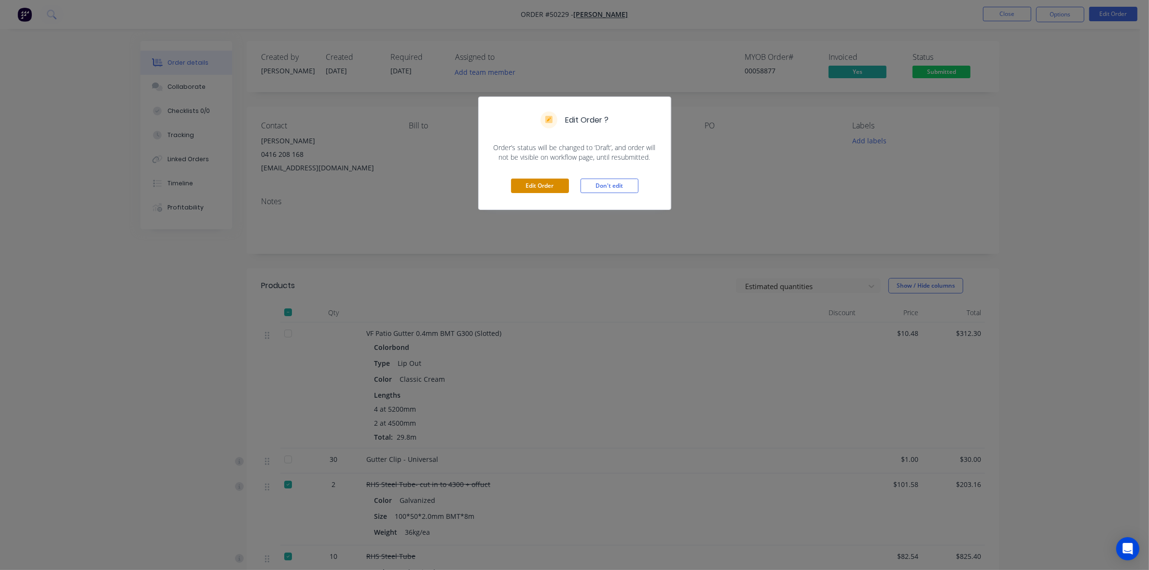
click at [532, 181] on button "Edit Order" at bounding box center [540, 185] width 58 height 14
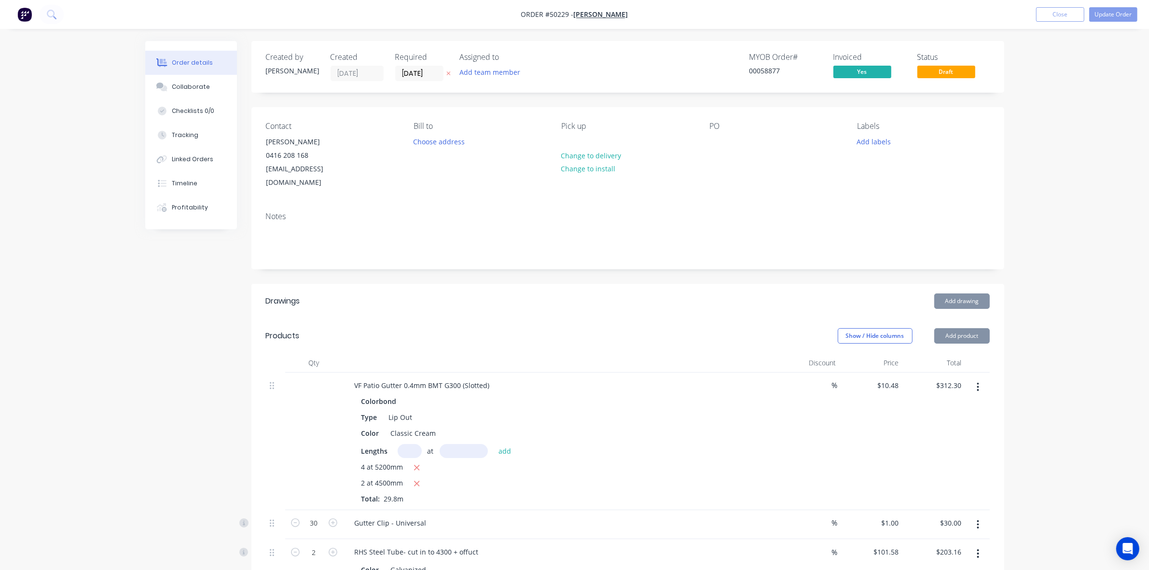
click at [956, 328] on button "Add product" at bounding box center [961, 335] width 55 height 15
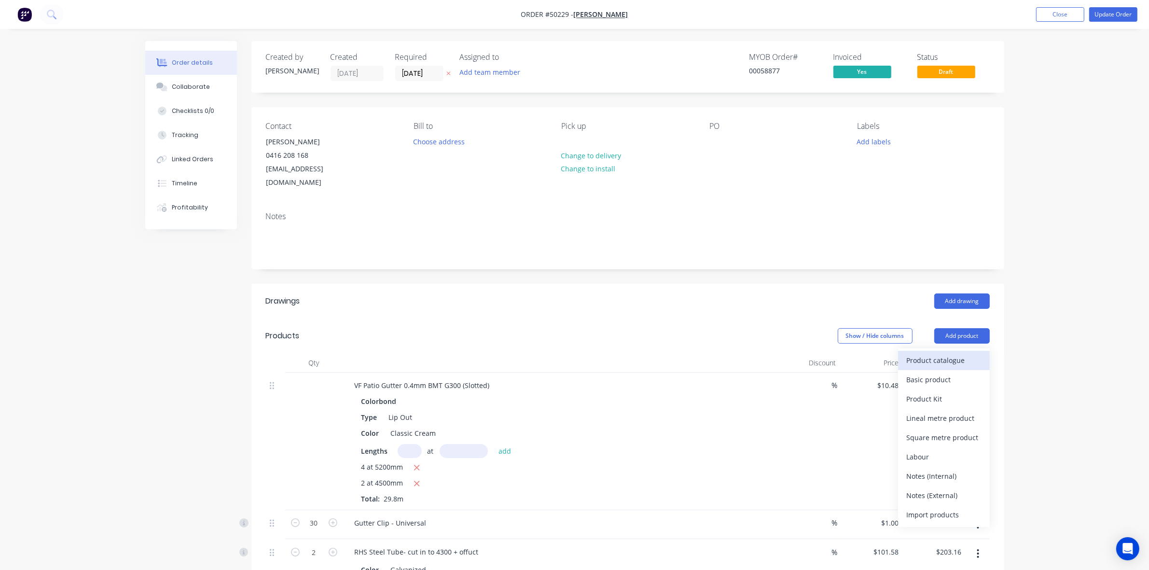
click at [949, 353] on div "Product catalogue" at bounding box center [943, 360] width 74 height 14
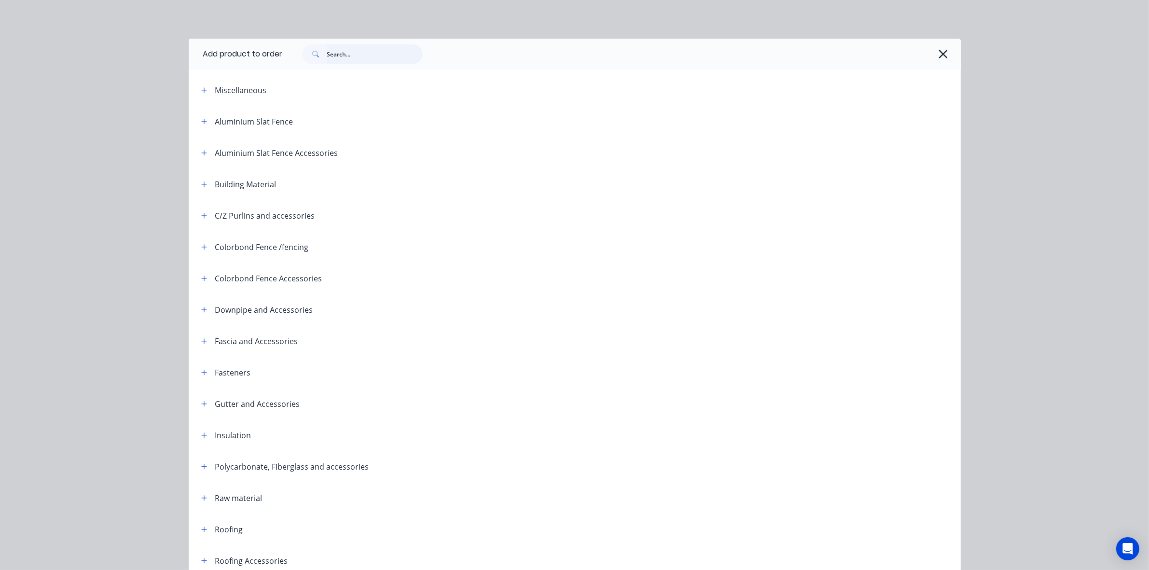
click at [329, 45] on input "text" at bounding box center [375, 53] width 96 height 19
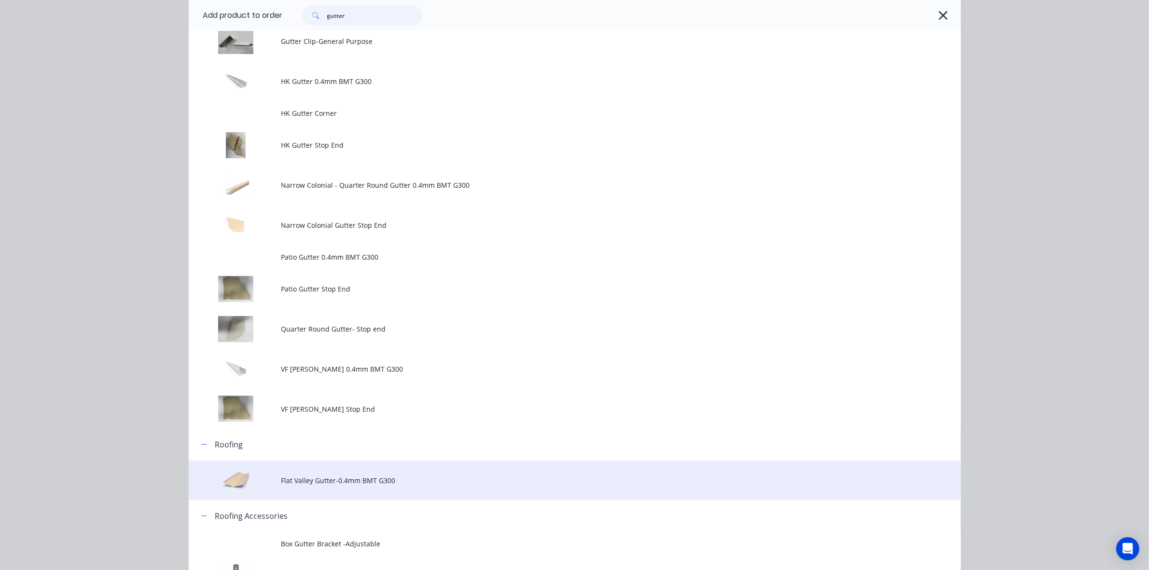
scroll to position [422, 0]
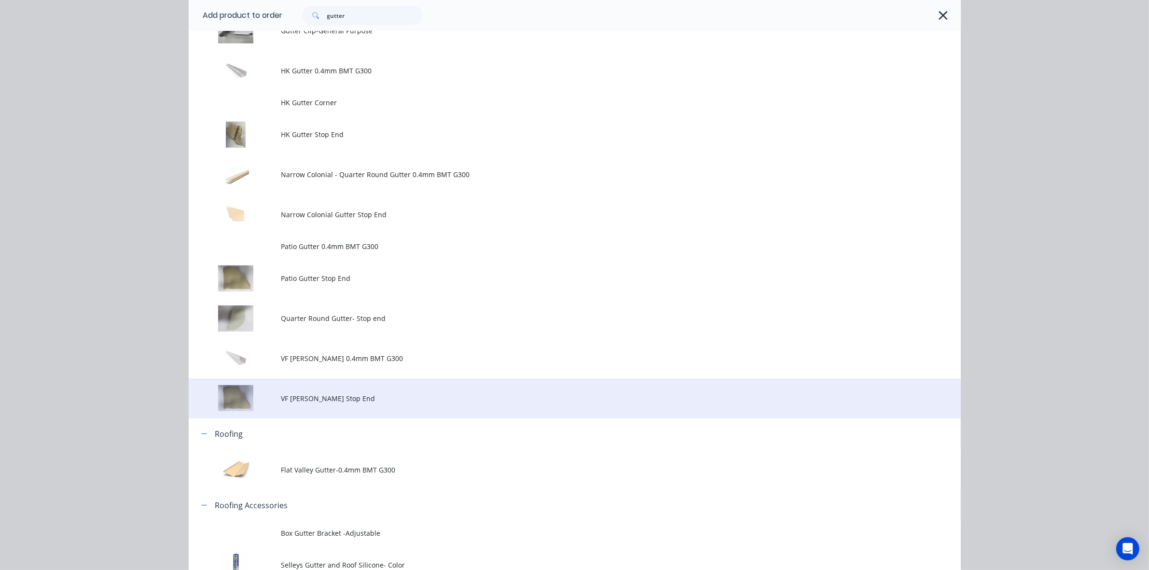
click at [401, 396] on span "VF Patio Gutter Stop End" at bounding box center [552, 398] width 543 height 10
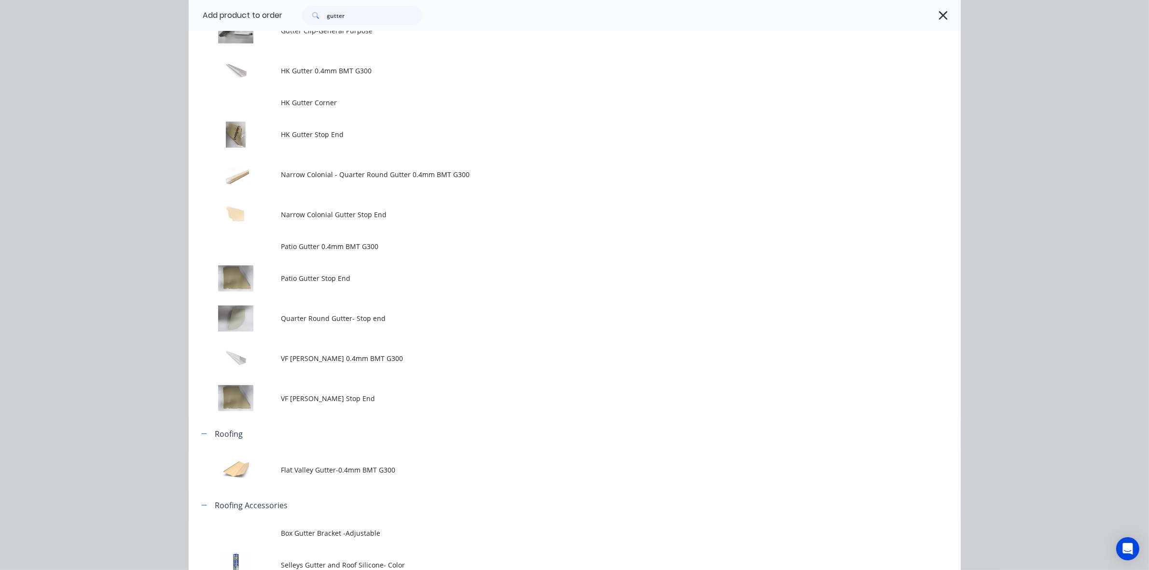
scroll to position [0, 0]
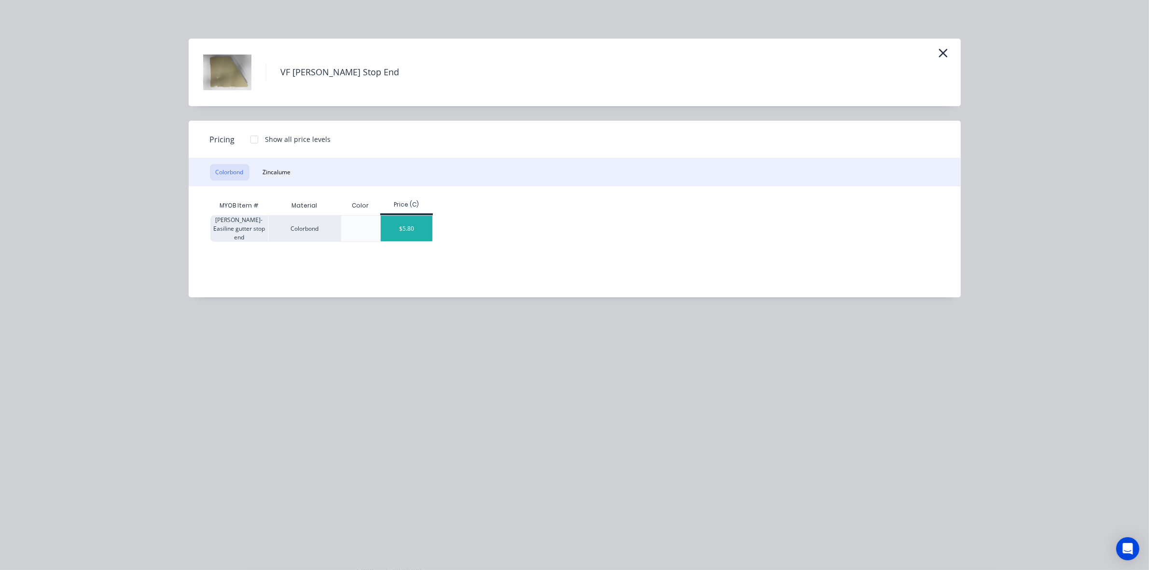
click at [415, 233] on div "$5.80" at bounding box center [407, 229] width 52 height 26
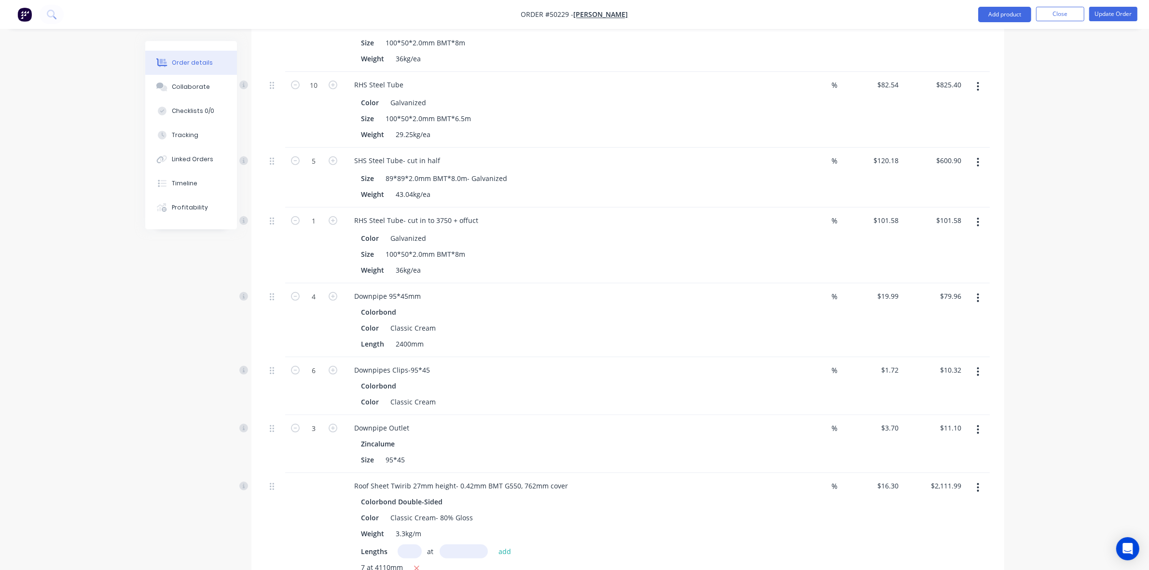
scroll to position [844, 0]
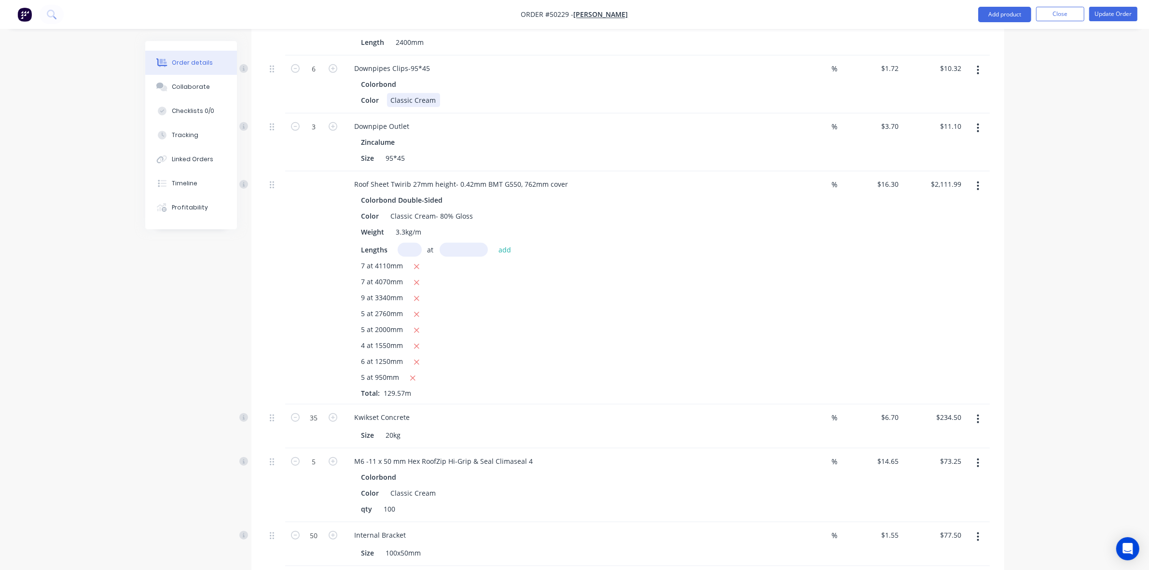
click at [390, 81] on div "Colorbond Color Classic Cream" at bounding box center [560, 92] width 426 height 30
drag, startPoint x: 390, startPoint y: 82, endPoint x: 470, endPoint y: 83, distance: 80.6
click at [470, 93] on div "Color Classic Cream" at bounding box center [557, 100] width 401 height 14
copy div "Classic Cream"
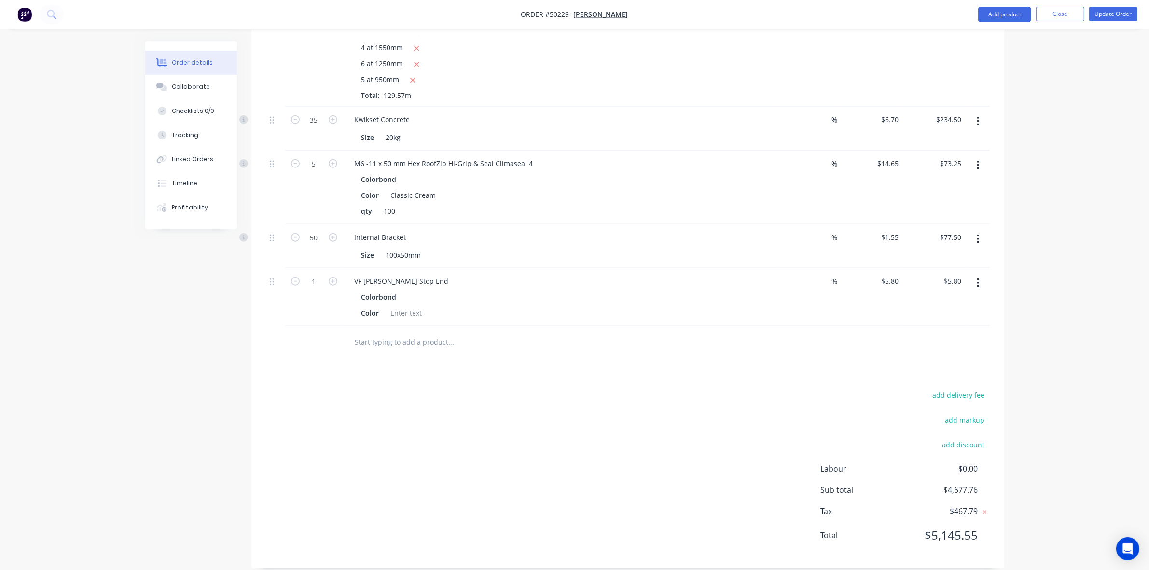
scroll to position [1142, 0]
click at [399, 293] on div "Colorbond Color" at bounding box center [560, 304] width 426 height 30
paste div
click at [333, 276] on icon "button" at bounding box center [333, 280] width 9 height 9
click at [439, 274] on div "VF Patio Gutter Stop End" at bounding box center [402, 281] width 110 height 14
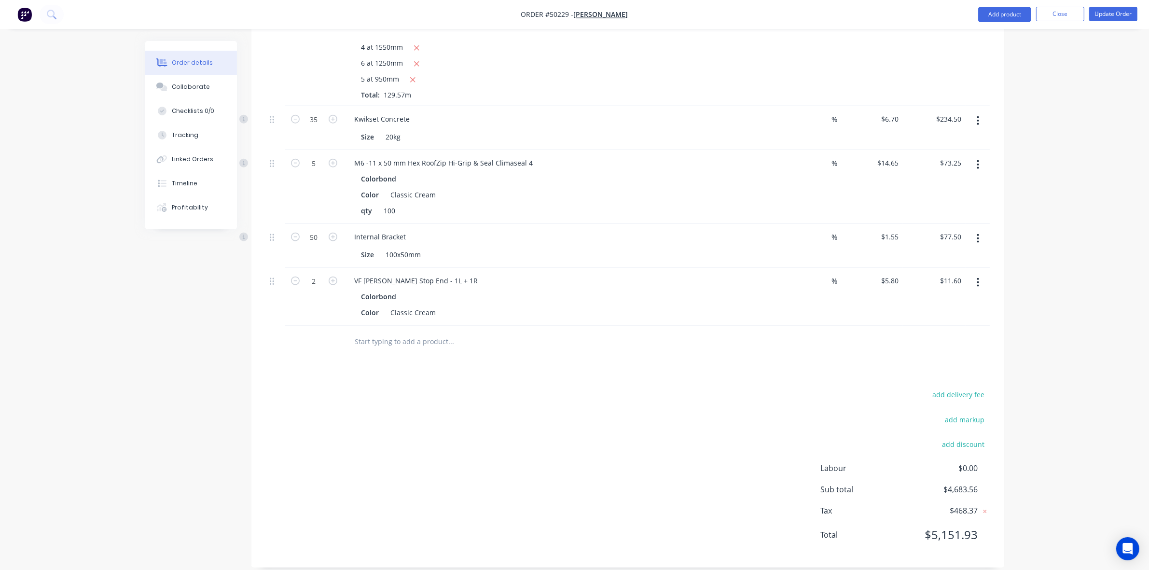
drag, startPoint x: 544, startPoint y: 334, endPoint x: 510, endPoint y: 362, distance: 43.8
click at [544, 334] on input "text" at bounding box center [451, 340] width 193 height 19
click at [1116, 15] on button "Update Order" at bounding box center [1113, 14] width 48 height 14
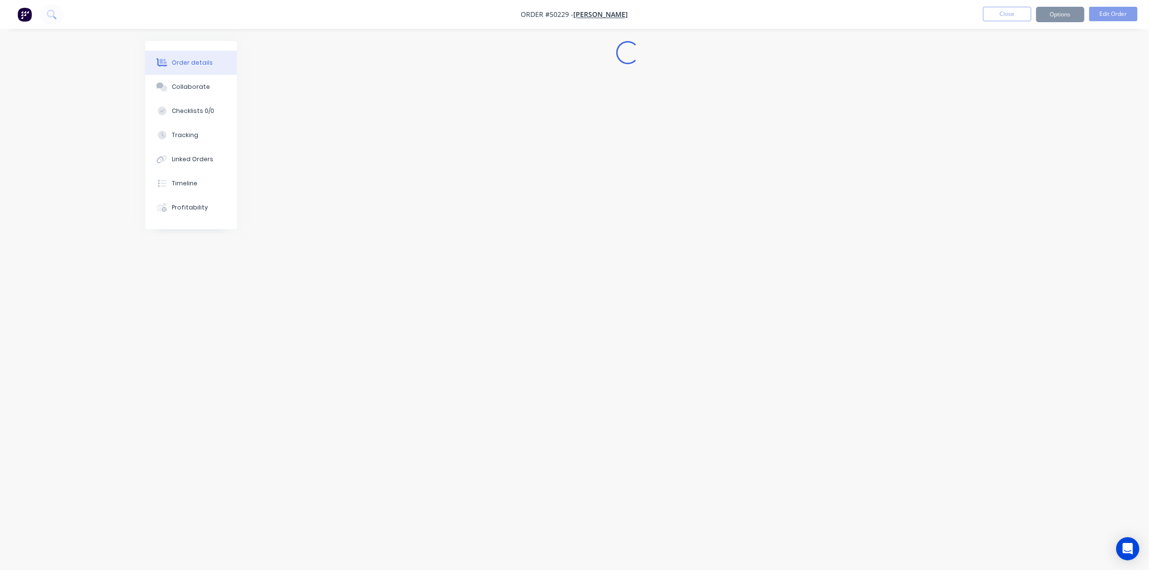
scroll to position [0, 0]
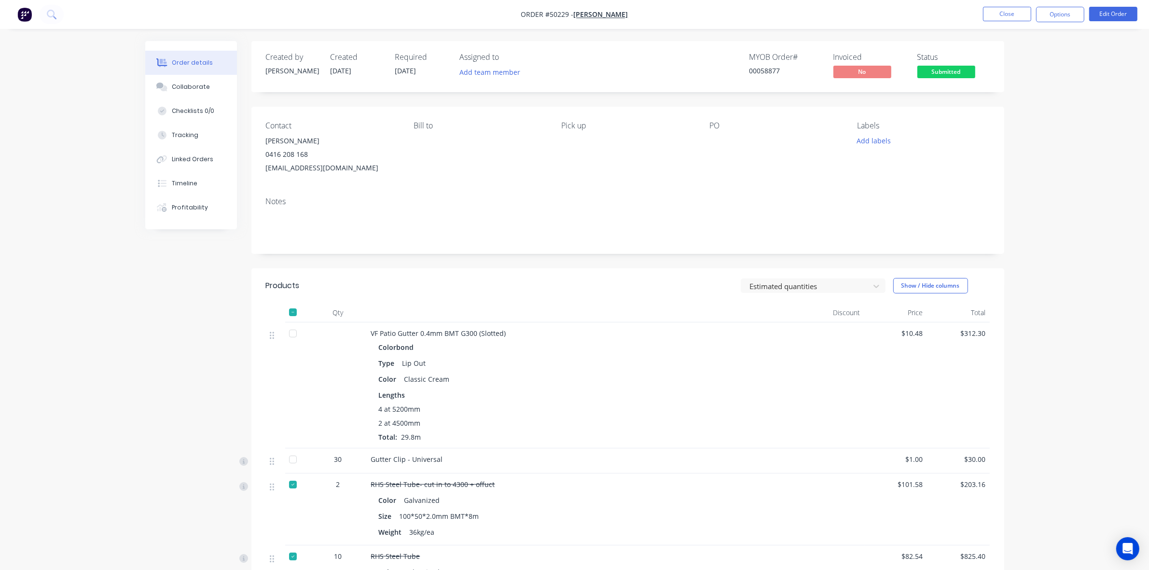
click at [967, 70] on span "Submitted" at bounding box center [946, 72] width 58 height 12
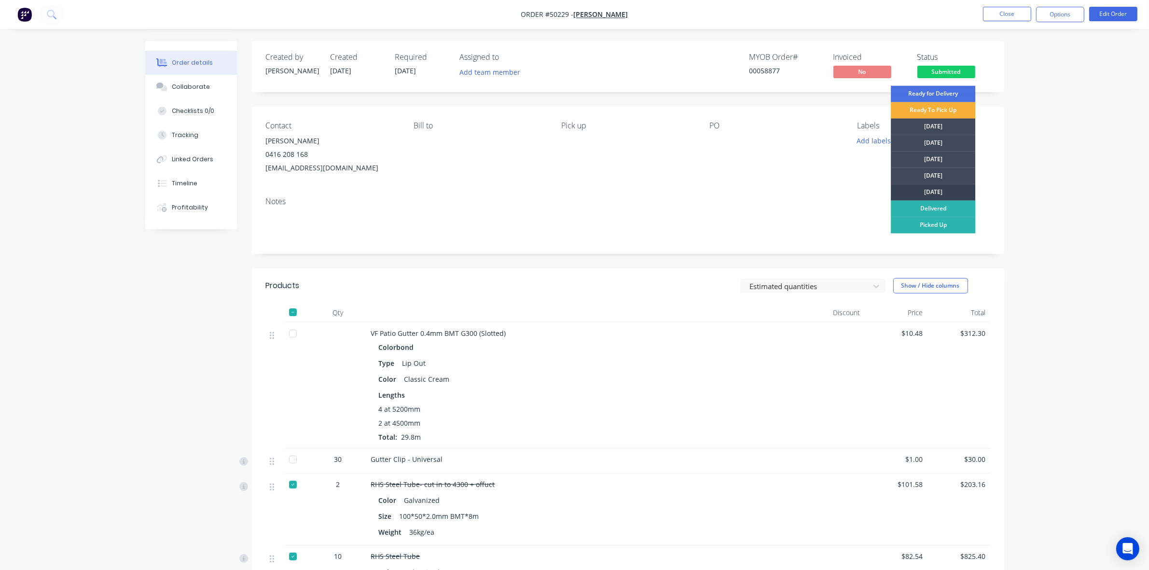
click at [950, 191] on div "Friday" at bounding box center [933, 192] width 84 height 16
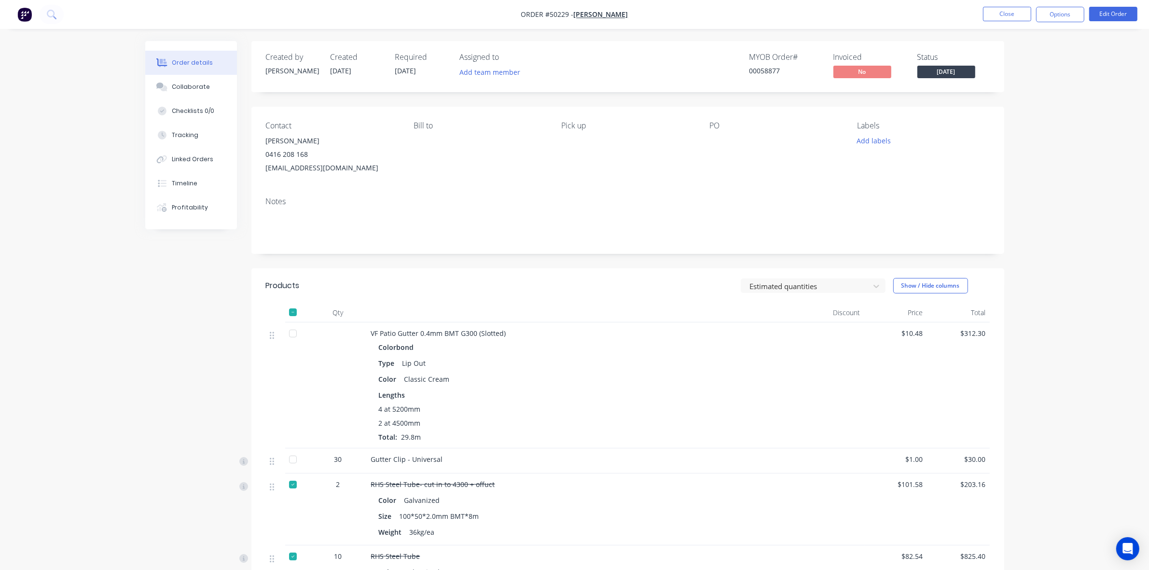
click at [599, 273] on header "Products Estimated quantities Show / Hide columns" at bounding box center [627, 285] width 753 height 35
click at [1057, 16] on button "Options" at bounding box center [1060, 14] width 48 height 15
click at [1011, 65] on div "Invoice" at bounding box center [1030, 59] width 89 height 14
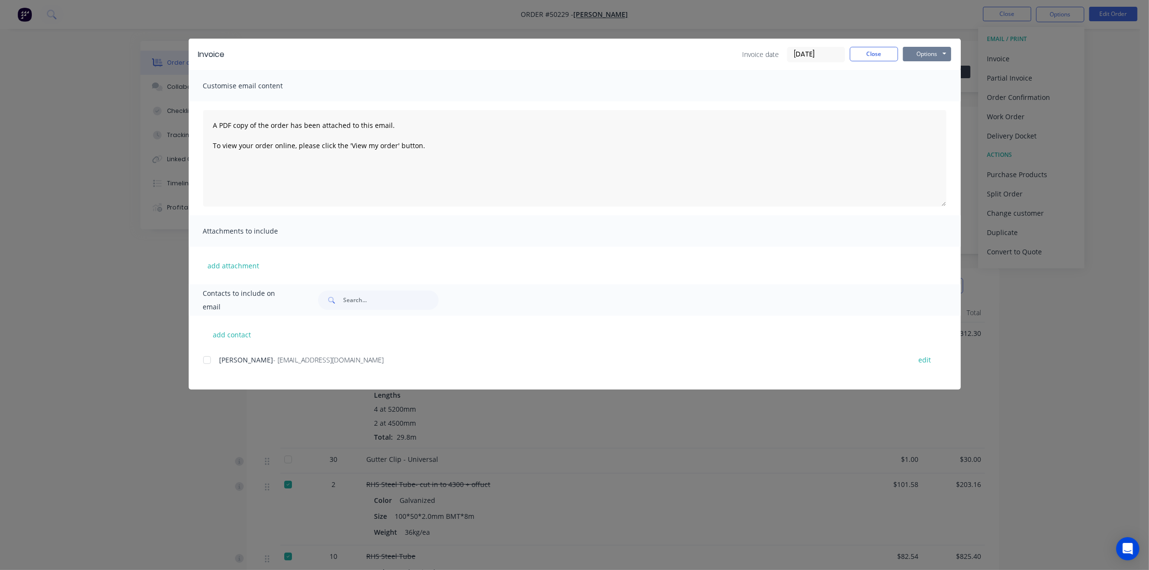
click at [917, 51] on button "Options" at bounding box center [927, 54] width 48 height 14
click at [878, 54] on button "Close" at bounding box center [873, 54] width 48 height 14
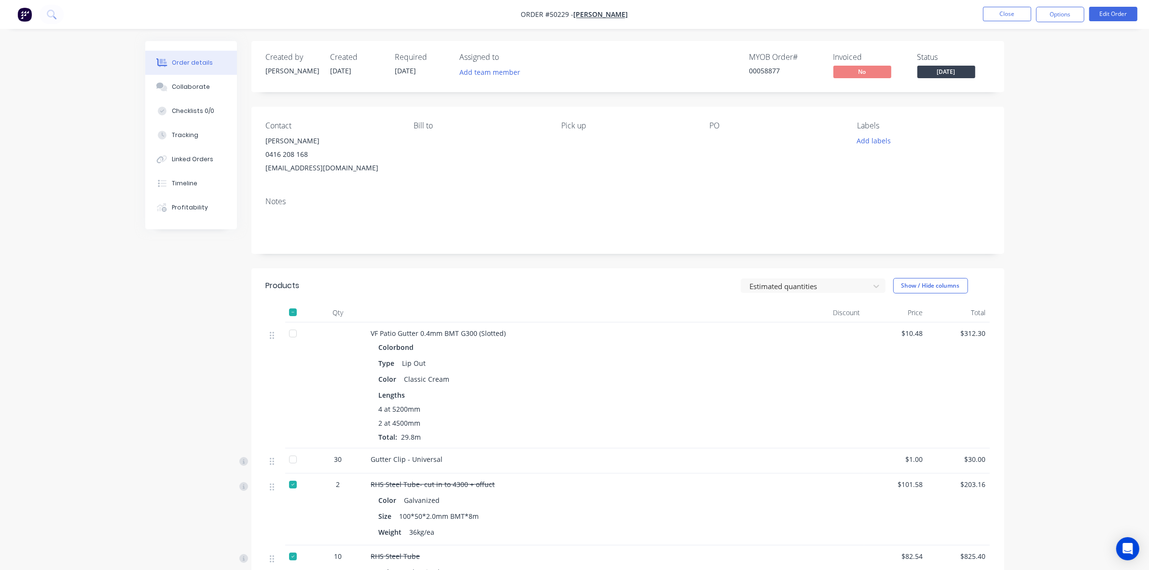
drag, startPoint x: 1053, startPoint y: 77, endPoint x: 1057, endPoint y: 37, distance: 40.3
drag, startPoint x: 1058, startPoint y: 27, endPoint x: 1062, endPoint y: 16, distance: 11.9
click at [1059, 26] on nav "Order #50229 - Chenghai Lin Close Options Edit Order" at bounding box center [574, 14] width 1149 height 29
click at [1062, 16] on button "Options" at bounding box center [1060, 14] width 48 height 15
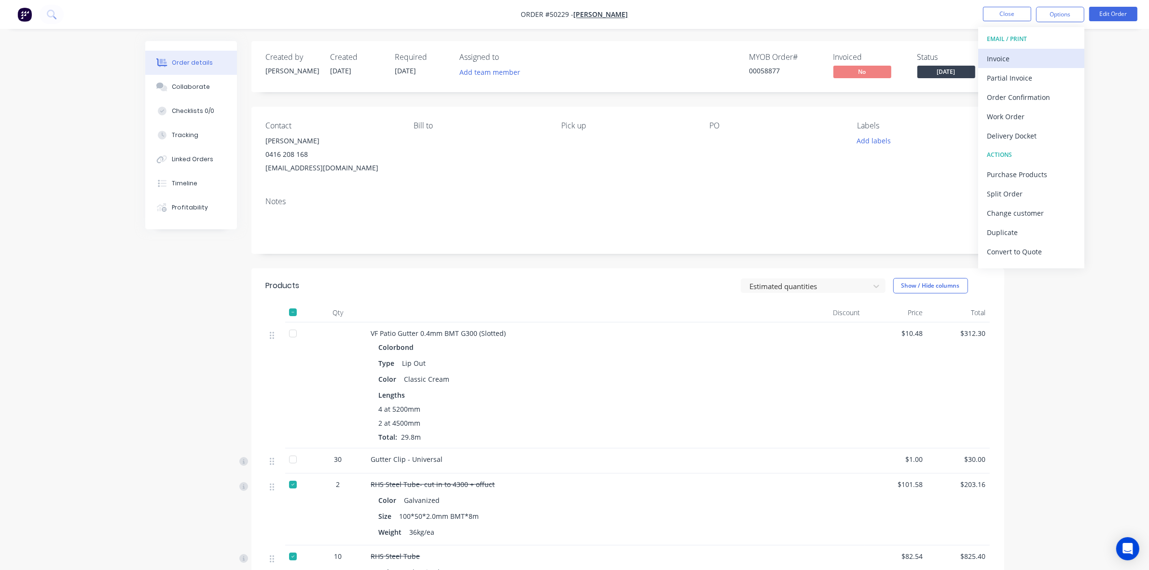
click at [1019, 60] on div "Invoice" at bounding box center [1030, 59] width 89 height 14
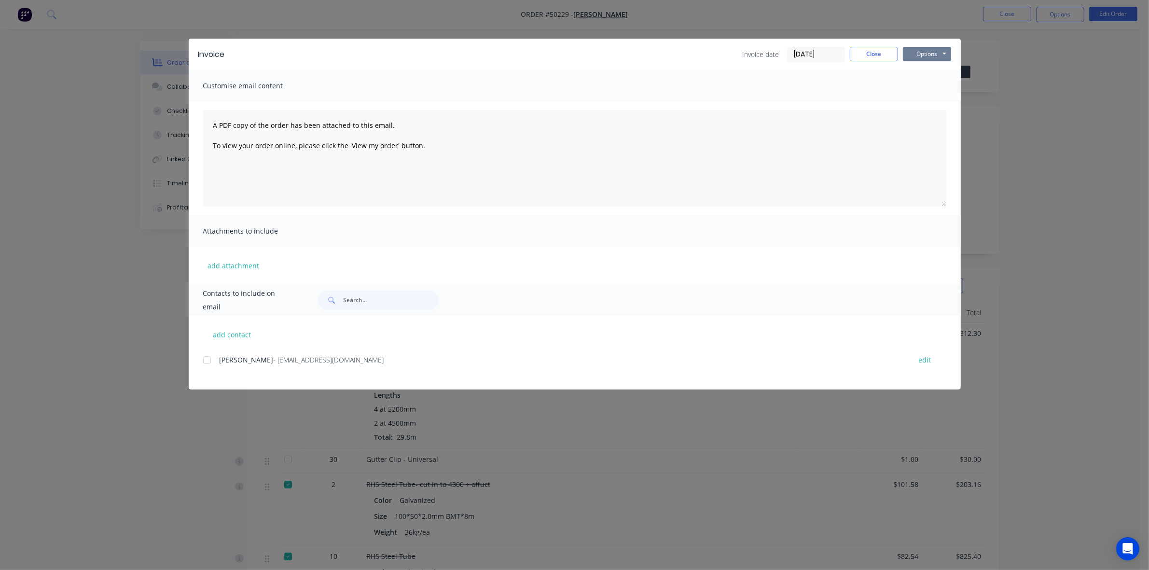
click at [941, 53] on button "Options" at bounding box center [927, 54] width 48 height 14
click at [921, 88] on button "Print" at bounding box center [934, 88] width 62 height 16
click at [862, 53] on button "Close" at bounding box center [873, 54] width 48 height 14
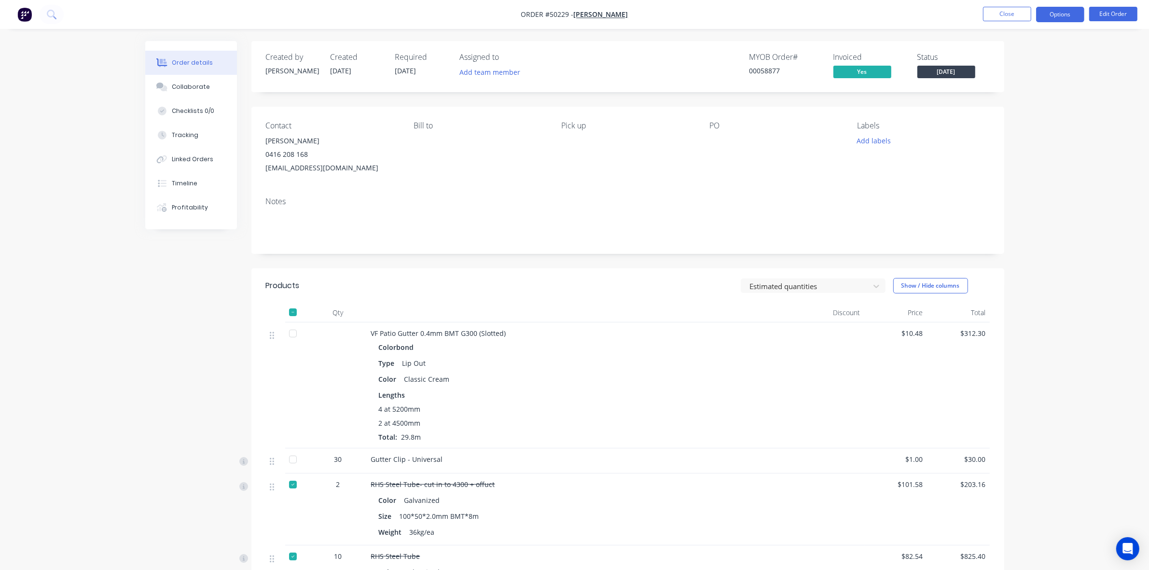
click at [1069, 12] on button "Options" at bounding box center [1060, 14] width 48 height 15
click at [1028, 137] on div "Delivery Docket" at bounding box center [1030, 136] width 89 height 14
click at [1026, 113] on div "Custom" at bounding box center [1030, 117] width 89 height 14
click at [1024, 99] on div "Without pricing" at bounding box center [1030, 97] width 89 height 14
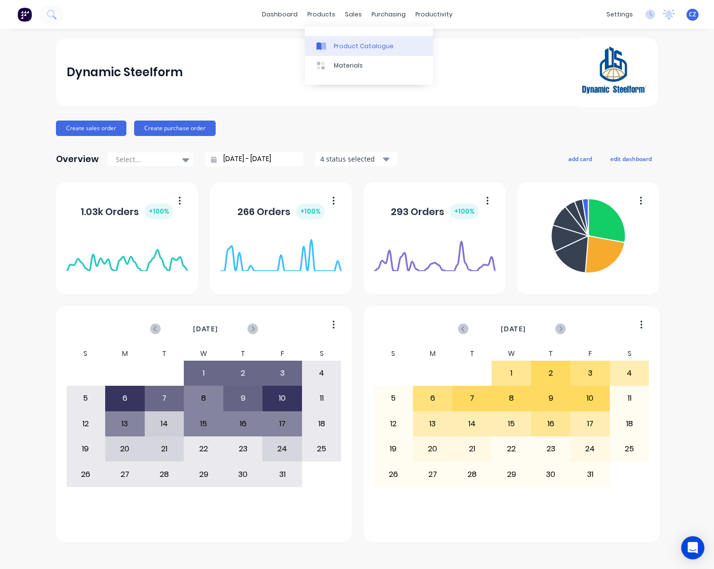
click at [335, 42] on div "Product Catalogue" at bounding box center [364, 46] width 60 height 9
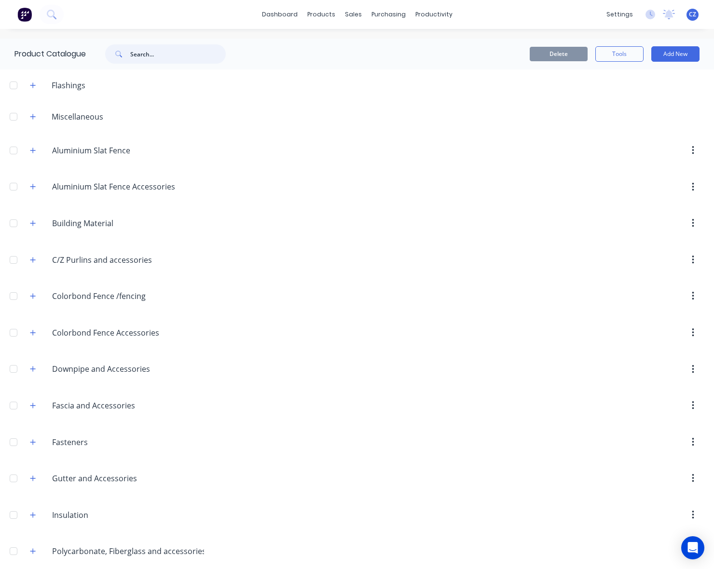
click at [159, 51] on input "text" at bounding box center [178, 53] width 96 height 19
type input "g"
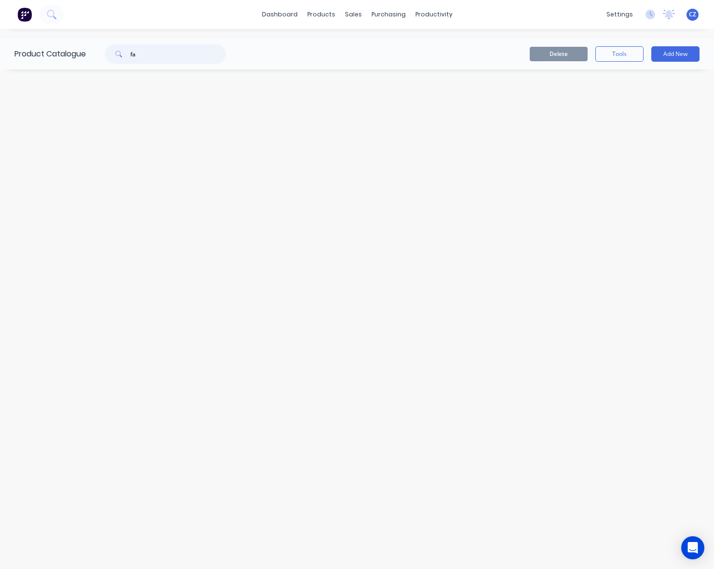
type input "fa"
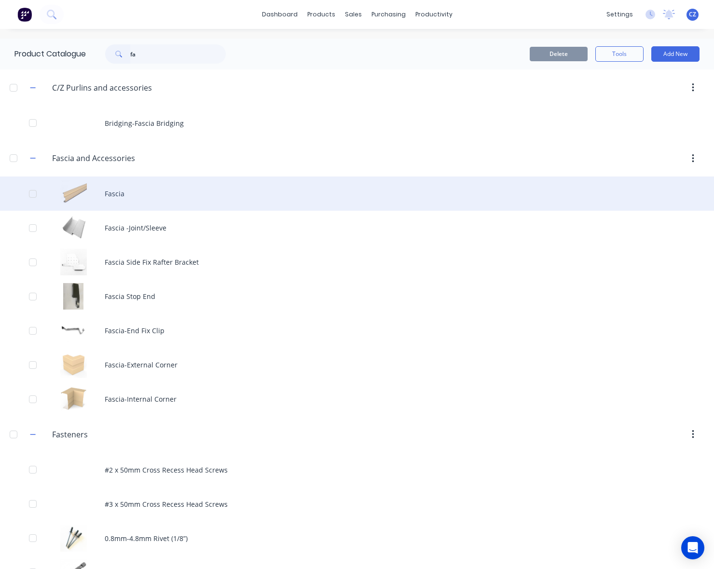
click at [160, 194] on div "Fascia" at bounding box center [357, 194] width 714 height 34
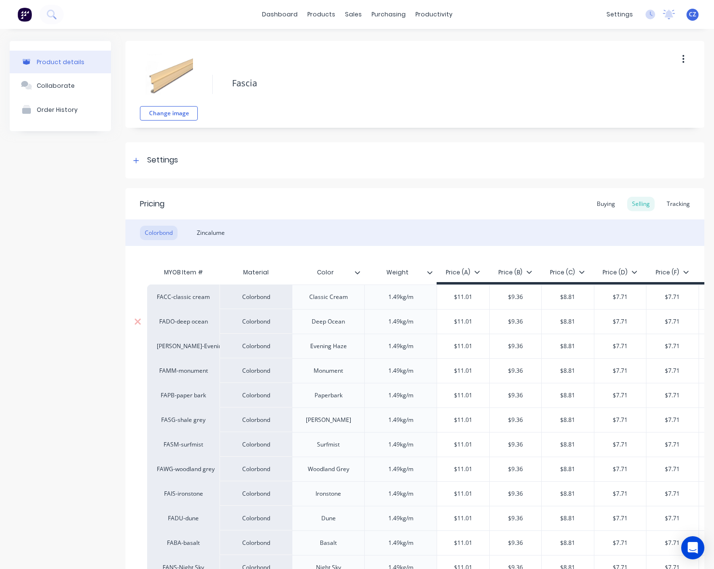
type textarea "x"
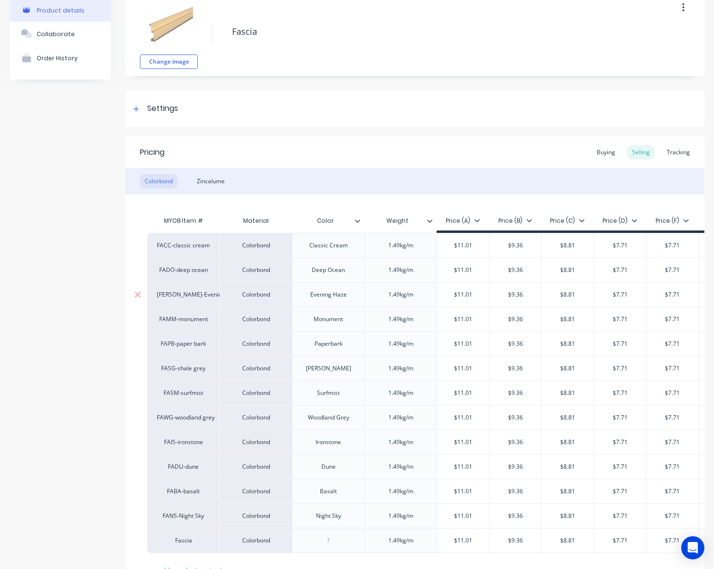
scroll to position [142, 0]
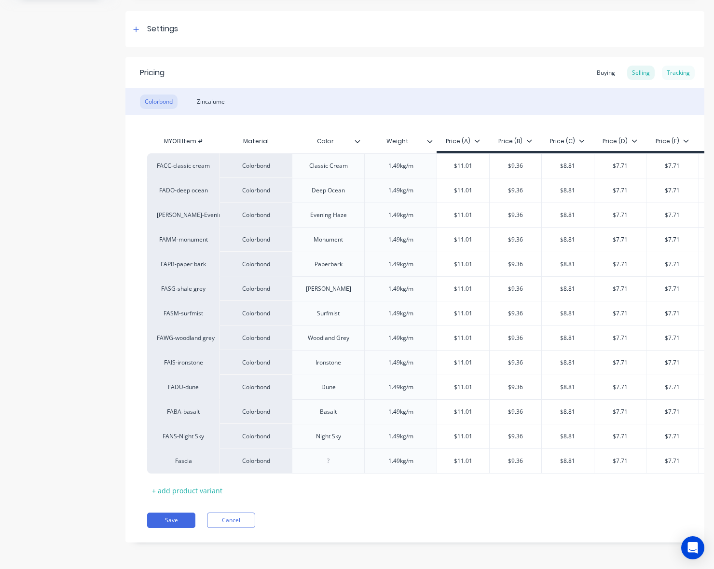
click at [672, 66] on div "Tracking" at bounding box center [678, 73] width 33 height 14
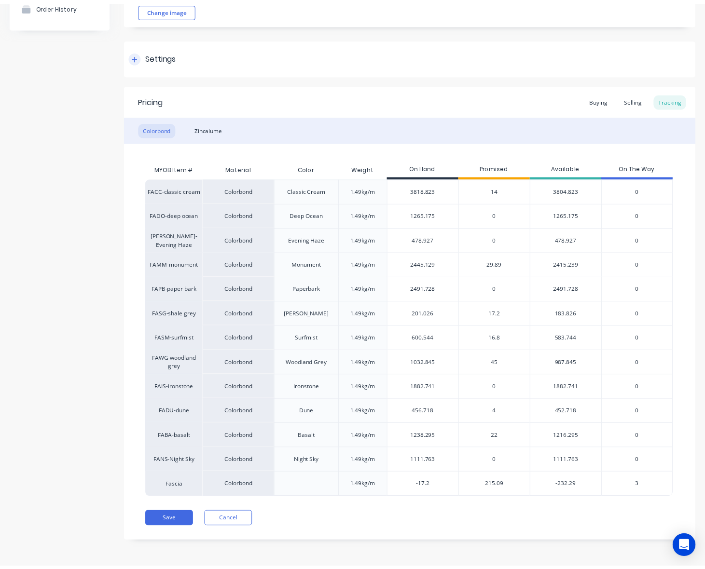
scroll to position [106, 0]
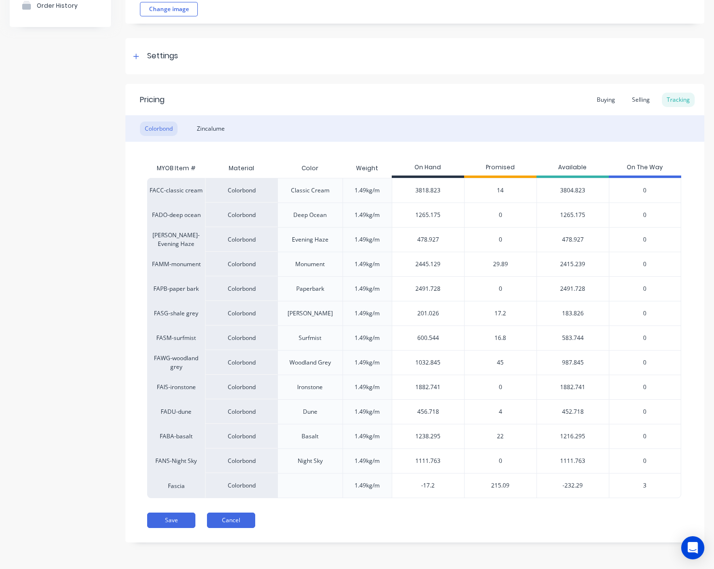
click at [247, 524] on button "Cancel" at bounding box center [231, 520] width 48 height 15
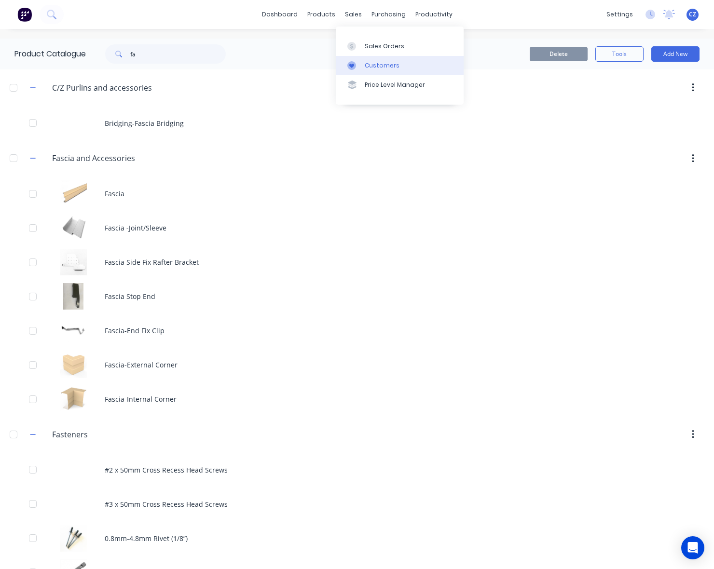
click at [375, 69] on div "Customers" at bounding box center [382, 65] width 35 height 9
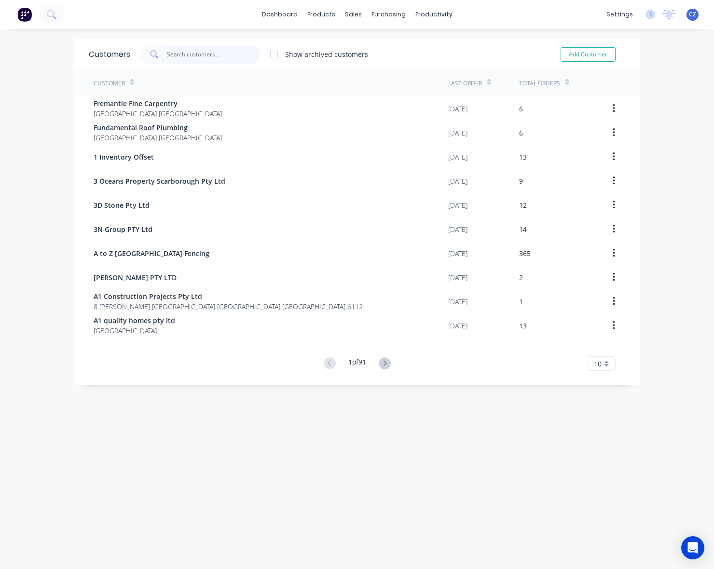
click at [201, 49] on input "text" at bounding box center [214, 54] width 94 height 19
click at [360, 40] on link "Sales Orders" at bounding box center [400, 45] width 128 height 19
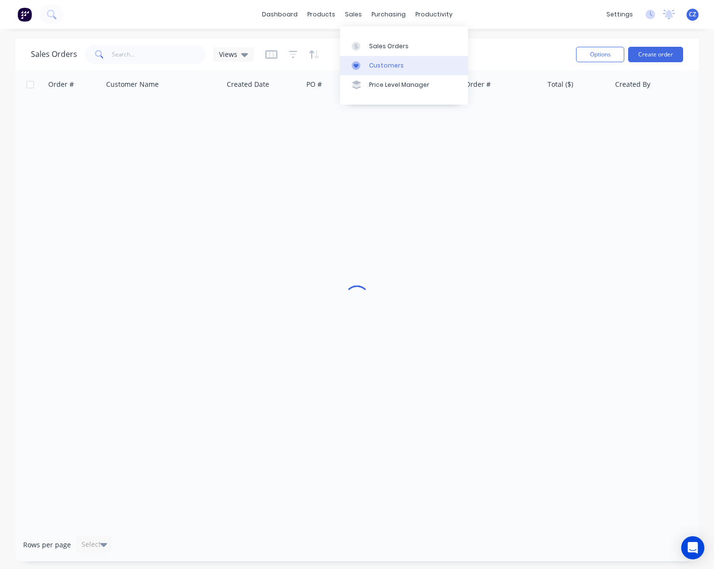
click at [360, 66] on div at bounding box center [359, 65] width 14 height 9
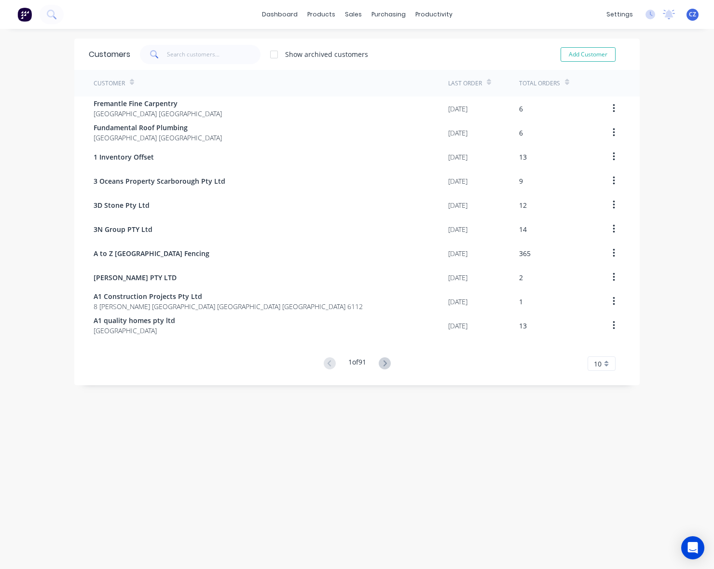
click at [169, 509] on div "Customers Show archived customers Add Customer Customer Last Order Total Orders…" at bounding box center [357, 309] width 714 height 540
click at [221, 64] on div "Customers Show archived customers Add Customer" at bounding box center [356, 54] width 565 height 31
click at [214, 54] on input "text" at bounding box center [214, 54] width 94 height 19
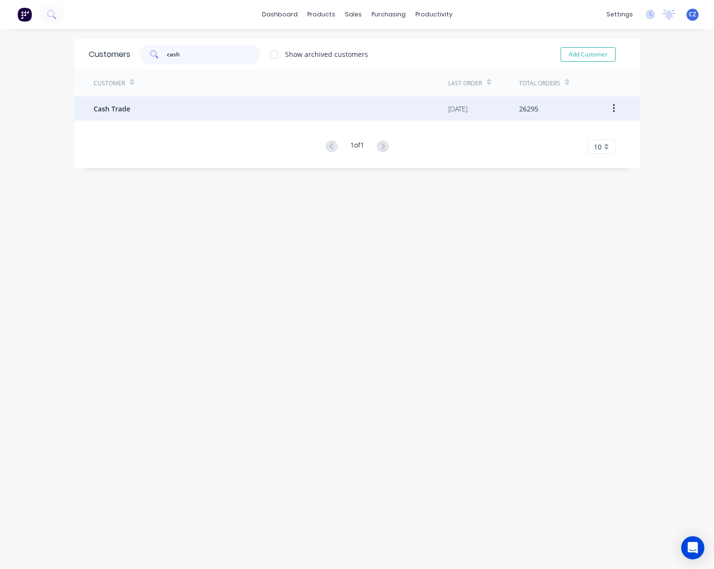
type input "cash"
click at [232, 103] on div "Cash Trade" at bounding box center [271, 108] width 355 height 24
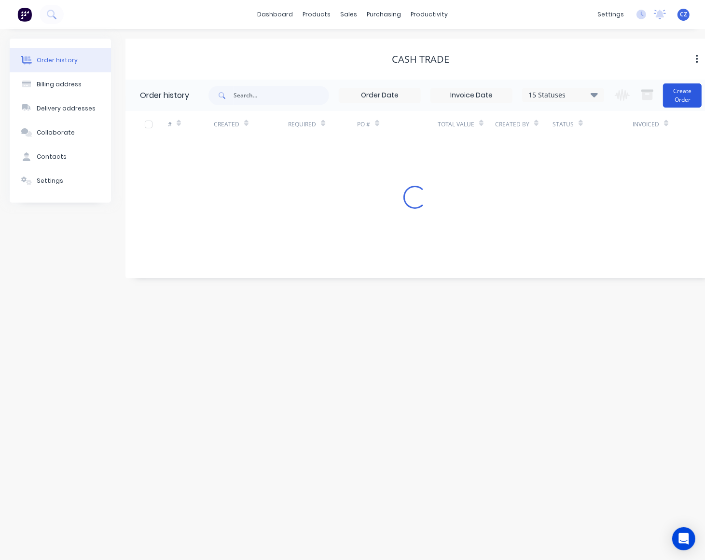
click at [669, 92] on button "Create Order" at bounding box center [682, 95] width 39 height 24
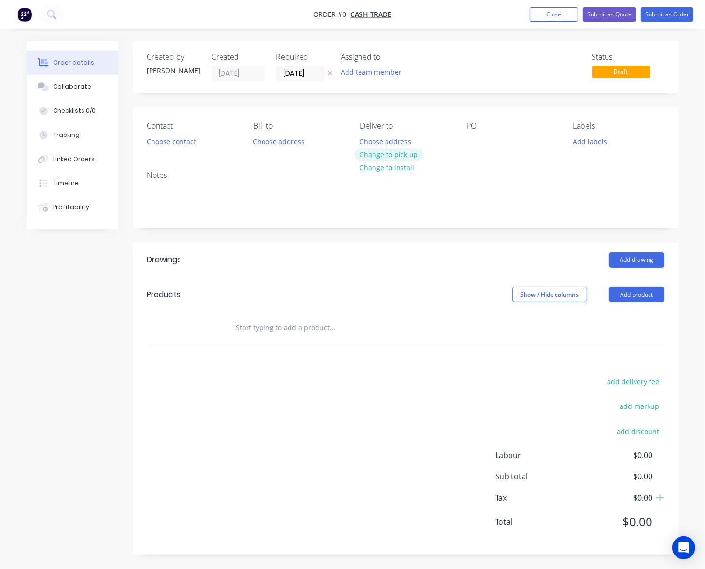
click at [376, 156] on button "Change to pick up" at bounding box center [389, 154] width 69 height 13
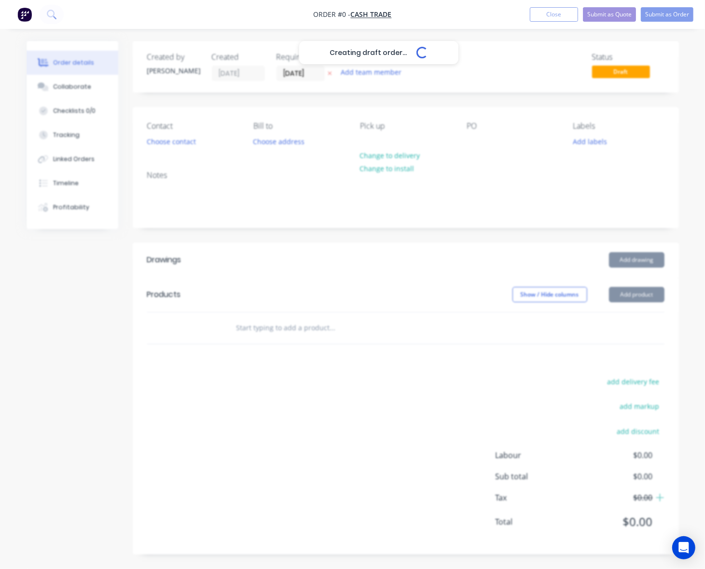
click at [331, 282] on div "Creating draft order... Loading..." at bounding box center [379, 325] width 705 height 569
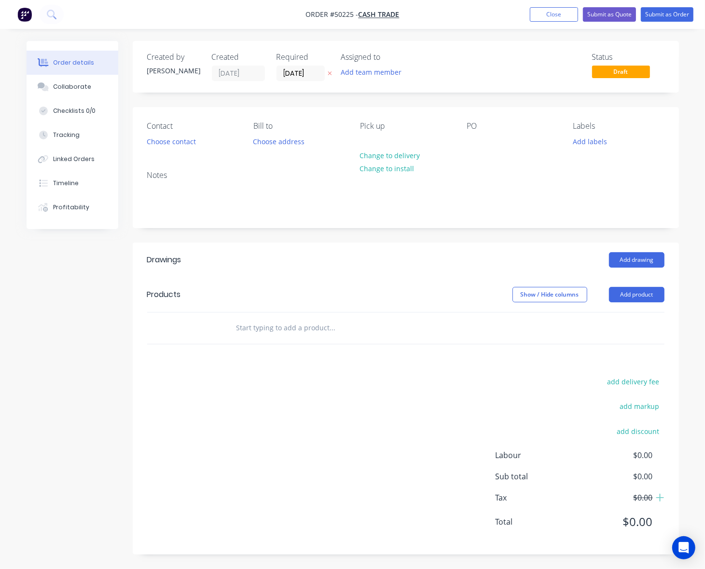
click at [444, 270] on header "Drawings Add drawing" at bounding box center [406, 260] width 546 height 35
click at [633, 298] on button "Add product" at bounding box center [636, 294] width 55 height 15
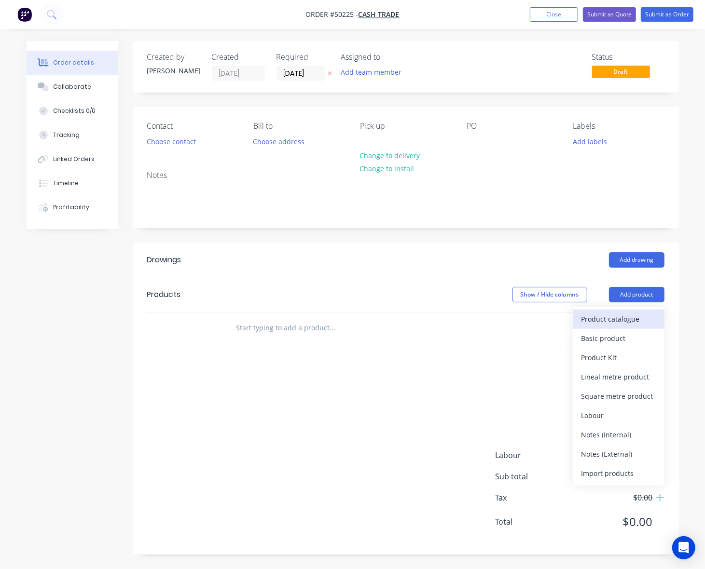
click at [621, 314] on div "Product catalogue" at bounding box center [618, 319] width 74 height 14
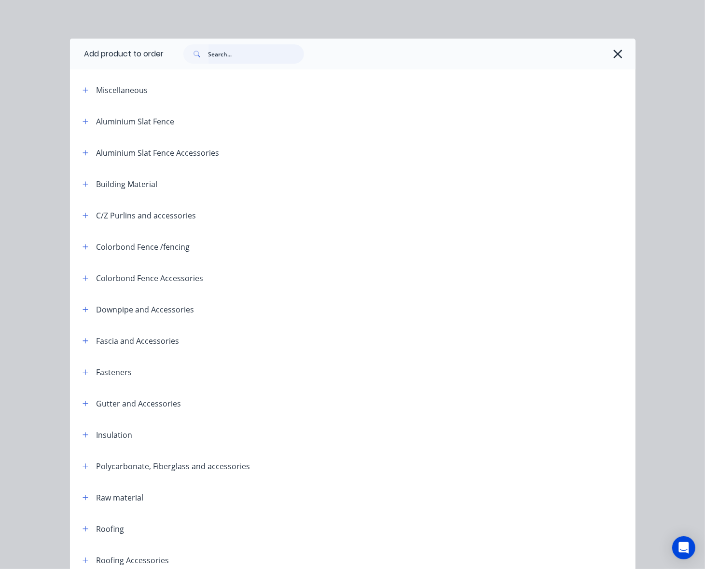
click at [232, 50] on input "text" at bounding box center [256, 53] width 96 height 19
type input "gutter"
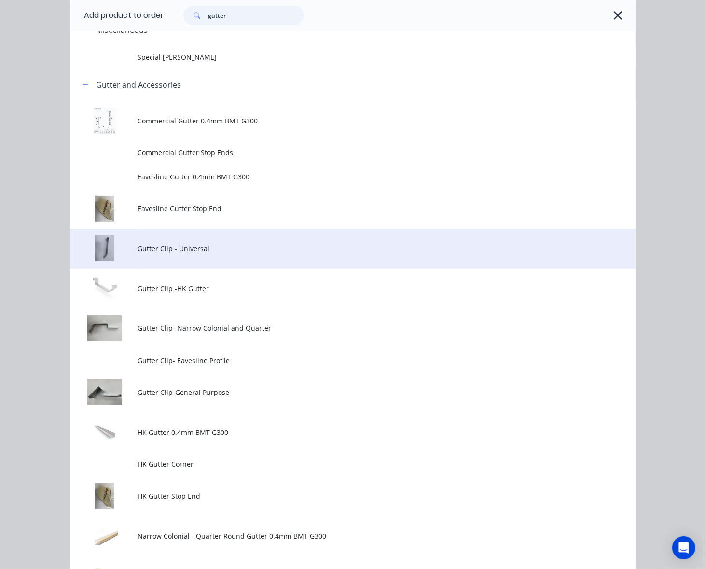
scroll to position [181, 0]
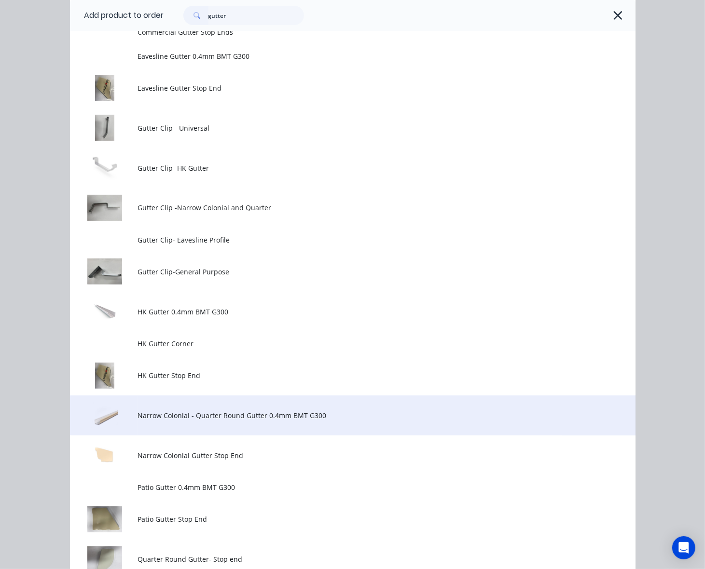
click at [215, 418] on span "Narrow Colonial - Quarter Round Gutter 0.4mm BMT G300" at bounding box center [336, 416] width 398 height 10
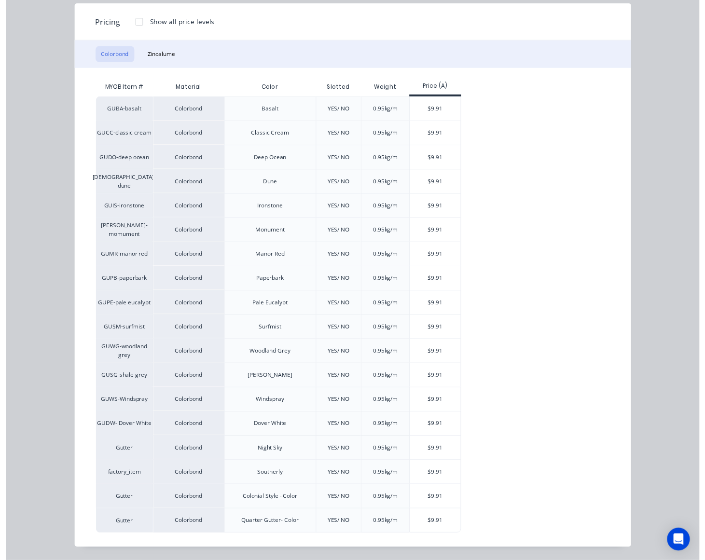
scroll to position [14, 0]
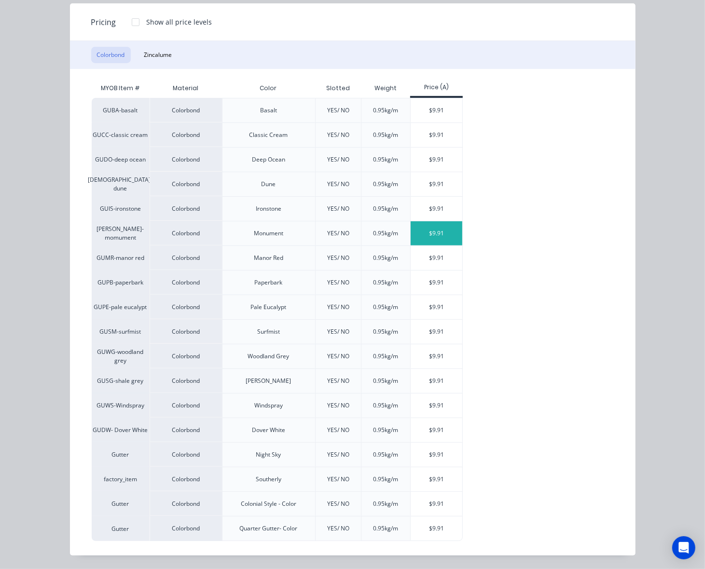
click at [439, 222] on div "$9.91" at bounding box center [437, 233] width 52 height 24
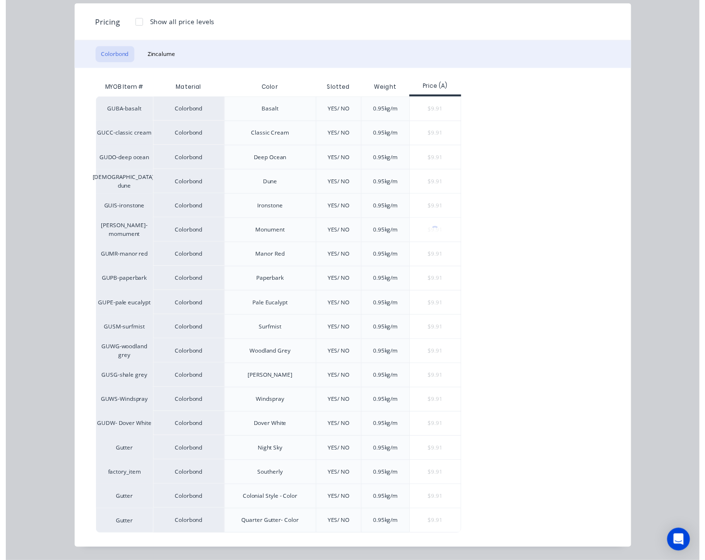
scroll to position [0, 0]
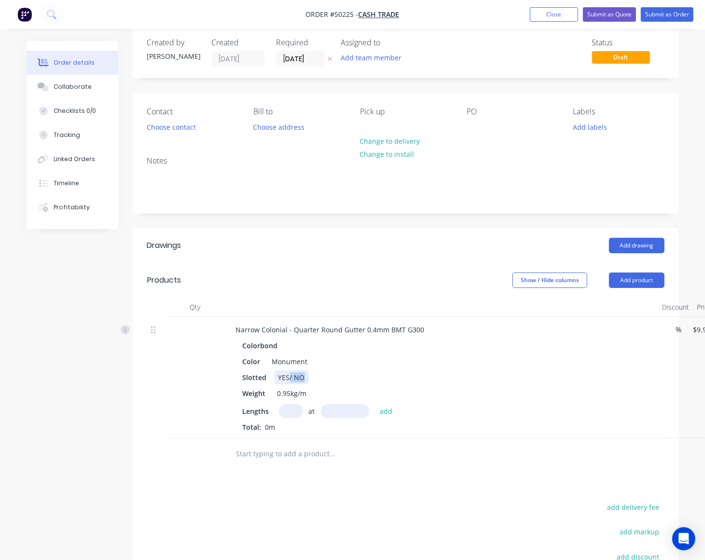
drag, startPoint x: 289, startPoint y: 382, endPoint x: 338, endPoint y: 380, distance: 48.3
click at [334, 380] on div "Slotted YES/ NO" at bounding box center [439, 377] width 401 height 14
drag, startPoint x: 290, startPoint y: 330, endPoint x: 340, endPoint y: 329, distance: 49.7
click at [340, 329] on div "Narrow Colonial - Quarter Round Gutter 0.4mm BMT G300" at bounding box center [330, 330] width 204 height 14
click at [289, 417] on input "text" at bounding box center [291, 411] width 24 height 14
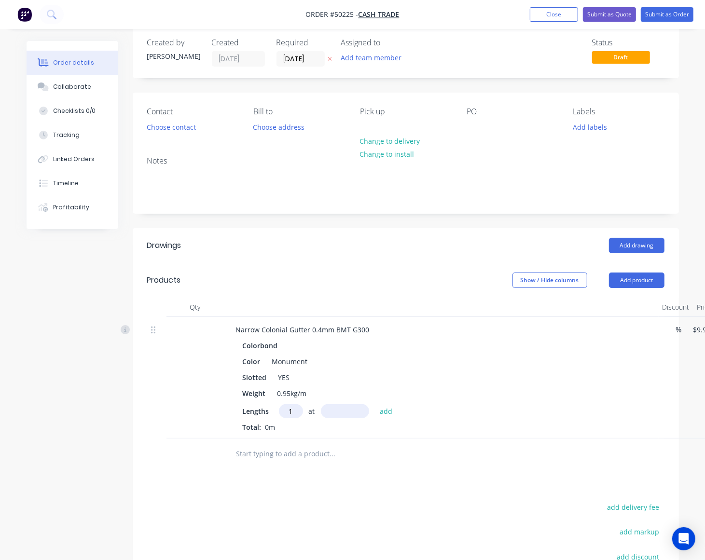
type input "1"
type input "4800"
click at [375, 404] on button "add" at bounding box center [386, 410] width 23 height 13
type input "$47.57"
click at [652, 284] on button "Add product" at bounding box center [636, 280] width 55 height 15
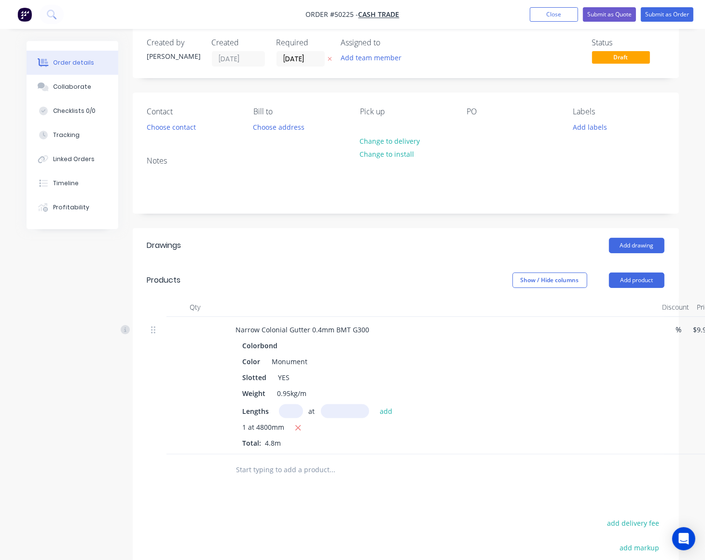
click at [416, 260] on header "Drawings Add drawing" at bounding box center [406, 245] width 546 height 35
click at [637, 275] on button "Add product" at bounding box center [636, 280] width 55 height 15
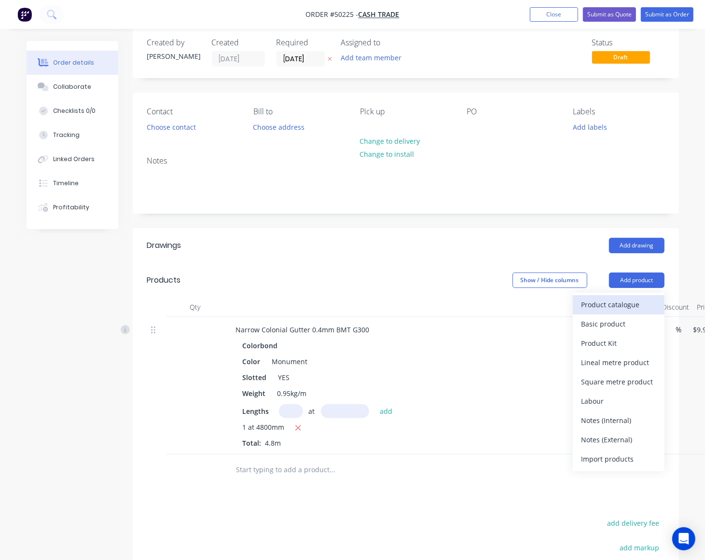
click at [624, 305] on div "Product catalogue" at bounding box center [618, 305] width 74 height 14
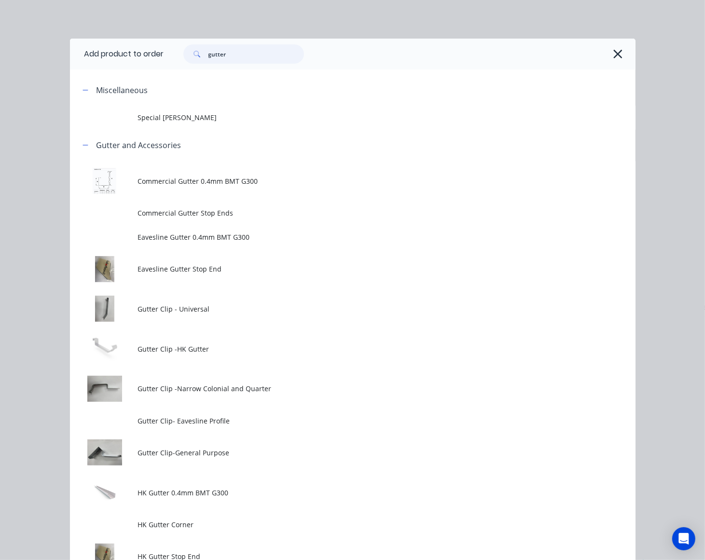
drag, startPoint x: 216, startPoint y: 54, endPoint x: 165, endPoint y: 54, distance: 50.2
click at [165, 54] on div "gutter" at bounding box center [395, 53] width 462 height 19
type input "fasc"
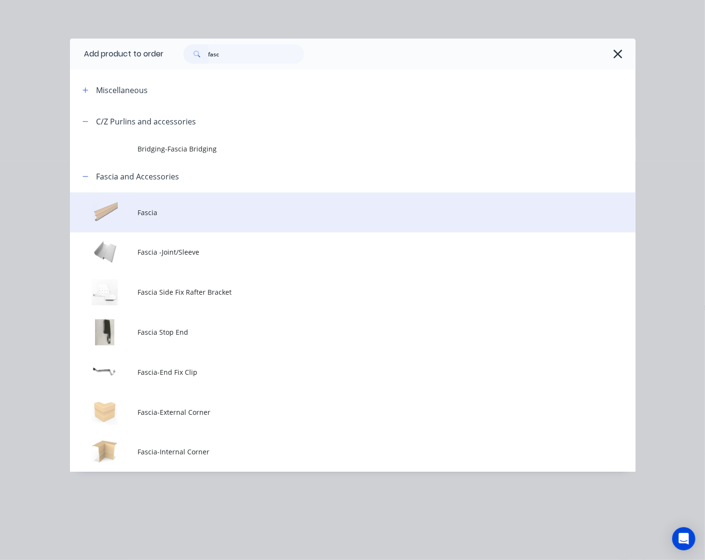
click at [162, 215] on span "Fascia" at bounding box center [336, 212] width 398 height 10
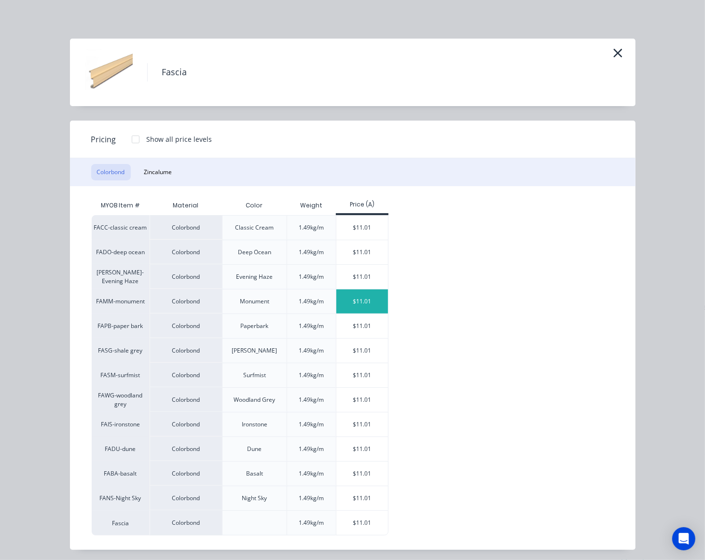
click at [367, 302] on div "$11.01" at bounding box center [362, 301] width 52 height 24
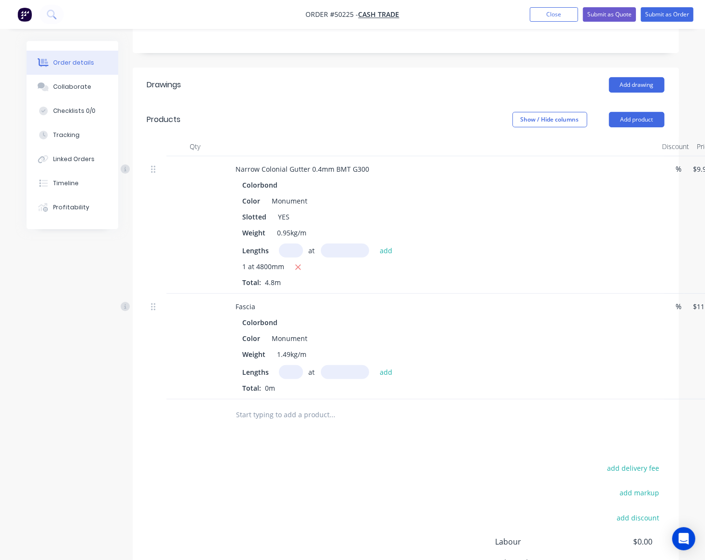
scroll to position [181, 0]
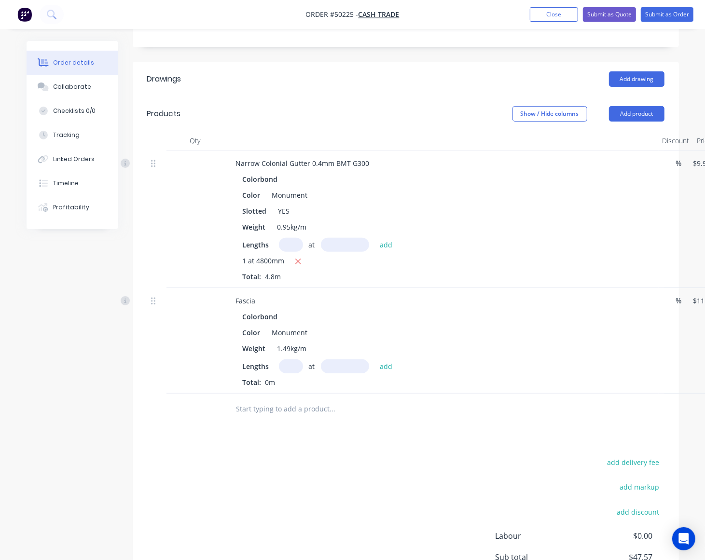
click at [294, 364] on input "text" at bounding box center [291, 366] width 24 height 14
type input "1"
type input "4800"
click at [375, 359] on button "add" at bounding box center [386, 365] width 23 height 13
type input "$52.85"
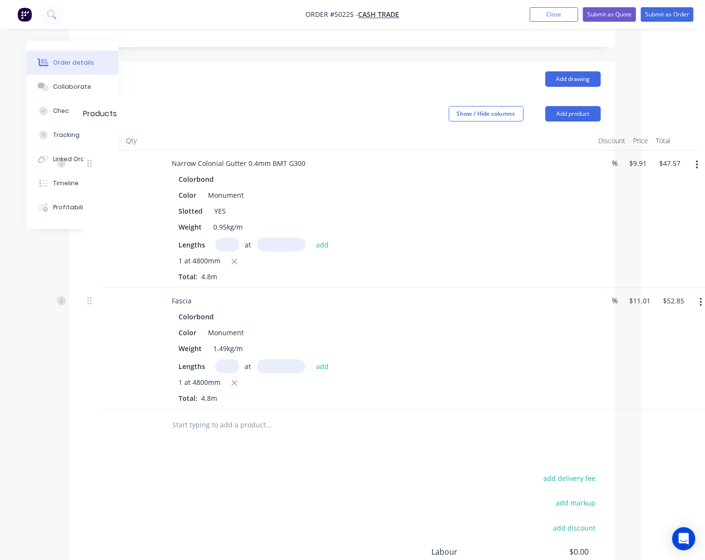
scroll to position [181, 71]
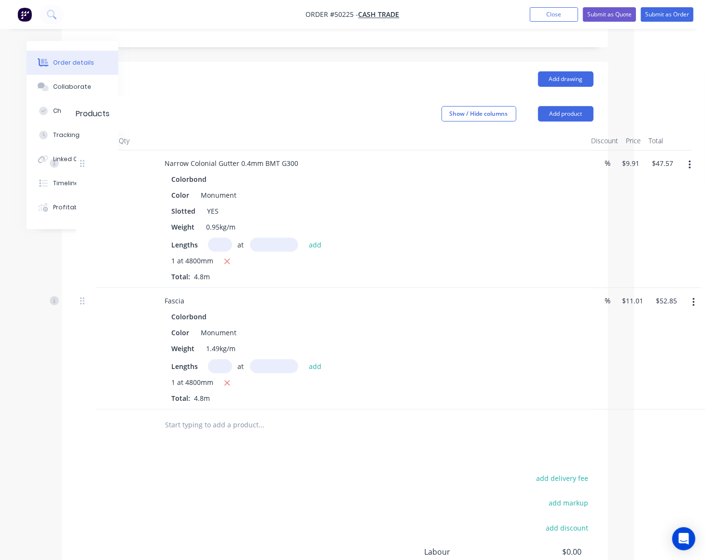
click at [700, 307] on button "button" at bounding box center [693, 302] width 23 height 17
click at [671, 324] on div "Edit" at bounding box center [659, 328] width 74 height 14
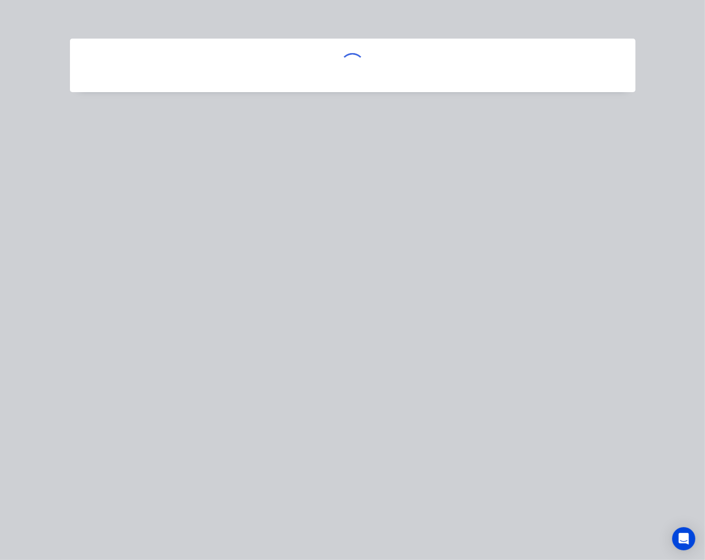
scroll to position [181, 66]
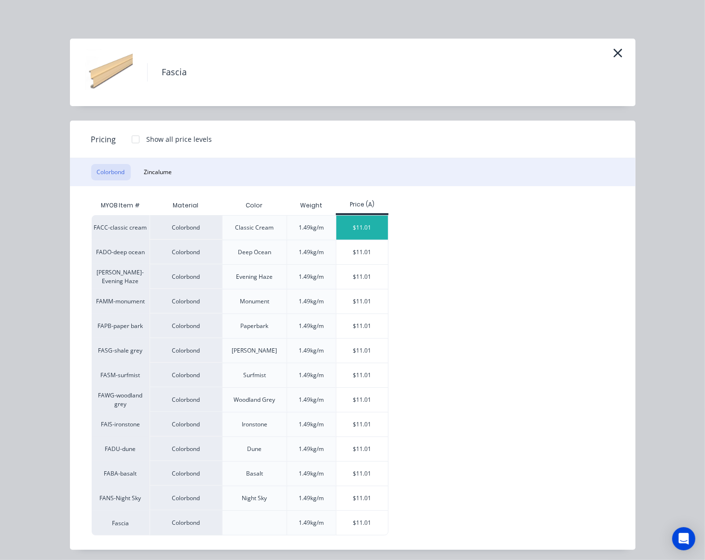
click at [351, 230] on div "$11.01" at bounding box center [362, 228] width 52 height 24
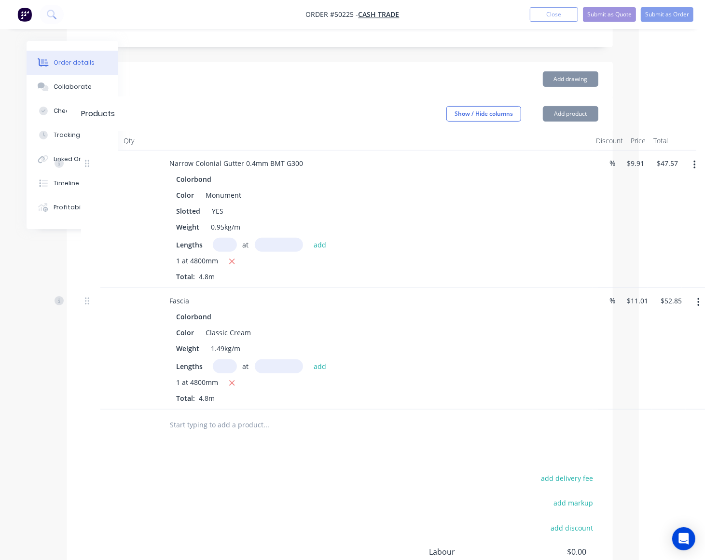
click at [378, 386] on div "1 at 4800mm" at bounding box center [375, 383] width 397 height 12
click at [281, 416] on input "text" at bounding box center [266, 424] width 193 height 19
click at [557, 119] on button "Add product" at bounding box center [570, 113] width 55 height 15
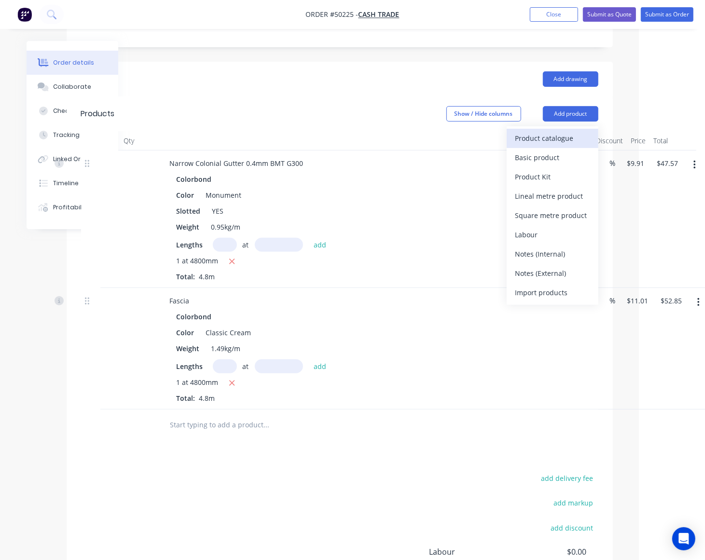
click at [574, 148] on button "Product catalogue" at bounding box center [553, 138] width 92 height 19
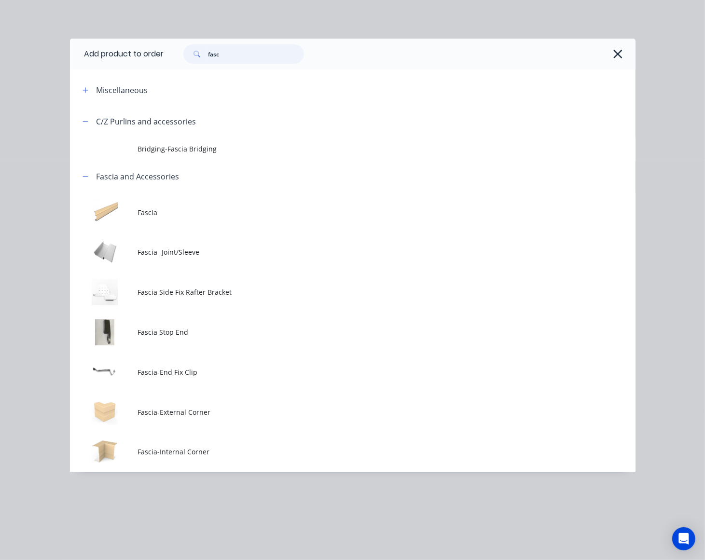
drag, startPoint x: 241, startPoint y: 55, endPoint x: 66, endPoint y: 73, distance: 176.6
click at [66, 73] on div "Add product to order fasc Miscellaneous C/Z Purlins and accessories Bridging-Fa…" at bounding box center [352, 280] width 705 height 560
type input "sheet"
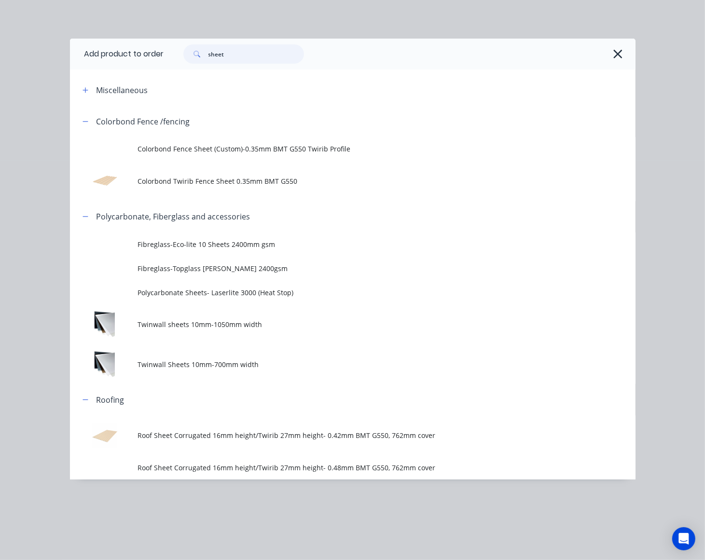
drag, startPoint x: 239, startPoint y: 55, endPoint x: 586, endPoint y: 25, distance: 348.6
click at [240, 55] on input "sheet" at bounding box center [256, 53] width 96 height 19
click at [615, 49] on icon "button" at bounding box center [618, 54] width 10 height 14
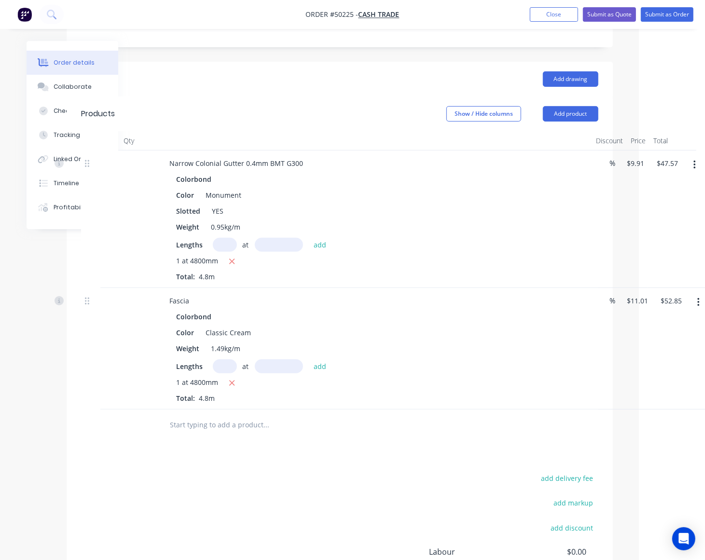
click at [360, 458] on div "Drawings Add drawing Products Show / Hide columns Add product Qty Discount Pric…" at bounding box center [340, 356] width 546 height 589
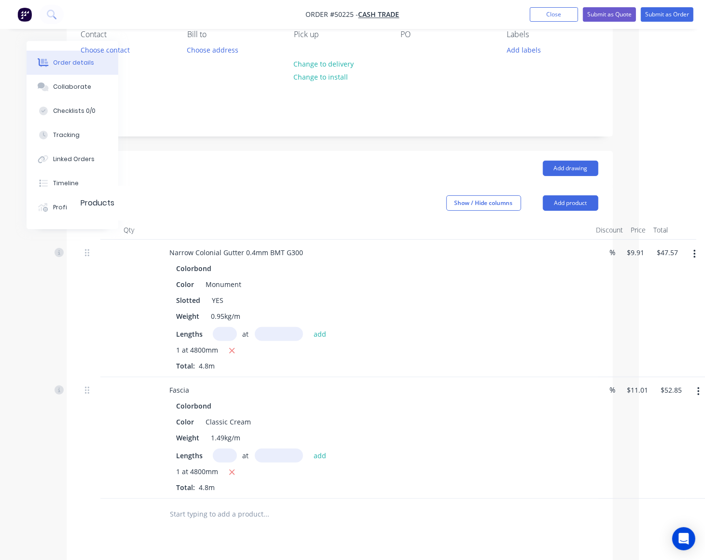
scroll to position [46, 66]
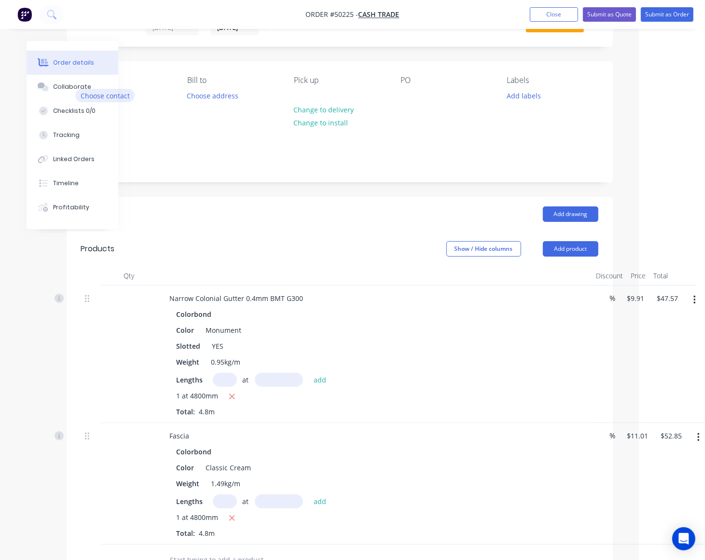
click at [121, 97] on button "Choose contact" at bounding box center [104, 95] width 59 height 13
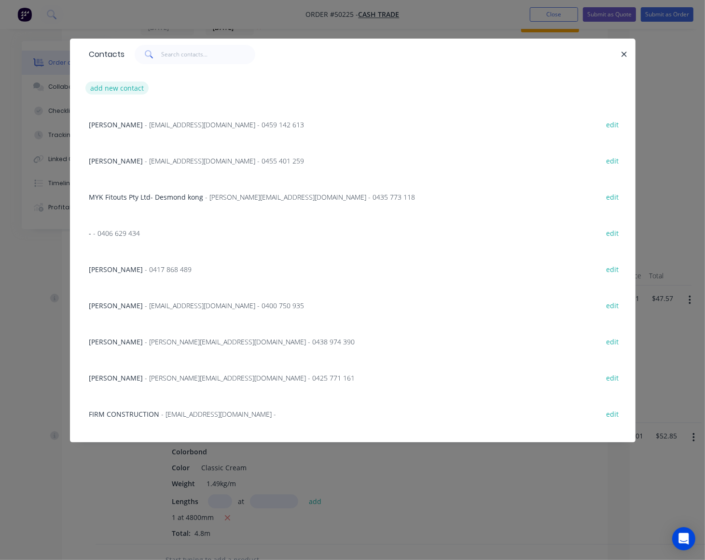
click at [110, 87] on button "add new contact" at bounding box center [117, 88] width 64 height 13
select select "AU"
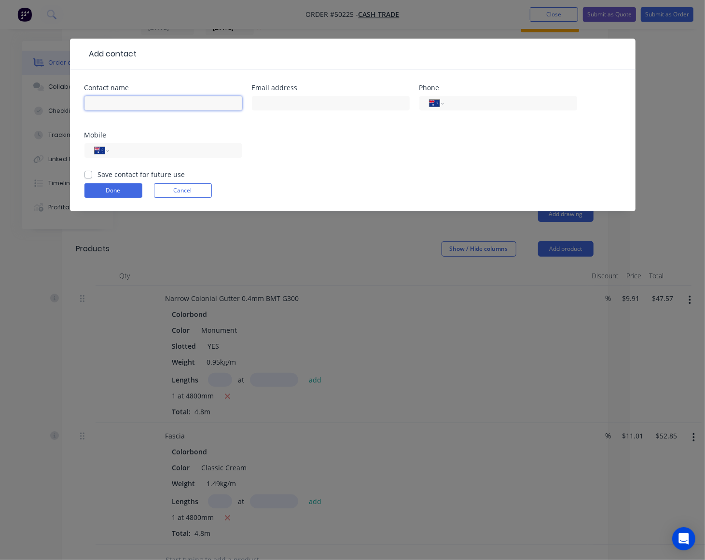
click at [112, 103] on input "text" at bounding box center [163, 103] width 158 height 14
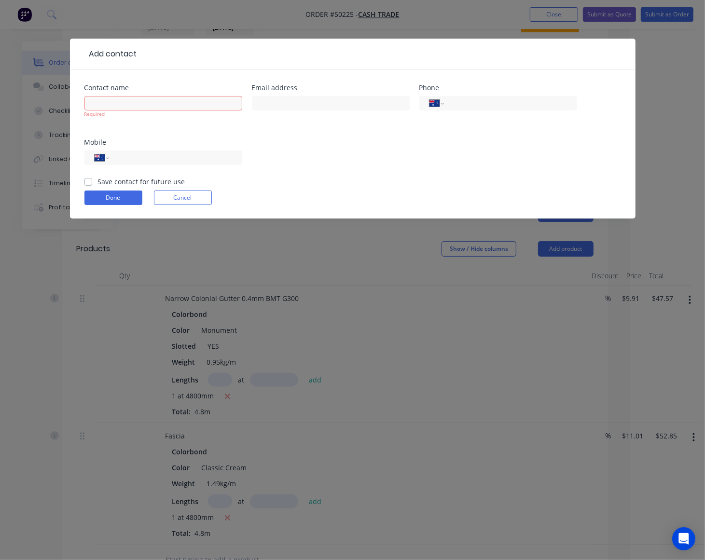
click at [308, 152] on div "Contact name Required Email address Phone International Afghanistan Åland Islan…" at bounding box center [352, 130] width 536 height 92
click at [201, 157] on input "tel" at bounding box center [174, 157] width 116 height 11
type input "0450 635 148"
click at [129, 95] on div "Required" at bounding box center [163, 112] width 158 height 36
click at [124, 107] on input "text" at bounding box center [163, 103] width 158 height 14
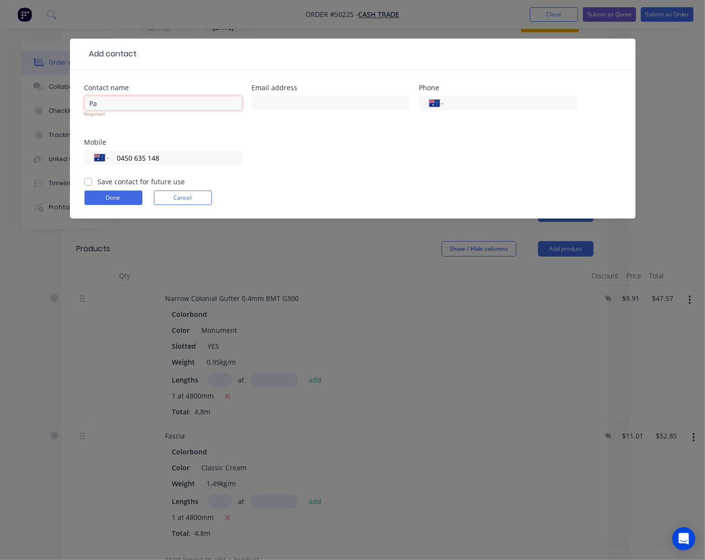
type input "P"
type input "Tom"
click at [116, 198] on form "Contact name Tom Required Email address Phone International Afghanistan Åland I…" at bounding box center [352, 151] width 536 height 134
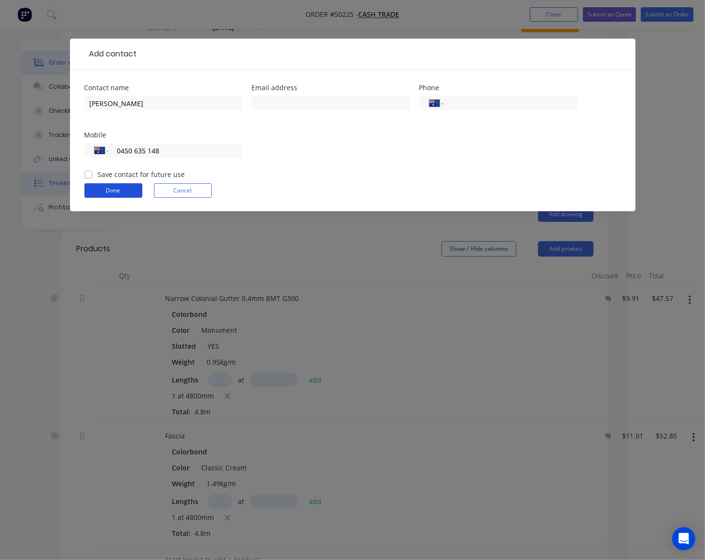
click at [99, 190] on button "Done" at bounding box center [113, 190] width 58 height 14
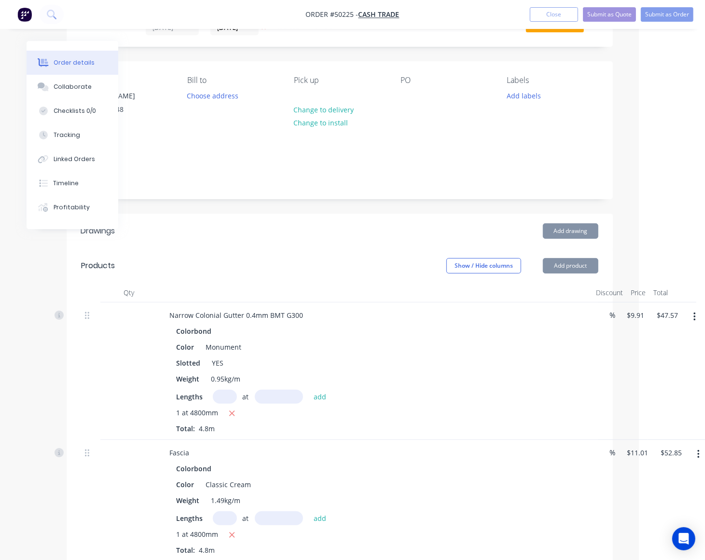
click at [326, 234] on div "Add drawing" at bounding box center [394, 230] width 407 height 15
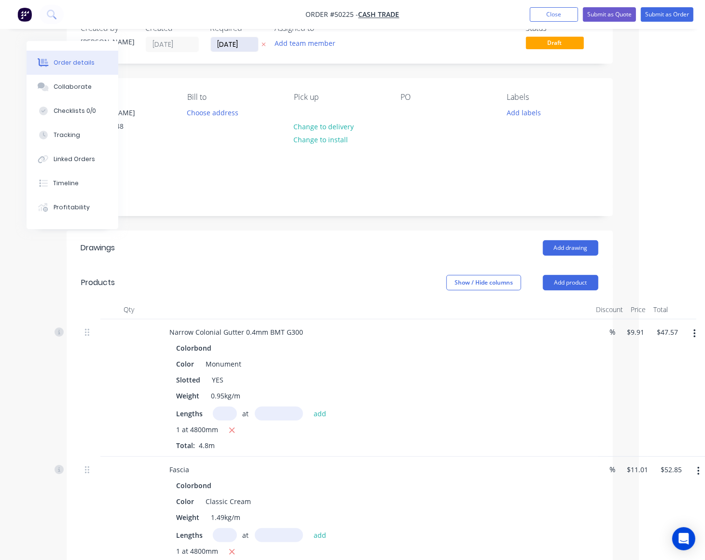
scroll to position [0, 66]
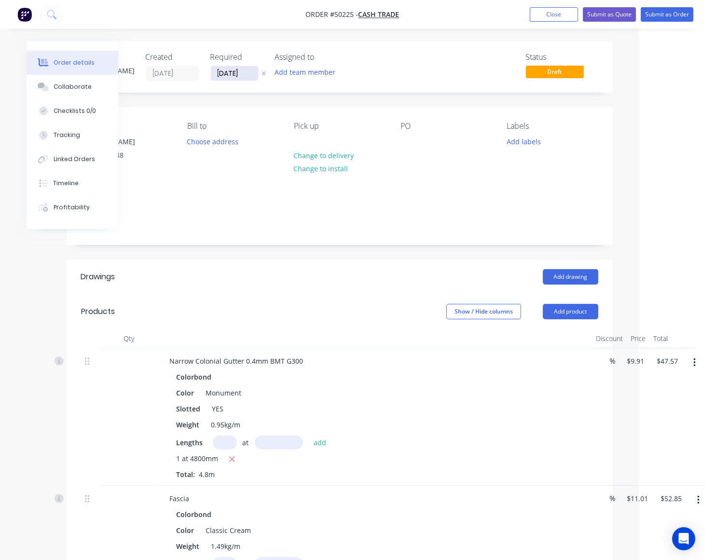
click at [237, 69] on input "[DATE]" at bounding box center [234, 73] width 47 height 14
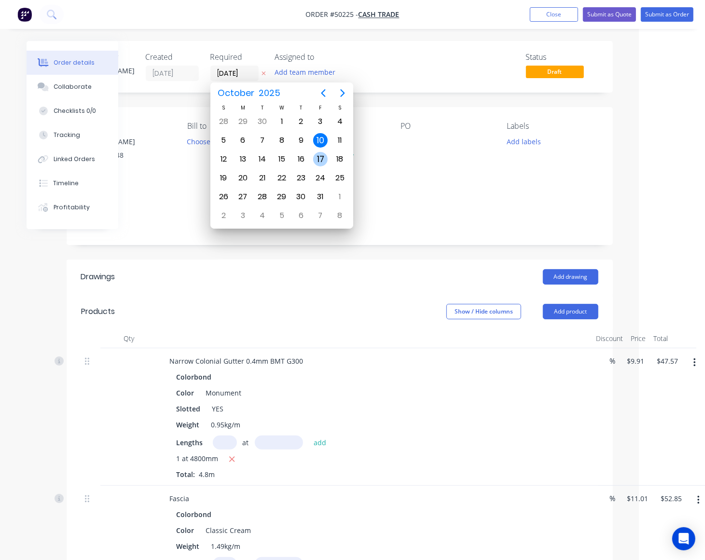
click at [325, 155] on div "17" at bounding box center [320, 159] width 14 height 14
type input "17/10/25"
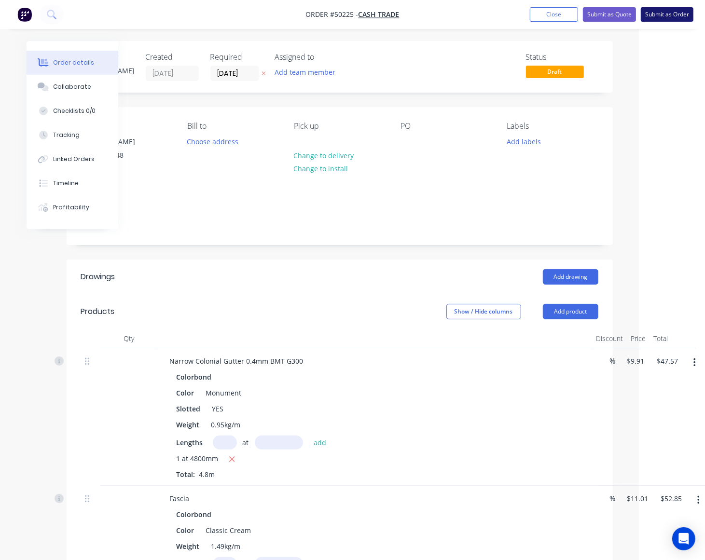
click at [676, 14] on button "Submit as Order" at bounding box center [667, 14] width 53 height 14
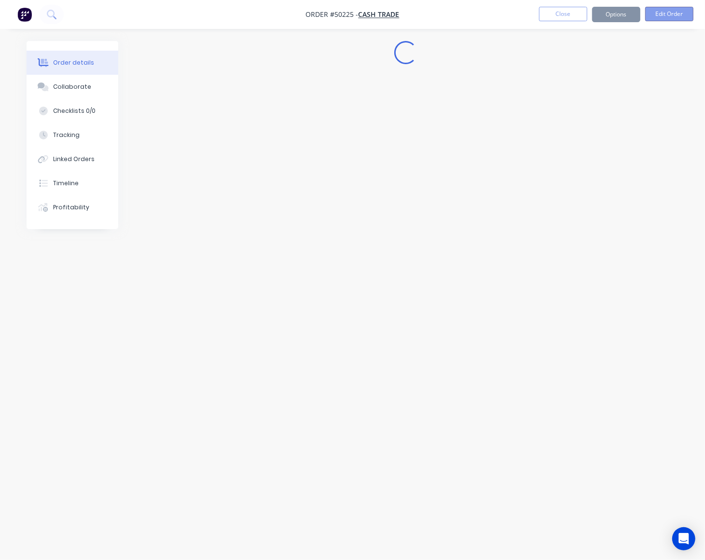
scroll to position [0, 0]
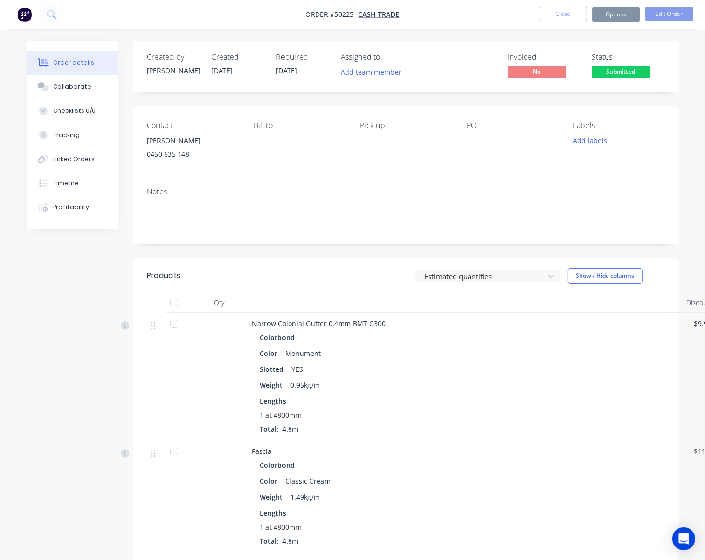
click at [630, 16] on button "Options" at bounding box center [616, 14] width 48 height 15
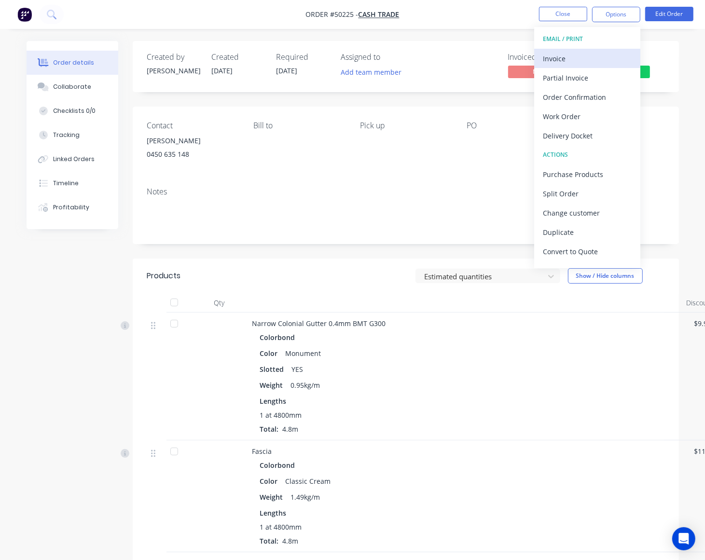
click at [598, 53] on div "Invoice" at bounding box center [587, 59] width 89 height 14
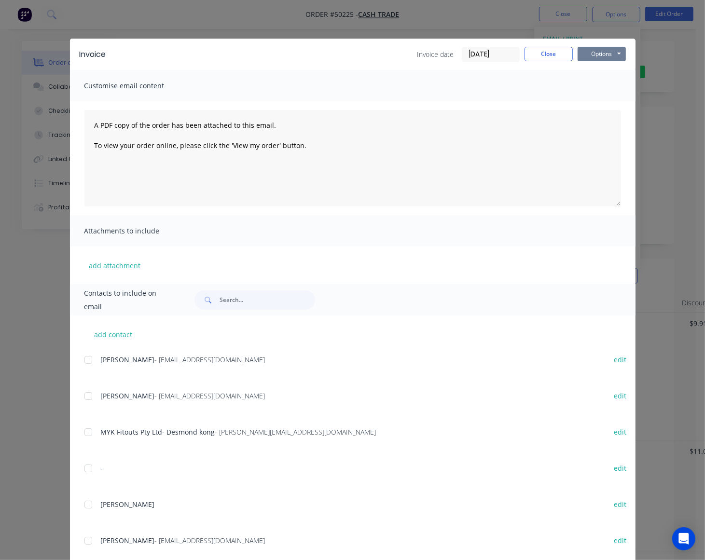
click at [620, 51] on button "Options" at bounding box center [601, 54] width 48 height 14
click at [597, 93] on button "Print" at bounding box center [608, 88] width 62 height 16
click at [543, 54] on button "Close" at bounding box center [548, 54] width 48 height 14
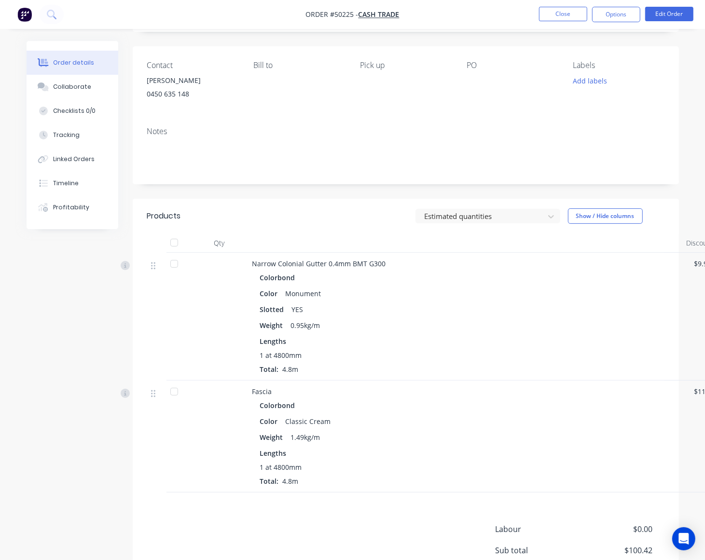
scroll to position [182, 0]
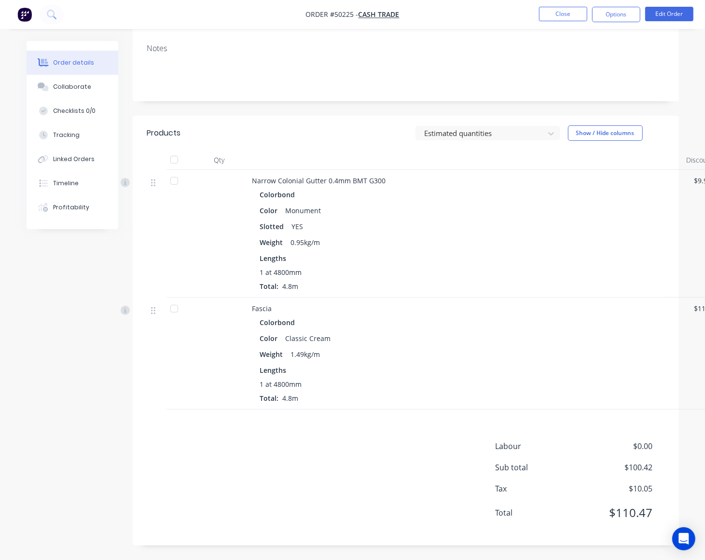
click at [640, 309] on div "Fascia" at bounding box center [465, 308] width 426 height 10
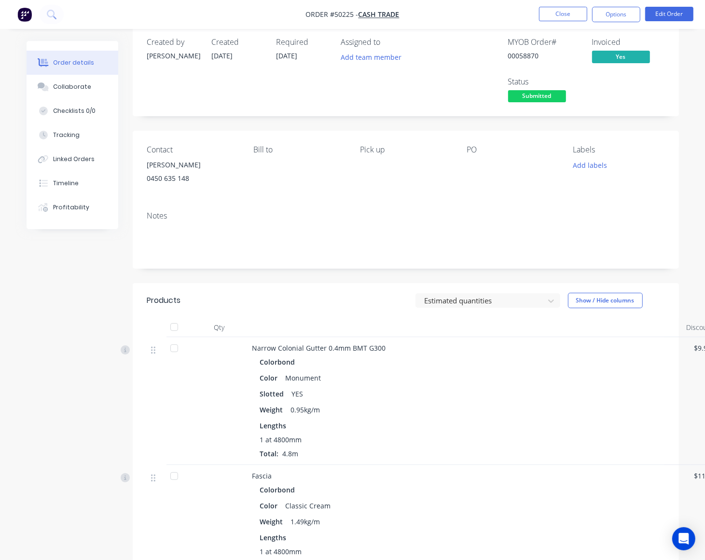
scroll to position [0, 0]
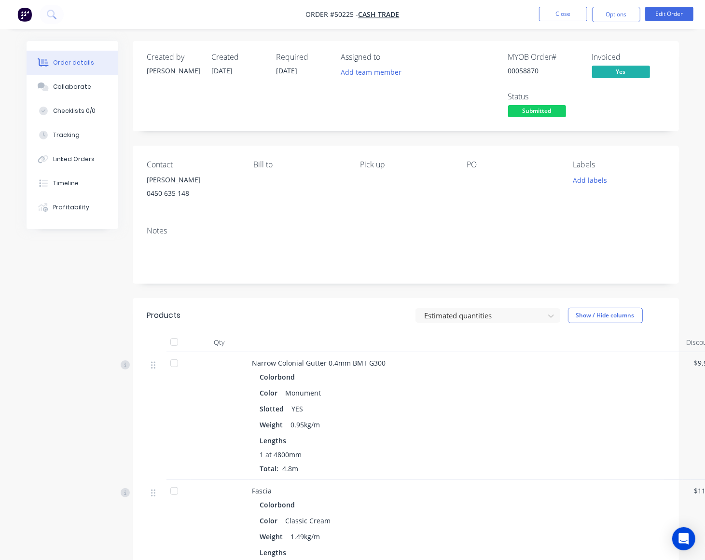
click at [546, 114] on span "Submitted" at bounding box center [537, 111] width 58 height 12
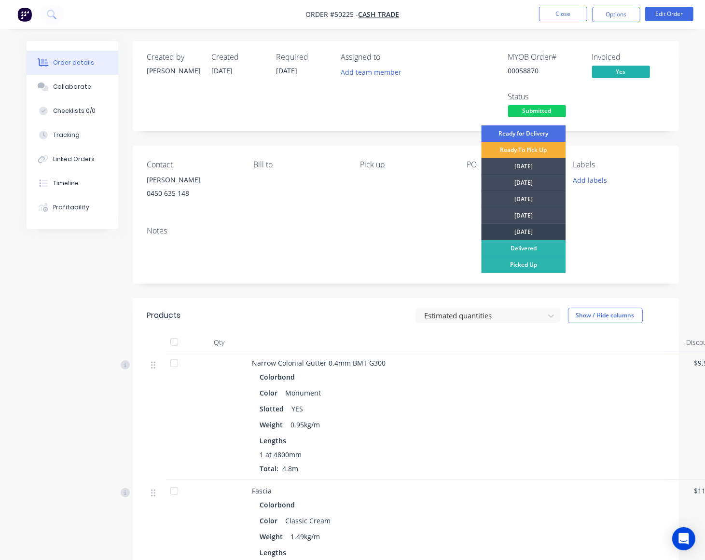
click at [533, 233] on div "[DATE]" at bounding box center [523, 232] width 84 height 16
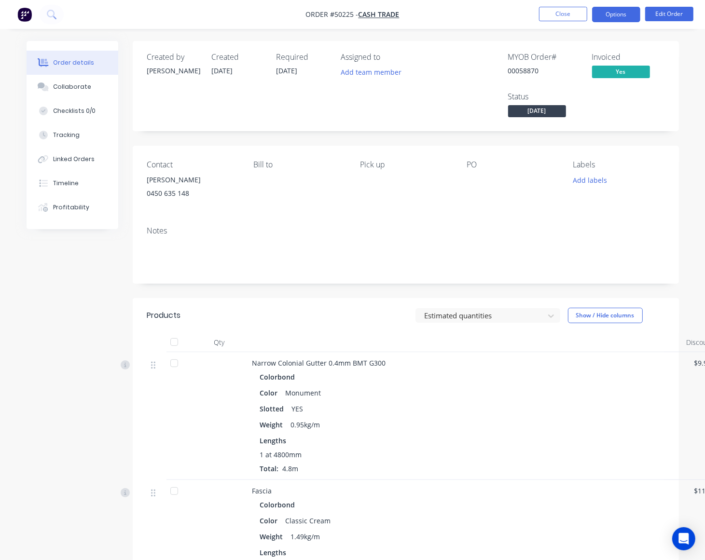
click at [630, 10] on button "Options" at bounding box center [616, 14] width 48 height 15
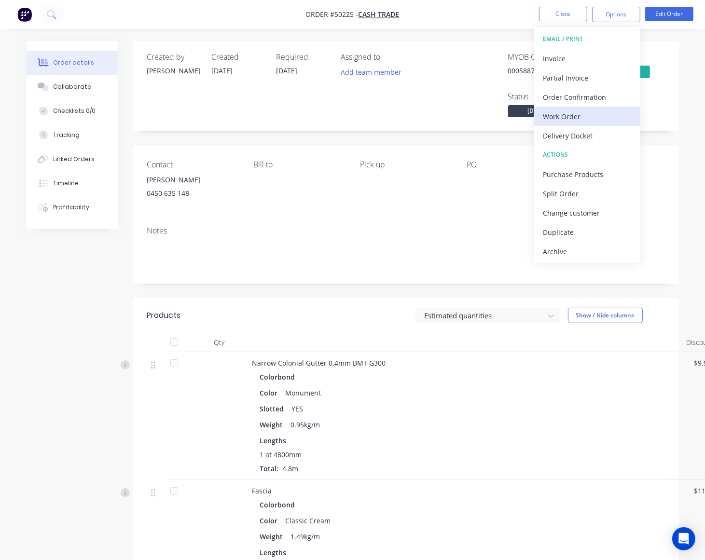
click at [575, 120] on div "Work Order" at bounding box center [587, 117] width 89 height 14
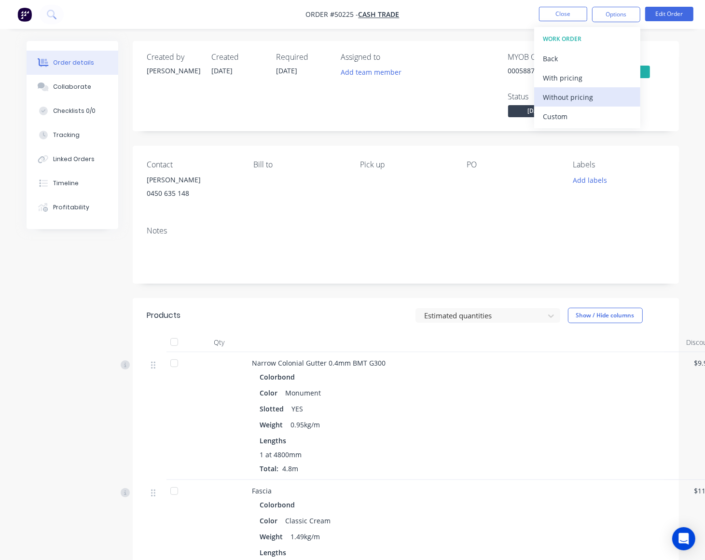
click at [577, 104] on div "Without pricing" at bounding box center [587, 97] width 89 height 14
click at [501, 417] on div "Colorbond Color Monument Slotted YES Weight 0.95kg/m Lengths 1 at 4800mm Total:…" at bounding box center [465, 422] width 426 height 104
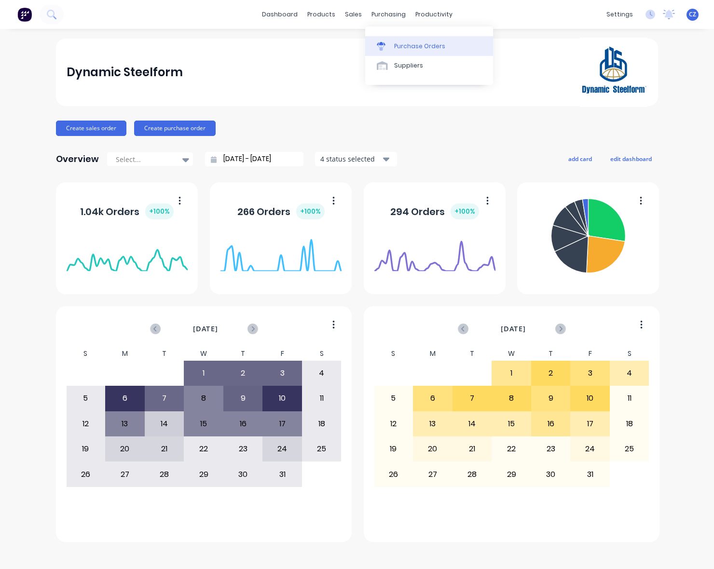
click at [398, 47] on div "Purchase Orders" at bounding box center [419, 46] width 51 height 9
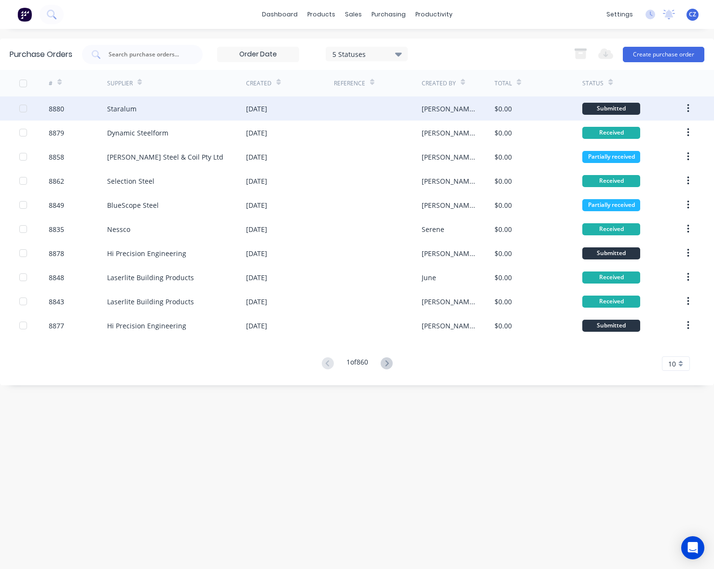
click at [332, 117] on div "[DATE]" at bounding box center [290, 108] width 88 height 24
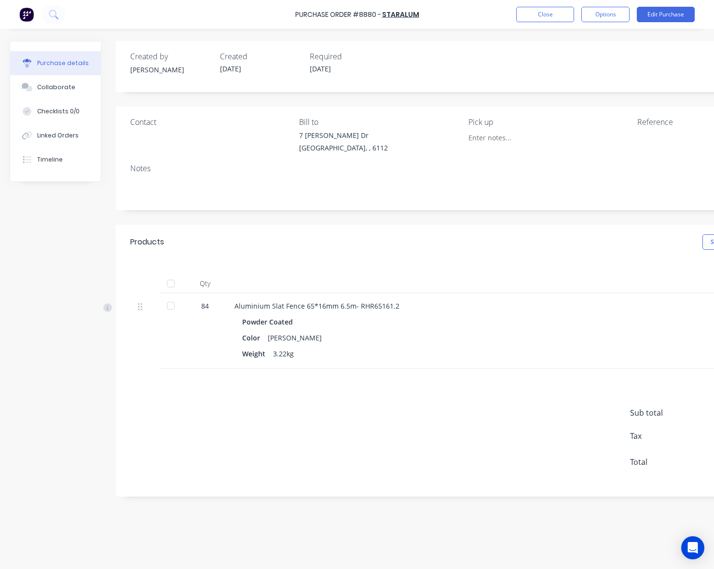
click at [480, 449] on div "Sub total $0.00 Tax $0.00 Total $0.00" at bounding box center [465, 433] width 698 height 128
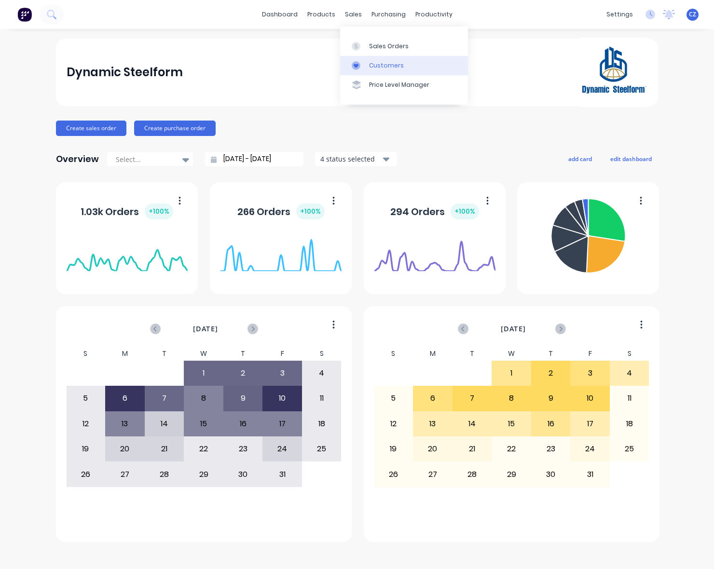
click at [369, 69] on div "Customers" at bounding box center [386, 65] width 35 height 9
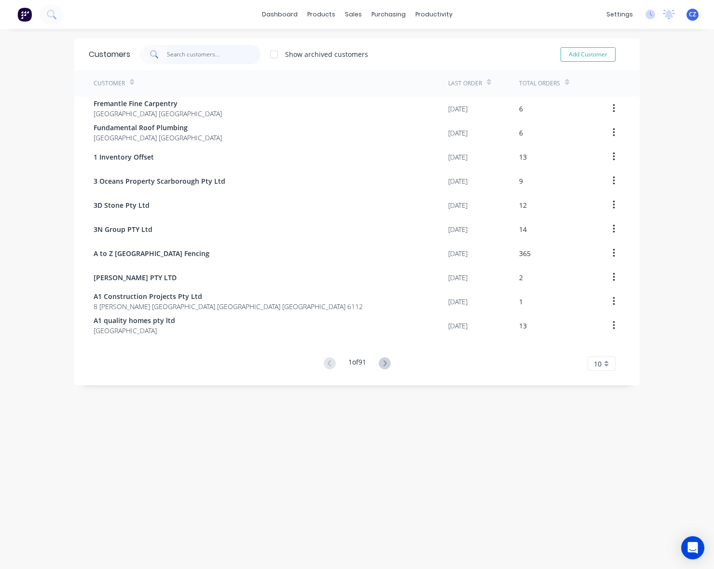
click at [191, 54] on input "text" at bounding box center [214, 54] width 94 height 19
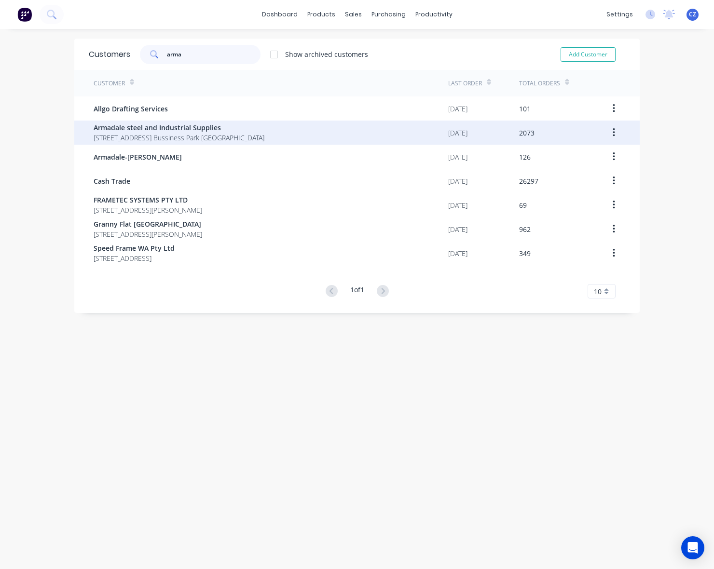
type input "arma"
click at [175, 135] on span "4 Bessemer Road Forrestdale Bussiness Park Forrestdale" at bounding box center [179, 138] width 171 height 10
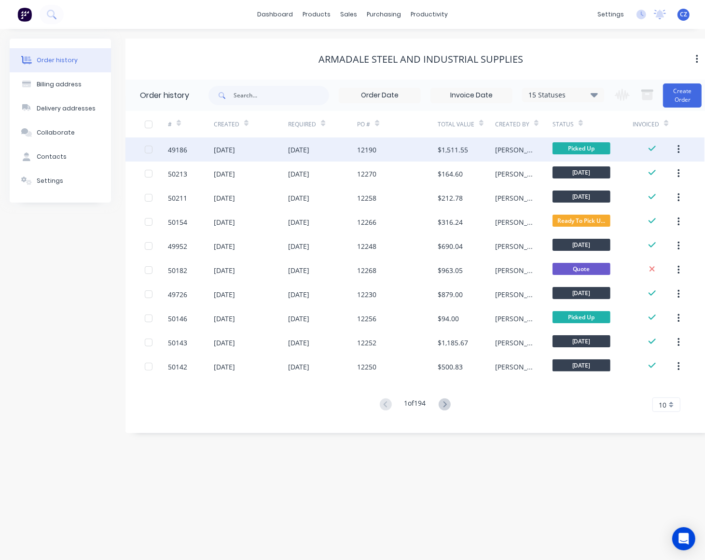
click at [394, 153] on div "12190" at bounding box center [397, 149] width 81 height 24
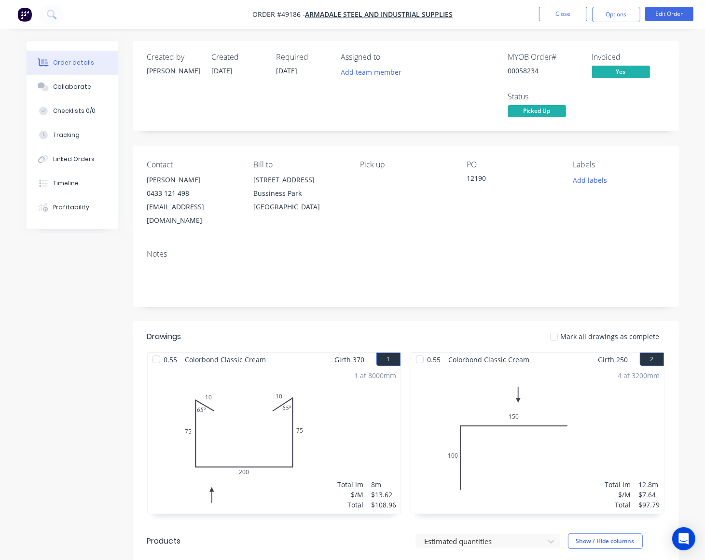
scroll to position [241, 0]
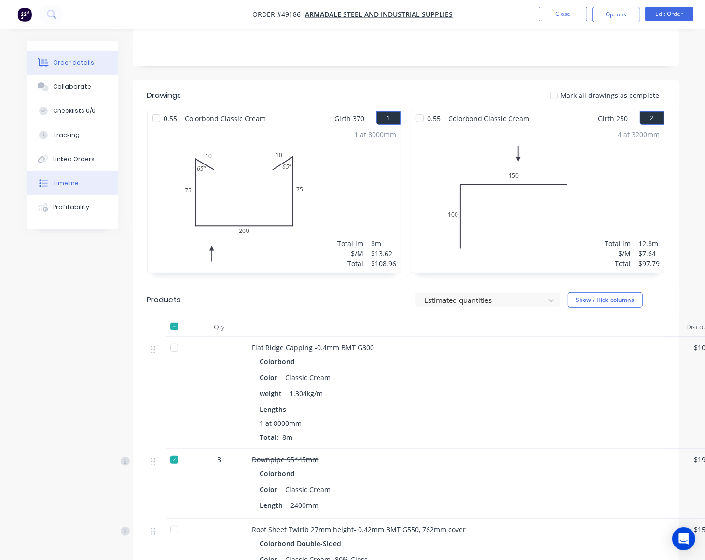
click at [68, 185] on div "Timeline" at bounding box center [66, 183] width 26 height 9
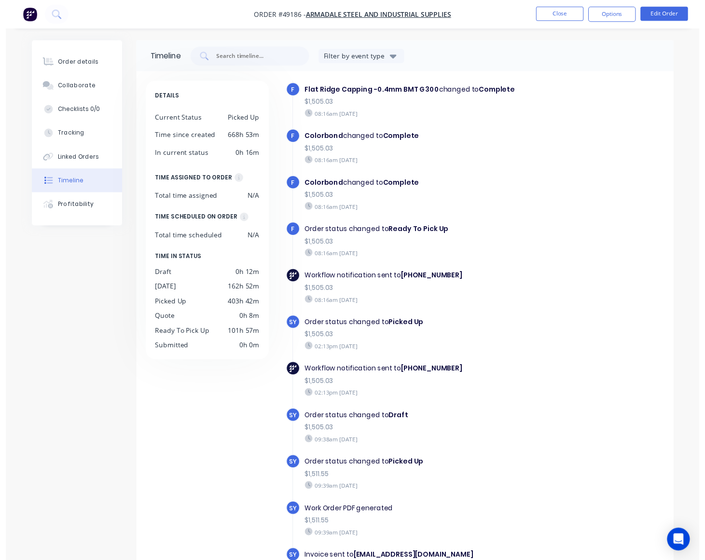
scroll to position [625, 0]
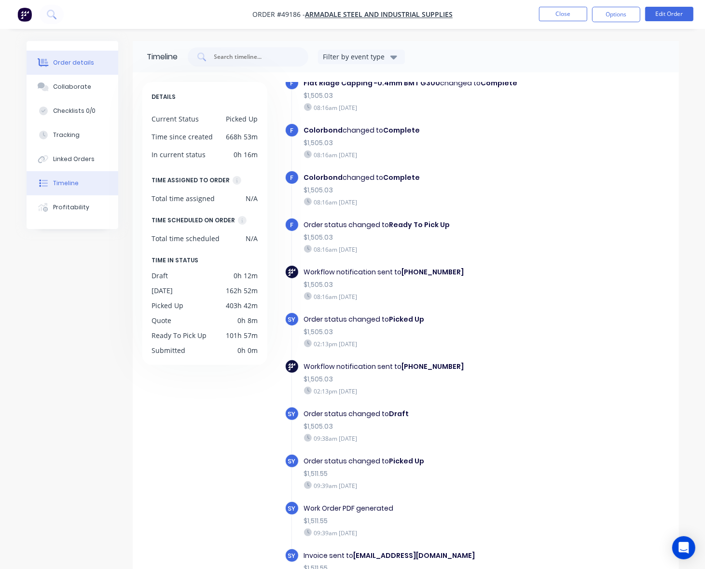
click at [92, 69] on button "Order details" at bounding box center [73, 63] width 92 height 24
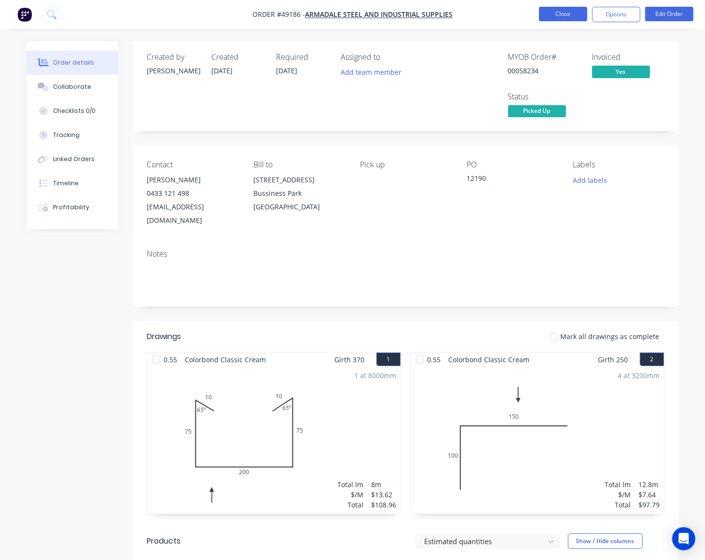
click at [567, 16] on button "Close" at bounding box center [563, 14] width 48 height 14
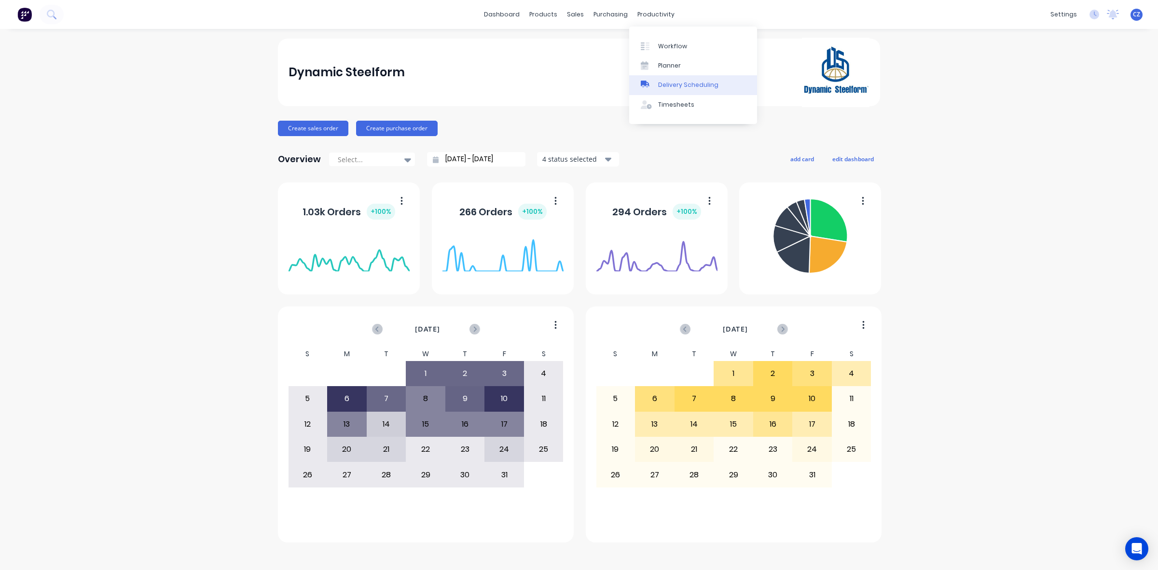
click at [670, 82] on div "Delivery Scheduling" at bounding box center [688, 85] width 60 height 9
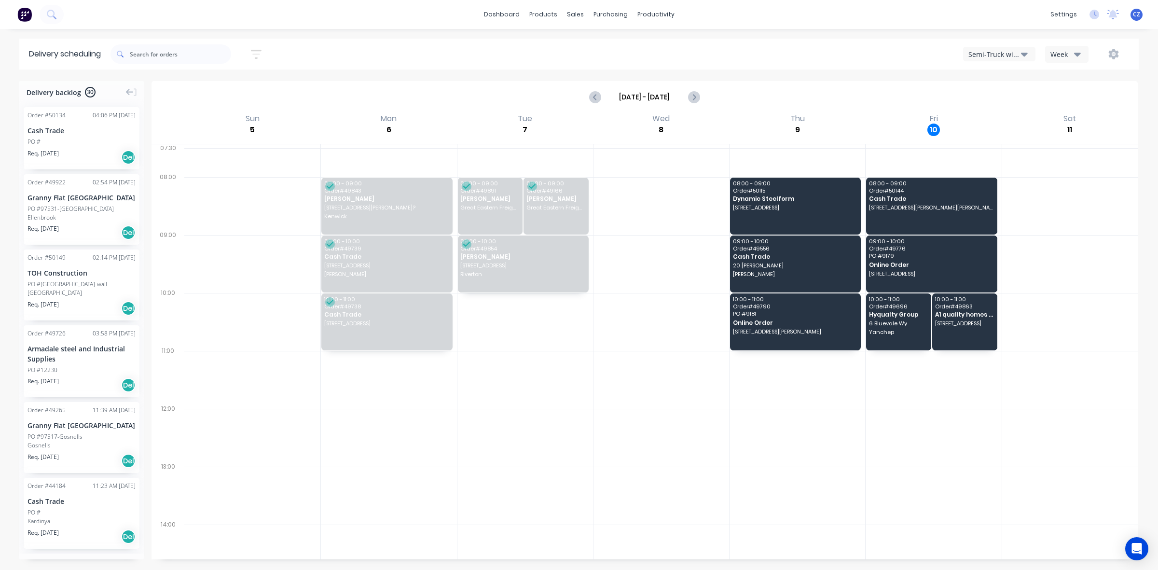
click at [832, 69] on div "Sort by Most recent Created date Required date Order number Customer name Most …" at bounding box center [624, 54] width 1028 height 31
click at [850, 207] on div "Mark as Delivered" at bounding box center [852, 208] width 97 height 20
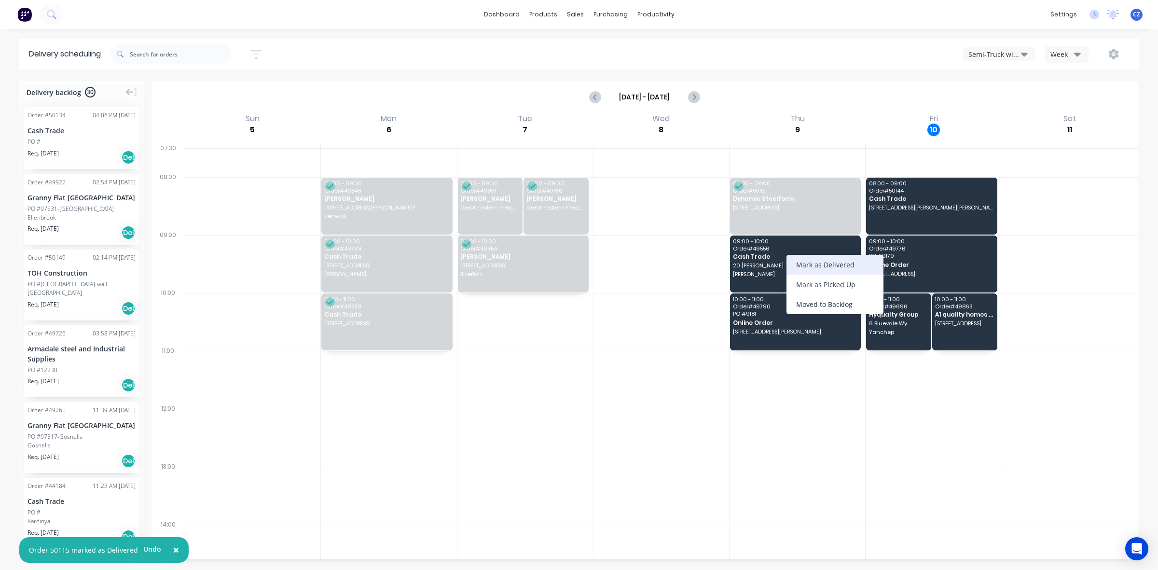
click at [832, 263] on div "Mark as Delivered" at bounding box center [834, 265] width 97 height 20
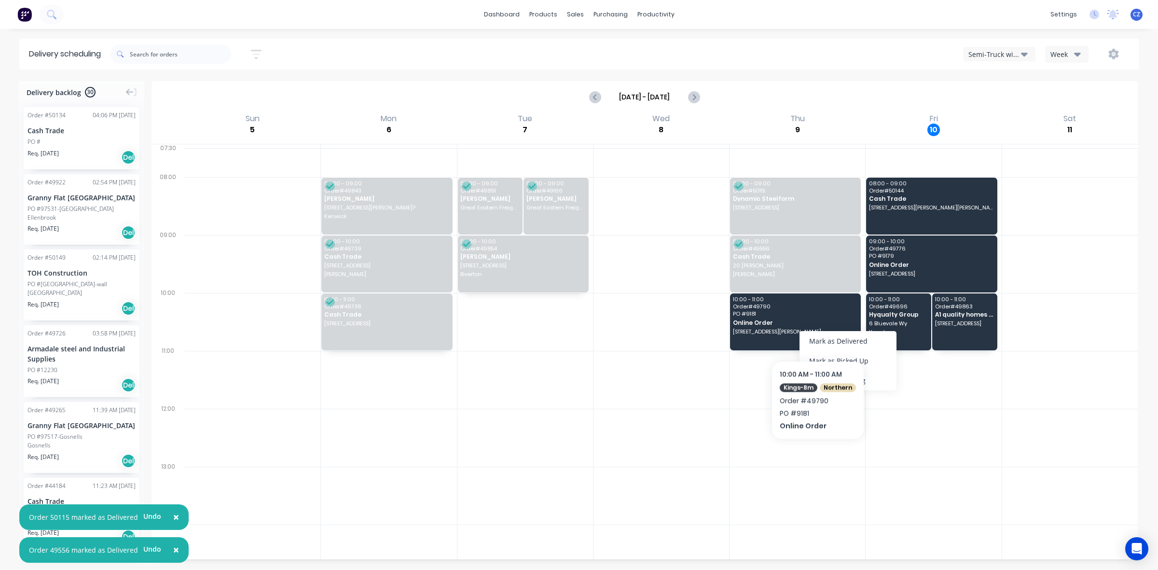
click at [850, 334] on div "Mark as Delivered" at bounding box center [847, 341] width 97 height 20
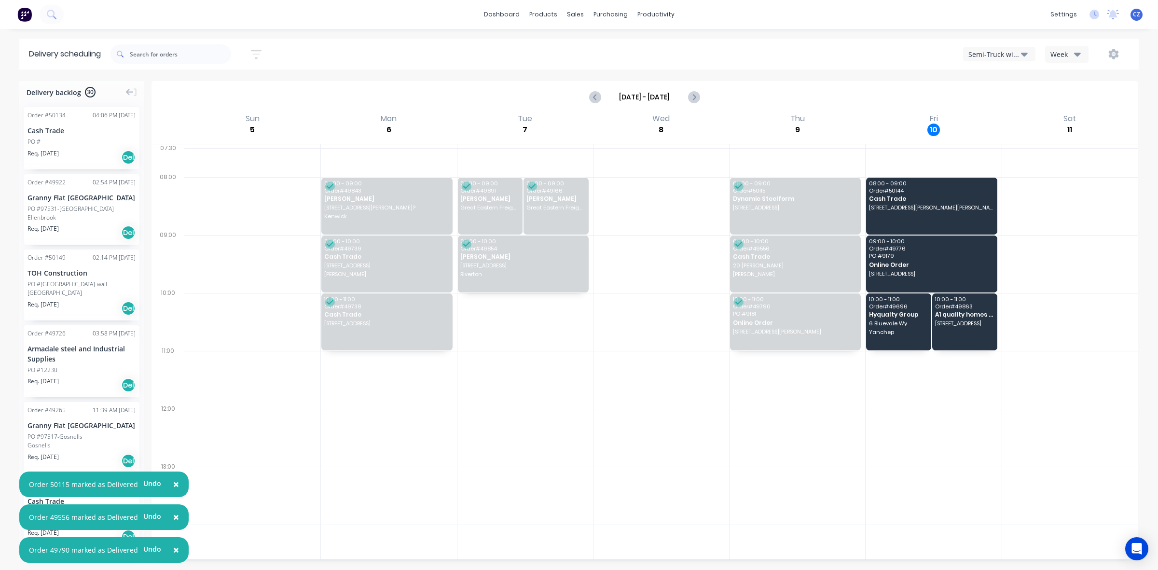
click at [605, 343] on div at bounding box center [661, 322] width 136 height 58
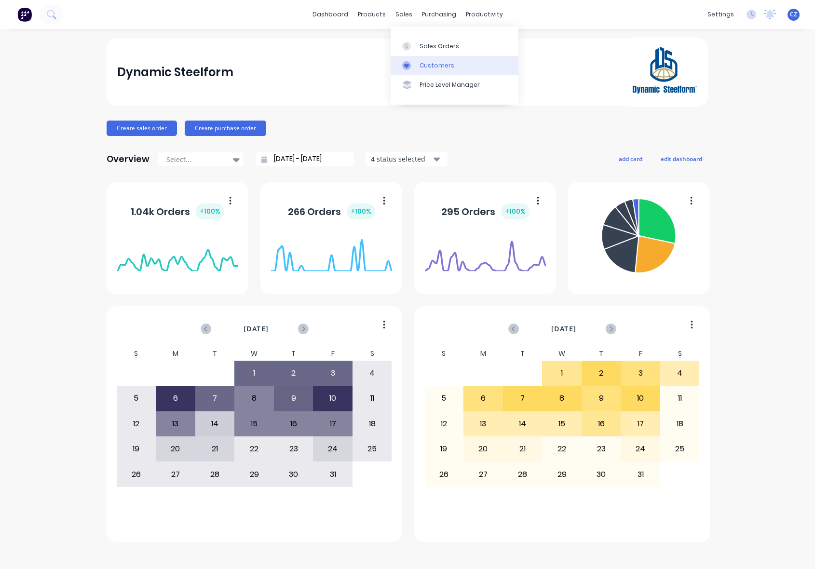
click at [407, 62] on icon at bounding box center [406, 65] width 9 height 9
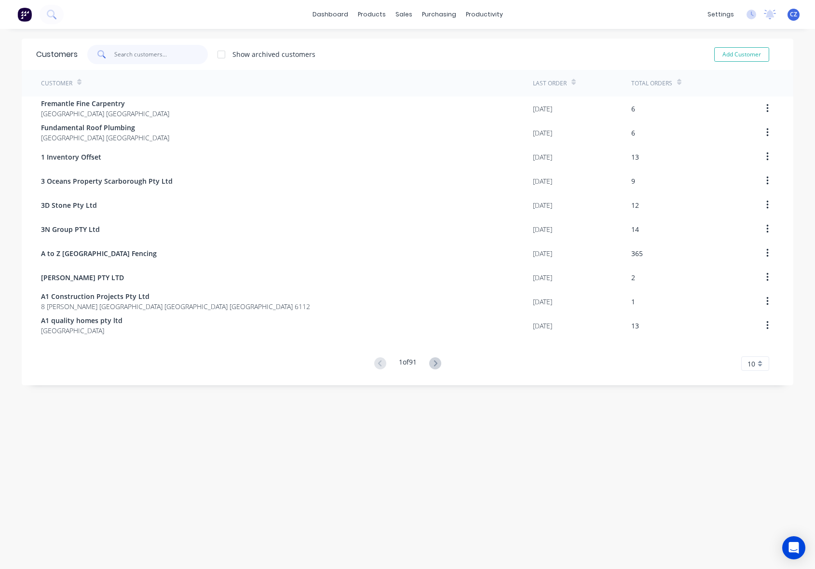
click at [157, 56] on input "text" at bounding box center [161, 54] width 94 height 19
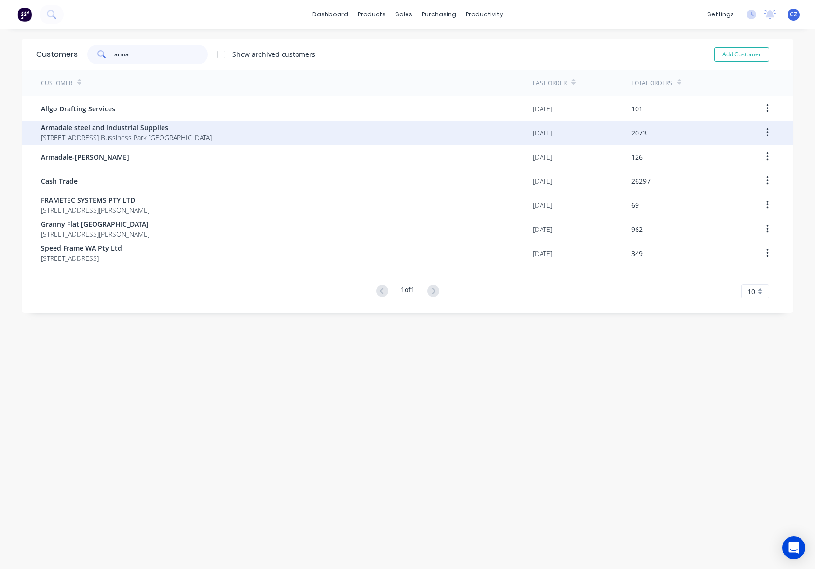
type input "arma"
click at [164, 134] on span "[STREET_ADDRESS] Bussiness Park [GEOGRAPHIC_DATA]" at bounding box center [126, 138] width 171 height 10
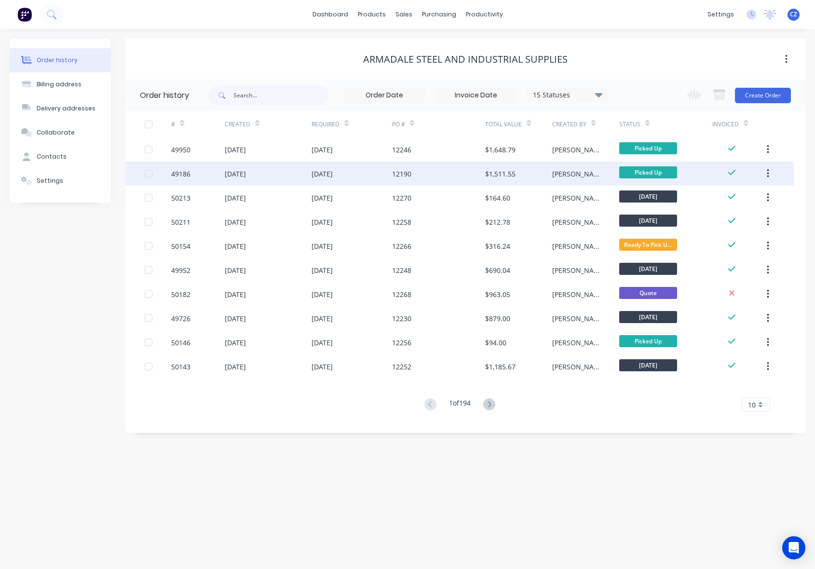
click at [419, 177] on div "12190" at bounding box center [439, 174] width 94 height 24
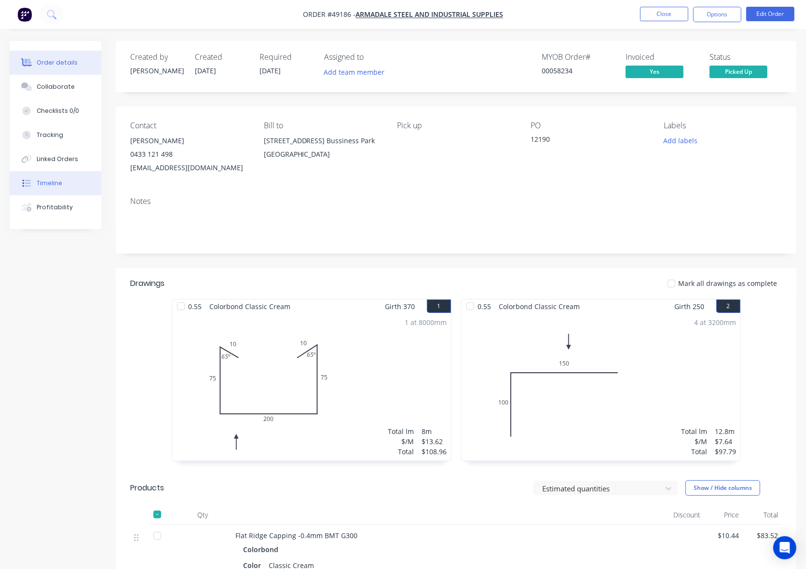
click at [64, 186] on button "Timeline" at bounding box center [56, 183] width 92 height 24
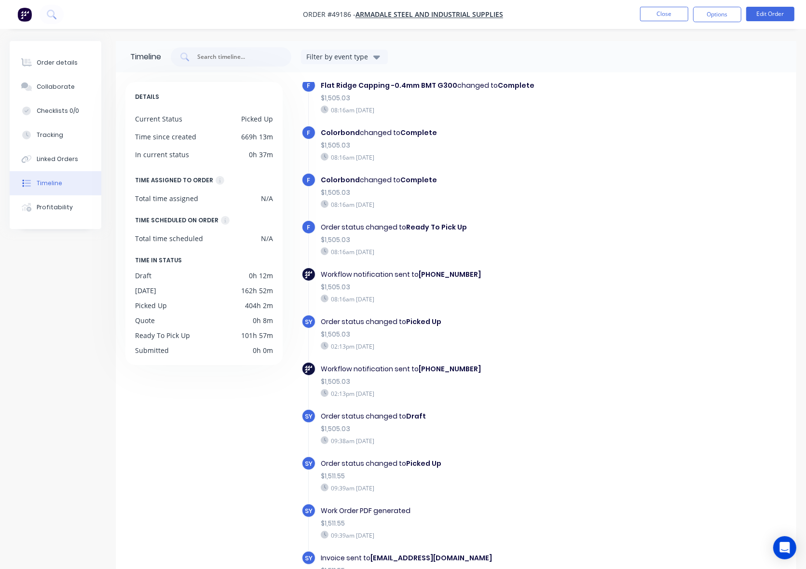
scroll to position [625, 0]
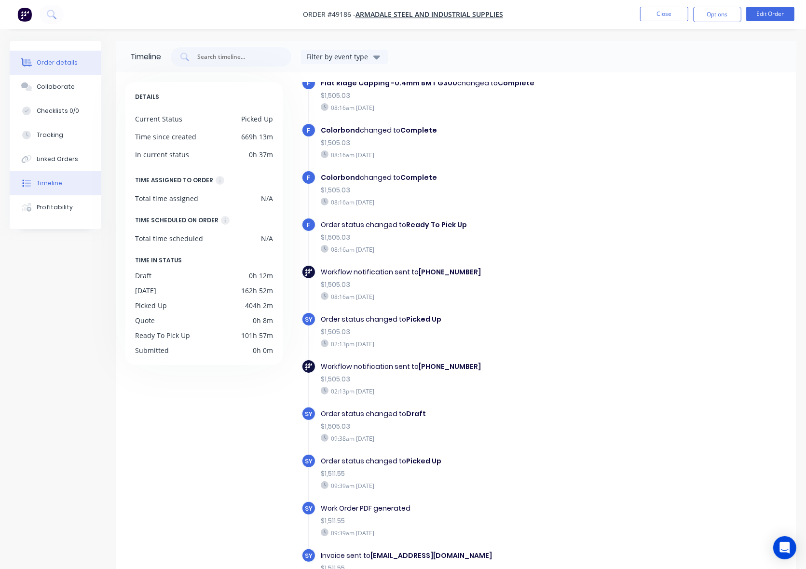
click at [51, 54] on button "Order details" at bounding box center [56, 63] width 92 height 24
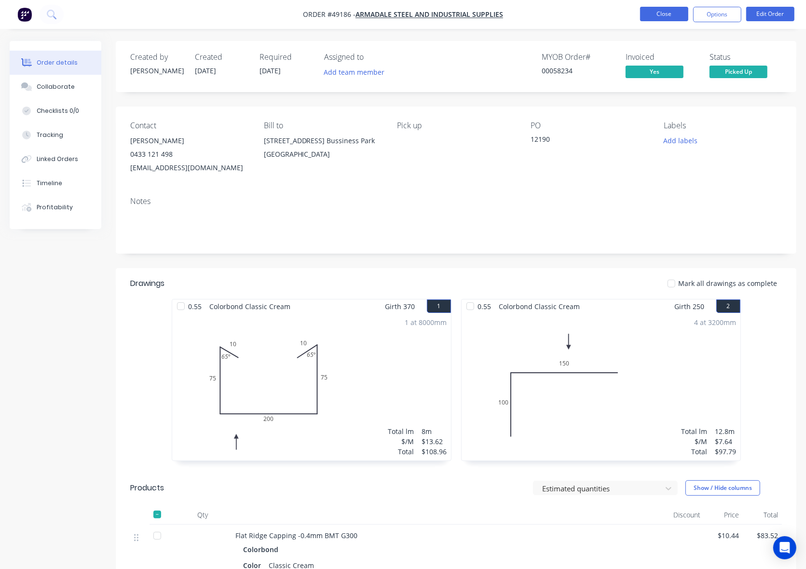
click at [667, 10] on button "Close" at bounding box center [664, 14] width 48 height 14
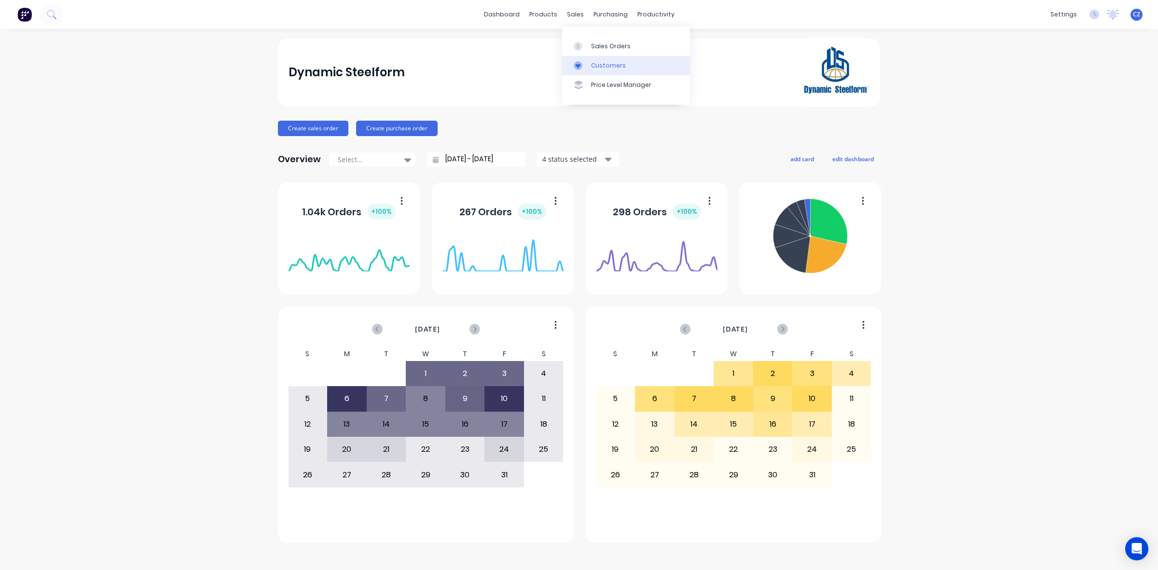
click at [603, 68] on div "Customers" at bounding box center [608, 65] width 35 height 9
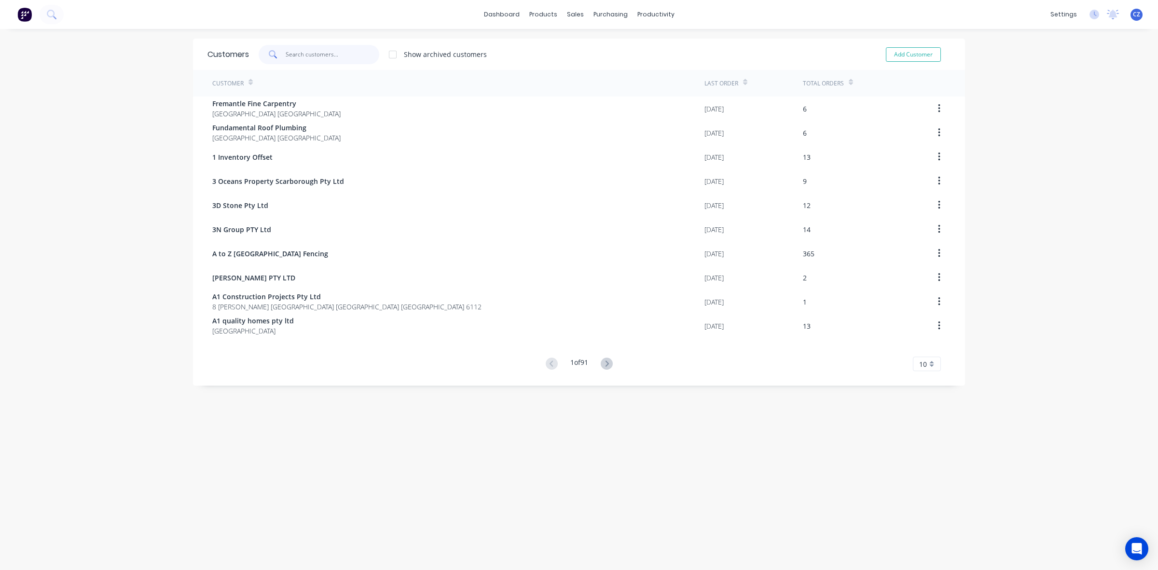
click at [339, 48] on input "text" at bounding box center [333, 54] width 94 height 19
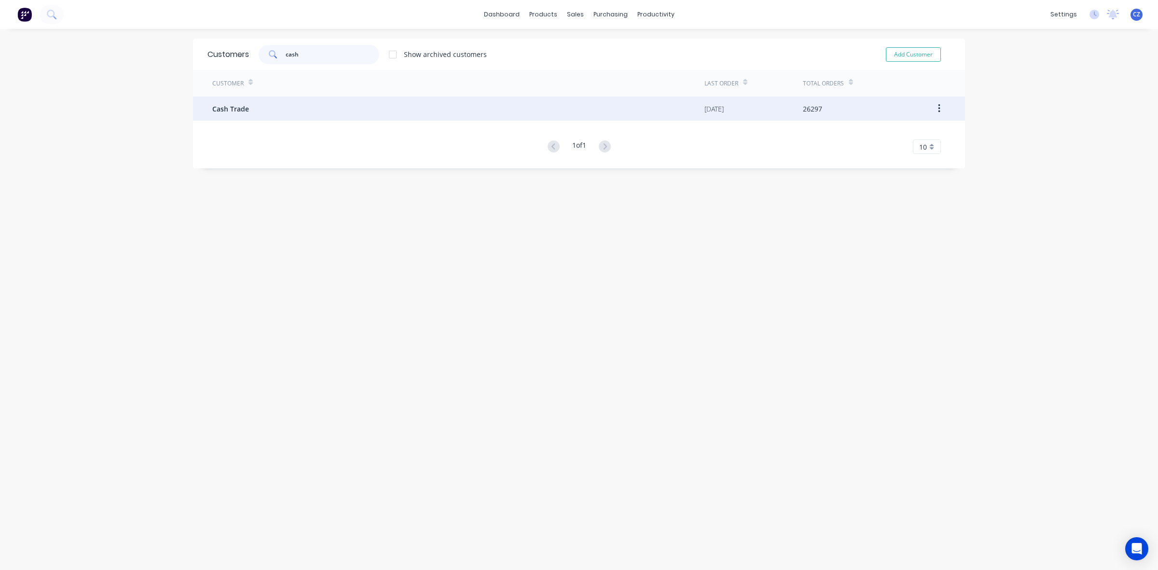
type input "cash"
click at [338, 119] on div "Cash Trade" at bounding box center [458, 108] width 492 height 24
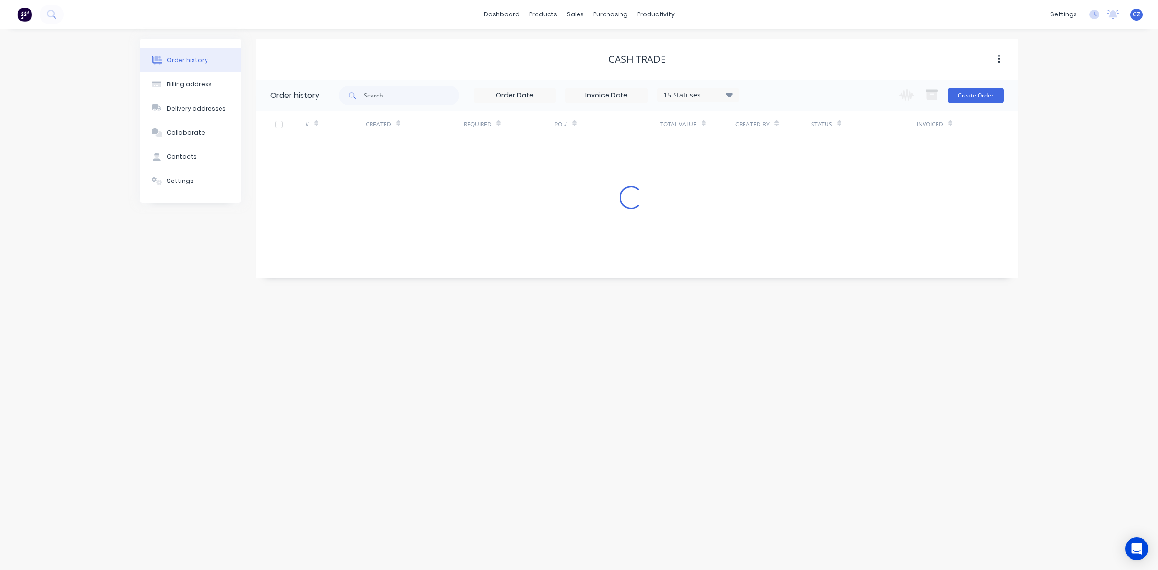
click at [1011, 95] on div "15 Statuses Invoice Status Invoiced Not Invoiced Partial Order Status All Archi…" at bounding box center [678, 95] width 679 height 31
click at [1000, 95] on button "Create Order" at bounding box center [975, 95] width 56 height 15
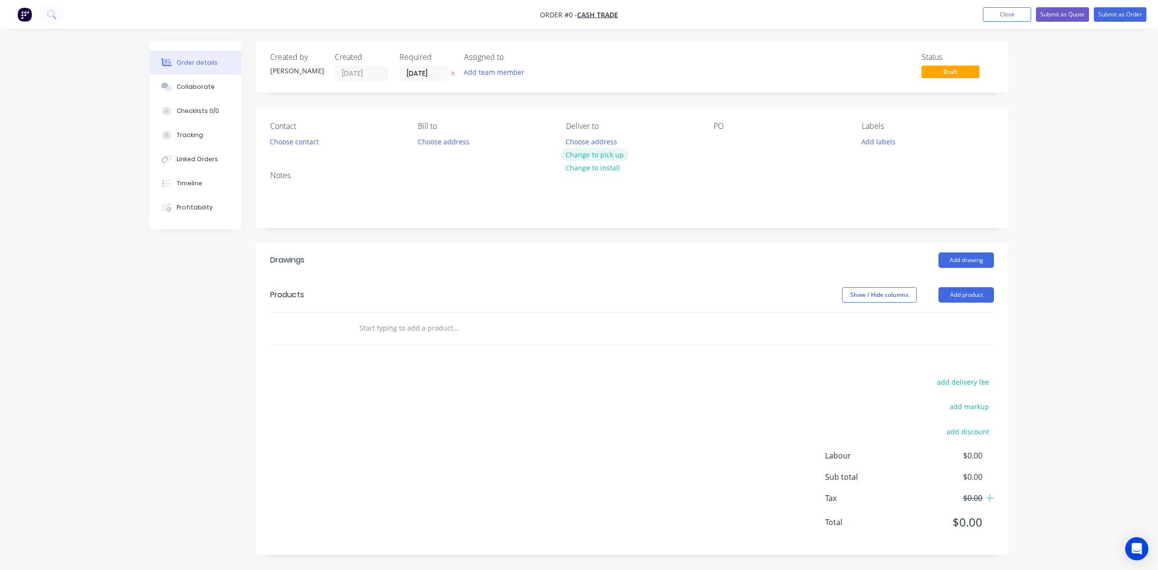
click at [585, 155] on button "Change to pick up" at bounding box center [595, 154] width 69 height 13
click at [579, 252] on div "Creating draft order... Loading..." at bounding box center [729, 326] width 1158 height 570
click at [977, 297] on div "Creating draft order... Loading..." at bounding box center [729, 326] width 1158 height 570
click at [945, 299] on button "Add product" at bounding box center [965, 294] width 55 height 15
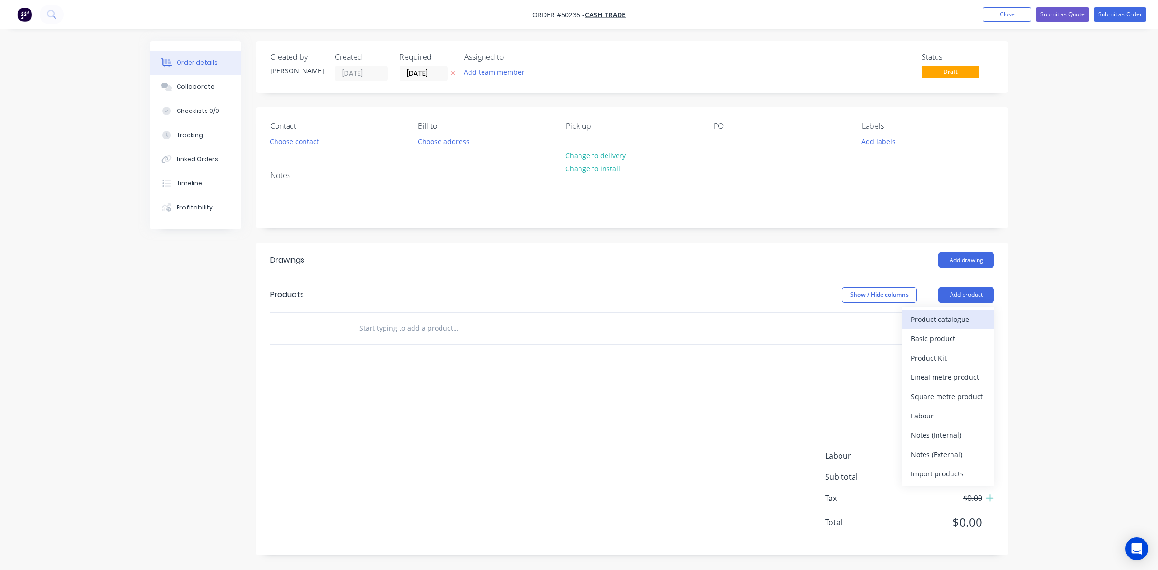
click at [948, 320] on div "Product catalogue" at bounding box center [948, 319] width 74 height 14
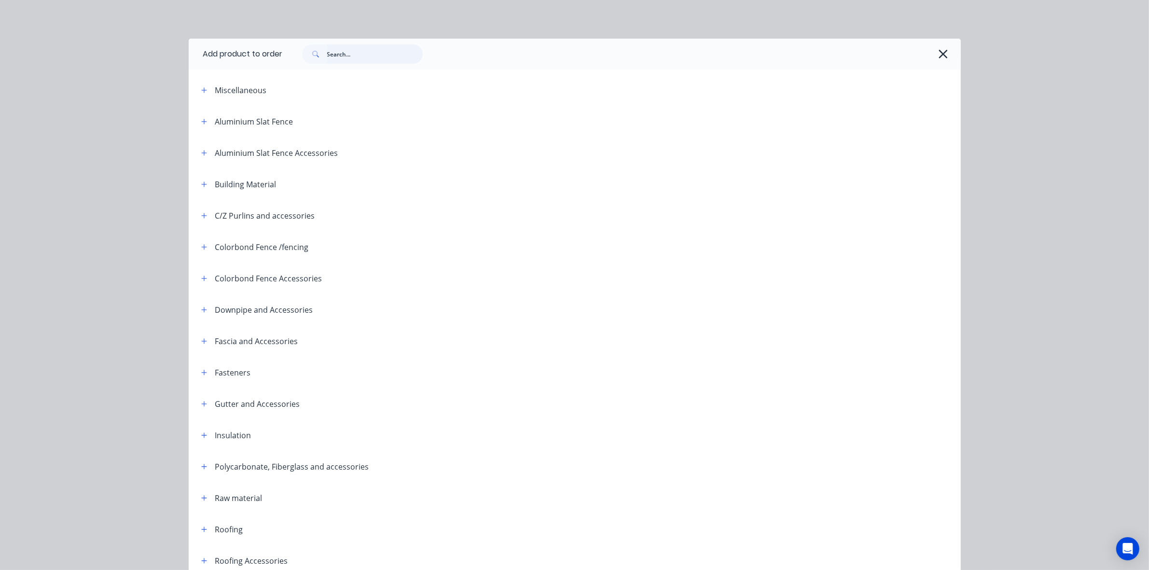
click at [357, 55] on input "text" at bounding box center [375, 53] width 96 height 19
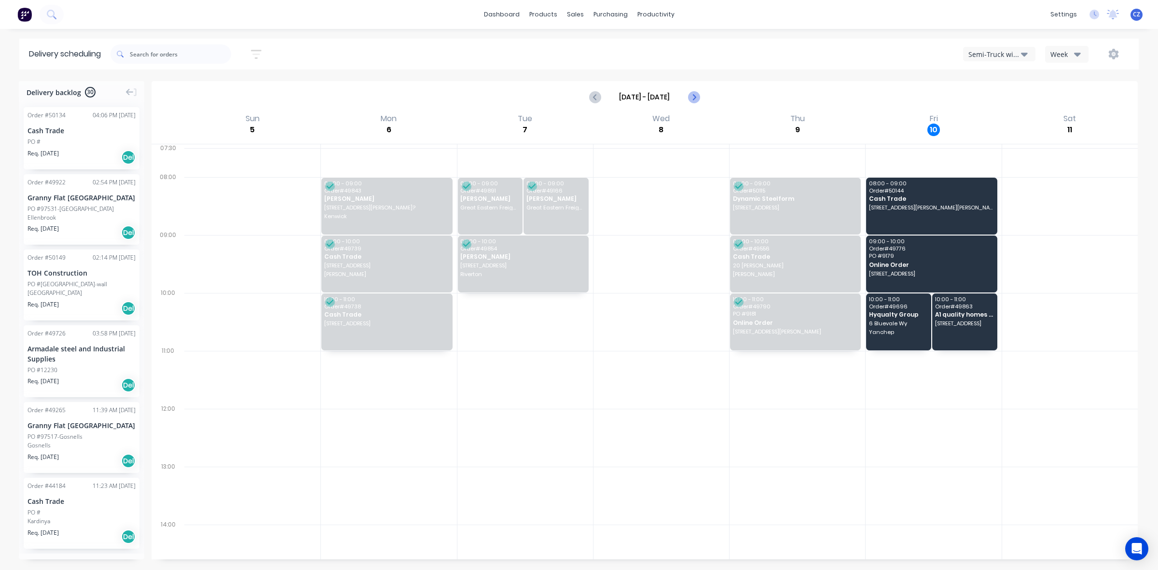
click at [694, 97] on icon "Next page" at bounding box center [693, 97] width 12 height 12
type input "[DATE] - [DATE]"
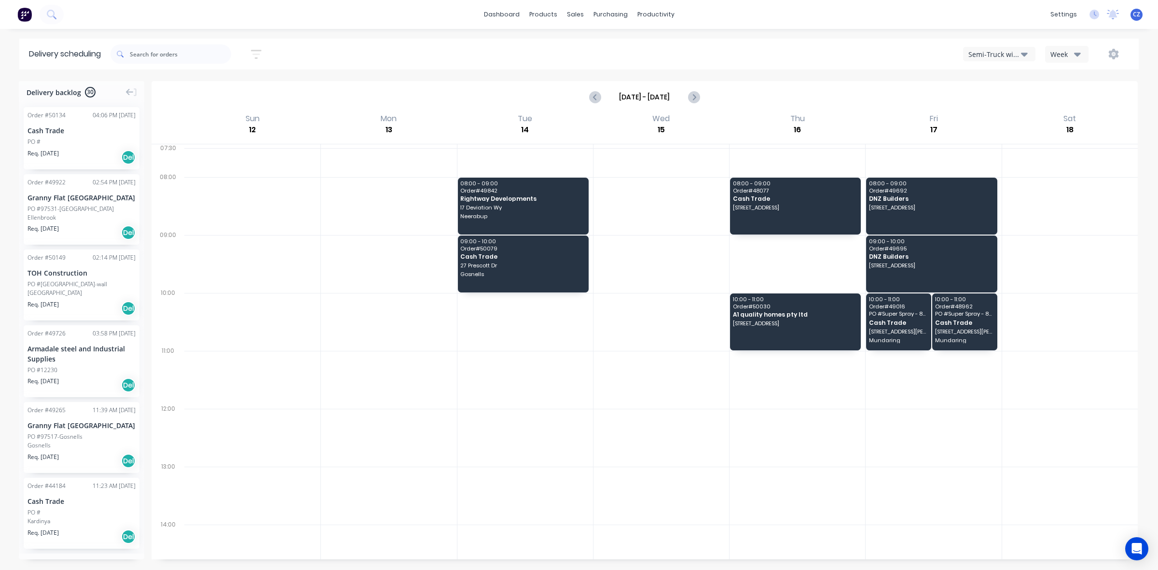
click at [987, 50] on div "Semi-Truck with Hiab" at bounding box center [994, 54] width 53 height 10
click at [999, 78] on div "Semi-Truck with Hiab" at bounding box center [1011, 78] width 96 height 19
click at [1019, 54] on div "Semi-Truck with Hiab" at bounding box center [994, 54] width 53 height 10
click at [1007, 143] on div "Midland Hiab" at bounding box center [1011, 136] width 96 height 19
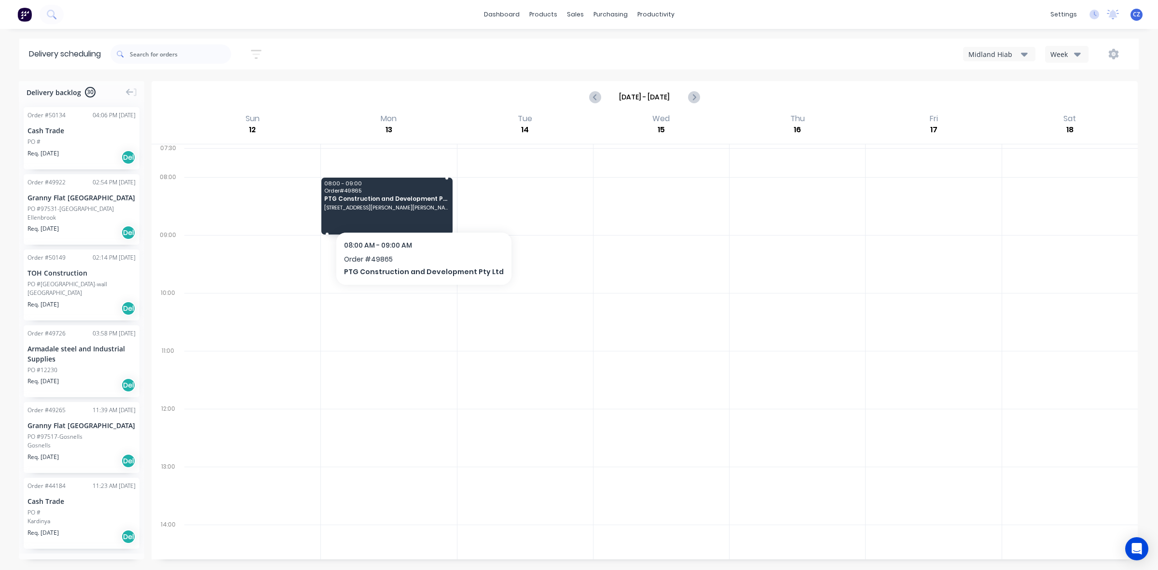
click at [417, 210] on span "[STREET_ADDRESS][PERSON_NAME][PERSON_NAME]" at bounding box center [386, 208] width 124 height 6
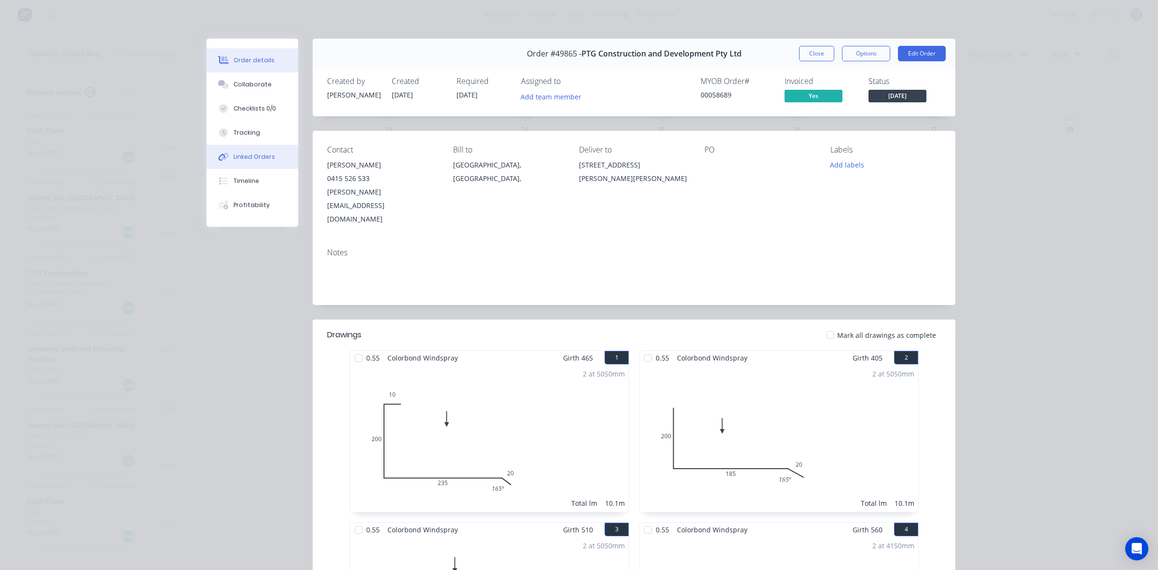
click at [247, 157] on div "Linked Orders" at bounding box center [253, 156] width 41 height 9
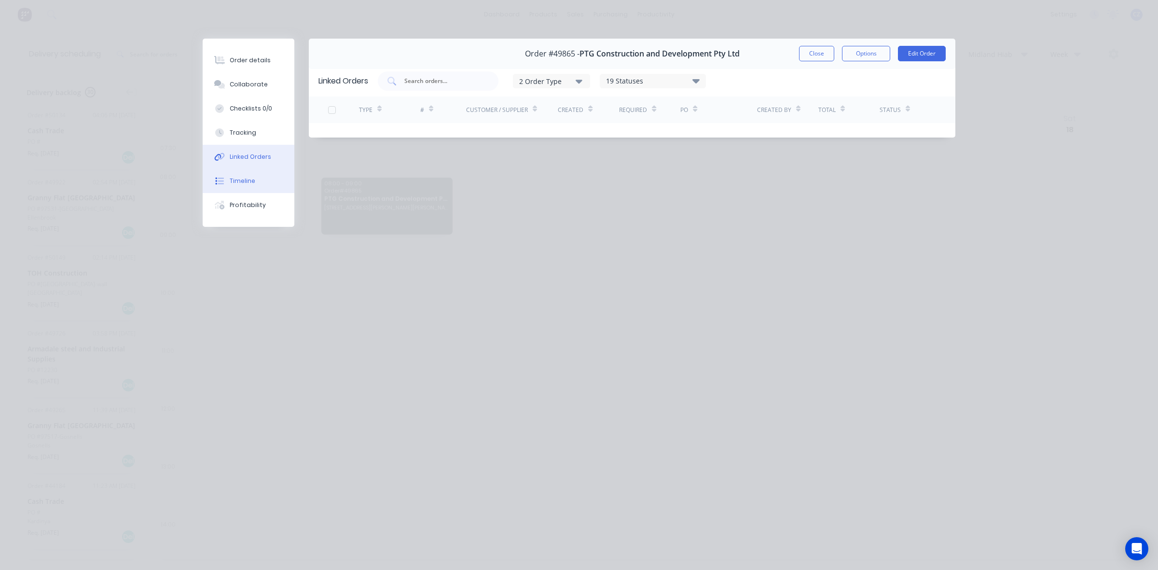
click at [254, 181] on button "Timeline" at bounding box center [249, 181] width 92 height 24
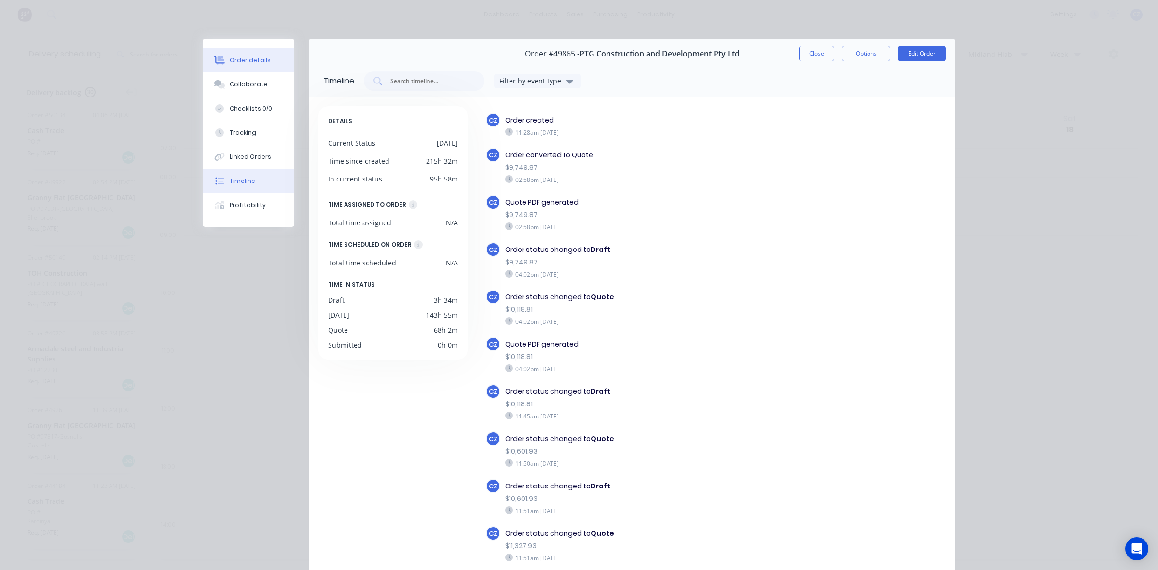
click at [263, 70] on button "Order details" at bounding box center [249, 60] width 92 height 24
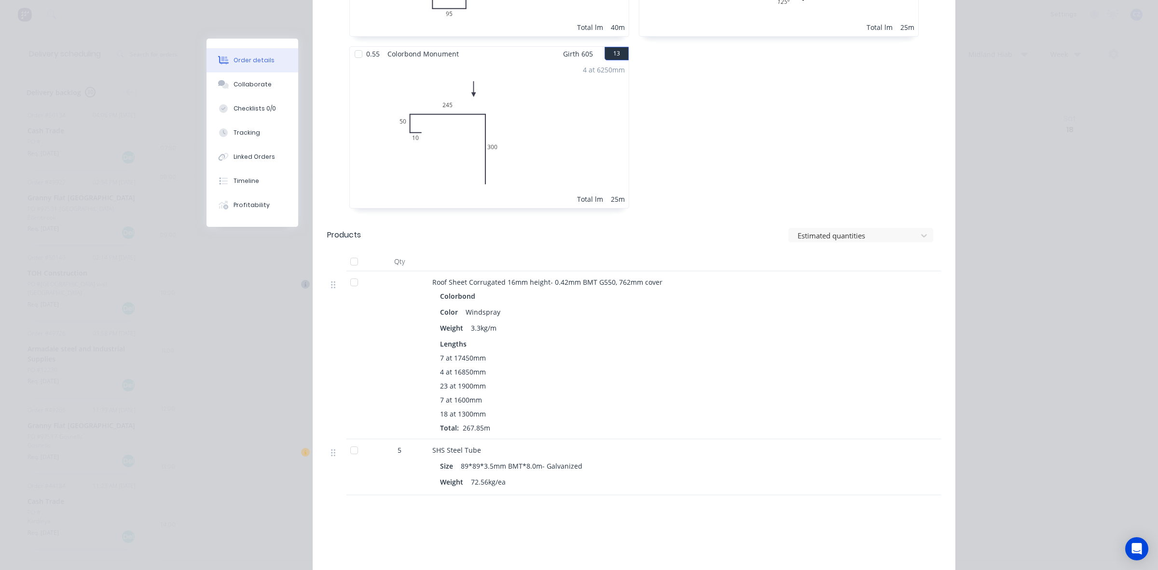
scroll to position [1415, 0]
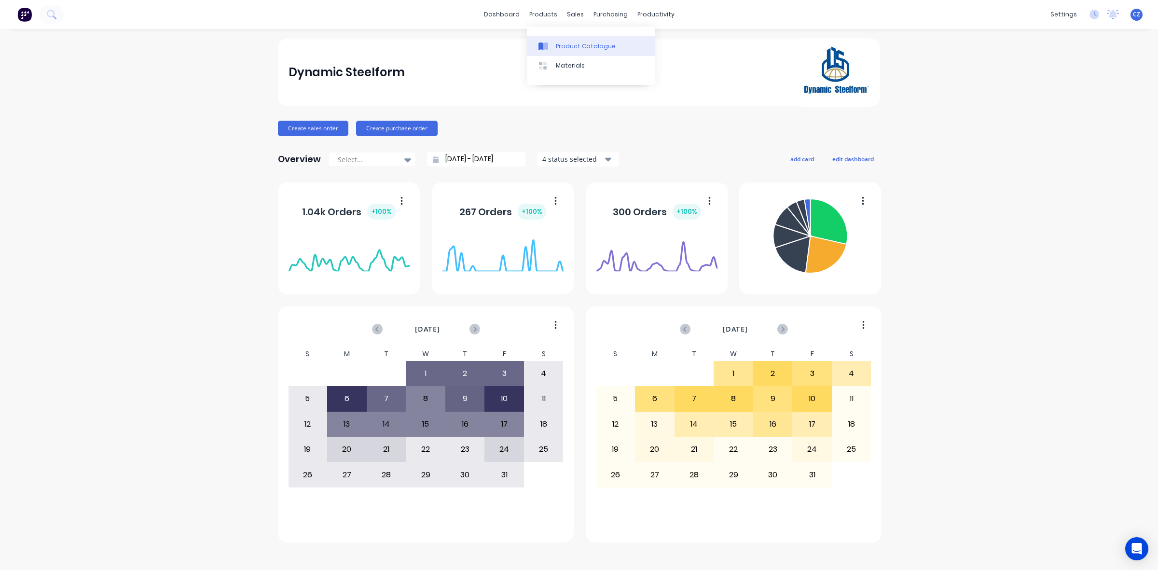
click at [555, 45] on link "Product Catalogue" at bounding box center [591, 45] width 128 height 19
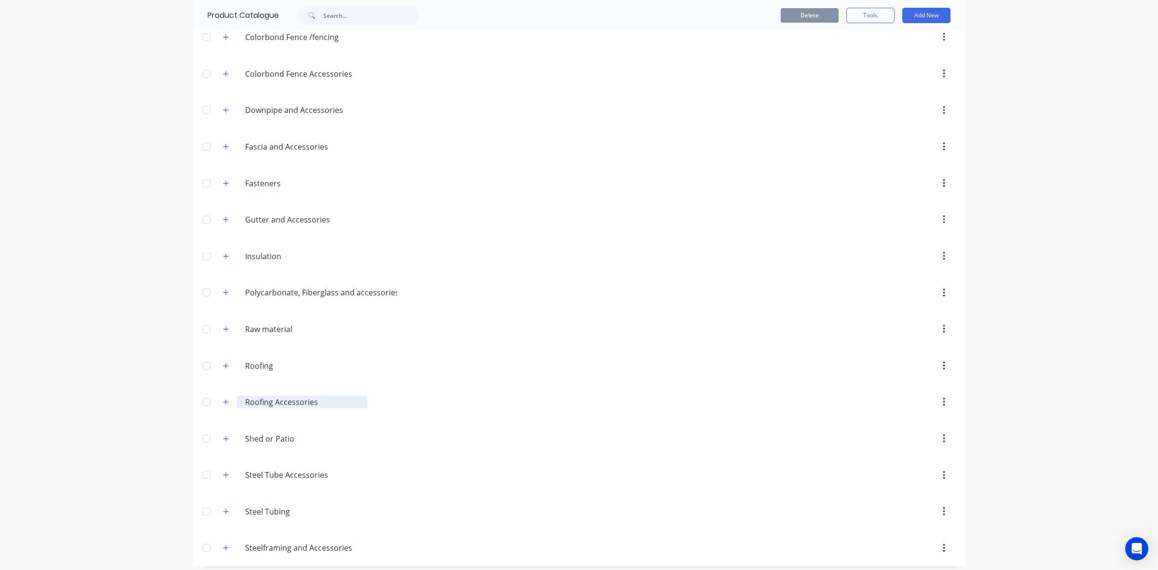
scroll to position [269, 0]
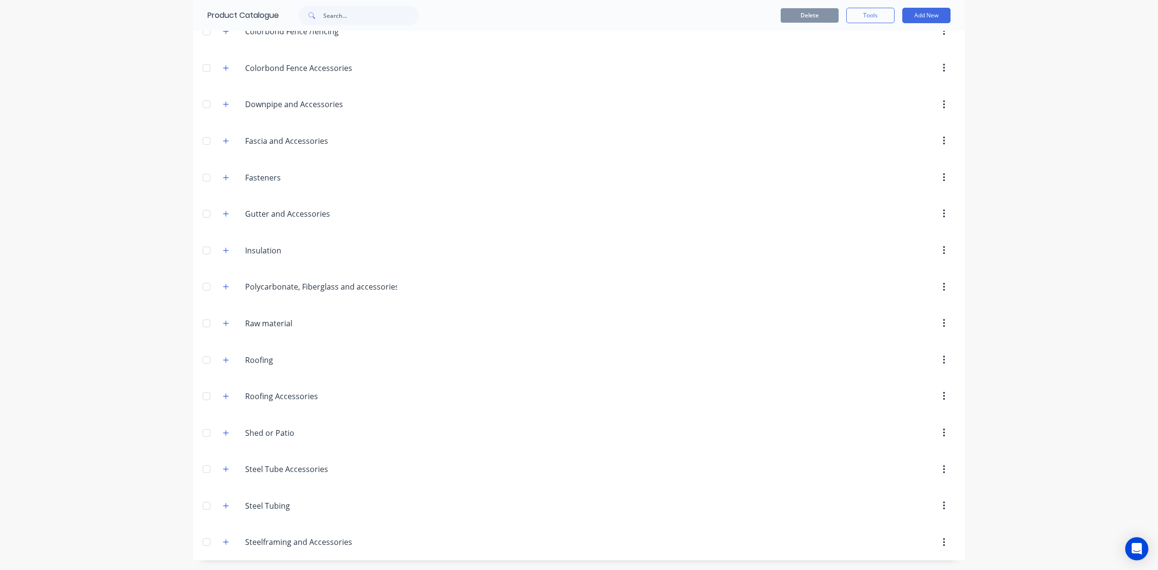
click at [209, 504] on div at bounding box center [206, 505] width 19 height 19
click at [223, 503] on icon "button" at bounding box center [226, 501] width 6 height 7
click at [223, 503] on icon "button" at bounding box center [226, 505] width 6 height 7
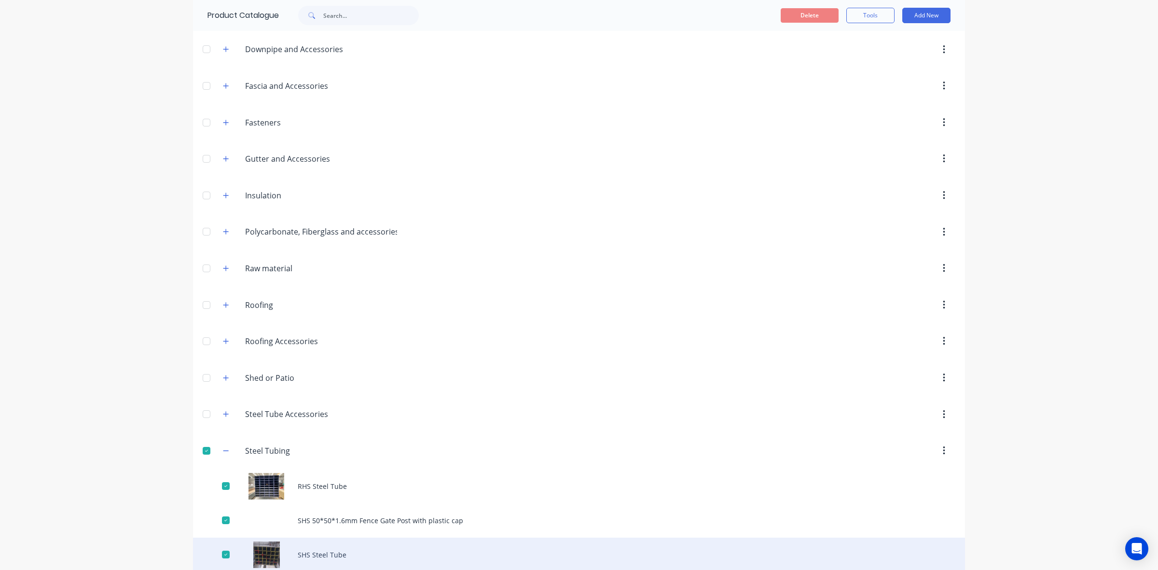
scroll to position [372, 0]
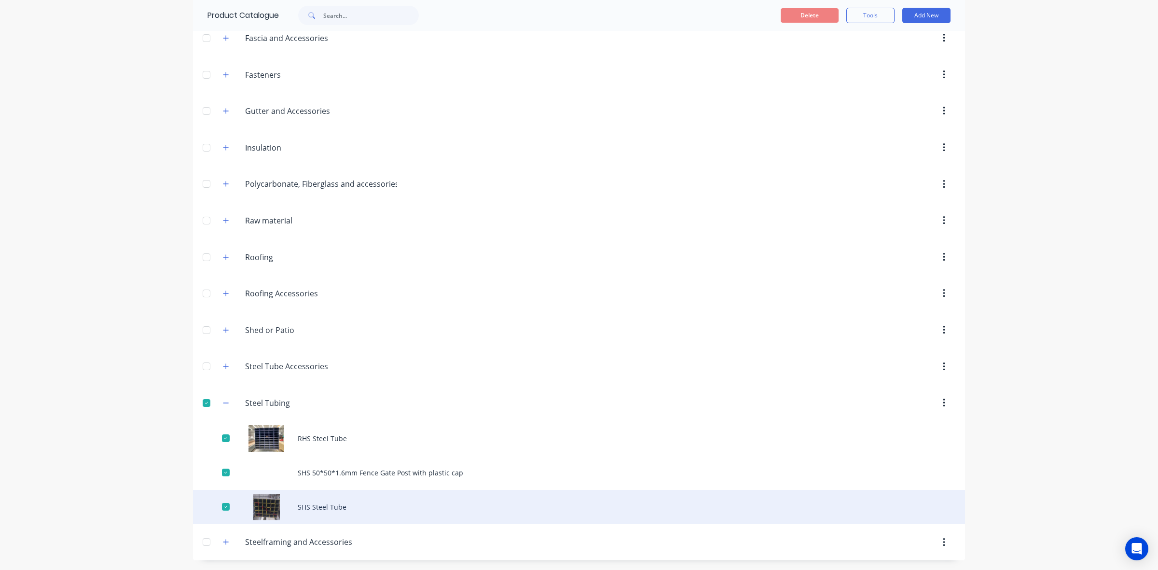
click at [389, 499] on div "SHS Steel Tube" at bounding box center [579, 507] width 772 height 34
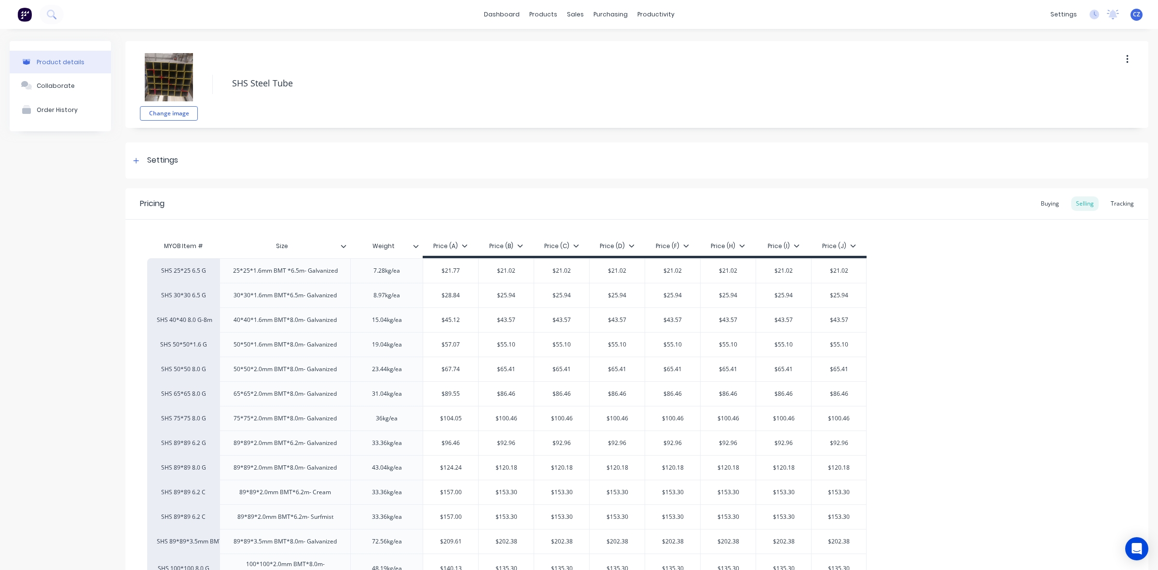
type textarea "x"
click at [1117, 205] on div "Tracking" at bounding box center [1122, 203] width 33 height 14
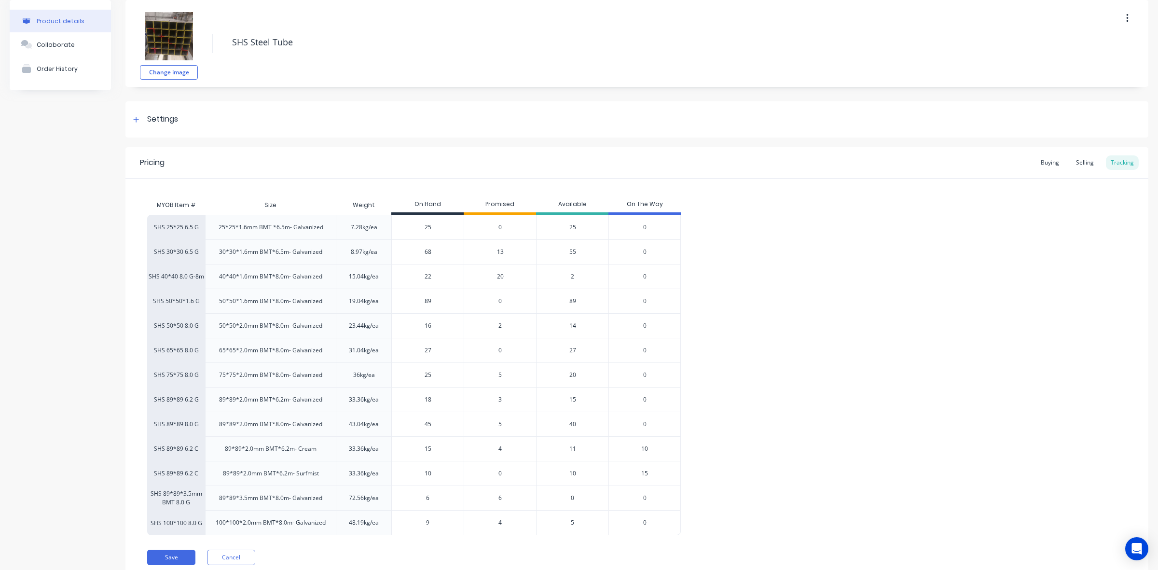
scroll to position [79, 0]
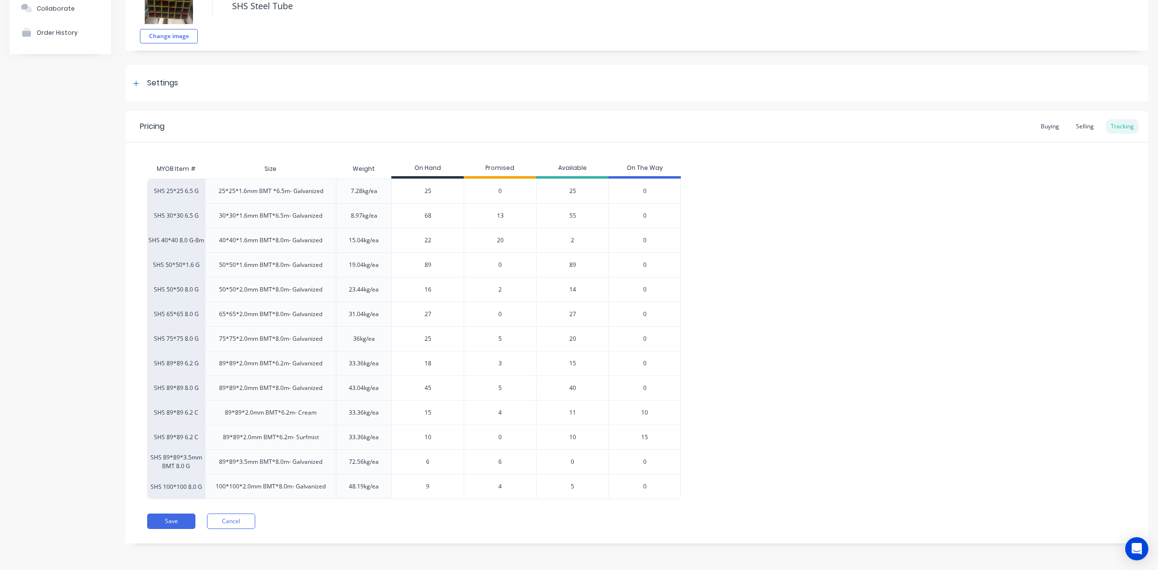
click at [499, 462] on span "6" at bounding box center [499, 461] width 3 height 9
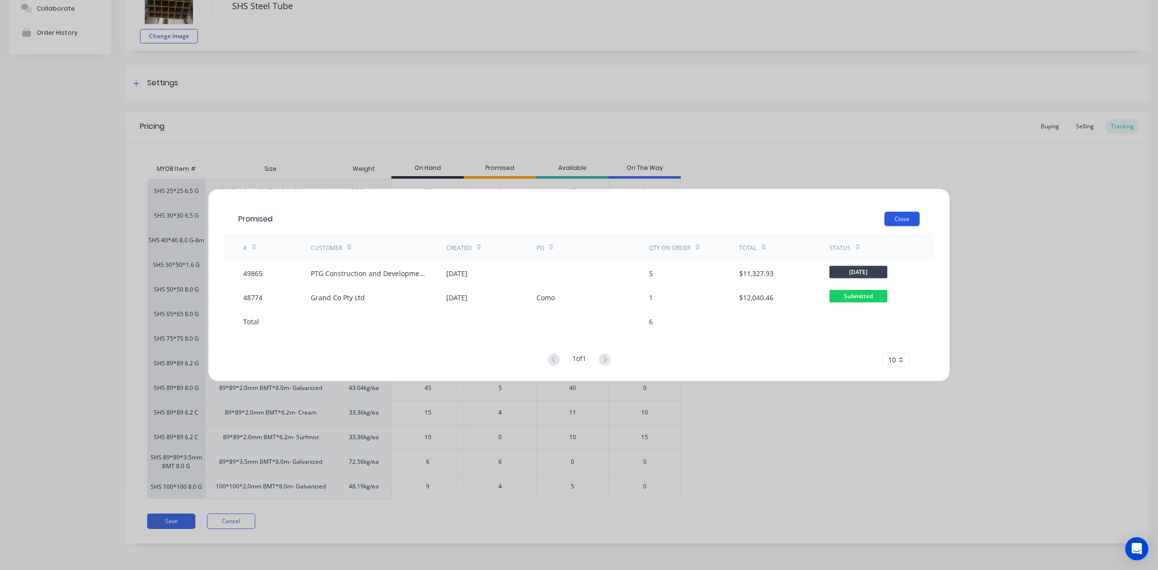
click at [900, 223] on button "Close" at bounding box center [901, 218] width 35 height 14
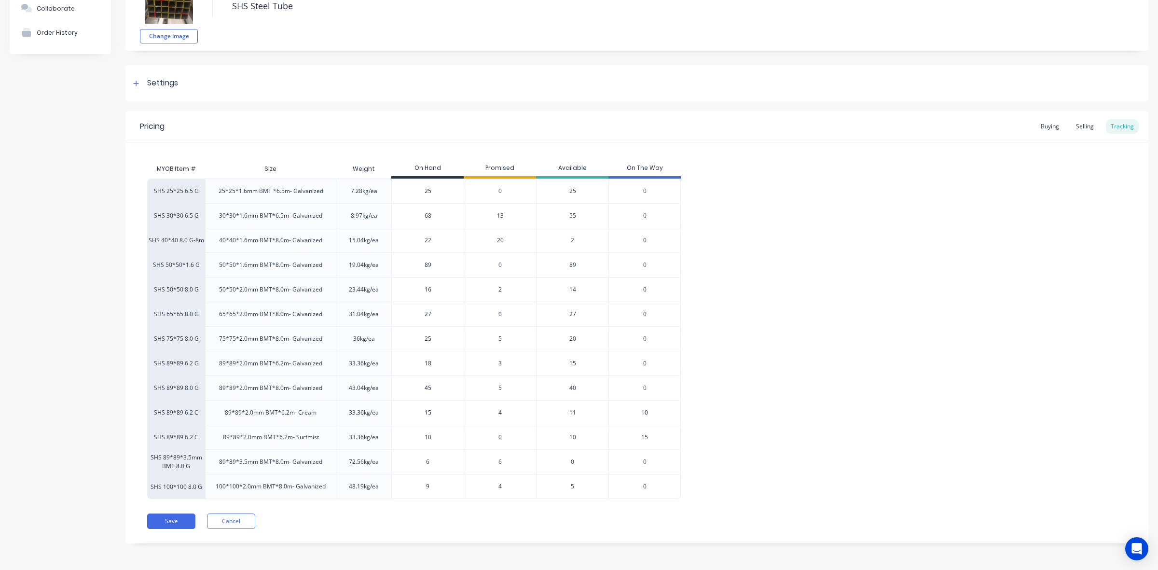
click at [801, 324] on div "SHS 25*25 6.5 G 25*25*1.6mm BMT *6.5m- Galvanized 7.28kg/ea 25 0 25 0 SHS 30*30…" at bounding box center [636, 338] width 979 height 320
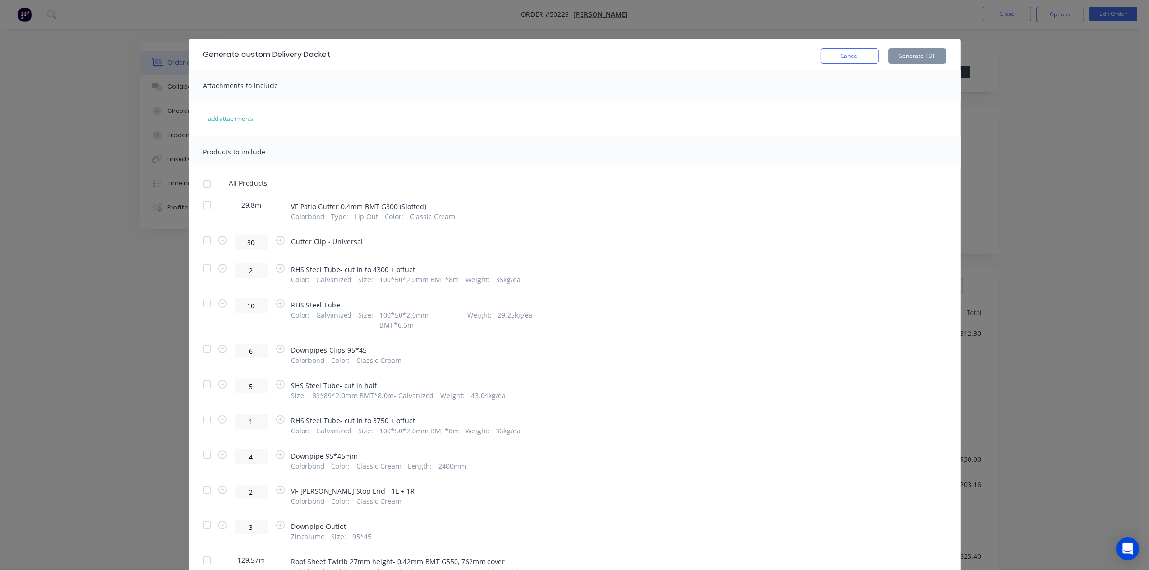
click at [201, 185] on div at bounding box center [206, 183] width 19 height 19
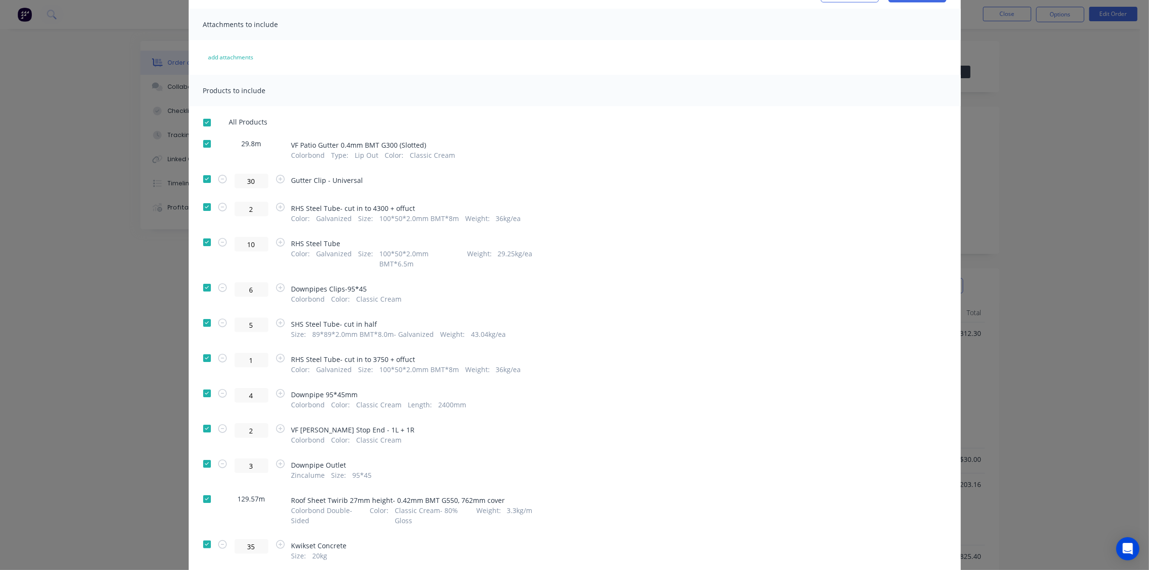
scroll to position [121, 0]
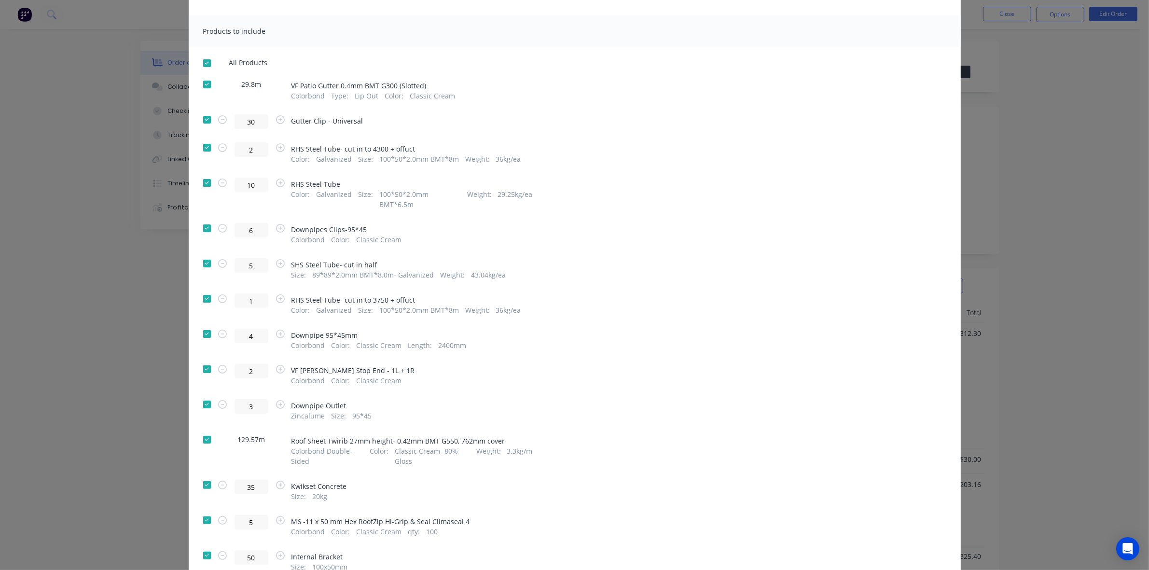
click at [202, 148] on div at bounding box center [206, 147] width 19 height 19
click at [199, 219] on div at bounding box center [206, 228] width 19 height 19
click at [203, 219] on div at bounding box center [206, 228] width 19 height 19
click at [203, 289] on div at bounding box center [206, 298] width 19 height 19
click at [201, 254] on div at bounding box center [206, 263] width 19 height 19
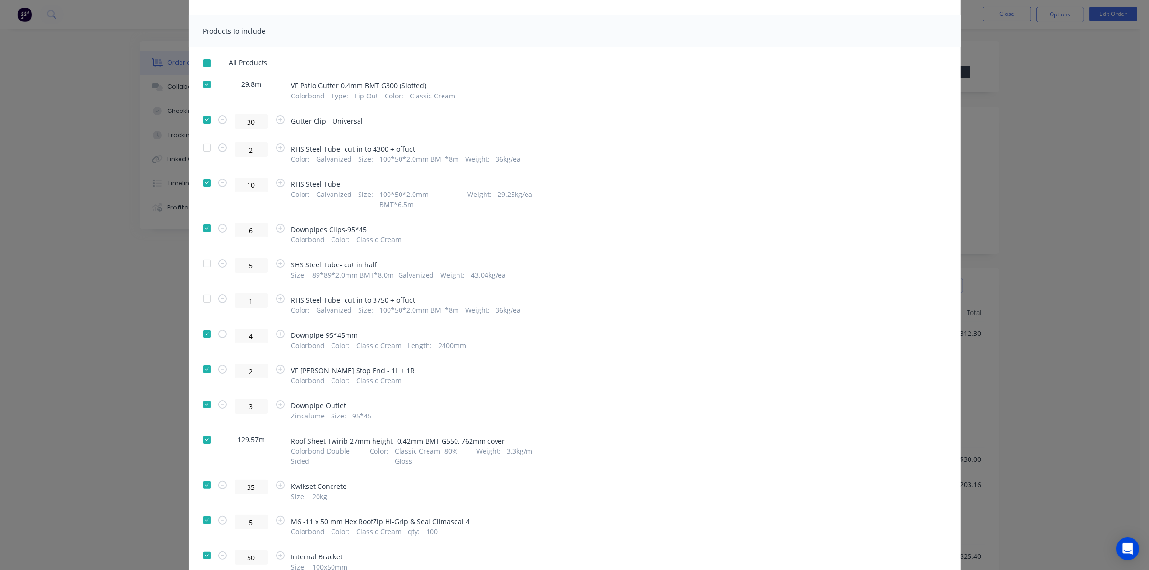
click at [197, 182] on div at bounding box center [206, 182] width 19 height 19
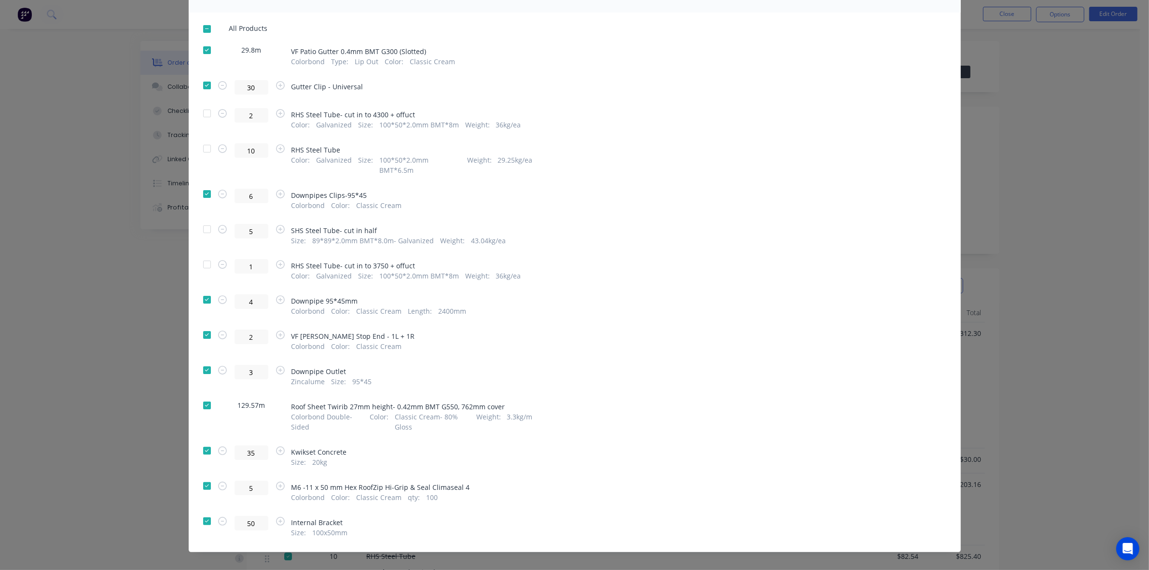
scroll to position [0, 0]
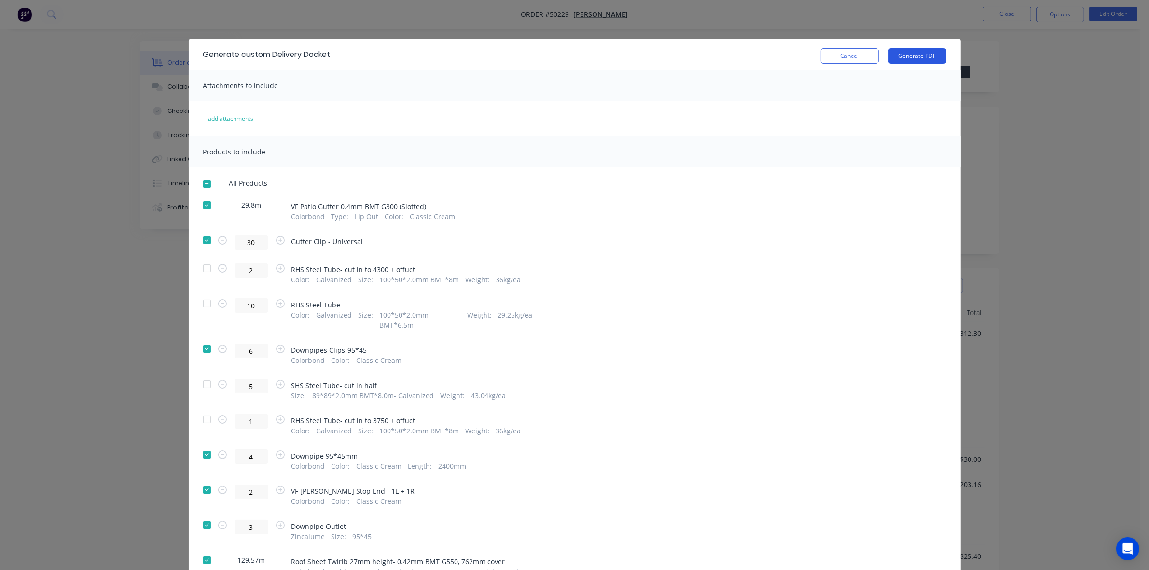
click at [920, 56] on button "Generate PDF" at bounding box center [917, 55] width 58 height 15
click at [854, 54] on button "Cancel" at bounding box center [850, 55] width 58 height 15
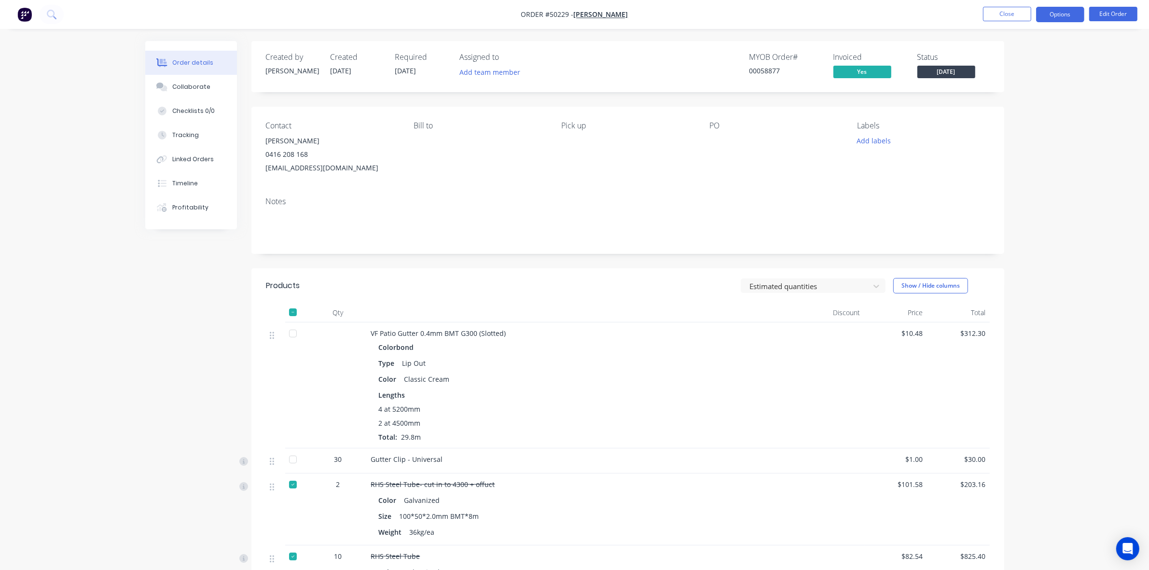
click at [1062, 14] on button "Options" at bounding box center [1060, 14] width 48 height 15
click at [1014, 181] on div "Purchase Products" at bounding box center [1030, 174] width 89 height 14
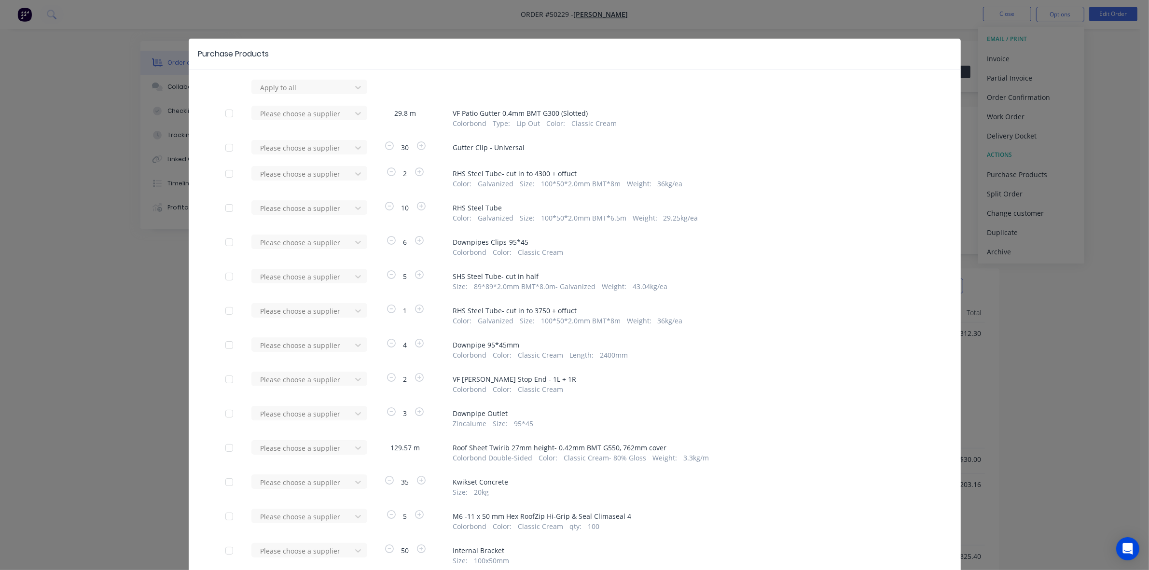
click at [261, 122] on div "Please choose a supplier" at bounding box center [304, 117] width 106 height 23
click at [280, 119] on div at bounding box center [303, 114] width 87 height 12
click at [280, 146] on div "Stratco ([GEOGRAPHIC_DATA]) Pty Ltd" at bounding box center [309, 154] width 116 height 28
click at [292, 149] on div at bounding box center [303, 148] width 87 height 12
click at [872, 191] on div "Apply to all Stratco ([GEOGRAPHIC_DATA]) Pty Ltd 29.8 m VF Patio Gutter 0.4mm B…" at bounding box center [575, 353] width 772 height 546
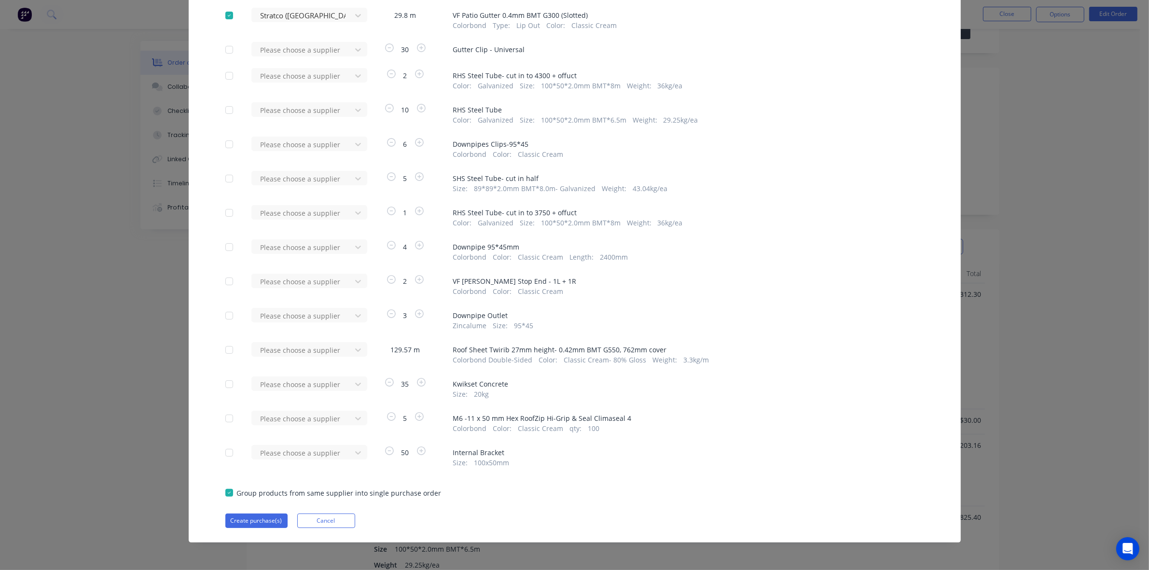
scroll to position [60, 0]
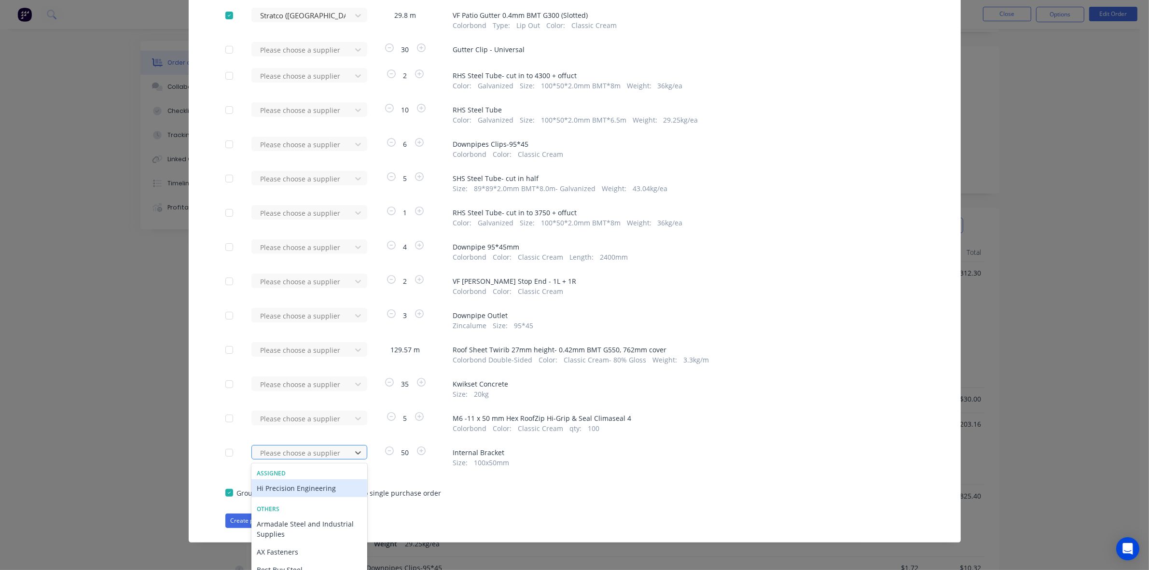
click at [297, 452] on div "34 results available. Use Up and Down to choose options, press Enter to select …" at bounding box center [304, 452] width 106 height 14
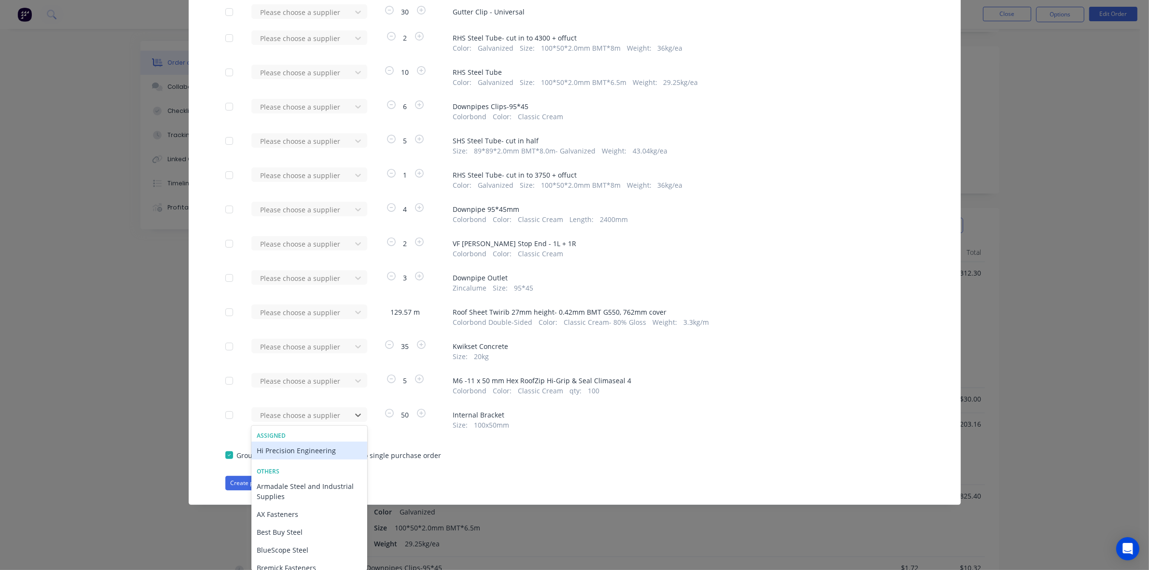
click at [710, 466] on div "Apply to all Stratco ([GEOGRAPHIC_DATA]) Pty Ltd 29.8 m VF Patio Gutter 0.4mm B…" at bounding box center [575, 217] width 772 height 546
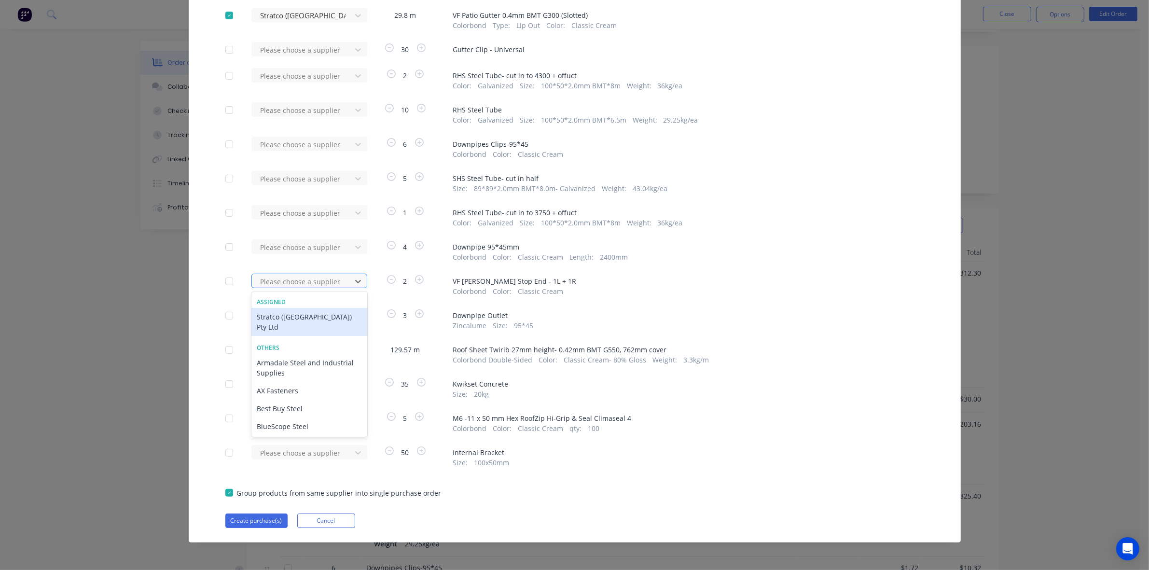
click at [309, 279] on div at bounding box center [303, 281] width 87 height 12
click at [280, 316] on div "Stratco ([GEOGRAPHIC_DATA]) Pty Ltd" at bounding box center [309, 322] width 116 height 28
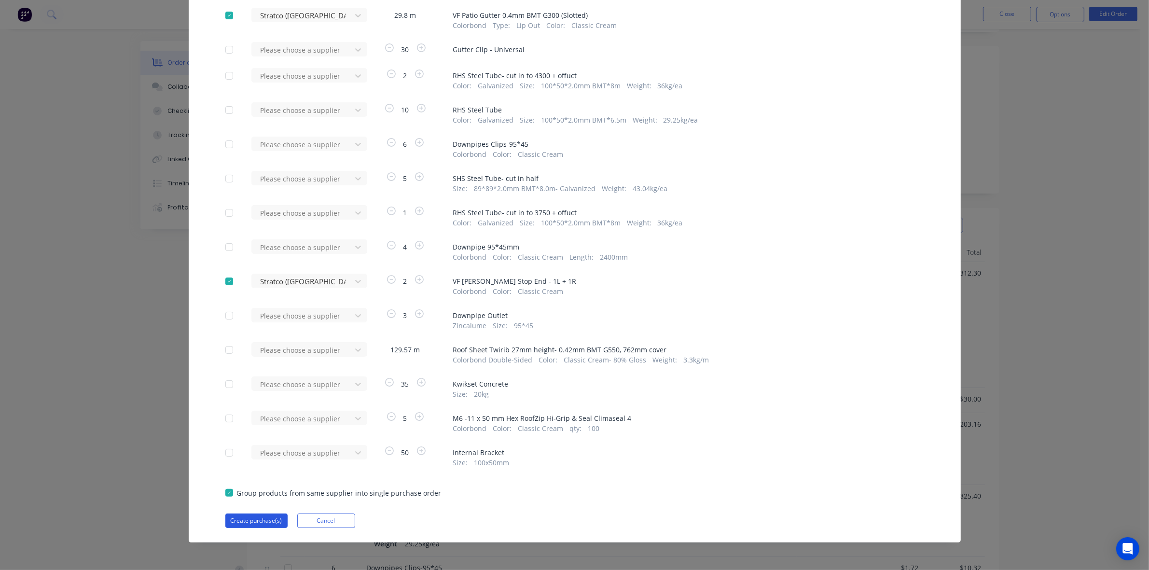
click at [268, 522] on button "Create purchase(s)" at bounding box center [256, 520] width 62 height 14
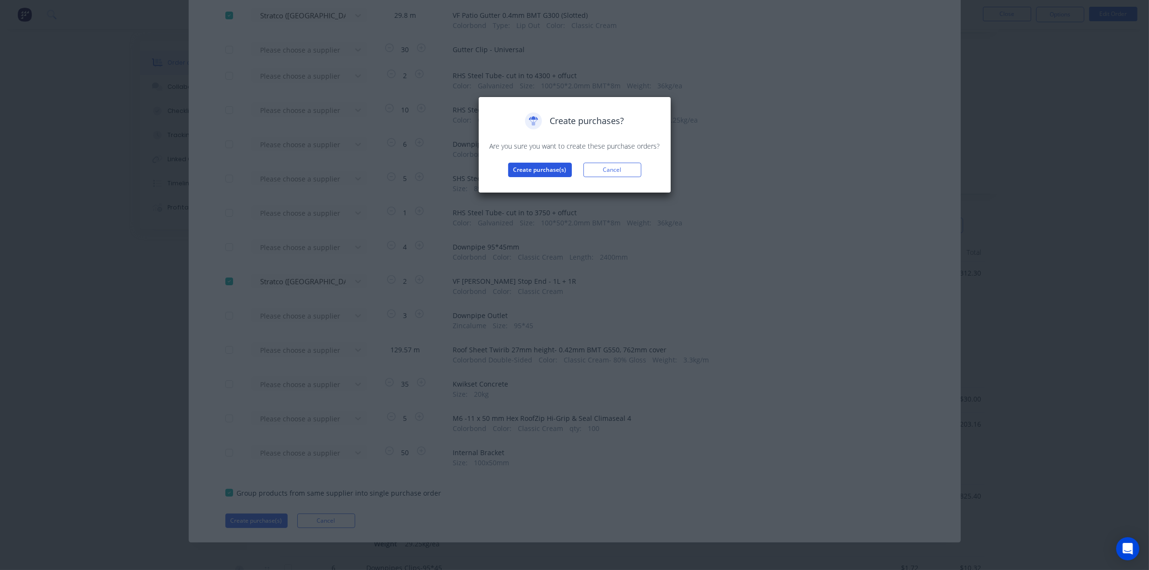
click at [544, 170] on button "Create purchase(s)" at bounding box center [540, 170] width 64 height 14
click at [544, 187] on button "View purchase(s)" at bounding box center [540, 185] width 58 height 14
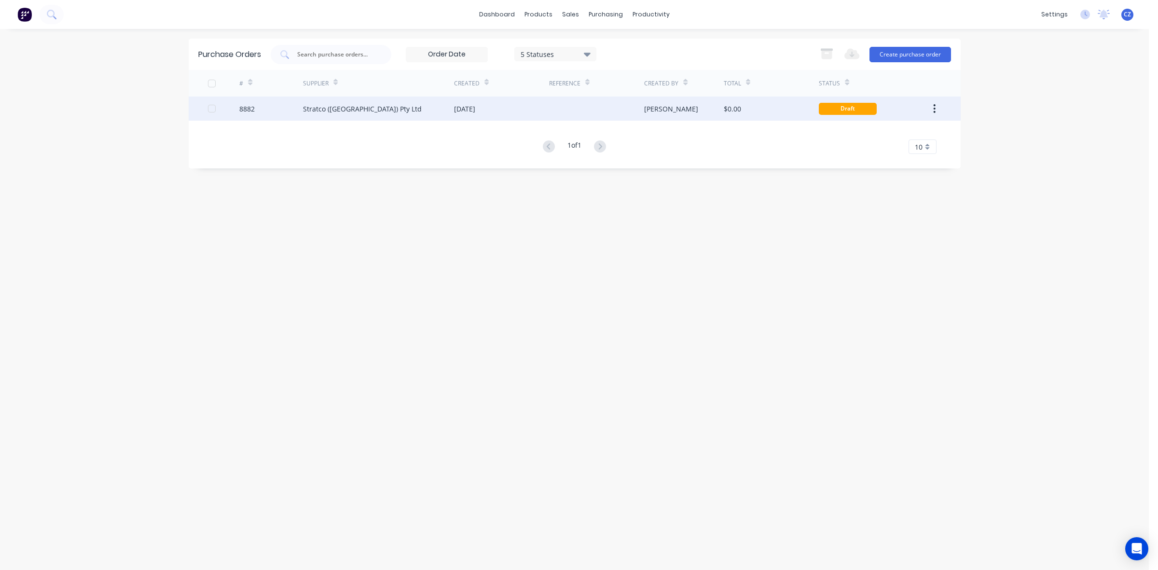
click at [475, 111] on div "[DATE]" at bounding box center [464, 109] width 21 height 10
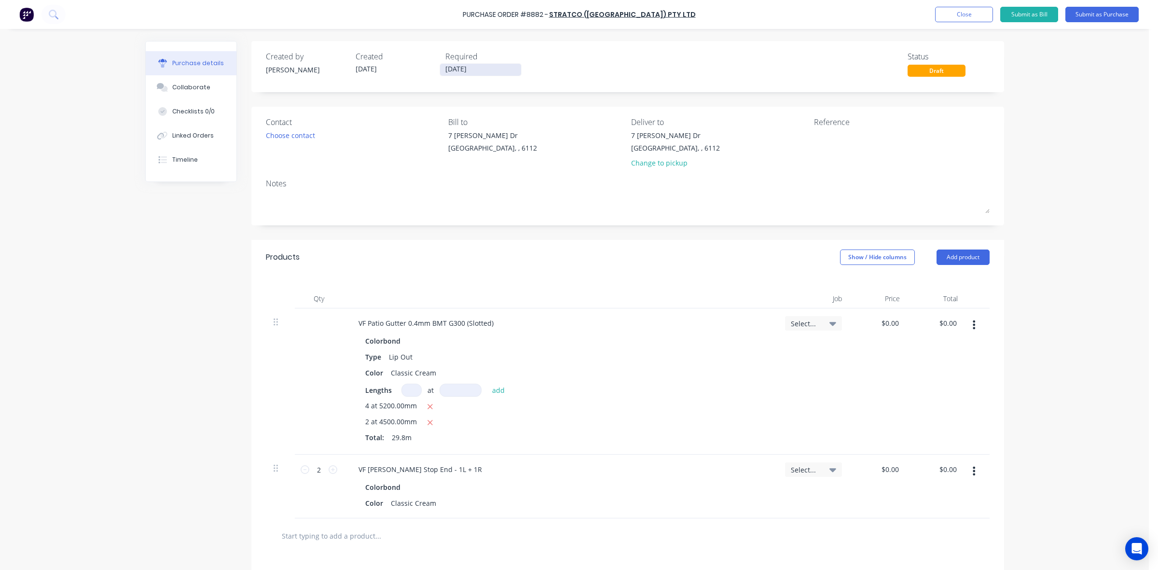
click at [454, 70] on input "[DATE]" at bounding box center [480, 70] width 81 height 12
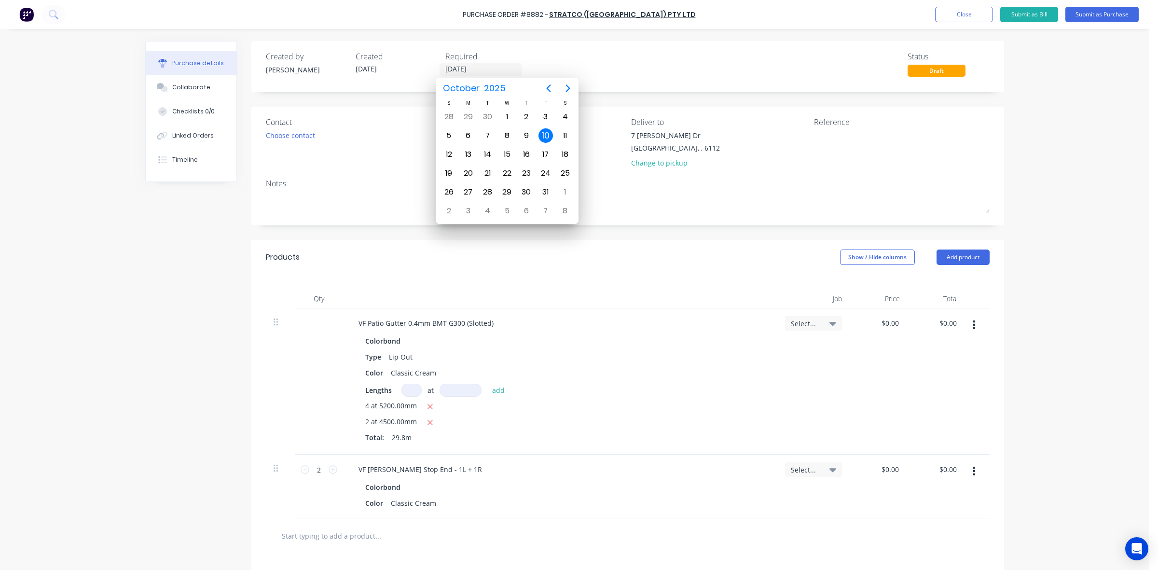
click at [635, 265] on div "Products Show / Hide columns Add product" at bounding box center [627, 257] width 753 height 35
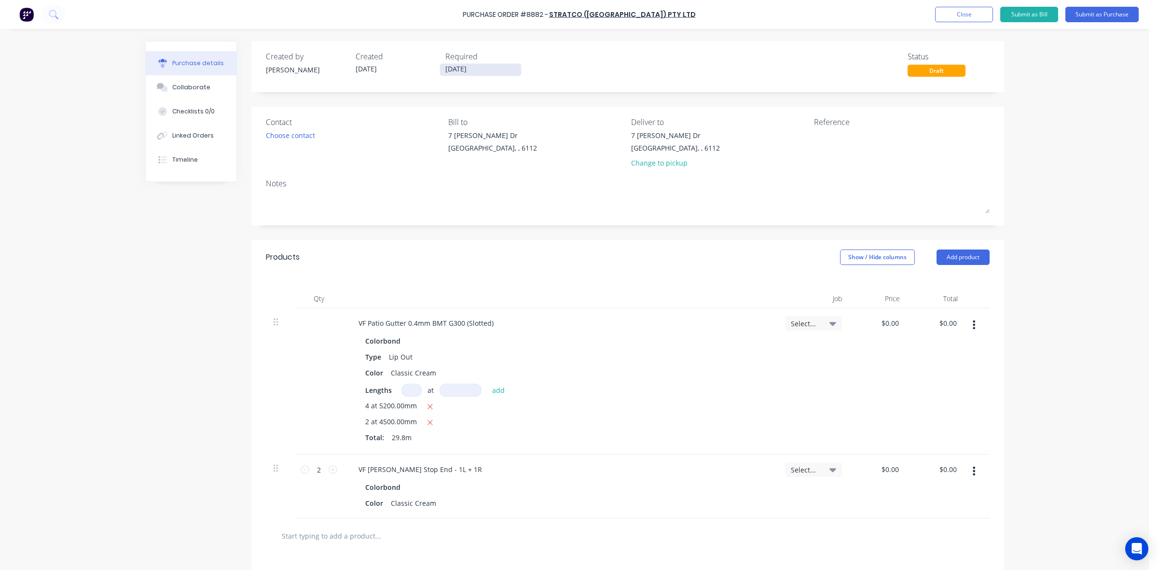
click at [462, 69] on input "[DATE]" at bounding box center [480, 70] width 81 height 12
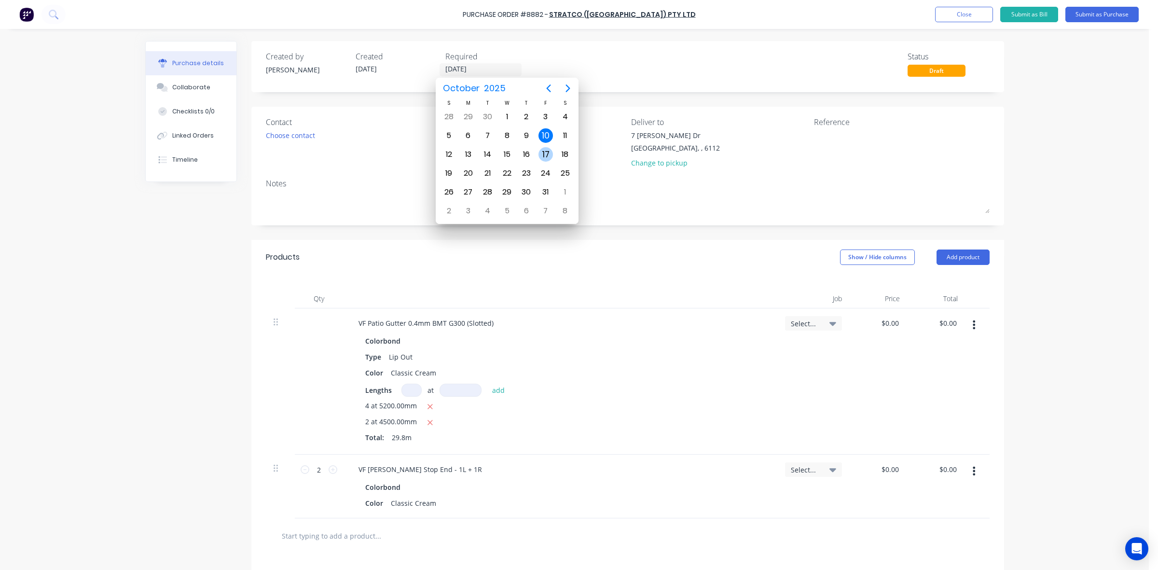
click at [550, 157] on div "17" at bounding box center [545, 154] width 14 height 14
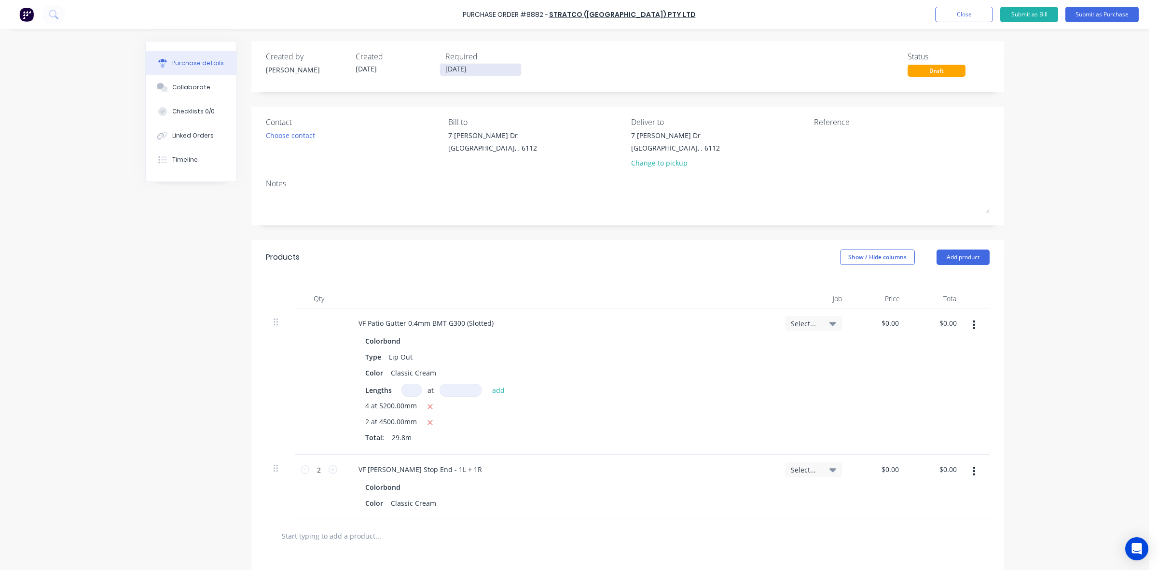
click at [447, 67] on input "[DATE]" at bounding box center [480, 70] width 81 height 12
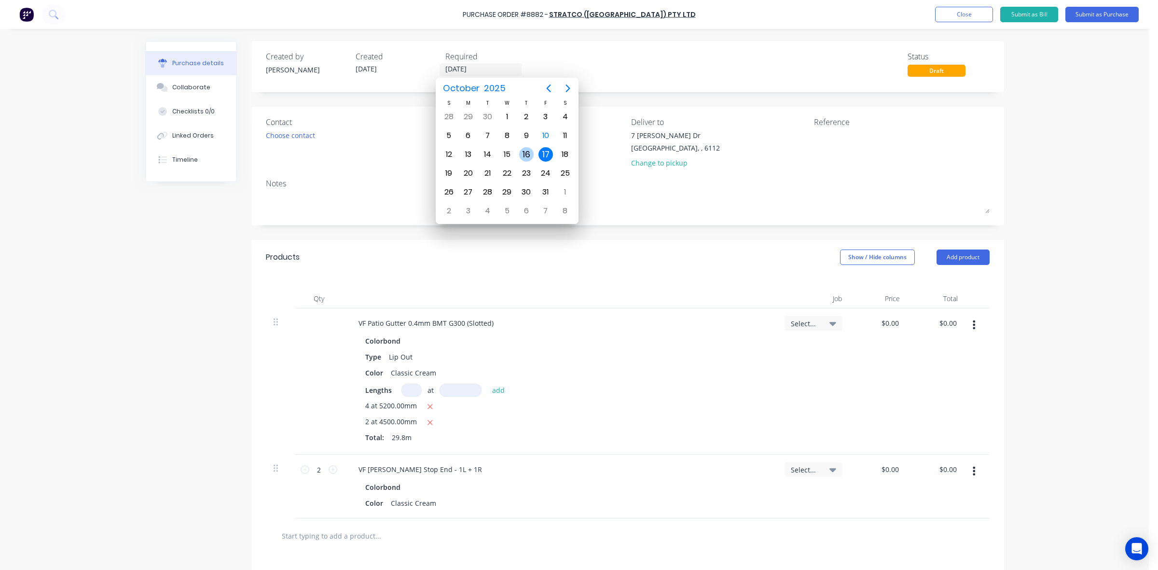
click at [530, 153] on div "16" at bounding box center [526, 154] width 14 height 14
type input "[DATE]"
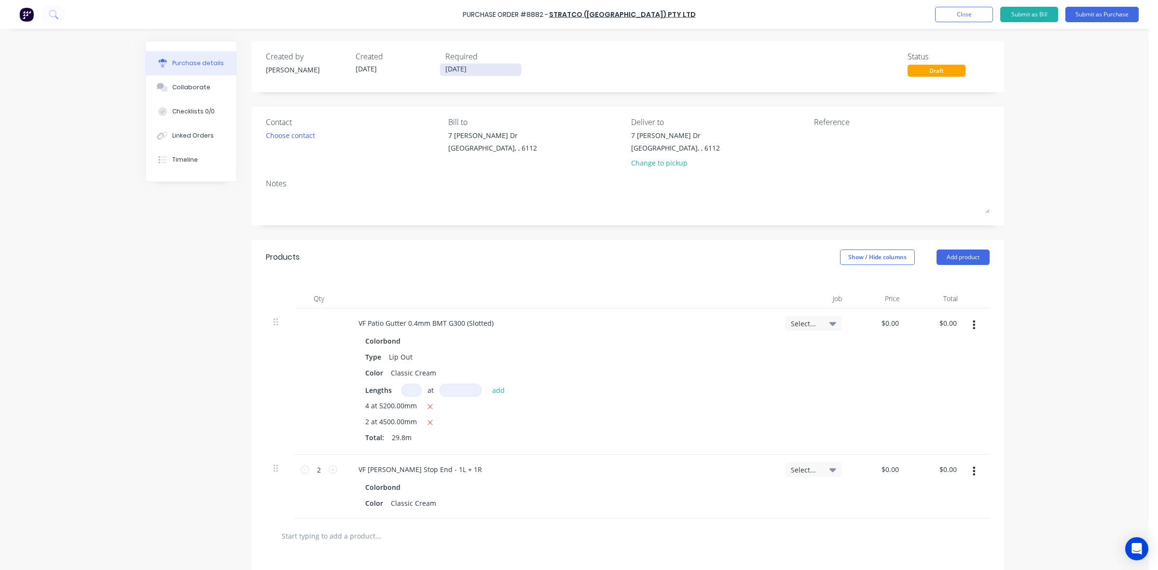
click at [461, 68] on input "[DATE]" at bounding box center [480, 70] width 81 height 12
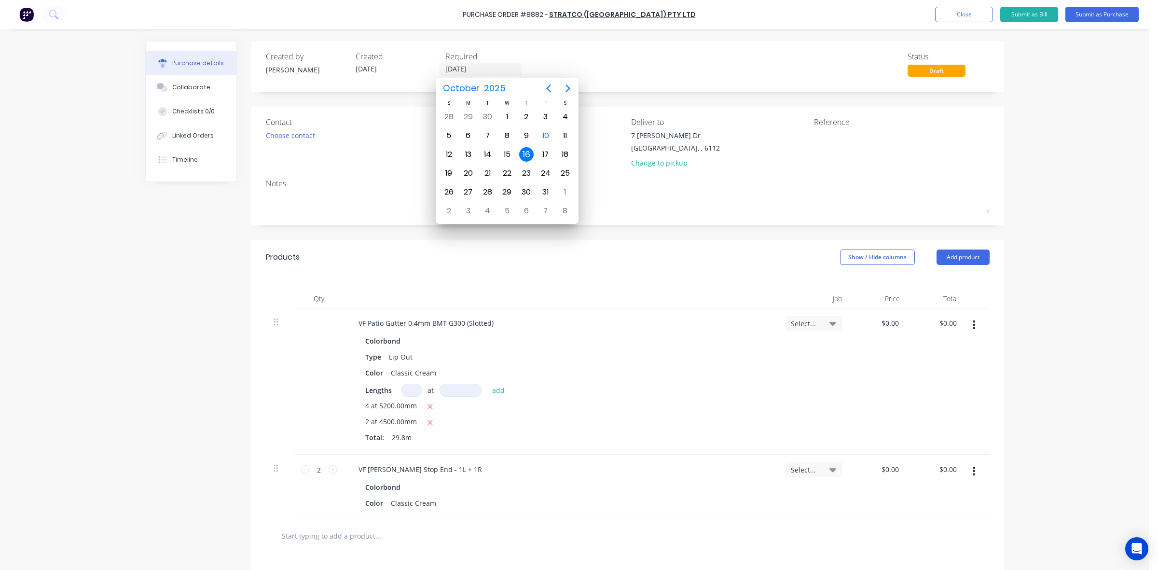
click at [671, 252] on div "Products Show / Hide columns Add product" at bounding box center [627, 257] width 753 height 35
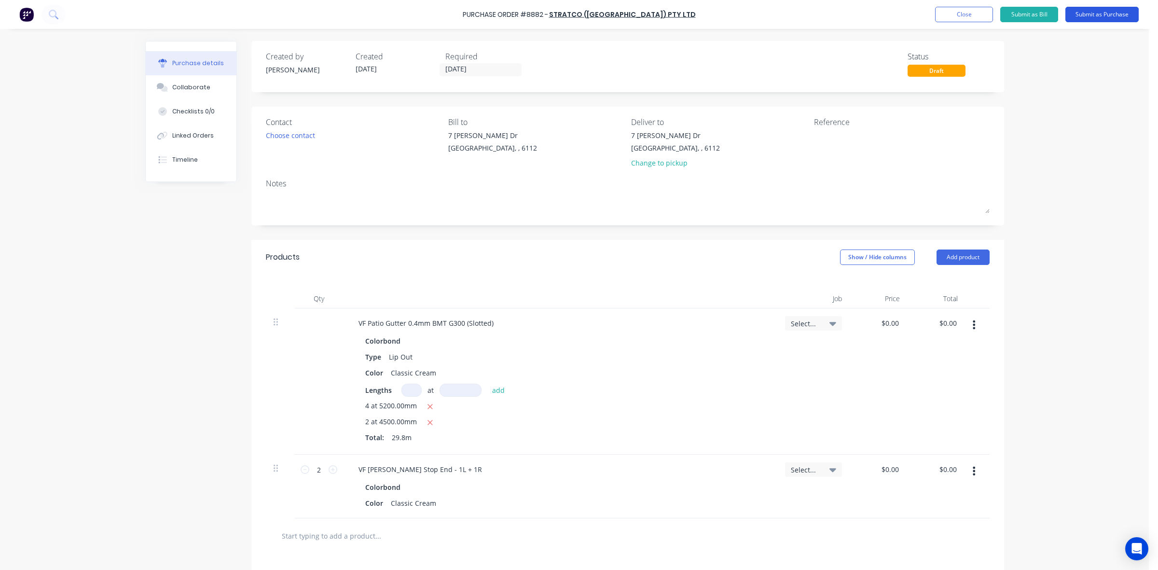
click at [1105, 16] on button "Submit as Purchase" at bounding box center [1101, 14] width 73 height 15
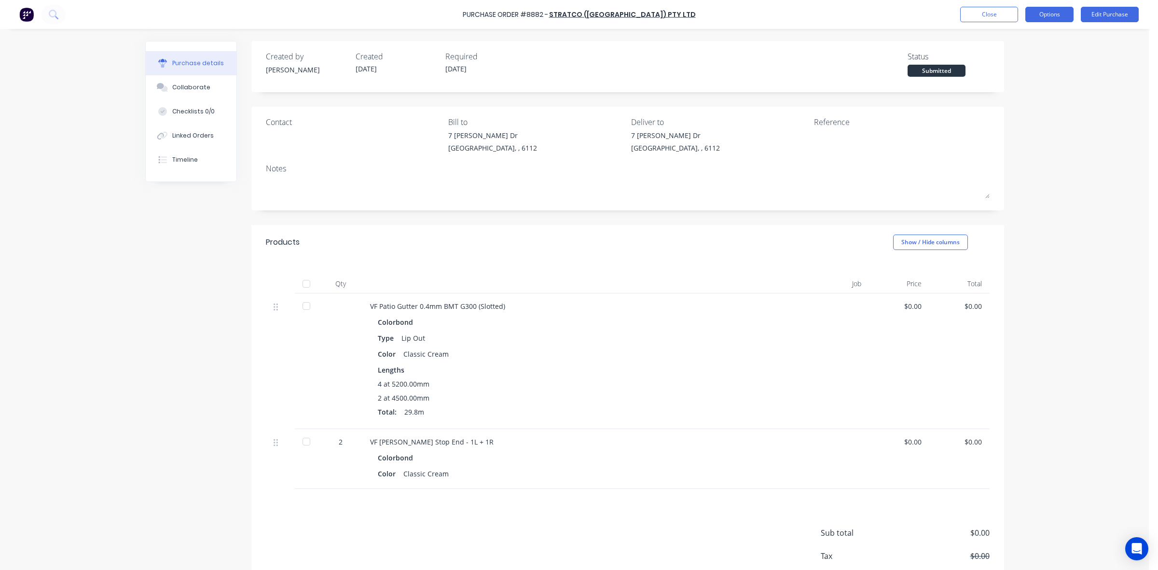
click at [1053, 17] on button "Options" at bounding box center [1049, 14] width 48 height 15
click at [1014, 39] on div "Print / Email" at bounding box center [1027, 39] width 74 height 14
click at [1018, 77] on div "Without pricing" at bounding box center [1027, 78] width 74 height 14
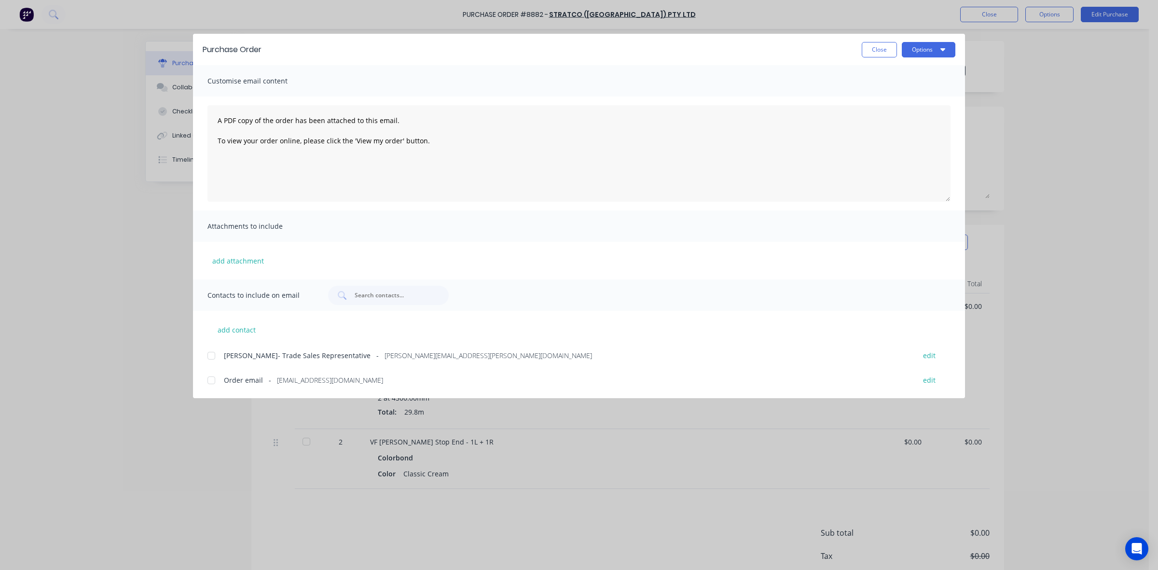
click at [210, 379] on div at bounding box center [211, 379] width 19 height 19
click at [932, 51] on button "Options" at bounding box center [929, 49] width 54 height 15
click at [904, 112] on div "Email" at bounding box center [909, 113] width 74 height 14
click at [862, 54] on button "Close" at bounding box center [879, 49] width 35 height 15
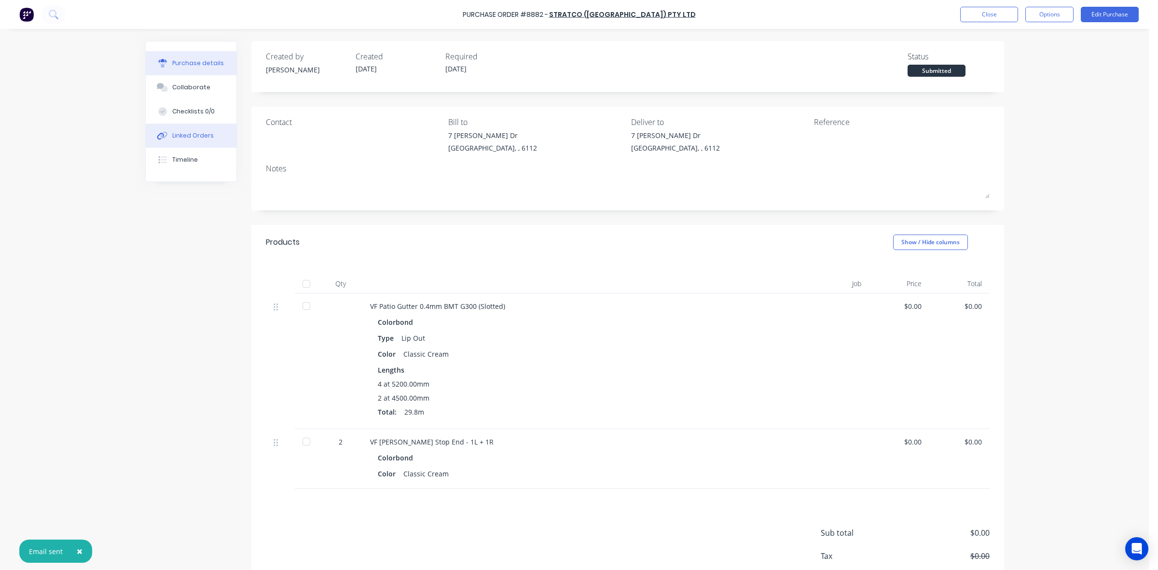
click at [165, 135] on button "Linked Orders" at bounding box center [191, 135] width 91 height 24
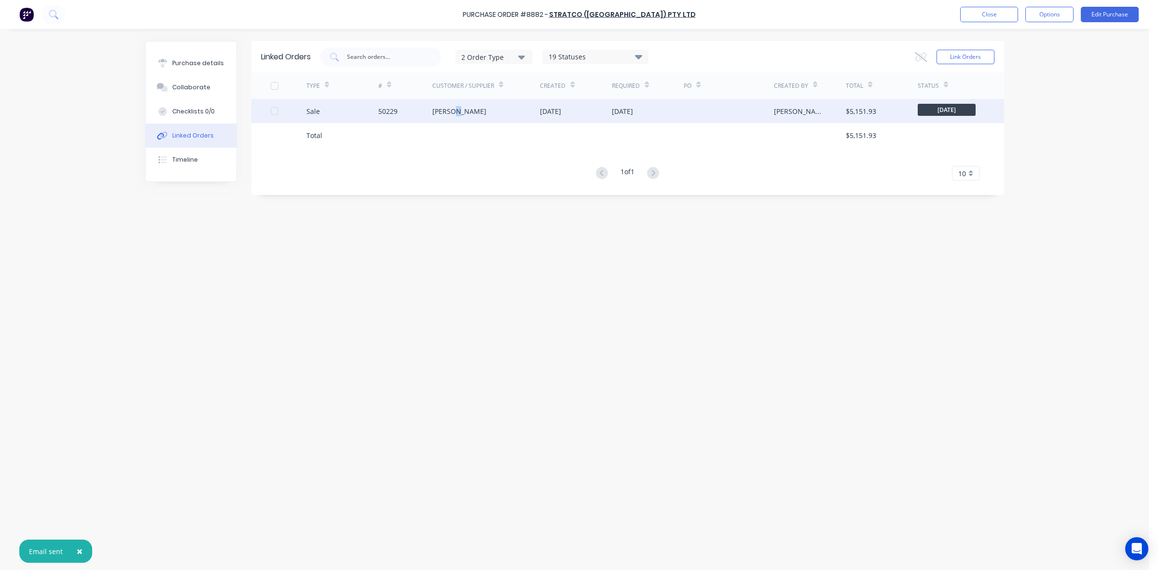
click at [458, 110] on div "[PERSON_NAME]" at bounding box center [459, 111] width 54 height 10
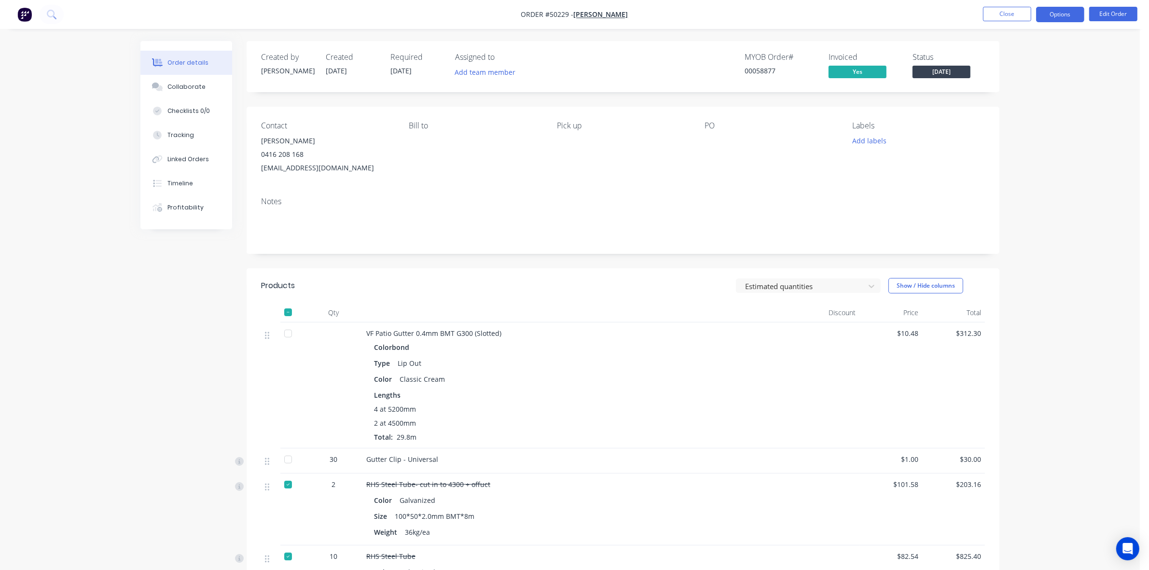
click at [1052, 13] on button "Options" at bounding box center [1060, 14] width 48 height 15
click at [1028, 115] on div "Work Order" at bounding box center [1030, 117] width 89 height 14
click at [1027, 116] on div "Custom" at bounding box center [1030, 117] width 89 height 14
click at [1024, 99] on div "Without pricing" at bounding box center [1030, 97] width 89 height 14
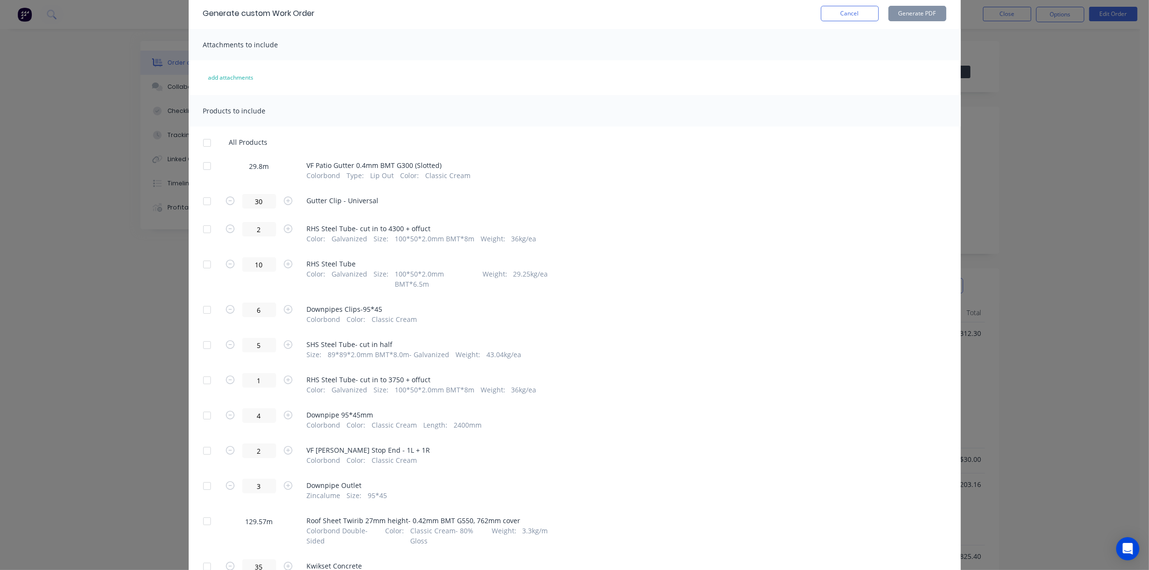
scroll to position [155, 0]
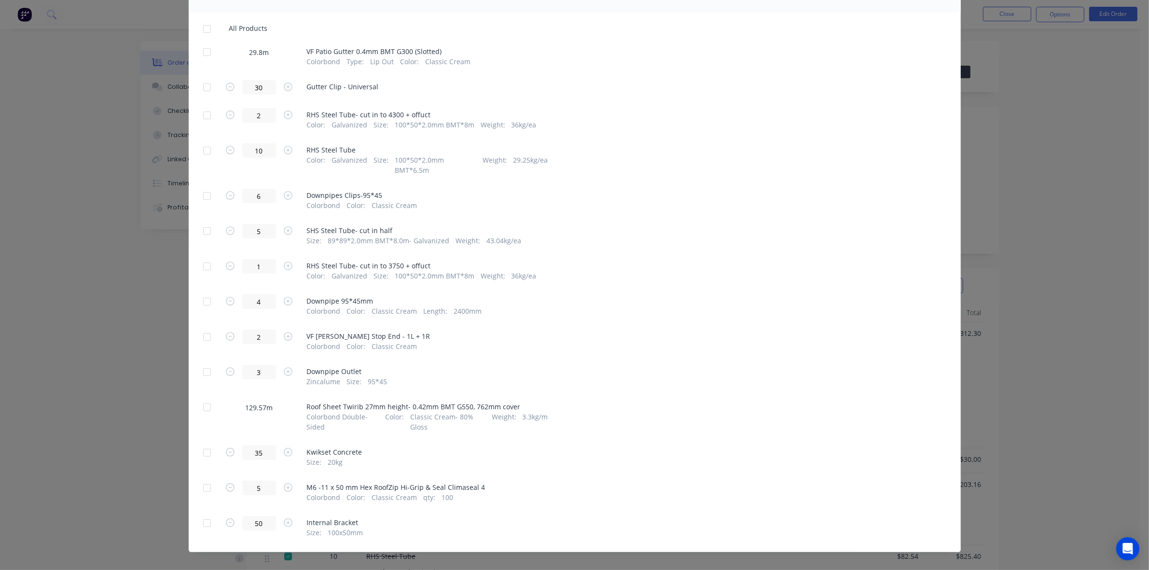
click at [204, 399] on div at bounding box center [206, 406] width 19 height 19
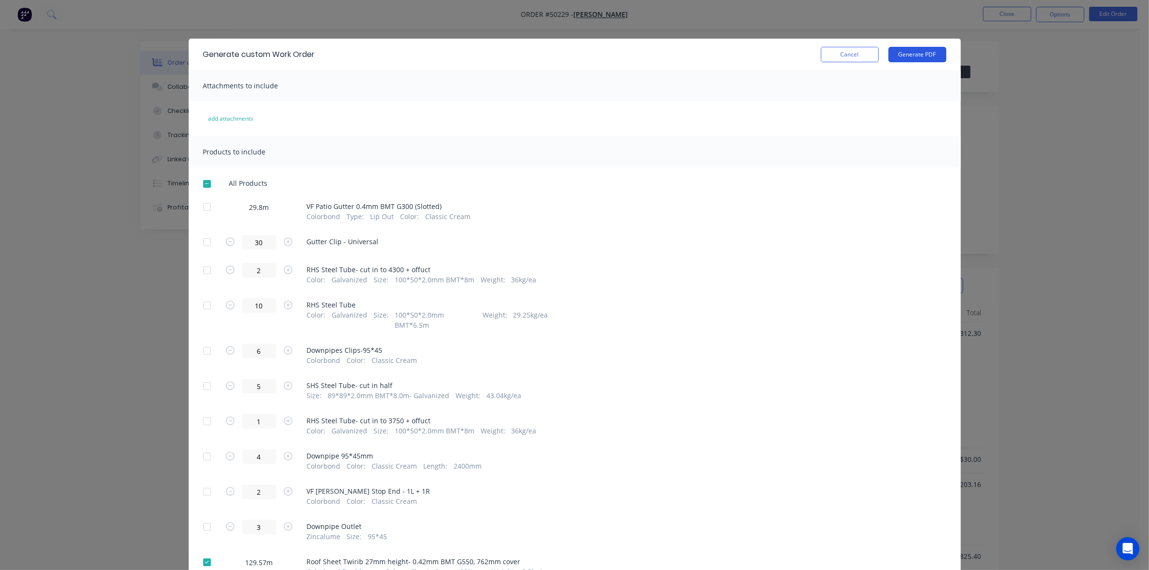
click at [918, 55] on button "Generate PDF" at bounding box center [917, 54] width 58 height 15
click at [846, 60] on button "Cancel" at bounding box center [850, 54] width 58 height 15
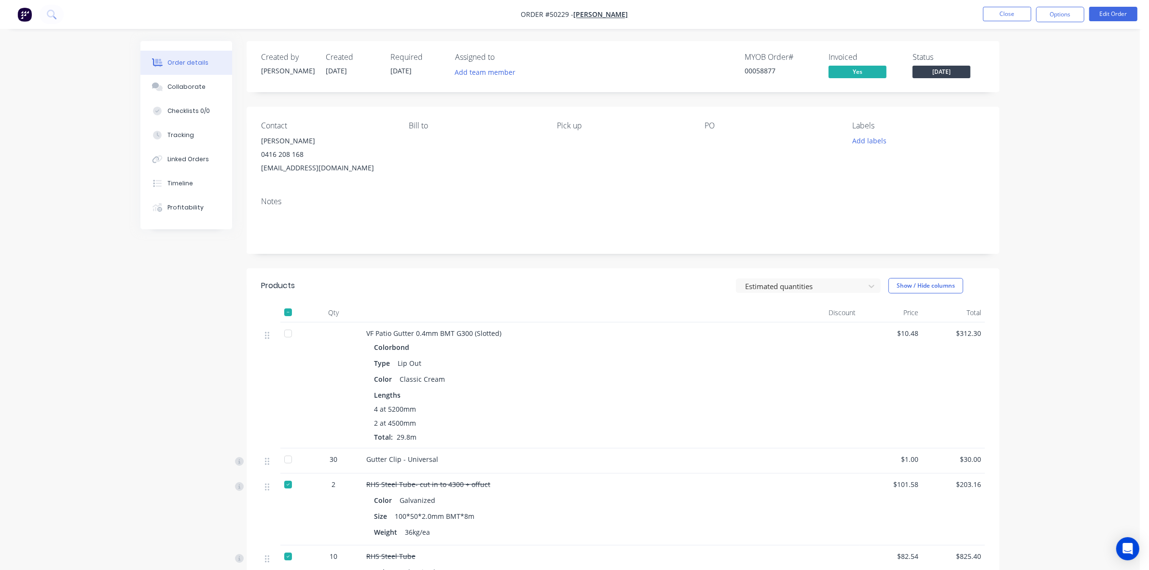
click at [997, 12] on button "Close" at bounding box center [1007, 14] width 48 height 14
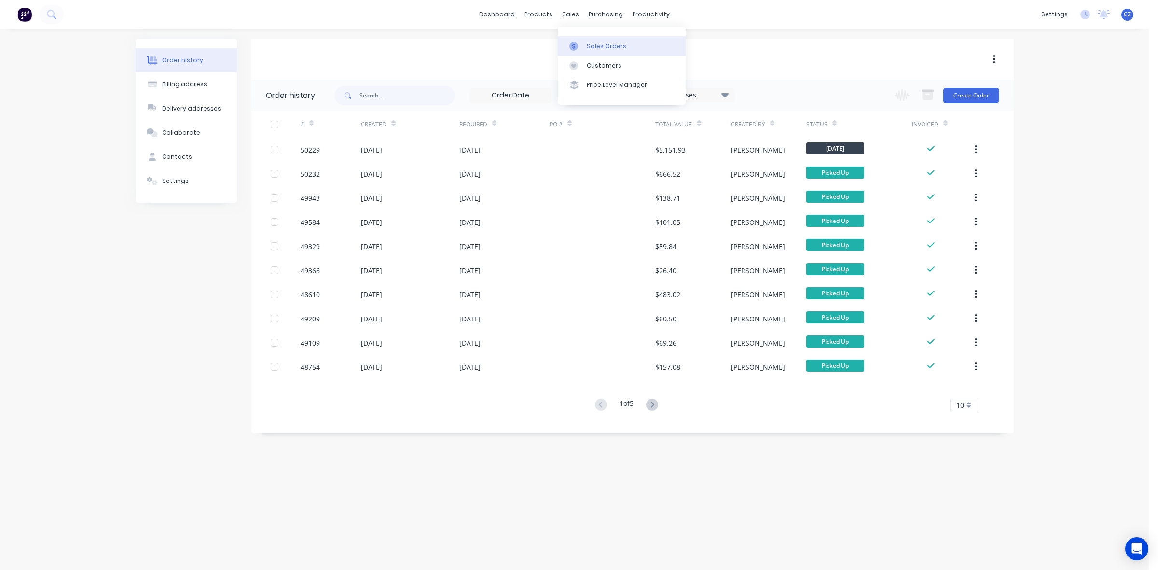
click at [592, 51] on link "Sales Orders" at bounding box center [622, 45] width 128 height 19
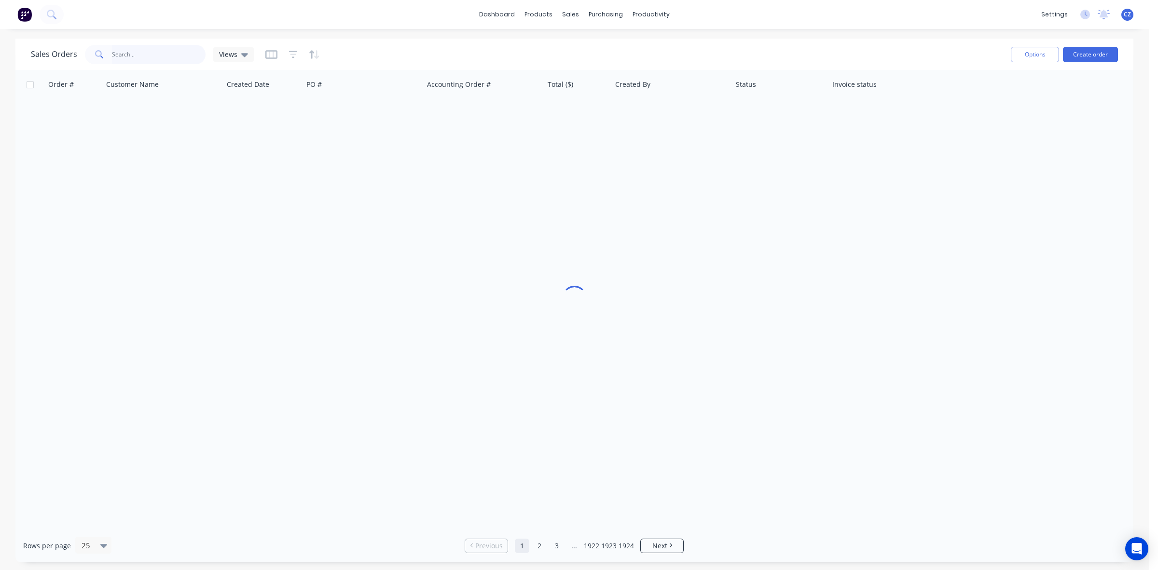
click at [144, 54] on input "text" at bounding box center [159, 54] width 94 height 19
type input "50150"
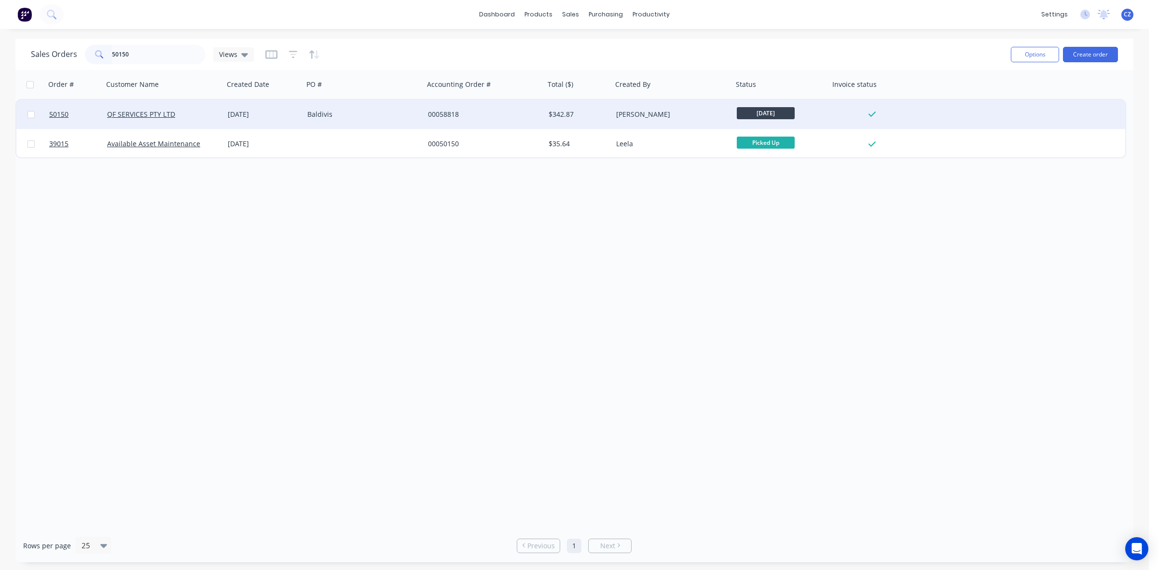
click at [515, 115] on div "00058818" at bounding box center [481, 115] width 107 height 10
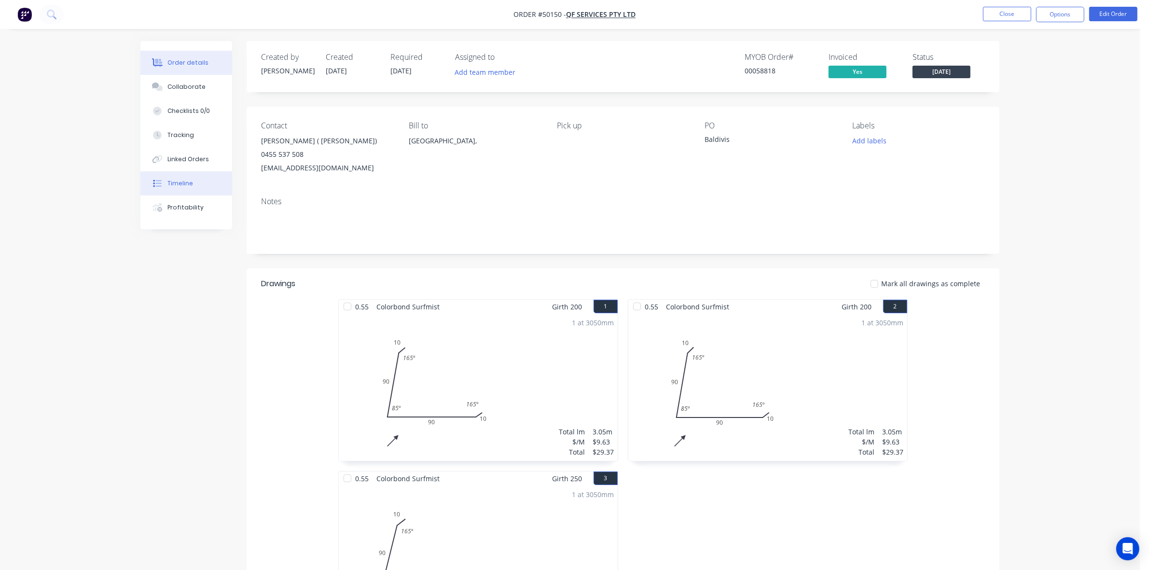
click at [184, 174] on button "Timeline" at bounding box center [186, 183] width 92 height 24
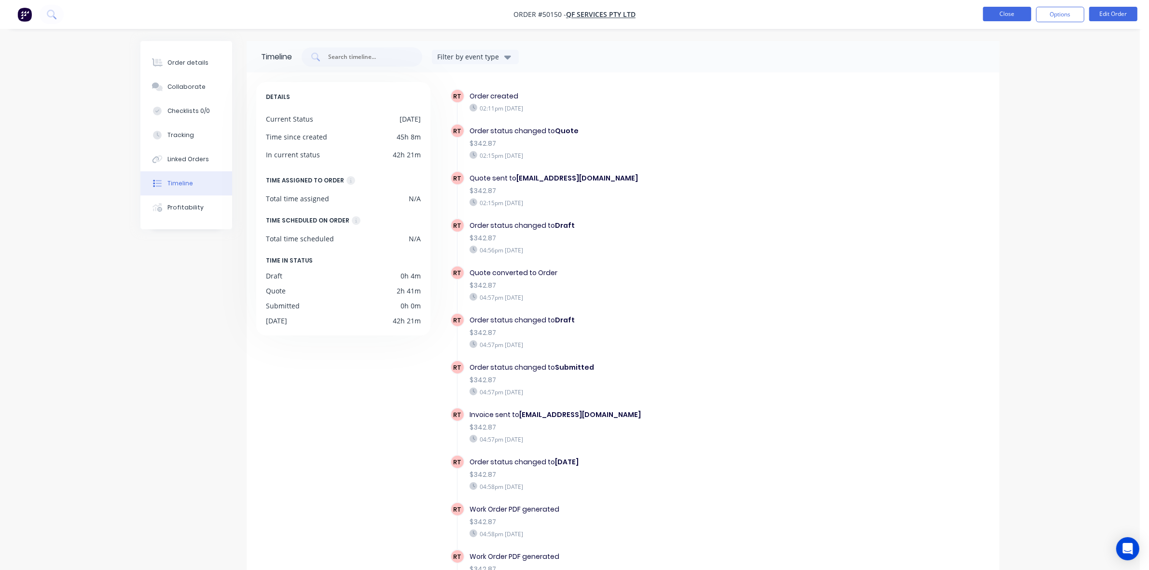
click at [1006, 20] on button "Close" at bounding box center [1007, 14] width 48 height 14
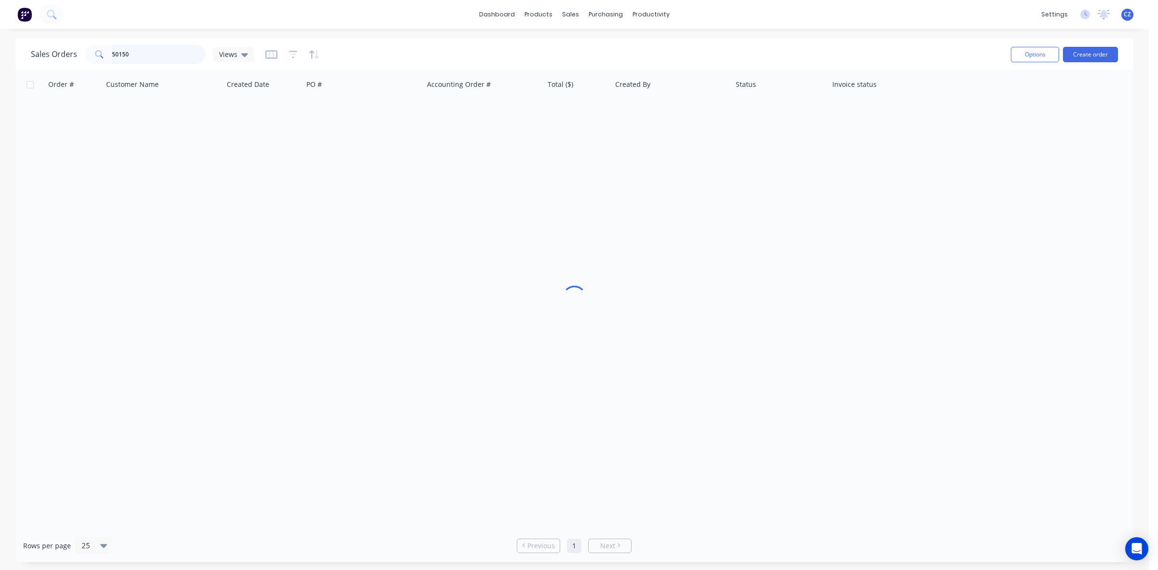
drag, startPoint x: 156, startPoint y: 51, endPoint x: 32, endPoint y: 51, distance: 123.5
click at [32, 51] on div "Sales Orders 50150 Views" at bounding box center [142, 54] width 223 height 19
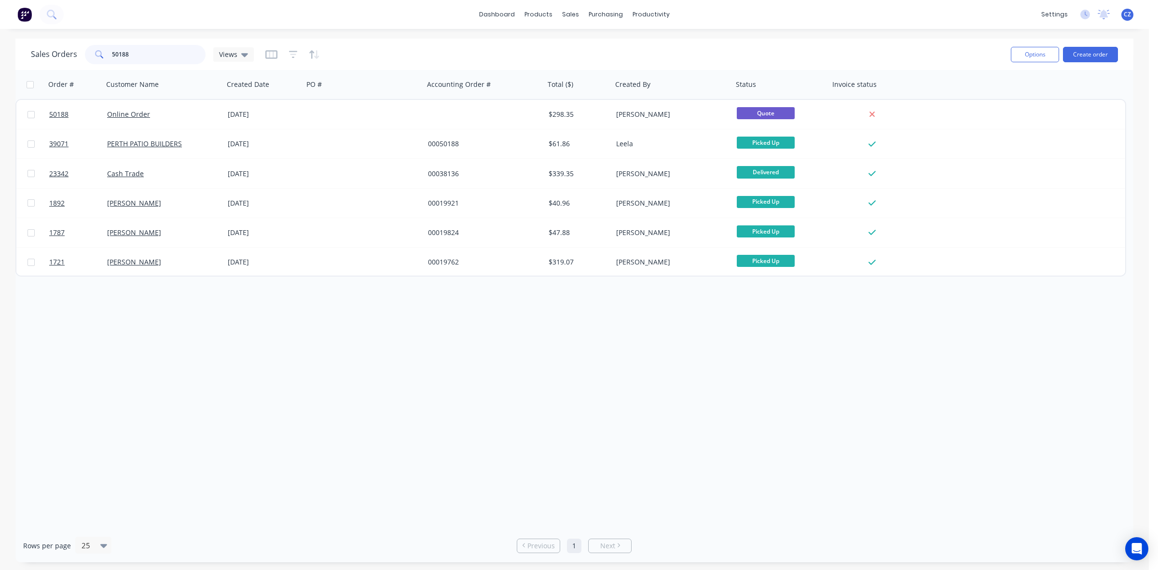
type input "50188"
click at [395, 345] on div "Order # Customer Name Created Date PO # Accounting Order # Total ($) Created By…" at bounding box center [574, 299] width 1118 height 459
drag, startPoint x: 143, startPoint y: 51, endPoint x: 56, endPoint y: 45, distance: 87.1
click at [56, 45] on div "Sales Orders 50188 Views" at bounding box center [142, 54] width 223 height 19
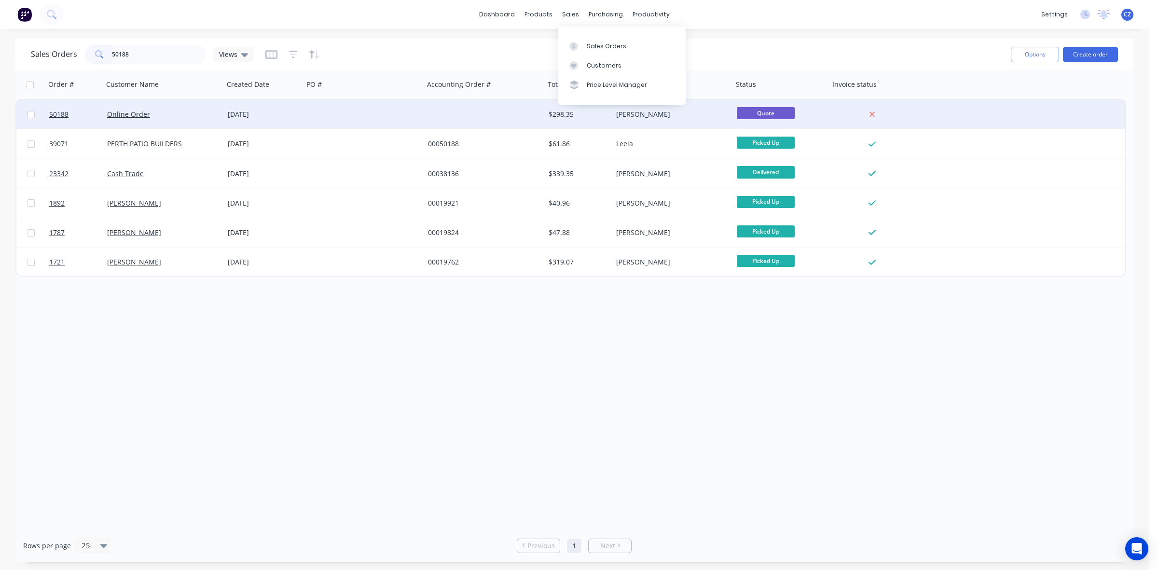
click at [453, 116] on div at bounding box center [484, 114] width 121 height 29
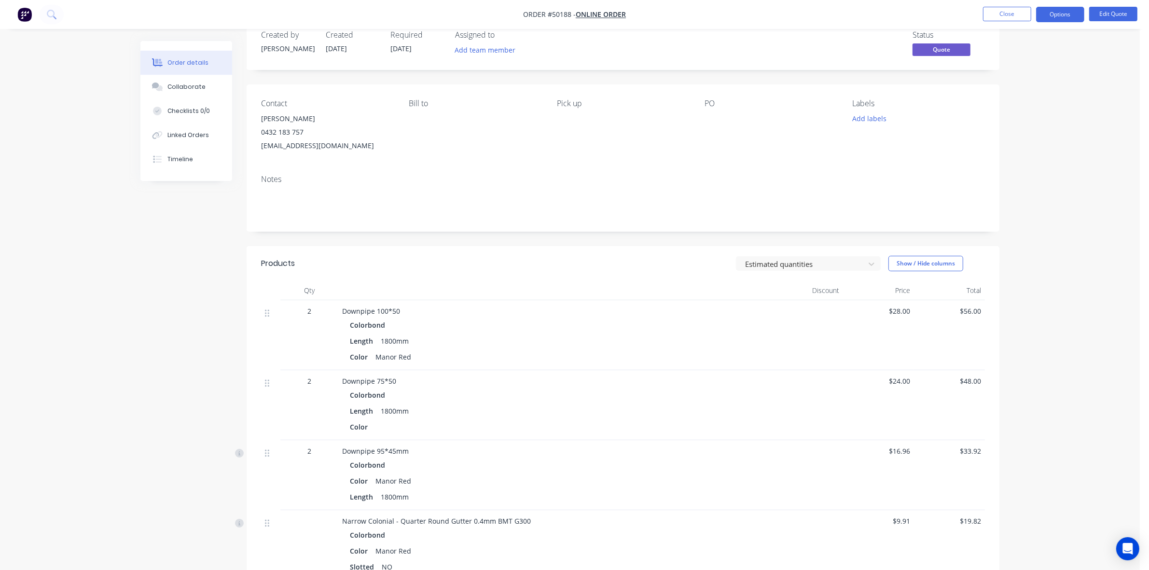
scroll to position [22, 0]
click at [1069, 11] on button "Options" at bounding box center [1060, 14] width 48 height 15
click at [1015, 105] on button "ACTIONS" at bounding box center [1031, 96] width 106 height 19
click at [1015, 107] on button "Convert to Order" at bounding box center [1031, 116] width 106 height 19
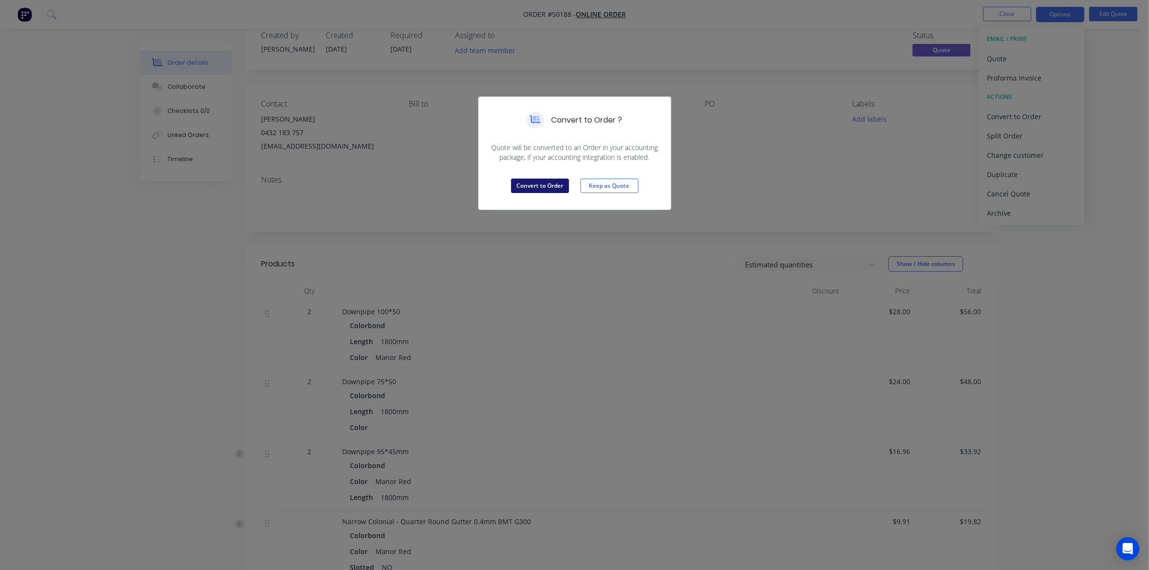
click at [556, 191] on button "Convert to Order" at bounding box center [540, 185] width 58 height 14
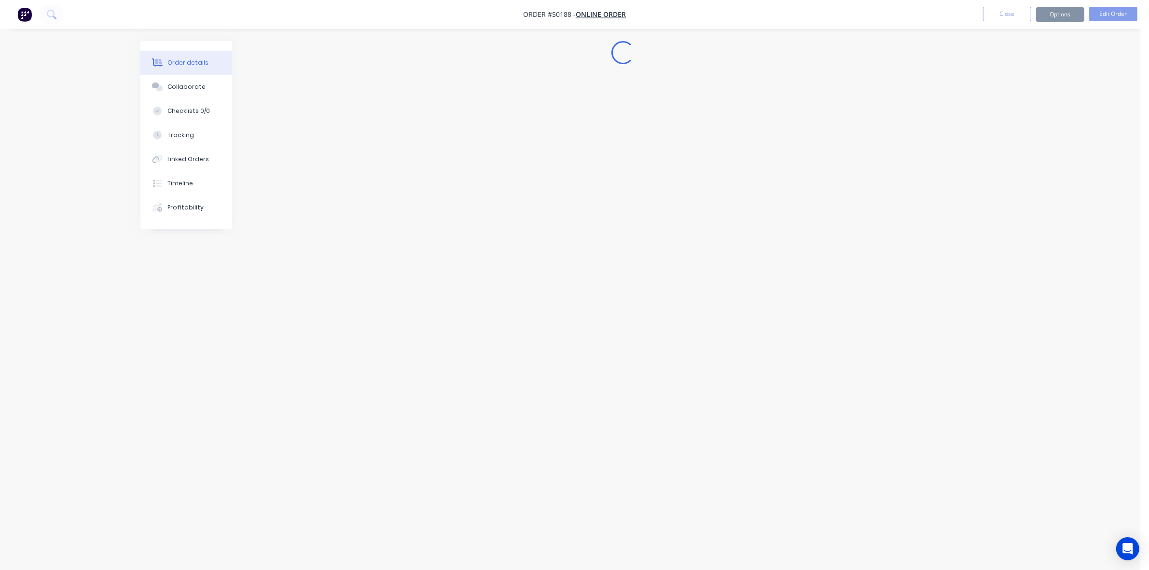
scroll to position [0, 0]
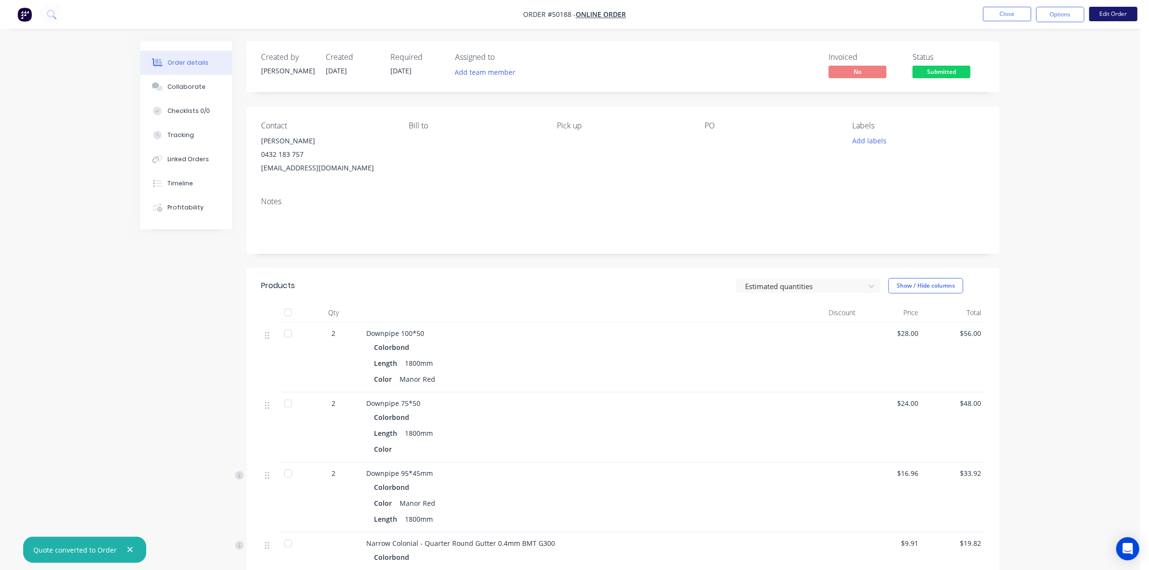
click at [1115, 10] on button "Edit Order" at bounding box center [1113, 14] width 48 height 14
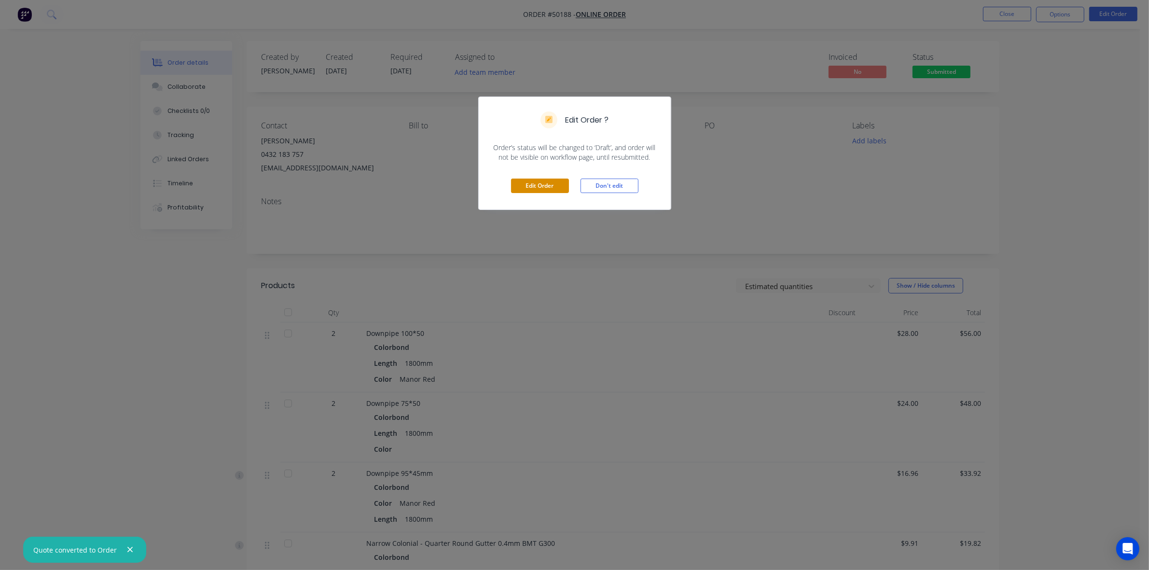
click at [521, 191] on button "Edit Order" at bounding box center [540, 185] width 58 height 14
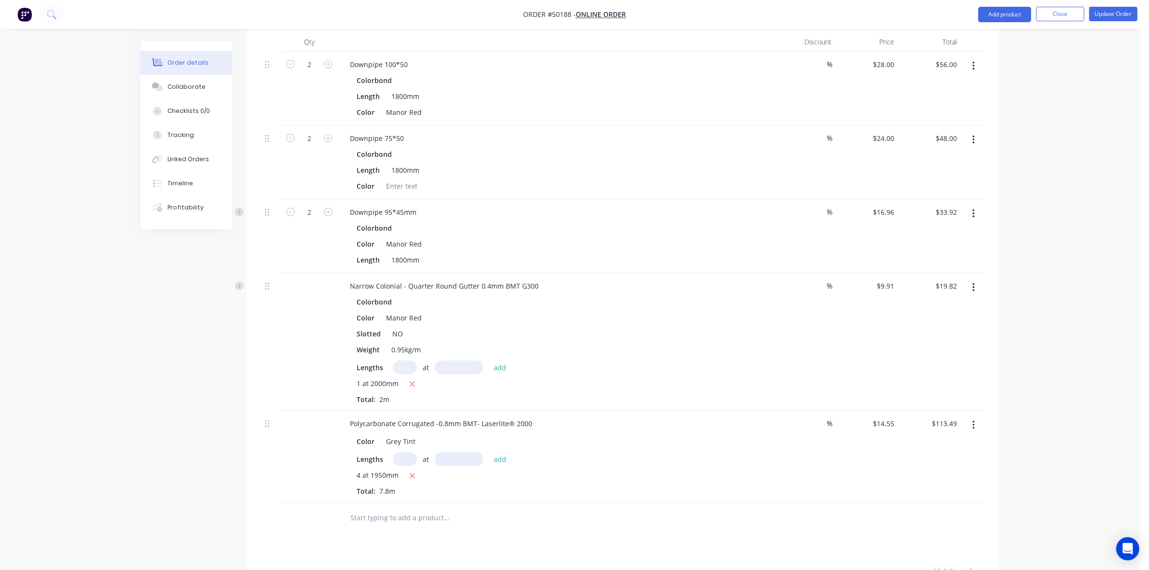
scroll to position [362, 0]
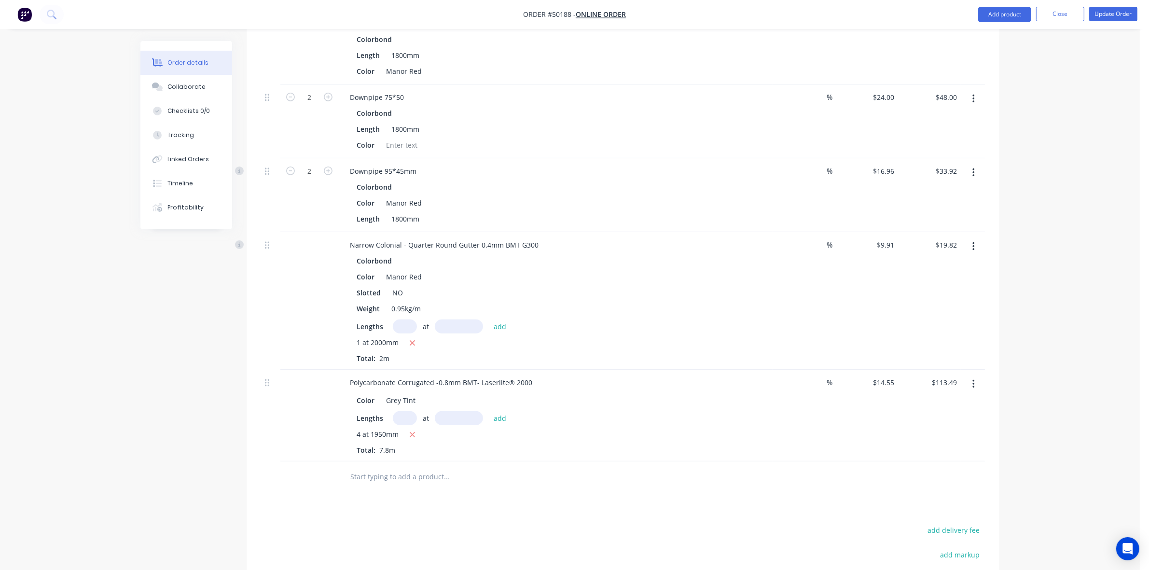
click at [668, 337] on div "1 at 2000mm" at bounding box center [554, 343] width 397 height 12
click at [687, 440] on div "4 at 1950mm Total: 7.8m" at bounding box center [554, 442] width 397 height 26
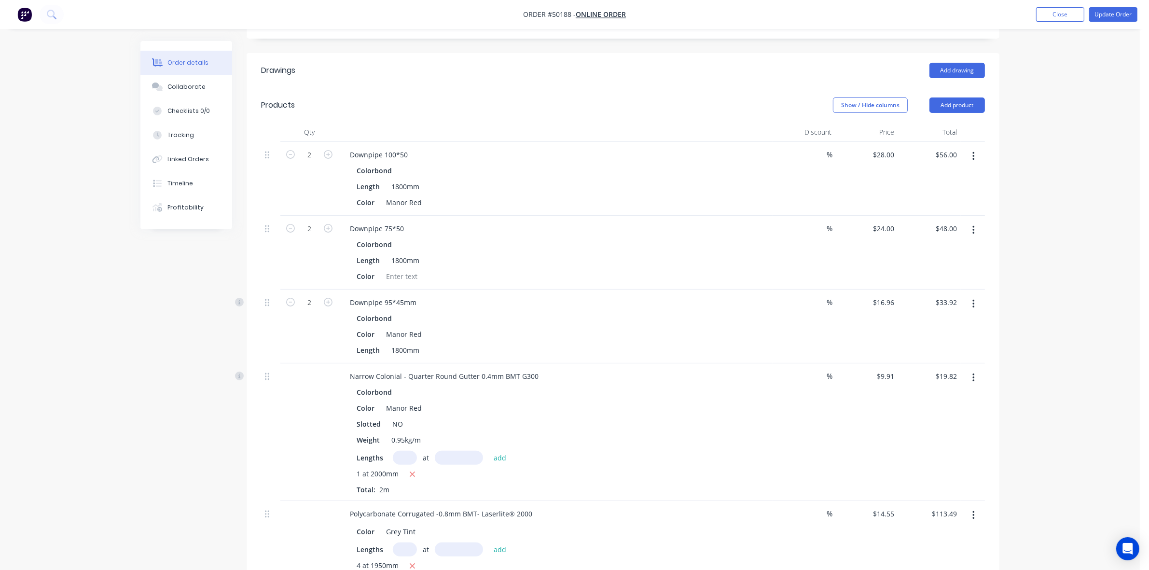
scroll to position [241, 0]
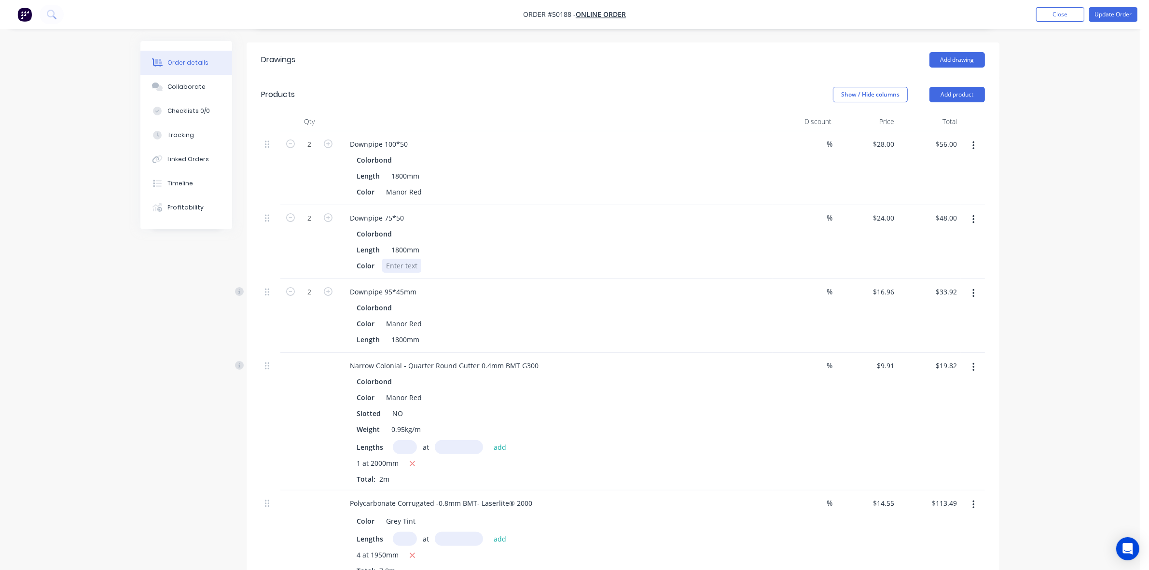
click at [398, 259] on div at bounding box center [401, 266] width 39 height 14
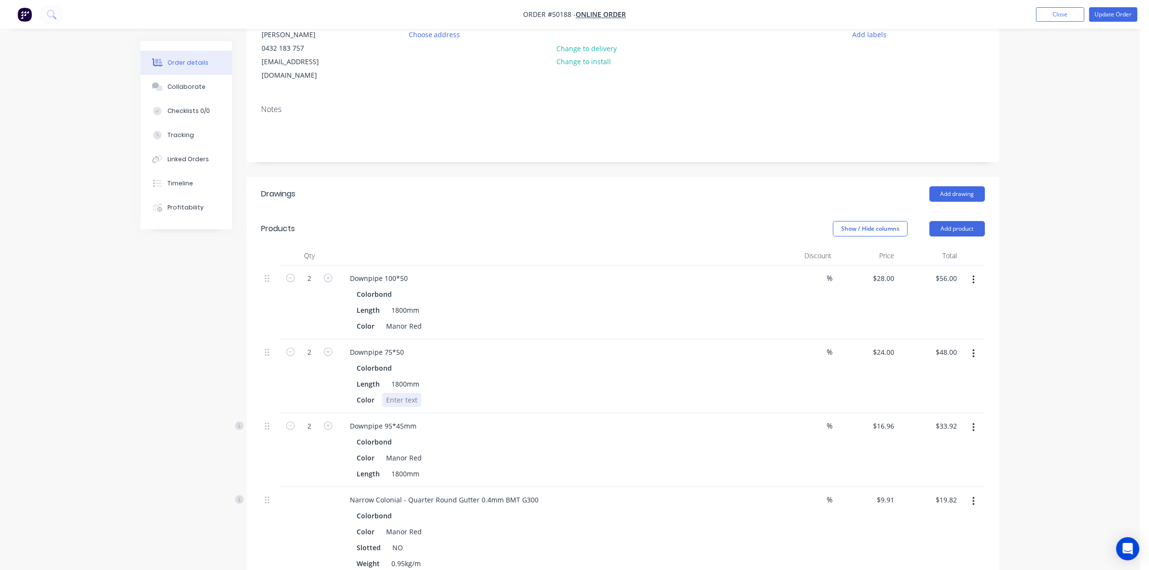
scroll to position [0, 0]
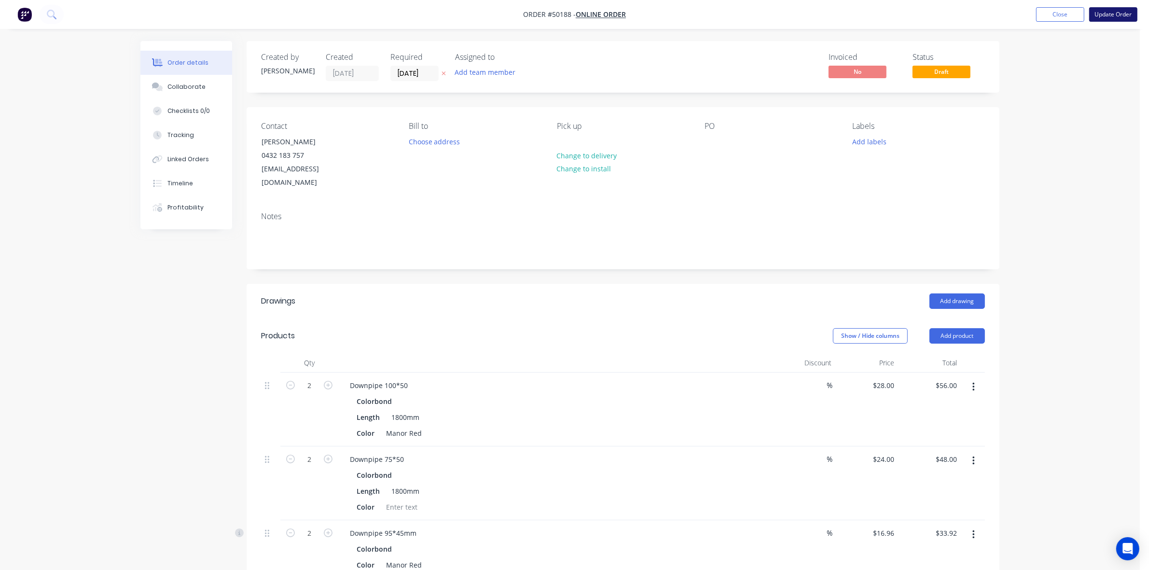
click at [1130, 22] on button "Update Order" at bounding box center [1113, 14] width 48 height 14
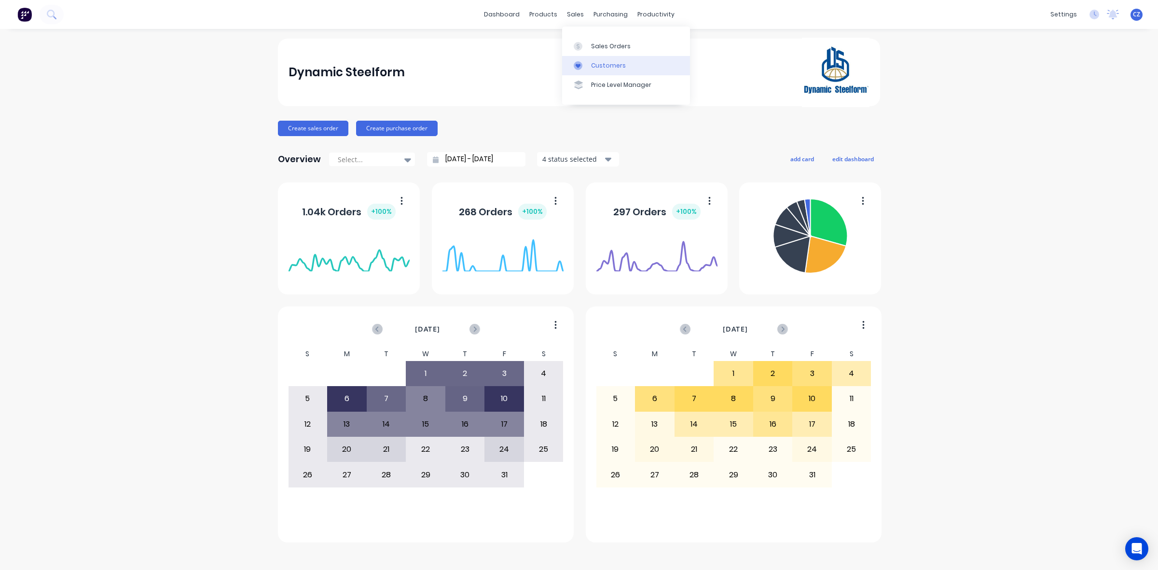
click at [582, 61] on div at bounding box center [581, 65] width 14 height 9
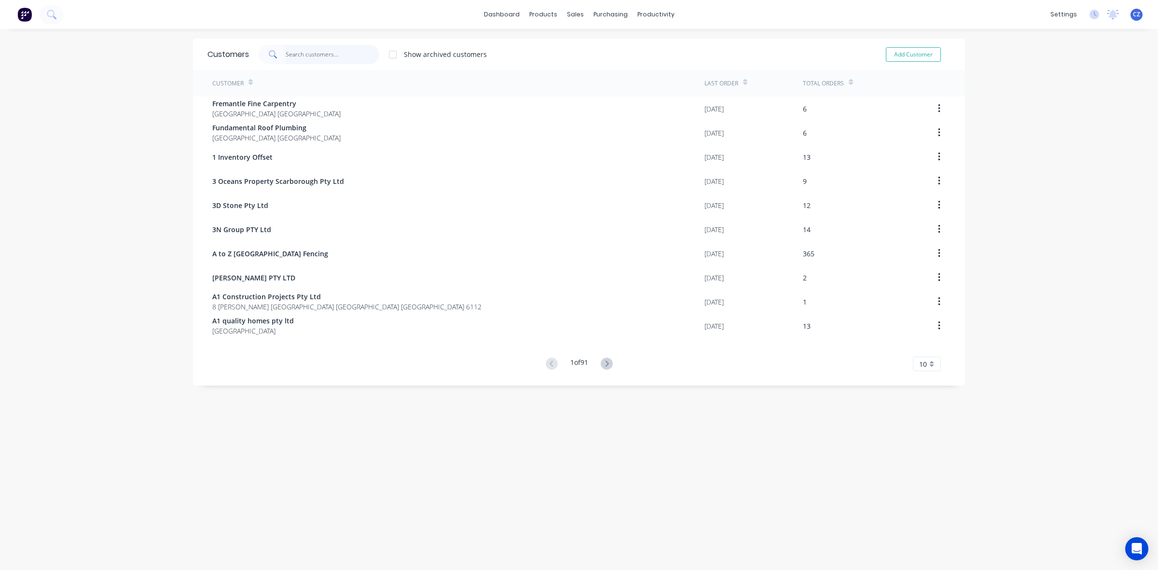
click at [308, 54] on input "text" at bounding box center [333, 54] width 94 height 19
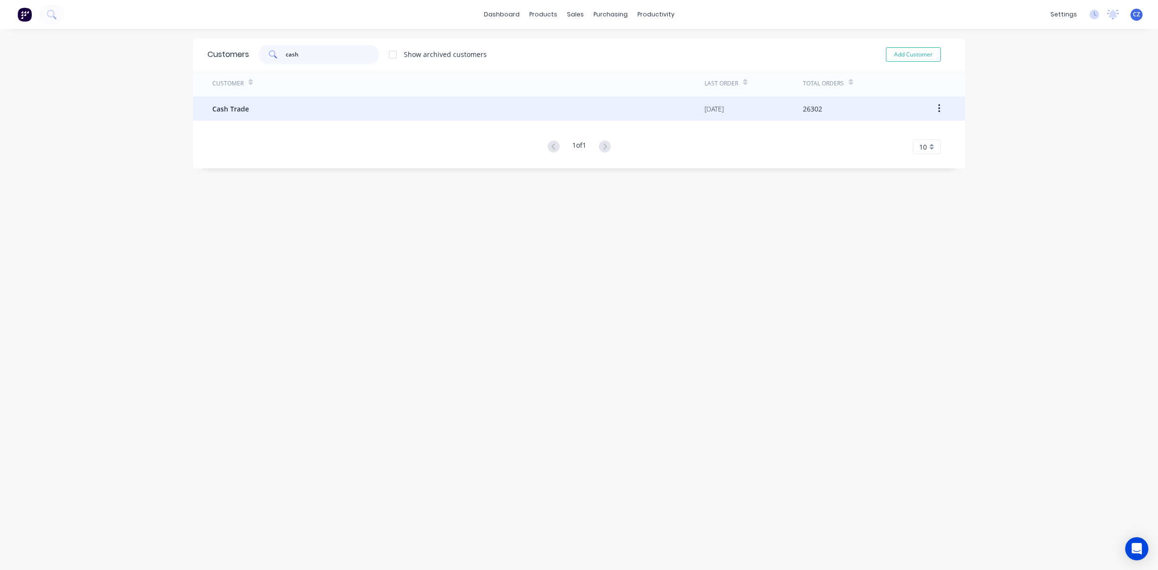
type input "cash"
click at [305, 111] on div "Cash Trade" at bounding box center [458, 108] width 492 height 24
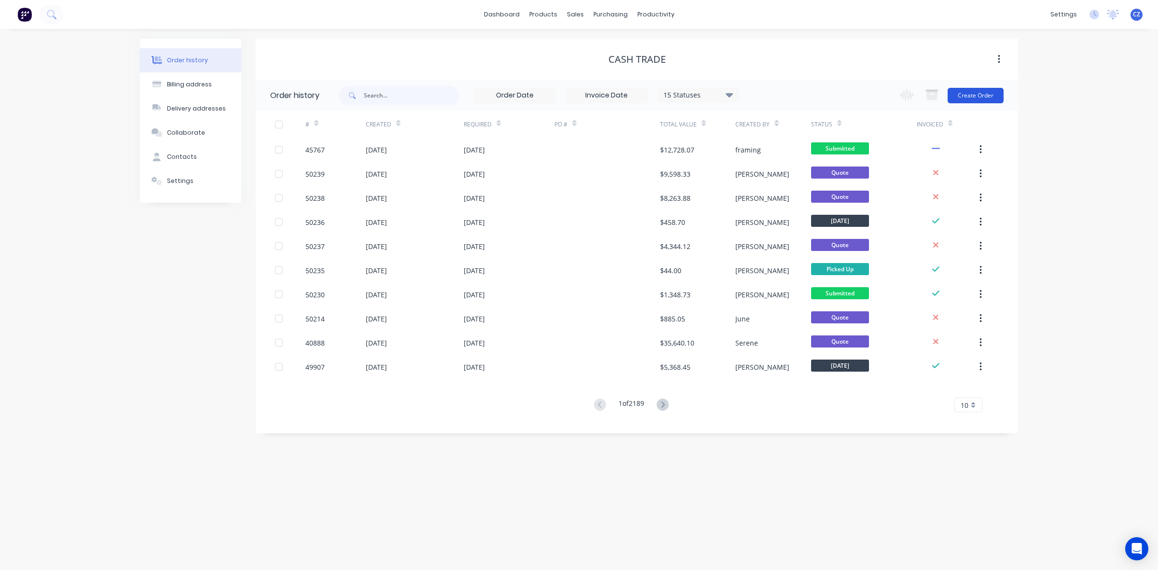
click at [993, 88] on button "Create Order" at bounding box center [975, 95] width 56 height 15
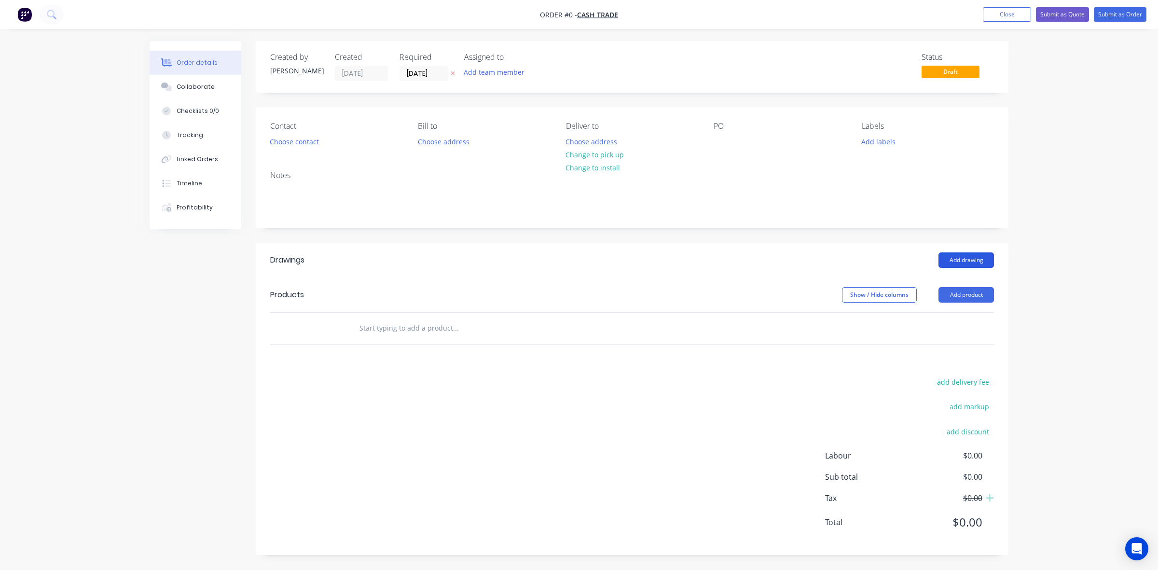
click at [960, 259] on button "Add drawing" at bounding box center [965, 259] width 55 height 15
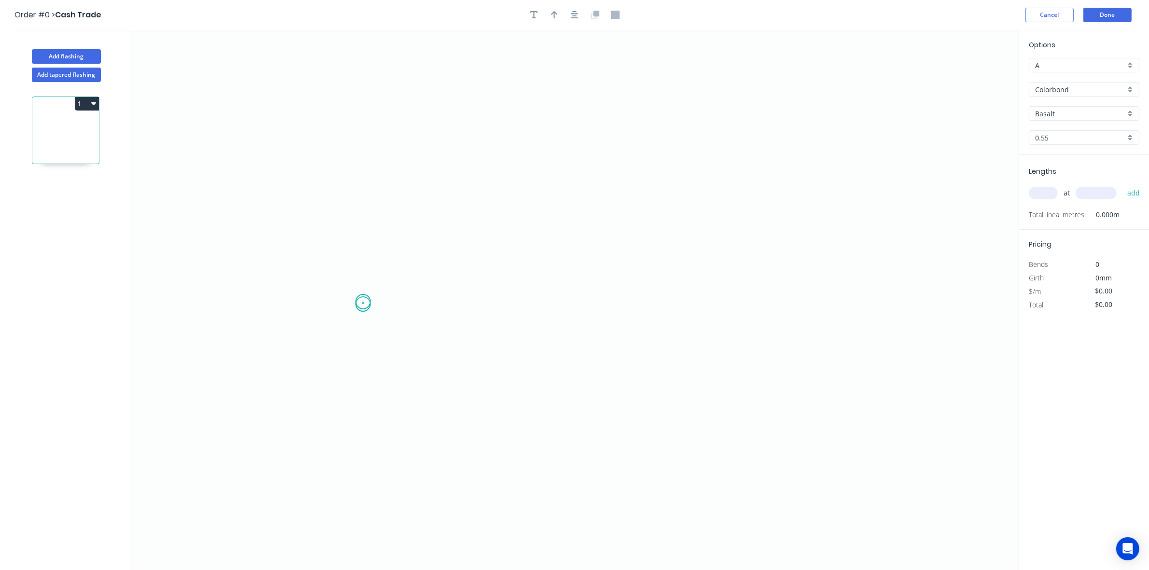
click at [363, 304] on icon "0" at bounding box center [574, 300] width 888 height 540
click at [403, 223] on icon at bounding box center [383, 262] width 41 height 79
click at [768, 218] on icon "0 ?" at bounding box center [574, 300] width 888 height 540
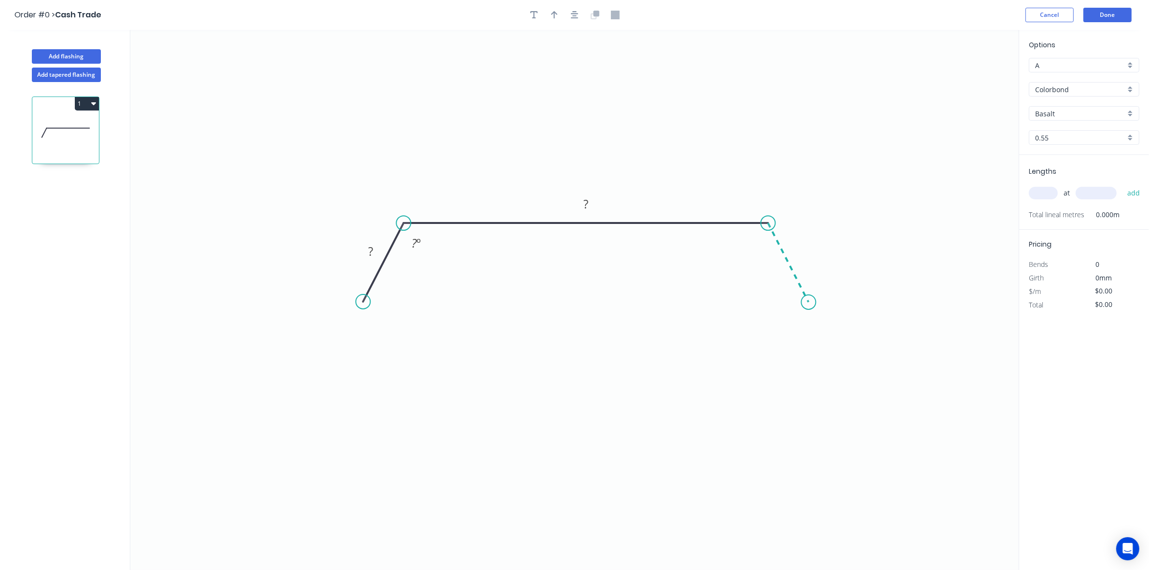
click at [808, 303] on icon "0 ? ? ? º" at bounding box center [574, 300] width 888 height 540
click at [808, 303] on circle at bounding box center [808, 302] width 14 height 14
click at [372, 245] on tspan "?" at bounding box center [370, 251] width 5 height 16
drag, startPoint x: 498, startPoint y: 391, endPoint x: 1036, endPoint y: 165, distance: 583.3
click at [502, 387] on icon "0 38 1450 38 130 º 130 º" at bounding box center [574, 300] width 888 height 540
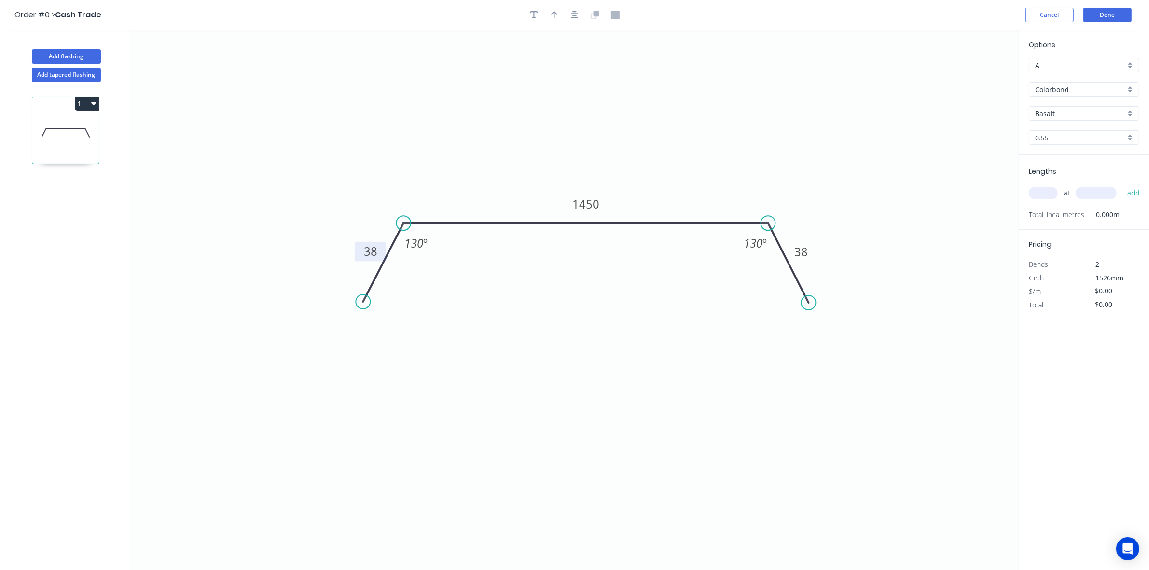
click at [1043, 196] on input "text" at bounding box center [1042, 193] width 29 height 13
type input "1"
type input "25000"
click at [1122, 185] on button "add" at bounding box center [1133, 193] width 23 height 16
drag, startPoint x: 1139, startPoint y: 212, endPoint x: 1110, endPoint y: 212, distance: 29.4
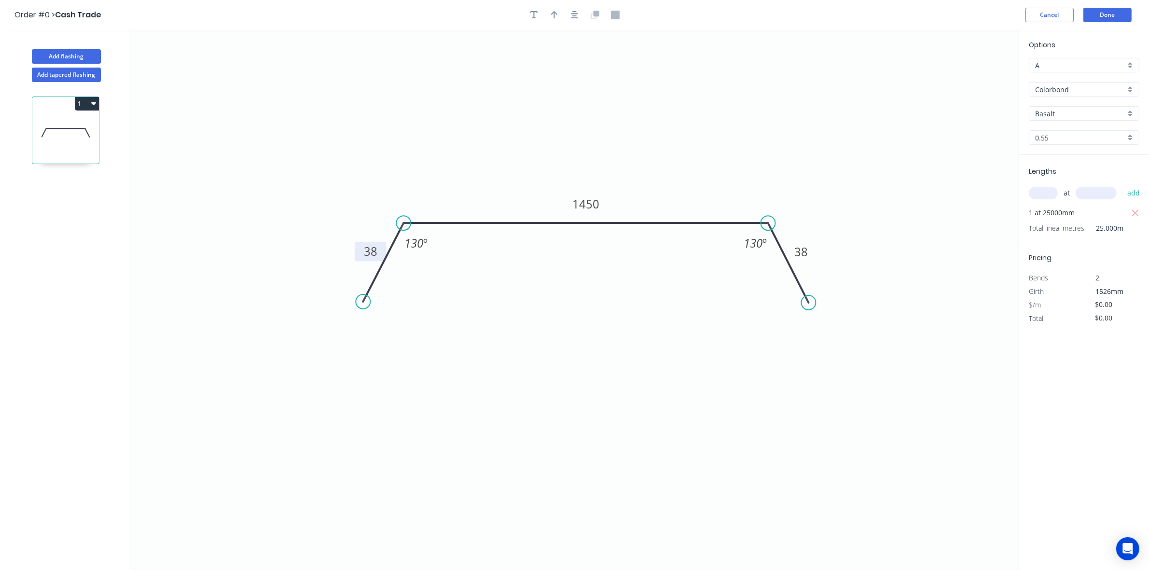
click at [1139, 212] on button "button" at bounding box center [1135, 213] width 12 height 14
click at [1043, 191] on input "text" at bounding box center [1042, 193] width 29 height 13
type input "1"
type input "2500"
click at [1122, 185] on button "add" at bounding box center [1133, 193] width 23 height 16
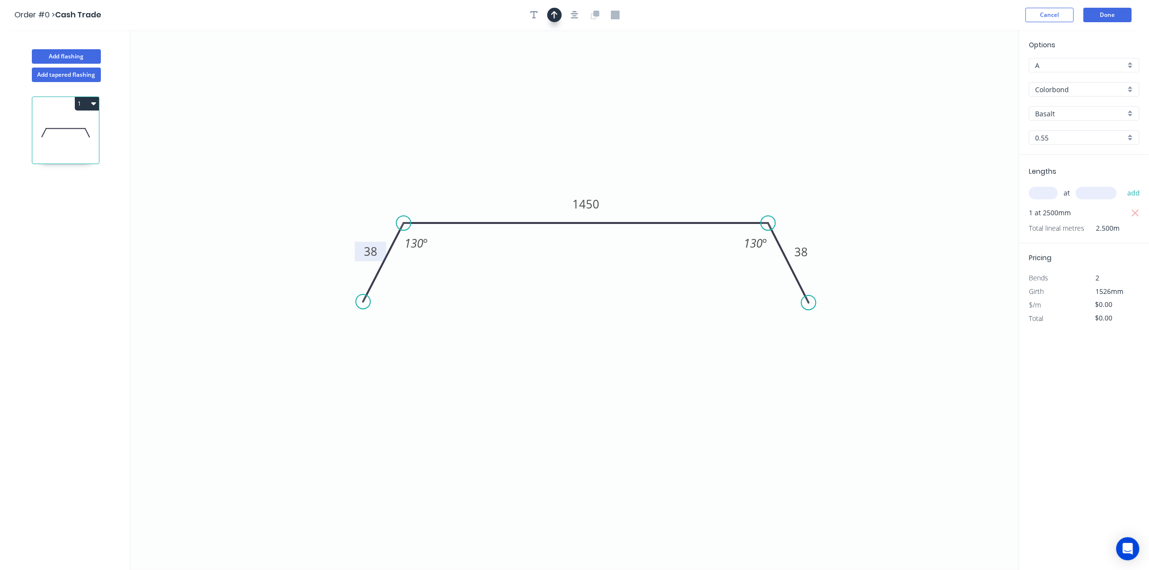
click at [556, 16] on icon "button" at bounding box center [554, 15] width 7 height 9
drag, startPoint x: 967, startPoint y: 78, endPoint x: 996, endPoint y: 61, distance: 33.8
click at [687, 139] on icon "0 38 1450 38 130 º 130 º" at bounding box center [574, 300] width 888 height 540
drag, startPoint x: 970, startPoint y: 78, endPoint x: 651, endPoint y: 168, distance: 331.4
click at [651, 168] on icon at bounding box center [651, 156] width 9 height 31
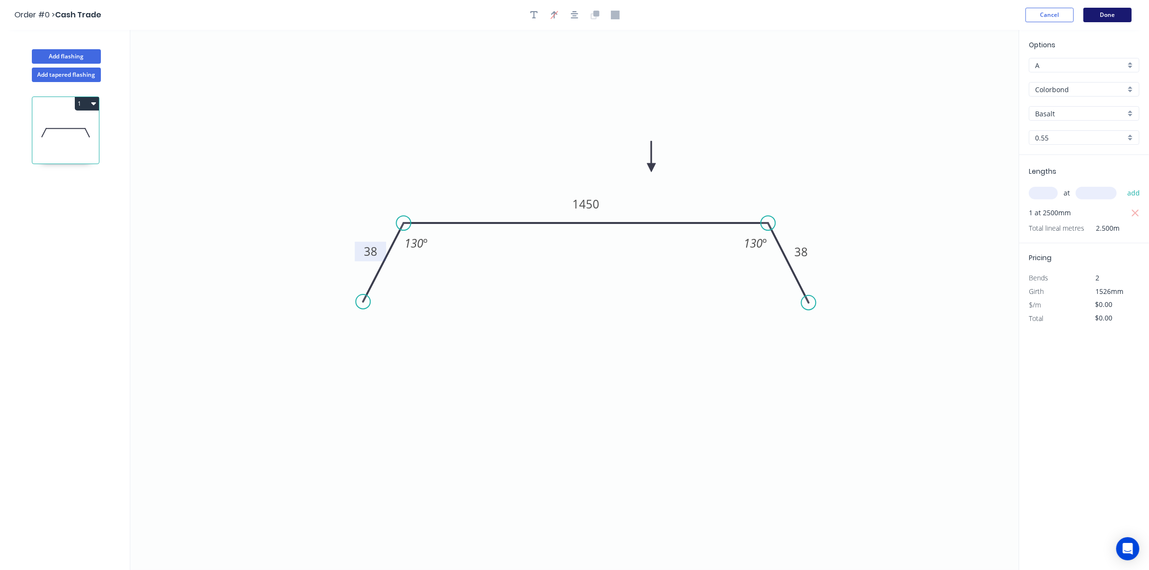
click at [1112, 12] on button "Done" at bounding box center [1107, 15] width 48 height 14
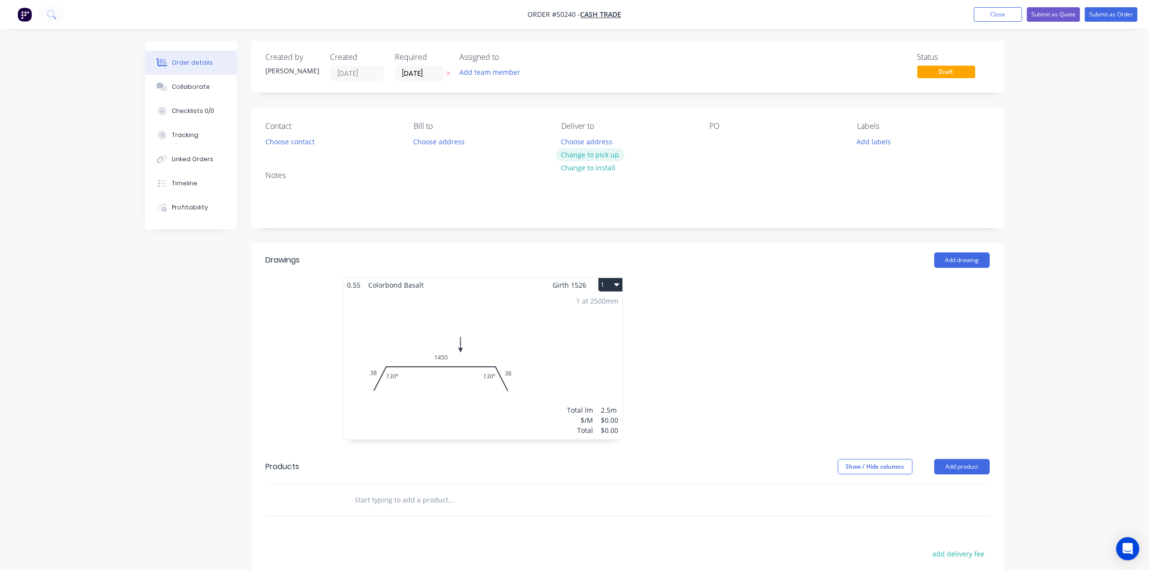
click at [591, 159] on button "Change to pick up" at bounding box center [590, 154] width 69 height 13
click at [277, 149] on div "Contact Choose contact" at bounding box center [332, 135] width 132 height 27
click at [281, 140] on button "Choose contact" at bounding box center [289, 141] width 59 height 13
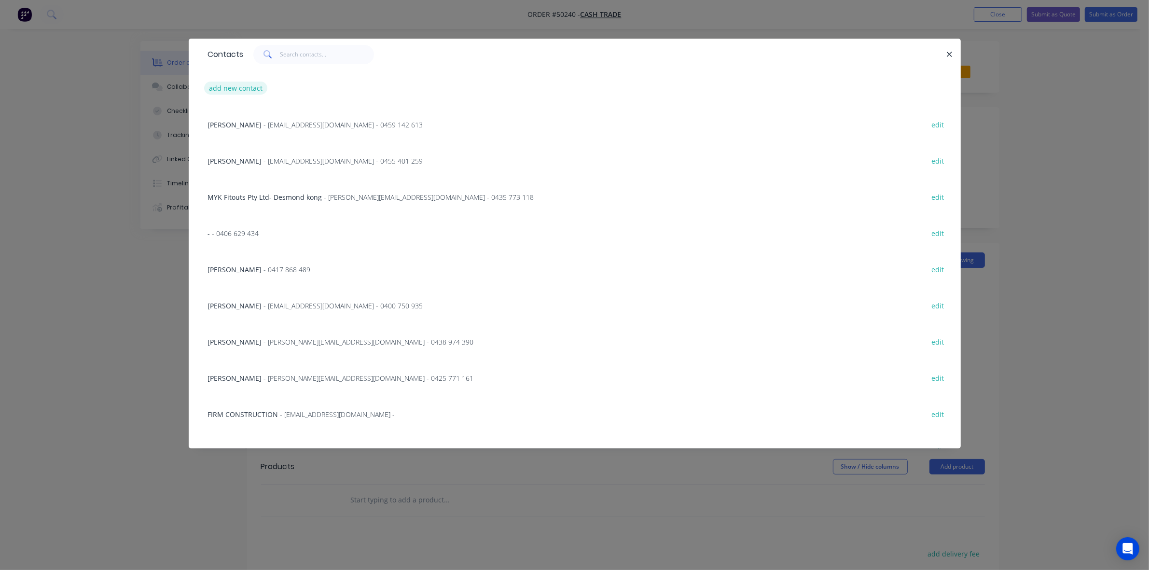
click at [243, 87] on button "add new contact" at bounding box center [236, 88] width 64 height 13
select select "AU"
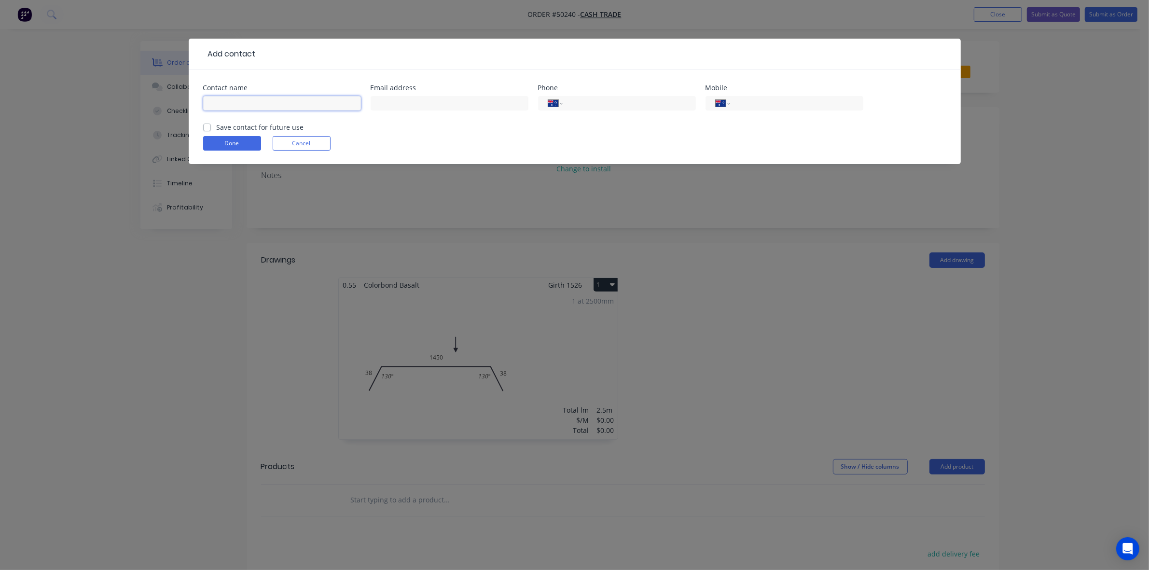
click at [242, 102] on input "text" at bounding box center [282, 103] width 158 height 14
type input "[PERSON_NAME]"
click at [796, 105] on input "tel" at bounding box center [795, 103] width 116 height 11
type input "0427 609 455"
click at [233, 138] on button "Done" at bounding box center [232, 143] width 58 height 14
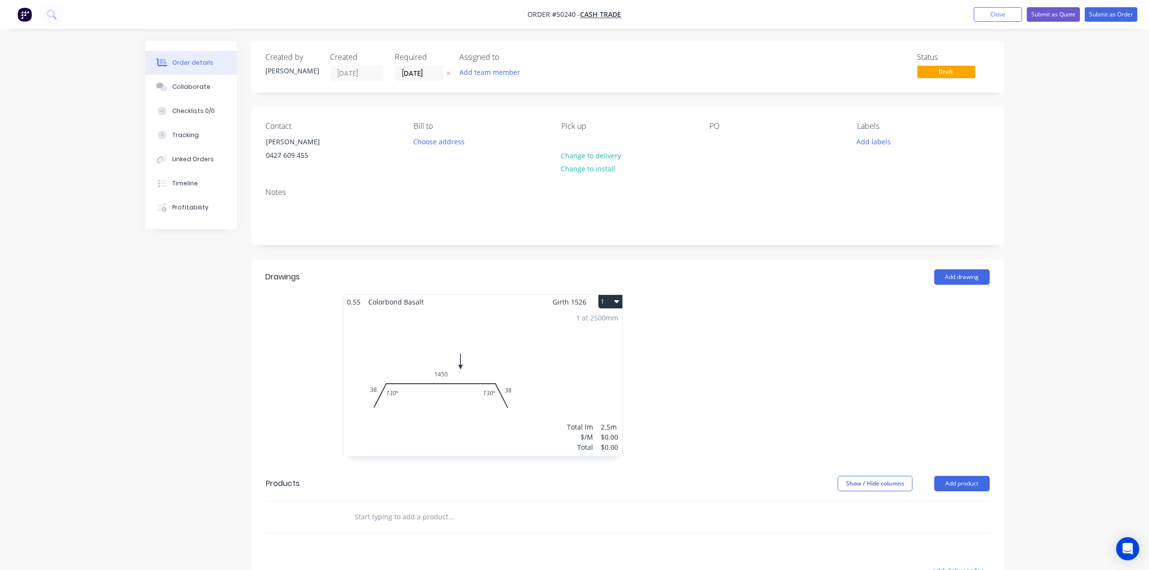
click at [831, 340] on div at bounding box center [772, 380] width 289 height 172
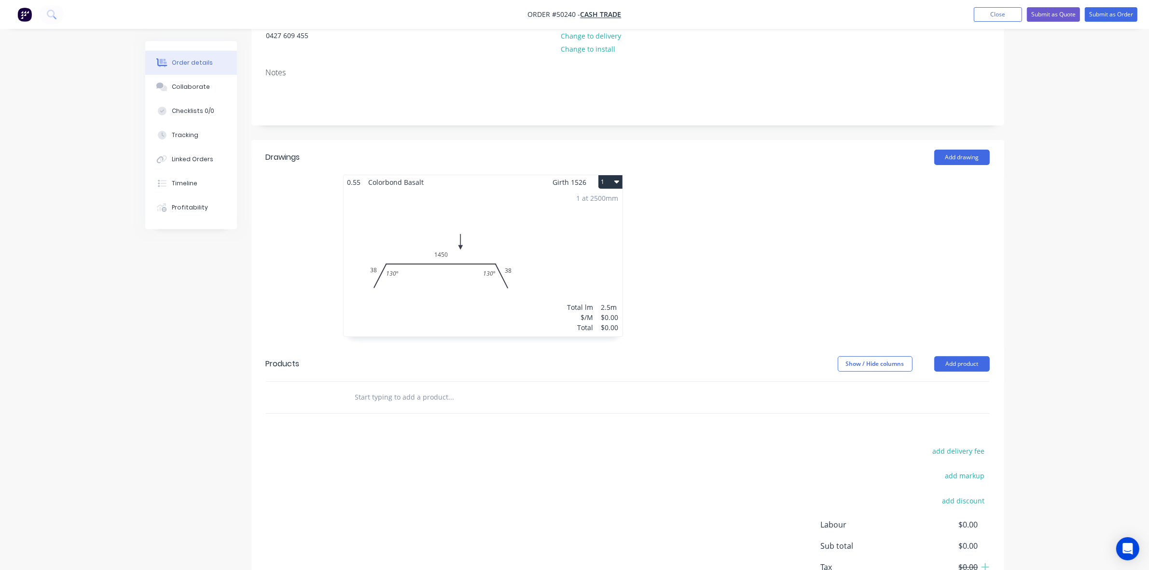
scroll to position [121, 0]
click at [666, 460] on div "add delivery fee add markup add discount Labour $0.00 Sub total $0.00 Tax $0.00…" at bounding box center [628, 525] width 724 height 165
click at [588, 273] on div "1 at 2500mm Total lm $/M Total 2.5m $0.00 $0.00" at bounding box center [482, 261] width 279 height 147
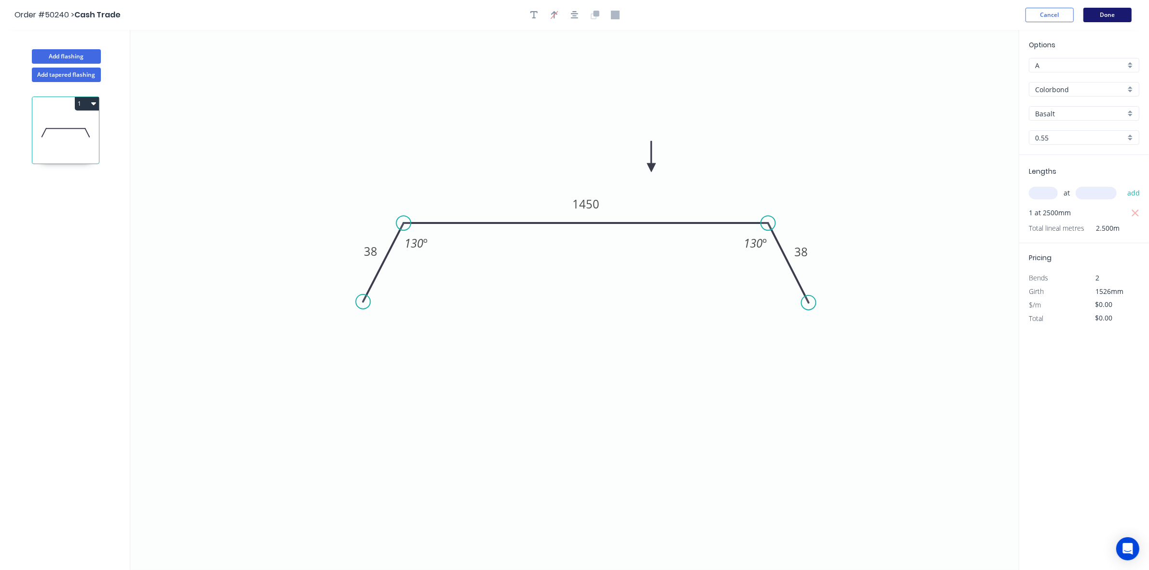
click at [1122, 9] on button "Done" at bounding box center [1107, 15] width 48 height 14
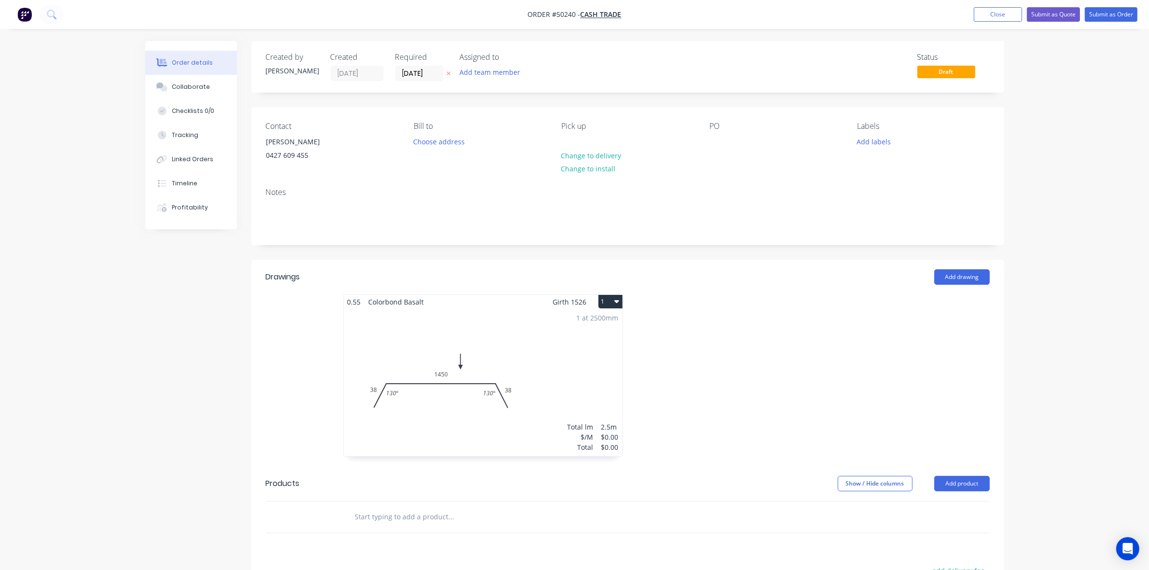
click at [764, 412] on div at bounding box center [772, 380] width 289 height 172
drag, startPoint x: 827, startPoint y: 329, endPoint x: 820, endPoint y: 329, distance: 7.2
click at [826, 329] on div at bounding box center [772, 380] width 289 height 172
click at [620, 297] on button "1" at bounding box center [610, 302] width 24 height 14
click at [577, 367] on div "Delete" at bounding box center [576, 363] width 74 height 14
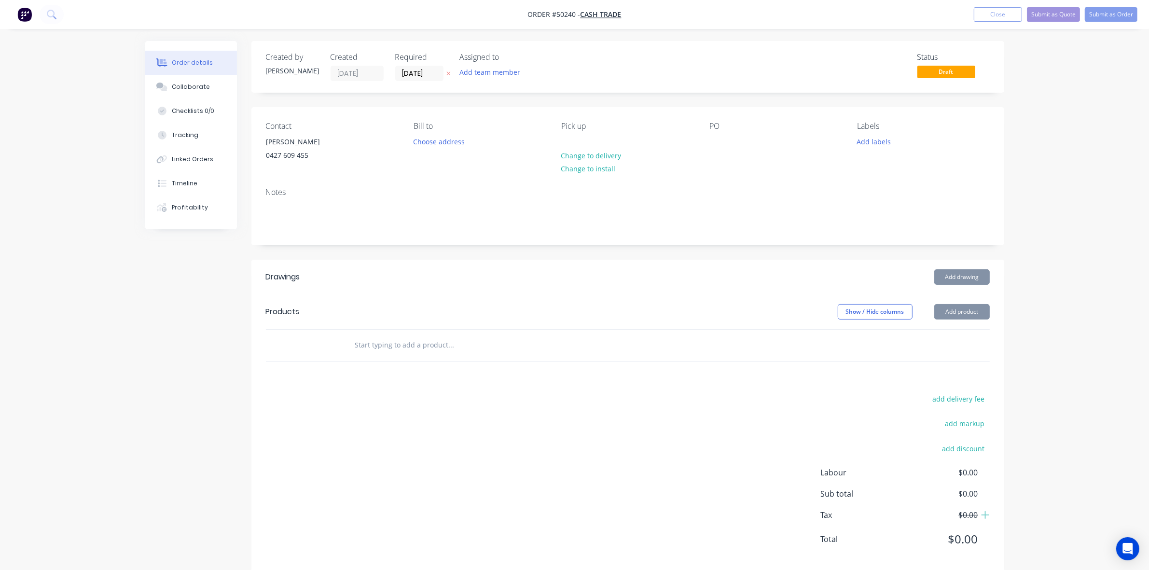
drag, startPoint x: 717, startPoint y: 341, endPoint x: 719, endPoint y: 333, distance: 8.0
click at [718, 338] on div at bounding box center [628, 344] width 724 height 31
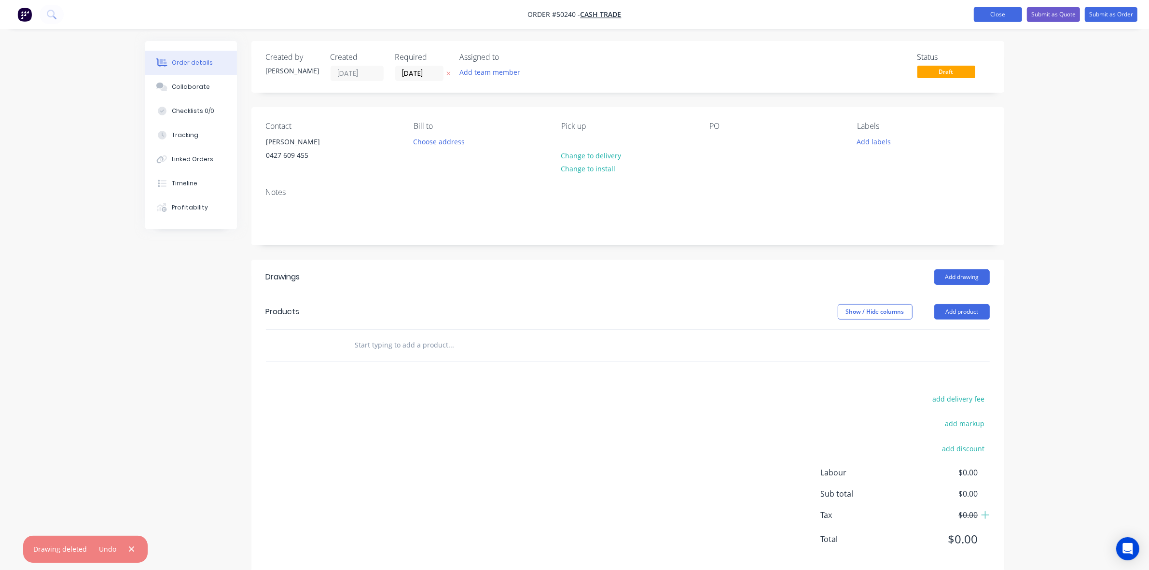
click at [1008, 22] on button "Close" at bounding box center [997, 14] width 48 height 14
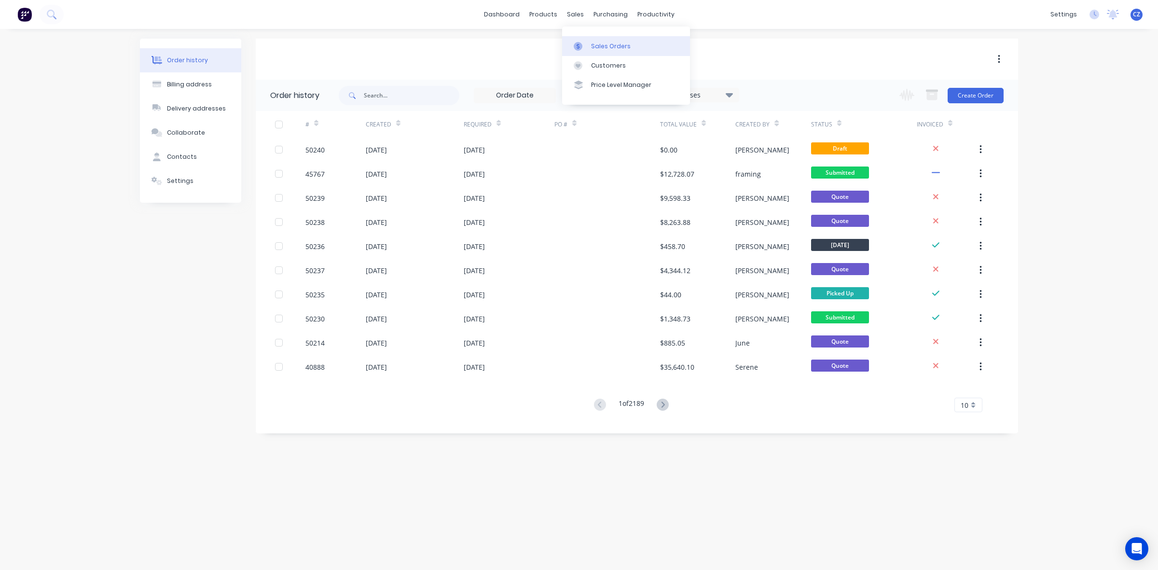
click at [595, 48] on div "Sales Orders" at bounding box center [611, 46] width 40 height 9
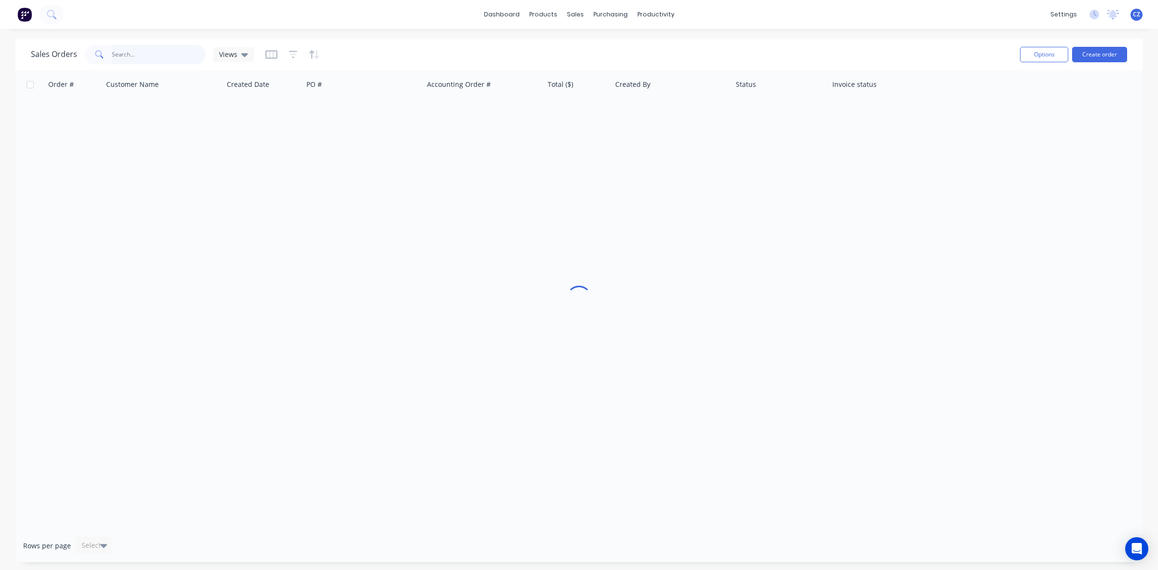
click at [155, 56] on input "text" at bounding box center [159, 54] width 94 height 19
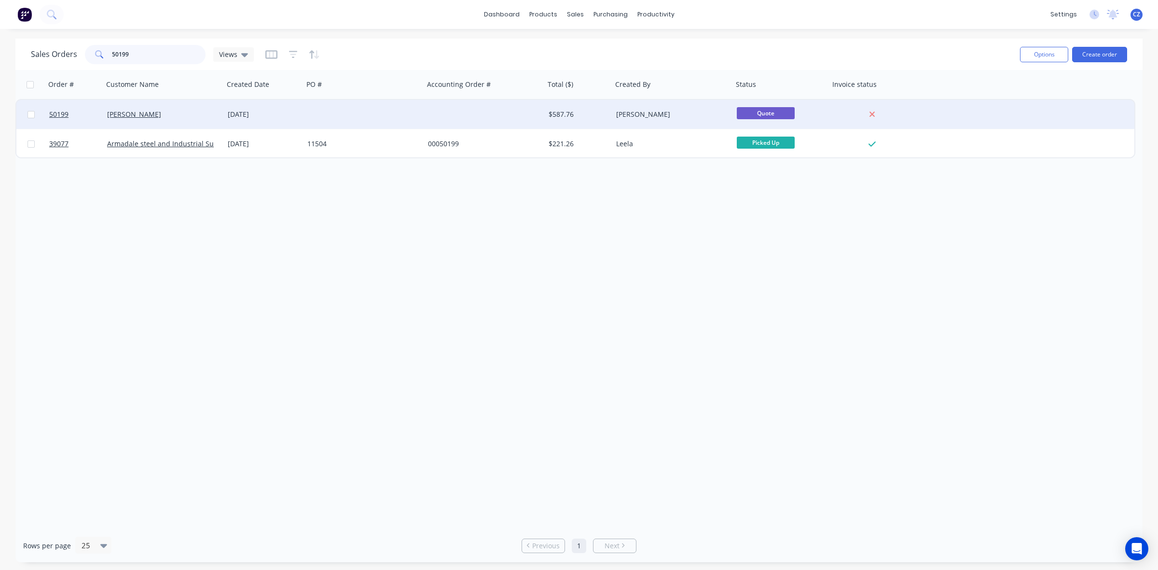
type input "50199"
click at [413, 104] on div at bounding box center [363, 114] width 121 height 29
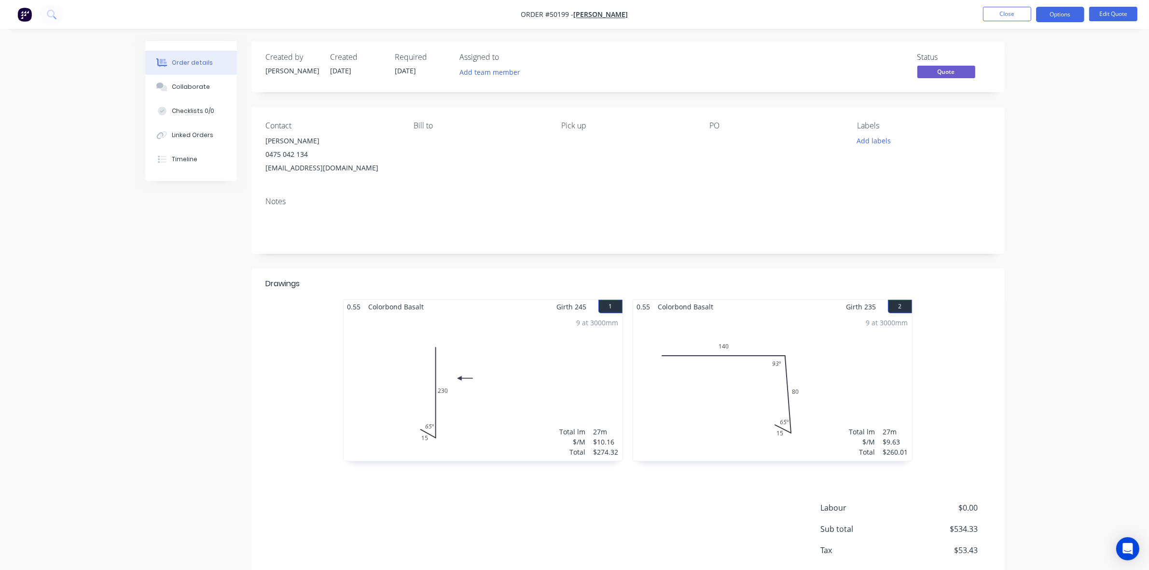
click at [570, 11] on span "Order #50199 -" at bounding box center [547, 14] width 53 height 9
copy span "50199"
click at [871, 326] on div "9 at 3000mm" at bounding box center [887, 322] width 42 height 10
click at [1117, 16] on button "Edit Quote" at bounding box center [1113, 14] width 48 height 14
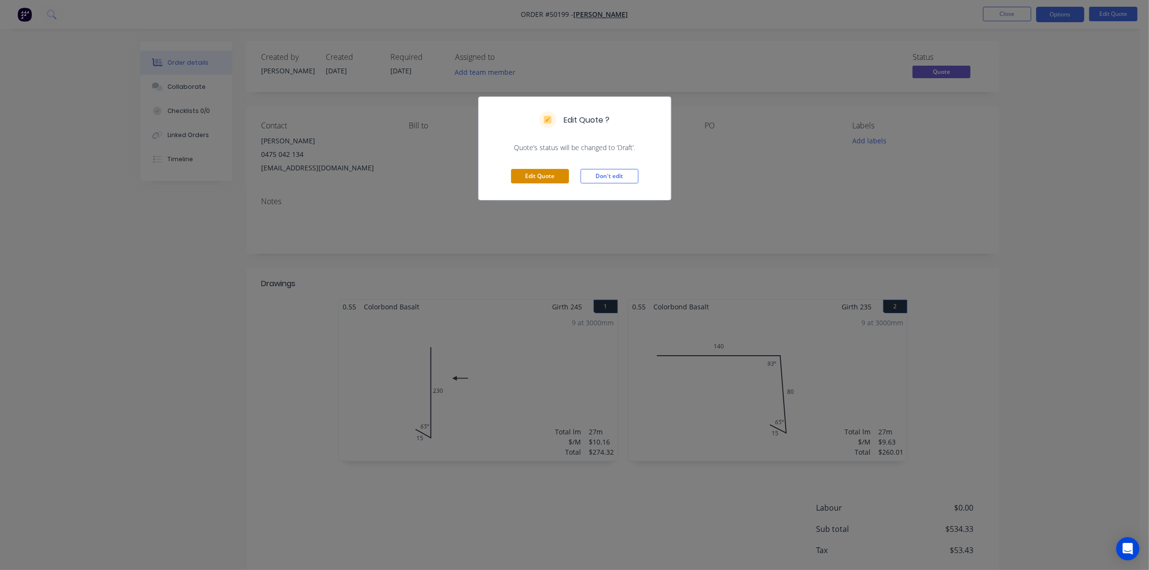
click at [543, 175] on button "Edit Quote" at bounding box center [540, 176] width 58 height 14
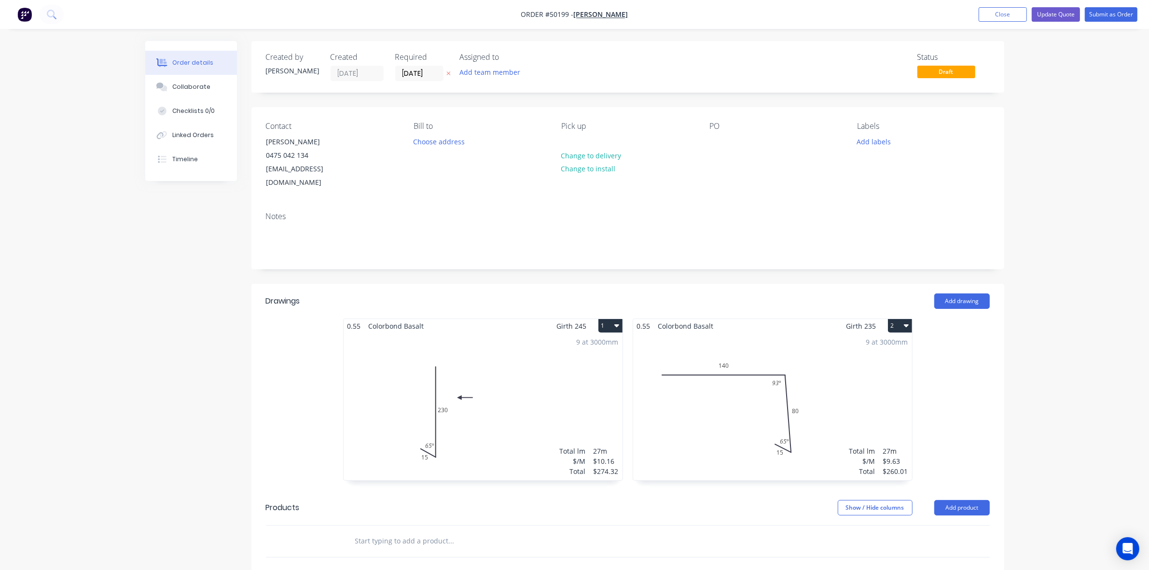
click at [819, 377] on div "9 at 3000mm Total lm $/M Total 27m $9.63 $260.01" at bounding box center [772, 406] width 279 height 147
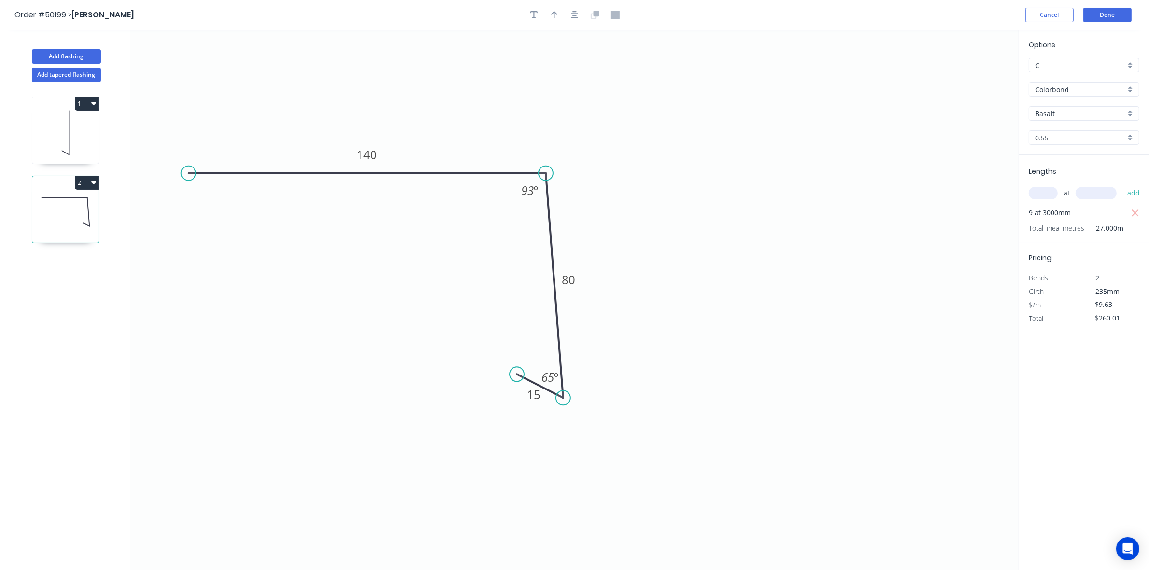
drag, startPoint x: 550, startPoint y: 11, endPoint x: 568, endPoint y: 25, distance: 22.7
click at [550, 11] on button "button" at bounding box center [554, 15] width 14 height 14
drag, startPoint x: 971, startPoint y: 79, endPoint x: 469, endPoint y: 117, distance: 503.2
click at [496, 119] on icon at bounding box center [500, 107] width 9 height 31
click at [1105, 17] on button "Done" at bounding box center [1107, 15] width 48 height 14
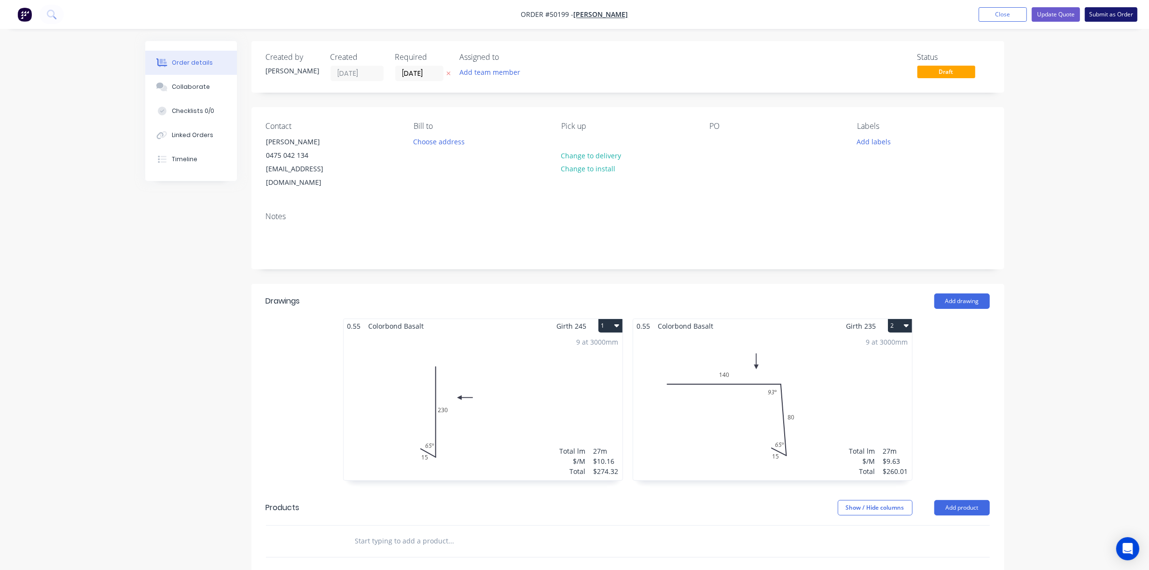
click at [1122, 14] on button "Submit as Order" at bounding box center [1110, 14] width 53 height 14
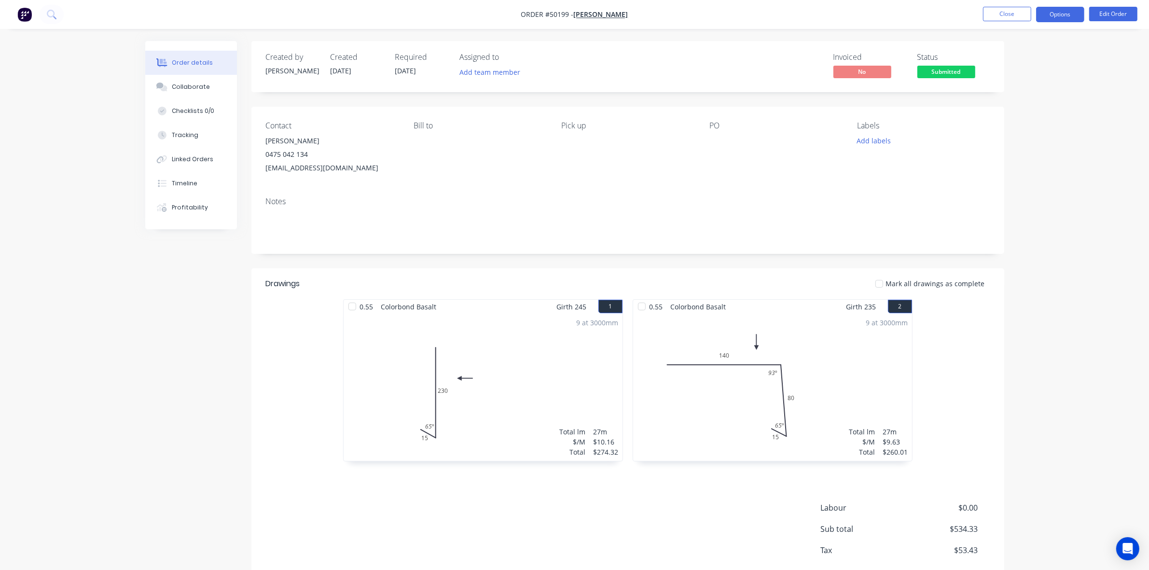
click at [1072, 13] on button "Options" at bounding box center [1060, 14] width 48 height 15
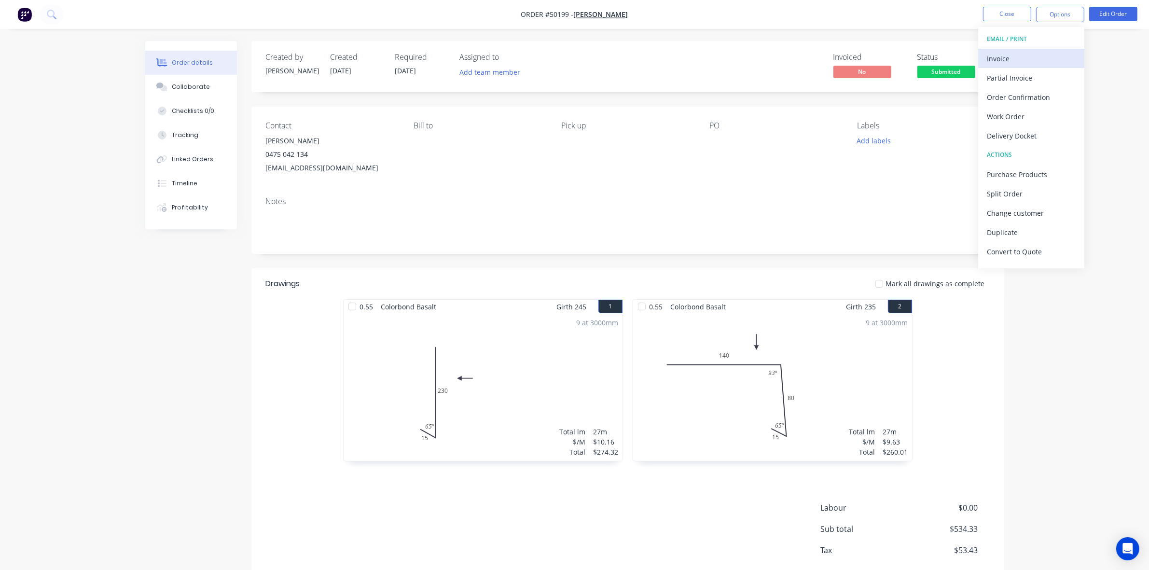
click at [1014, 63] on div "Invoice" at bounding box center [1030, 59] width 89 height 14
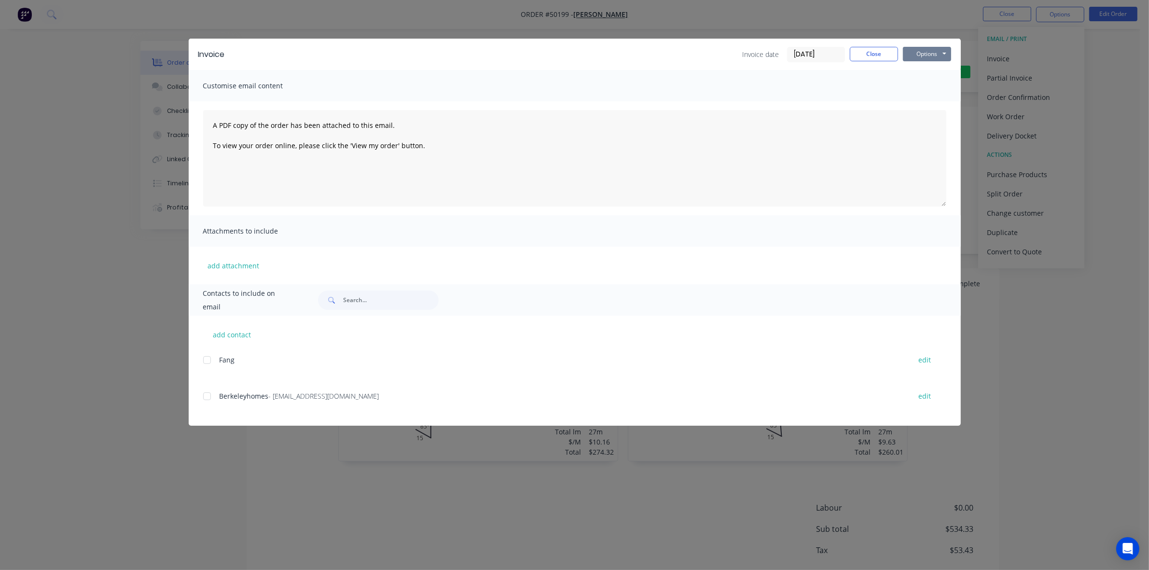
click at [922, 50] on button "Options" at bounding box center [927, 54] width 48 height 14
click at [938, 85] on button "Print" at bounding box center [934, 88] width 62 height 16
click at [206, 392] on div at bounding box center [206, 395] width 19 height 19
click at [932, 51] on button "Options" at bounding box center [927, 54] width 48 height 14
click at [918, 104] on button "Email" at bounding box center [934, 104] width 62 height 16
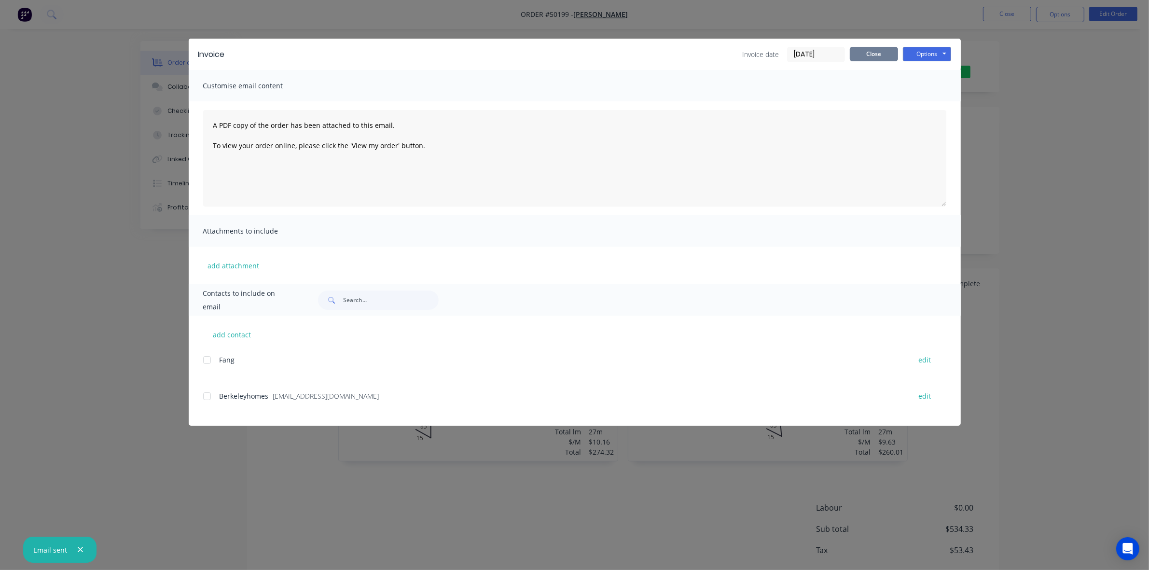
click at [866, 49] on button "Close" at bounding box center [873, 54] width 48 height 14
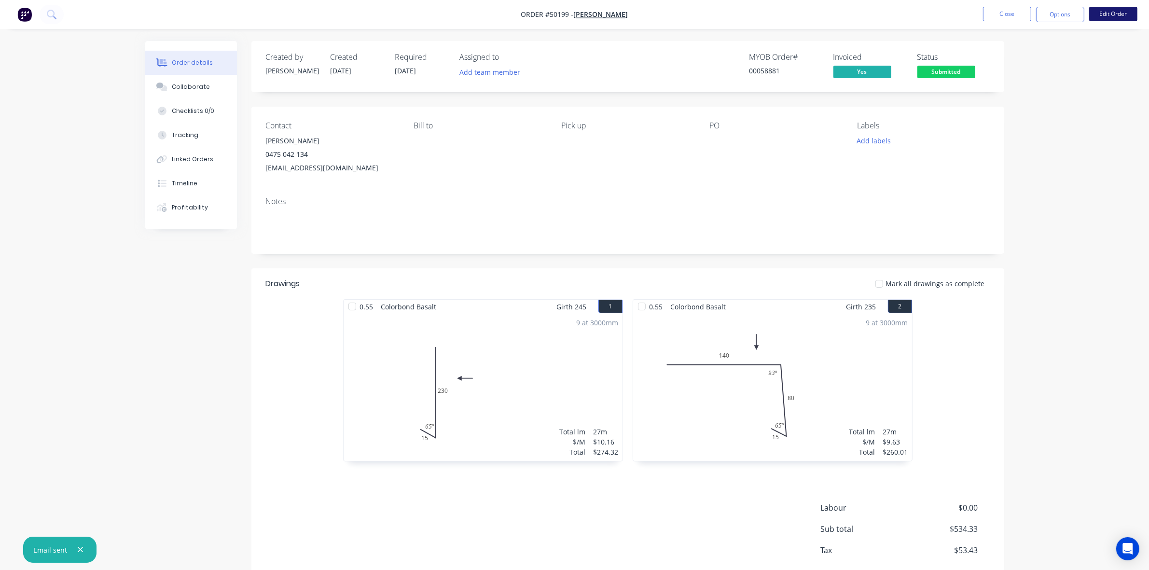
click at [1103, 13] on button "Edit Order" at bounding box center [1113, 14] width 48 height 14
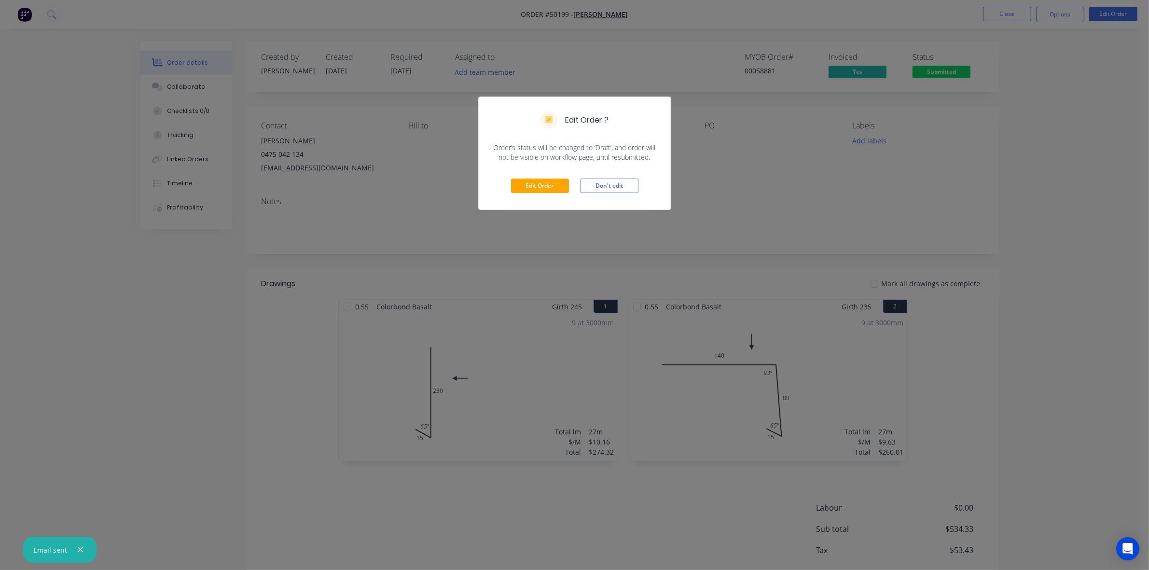
drag, startPoint x: 517, startPoint y: 195, endPoint x: 520, endPoint y: 192, distance: 5.1
click at [518, 194] on div "Edit Order Don't edit" at bounding box center [575, 185] width 192 height 47
click at [545, 186] on button "Edit Order" at bounding box center [540, 185] width 58 height 14
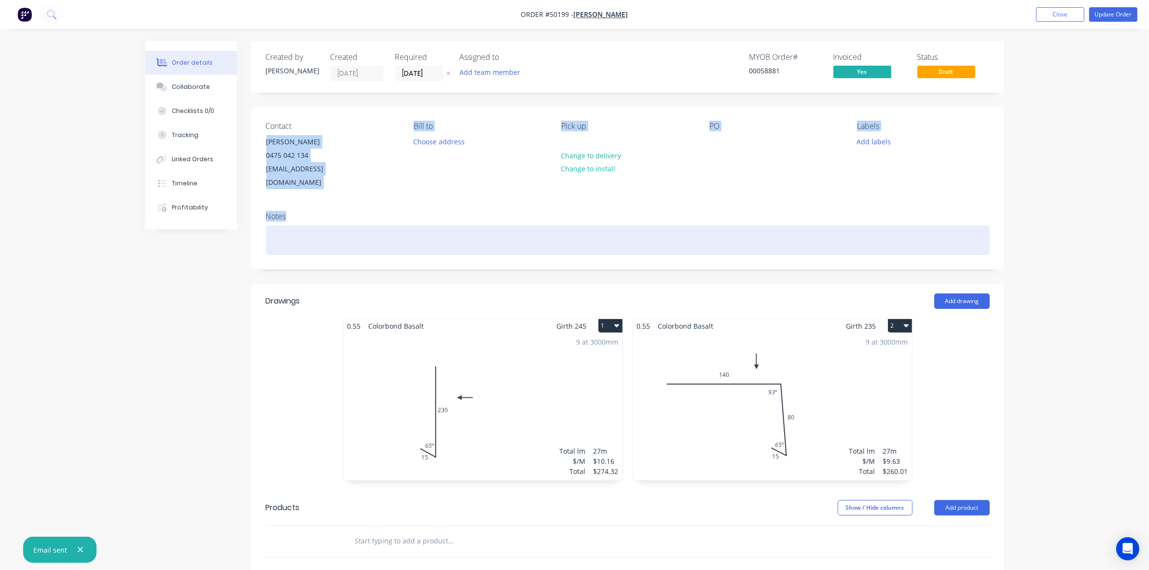
drag, startPoint x: 268, startPoint y: 140, endPoint x: 363, endPoint y: 227, distance: 128.4
click at [363, 227] on div "Contact [PERSON_NAME] [PHONE_NUMBER] [EMAIL_ADDRESS][DOMAIN_NAME] [PERSON_NAME]…" at bounding box center [627, 188] width 753 height 162
click at [363, 227] on div at bounding box center [628, 239] width 724 height 29
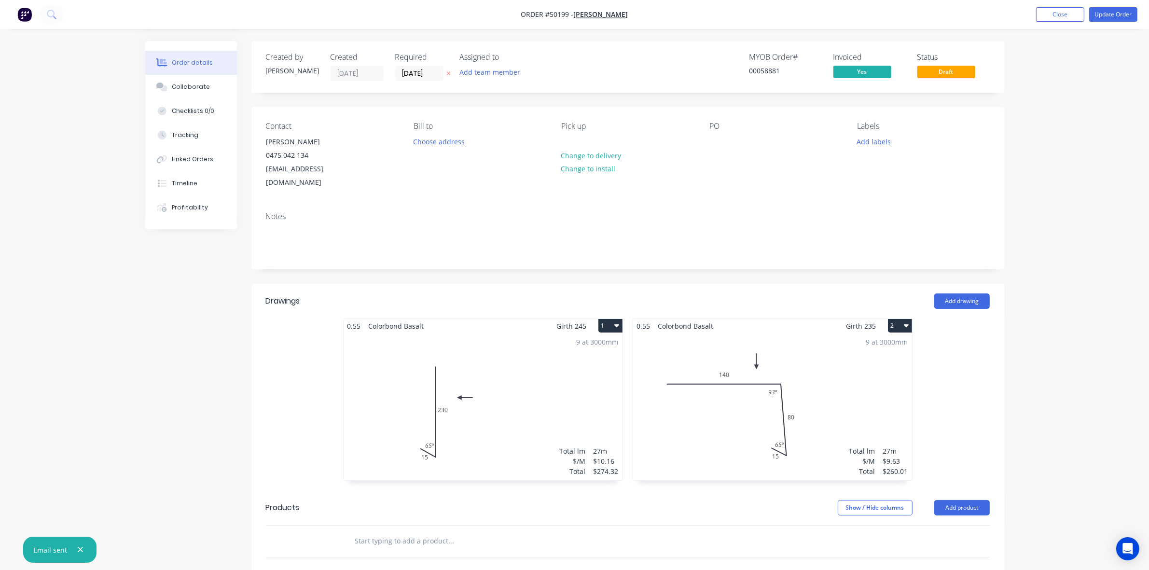
click at [1117, 5] on nav "Order #50199 - [PERSON_NAME] Add product Close Update Order" at bounding box center [574, 14] width 1149 height 29
click at [1115, 11] on button "Update Order" at bounding box center [1113, 14] width 48 height 14
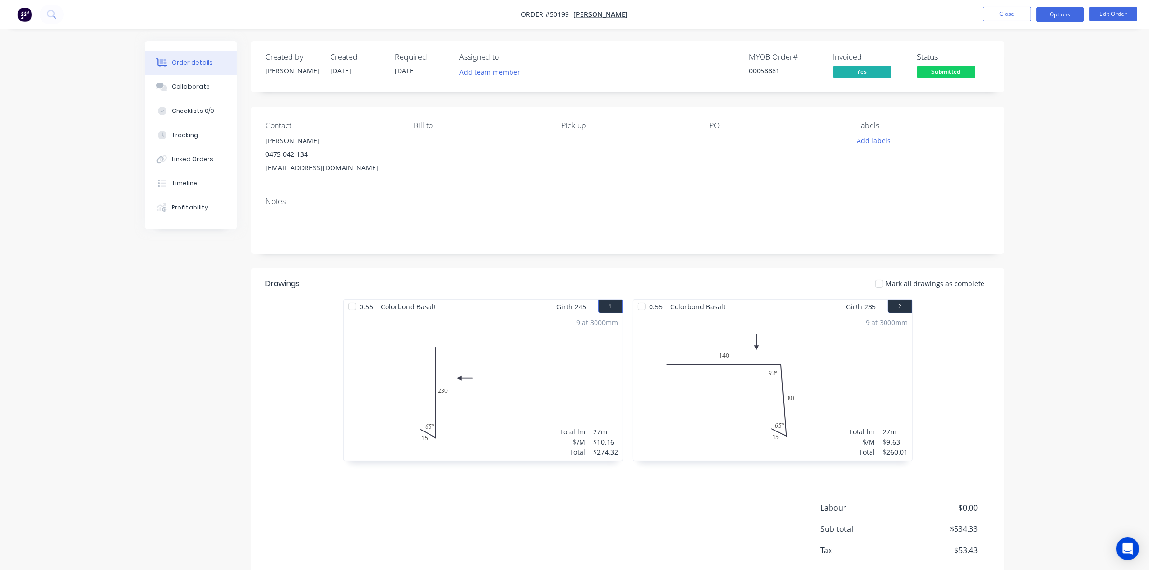
click at [1061, 15] on button "Options" at bounding box center [1060, 14] width 48 height 15
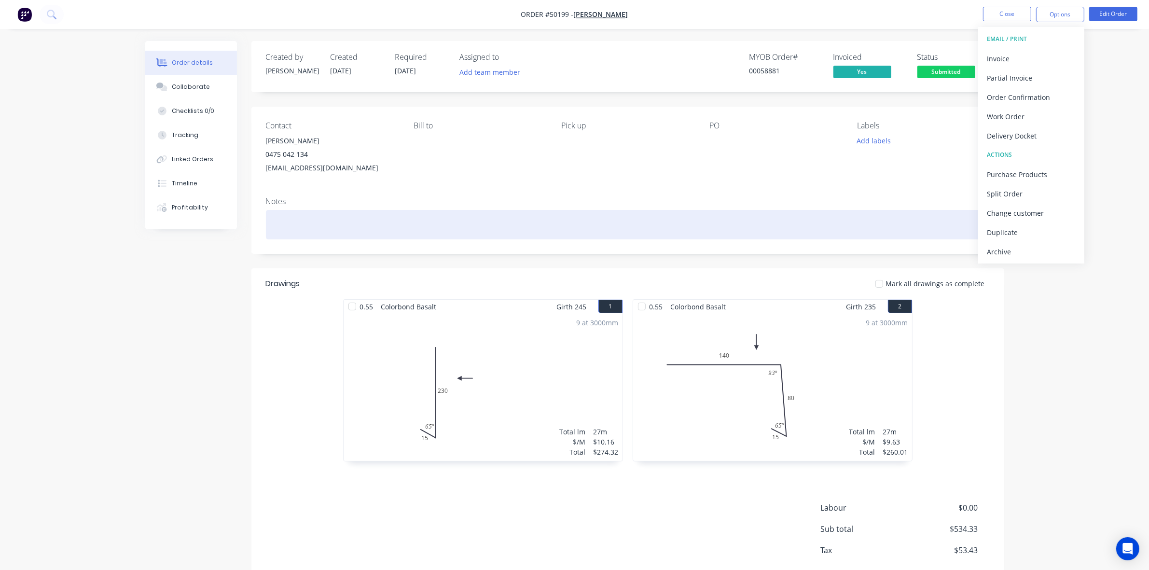
click at [695, 227] on div at bounding box center [628, 224] width 724 height 29
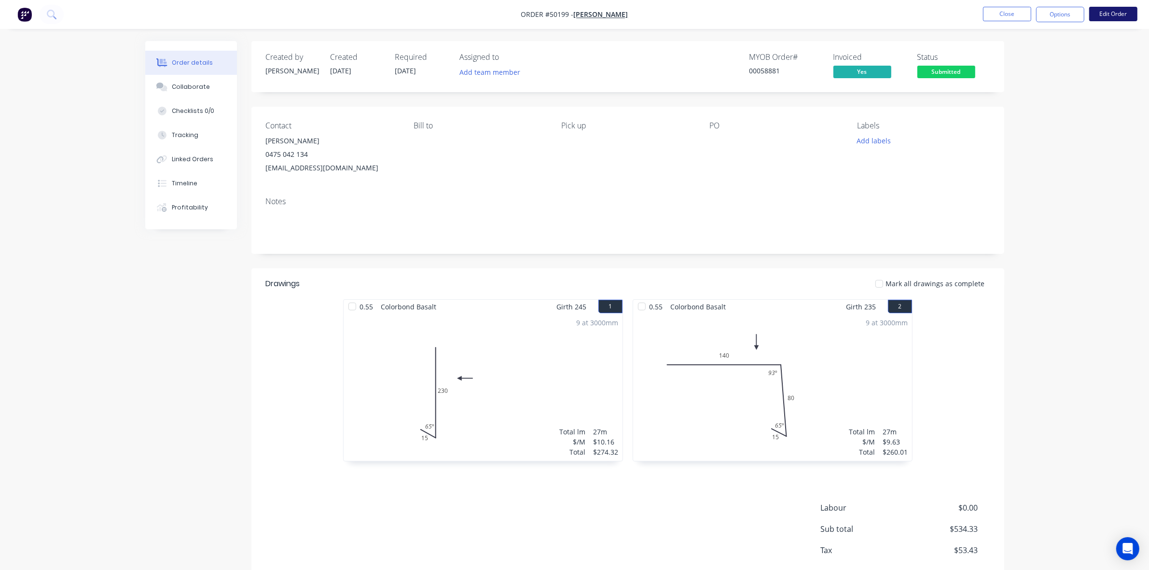
click at [1106, 12] on button "Edit Order" at bounding box center [1113, 14] width 48 height 14
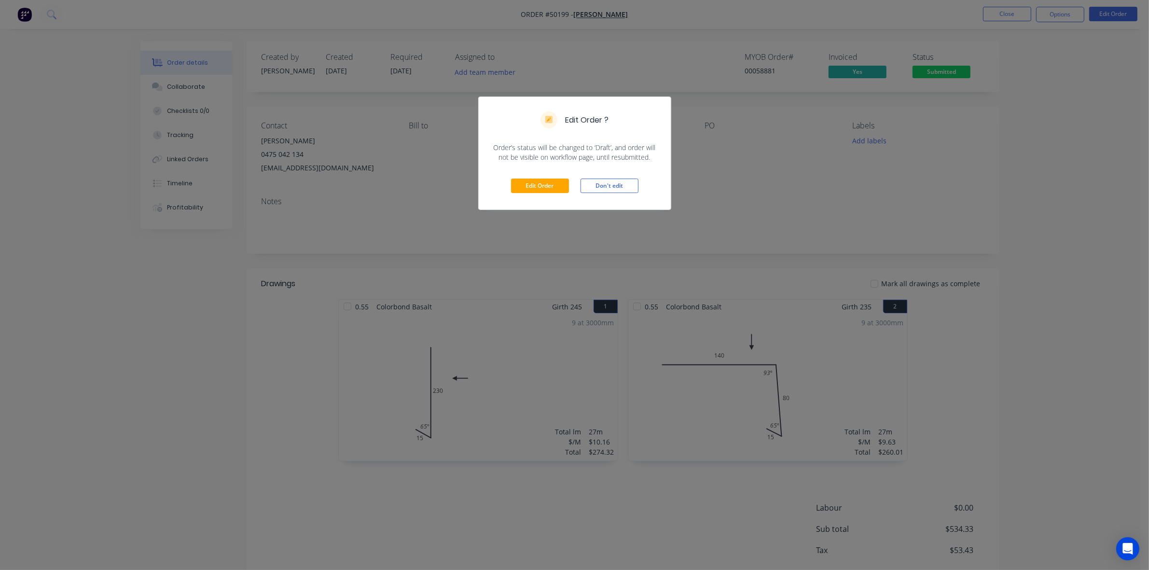
drag, startPoint x: 555, startPoint y: 194, endPoint x: 507, endPoint y: 138, distance: 73.6
click at [555, 194] on div "Edit Order Don't edit" at bounding box center [575, 185] width 192 height 47
click at [553, 187] on button "Edit Order" at bounding box center [540, 185] width 58 height 14
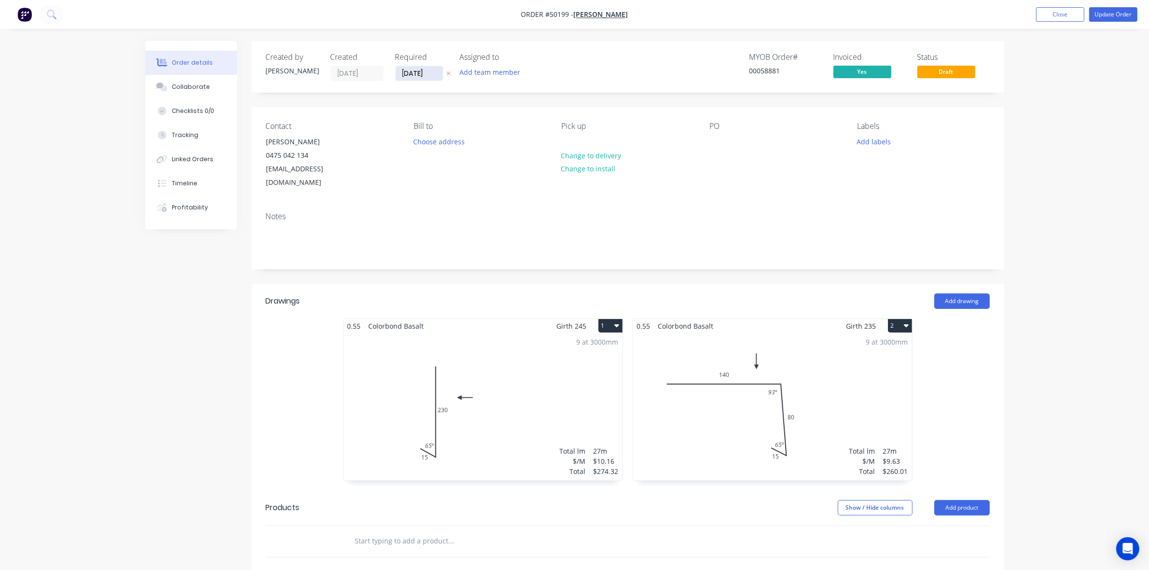
click at [413, 70] on input "[DATE]" at bounding box center [419, 73] width 47 height 14
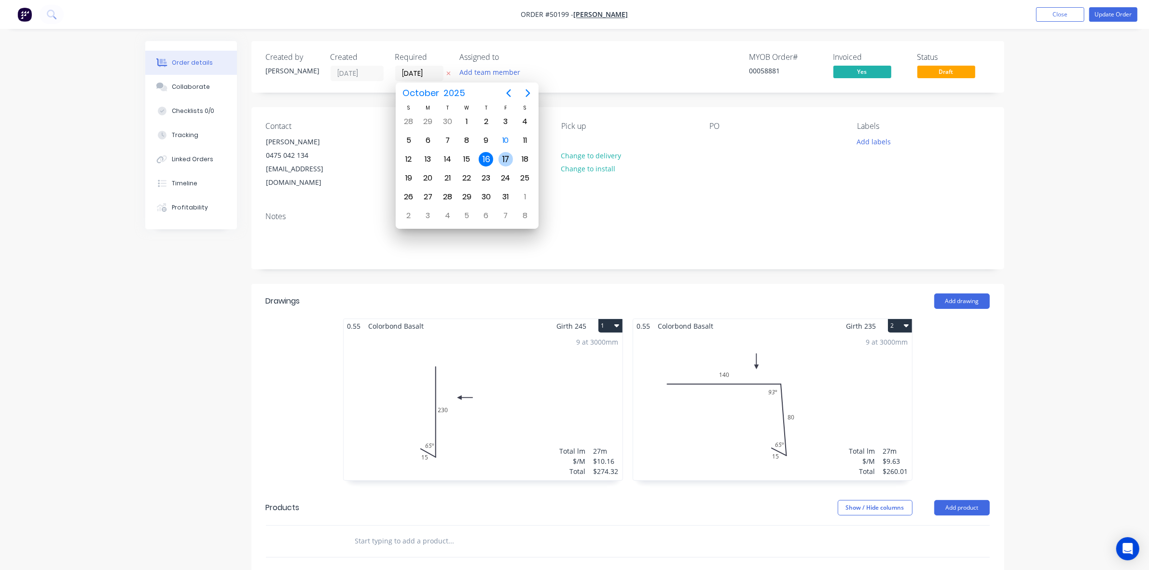
click at [509, 155] on div "17" at bounding box center [505, 159] width 14 height 14
type input "[DATE]"
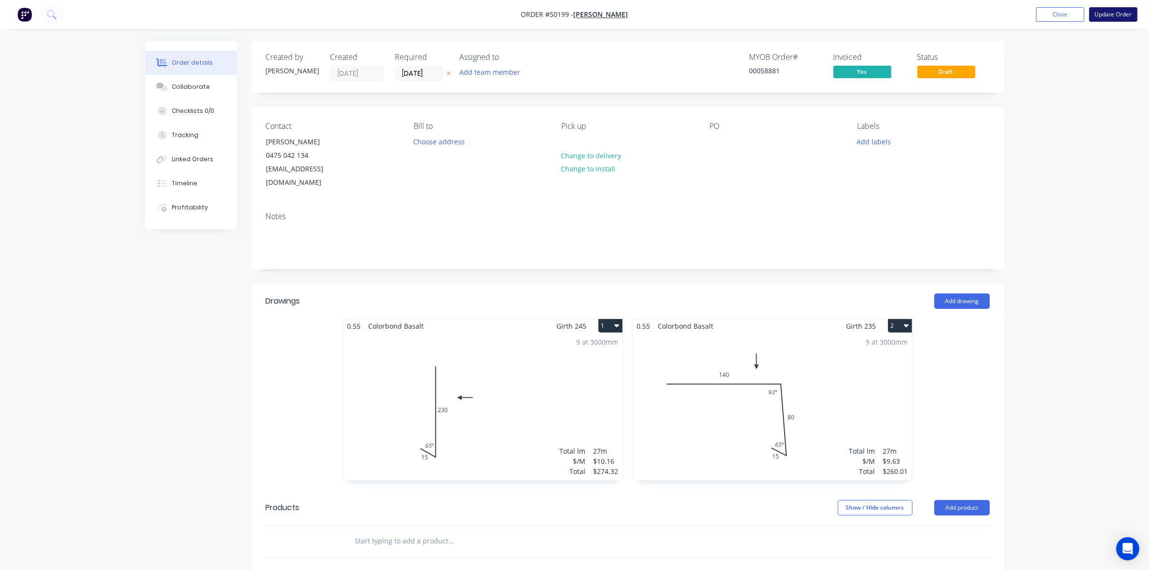
click at [1119, 18] on button "Update Order" at bounding box center [1113, 14] width 48 height 14
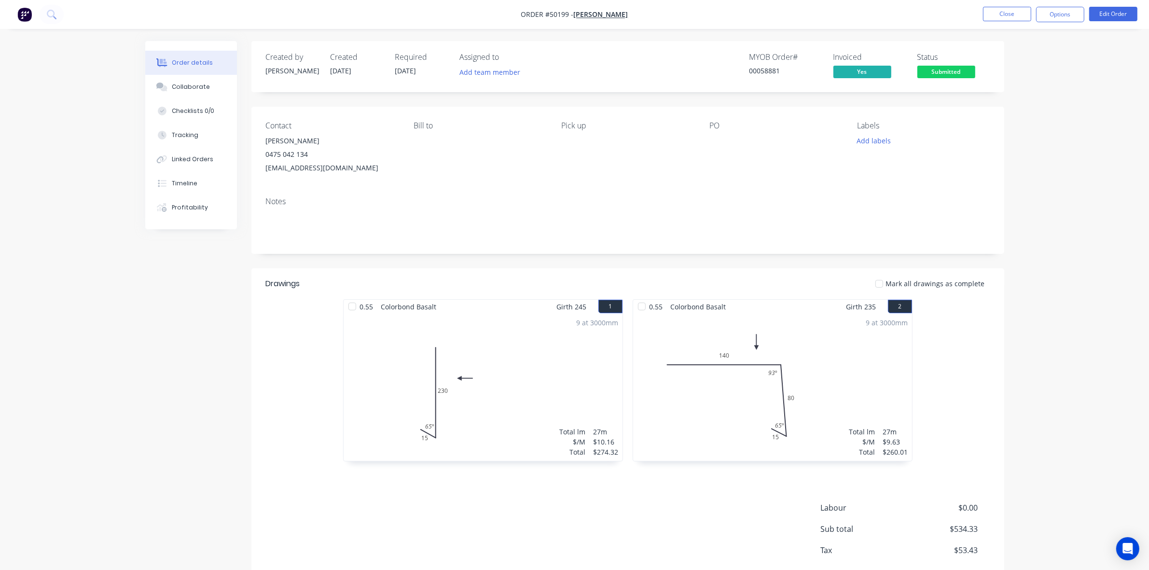
click at [953, 70] on span "Submitted" at bounding box center [946, 72] width 58 height 12
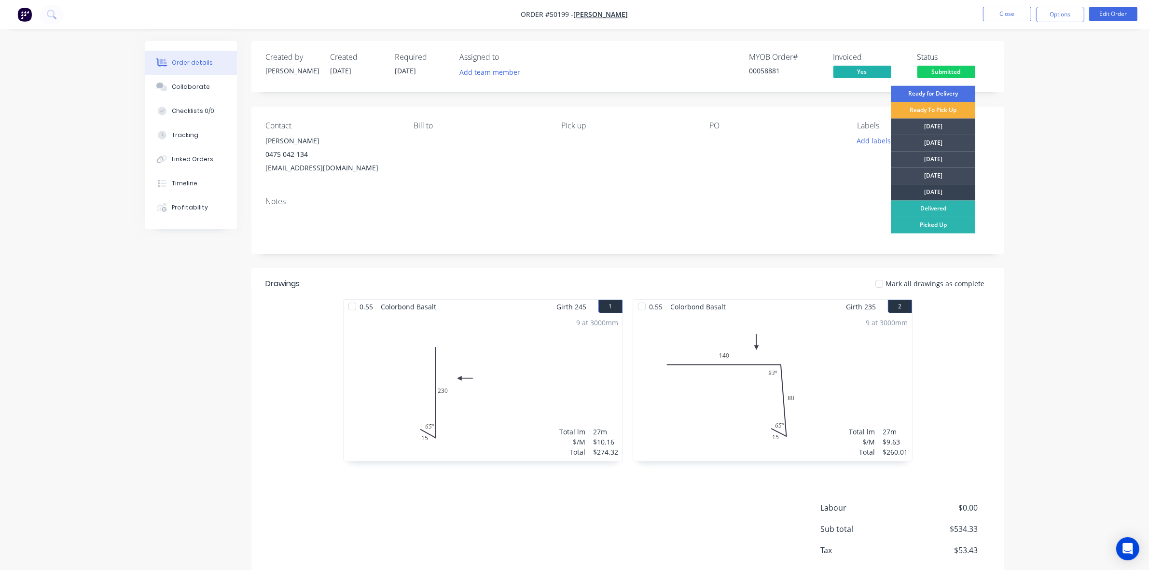
click at [949, 187] on div "[DATE]" at bounding box center [933, 192] width 84 height 16
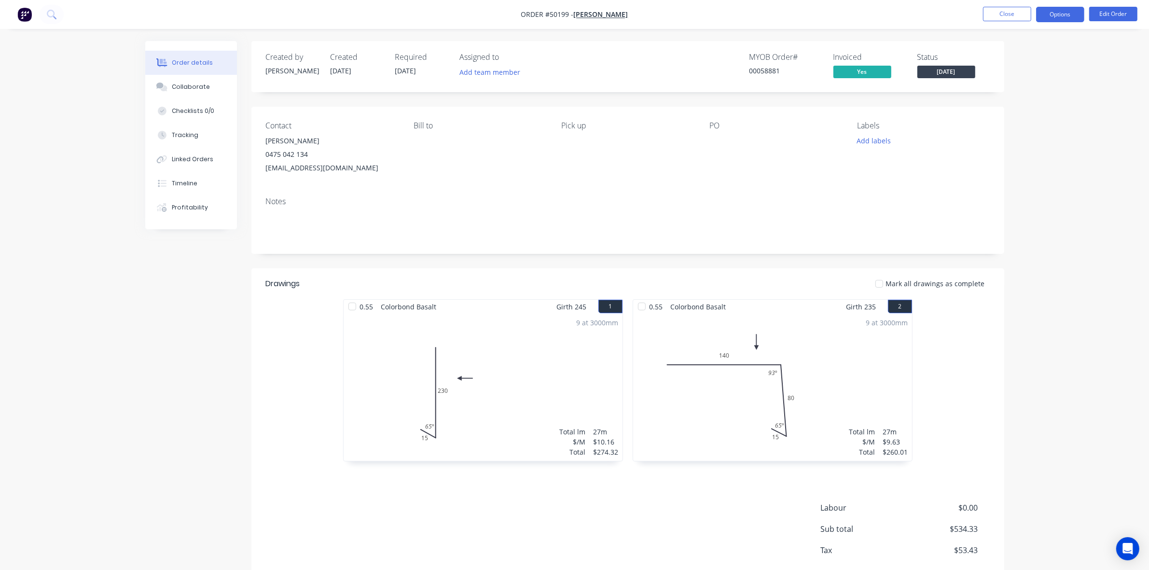
click at [1058, 18] on button "Options" at bounding box center [1060, 14] width 48 height 15
click at [1035, 55] on div "Invoice" at bounding box center [1030, 59] width 89 height 14
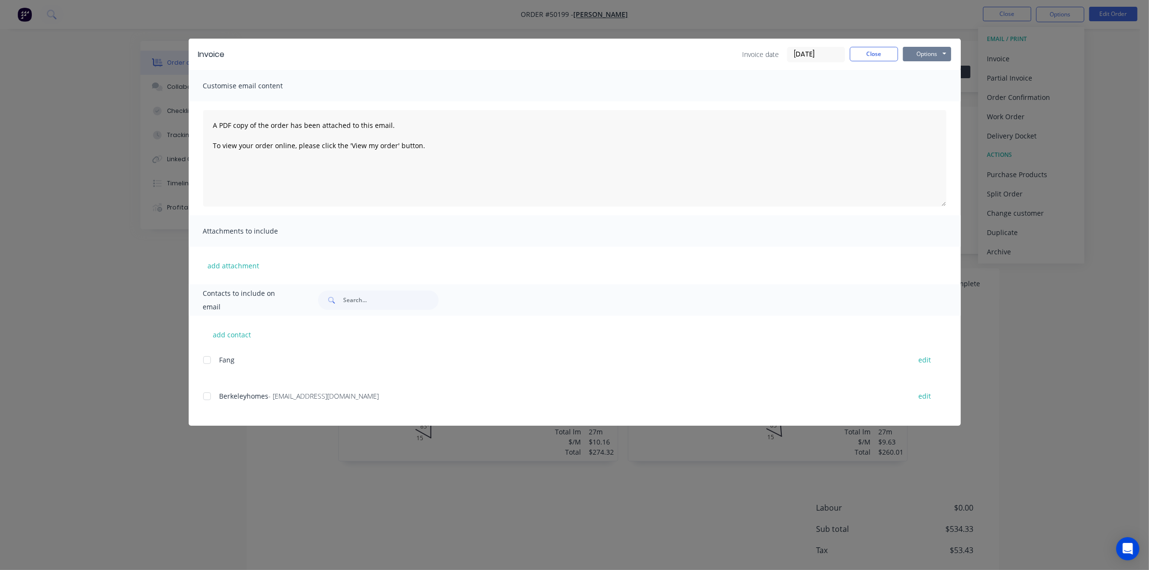
click at [910, 51] on button "Options" at bounding box center [927, 54] width 48 height 14
click at [932, 90] on button "Print" at bounding box center [934, 88] width 62 height 16
drag, startPoint x: 876, startPoint y: 62, endPoint x: 878, endPoint y: 55, distance: 6.6
click at [878, 56] on div "Invoice Invoice date [DATE] Close Options Preview Print Email" at bounding box center [575, 54] width 772 height 31
click at [877, 55] on button "Close" at bounding box center [873, 54] width 48 height 14
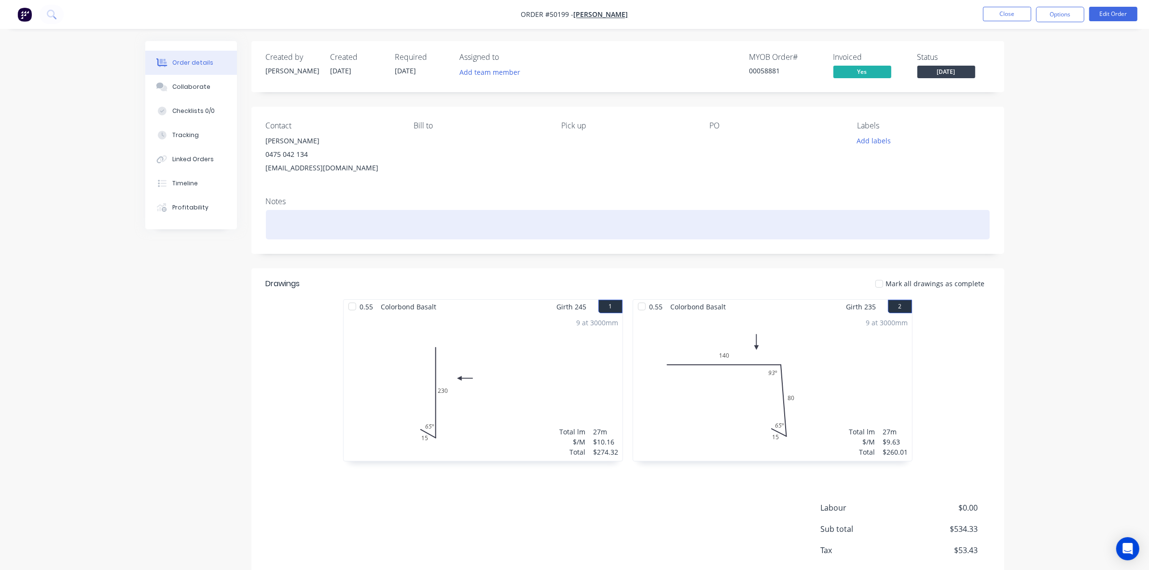
click at [755, 234] on div at bounding box center [628, 224] width 724 height 29
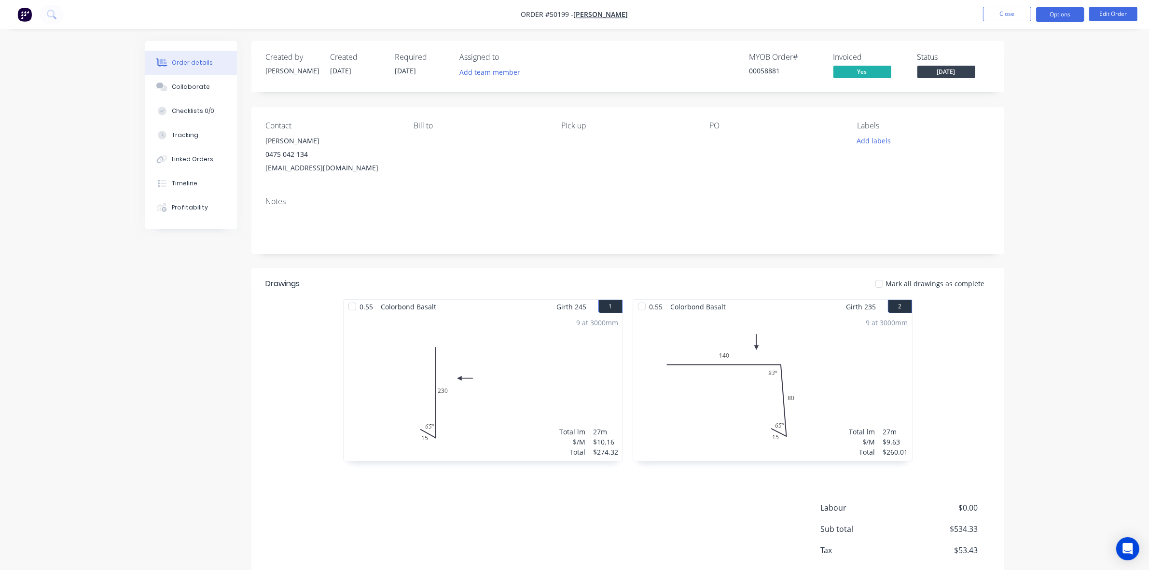
click at [1042, 19] on button "Options" at bounding box center [1060, 14] width 48 height 15
click at [1022, 114] on div "Work Order" at bounding box center [1030, 117] width 89 height 14
drag, startPoint x: 1019, startPoint y: 95, endPoint x: 1021, endPoint y: 115, distance: 19.8
click at [1021, 115] on div "WORK ORDER Back With pricing Without pricing Custom" at bounding box center [1031, 77] width 106 height 101
click at [1021, 115] on div "Custom" at bounding box center [1030, 117] width 89 height 14
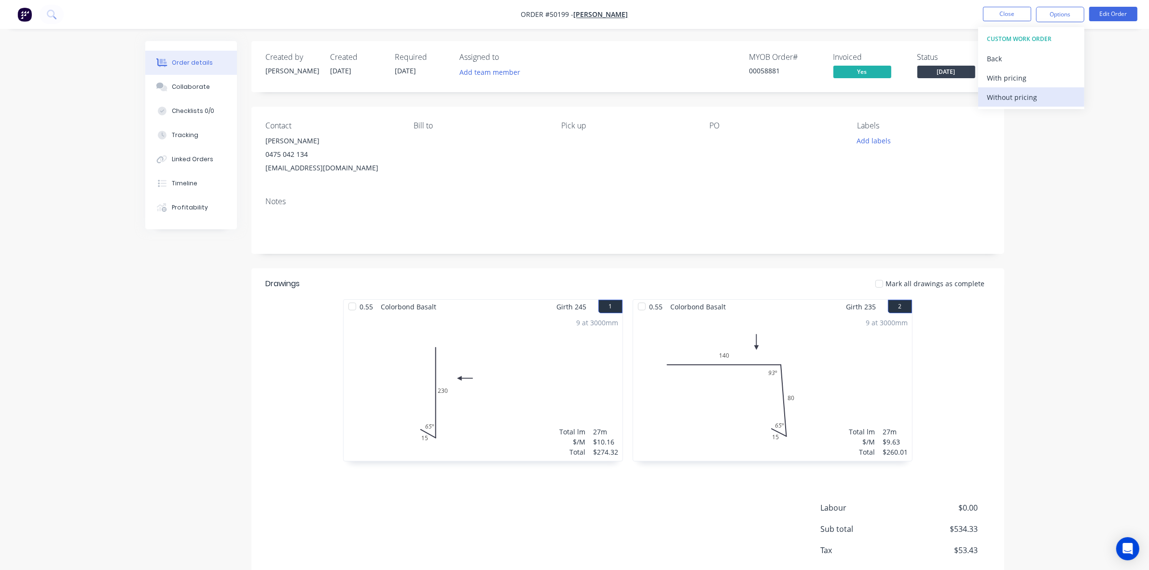
click at [1021, 88] on button "Without pricing" at bounding box center [1031, 96] width 106 height 19
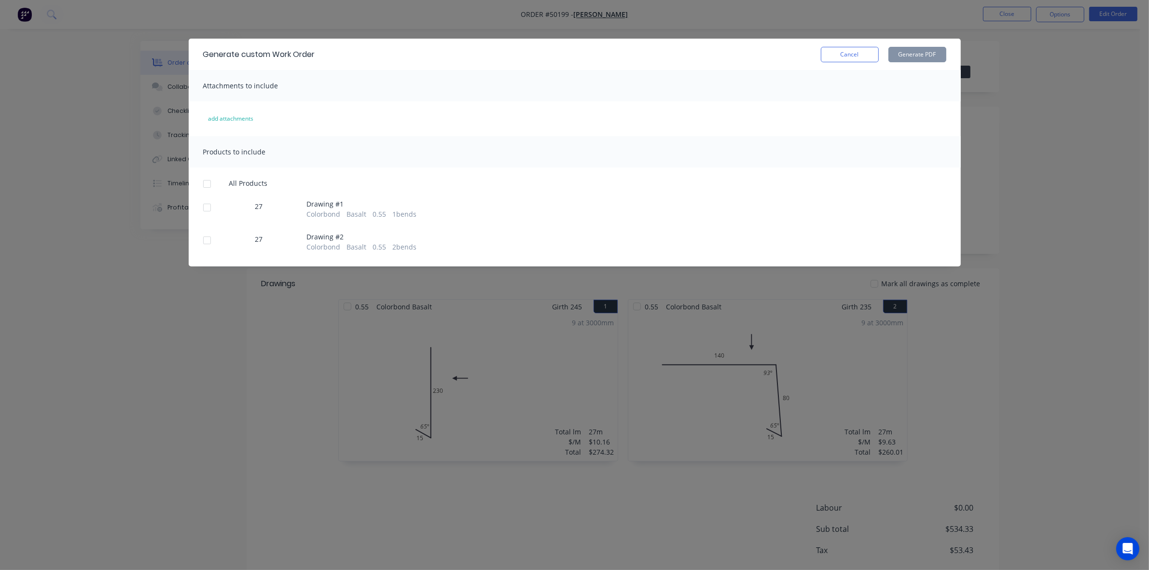
click at [210, 183] on div at bounding box center [206, 183] width 19 height 19
click at [933, 52] on button "Generate PDF" at bounding box center [917, 54] width 58 height 15
click at [849, 56] on button "Cancel" at bounding box center [850, 54] width 58 height 15
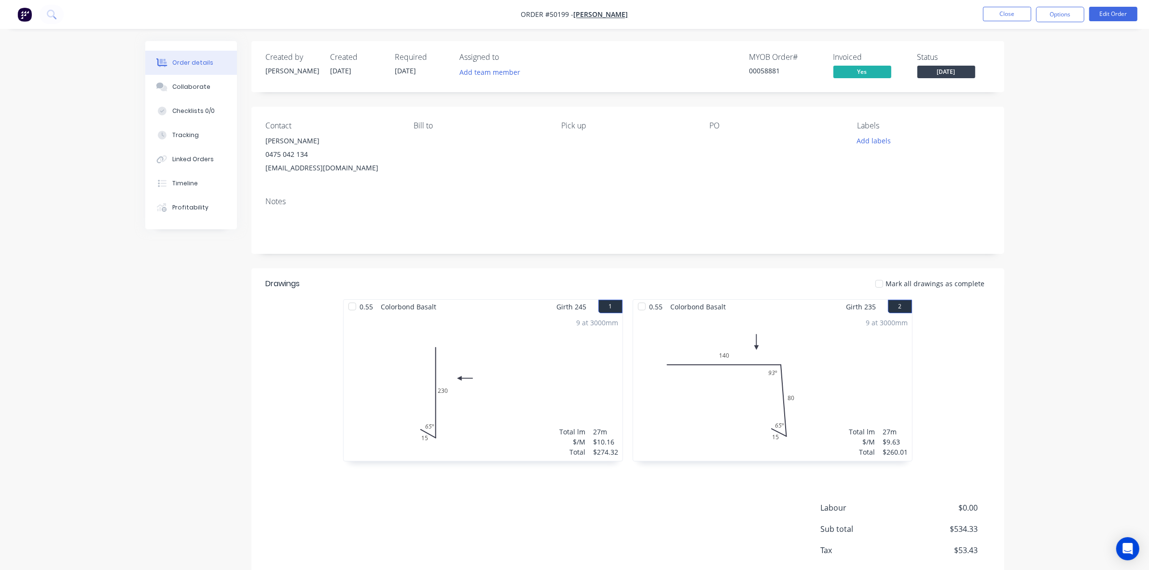
drag, startPoint x: 1037, startPoint y: 162, endPoint x: 1053, endPoint y: 114, distance: 50.2
click at [1041, 152] on div "Order details Collaborate Checklists 0/0 Tracking Linked Orders Timeline Profit…" at bounding box center [574, 310] width 1149 height 621
click at [1068, 13] on button "Options" at bounding box center [1060, 14] width 48 height 15
click at [1035, 134] on div "Delivery Docket" at bounding box center [1030, 136] width 89 height 14
click at [1033, 95] on div "Without pricing" at bounding box center [1030, 97] width 89 height 14
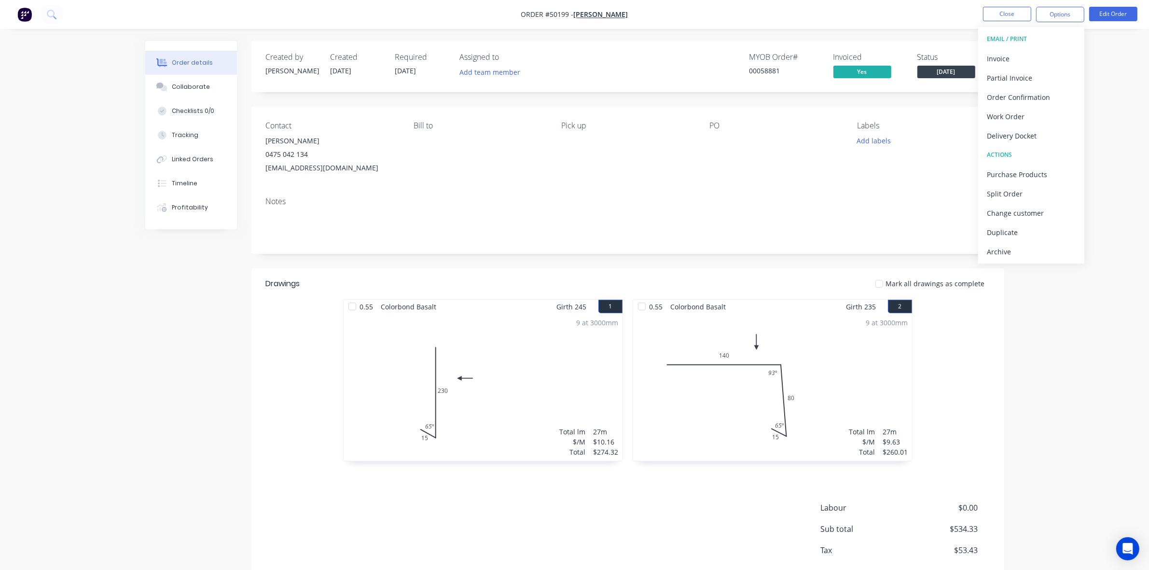
click at [1006, 393] on div "Order details Collaborate Checklists 0/0 Tracking Linked Orders Timeline Profit…" at bounding box center [575, 331] width 878 height 580
click at [1016, 18] on button "Close" at bounding box center [1007, 14] width 48 height 14
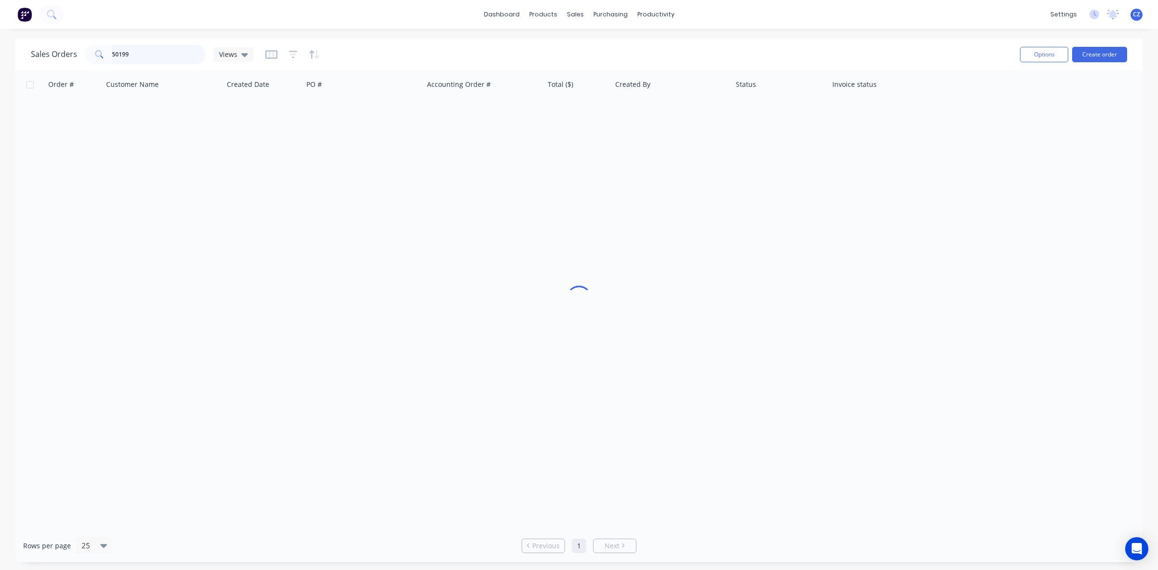
click at [0, 51] on div "Sales Orders 50199 Views Options Create order Order # Customer Name Created Dat…" at bounding box center [579, 300] width 1158 height 523
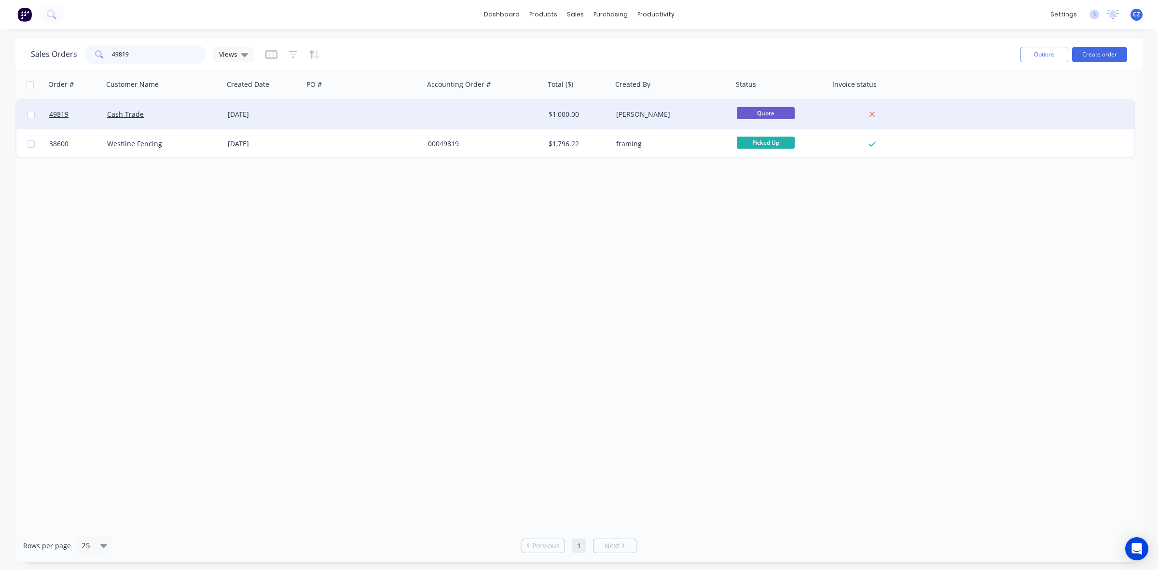
type input "49819"
click at [348, 113] on div at bounding box center [363, 114] width 121 height 29
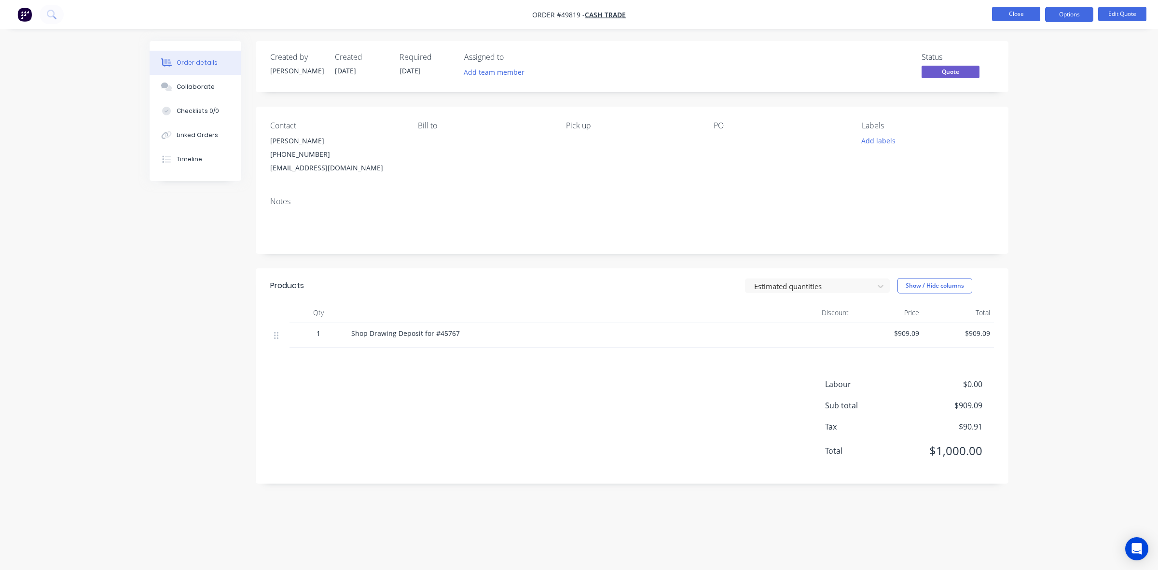
click at [1020, 14] on button "Close" at bounding box center [1016, 14] width 48 height 14
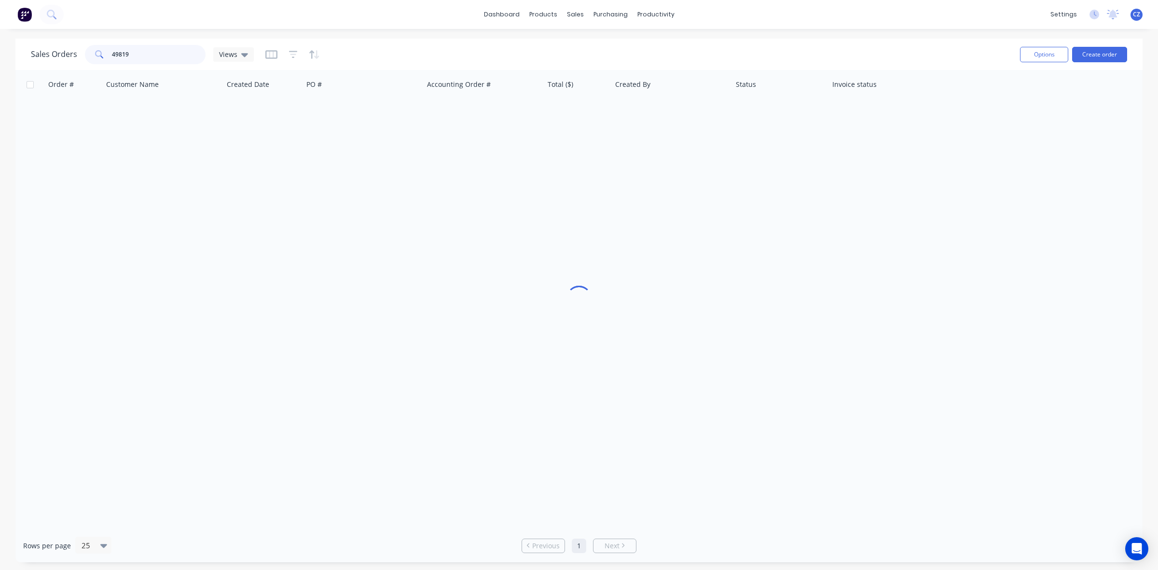
drag, startPoint x: 163, startPoint y: 55, endPoint x: 0, endPoint y: 36, distance: 163.7
click at [0, 38] on div "dashboard products sales purchasing productivity dashboard products Product Cat…" at bounding box center [579, 285] width 1158 height 570
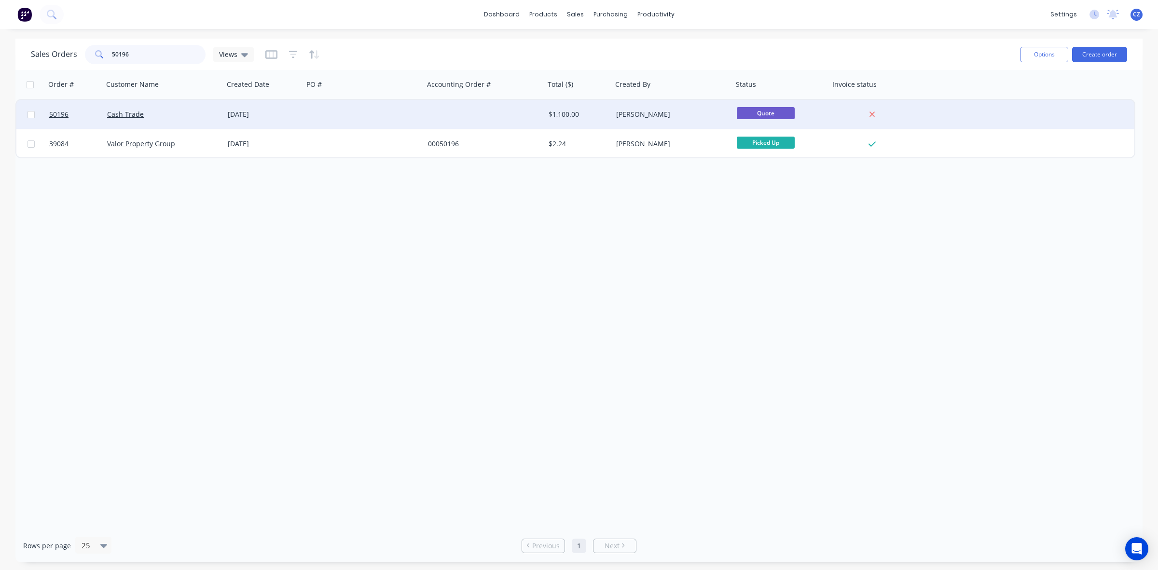
type input "50196"
click at [339, 110] on div at bounding box center [363, 114] width 121 height 29
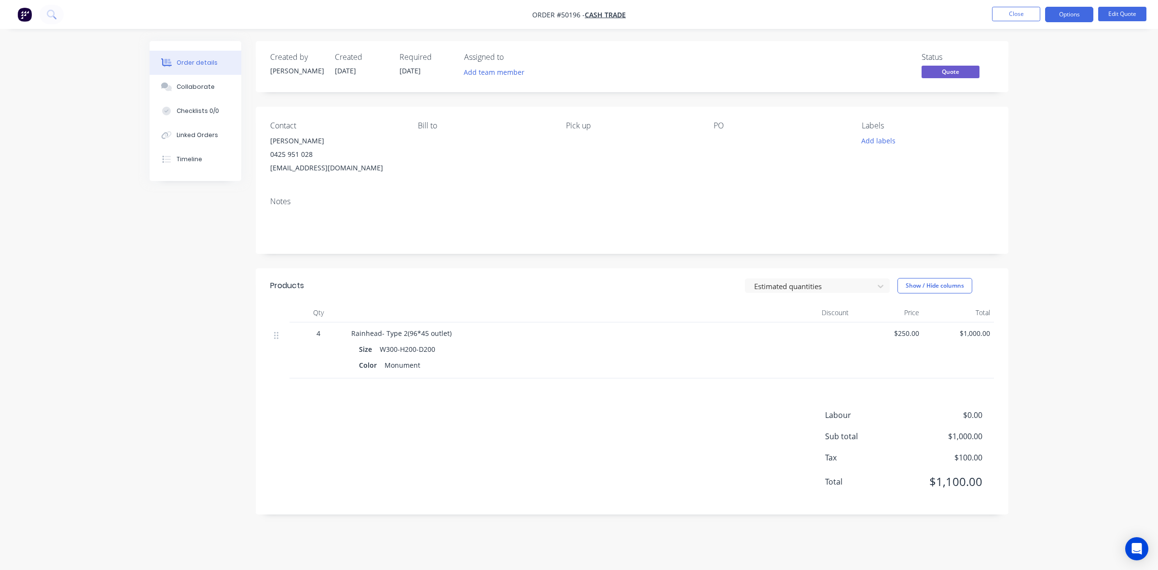
click at [617, 233] on div "Notes" at bounding box center [632, 221] width 753 height 65
click at [584, 269] on header "Products Estimated quantities Show / Hide columns" at bounding box center [632, 285] width 753 height 35
click at [522, 379] on div "Products Estimated quantities Show / Hide columns Qty Discount Price Total 4 Ra…" at bounding box center [632, 391] width 753 height 246
click at [592, 463] on div "Labour $0.00 Sub total $1,000.00 Tax $100.00 Total $1,100.00" at bounding box center [632, 454] width 724 height 91
click at [657, 365] on div "Color Monument" at bounding box center [564, 365] width 411 height 14
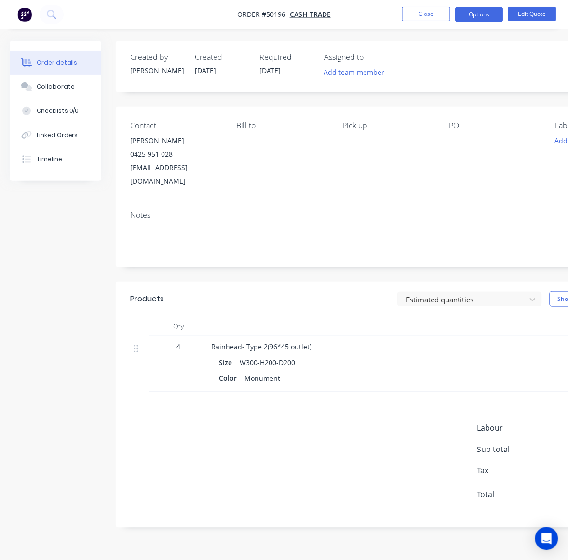
click at [261, 342] on span "Rainhead- Type 2(96*45 outlet)" at bounding box center [261, 346] width 100 height 9
click at [265, 342] on span "Rainhead- Type 2(96*45 outlet)" at bounding box center [261, 346] width 100 height 9
click at [539, 10] on button "Edit Quote" at bounding box center [532, 14] width 48 height 14
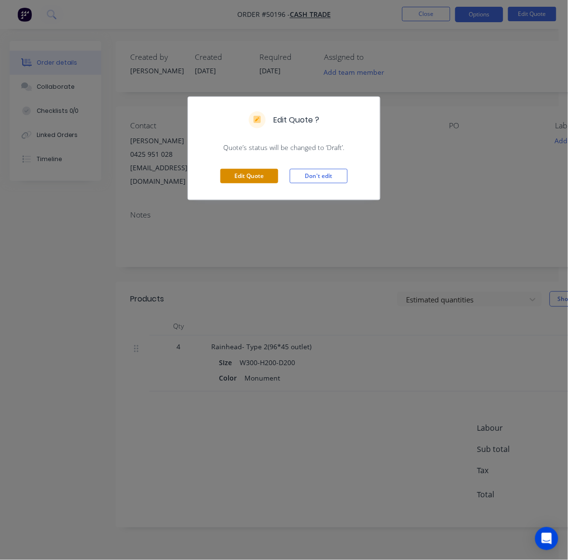
click at [261, 175] on button "Edit Quote" at bounding box center [249, 176] width 58 height 14
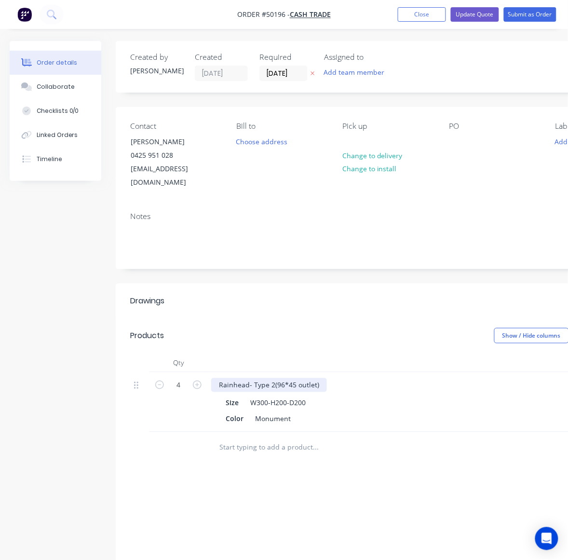
click at [274, 378] on div "Rainhead- Type 2(96*45 outlet)" at bounding box center [269, 385] width 116 height 14
click at [221, 473] on div "Drawings Add drawing Products Show / Hide columns Add product Qty Discount Pric…" at bounding box center [388, 479] width 545 height 390
click at [275, 378] on div "Rainhead- Type TA (96*45 outlet)" at bounding box center [272, 385] width 122 height 14
click at [534, 17] on button "Submit as Order" at bounding box center [530, 14] width 53 height 14
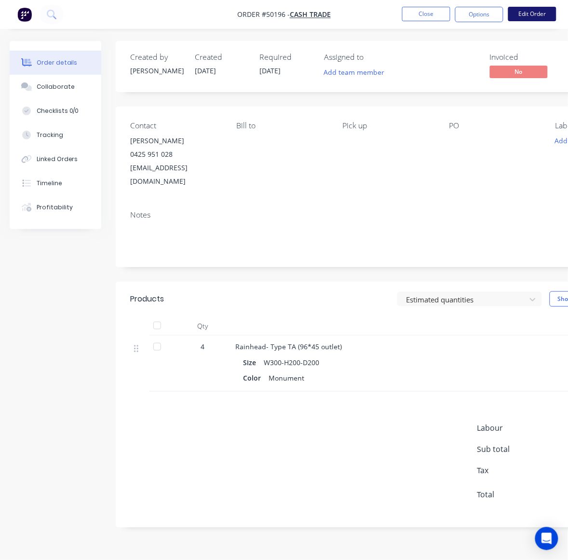
click at [535, 17] on button "Edit Order" at bounding box center [532, 14] width 48 height 14
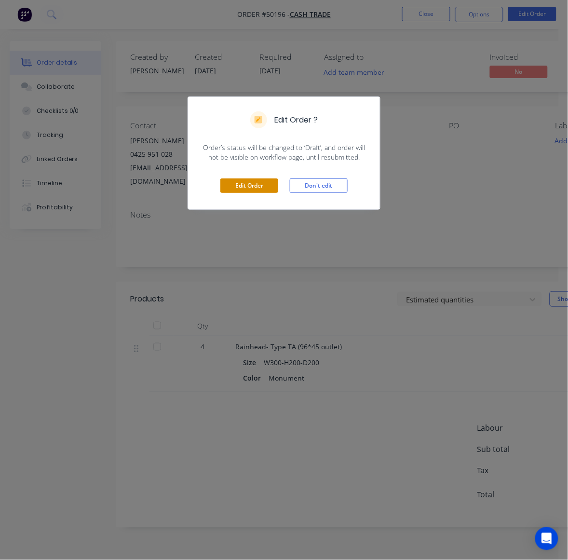
click at [244, 194] on div "Edit Order Don't edit" at bounding box center [284, 185] width 192 height 47
drag, startPoint x: 244, startPoint y: 192, endPoint x: 251, endPoint y: 179, distance: 13.8
click at [245, 192] on button "Edit Order" at bounding box center [249, 185] width 58 height 14
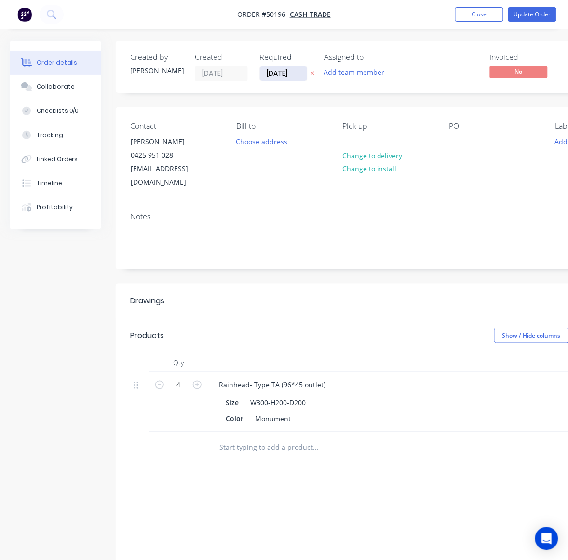
click at [276, 73] on input "[DATE]" at bounding box center [283, 73] width 47 height 14
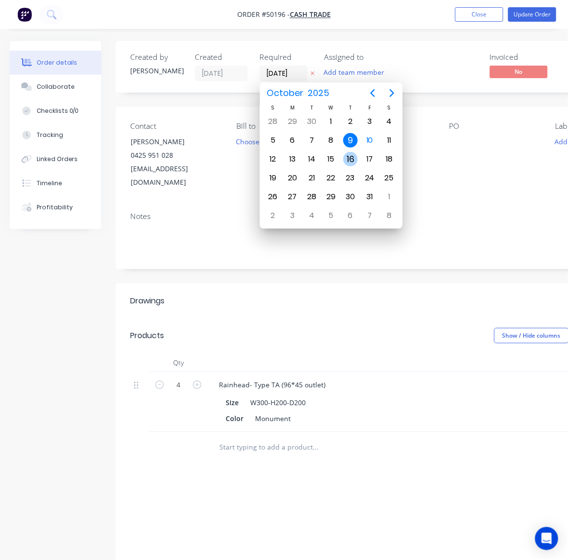
click at [351, 156] on div "16" at bounding box center [350, 159] width 14 height 14
type input "[DATE]"
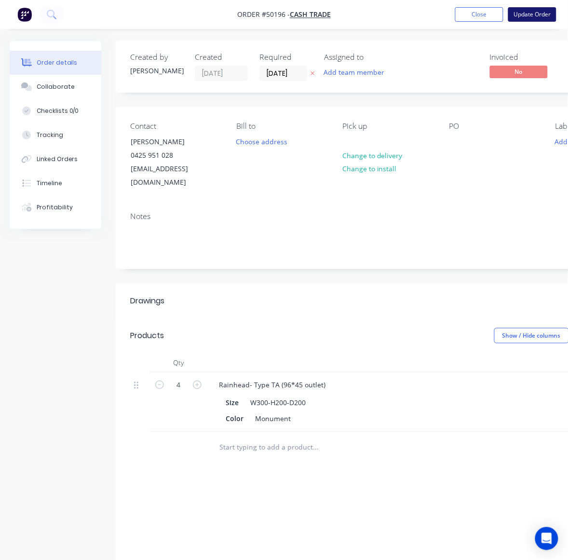
click at [525, 19] on button "Update Order" at bounding box center [532, 14] width 48 height 14
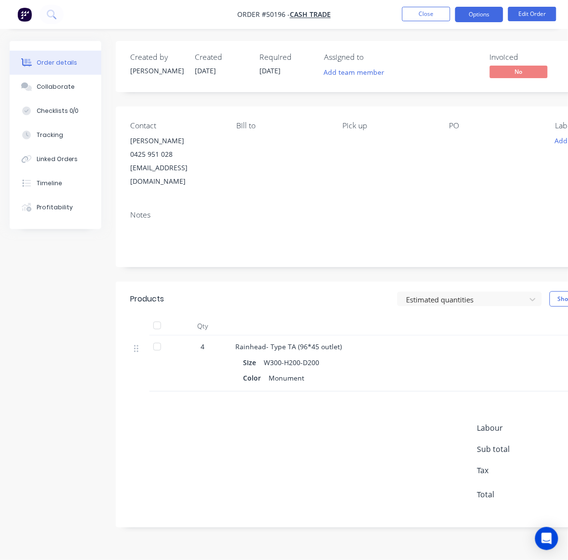
click at [485, 11] on button "Options" at bounding box center [479, 14] width 48 height 15
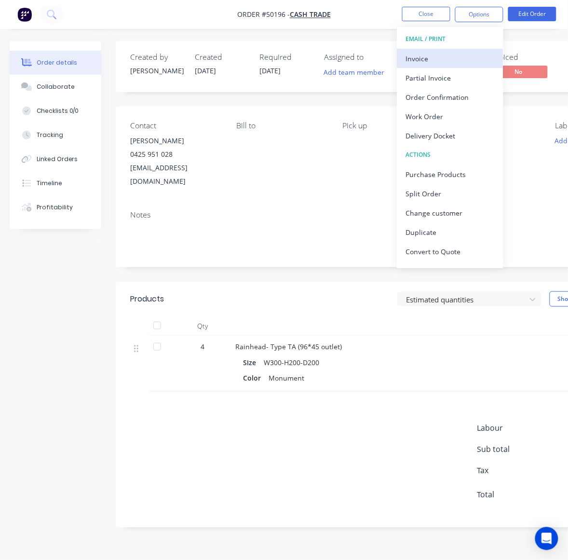
click at [458, 55] on div "Invoice" at bounding box center [450, 59] width 89 height 14
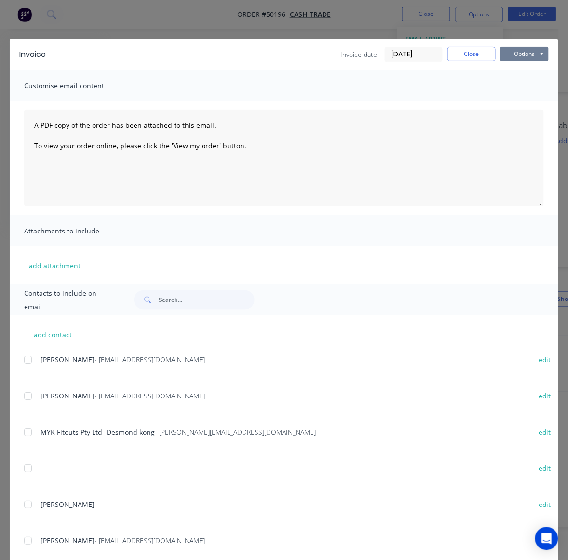
click at [507, 52] on button "Options" at bounding box center [525, 54] width 48 height 14
click at [516, 83] on button "Print" at bounding box center [532, 88] width 62 height 16
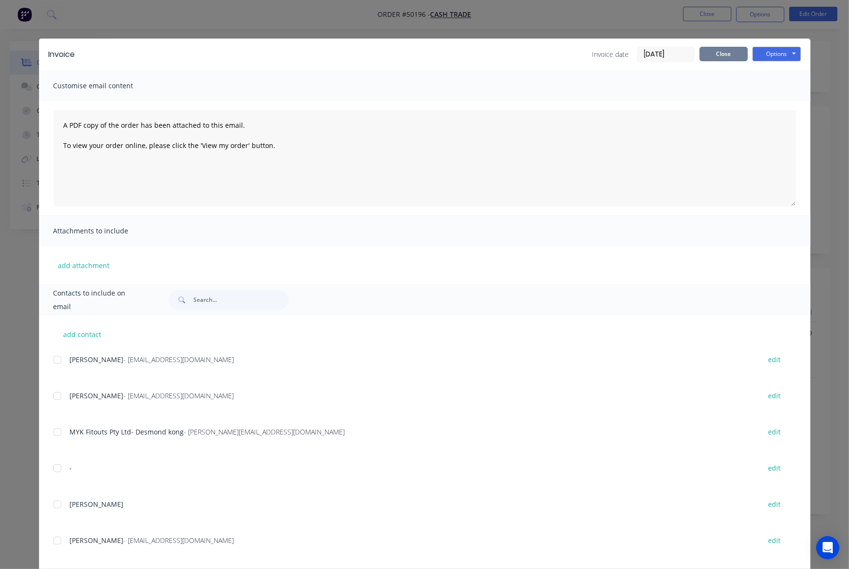
click at [705, 55] on button "Close" at bounding box center [724, 54] width 48 height 14
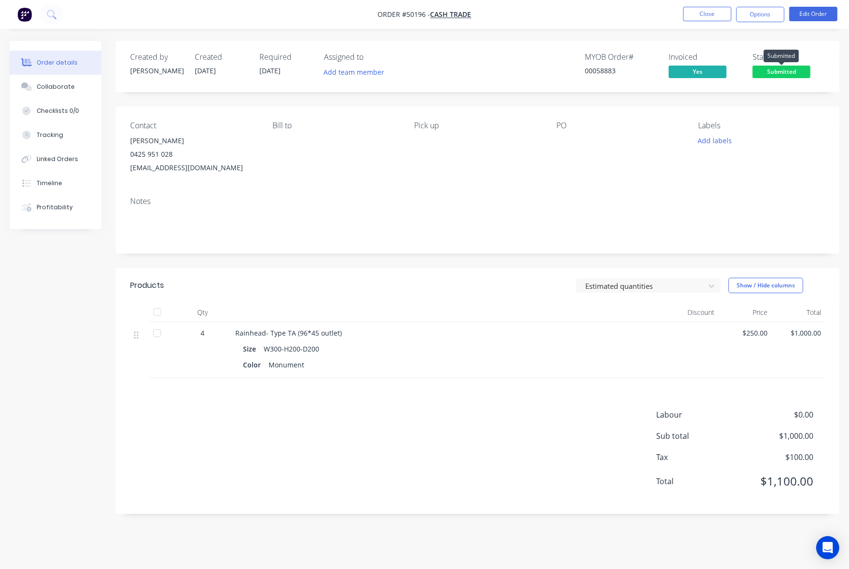
click at [786, 66] on span "Submitted" at bounding box center [782, 72] width 58 height 12
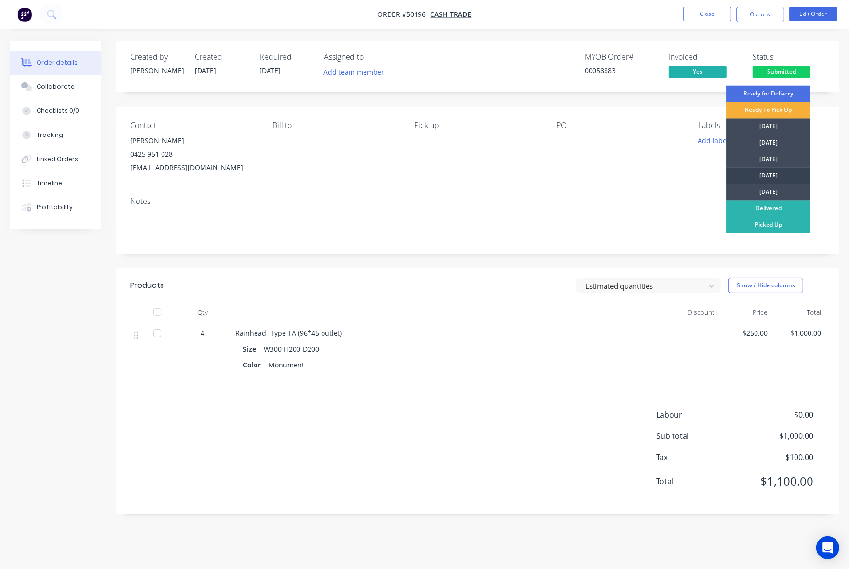
click at [802, 177] on div "[DATE]" at bounding box center [768, 176] width 84 height 16
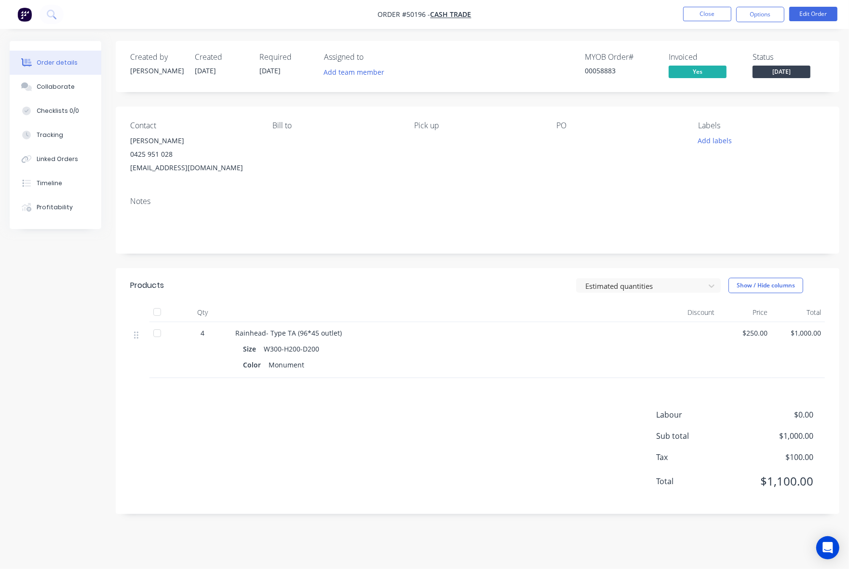
click at [562, 415] on div "Labour $0.00 Sub total $1,000.00 Tax $100.00 Total $1,100.00" at bounding box center [477, 454] width 695 height 91
click at [765, 11] on button "Options" at bounding box center [761, 14] width 48 height 15
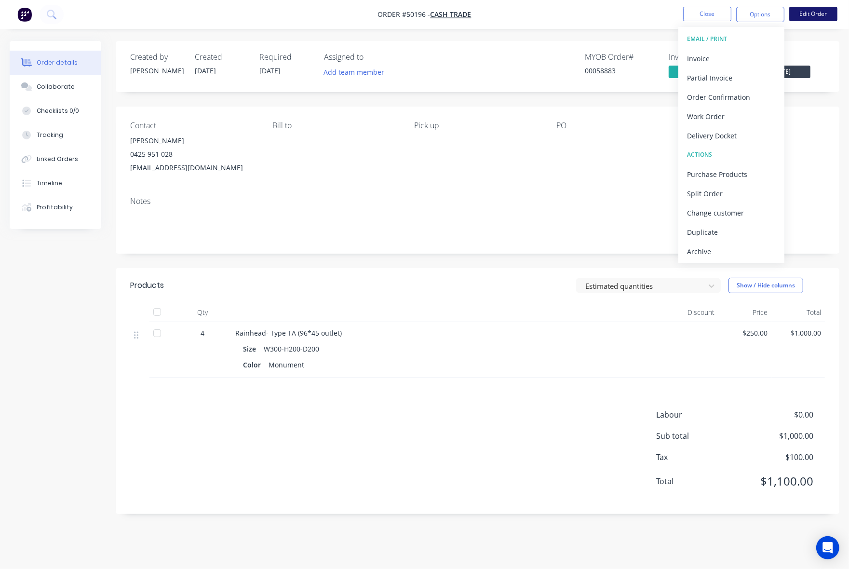
click at [826, 18] on button "Edit Order" at bounding box center [814, 14] width 48 height 14
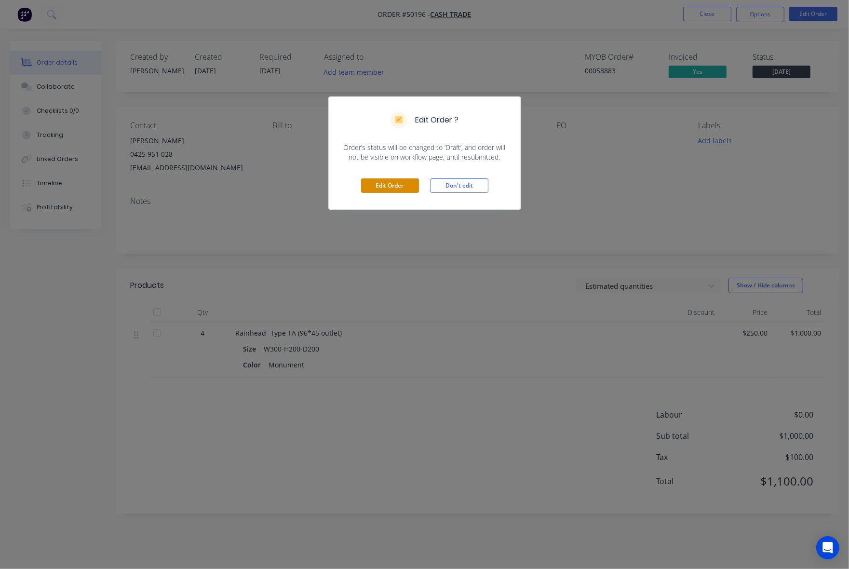
click at [374, 189] on button "Edit Order" at bounding box center [390, 185] width 58 height 14
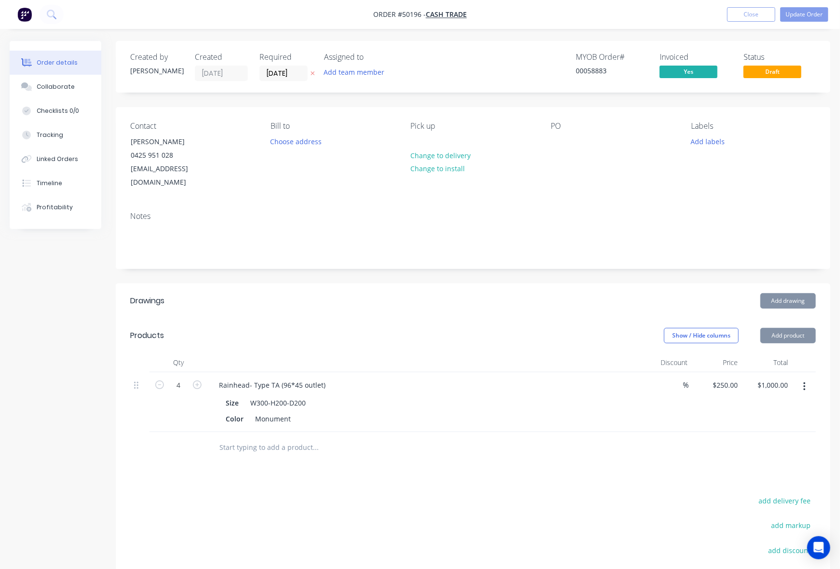
click at [285, 75] on input "16/10/25" at bounding box center [283, 73] width 47 height 14
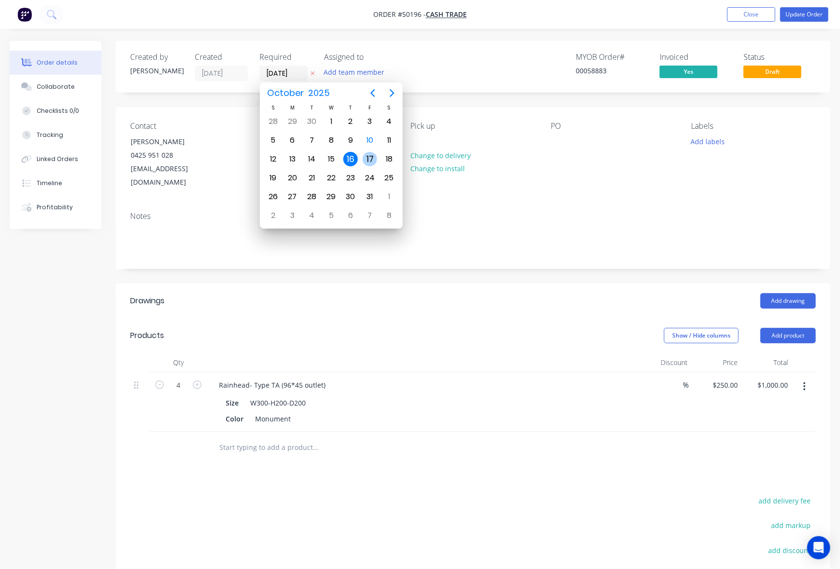
drag, startPoint x: 369, startPoint y: 154, endPoint x: 643, endPoint y: 47, distance: 293.9
click at [370, 154] on div "17" at bounding box center [370, 159] width 14 height 14
type input "17/10/25"
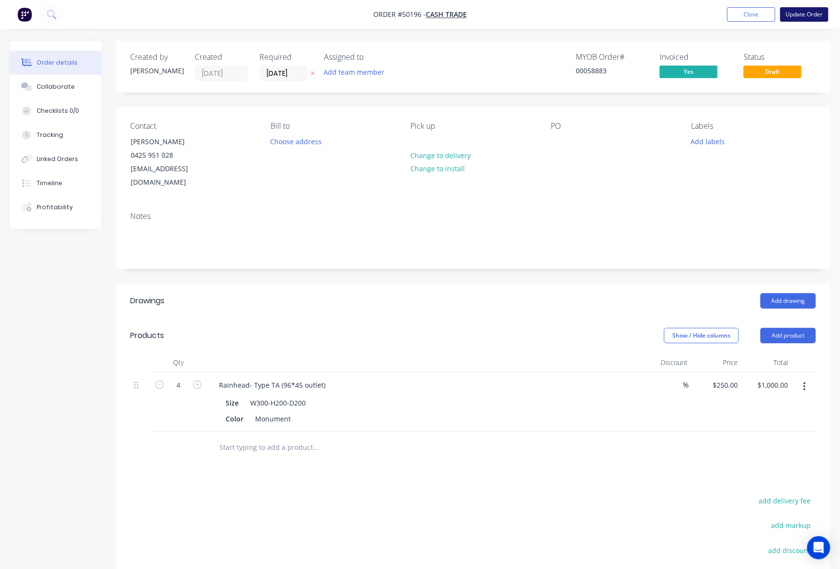
click at [825, 14] on button "Update Order" at bounding box center [805, 14] width 48 height 14
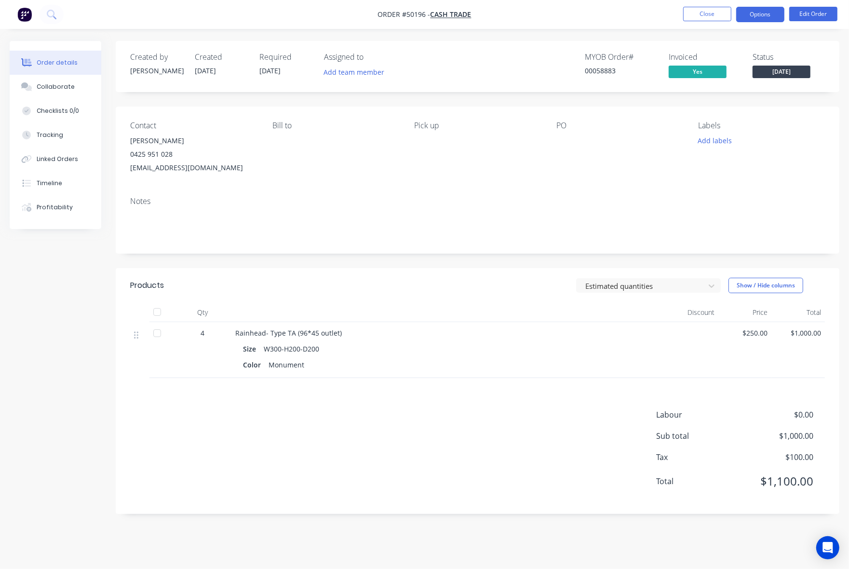
click at [749, 21] on button "Options" at bounding box center [761, 14] width 48 height 15
click at [804, 66] on span "[DATE]" at bounding box center [782, 72] width 58 height 12
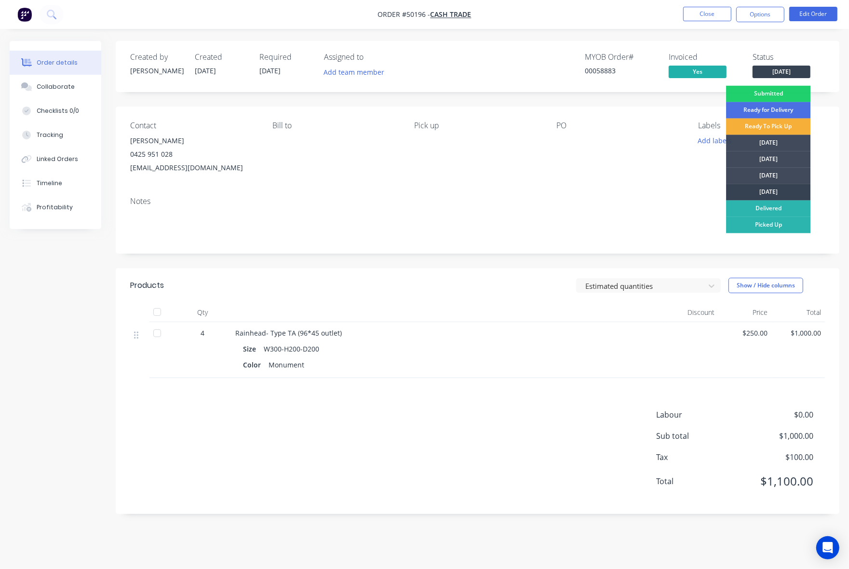
click at [779, 192] on div "[DATE]" at bounding box center [768, 192] width 84 height 16
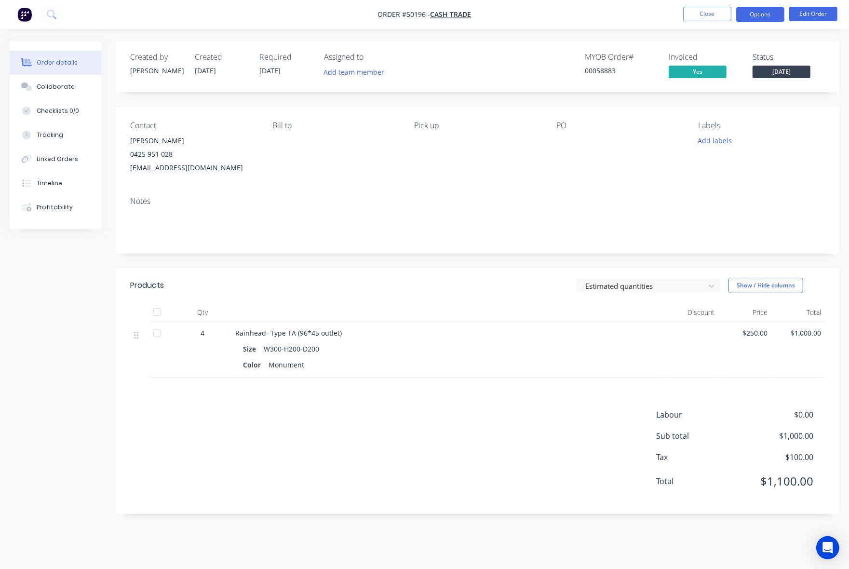
click at [773, 15] on button "Options" at bounding box center [761, 14] width 48 height 15
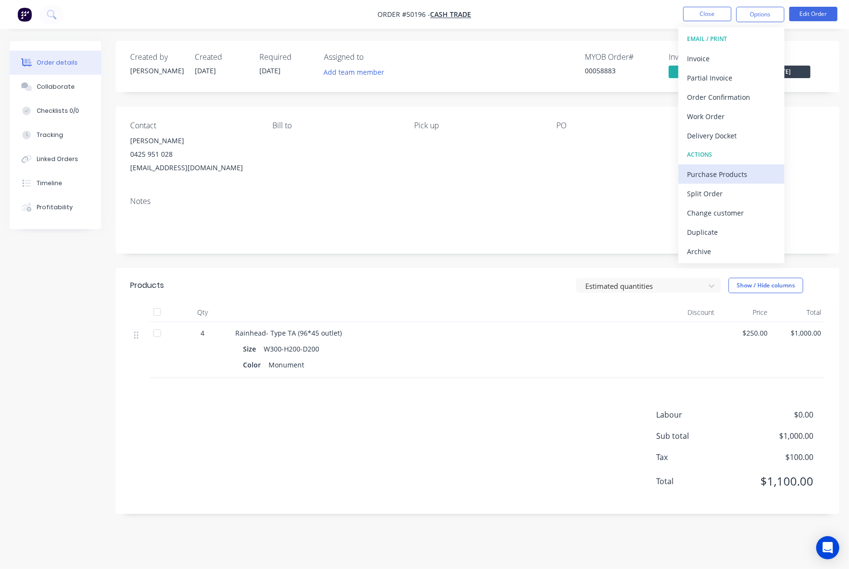
click at [721, 169] on div "Purchase Products" at bounding box center [731, 174] width 89 height 14
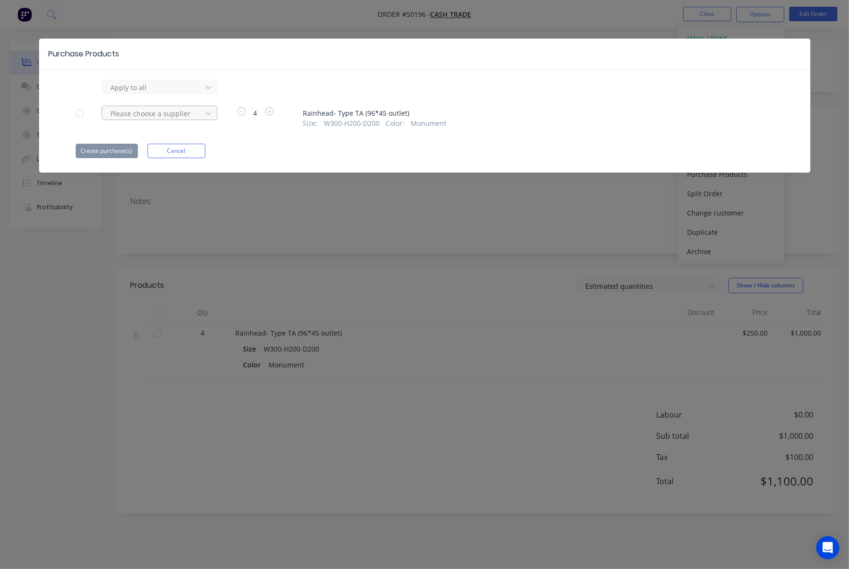
click at [174, 115] on div at bounding box center [153, 114] width 87 height 12
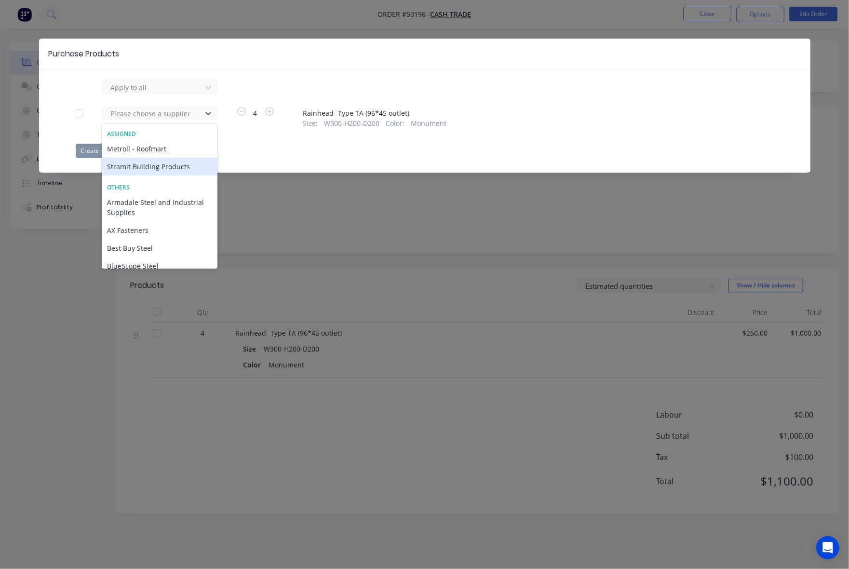
drag, startPoint x: 160, startPoint y: 150, endPoint x: 158, endPoint y: 164, distance: 14.5
click at [158, 164] on div "Metroll - Roofmart Stramit Building Products" at bounding box center [160, 158] width 116 height 36
click at [158, 164] on div "Stramit Building Products" at bounding box center [160, 167] width 116 height 18
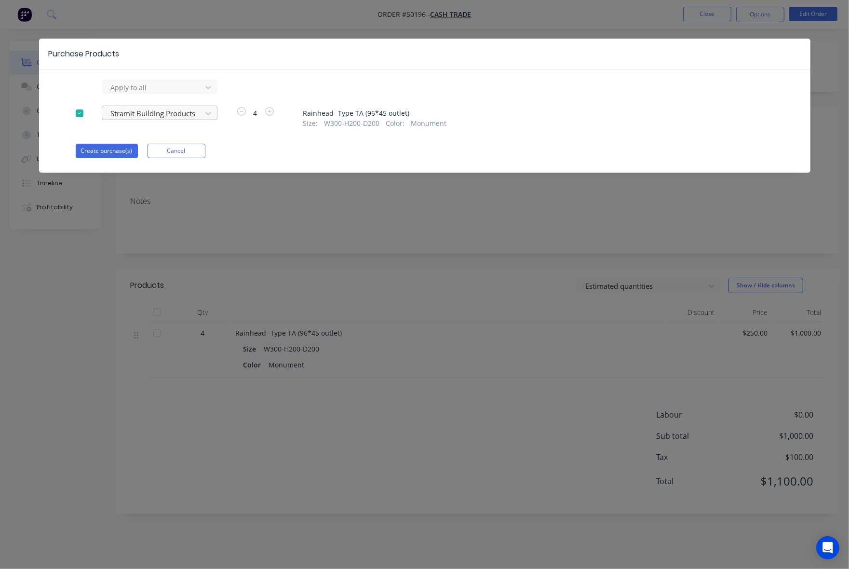
click at [186, 105] on div "Apply to all Stramit Building Products 4 Rainhead- Type TA (96*45 outlet) Size …" at bounding box center [425, 119] width 772 height 79
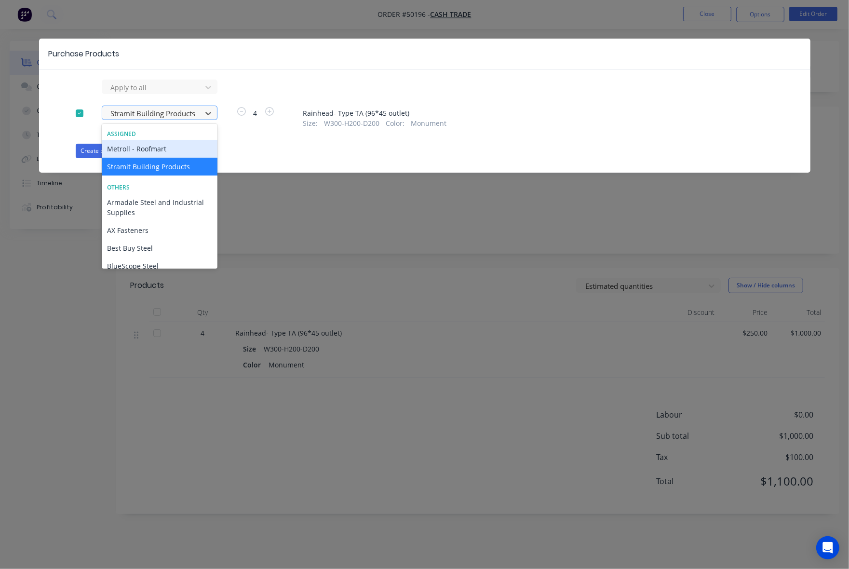
click at [184, 111] on div at bounding box center [153, 114] width 87 height 12
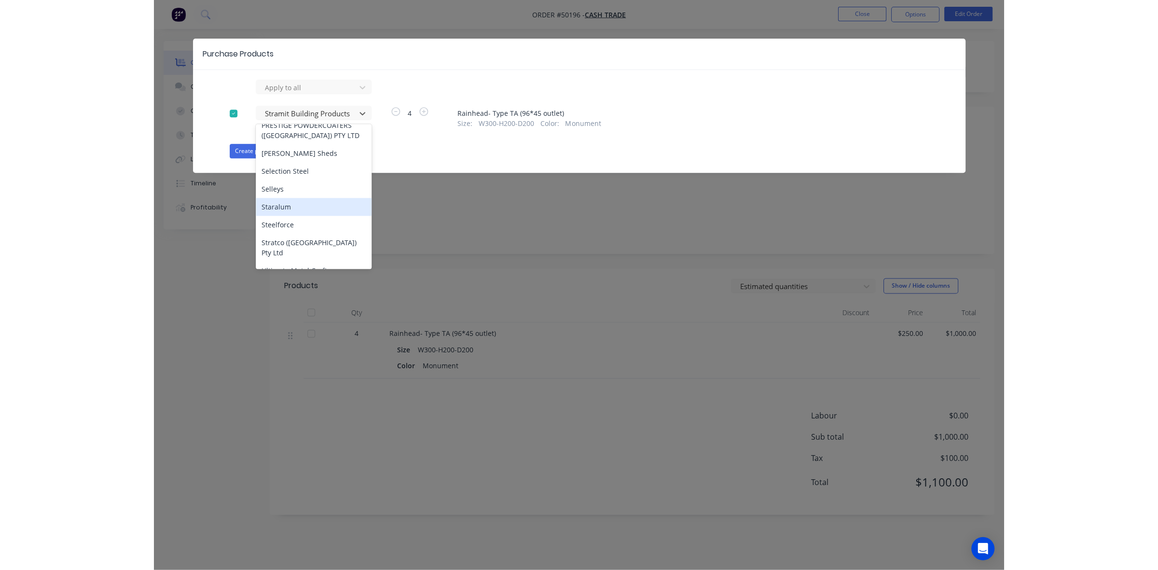
scroll to position [482, 0]
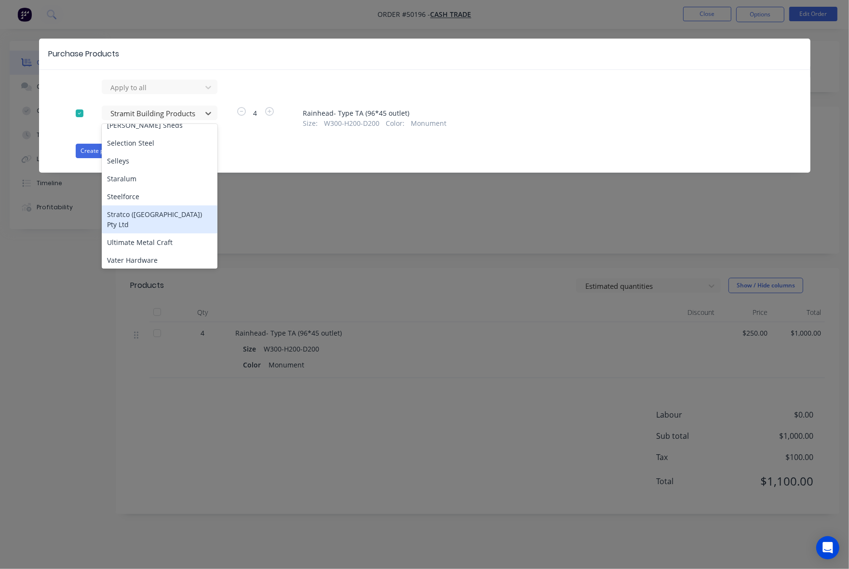
click at [148, 206] on div "Stratco (WA) Pty Ltd" at bounding box center [160, 220] width 116 height 28
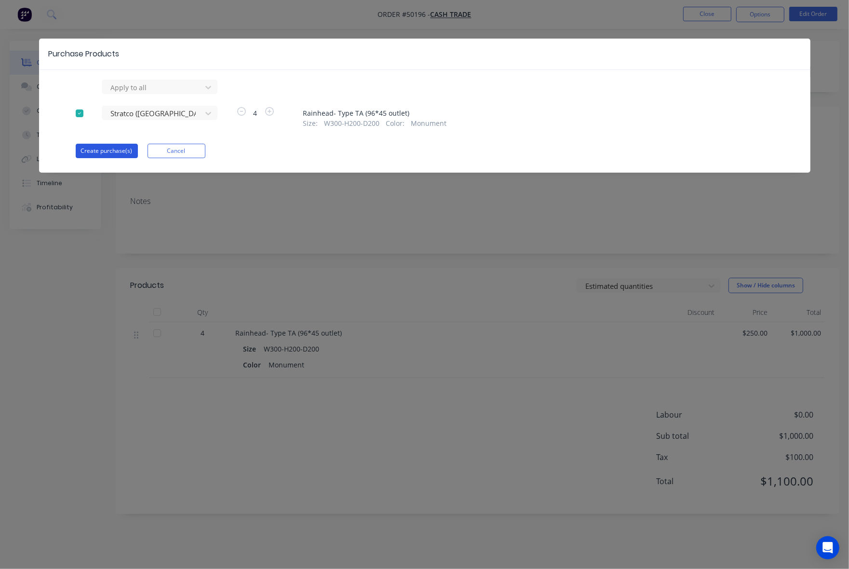
click at [119, 153] on button "Create purchase(s)" at bounding box center [107, 151] width 62 height 14
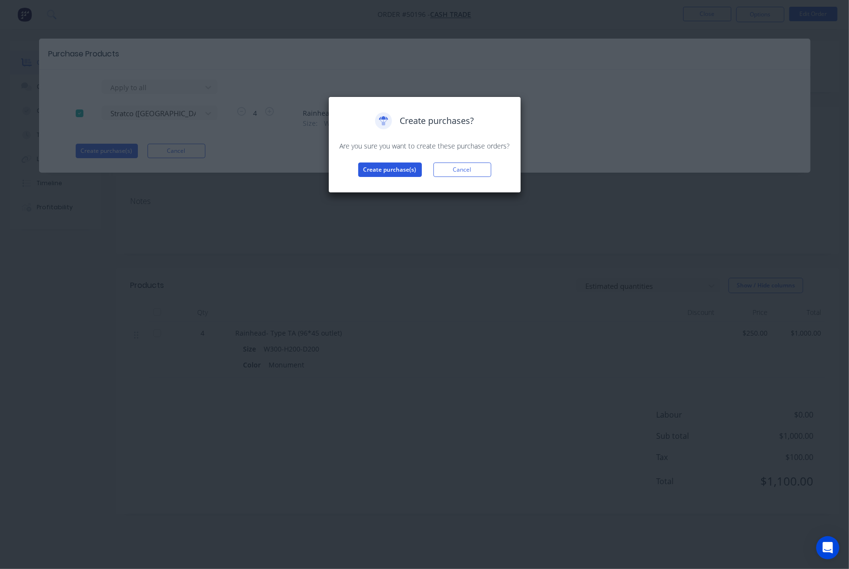
click at [375, 165] on button "Create purchase(s)" at bounding box center [390, 170] width 64 height 14
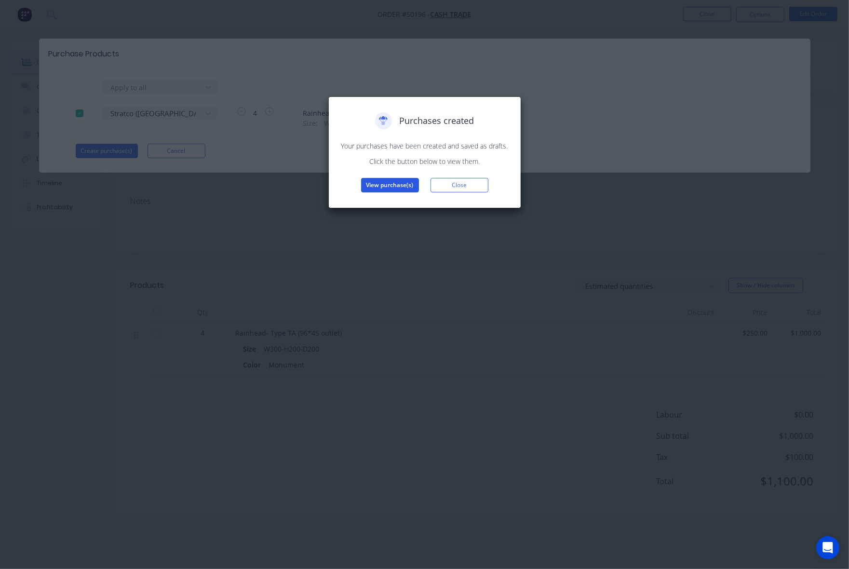
click at [391, 184] on button "View purchase(s)" at bounding box center [390, 185] width 58 height 14
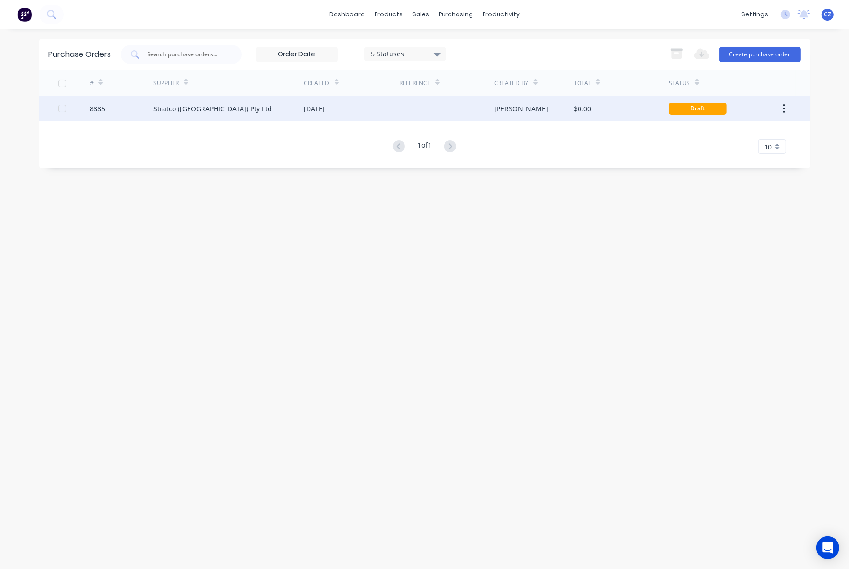
click at [416, 105] on div at bounding box center [446, 108] width 95 height 24
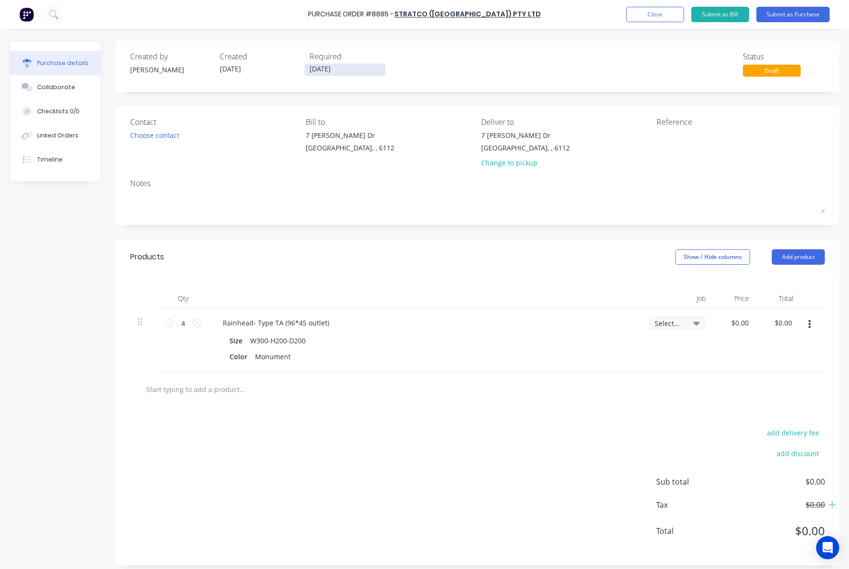
click at [332, 70] on input "[DATE]" at bounding box center [345, 70] width 81 height 12
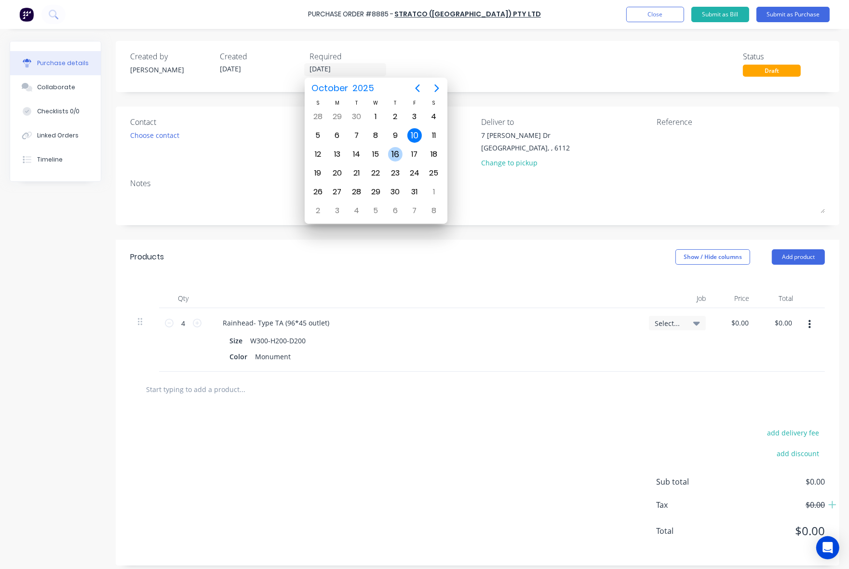
click at [397, 148] on div "16" at bounding box center [395, 154] width 14 height 14
type input "16/10/25"
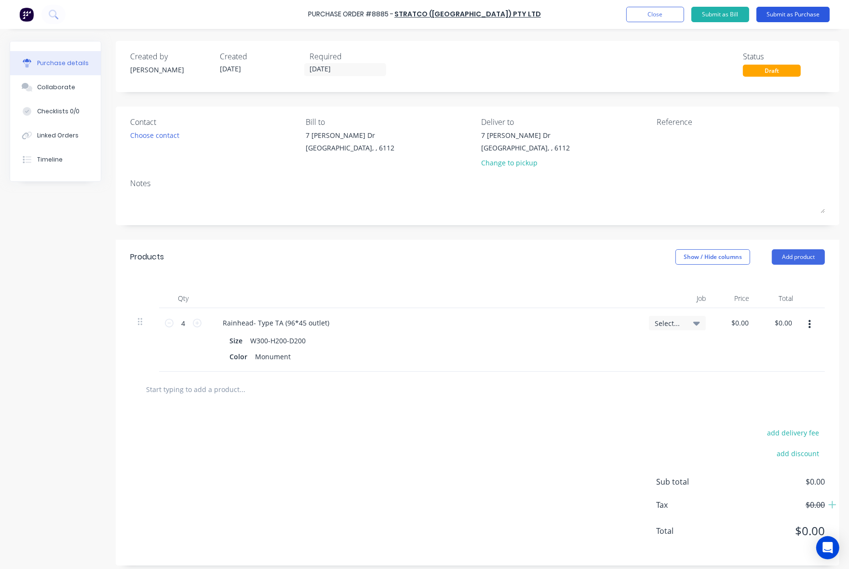
click at [779, 12] on button "Submit as Purchase" at bounding box center [793, 14] width 73 height 15
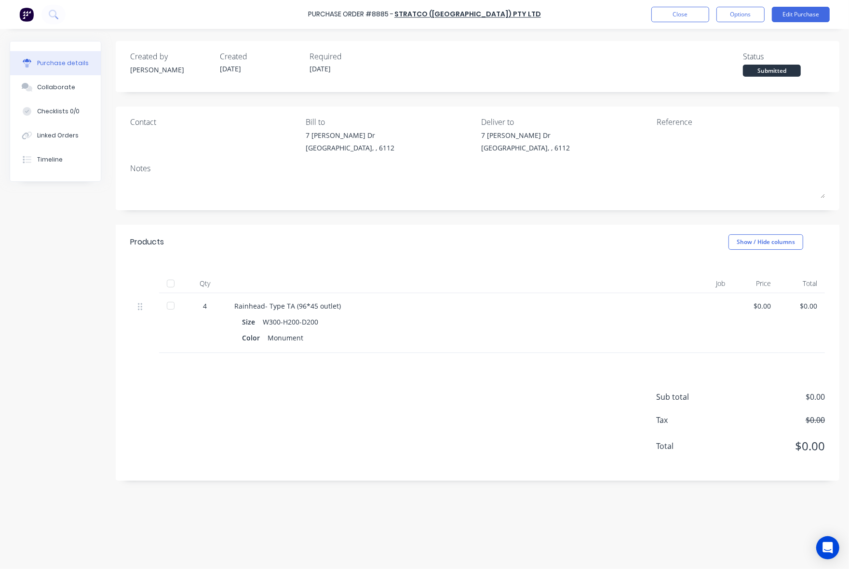
click at [765, 5] on div "Purchase Order #8885 - Stratco (WA) Pty Ltd Close Options Edit Purchase" at bounding box center [424, 14] width 849 height 29
click at [755, 15] on button "Options" at bounding box center [741, 14] width 48 height 15
click at [732, 42] on div "Print / Email" at bounding box center [719, 39] width 74 height 14
click at [726, 71] on div "Without pricing" at bounding box center [719, 78] width 74 height 14
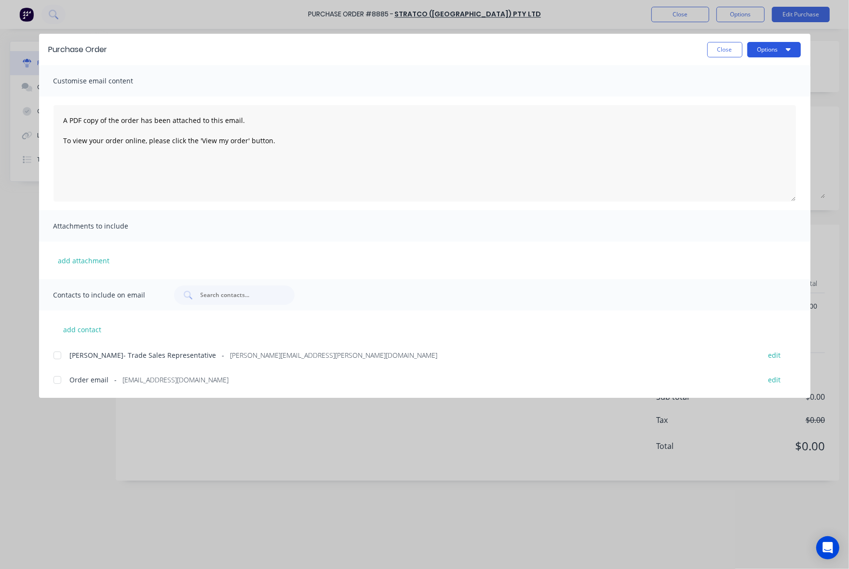
click at [770, 56] on button "Options" at bounding box center [775, 49] width 54 height 15
click at [771, 92] on div "Print" at bounding box center [755, 93] width 74 height 14
drag, startPoint x: 228, startPoint y: 379, endPoint x: 119, endPoint y: 379, distance: 109.0
click at [119, 379] on div "Order email - tradewa@stratcowa.com.au" at bounding box center [411, 380] width 682 height 10
copy span "tradewa@stratcowa.com.au"
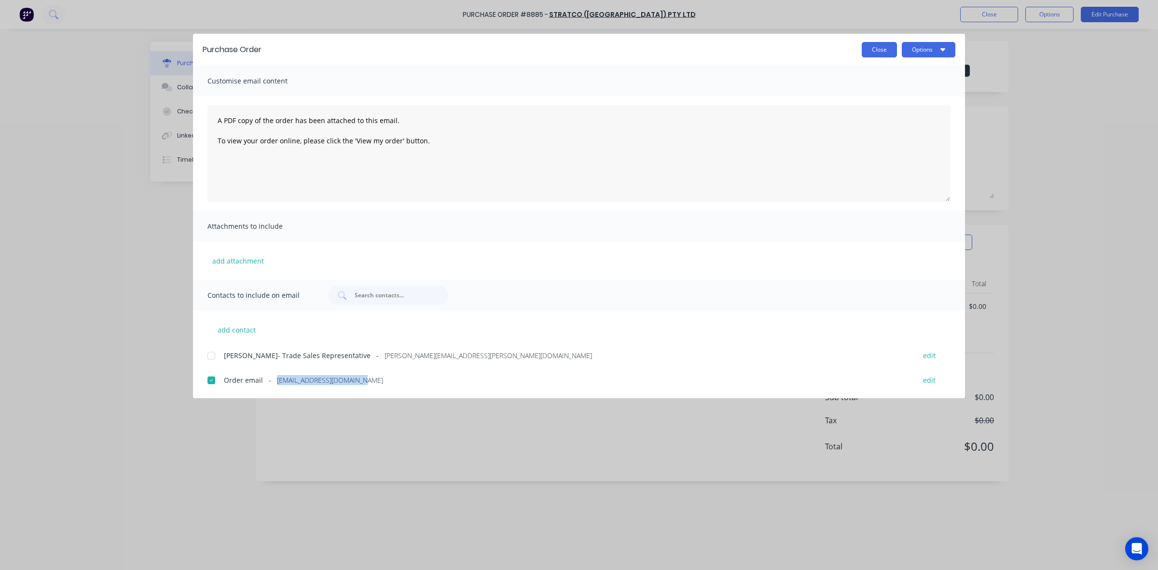
click at [877, 47] on button "Close" at bounding box center [879, 49] width 35 height 15
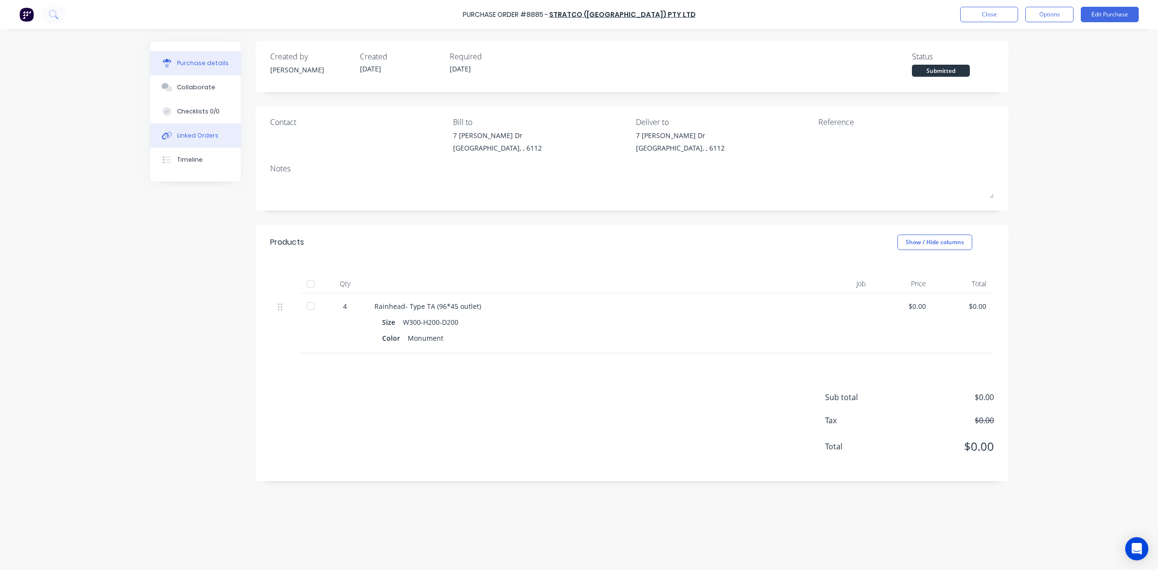
click at [179, 125] on button "Linked Orders" at bounding box center [195, 135] width 91 height 24
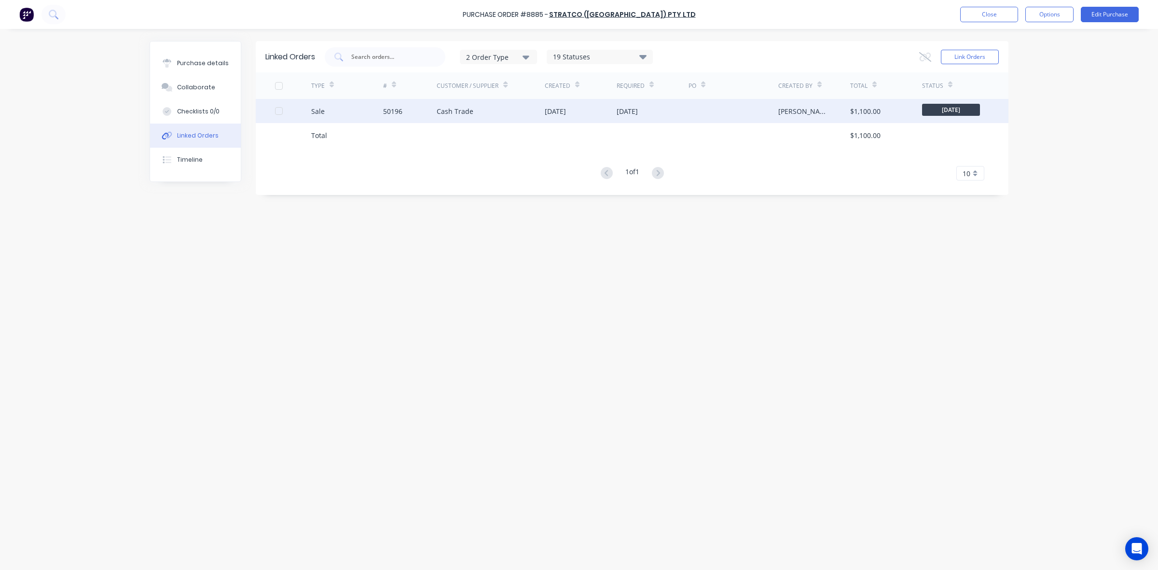
click at [630, 120] on div "17 Oct 2025" at bounding box center [653, 111] width 72 height 24
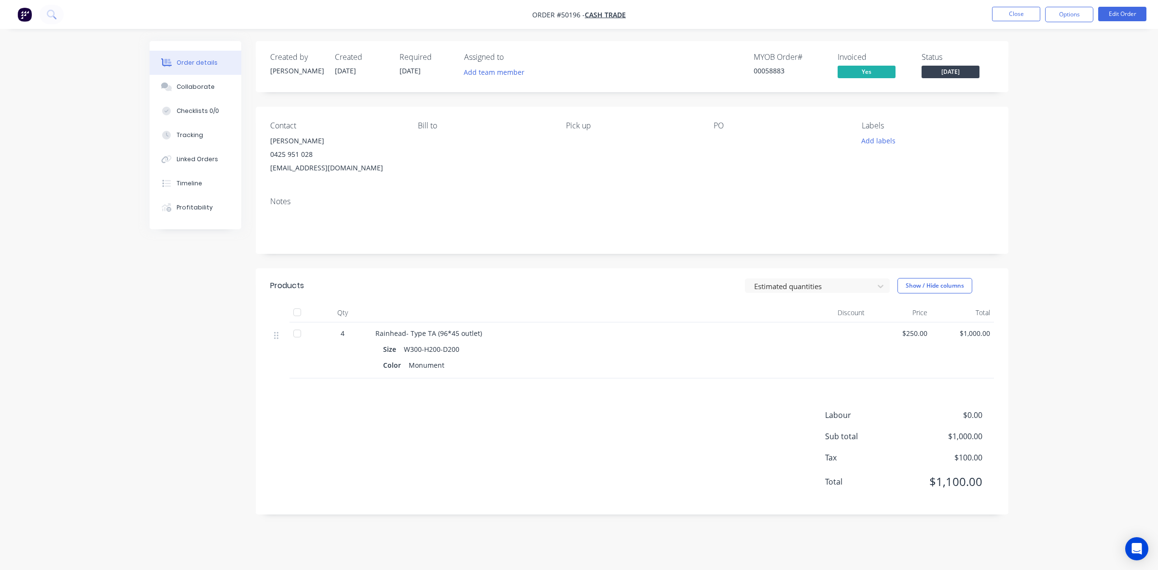
click at [618, 384] on div "Products Estimated quantities Show / Hide columns Qty Discount Price Total 4 Ra…" at bounding box center [632, 391] width 753 height 246
click at [1077, 15] on button "Options" at bounding box center [1069, 14] width 48 height 15
click at [1033, 137] on div "Delivery Docket" at bounding box center [1040, 136] width 89 height 14
click at [1033, 88] on button "Without pricing" at bounding box center [1040, 96] width 106 height 19
click at [186, 177] on button "Timeline" at bounding box center [196, 183] width 92 height 24
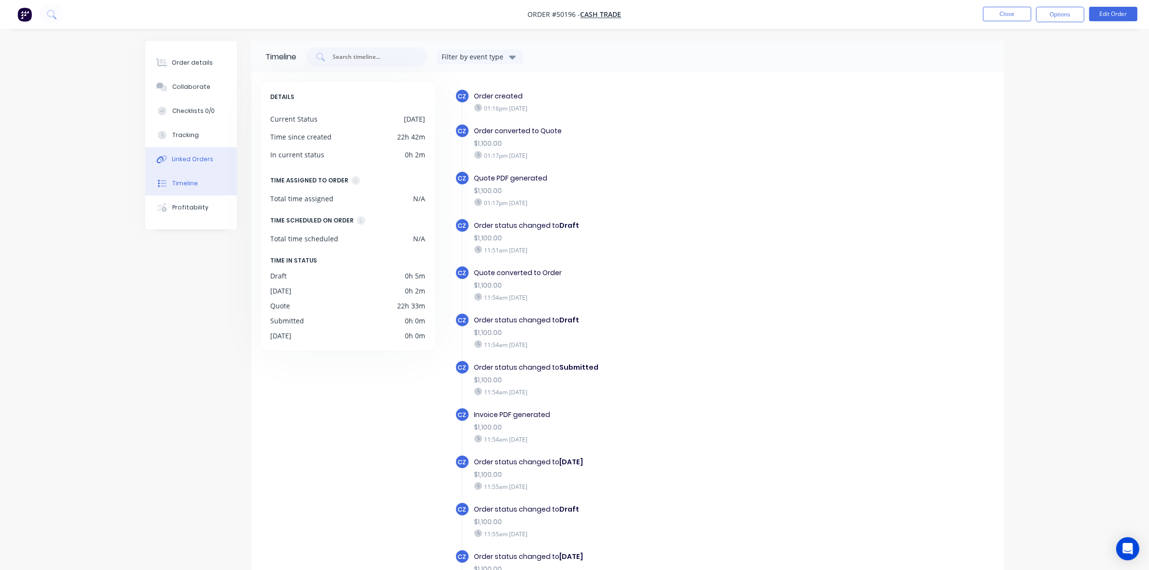
click at [186, 155] on div "Linked Orders" at bounding box center [192, 159] width 41 height 9
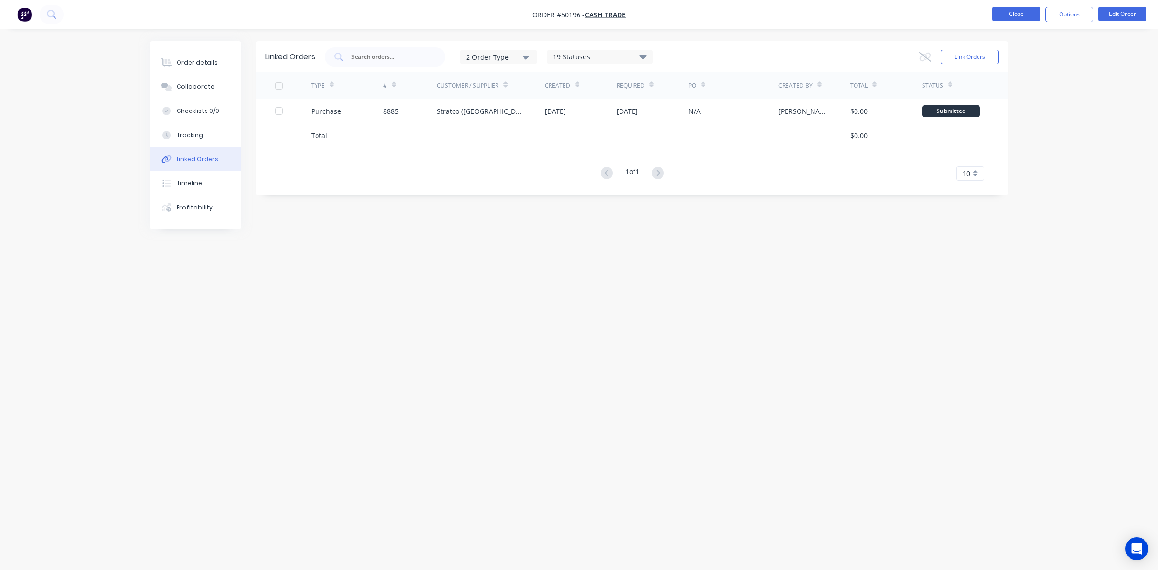
click at [1026, 18] on button "Close" at bounding box center [1016, 14] width 48 height 14
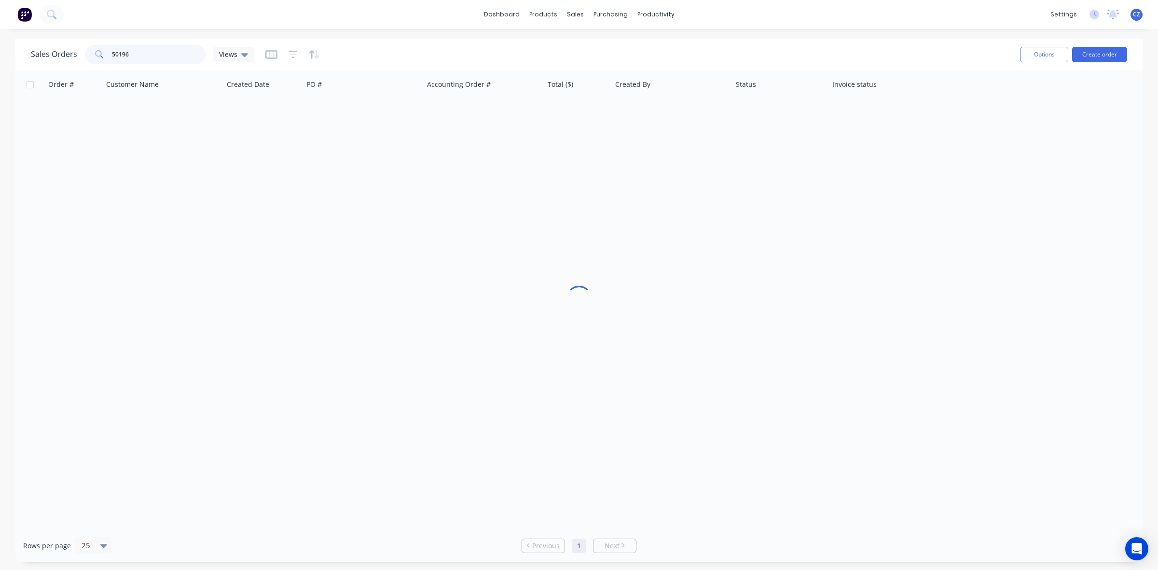
drag, startPoint x: 140, startPoint y: 54, endPoint x: 13, endPoint y: 56, distance: 127.4
click at [13, 56] on div "Sales Orders 50196 Views Options Create order Order # Customer Name Created Dat…" at bounding box center [579, 300] width 1158 height 523
type input "97610"
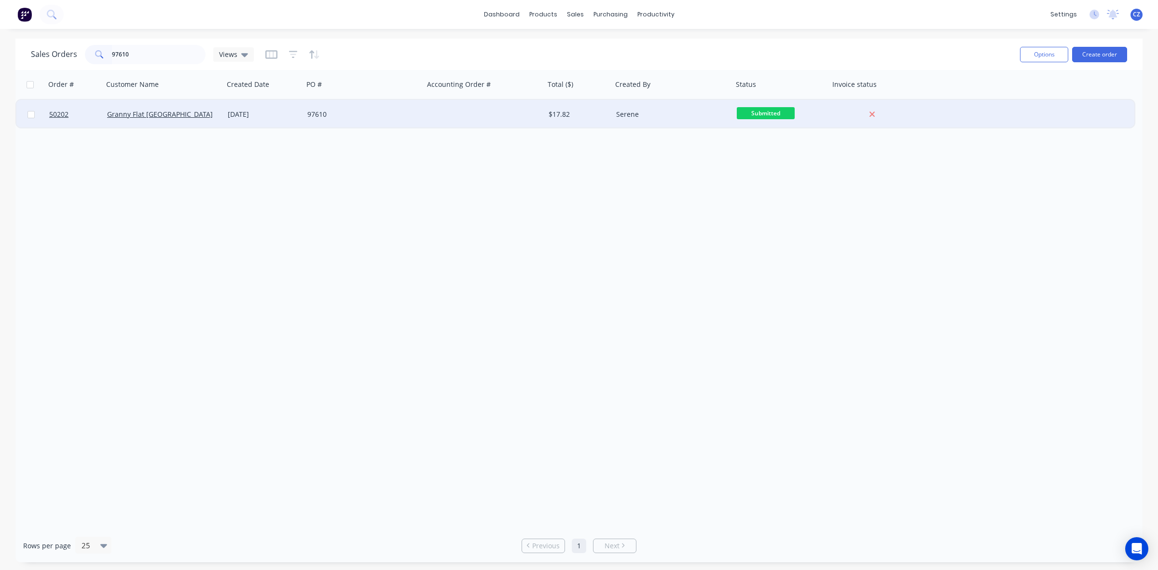
click at [163, 117] on div "Granny Flat WA" at bounding box center [160, 115] width 107 height 10
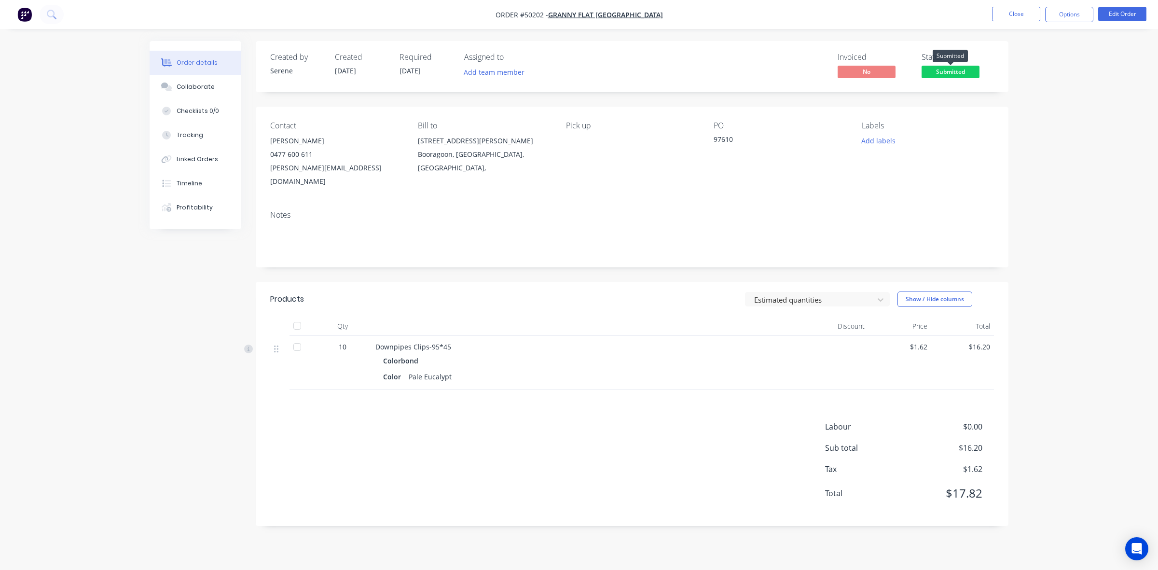
click at [940, 69] on span "Submitted" at bounding box center [950, 72] width 58 height 12
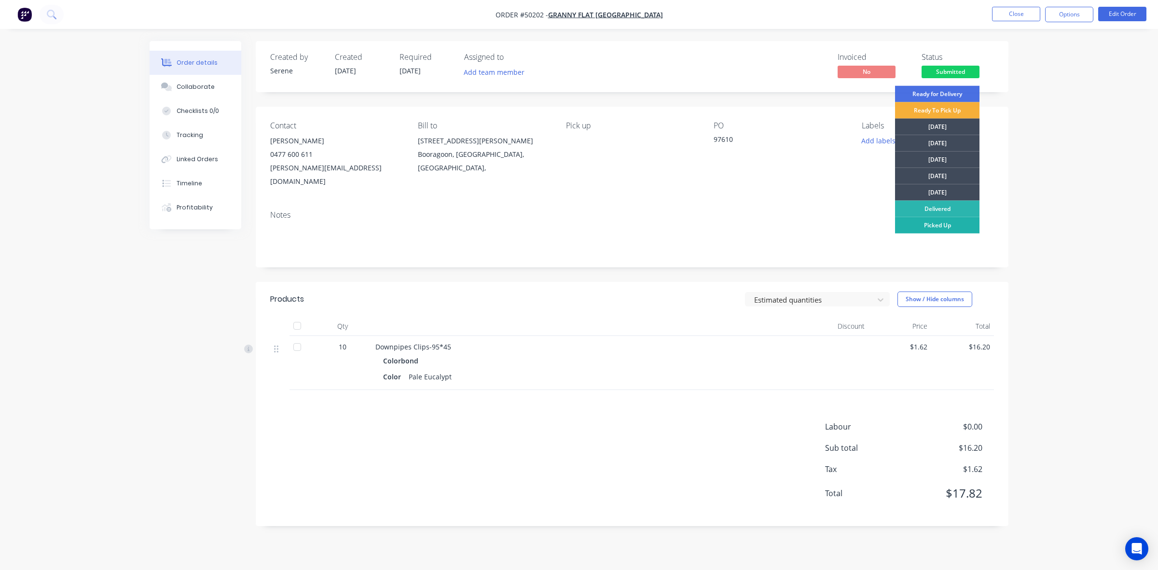
click at [942, 228] on div "Picked Up" at bounding box center [937, 225] width 84 height 16
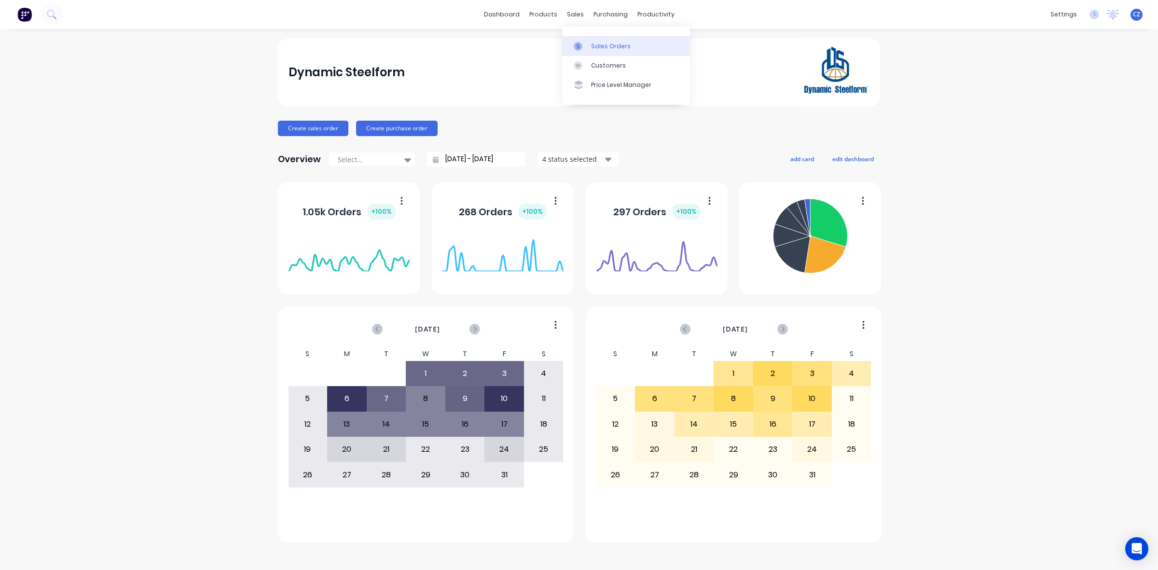
click at [591, 42] on div "Sales Orders" at bounding box center [611, 46] width 40 height 9
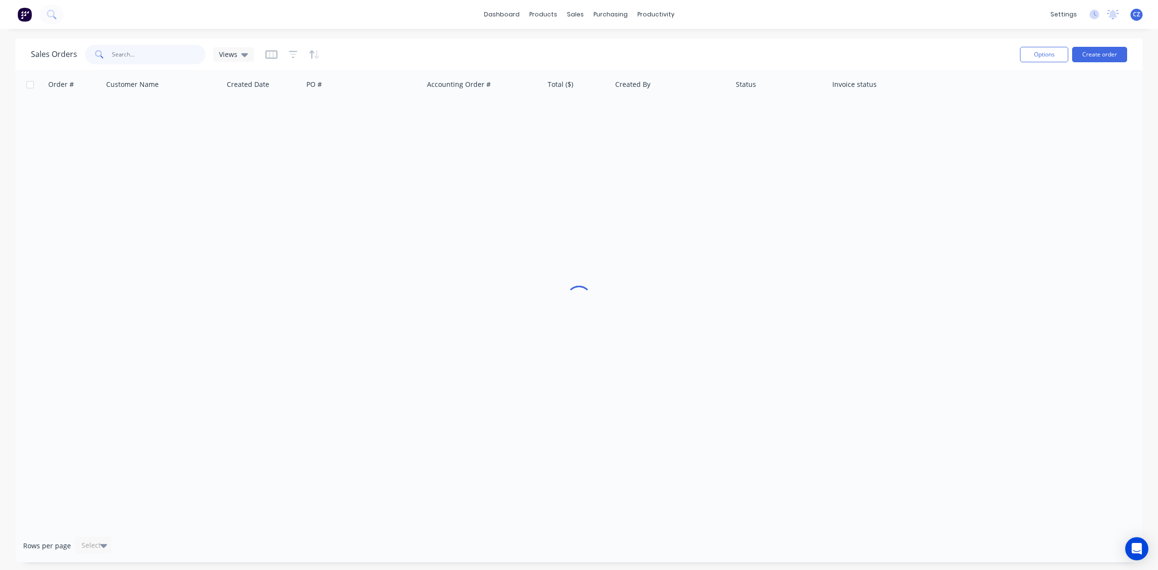
click at [170, 51] on input "text" at bounding box center [159, 54] width 94 height 19
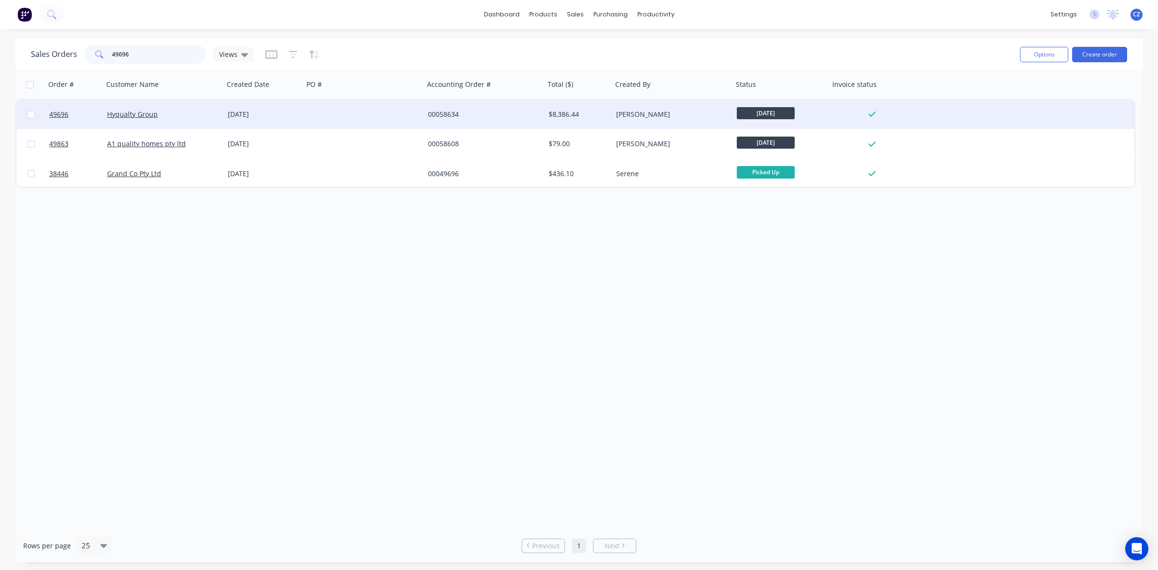
type input "49696"
click at [386, 116] on div at bounding box center [363, 114] width 121 height 29
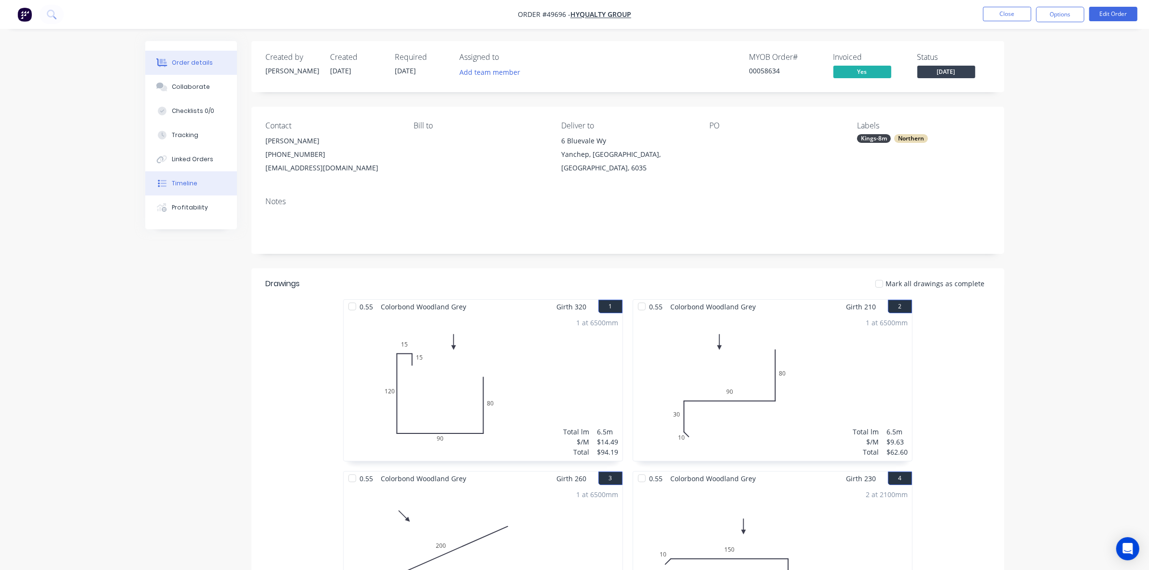
click at [197, 186] on button "Timeline" at bounding box center [191, 183] width 92 height 24
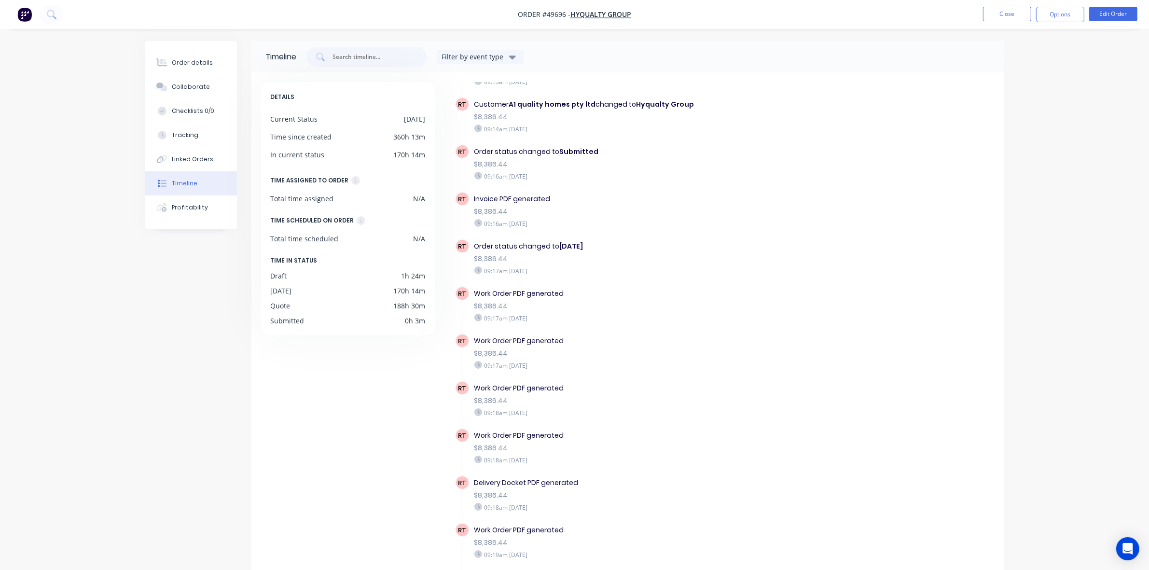
scroll to position [422, 0]
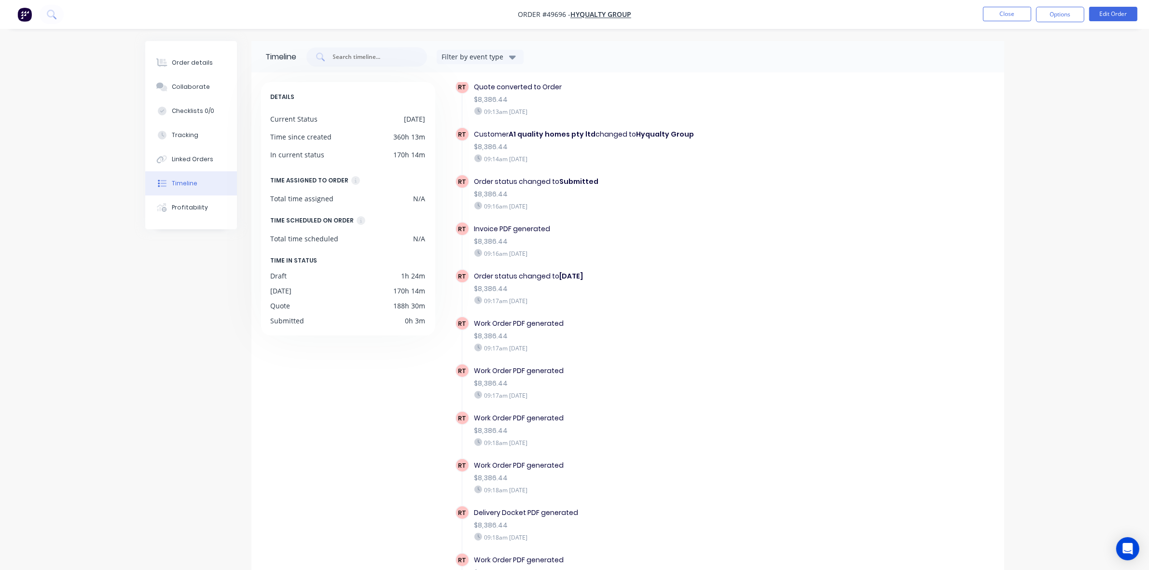
click at [193, 50] on div "Order details Collaborate Checklists 0/0 Tracking Linked Orders Timeline Profit…" at bounding box center [191, 135] width 92 height 188
click at [198, 69] on button "Order details" at bounding box center [191, 63] width 92 height 24
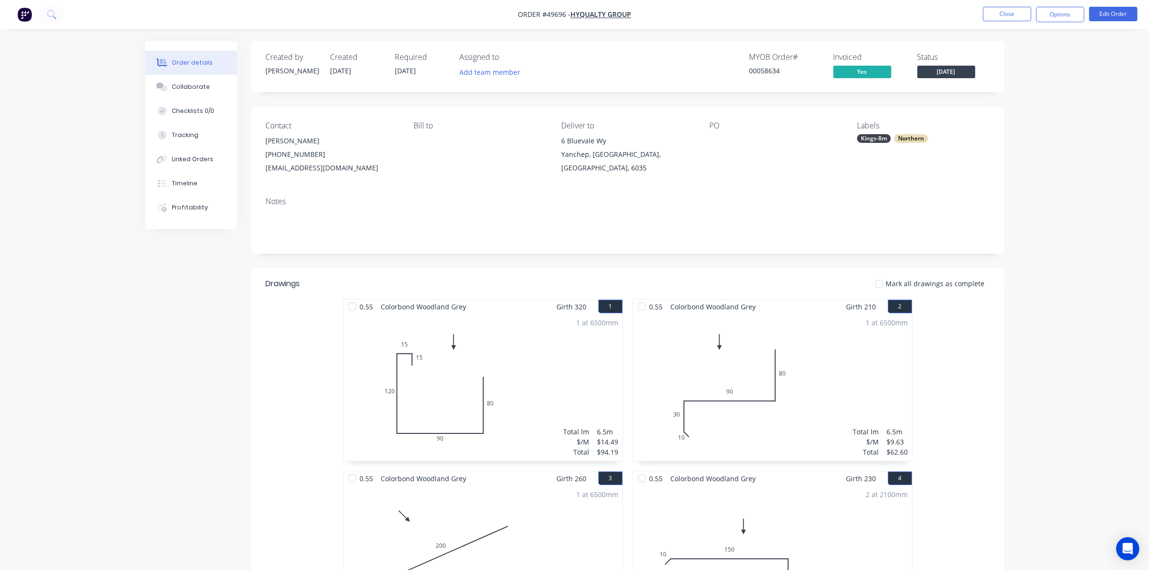
click at [1067, 5] on nav "Order #49696 - Hyqualty Group Close Options Edit Order" at bounding box center [574, 14] width 1149 height 29
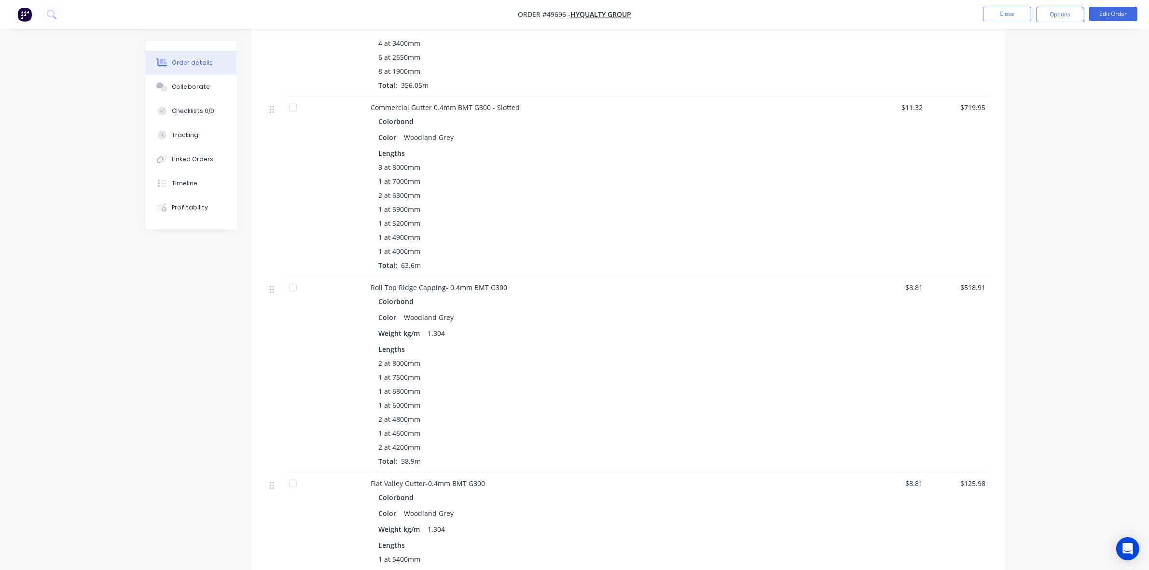
scroll to position [965, 0]
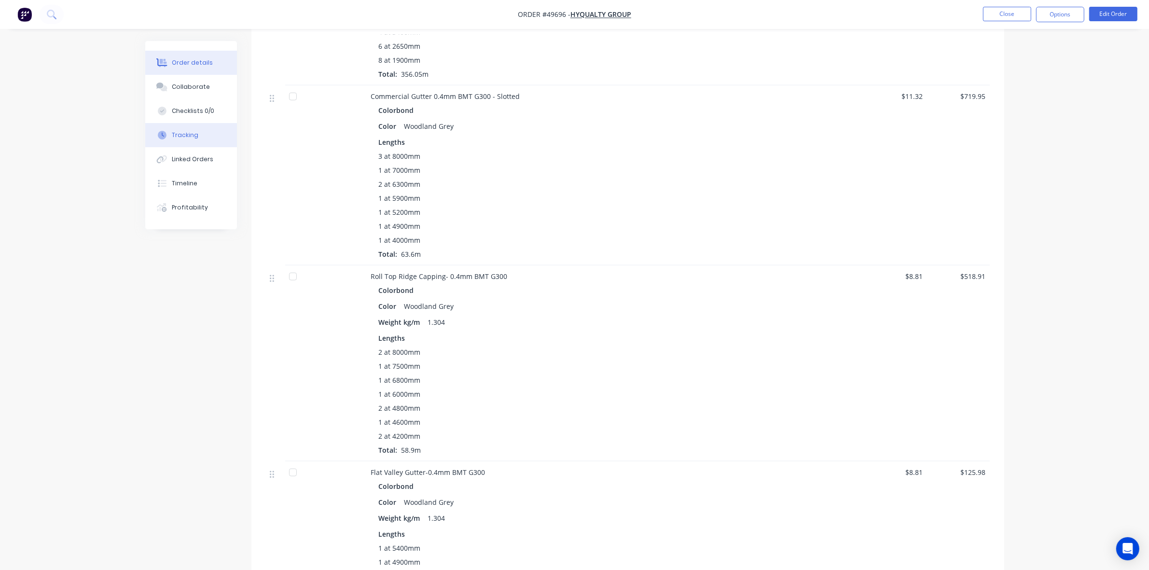
click at [181, 131] on div "Tracking" at bounding box center [185, 135] width 27 height 9
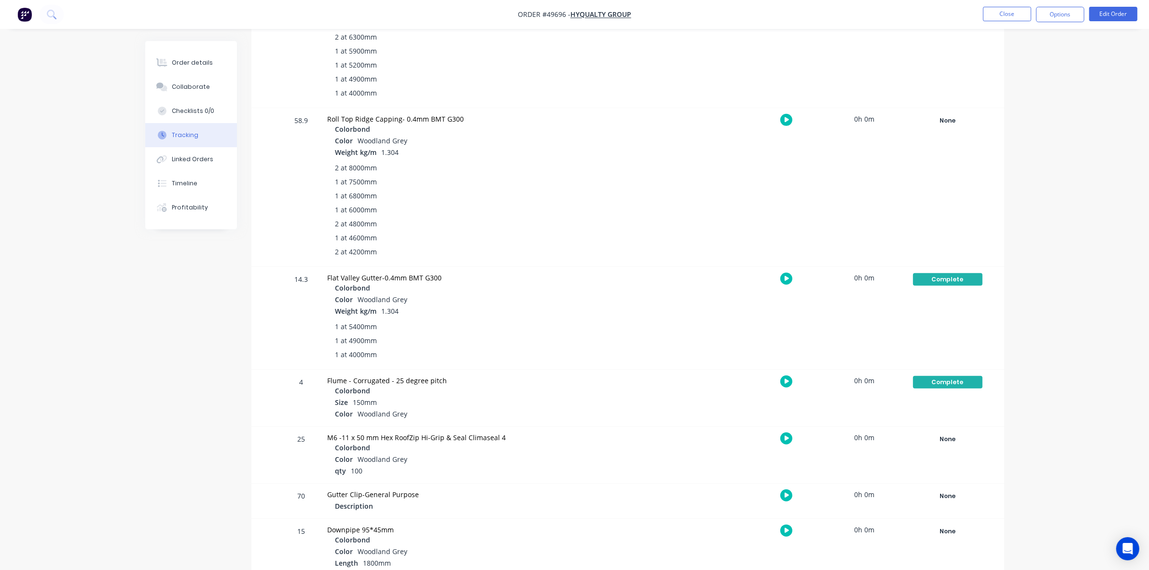
scroll to position [920, 0]
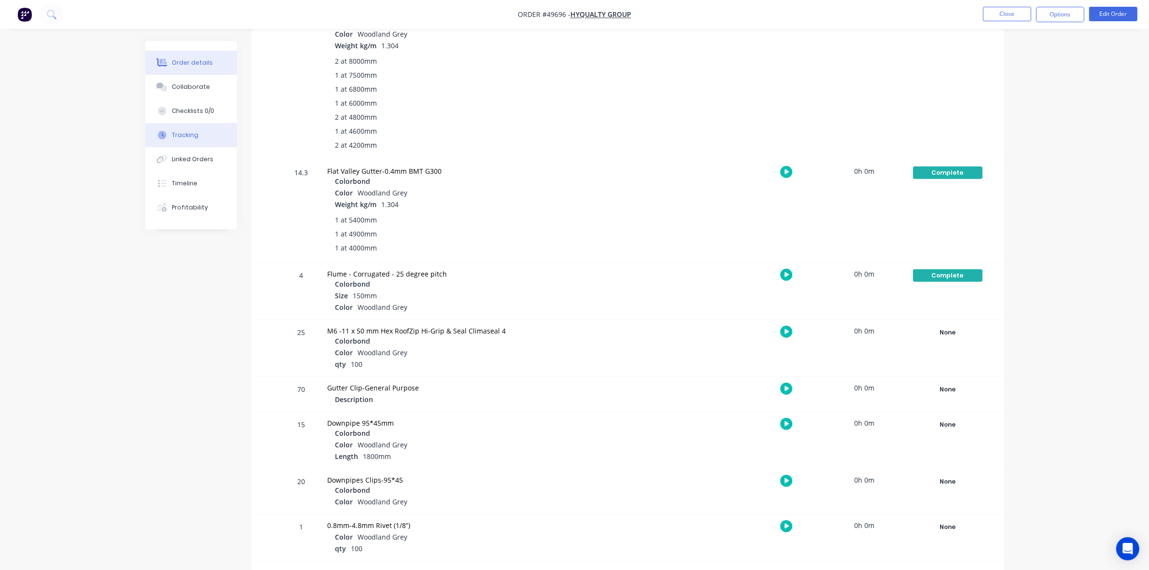
click at [186, 59] on div "Order details" at bounding box center [192, 62] width 41 height 9
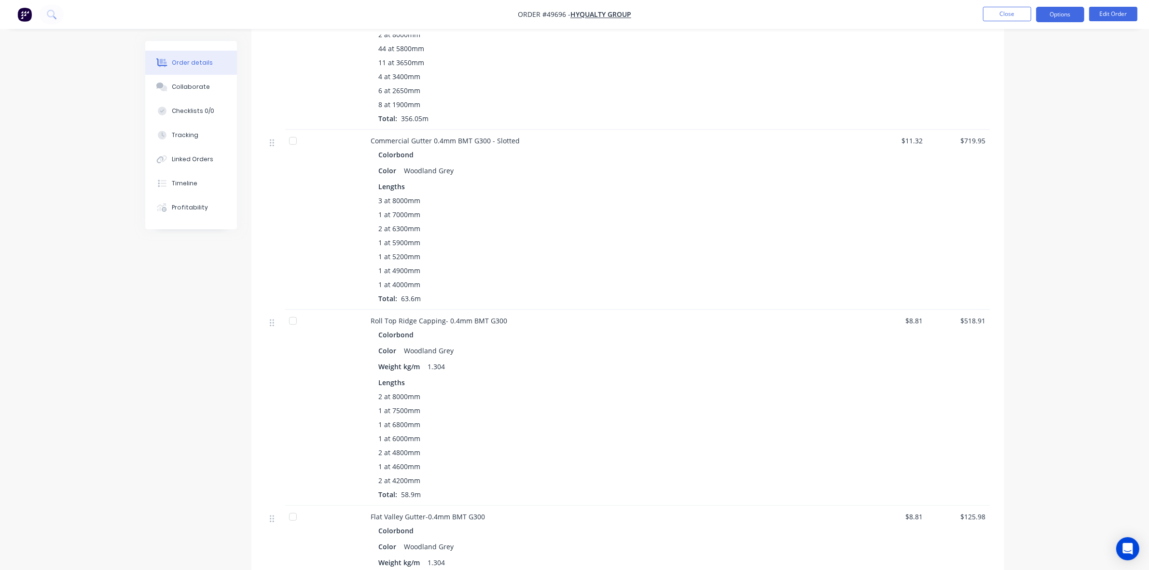
click at [1072, 16] on button "Options" at bounding box center [1060, 14] width 48 height 15
click at [1012, 118] on div "Work Order" at bounding box center [1030, 117] width 89 height 14
click at [1012, 120] on div "Custom" at bounding box center [1030, 117] width 89 height 14
click at [1012, 96] on div "Without pricing" at bounding box center [1030, 97] width 89 height 14
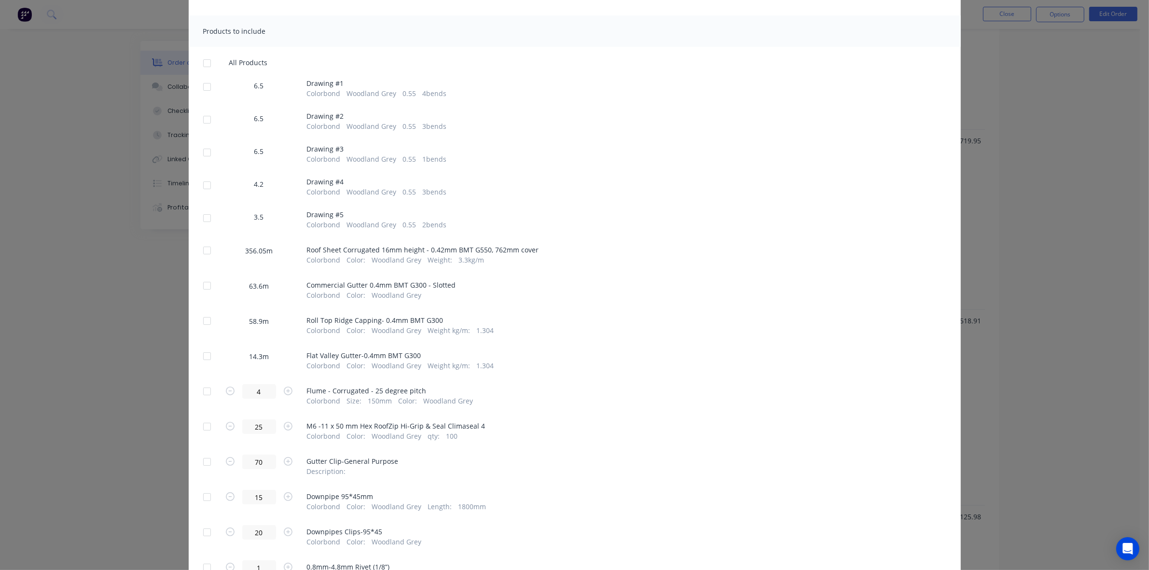
scroll to position [175, 0]
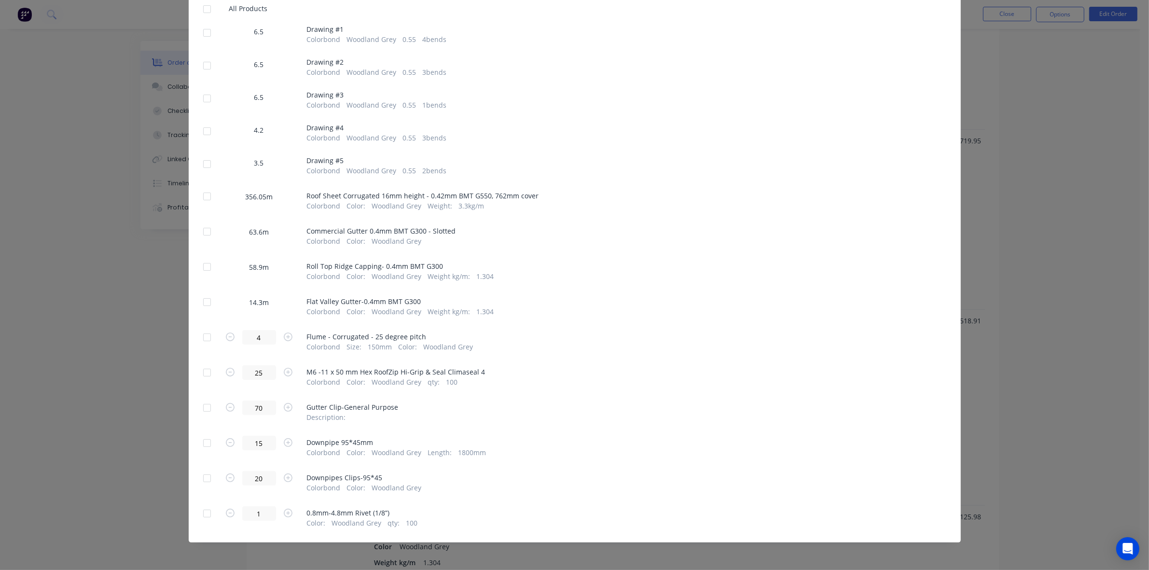
click at [207, 265] on div at bounding box center [206, 266] width 19 height 19
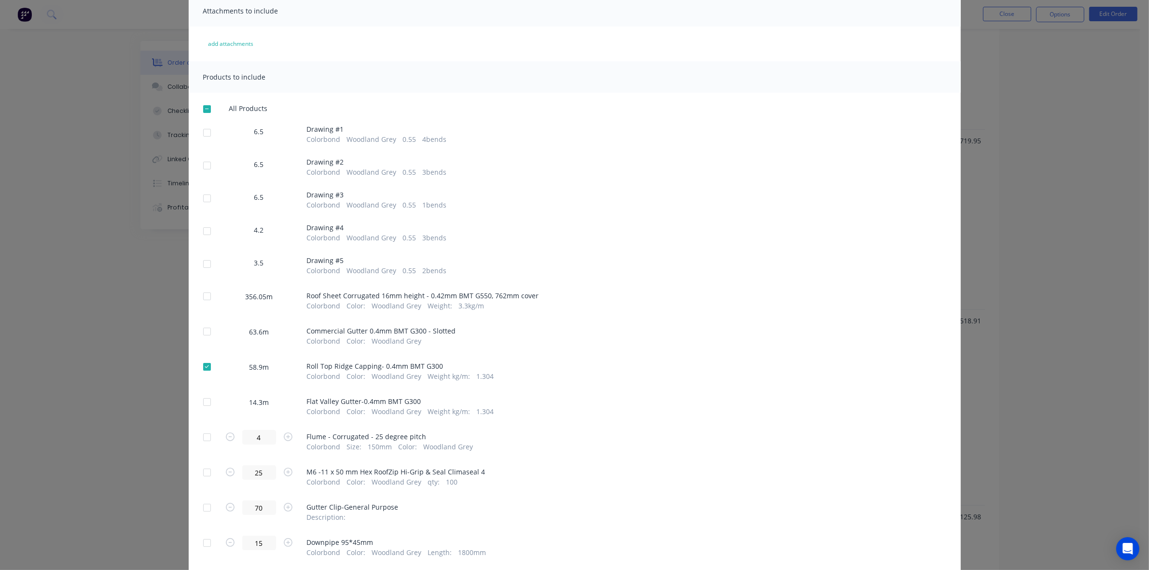
scroll to position [0, 0]
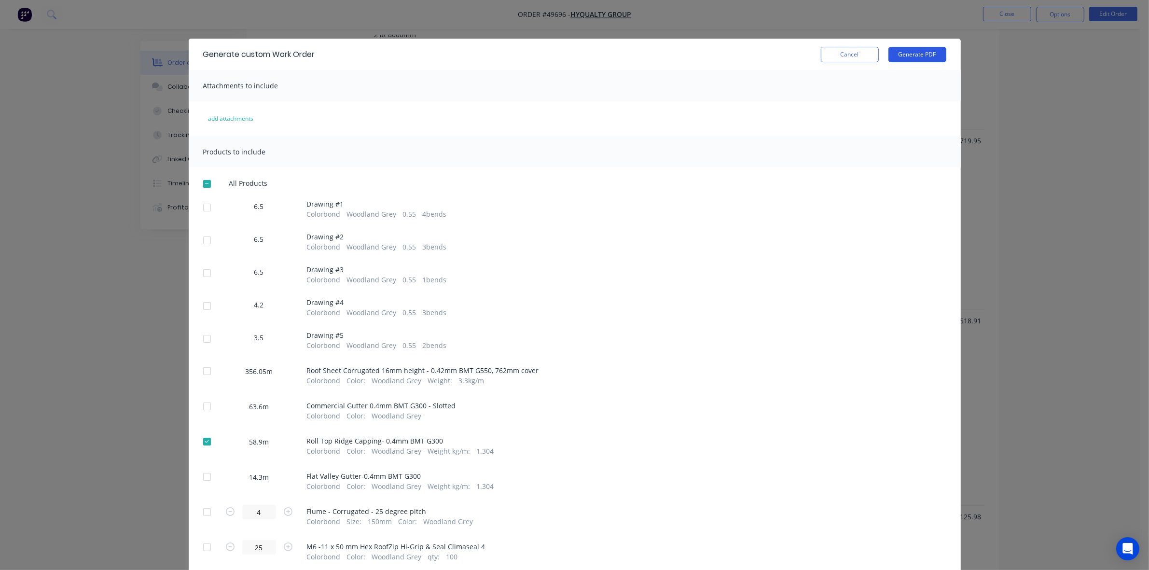
click at [908, 58] on button "Generate PDF" at bounding box center [917, 54] width 58 height 15
click at [854, 56] on button "Cancel" at bounding box center [850, 54] width 58 height 15
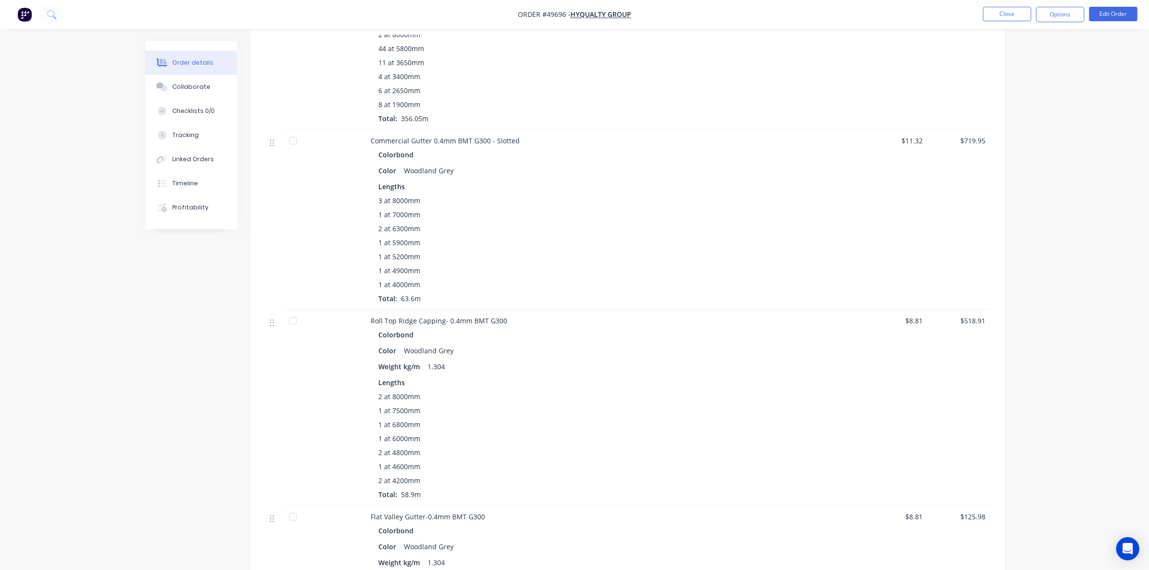
click at [845, 296] on div at bounding box center [832, 220] width 63 height 180
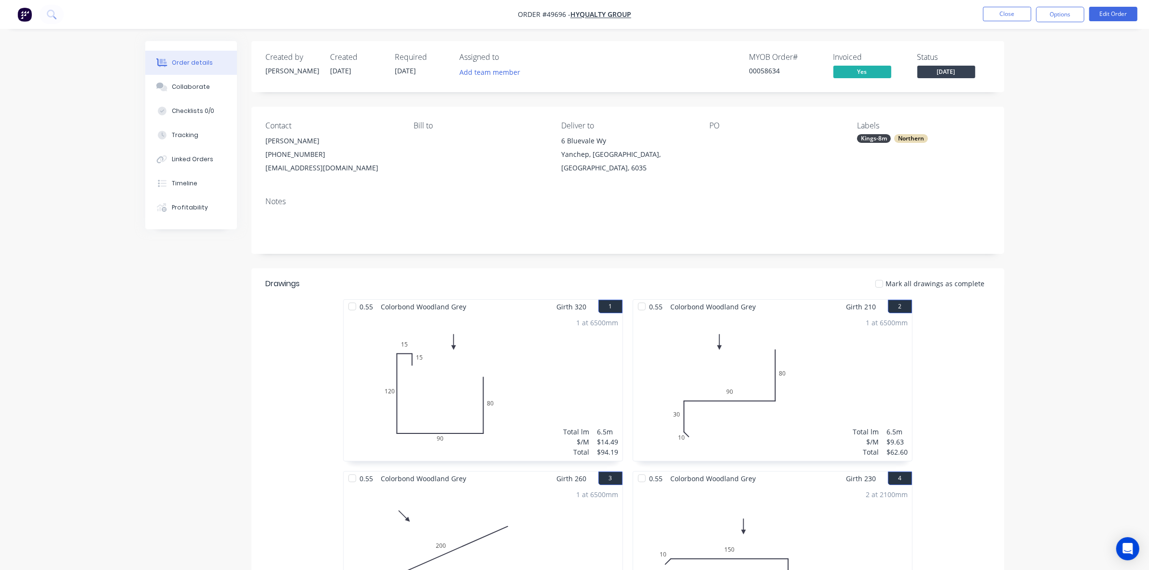
click at [1011, 14] on button "Close" at bounding box center [1007, 14] width 48 height 14
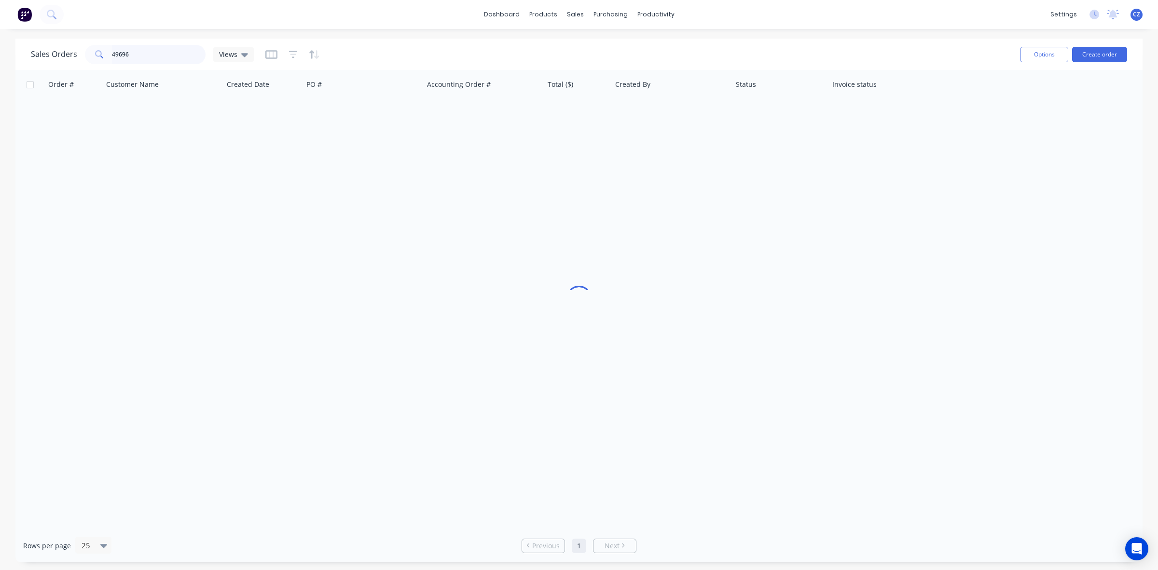
click at [18, 50] on div "Sales Orders 49696 Views Options Create order" at bounding box center [578, 54] width 1127 height 31
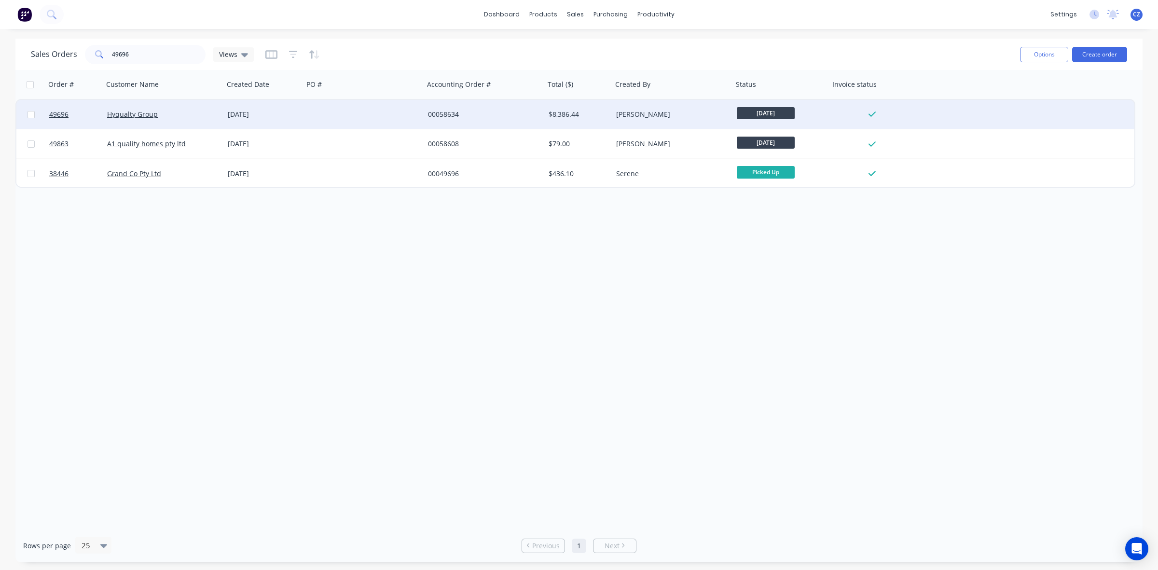
click at [326, 112] on div at bounding box center [363, 114] width 121 height 29
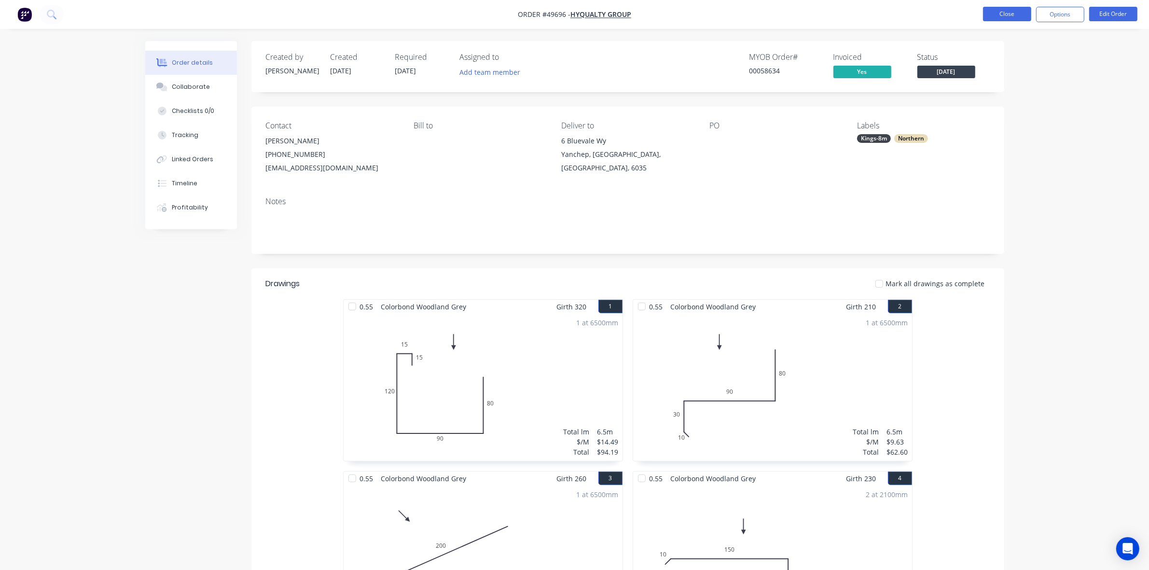
click at [1018, 16] on button "Close" at bounding box center [1007, 14] width 48 height 14
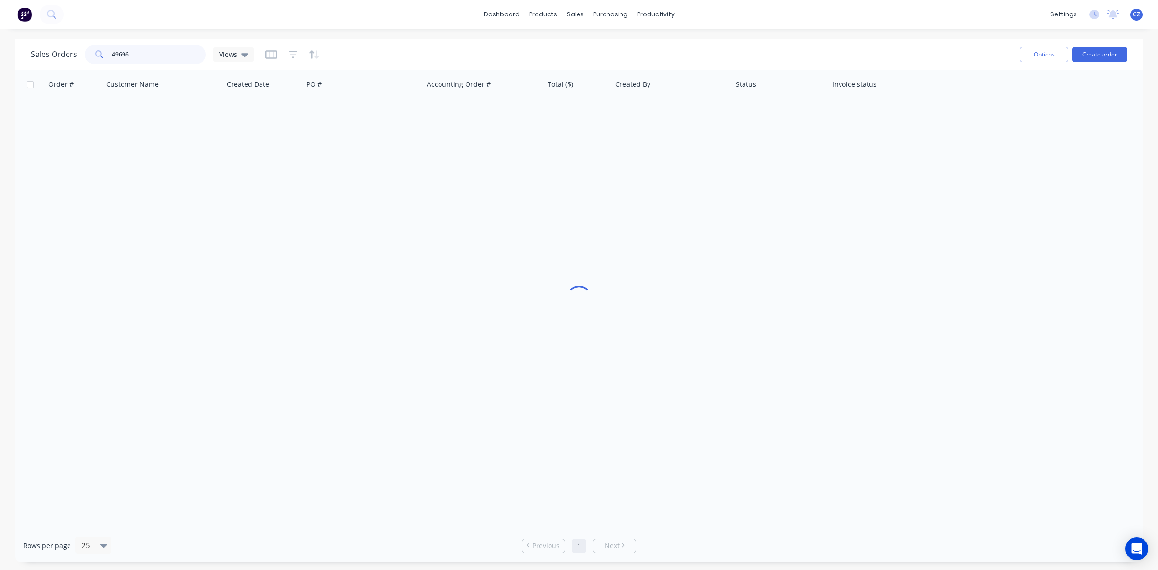
drag, startPoint x: 150, startPoint y: 49, endPoint x: 36, endPoint y: 58, distance: 113.8
click at [36, 58] on div "Sales Orders 49696 Views" at bounding box center [142, 54] width 223 height 19
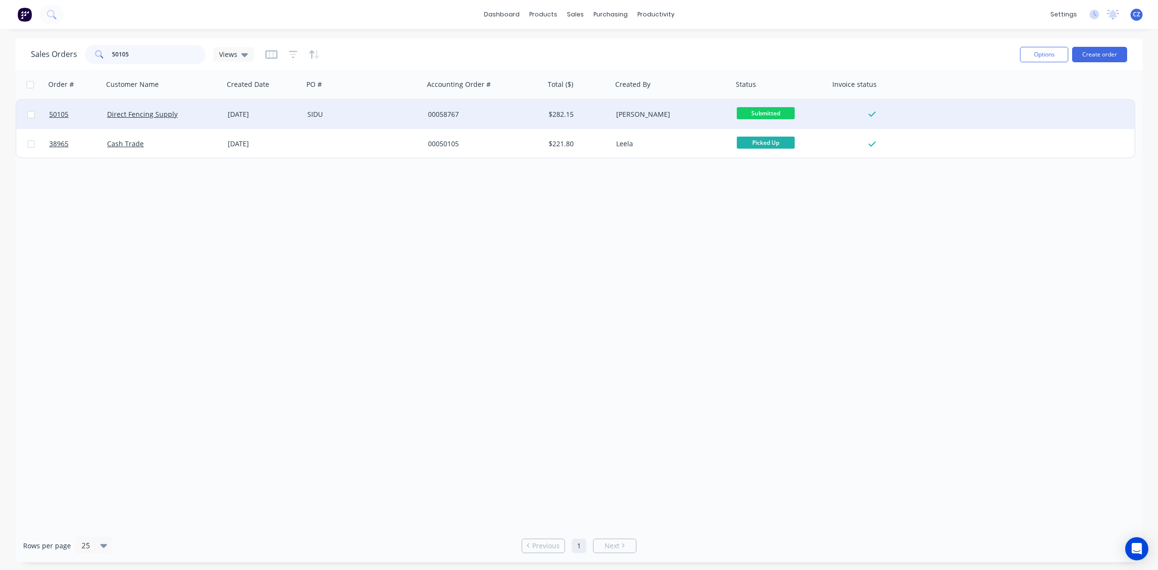
type input "50105"
click at [519, 111] on div "00058767" at bounding box center [481, 115] width 107 height 10
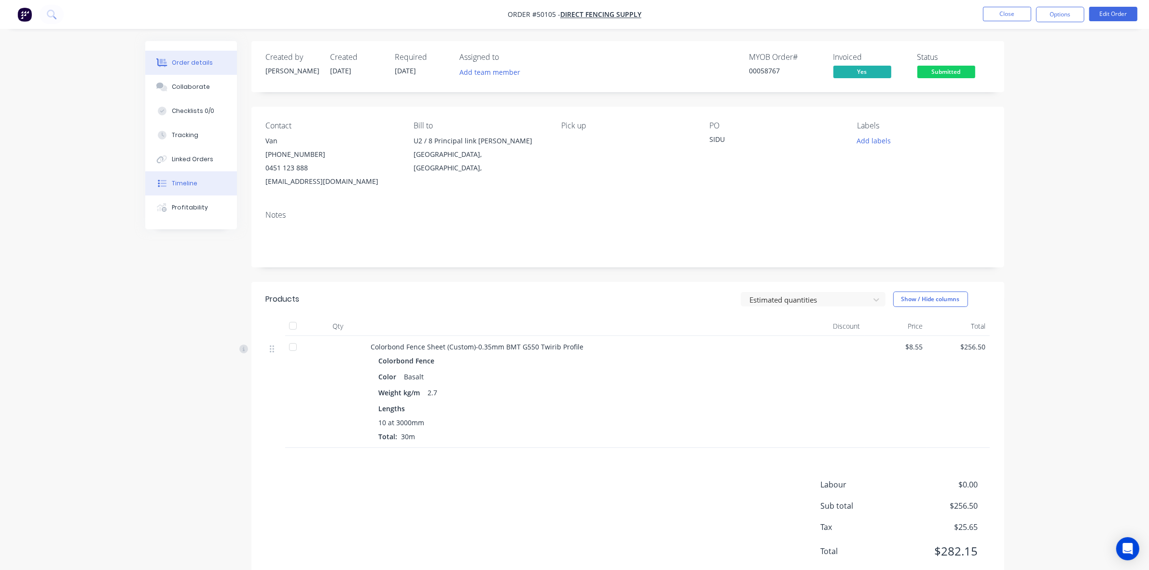
click at [187, 176] on button "Timeline" at bounding box center [191, 183] width 92 height 24
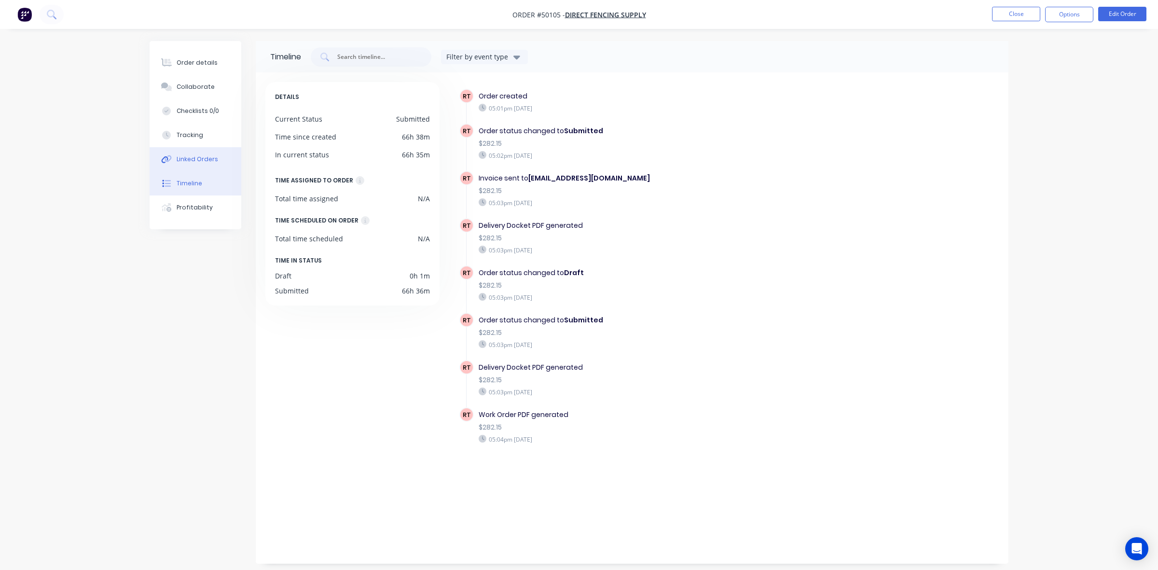
click at [187, 162] on div "Linked Orders" at bounding box center [197, 159] width 41 height 9
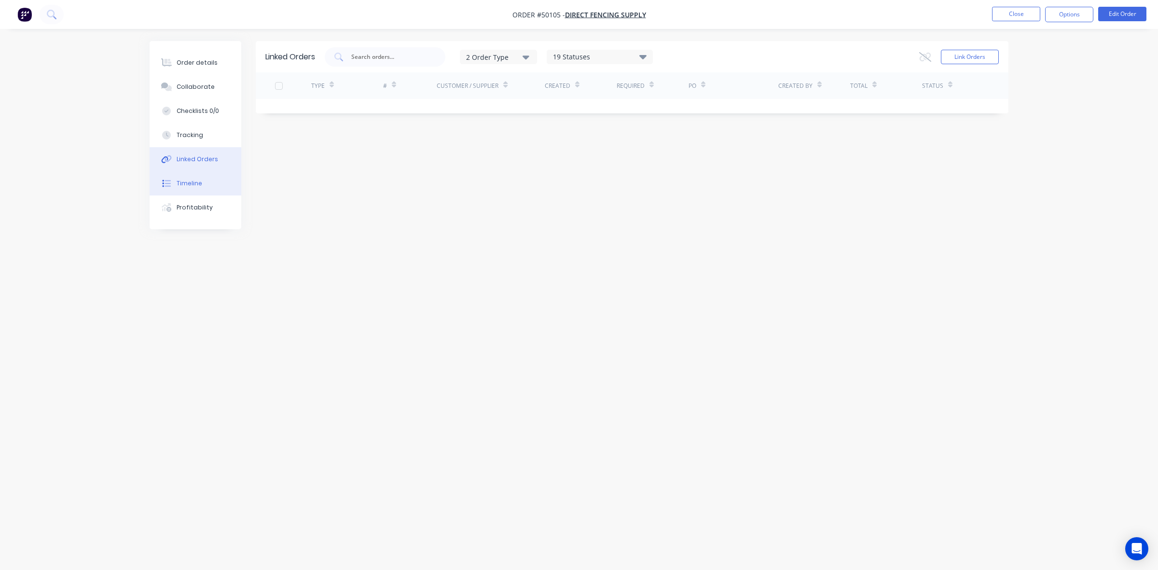
click at [196, 190] on button "Timeline" at bounding box center [196, 183] width 92 height 24
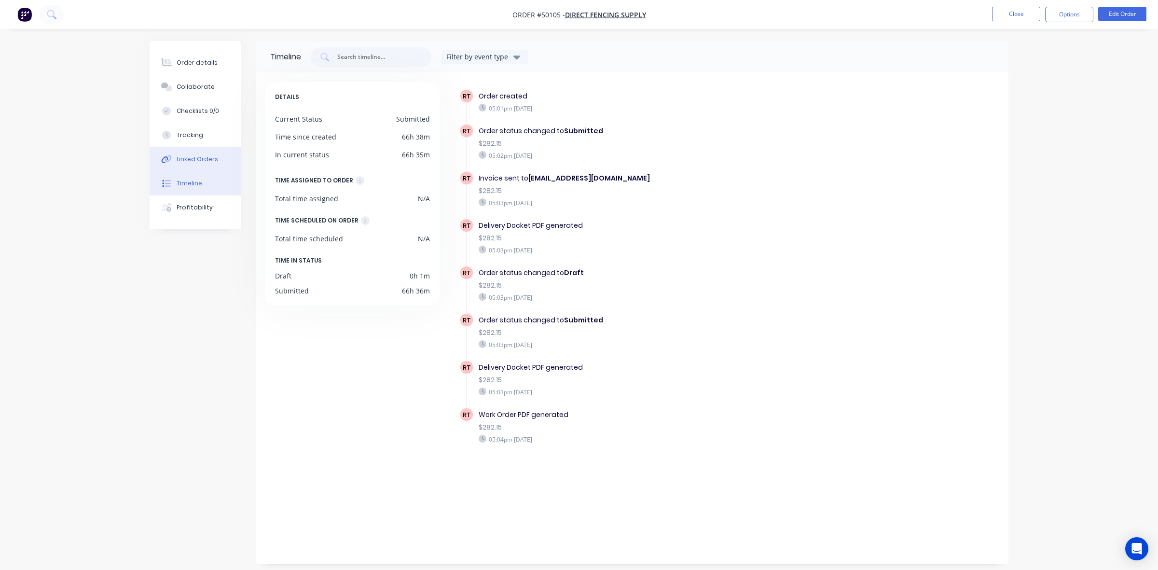
click at [204, 157] on div "Linked Orders" at bounding box center [197, 159] width 41 height 9
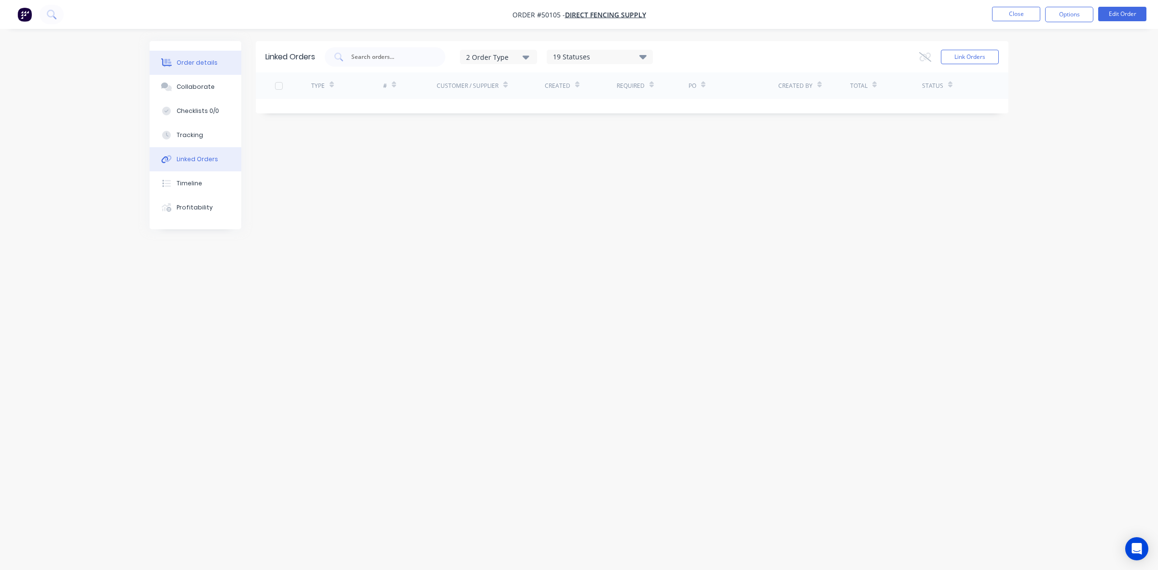
click at [188, 68] on button "Order details" at bounding box center [196, 63] width 92 height 24
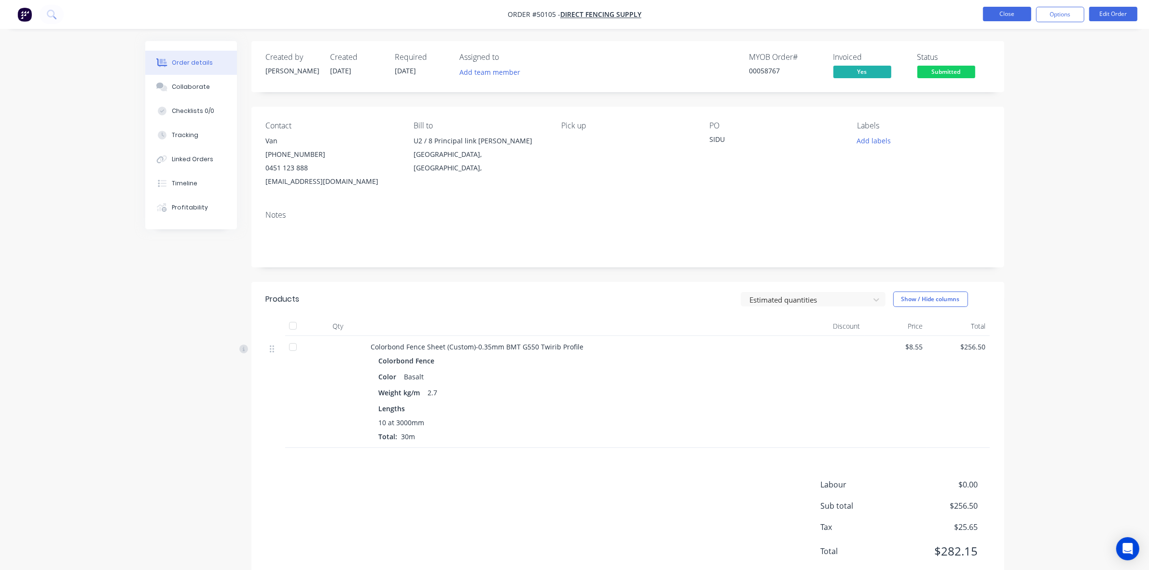
click at [1026, 14] on button "Close" at bounding box center [1007, 14] width 48 height 14
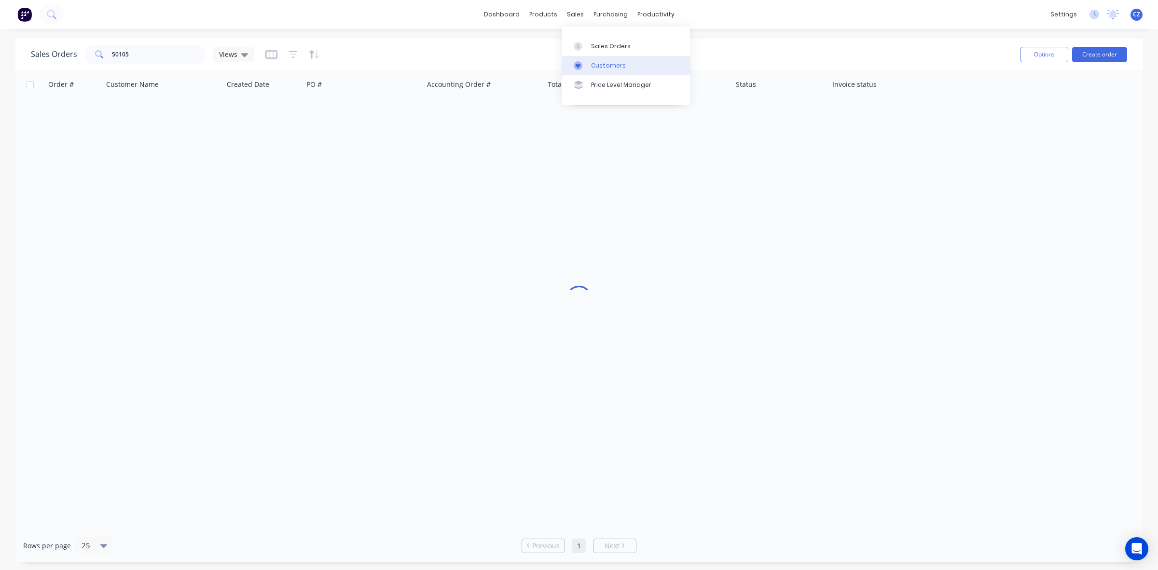
click at [583, 63] on div at bounding box center [581, 65] width 14 height 9
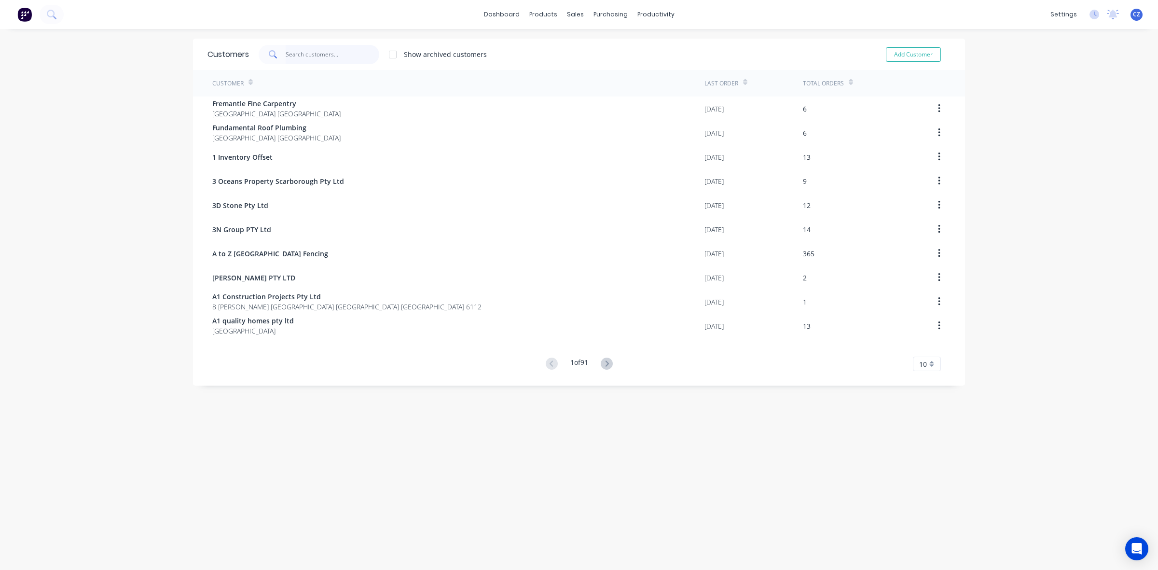
click at [342, 48] on input "text" at bounding box center [333, 54] width 94 height 19
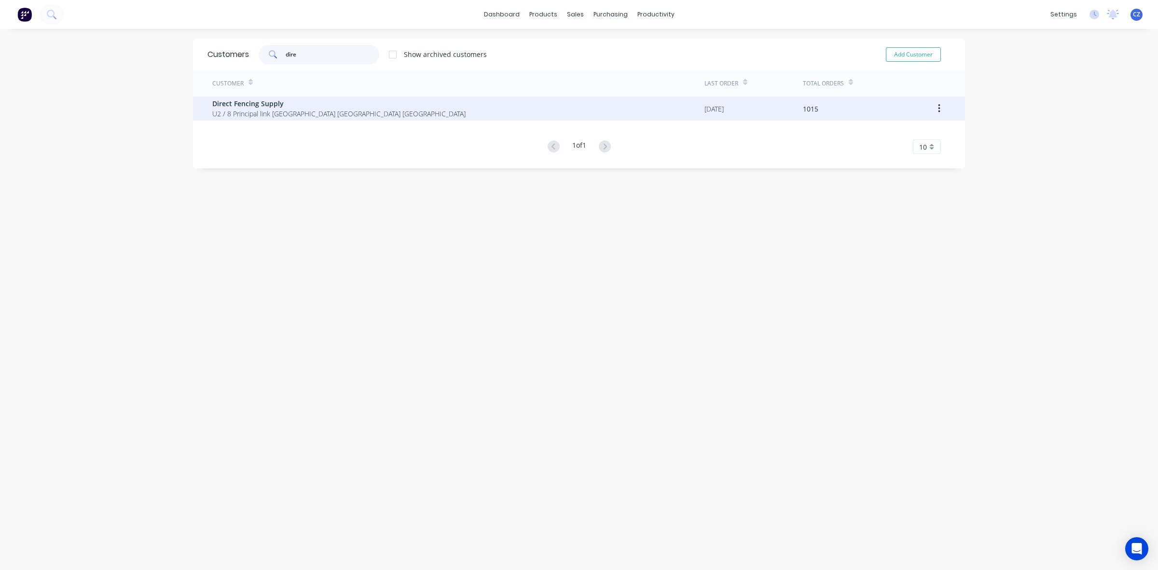
type input "dire"
click at [329, 115] on span "U2 / 8 Principal link Malaga Western Australia Australia" at bounding box center [338, 114] width 253 height 10
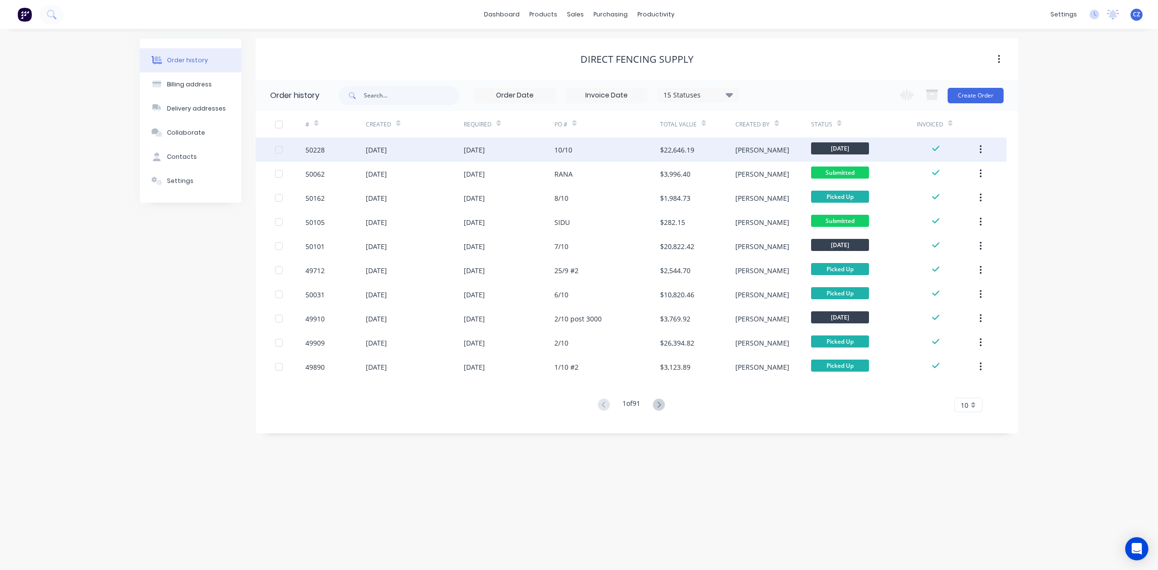
click at [628, 147] on div "10/10" at bounding box center [607, 149] width 106 height 24
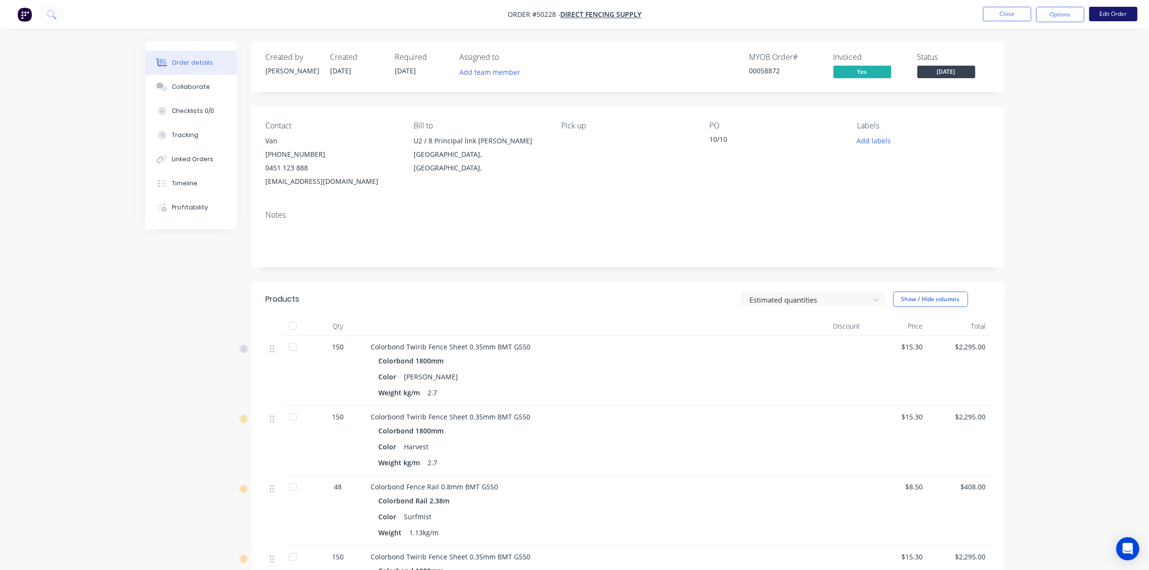
click at [1118, 14] on button "Edit Order" at bounding box center [1113, 14] width 48 height 14
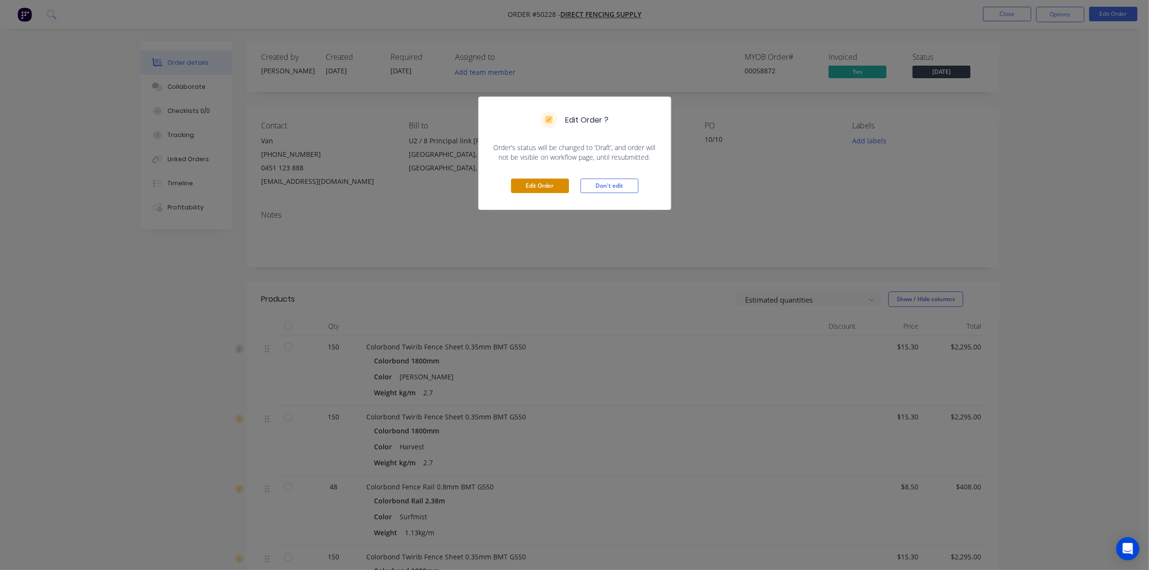
click at [539, 185] on button "Edit Order" at bounding box center [540, 185] width 58 height 14
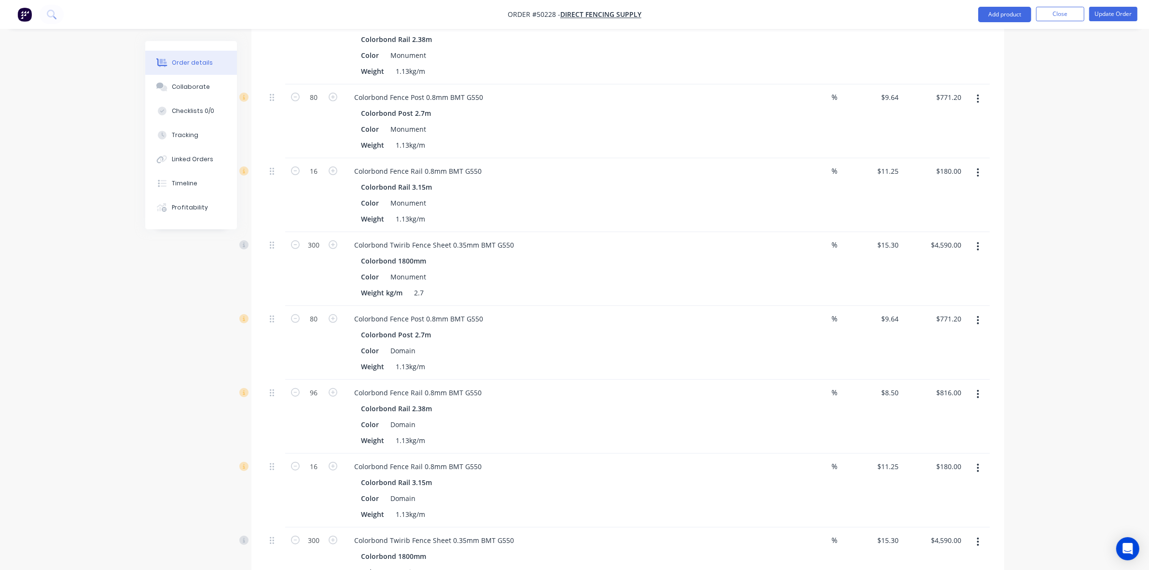
scroll to position [724, 0]
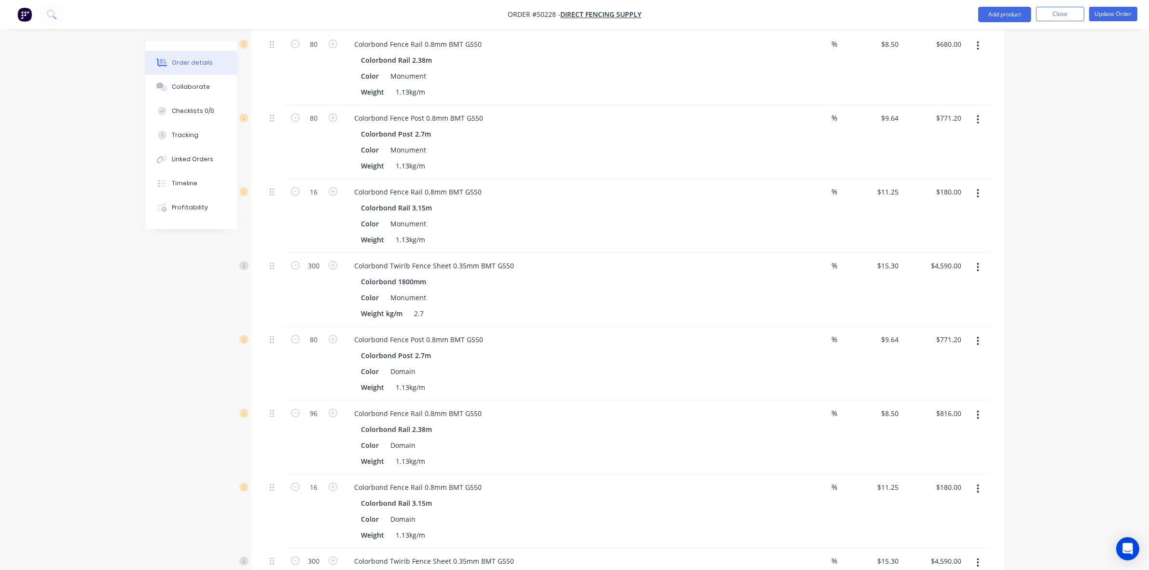
click at [978, 262] on icon "button" at bounding box center [977, 267] width 2 height 11
click at [945, 305] on div "Duplicate" at bounding box center [943, 312] width 74 height 14
click at [319, 259] on input "300" at bounding box center [313, 266] width 25 height 14
type input "150"
type input "$2,295.00"
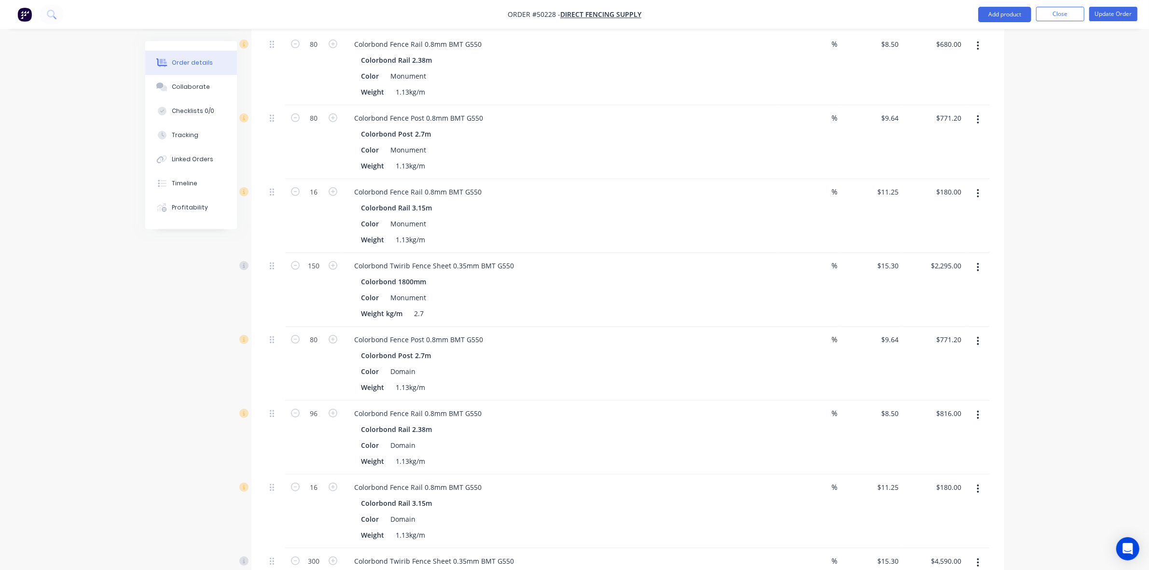
click at [635, 348] on div "Colorbond Post 2.7m" at bounding box center [559, 355] width 397 height 14
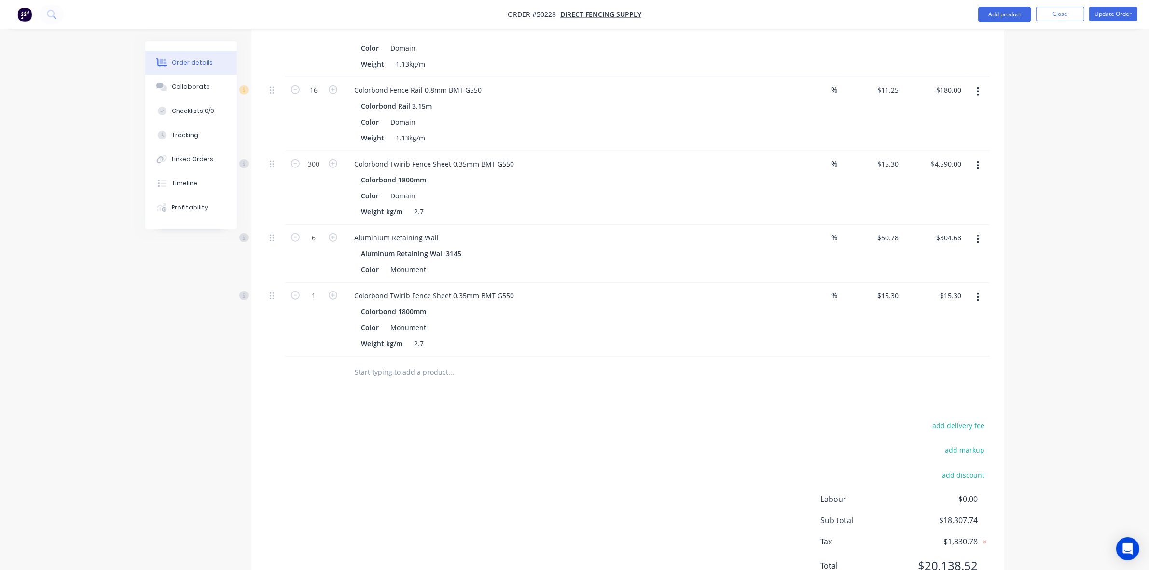
scroll to position [1151, 0]
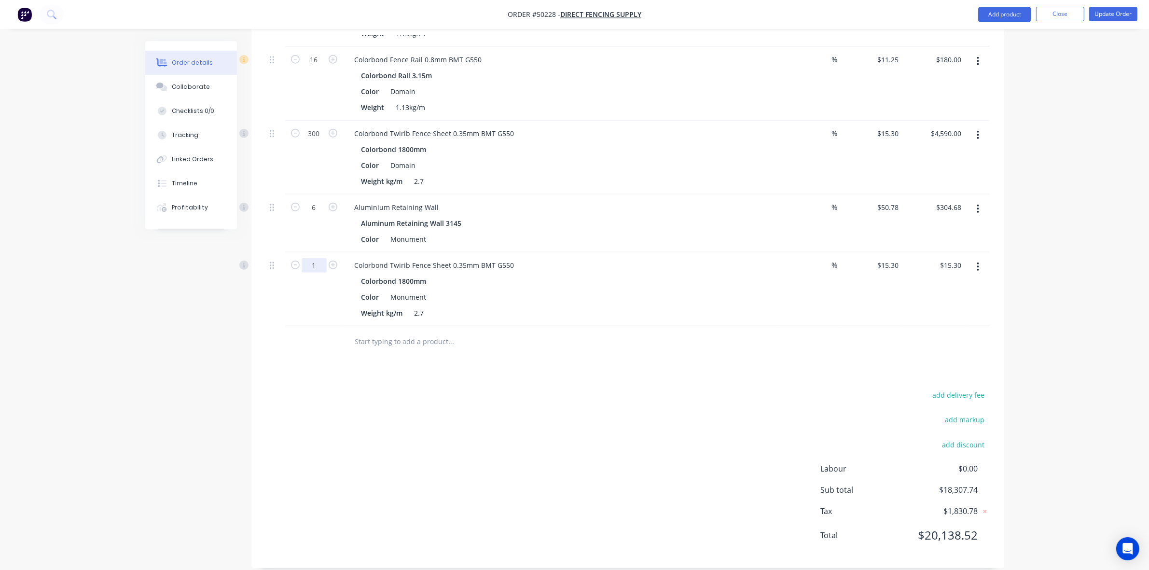
click at [317, 258] on input "1" at bounding box center [313, 265] width 25 height 14
type input "150"
type input "$2,295.00"
click at [975, 258] on button "button" at bounding box center [977, 266] width 23 height 17
click at [946, 301] on button "Duplicate" at bounding box center [944, 310] width 92 height 19
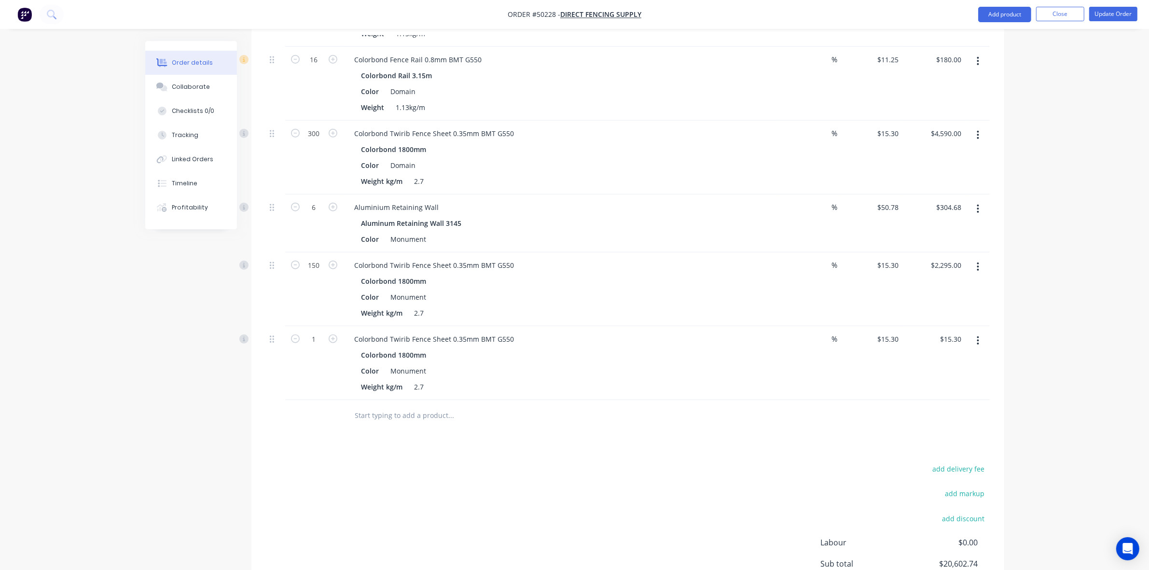
drag, startPoint x: 974, startPoint y: 323, endPoint x: 977, endPoint y: 329, distance: 5.8
click at [975, 332] on button "button" at bounding box center [977, 340] width 23 height 17
drag, startPoint x: 945, startPoint y: 412, endPoint x: 981, endPoint y: 292, distance: 125.2
click at [945, 417] on div "Delete" at bounding box center [943, 424] width 74 height 14
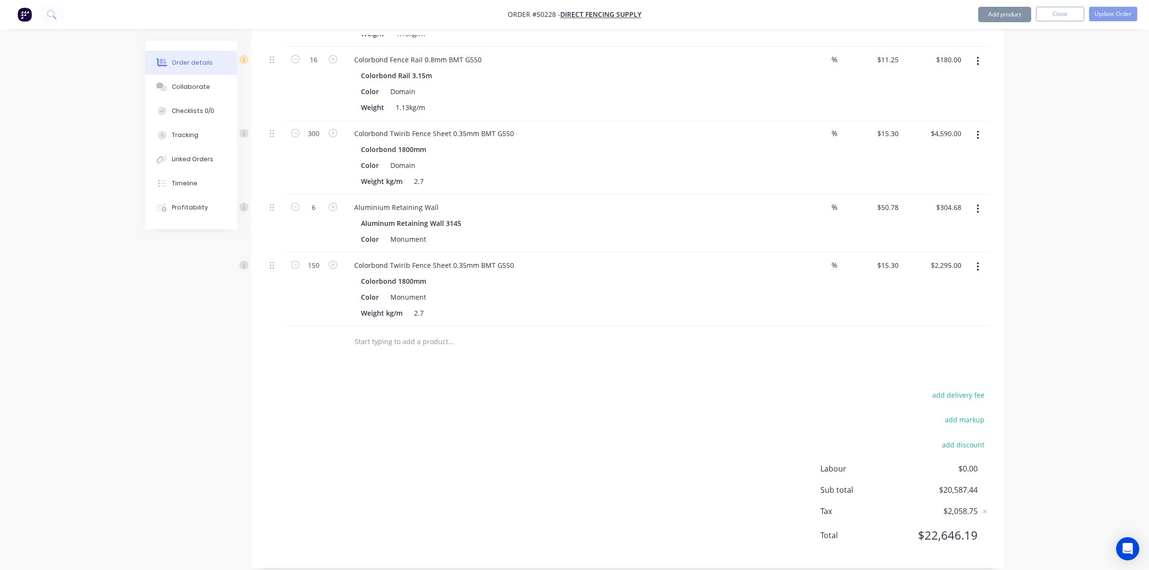
drag, startPoint x: 977, startPoint y: 251, endPoint x: 966, endPoint y: 264, distance: 17.5
click at [977, 262] on icon "button" at bounding box center [978, 266] width 2 height 9
click at [948, 285] on div "Edit" at bounding box center [943, 292] width 74 height 14
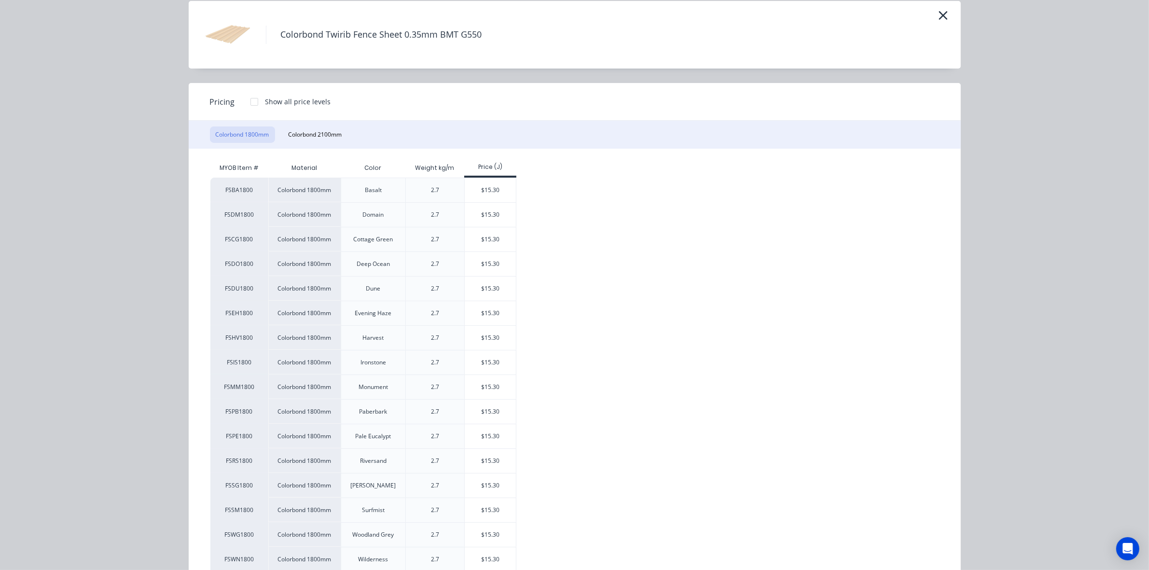
scroll to position [143, 0]
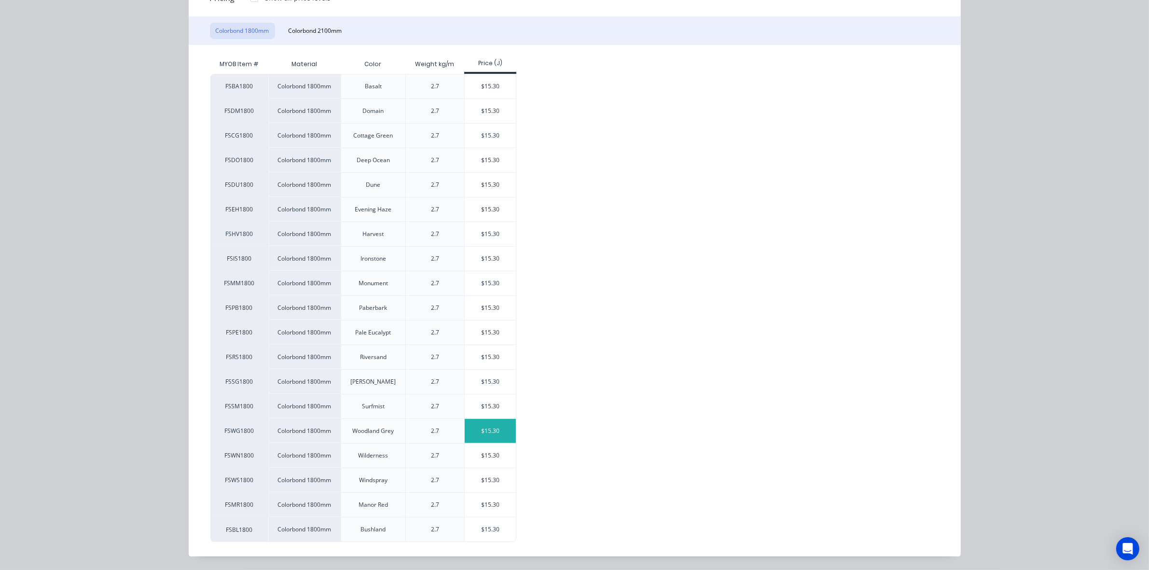
click at [475, 432] on div "$15.30" at bounding box center [491, 431] width 52 height 24
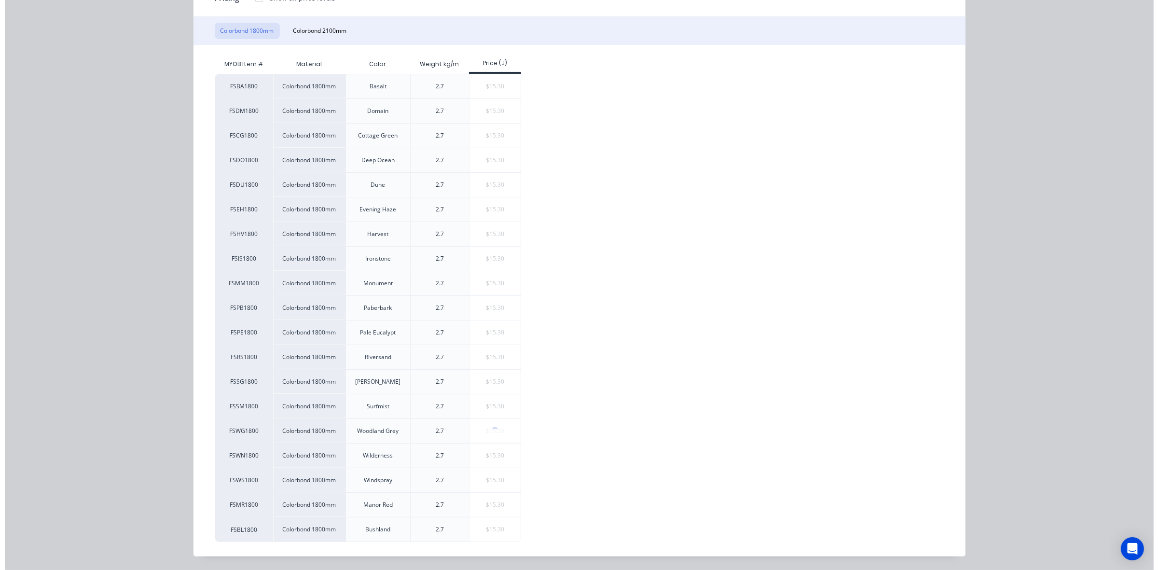
scroll to position [0, 0]
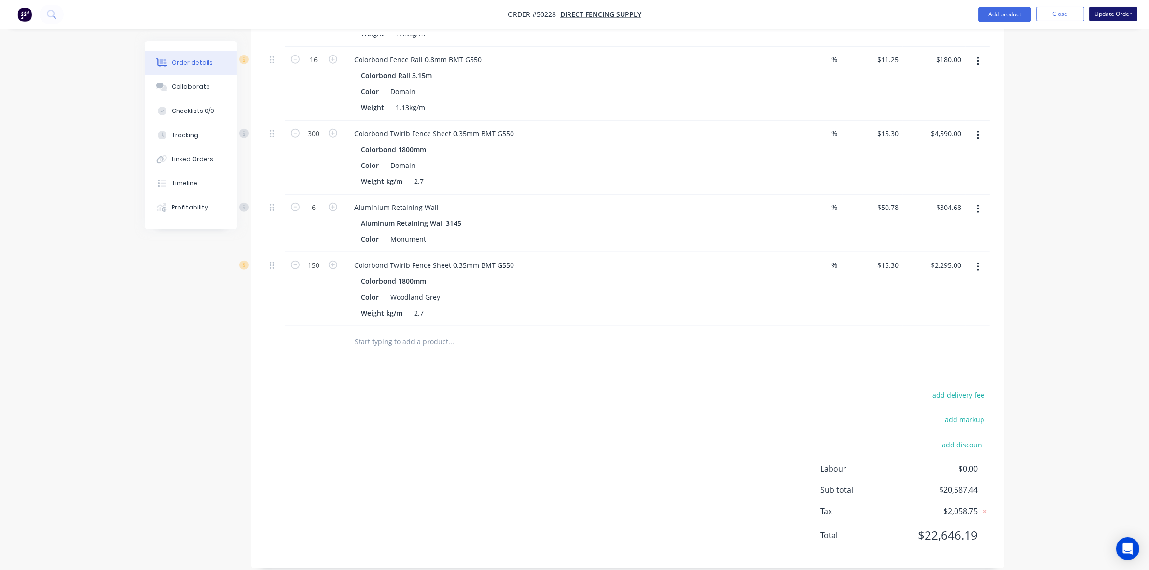
click at [1102, 12] on button "Update Order" at bounding box center [1113, 14] width 48 height 14
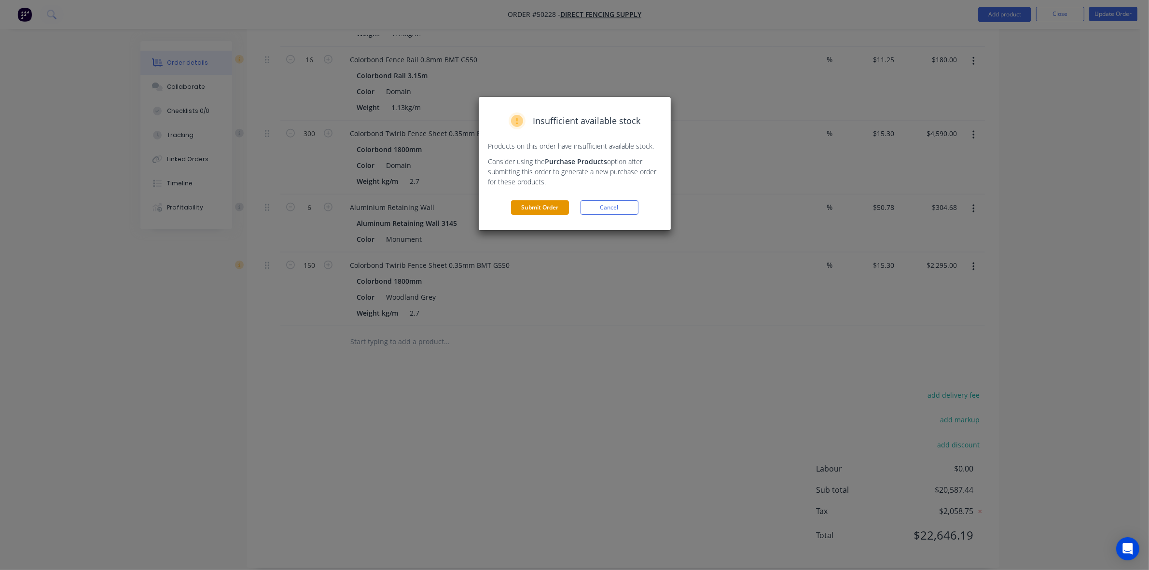
click at [541, 201] on button "Submit Order" at bounding box center [540, 207] width 58 height 14
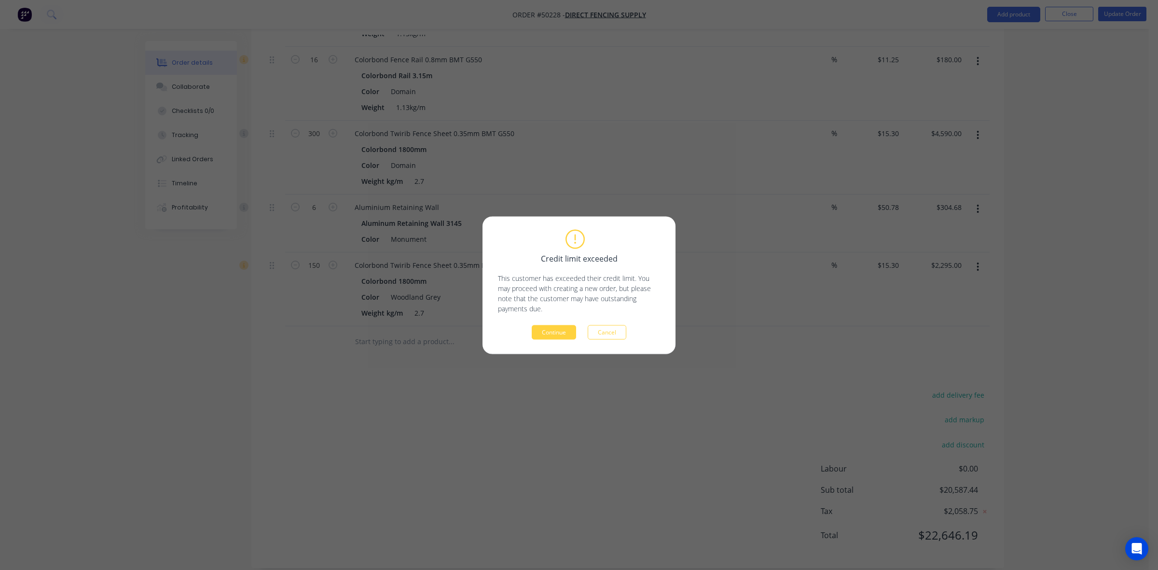
click at [545, 342] on div "Credit limit exceeded This customer has exceeded their credit limit. You may pr…" at bounding box center [578, 284] width 193 height 137
click at [546, 341] on div "Credit limit exceeded This customer has exceeded their credit limit. You may pr…" at bounding box center [578, 284] width 193 height 137
click at [543, 335] on button "Continue" at bounding box center [554, 332] width 44 height 14
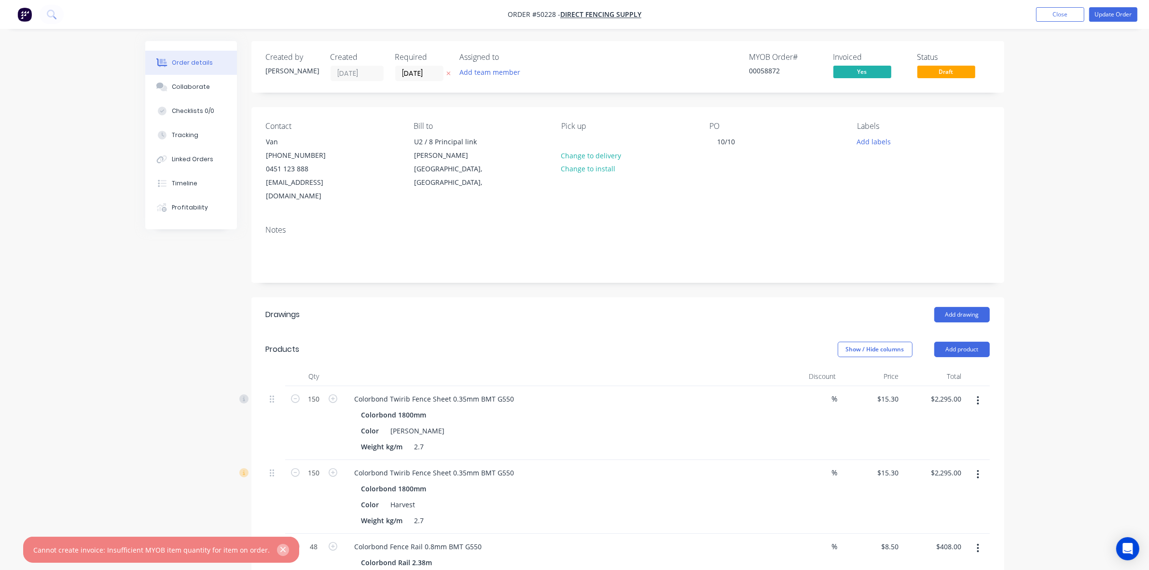
click at [280, 550] on icon "button" at bounding box center [282, 549] width 5 height 5
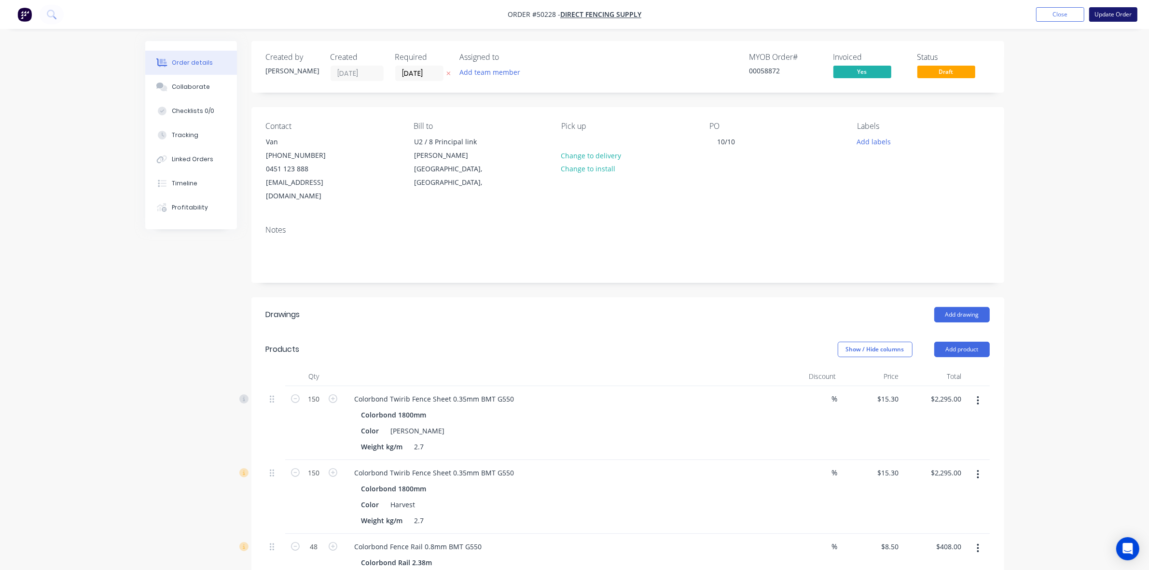
click at [1120, 8] on button "Update Order" at bounding box center [1113, 14] width 48 height 14
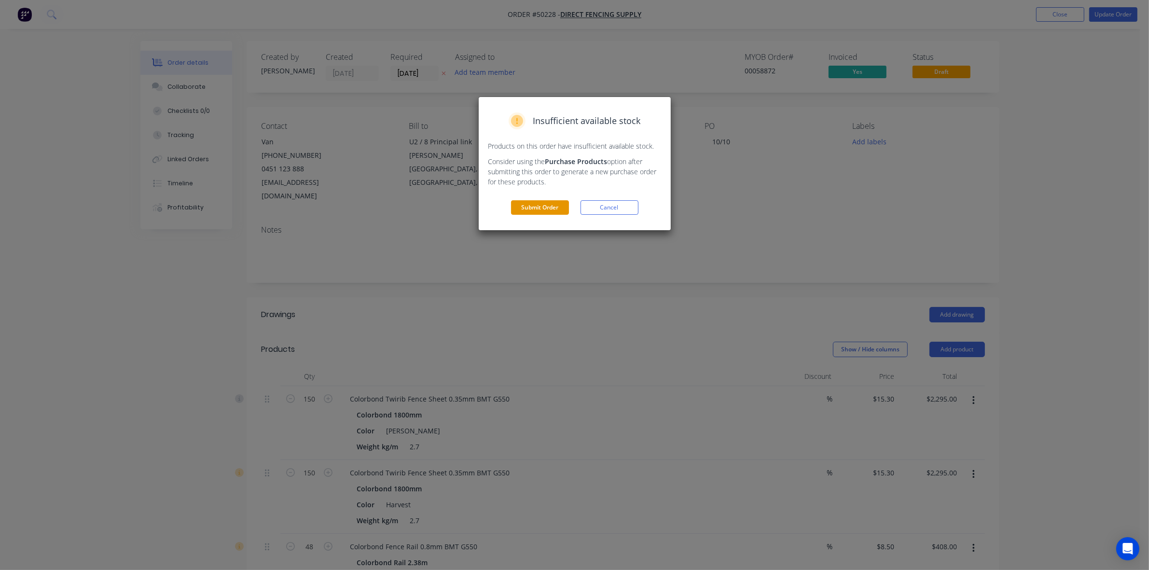
click at [534, 208] on button "Submit Order" at bounding box center [540, 207] width 58 height 14
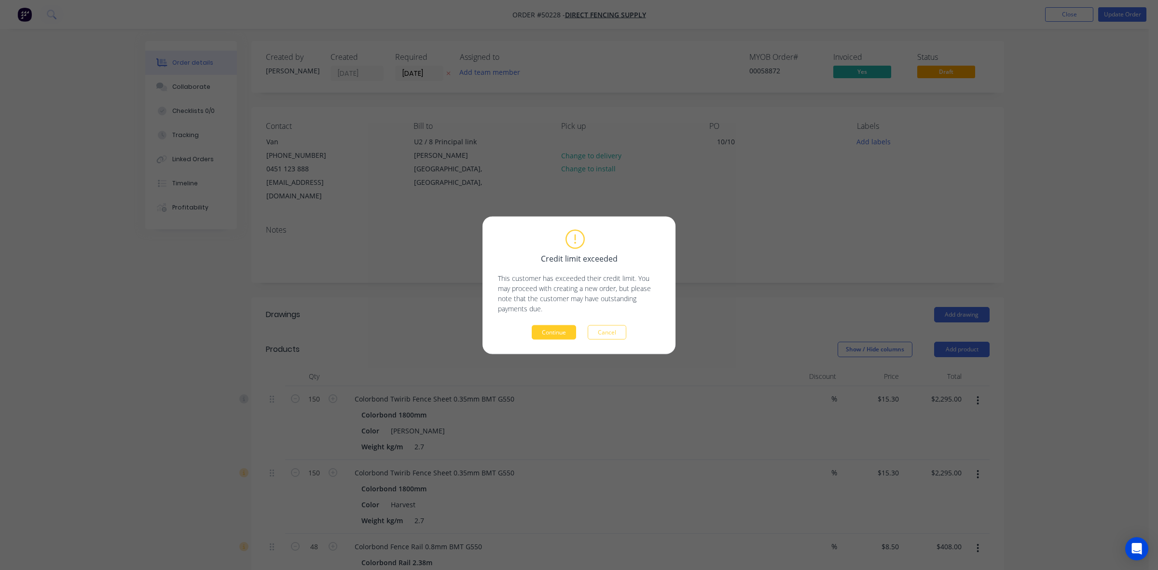
click at [539, 336] on button "Continue" at bounding box center [554, 332] width 44 height 14
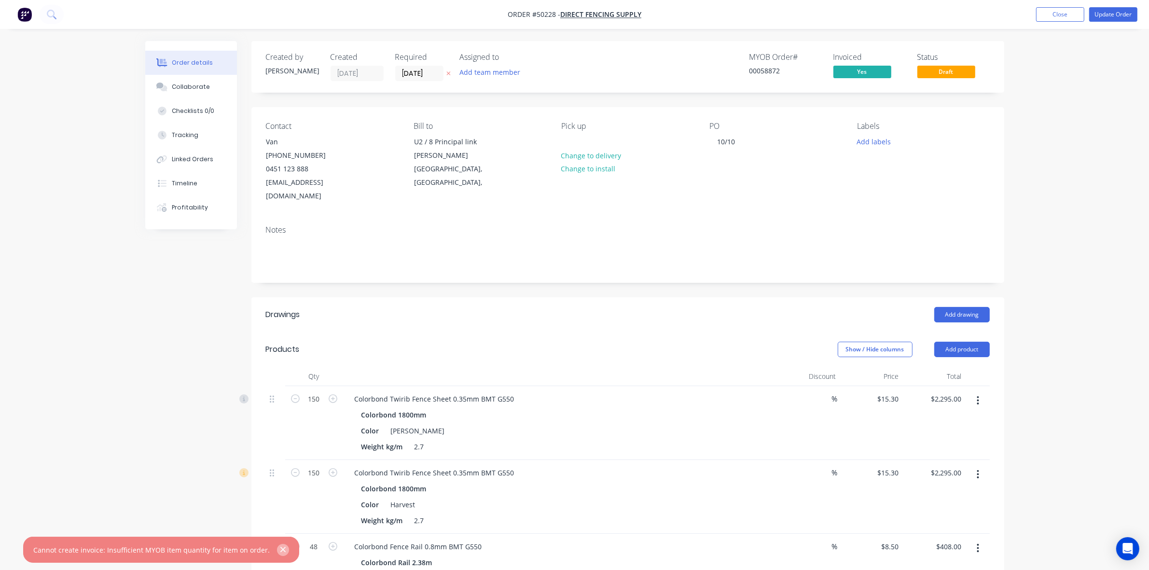
click at [280, 551] on icon "button" at bounding box center [283, 549] width 6 height 9
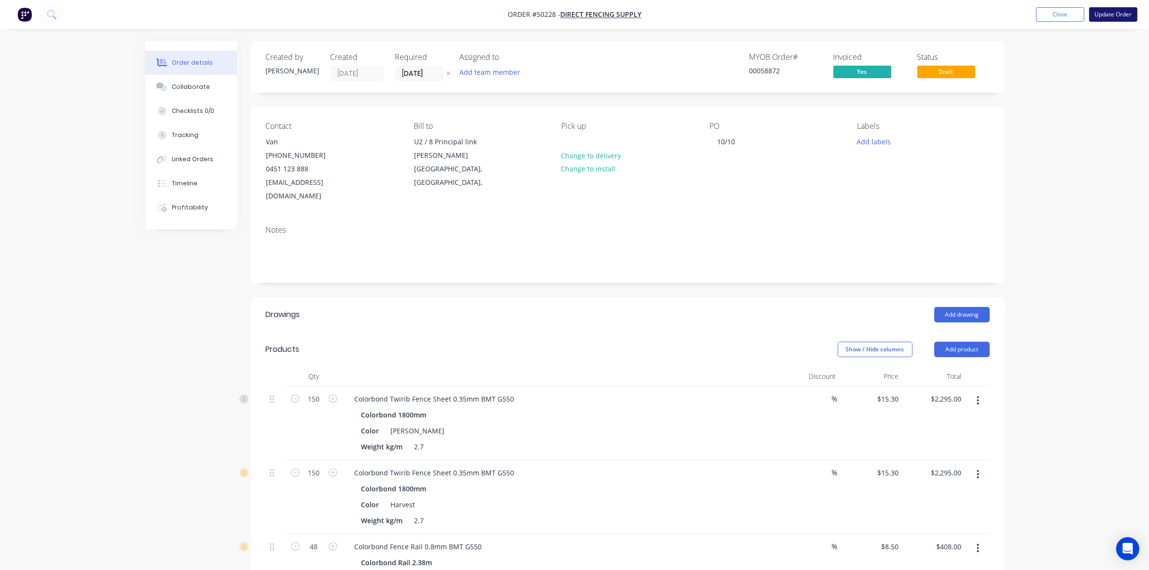
click at [1108, 7] on button "Update Order" at bounding box center [1113, 14] width 48 height 14
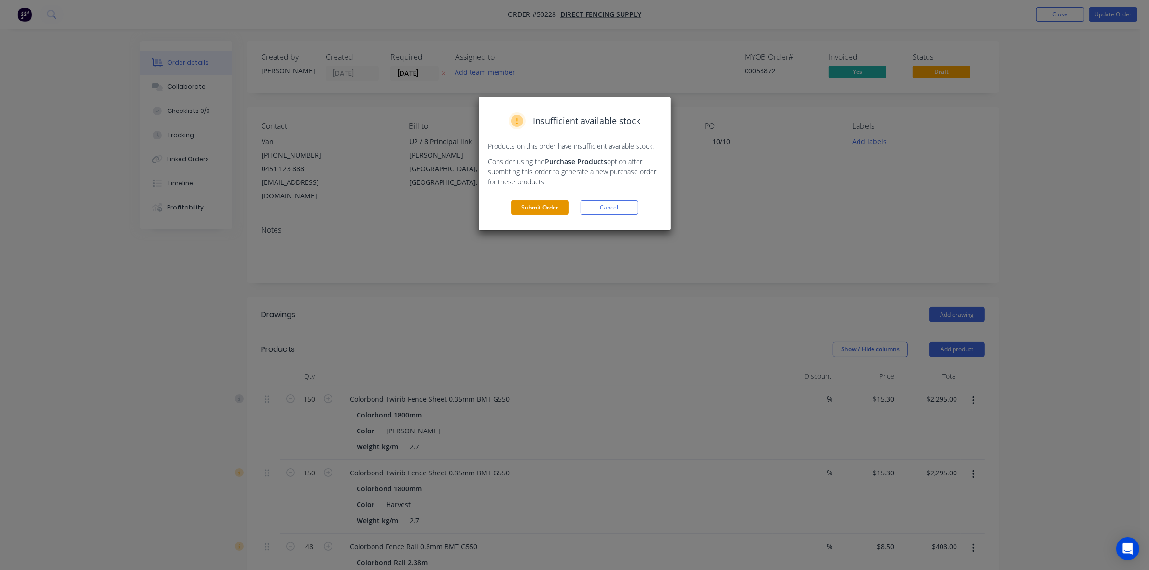
click at [561, 210] on button "Submit Order" at bounding box center [540, 207] width 58 height 14
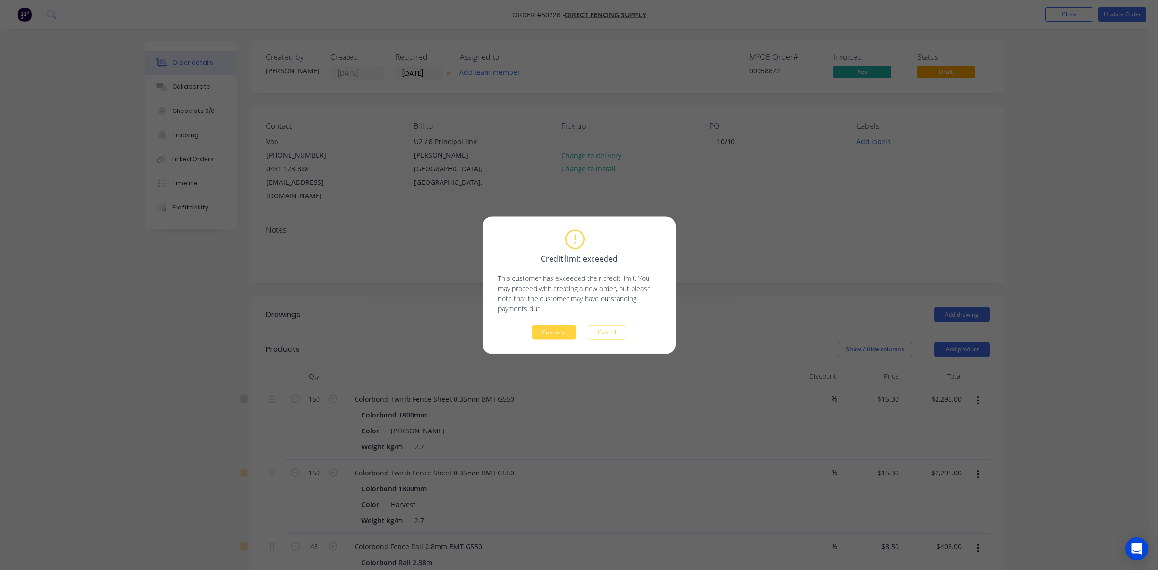
click at [560, 310] on p "This customer has exceeded their credit limit. You may proceed with creating a …" at bounding box center [579, 293] width 162 height 41
click at [559, 324] on div "Credit limit exceeded This customer has exceeded their credit limit. You may pr…" at bounding box center [579, 285] width 162 height 109
click at [560, 327] on button "Continue" at bounding box center [554, 332] width 44 height 14
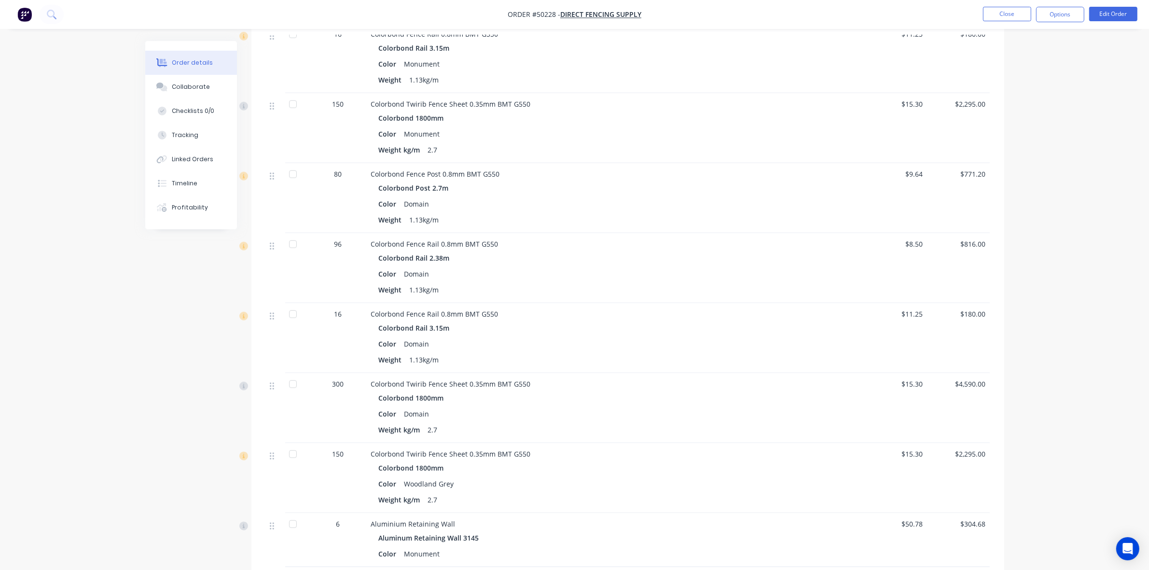
scroll to position [951, 0]
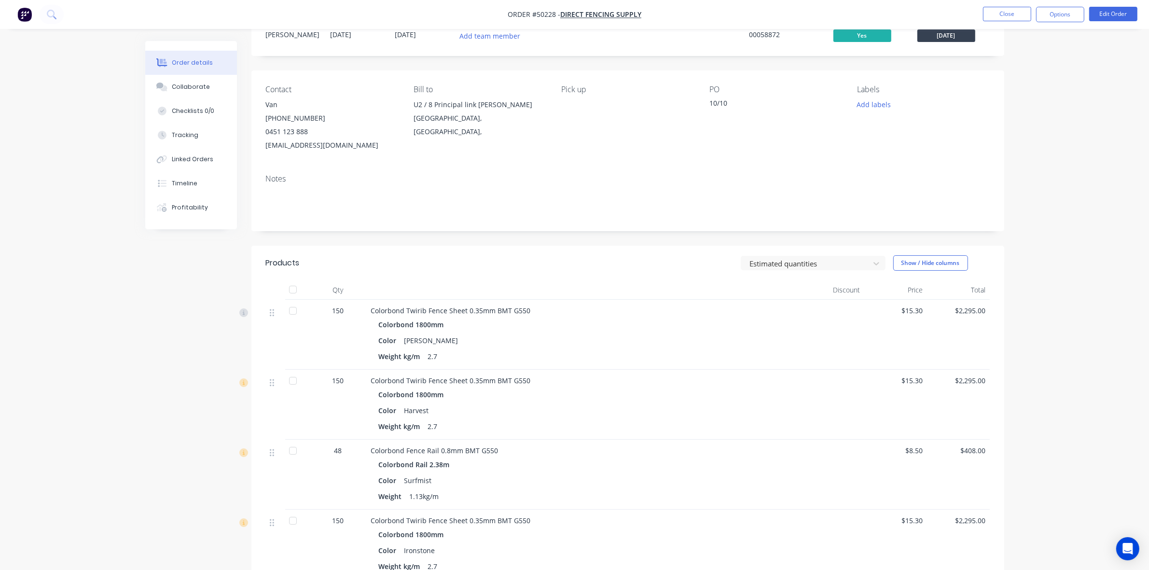
scroll to position [0, 0]
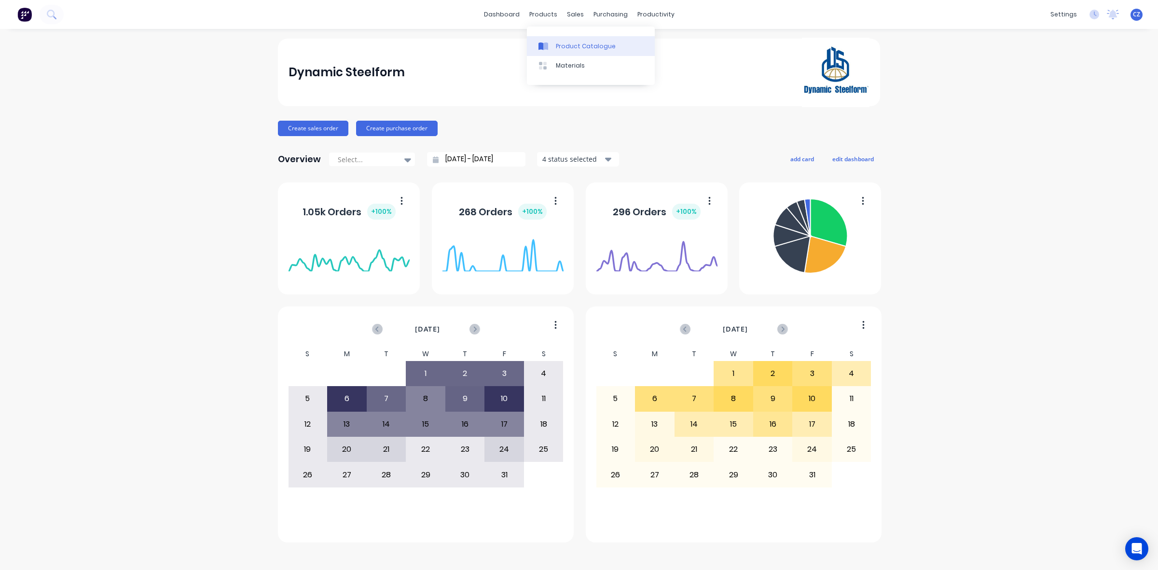
click at [545, 45] on icon at bounding box center [545, 46] width 5 height 8
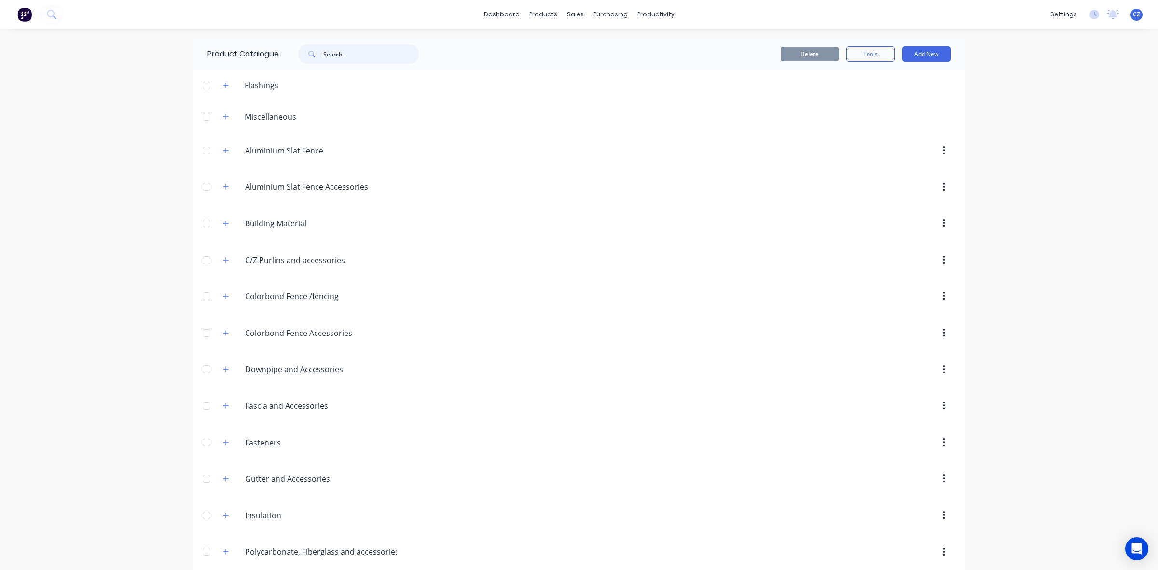
click at [335, 63] on input "text" at bounding box center [371, 53] width 96 height 19
type input "sheet"
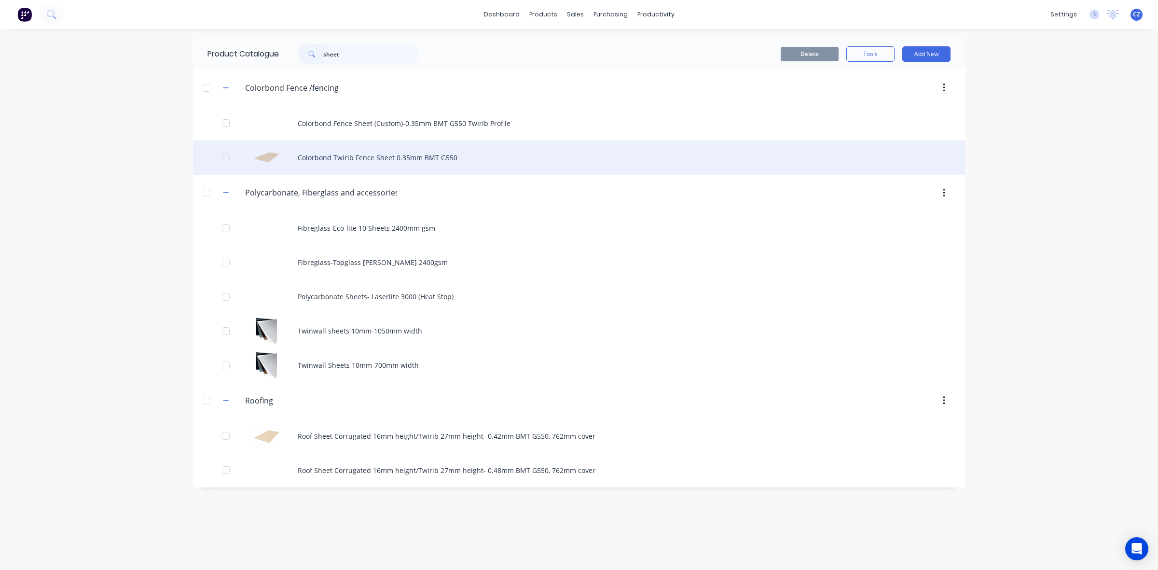
click at [425, 162] on div "Colorbond Twirib Fence Sheet 0.35mm BMT G550" at bounding box center [579, 157] width 772 height 34
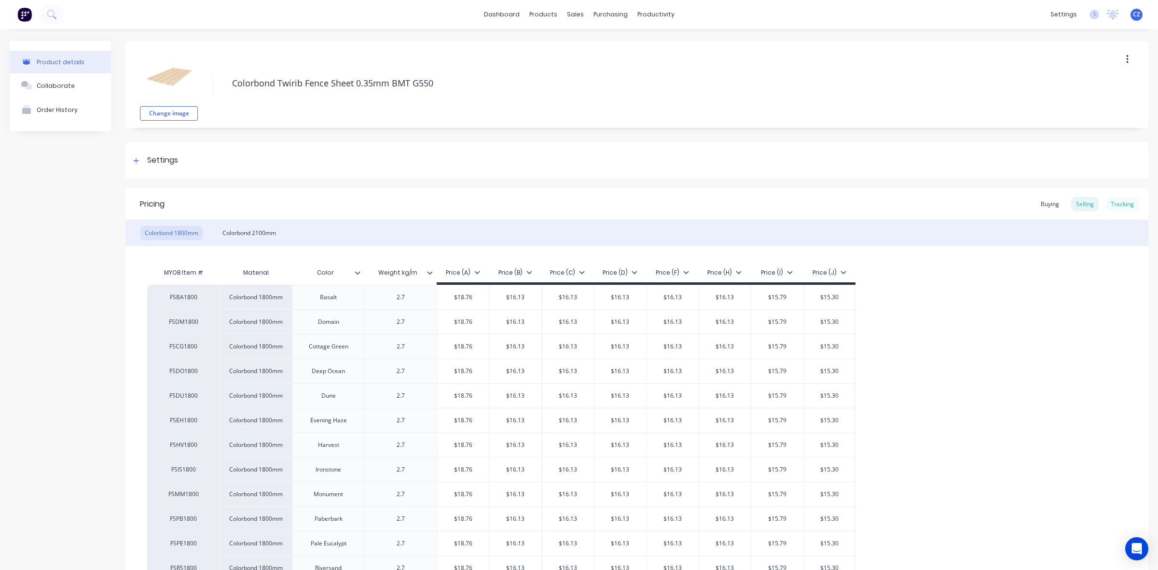
type textarea "x"
